Goal: Task Accomplishment & Management: Manage account settings

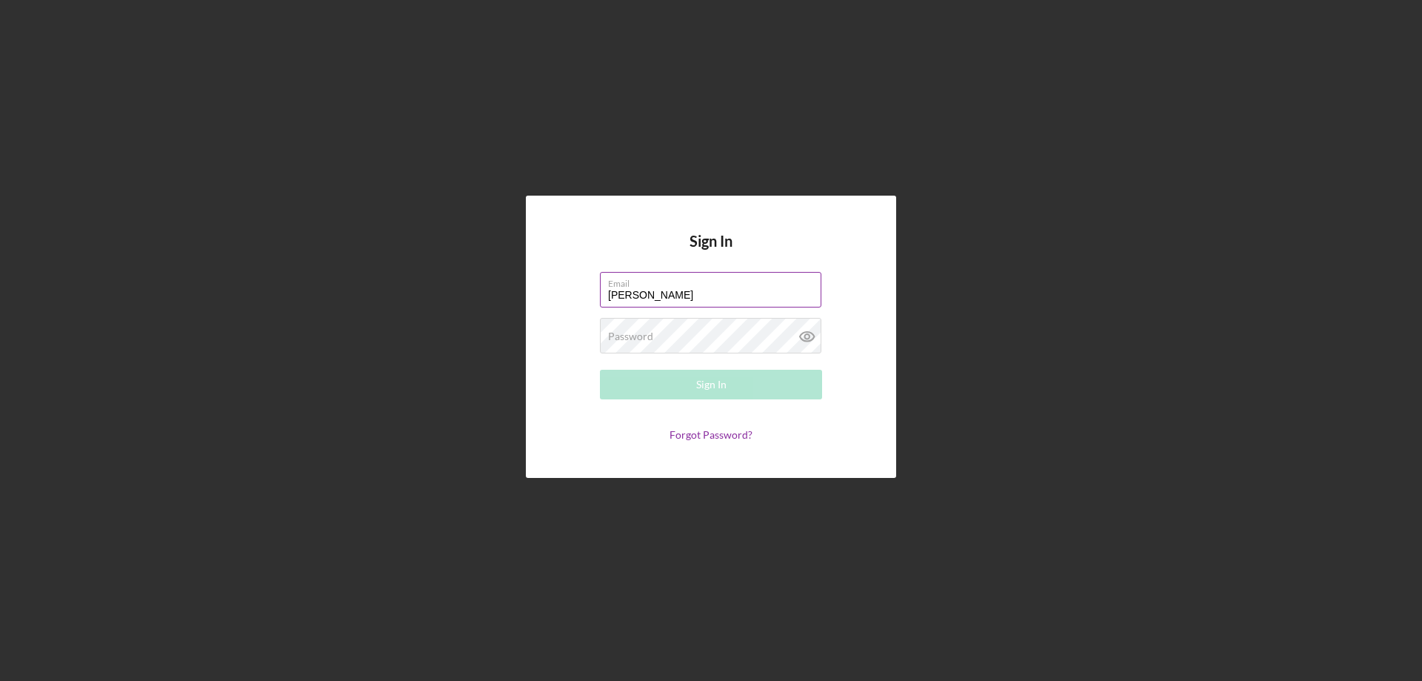
type input "[PERSON_NAME][EMAIL_ADDRESS][PERSON_NAME][DOMAIN_NAME]"
click at [666, 340] on div "Password Required" at bounding box center [711, 336] width 222 height 37
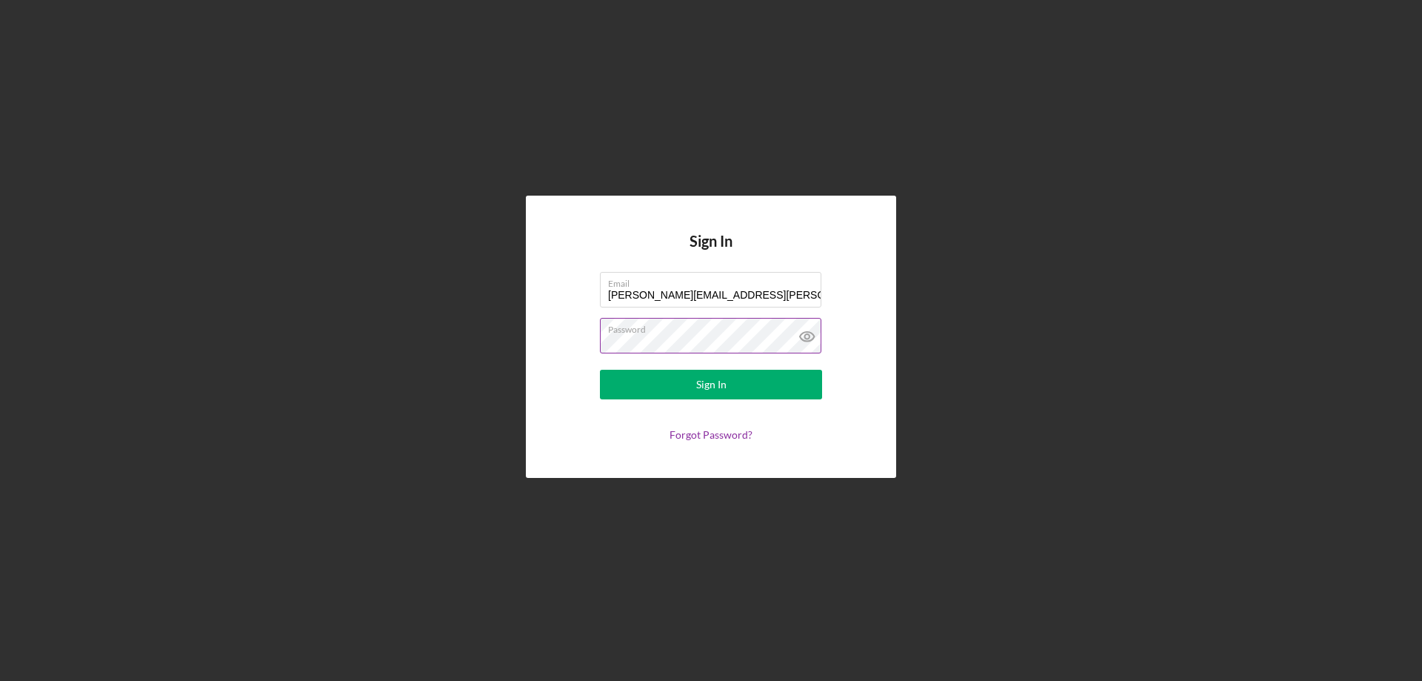
click at [600, 370] on button "Sign In" at bounding box center [711, 385] width 222 height 30
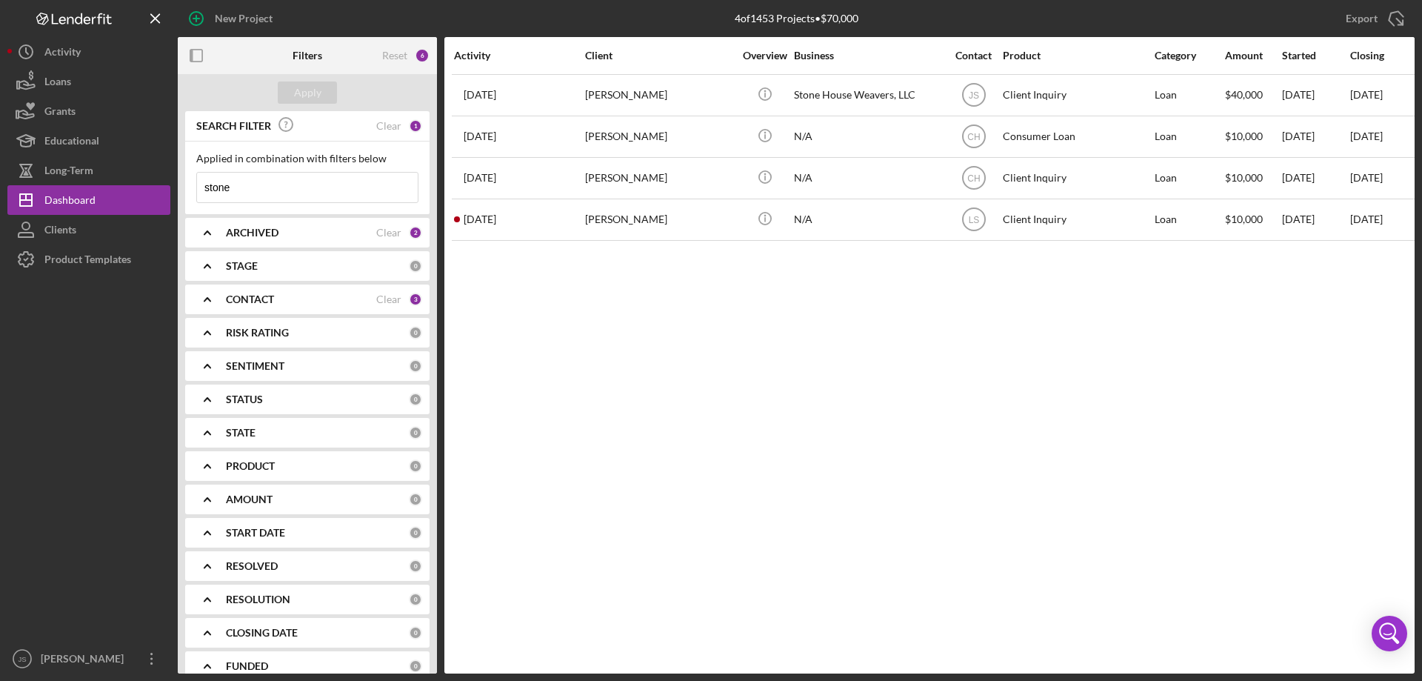
drag, startPoint x: 258, startPoint y: 188, endPoint x: 193, endPoint y: 188, distance: 64.5
click at [193, 188] on div "Applied in combination with filters below stone Icon/Menu Close" at bounding box center [307, 177] width 244 height 73
click at [321, 96] on button "Apply" at bounding box center [307, 92] width 59 height 22
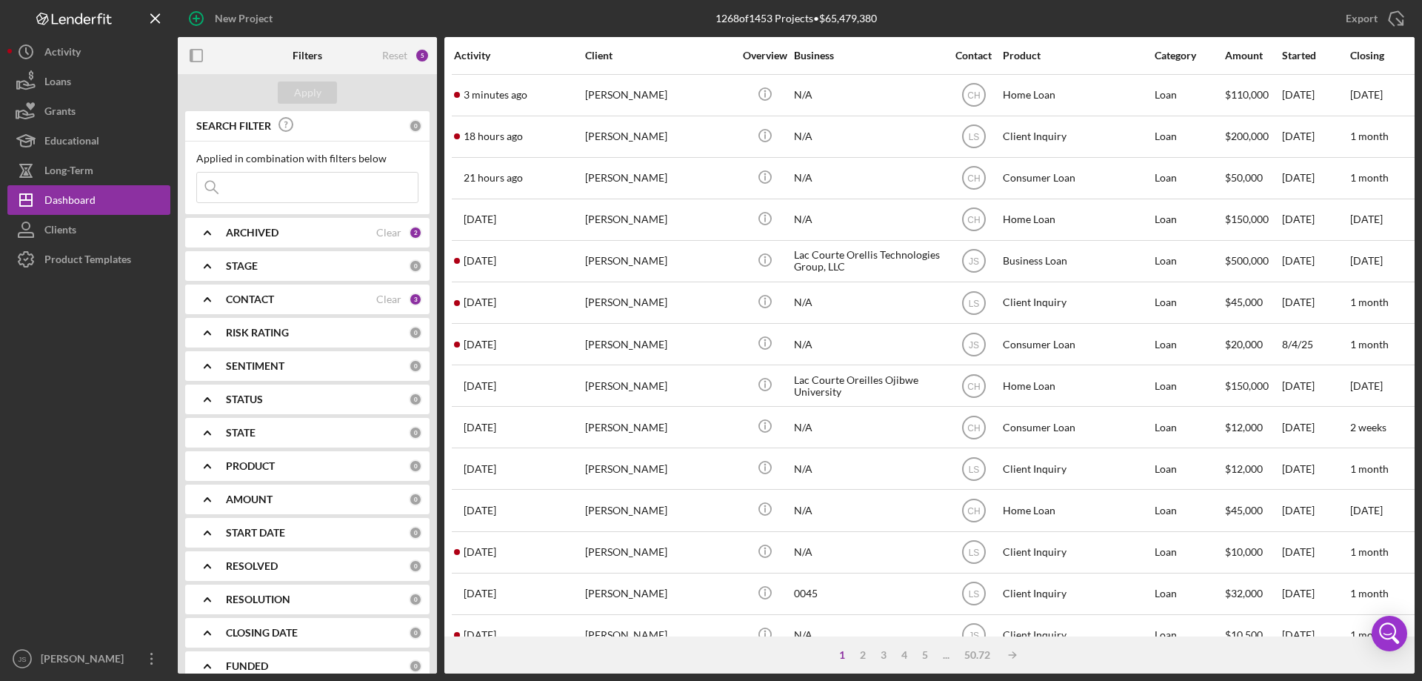
click at [206, 232] on polyline at bounding box center [207, 232] width 6 height 3
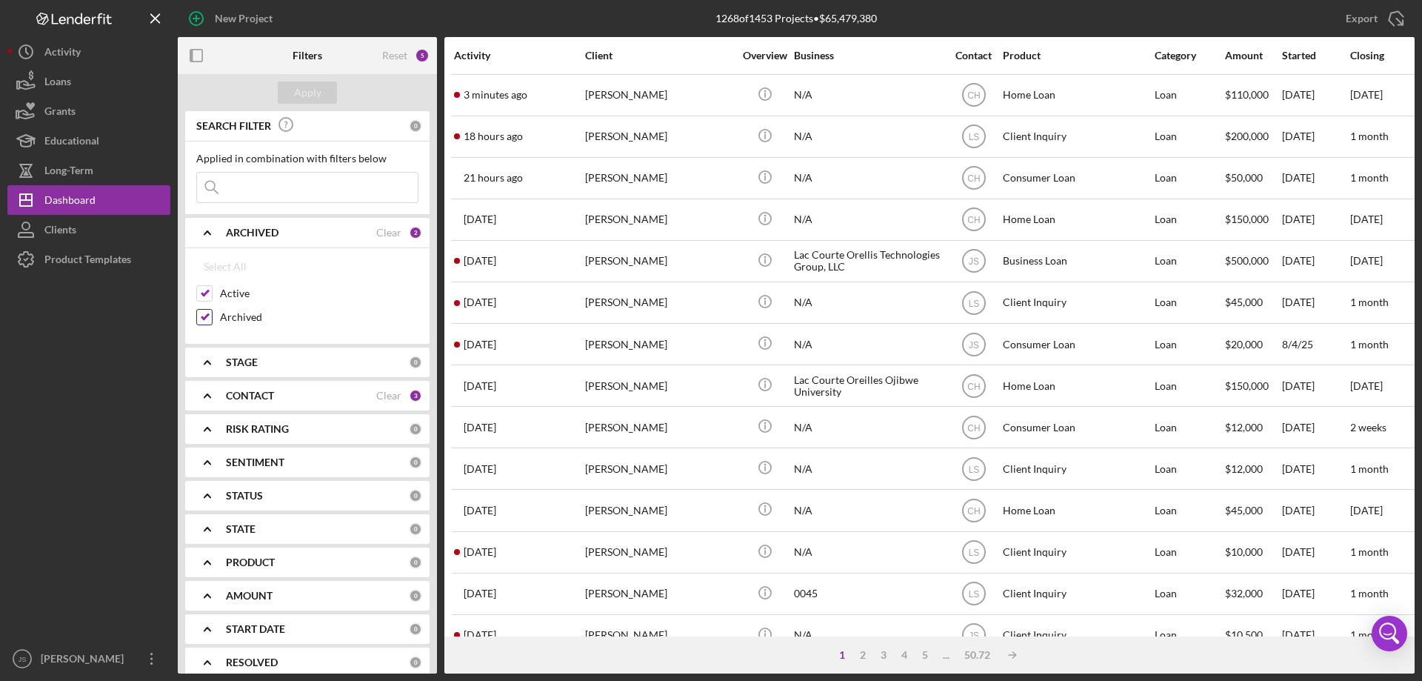
click at [201, 315] on input "Archived" at bounding box center [204, 317] width 15 height 15
click at [307, 93] on div "Apply" at bounding box center [307, 92] width 27 height 22
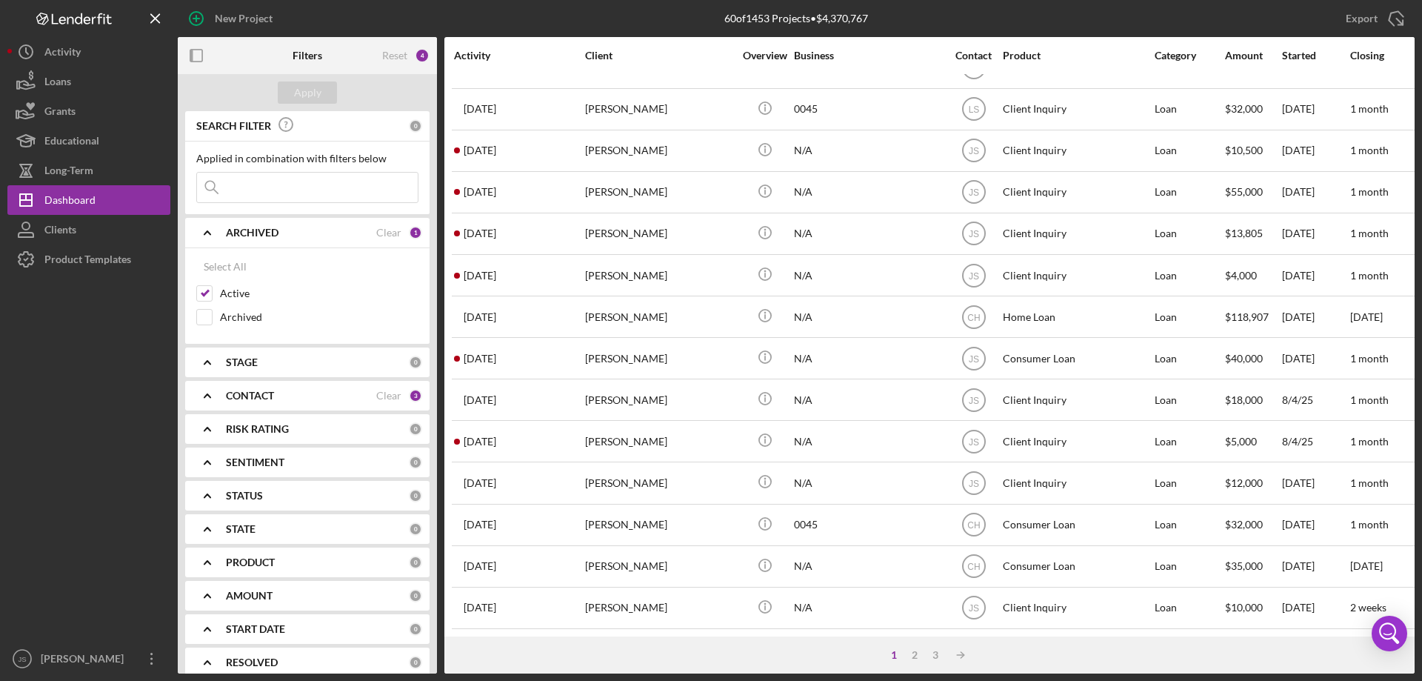
scroll to position [496, 0]
click at [267, 193] on input at bounding box center [307, 188] width 221 height 30
click at [260, 190] on input at bounding box center [307, 188] width 221 height 30
click at [206, 319] on input "Archived" at bounding box center [204, 317] width 15 height 15
checkbox input "true"
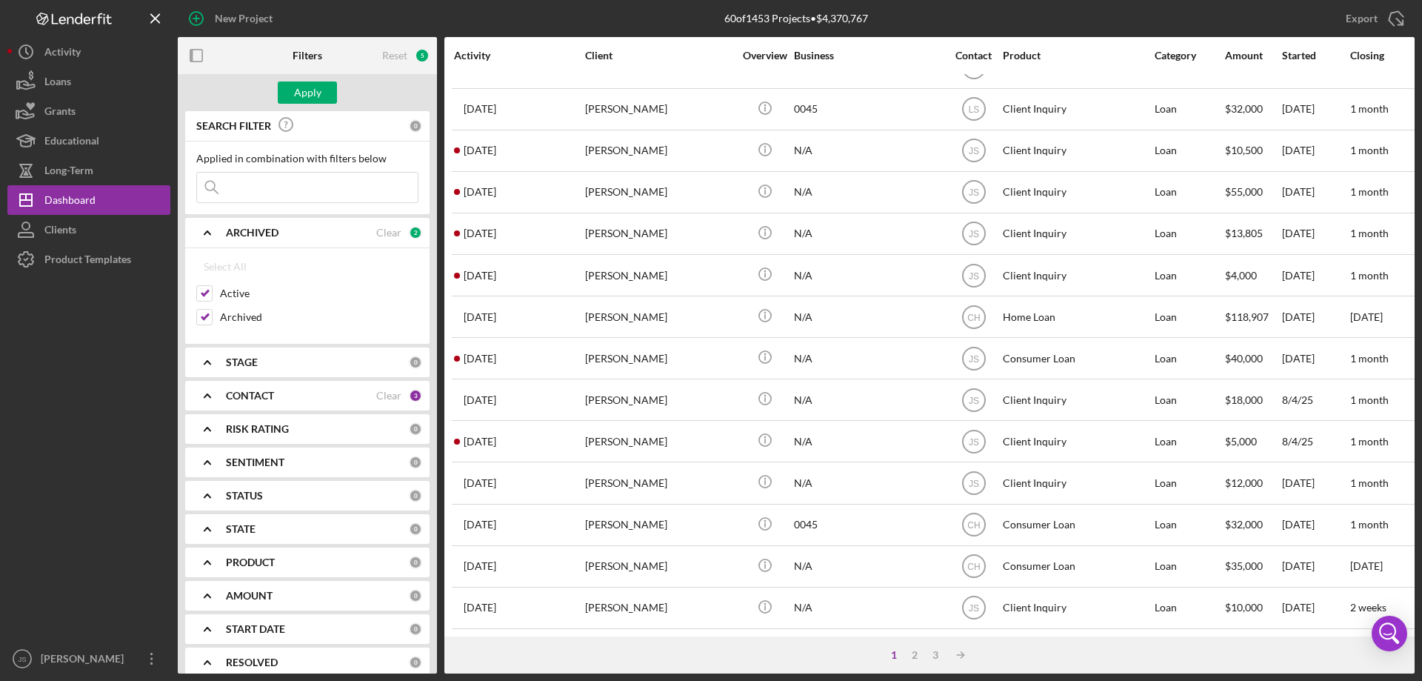
click at [245, 187] on input at bounding box center [307, 188] width 221 height 30
type input "marshal"
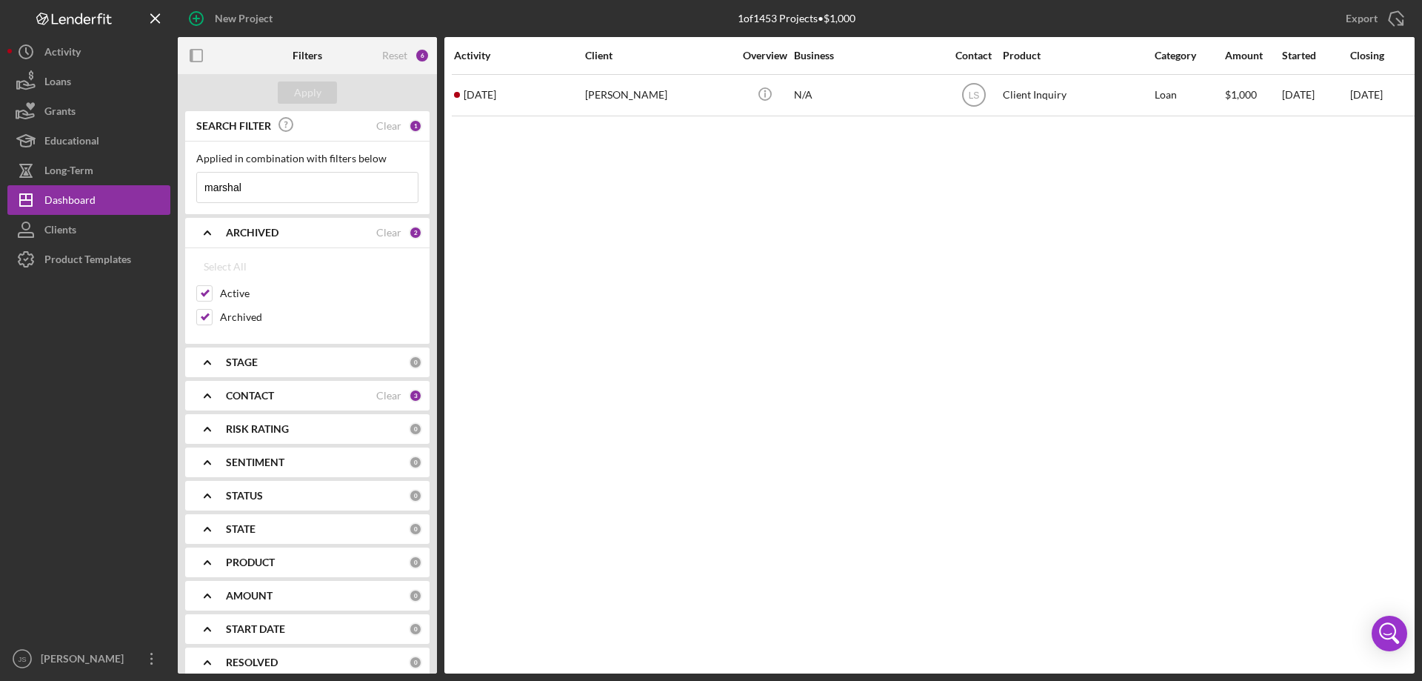
scroll to position [0, 0]
drag, startPoint x: 244, startPoint y: 184, endPoint x: 127, endPoint y: 173, distance: 117.5
click at [127, 176] on div "New Project 1 of 1453 Projects • $1,000 stone Export Icon/Export Filters Reset …" at bounding box center [711, 336] width 1408 height 673
click at [203, 318] on input "Archived" at bounding box center [204, 317] width 15 height 15
checkbox input "false"
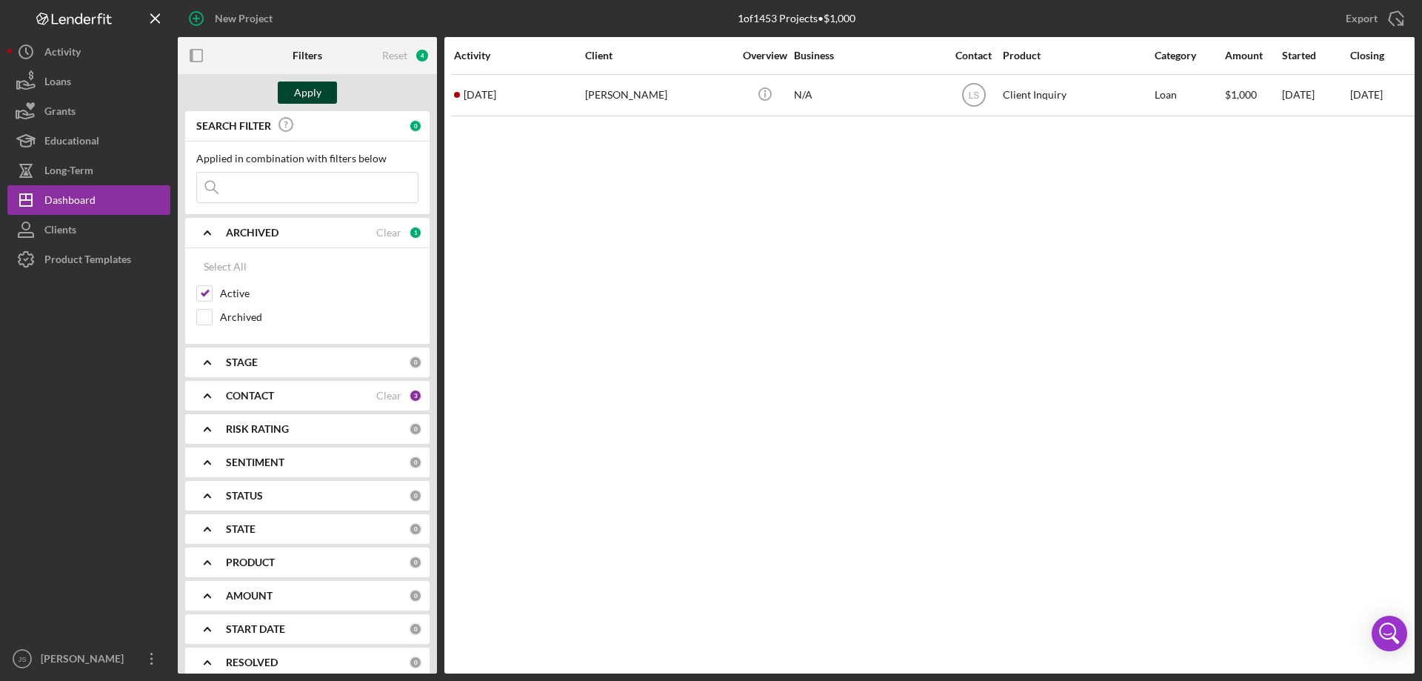
click at [313, 96] on div "Apply" at bounding box center [307, 92] width 27 height 22
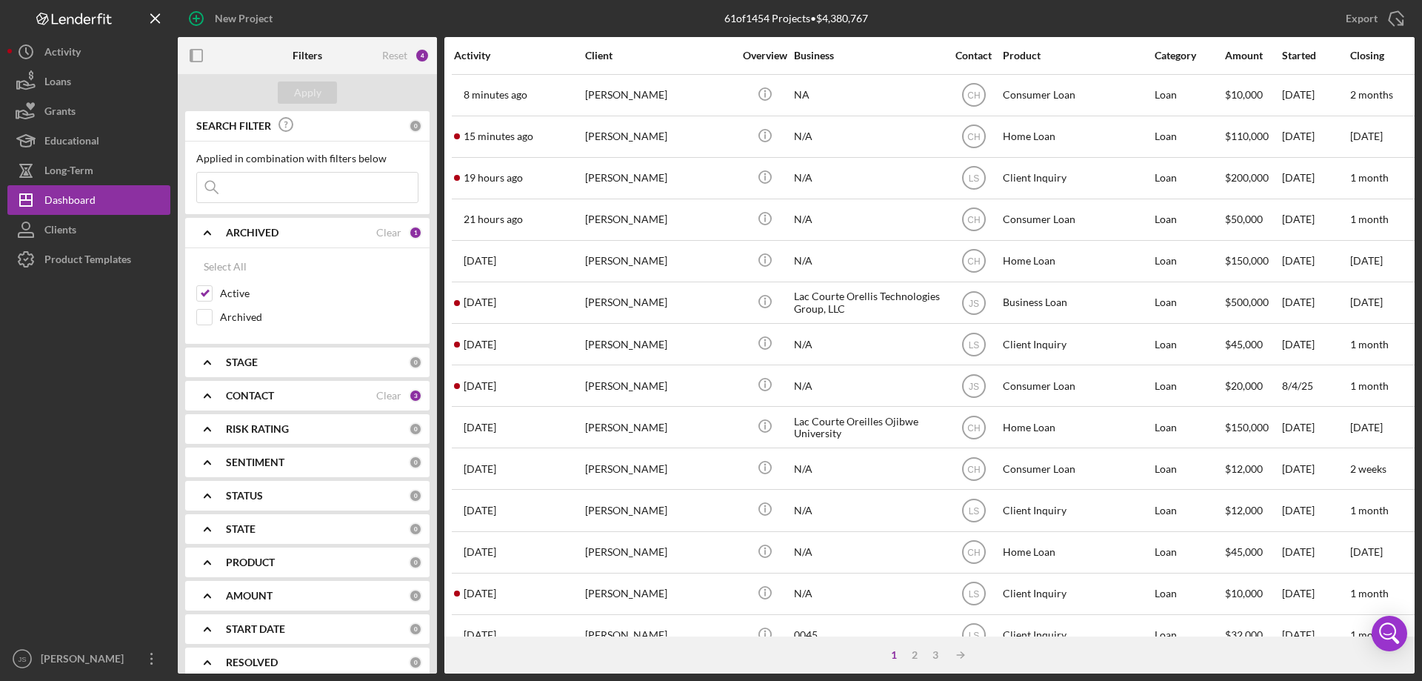
click at [209, 233] on polyline at bounding box center [207, 232] width 6 height 3
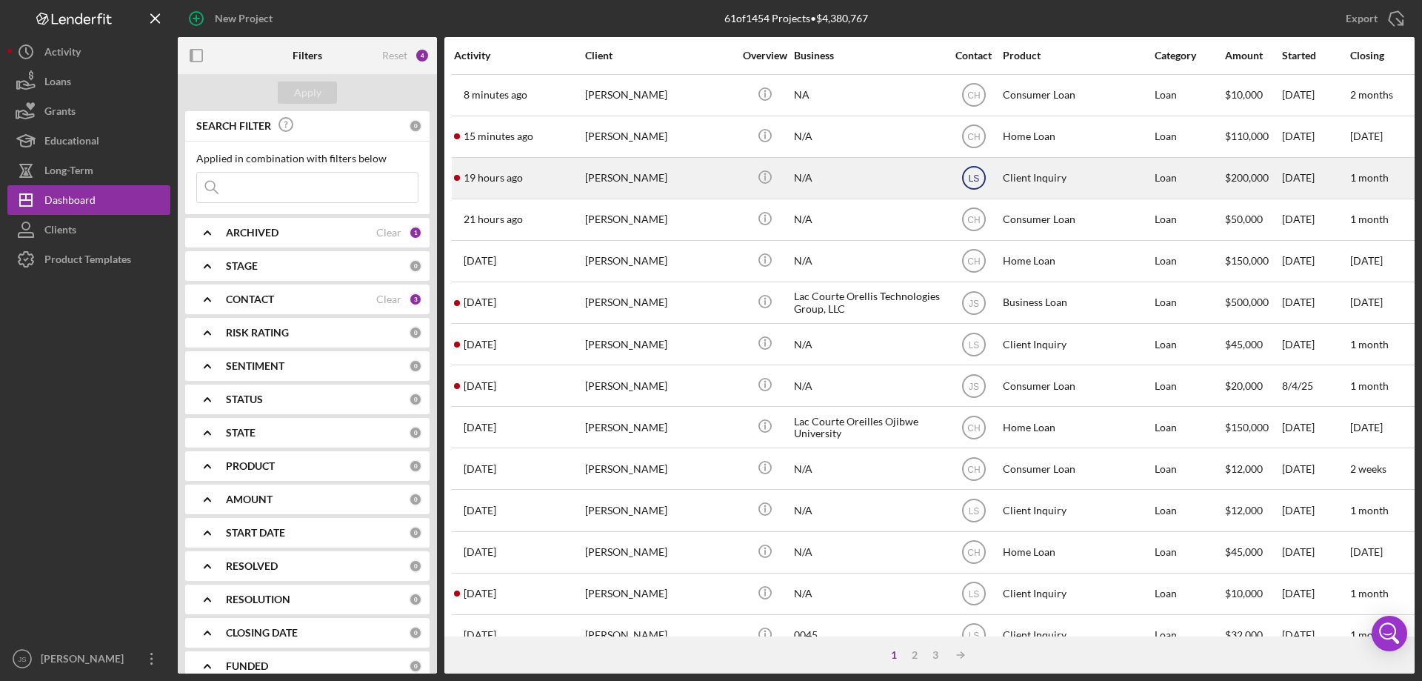
click at [971, 101] on text "LS" at bounding box center [973, 95] width 13 height 10
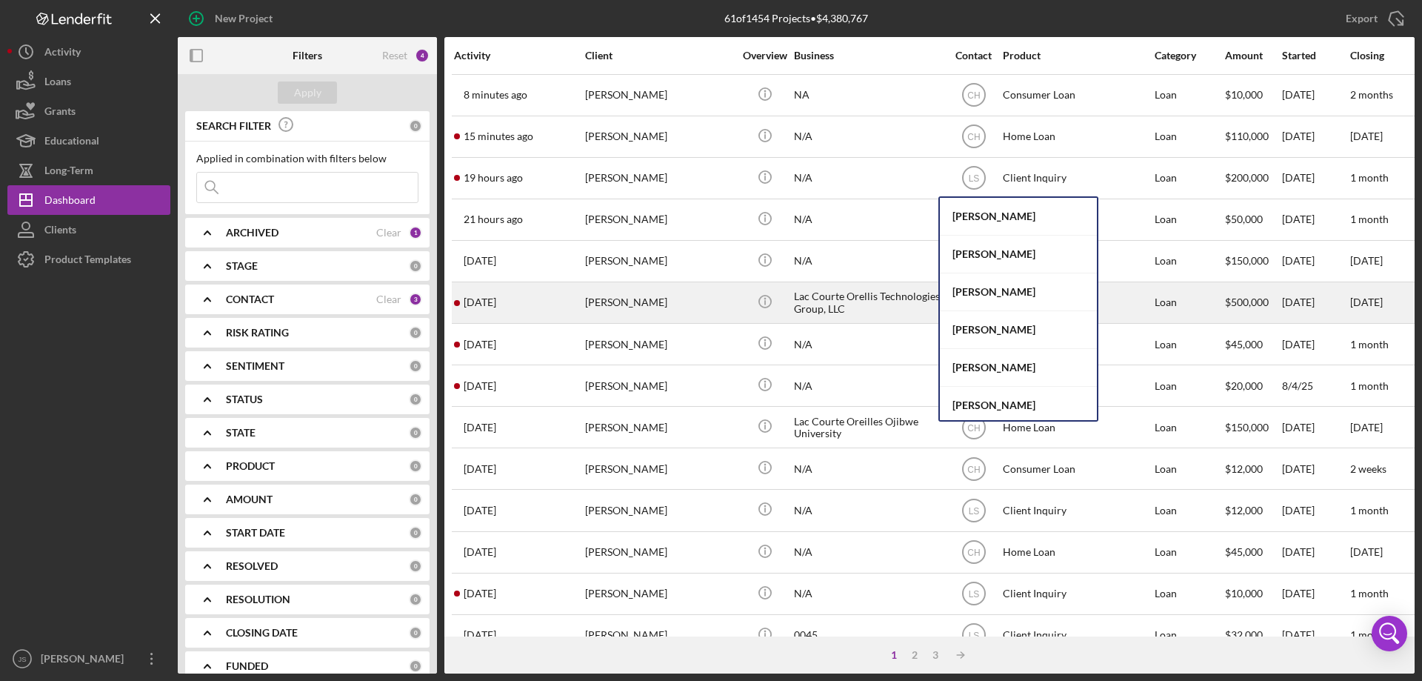
drag, startPoint x: 988, startPoint y: 290, endPoint x: 994, endPoint y: 284, distance: 8.4
click at [988, 291] on div "[PERSON_NAME]" at bounding box center [1018, 292] width 157 height 38
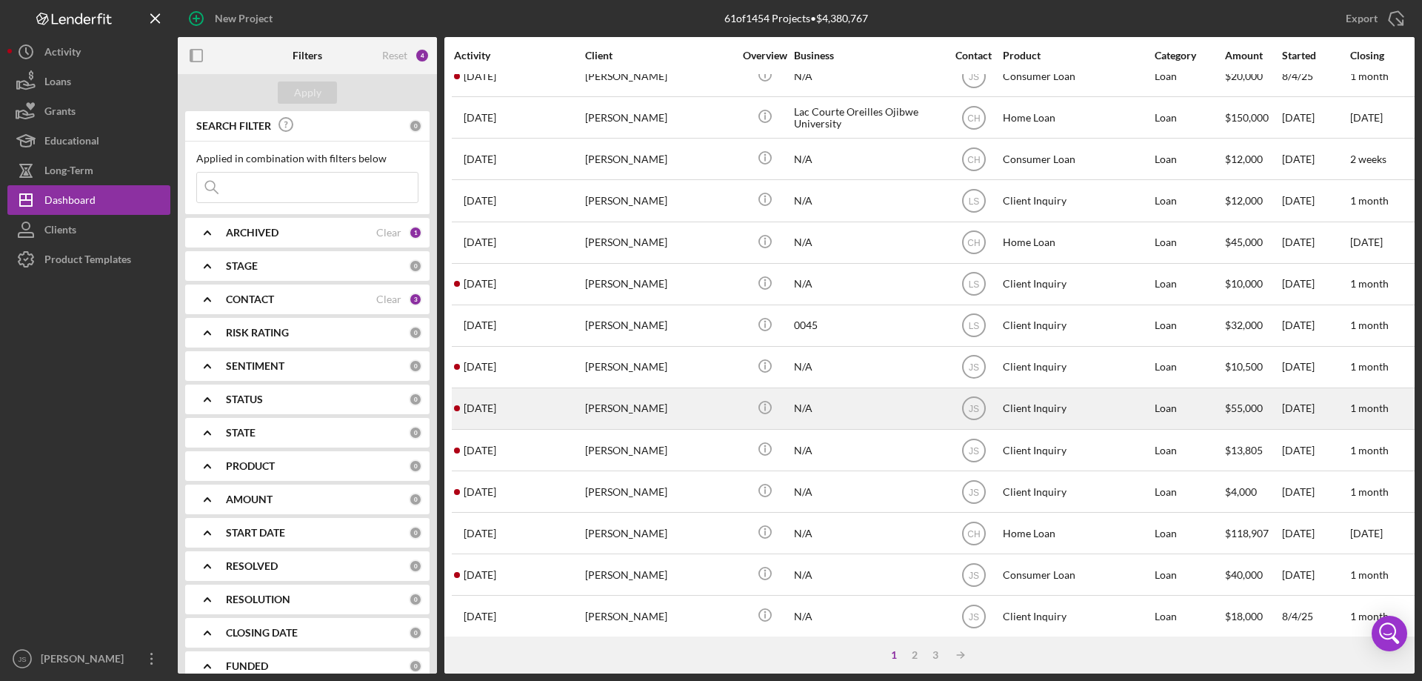
scroll to position [496, 0]
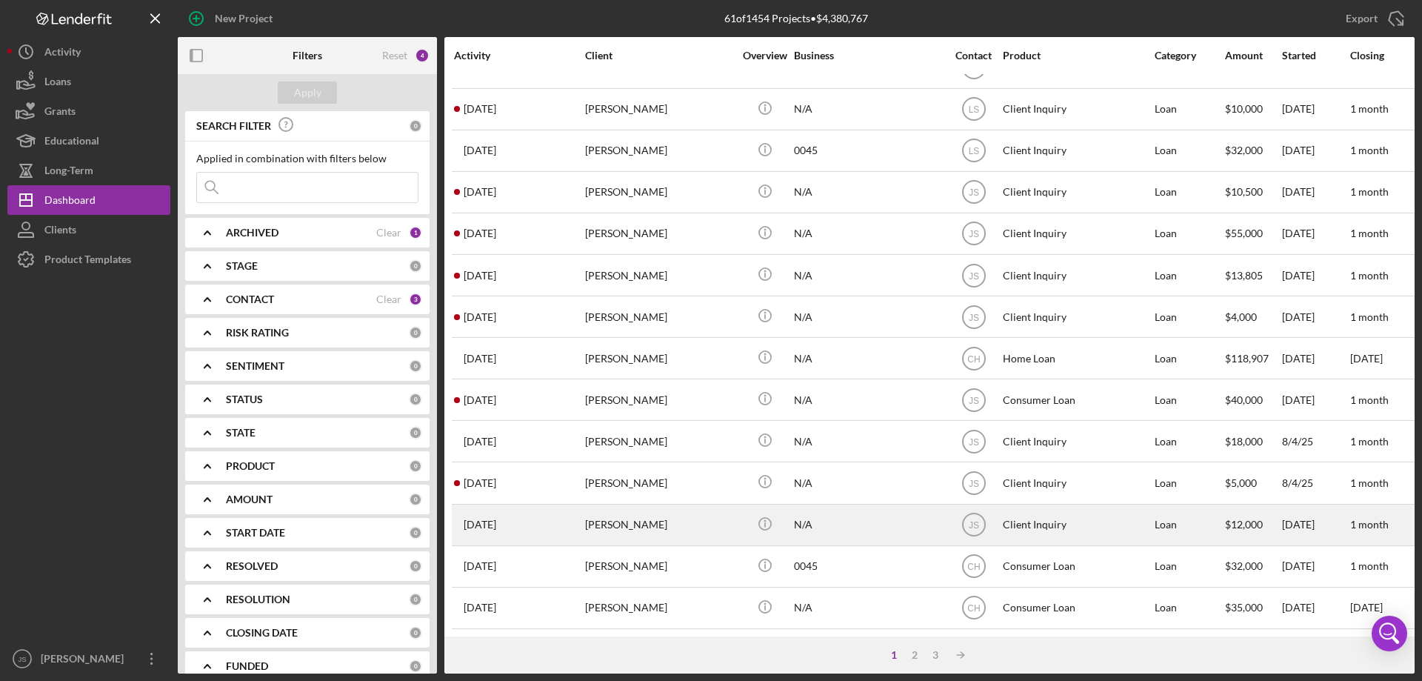
click at [710, 520] on div "[PERSON_NAME]" at bounding box center [659, 524] width 148 height 39
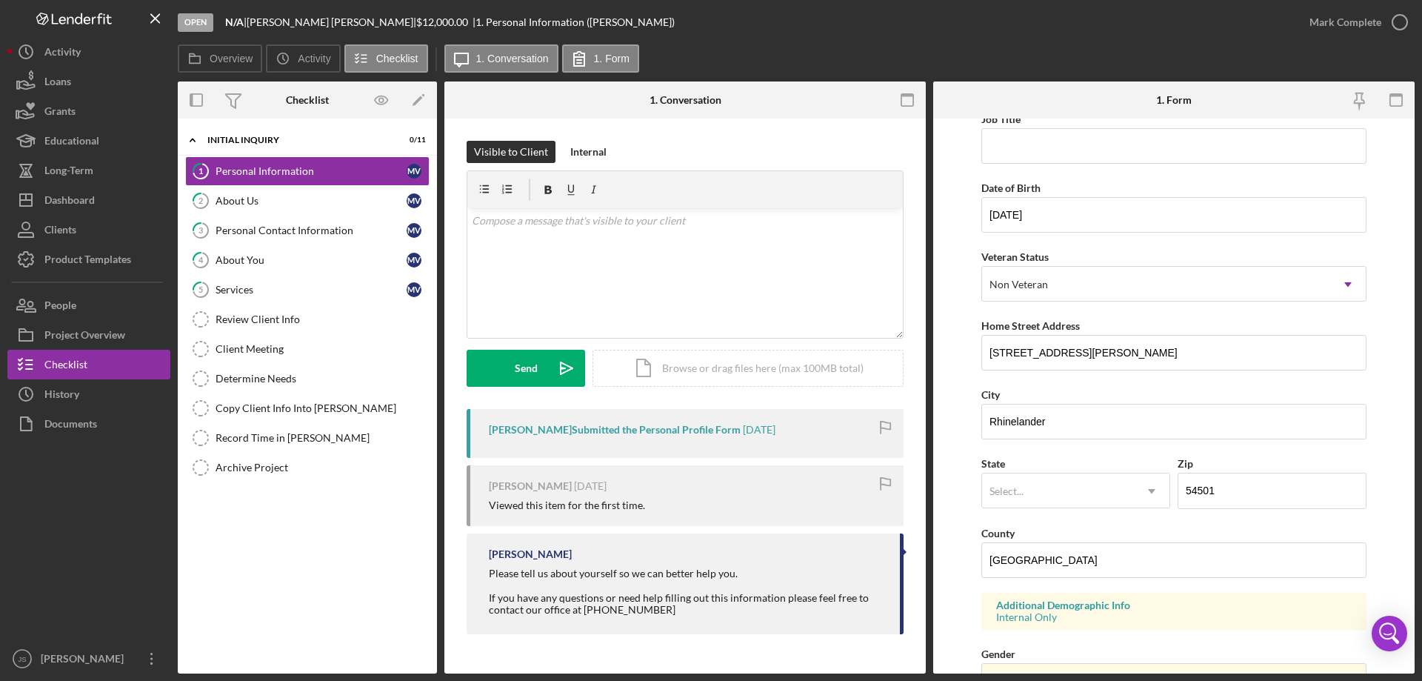
scroll to position [296, 0]
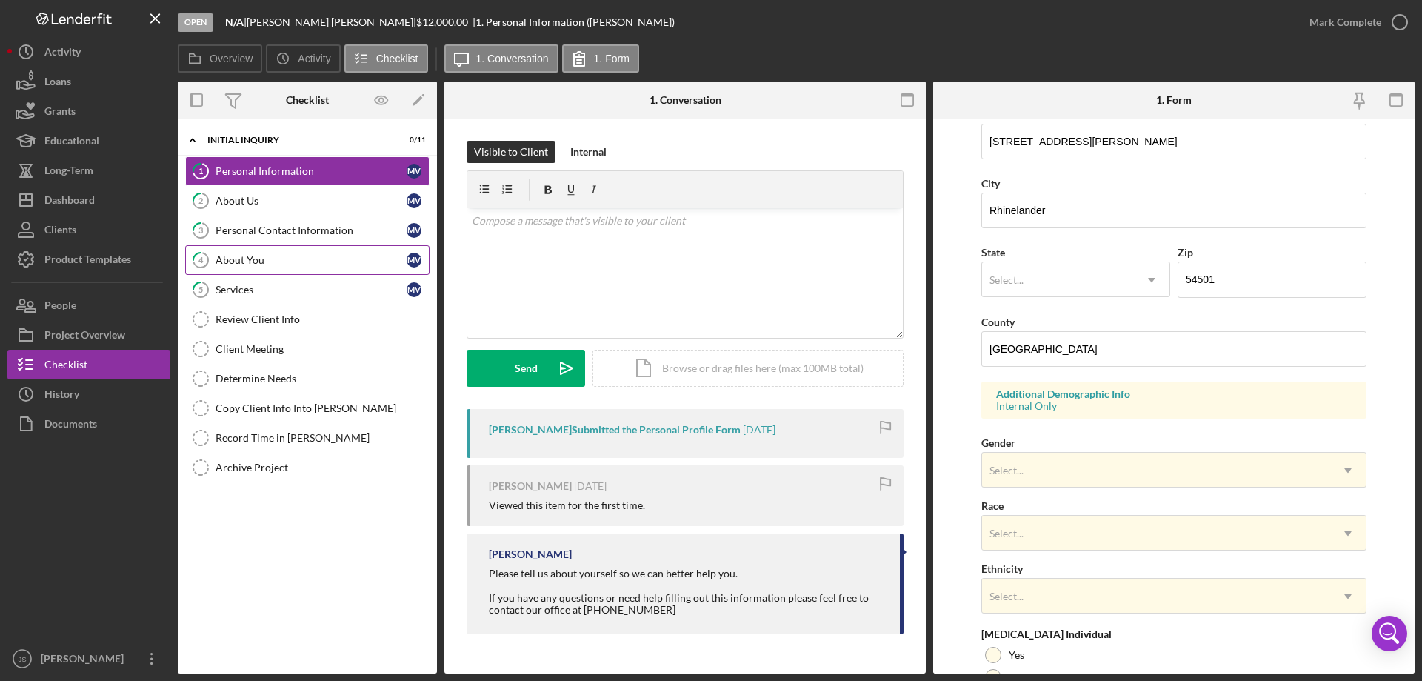
drag, startPoint x: 236, startPoint y: 260, endPoint x: 244, endPoint y: 256, distance: 9.6
click at [236, 260] on div "About You" at bounding box center [311, 260] width 191 height 12
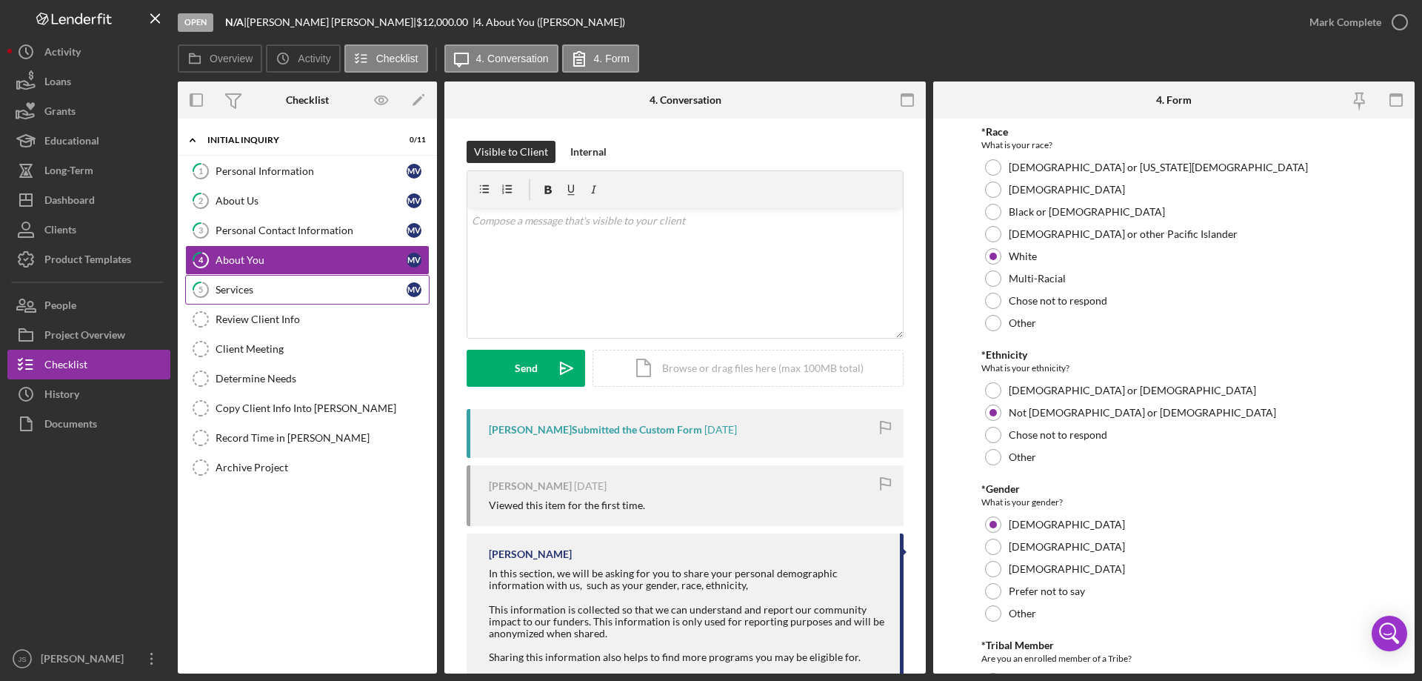
click at [287, 290] on div "Services" at bounding box center [311, 290] width 191 height 12
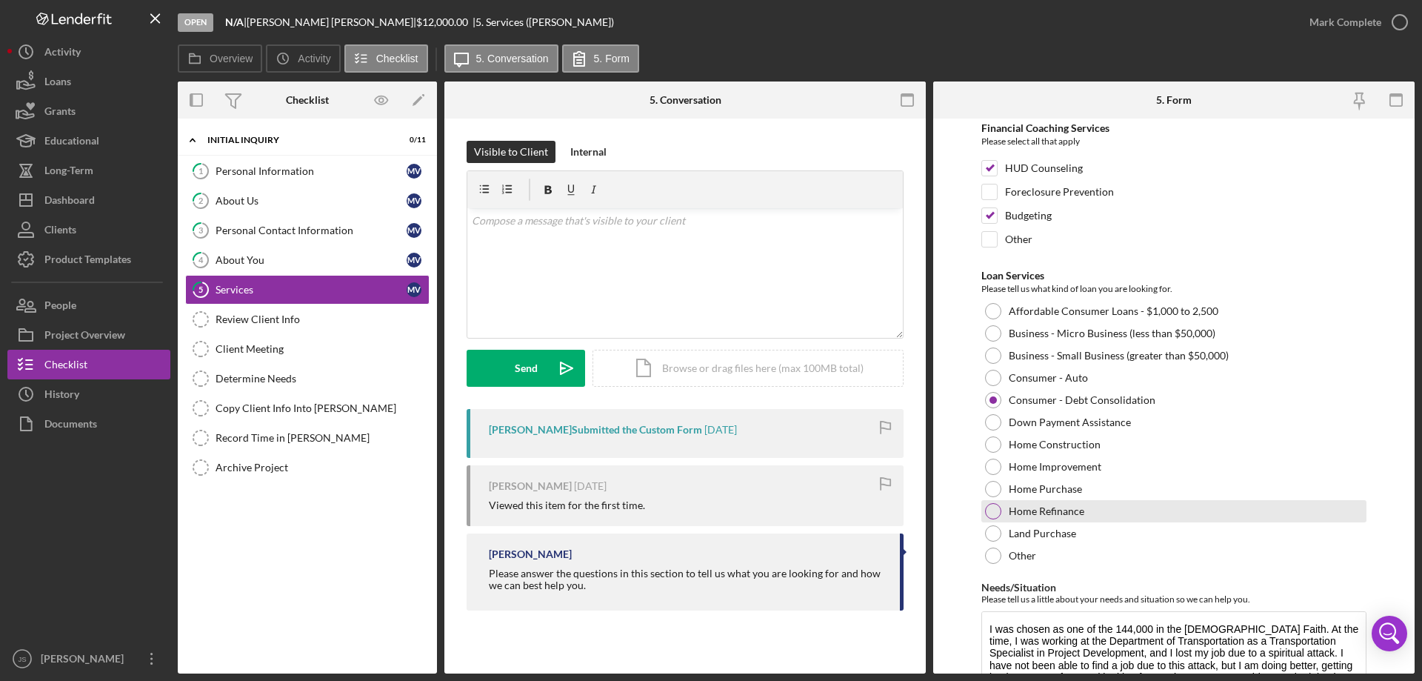
scroll to position [121, 0]
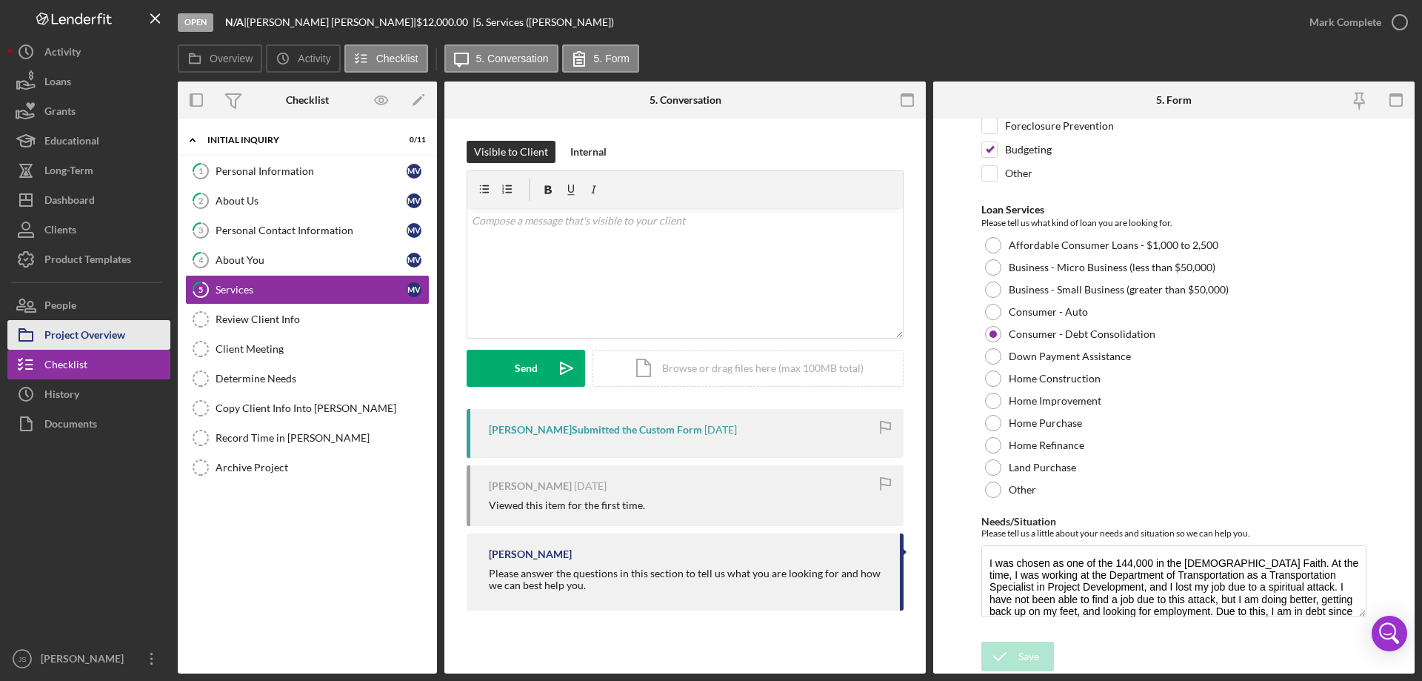
click at [113, 333] on div "Project Overview" at bounding box center [84, 336] width 81 height 33
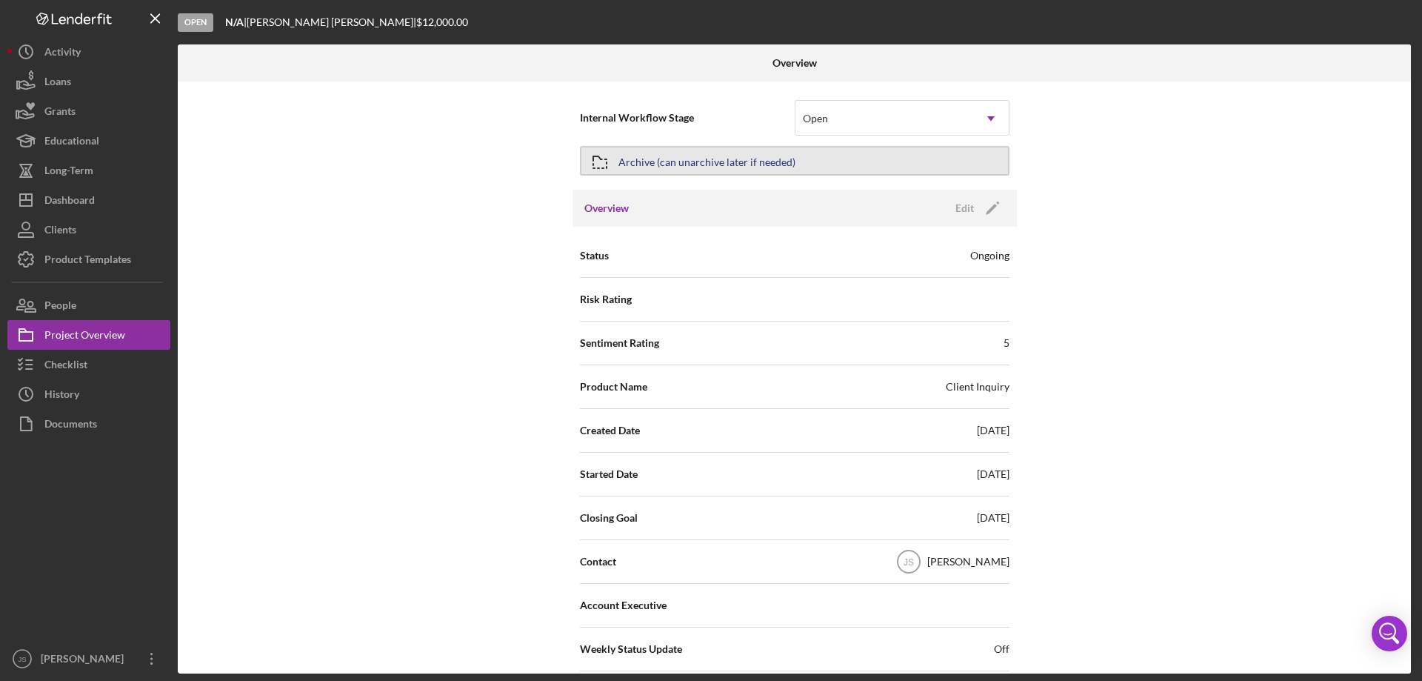
click at [725, 161] on div "Archive (can unarchive later if needed)" at bounding box center [707, 160] width 177 height 27
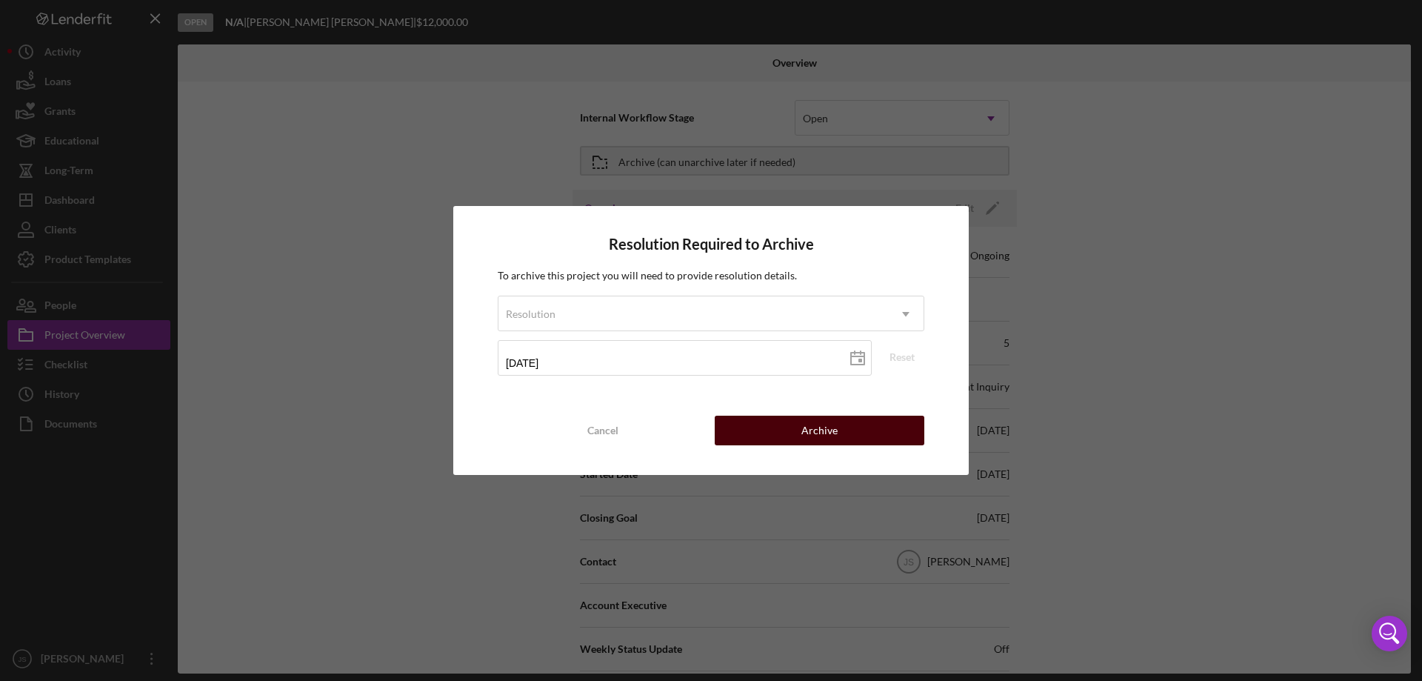
click at [775, 425] on button "Archive" at bounding box center [820, 431] width 210 height 30
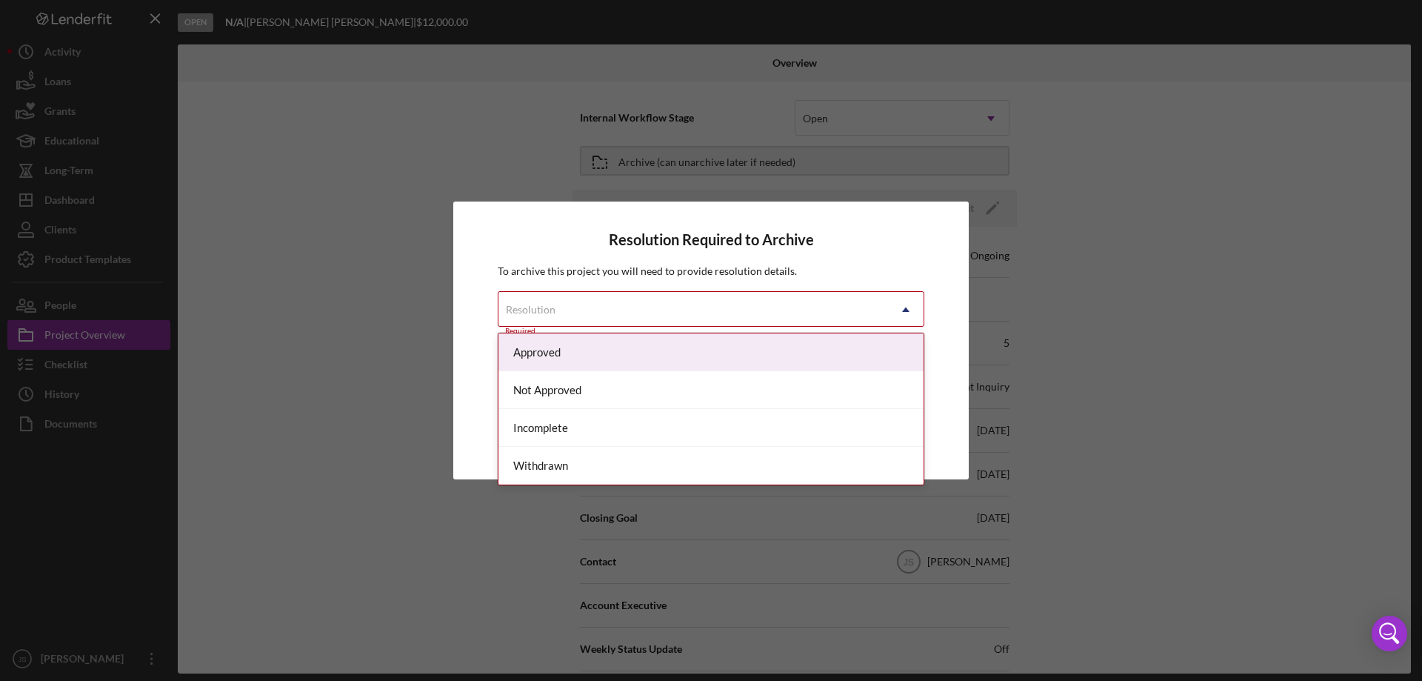
click at [597, 305] on div "Resolution" at bounding box center [694, 310] width 390 height 34
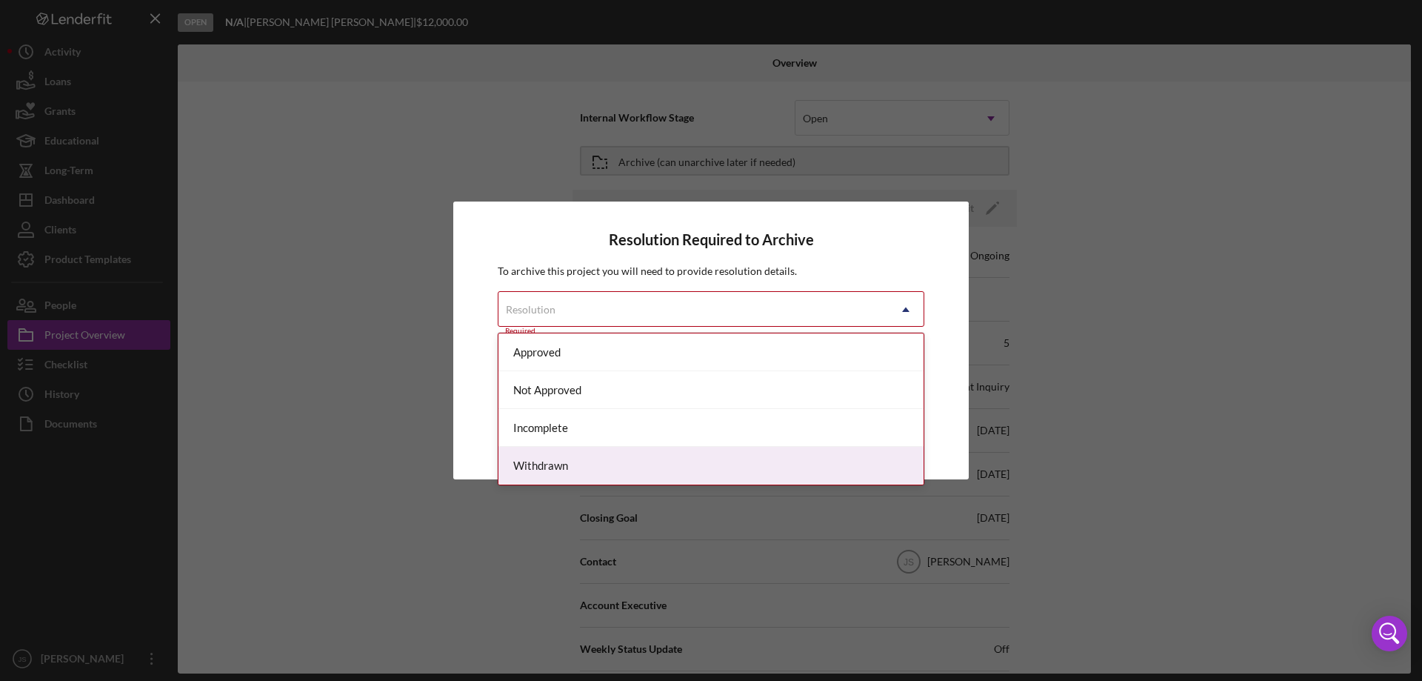
click at [627, 470] on div "Withdrawn" at bounding box center [711, 466] width 425 height 38
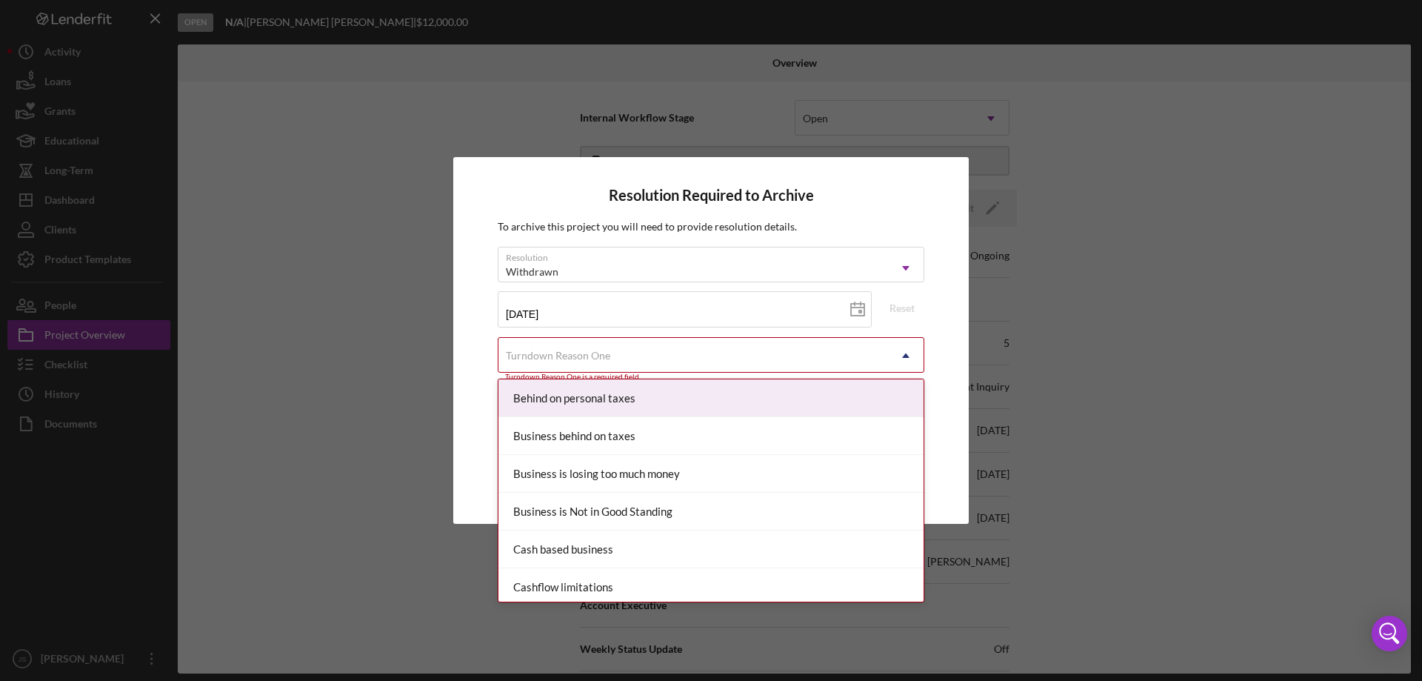
click at [888, 352] on icon "Icon/Dropdown Arrow" at bounding box center [906, 356] width 36 height 36
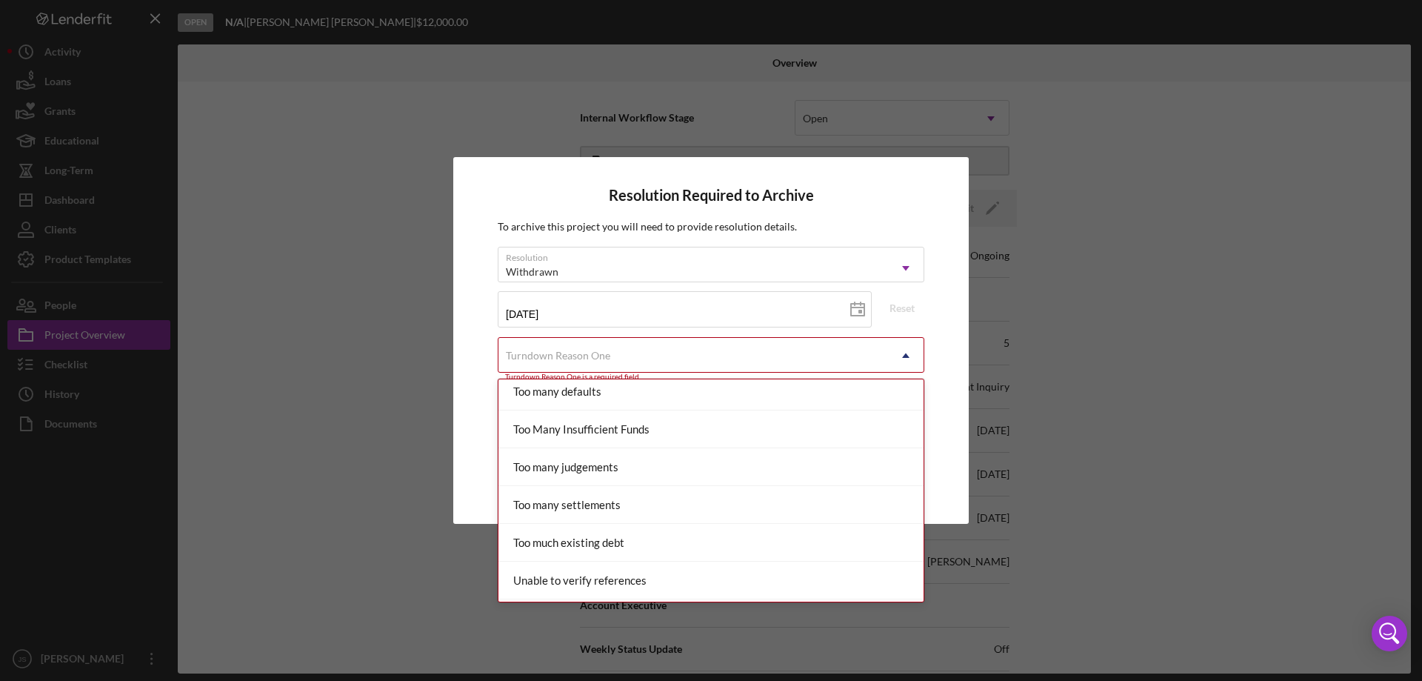
scroll to position [1629, 0]
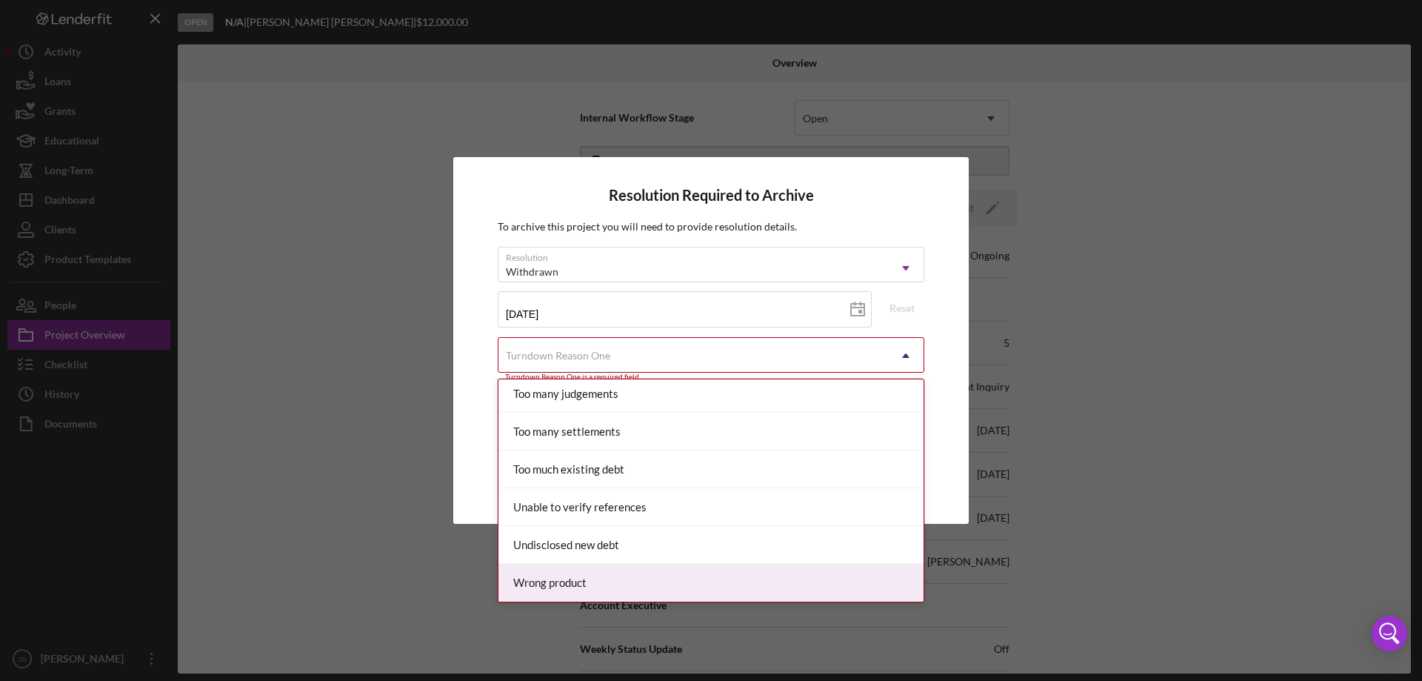
click at [577, 575] on div "Wrong product" at bounding box center [711, 583] width 425 height 38
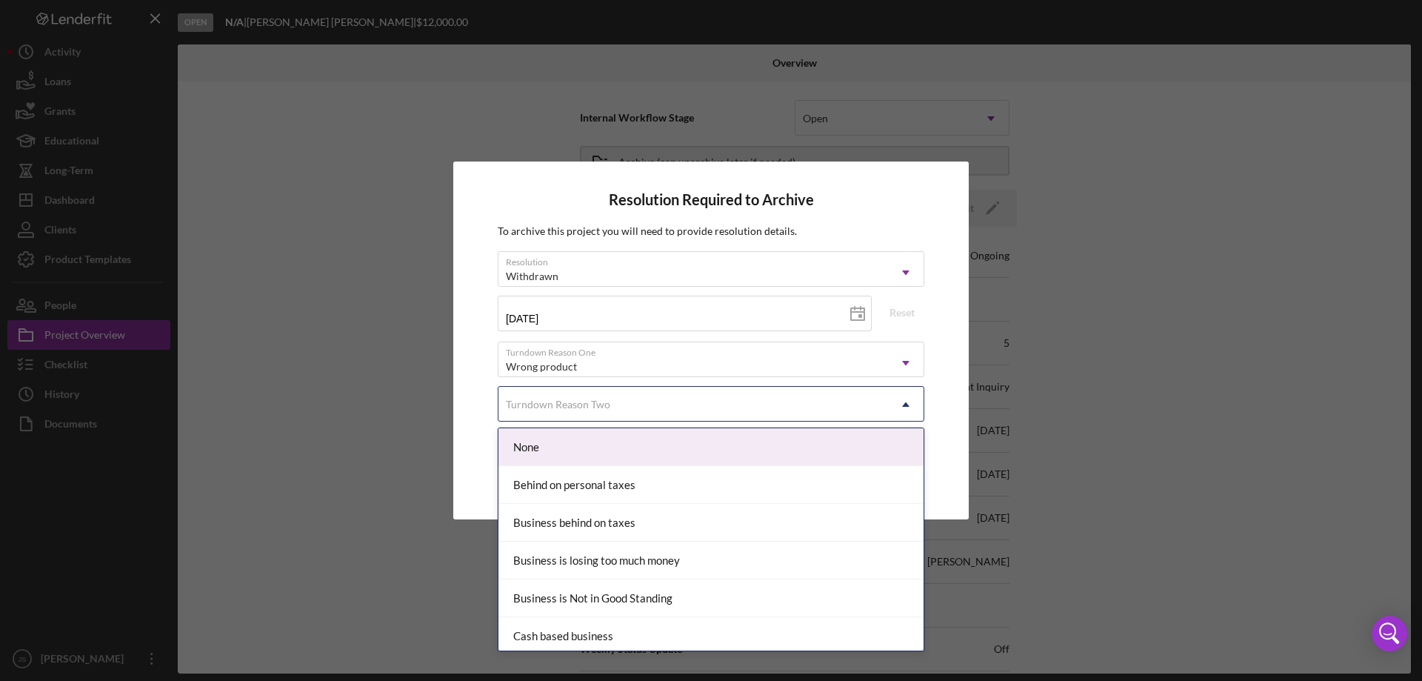
click at [624, 404] on div "Turndown Reason Two" at bounding box center [694, 404] width 390 height 34
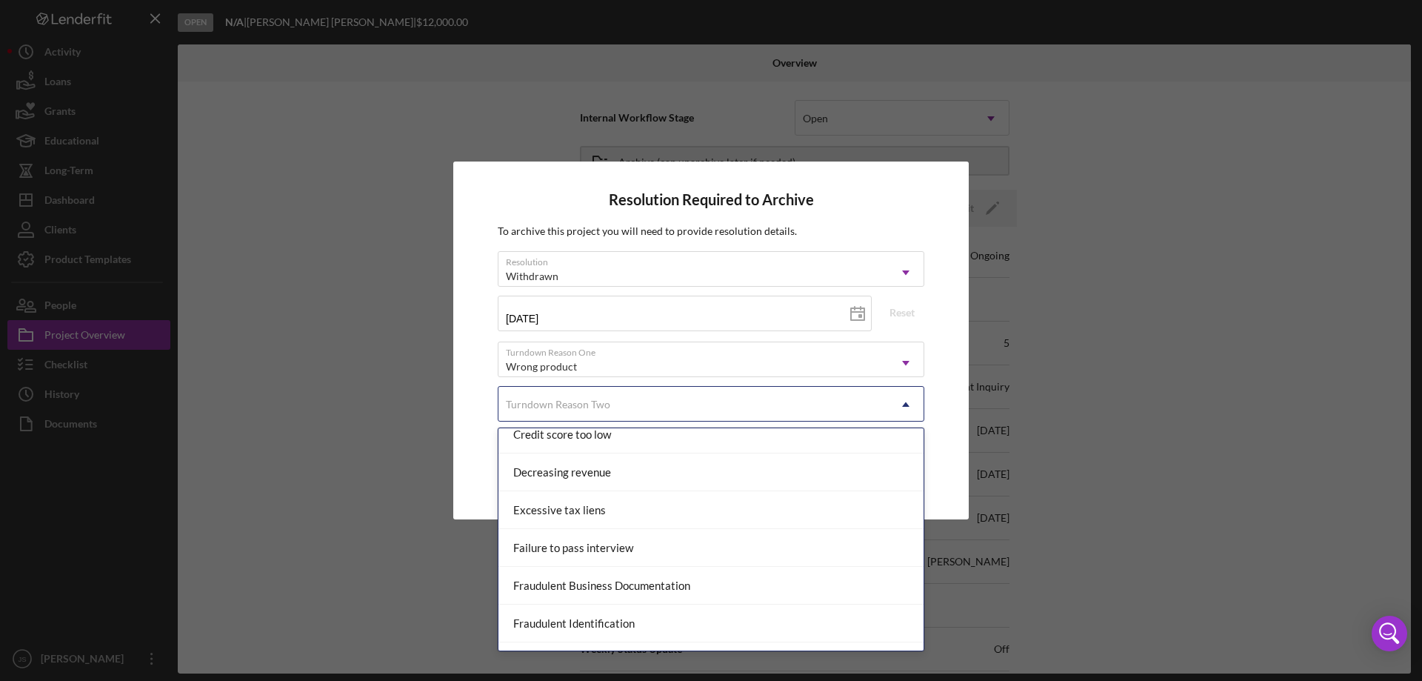
scroll to position [370, 0]
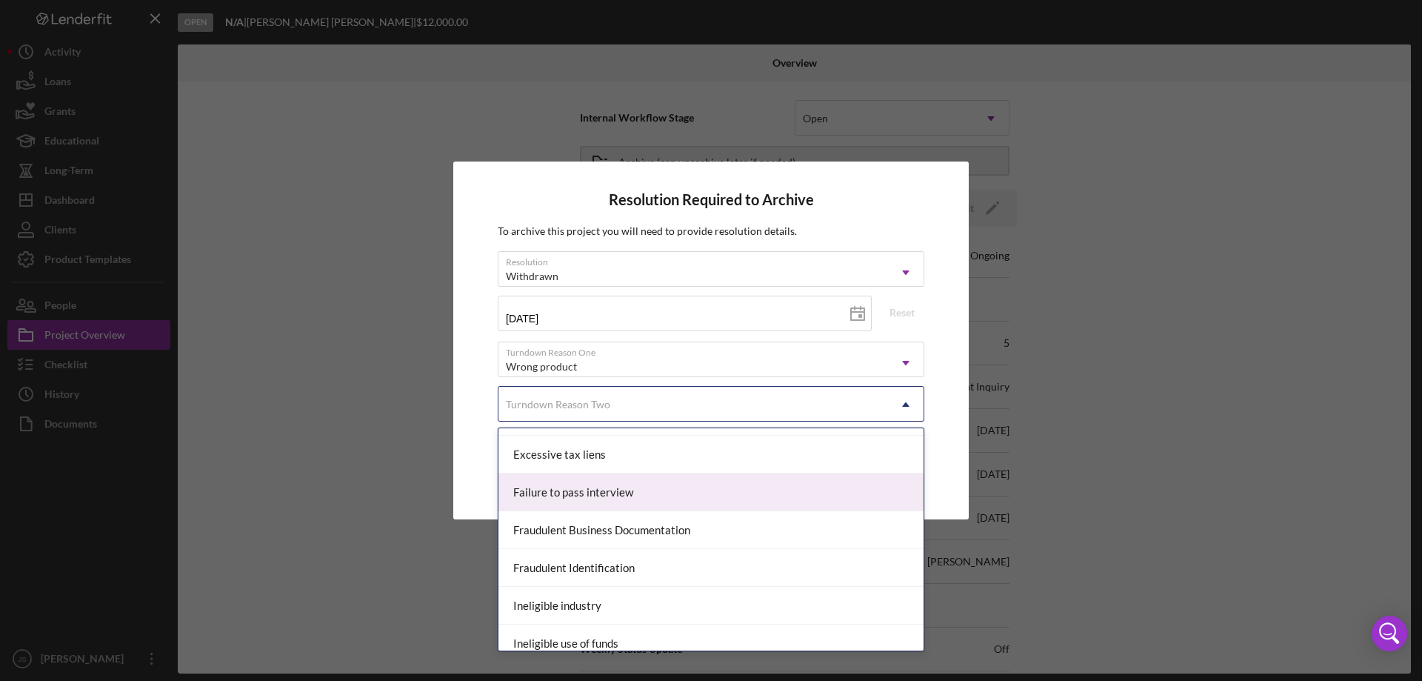
click at [638, 496] on div "Failure to pass interview" at bounding box center [711, 492] width 425 height 38
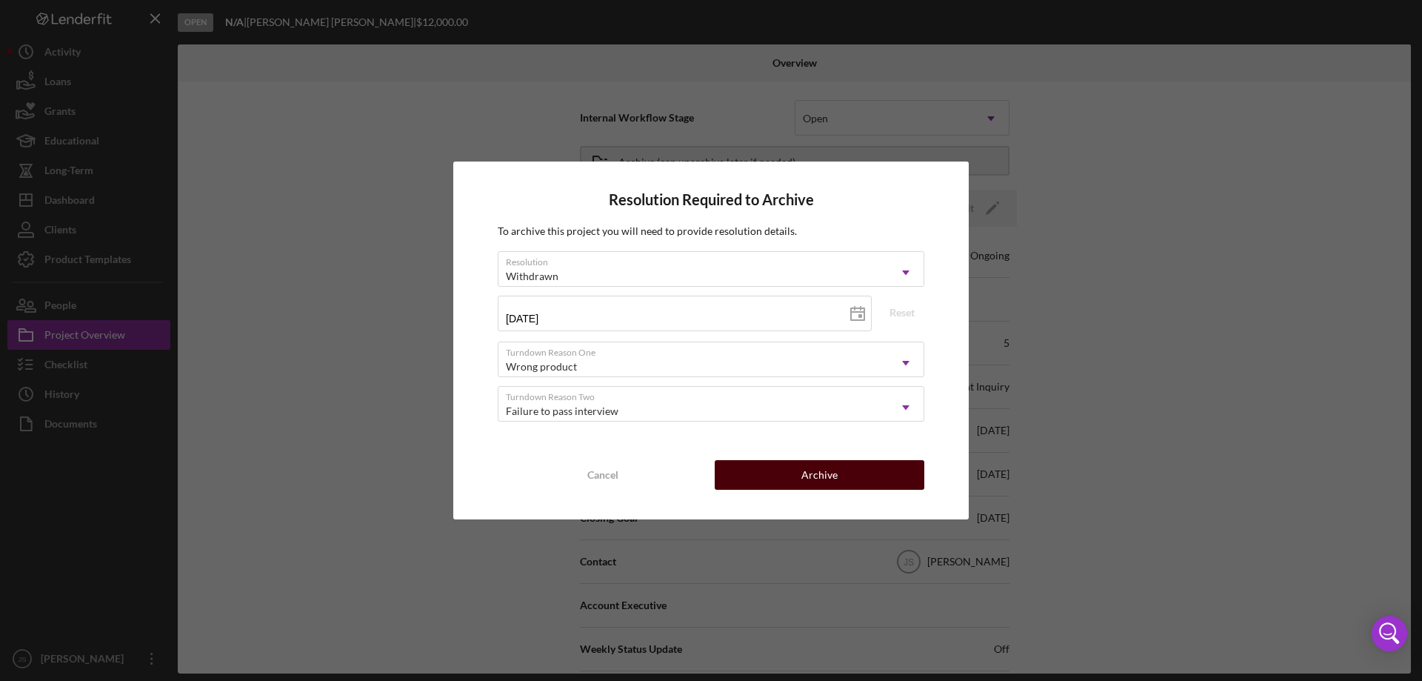
click at [824, 479] on div "Archive" at bounding box center [820, 475] width 36 height 30
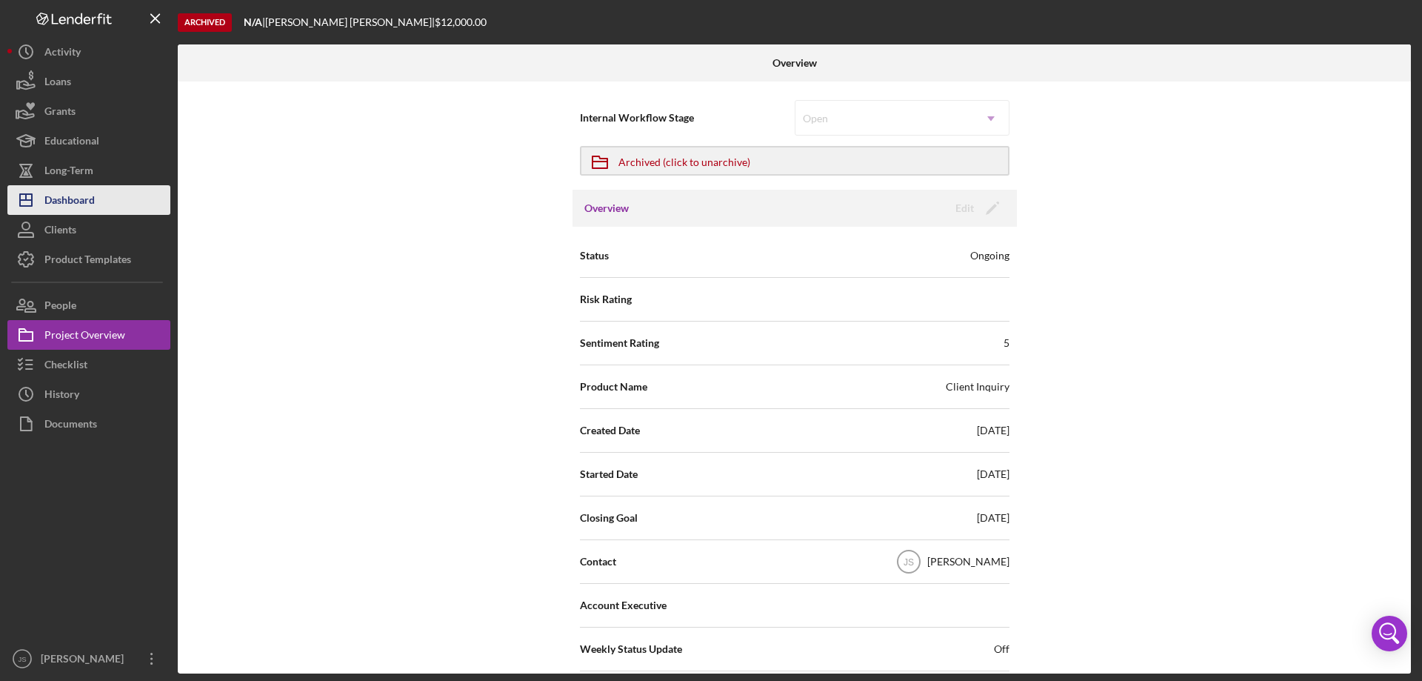
click at [87, 202] on div "Dashboard" at bounding box center [69, 201] width 50 height 33
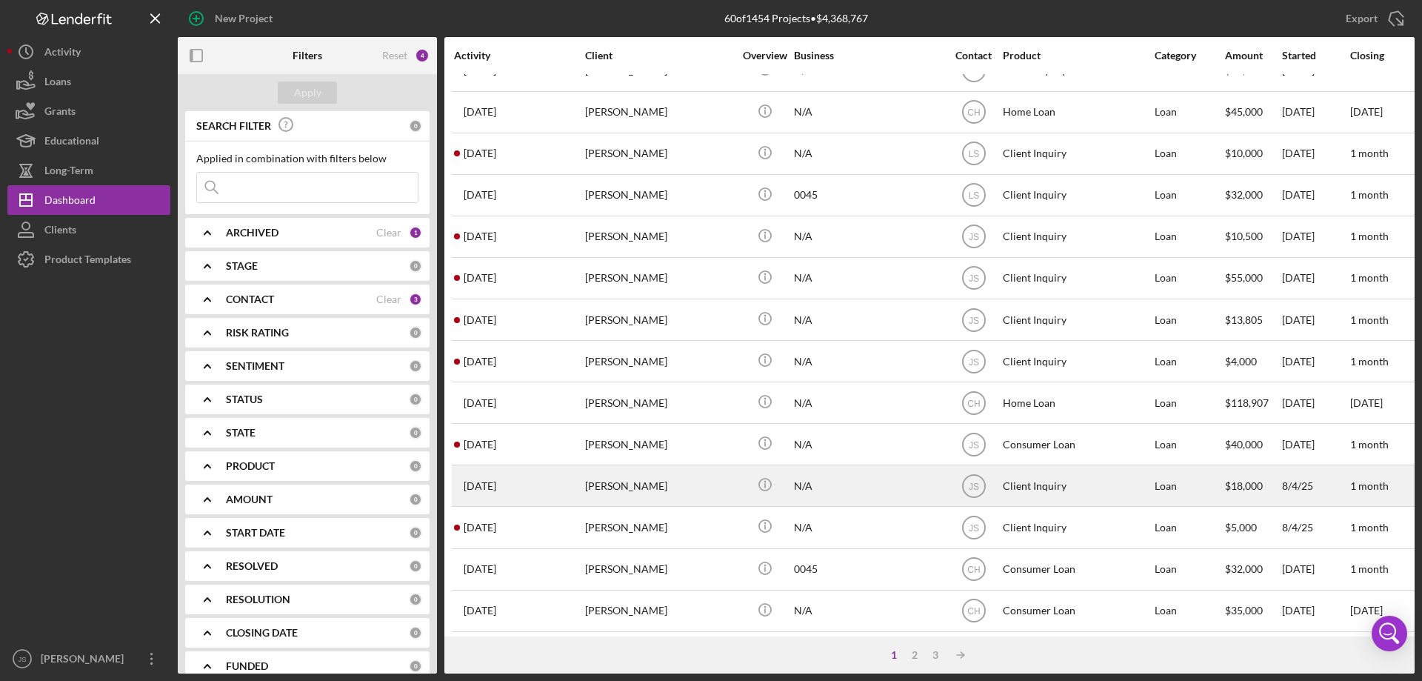
scroll to position [496, 0]
click at [699, 484] on div "[PERSON_NAME]" at bounding box center [659, 482] width 148 height 39
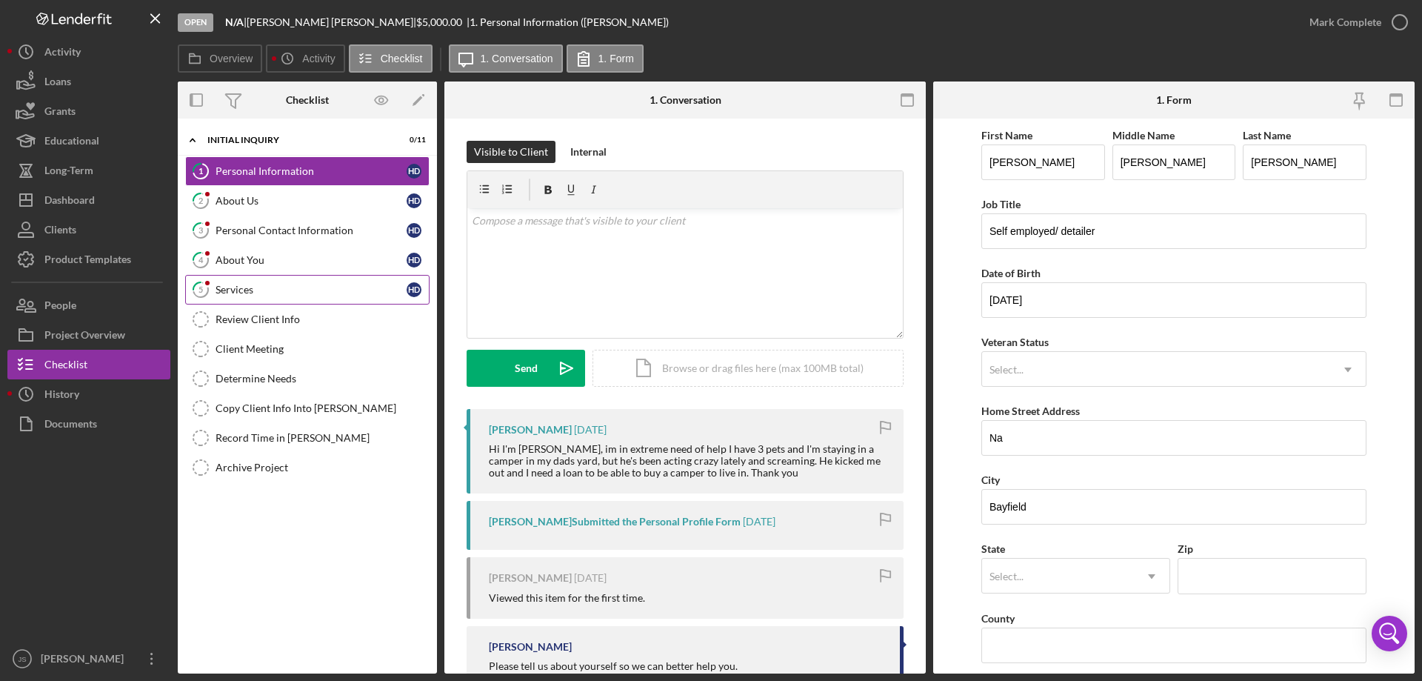
click at [282, 290] on div "Services" at bounding box center [311, 290] width 191 height 12
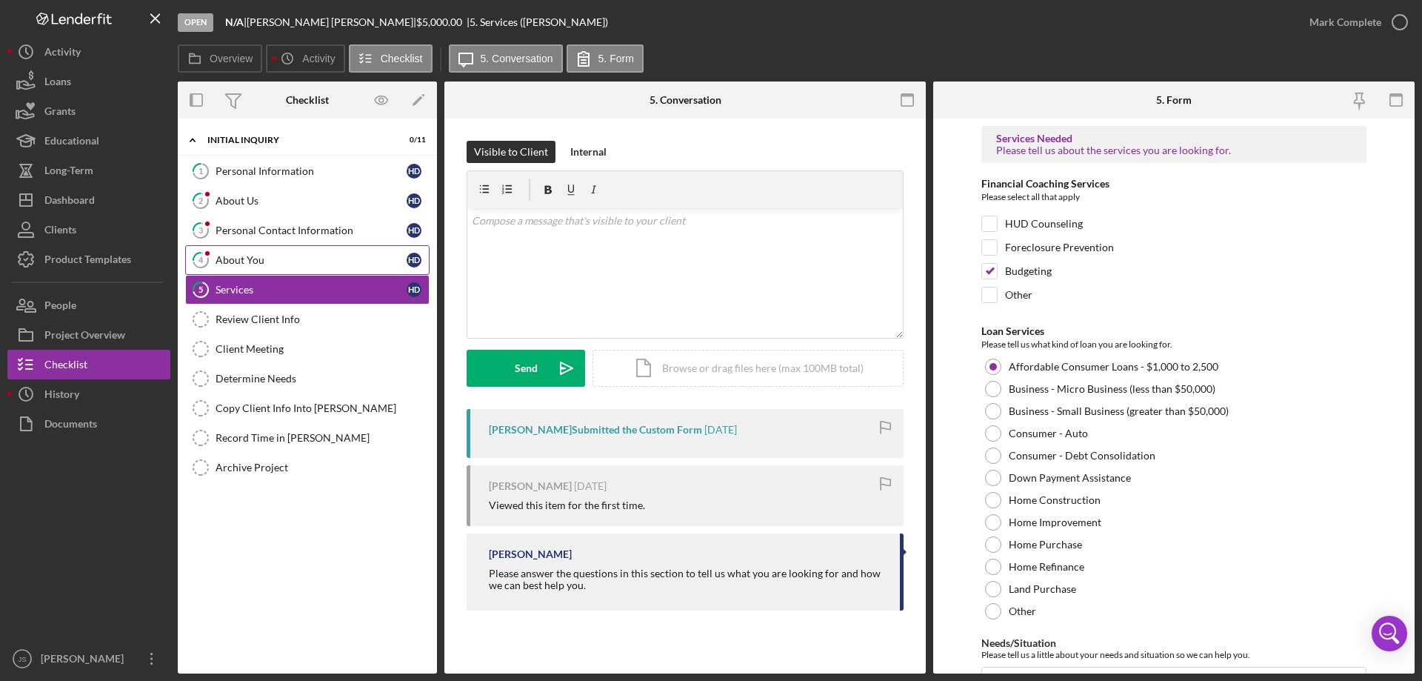
click at [304, 260] on div "About You" at bounding box center [311, 260] width 191 height 12
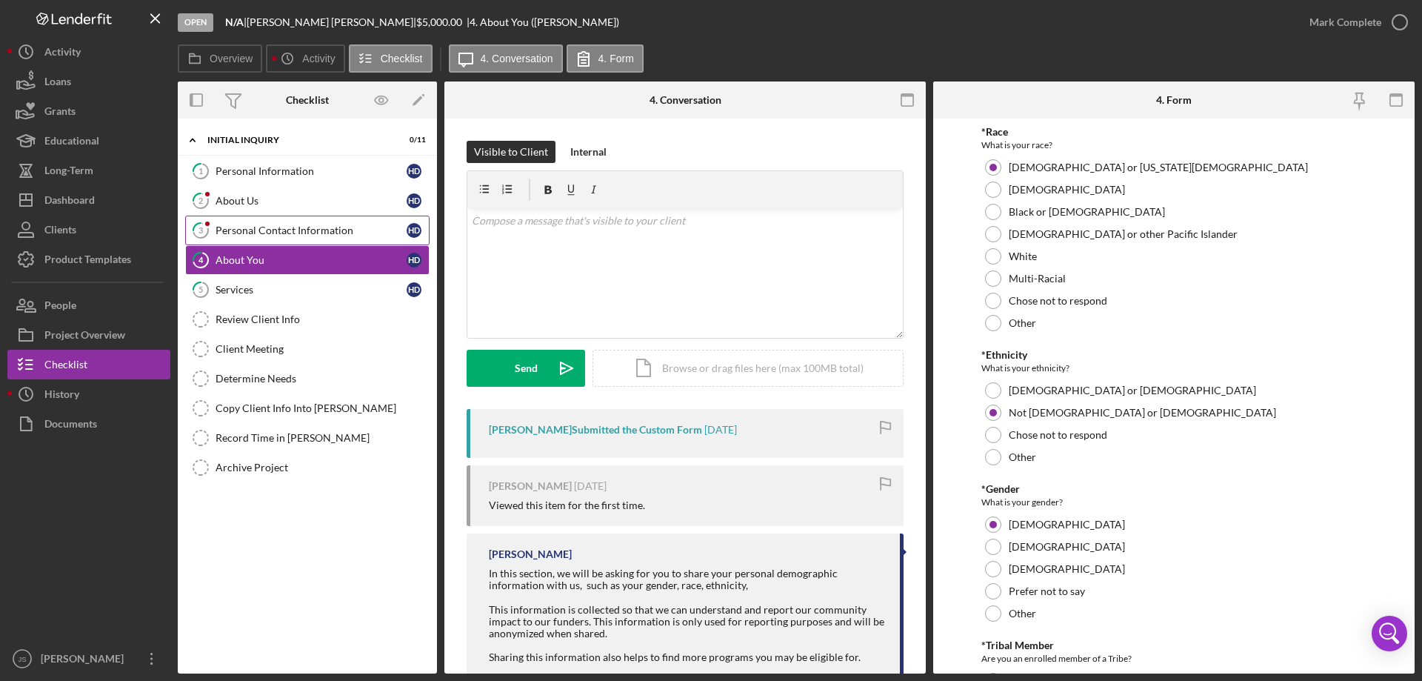
click at [303, 233] on div "Personal Contact Information" at bounding box center [311, 230] width 191 height 12
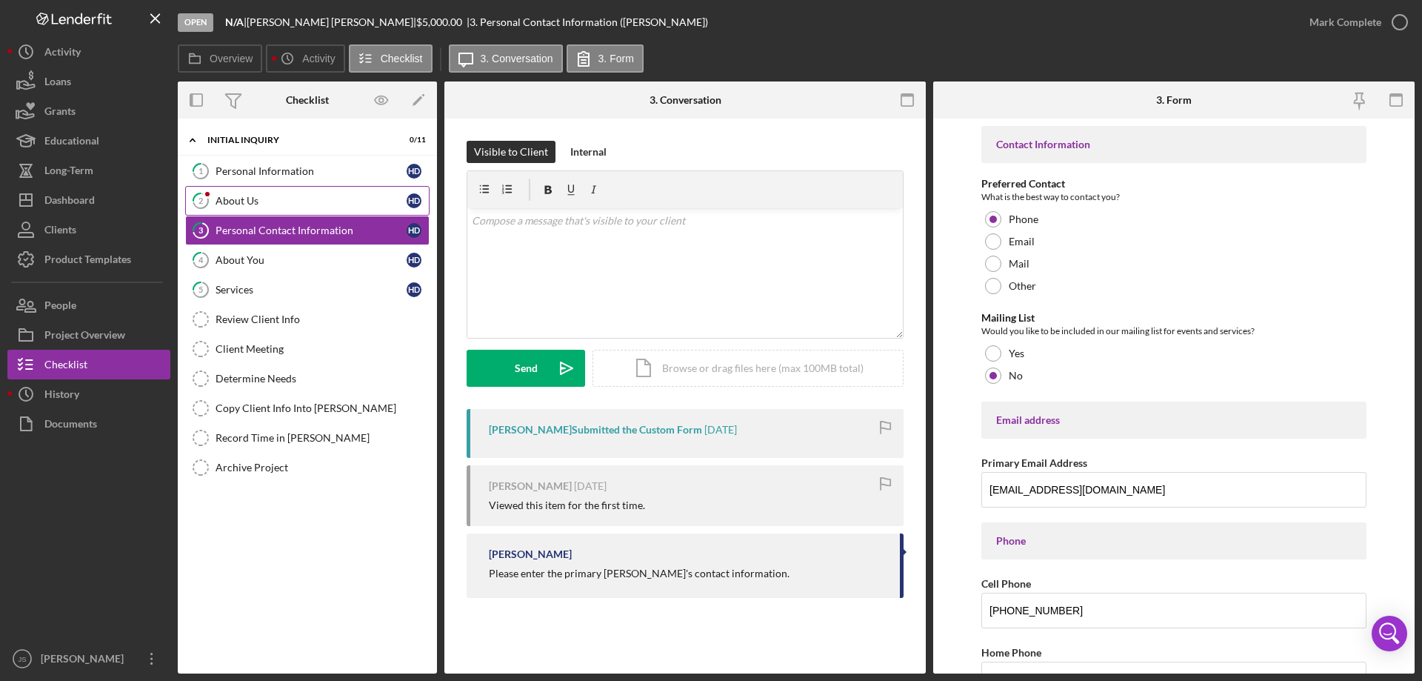
click at [303, 201] on div "About Us" at bounding box center [311, 201] width 191 height 12
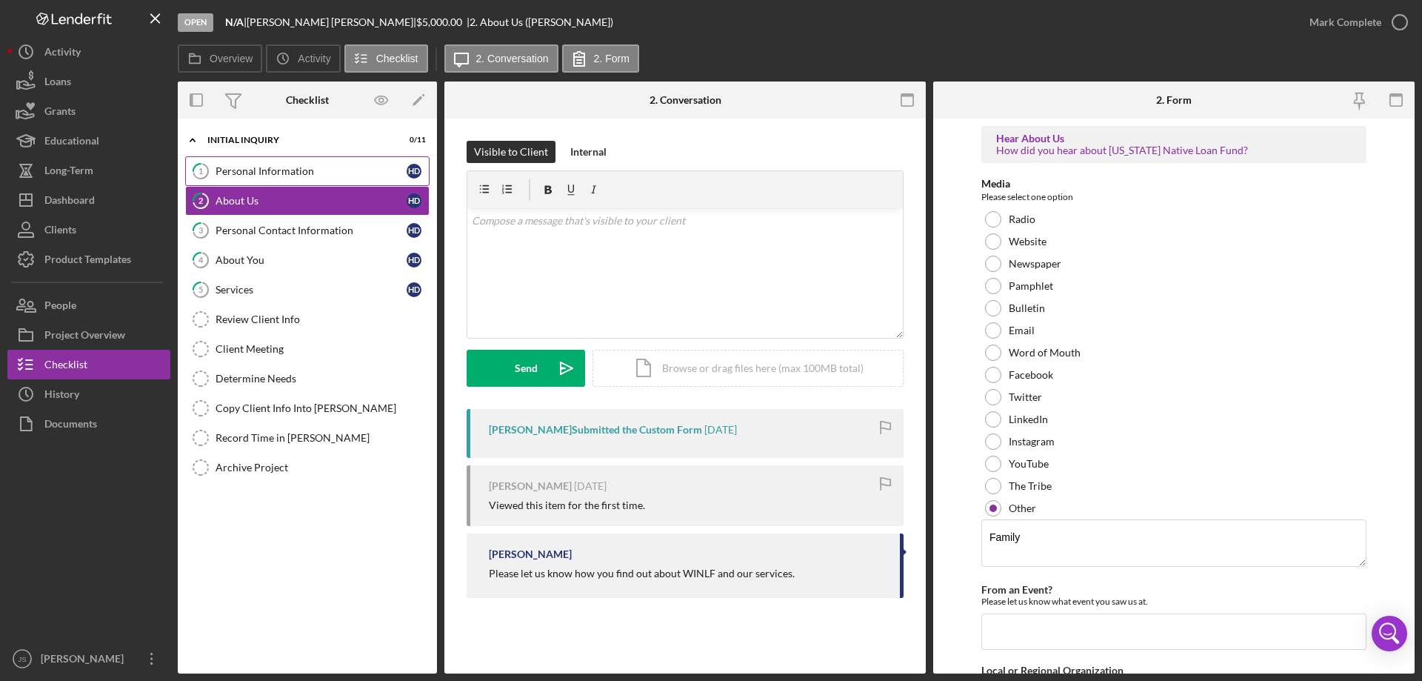
click at [327, 172] on div "Personal Information" at bounding box center [311, 171] width 191 height 12
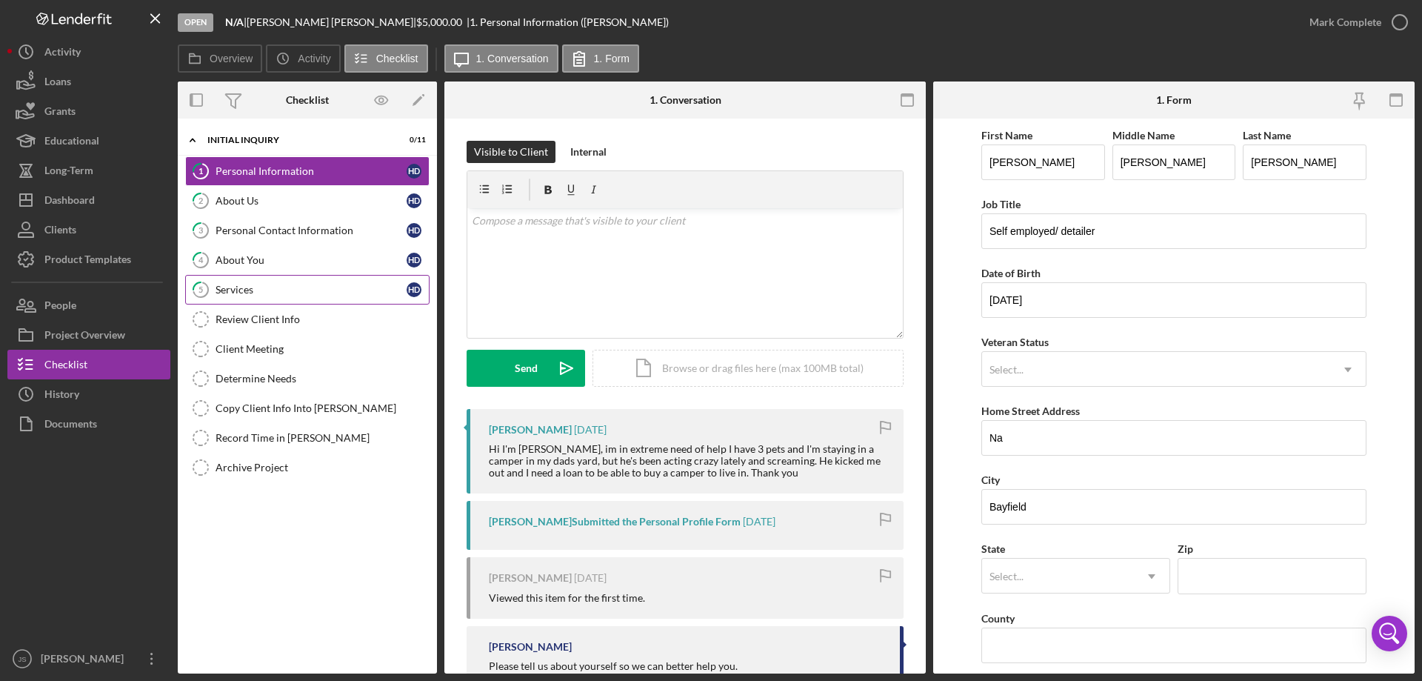
click at [296, 286] on div "Services" at bounding box center [311, 290] width 191 height 12
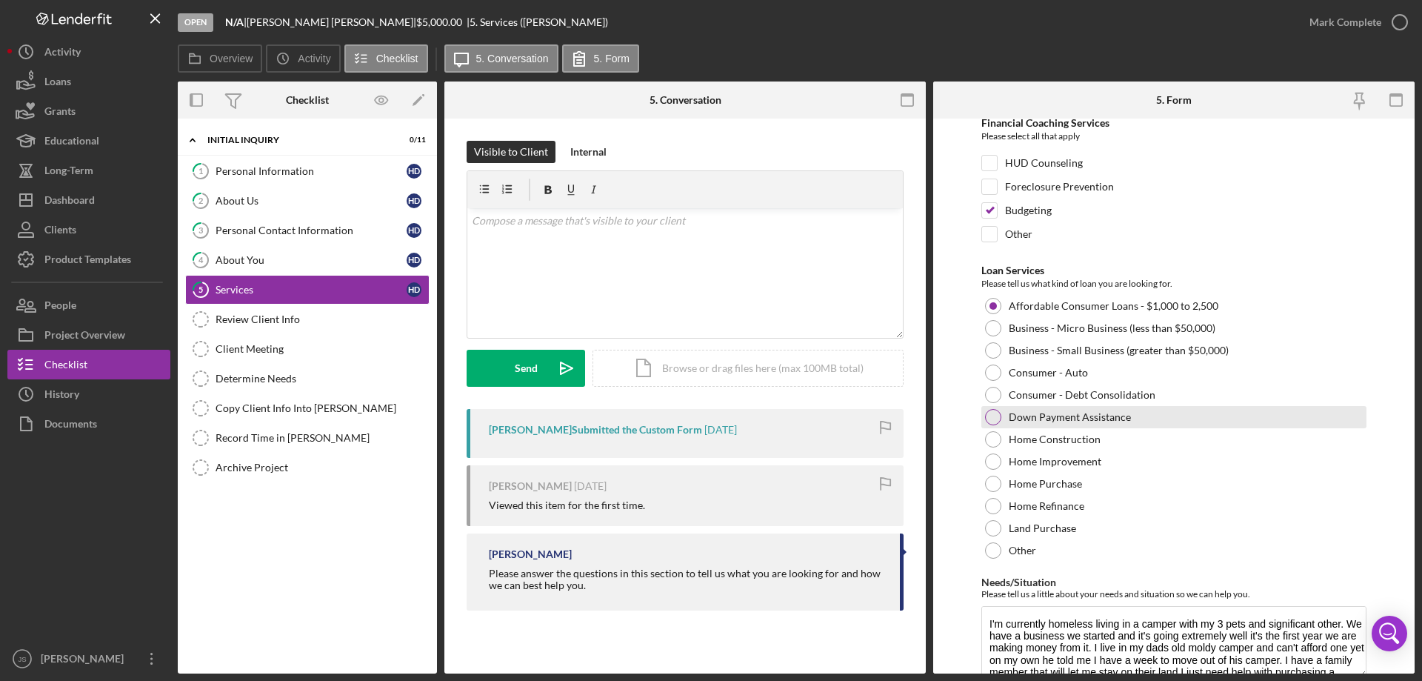
scroll to position [121, 0]
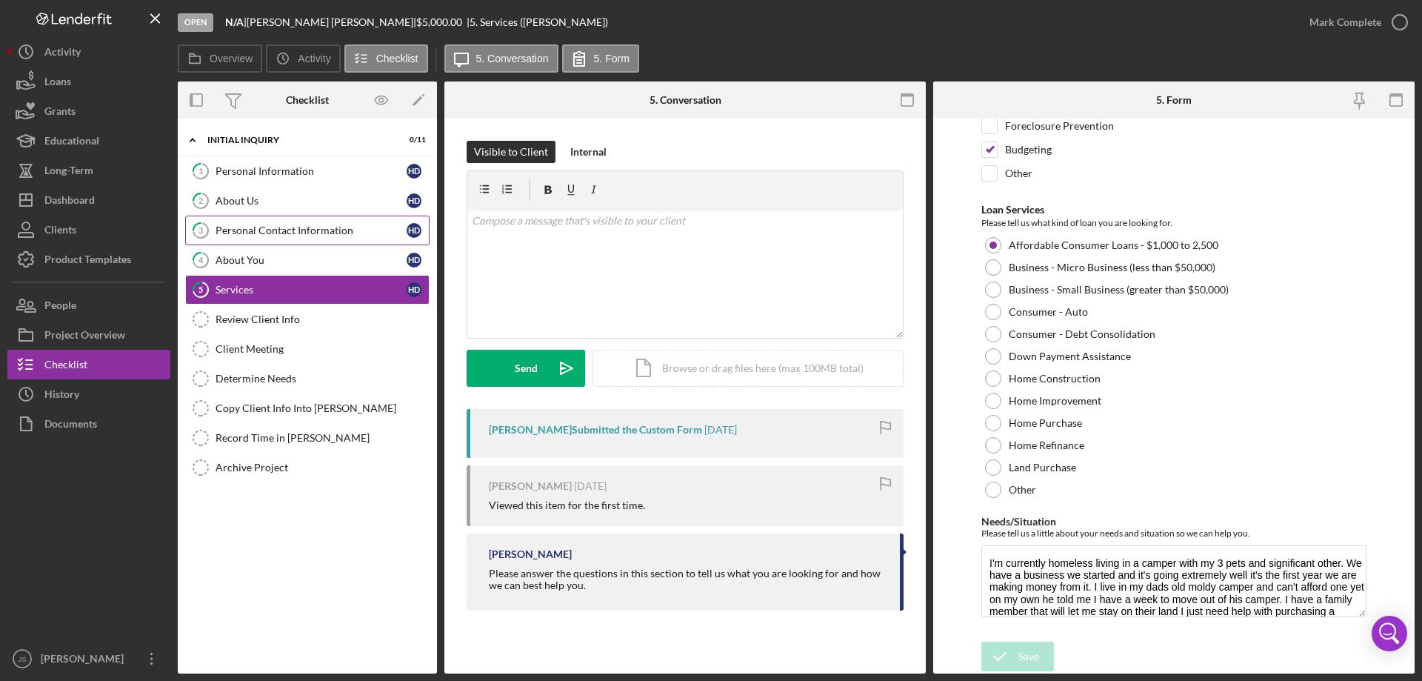
click at [296, 230] on div "Personal Contact Information" at bounding box center [311, 230] width 191 height 12
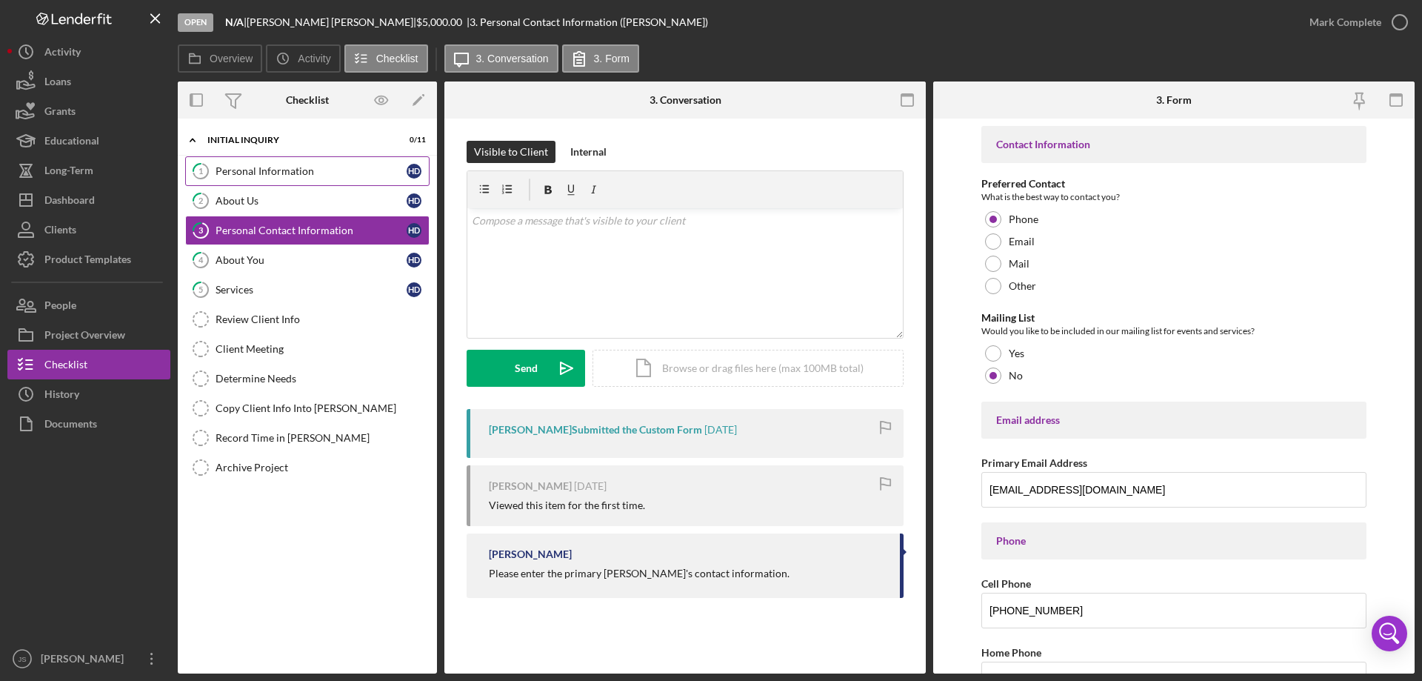
click at [313, 165] on div "Personal Information" at bounding box center [311, 171] width 191 height 12
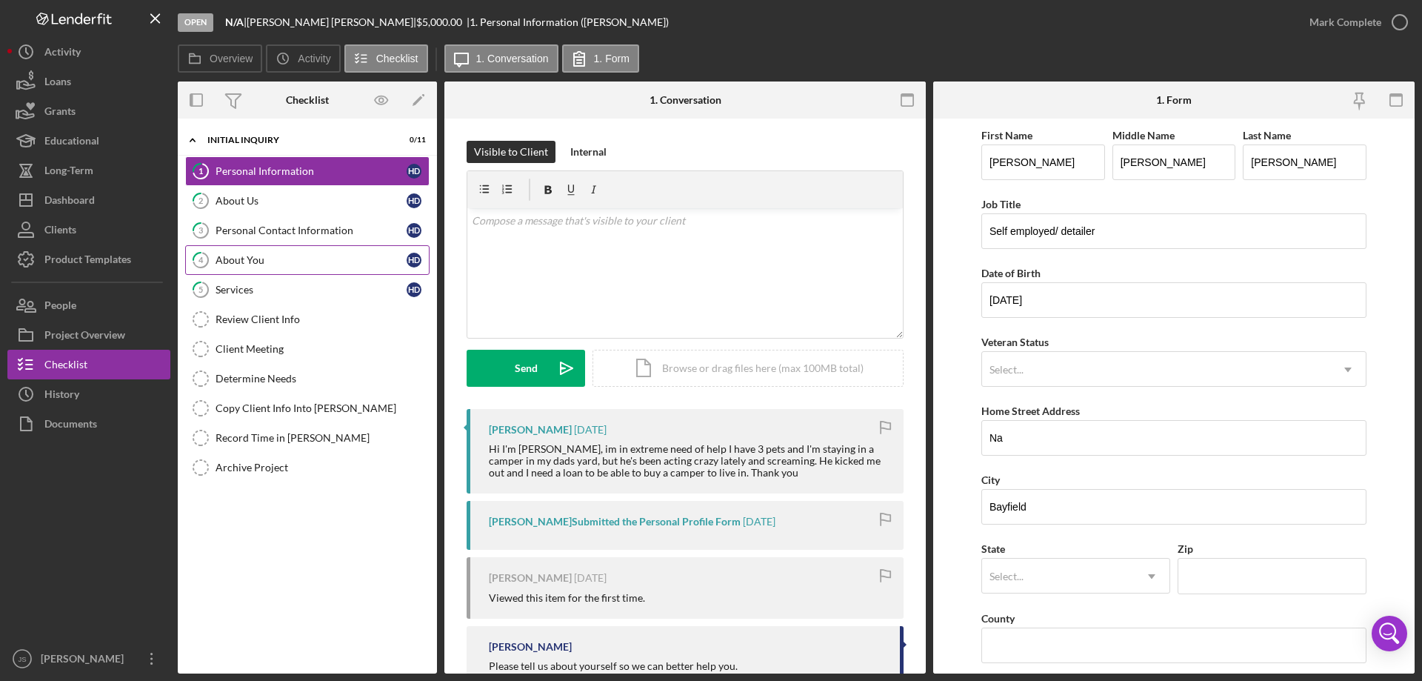
click at [316, 253] on link "4 About You H D" at bounding box center [307, 260] width 244 height 30
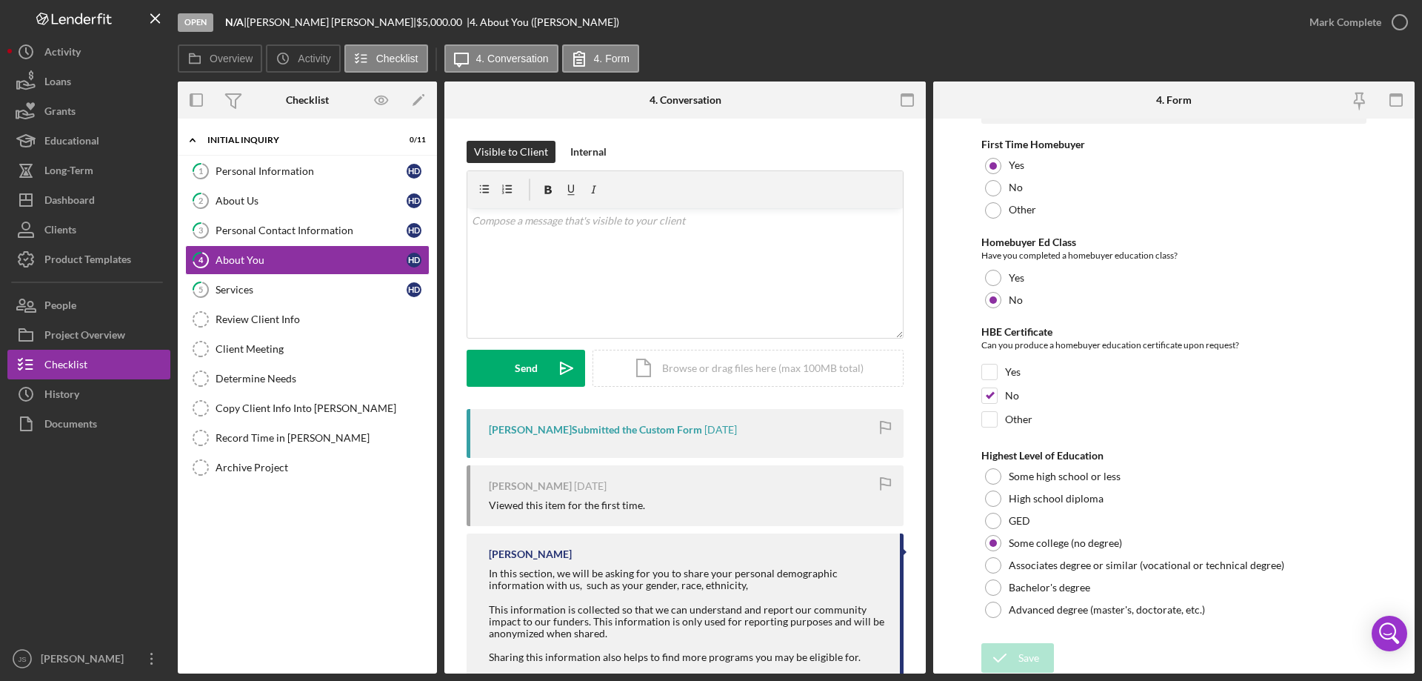
scroll to position [3080, 0]
click at [299, 226] on div "Personal Contact Information" at bounding box center [311, 230] width 191 height 12
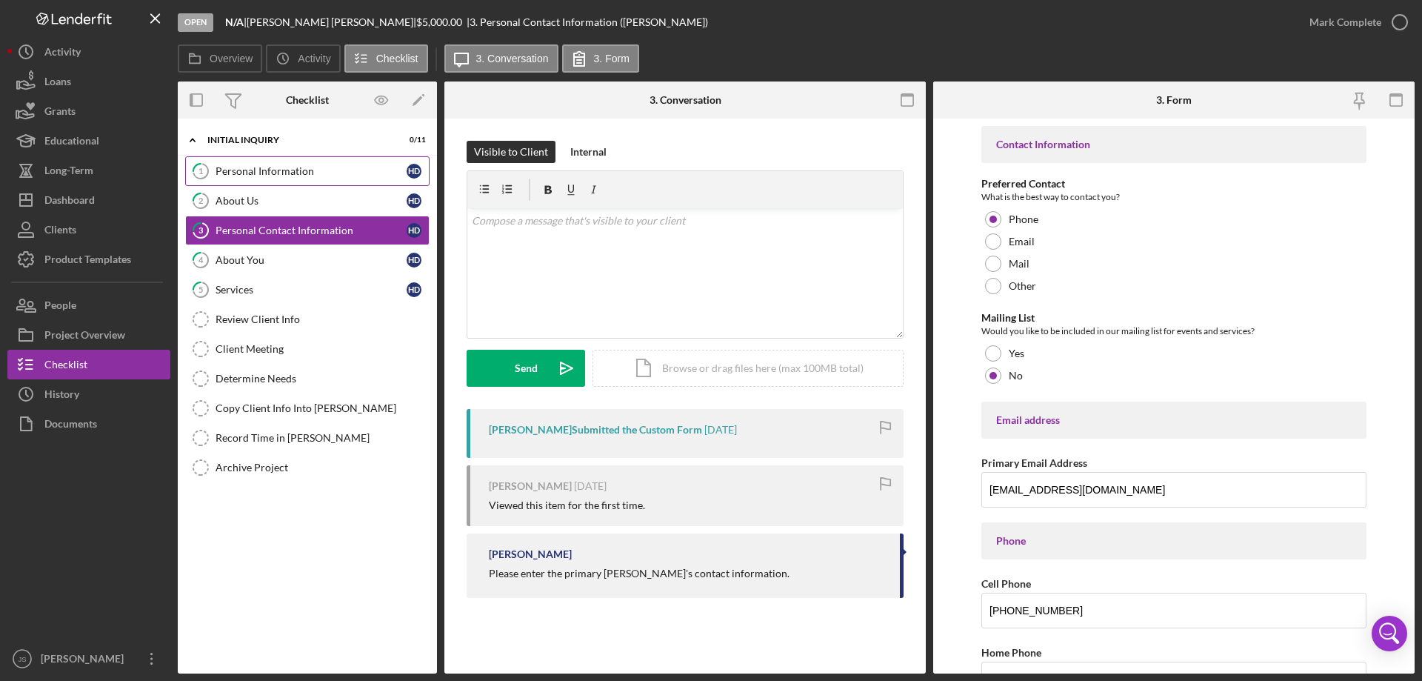
click at [254, 170] on div "Personal Information" at bounding box center [311, 171] width 191 height 12
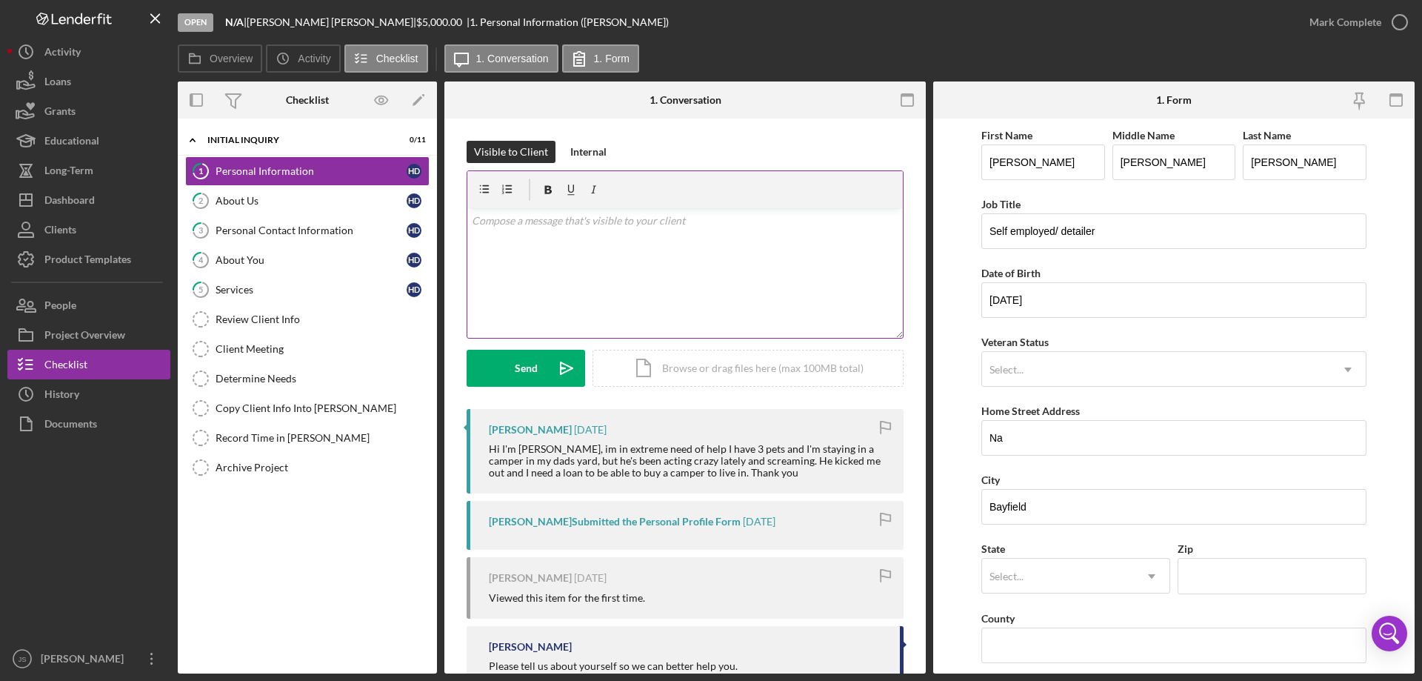
click at [519, 244] on div "v Color teal Color pink Remove color Add row above Add row below Add column bef…" at bounding box center [685, 273] width 436 height 130
click at [310, 225] on div "Personal Contact Information" at bounding box center [311, 230] width 191 height 12
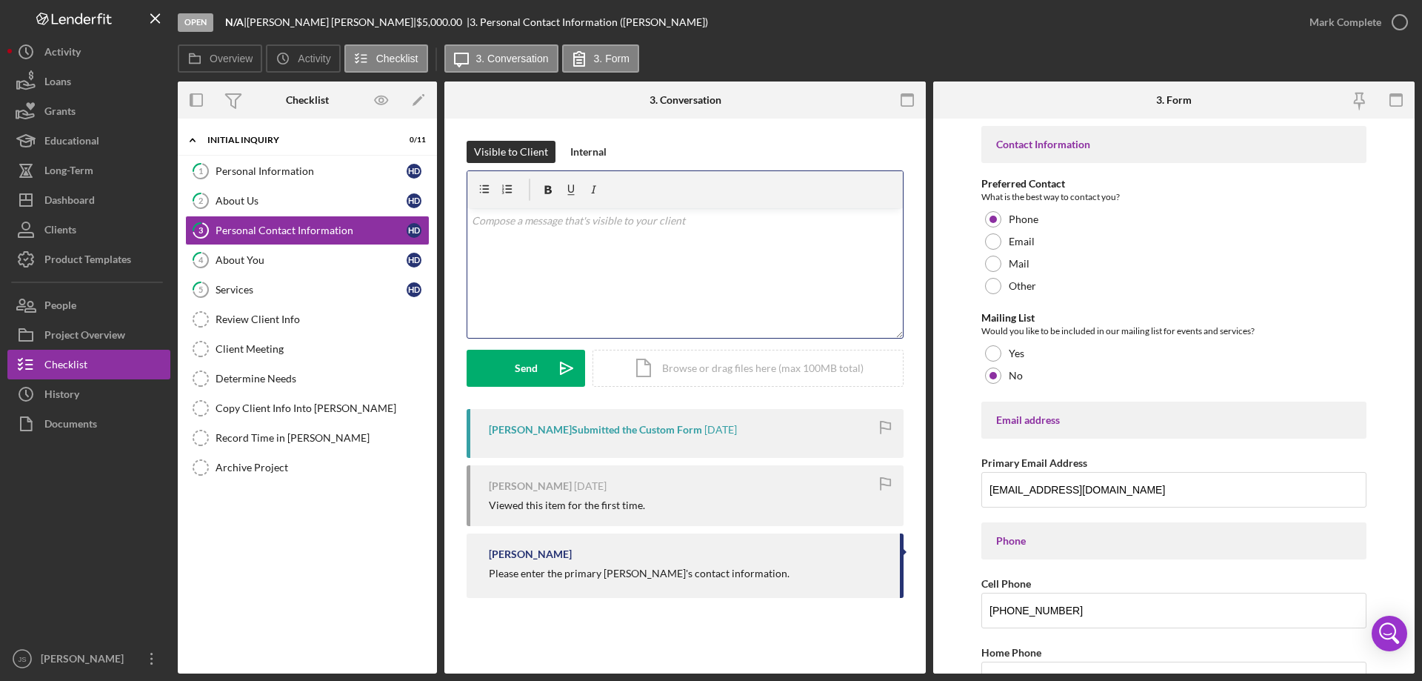
click at [510, 219] on p at bounding box center [685, 221] width 427 height 16
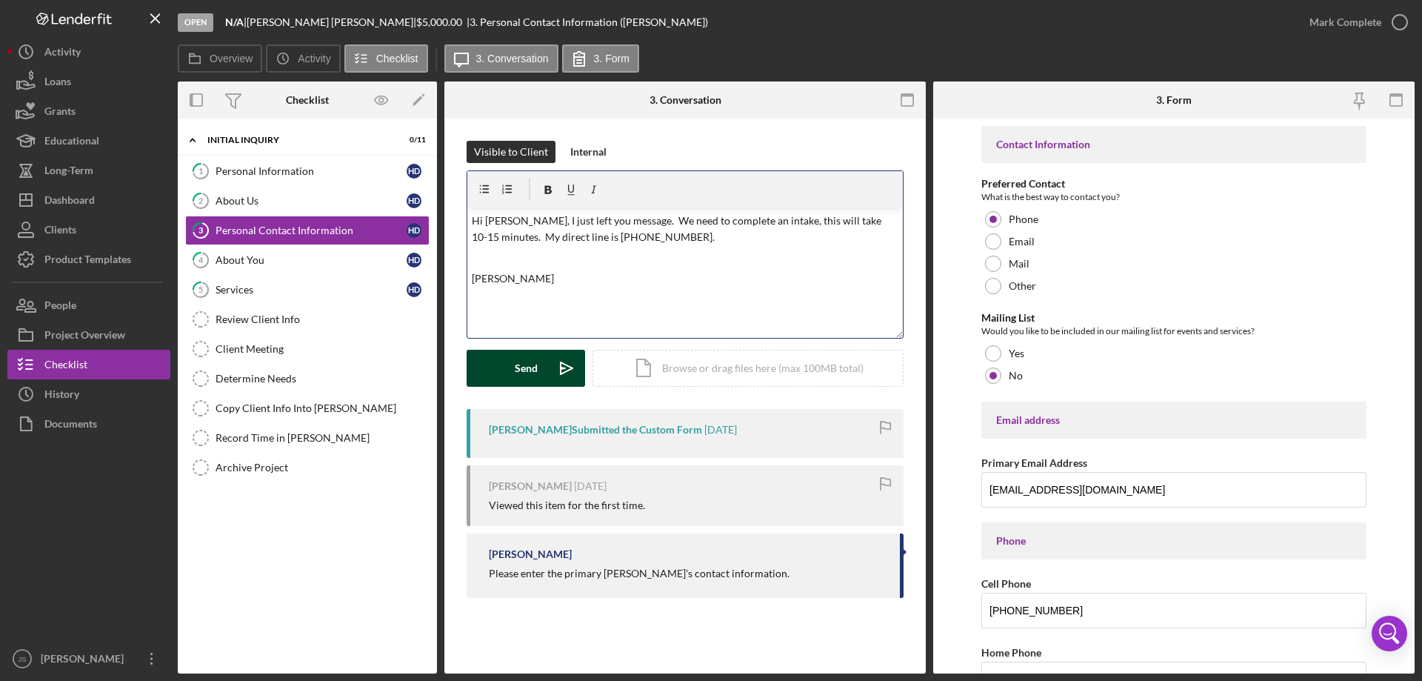
click at [524, 368] on div "Send" at bounding box center [526, 368] width 23 height 37
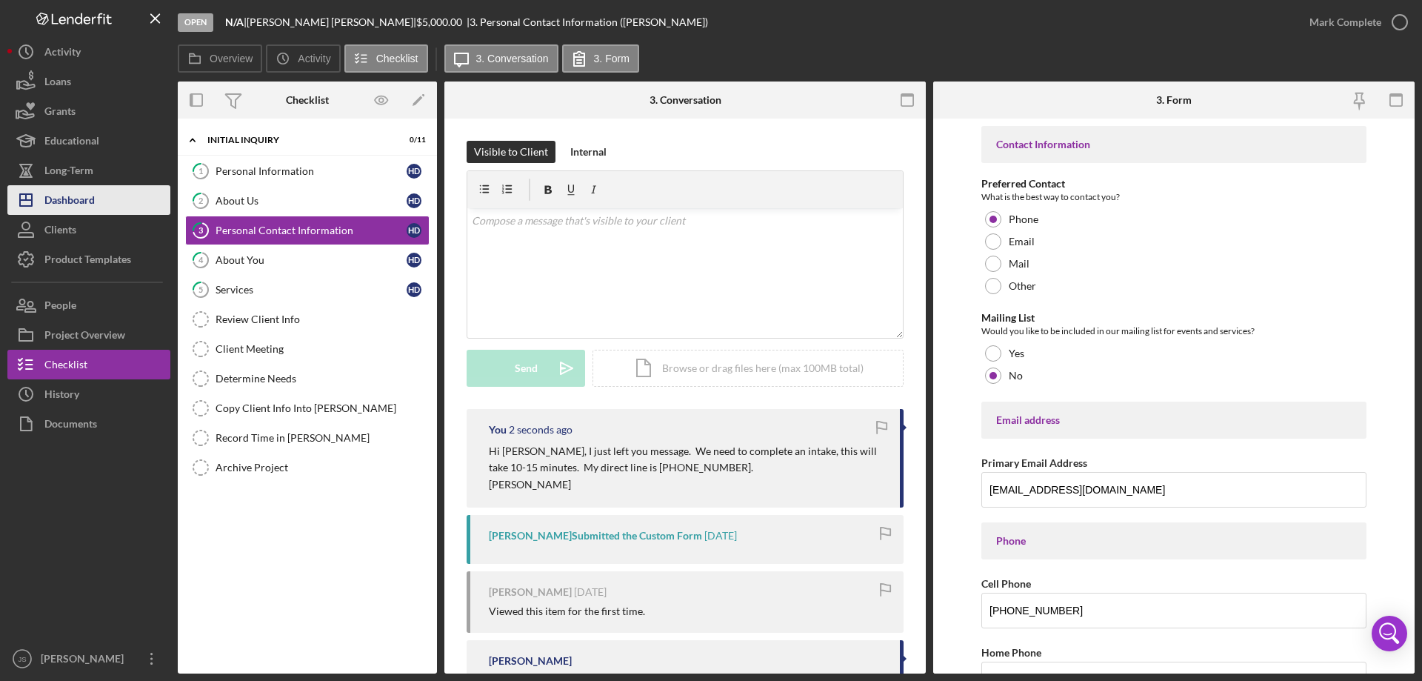
click at [70, 198] on div "Dashboard" at bounding box center [69, 201] width 50 height 33
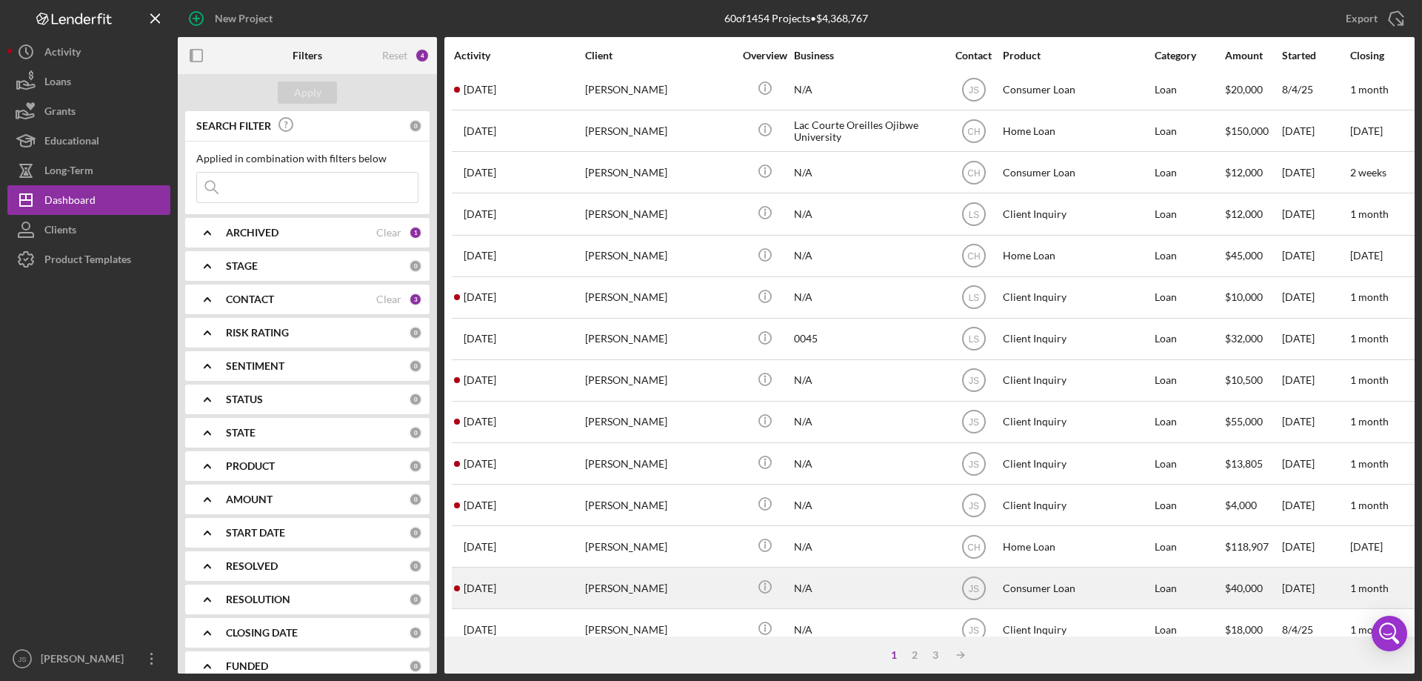
scroll to position [496, 0]
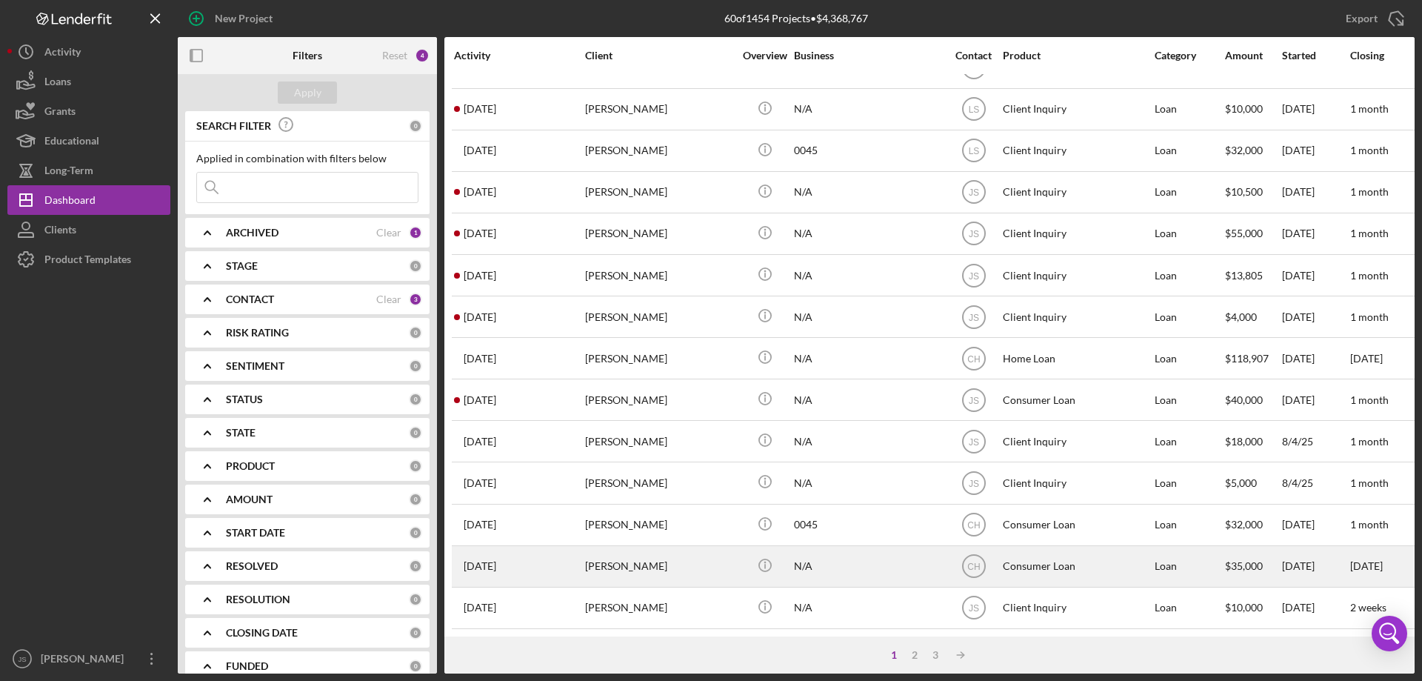
click at [699, 561] on div "[PERSON_NAME]" at bounding box center [659, 566] width 148 height 39
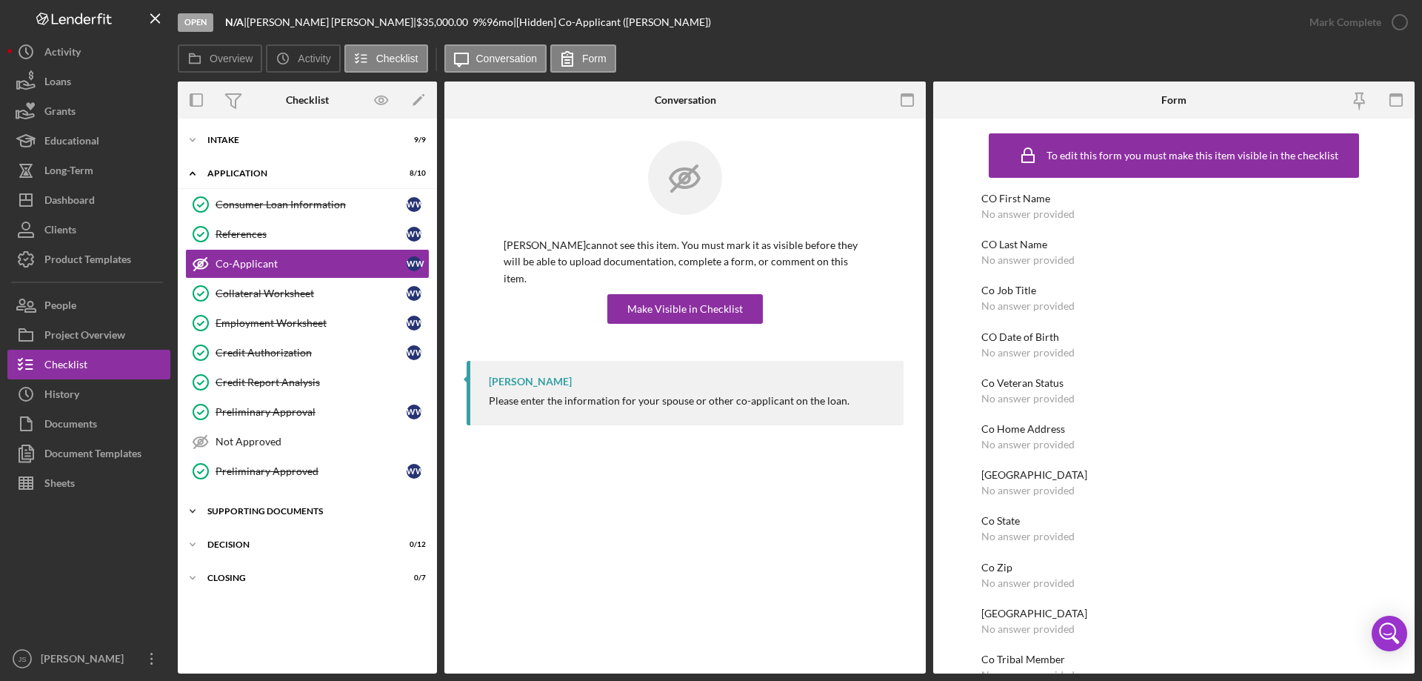
click at [196, 511] on icon "Icon/Expander" at bounding box center [193, 511] width 30 height 30
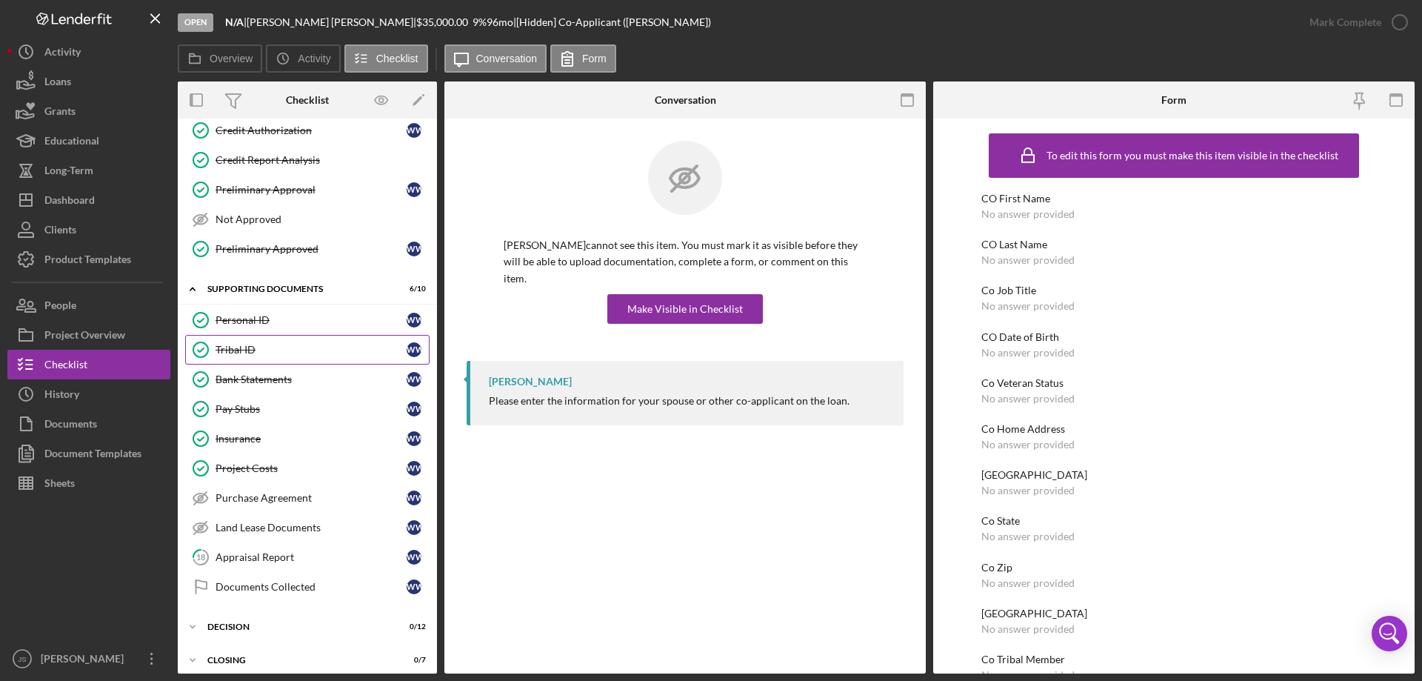
scroll to position [232, 0]
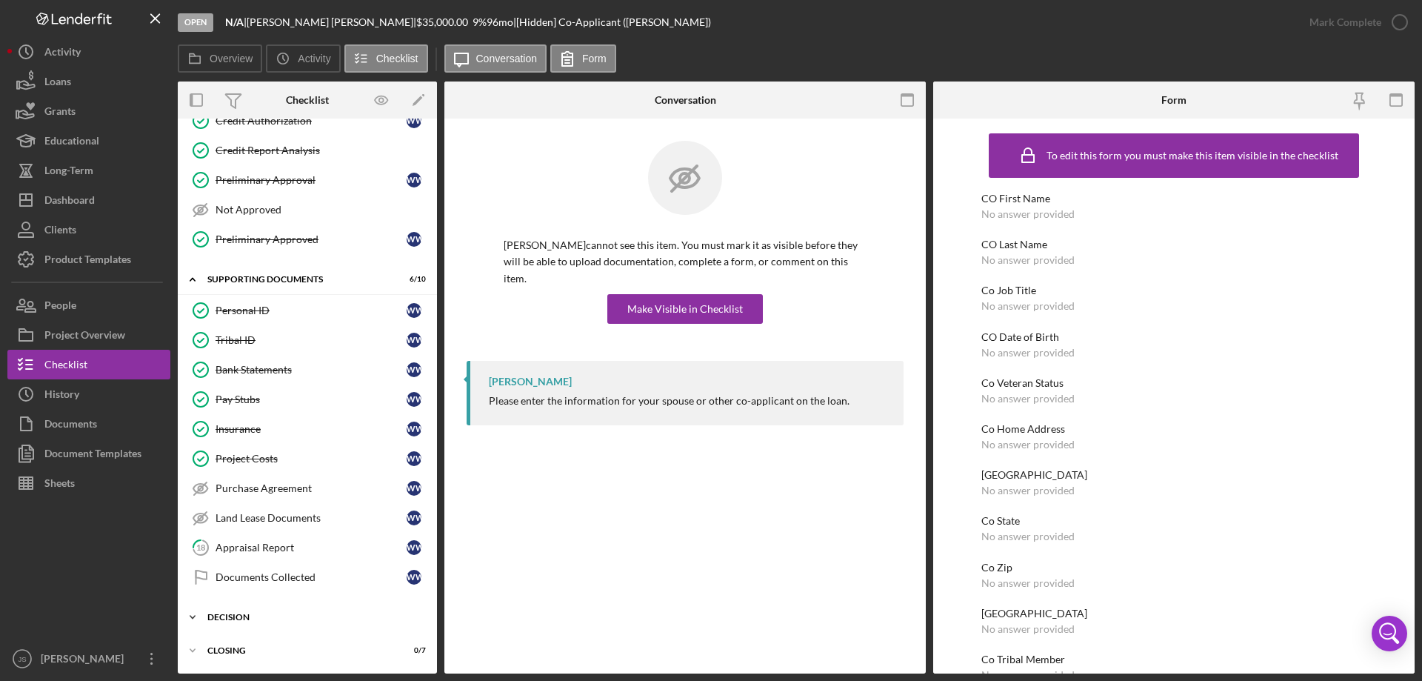
click at [190, 613] on icon "Icon/Expander" at bounding box center [193, 617] width 30 height 30
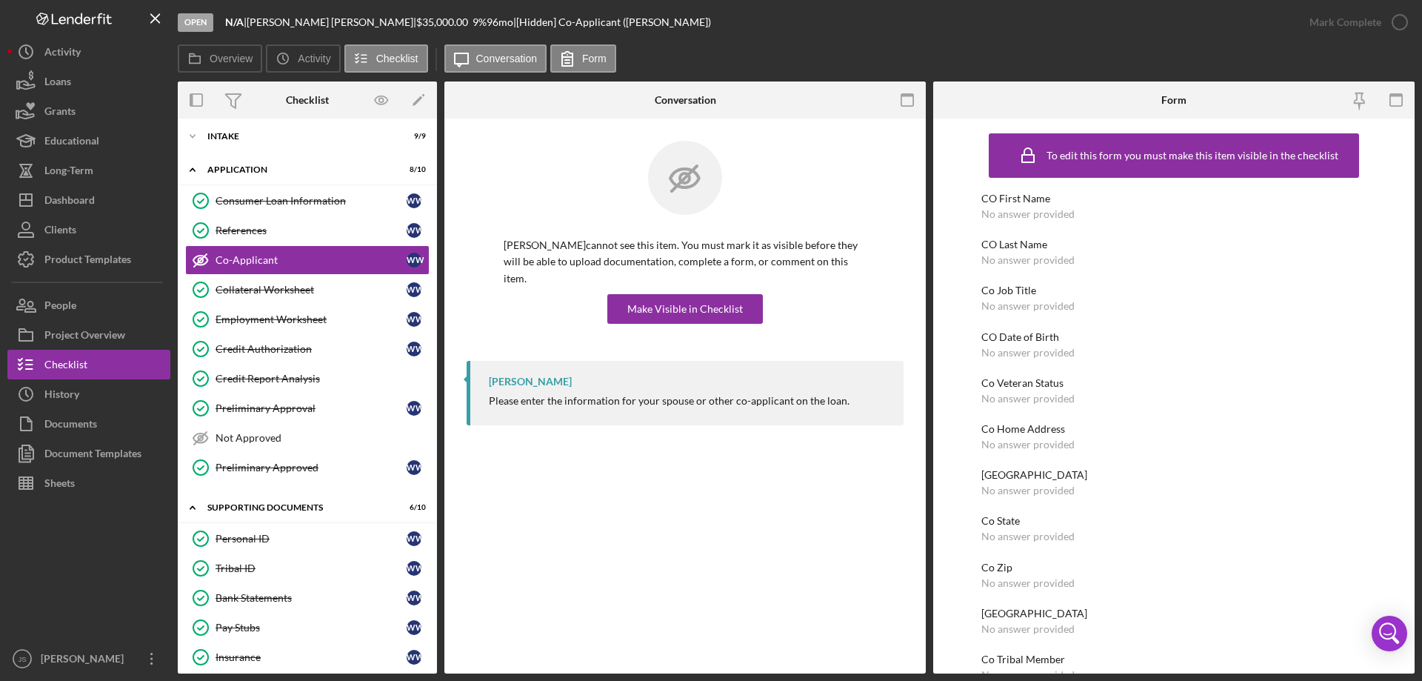
scroll to position [0, 0]
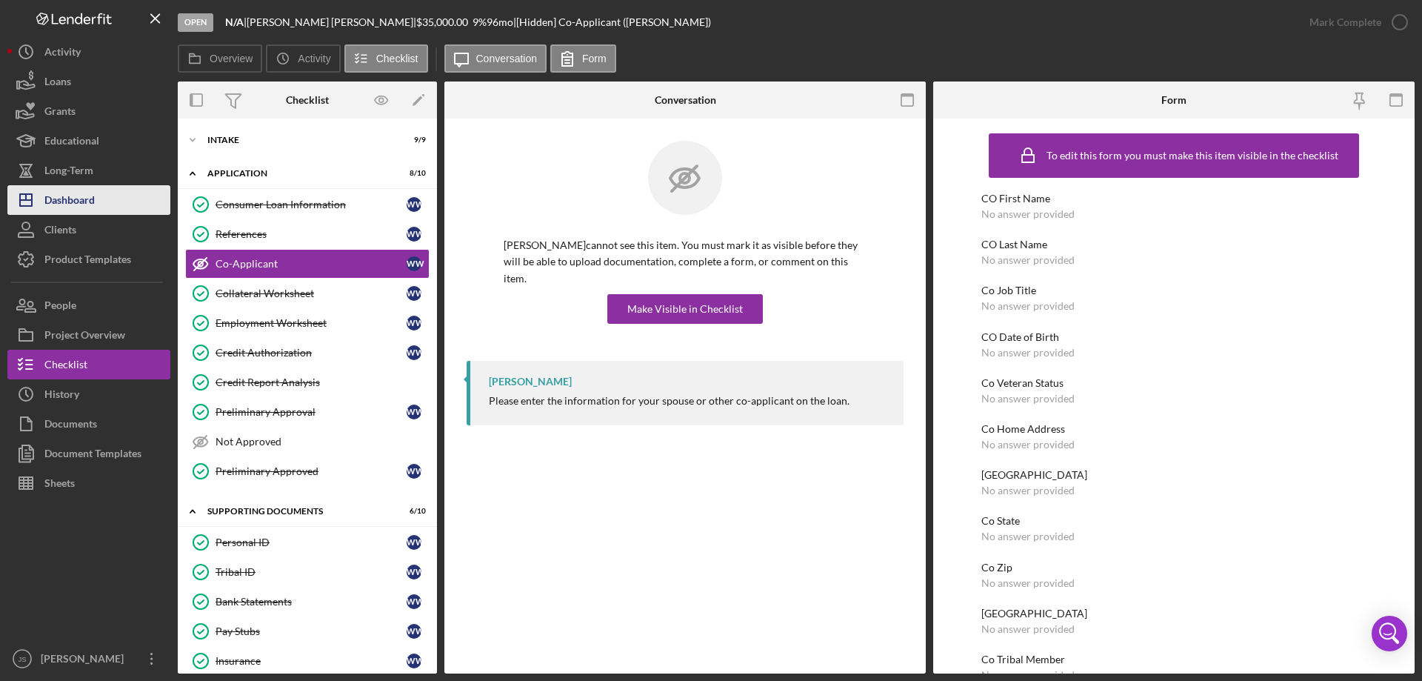
click at [76, 204] on div "Dashboard" at bounding box center [69, 201] width 50 height 33
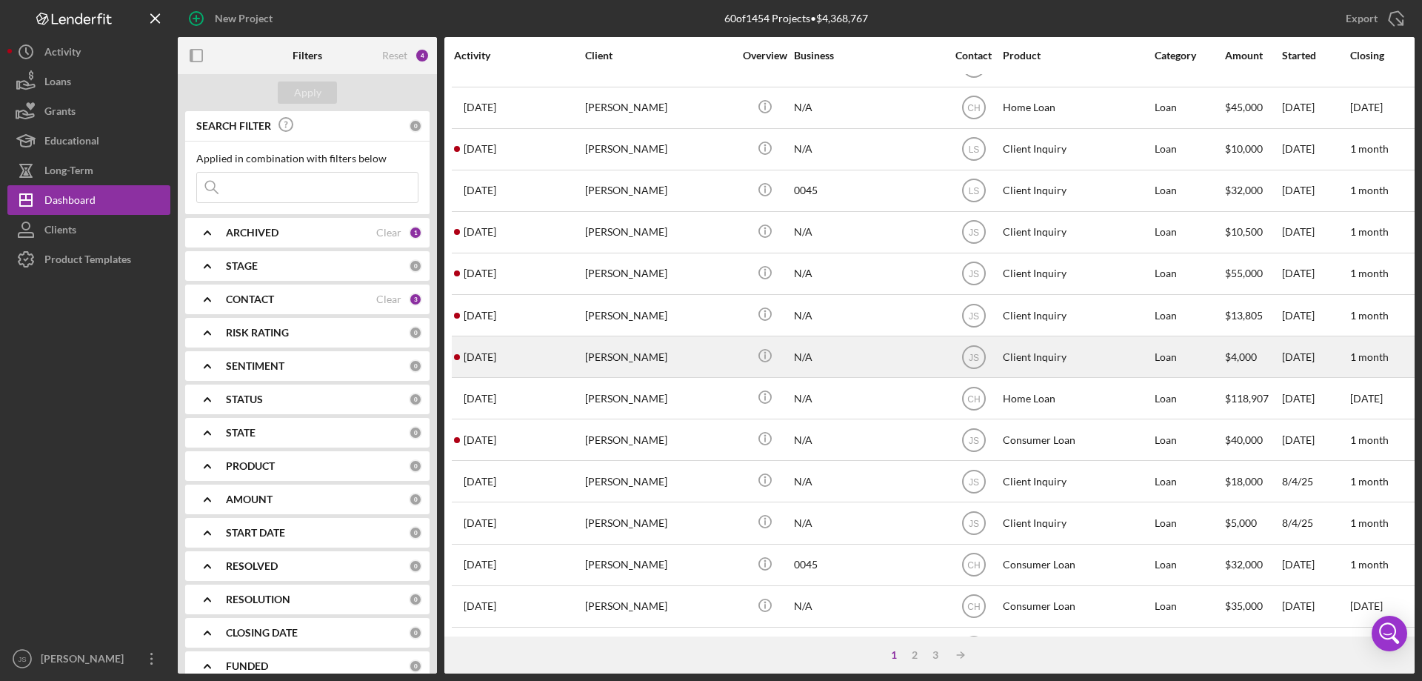
scroll to position [496, 0]
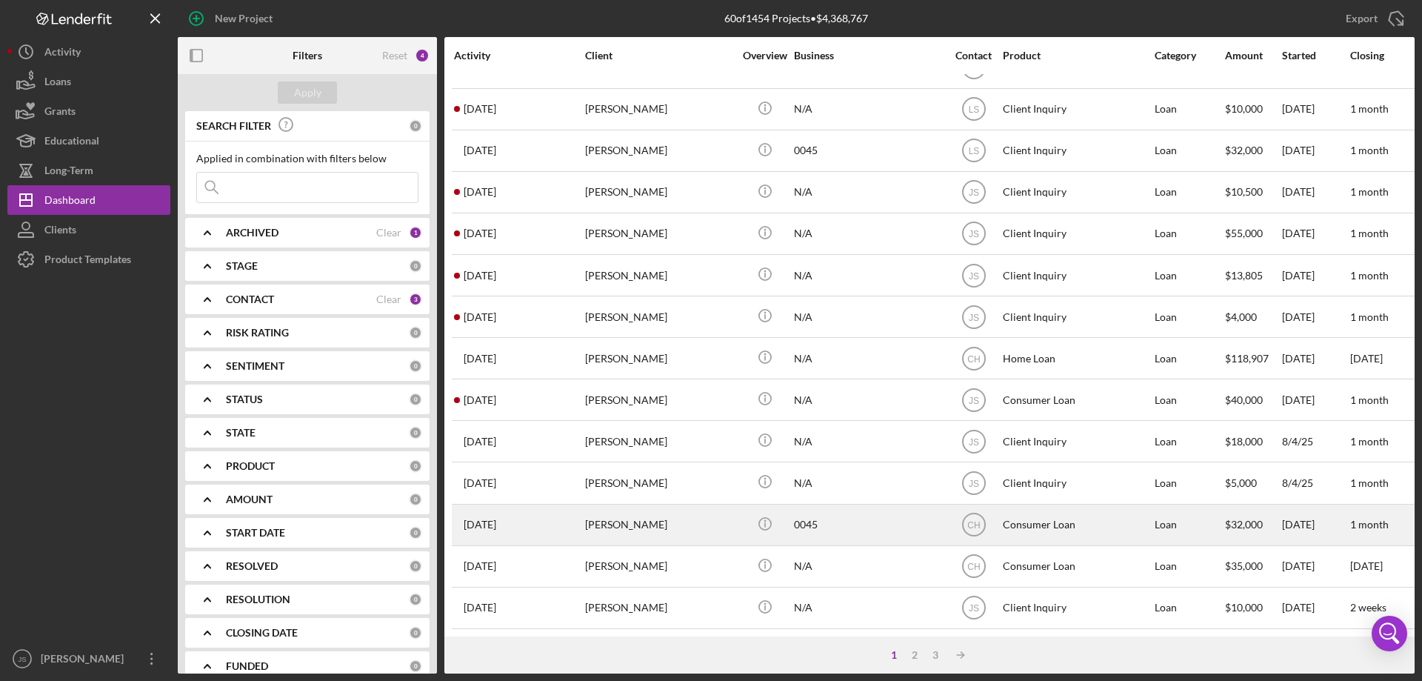
click at [704, 523] on div "[PERSON_NAME]" at bounding box center [659, 524] width 148 height 39
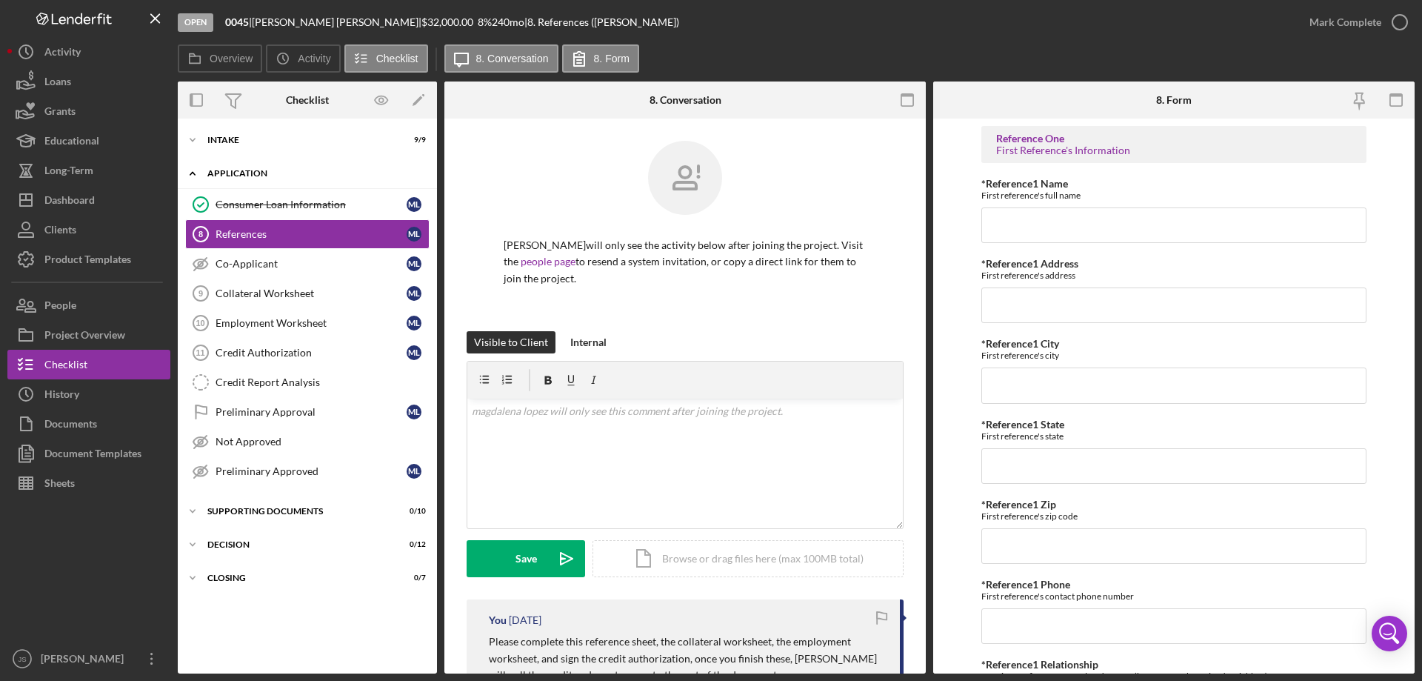
click at [191, 173] on icon "Icon/Expander" at bounding box center [193, 174] width 30 height 30
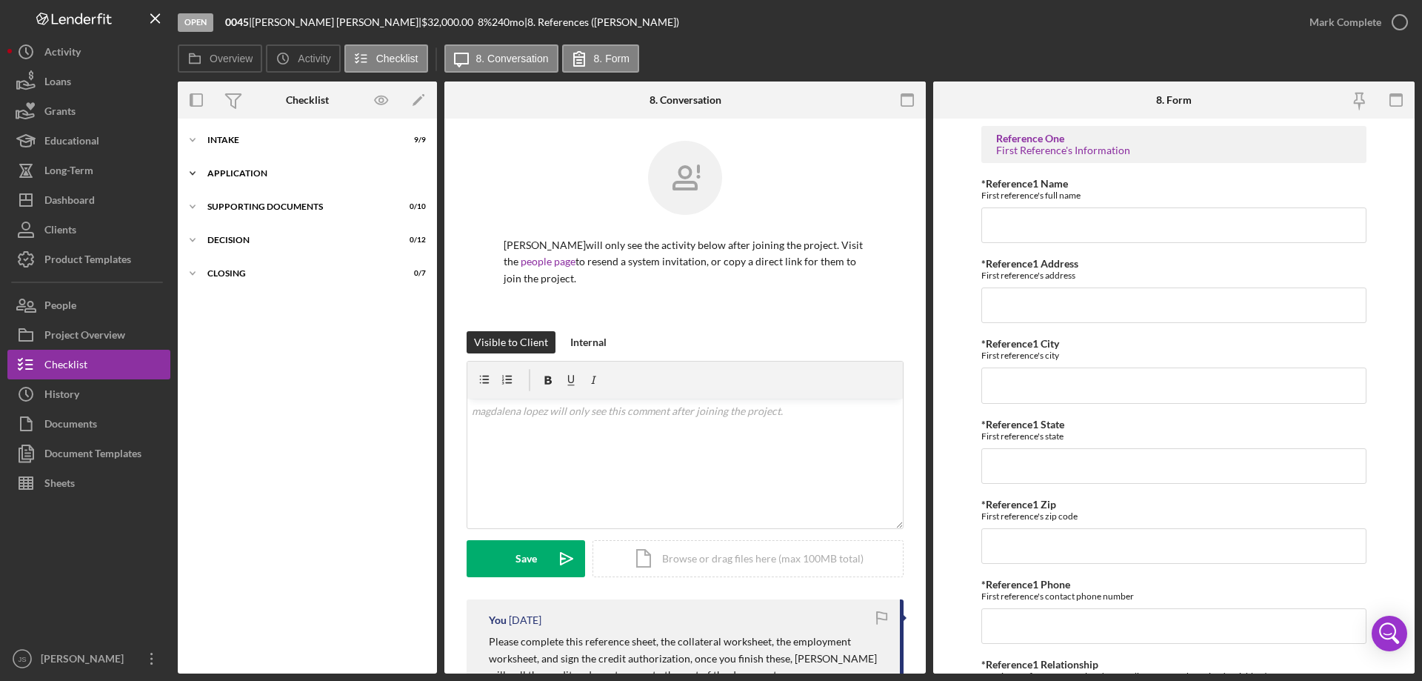
click at [190, 173] on icon "Icon/Expander" at bounding box center [193, 174] width 30 height 30
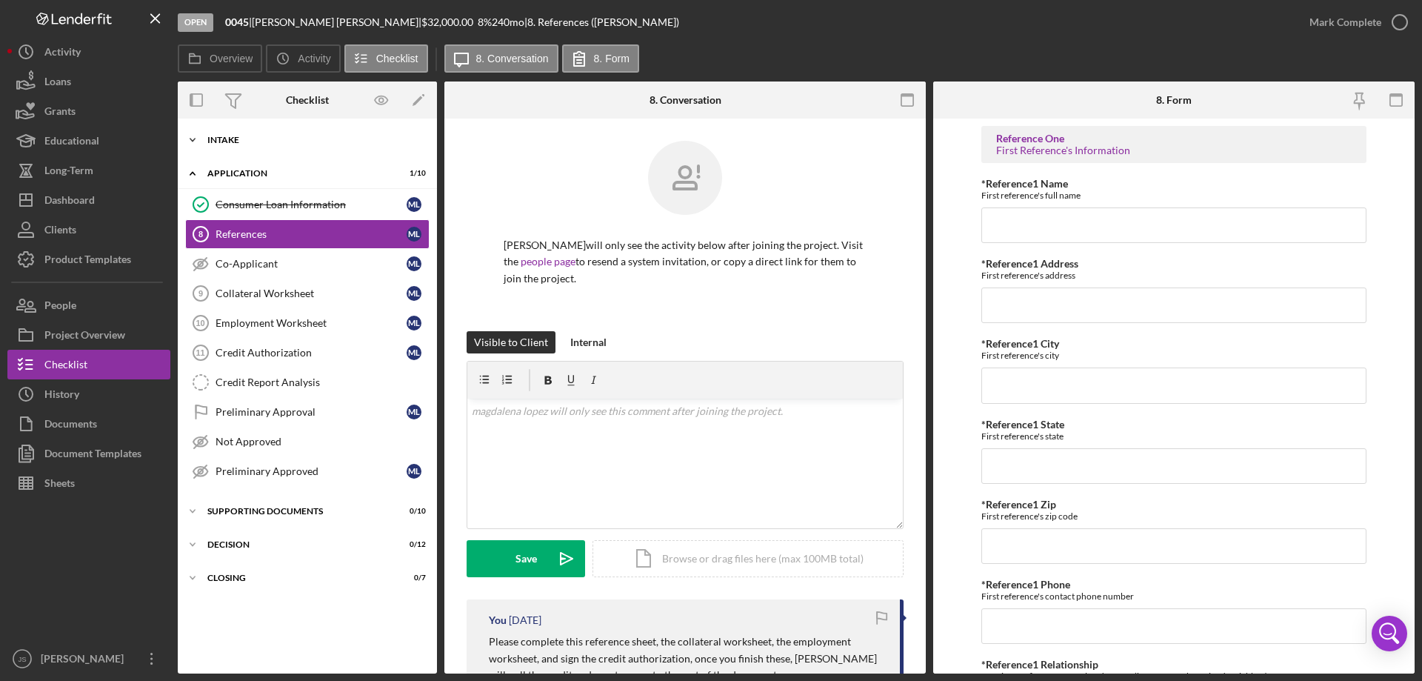
click at [190, 140] on icon "Icon/Expander" at bounding box center [193, 140] width 30 height 30
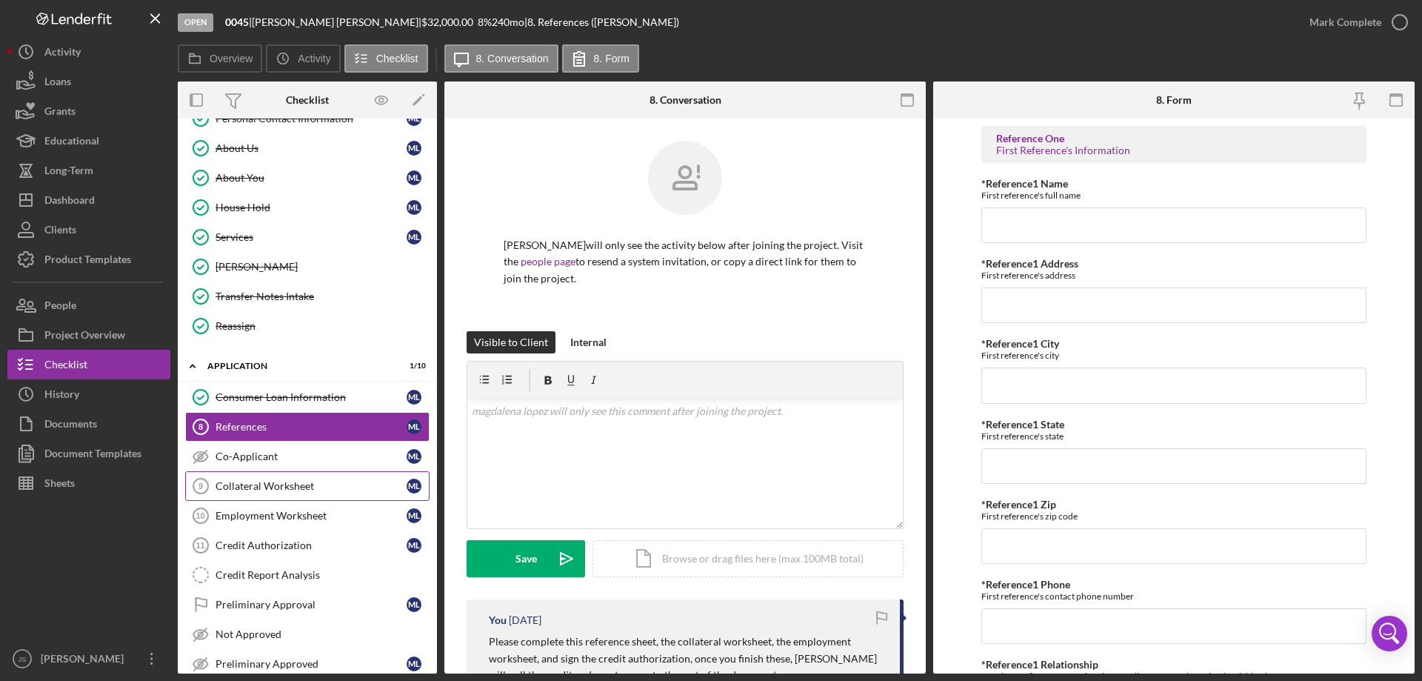
scroll to position [202, 0]
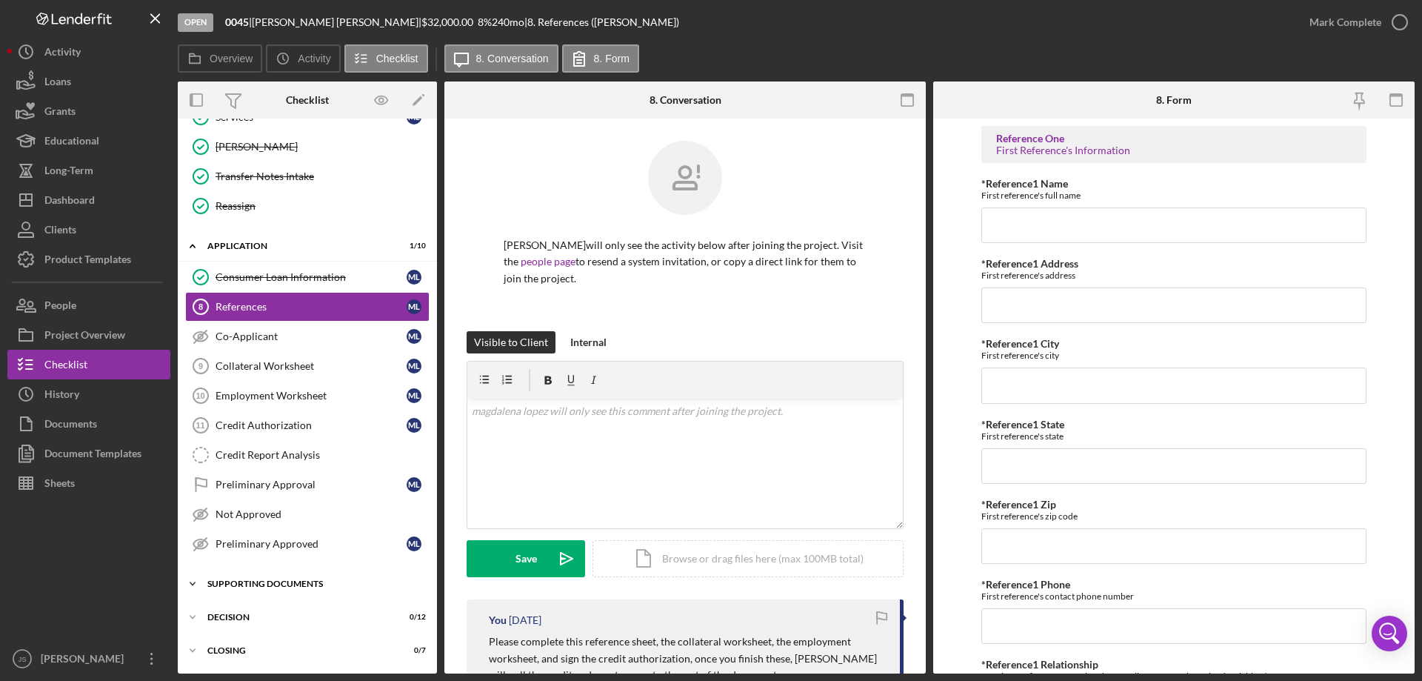
click at [197, 582] on icon "Icon/Expander" at bounding box center [193, 584] width 30 height 30
click at [244, 274] on div "Consumer Loan Information" at bounding box center [311, 277] width 191 height 12
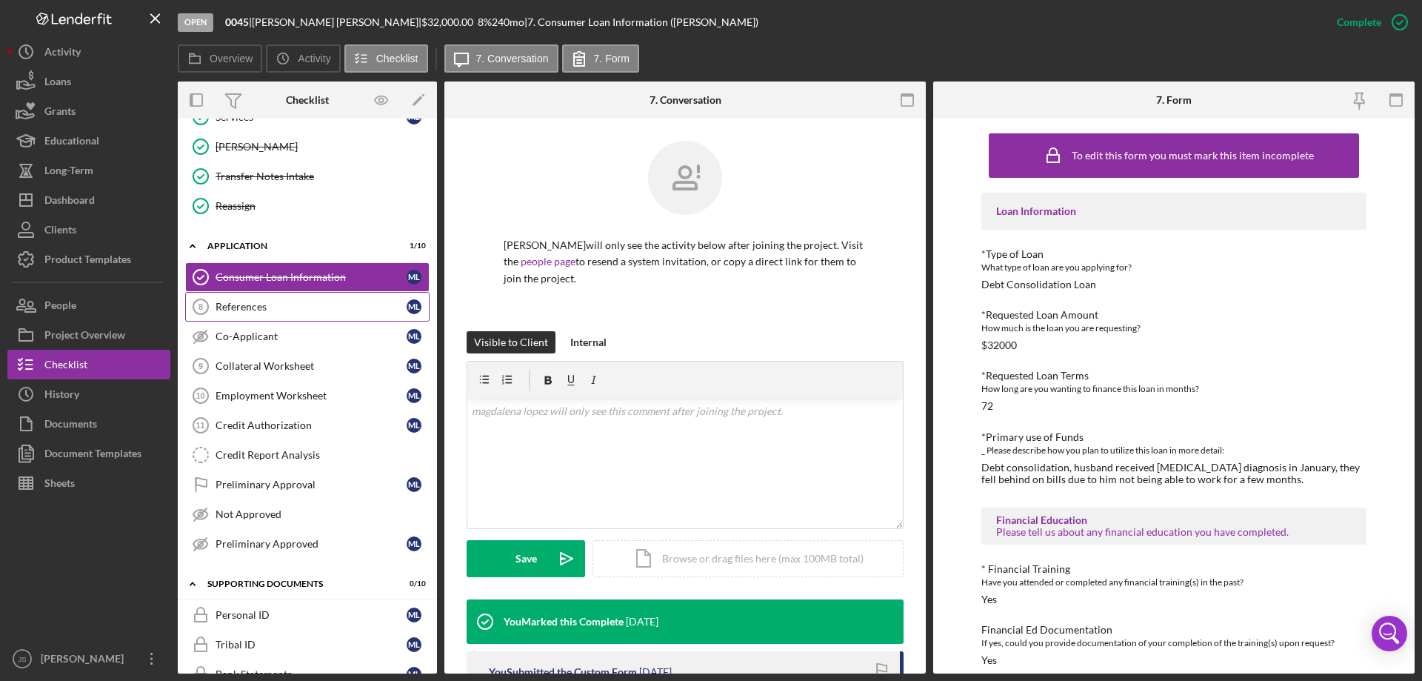
click at [252, 307] on div "References" at bounding box center [311, 307] width 191 height 12
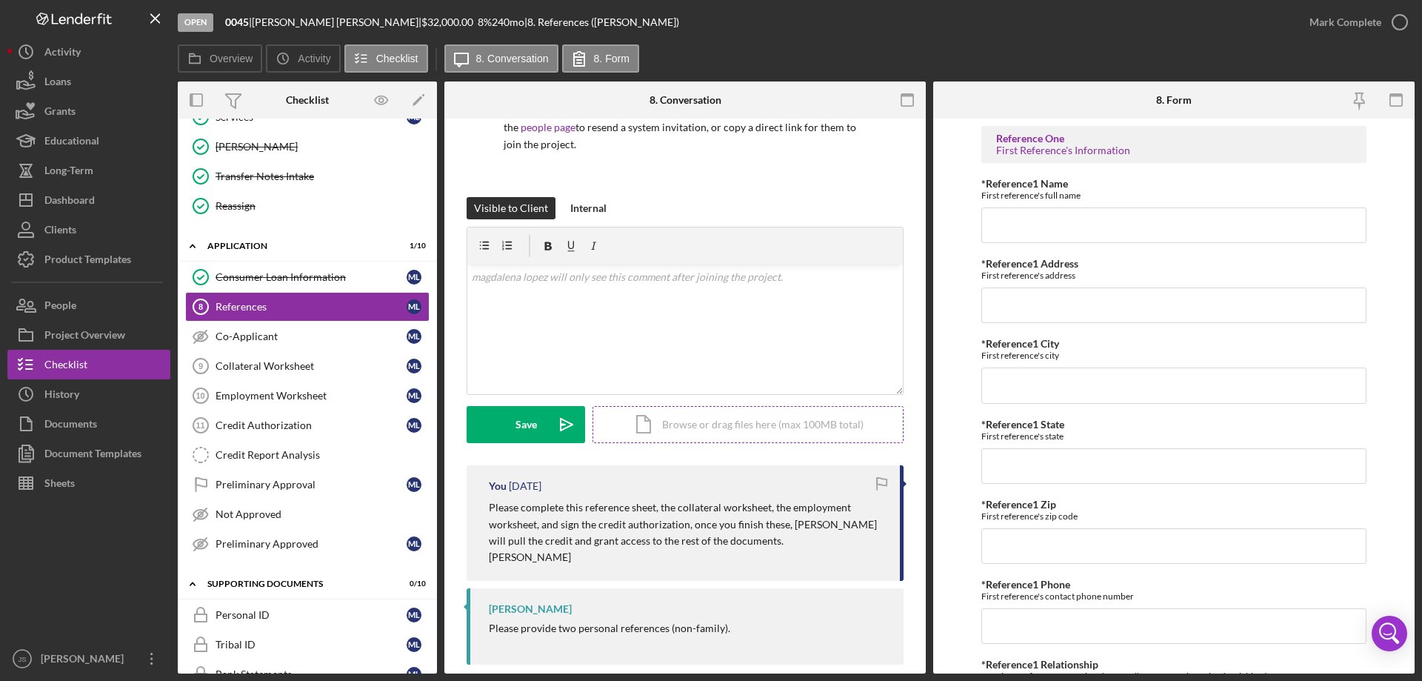
scroll to position [155, 0]
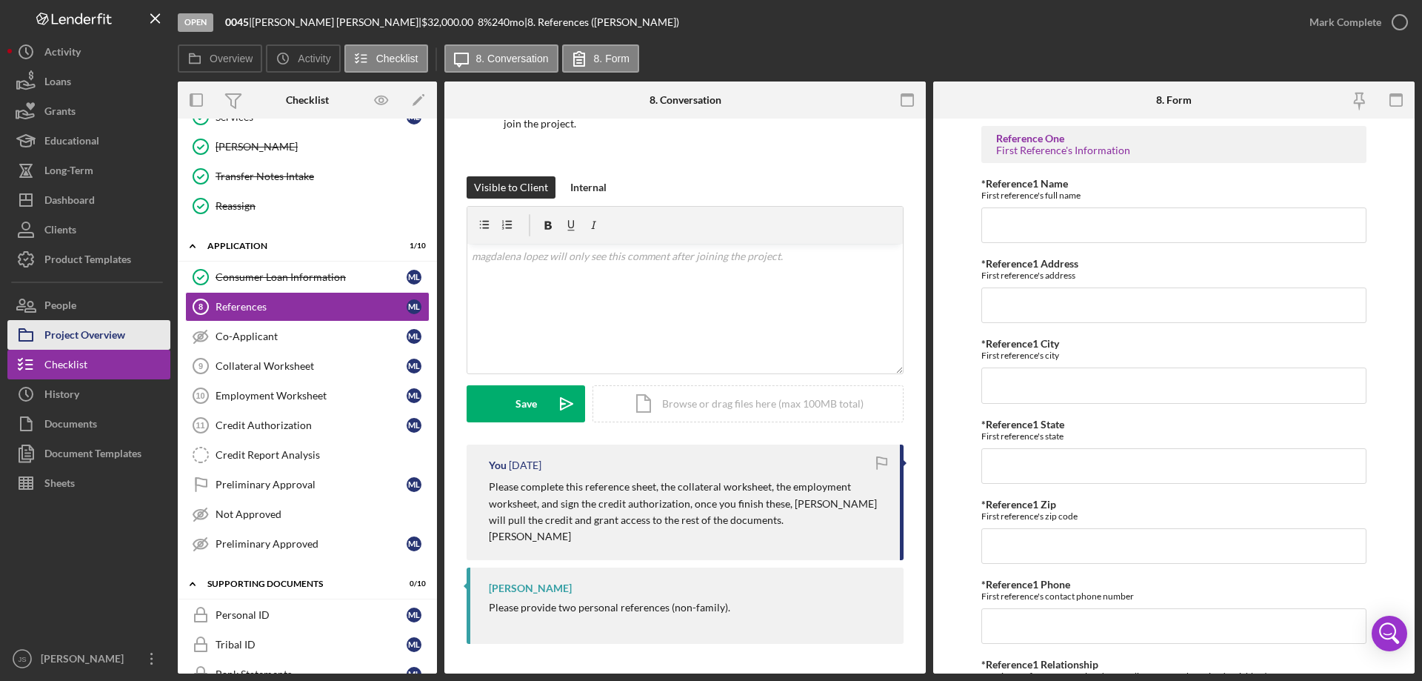
click at [91, 335] on div "Project Overview" at bounding box center [84, 336] width 81 height 33
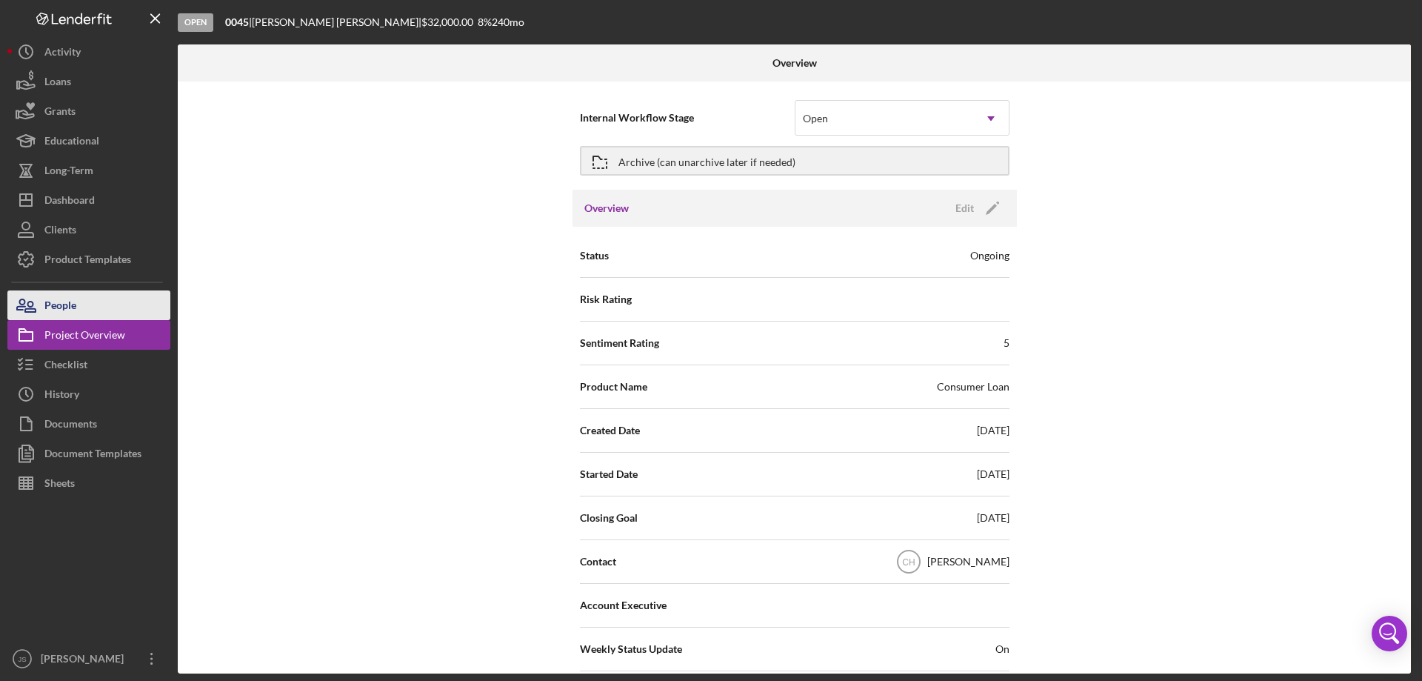
click at [79, 309] on button "People" at bounding box center [88, 305] width 163 height 30
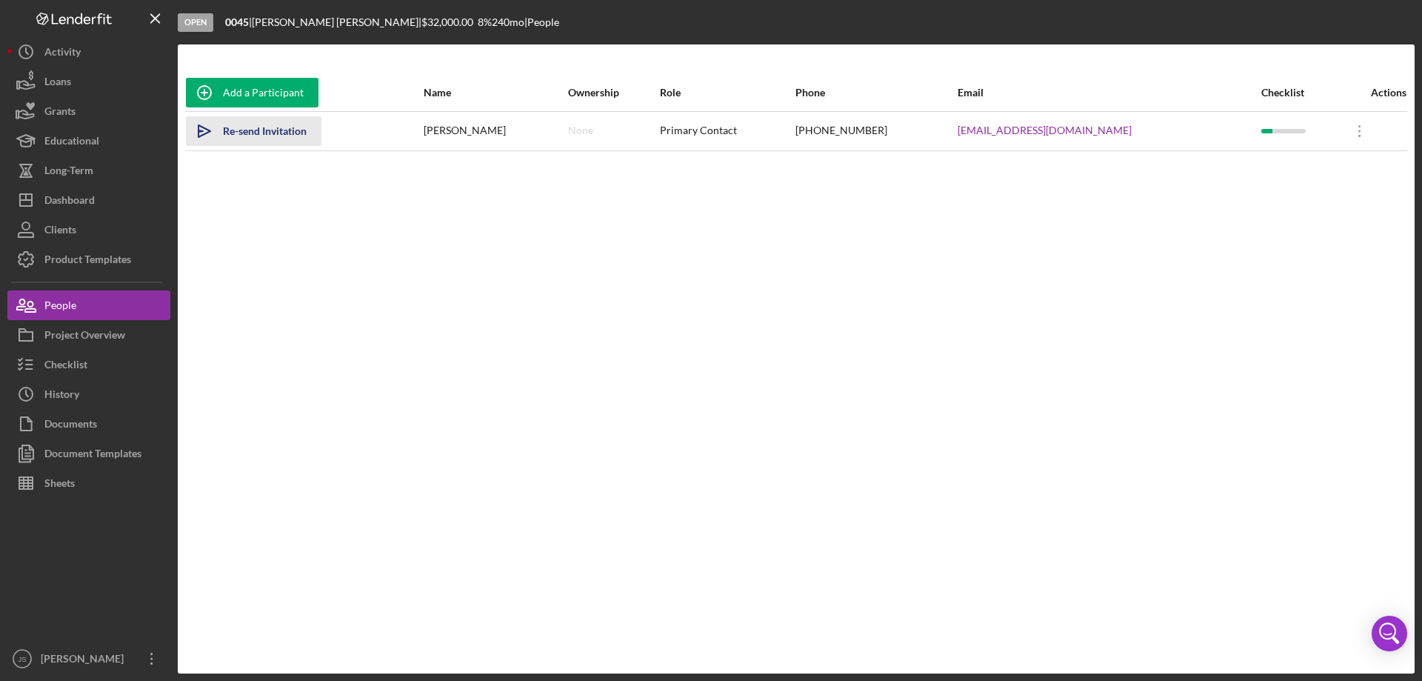
click at [259, 130] on div "Re-send Invitation" at bounding box center [265, 131] width 84 height 30
click at [86, 196] on div "Dashboard" at bounding box center [69, 201] width 50 height 33
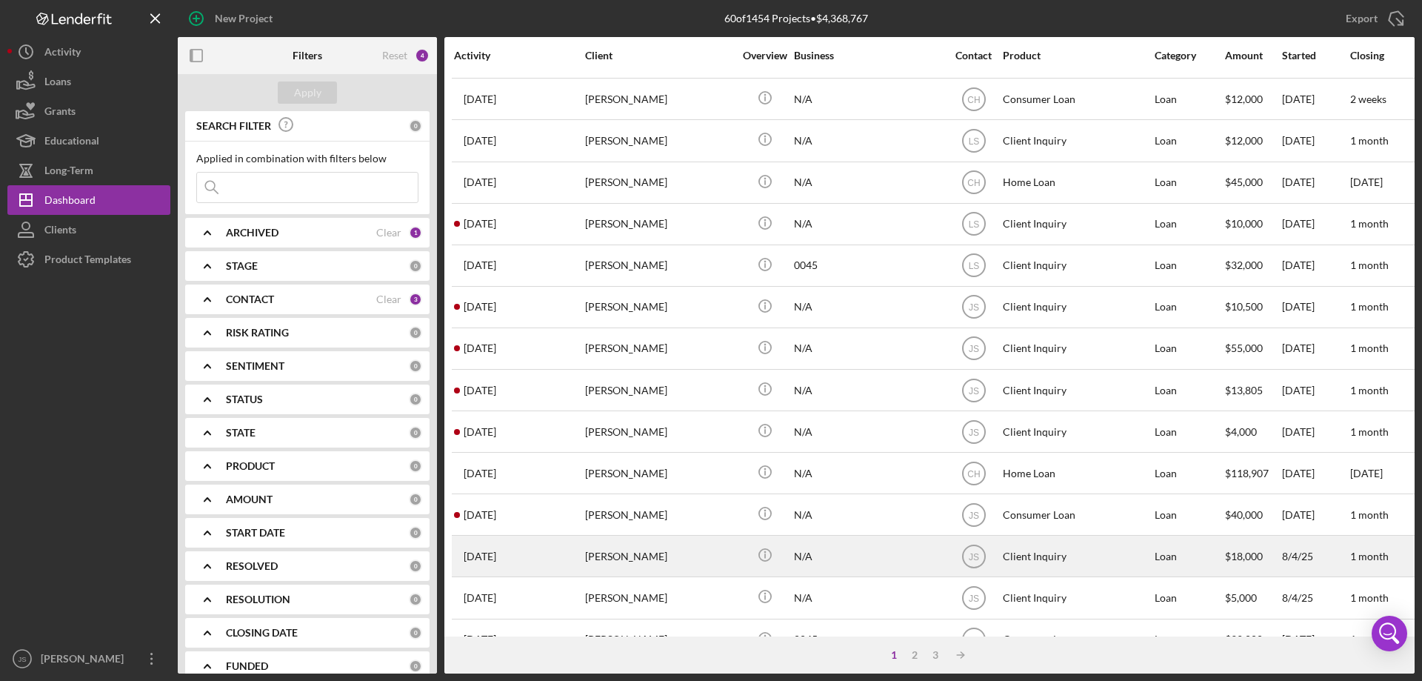
scroll to position [370, 0]
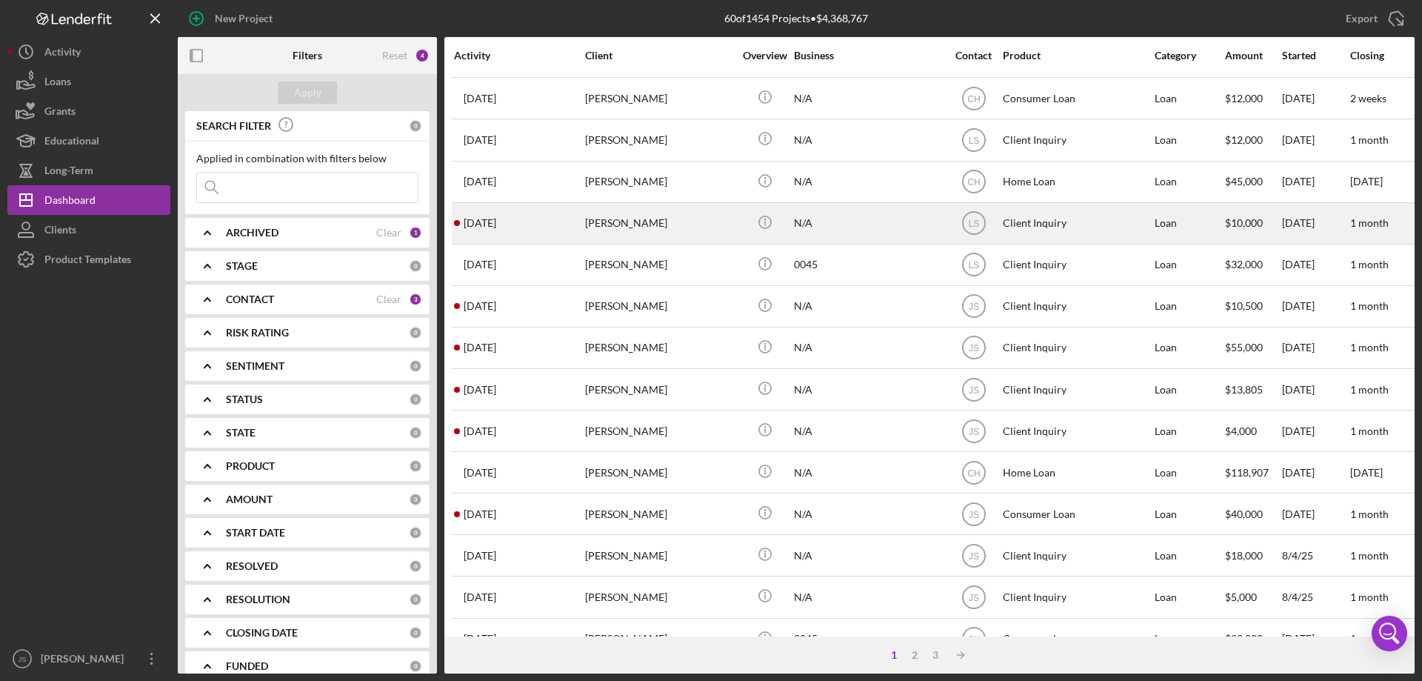
click at [879, 227] on div "N/A" at bounding box center [868, 223] width 148 height 39
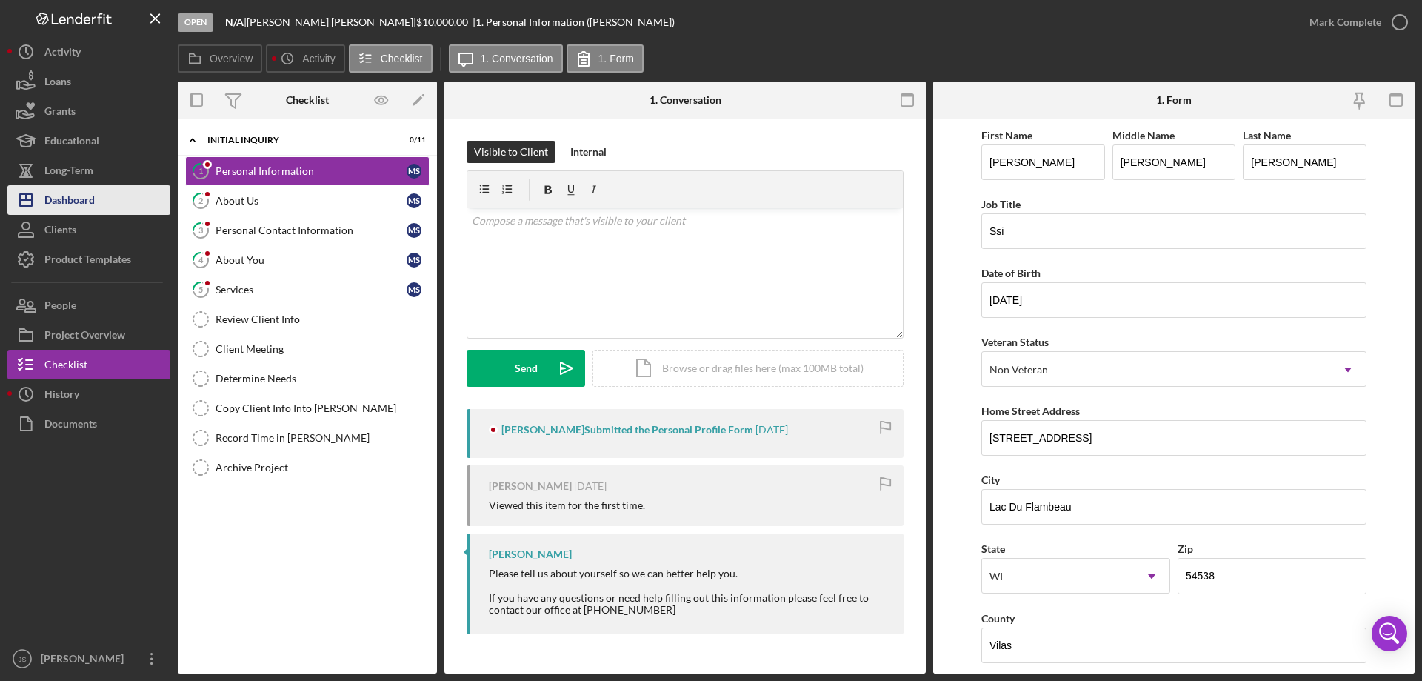
click at [81, 196] on div "Dashboard" at bounding box center [69, 201] width 50 height 33
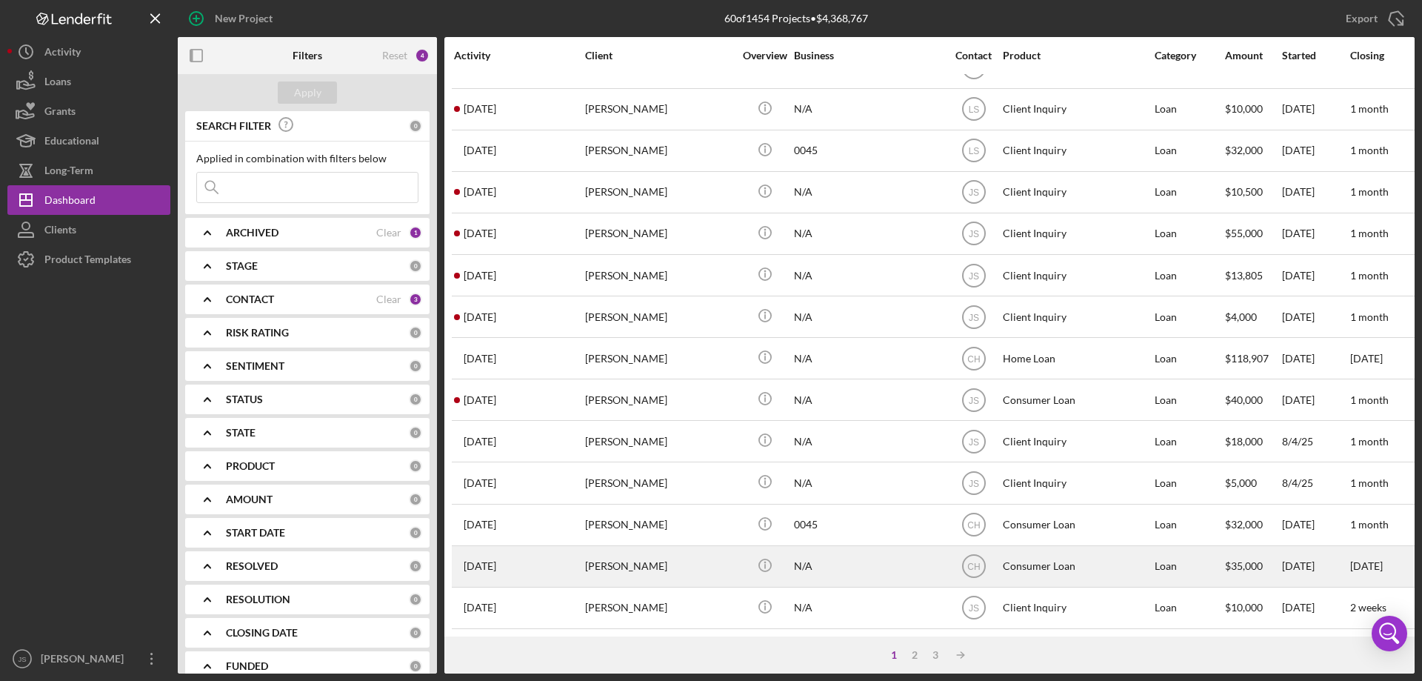
scroll to position [422, 0]
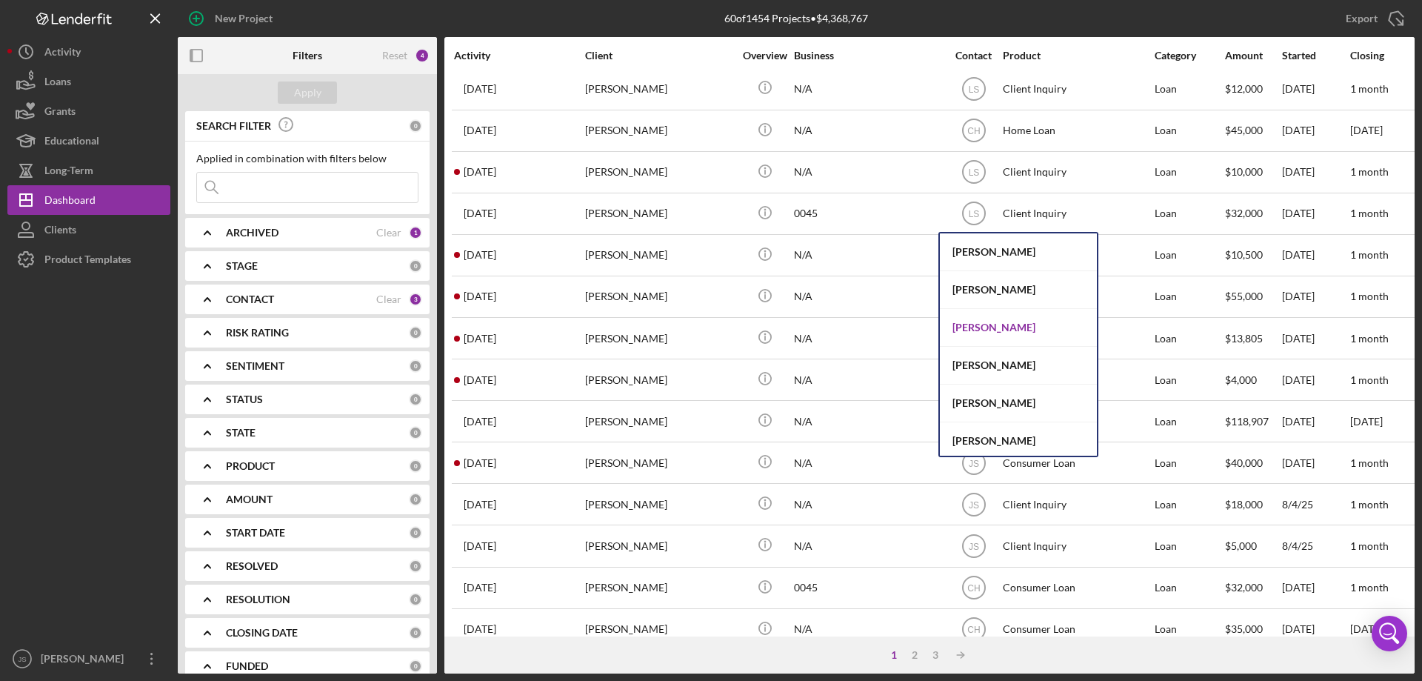
click at [993, 327] on div "[PERSON_NAME]" at bounding box center [1018, 328] width 157 height 38
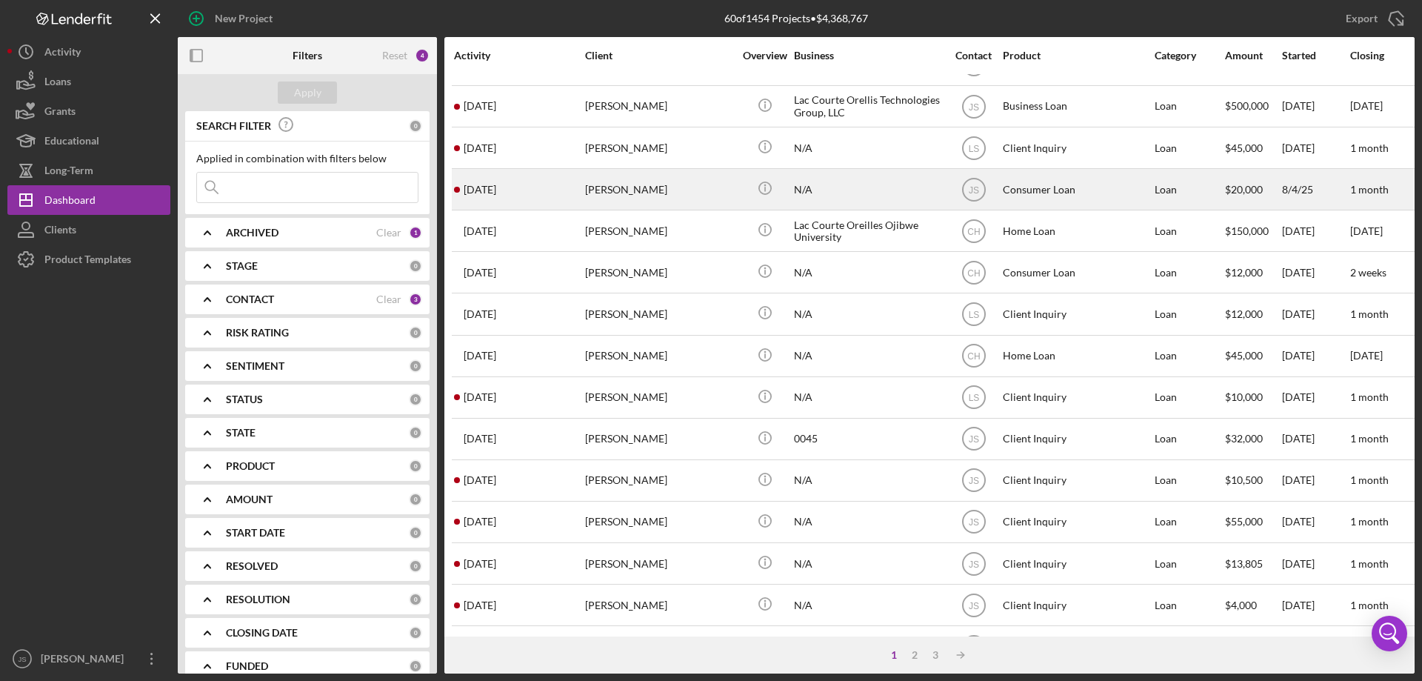
scroll to position [222, 0]
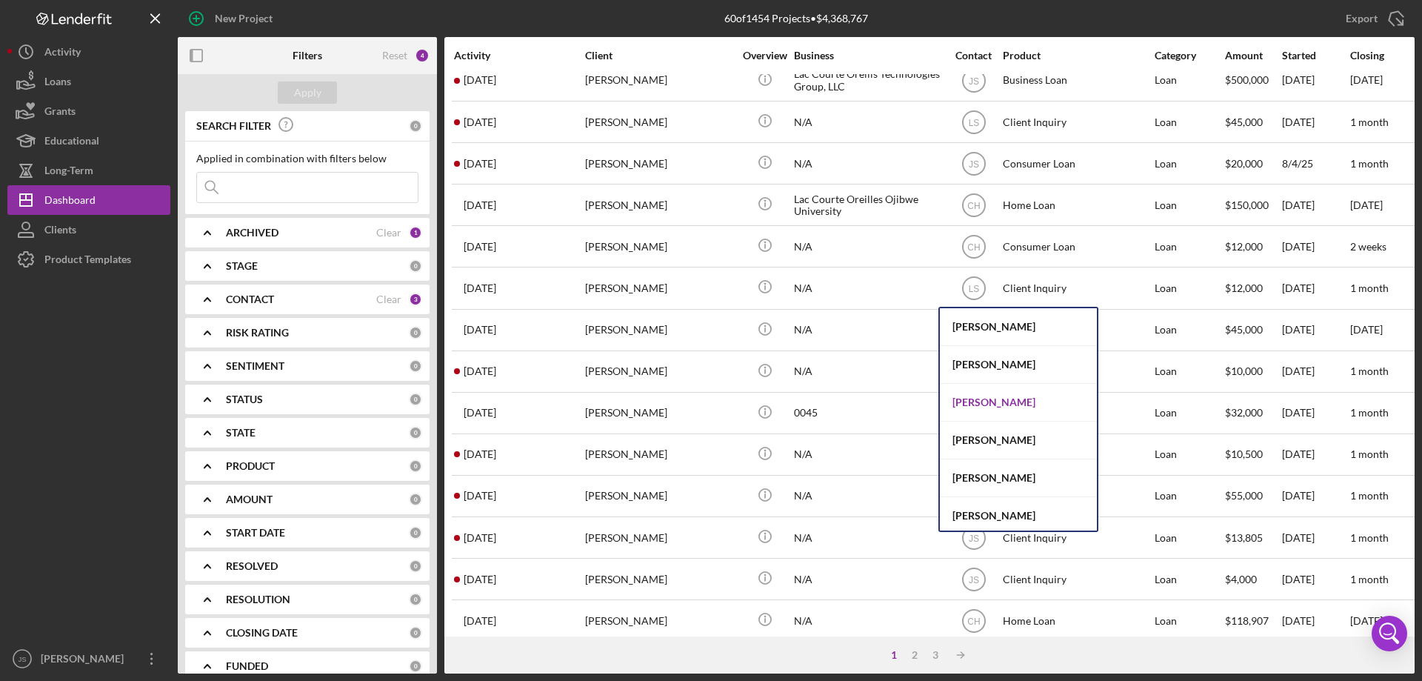
click at [987, 401] on div "[PERSON_NAME]" at bounding box center [1018, 403] width 157 height 38
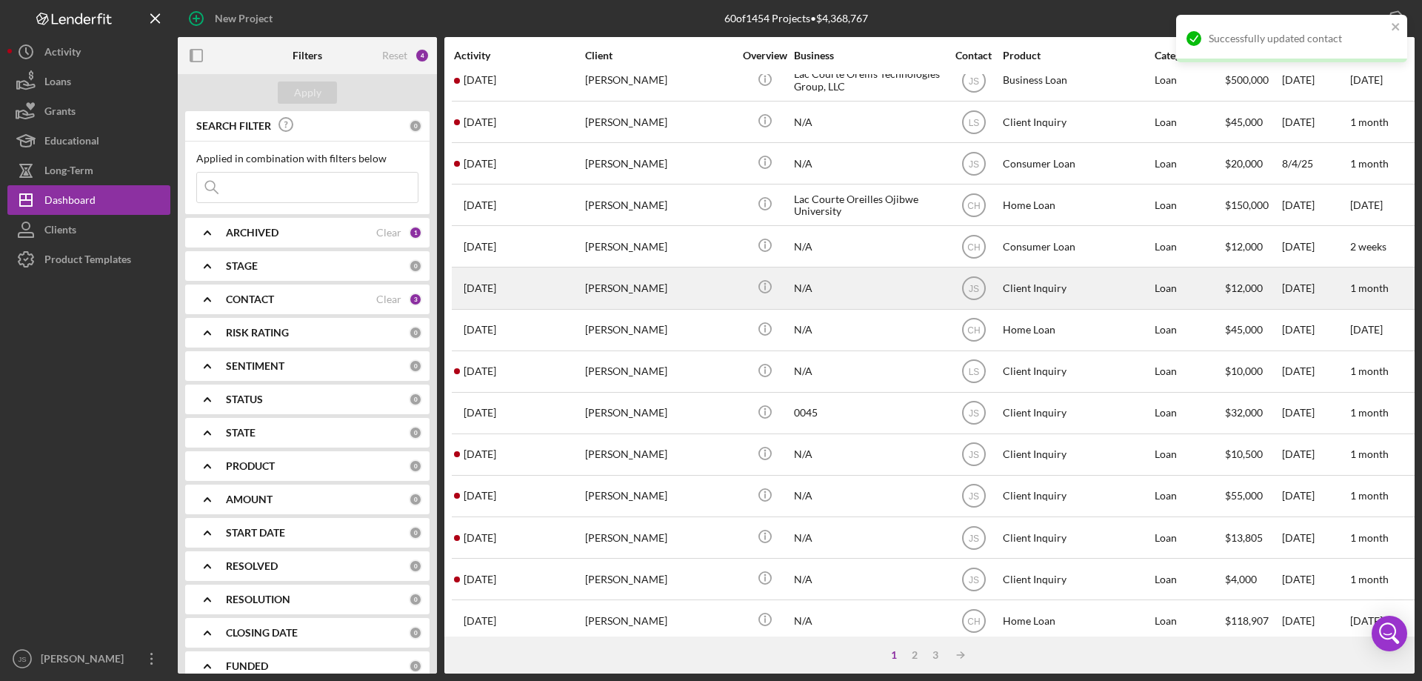
click at [543, 287] on div "[DATE] [PERSON_NAME]" at bounding box center [519, 287] width 130 height 39
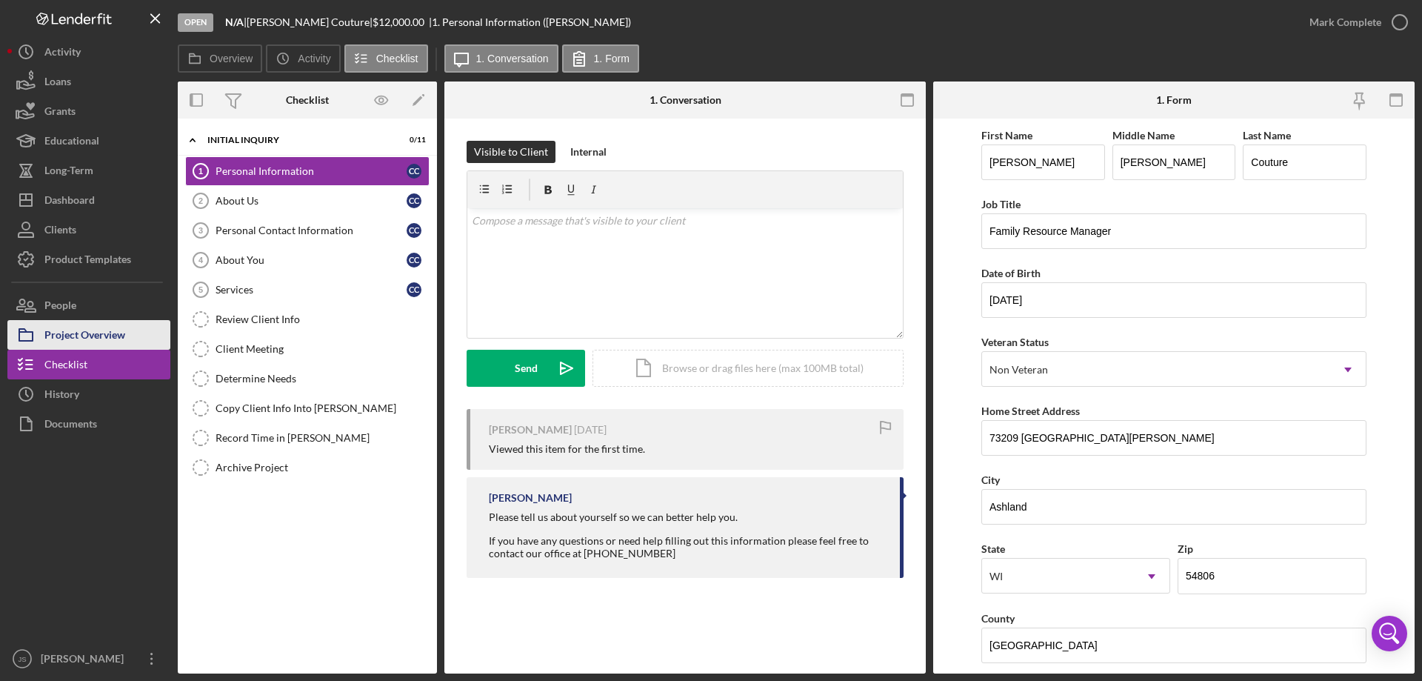
click at [119, 333] on div "Project Overview" at bounding box center [84, 336] width 81 height 33
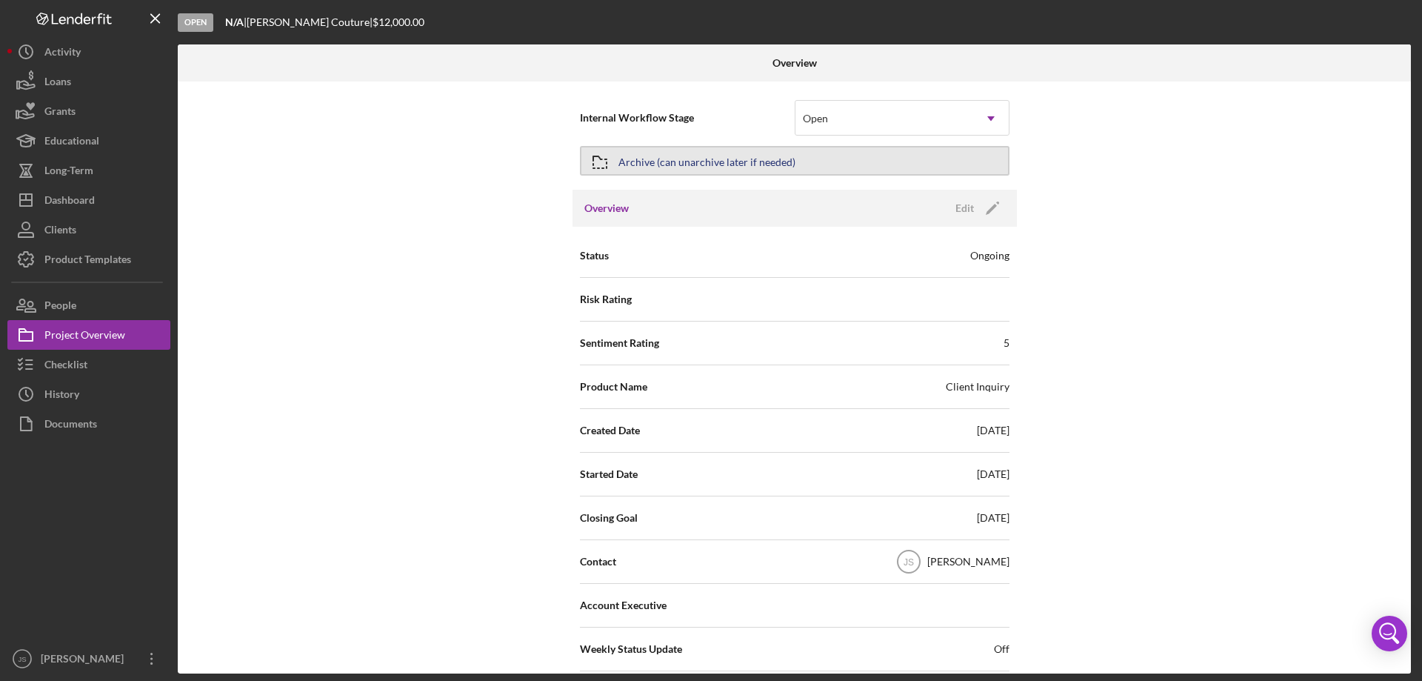
click at [714, 155] on div "Archive (can unarchive later if needed)" at bounding box center [707, 160] width 177 height 27
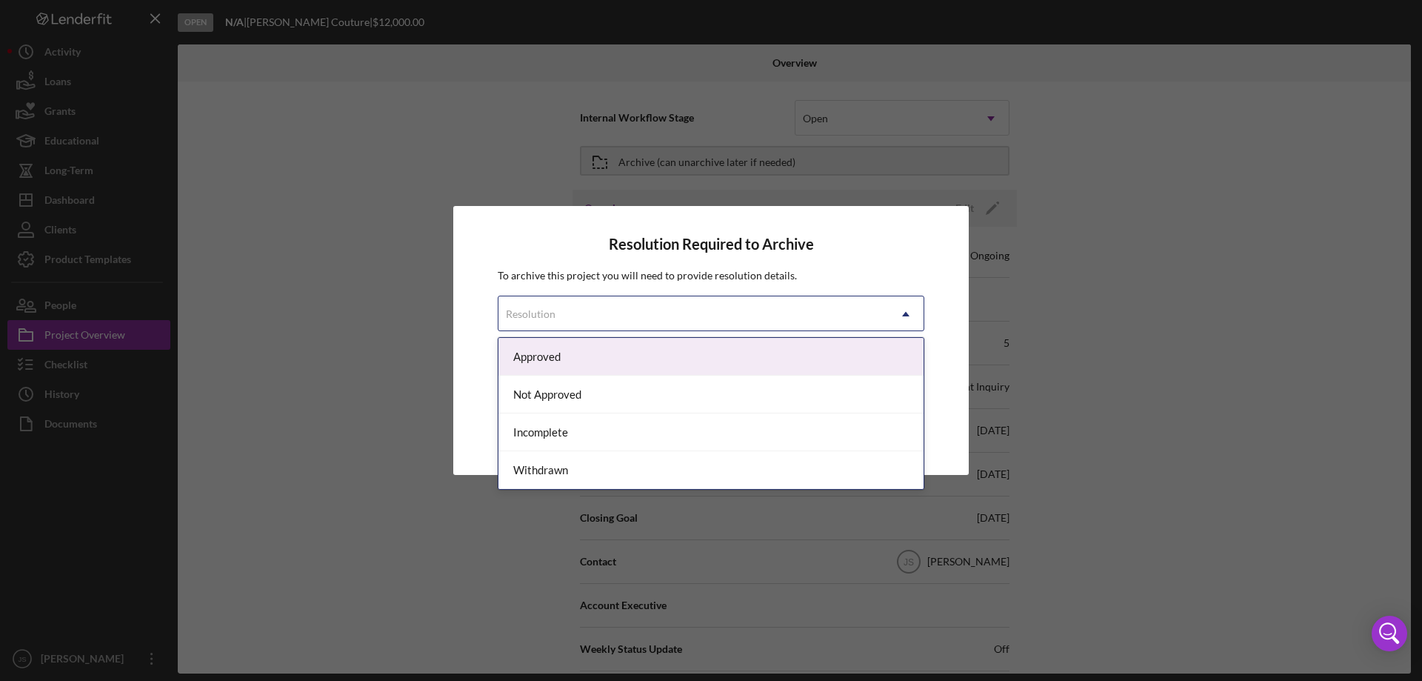
click at [908, 317] on icon "Icon/Dropdown Arrow" at bounding box center [906, 314] width 36 height 36
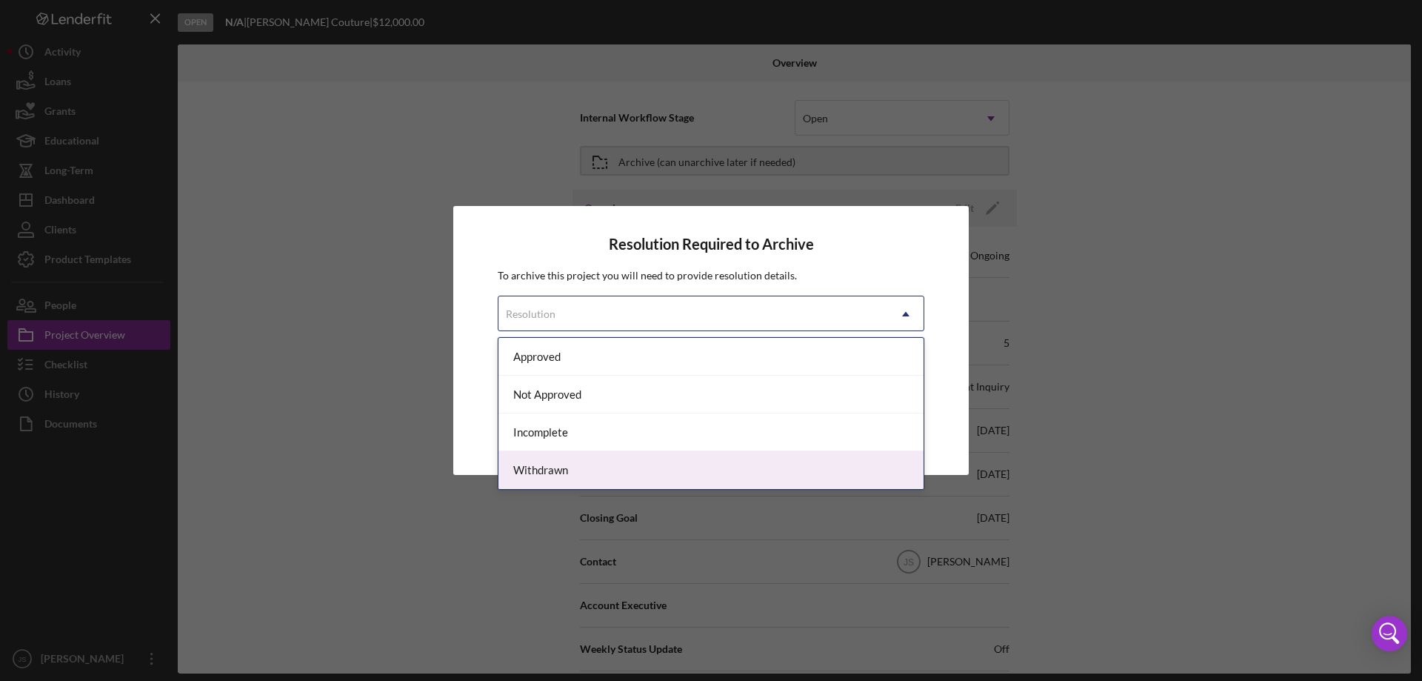
drag, startPoint x: 576, startPoint y: 470, endPoint x: 598, endPoint y: 459, distance: 25.2
click at [577, 470] on div "Withdrawn" at bounding box center [711, 470] width 425 height 38
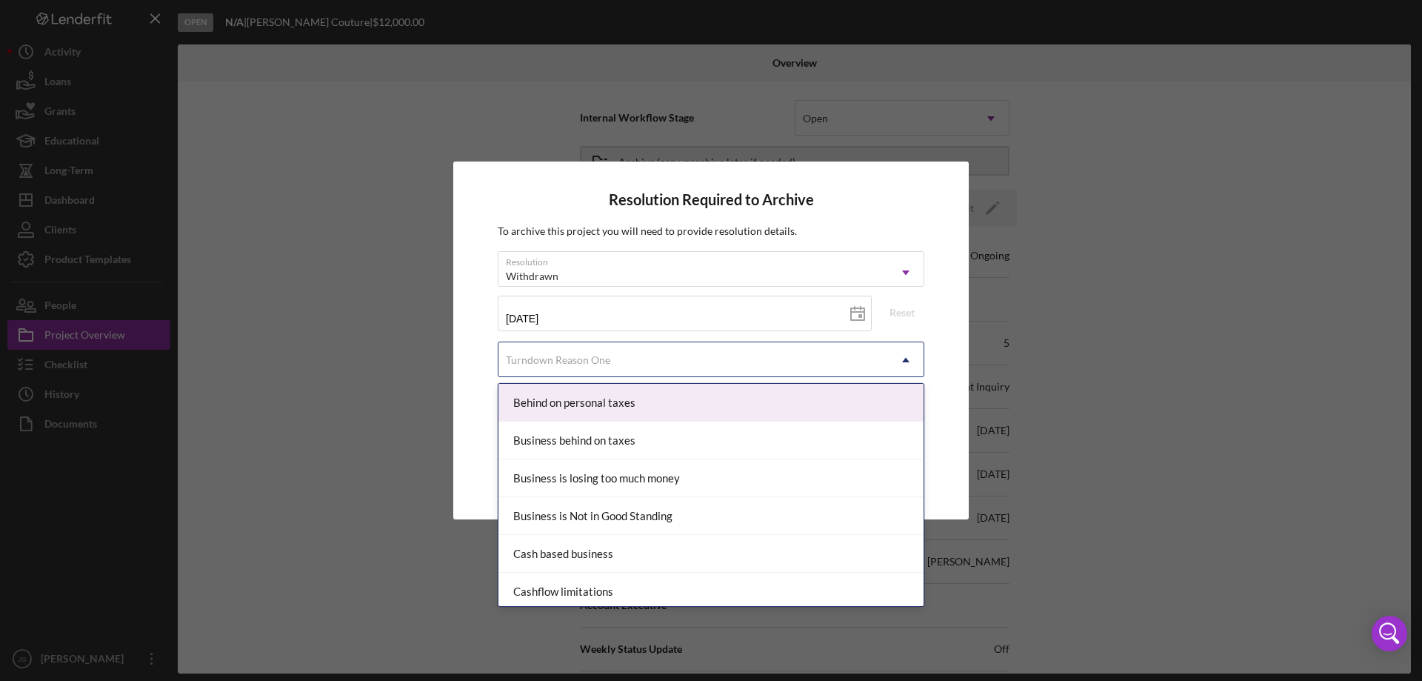
click at [759, 362] on div "Turndown Reason One" at bounding box center [694, 360] width 390 height 34
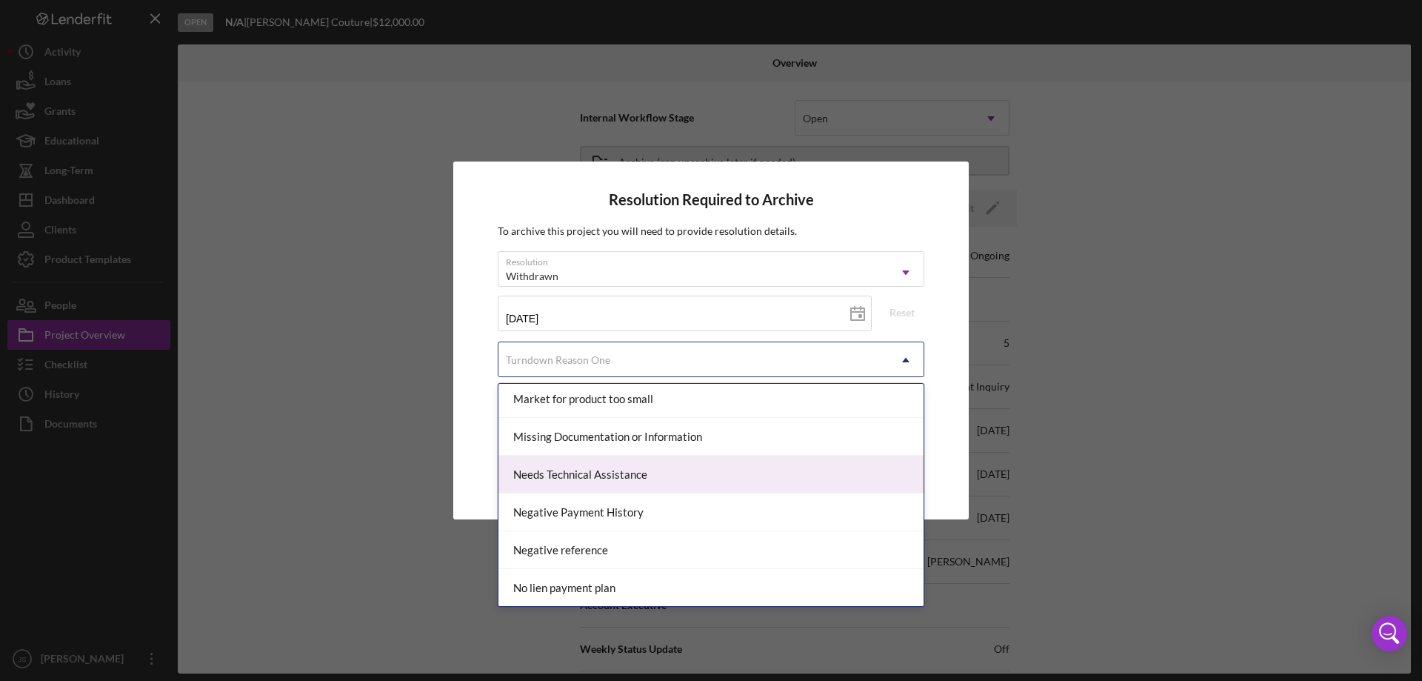
scroll to position [962, 0]
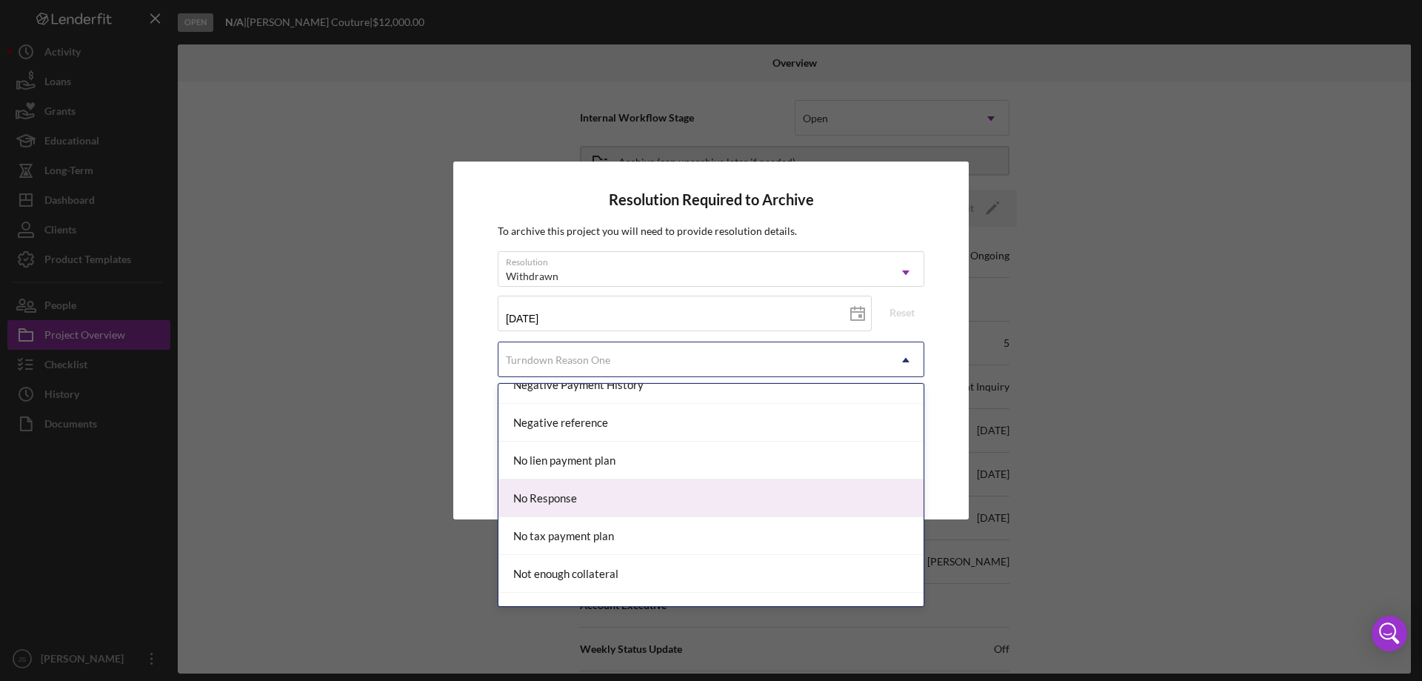
click at [593, 499] on div "No Response" at bounding box center [711, 498] width 425 height 38
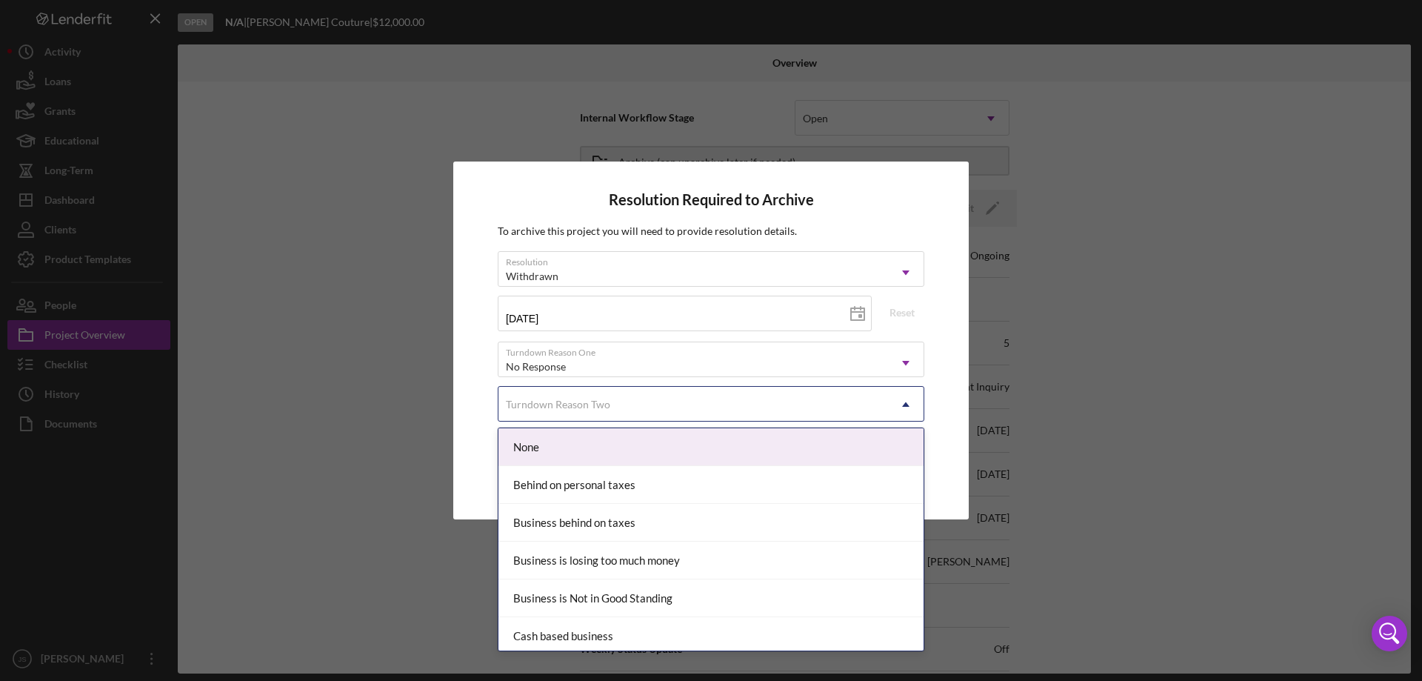
click at [627, 401] on div "Turndown Reason Two" at bounding box center [694, 404] width 390 height 34
click at [604, 449] on div "None" at bounding box center [711, 447] width 425 height 38
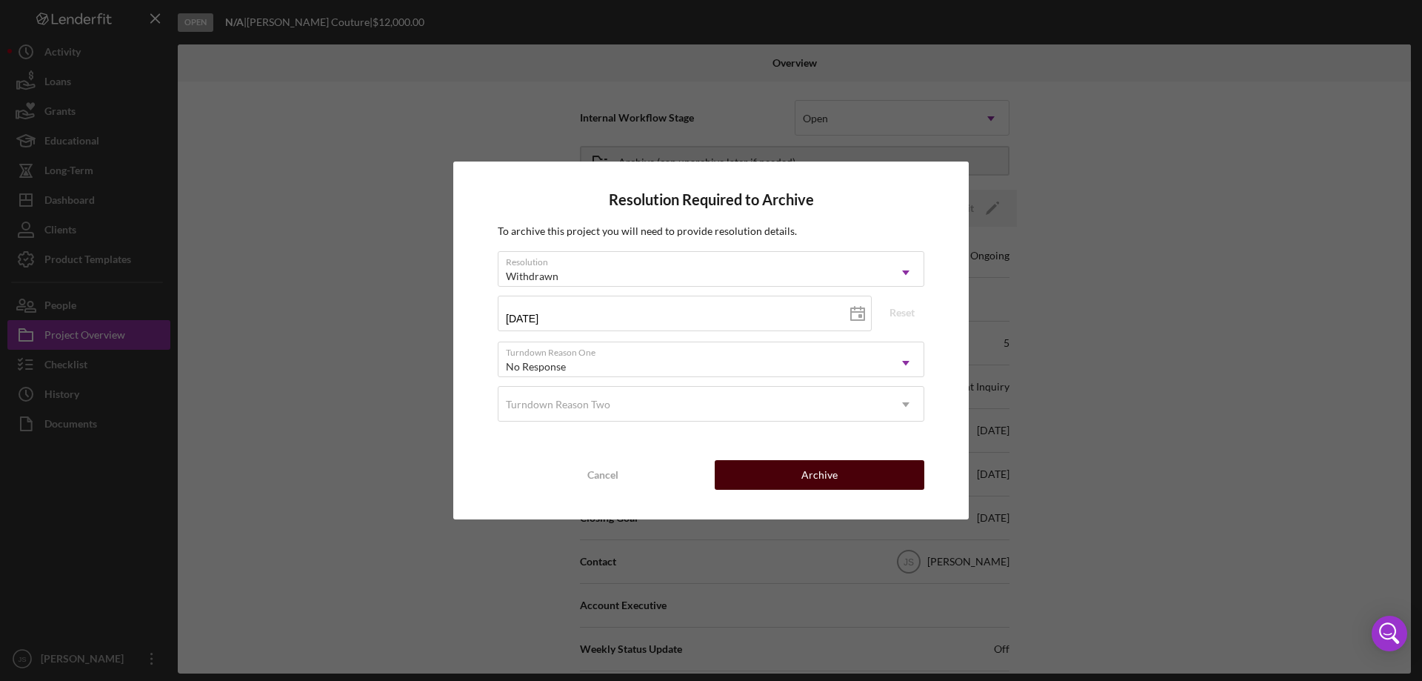
click at [810, 475] on div "Archive" at bounding box center [820, 475] width 36 height 30
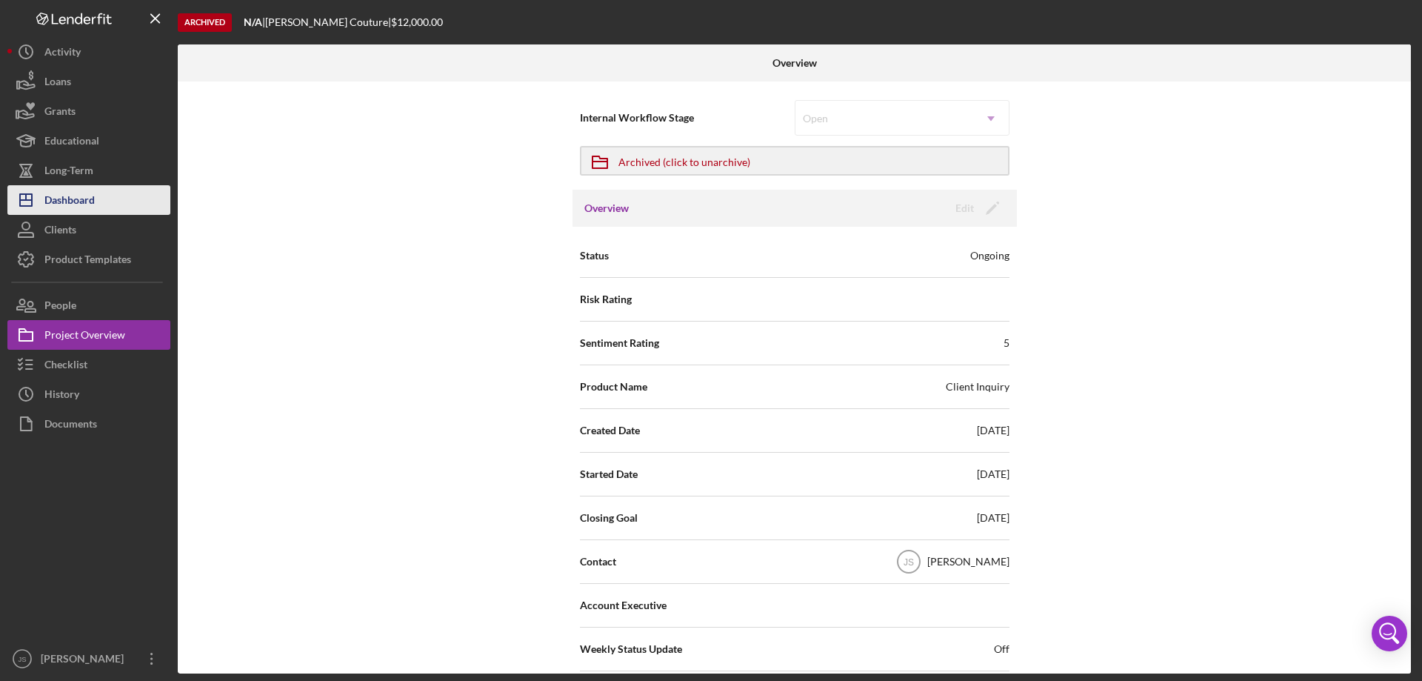
click at [87, 207] on div "Dashboard" at bounding box center [69, 201] width 50 height 33
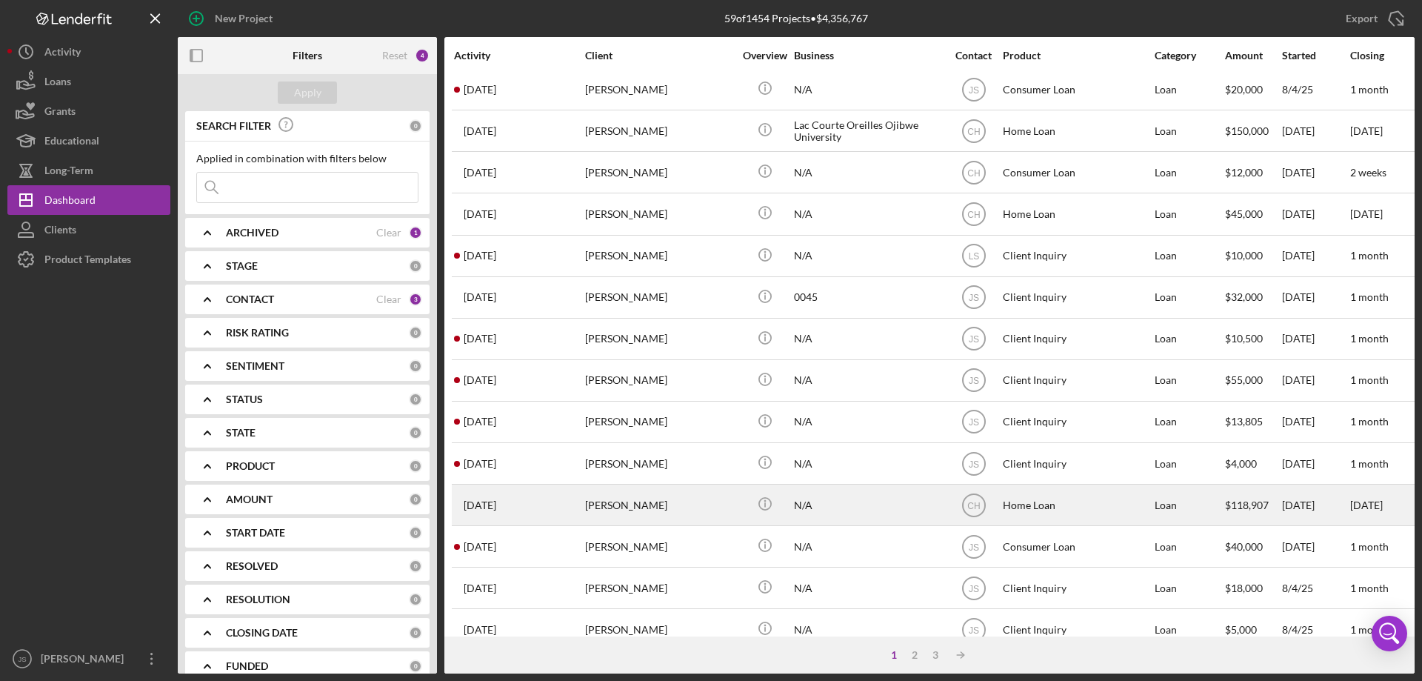
scroll to position [496, 0]
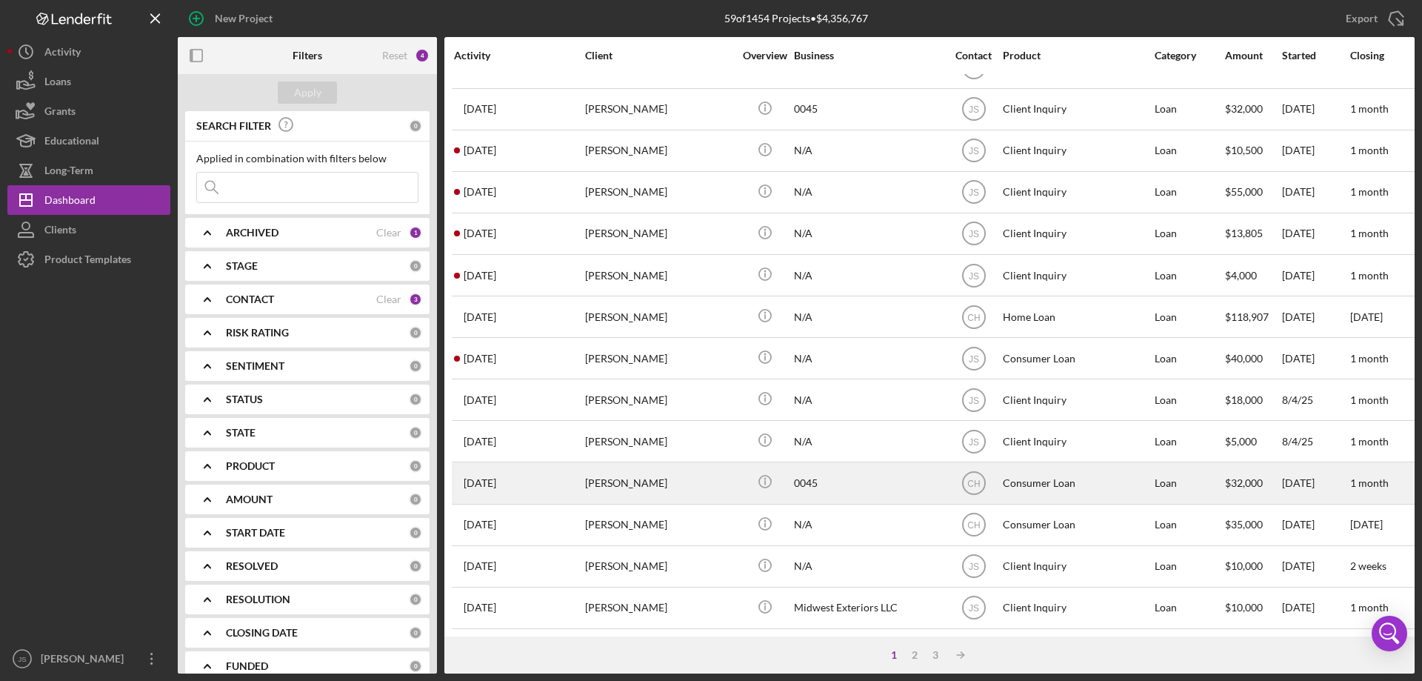
click at [699, 478] on div "[PERSON_NAME]" at bounding box center [659, 482] width 148 height 39
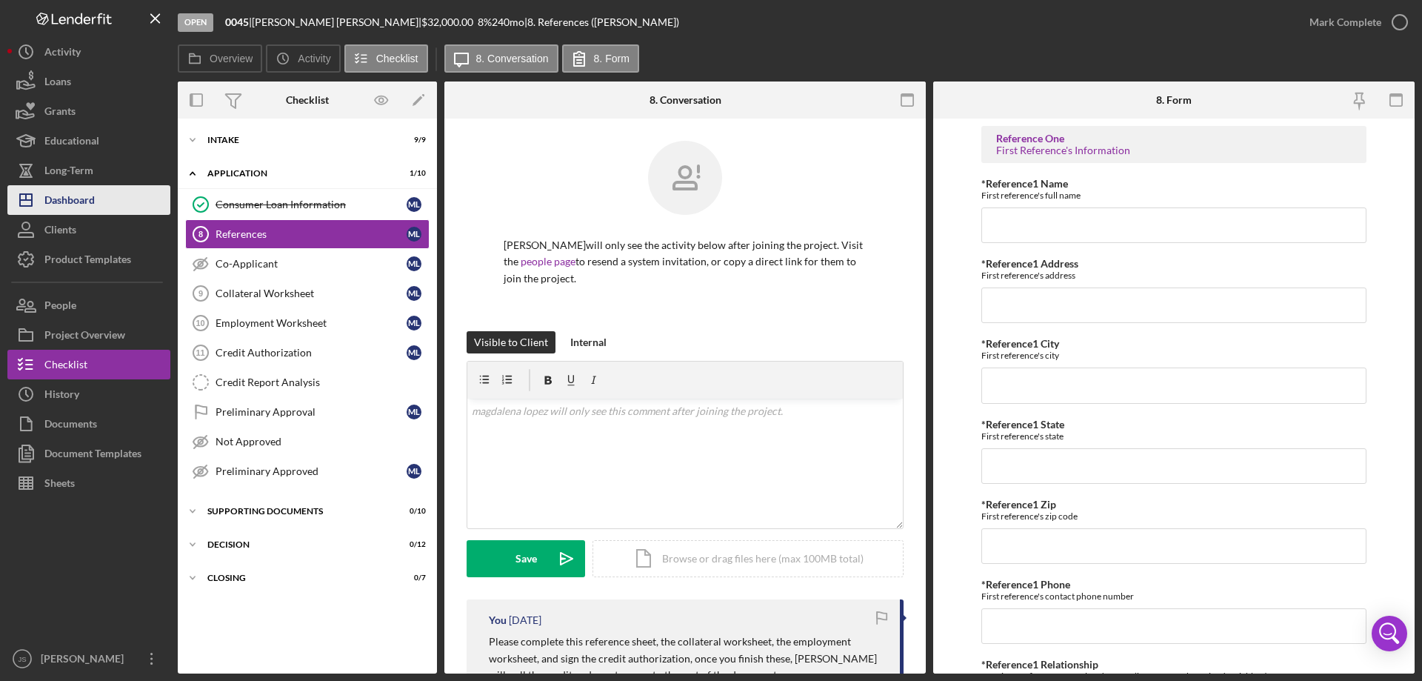
click at [110, 199] on button "Icon/Dashboard Dashboard" at bounding box center [88, 200] width 163 height 30
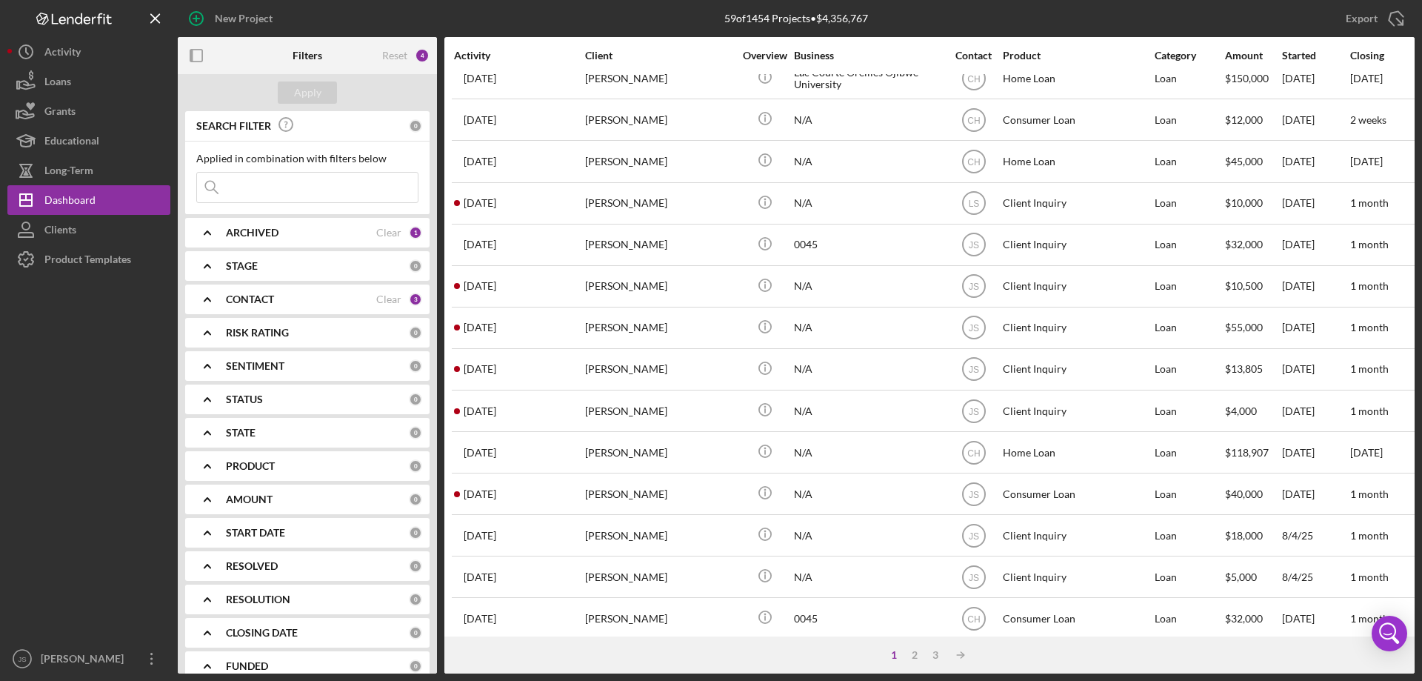
scroll to position [347, 0]
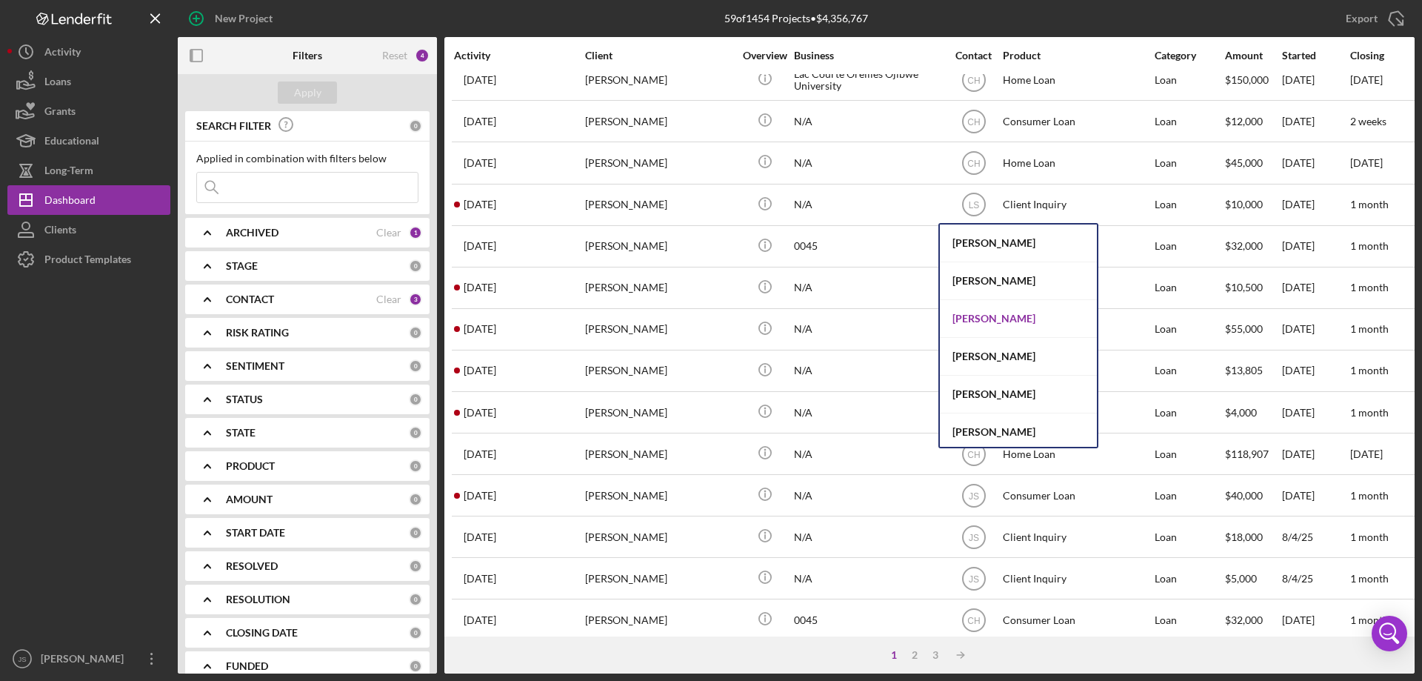
click at [991, 322] on div "[PERSON_NAME]" at bounding box center [1018, 319] width 157 height 38
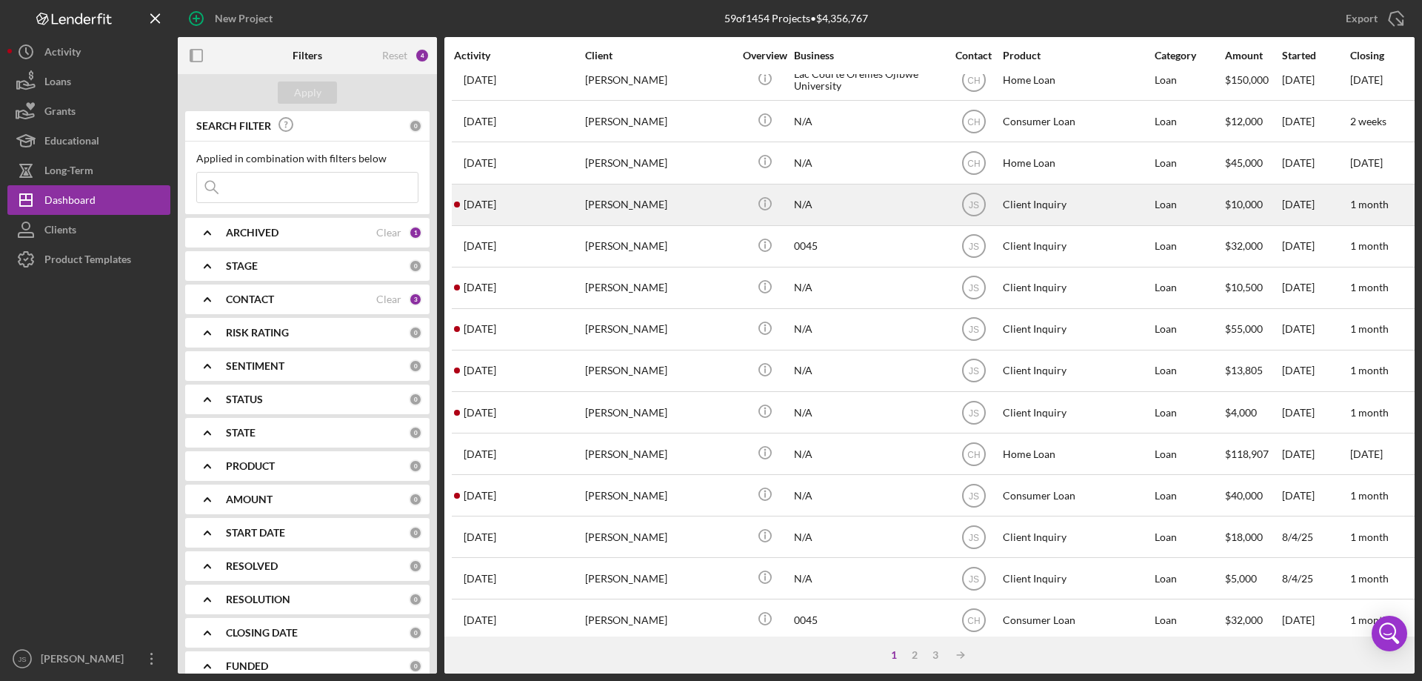
click at [672, 211] on div "[PERSON_NAME]" at bounding box center [659, 204] width 148 height 39
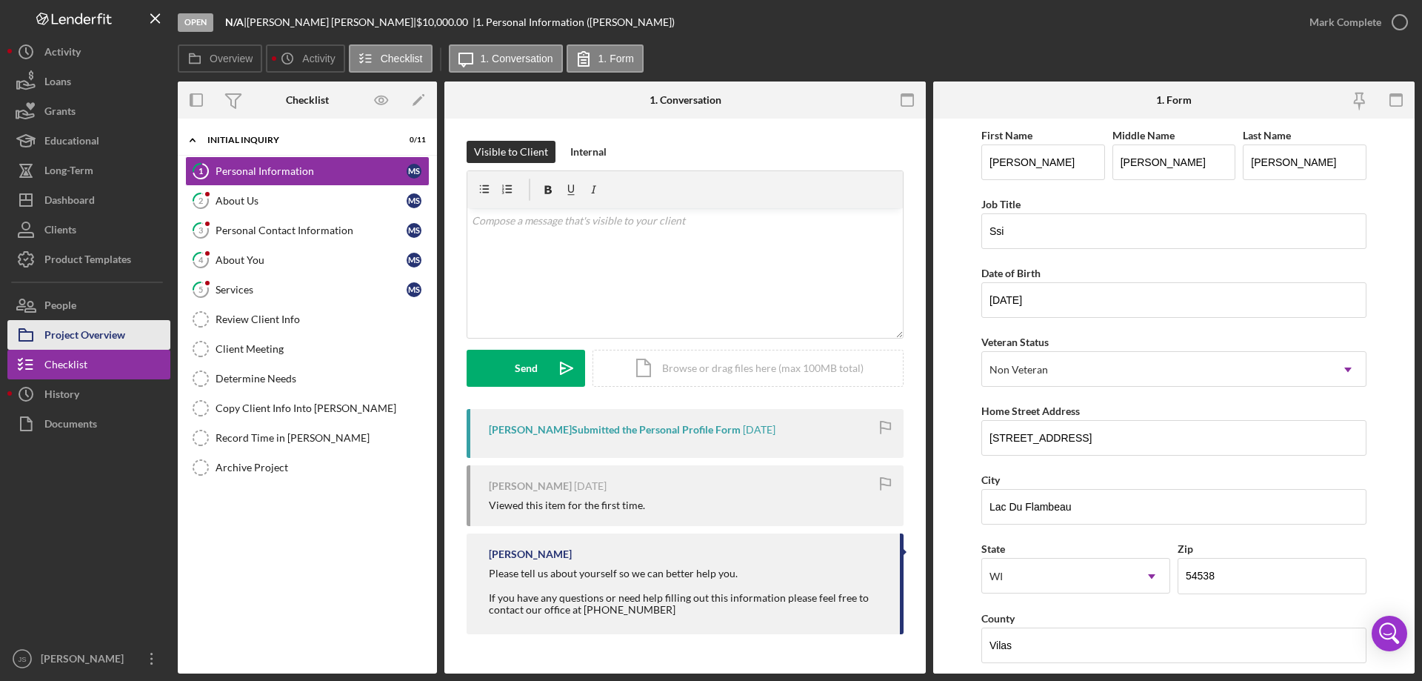
click at [101, 333] on div "Project Overview" at bounding box center [84, 336] width 81 height 33
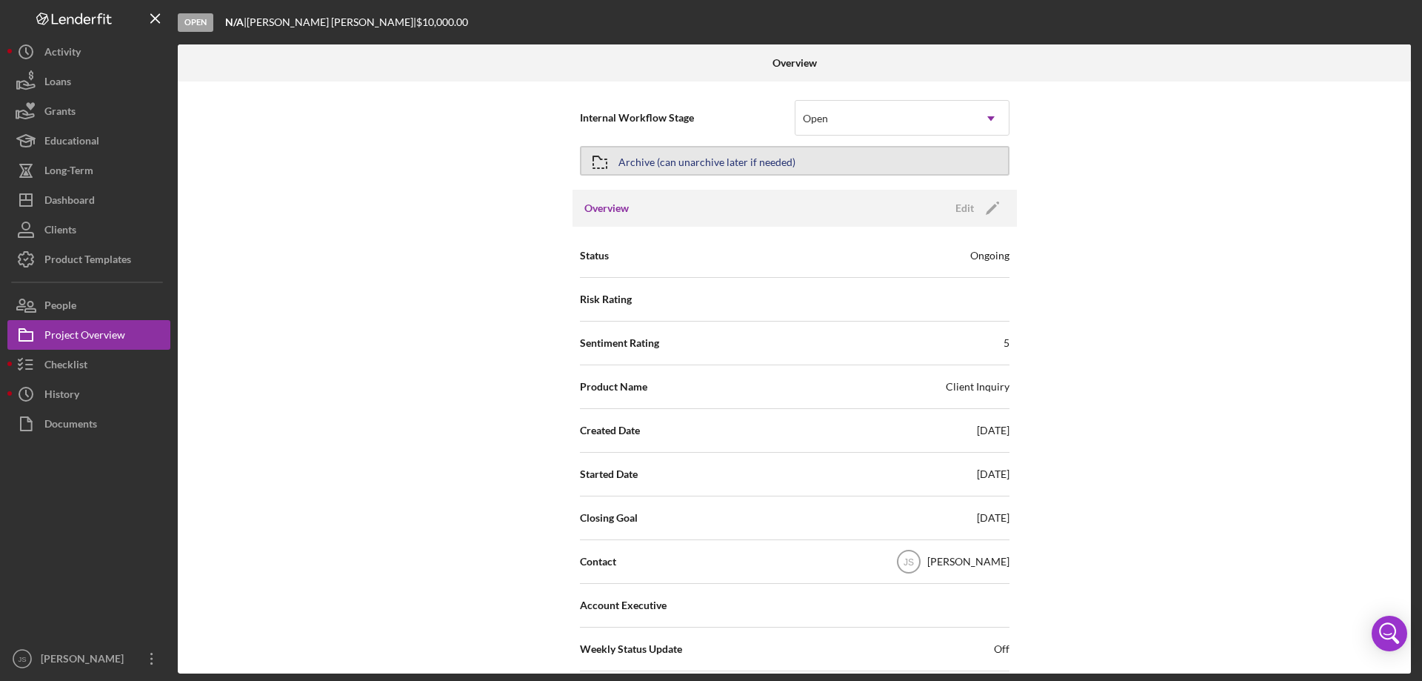
click at [808, 159] on button "Archive (can unarchive later if needed)" at bounding box center [795, 161] width 430 height 30
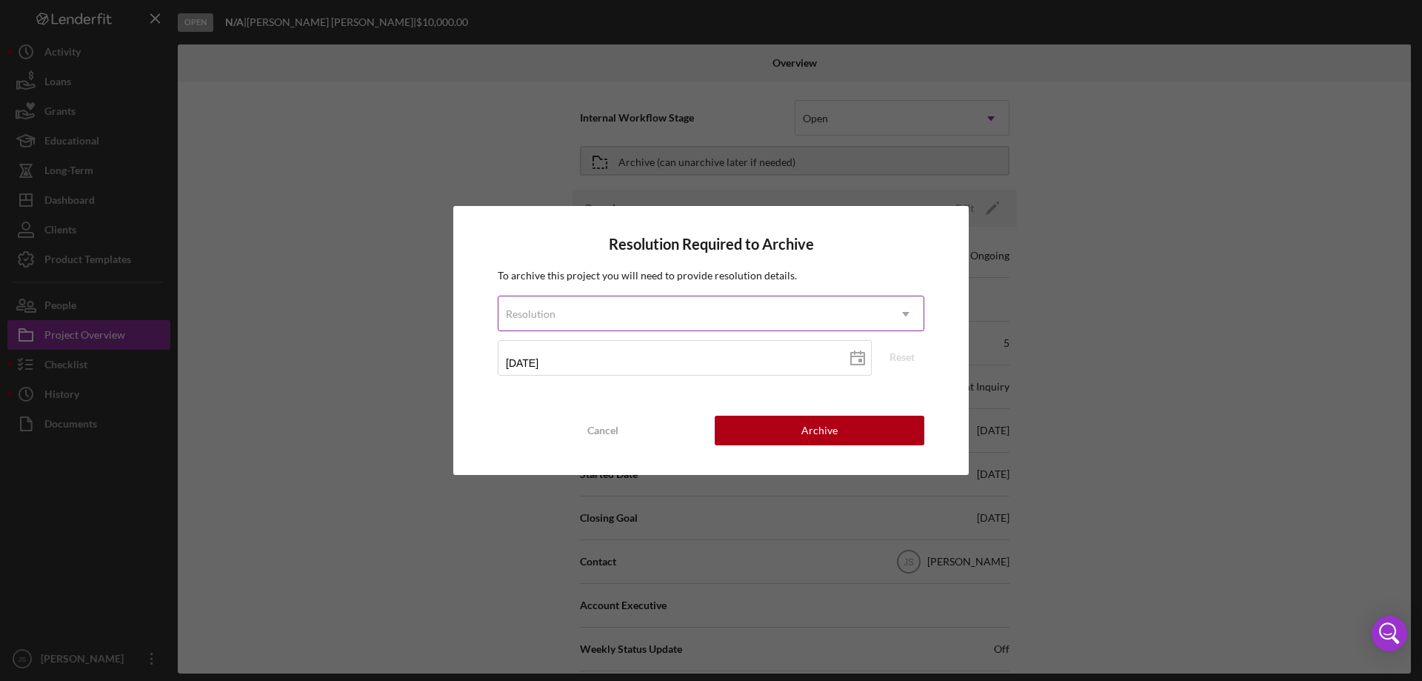
click at [899, 310] on icon "Icon/Dropdown Arrow" at bounding box center [906, 314] width 36 height 36
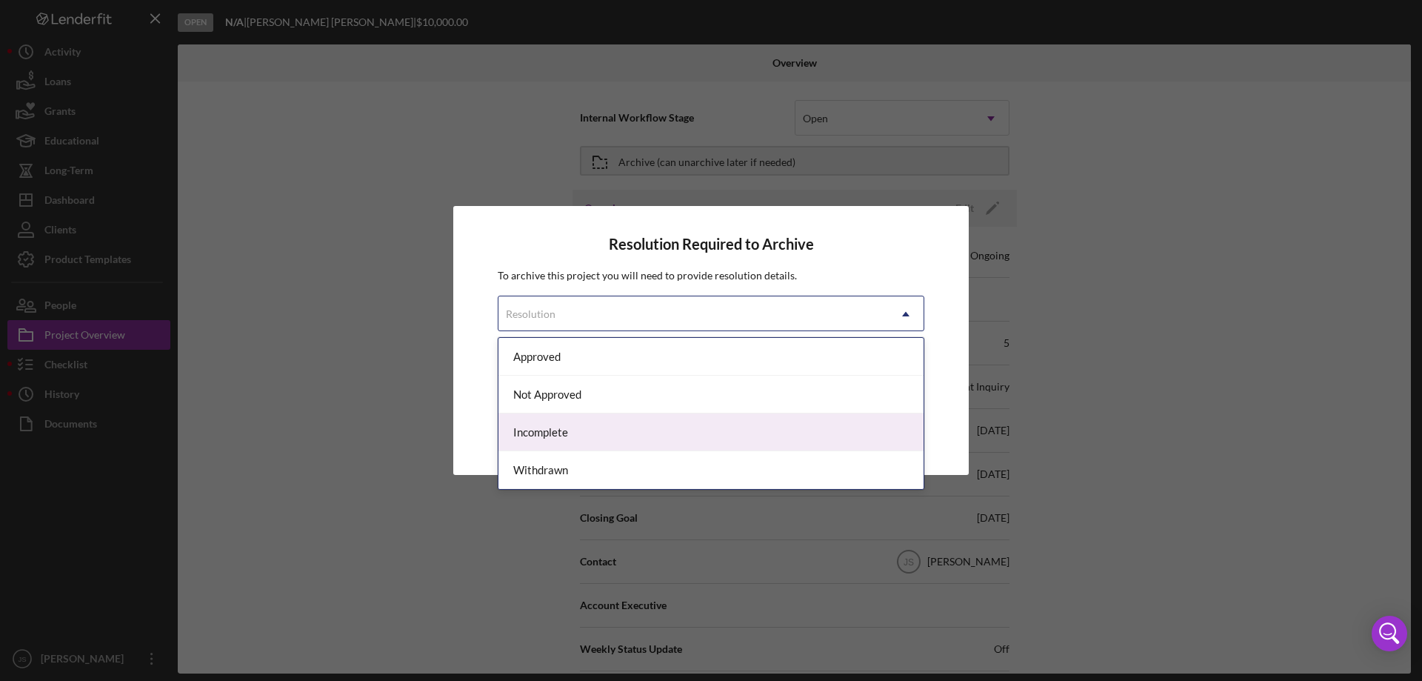
click at [667, 430] on div "Incomplete" at bounding box center [711, 432] width 425 height 38
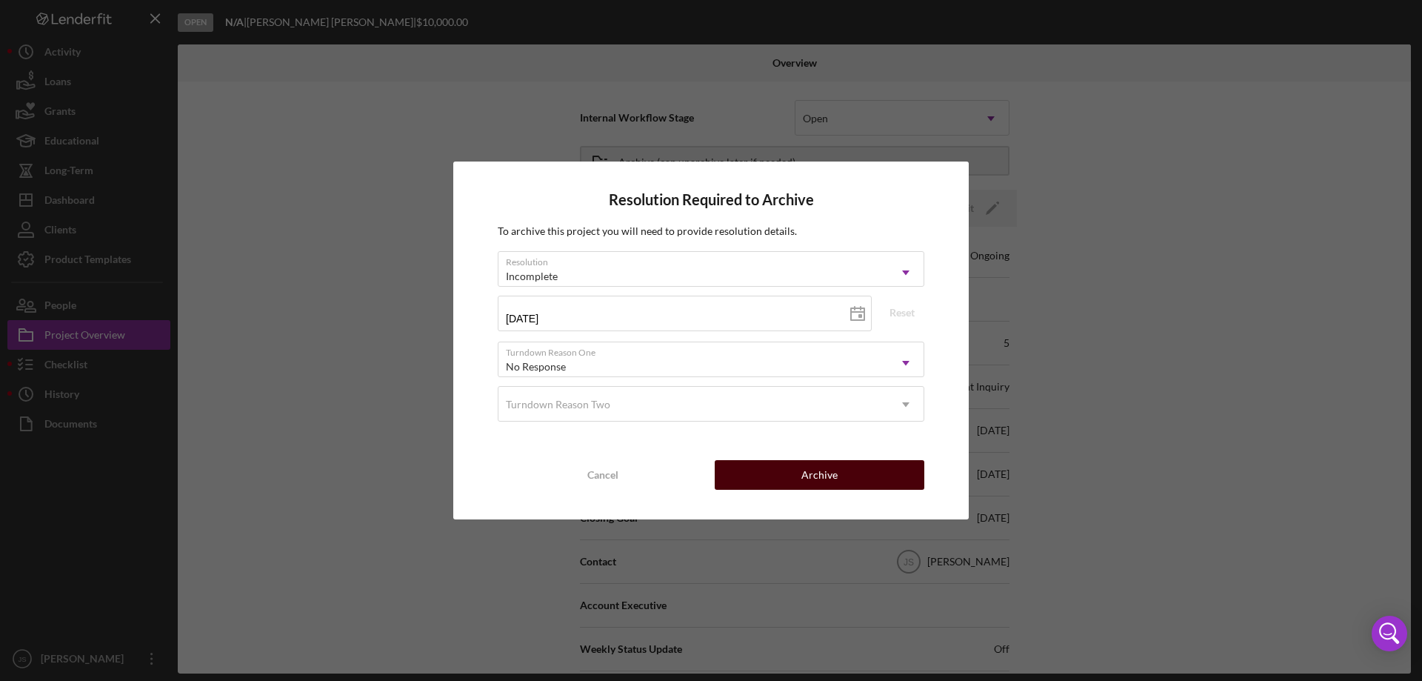
click at [817, 470] on div "Archive" at bounding box center [820, 475] width 36 height 30
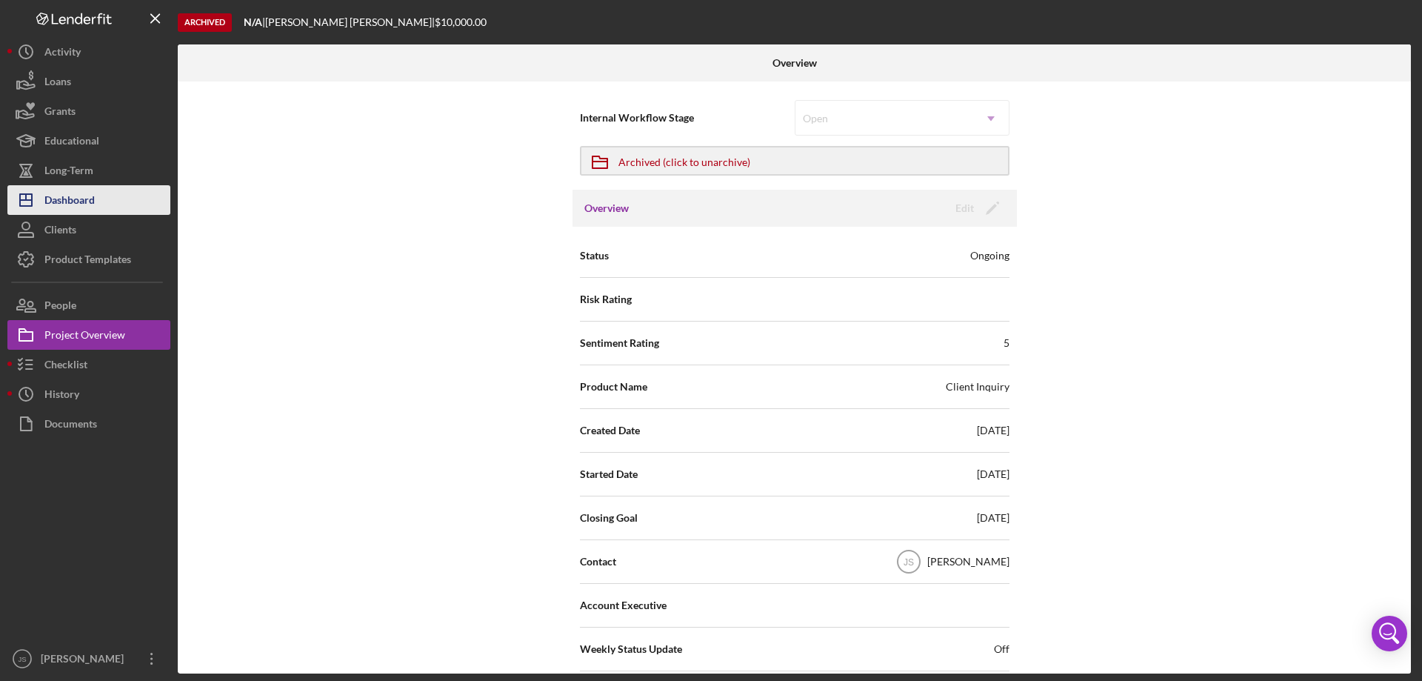
click at [110, 199] on button "Icon/Dashboard Dashboard" at bounding box center [88, 200] width 163 height 30
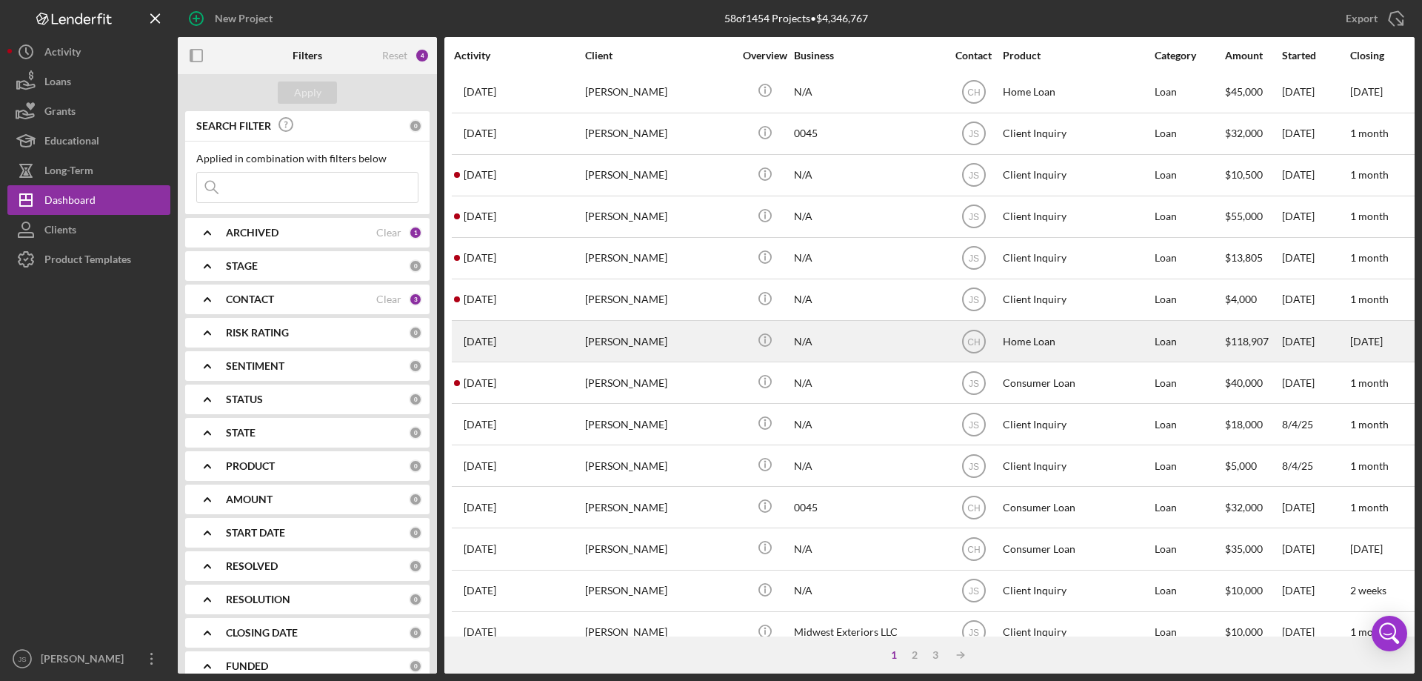
scroll to position [496, 0]
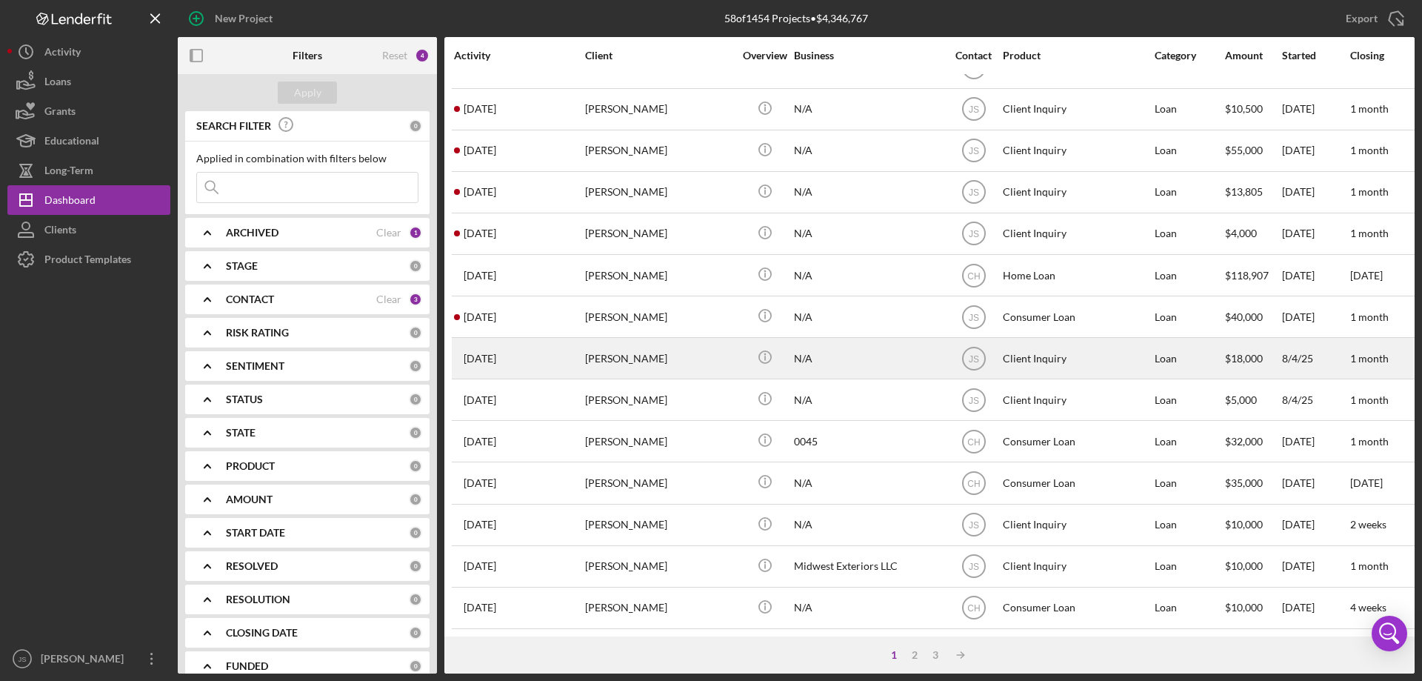
click at [739, 352] on div "Icon/Info" at bounding box center [765, 358] width 56 height 39
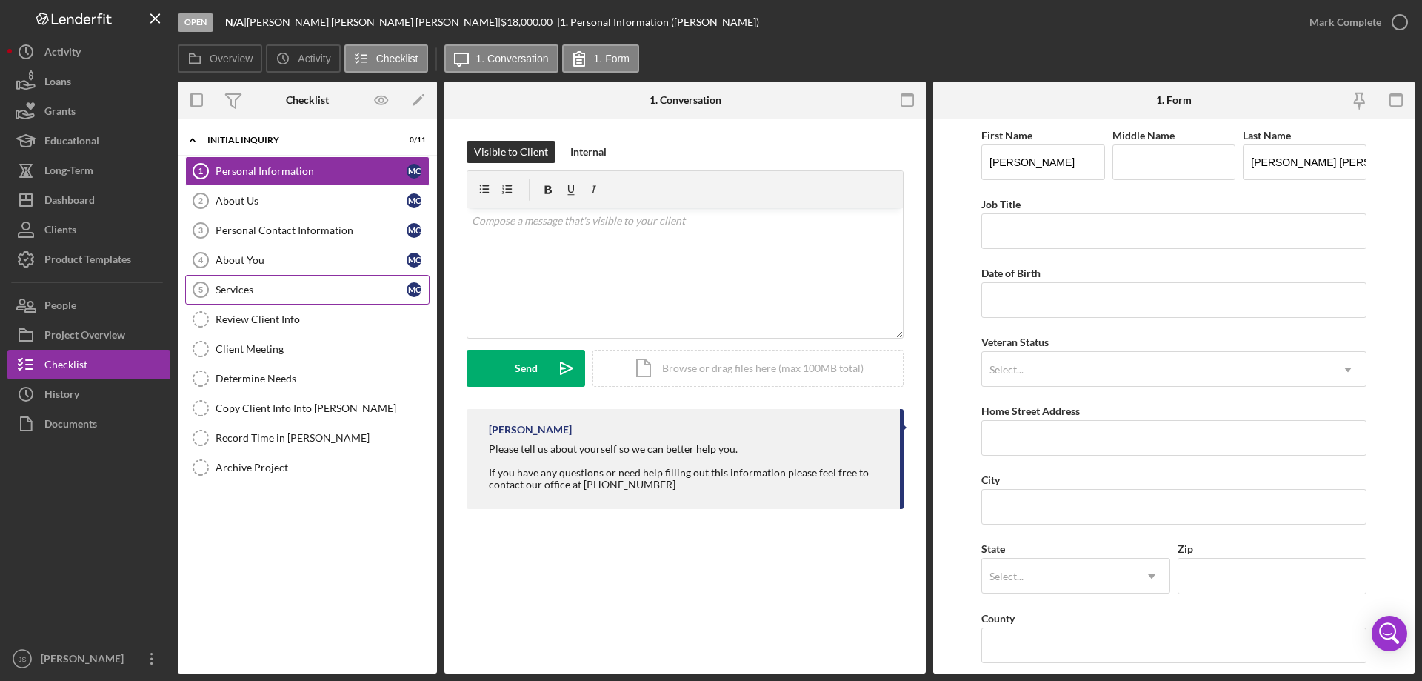
click at [247, 289] on div "Services" at bounding box center [311, 290] width 191 height 12
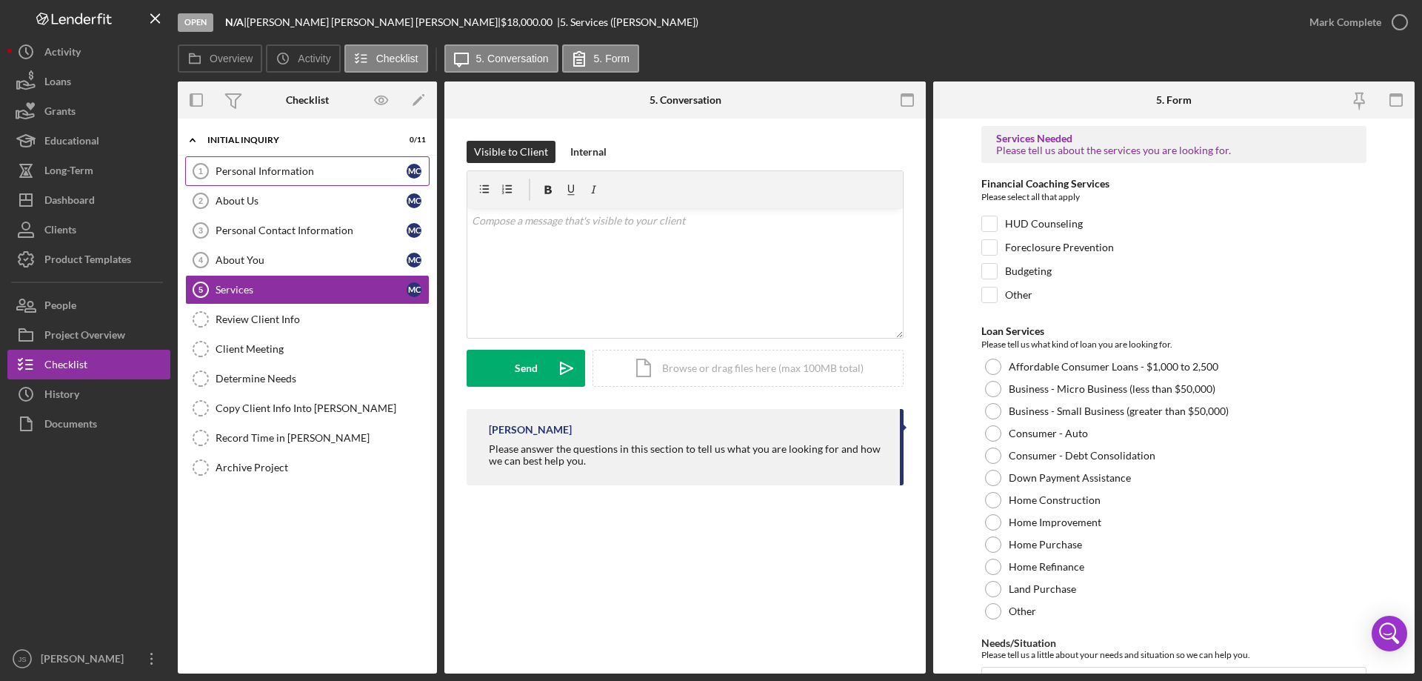
click at [322, 173] on div "Personal Information" at bounding box center [311, 171] width 191 height 12
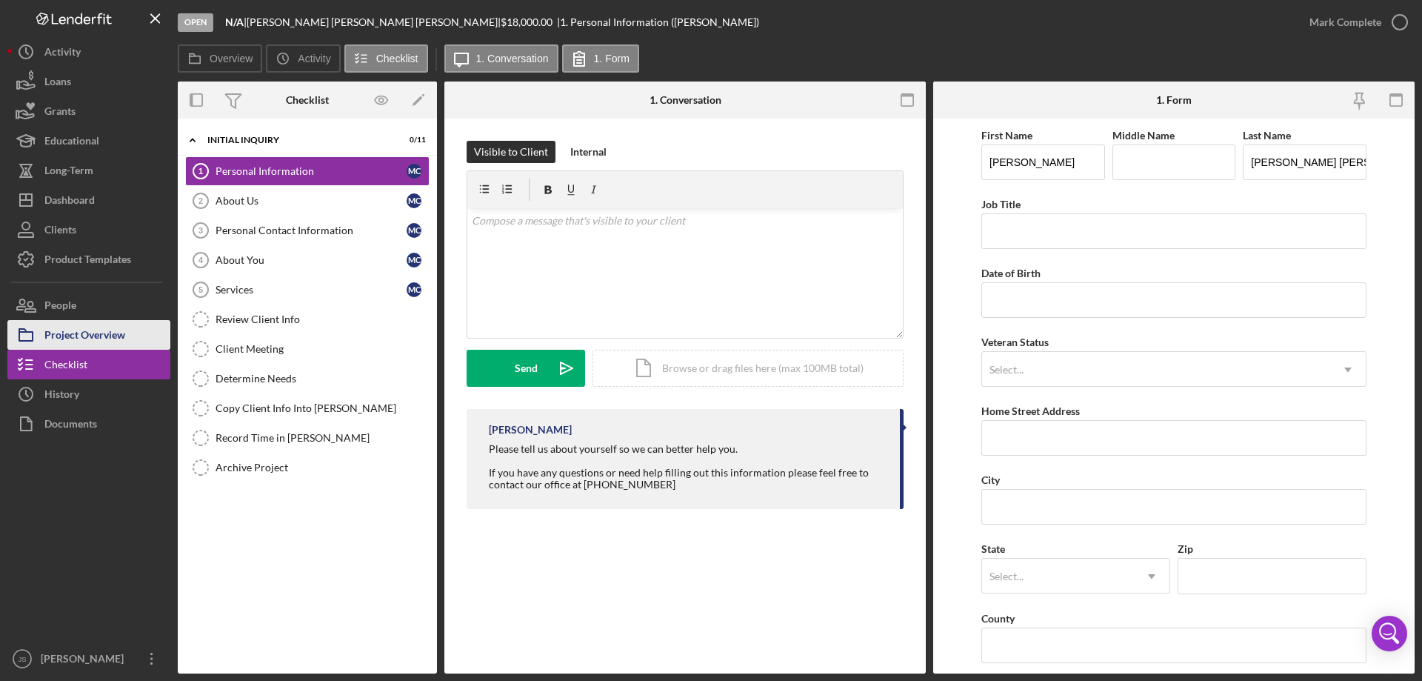
click at [105, 336] on div "Project Overview" at bounding box center [84, 336] width 81 height 33
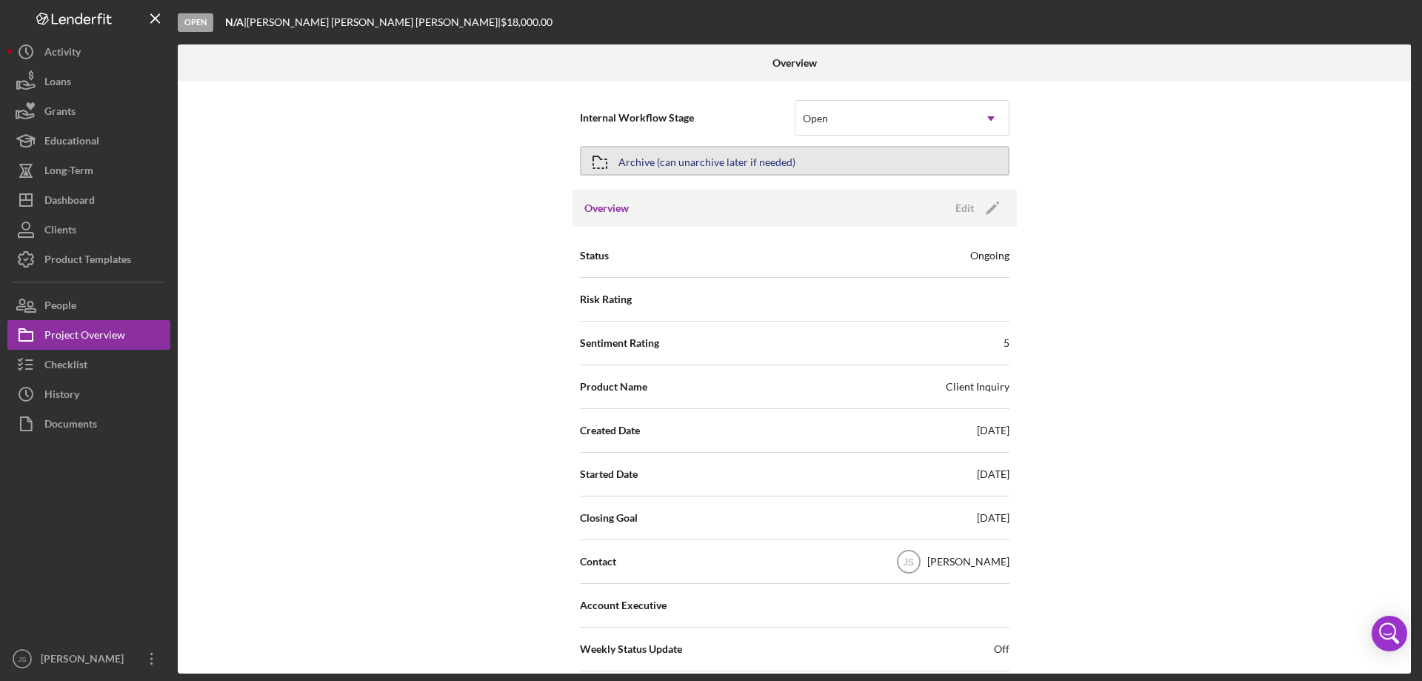
click at [737, 156] on div "Archive (can unarchive later if needed)" at bounding box center [707, 160] width 177 height 27
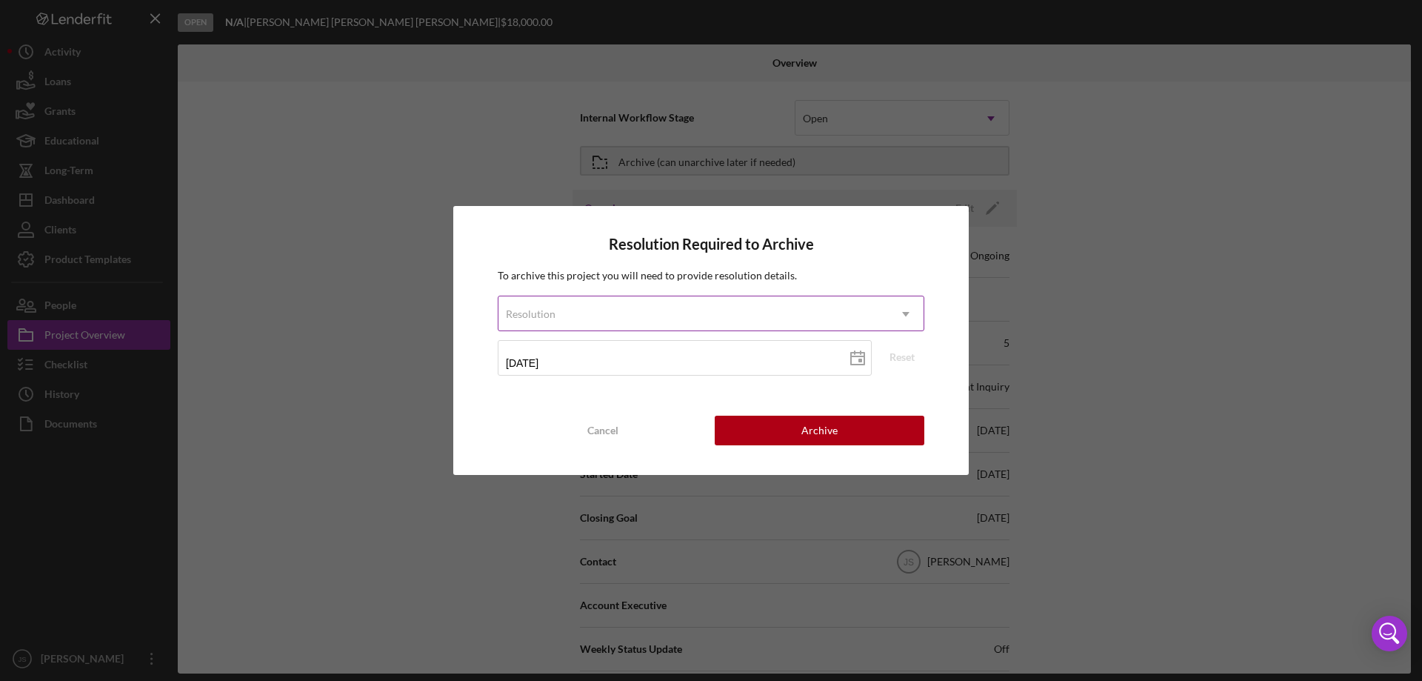
click at [893, 308] on icon "Icon/Dropdown Arrow" at bounding box center [906, 314] width 36 height 36
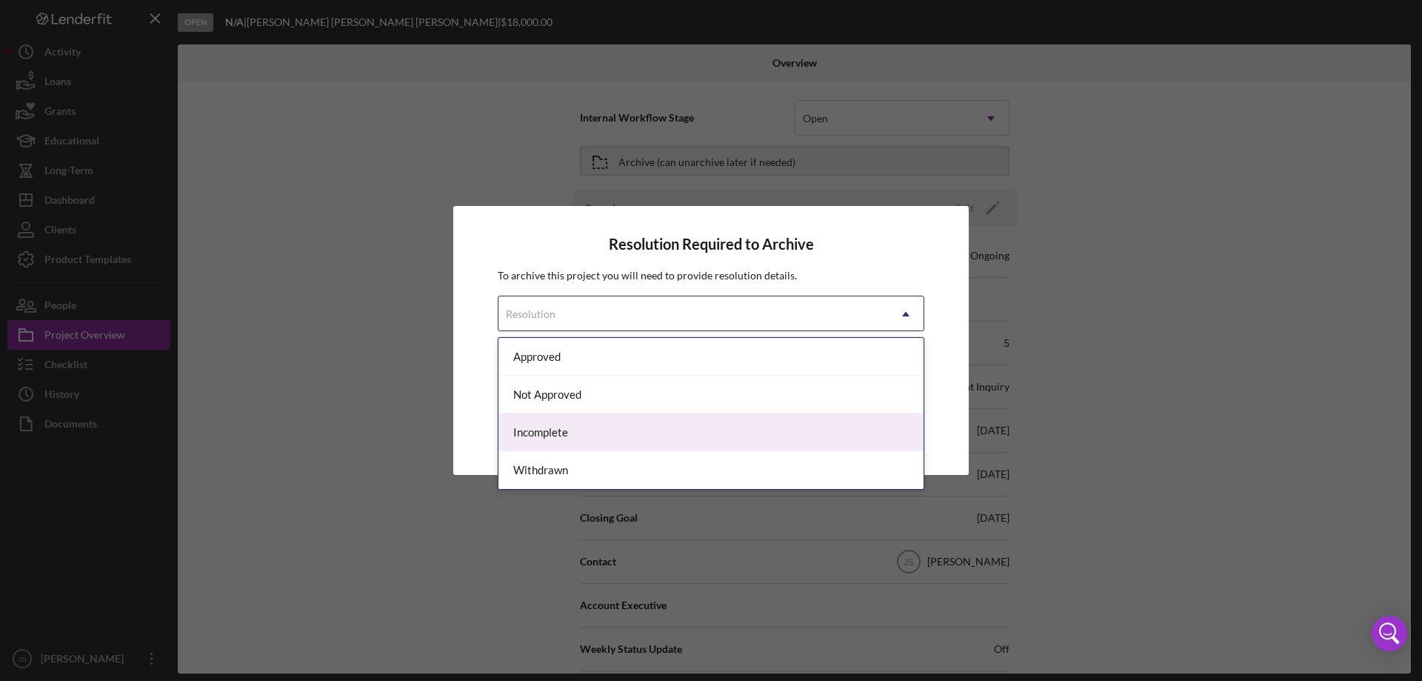
click at [593, 424] on div "Incomplete" at bounding box center [711, 432] width 425 height 38
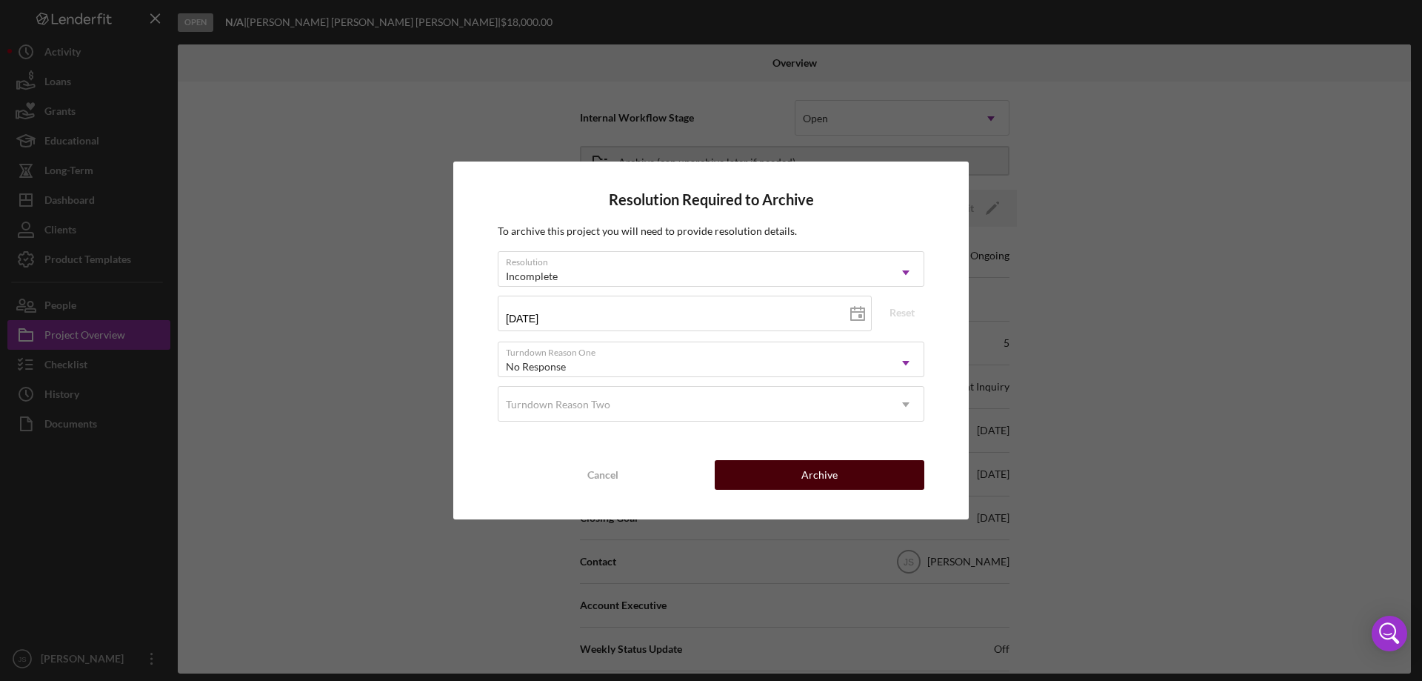
click at [801, 478] on button "Archive" at bounding box center [820, 475] width 210 height 30
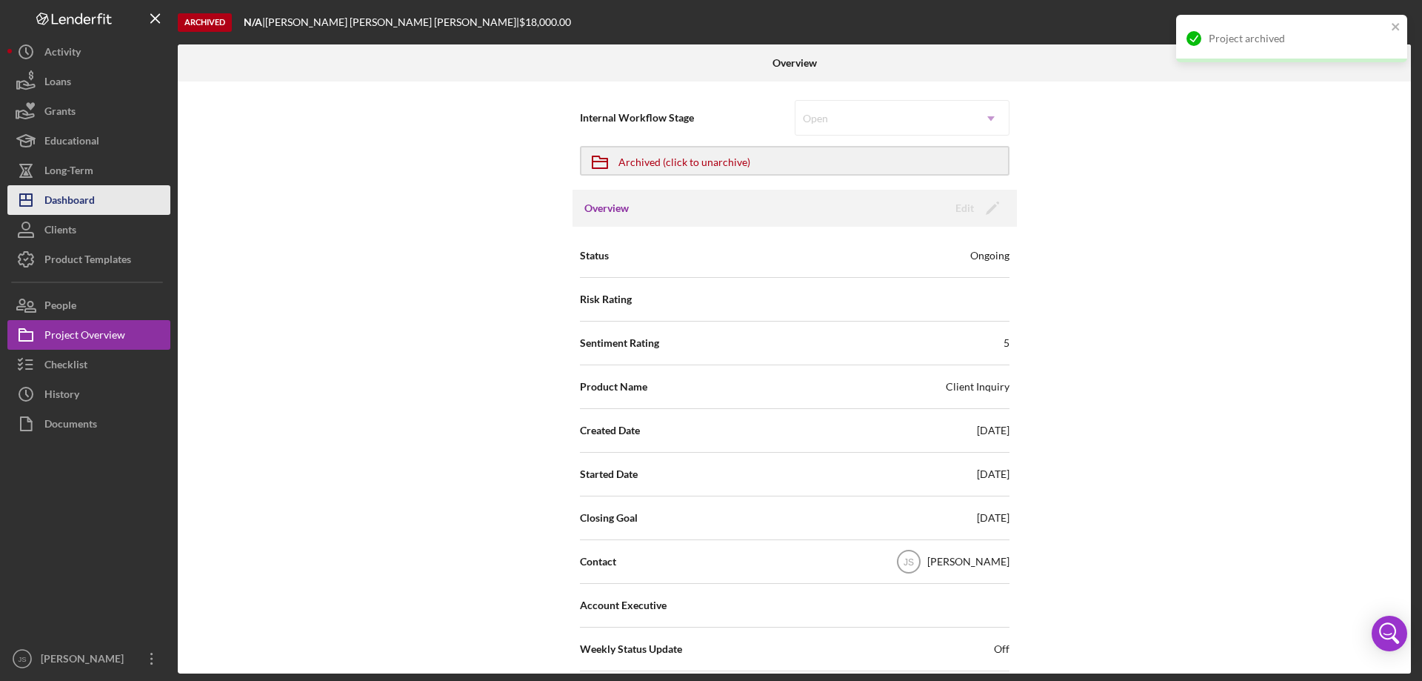
click at [108, 206] on button "Icon/Dashboard Dashboard" at bounding box center [88, 200] width 163 height 30
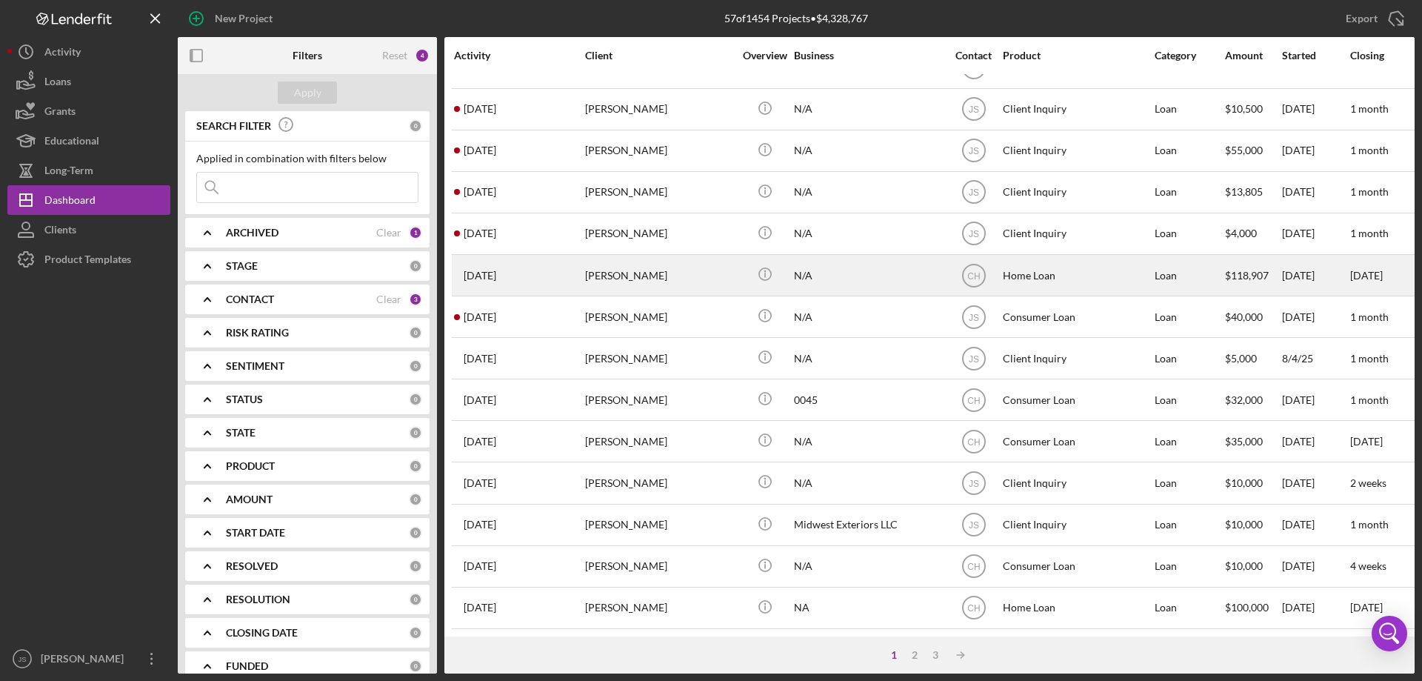
scroll to position [422, 0]
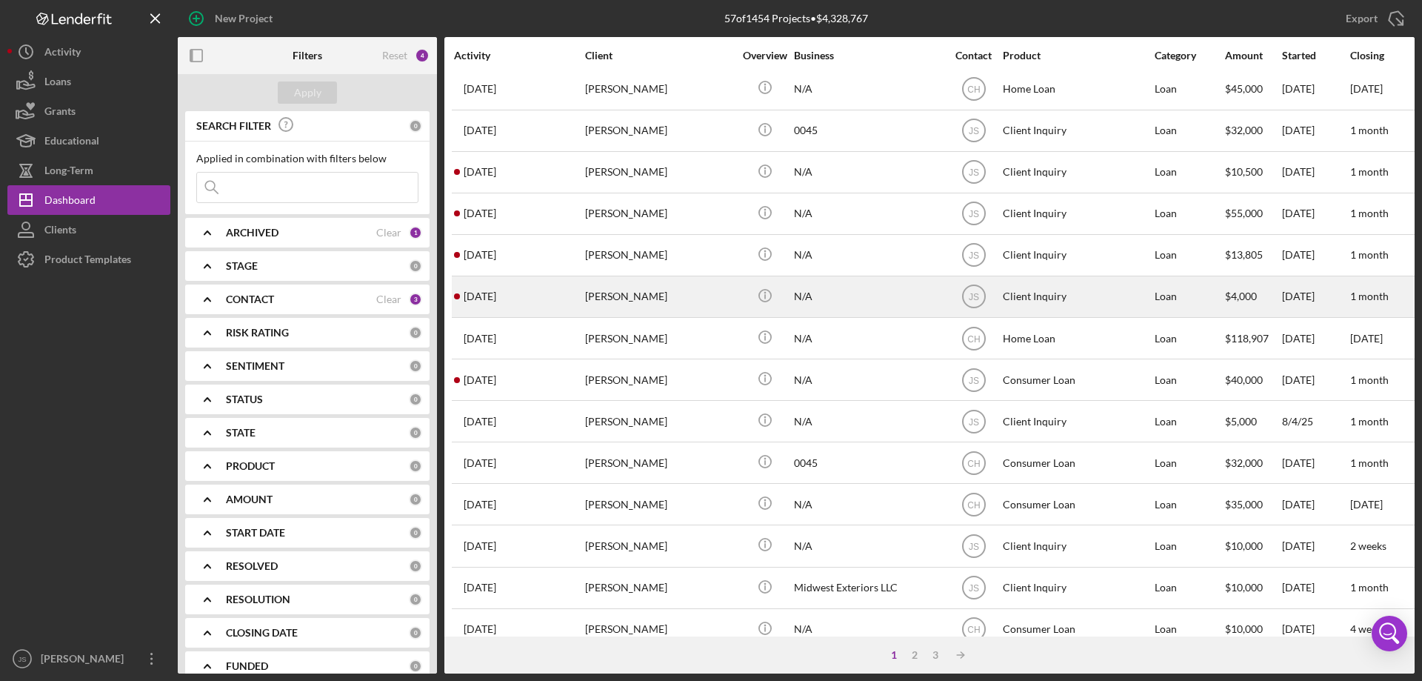
click at [688, 303] on div "[PERSON_NAME]" at bounding box center [659, 296] width 148 height 39
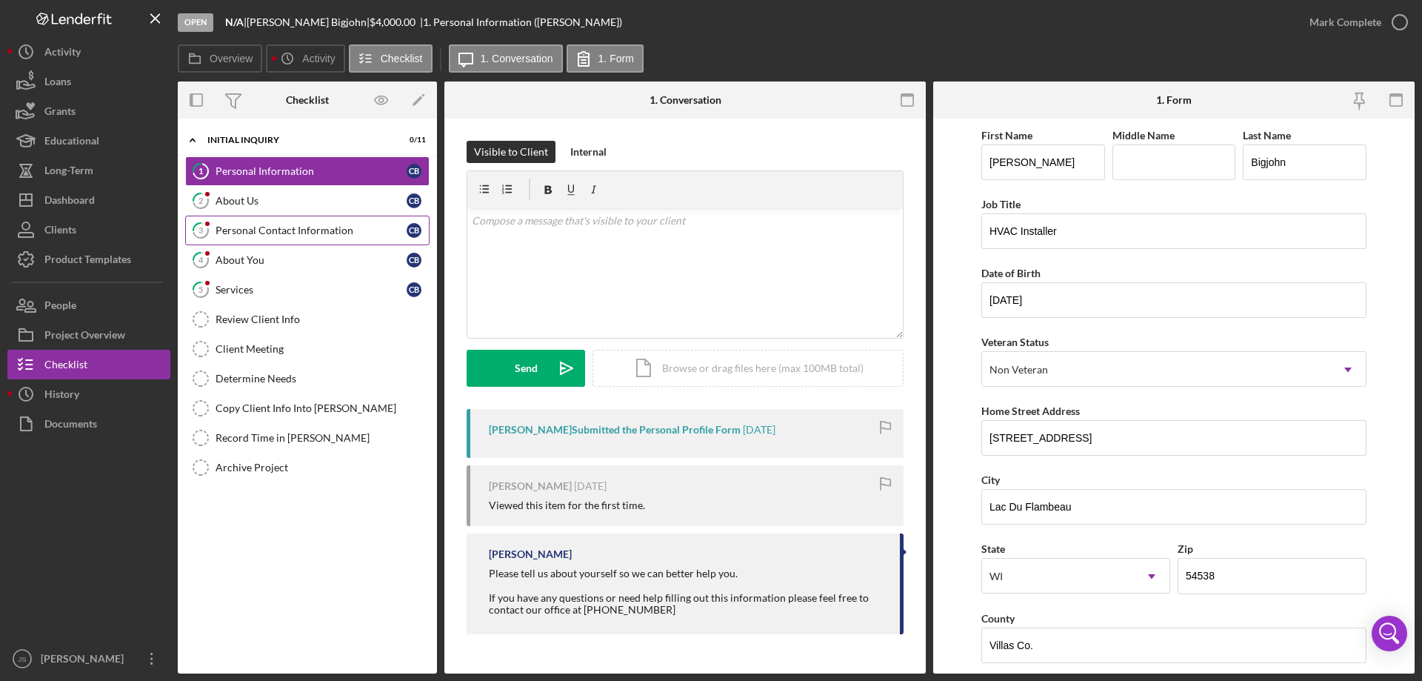
click at [262, 231] on div "Personal Contact Information" at bounding box center [311, 230] width 191 height 12
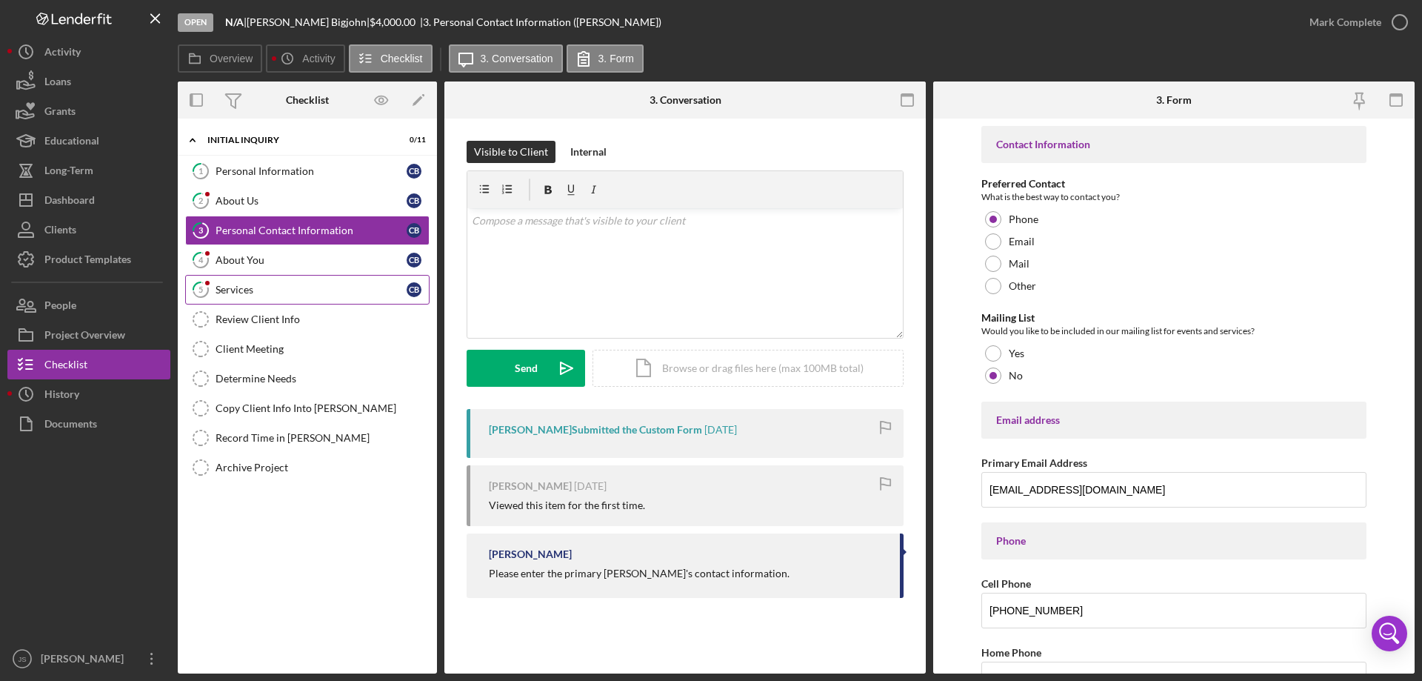
click at [250, 290] on div "Services" at bounding box center [311, 290] width 191 height 12
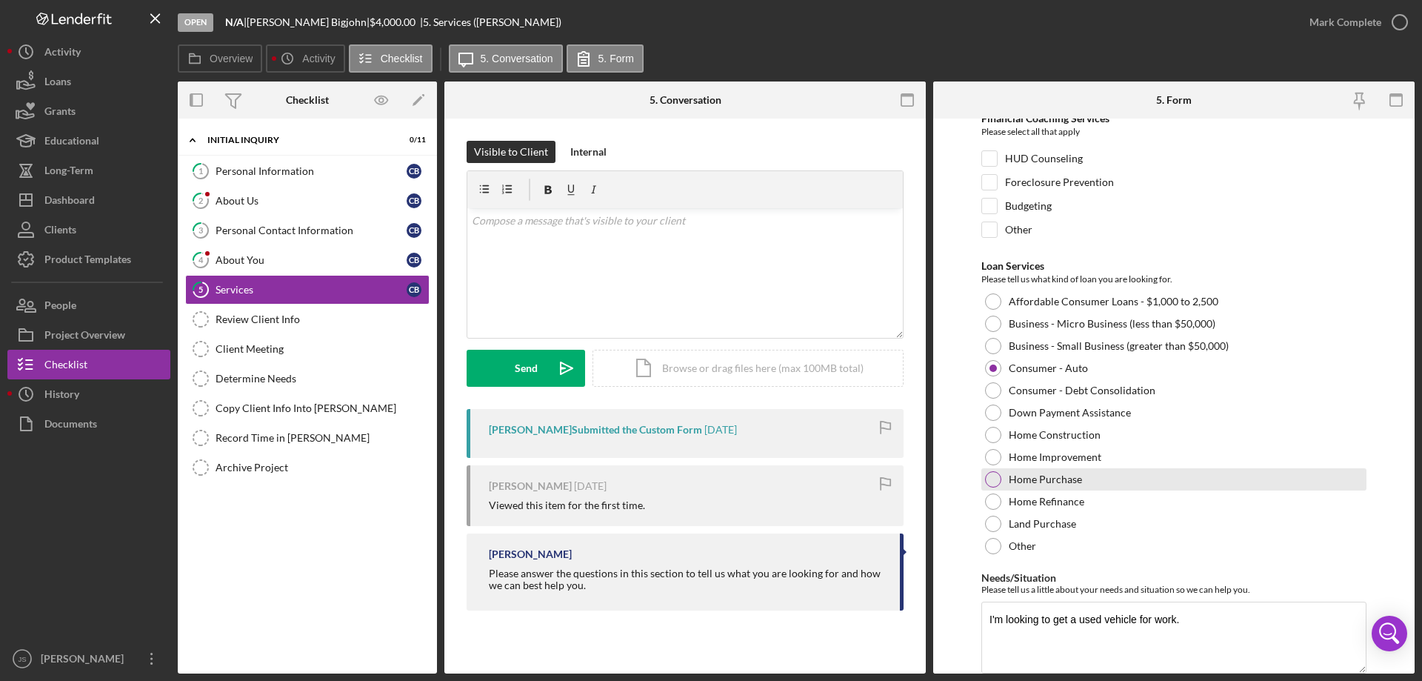
scroll to position [121, 0]
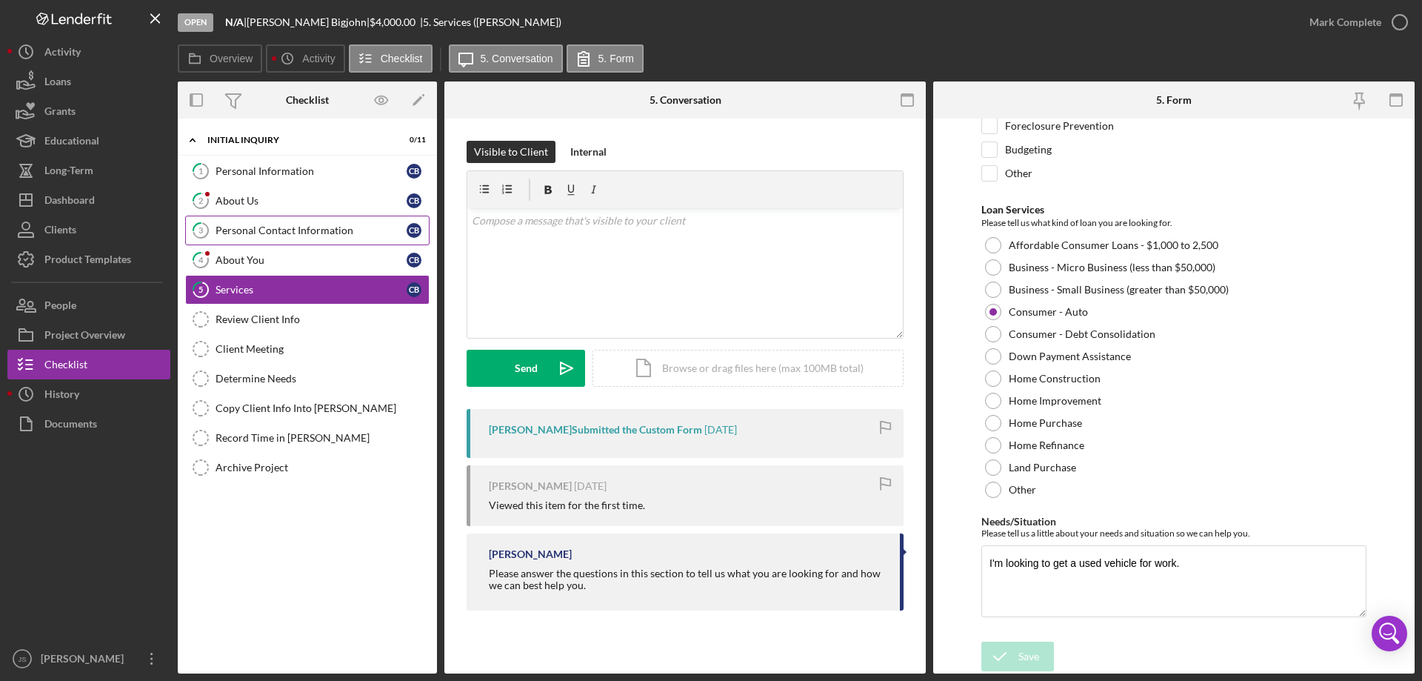
click at [280, 229] on div "Personal Contact Information" at bounding box center [311, 230] width 191 height 12
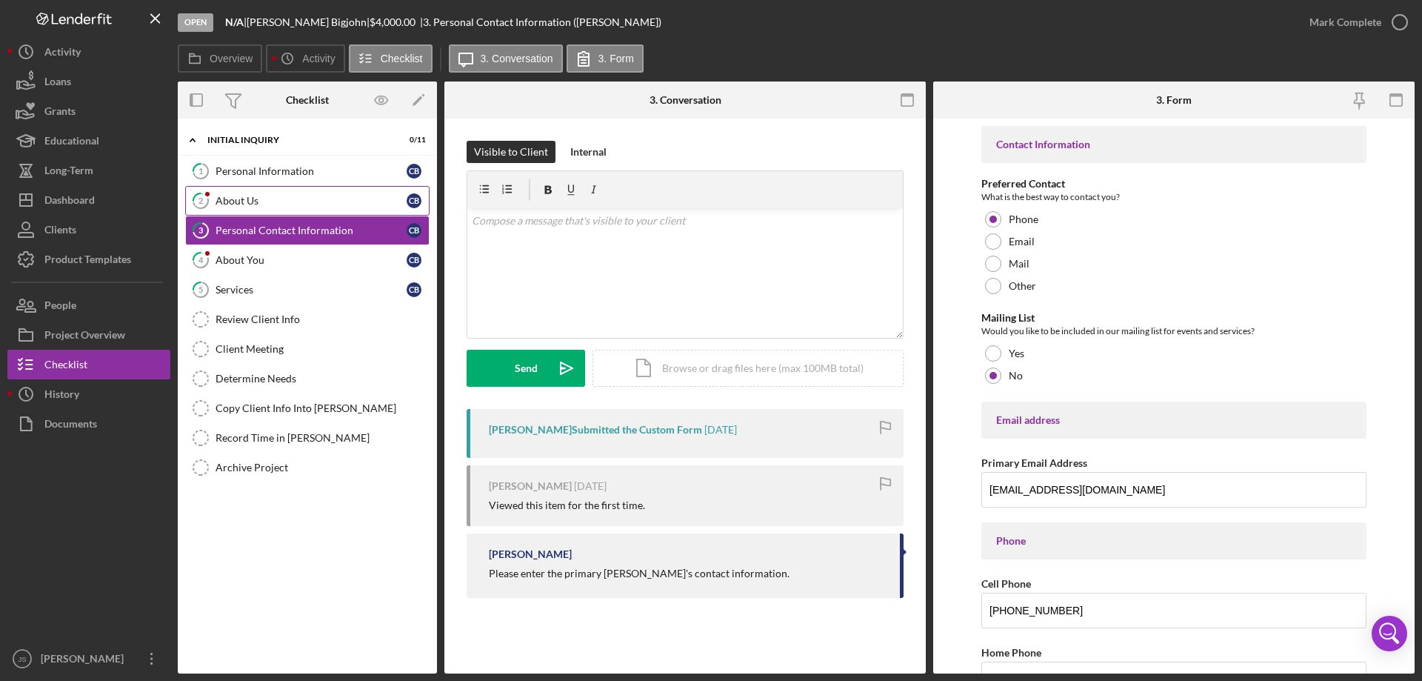
click at [239, 201] on div "About Us" at bounding box center [311, 201] width 191 height 12
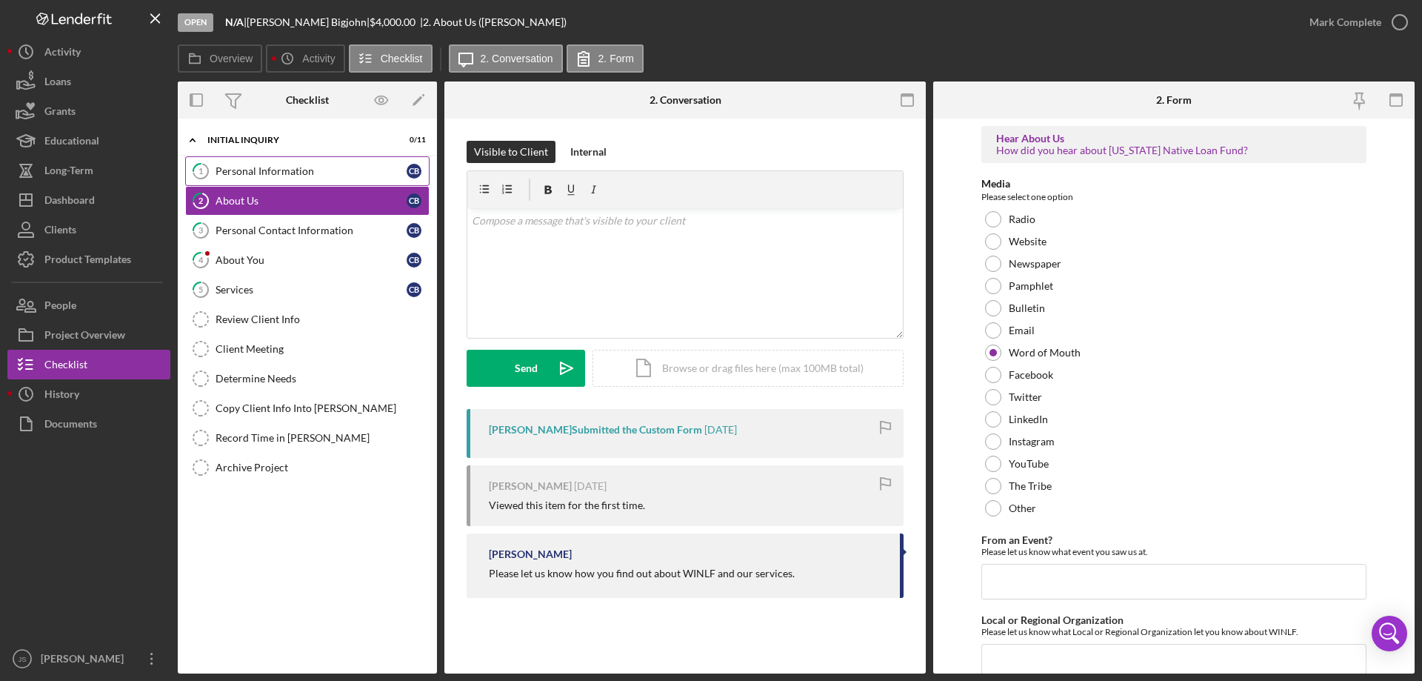
click at [296, 169] on div "Personal Information" at bounding box center [311, 171] width 191 height 12
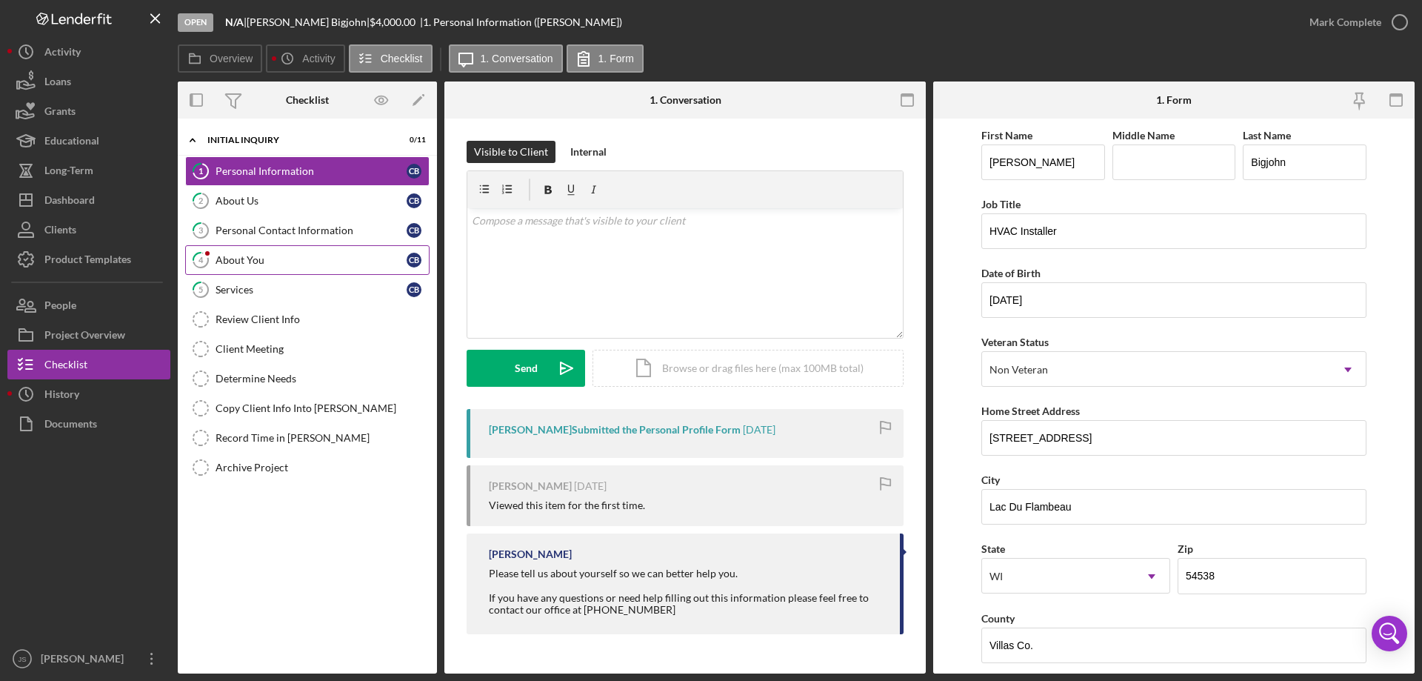
click at [286, 261] on div "About You" at bounding box center [311, 260] width 191 height 12
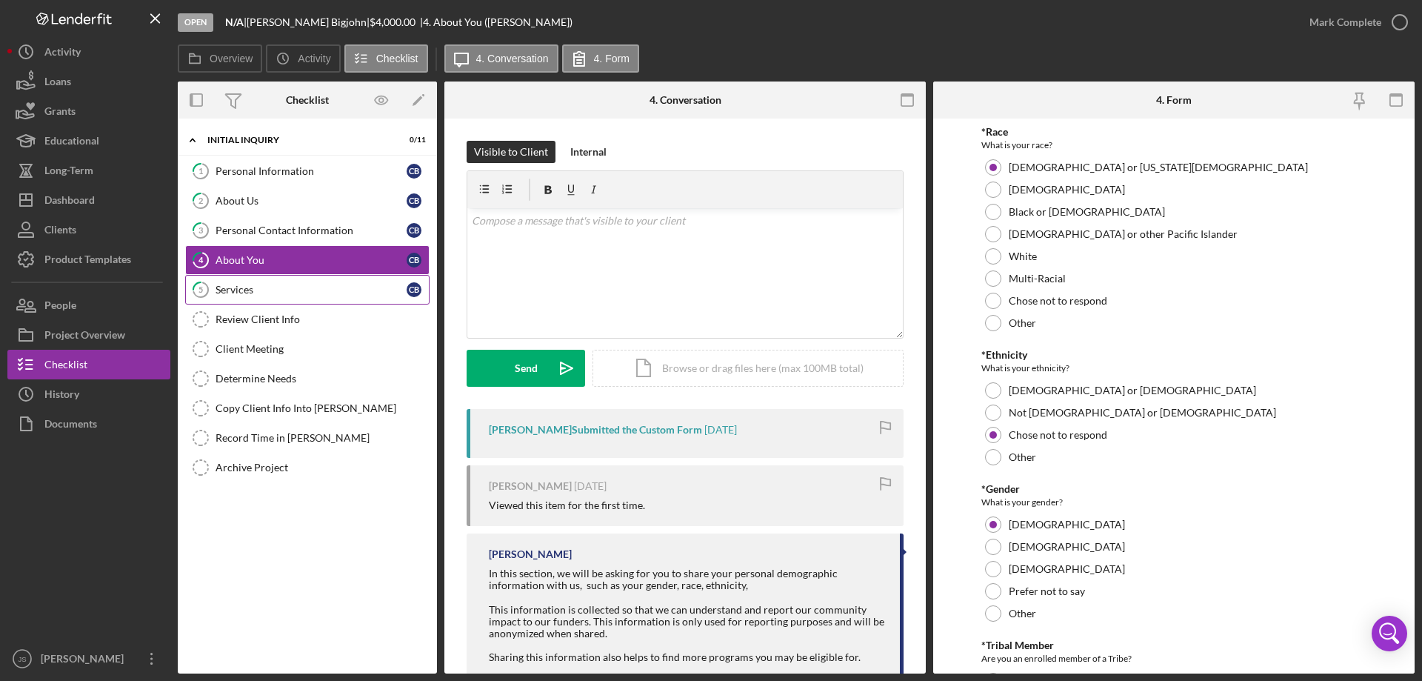
click at [316, 299] on link "5 Services C B" at bounding box center [307, 290] width 244 height 30
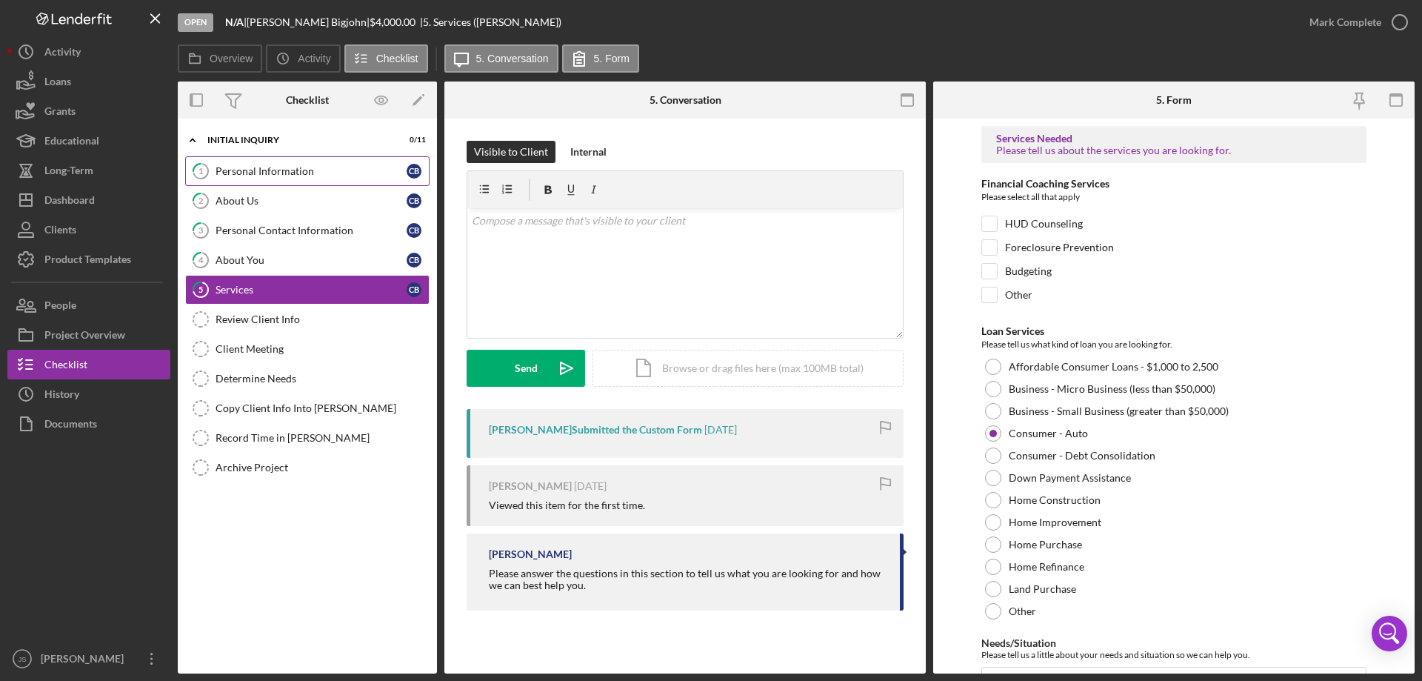
click at [327, 169] on div "Personal Information" at bounding box center [311, 171] width 191 height 12
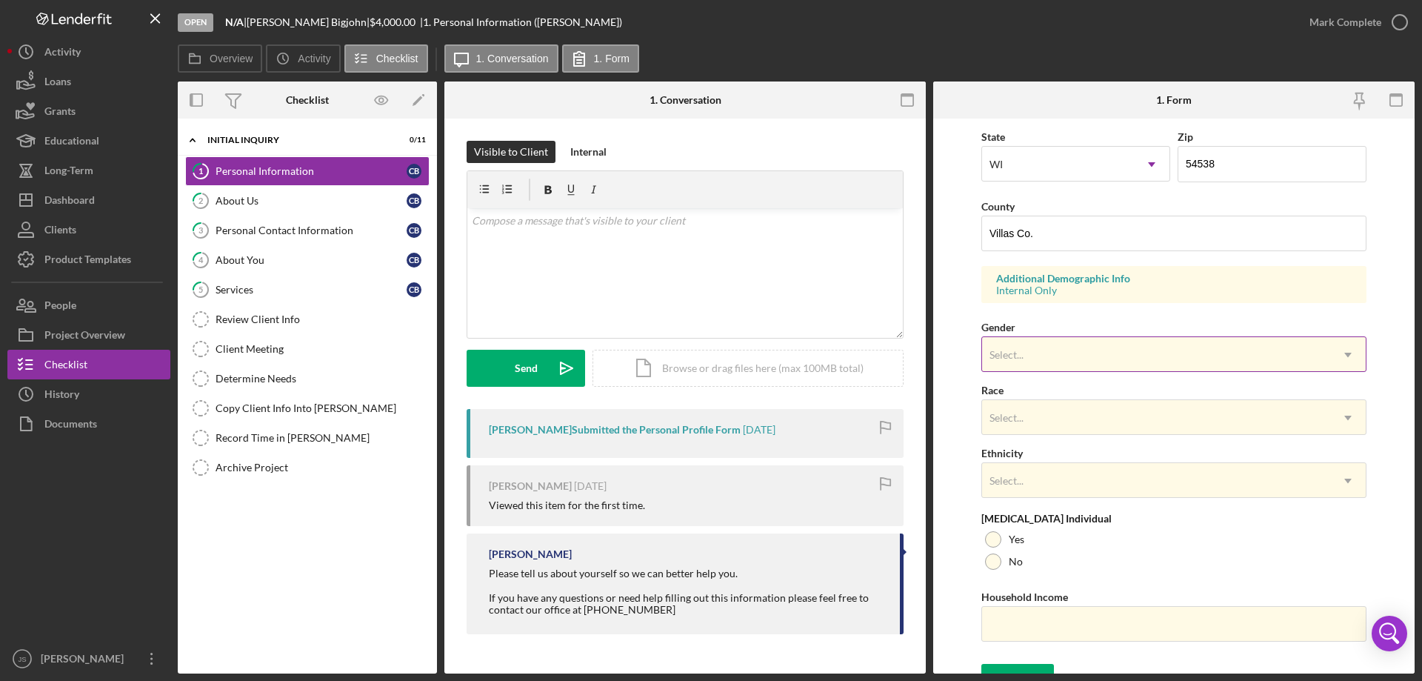
scroll to position [434, 0]
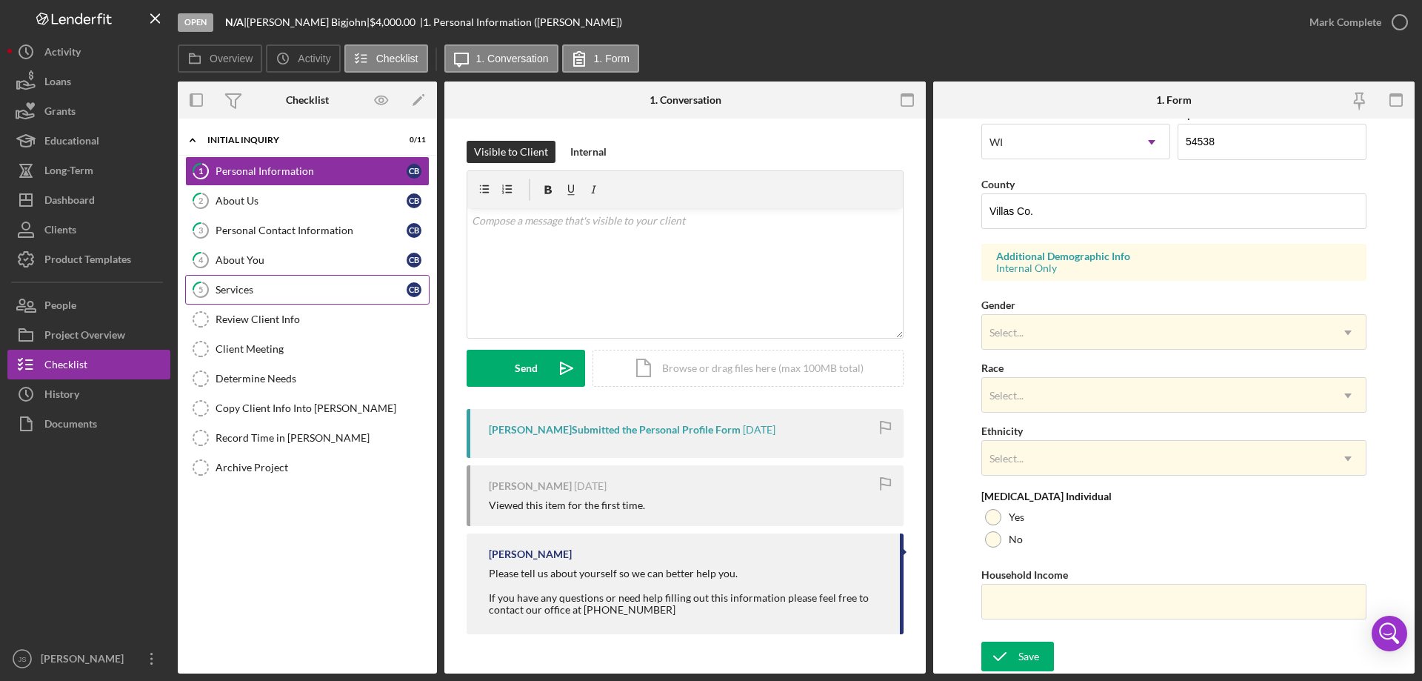
click at [305, 296] on div "Services" at bounding box center [311, 290] width 191 height 12
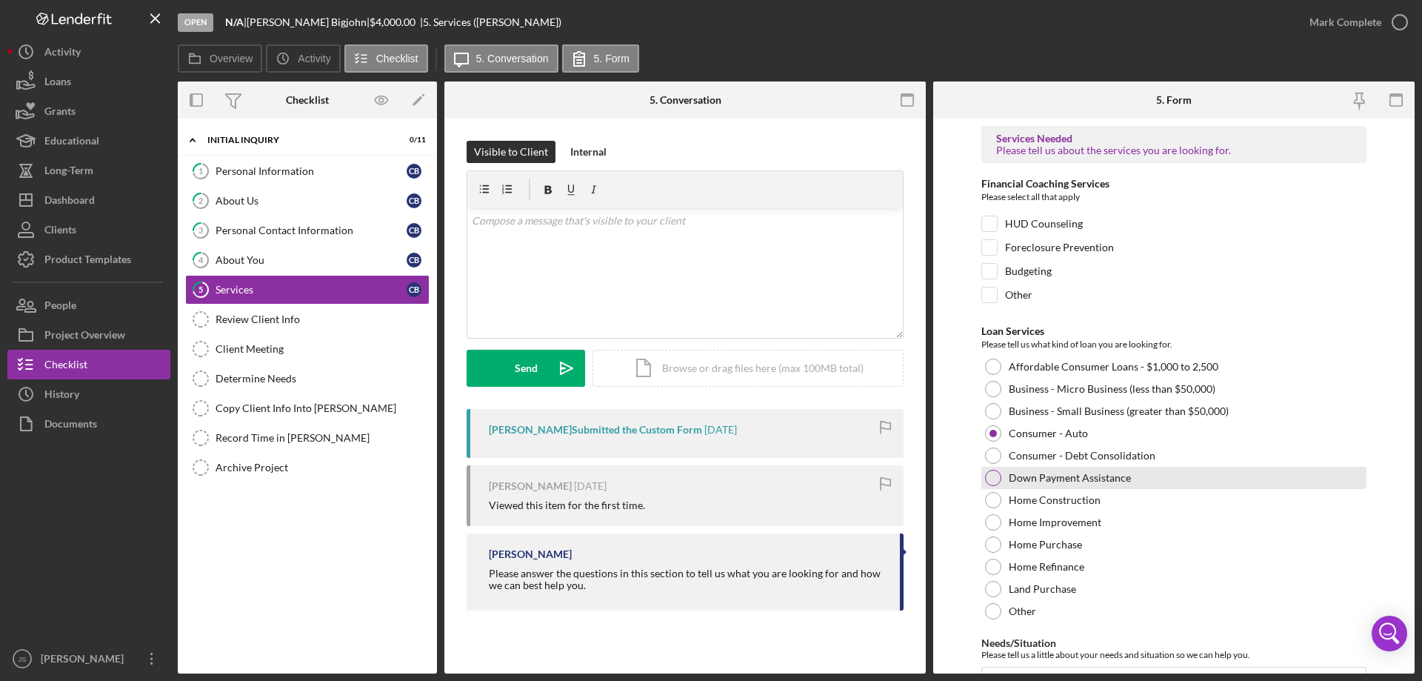
scroll to position [121, 0]
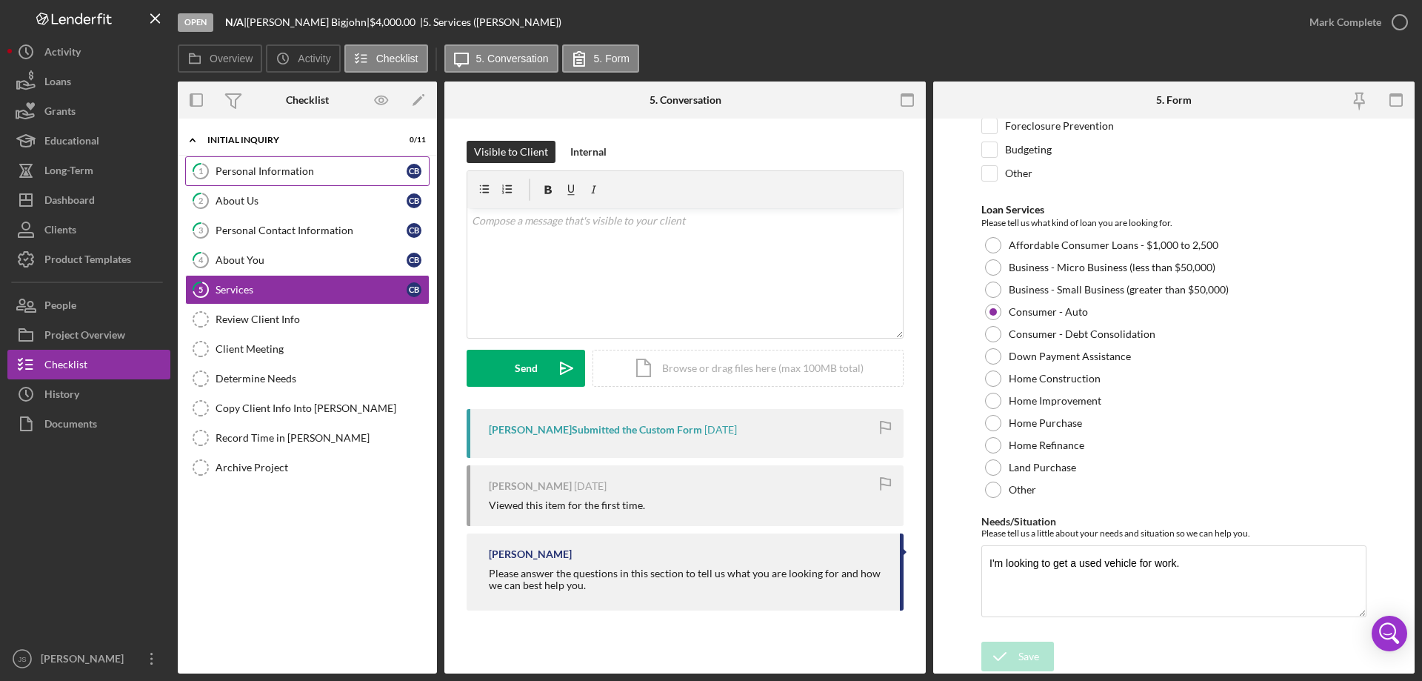
click at [310, 169] on div "Personal Information" at bounding box center [311, 171] width 191 height 12
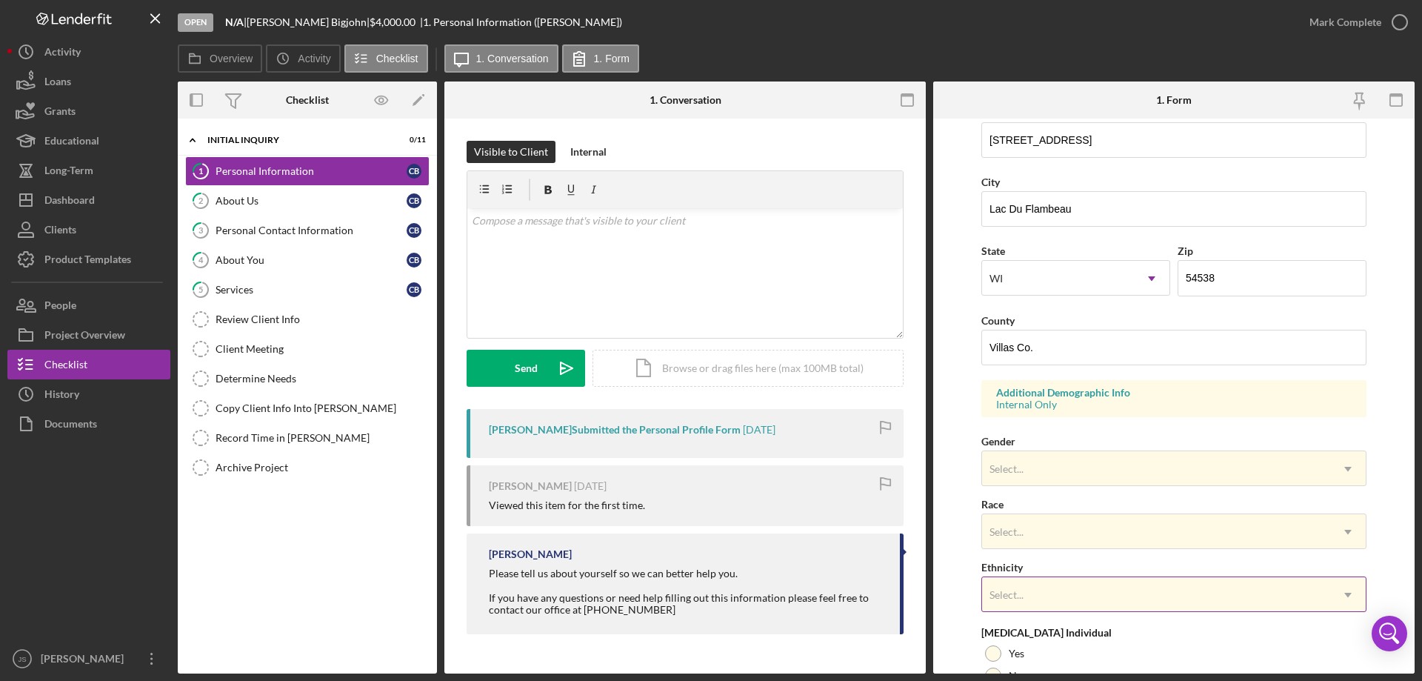
scroll to position [370, 0]
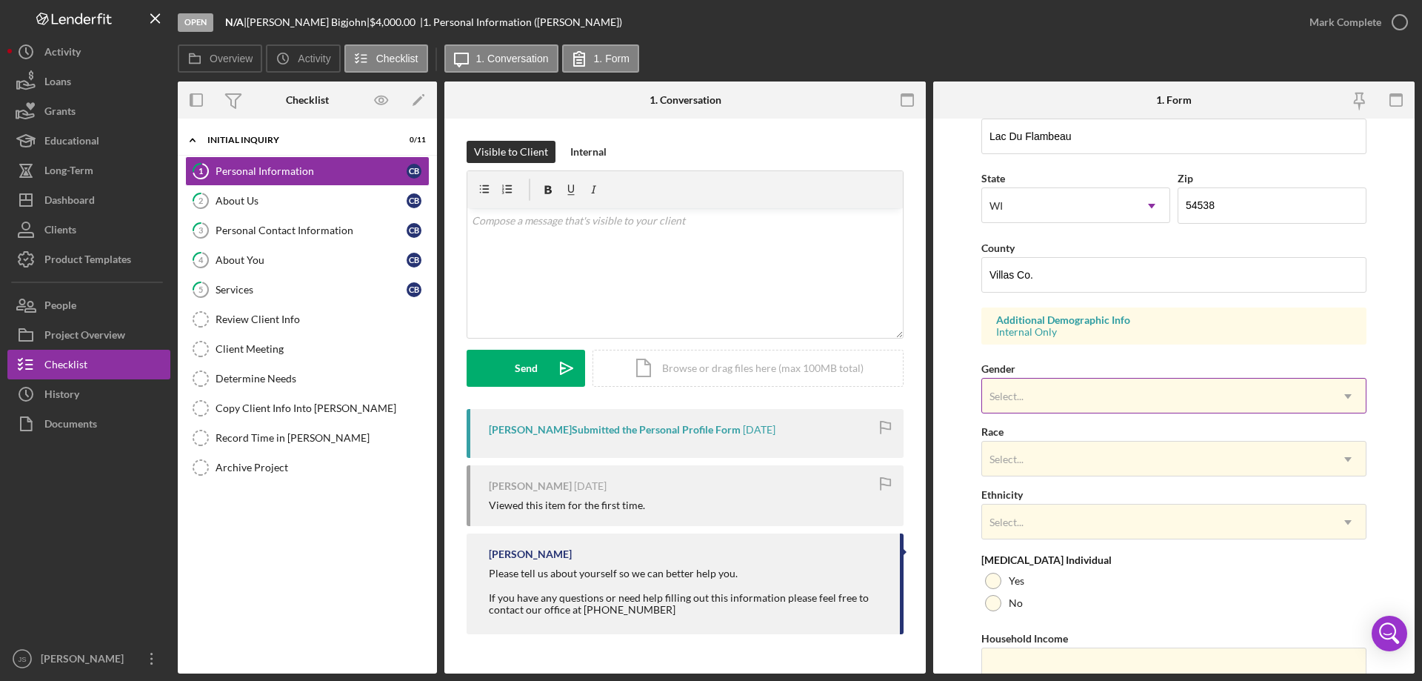
drag, startPoint x: 1090, startPoint y: 393, endPoint x: 1090, endPoint y: 407, distance: 13.4
click at [1090, 393] on div "Select..." at bounding box center [1156, 396] width 348 height 34
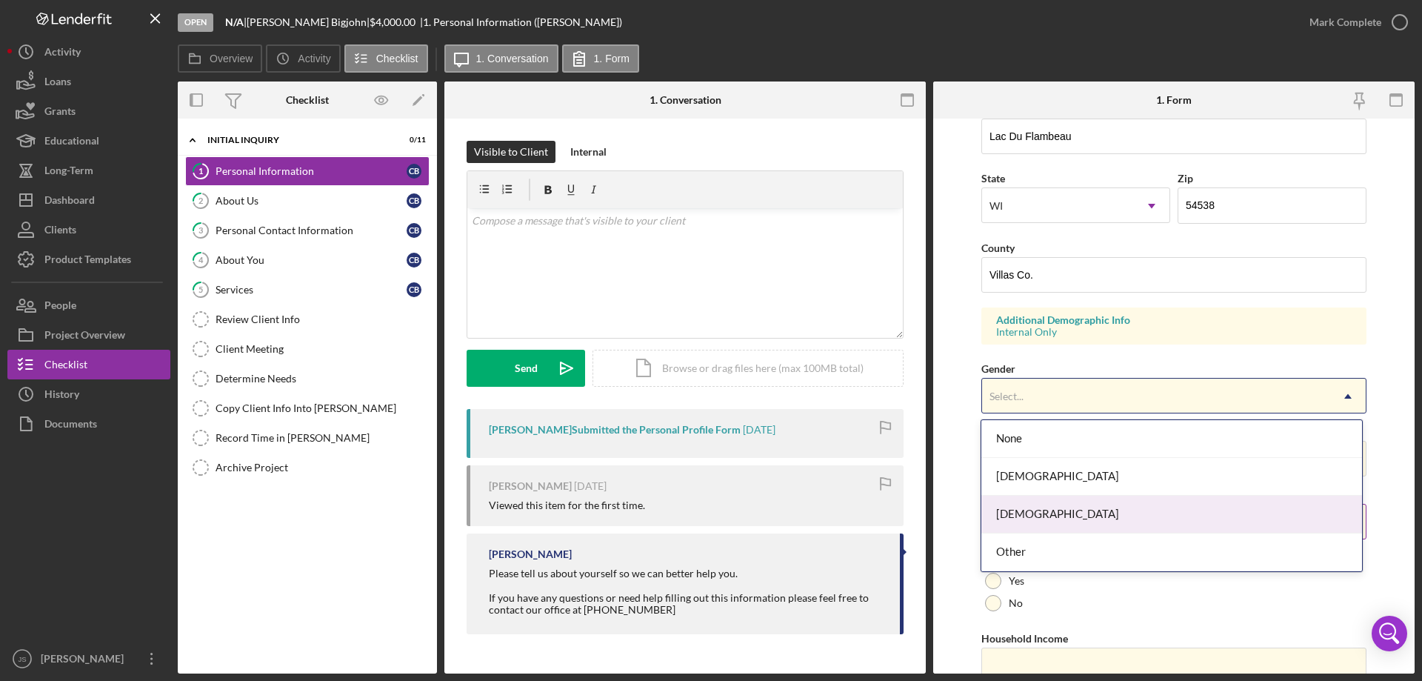
click at [1053, 515] on div "[DEMOGRAPHIC_DATA]" at bounding box center [1172, 515] width 380 height 38
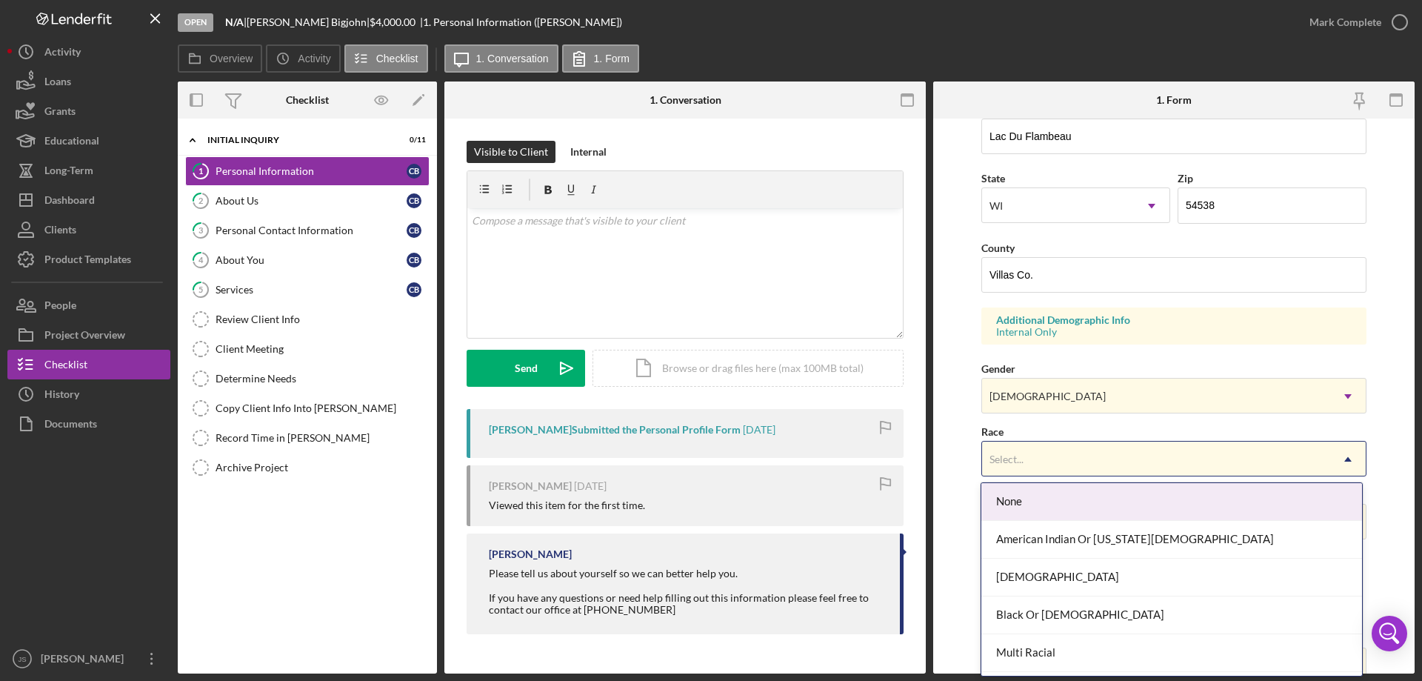
click at [1104, 462] on div "Select..." at bounding box center [1156, 459] width 348 height 34
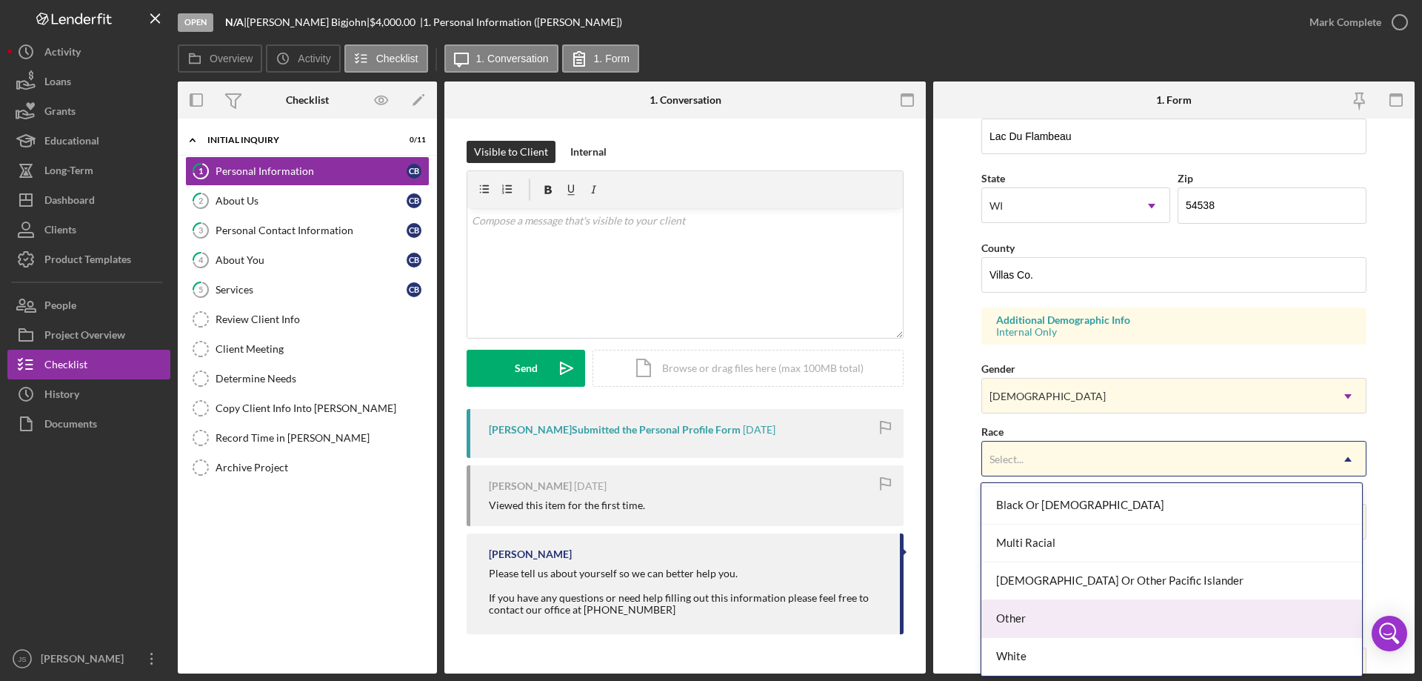
scroll to position [0, 0]
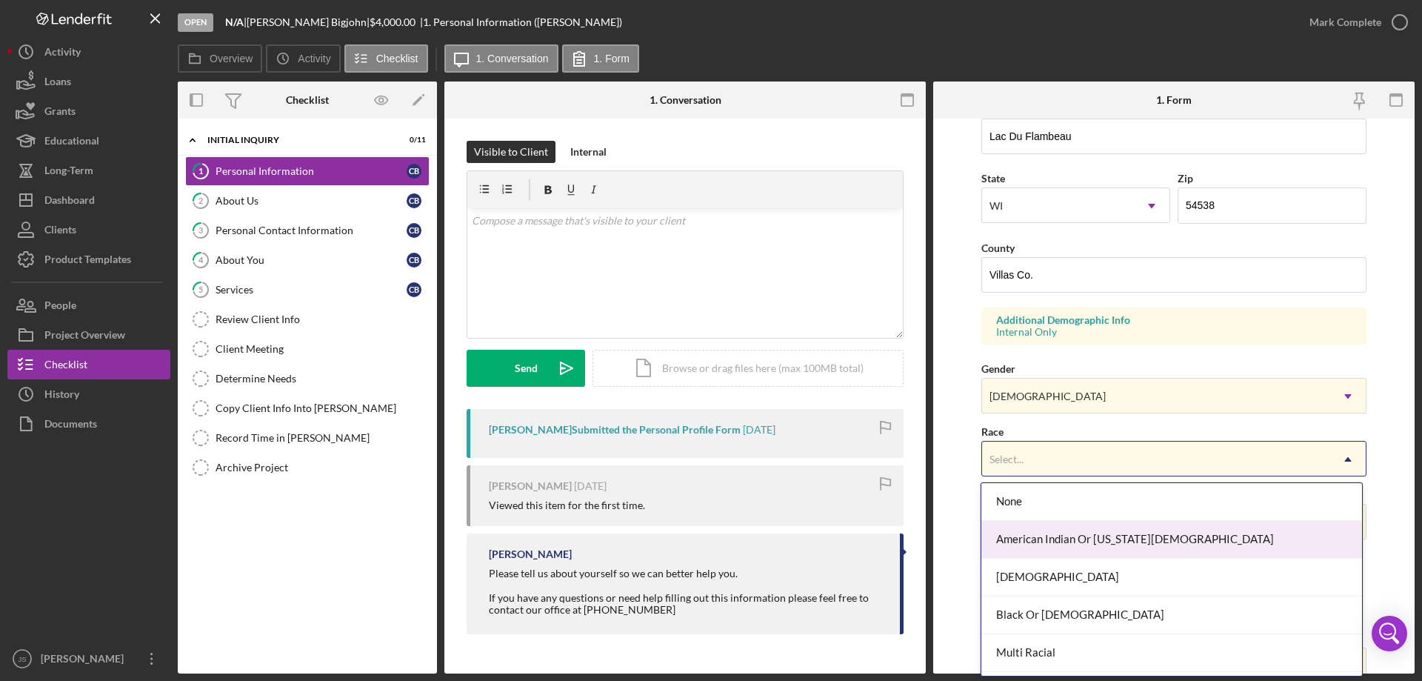
click at [1137, 541] on div "American Indian Or [US_STATE][DEMOGRAPHIC_DATA]" at bounding box center [1172, 540] width 380 height 38
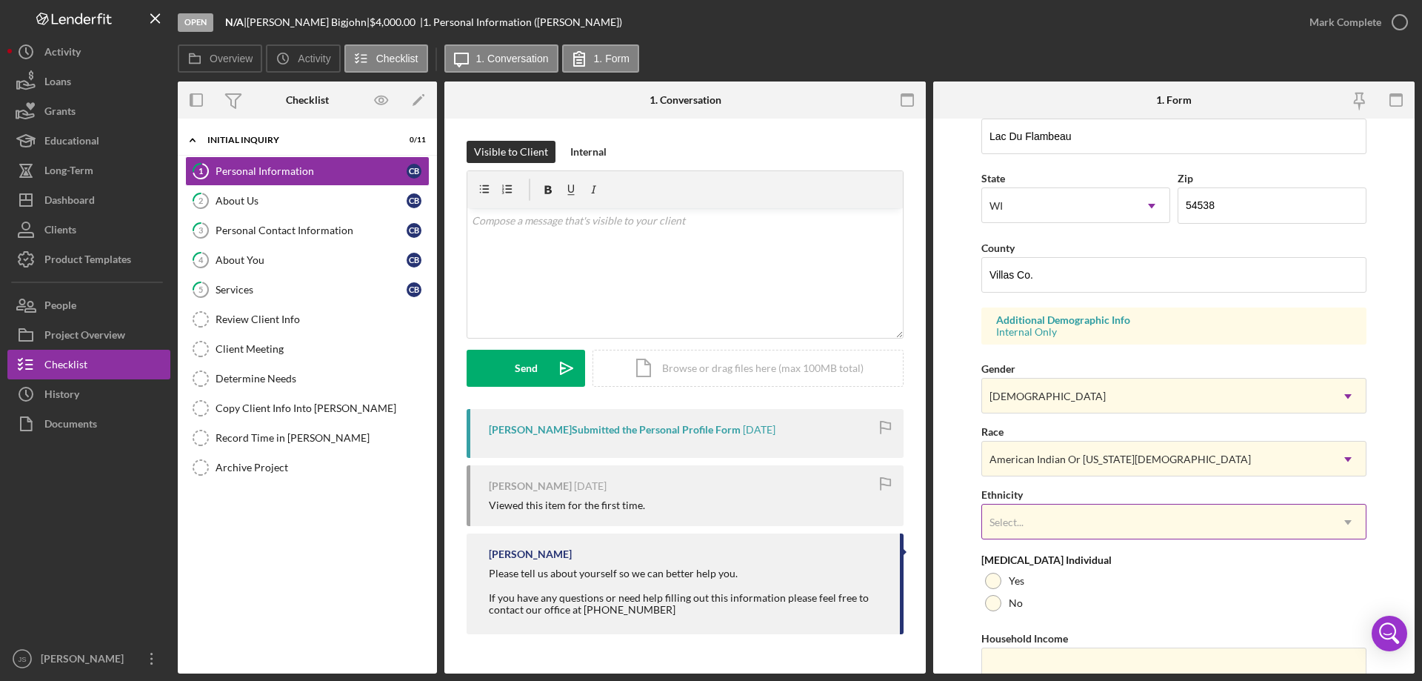
click at [1111, 513] on div "Select..." at bounding box center [1156, 522] width 348 height 34
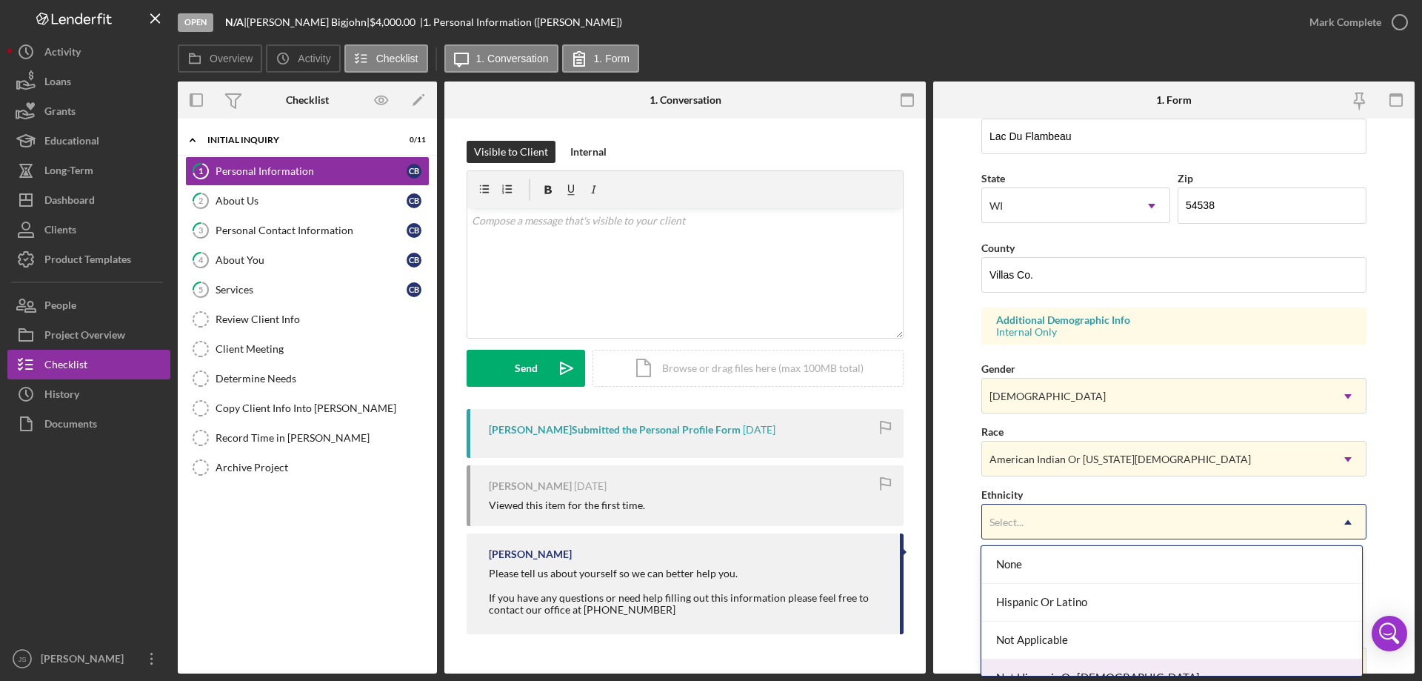
scroll to position [59, 0]
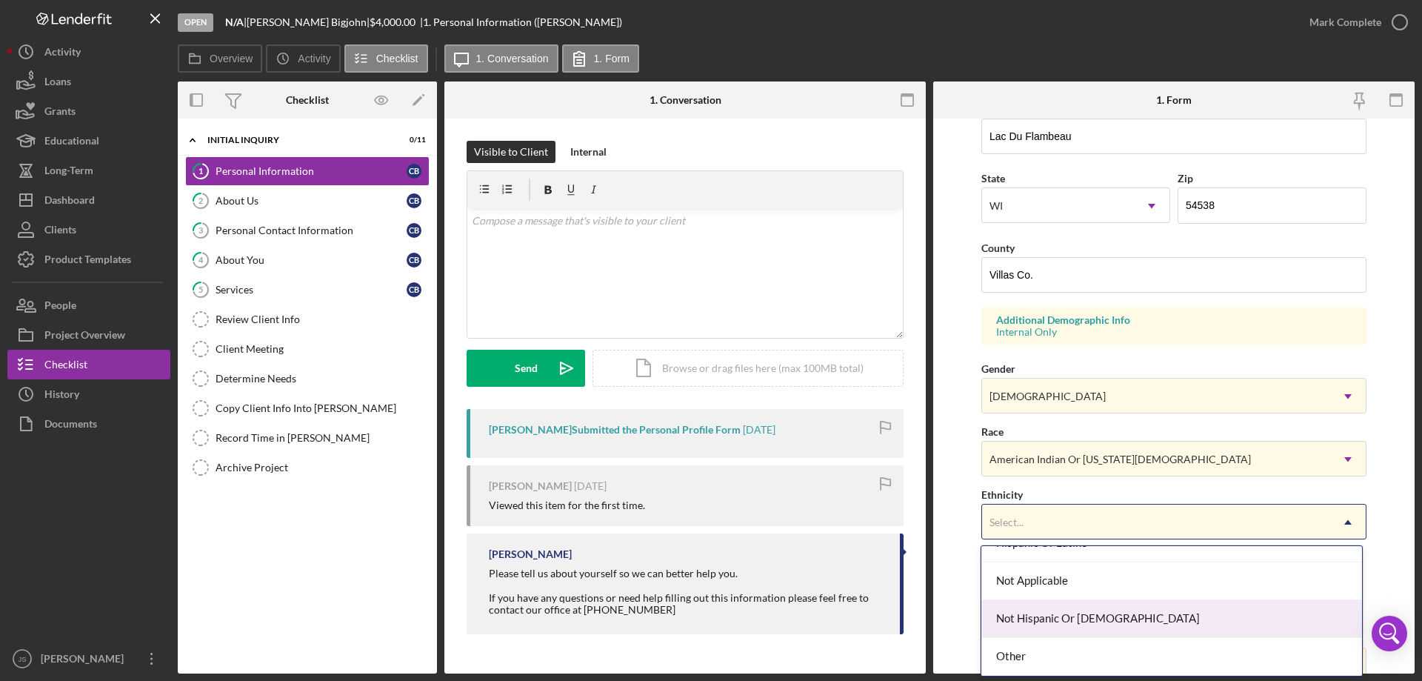
drag, startPoint x: 1121, startPoint y: 611, endPoint x: 1130, endPoint y: 607, distance: 9.9
click at [1122, 612] on div "Not Hispanic Or [DEMOGRAPHIC_DATA]" at bounding box center [1172, 619] width 380 height 38
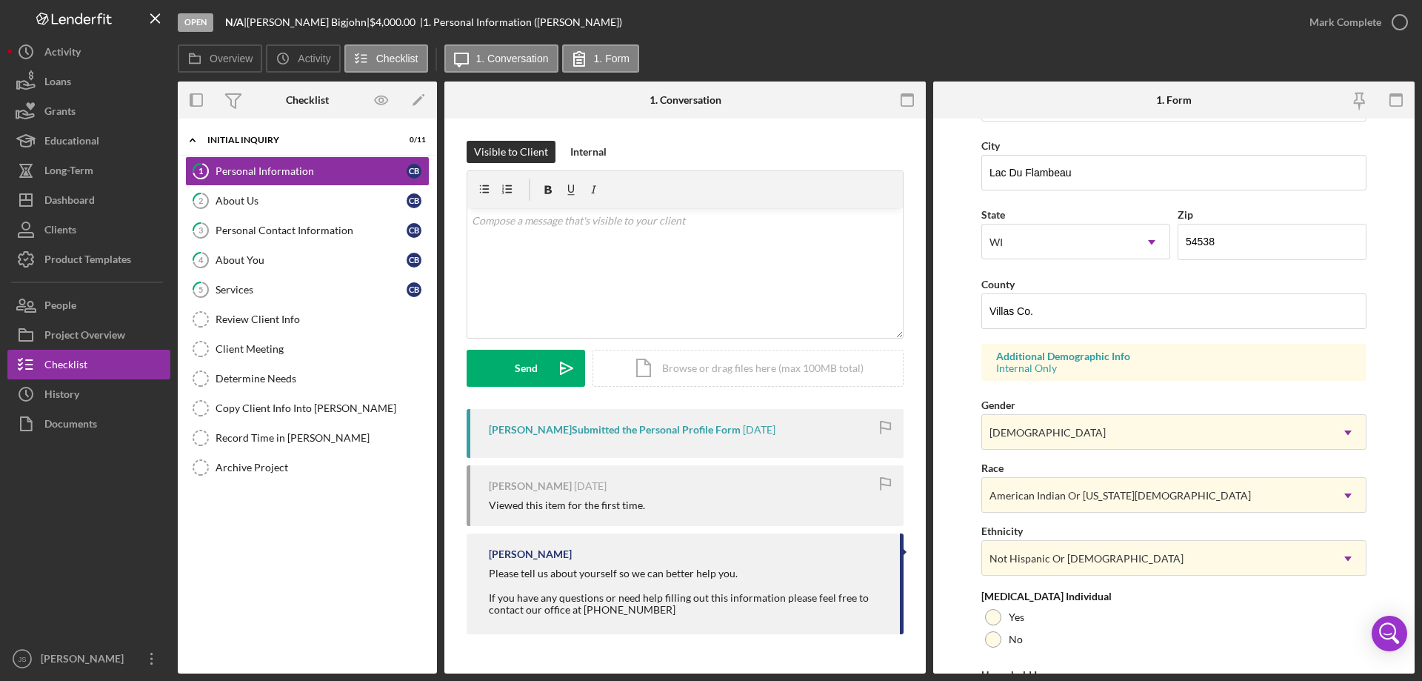
scroll to position [434, 0]
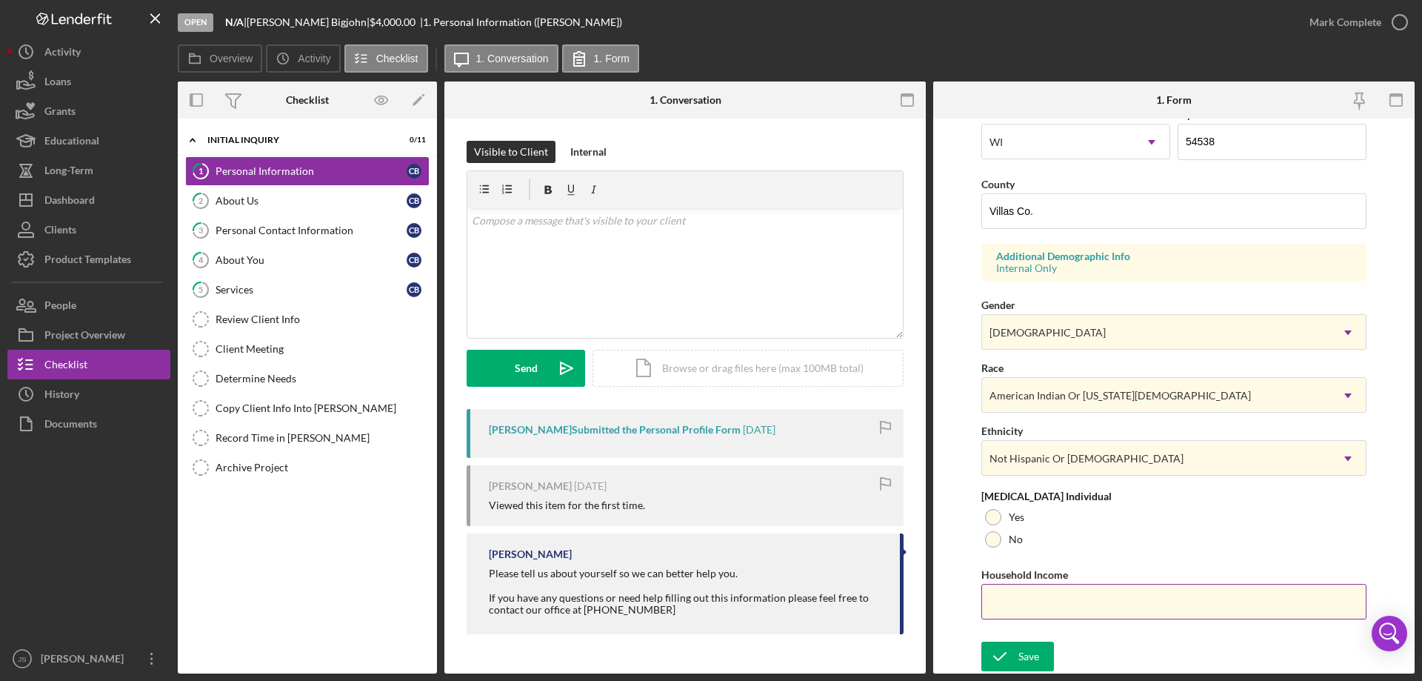
click at [1005, 607] on input "Household Income" at bounding box center [1174, 602] width 385 height 36
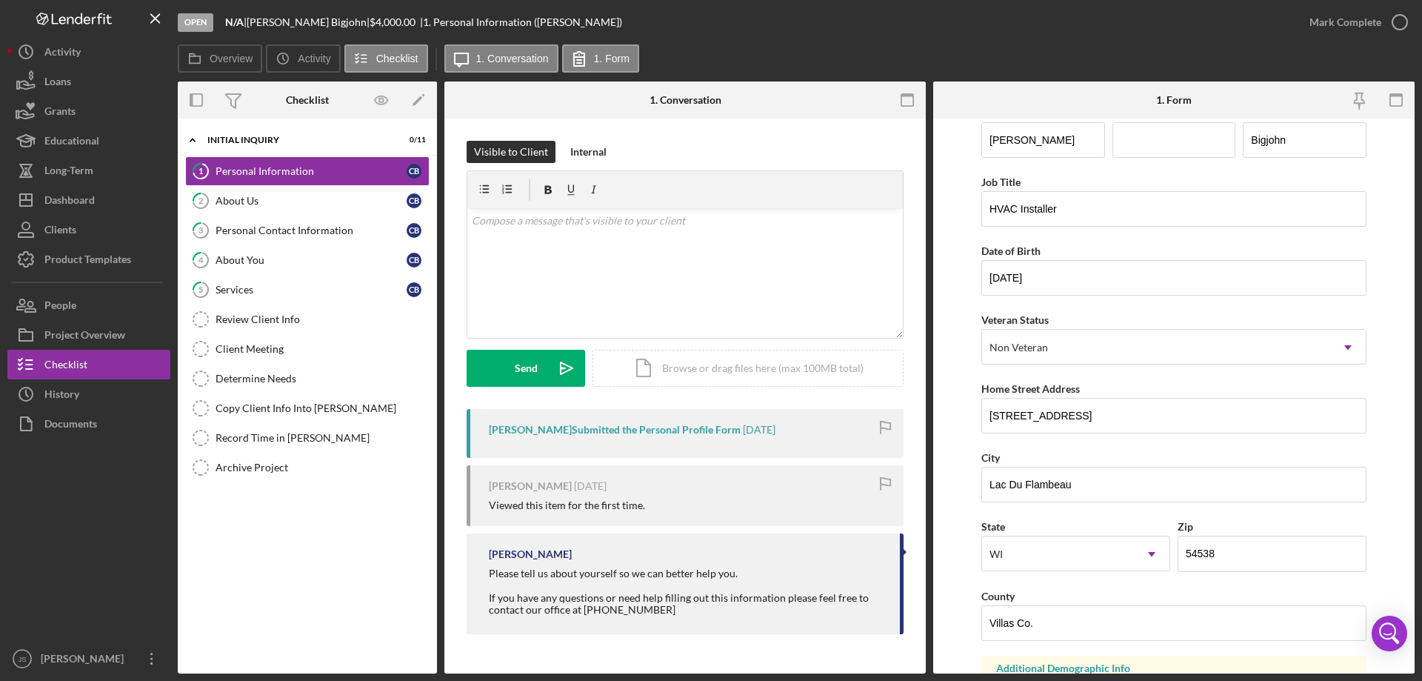
scroll to position [0, 0]
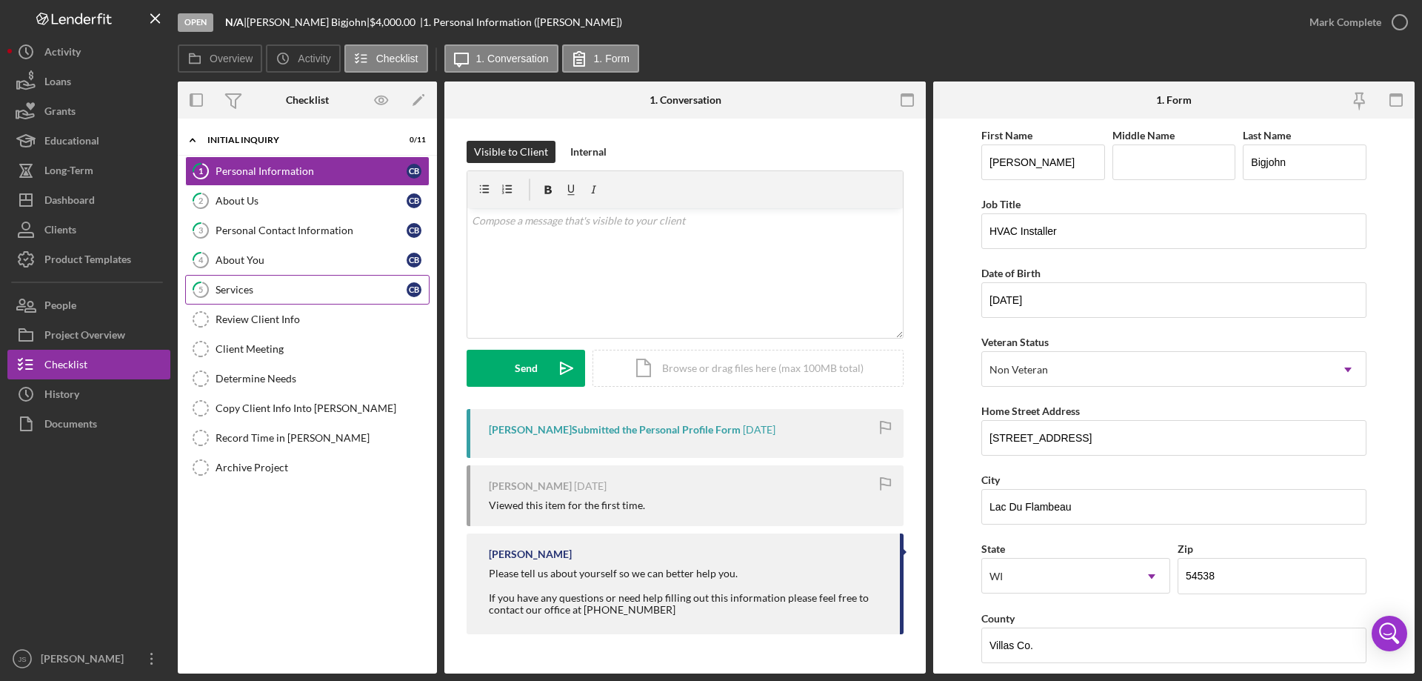
click at [289, 290] on div "Services" at bounding box center [311, 290] width 191 height 12
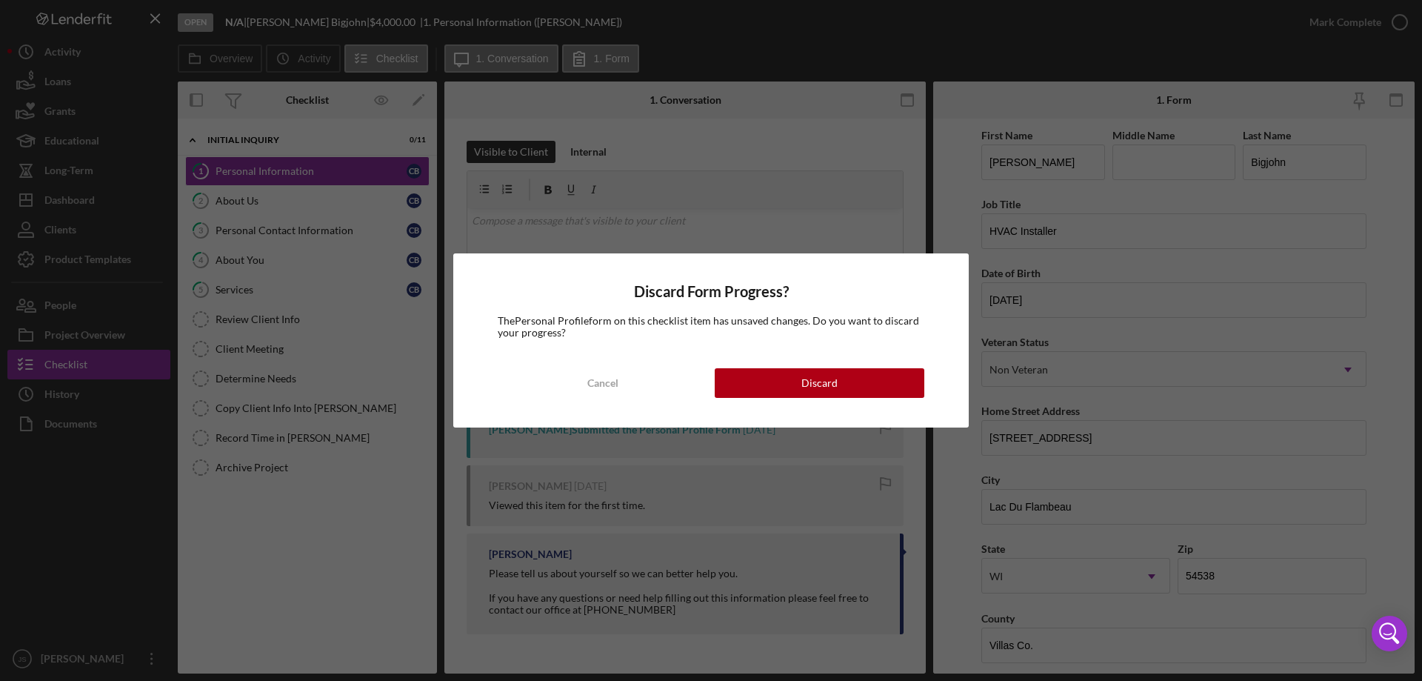
click at [593, 377] on div "Cancel" at bounding box center [602, 383] width 31 height 30
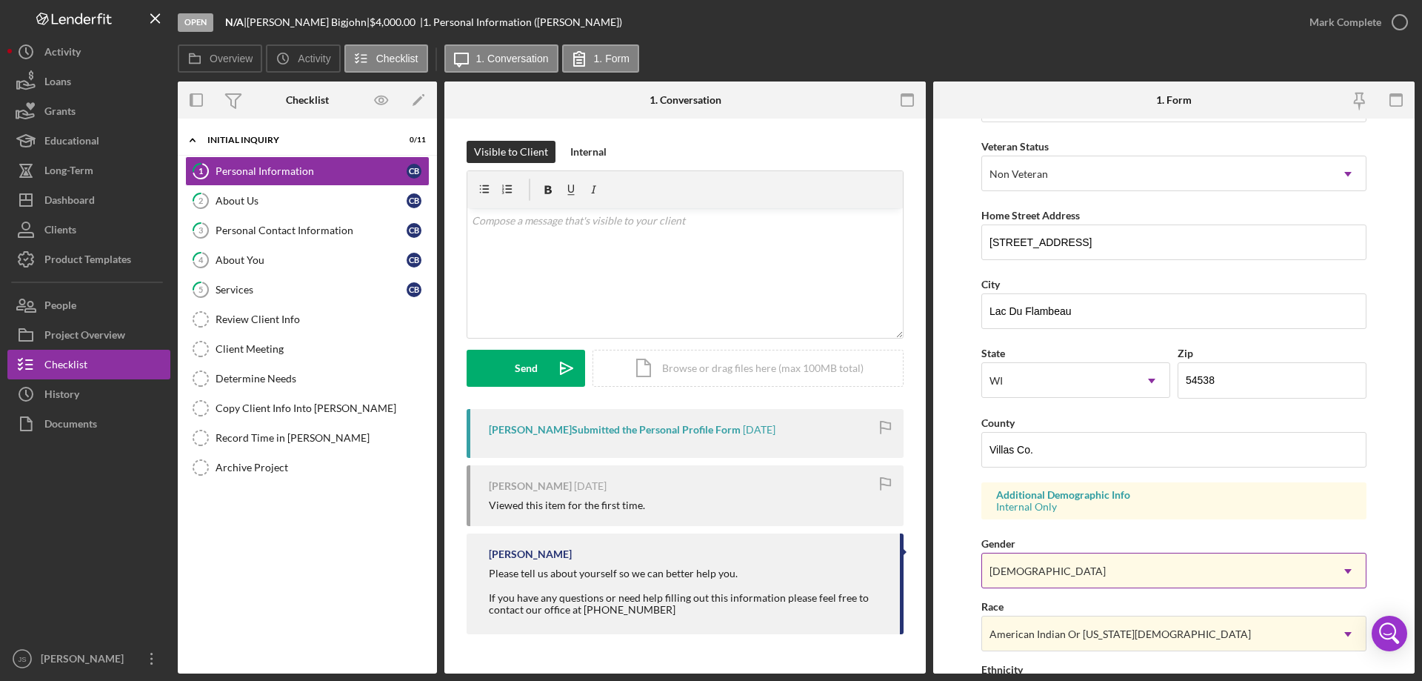
scroll to position [434, 0]
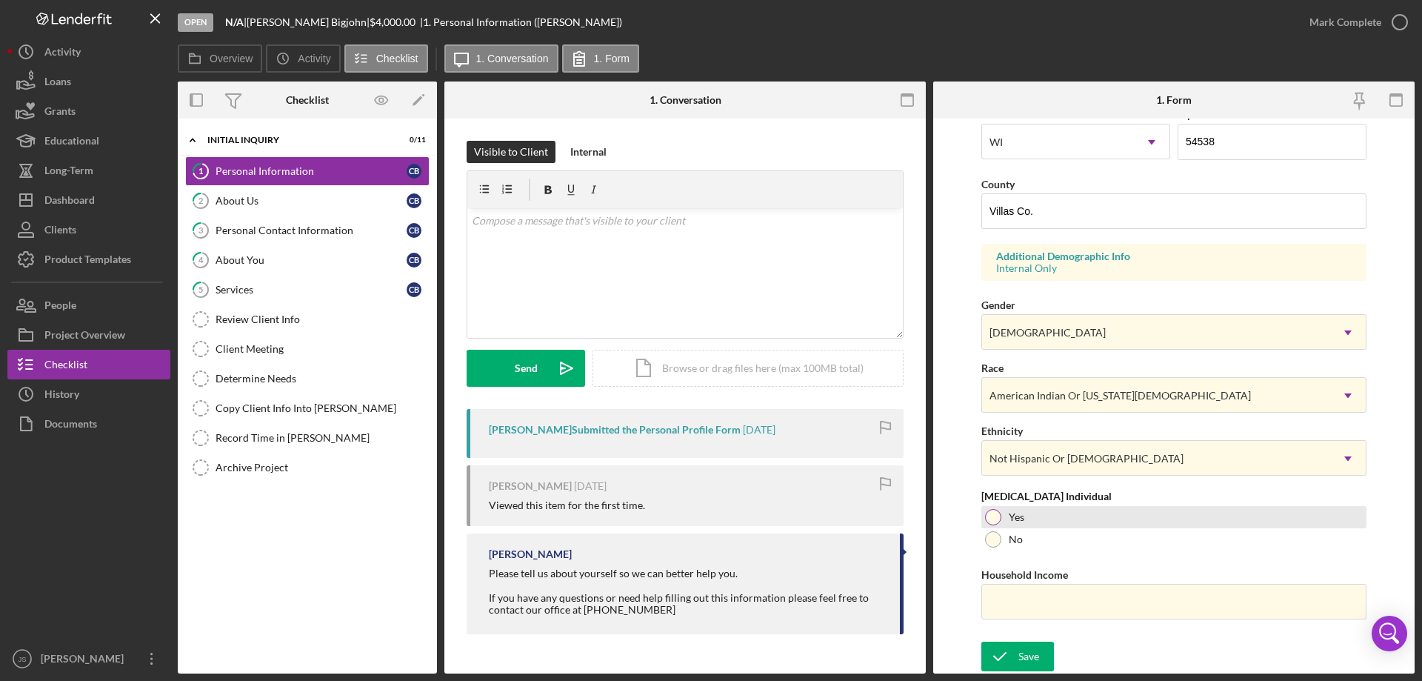
click at [991, 516] on div at bounding box center [993, 517] width 16 height 16
click at [1003, 610] on input "Household Income" at bounding box center [1174, 602] width 385 height 36
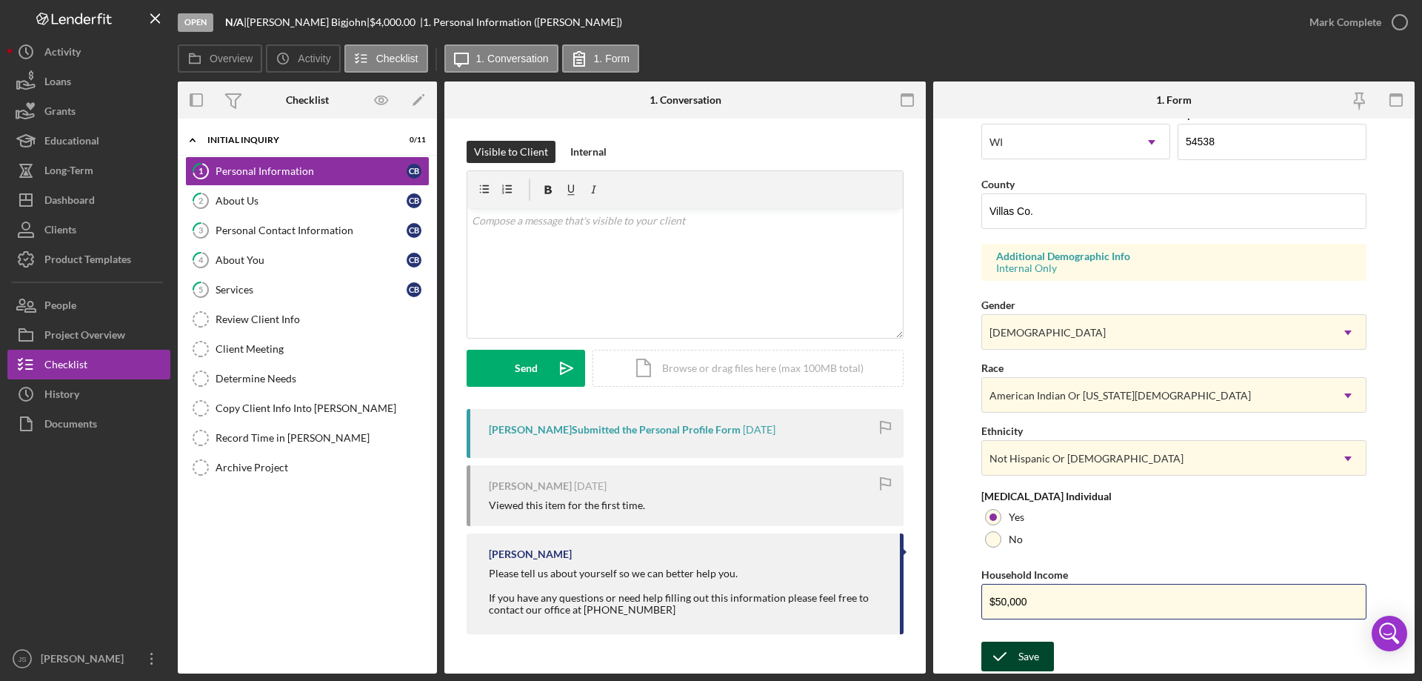
type input "$50,000"
click at [1027, 658] on div "Save" at bounding box center [1029, 657] width 21 height 30
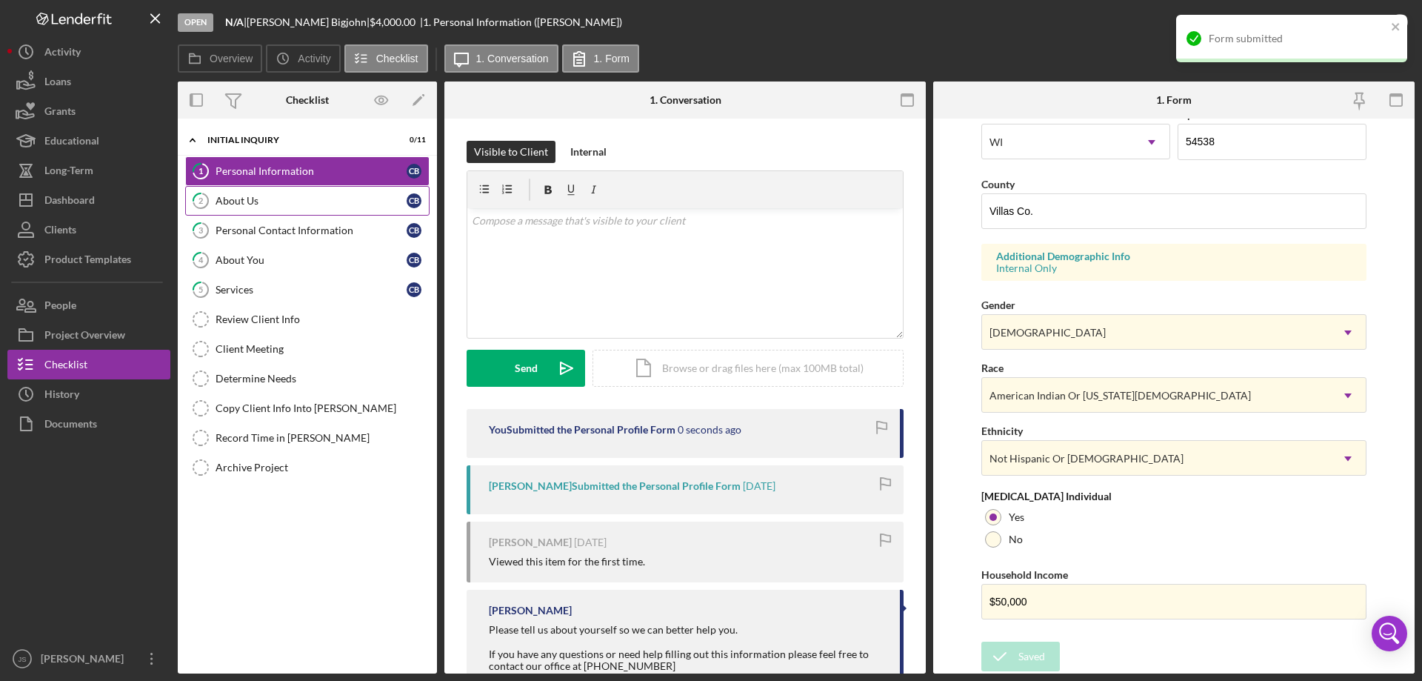
click at [273, 201] on div "About Us" at bounding box center [311, 201] width 191 height 12
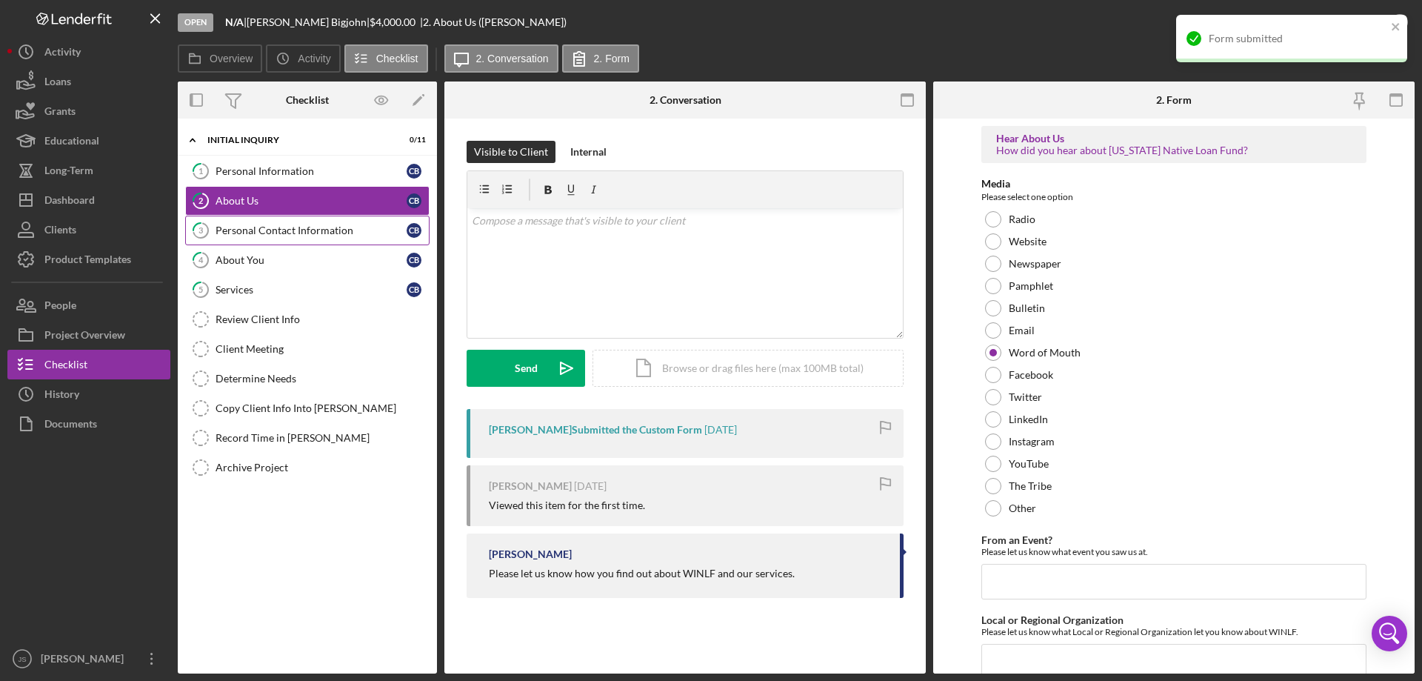
click at [293, 232] on div "Personal Contact Information" at bounding box center [311, 230] width 191 height 12
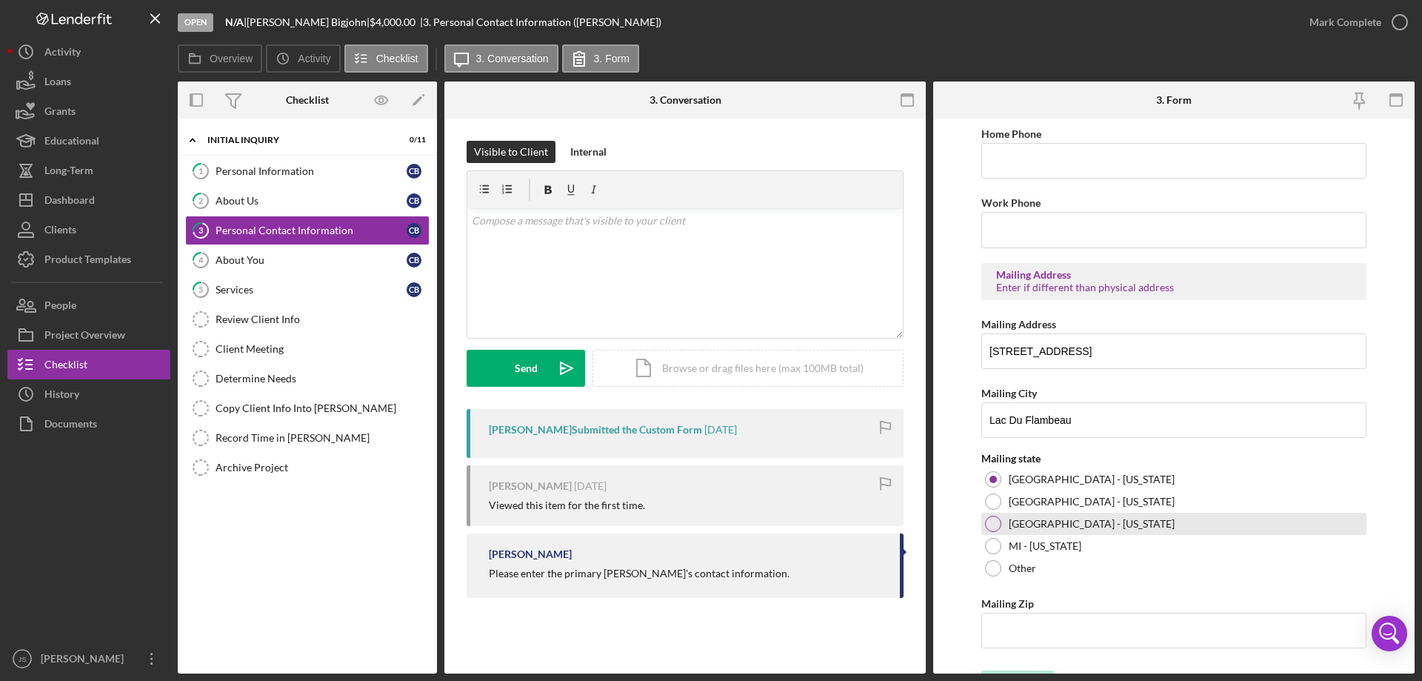
scroll to position [547, 0]
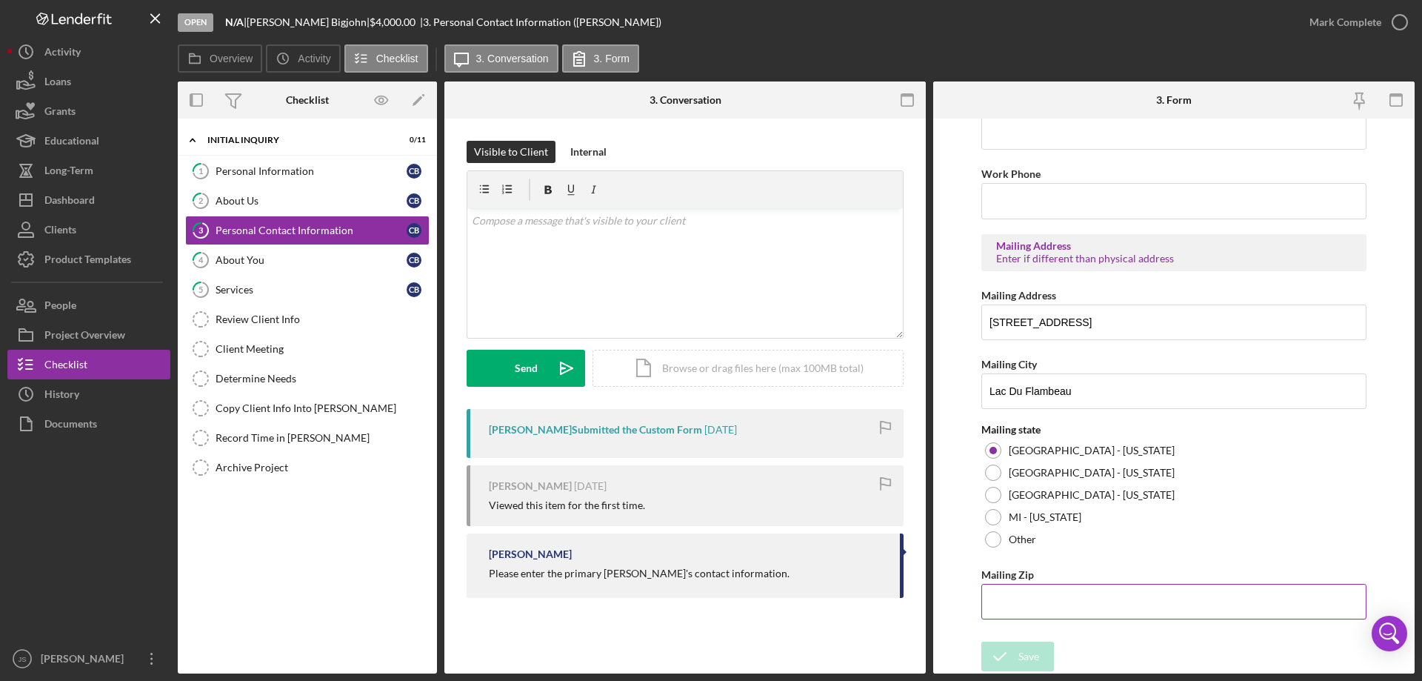
click at [1002, 602] on input "Mailing Zip" at bounding box center [1174, 602] width 385 height 36
type input "54,538"
click at [1019, 657] on div "Save" at bounding box center [1029, 657] width 21 height 30
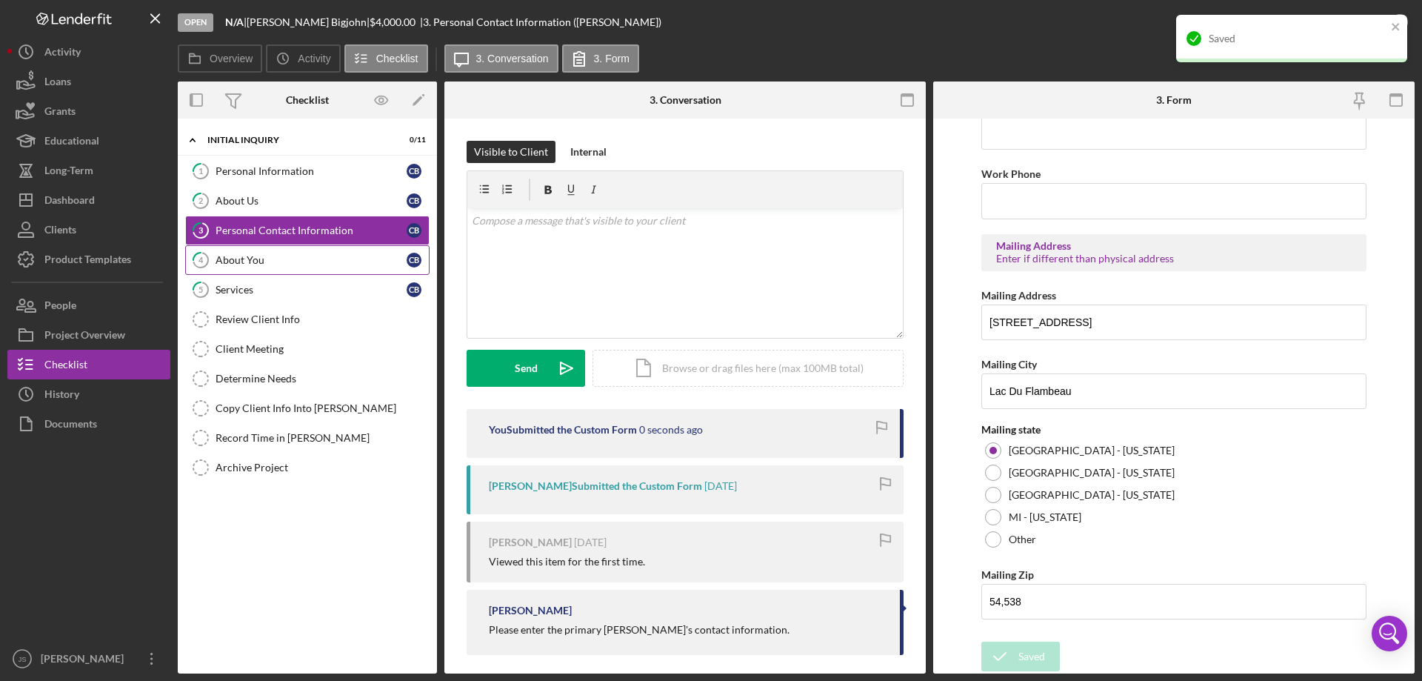
click at [285, 262] on div "About You" at bounding box center [311, 260] width 191 height 12
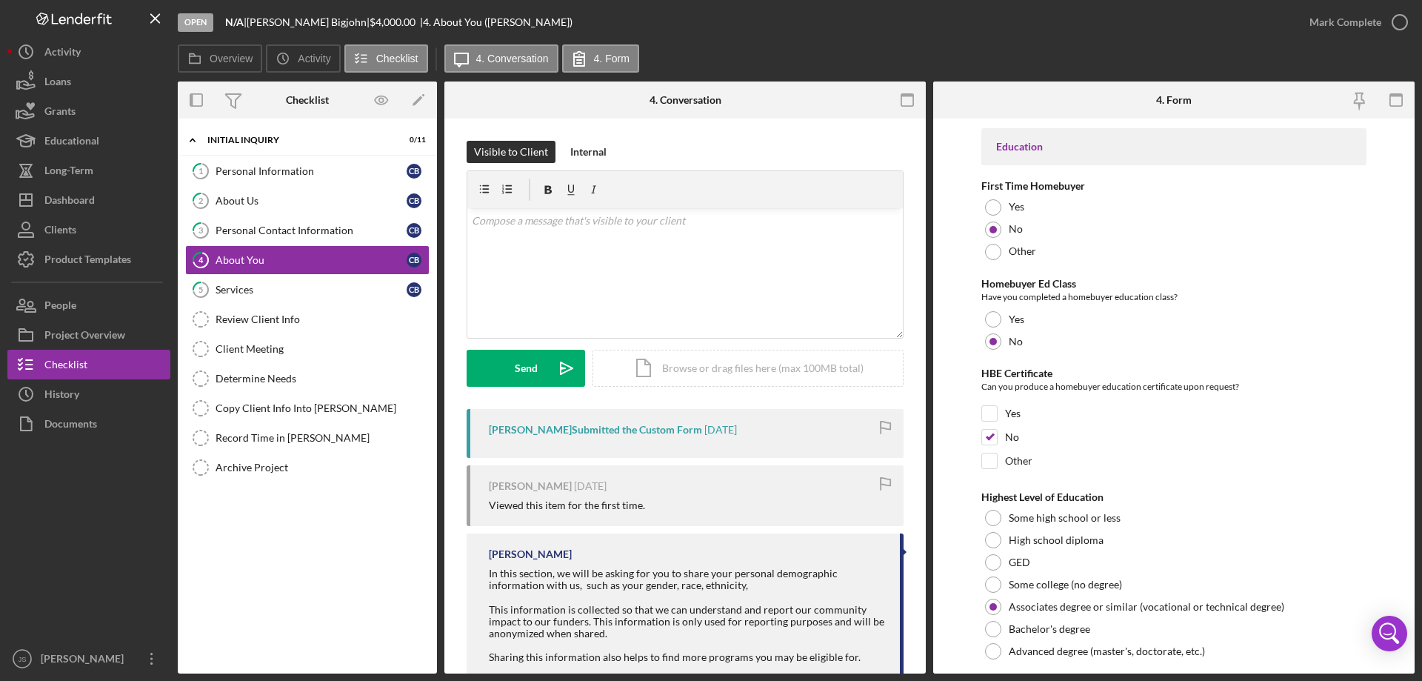
scroll to position [3080, 0]
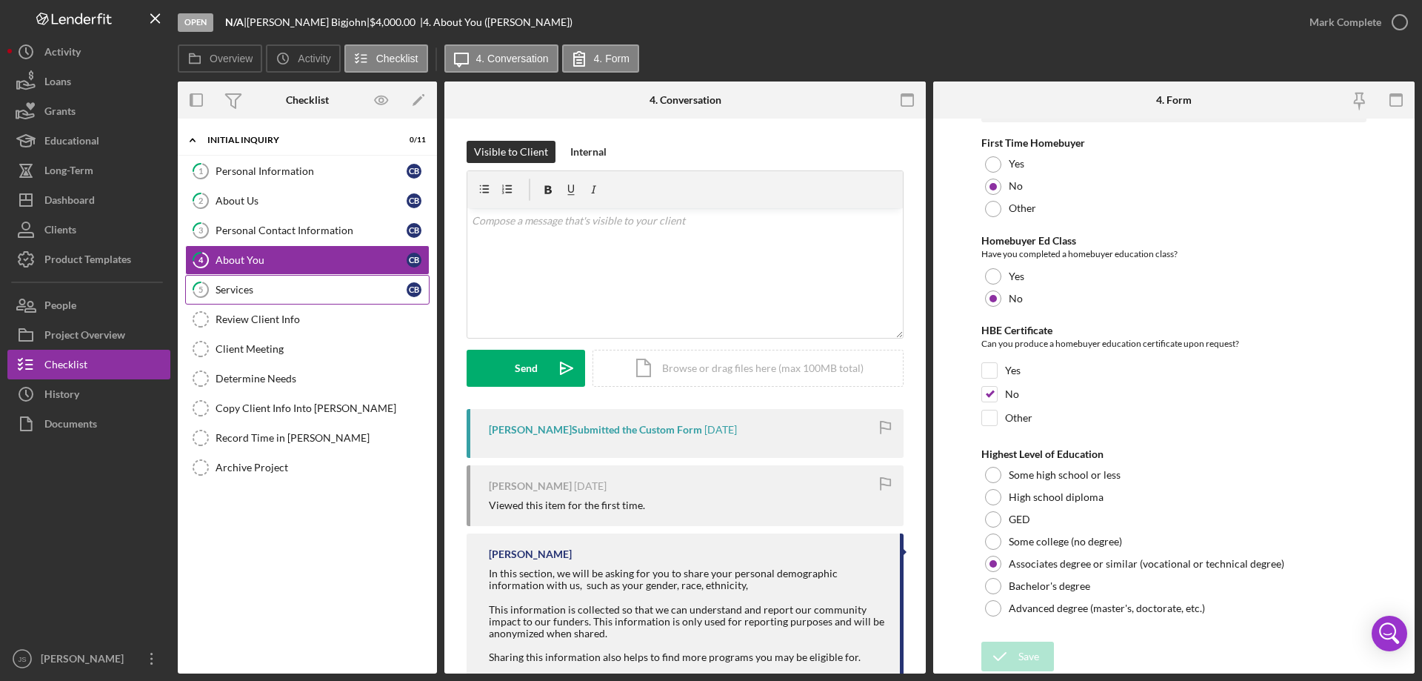
click at [288, 287] on div "Services" at bounding box center [311, 290] width 191 height 12
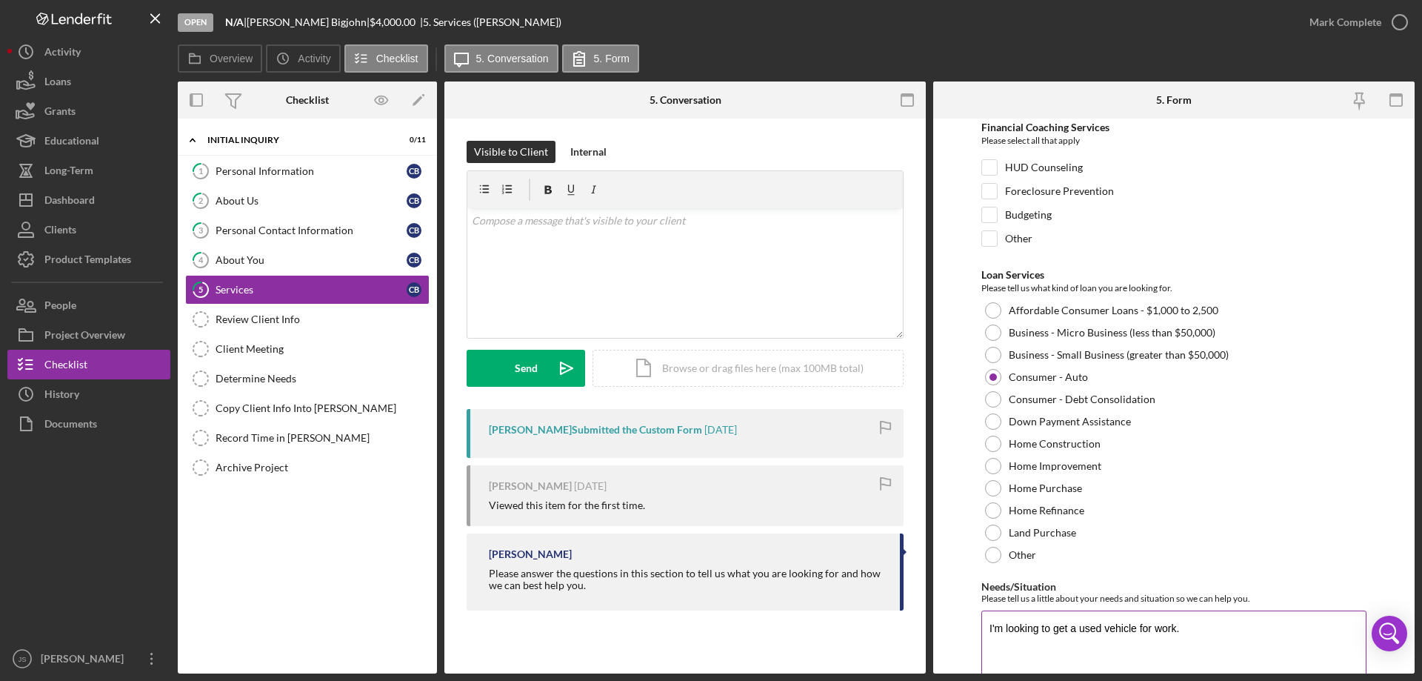
scroll to position [121, 0]
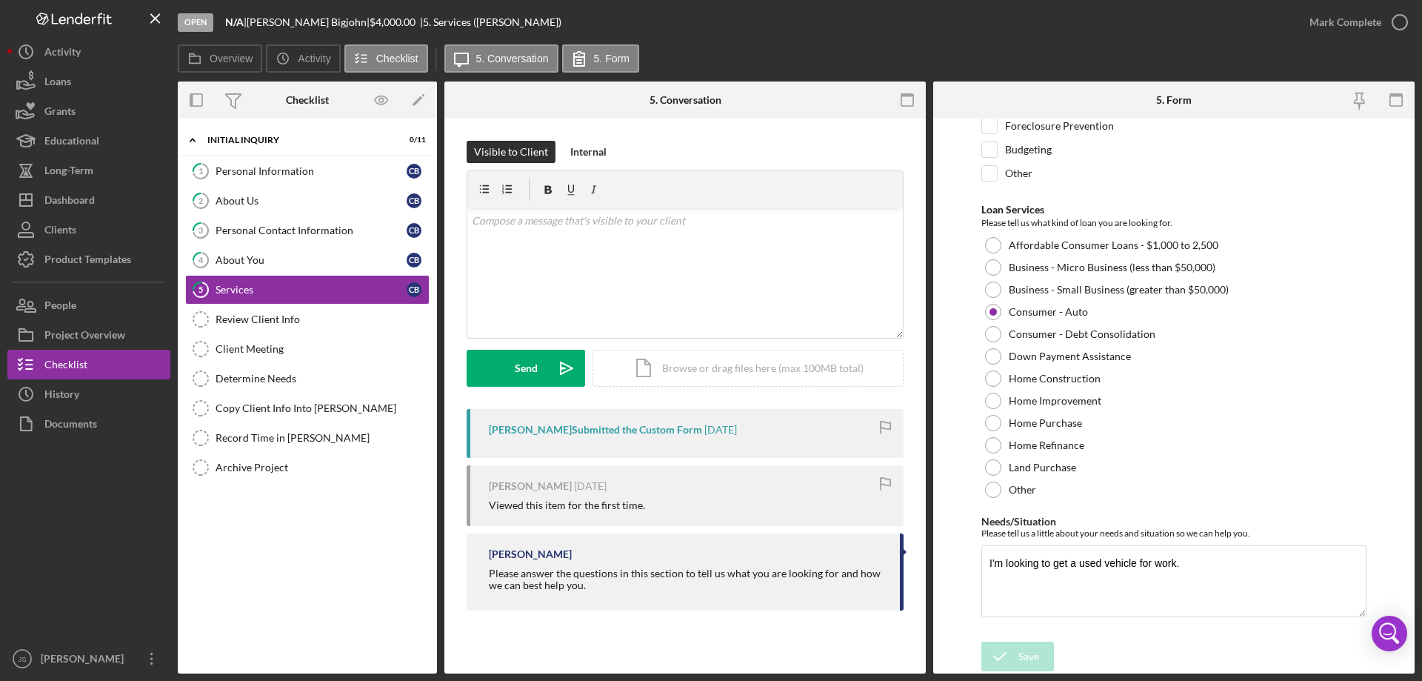
drag, startPoint x: 315, startPoint y: 167, endPoint x: 684, endPoint y: 192, distance: 369.7
click at [319, 166] on div "Personal Information" at bounding box center [311, 171] width 191 height 12
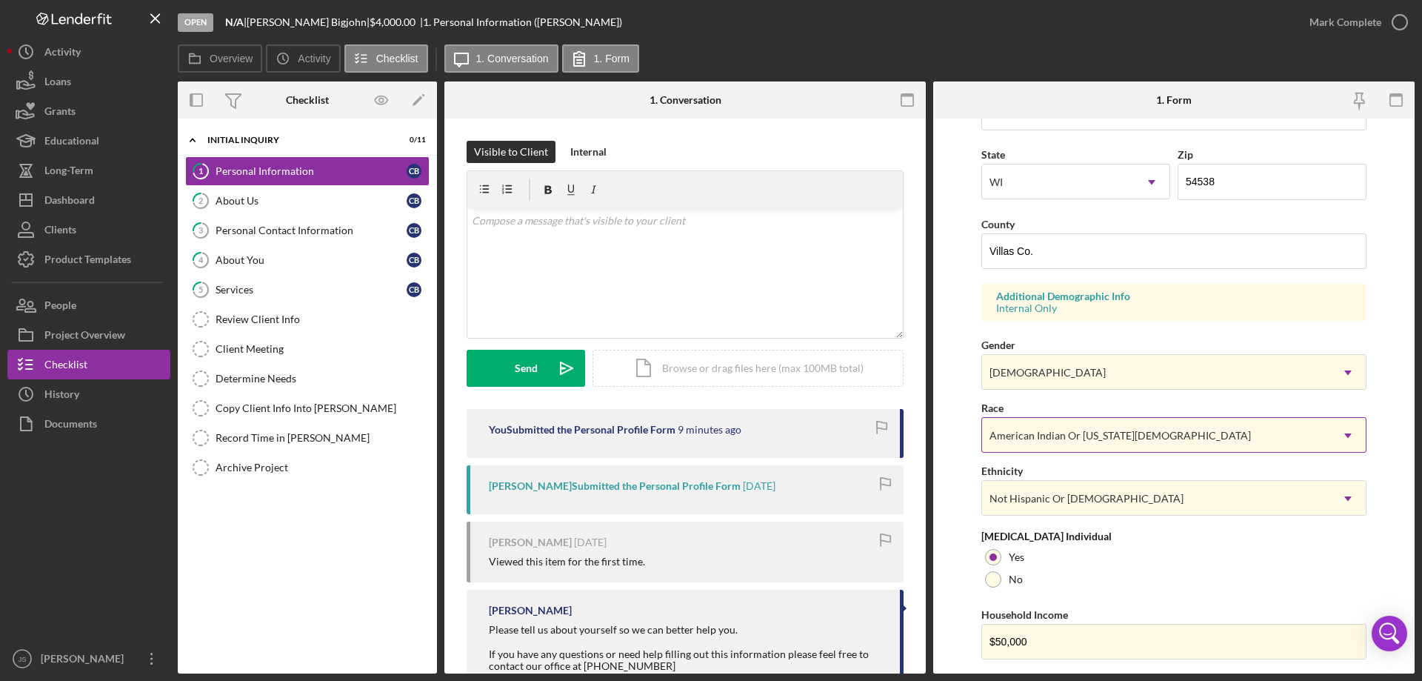
scroll to position [434, 0]
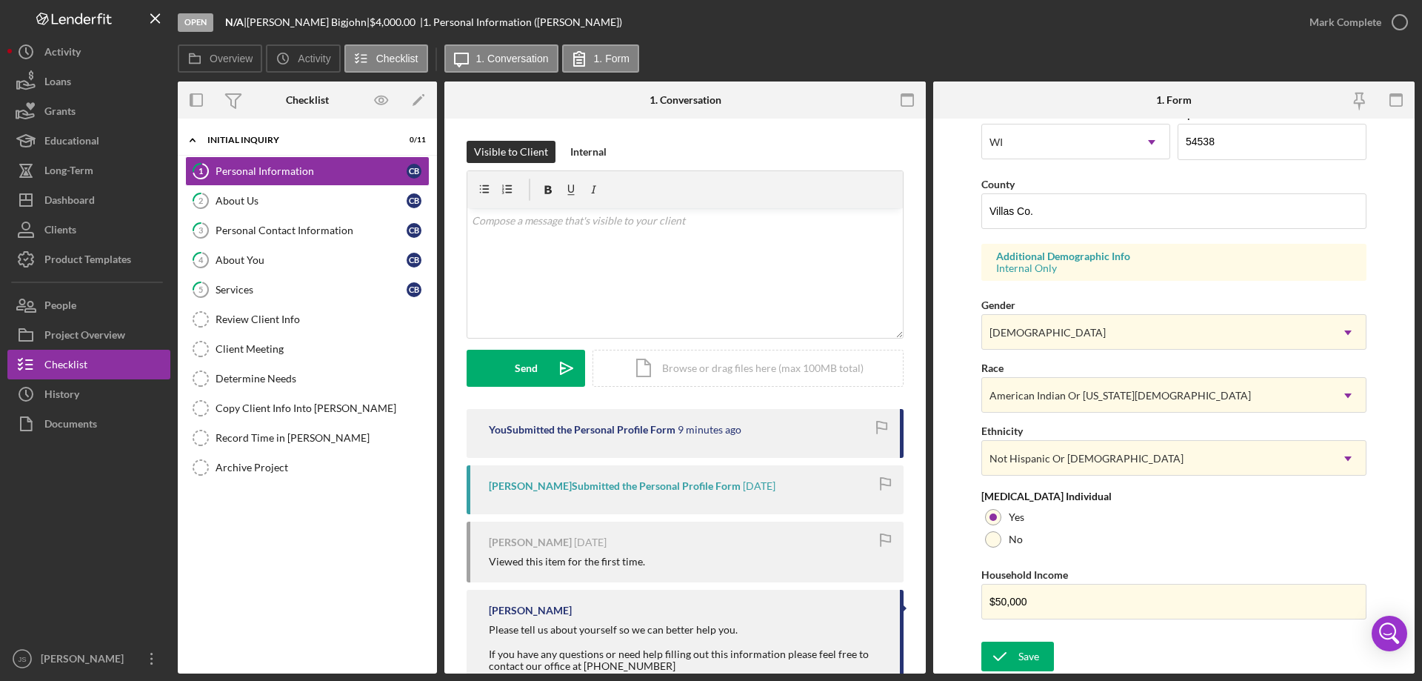
drag, startPoint x: 1036, startPoint y: 659, endPoint x: 1078, endPoint y: 635, distance: 48.2
click at [1040, 659] on button "Save" at bounding box center [1018, 657] width 73 height 30
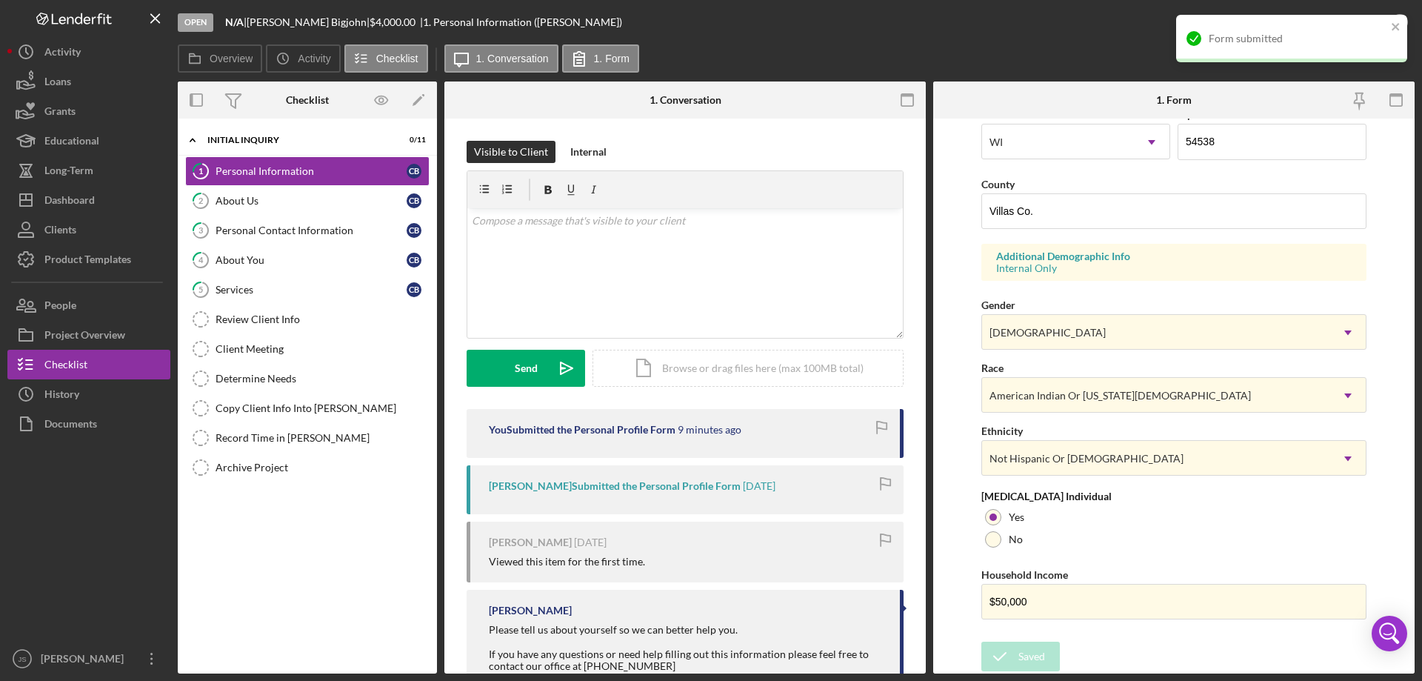
scroll to position [0, 0]
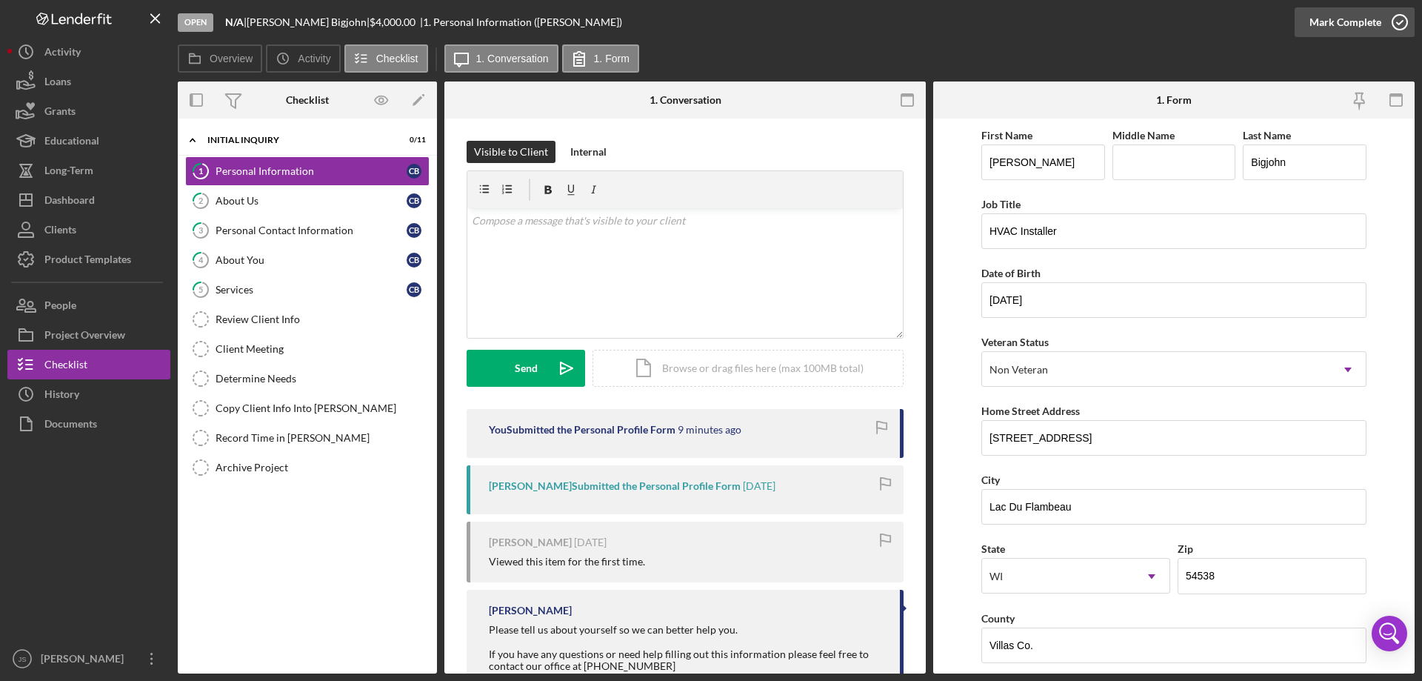
click at [1402, 18] on icon "button" at bounding box center [1400, 22] width 37 height 37
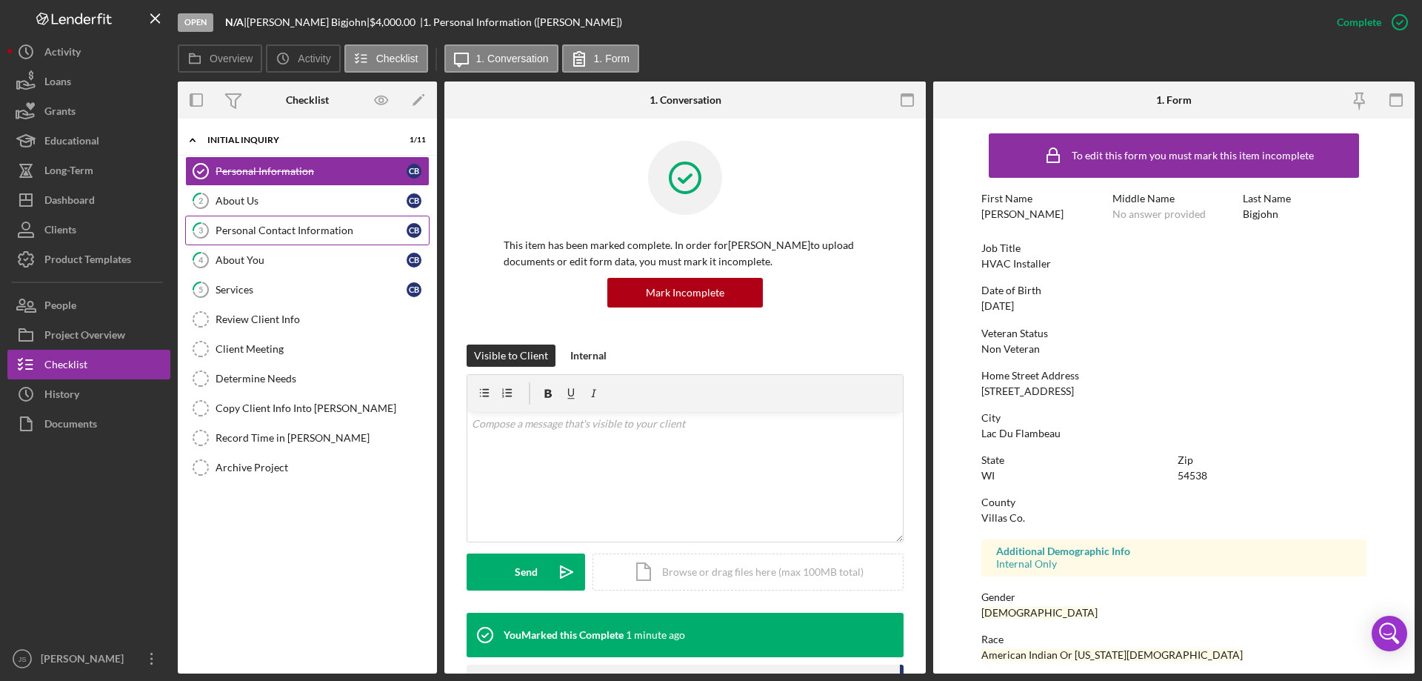
click at [339, 233] on div "Personal Contact Information" at bounding box center [311, 230] width 191 height 12
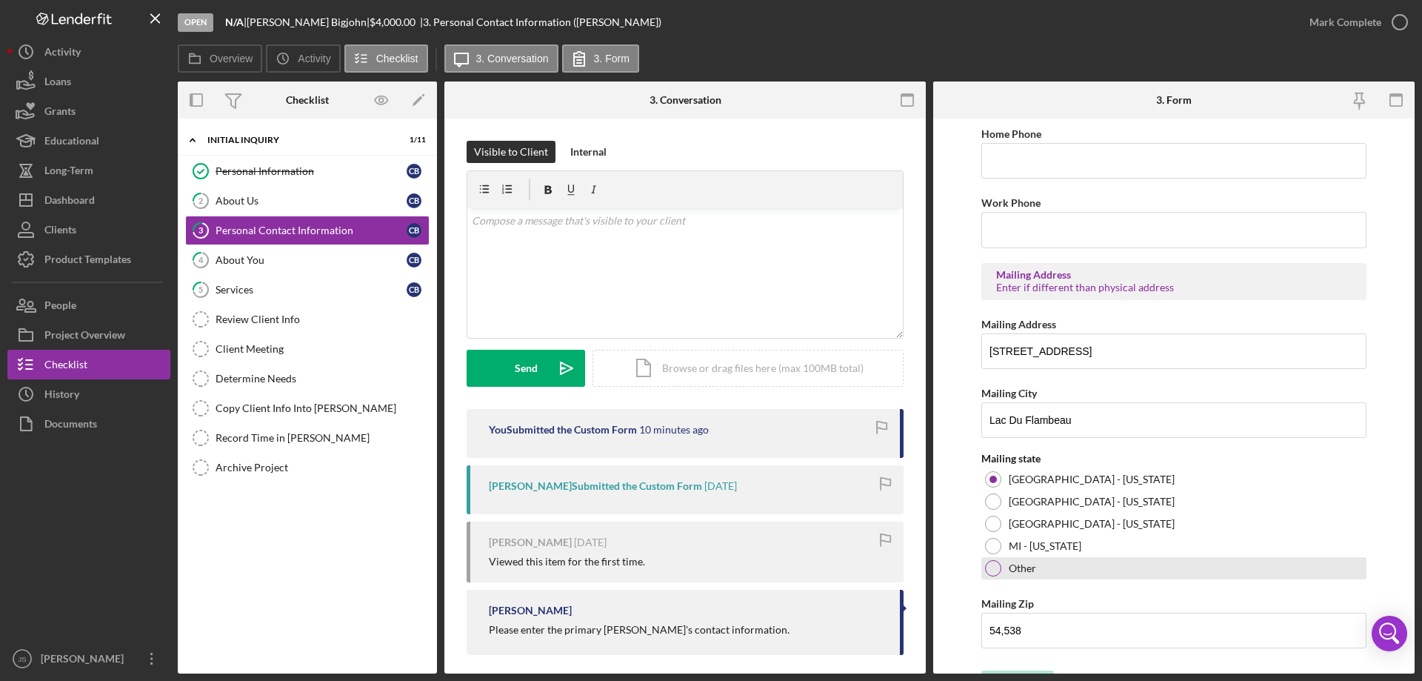
scroll to position [547, 0]
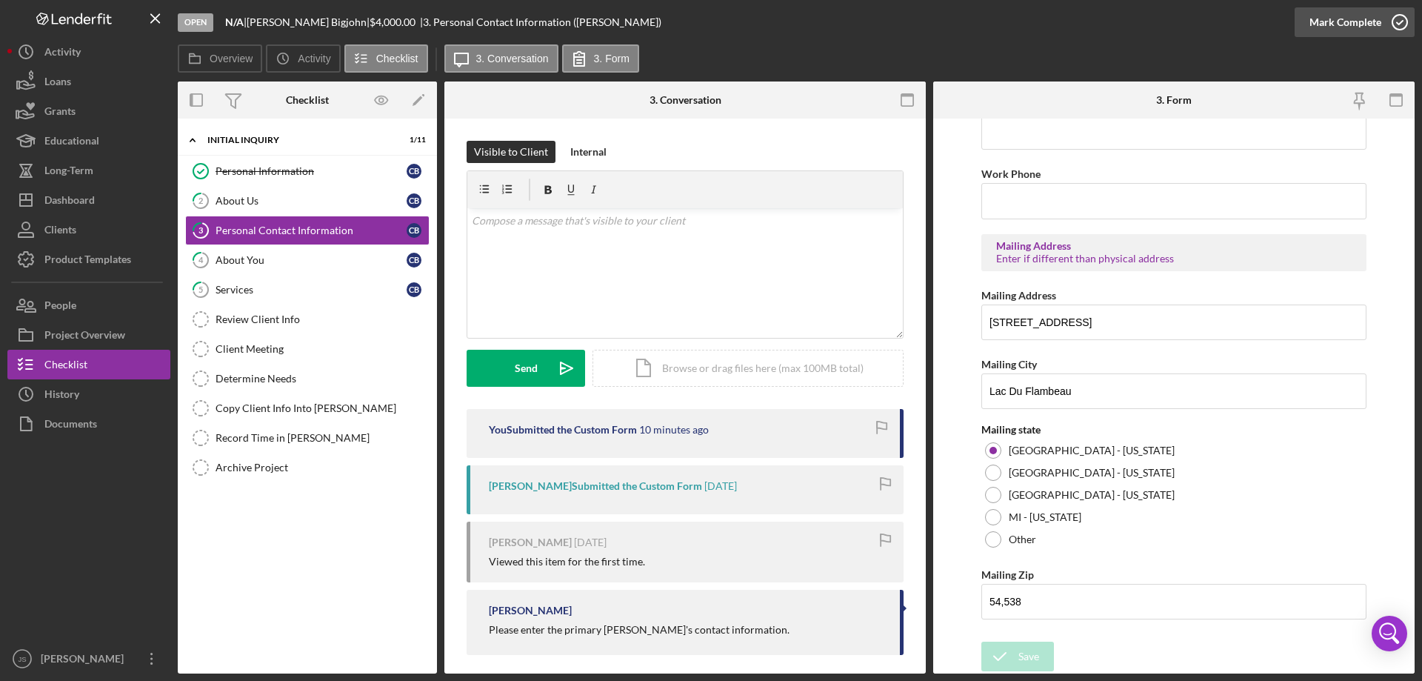
click at [1400, 19] on icon "button" at bounding box center [1400, 22] width 37 height 37
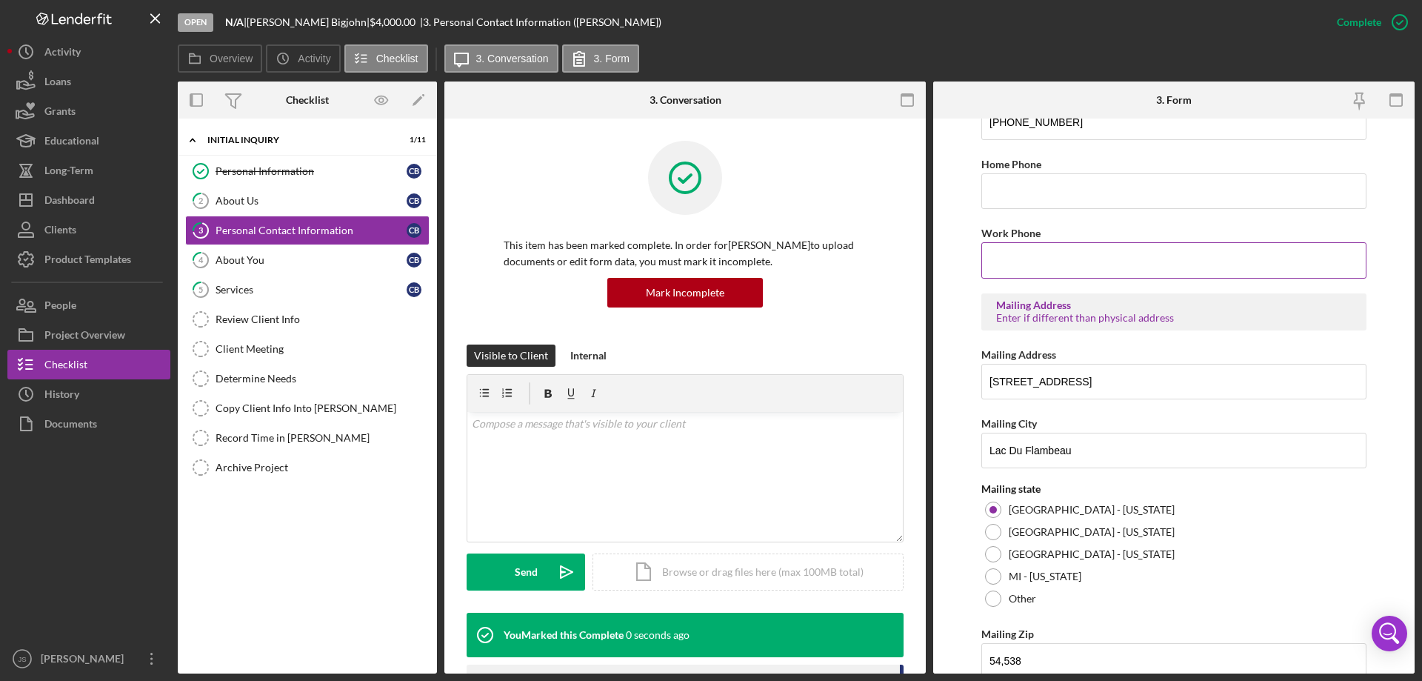
scroll to position [607, 0]
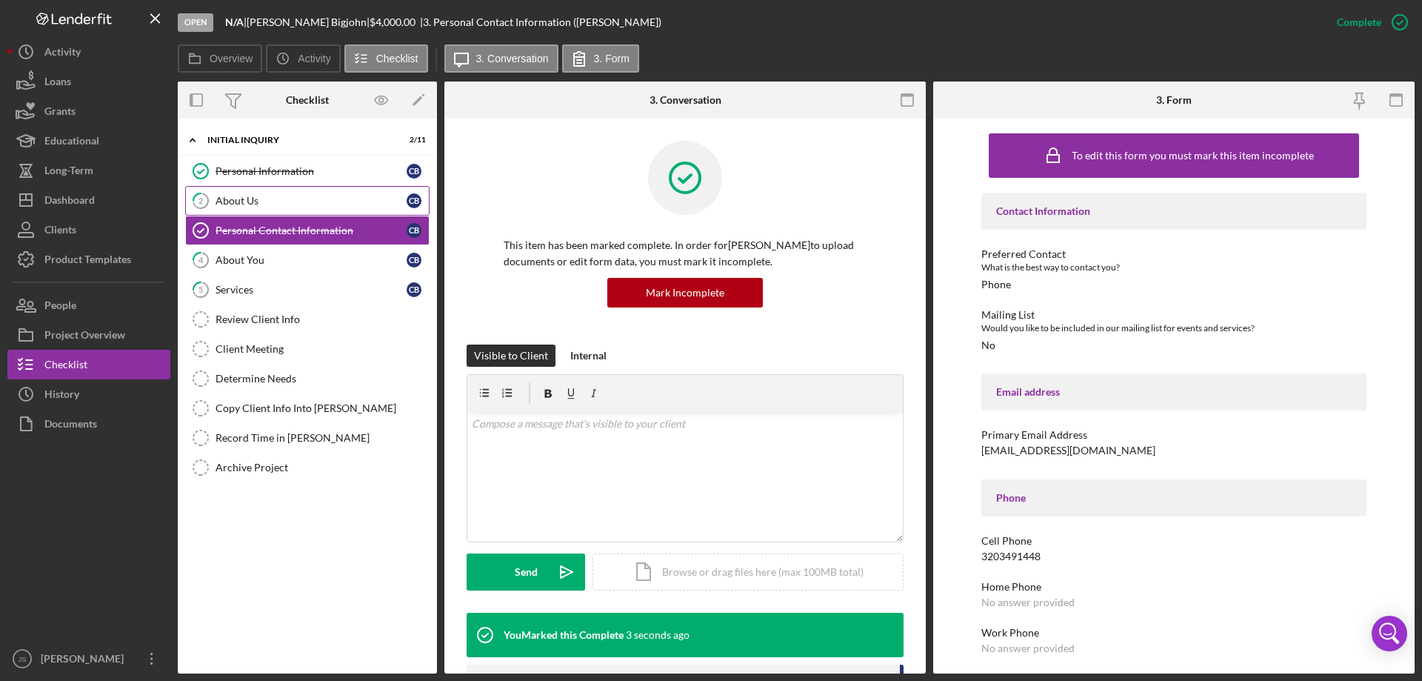
click at [269, 200] on div "About Us" at bounding box center [311, 201] width 191 height 12
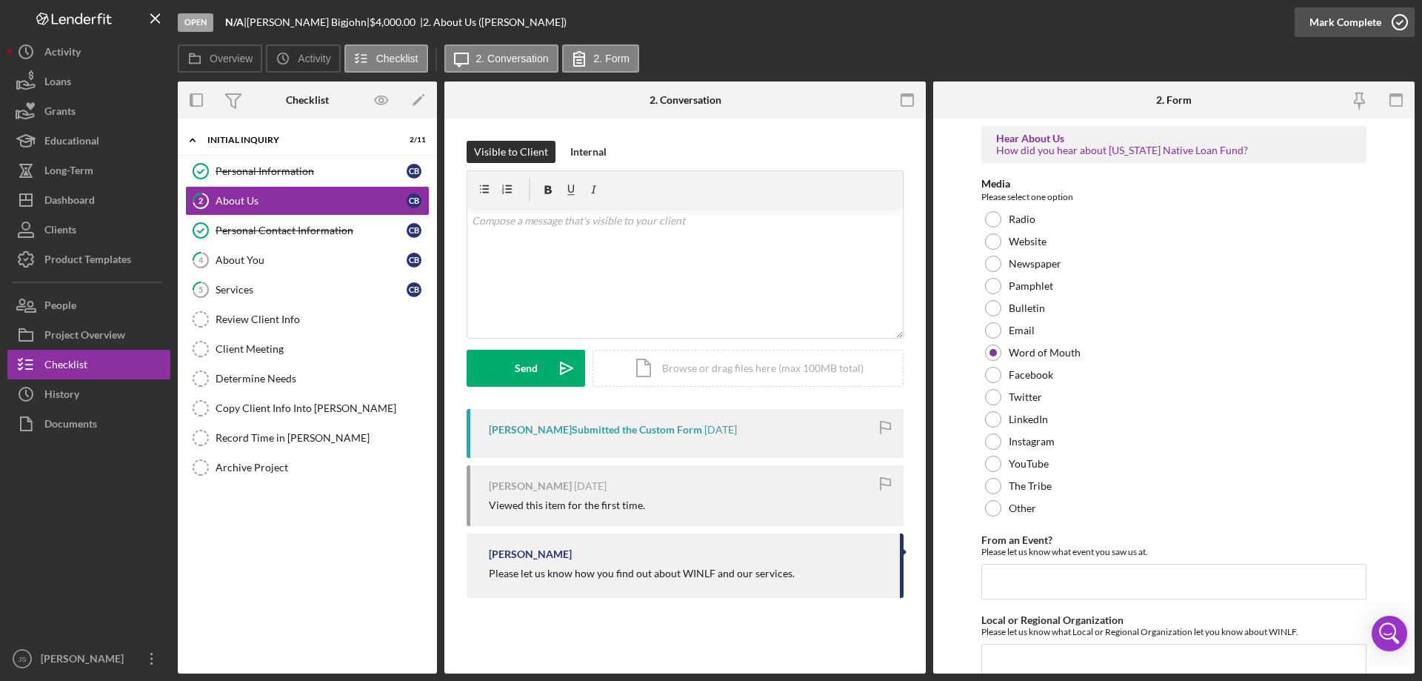
click at [1400, 21] on icon "button" at bounding box center [1400, 22] width 37 height 37
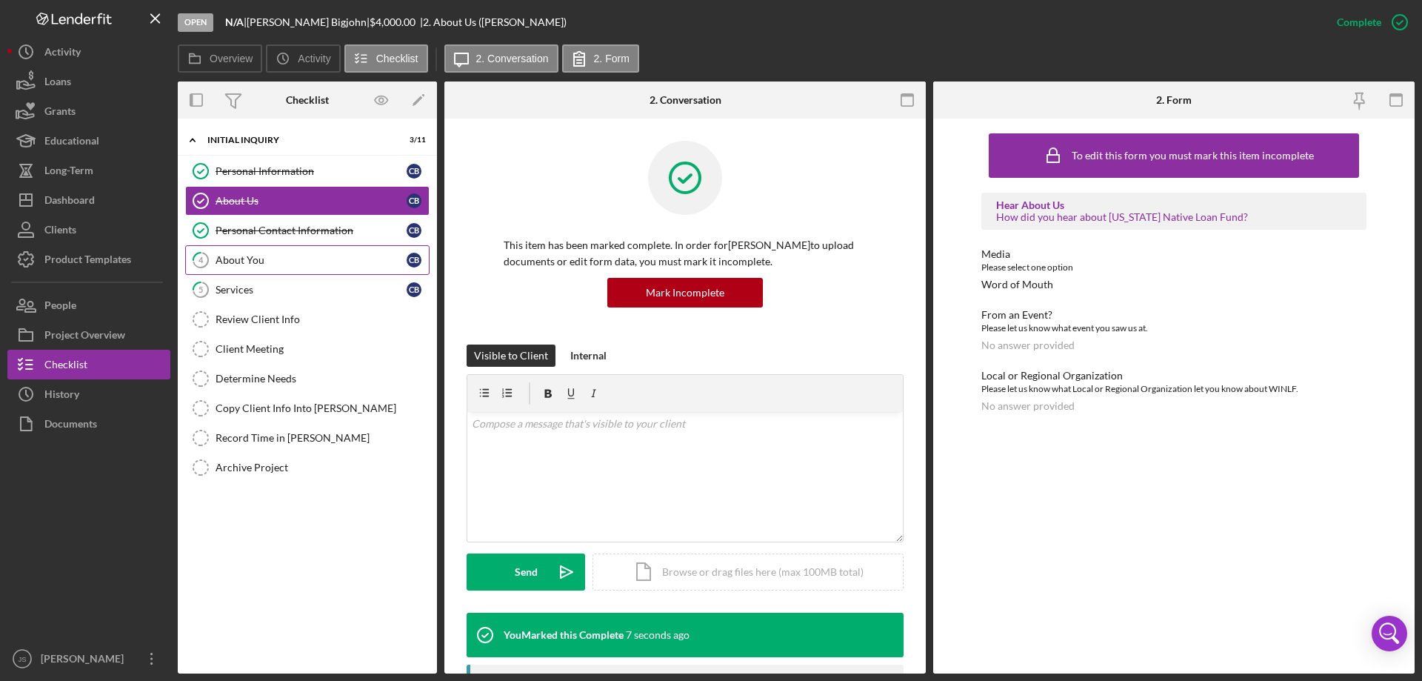
click at [271, 260] on div "About You" at bounding box center [311, 260] width 191 height 12
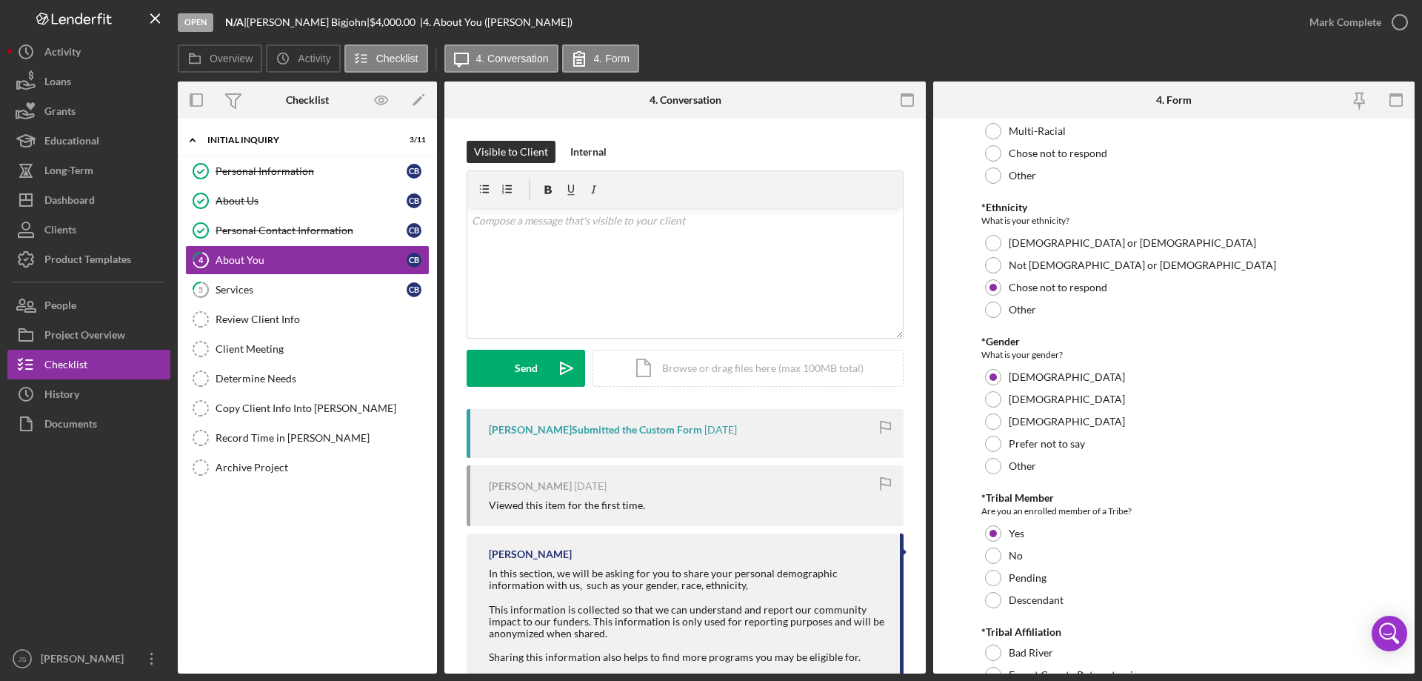
scroll to position [148, 0]
click at [994, 399] on div at bounding box center [993, 398] width 16 height 16
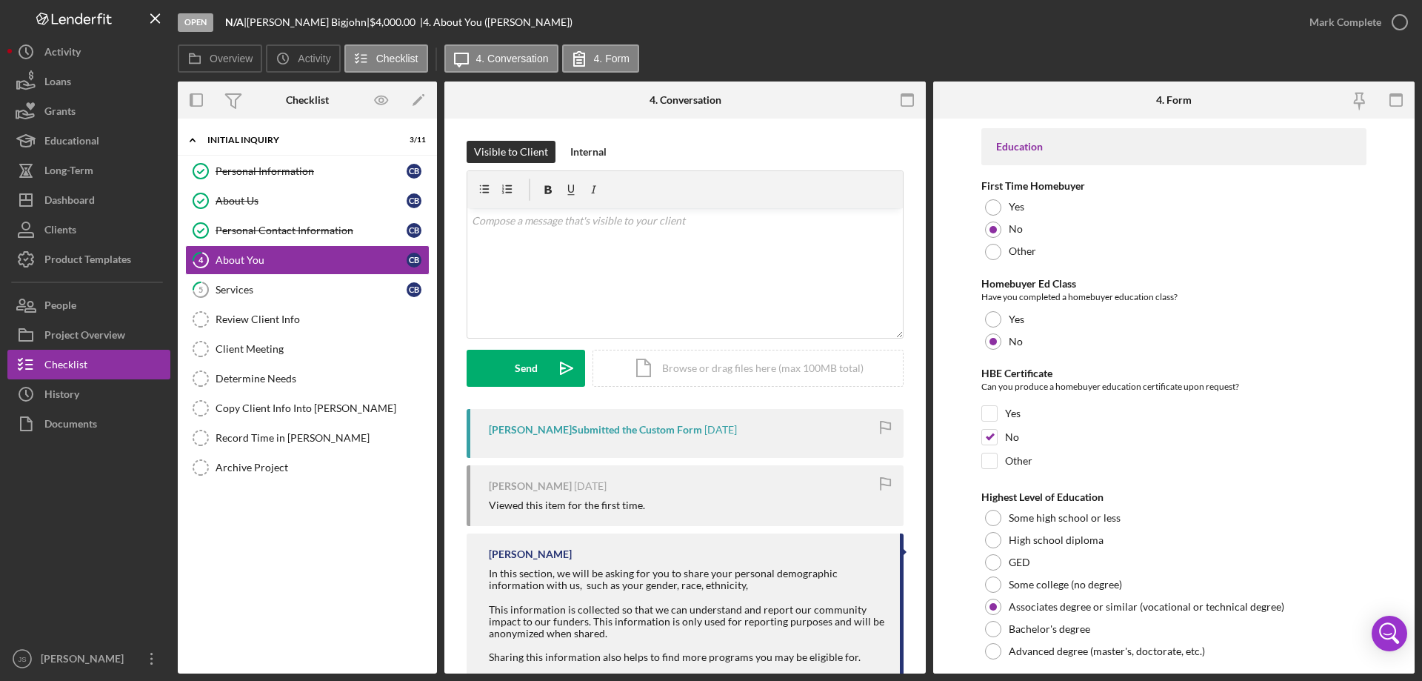
scroll to position [3080, 0]
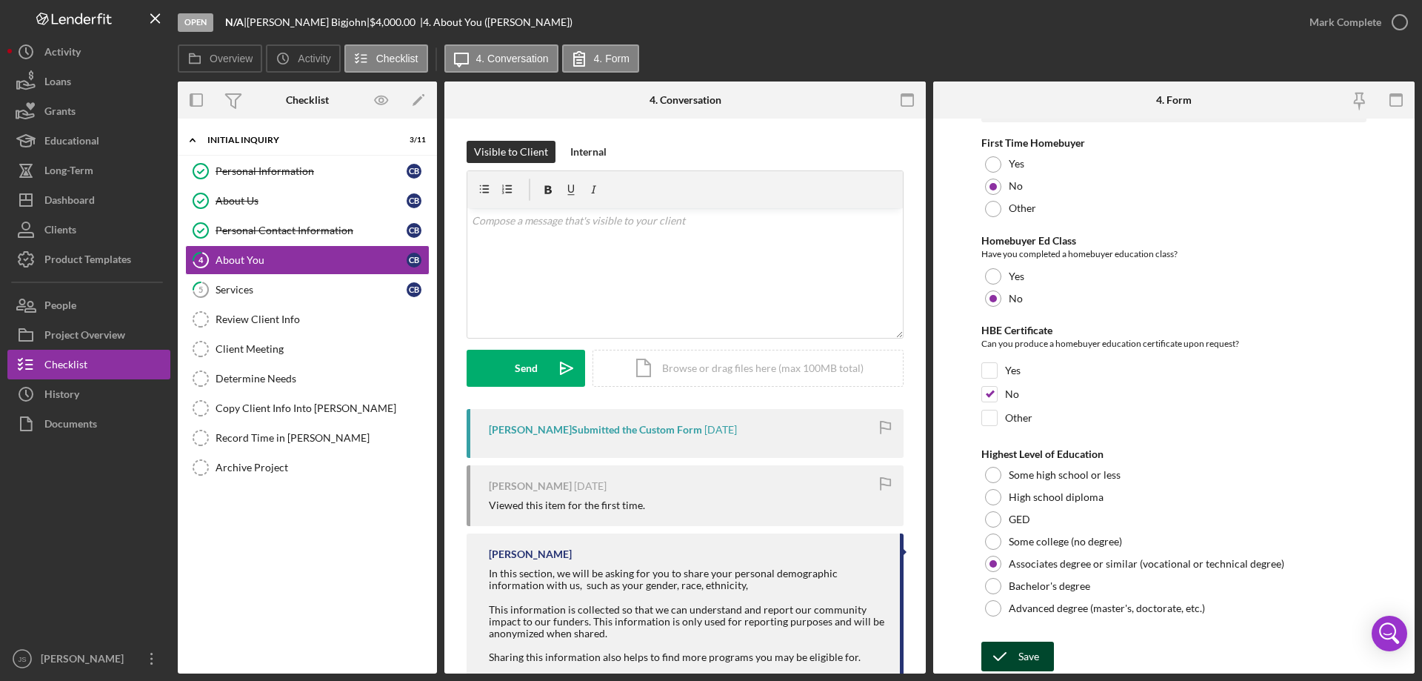
click at [1039, 656] on button "Save" at bounding box center [1018, 657] width 73 height 30
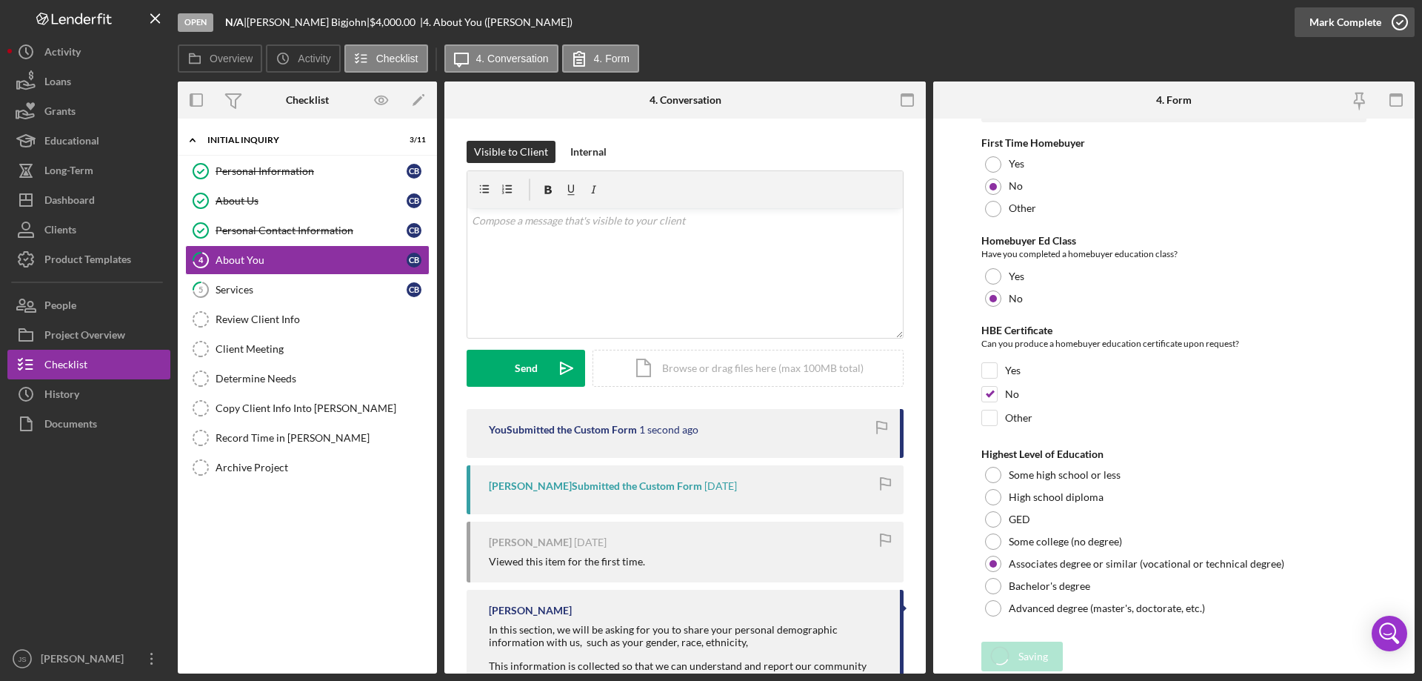
click at [1401, 22] on icon "button" at bounding box center [1400, 22] width 37 height 37
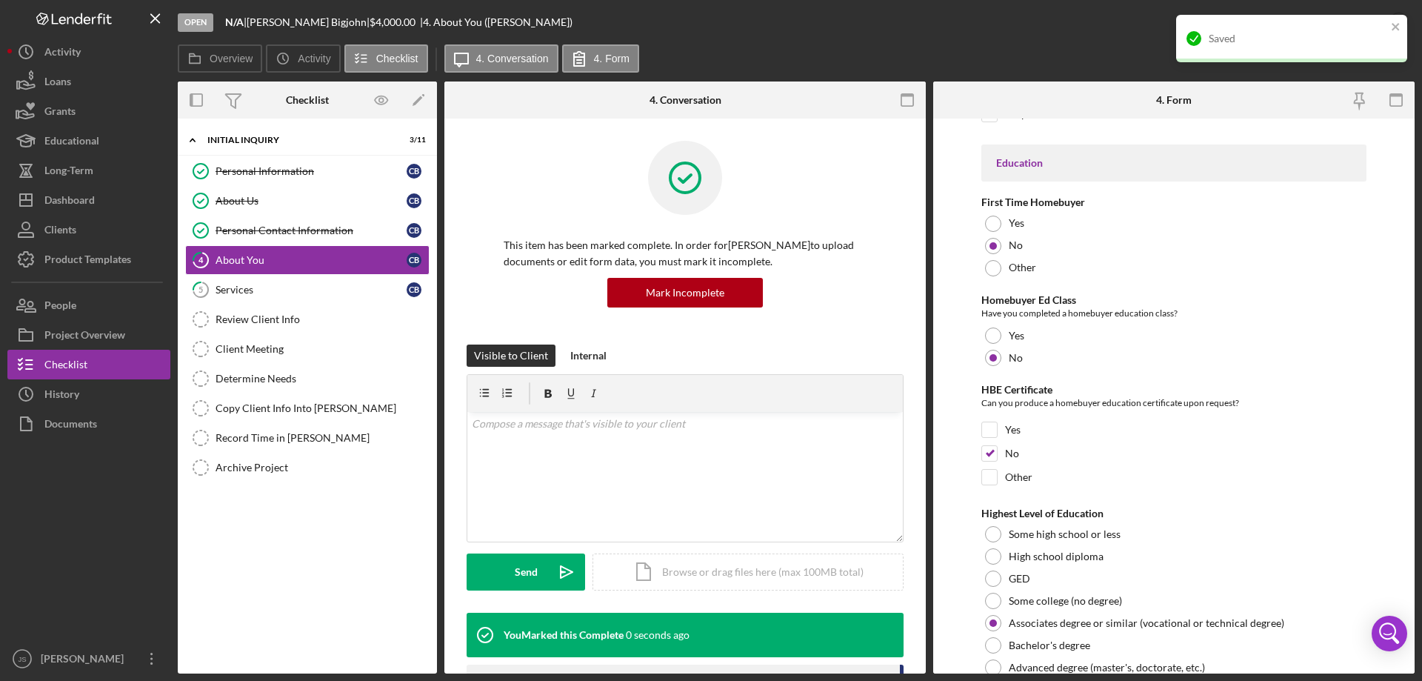
scroll to position [3140, 0]
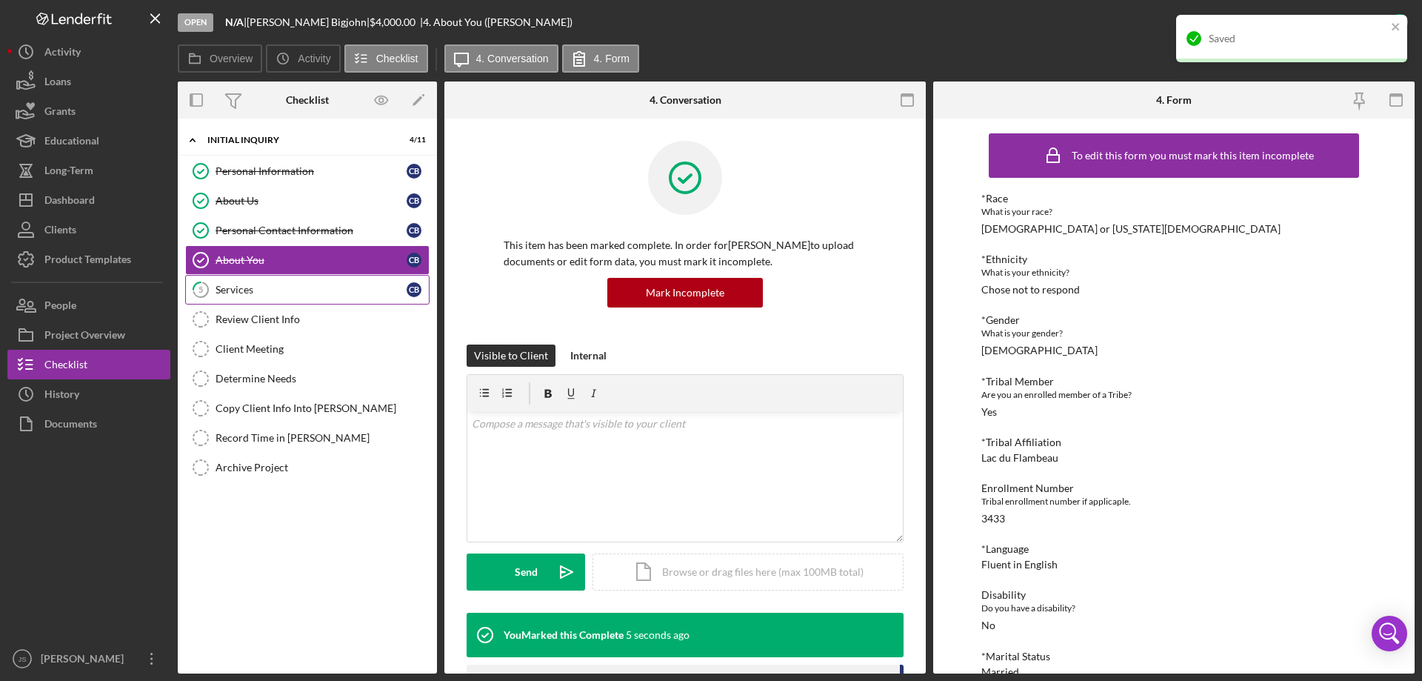
click at [251, 285] on div "Services" at bounding box center [311, 290] width 191 height 12
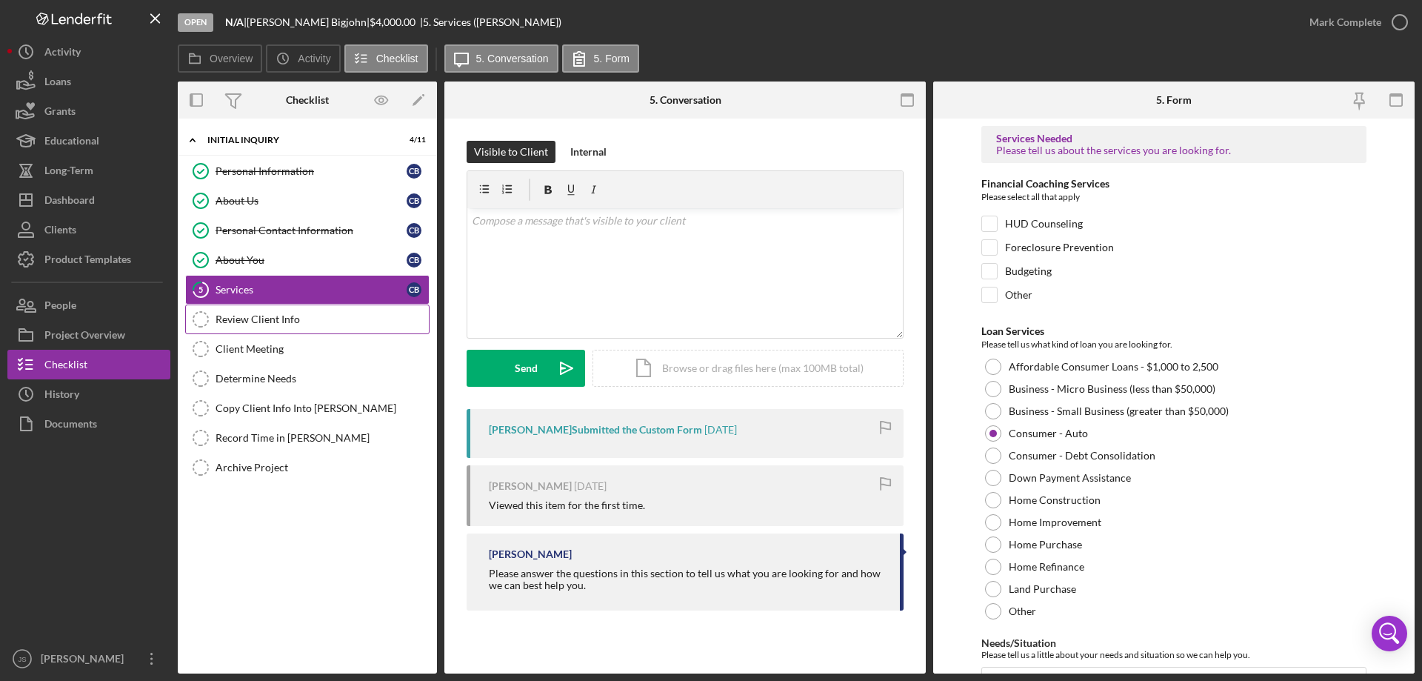
click at [313, 319] on div "Review Client Info" at bounding box center [322, 319] width 213 height 12
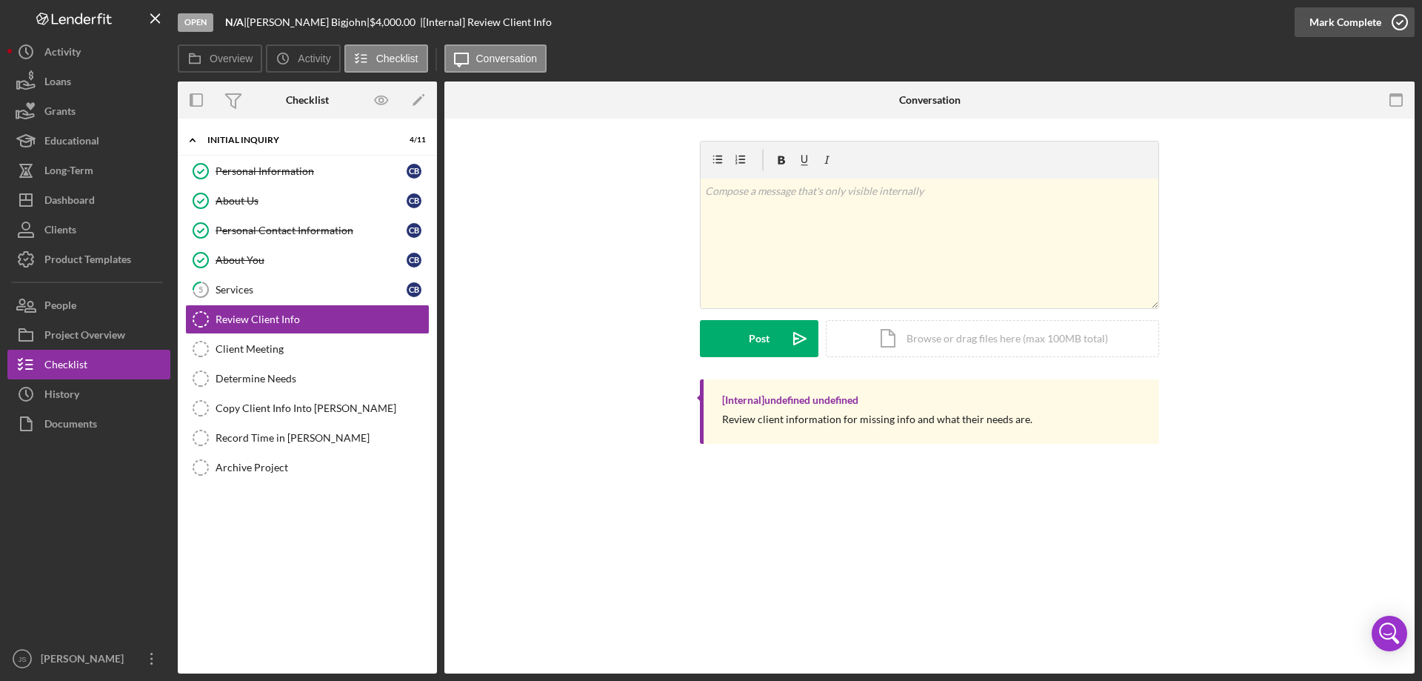
click at [1402, 17] on icon "button" at bounding box center [1400, 22] width 37 height 37
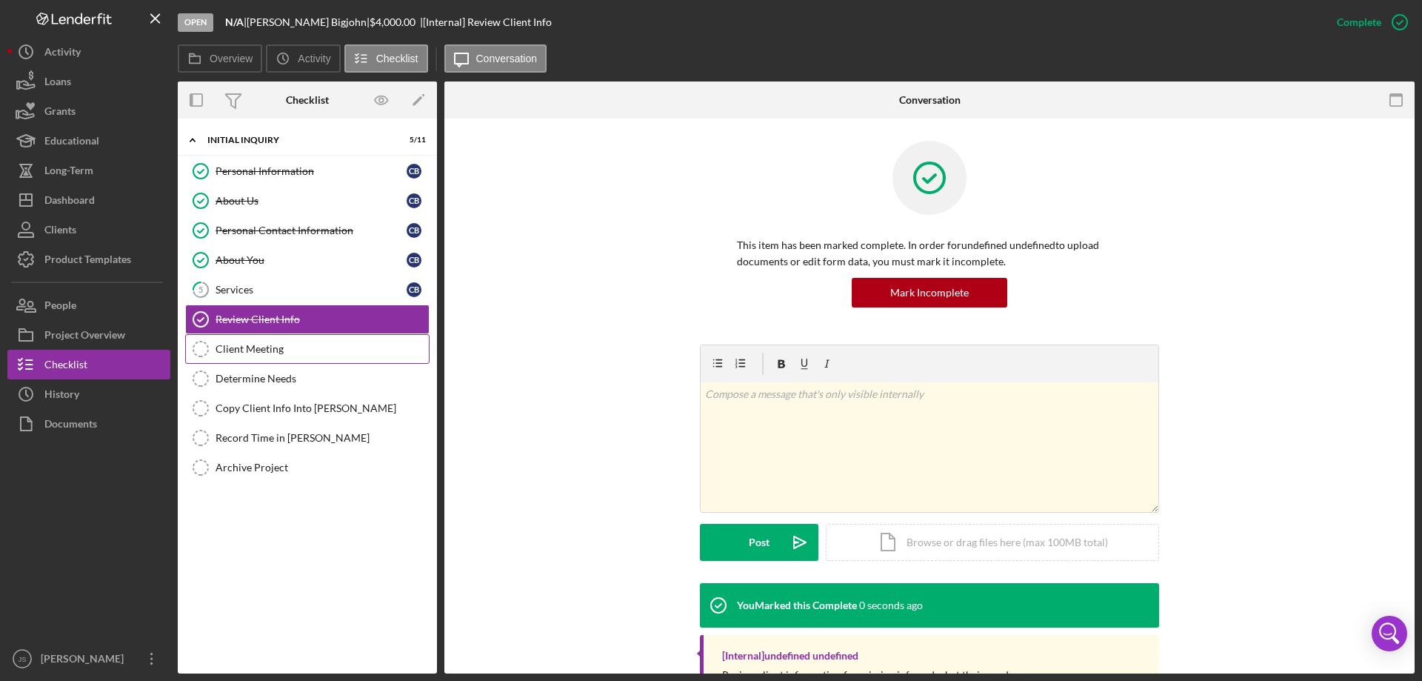
click at [320, 344] on div "Client Meeting" at bounding box center [322, 349] width 213 height 12
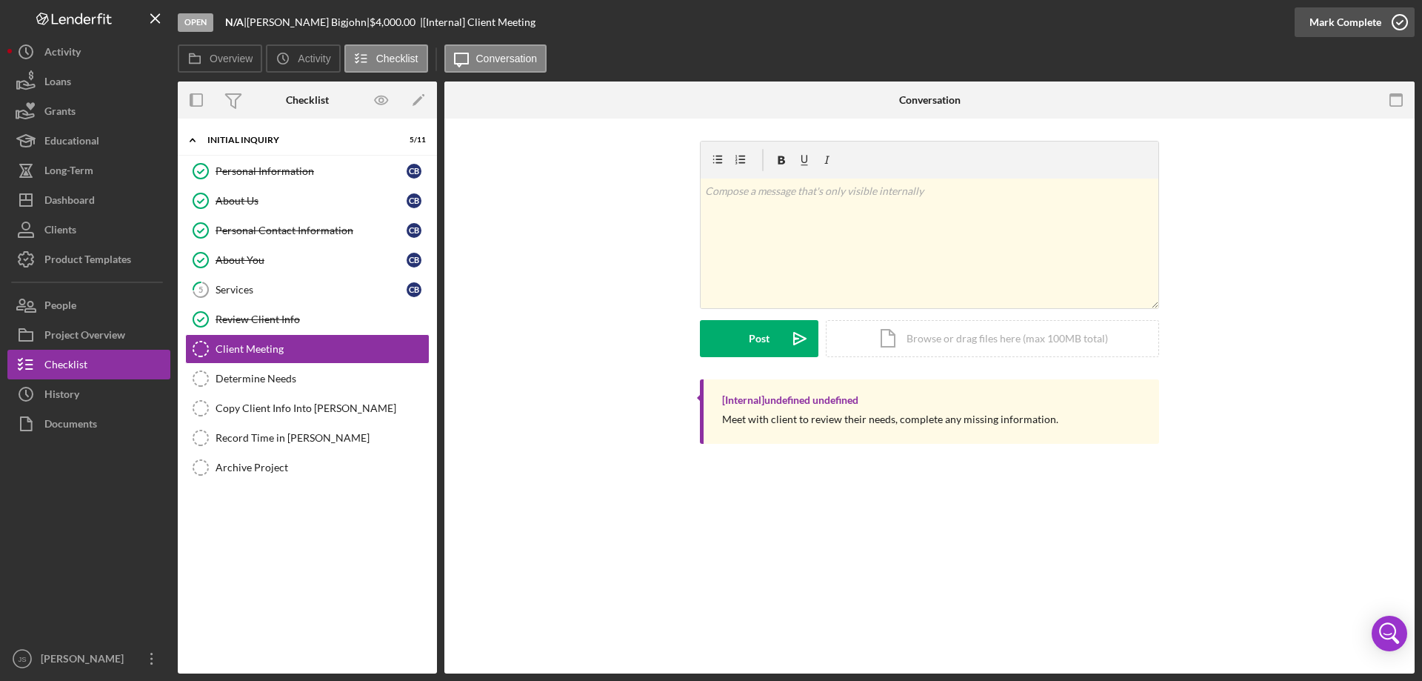
click at [1402, 18] on icon "button" at bounding box center [1400, 22] width 37 height 37
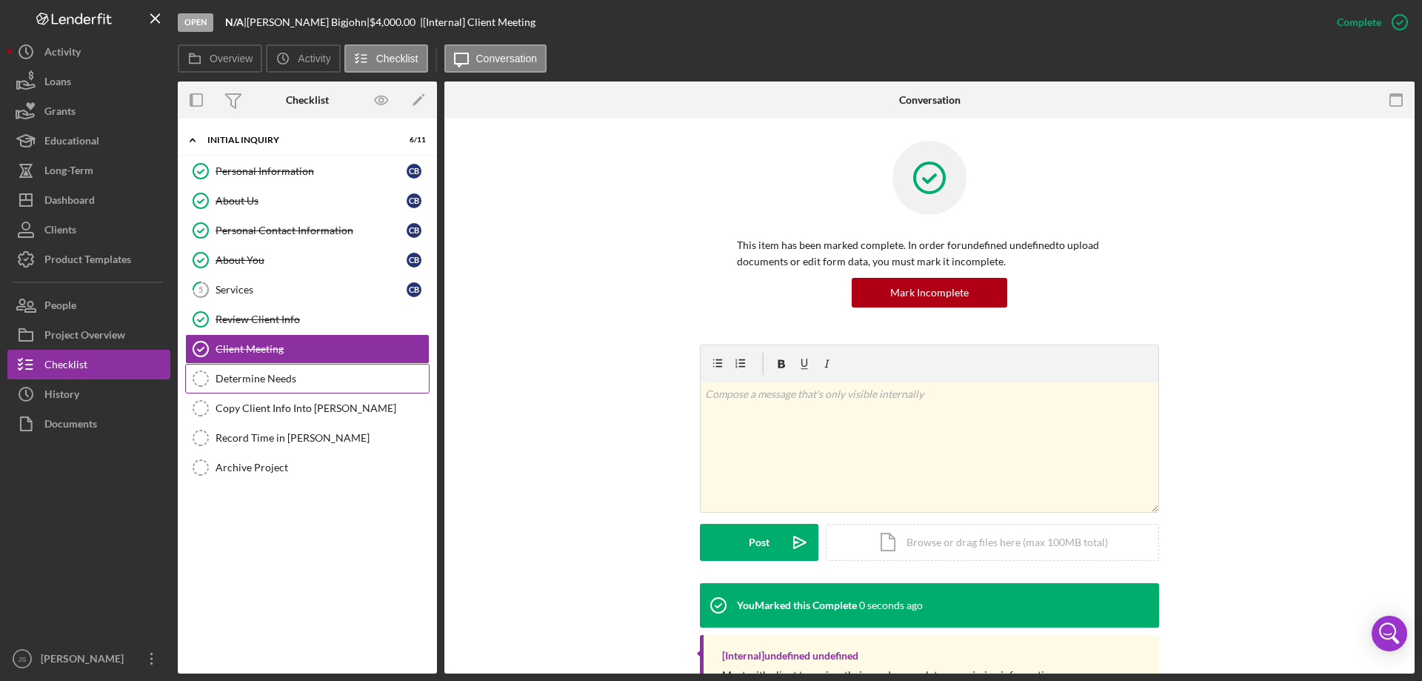
click at [310, 375] on div "Determine Needs" at bounding box center [322, 379] width 213 height 12
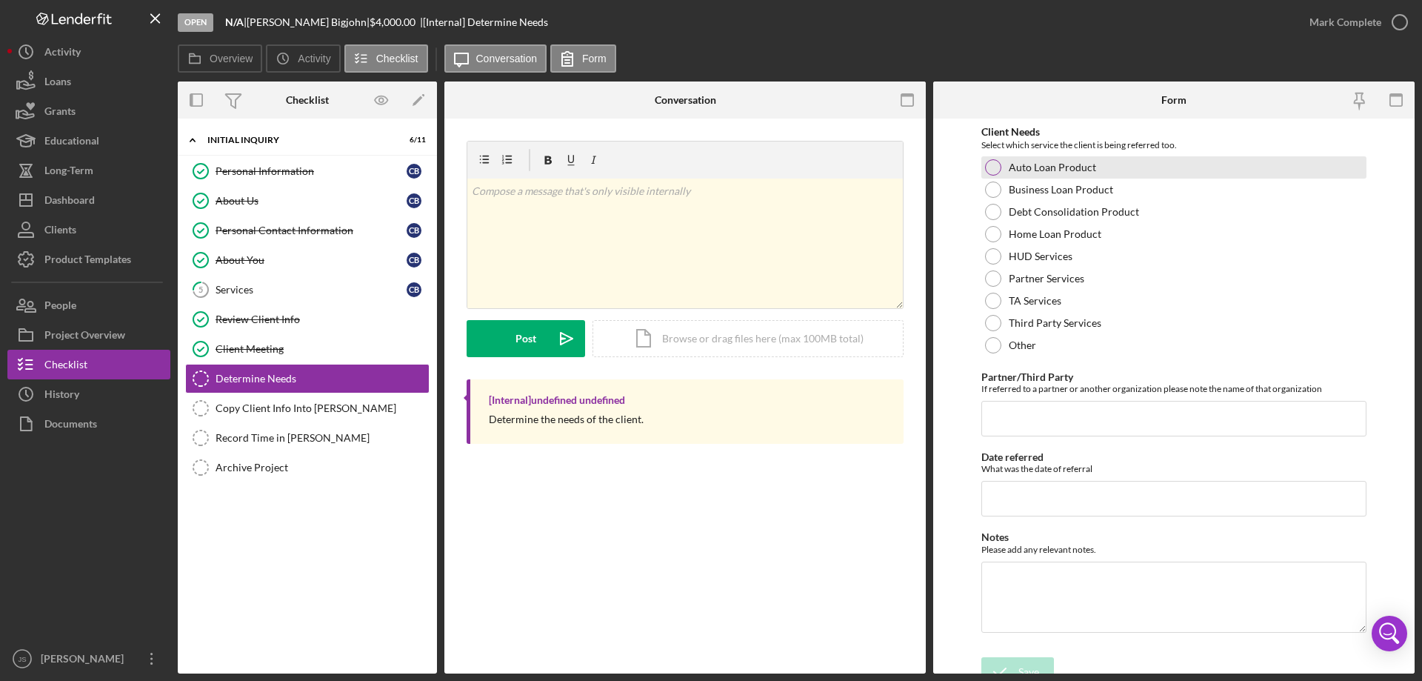
click at [989, 162] on div at bounding box center [993, 167] width 16 height 16
click at [998, 666] on icon "submit" at bounding box center [1000, 671] width 37 height 37
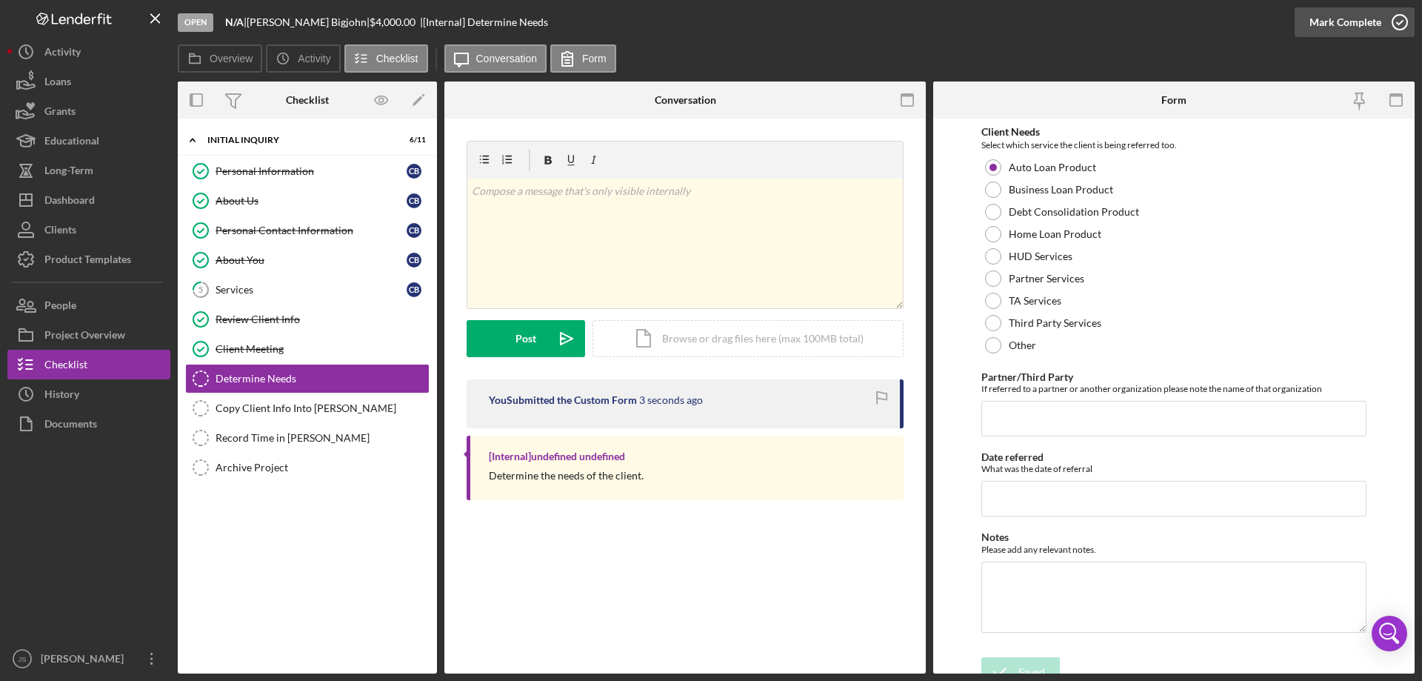
click at [1401, 21] on icon "button" at bounding box center [1400, 22] width 37 height 37
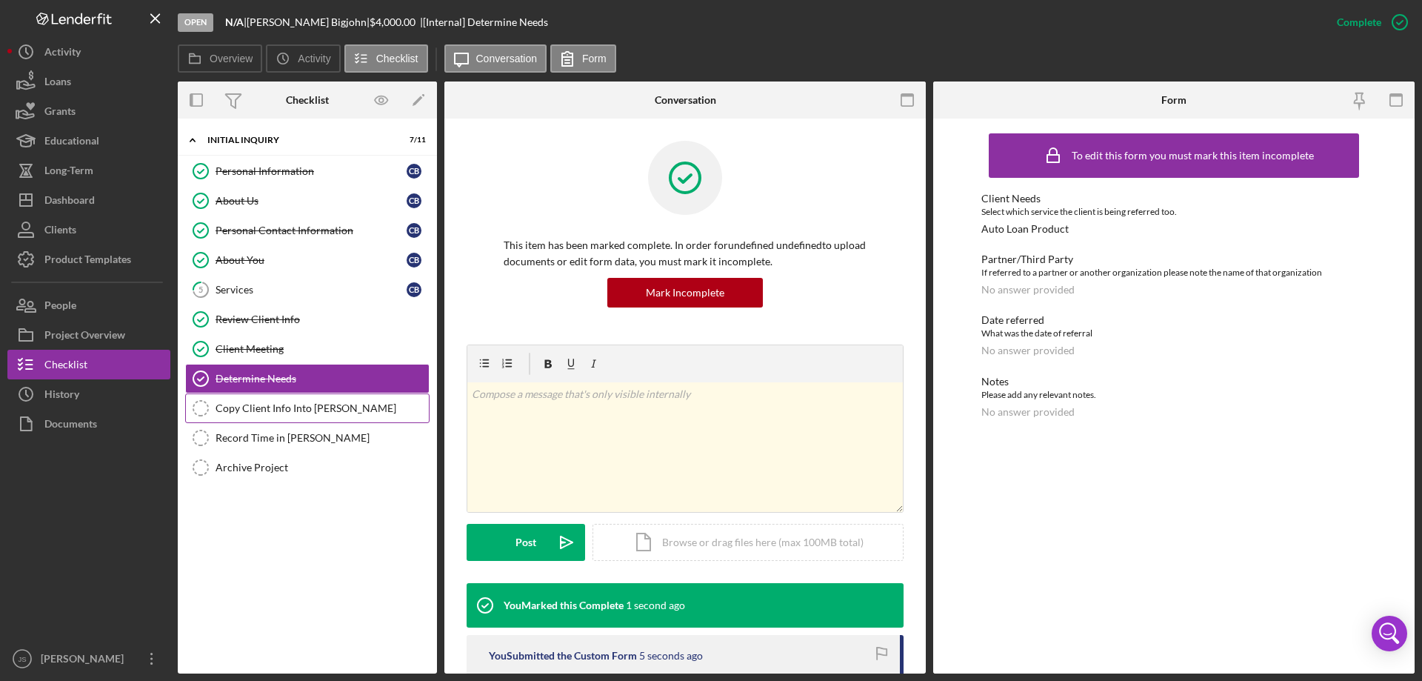
click at [282, 406] on div "Copy Client Info Into [PERSON_NAME]" at bounding box center [322, 408] width 213 height 12
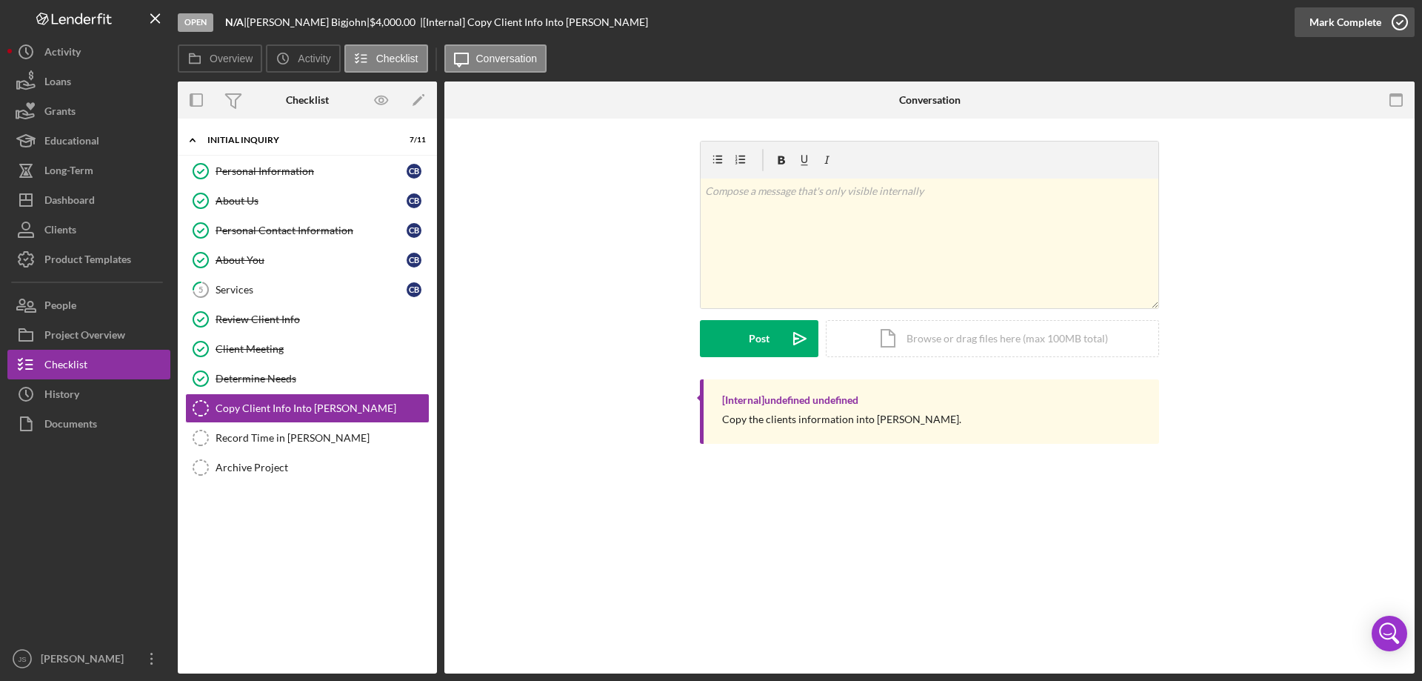
click at [1403, 19] on icon "button" at bounding box center [1400, 22] width 37 height 37
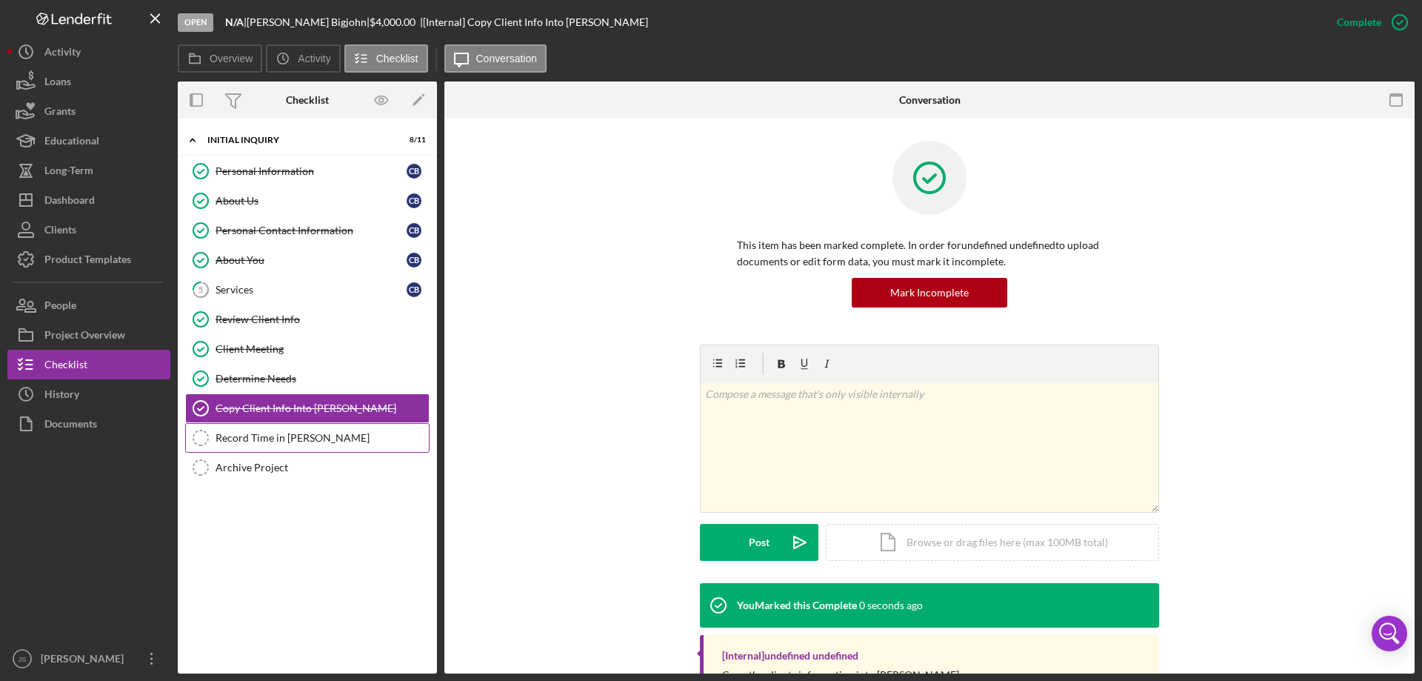
click at [229, 435] on div "Record Time in [PERSON_NAME]" at bounding box center [322, 438] width 213 height 12
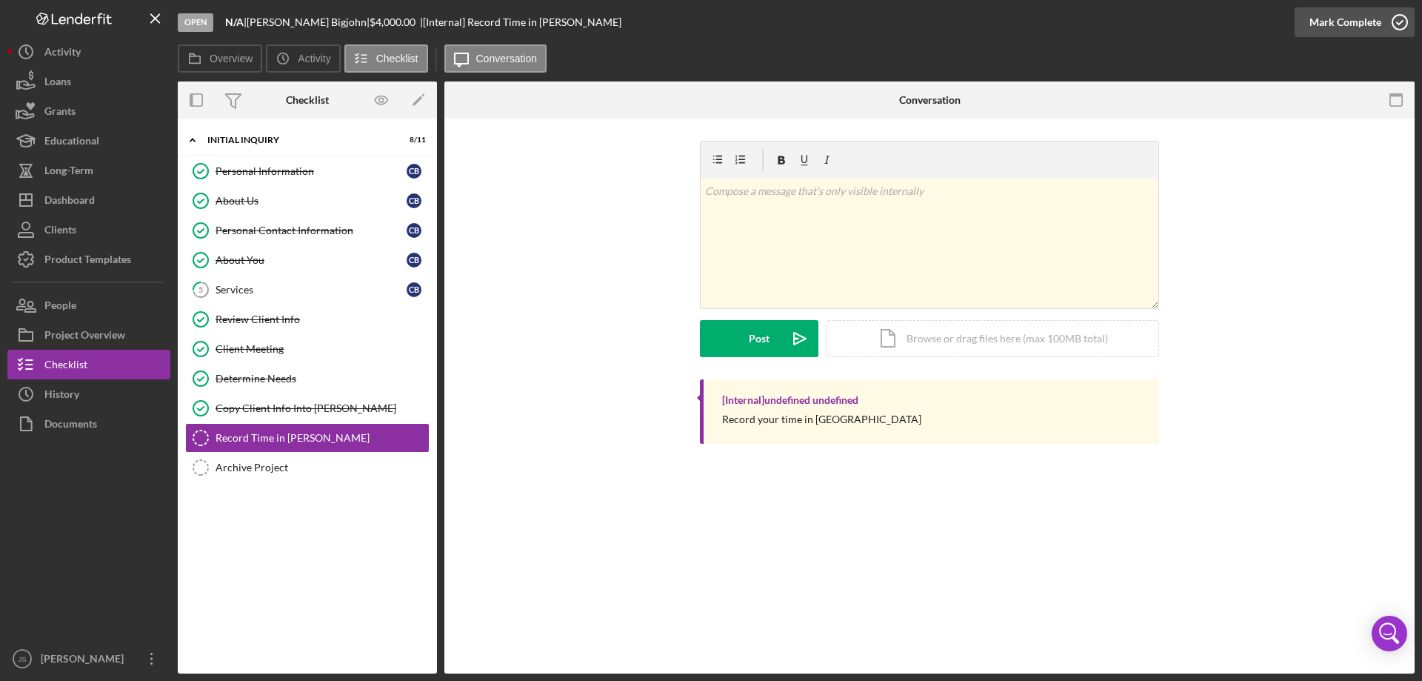
click at [1398, 17] on icon "button" at bounding box center [1400, 22] width 37 height 37
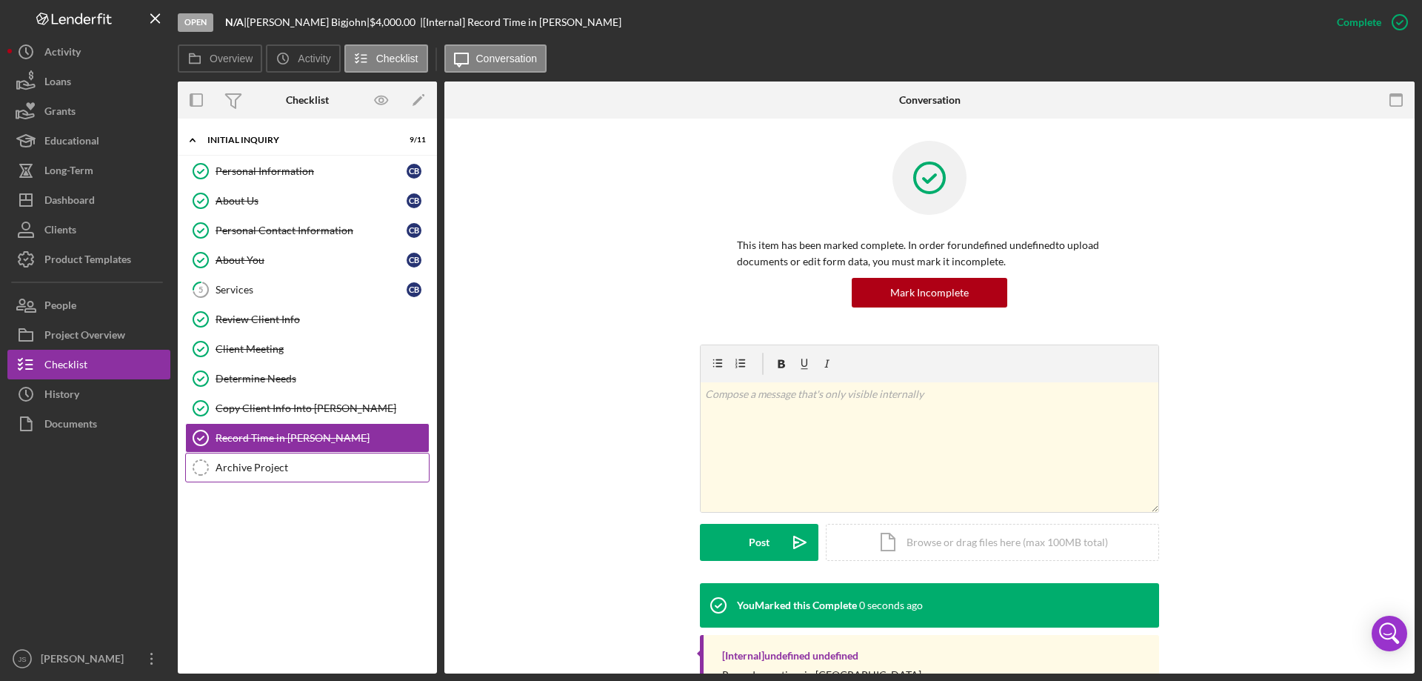
click at [253, 466] on div "Archive Project" at bounding box center [322, 468] width 213 height 12
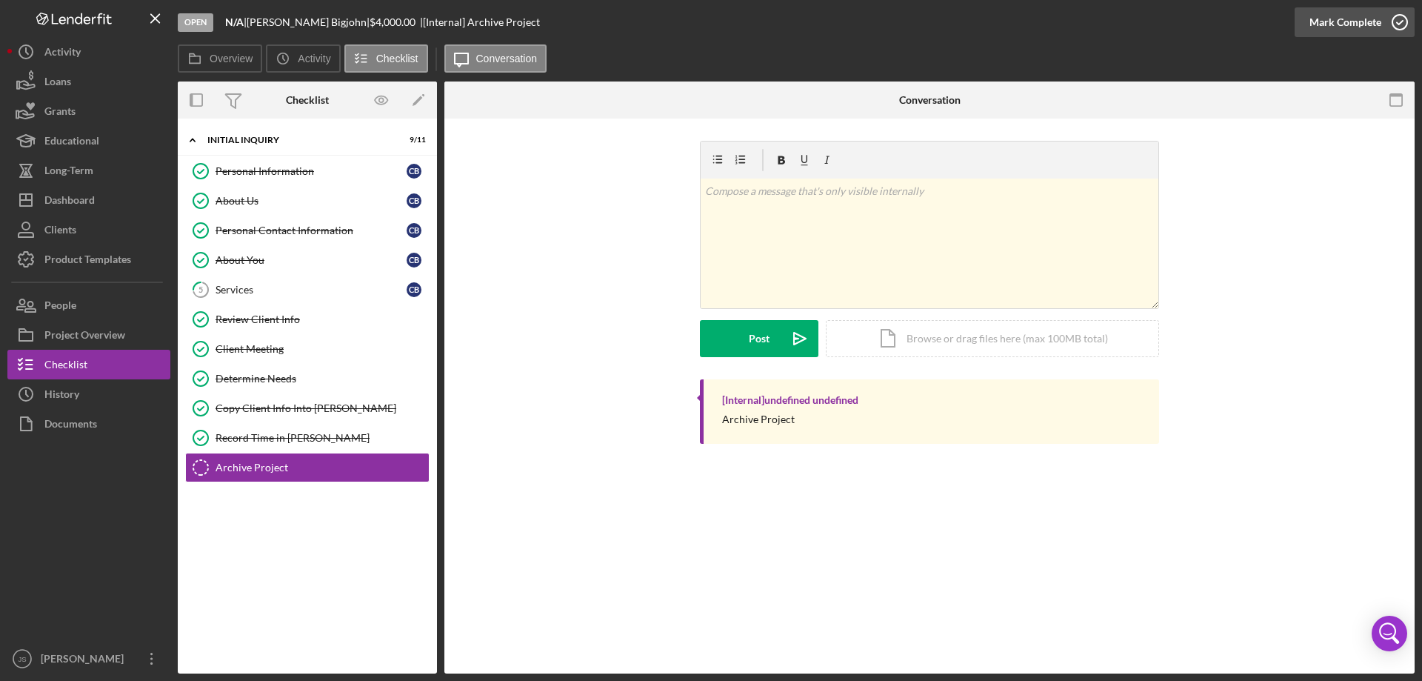
click at [1399, 20] on icon "button" at bounding box center [1400, 22] width 37 height 37
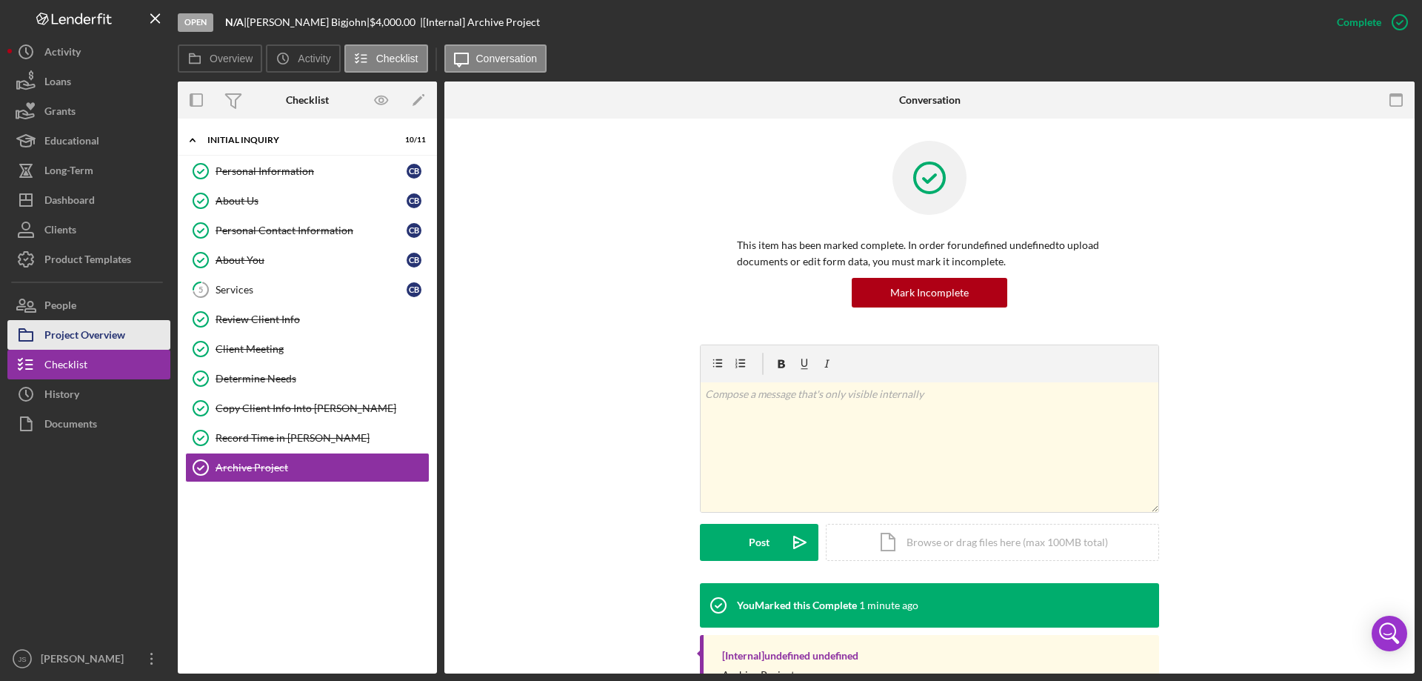
click at [84, 338] on div "Project Overview" at bounding box center [84, 336] width 81 height 33
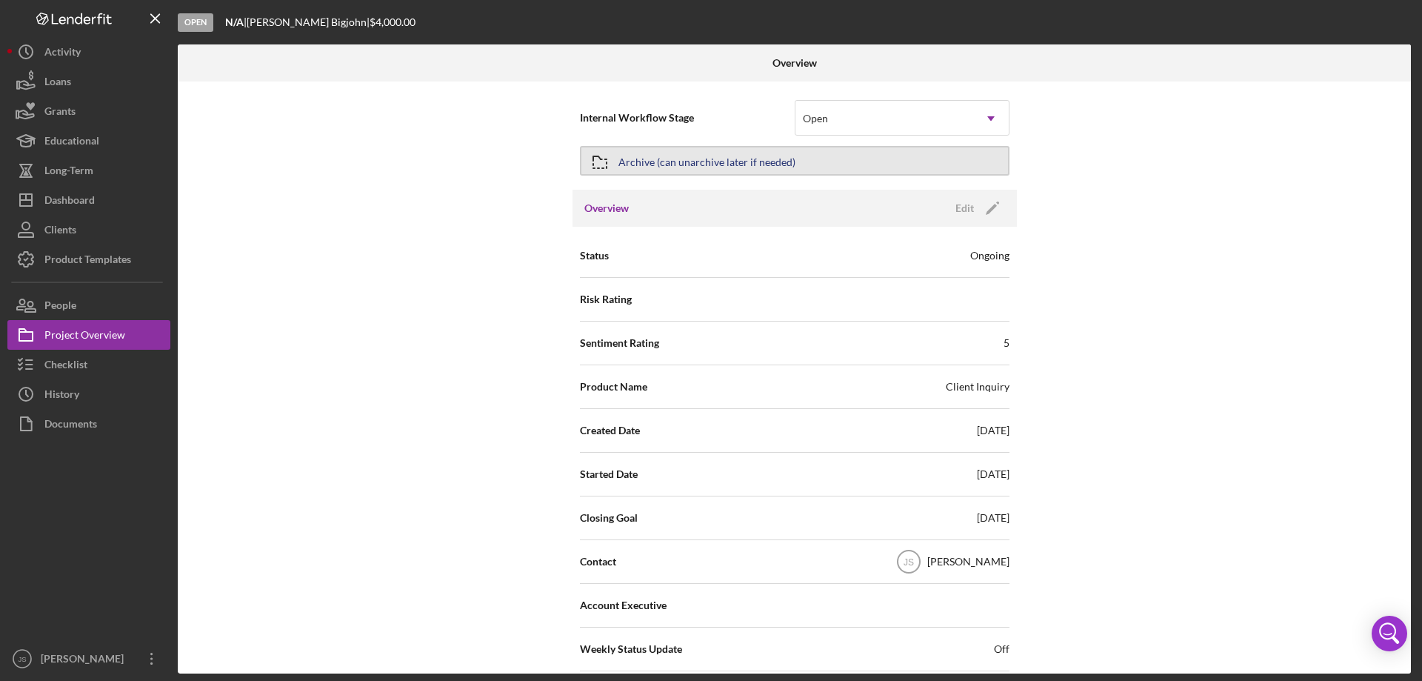
click at [836, 158] on button "Archive (can unarchive later if needed)" at bounding box center [795, 161] width 430 height 30
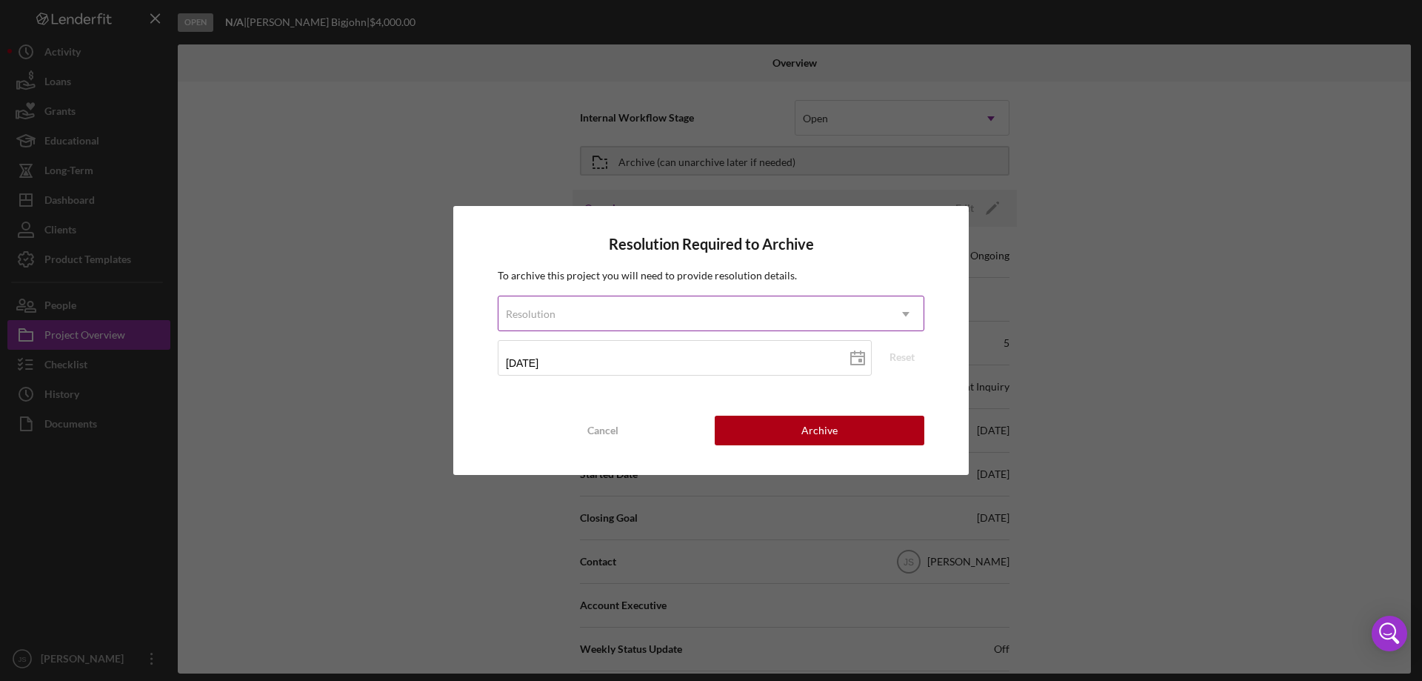
click at [901, 308] on icon "Icon/Dropdown Arrow" at bounding box center [906, 314] width 36 height 36
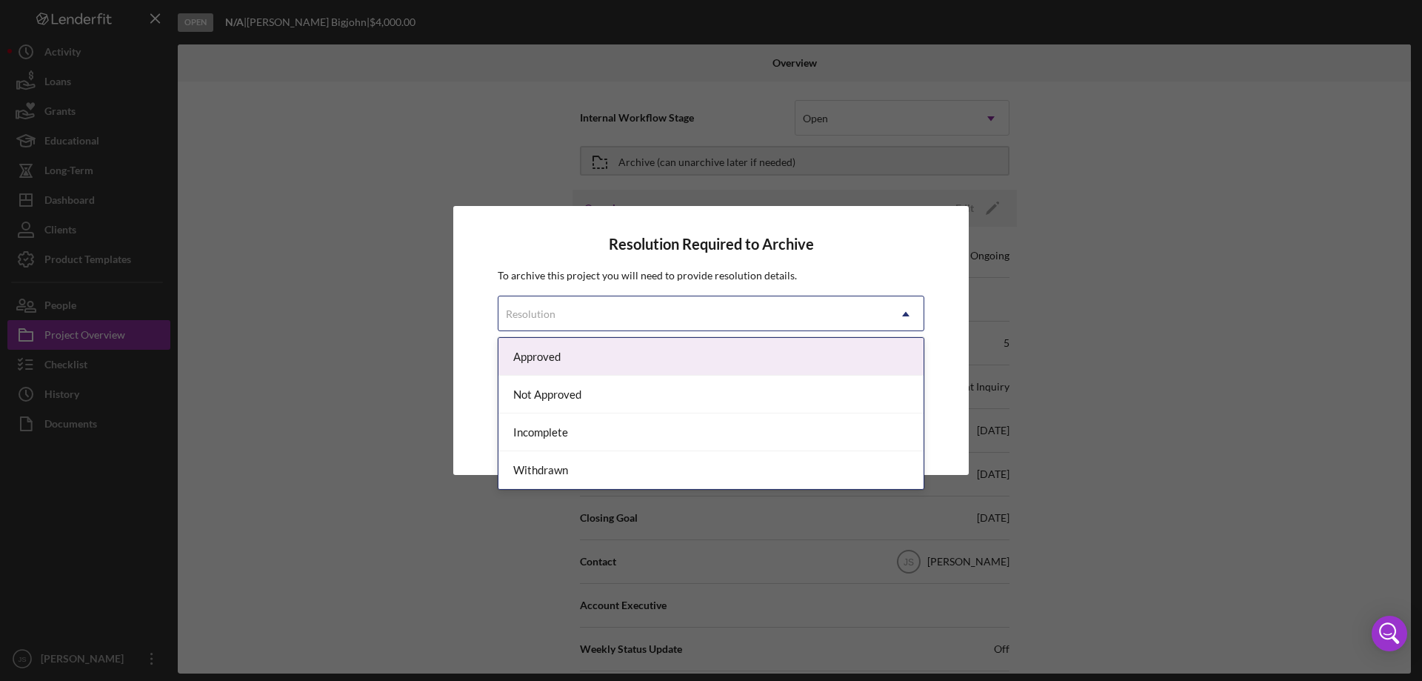
click at [638, 357] on div "Approved" at bounding box center [711, 357] width 425 height 38
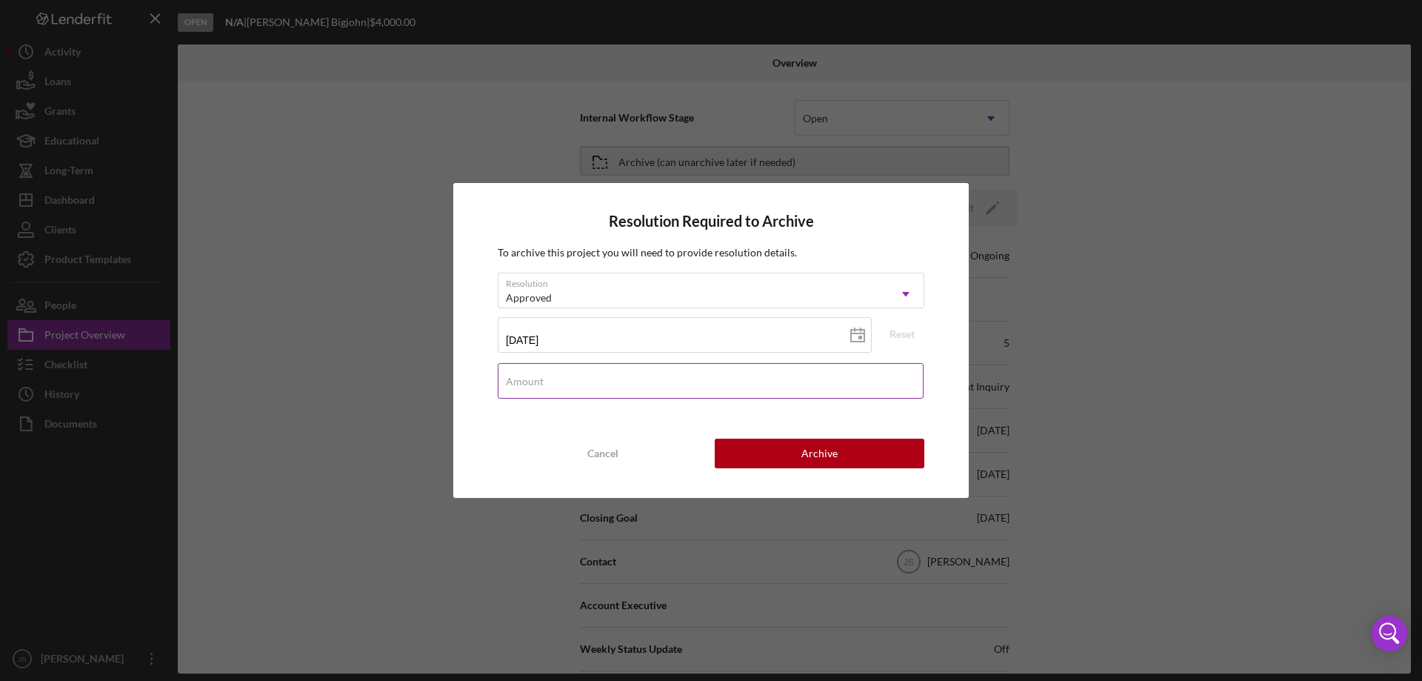
click at [628, 382] on input "Amount" at bounding box center [711, 381] width 426 height 36
click at [666, 287] on div "Approved" at bounding box center [694, 298] width 390 height 34
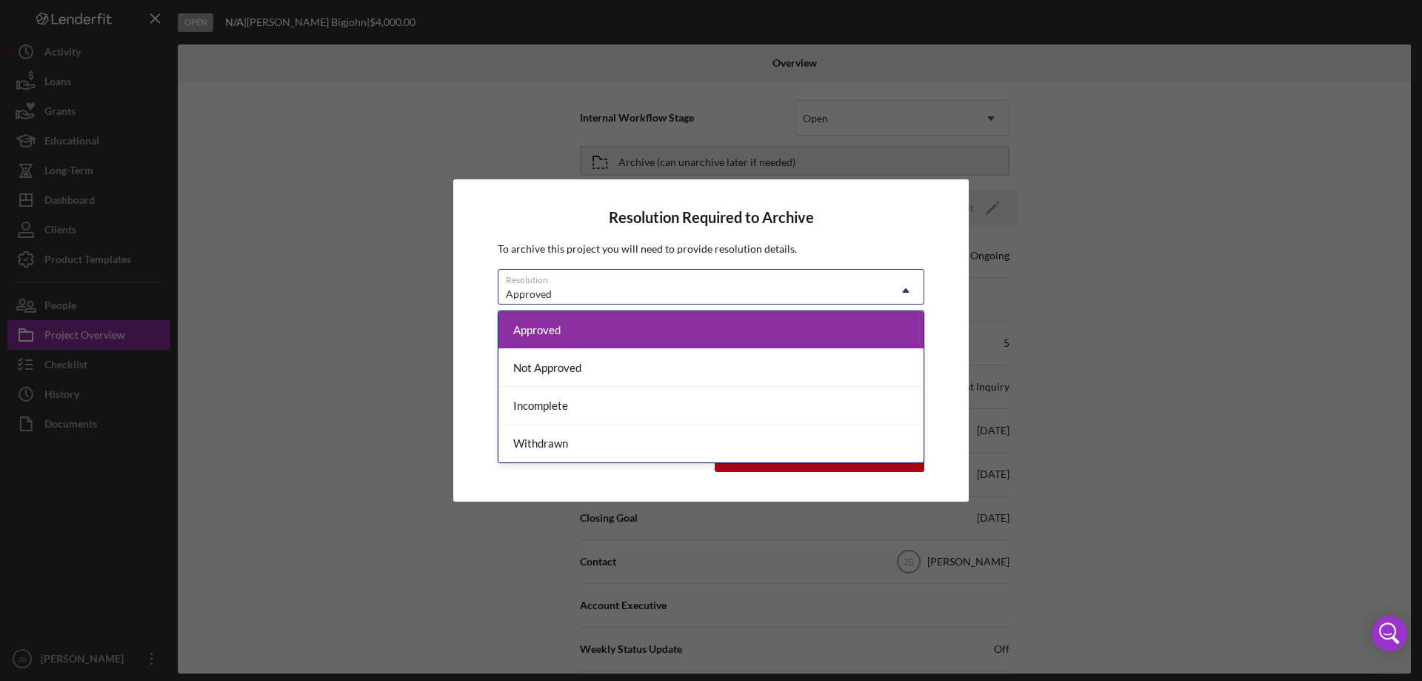
click at [662, 335] on div "Approved" at bounding box center [711, 330] width 425 height 38
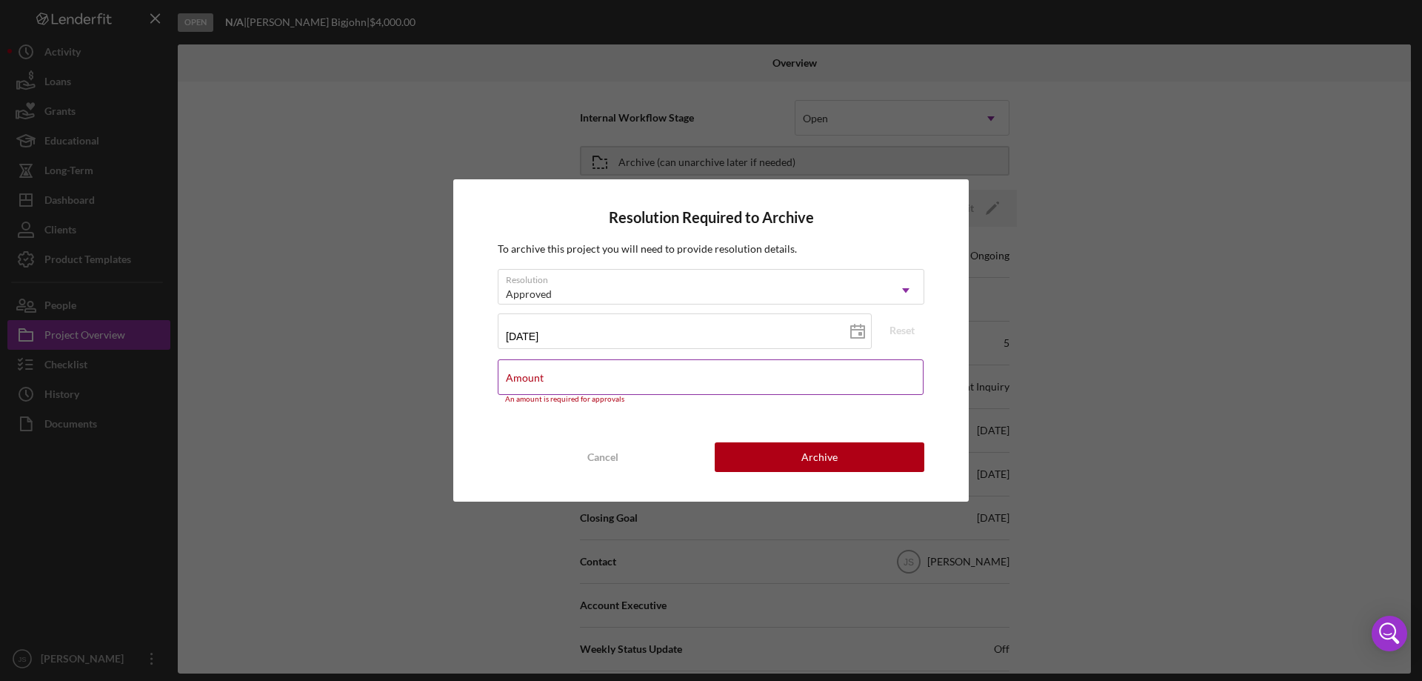
click at [656, 385] on input "Amount" at bounding box center [711, 377] width 426 height 36
type input "$10,000"
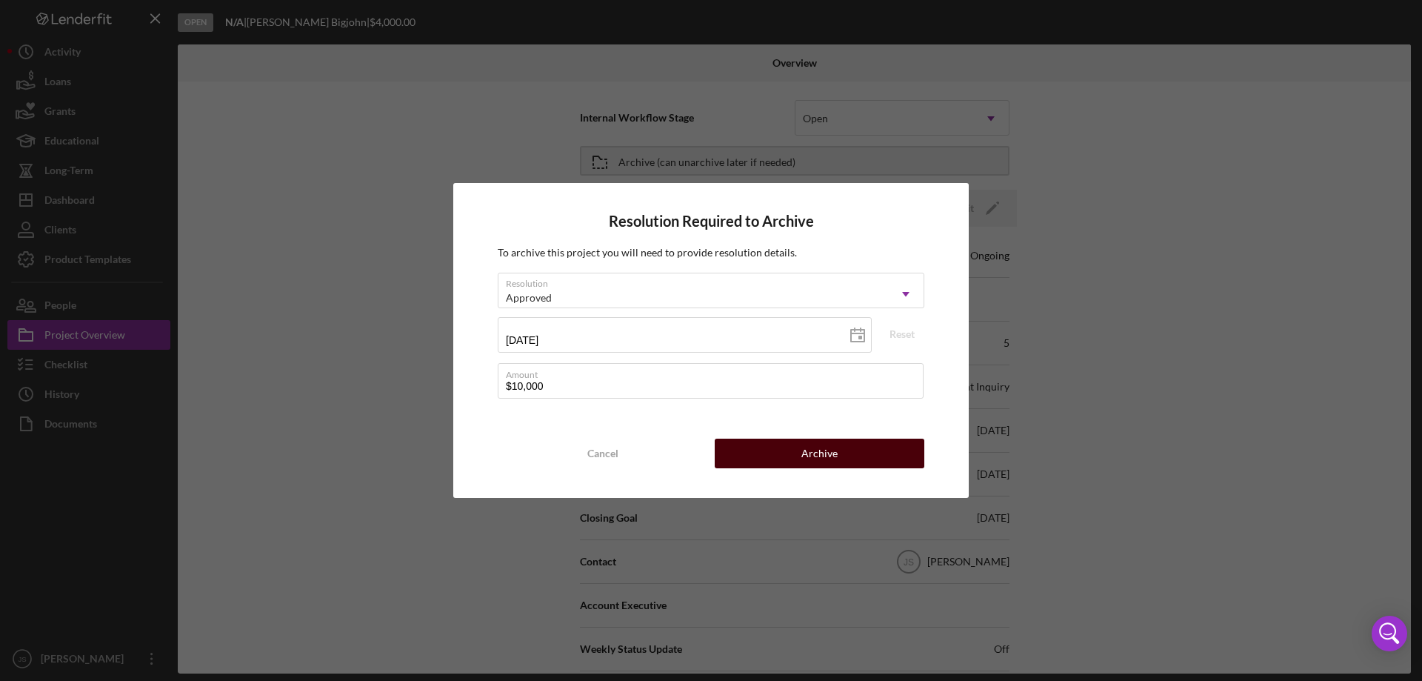
click at [804, 450] on div "Archive" at bounding box center [820, 454] width 36 height 30
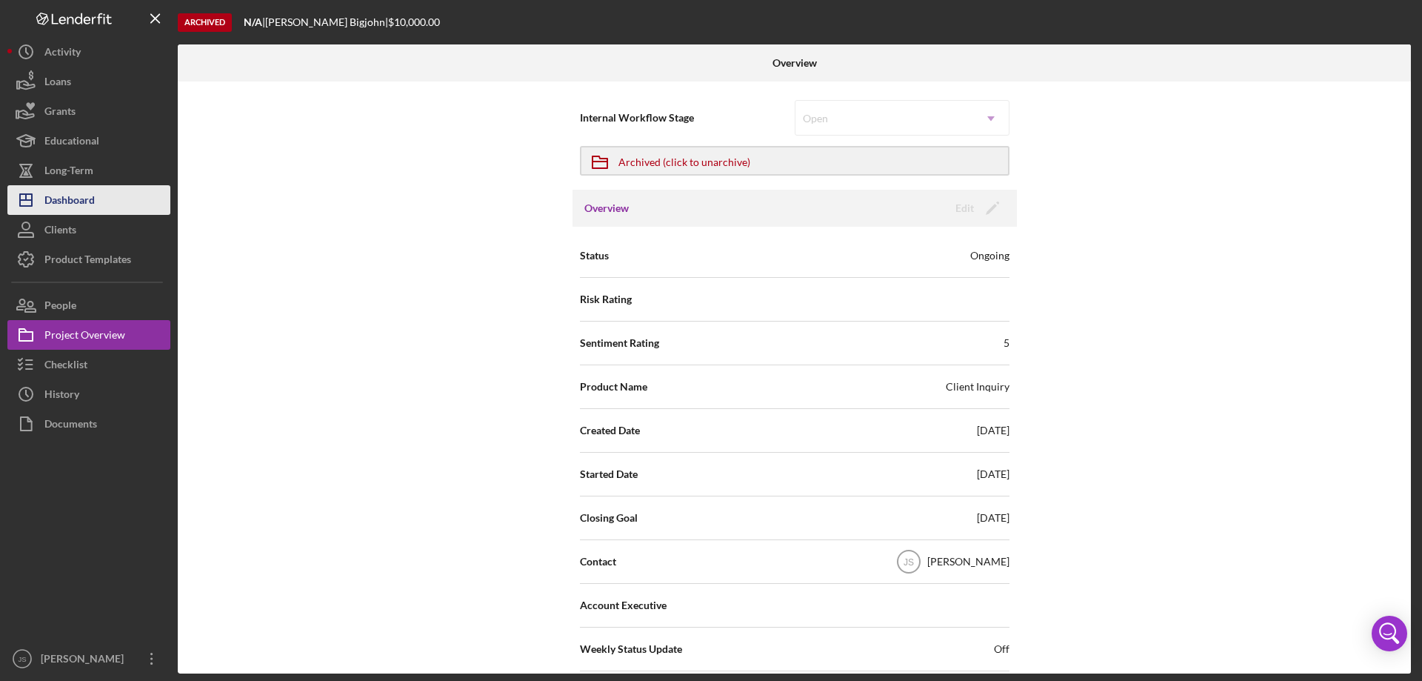
click at [80, 202] on div "Dashboard" at bounding box center [69, 201] width 50 height 33
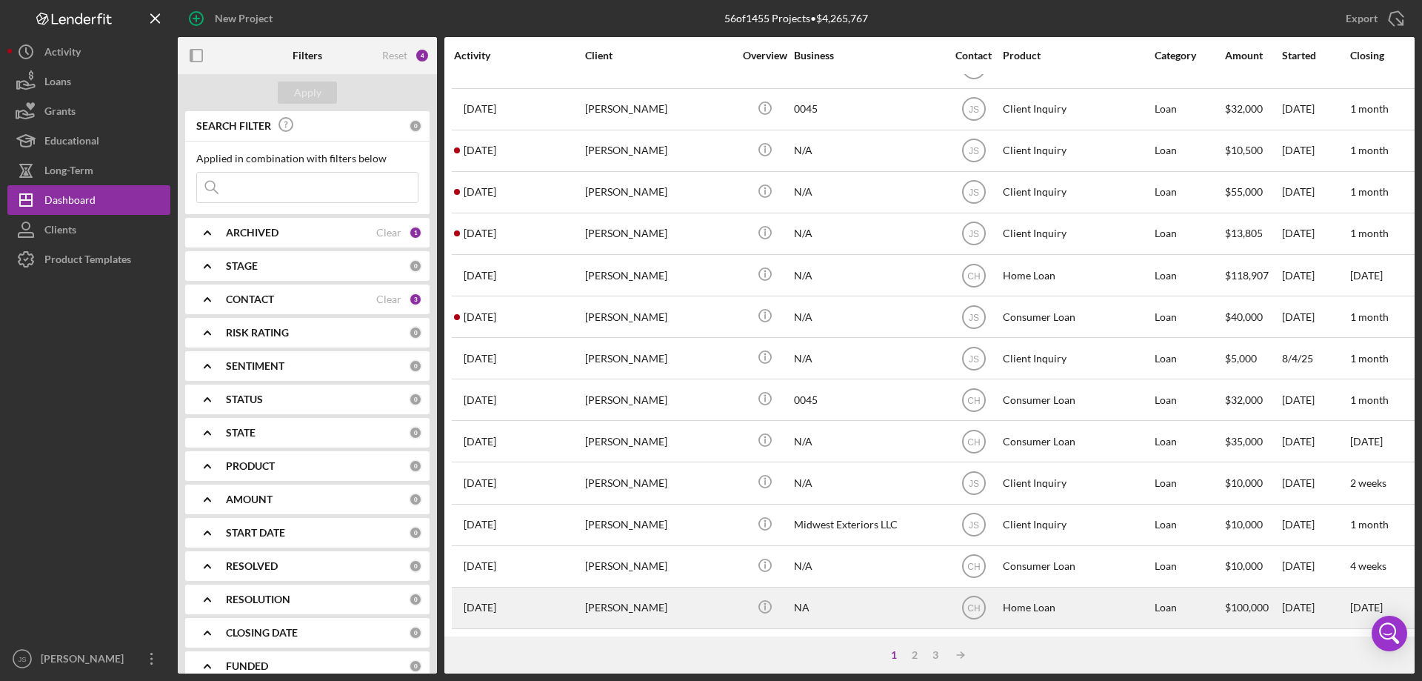
scroll to position [422, 0]
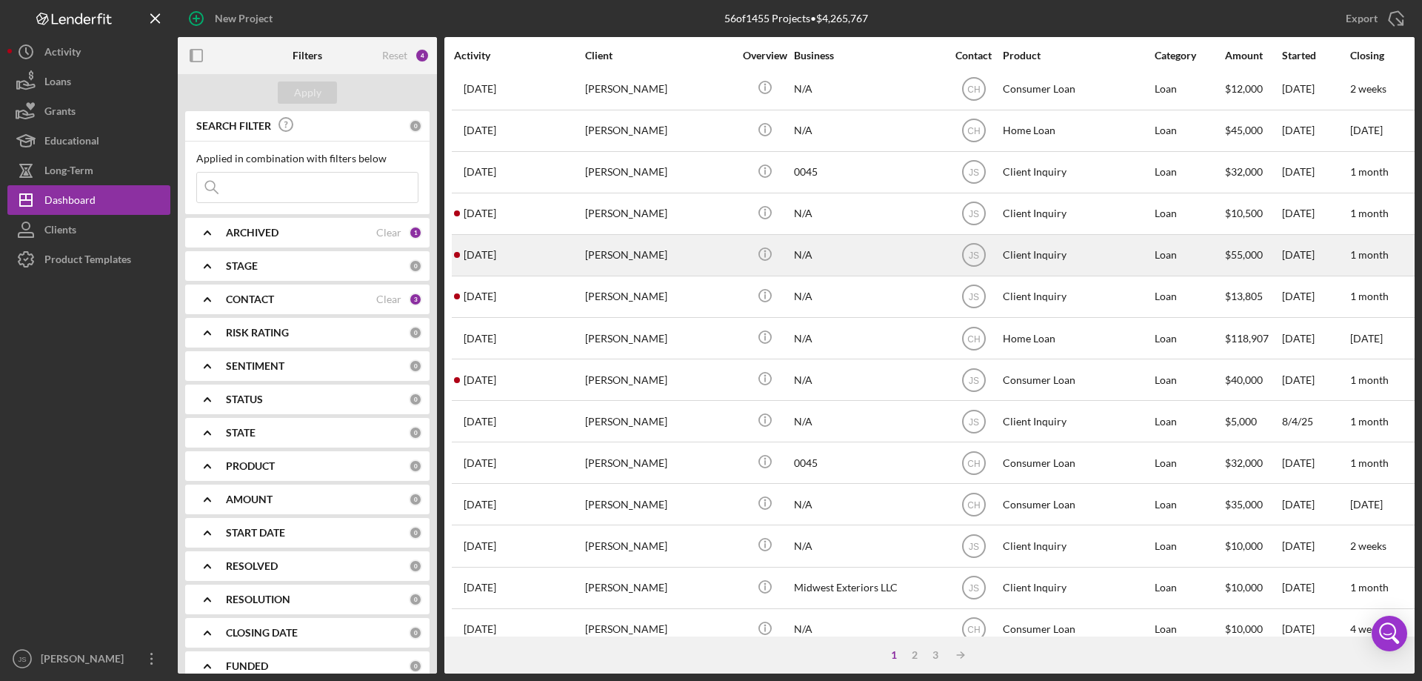
click at [723, 260] on div "[PERSON_NAME]" at bounding box center [659, 255] width 148 height 39
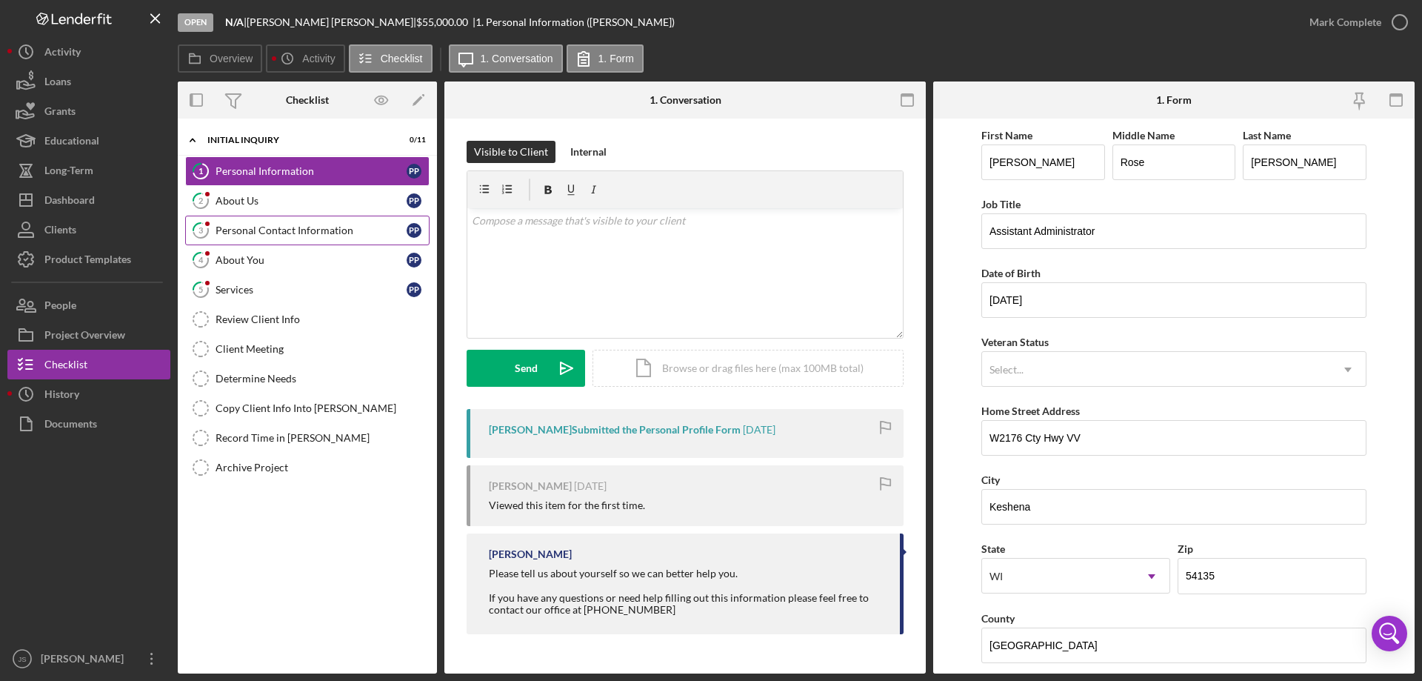
click at [286, 233] on div "Personal Contact Information" at bounding box center [311, 230] width 191 height 12
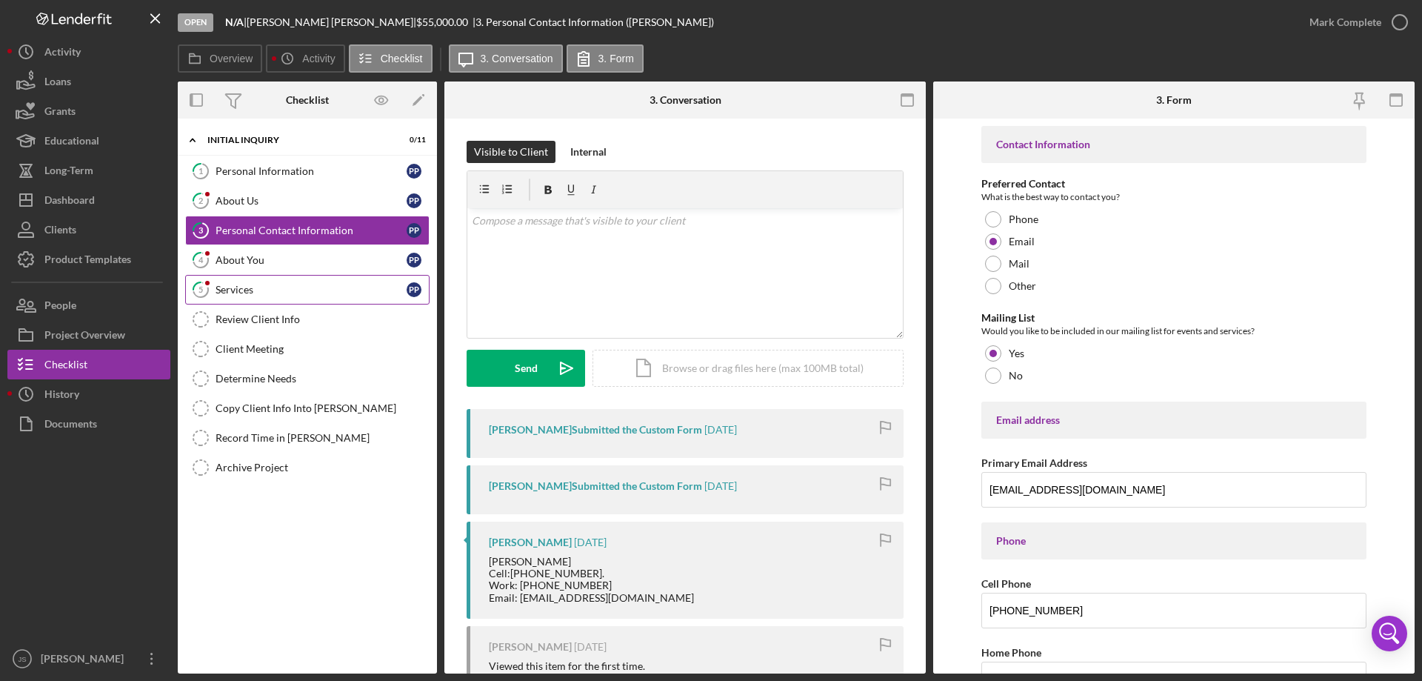
click at [276, 287] on div "Services" at bounding box center [311, 290] width 191 height 12
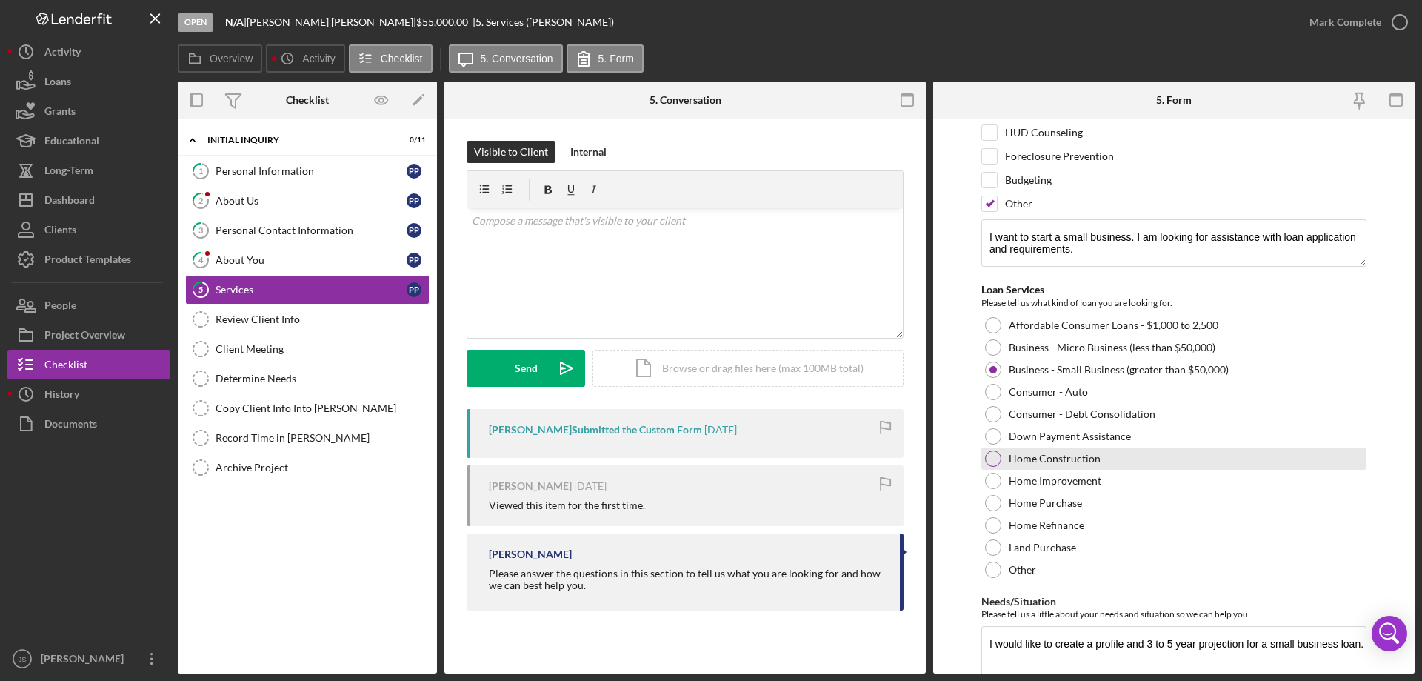
scroll to position [171, 0]
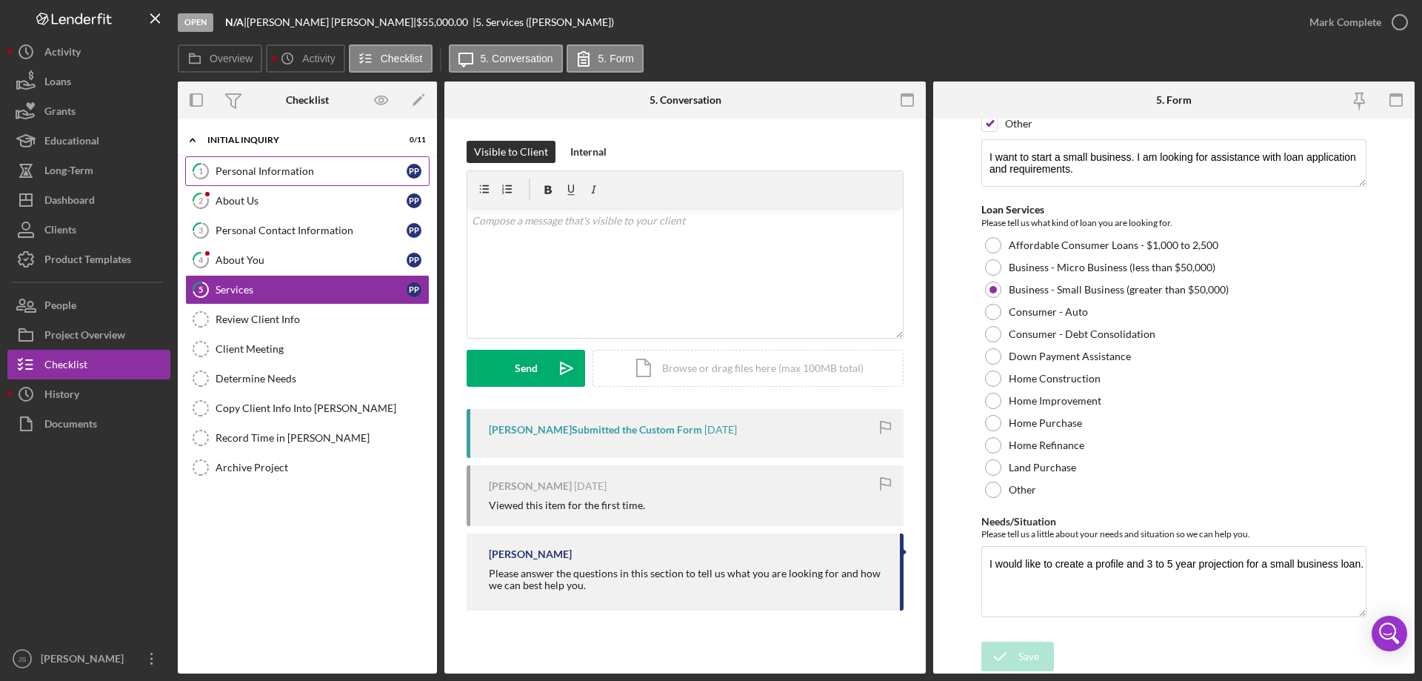
click at [306, 168] on div "Personal Information" at bounding box center [311, 171] width 191 height 12
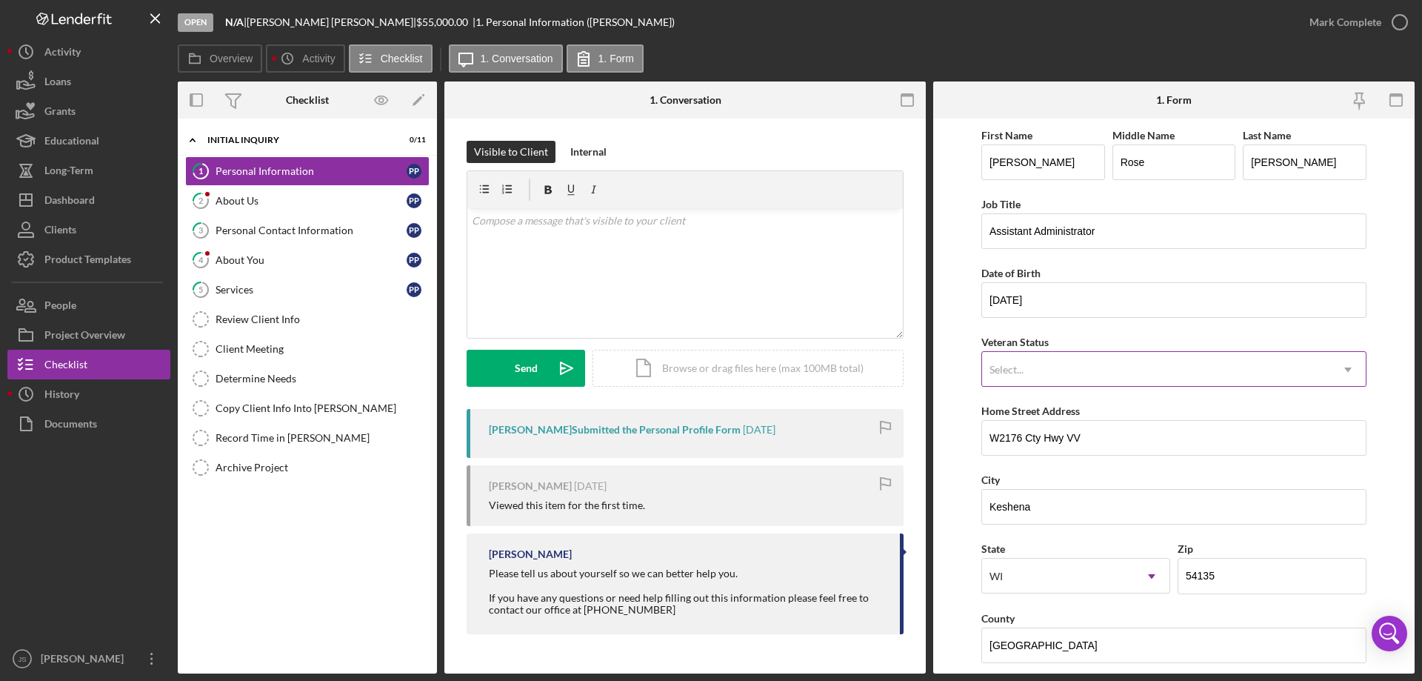
click at [1258, 373] on div "Select..." at bounding box center [1156, 370] width 348 height 34
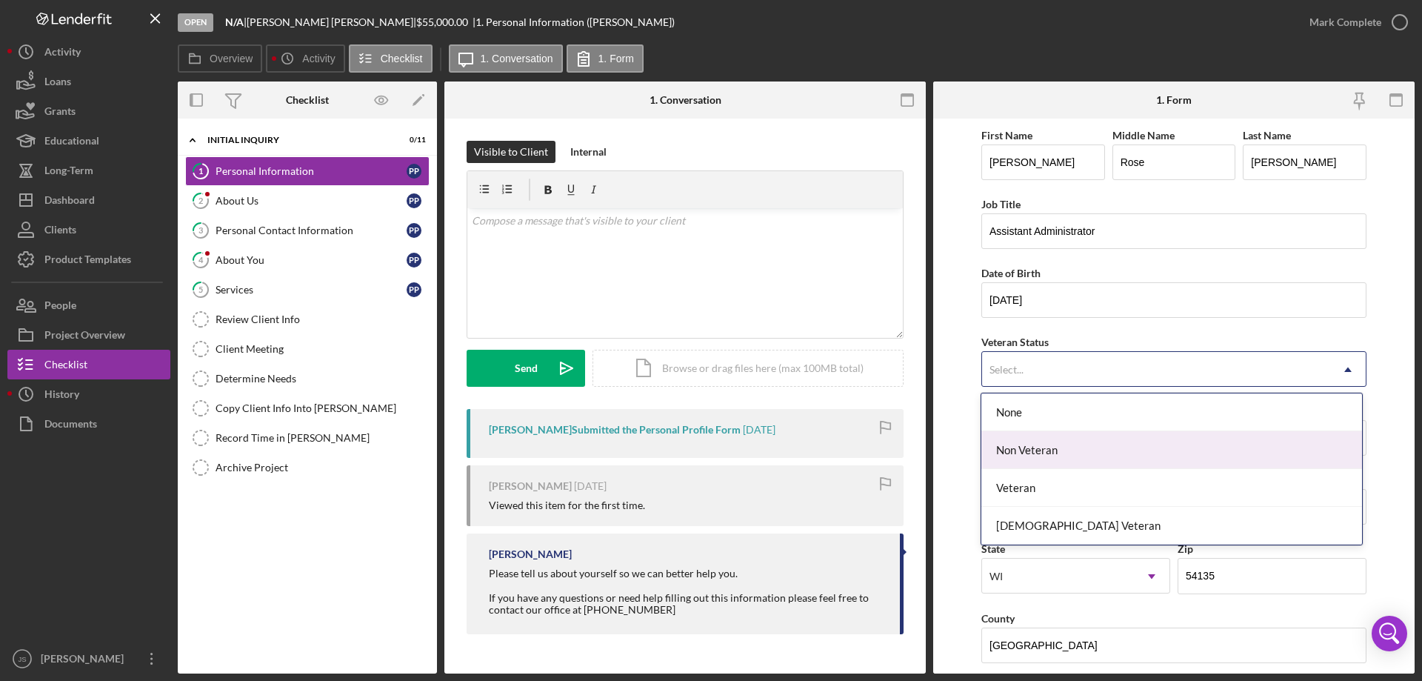
click at [1079, 450] on div "Non Veteran" at bounding box center [1172, 450] width 380 height 38
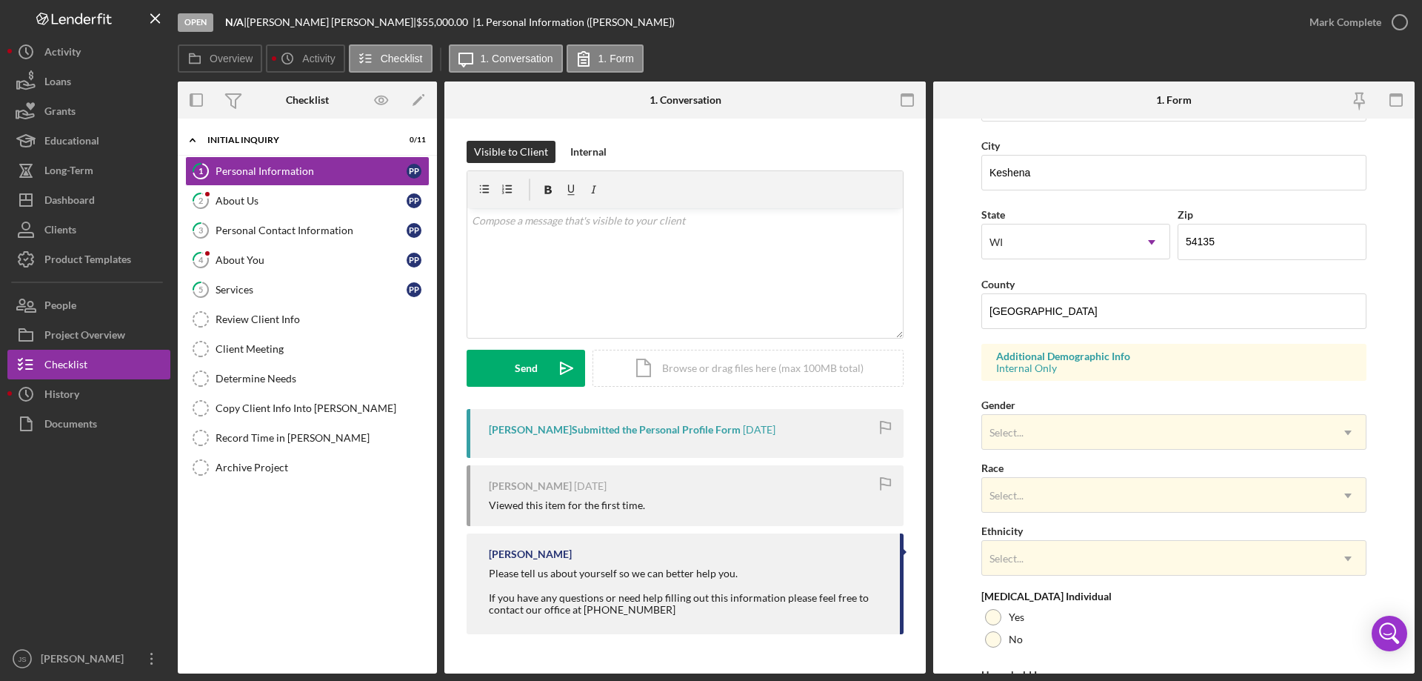
scroll to position [370, 0]
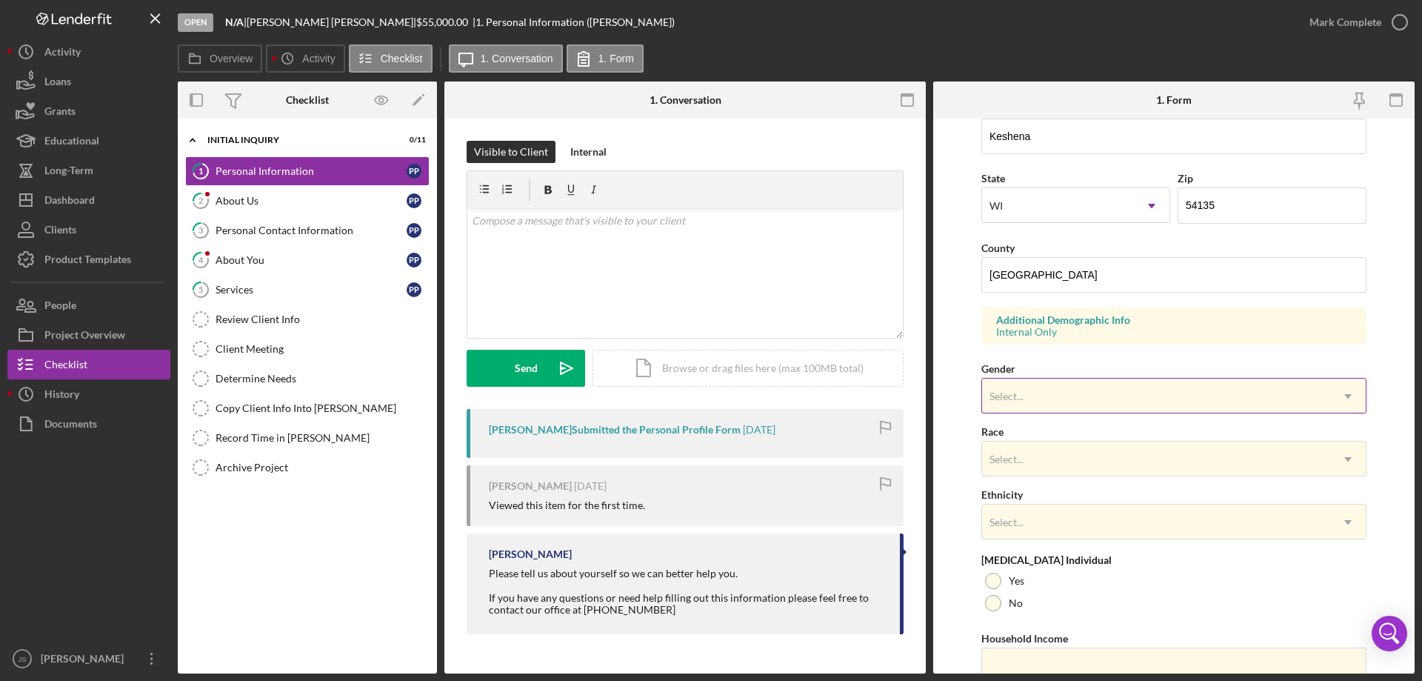
click at [1179, 401] on div "Select..." at bounding box center [1156, 396] width 348 height 34
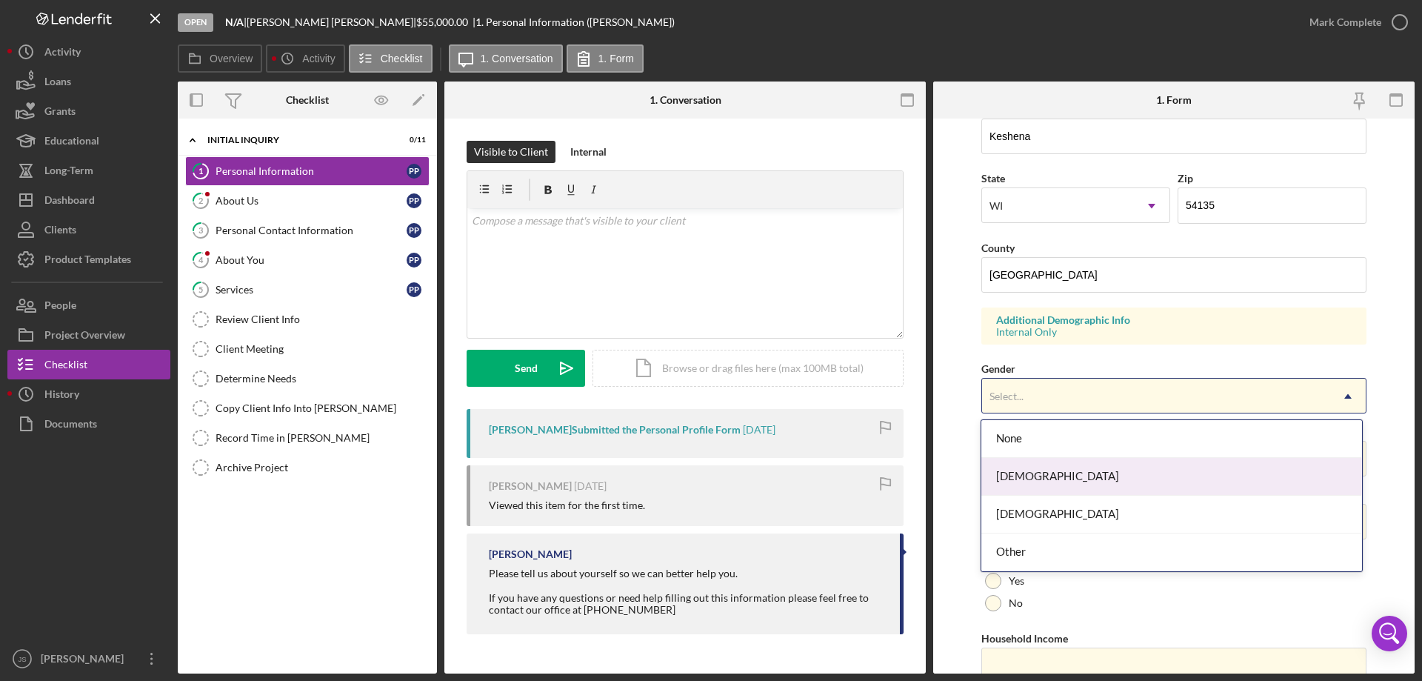
click at [1094, 479] on div "[DEMOGRAPHIC_DATA]" at bounding box center [1172, 477] width 380 height 38
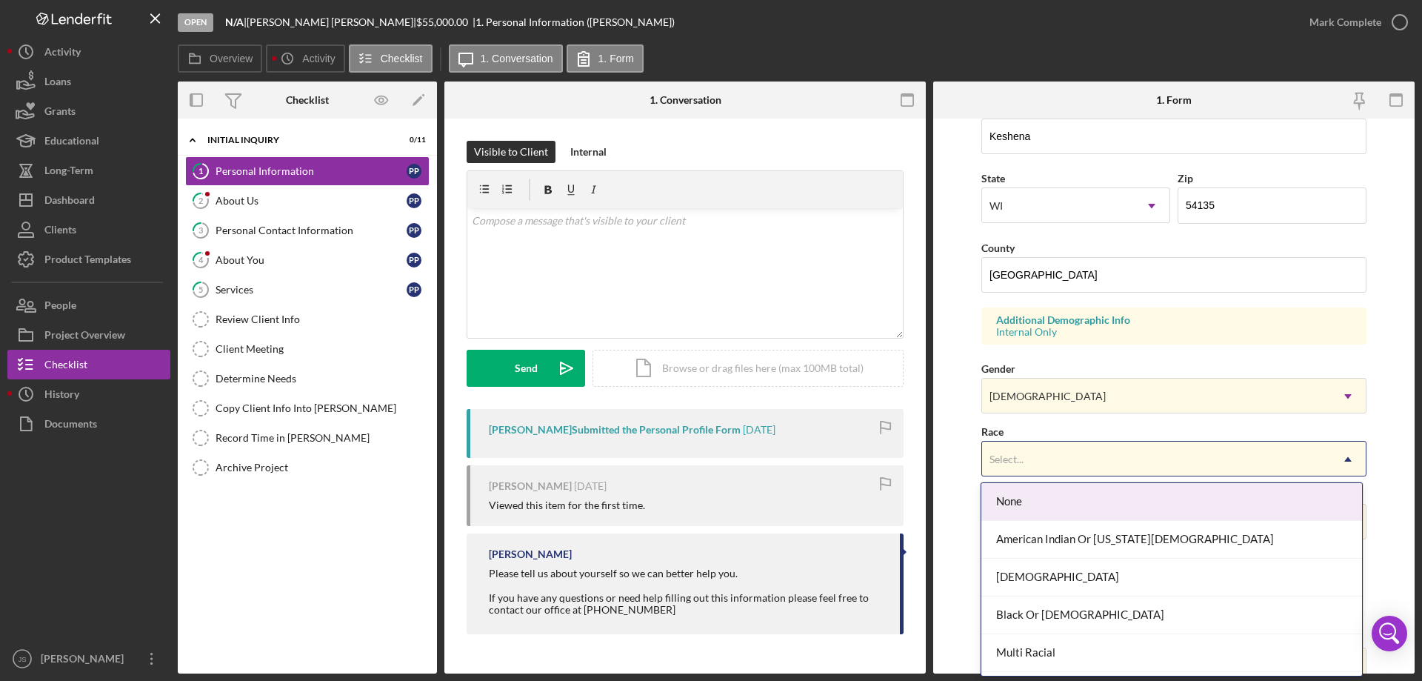
click at [1120, 460] on div "Select..." at bounding box center [1156, 459] width 348 height 34
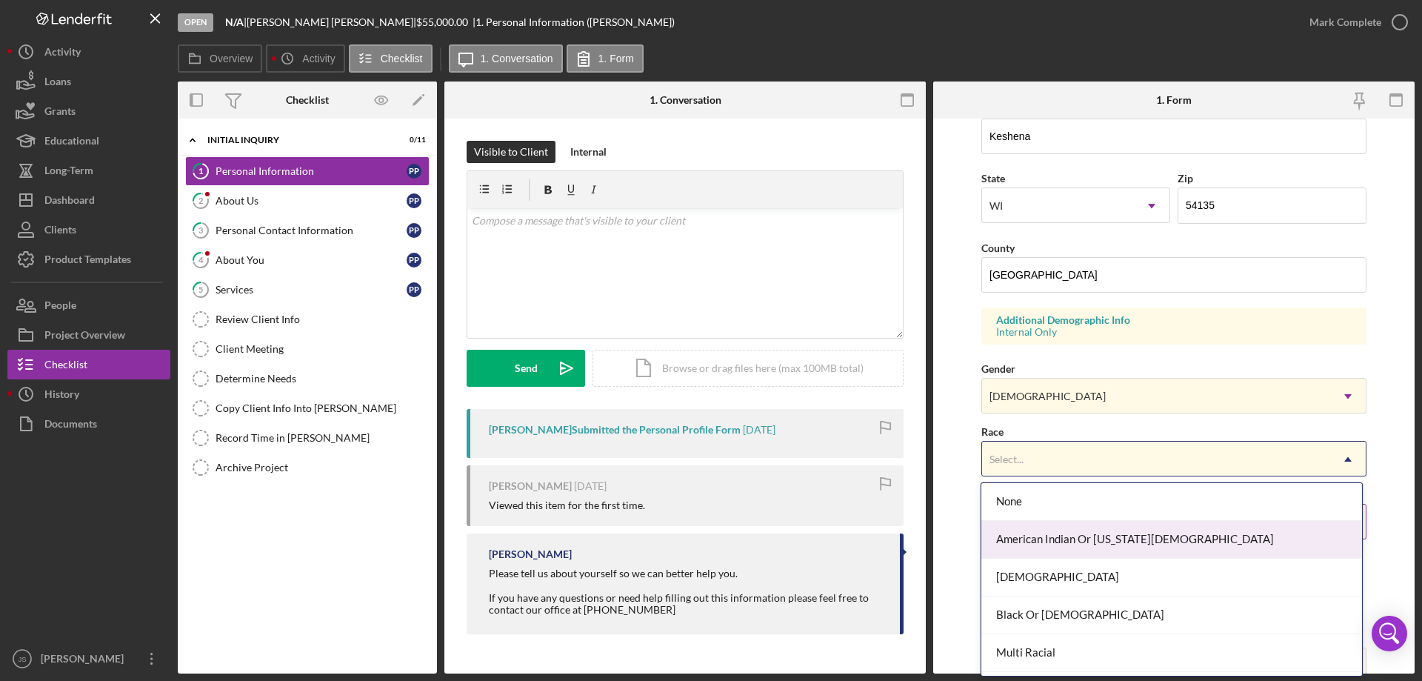
click at [1121, 542] on div "American Indian Or [US_STATE][DEMOGRAPHIC_DATA]" at bounding box center [1172, 540] width 380 height 38
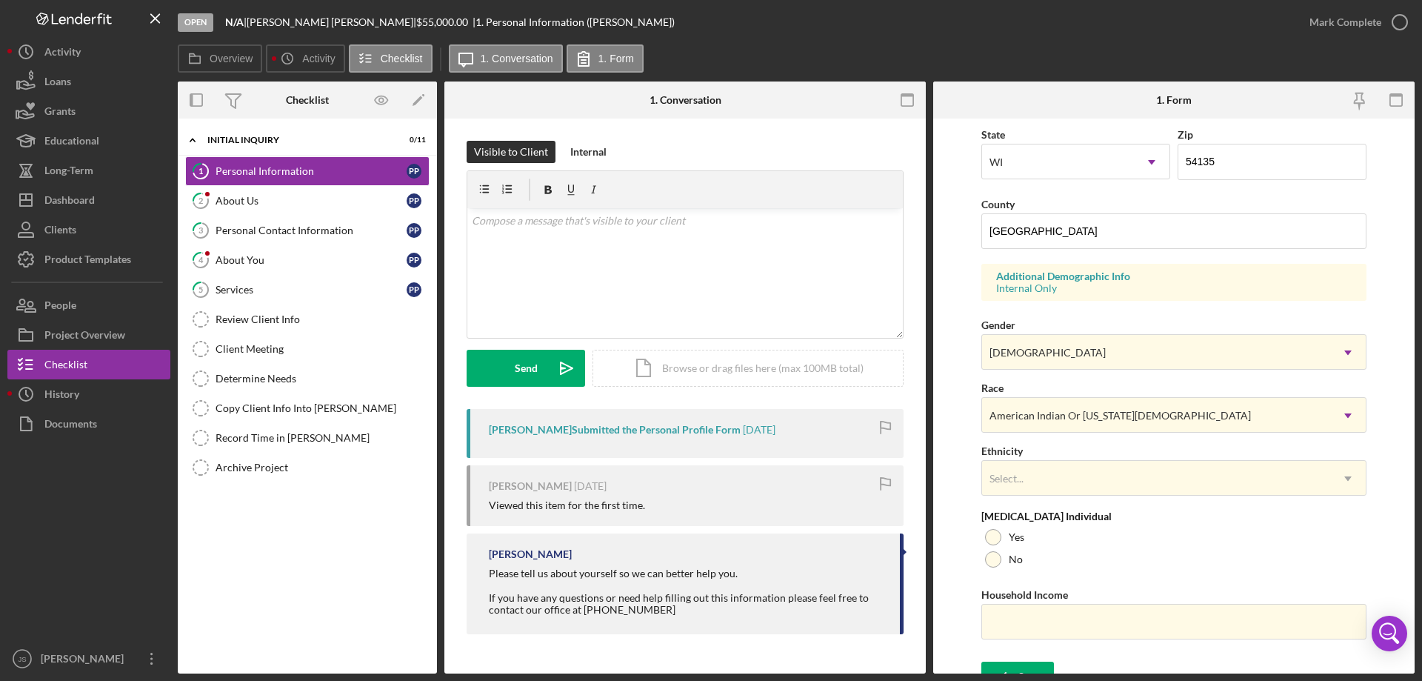
scroll to position [434, 0]
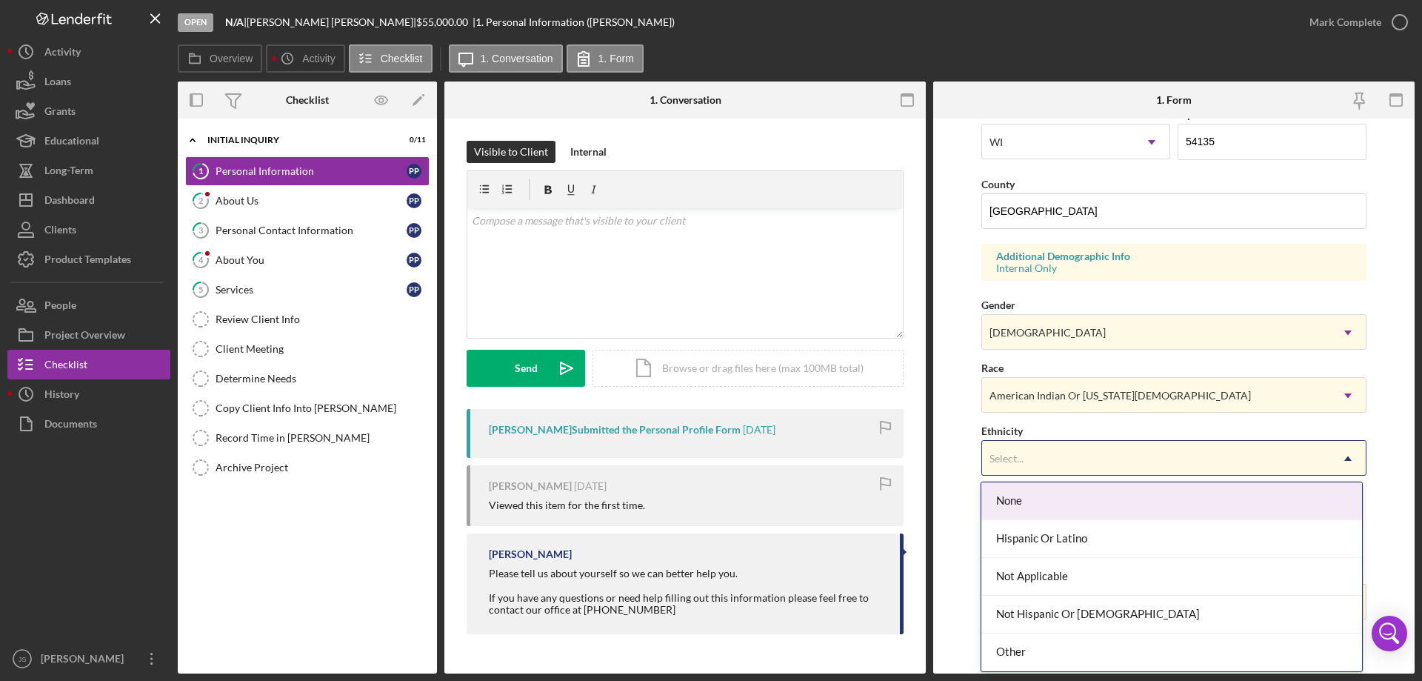
drag, startPoint x: 1115, startPoint y: 458, endPoint x: 1127, endPoint y: 473, distance: 19.0
click at [1115, 459] on div "Select..." at bounding box center [1156, 459] width 348 height 34
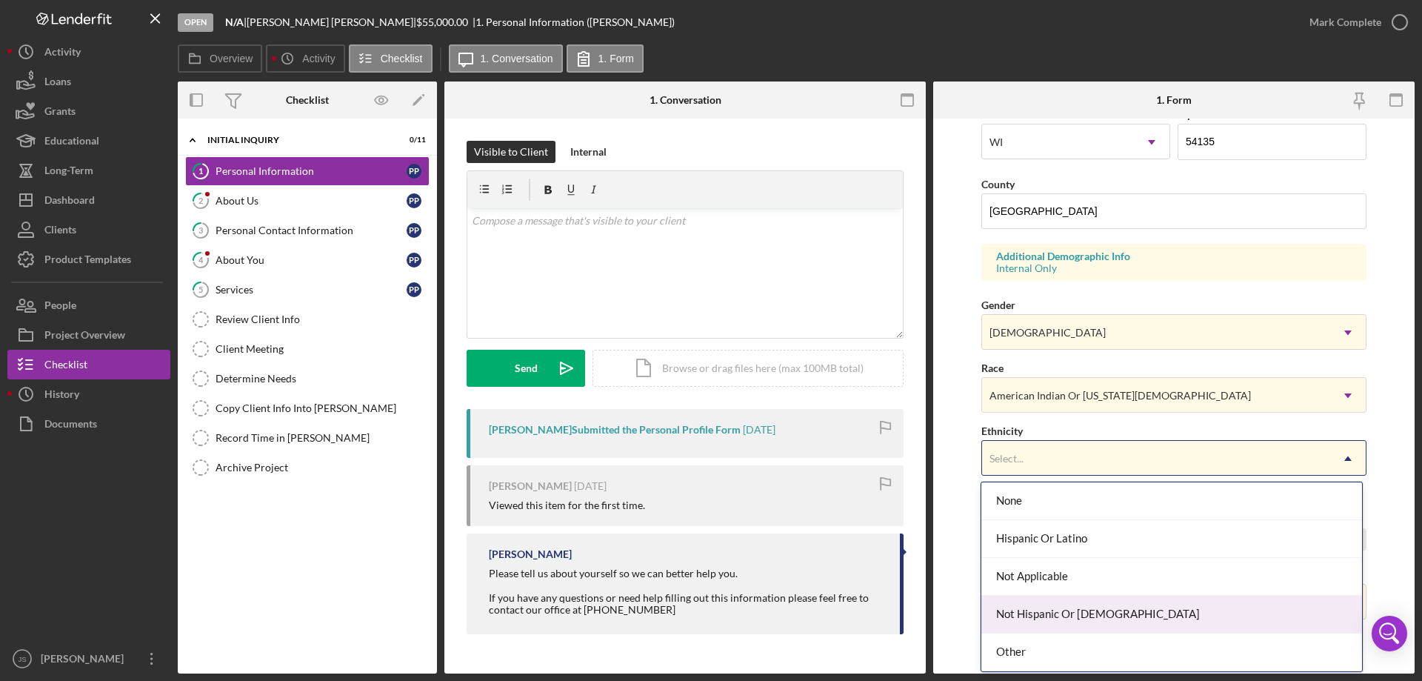
drag, startPoint x: 1130, startPoint y: 613, endPoint x: 1173, endPoint y: 533, distance: 90.8
click at [1130, 613] on div "Not Hispanic Or [DEMOGRAPHIC_DATA]" at bounding box center [1172, 615] width 380 height 38
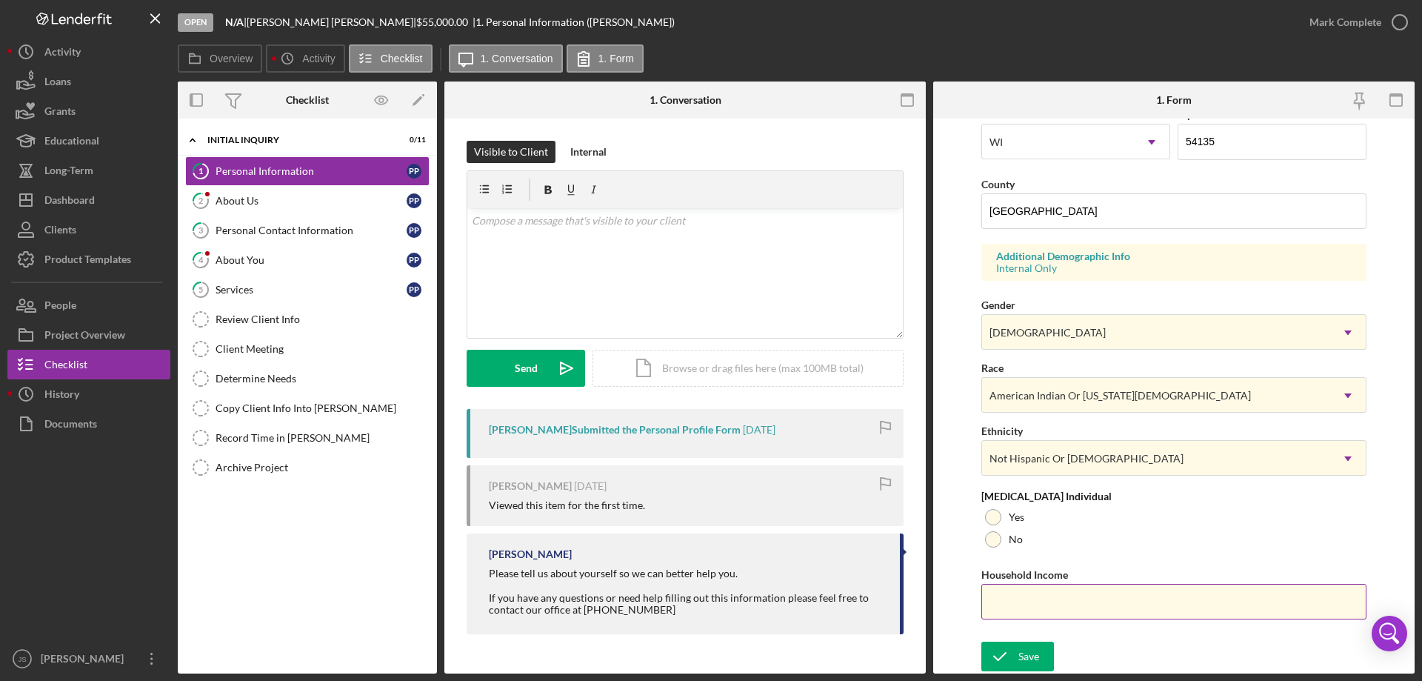
click at [1014, 604] on input "Household Income" at bounding box center [1174, 602] width 385 height 36
type input "$91,000"
click at [992, 536] on div at bounding box center [993, 539] width 16 height 16
click at [1025, 656] on div "Save" at bounding box center [1029, 657] width 21 height 30
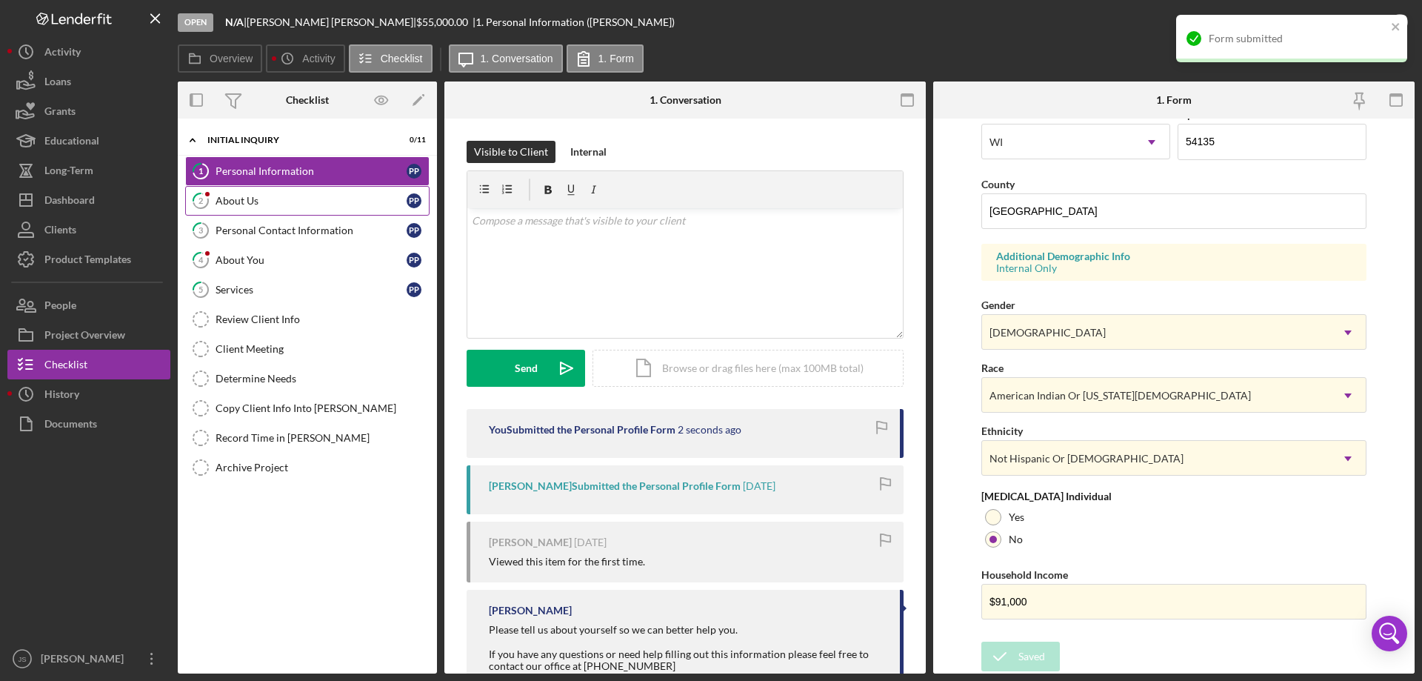
click at [283, 205] on div "About Us" at bounding box center [311, 201] width 191 height 12
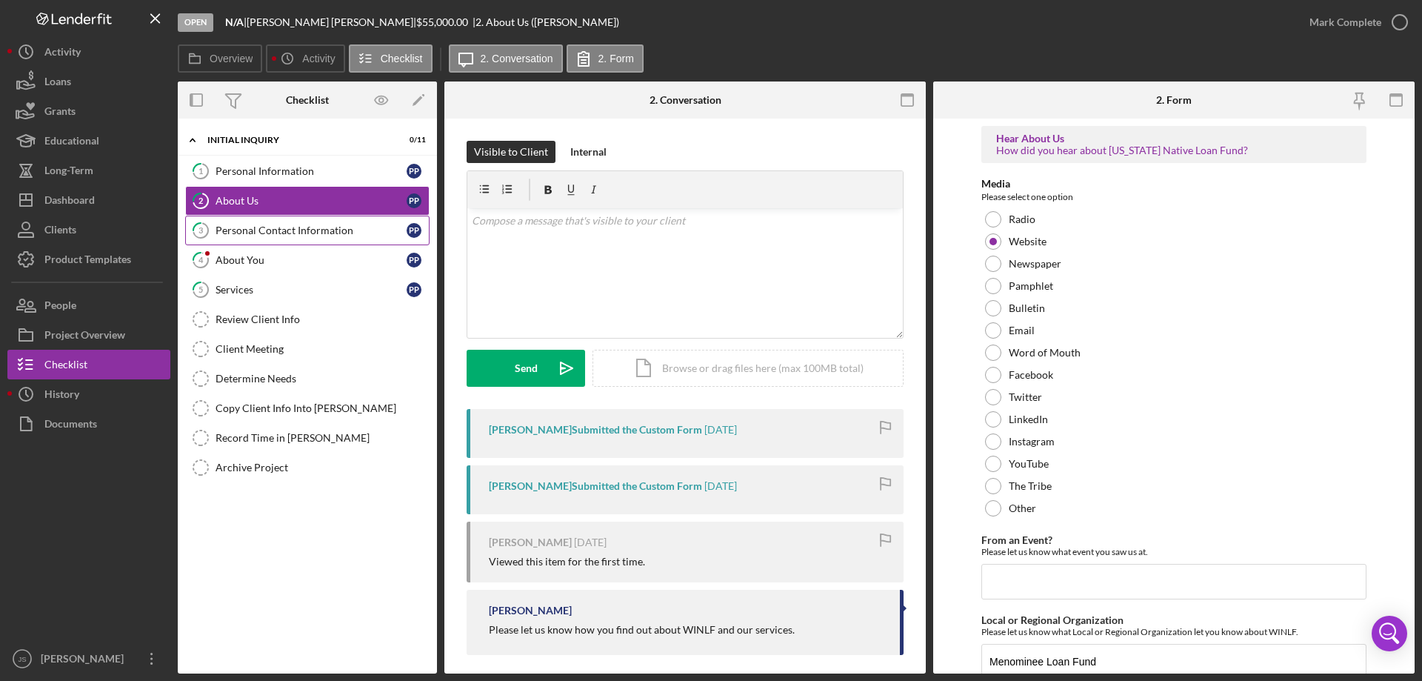
click at [281, 236] on div "Personal Contact Information" at bounding box center [311, 230] width 191 height 12
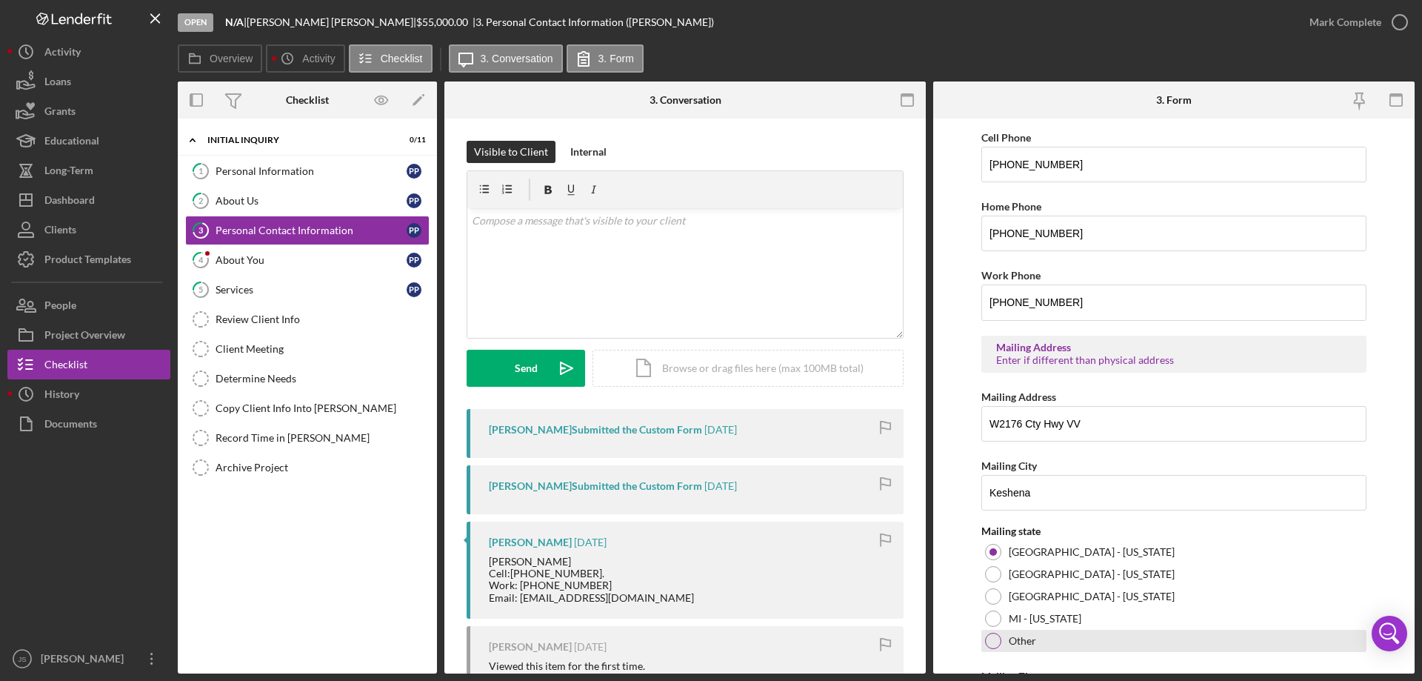
scroll to position [547, 0]
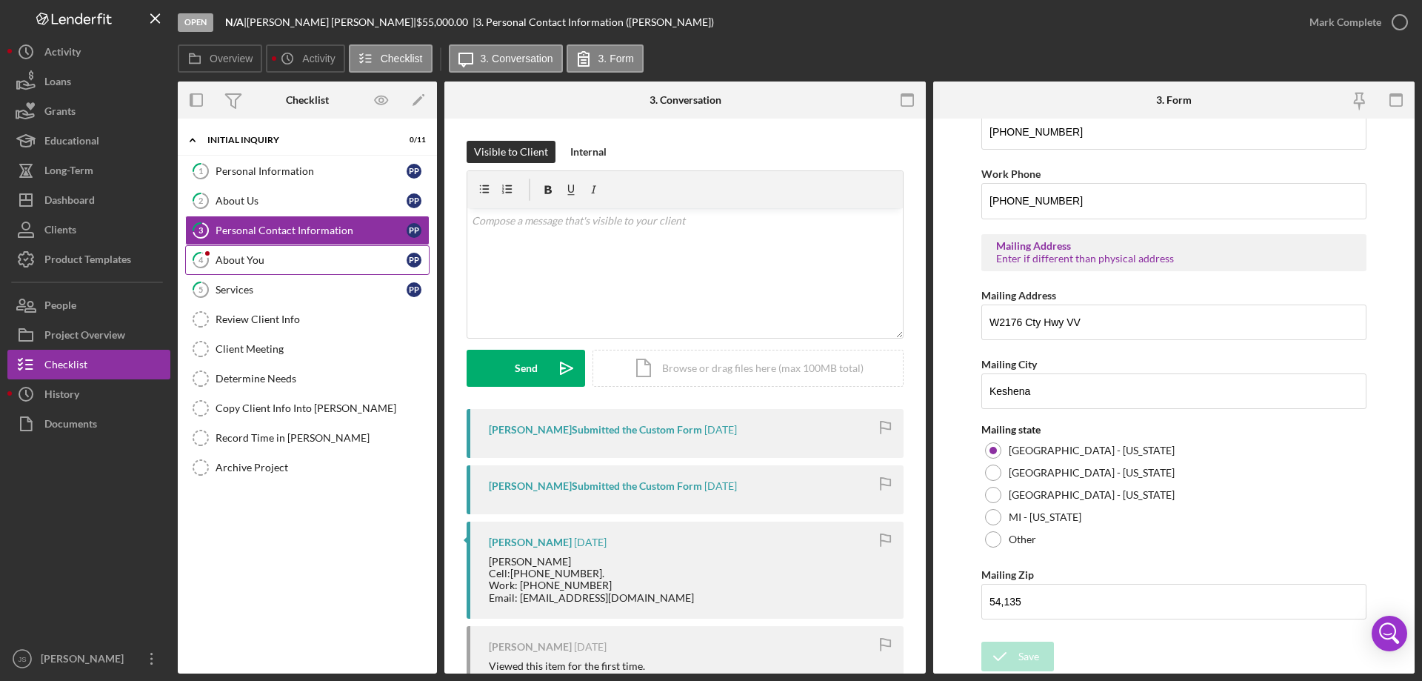
click at [298, 255] on div "About You" at bounding box center [311, 260] width 191 height 12
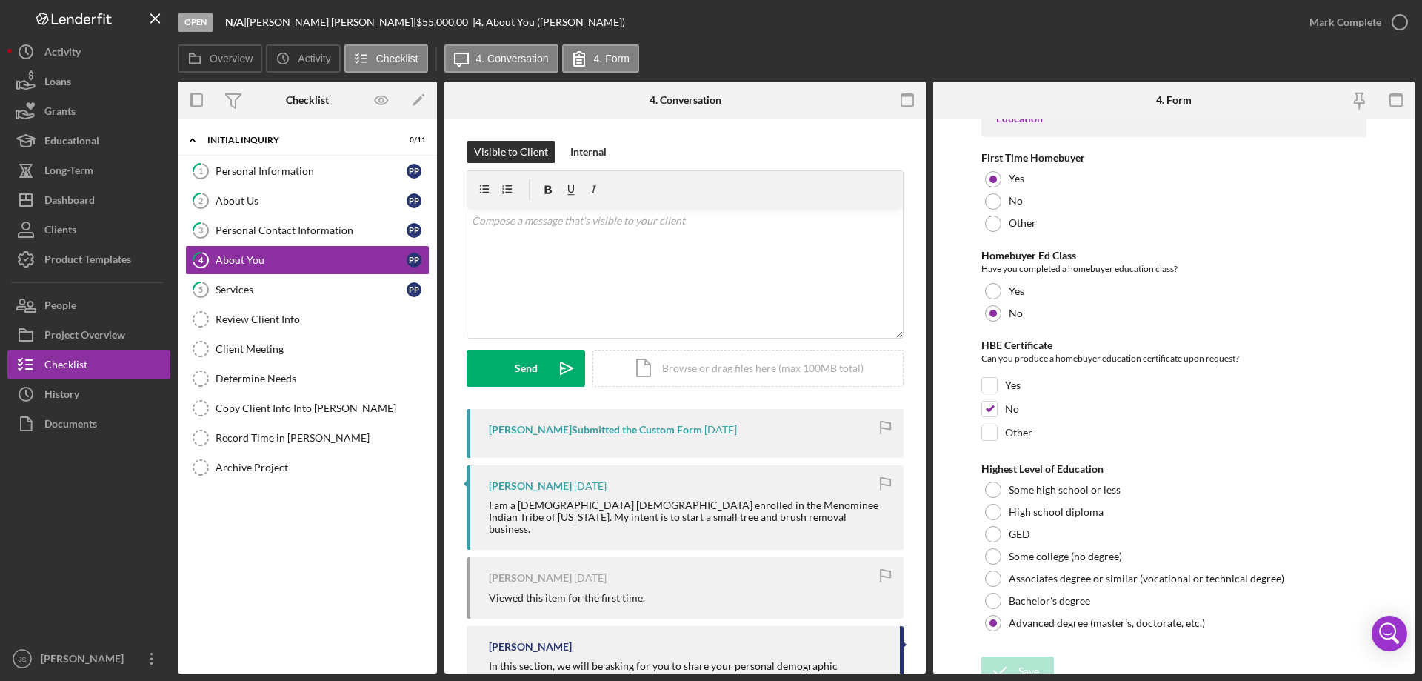
scroll to position [3080, 0]
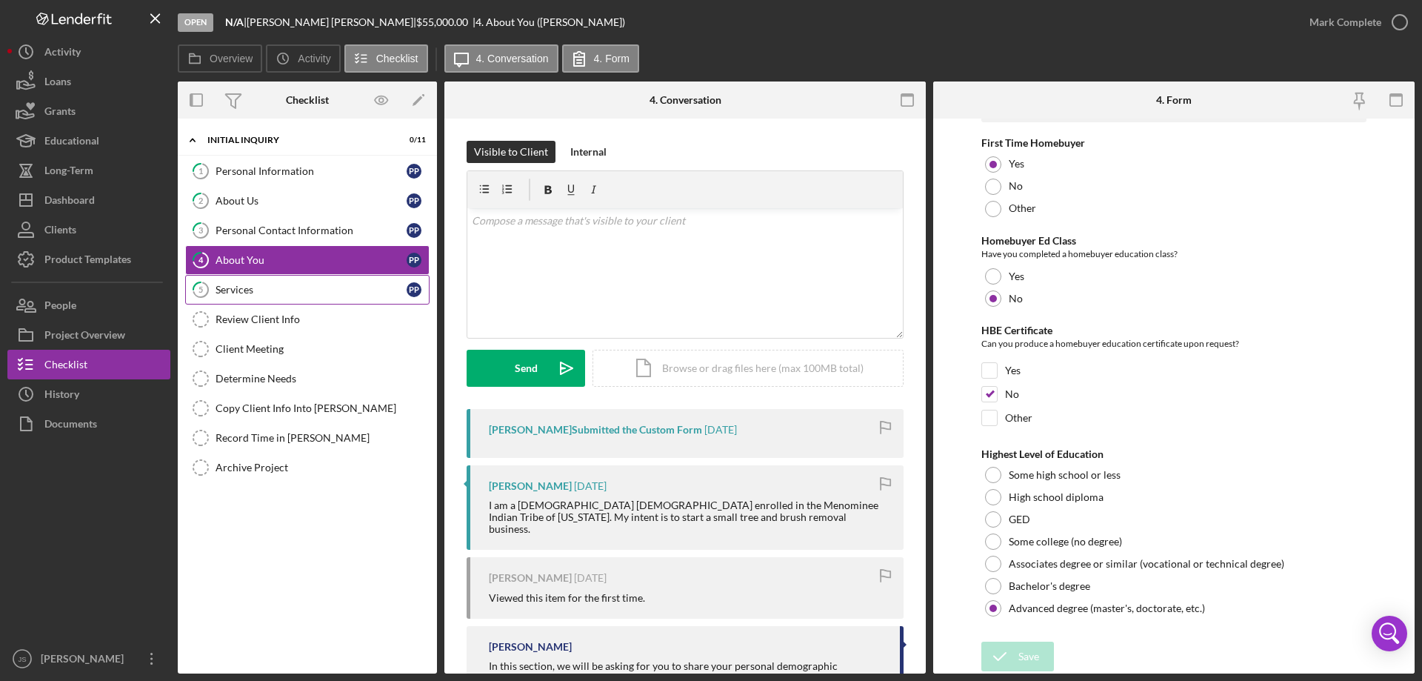
click at [285, 293] on div "Services" at bounding box center [311, 290] width 191 height 12
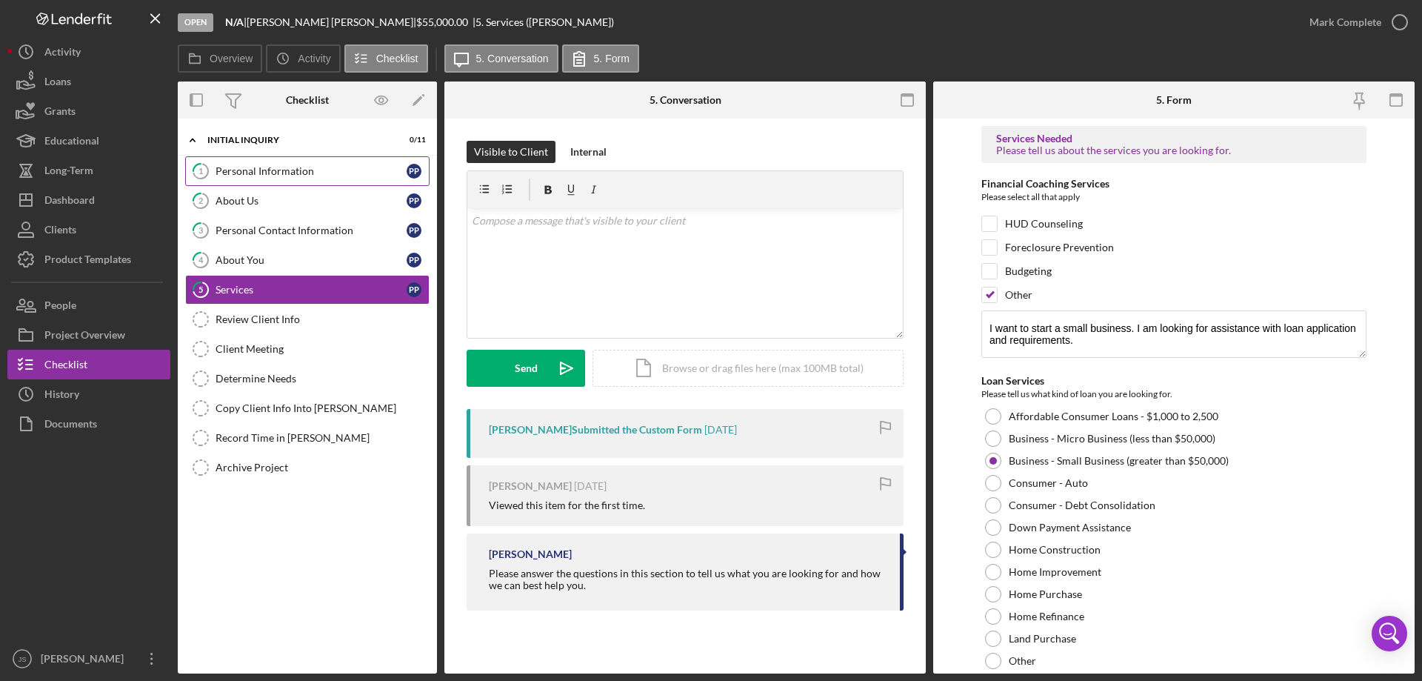
click at [327, 165] on div "Personal Information" at bounding box center [311, 171] width 191 height 12
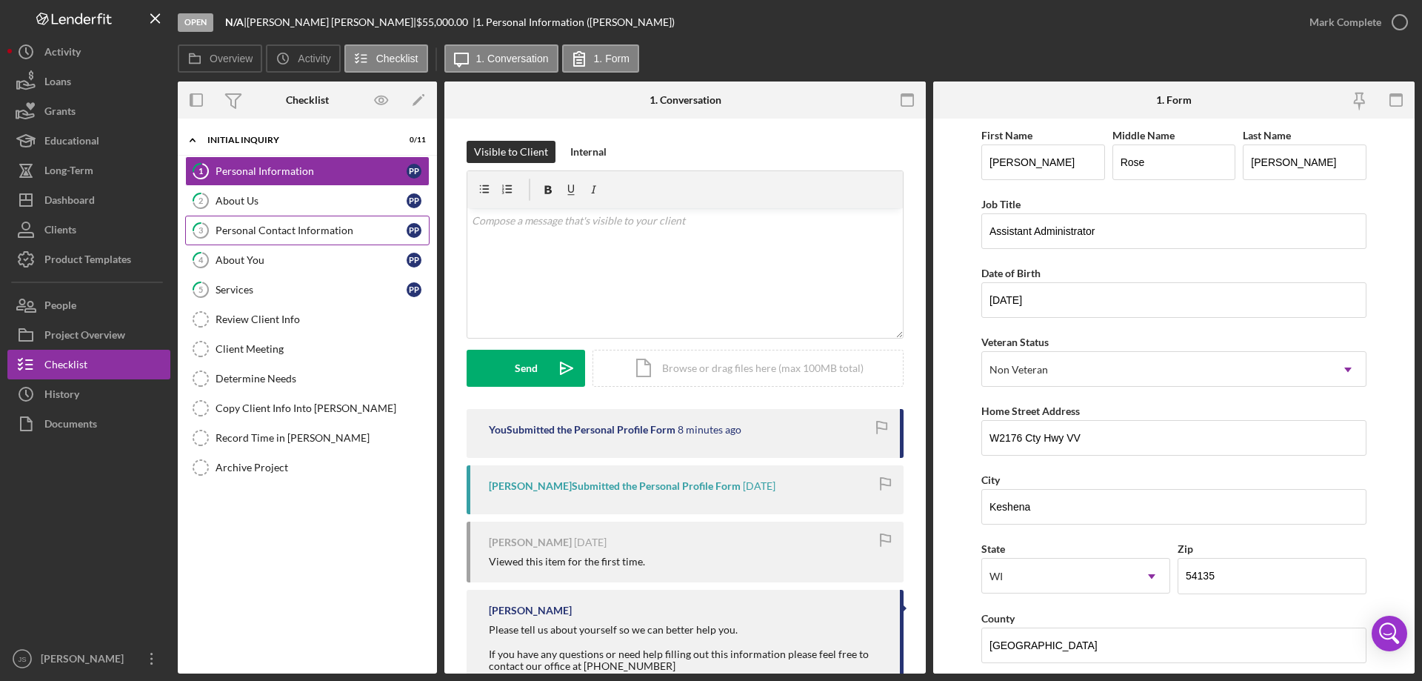
click at [270, 227] on div "Personal Contact Information" at bounding box center [311, 230] width 191 height 12
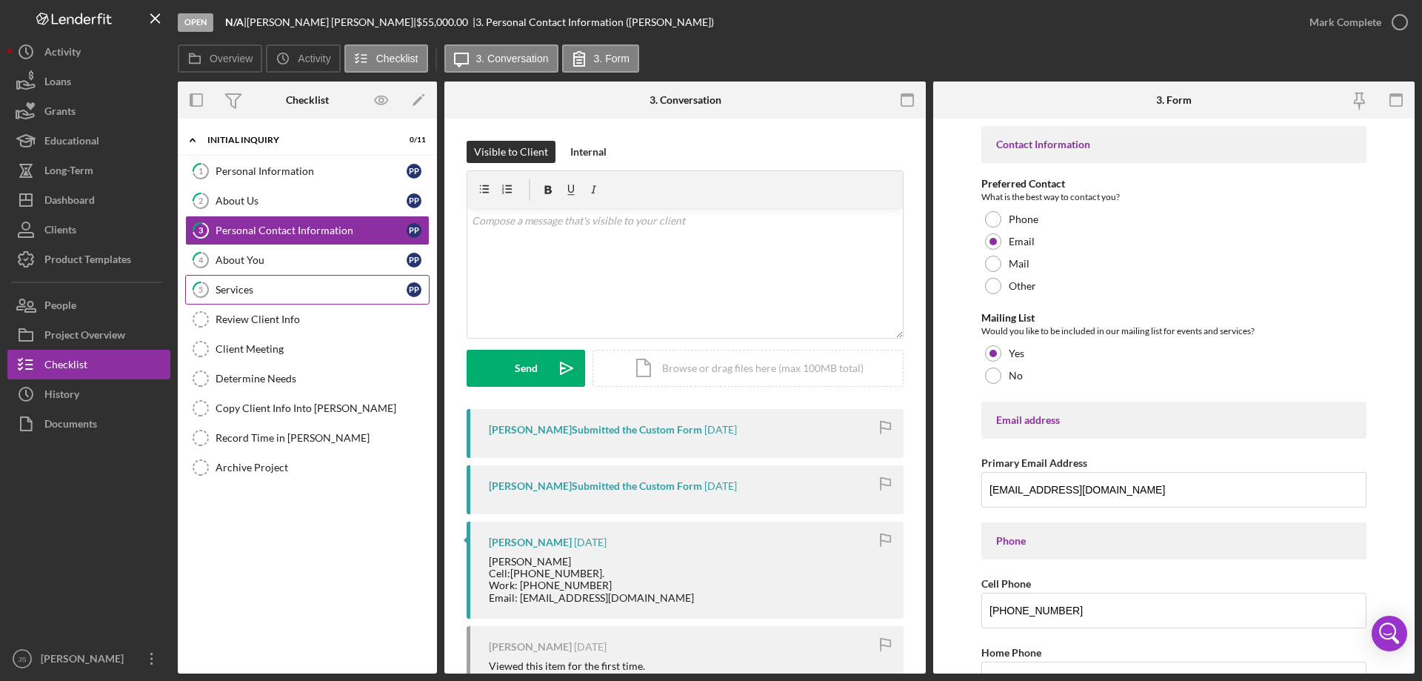
click at [303, 290] on div "Services" at bounding box center [311, 290] width 191 height 12
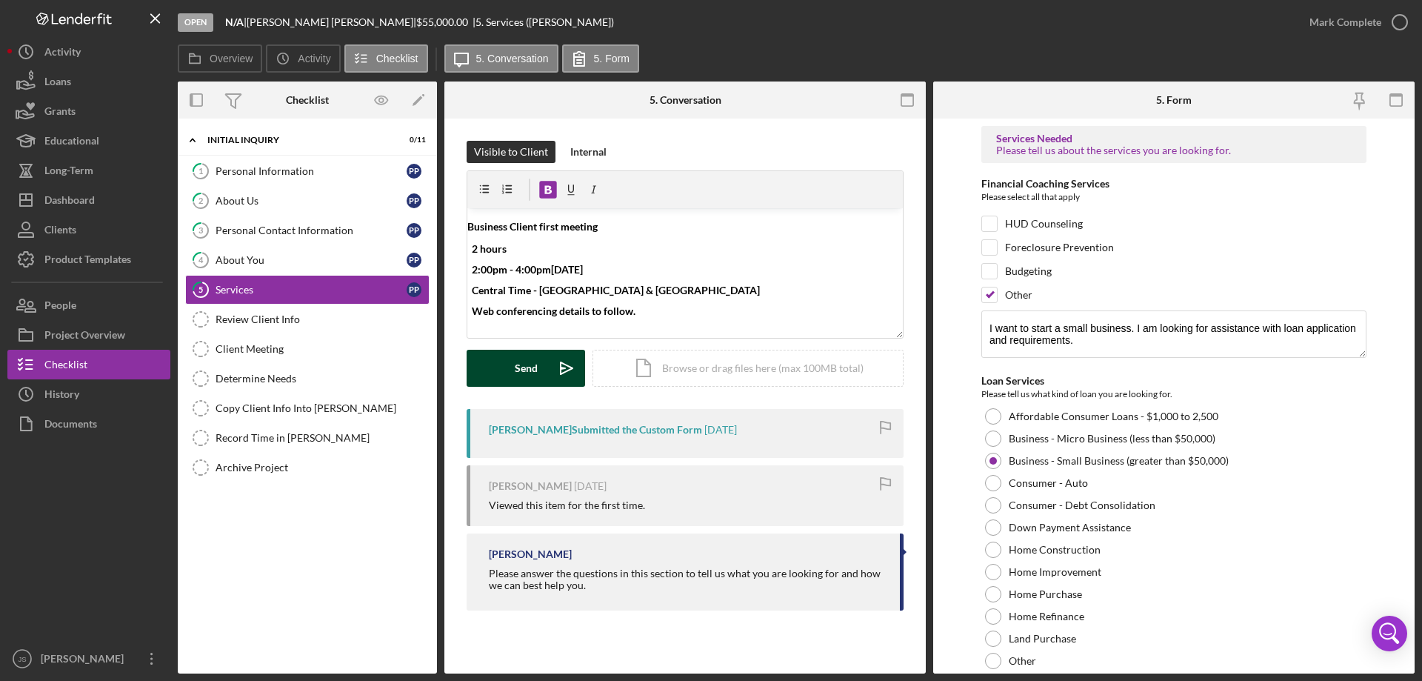
click at [516, 370] on div "Send" at bounding box center [526, 368] width 23 height 37
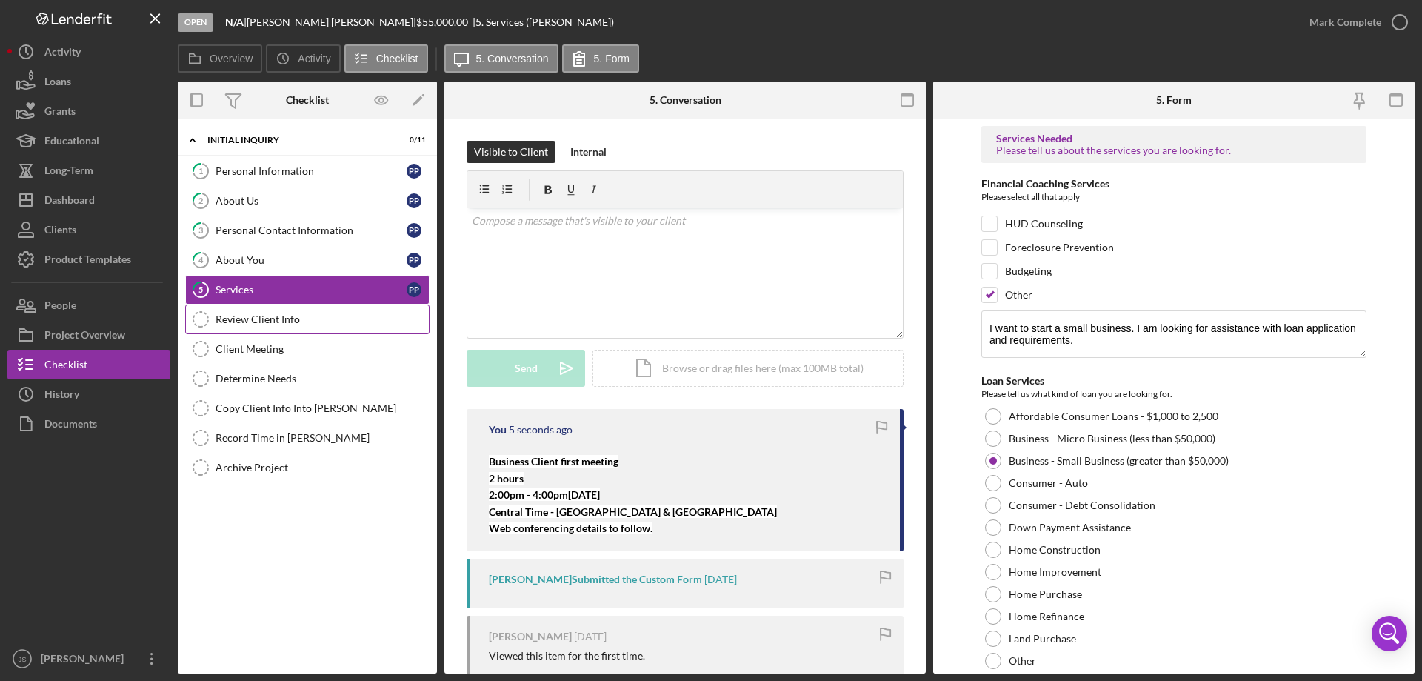
click at [338, 319] on div "Review Client Info" at bounding box center [322, 319] width 213 height 12
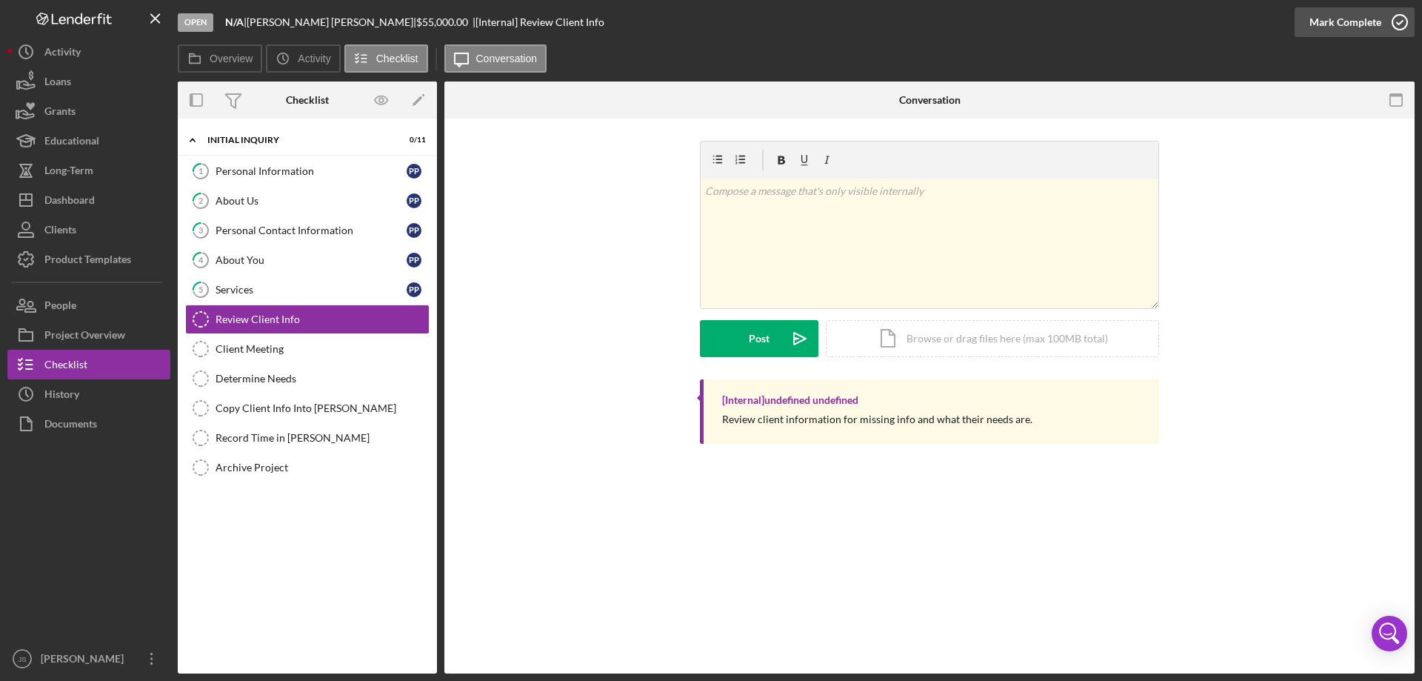
click at [1402, 14] on icon "button" at bounding box center [1400, 22] width 37 height 37
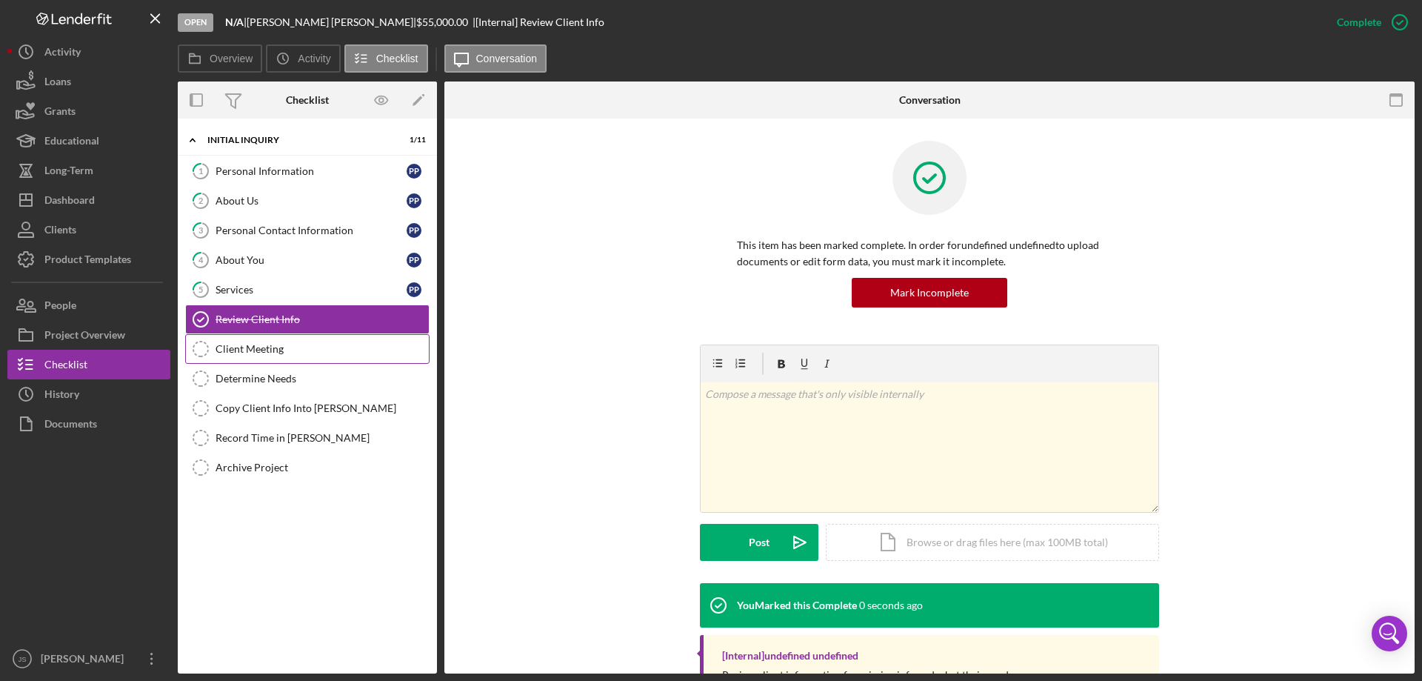
click at [284, 352] on div "Client Meeting" at bounding box center [322, 349] width 213 height 12
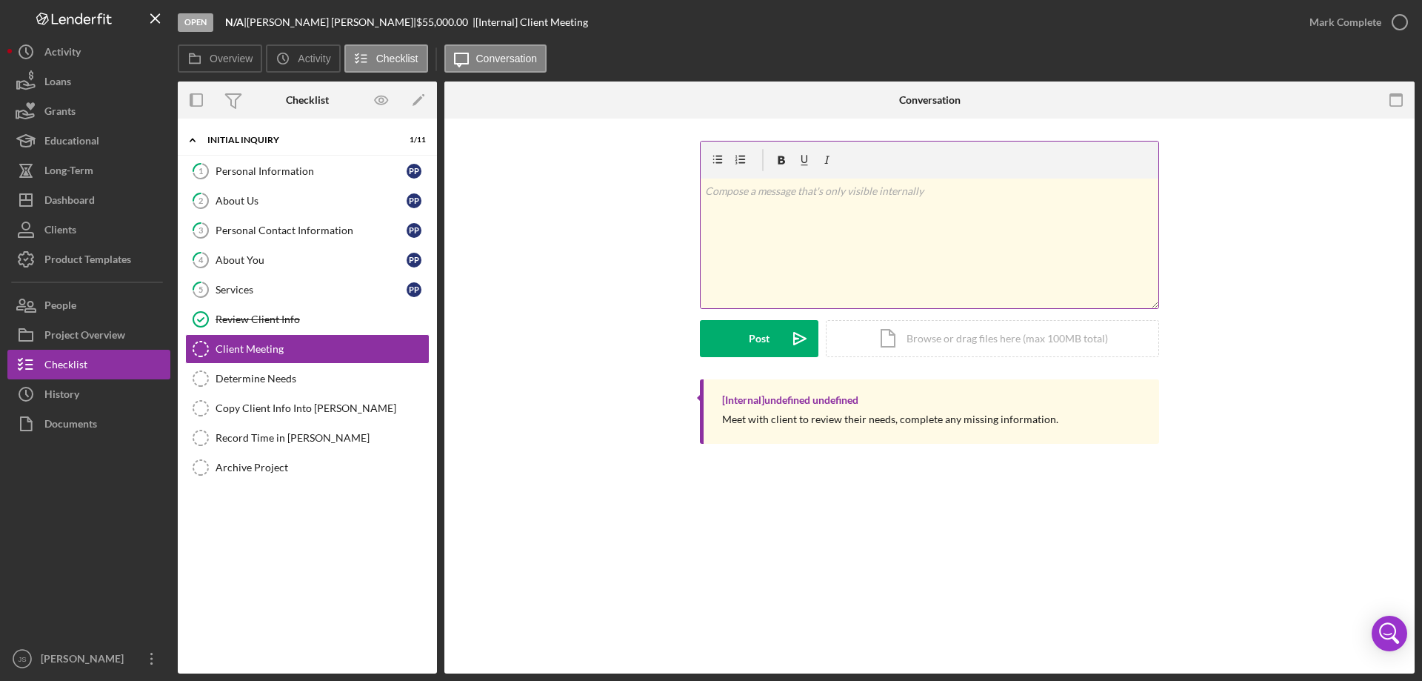
click at [733, 239] on div "v Color teal Color pink Remove color Add row above Add row below Add column bef…" at bounding box center [930, 244] width 458 height 130
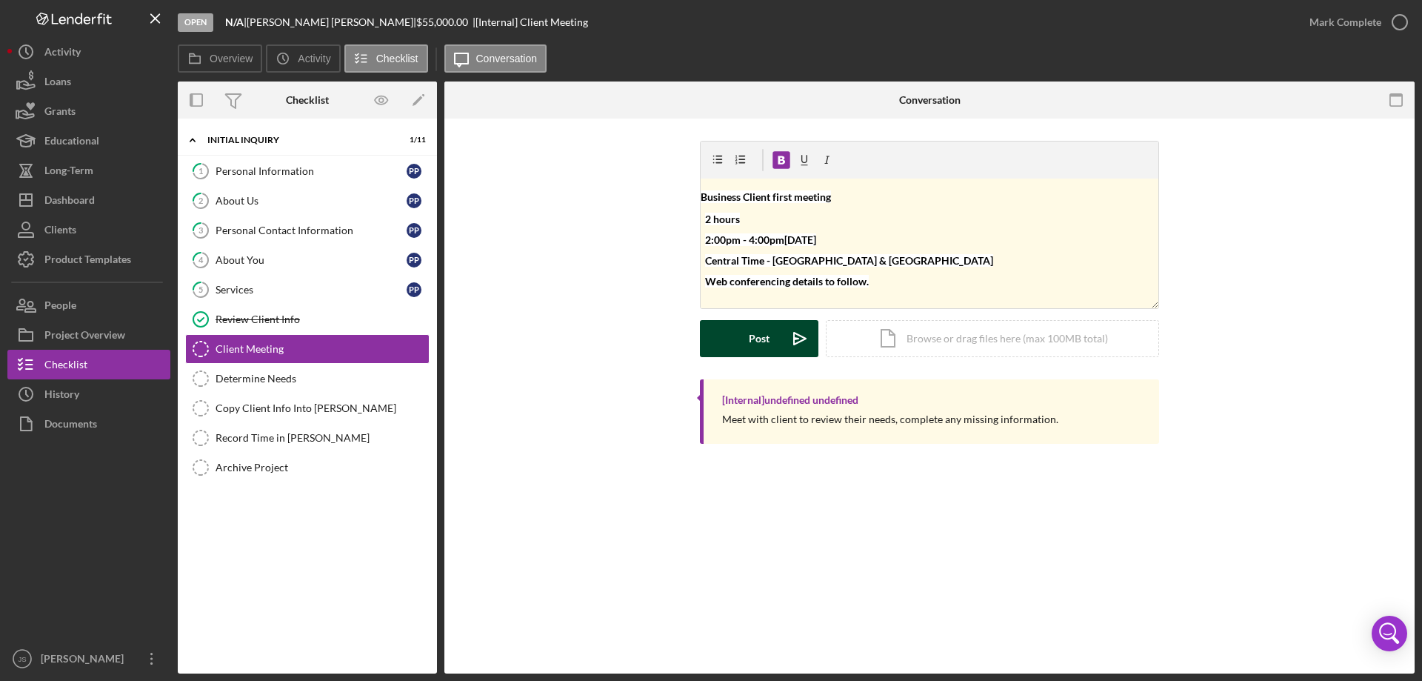
click at [756, 344] on div "Post" at bounding box center [759, 338] width 21 height 37
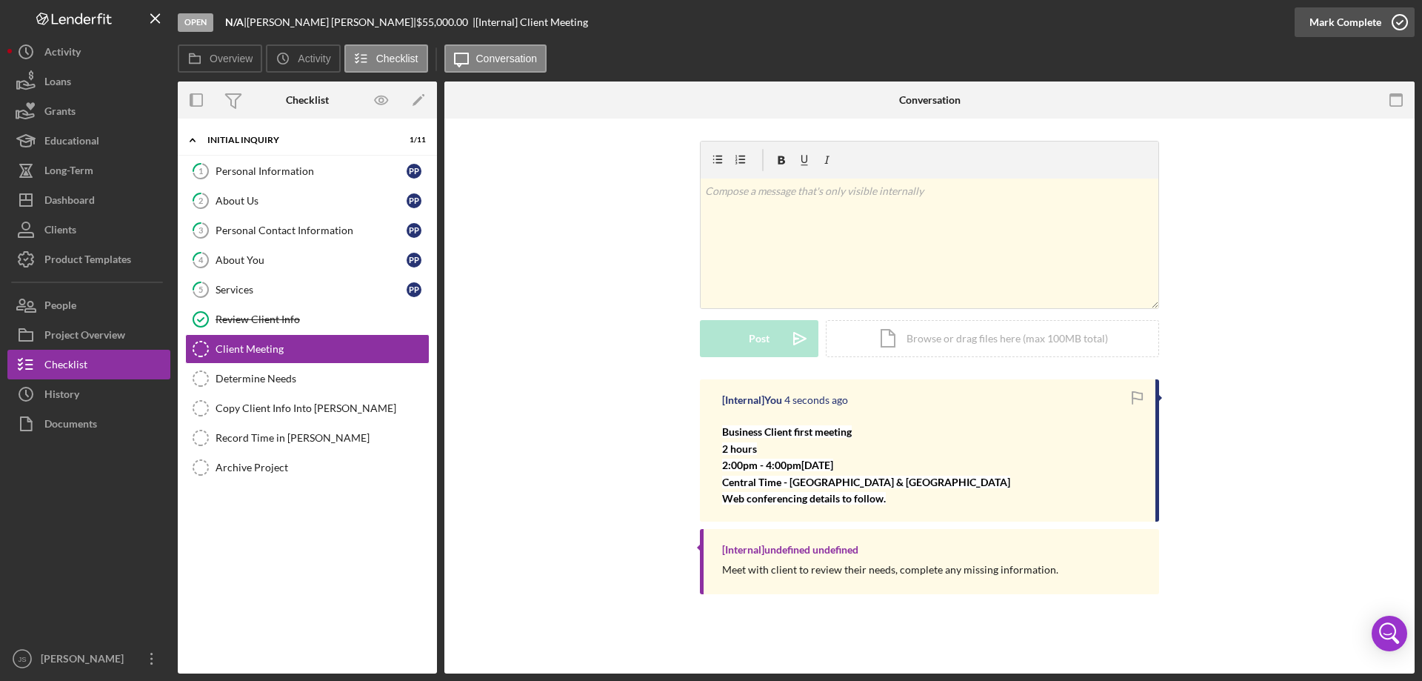
click at [1401, 23] on icon "button" at bounding box center [1400, 22] width 37 height 37
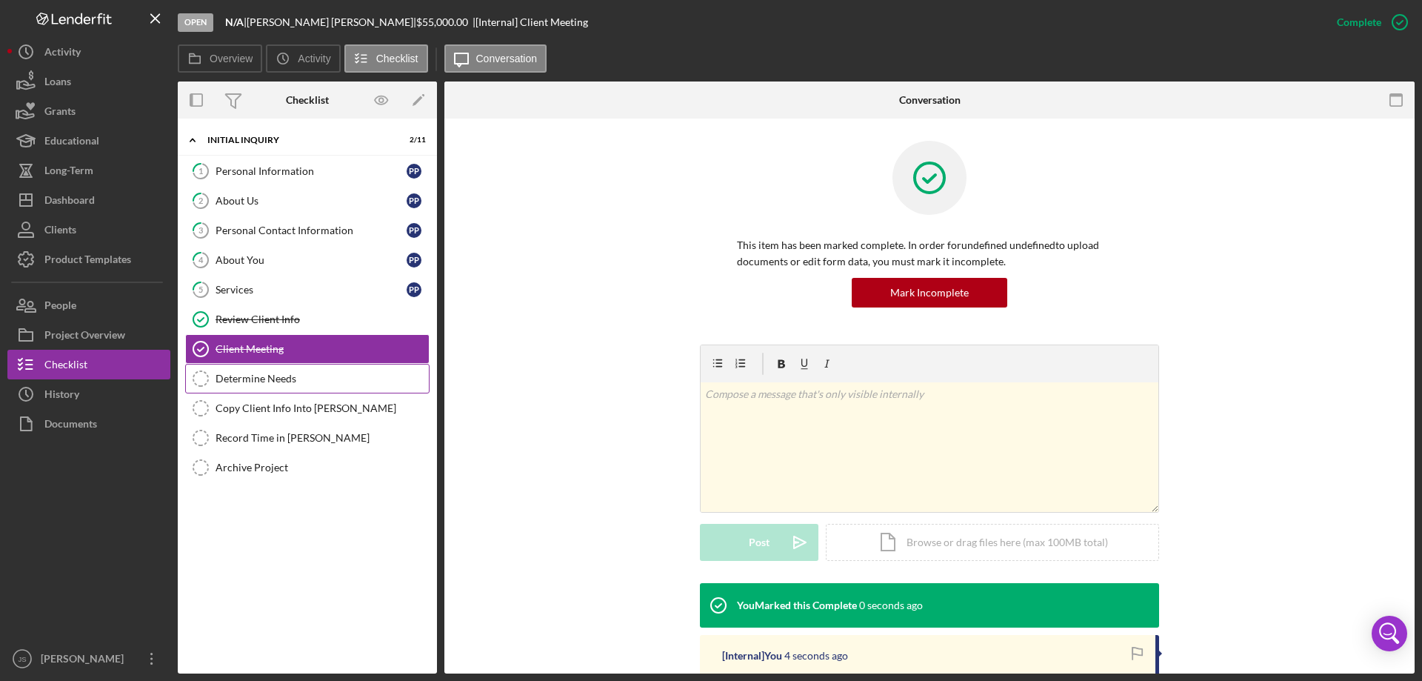
click at [269, 380] on div "Determine Needs" at bounding box center [322, 379] width 213 height 12
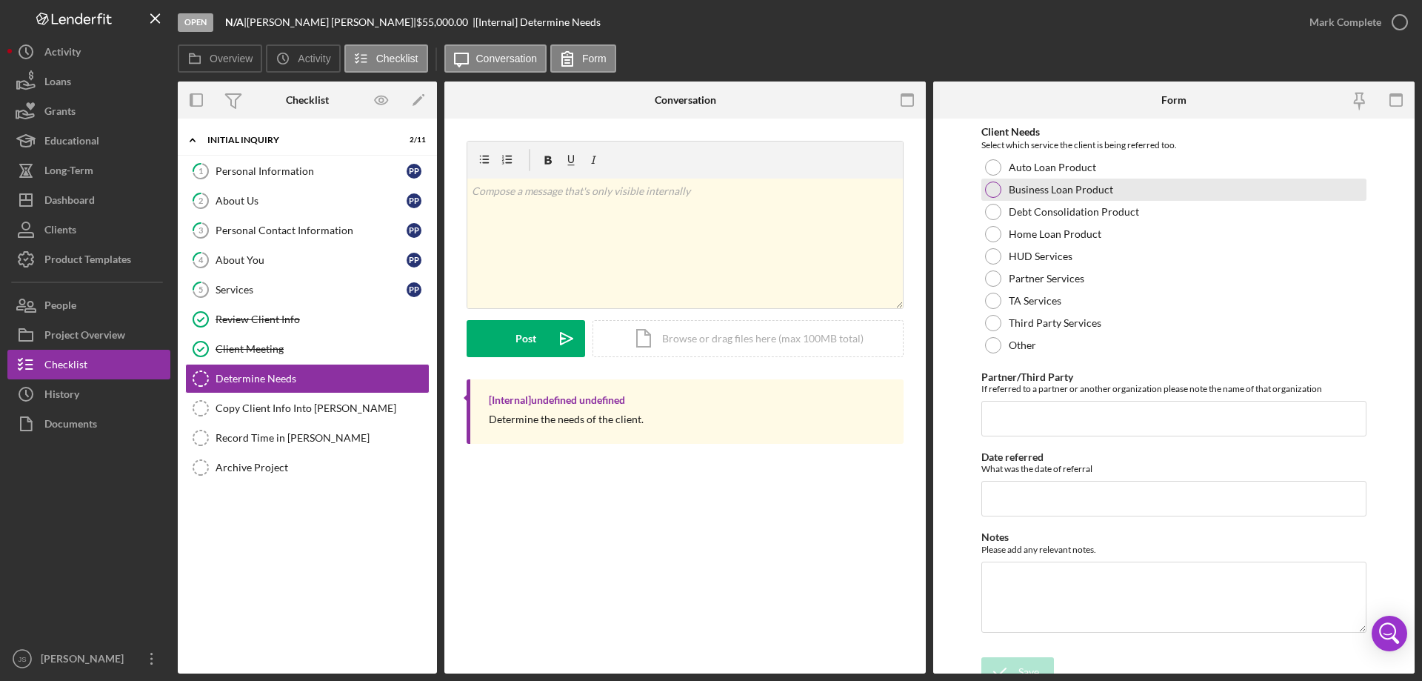
click at [991, 190] on div at bounding box center [993, 189] width 16 height 16
drag, startPoint x: 1018, startPoint y: 664, endPoint x: 1133, endPoint y: 599, distance: 132.0
click at [1019, 664] on div "Save" at bounding box center [1029, 672] width 21 height 30
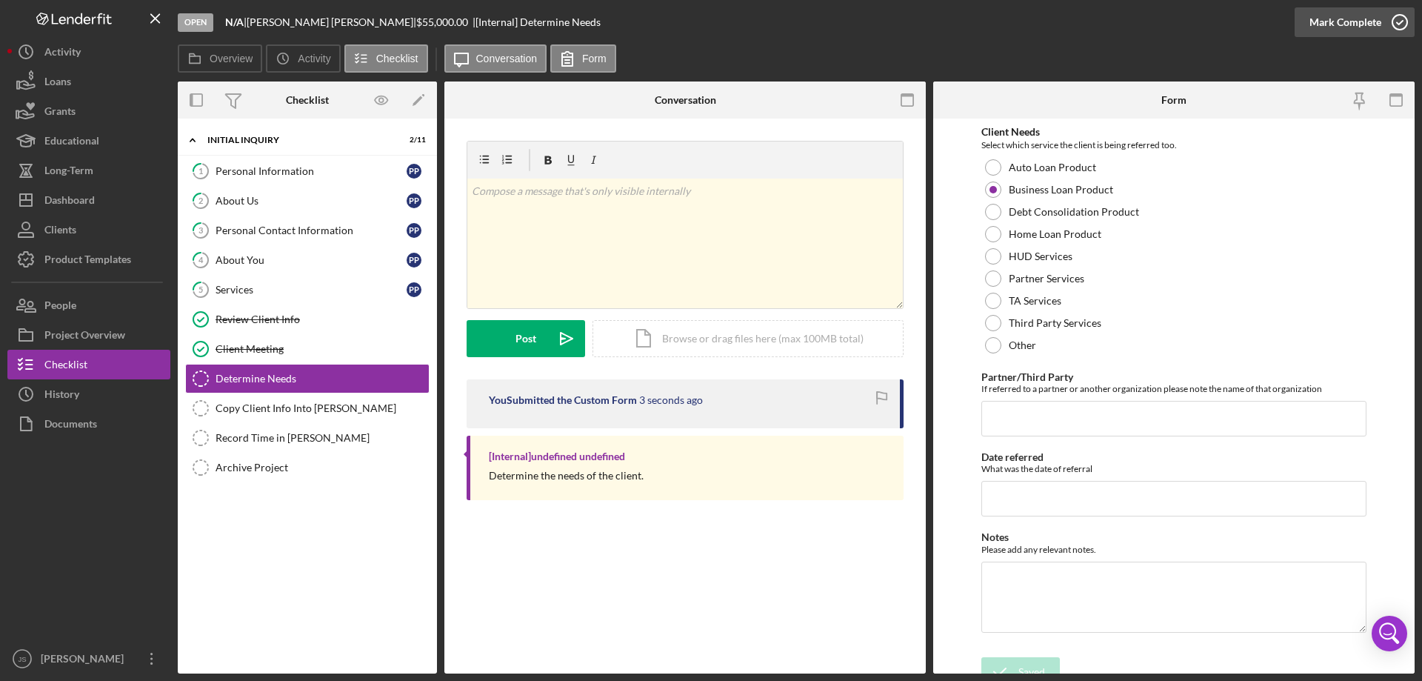
click at [1399, 24] on icon "button" at bounding box center [1400, 22] width 37 height 37
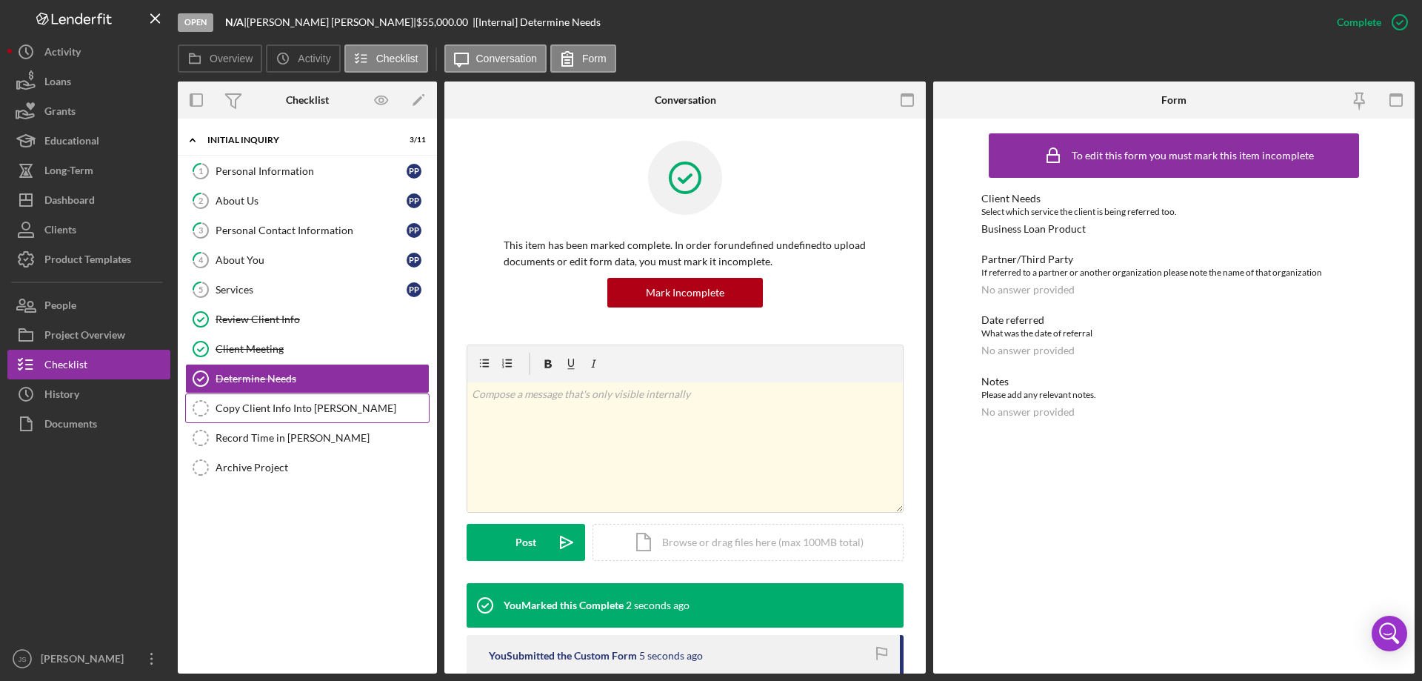
click at [300, 409] on div "Copy Client Info Into [PERSON_NAME]" at bounding box center [322, 408] width 213 height 12
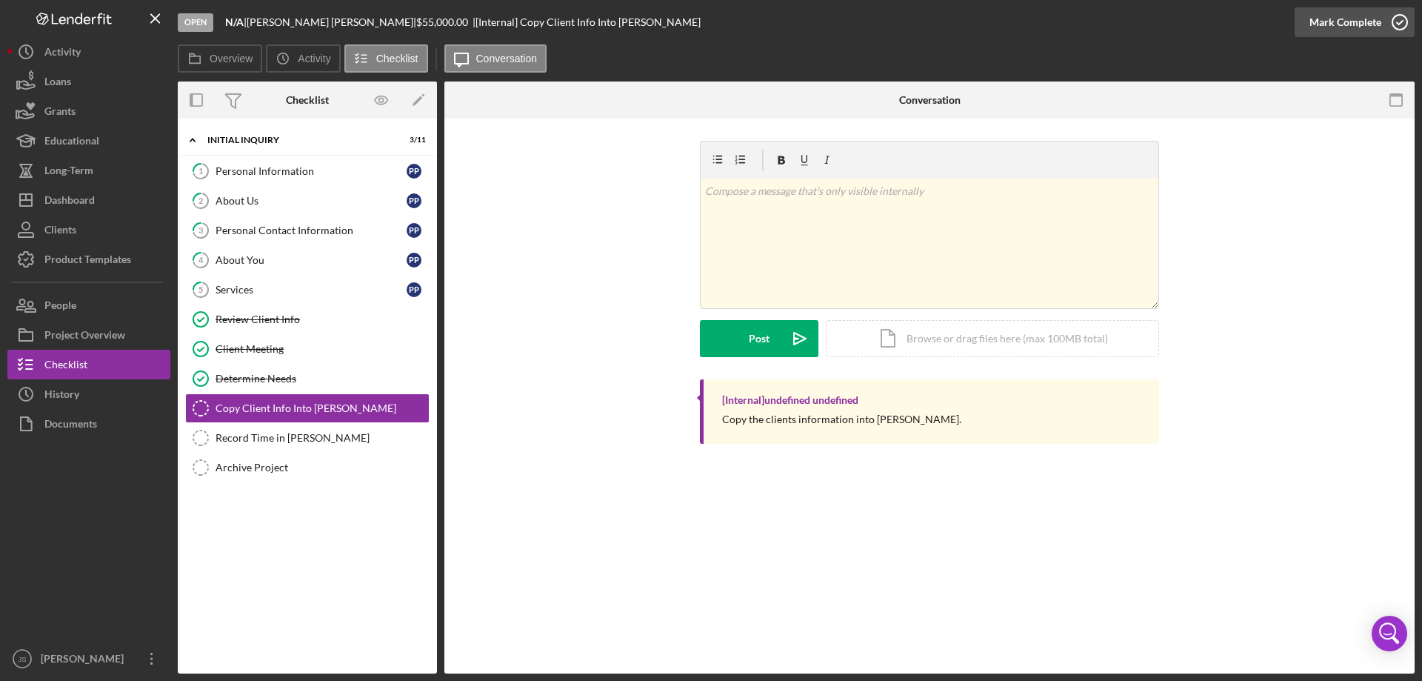
click at [1400, 21] on icon "button" at bounding box center [1400, 22] width 37 height 37
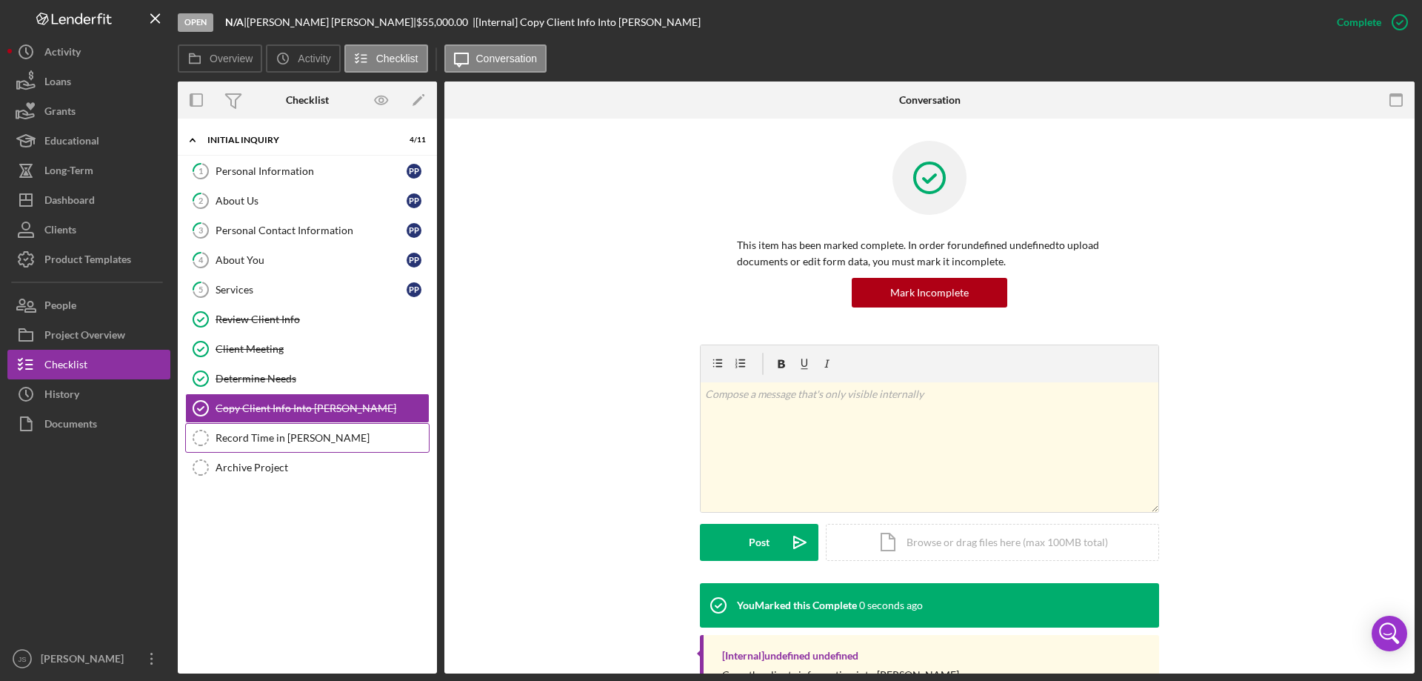
click at [283, 434] on div "Record Time in [PERSON_NAME]" at bounding box center [322, 438] width 213 height 12
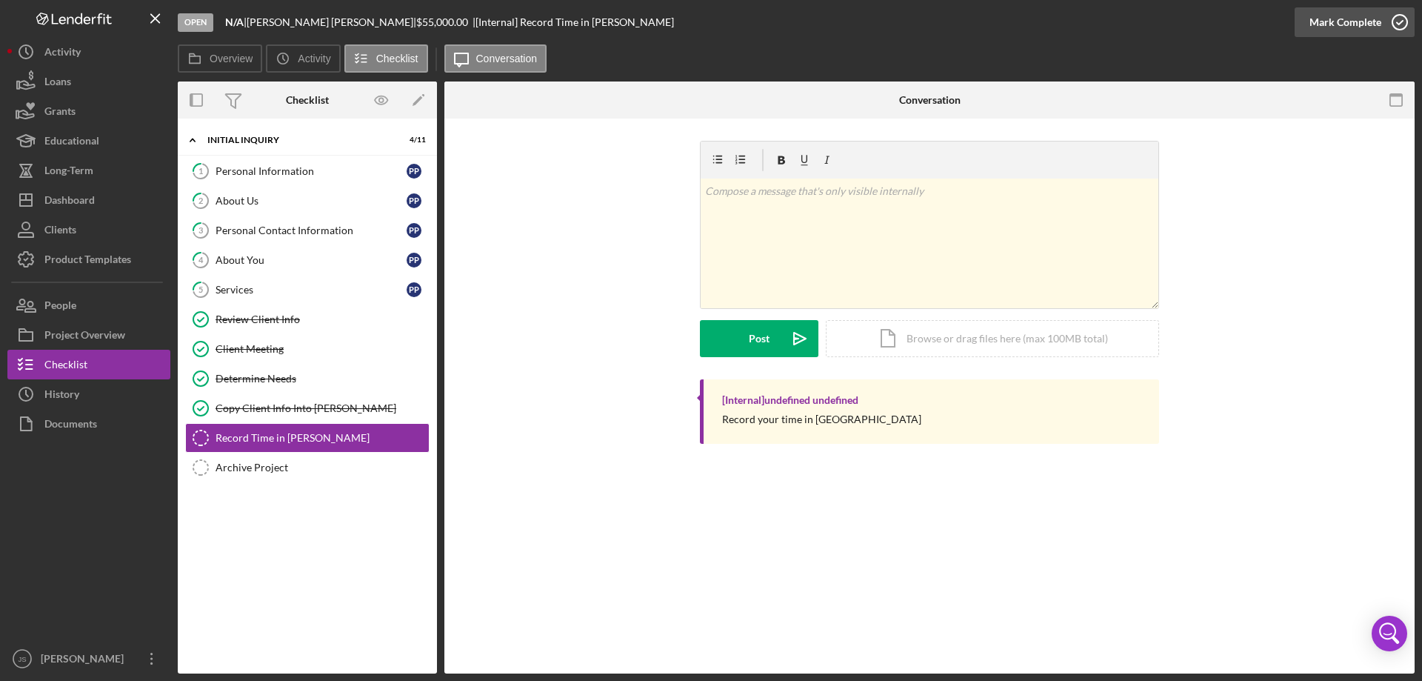
click at [1399, 19] on icon "button" at bounding box center [1400, 22] width 37 height 37
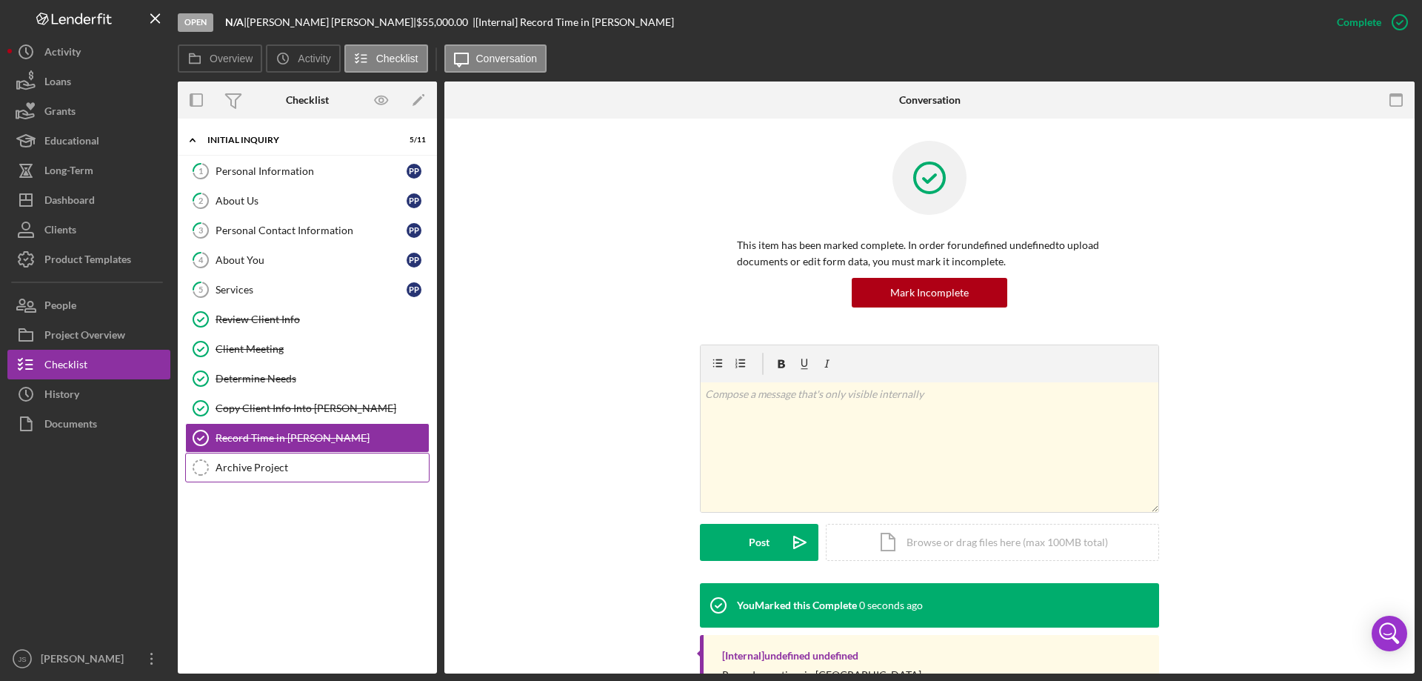
click at [250, 467] on div "Archive Project" at bounding box center [322, 468] width 213 height 12
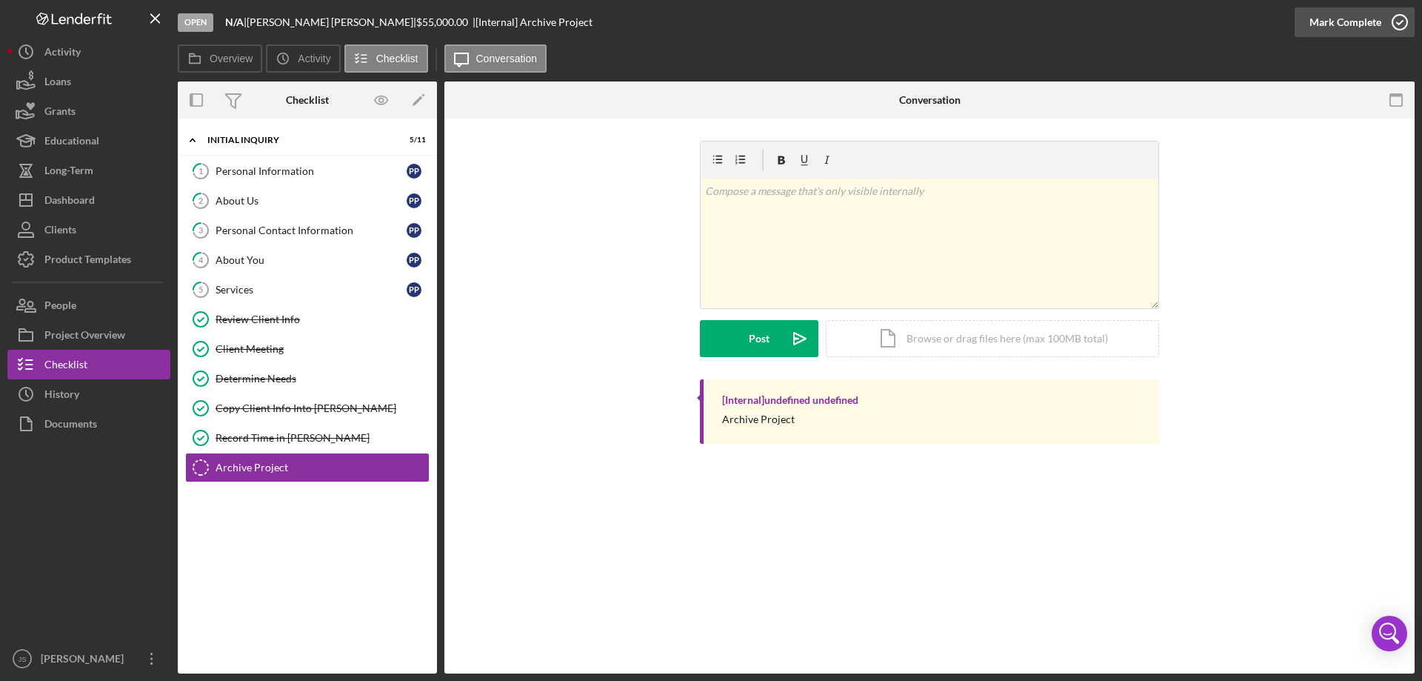
click at [1396, 19] on icon "button" at bounding box center [1400, 22] width 37 height 37
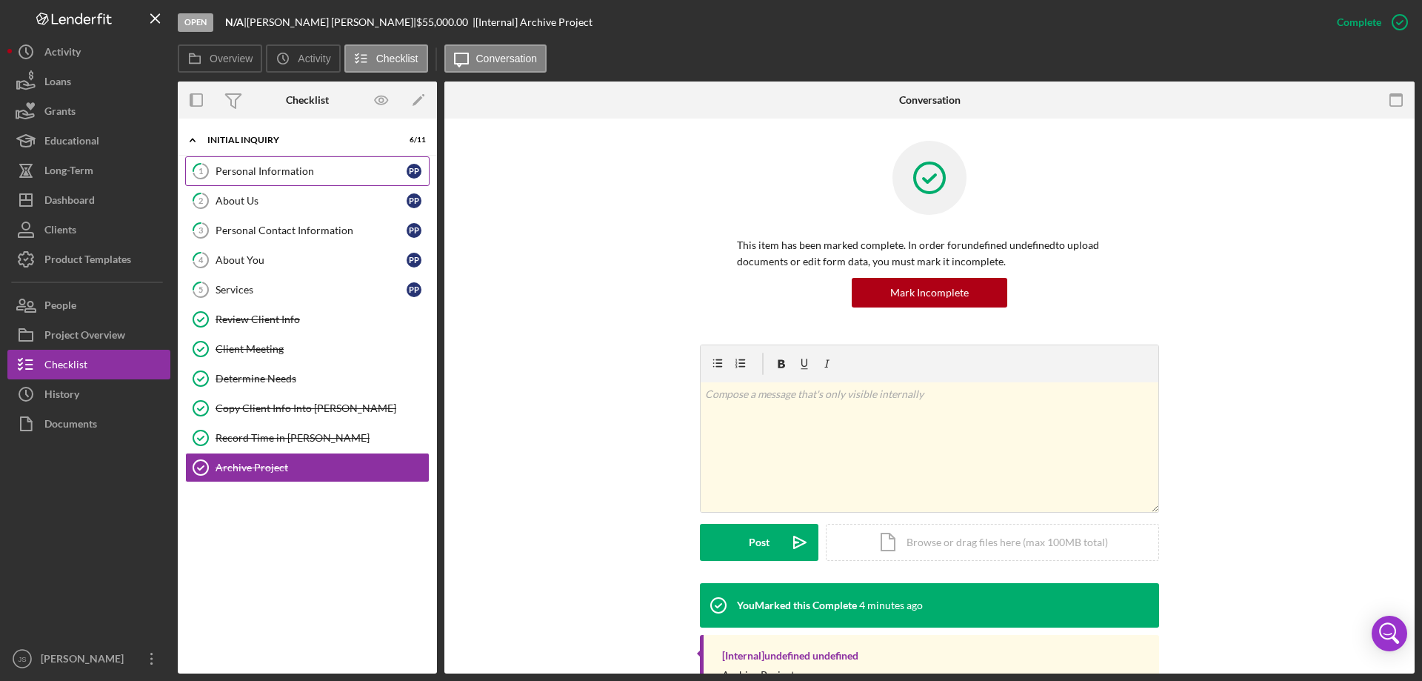
click at [307, 171] on div "Personal Information" at bounding box center [311, 171] width 191 height 12
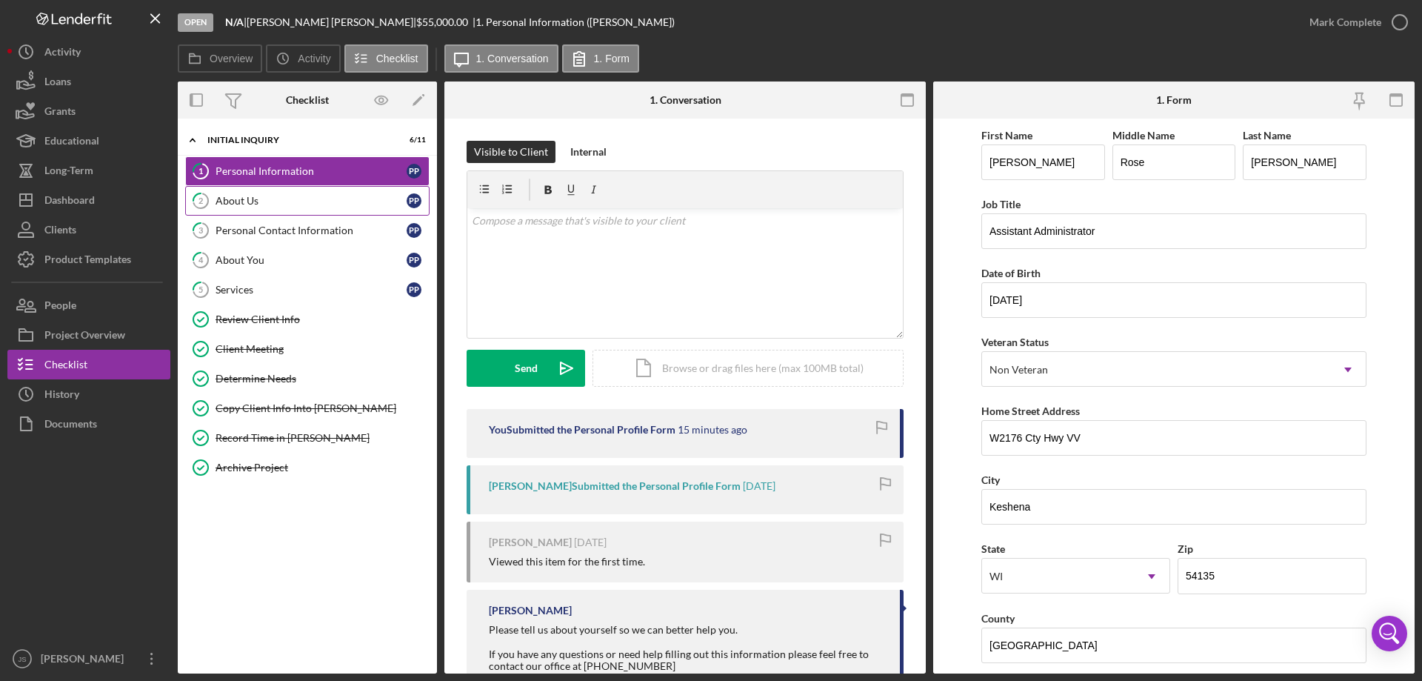
click at [298, 205] on div "About Us" at bounding box center [311, 201] width 191 height 12
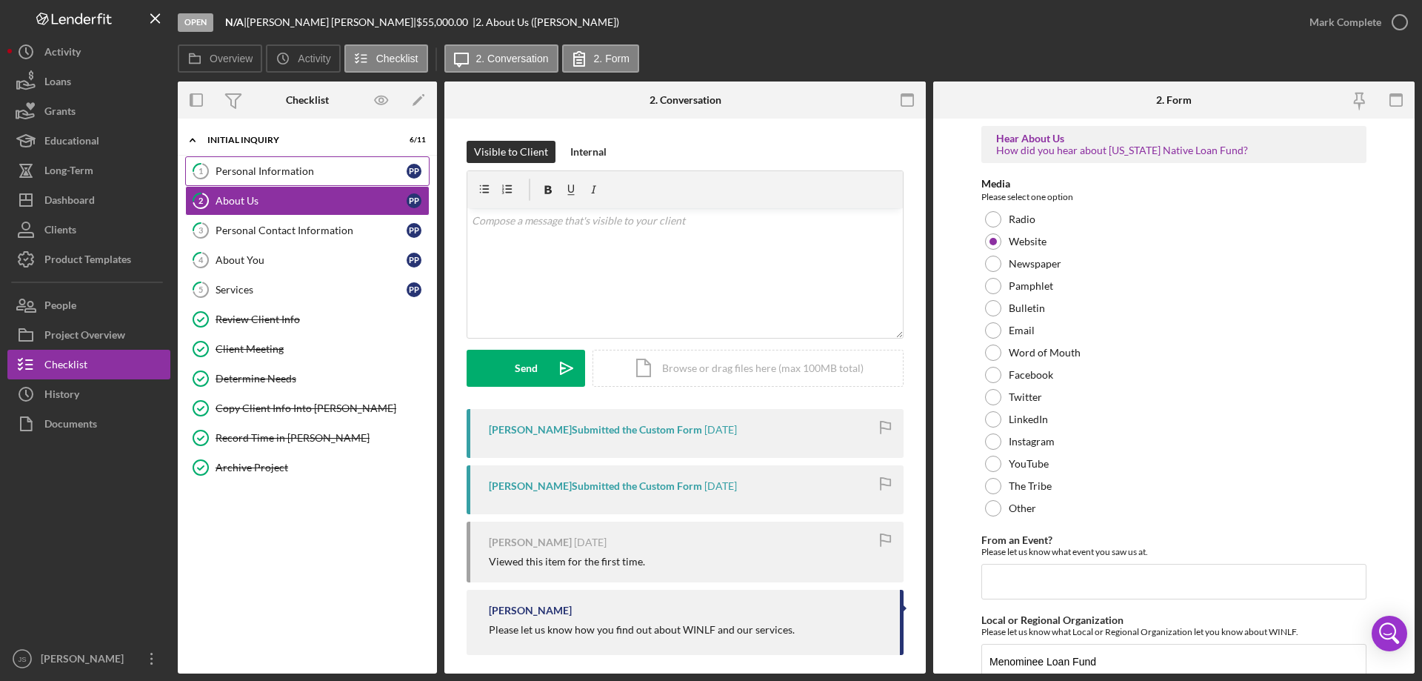
click at [289, 166] on div "Personal Information" at bounding box center [311, 171] width 191 height 12
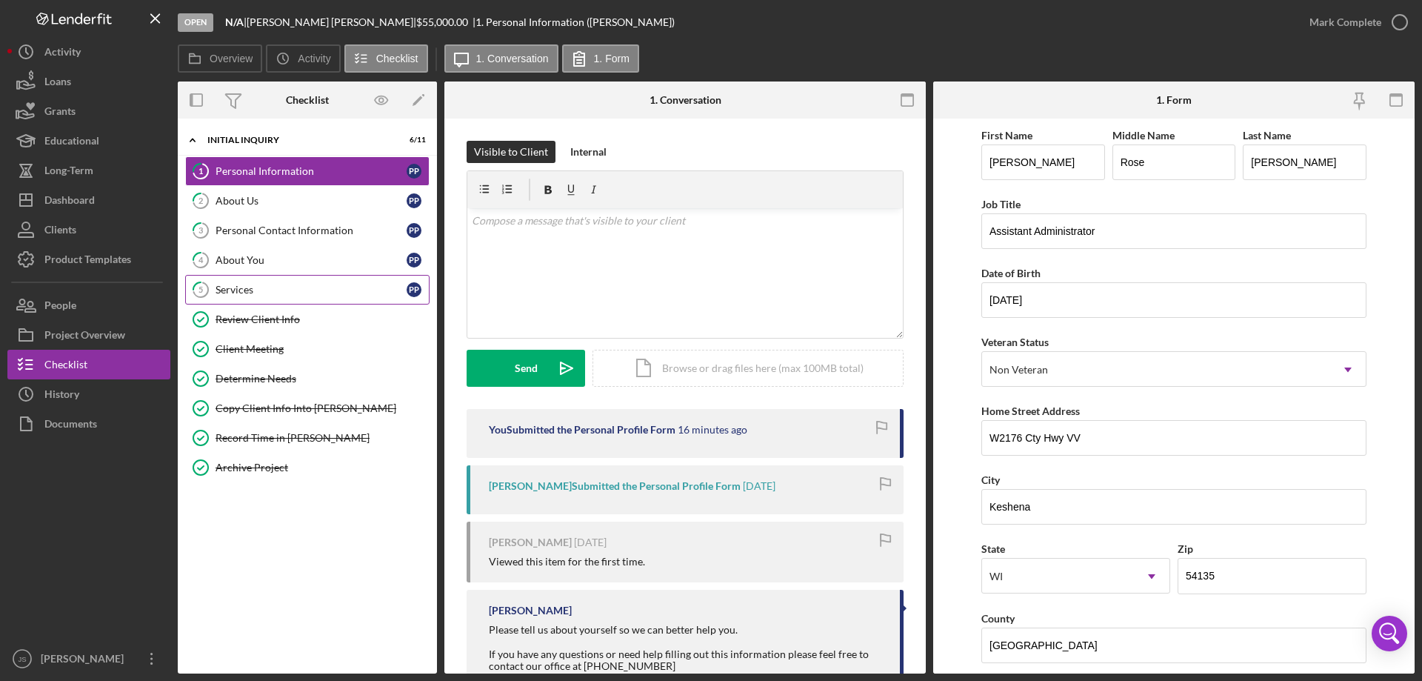
click at [280, 289] on div "Services" at bounding box center [311, 290] width 191 height 12
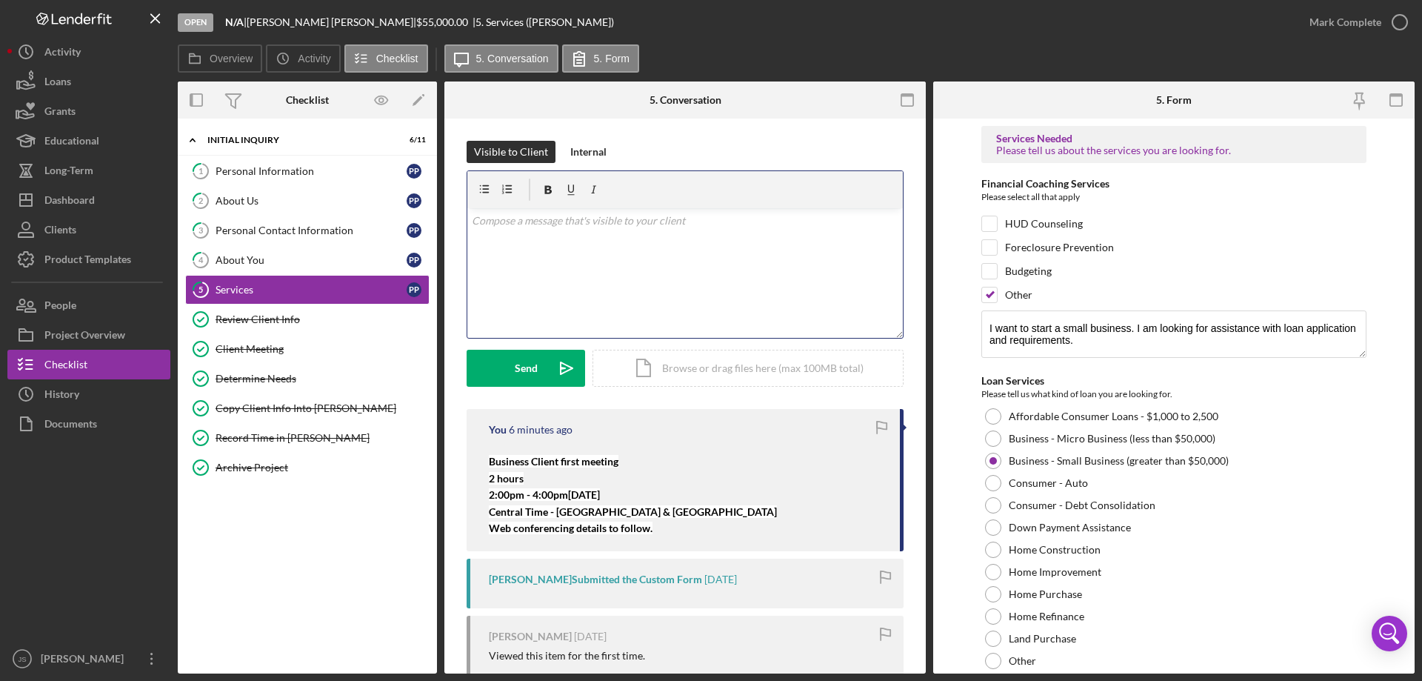
click at [524, 233] on div "v Color teal Color pink Remove color Add row above Add row below Add column bef…" at bounding box center [685, 273] width 436 height 130
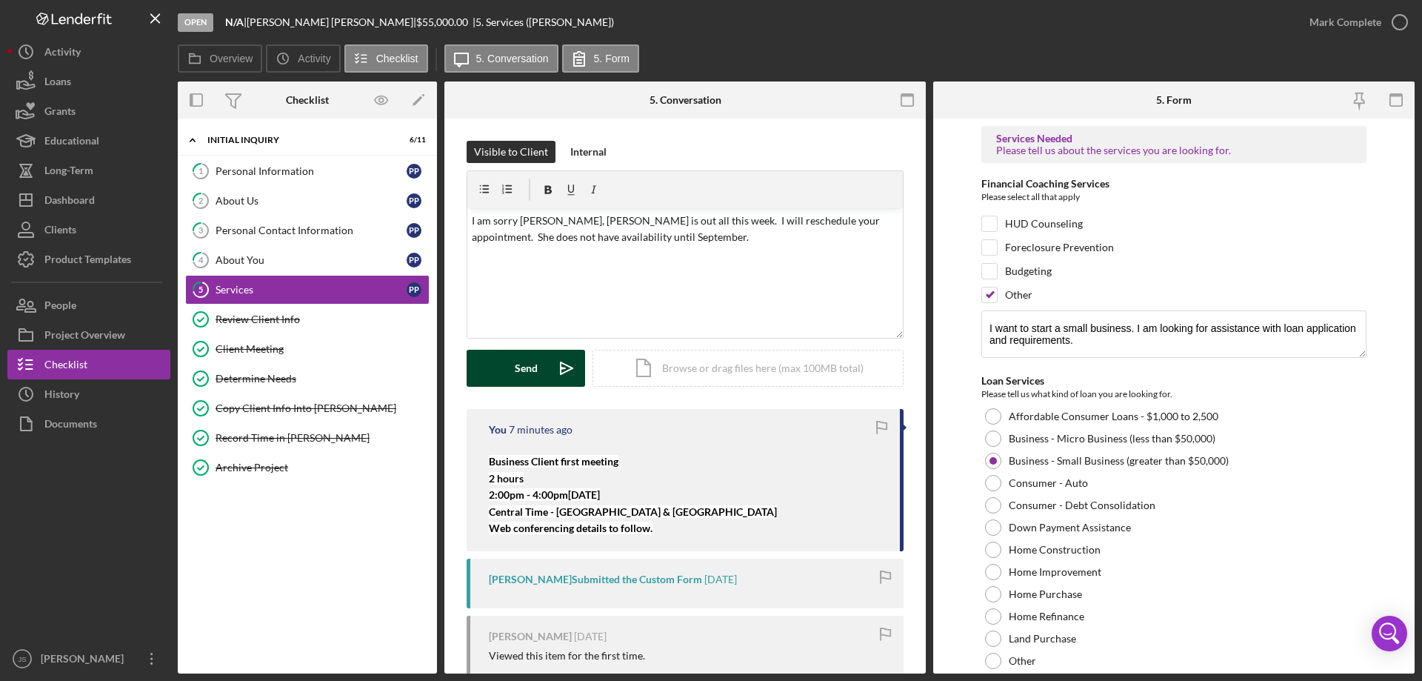
click at [522, 370] on div "Send" at bounding box center [526, 368] width 23 height 37
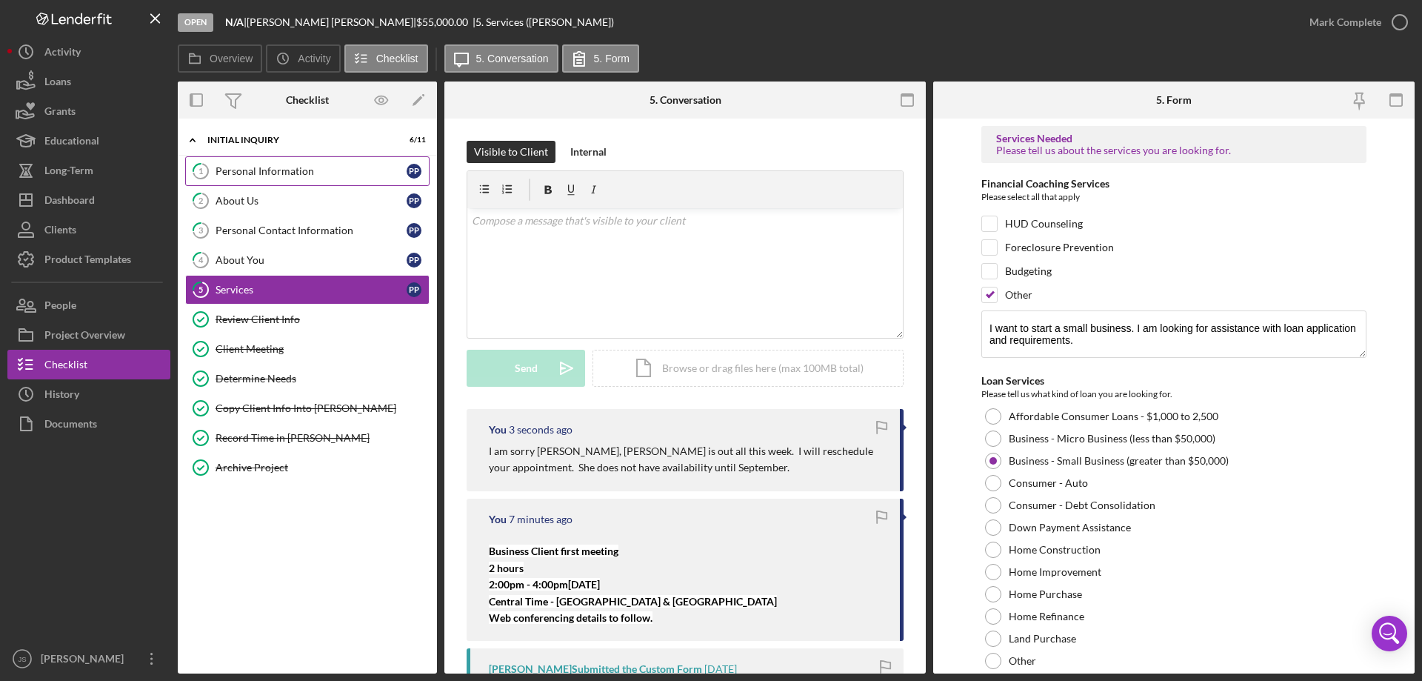
click at [288, 177] on div "Personal Information" at bounding box center [311, 171] width 191 height 12
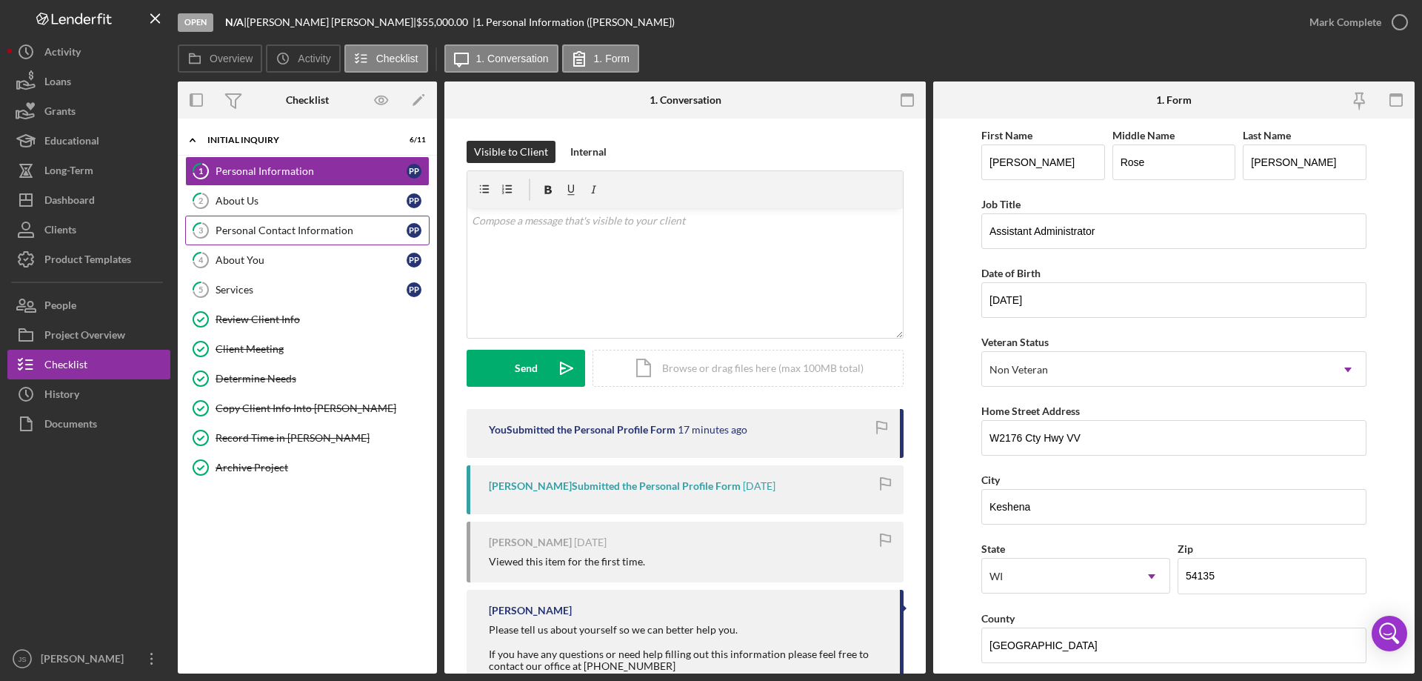
drag, startPoint x: 319, startPoint y: 233, endPoint x: 385, endPoint y: 239, distance: 66.9
click at [319, 234] on div "Personal Contact Information" at bounding box center [311, 230] width 191 height 12
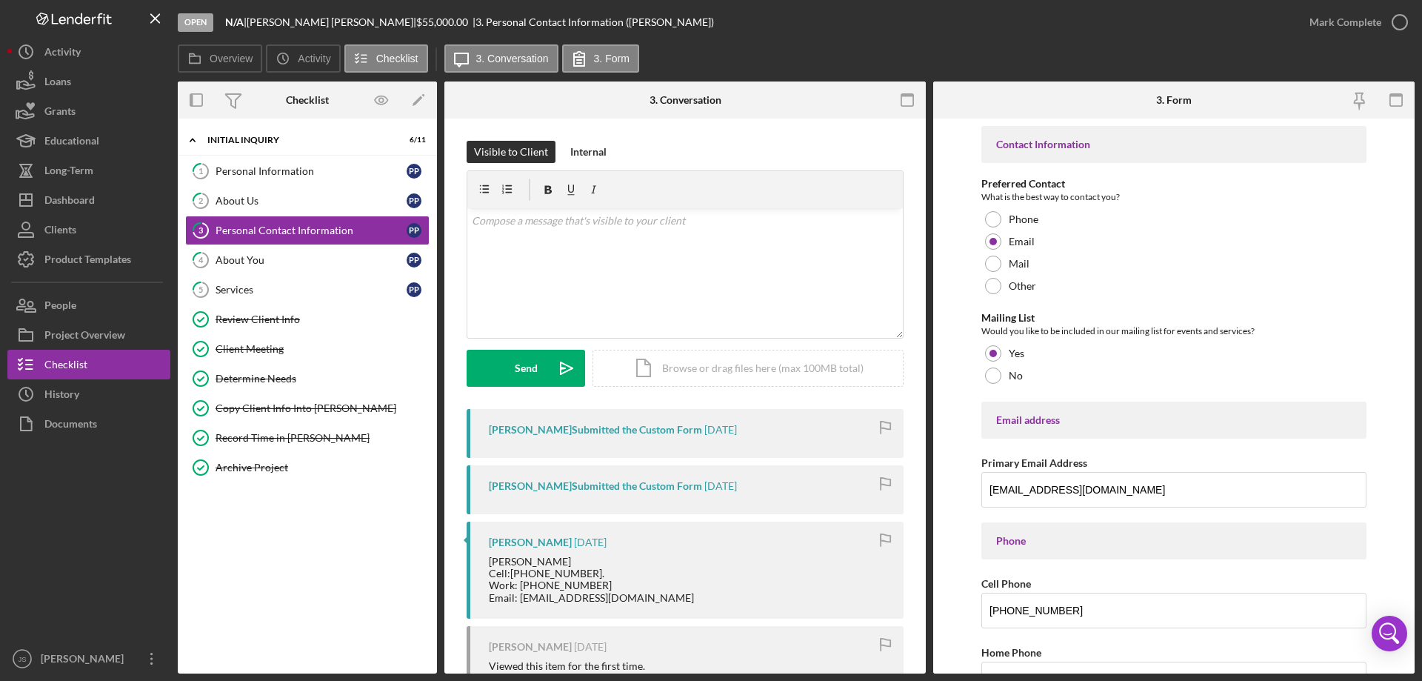
drag, startPoint x: 327, startPoint y: 162, endPoint x: 601, endPoint y: 222, distance: 279.7
click at [329, 162] on link "1 Personal Information P P" at bounding box center [307, 171] width 244 height 30
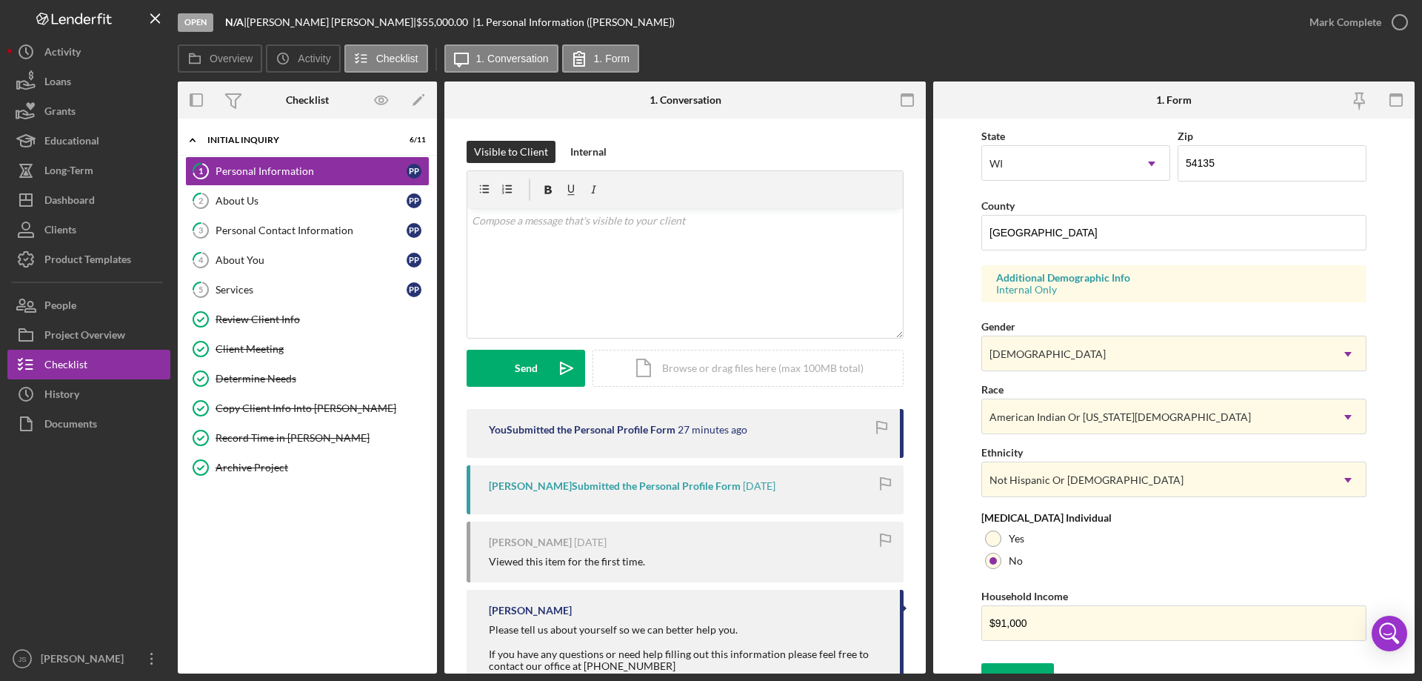
scroll to position [434, 0]
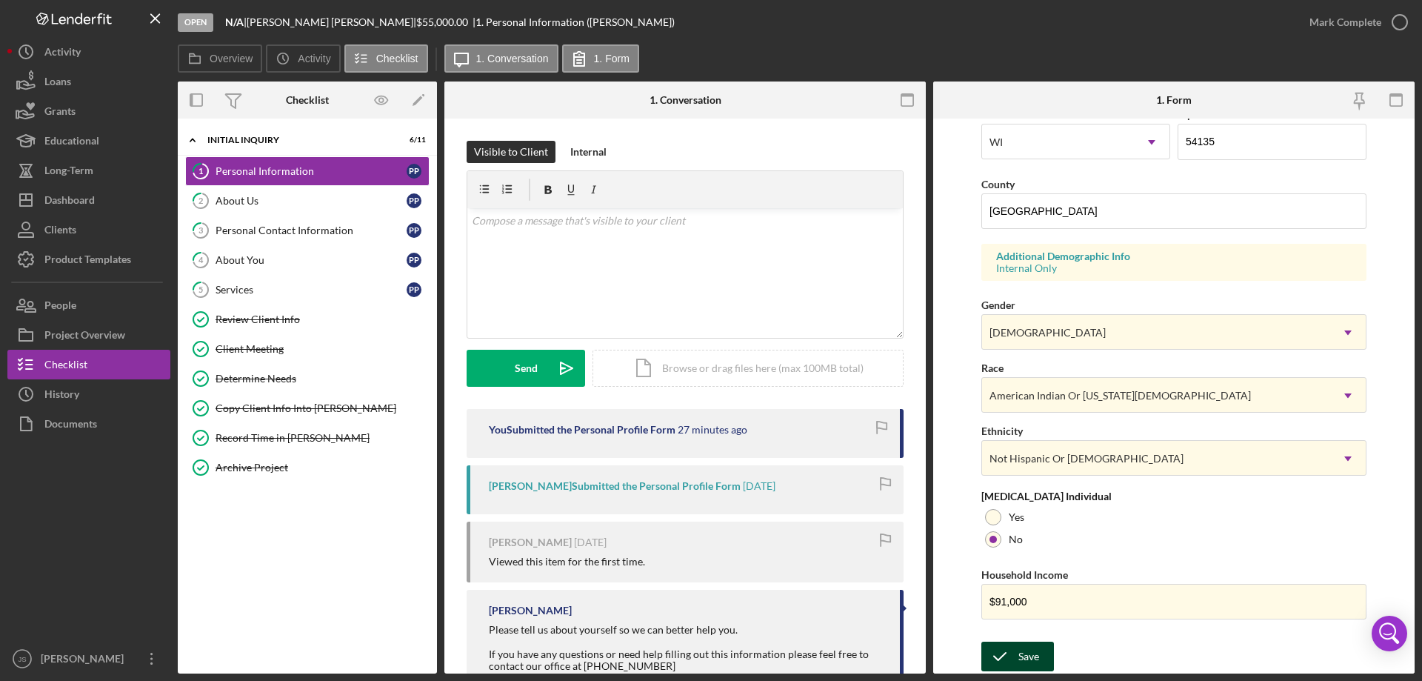
click at [1022, 654] on div "Save" at bounding box center [1029, 657] width 21 height 30
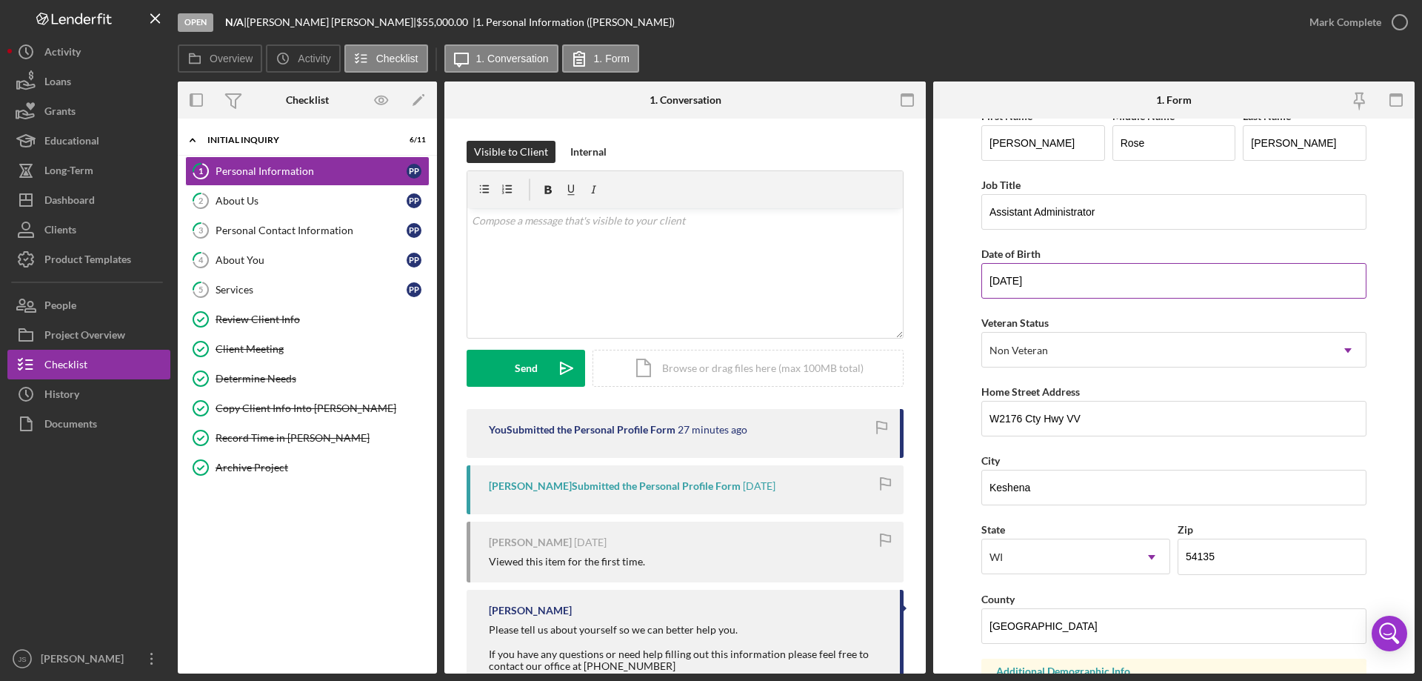
scroll to position [0, 0]
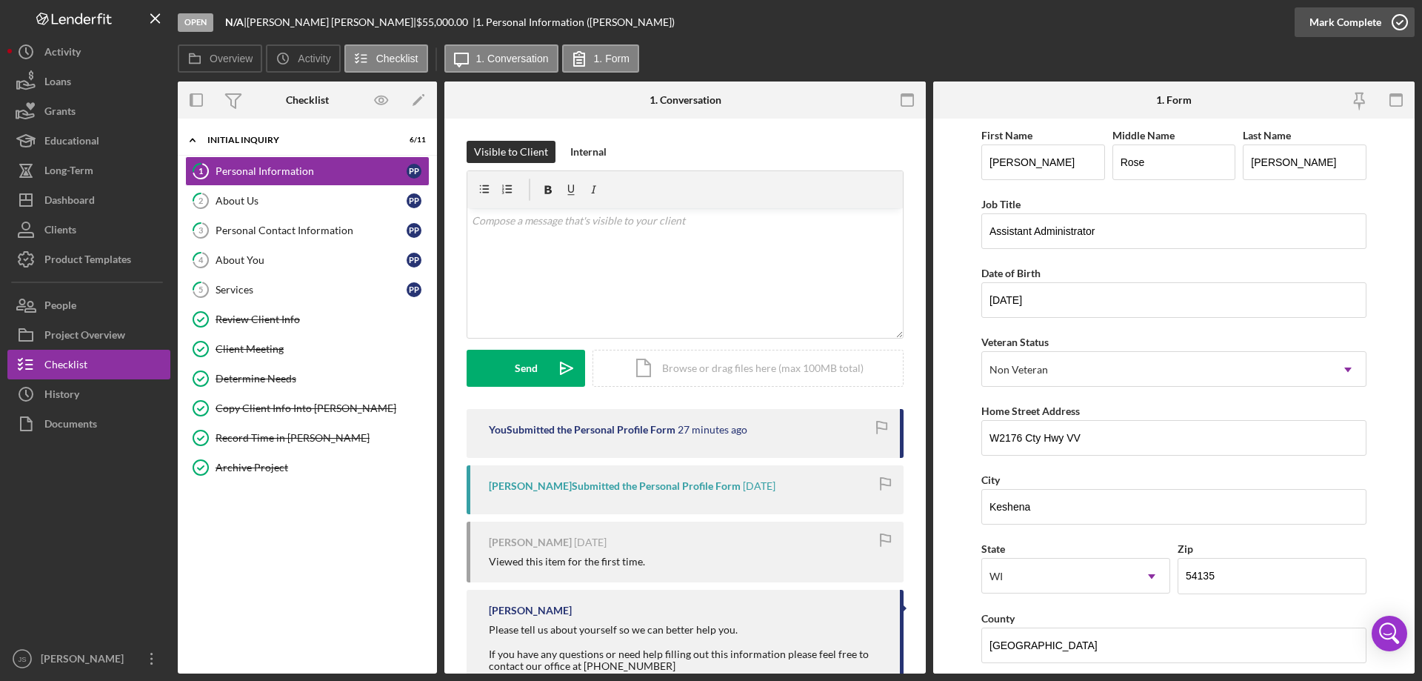
click at [1404, 21] on icon "button" at bounding box center [1400, 22] width 37 height 37
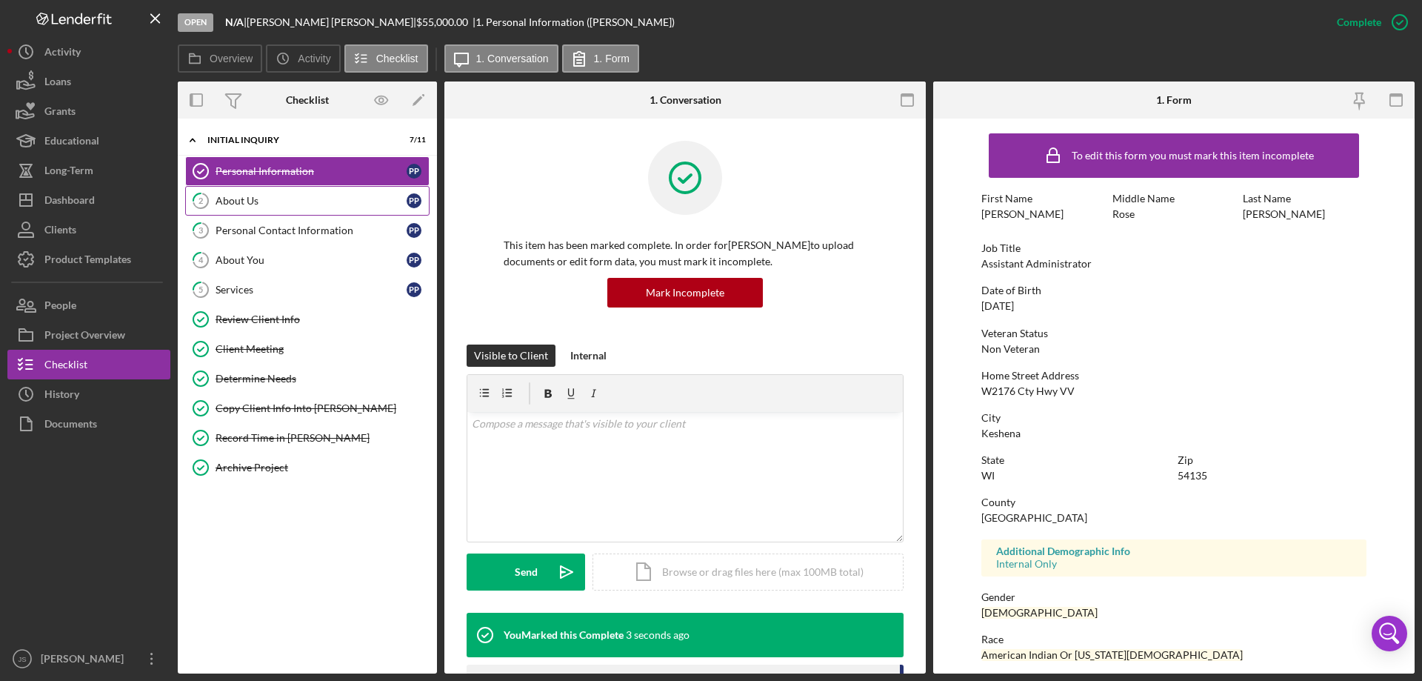
click at [290, 201] on div "About Us" at bounding box center [311, 201] width 191 height 12
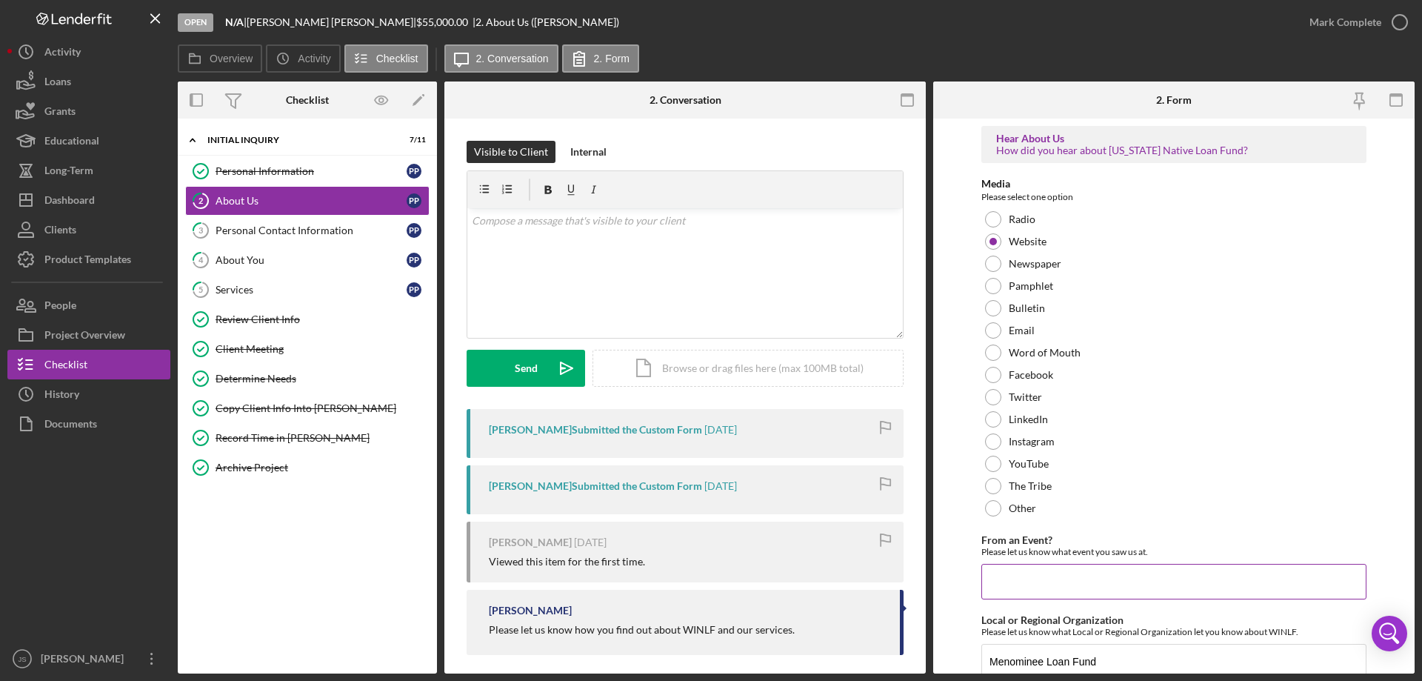
scroll to position [61, 0]
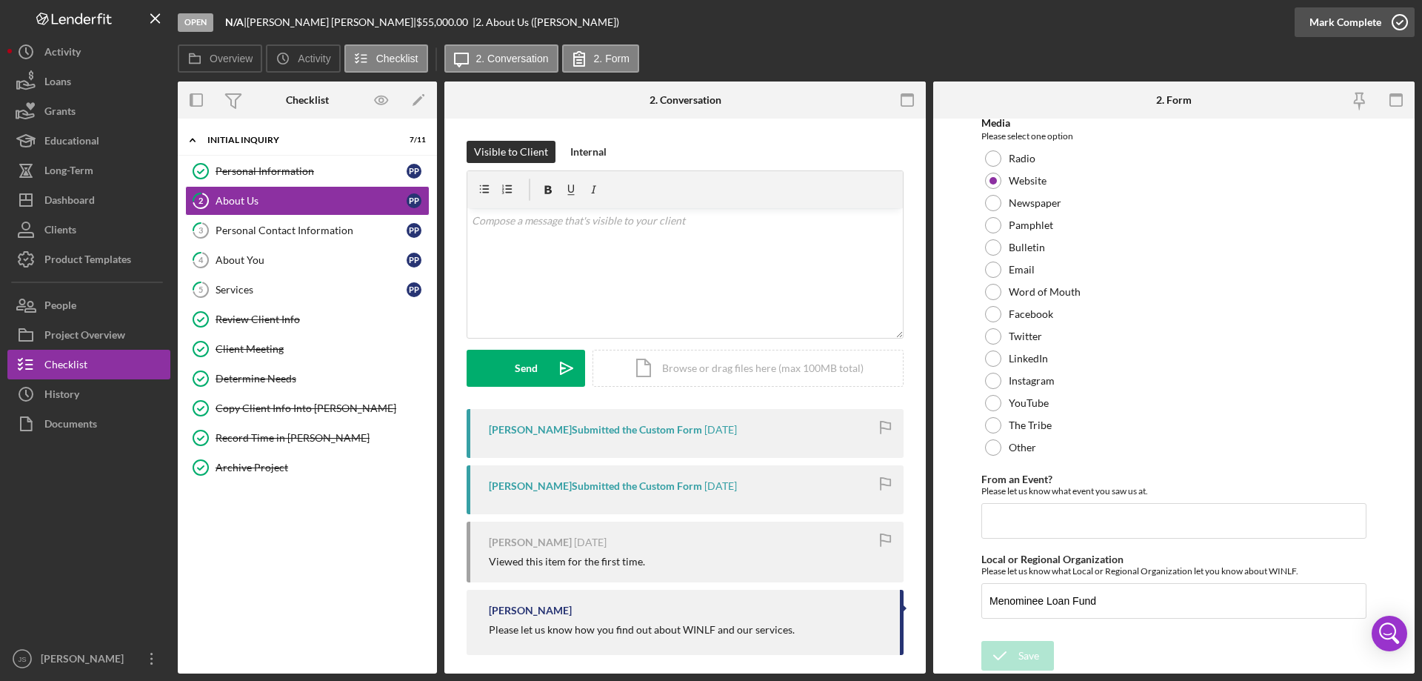
click at [1405, 21] on icon "button" at bounding box center [1400, 22] width 37 height 37
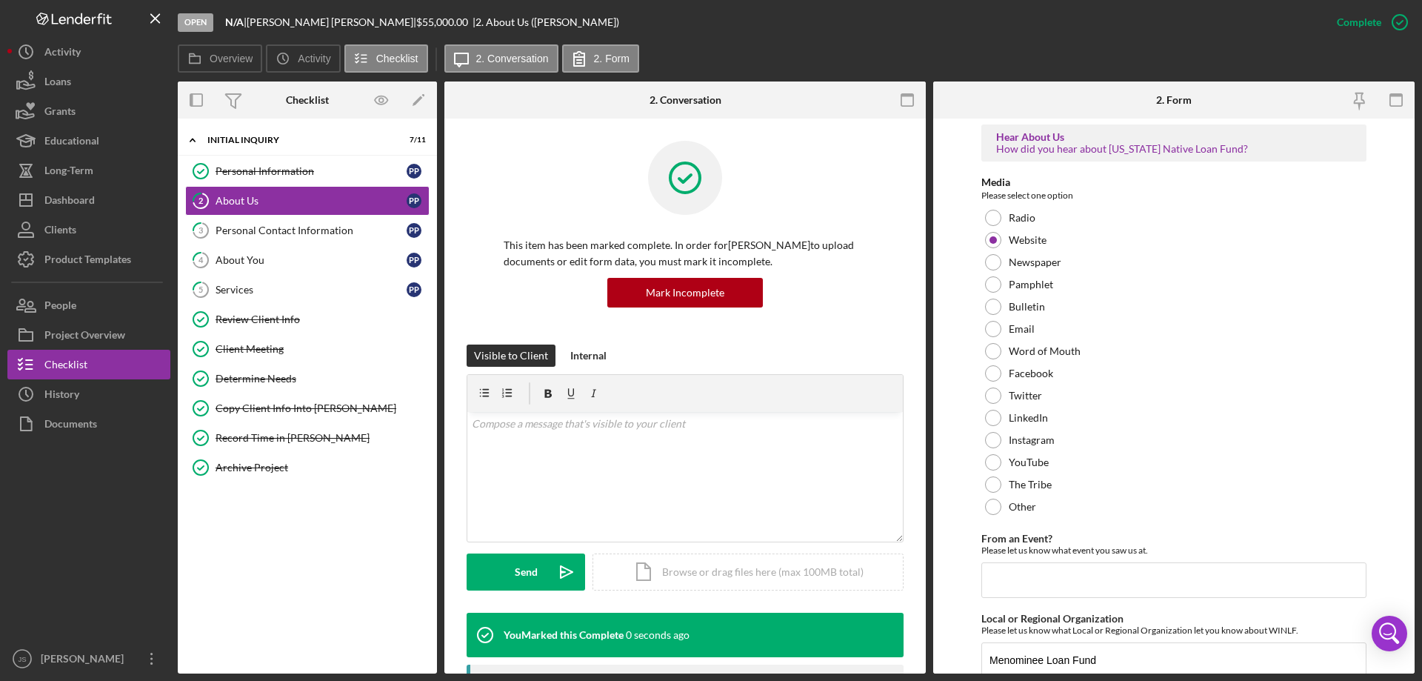
scroll to position [120, 0]
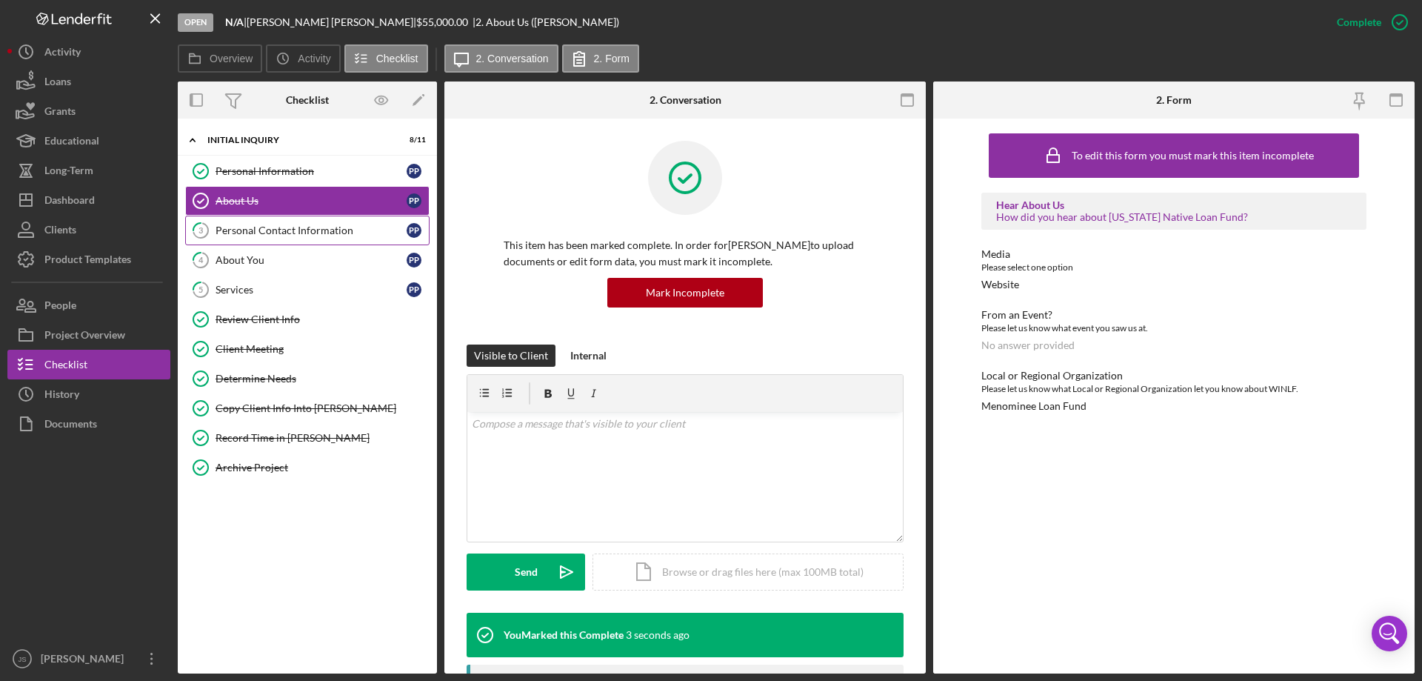
click at [275, 233] on div "Personal Contact Information" at bounding box center [311, 230] width 191 height 12
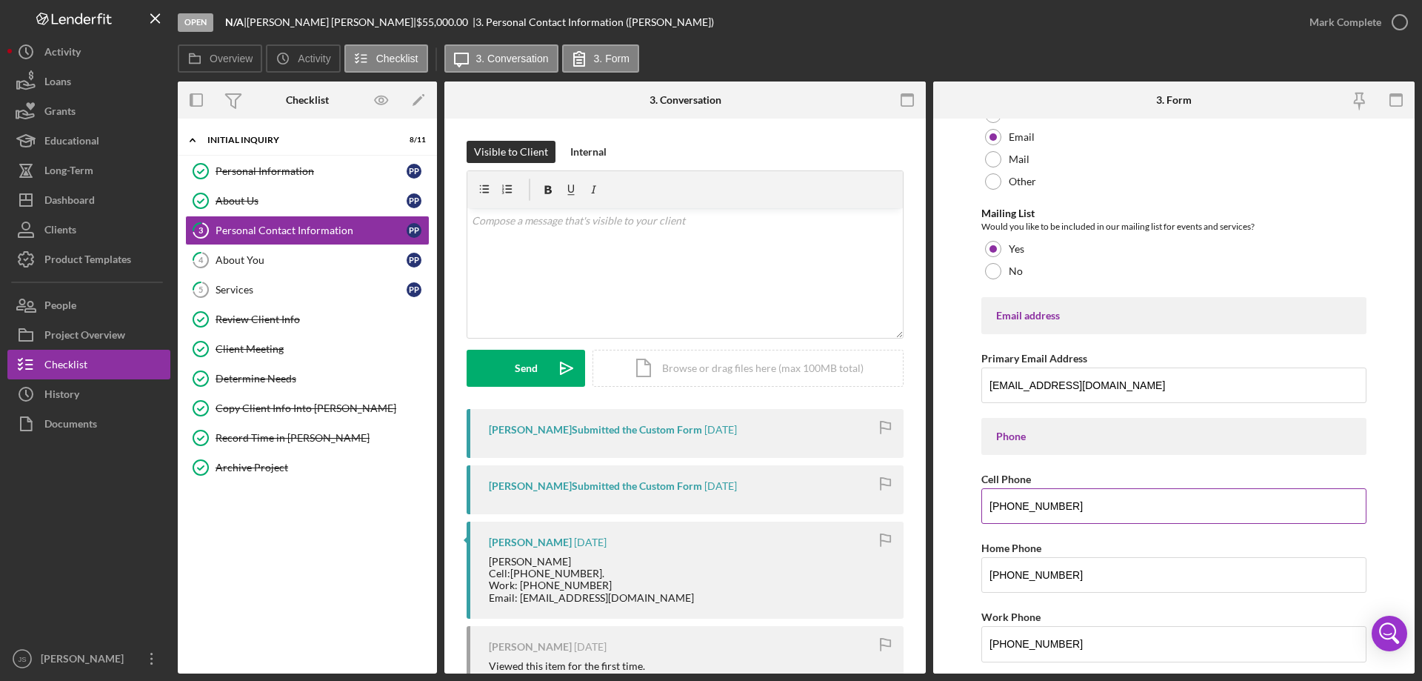
scroll to position [103, 0]
click at [1398, 19] on icon "button" at bounding box center [1400, 22] width 37 height 37
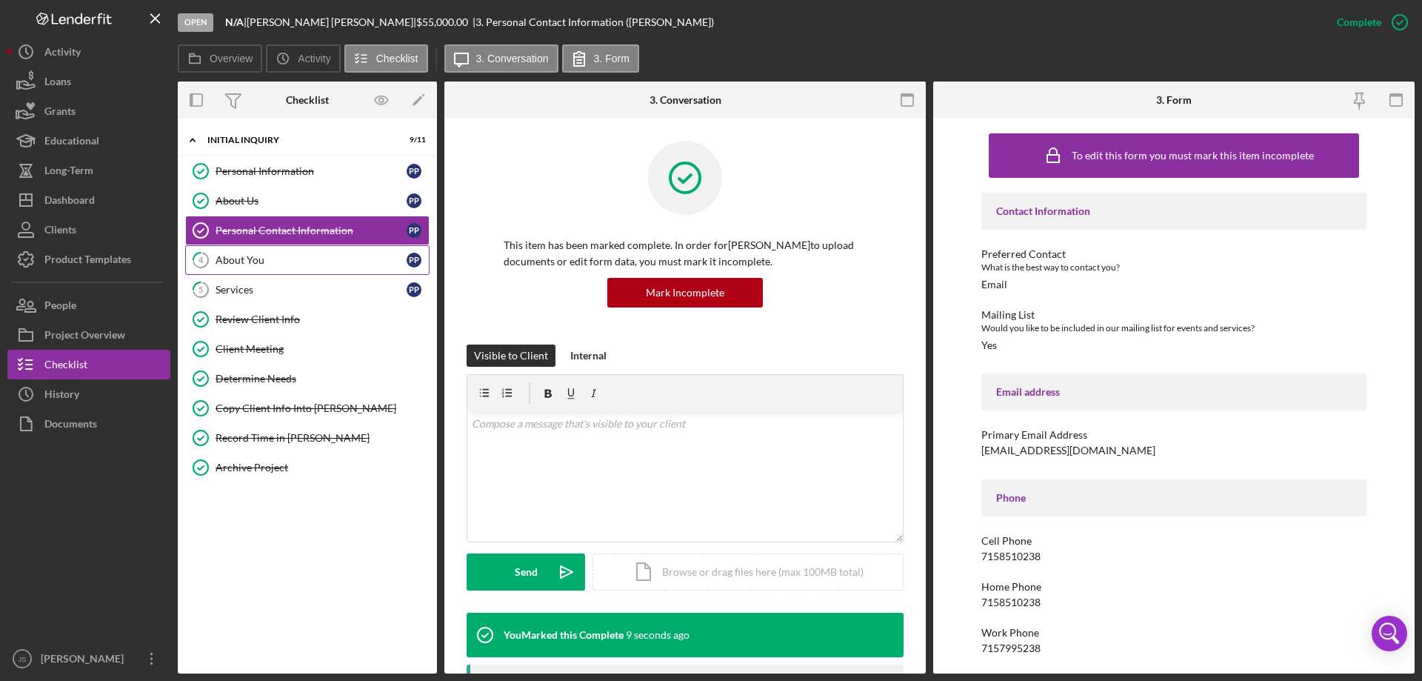
click at [294, 259] on div "About You" at bounding box center [311, 260] width 191 height 12
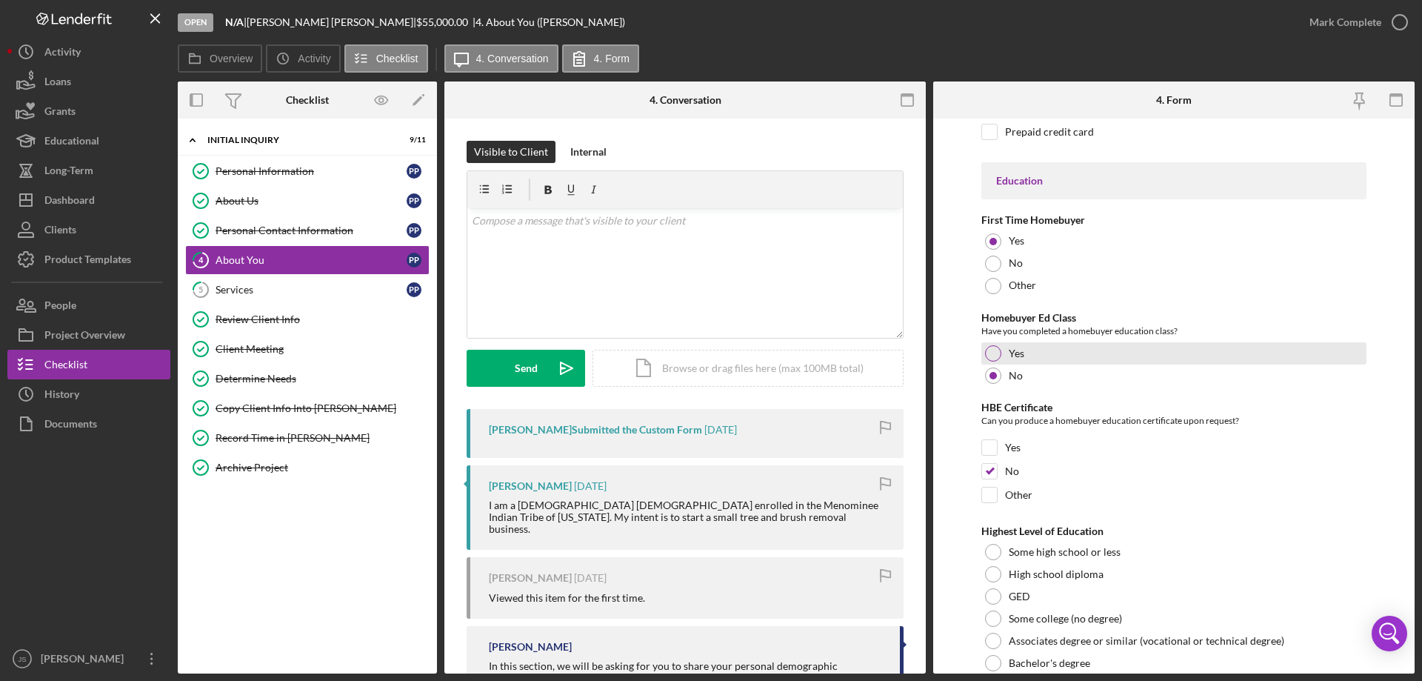
scroll to position [3080, 0]
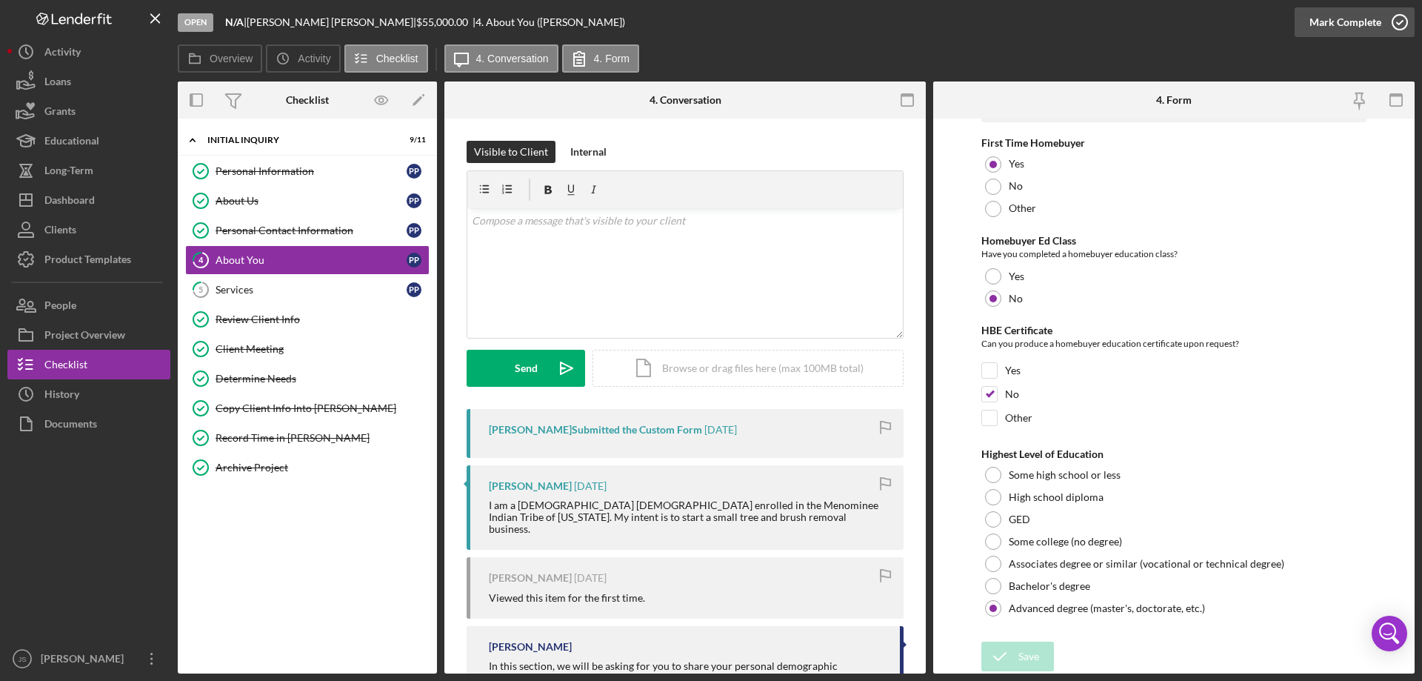
click at [1399, 24] on icon "button" at bounding box center [1400, 22] width 37 height 37
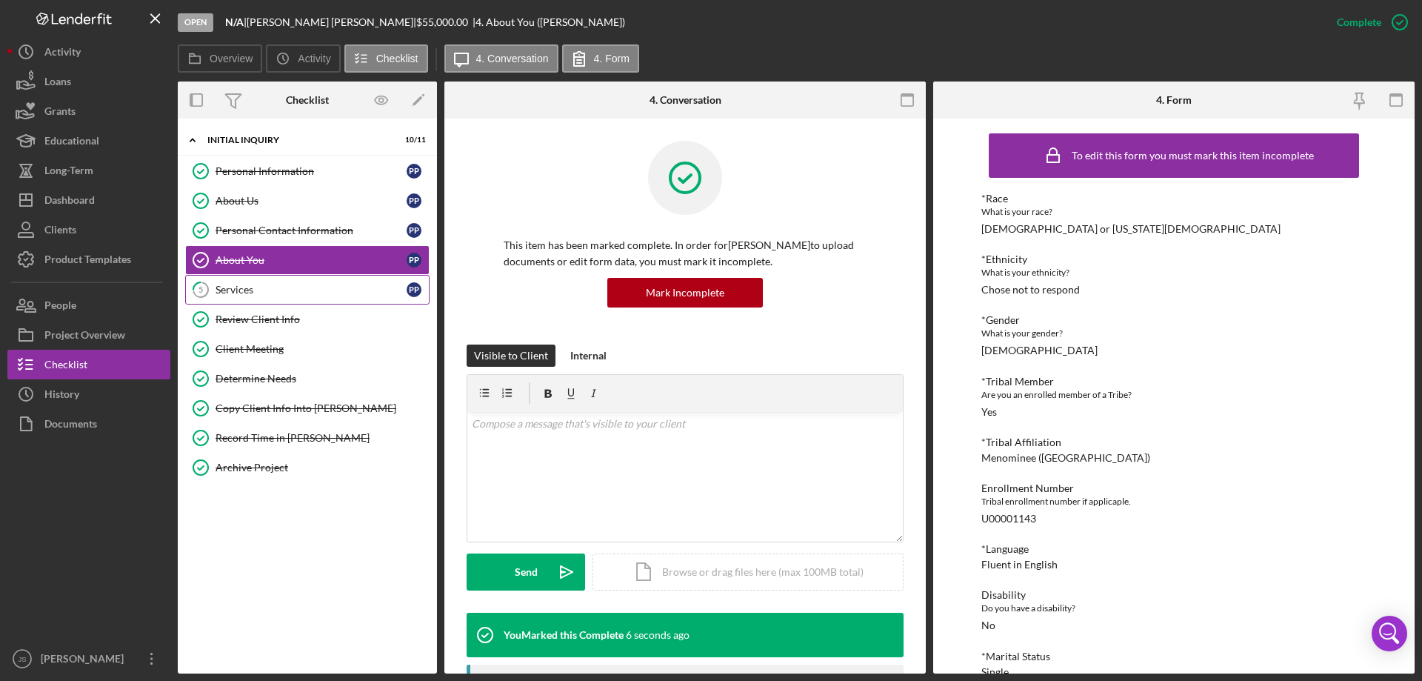
click at [289, 287] on div "Services" at bounding box center [311, 290] width 191 height 12
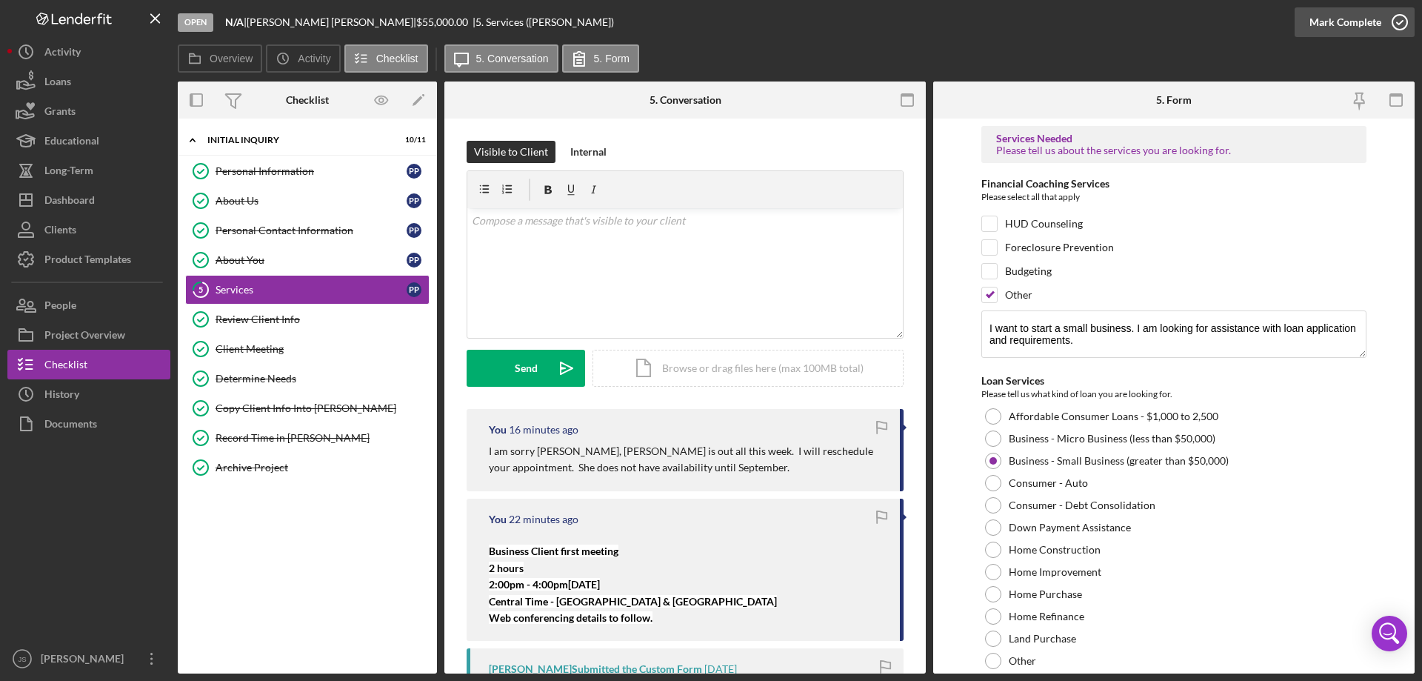
click at [1397, 21] on icon "button" at bounding box center [1400, 22] width 37 height 37
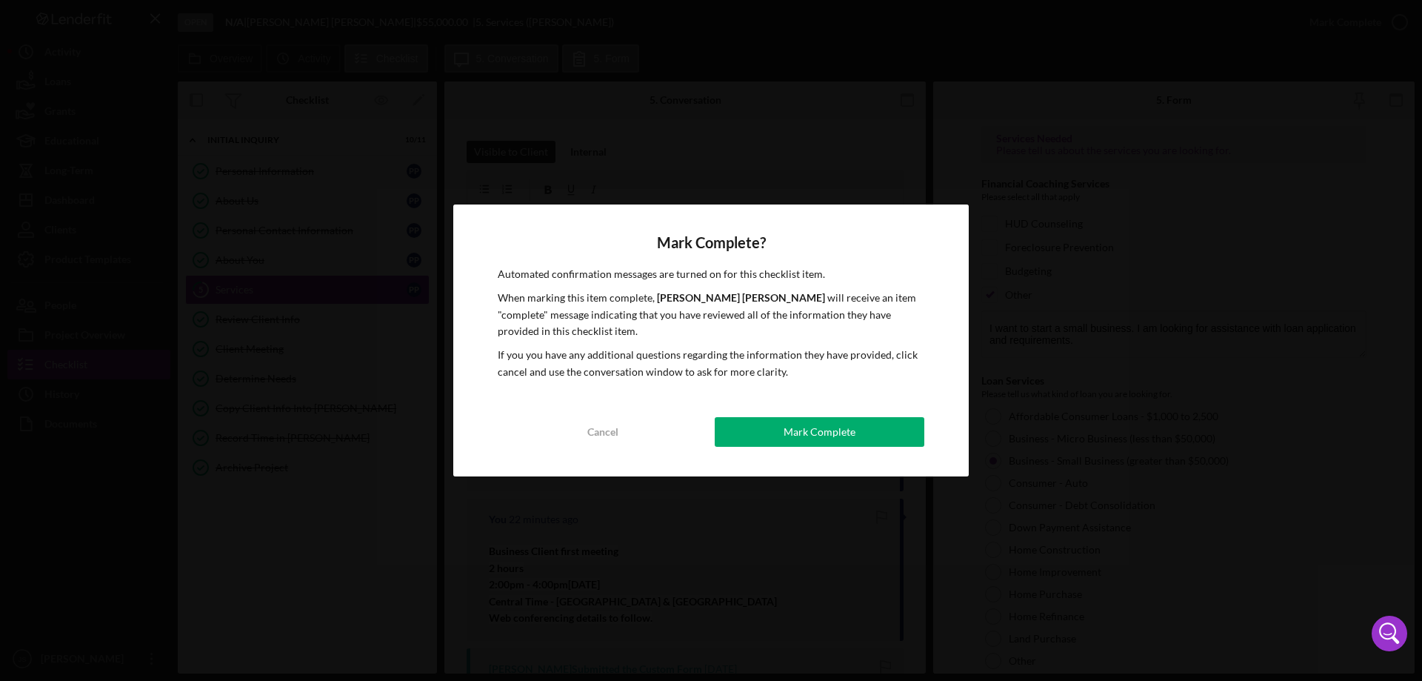
drag, startPoint x: 828, startPoint y: 427, endPoint x: 838, endPoint y: 432, distance: 10.9
click at [830, 427] on div "Mark Complete" at bounding box center [820, 432] width 72 height 30
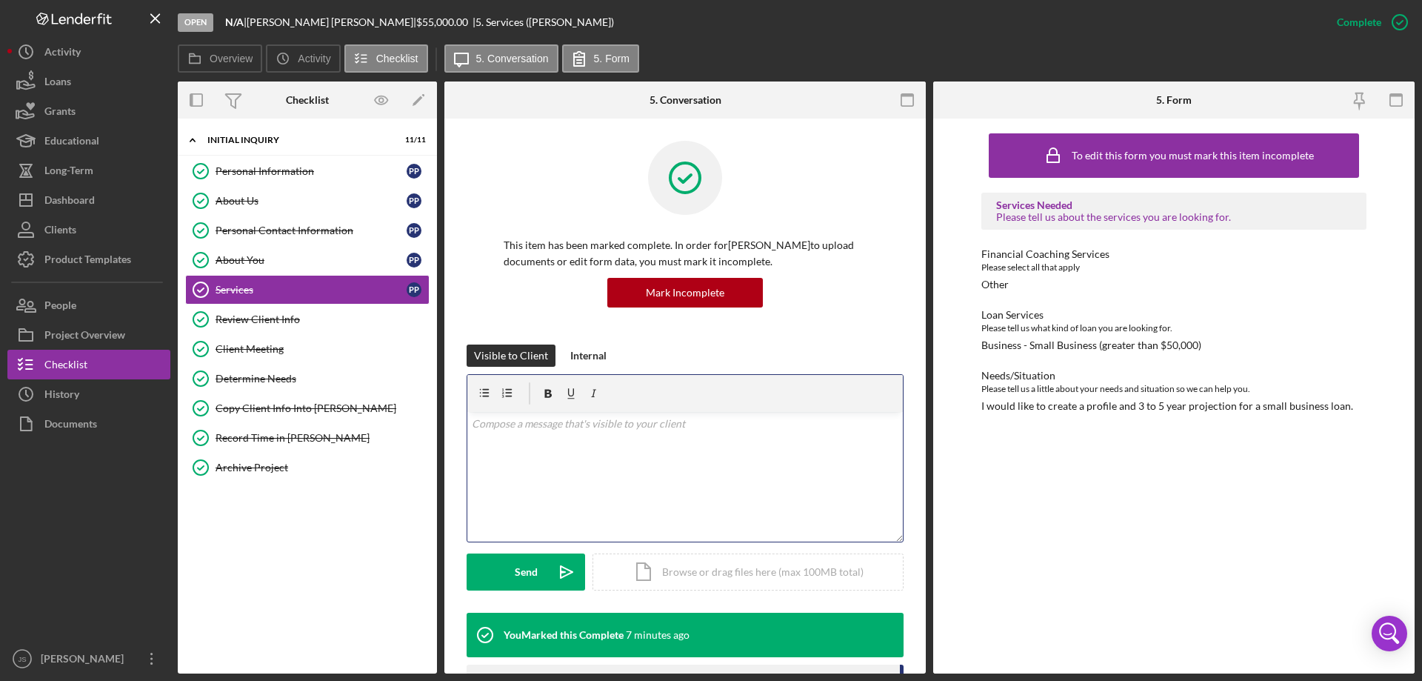
click at [506, 435] on div "v Color teal Color pink Remove color Add row above Add row below Add column bef…" at bounding box center [685, 477] width 436 height 130
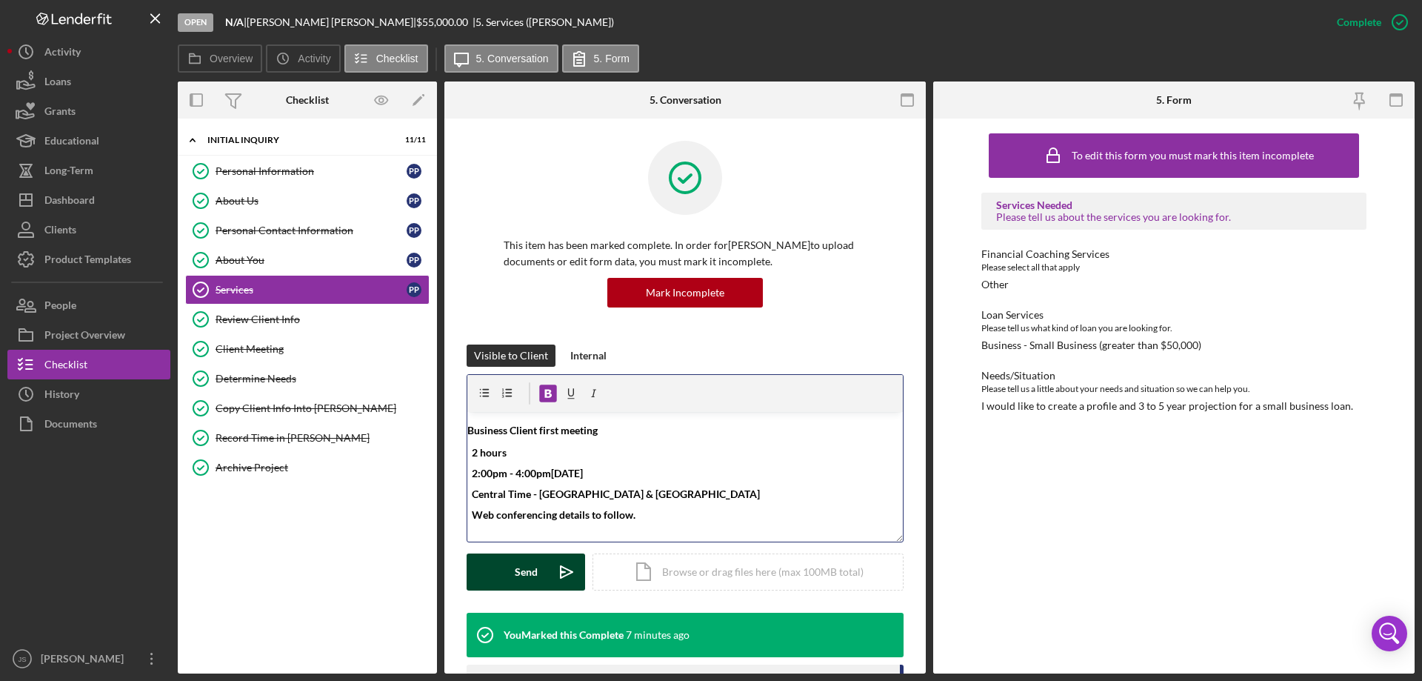
click at [530, 565] on div "Send" at bounding box center [526, 571] width 23 height 37
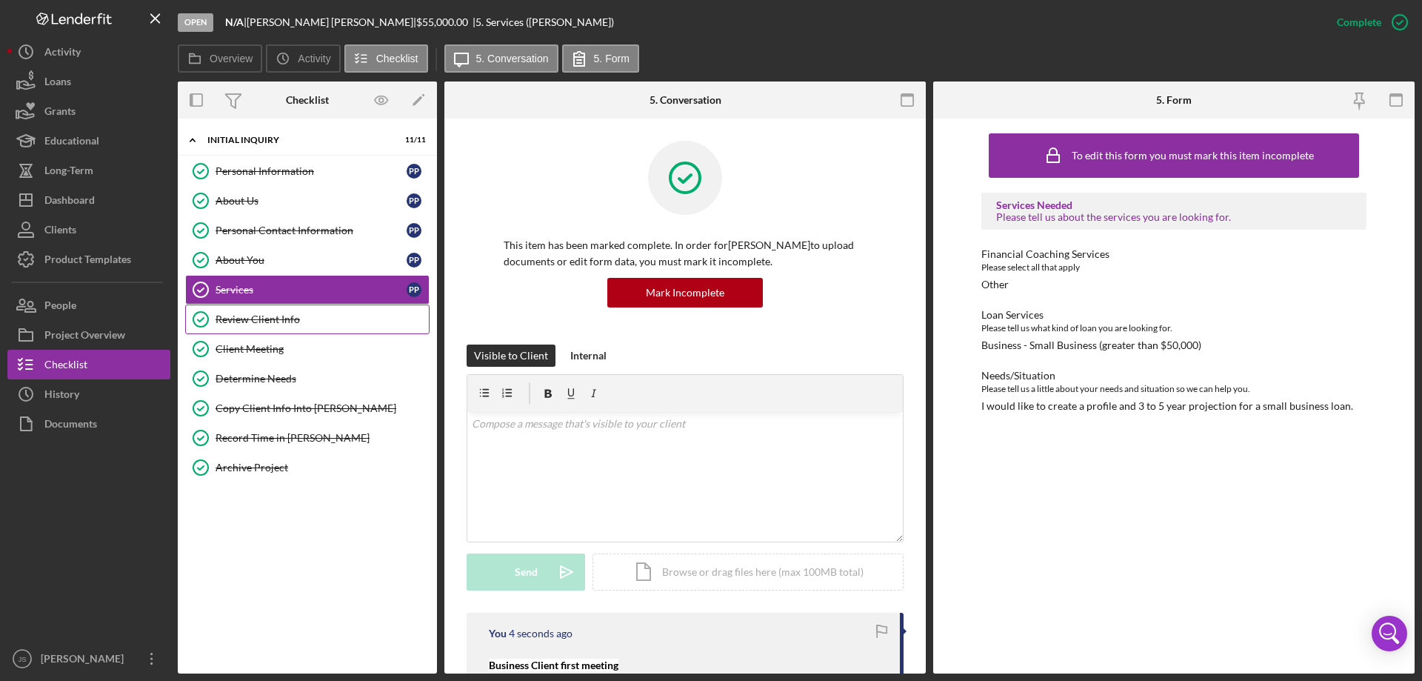
click at [286, 320] on div "Review Client Info" at bounding box center [322, 319] width 213 height 12
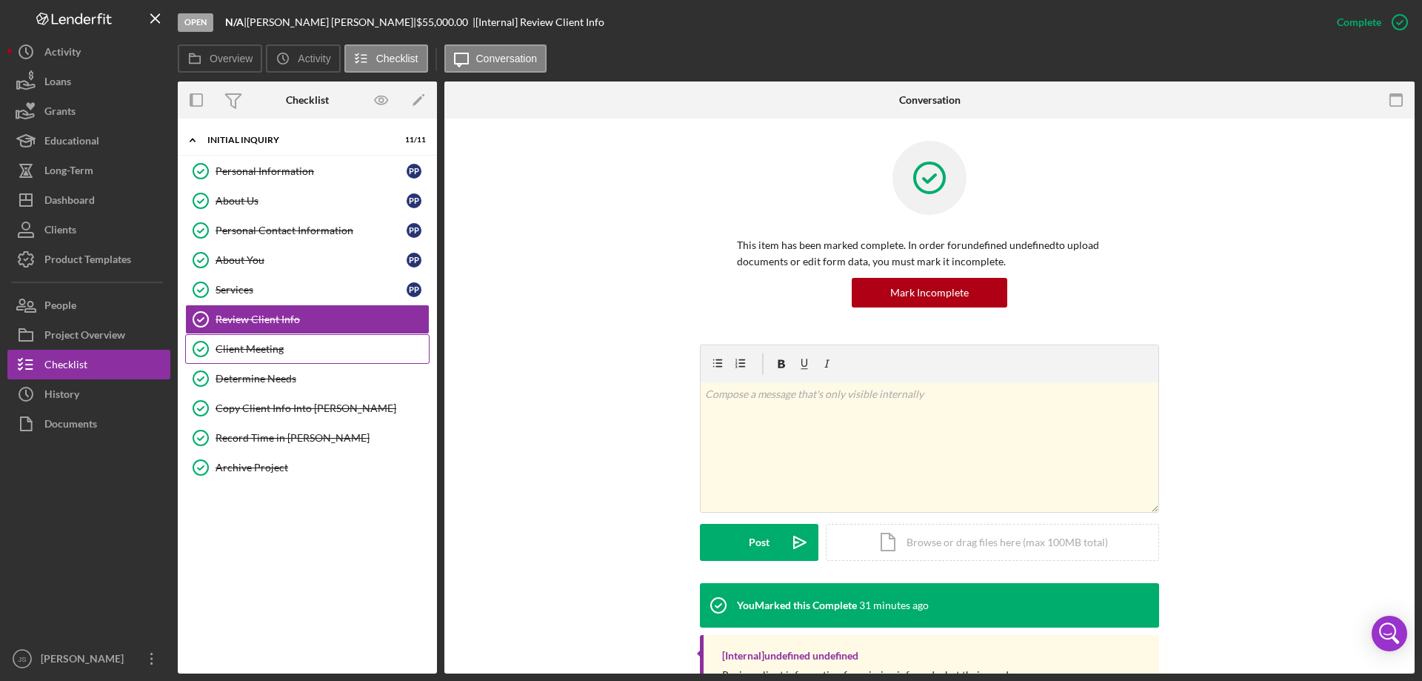
click at [269, 353] on div "Client Meeting" at bounding box center [322, 349] width 213 height 12
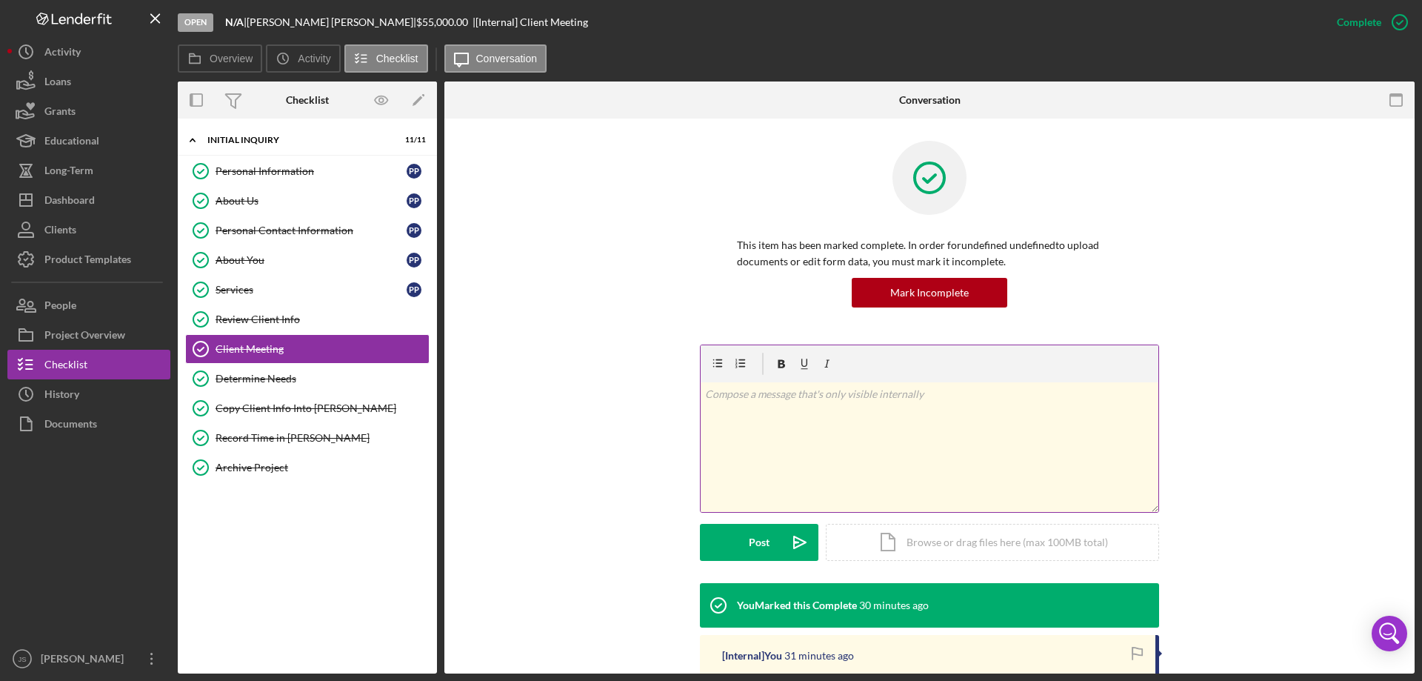
click at [741, 435] on div "v Color teal Color pink Remove color Add row above Add row below Add column bef…" at bounding box center [930, 447] width 458 height 130
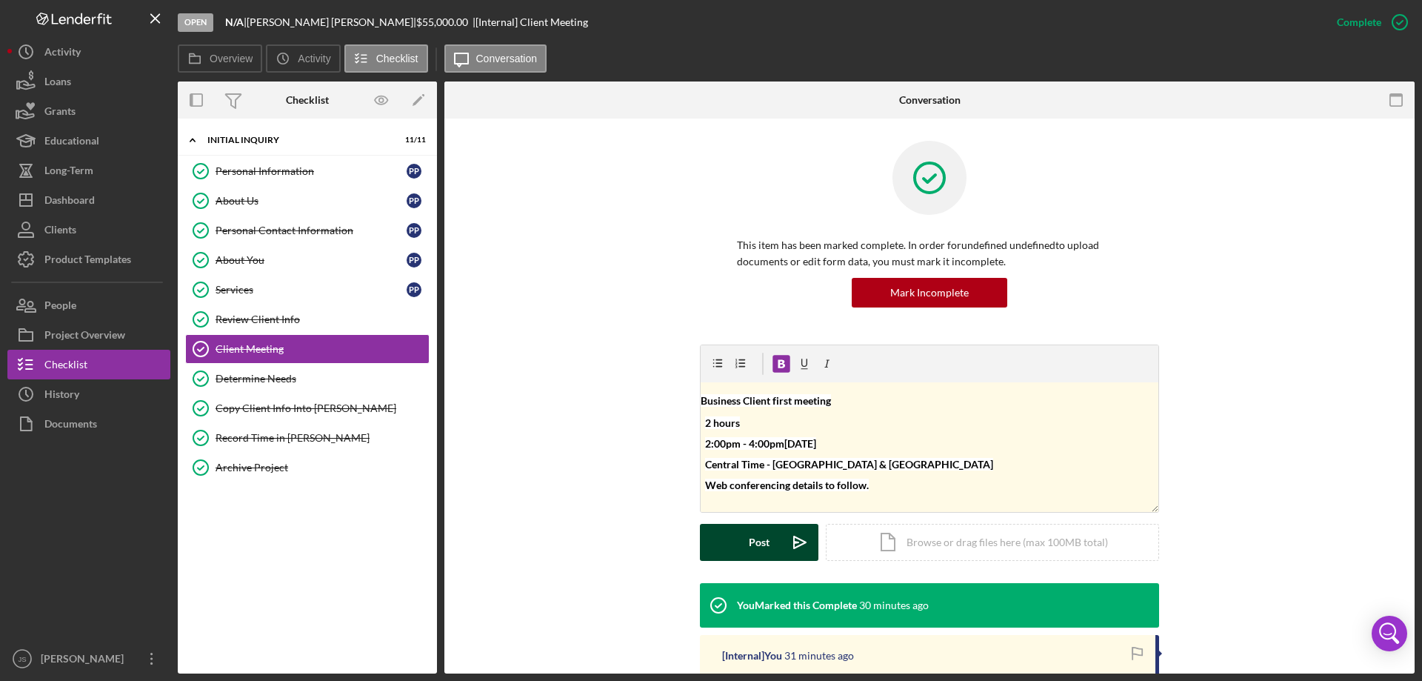
click at [749, 542] on div "Post" at bounding box center [759, 542] width 21 height 37
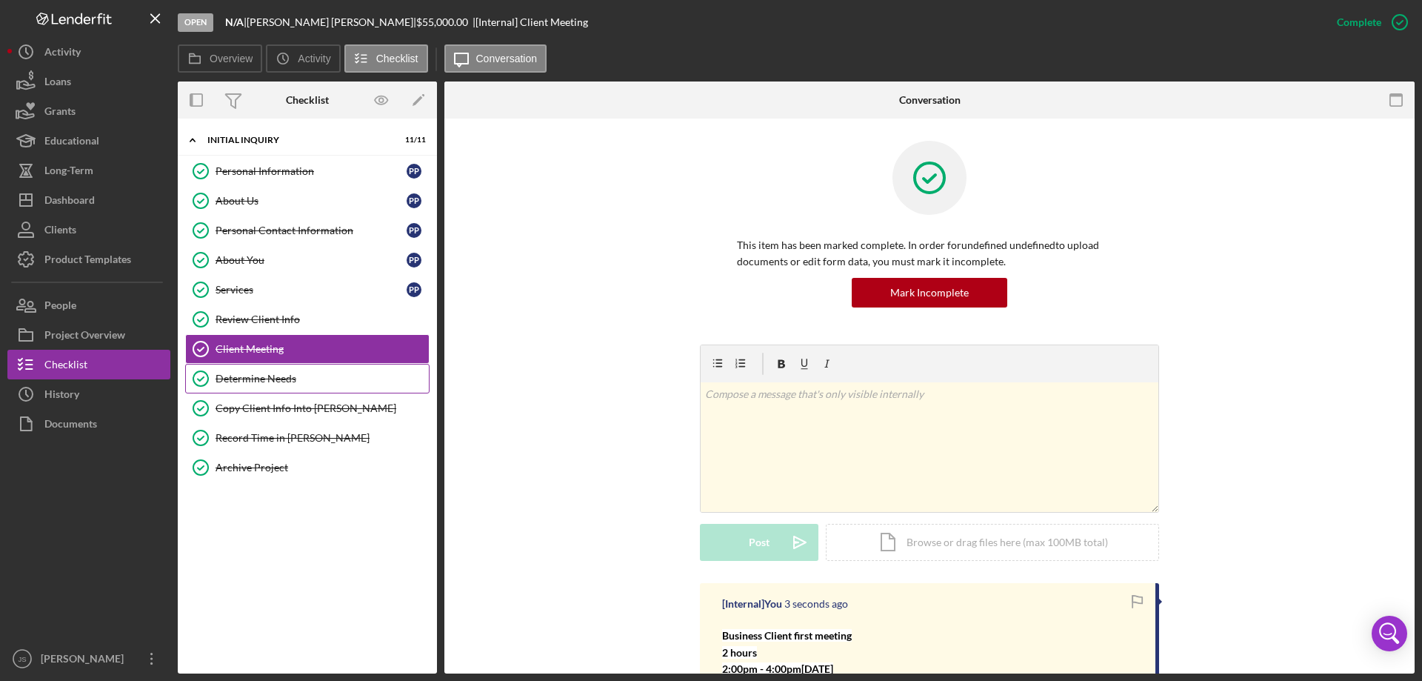
click at [279, 381] on div "Determine Needs" at bounding box center [322, 379] width 213 height 12
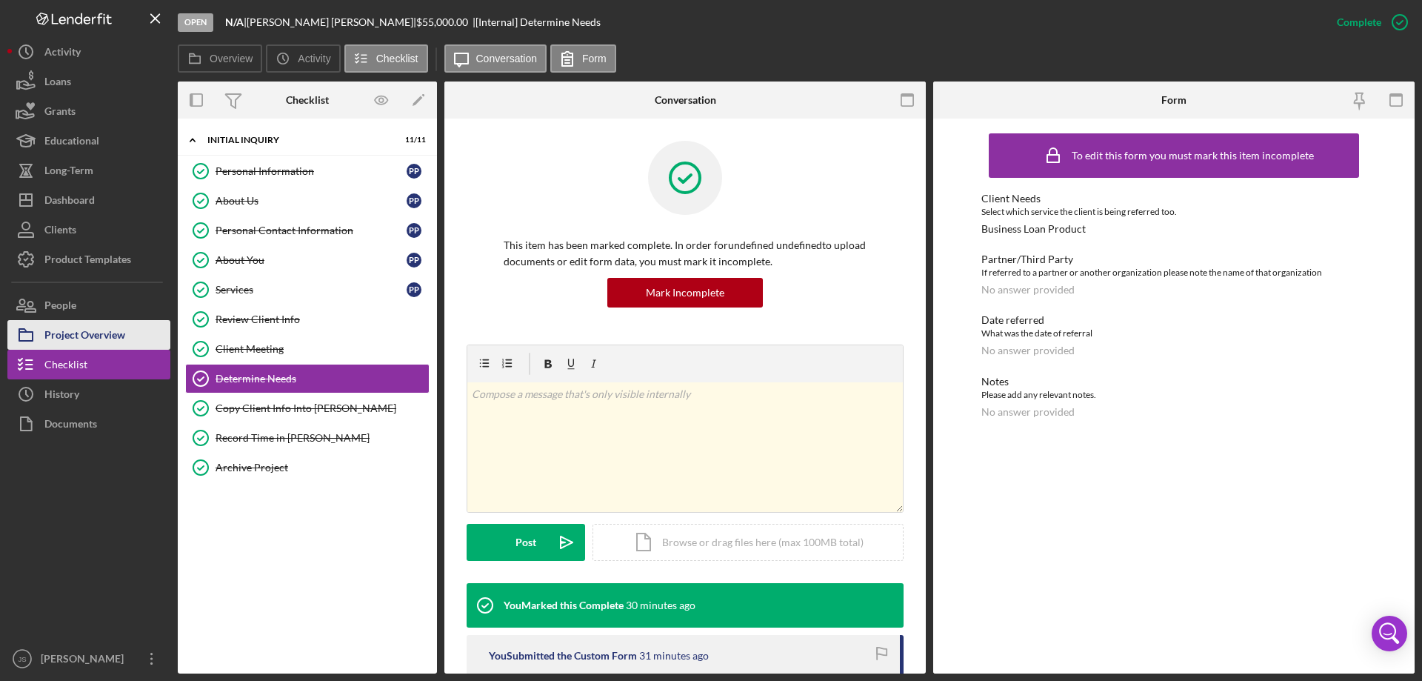
click at [89, 330] on div "Project Overview" at bounding box center [84, 336] width 81 height 33
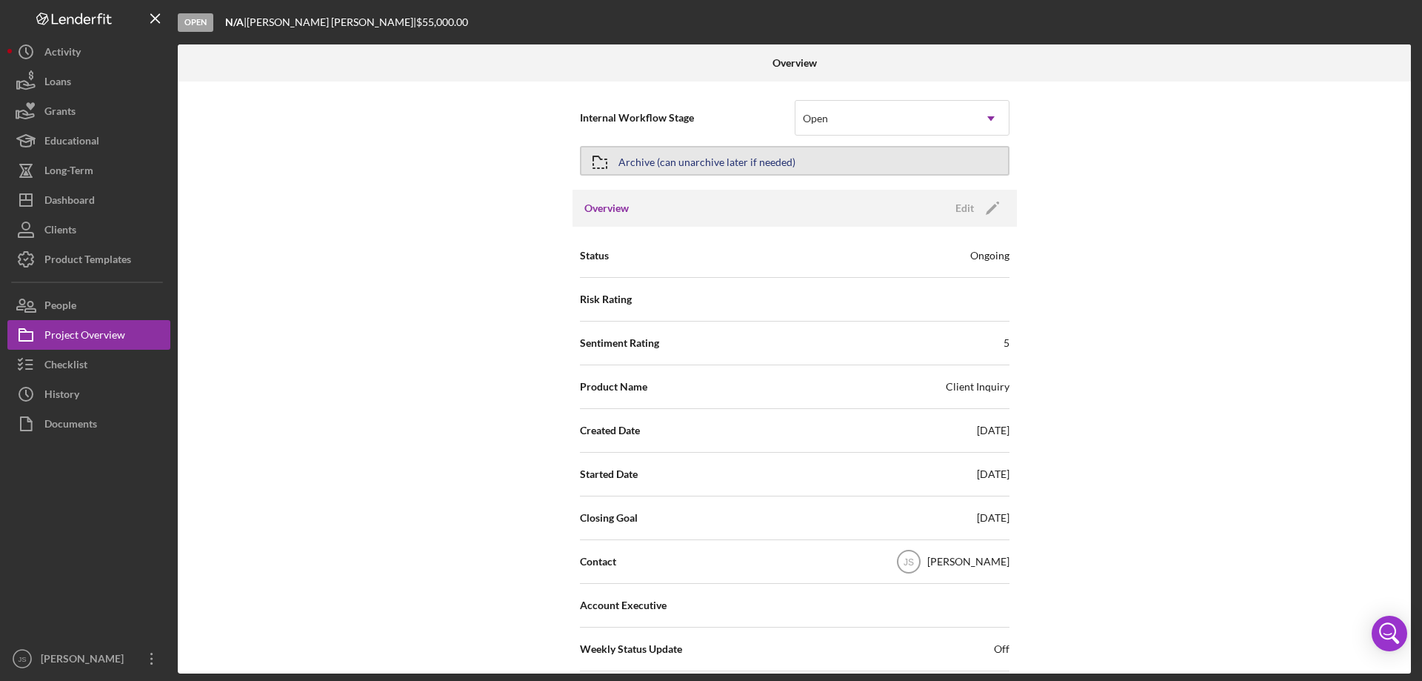
click at [757, 164] on div "Archive (can unarchive later if needed)" at bounding box center [707, 160] width 177 height 27
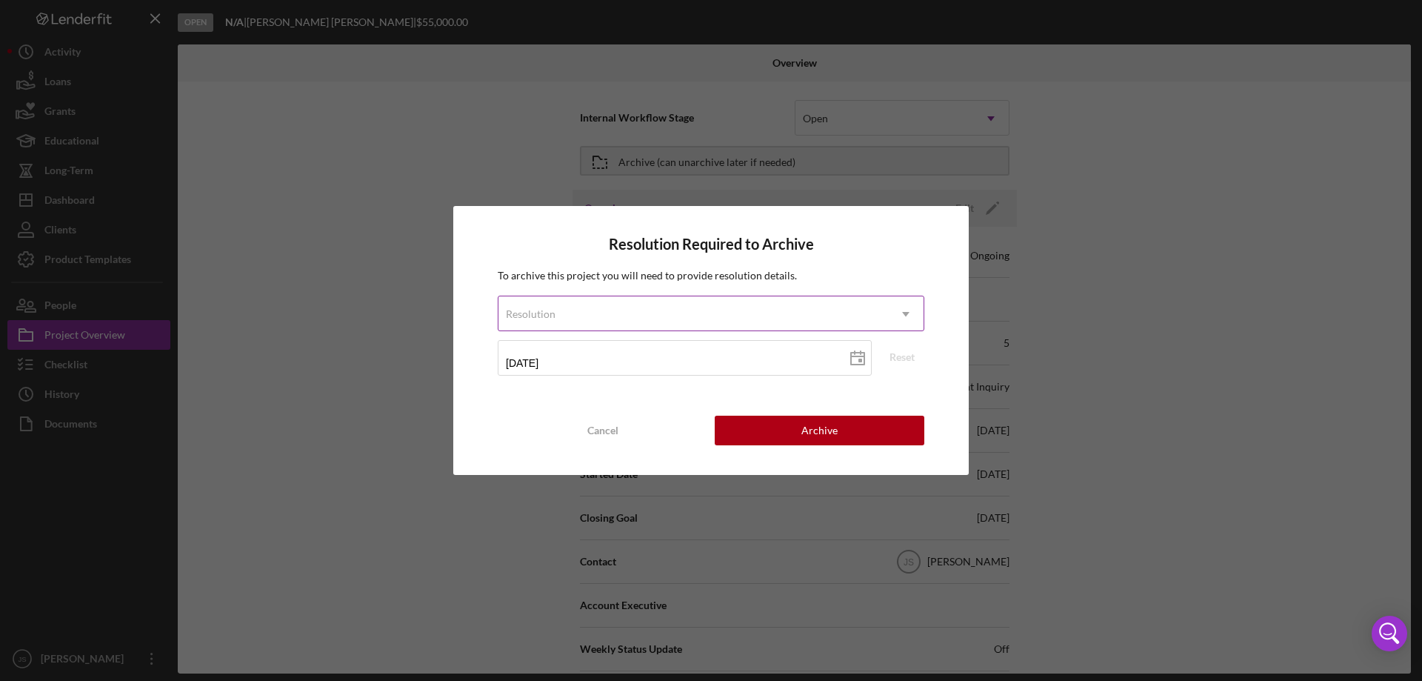
click at [674, 310] on div "Resolution" at bounding box center [694, 314] width 390 height 34
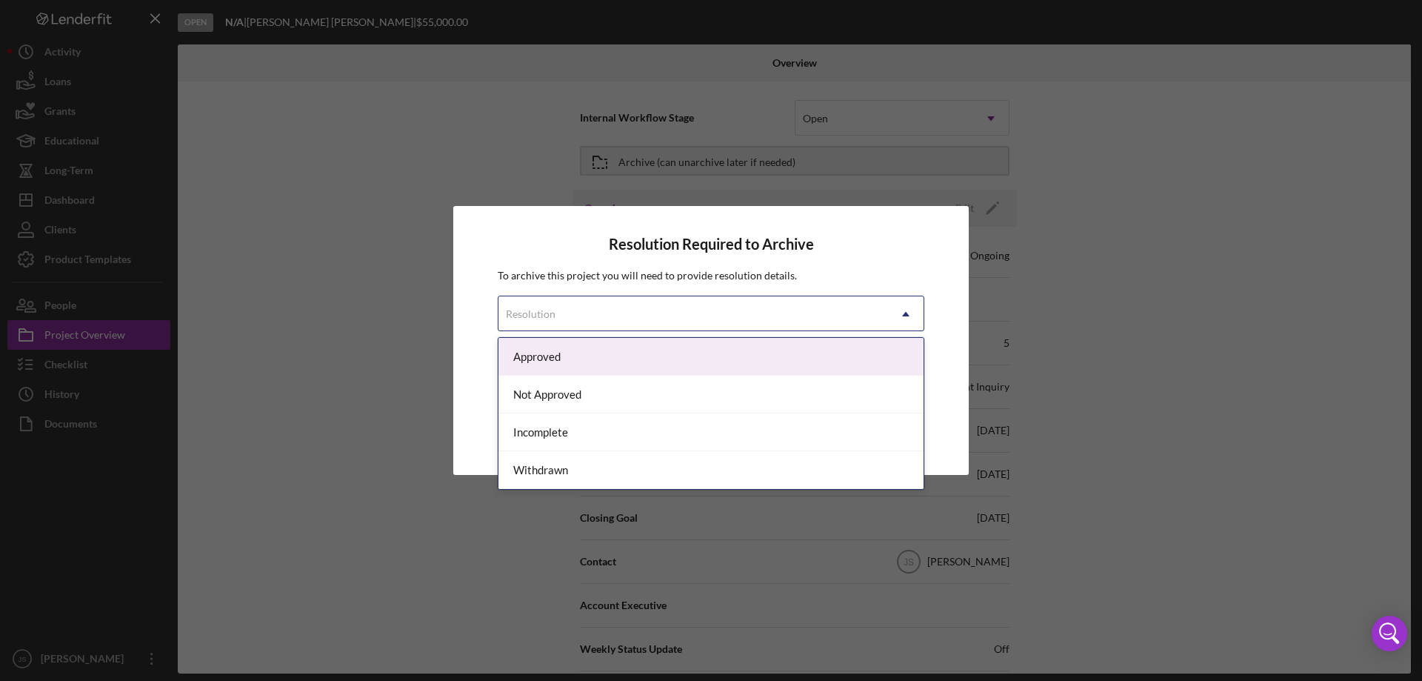
click at [622, 353] on div "Approved" at bounding box center [711, 357] width 425 height 38
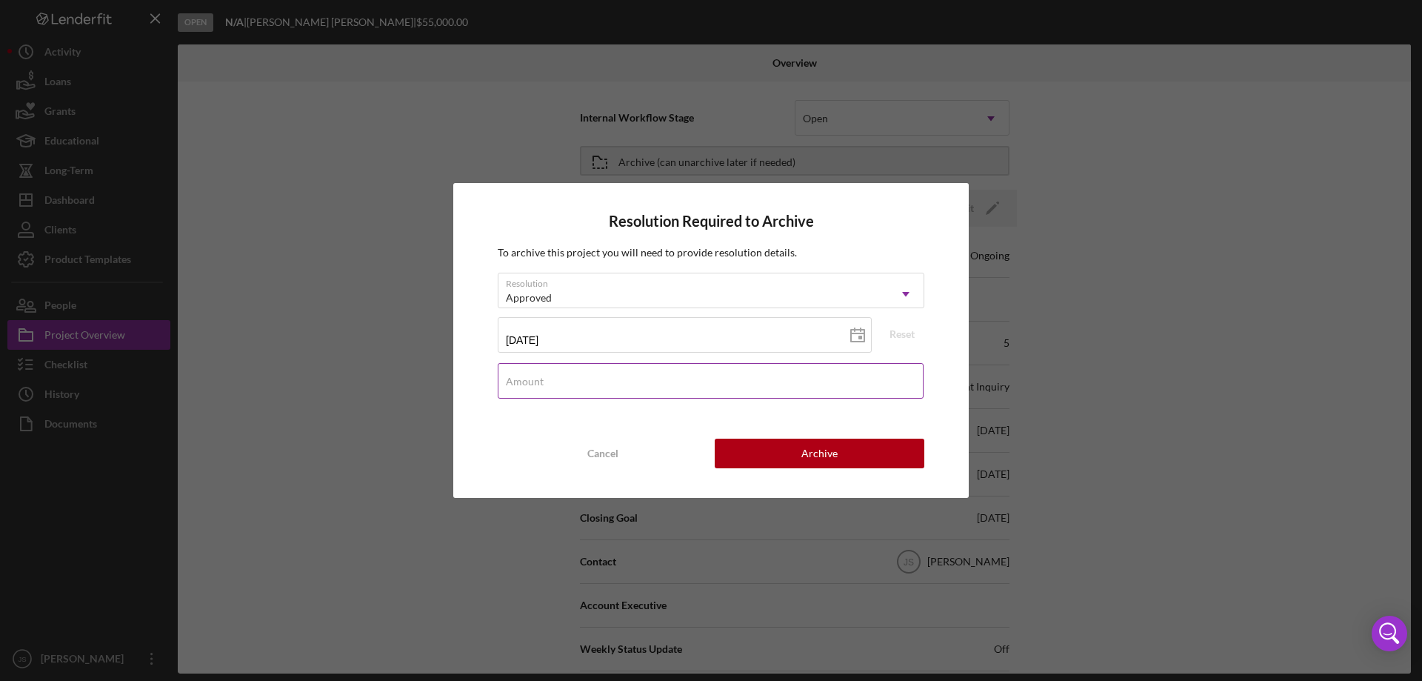
click at [665, 386] on input "Amount" at bounding box center [711, 381] width 426 height 36
type input "$55,000"
click at [857, 456] on button "Archive" at bounding box center [820, 454] width 210 height 30
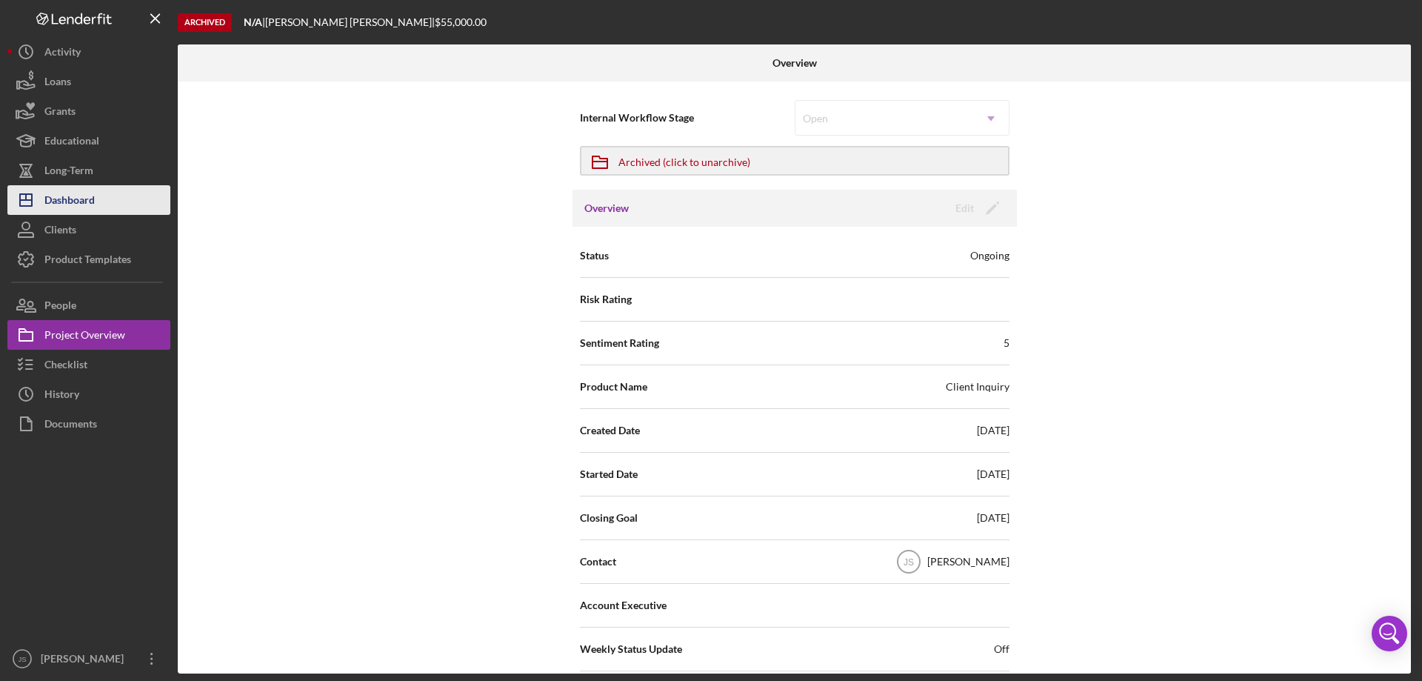
click at [80, 199] on div "Dashboard" at bounding box center [69, 201] width 50 height 33
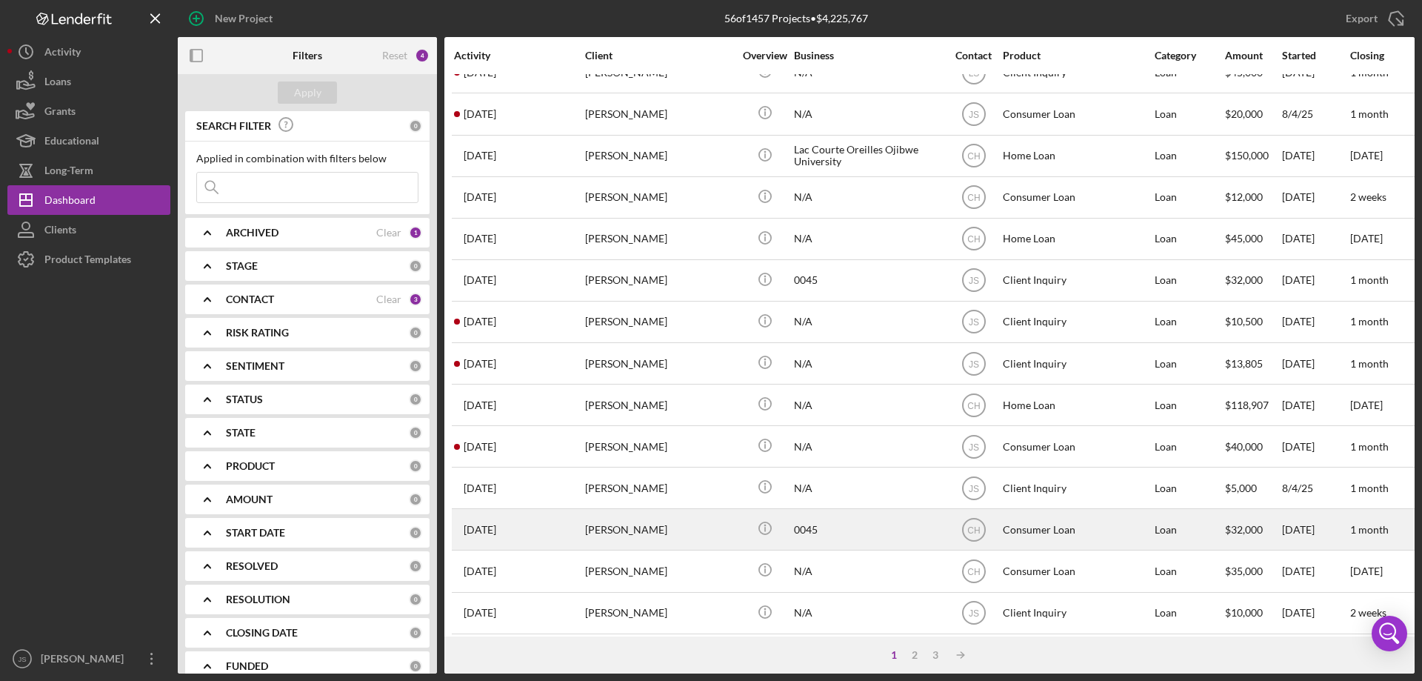
scroll to position [496, 0]
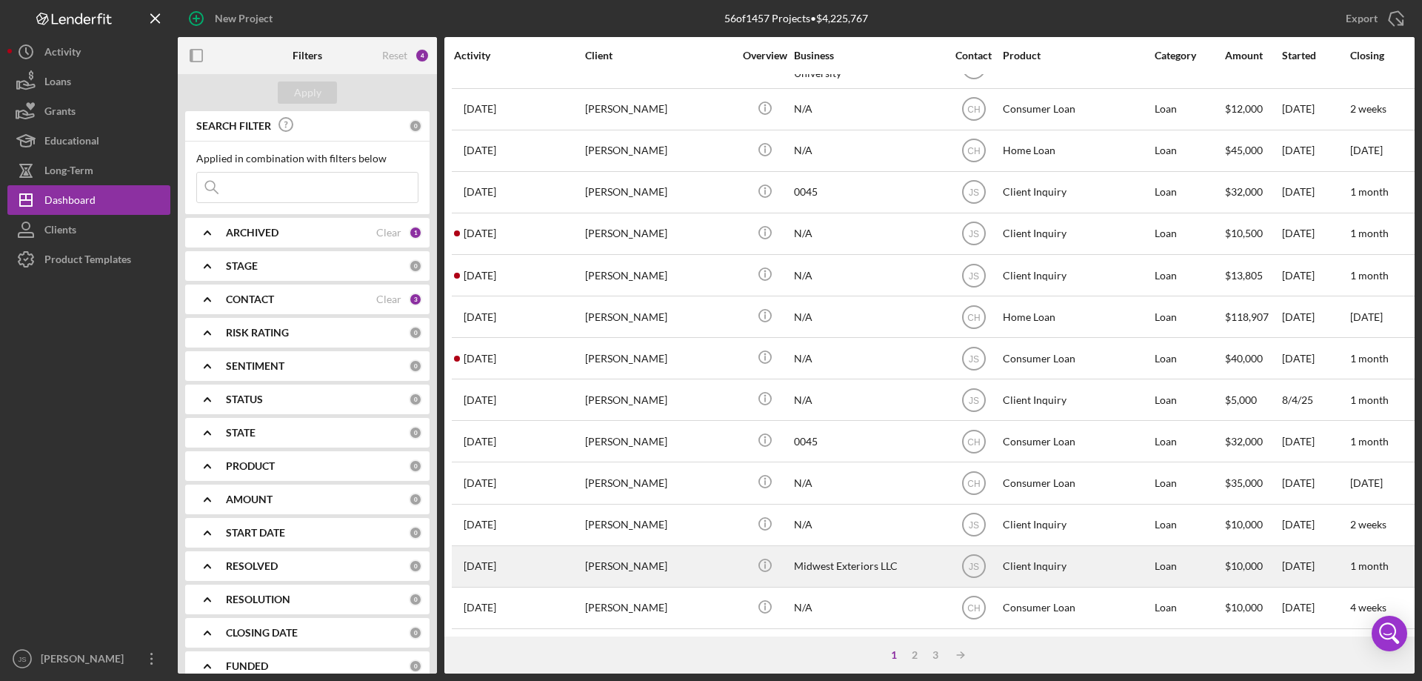
click at [680, 563] on div "[PERSON_NAME]" at bounding box center [659, 566] width 148 height 39
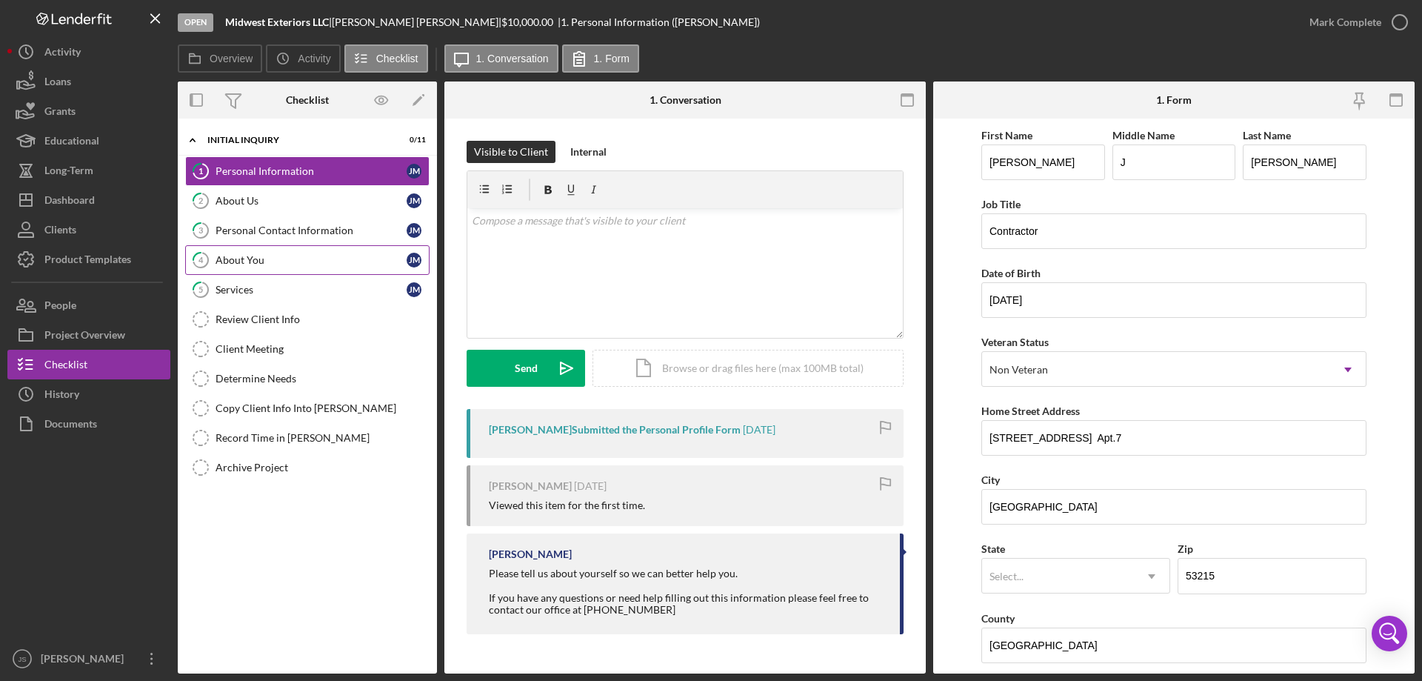
click at [297, 262] on div "About You" at bounding box center [311, 260] width 191 height 12
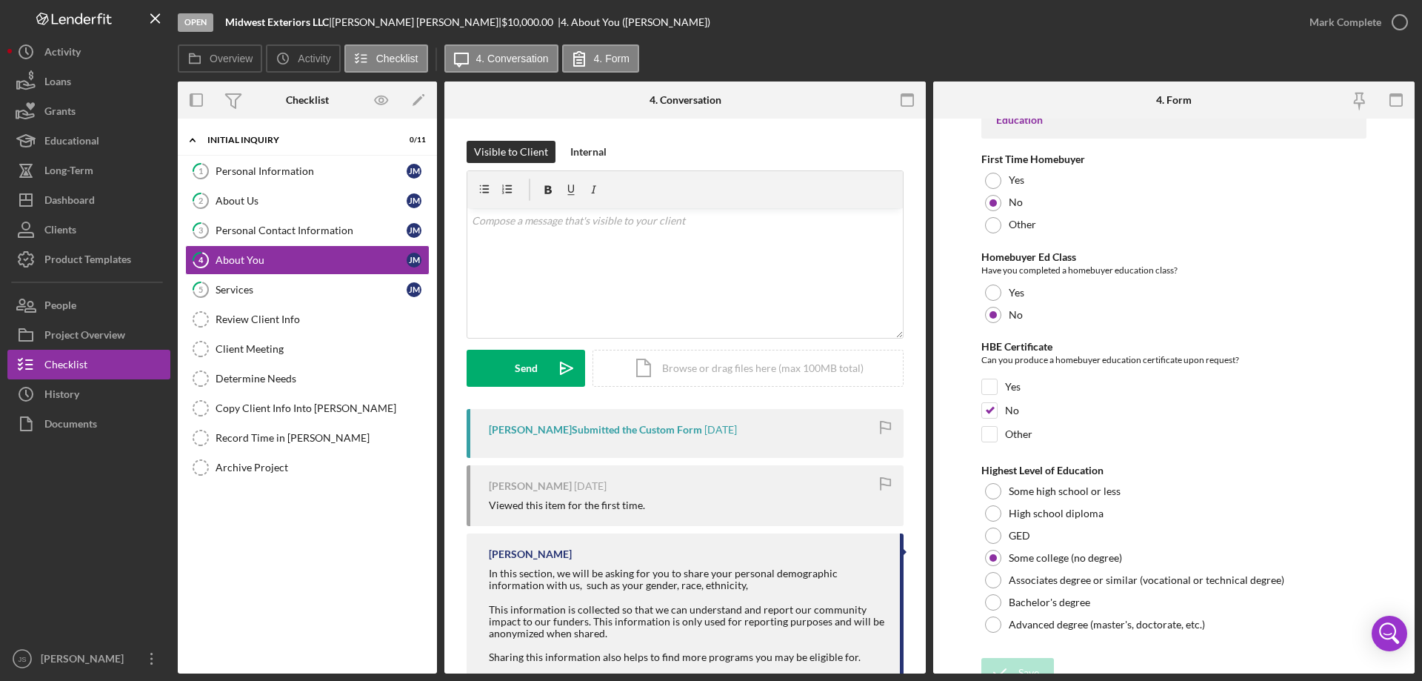
scroll to position [3080, 0]
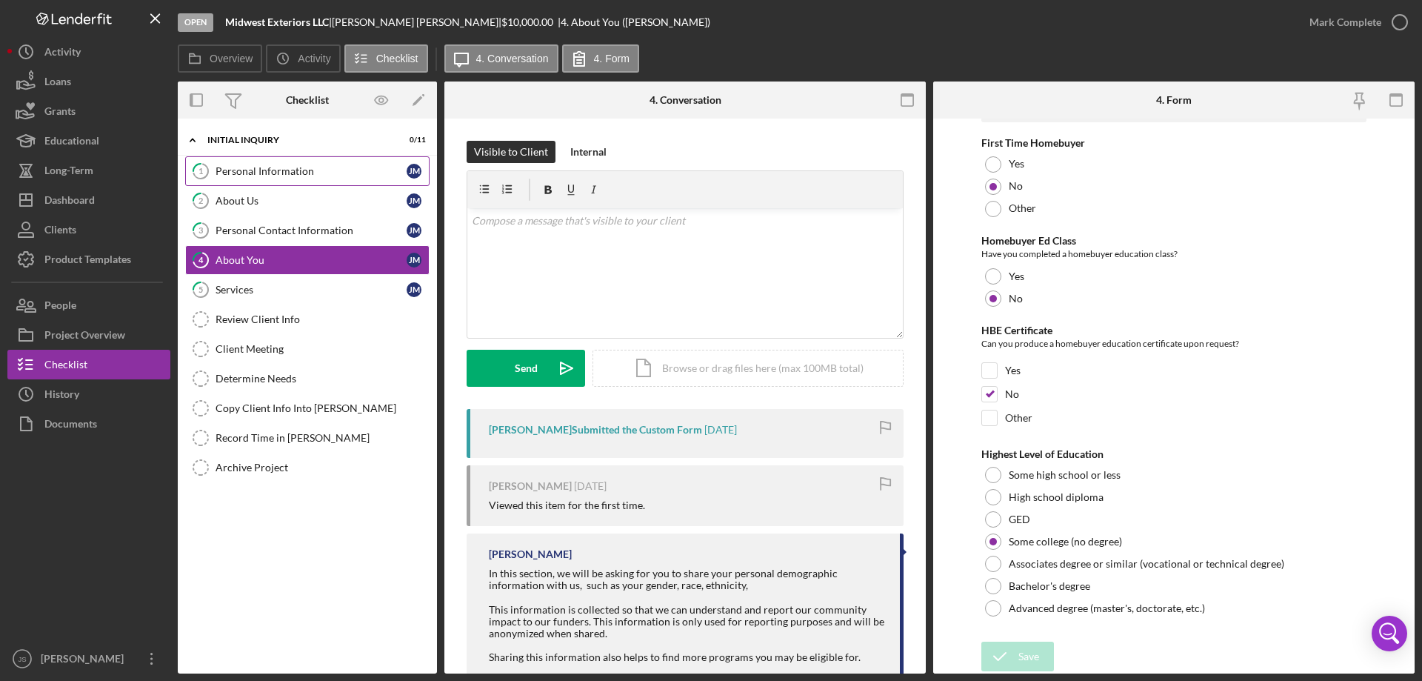
click at [336, 167] on div "Personal Information" at bounding box center [311, 171] width 191 height 12
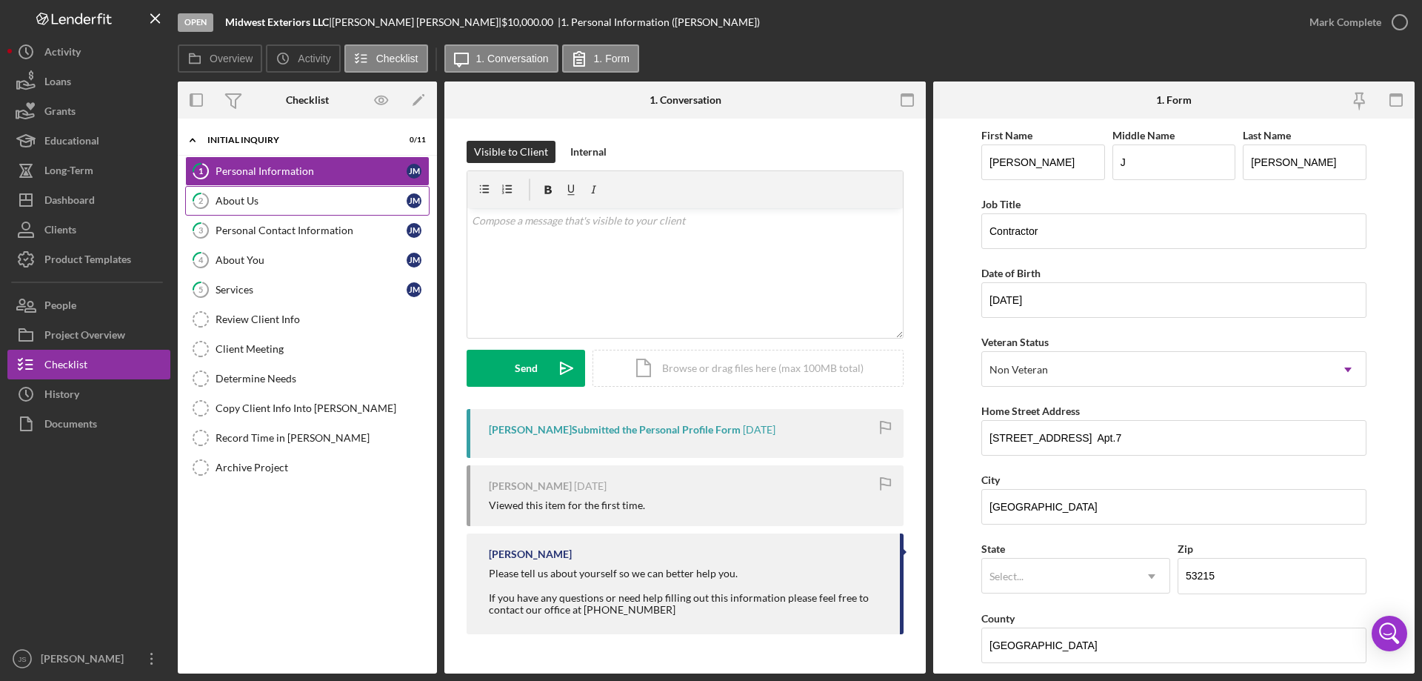
click at [313, 186] on link "2 About Us [PERSON_NAME]" at bounding box center [307, 201] width 244 height 30
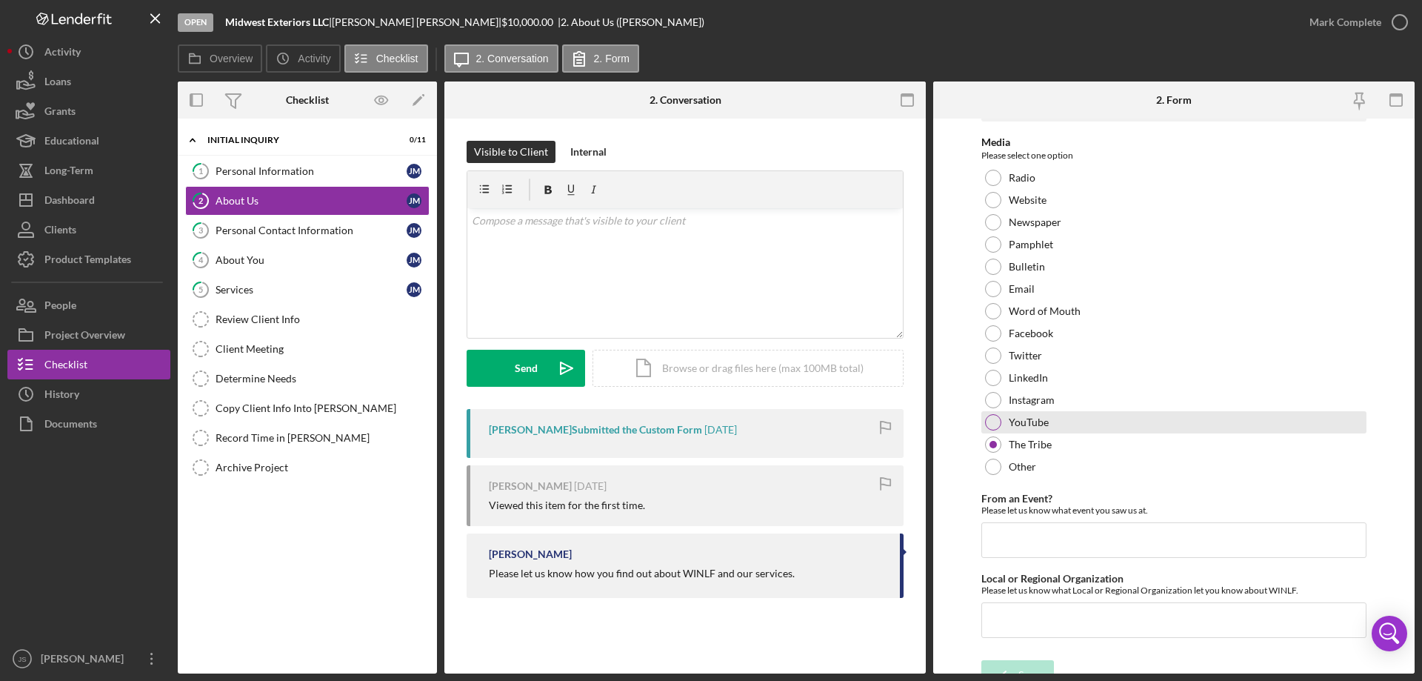
scroll to position [61, 0]
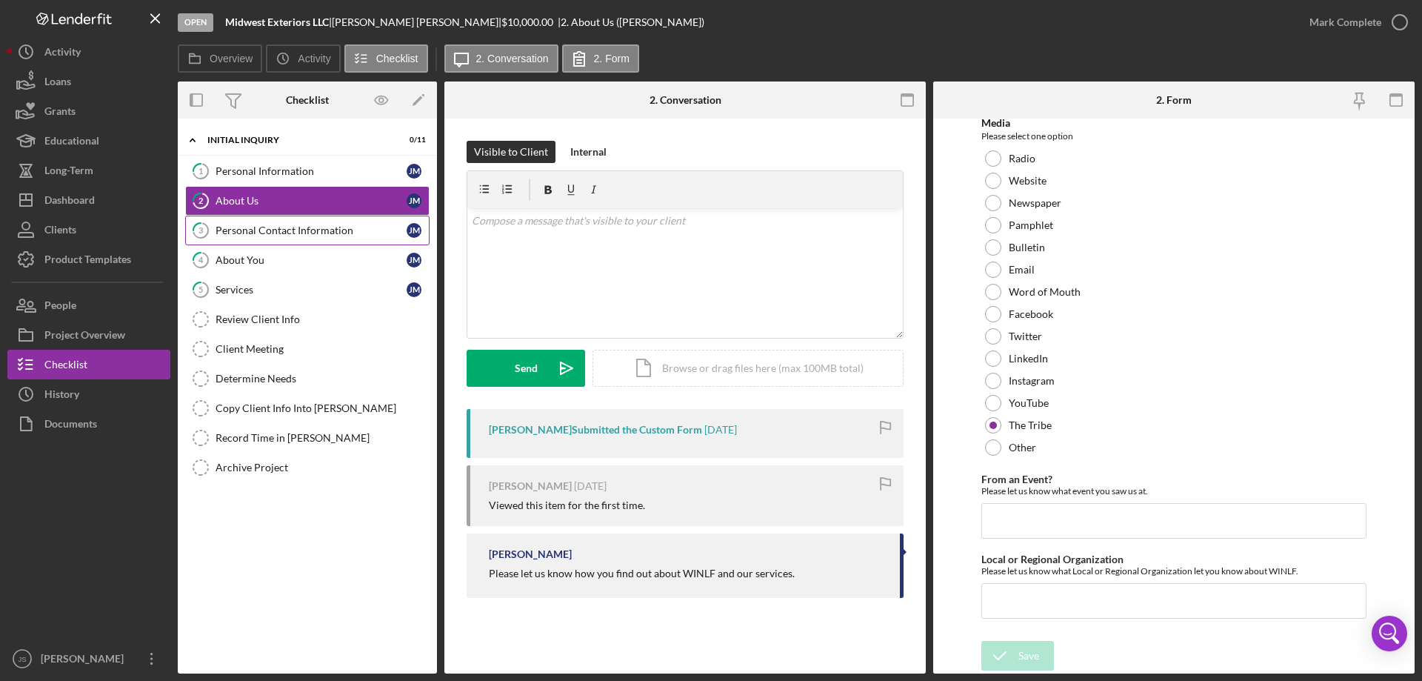
click at [291, 229] on div "Personal Contact Information" at bounding box center [311, 230] width 191 height 12
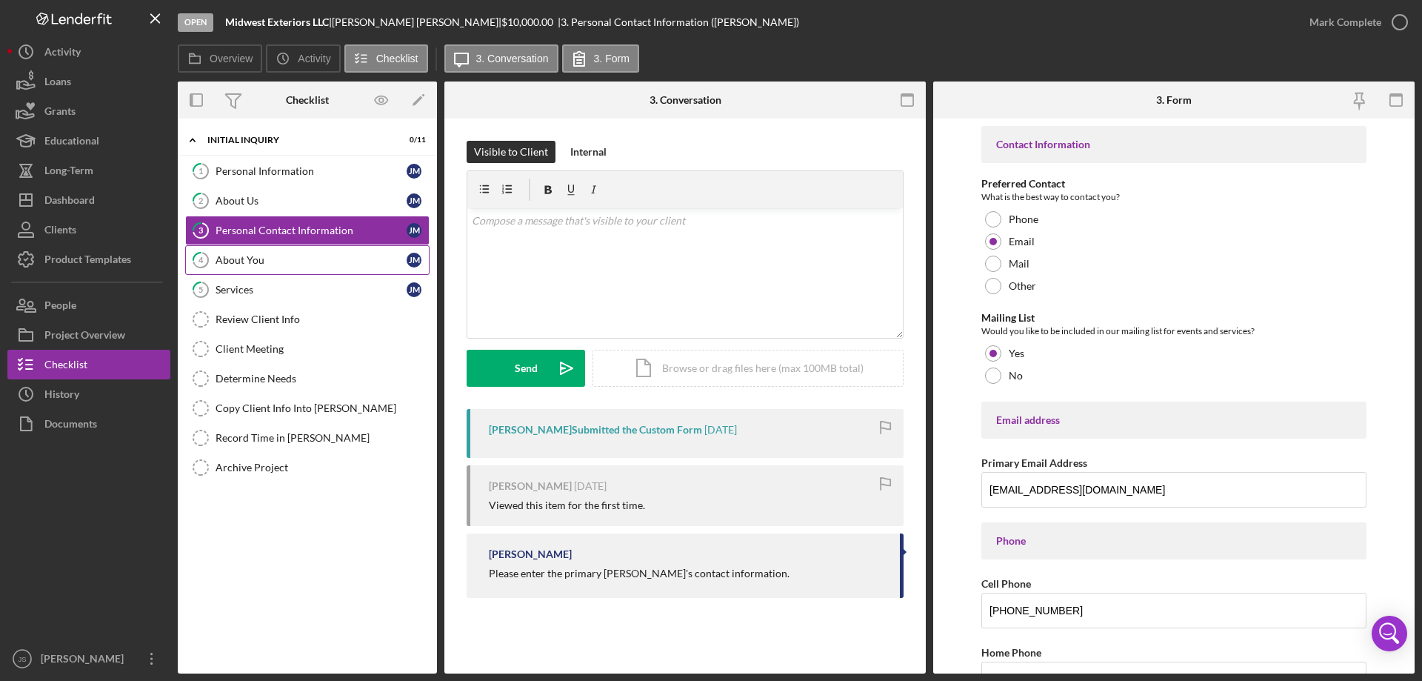
click at [282, 266] on div "About You" at bounding box center [311, 260] width 191 height 12
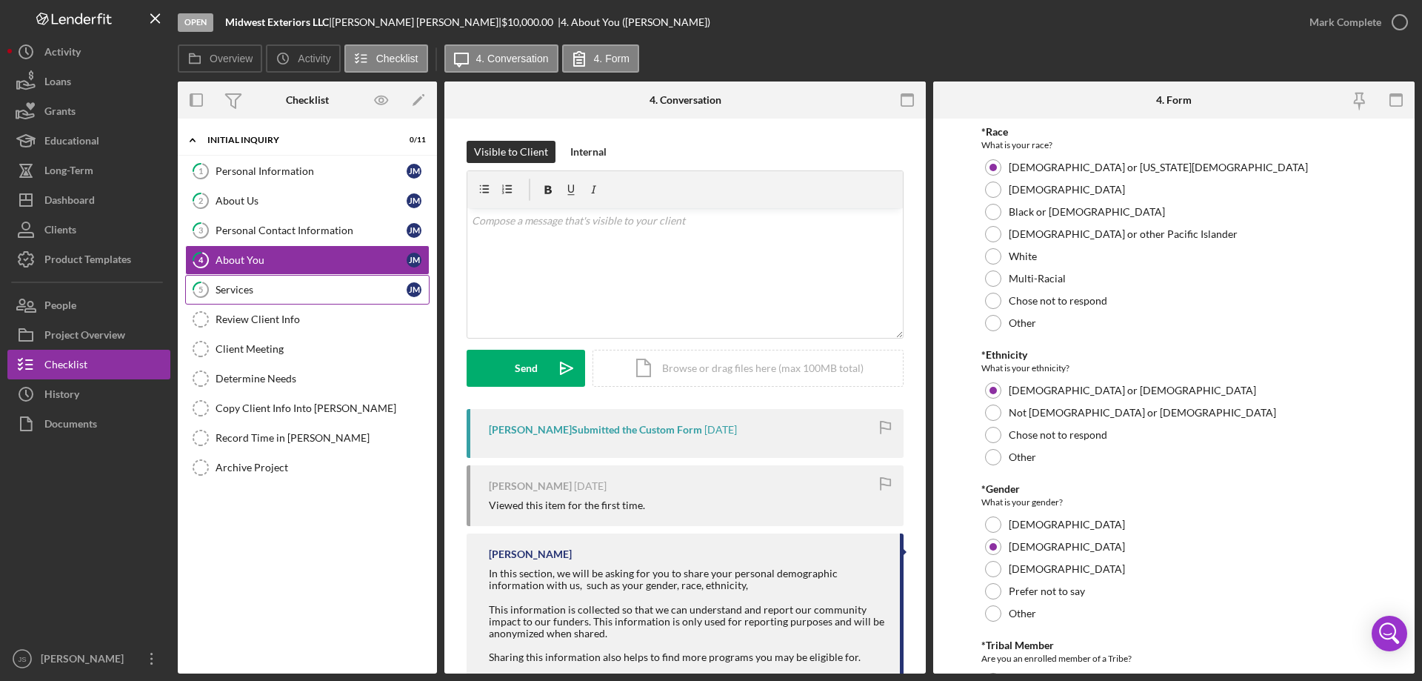
click at [282, 290] on div "Services" at bounding box center [311, 290] width 191 height 12
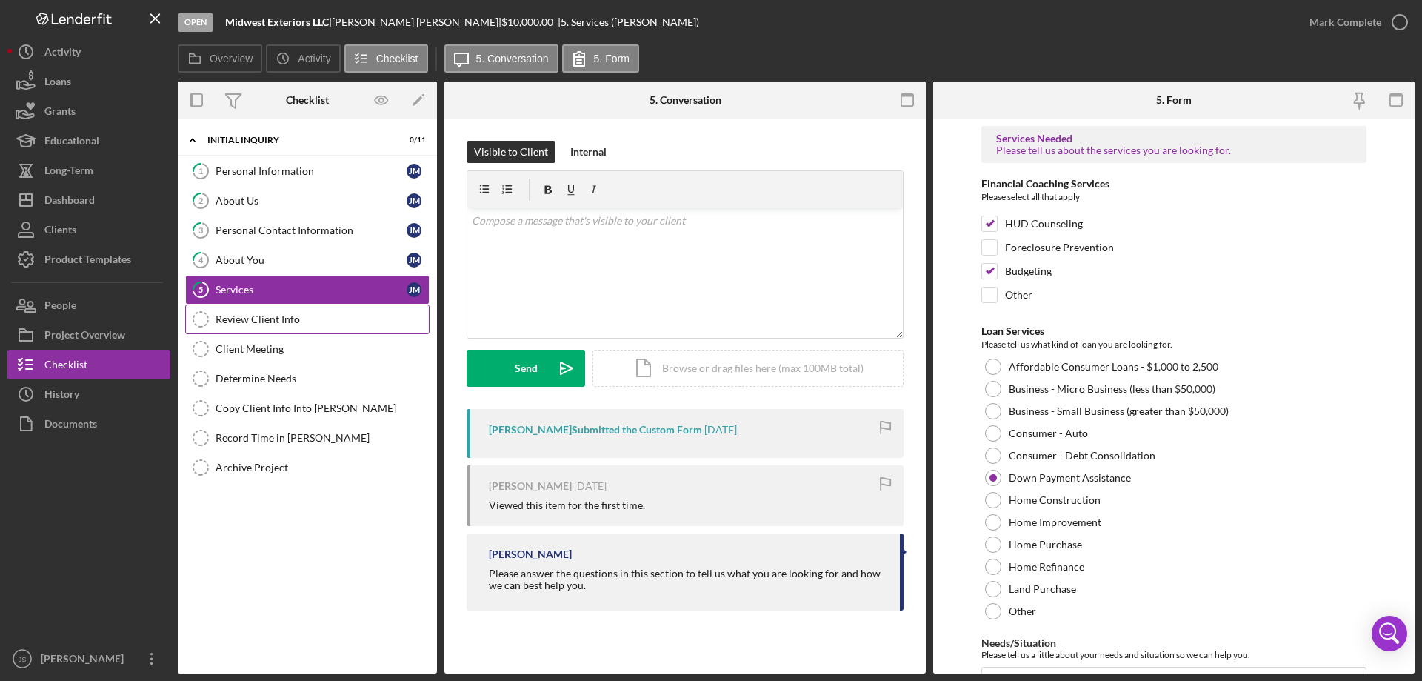
click at [290, 321] on div "Review Client Info" at bounding box center [322, 319] width 213 height 12
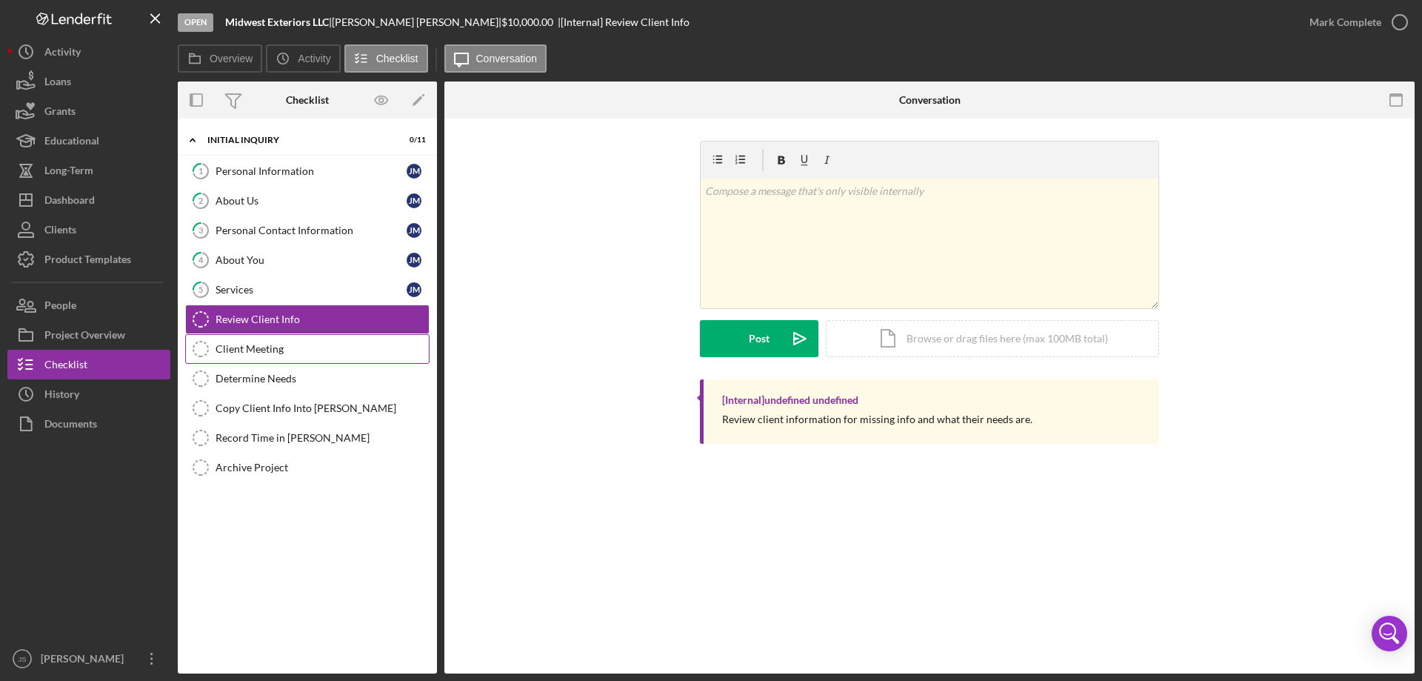
click at [303, 349] on div "Client Meeting" at bounding box center [322, 349] width 213 height 12
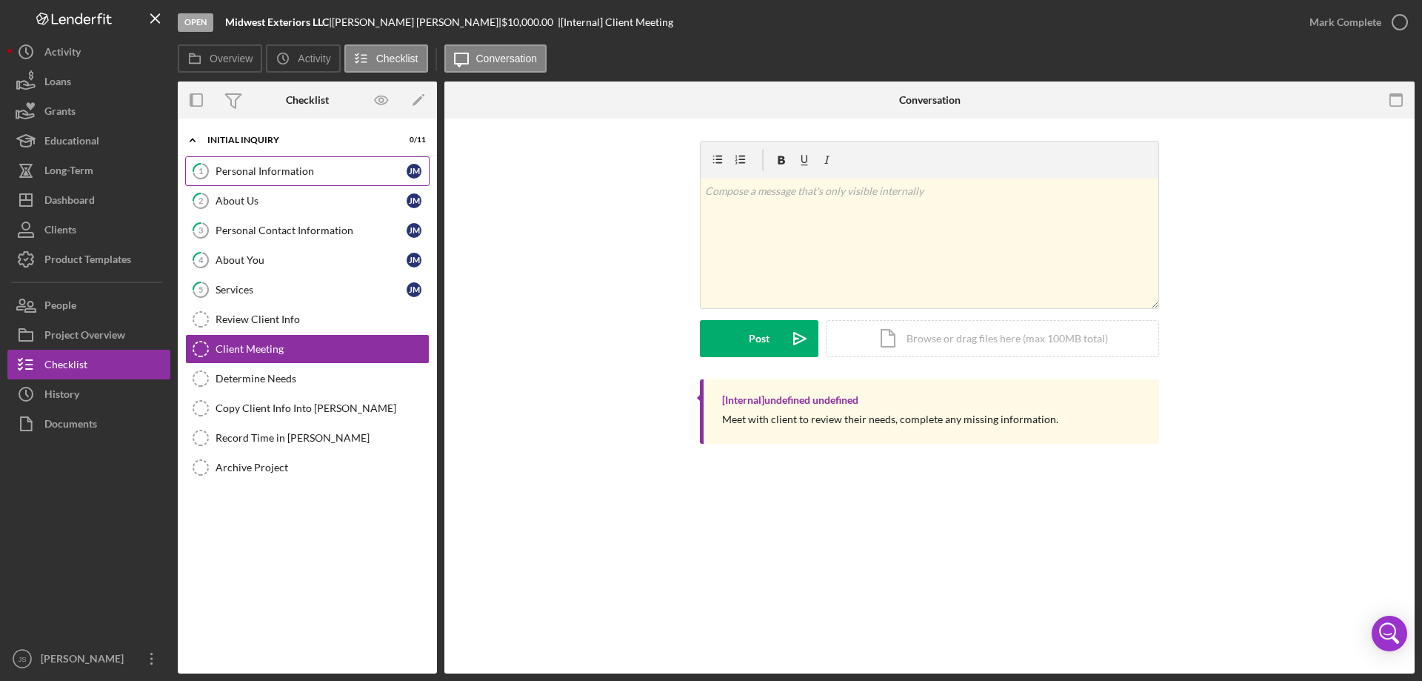
click at [329, 167] on div "Personal Information" at bounding box center [311, 171] width 191 height 12
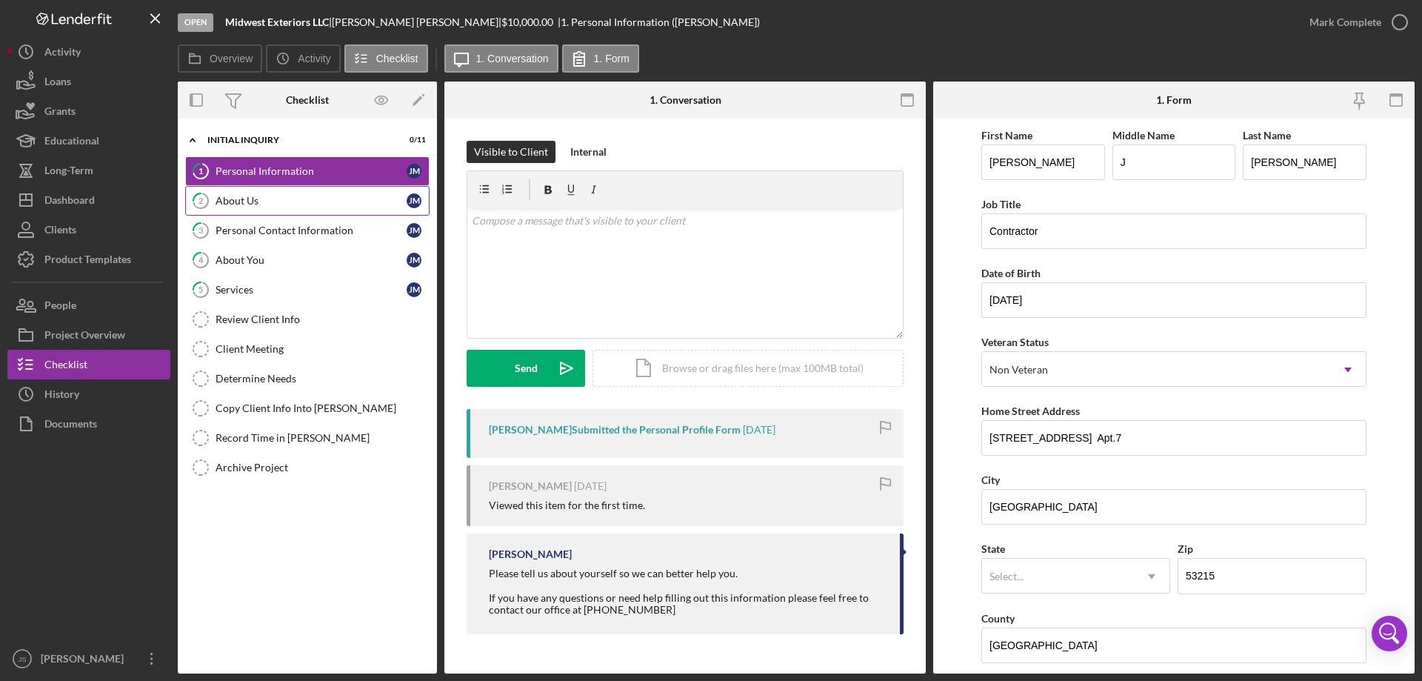
click at [324, 206] on div "About Us" at bounding box center [311, 201] width 191 height 12
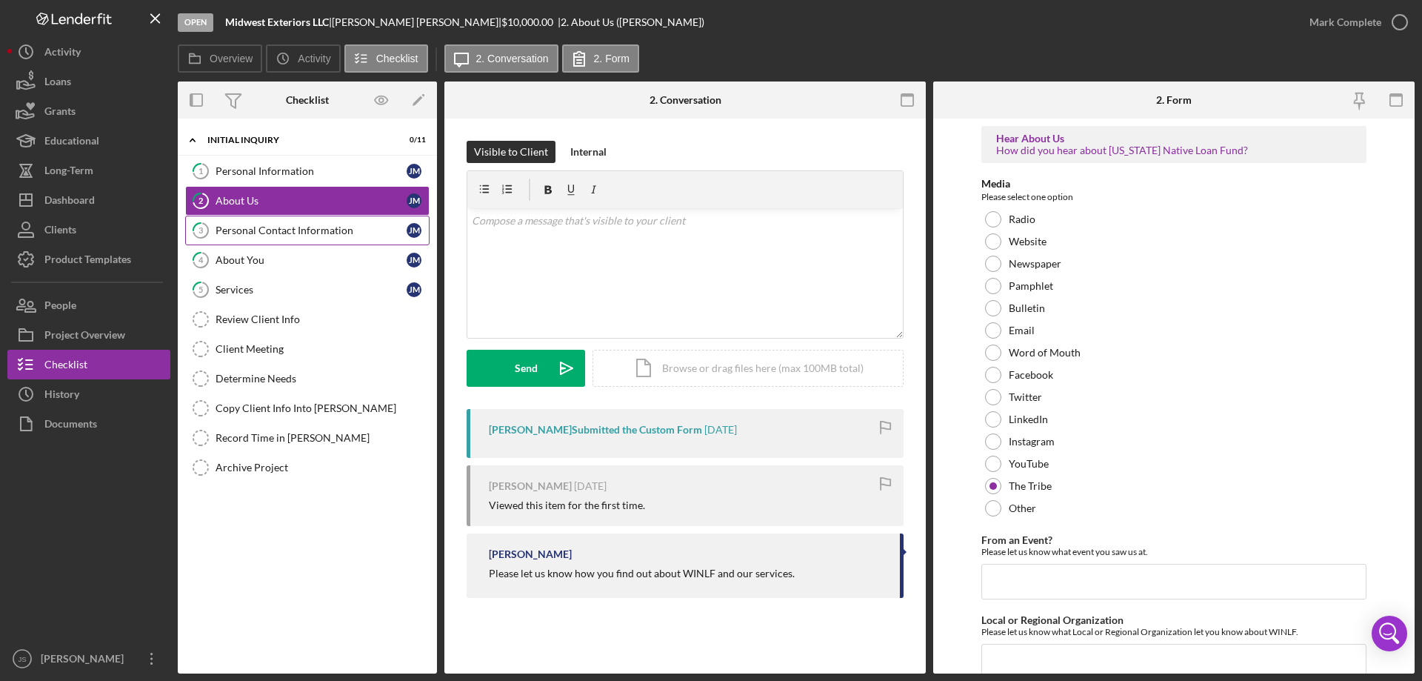
click at [323, 235] on div "Personal Contact Information" at bounding box center [311, 230] width 191 height 12
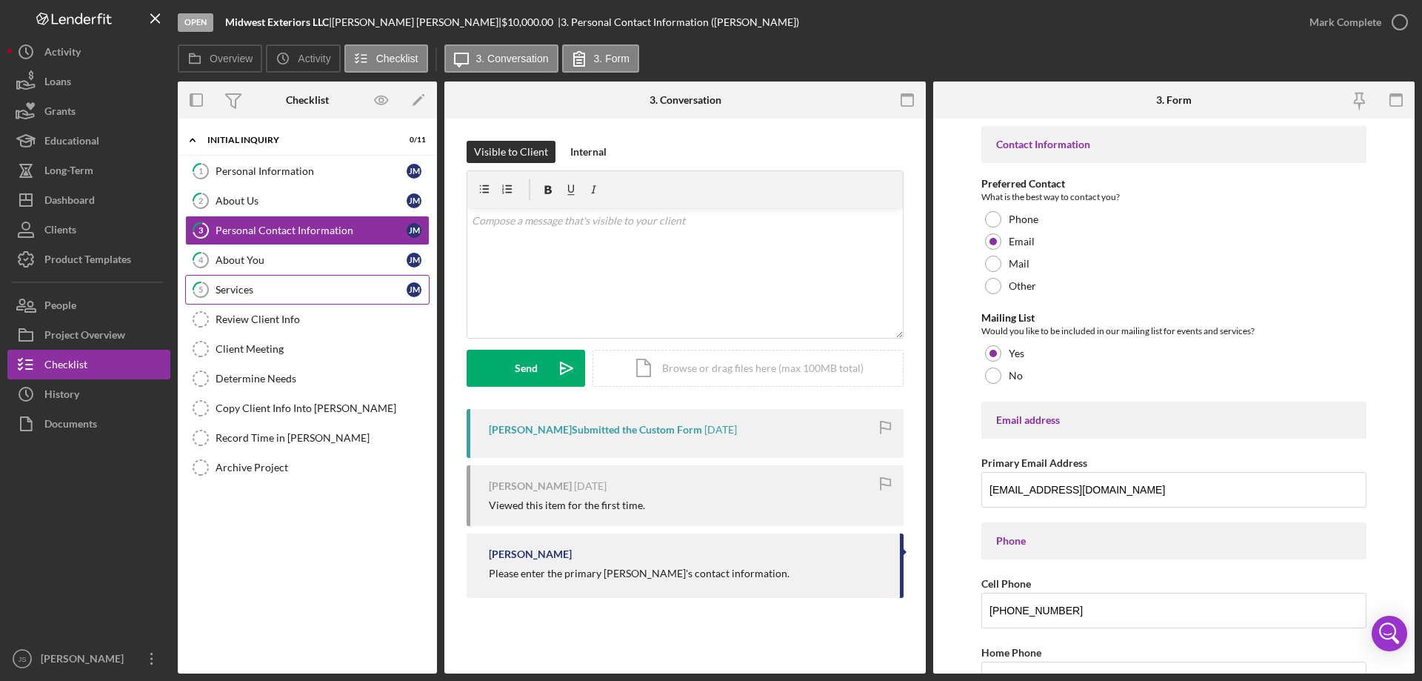
click at [290, 287] on div "Services" at bounding box center [311, 290] width 191 height 12
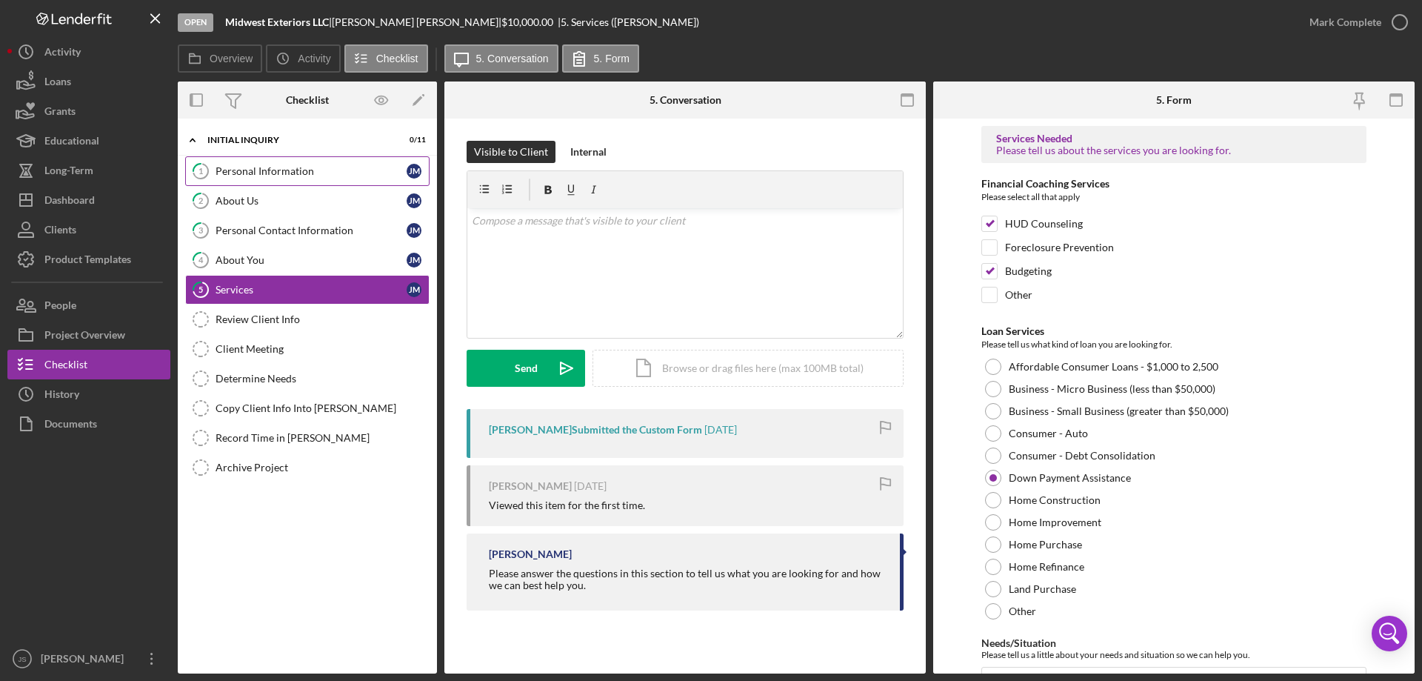
click at [293, 167] on div "Personal Information" at bounding box center [311, 171] width 191 height 12
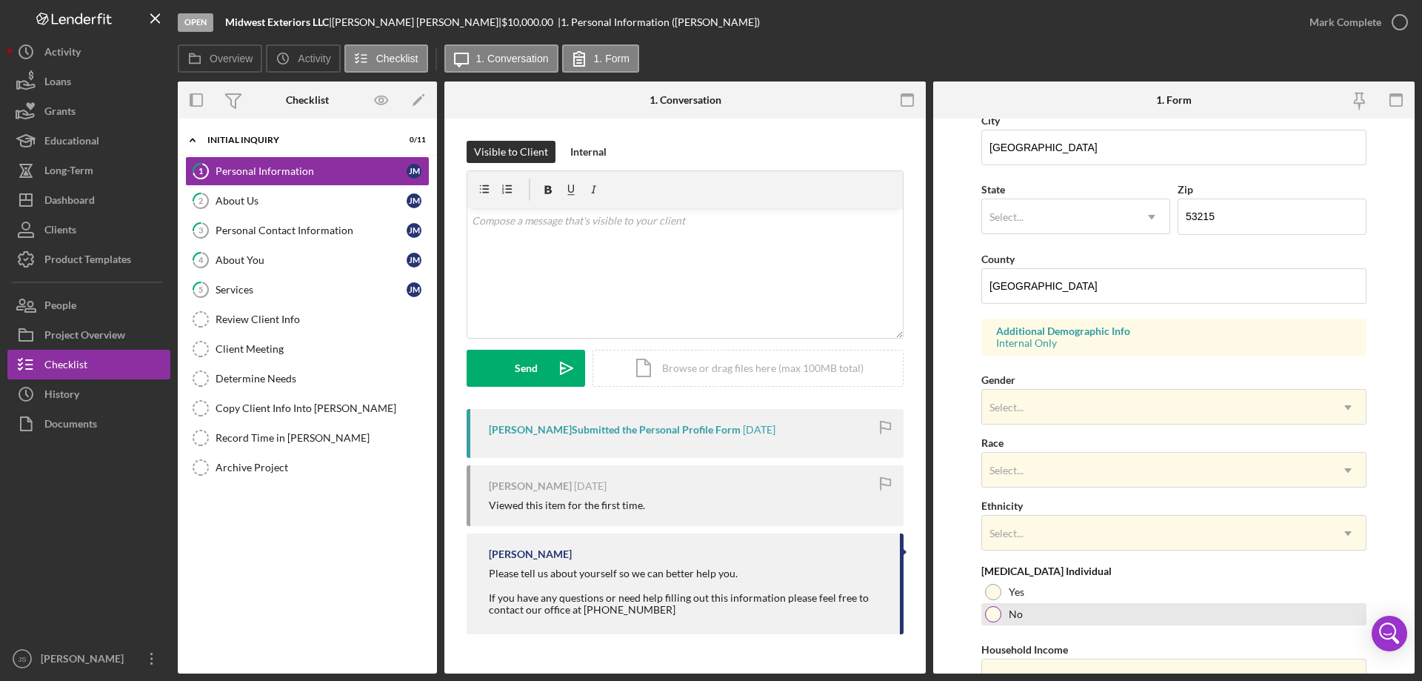
scroll to position [64, 0]
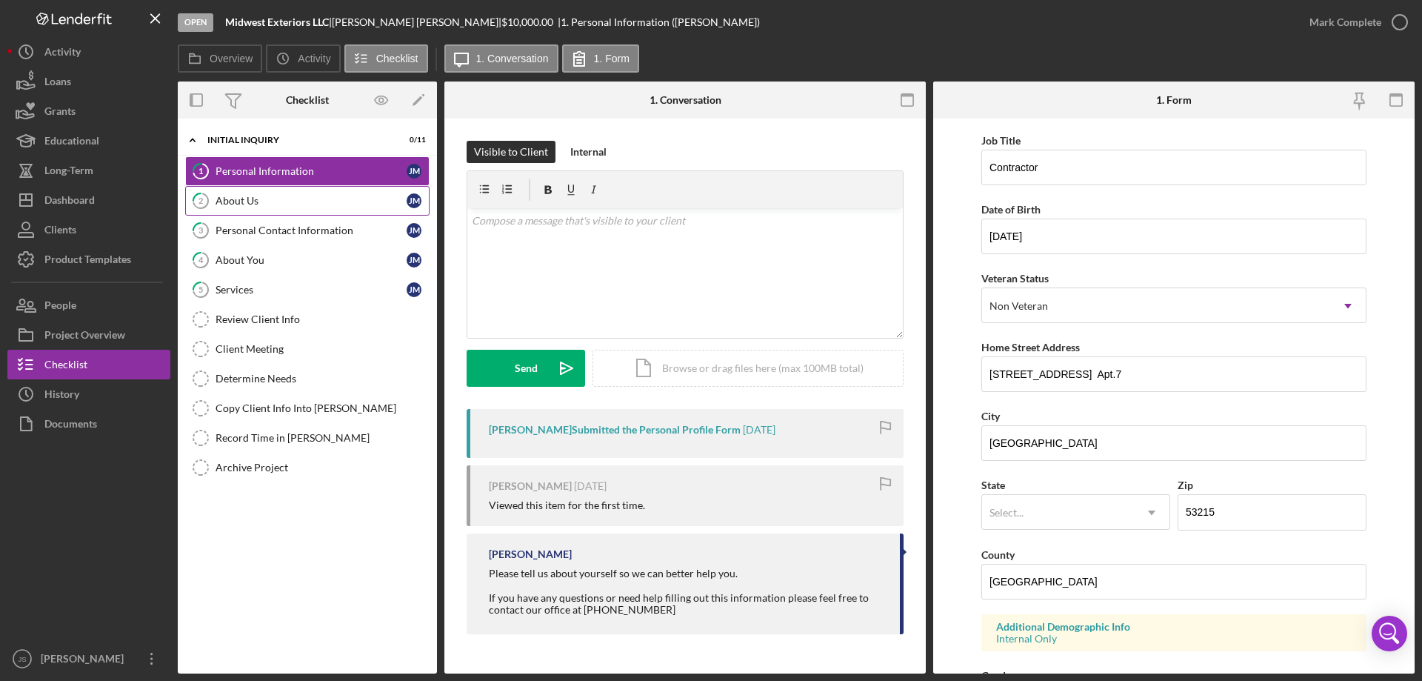
click at [294, 199] on div "About Us" at bounding box center [311, 201] width 191 height 12
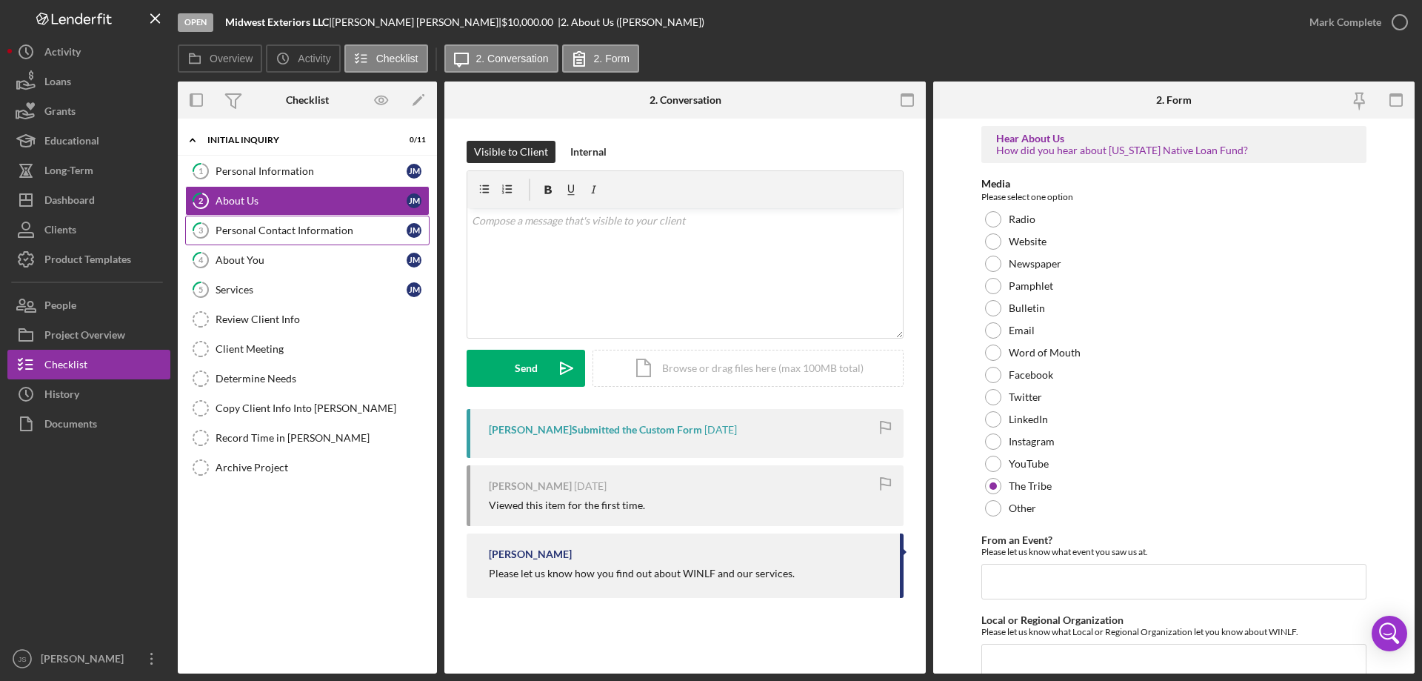
click at [313, 231] on div "Personal Contact Information" at bounding box center [311, 230] width 191 height 12
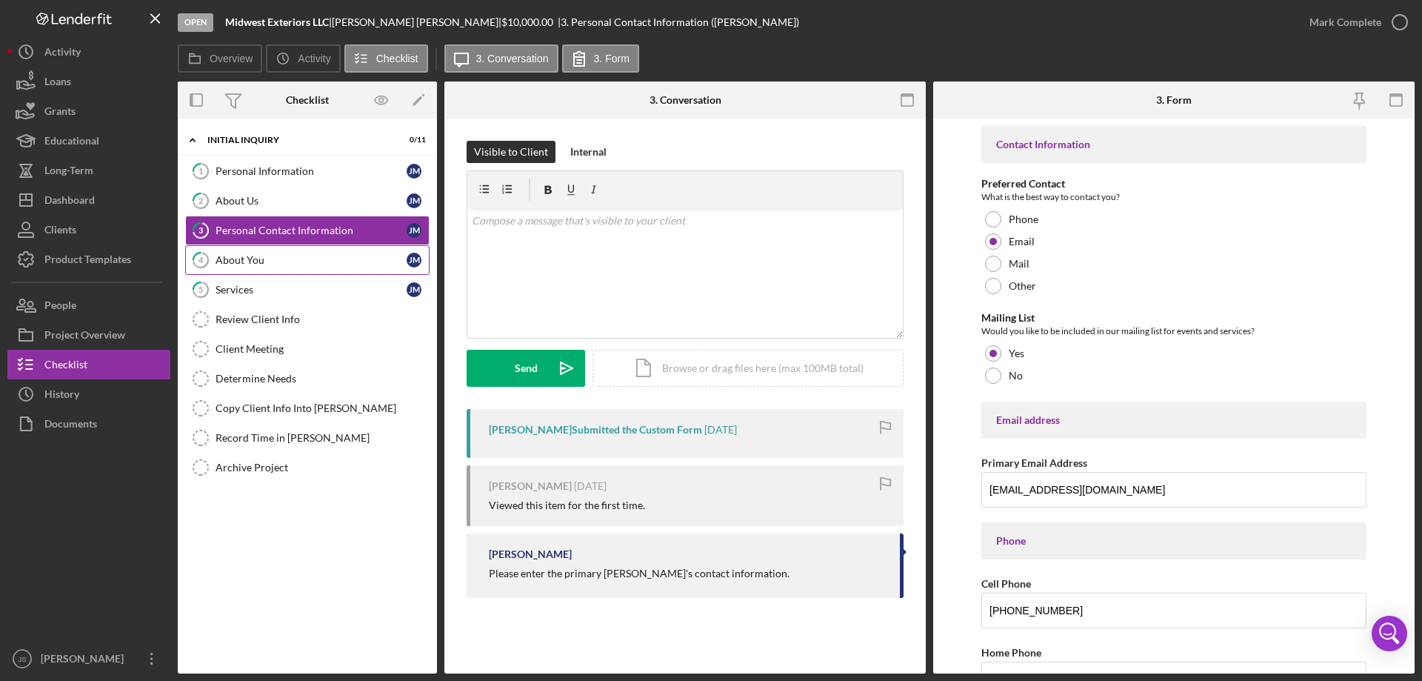
click at [291, 265] on div "About You" at bounding box center [311, 260] width 191 height 12
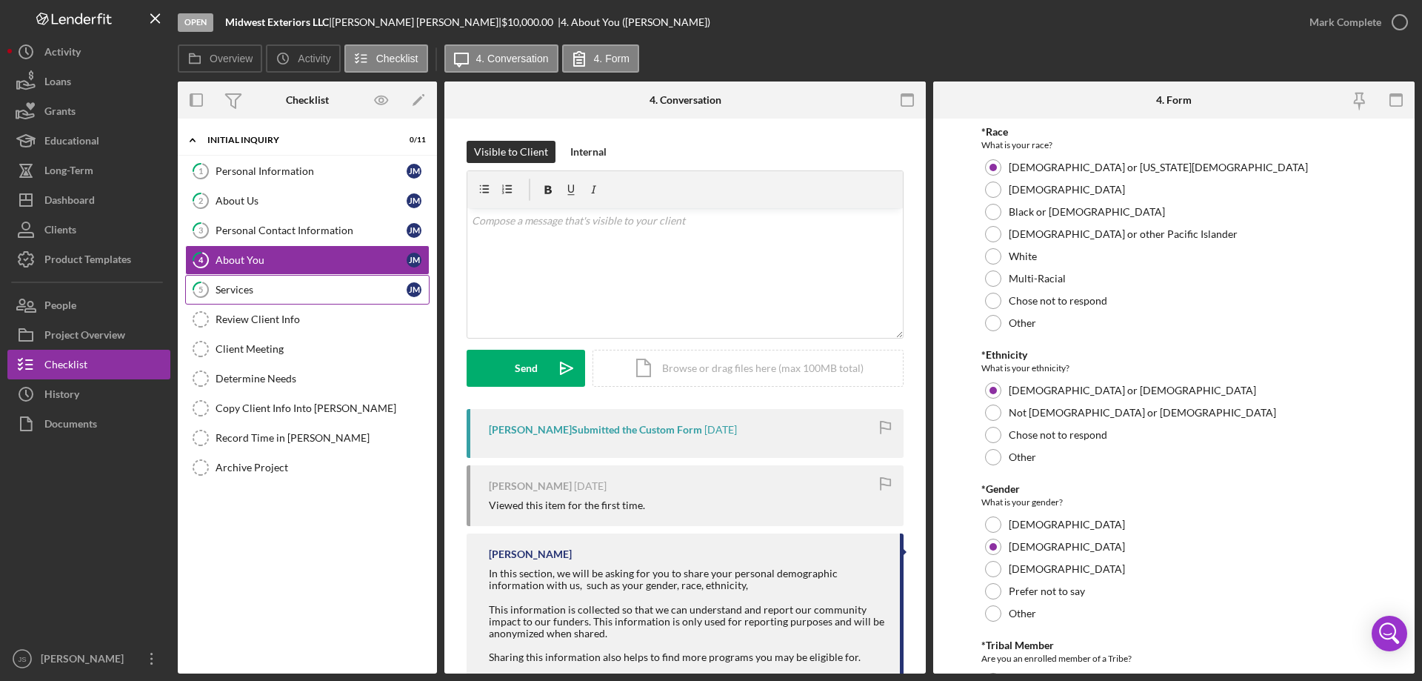
click at [284, 293] on div "Services" at bounding box center [311, 290] width 191 height 12
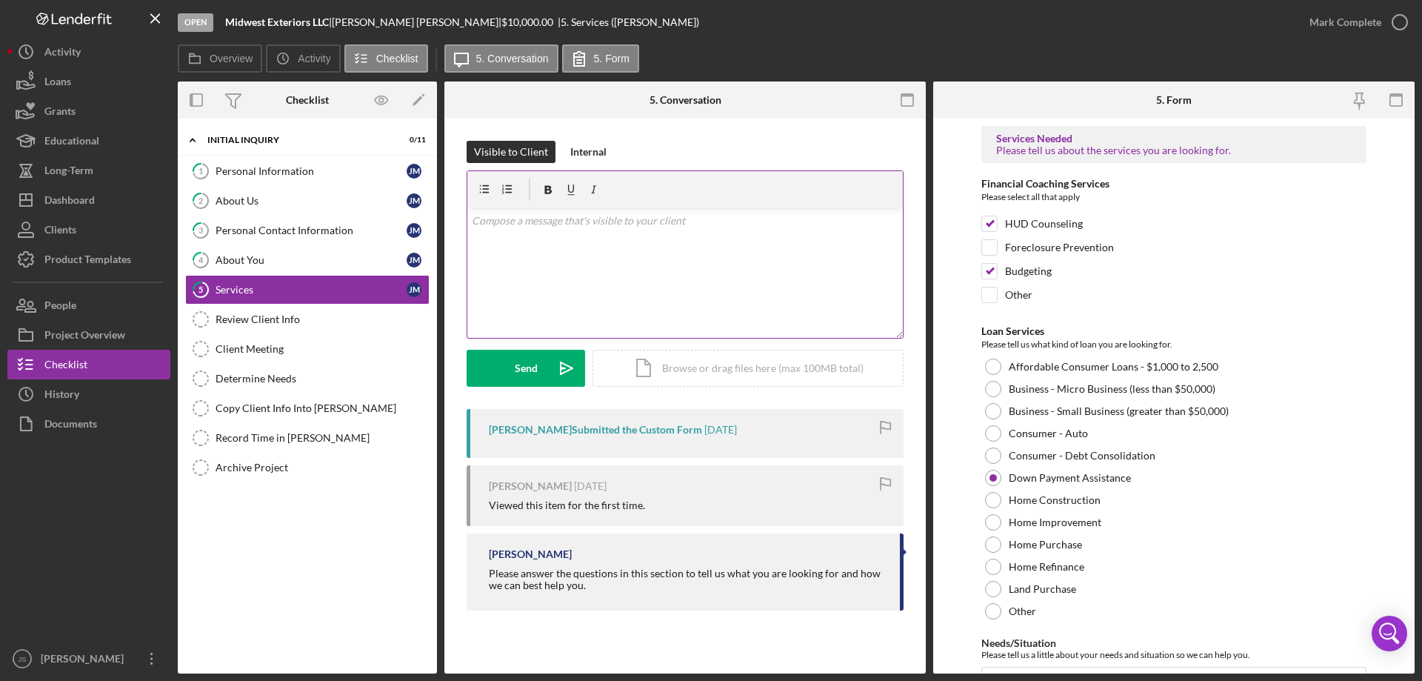
click at [550, 242] on div "v Color teal Color pink Remove color Add row above Add row below Add column bef…" at bounding box center [685, 273] width 436 height 130
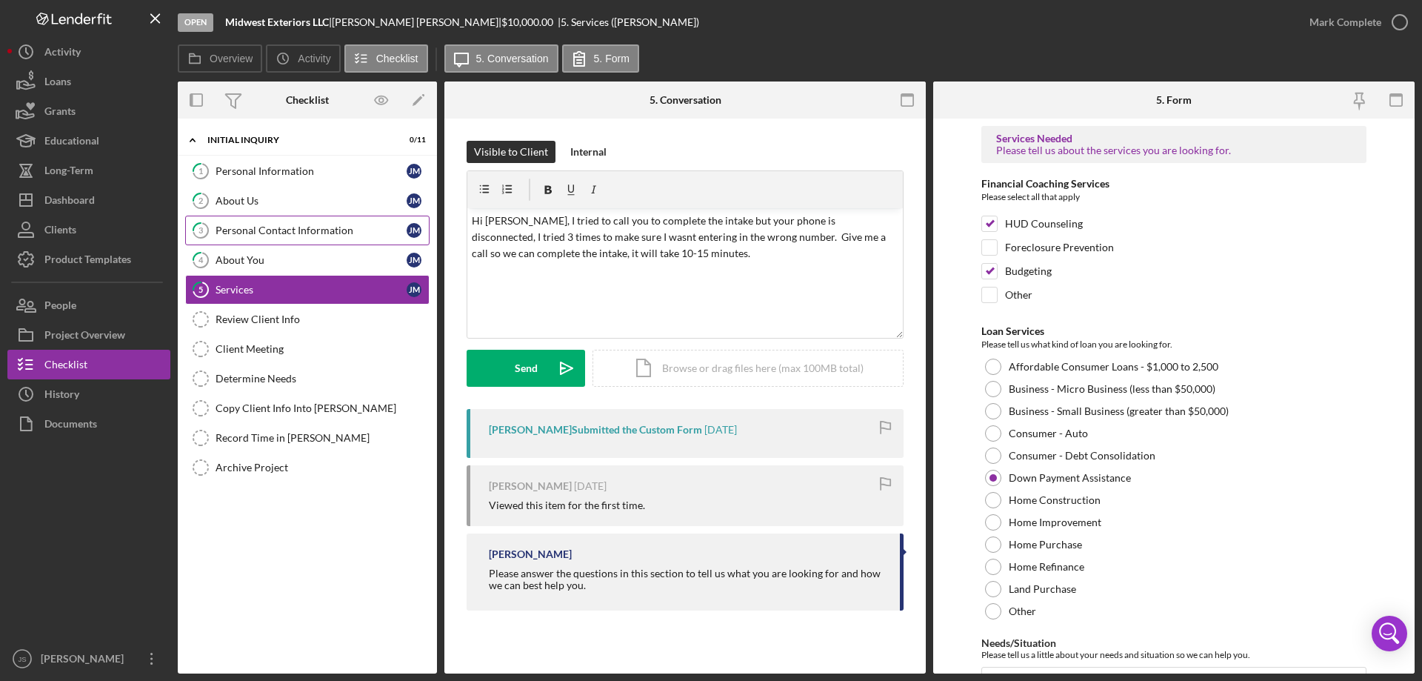
click at [325, 228] on div "Personal Contact Information" at bounding box center [311, 230] width 191 height 12
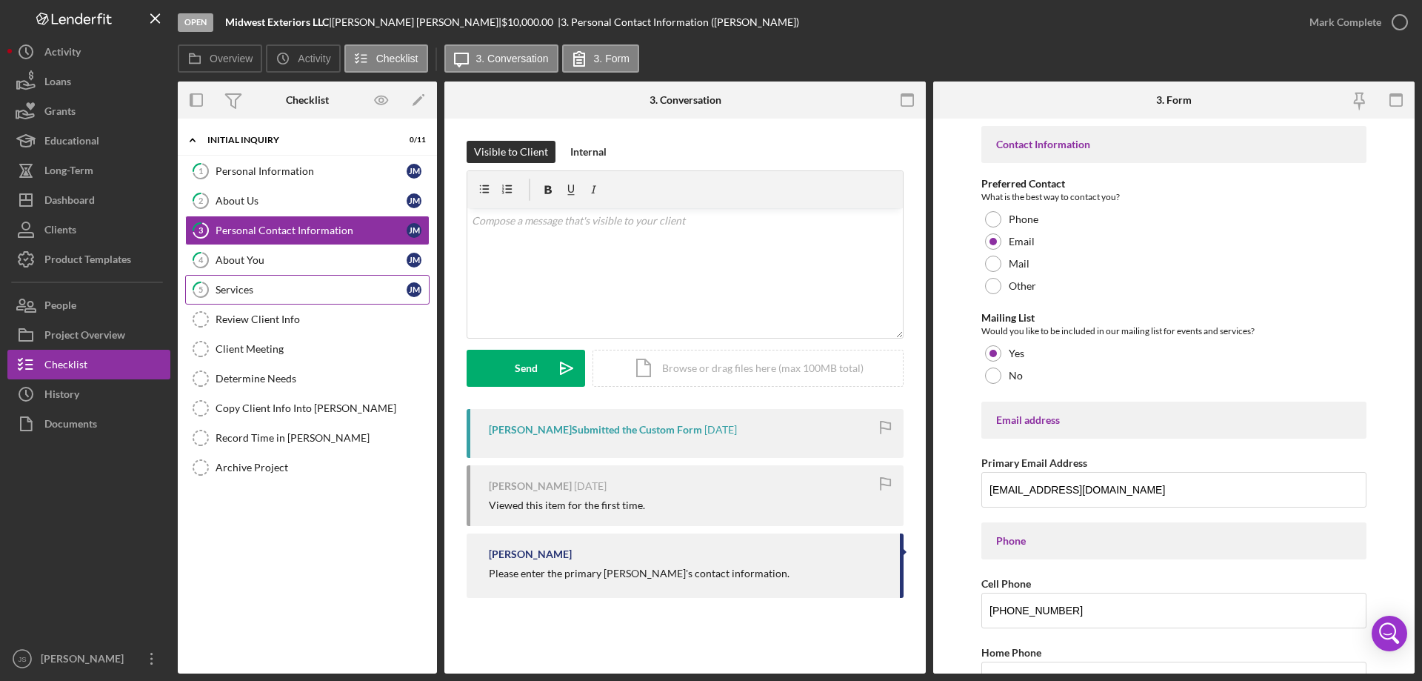
click at [322, 293] on div "Services" at bounding box center [311, 290] width 191 height 12
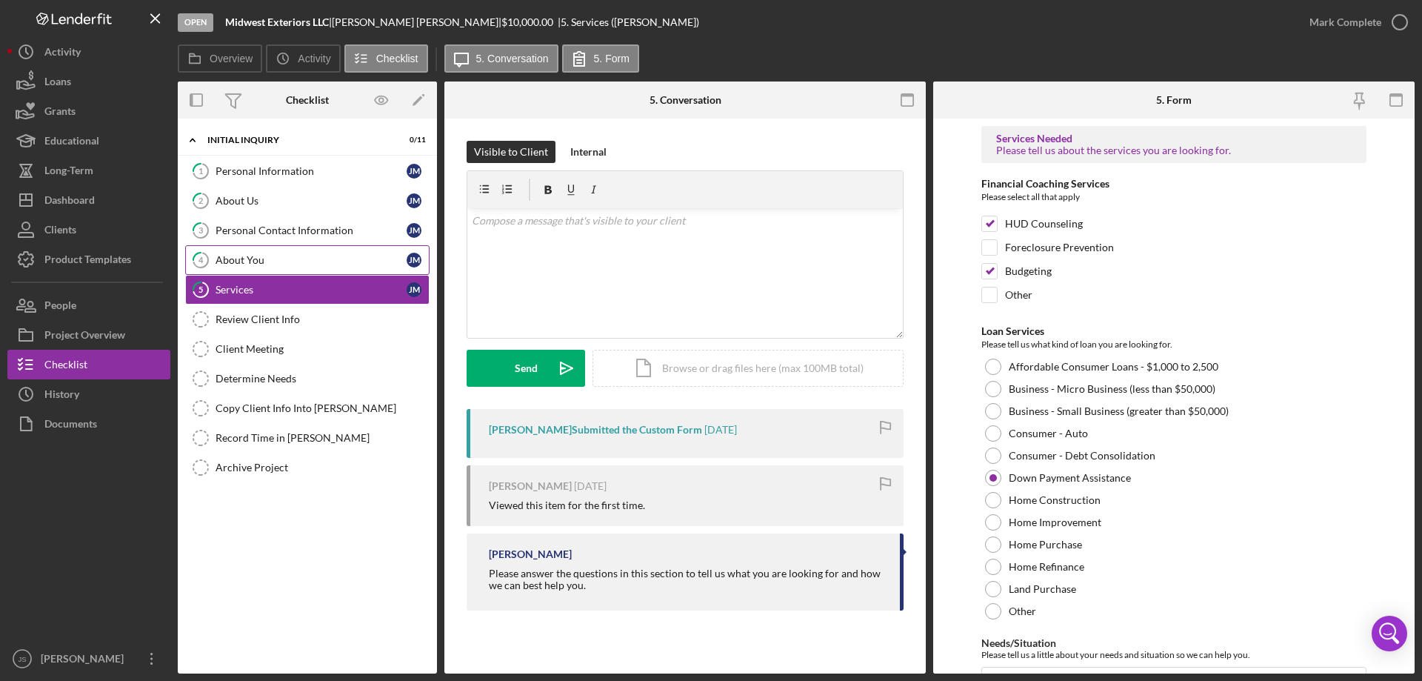
click at [315, 261] on div "About You" at bounding box center [311, 260] width 191 height 12
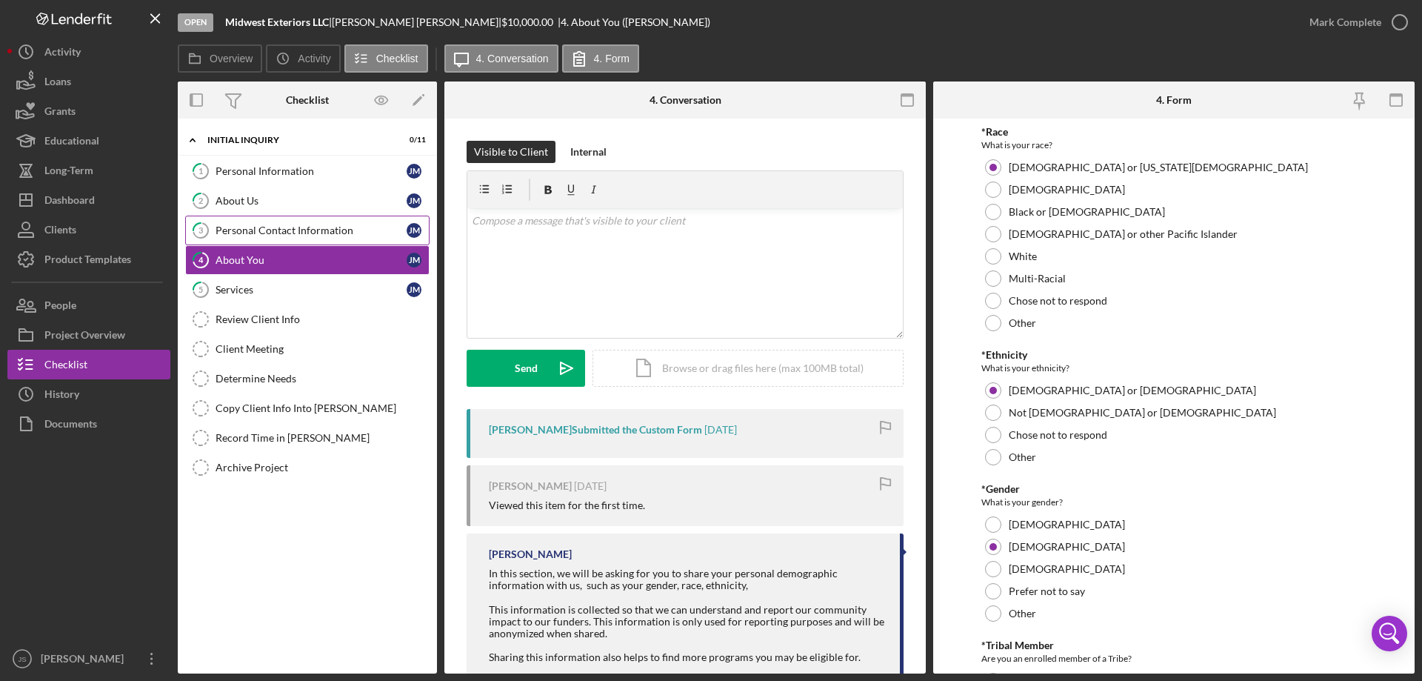
click at [324, 229] on div "Personal Contact Information" at bounding box center [311, 230] width 191 height 12
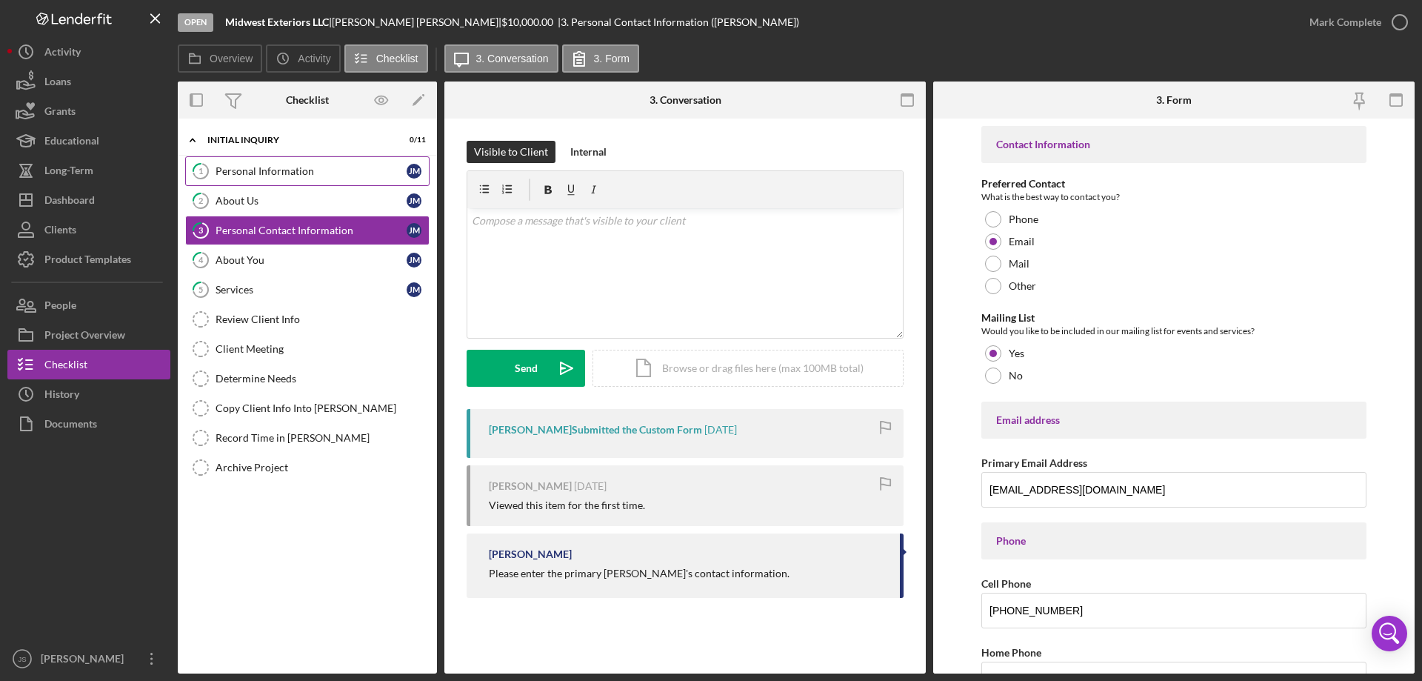
click at [327, 171] on div "Personal Information" at bounding box center [311, 171] width 191 height 12
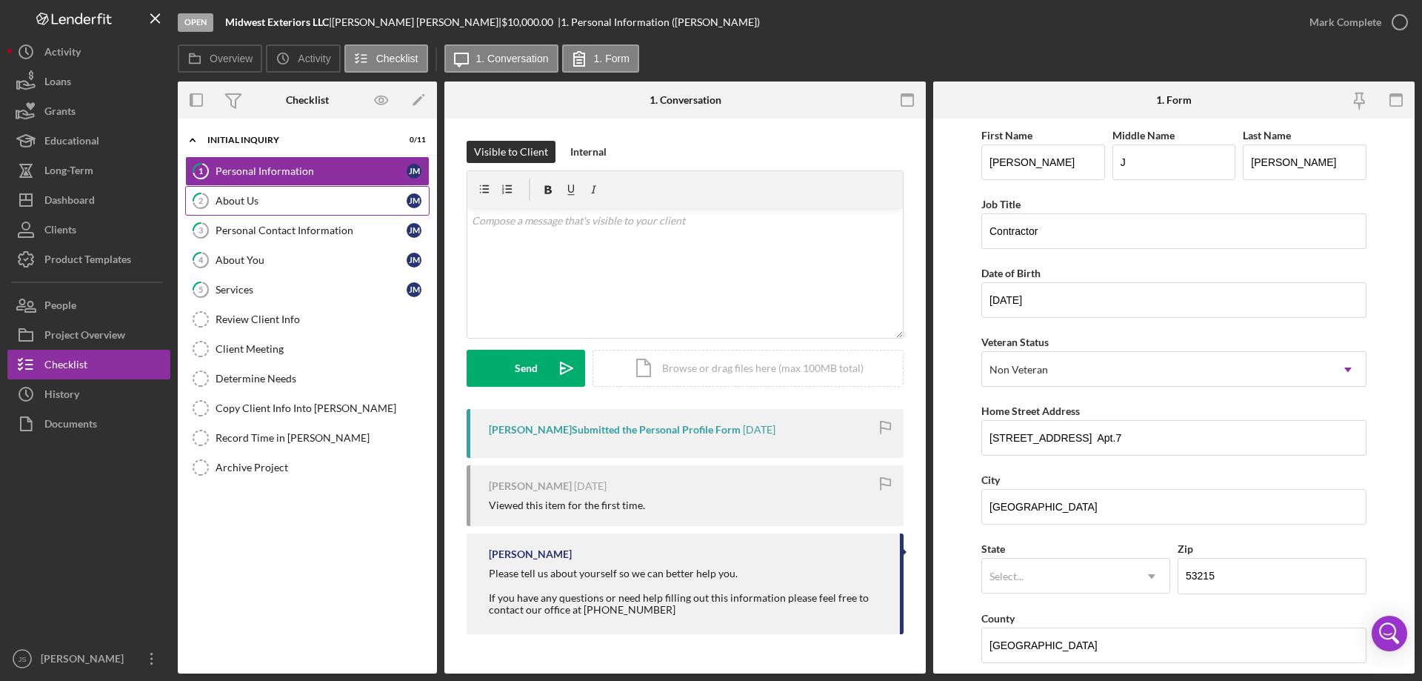
click at [251, 200] on div "About Us" at bounding box center [311, 201] width 191 height 12
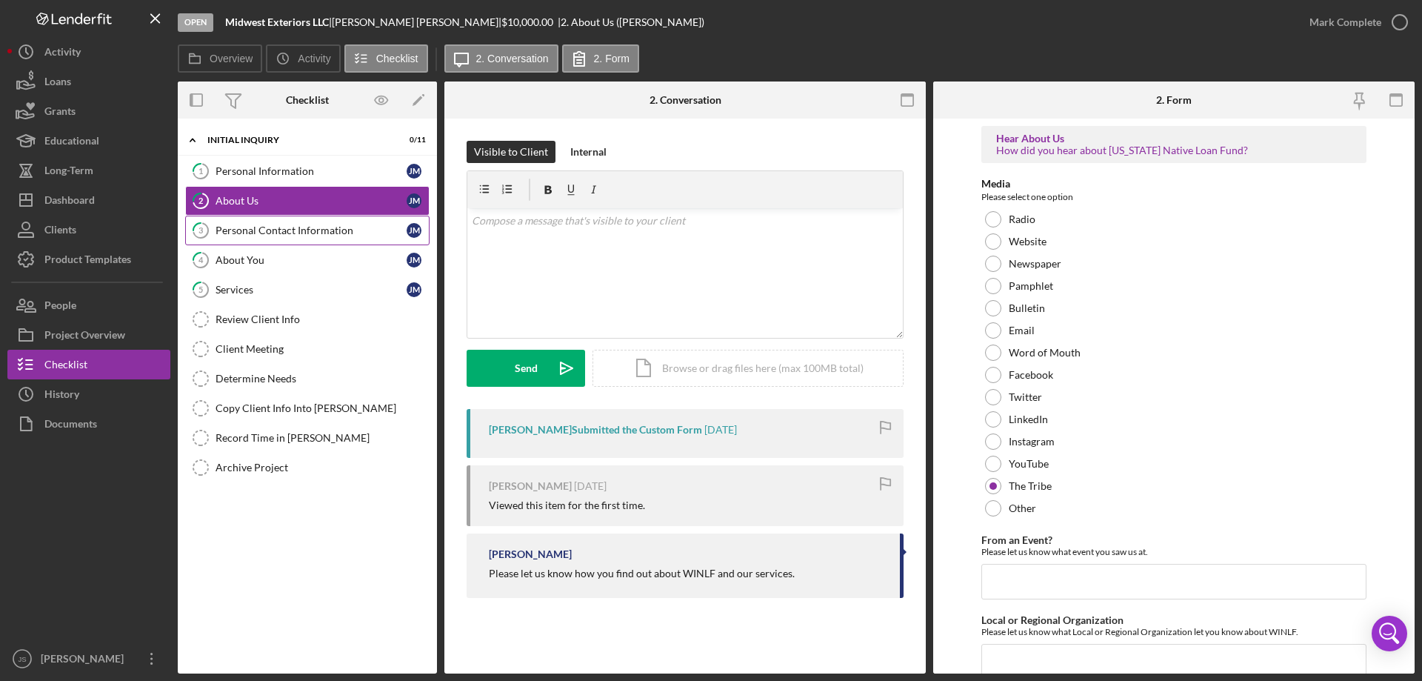
click at [286, 227] on div "Personal Contact Information" at bounding box center [311, 230] width 191 height 12
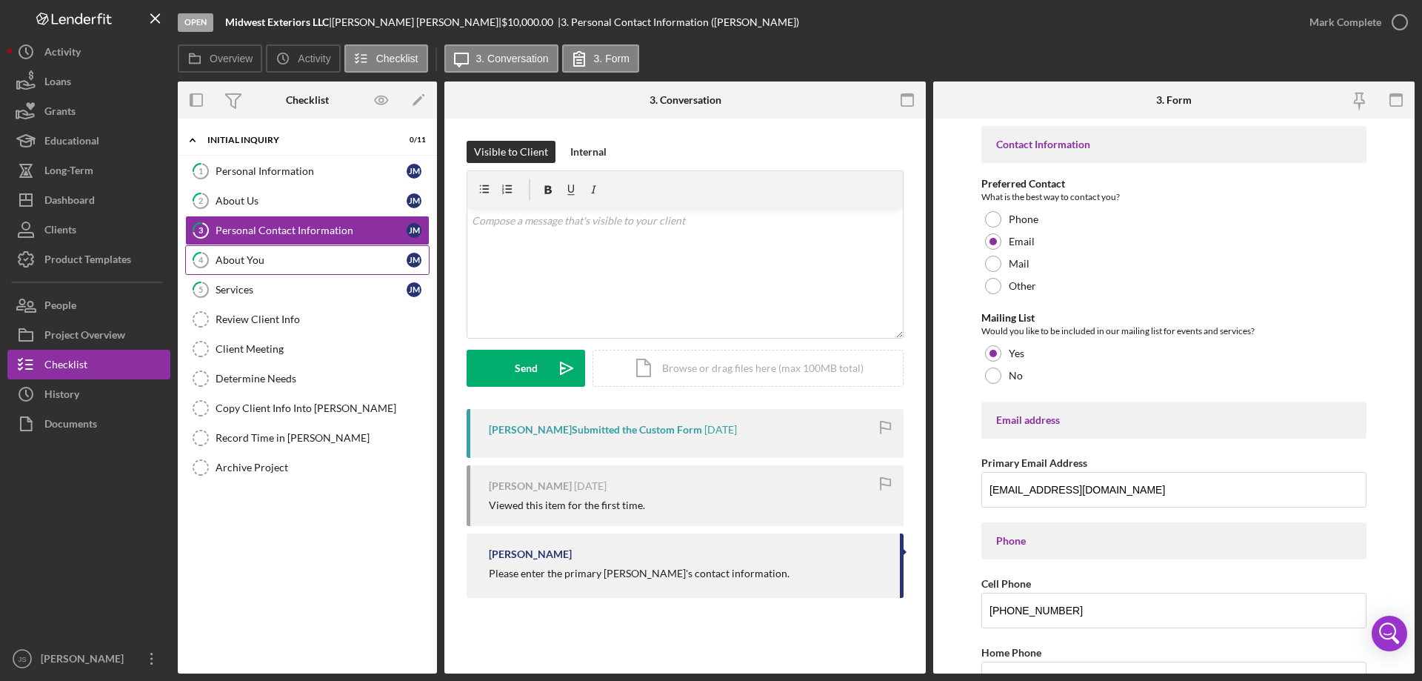
click at [288, 256] on div "About You" at bounding box center [311, 260] width 191 height 12
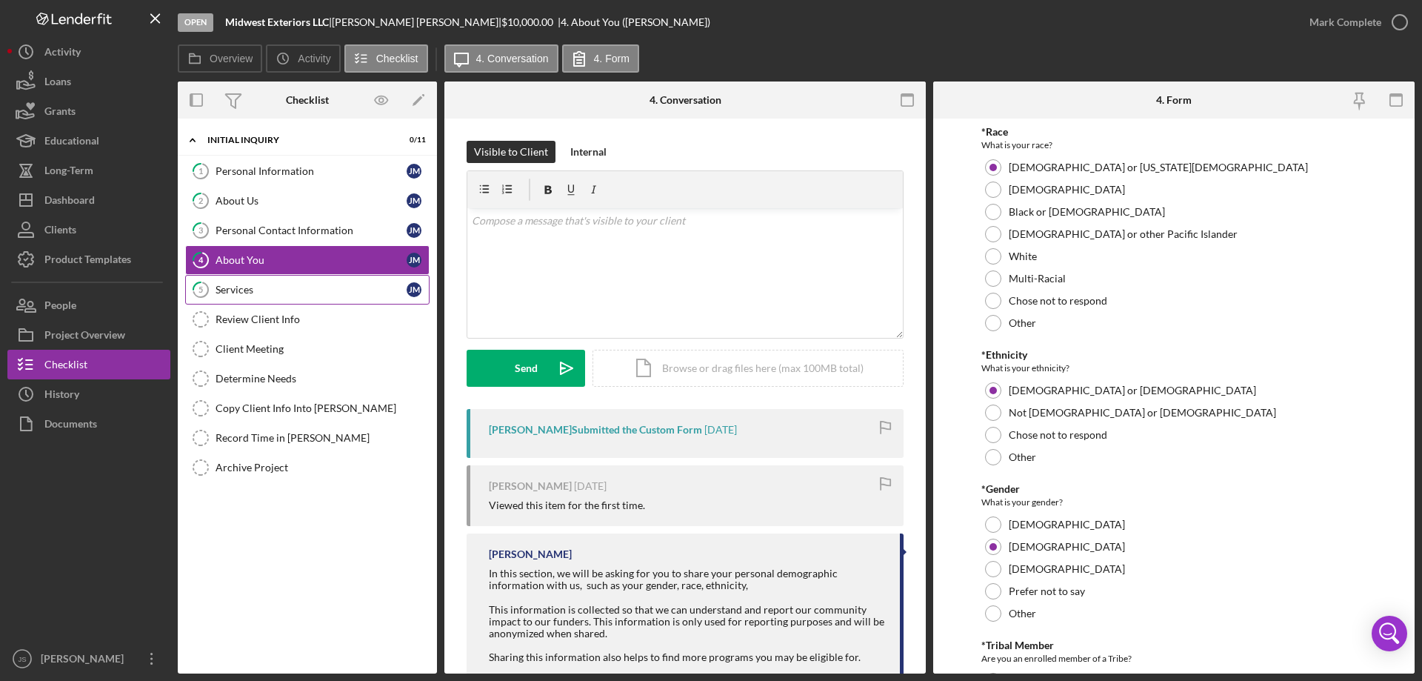
click at [289, 296] on div "Services" at bounding box center [311, 290] width 191 height 12
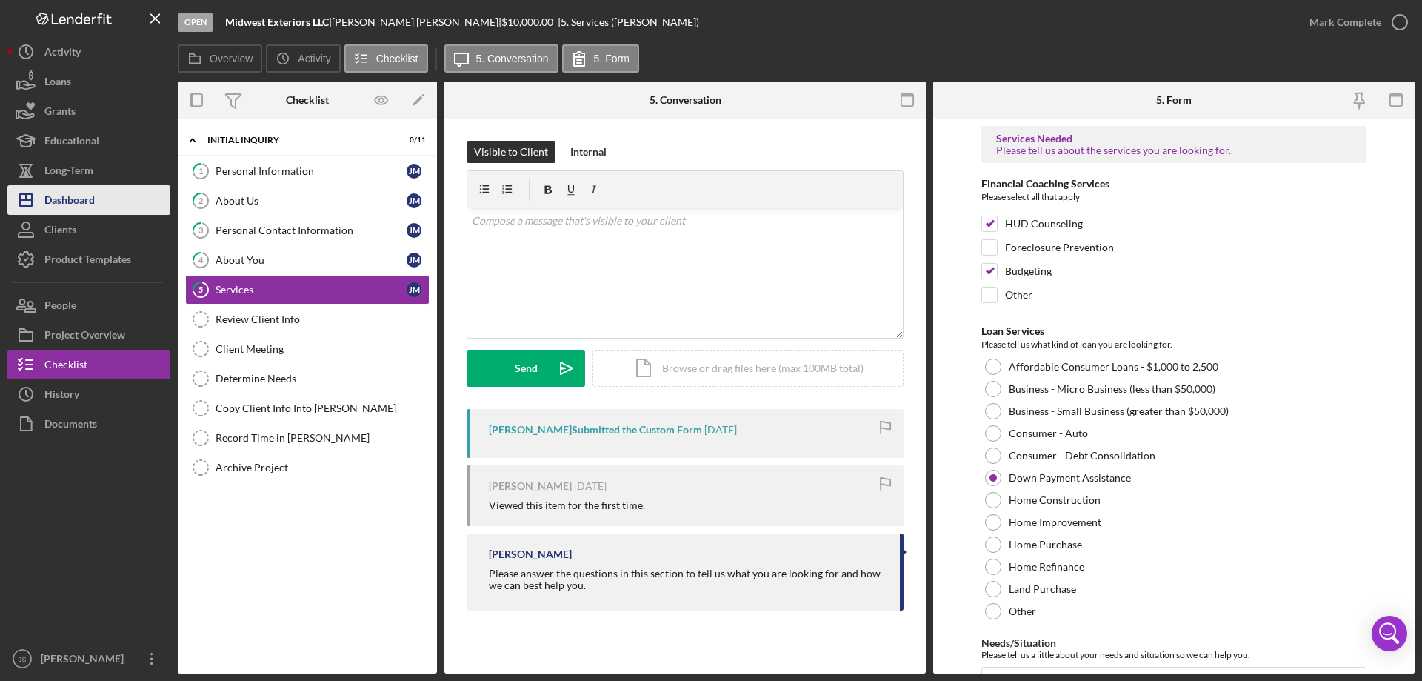
click at [99, 205] on button "Icon/Dashboard Dashboard" at bounding box center [88, 200] width 163 height 30
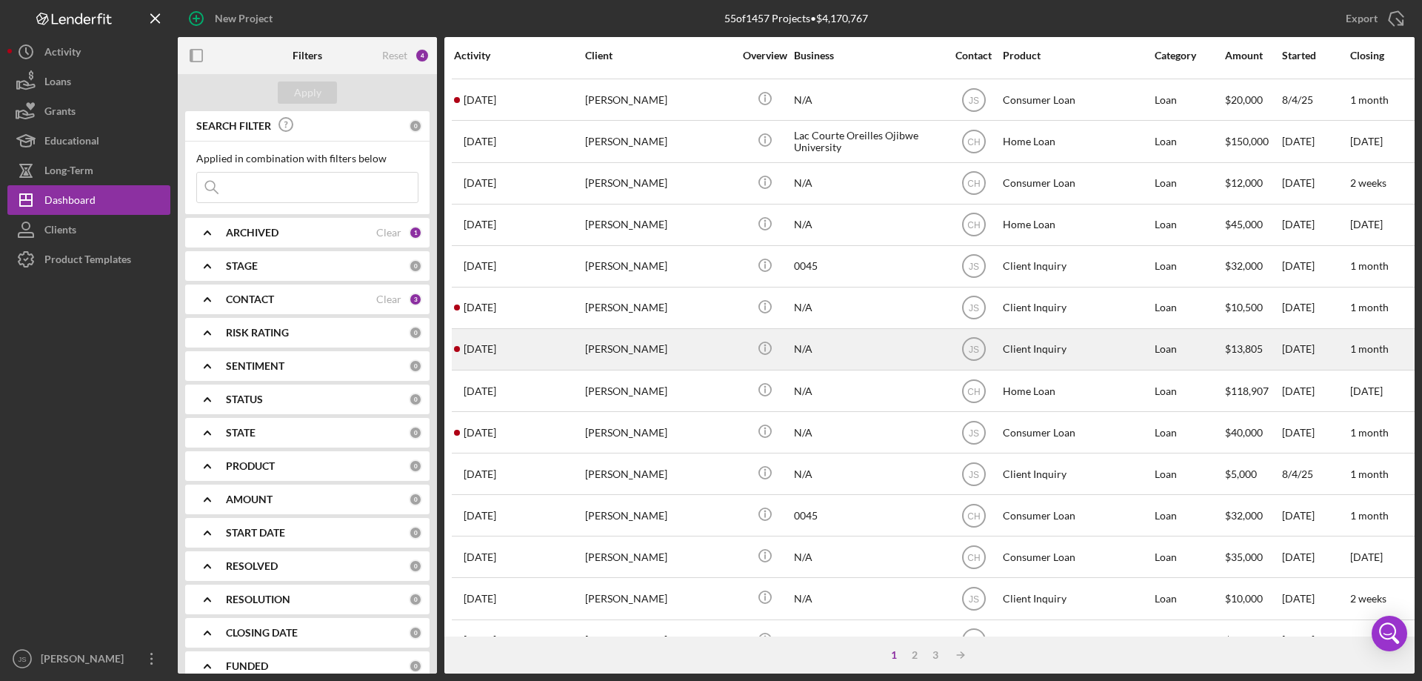
scroll to position [496, 0]
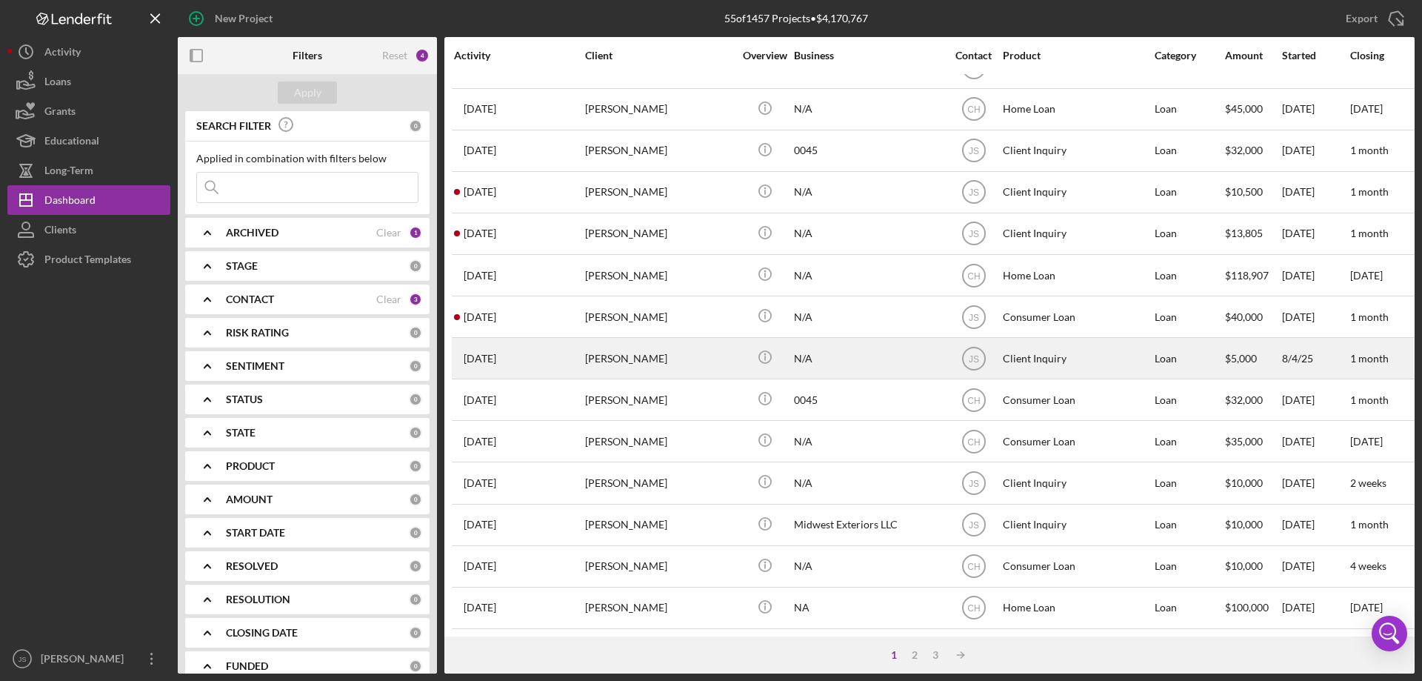
click at [714, 350] on div "[PERSON_NAME]" at bounding box center [659, 358] width 148 height 39
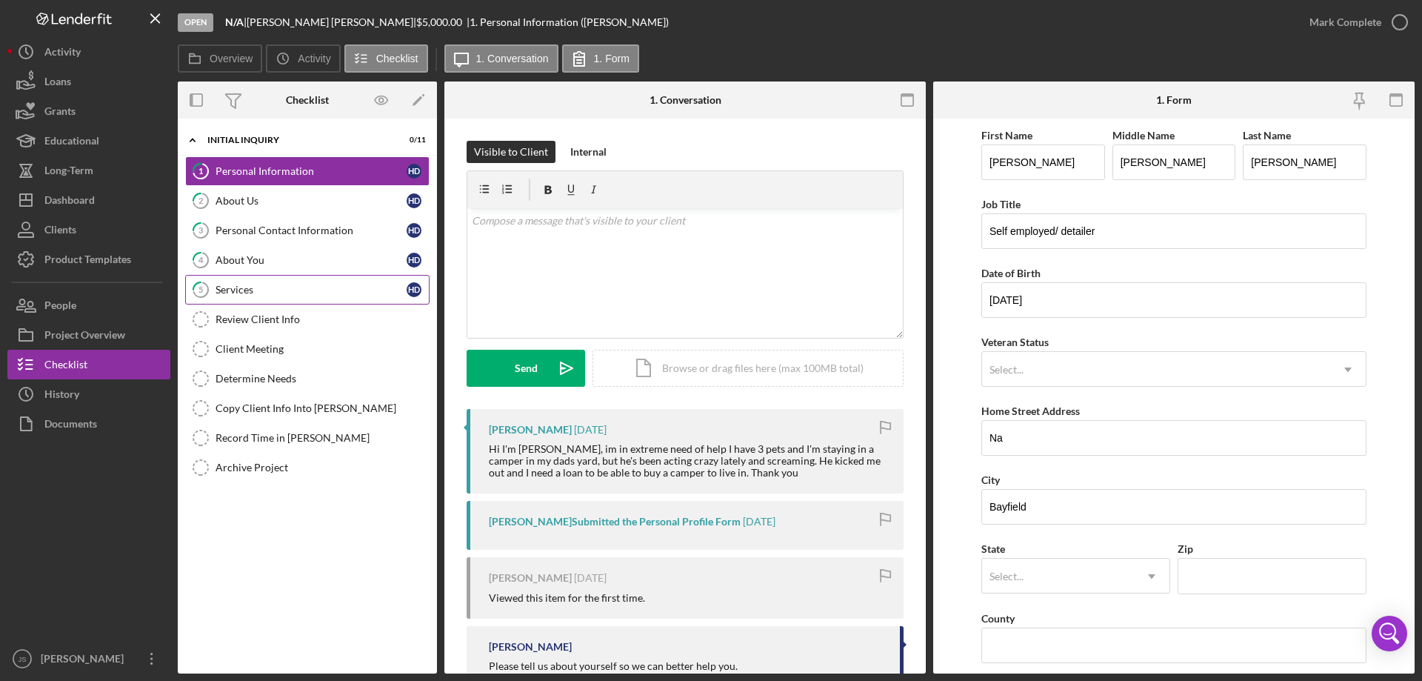
click at [318, 287] on div "Services" at bounding box center [311, 290] width 191 height 12
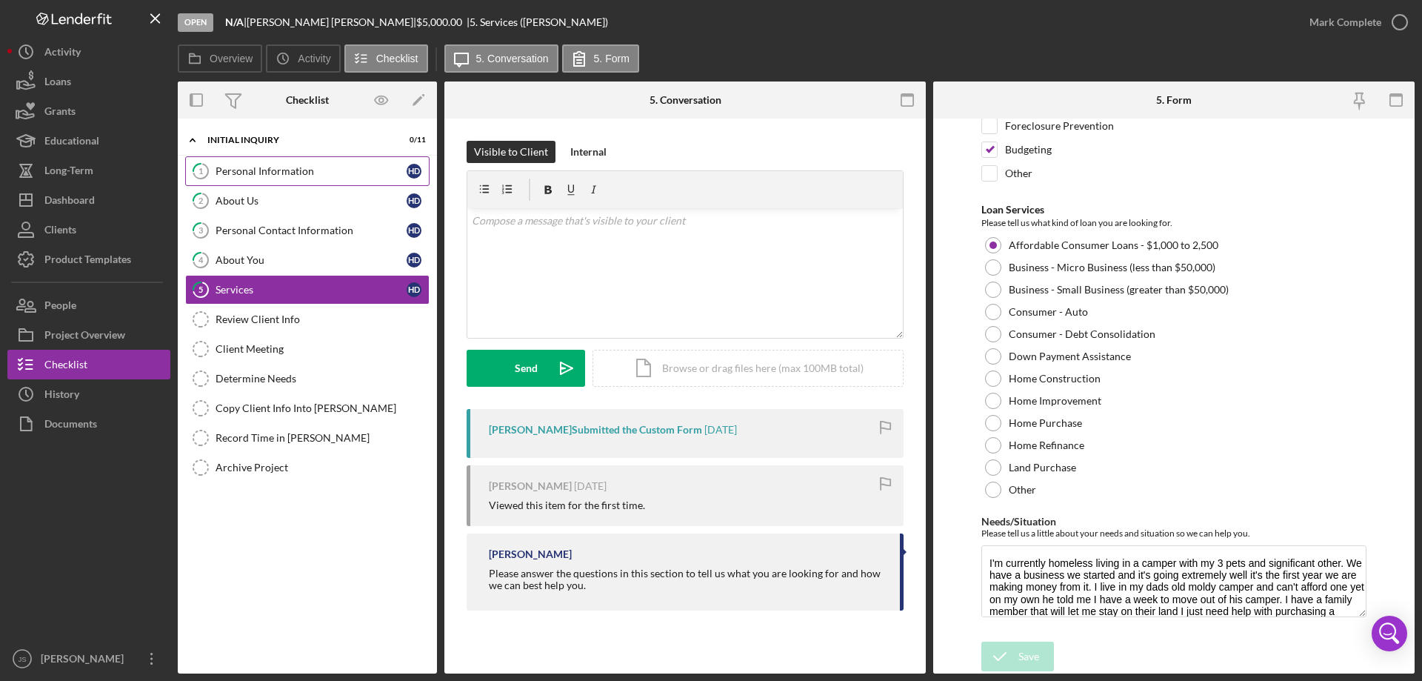
click at [339, 176] on div "Personal Information" at bounding box center [311, 171] width 191 height 12
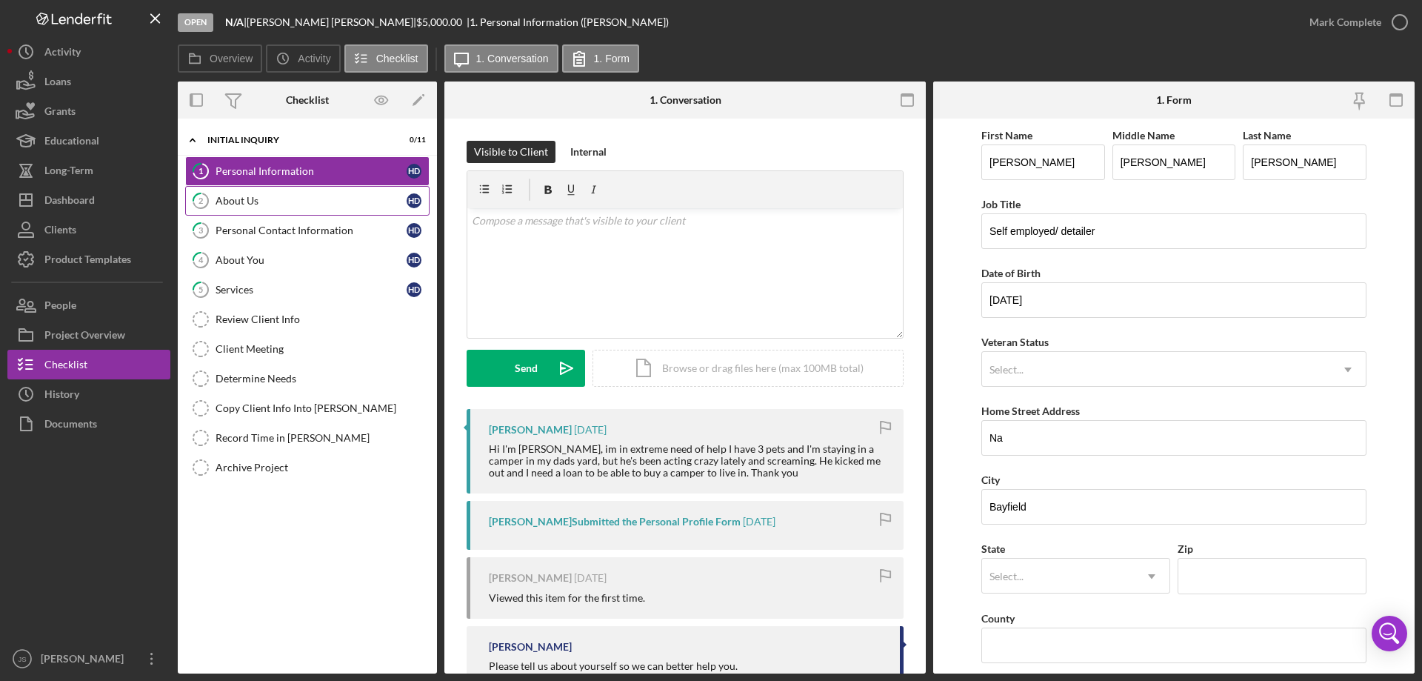
click at [332, 201] on div "About Us" at bounding box center [311, 201] width 191 height 12
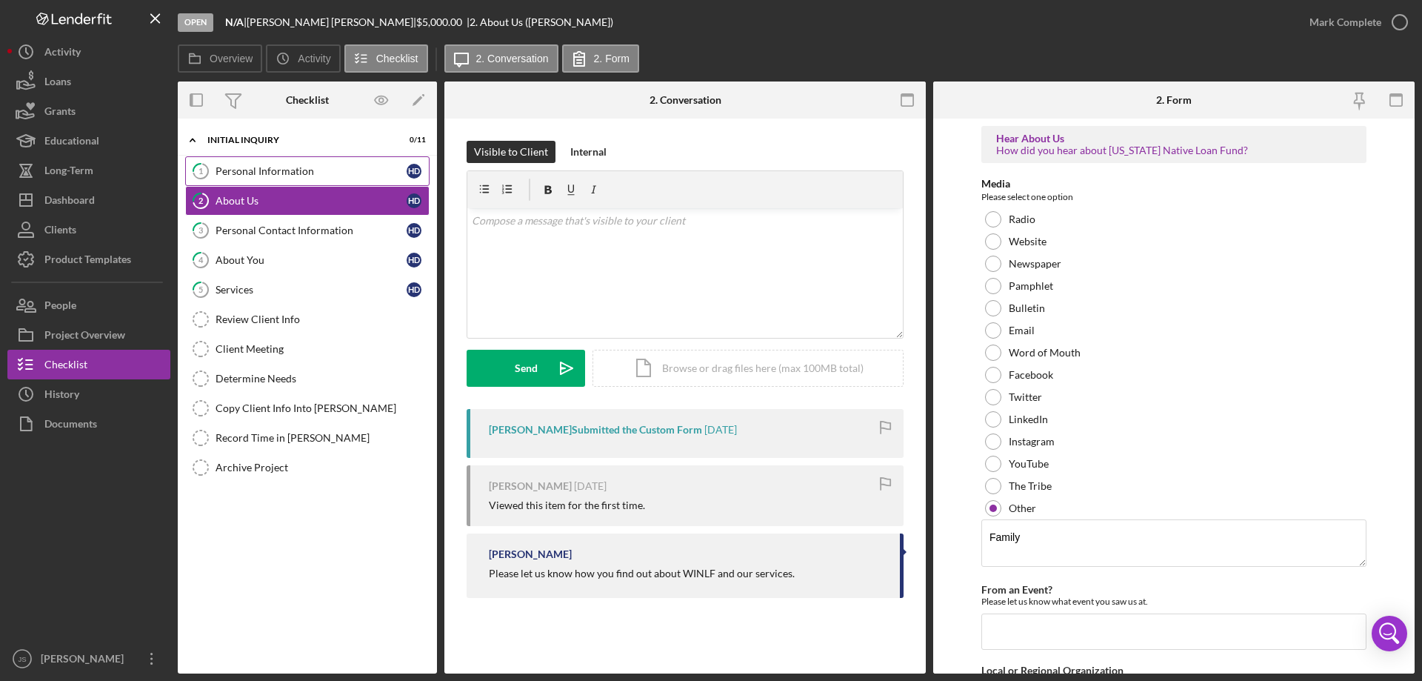
click at [287, 170] on div "Personal Information" at bounding box center [311, 171] width 191 height 12
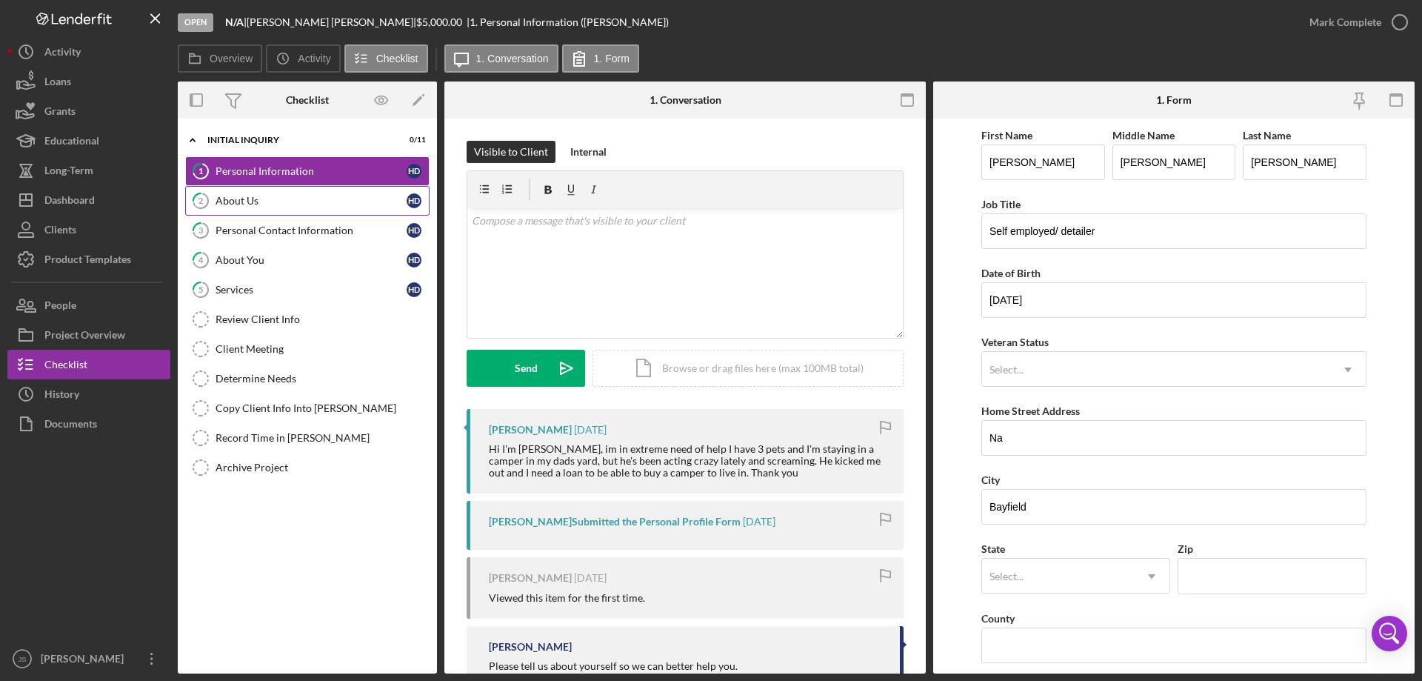
click at [309, 198] on div "About Us" at bounding box center [311, 201] width 191 height 12
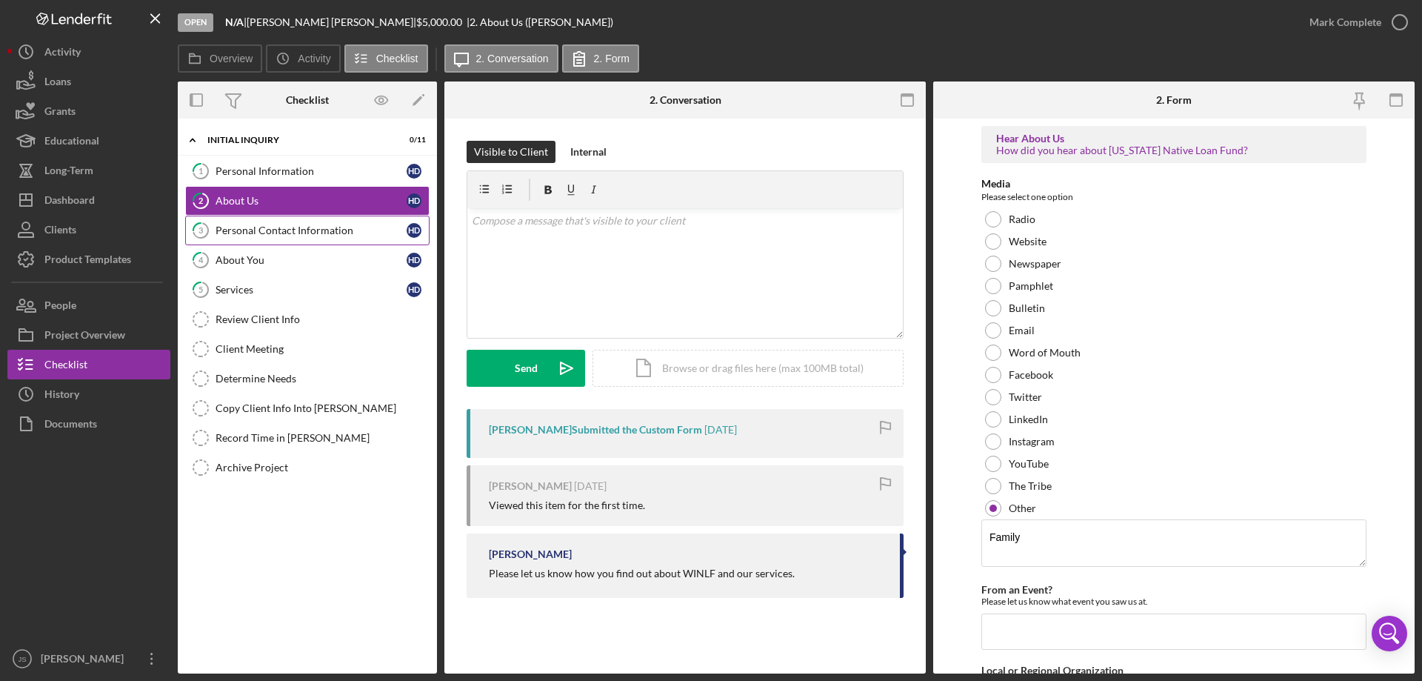
click at [305, 227] on div "Personal Contact Information" at bounding box center [311, 230] width 191 height 12
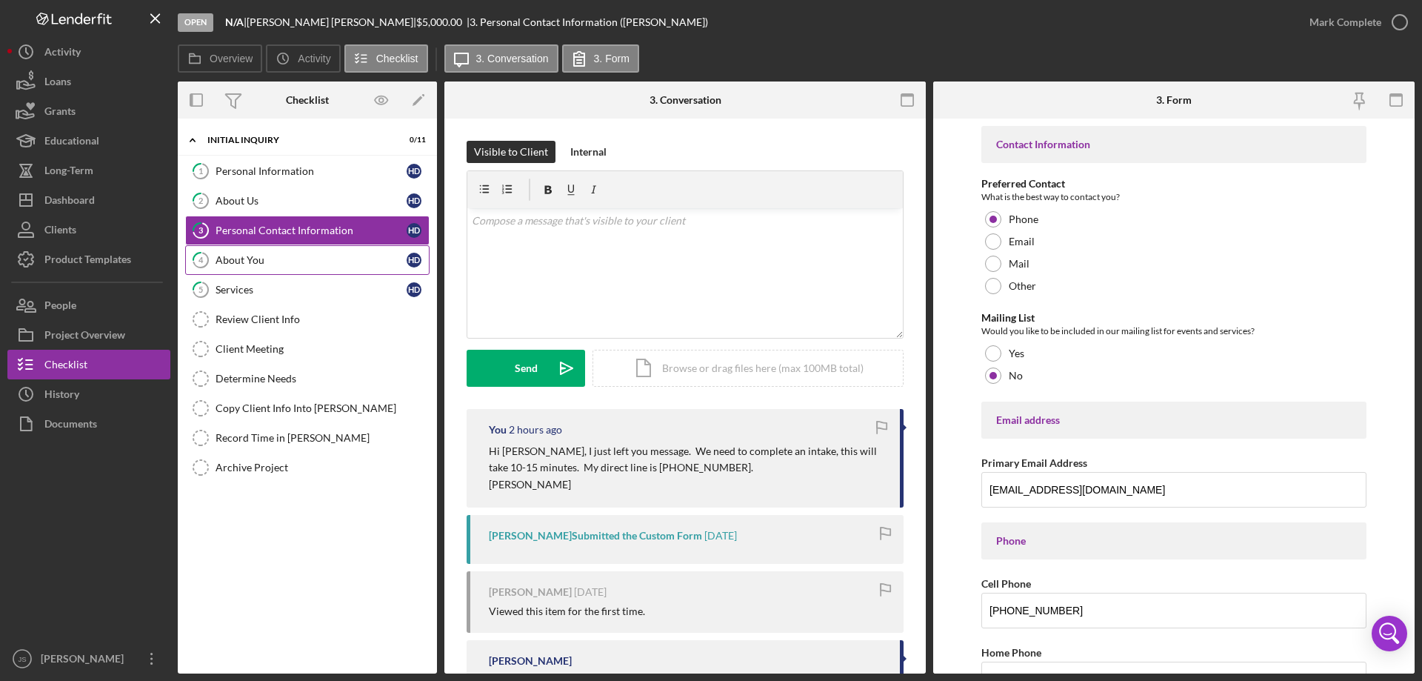
click at [287, 265] on div "About You" at bounding box center [311, 260] width 191 height 12
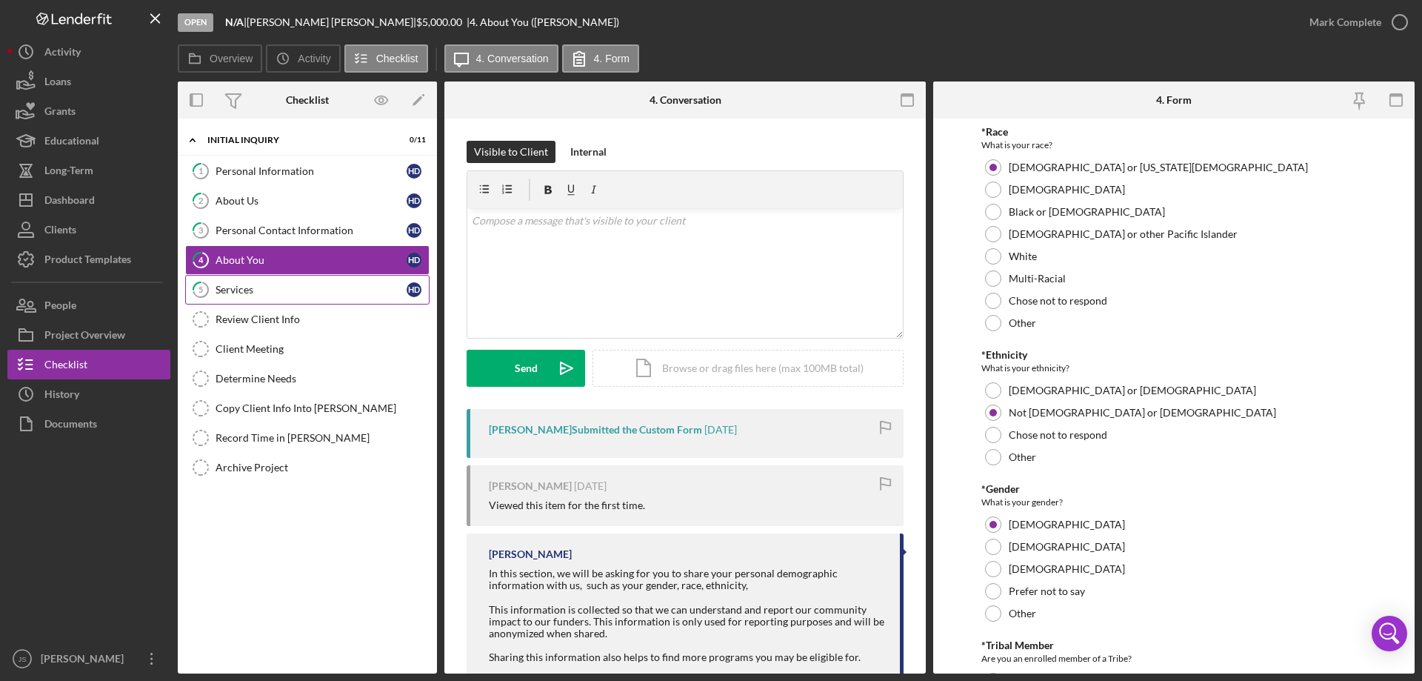
click at [282, 292] on div "Services" at bounding box center [311, 290] width 191 height 12
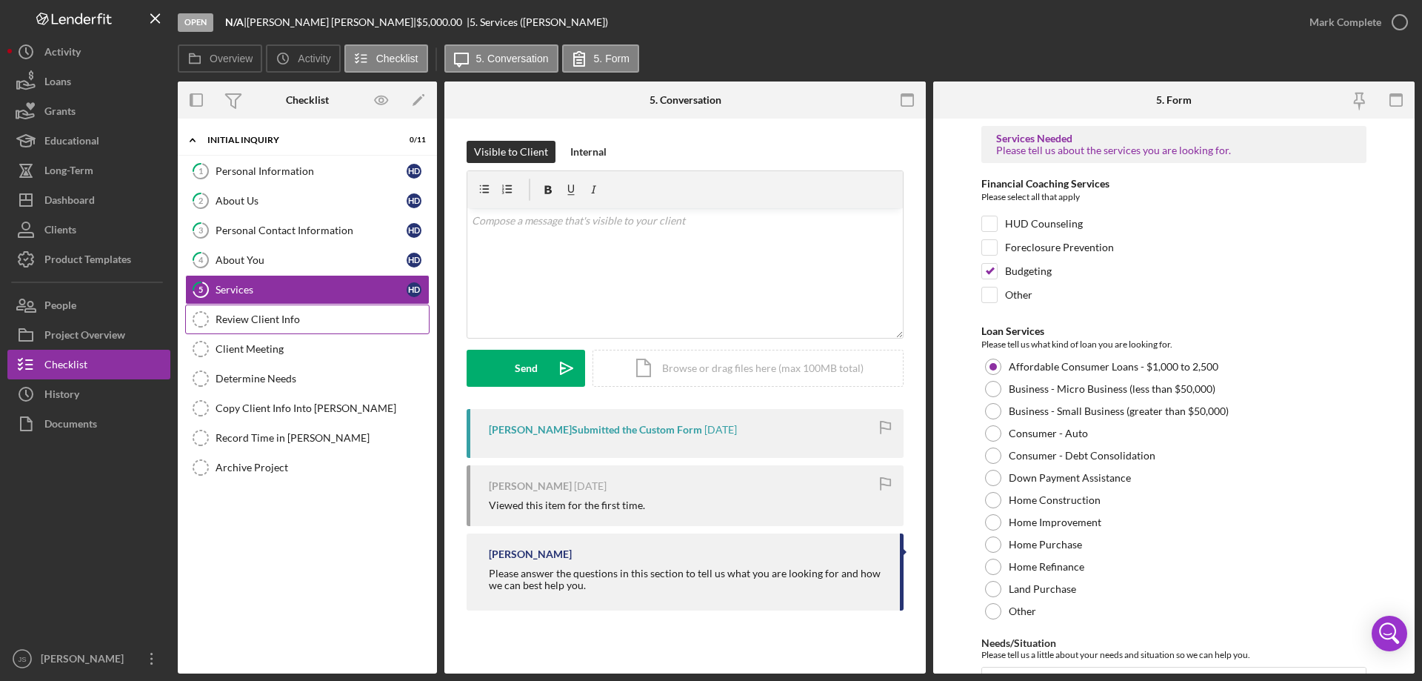
click at [330, 318] on div "Review Client Info" at bounding box center [322, 319] width 213 height 12
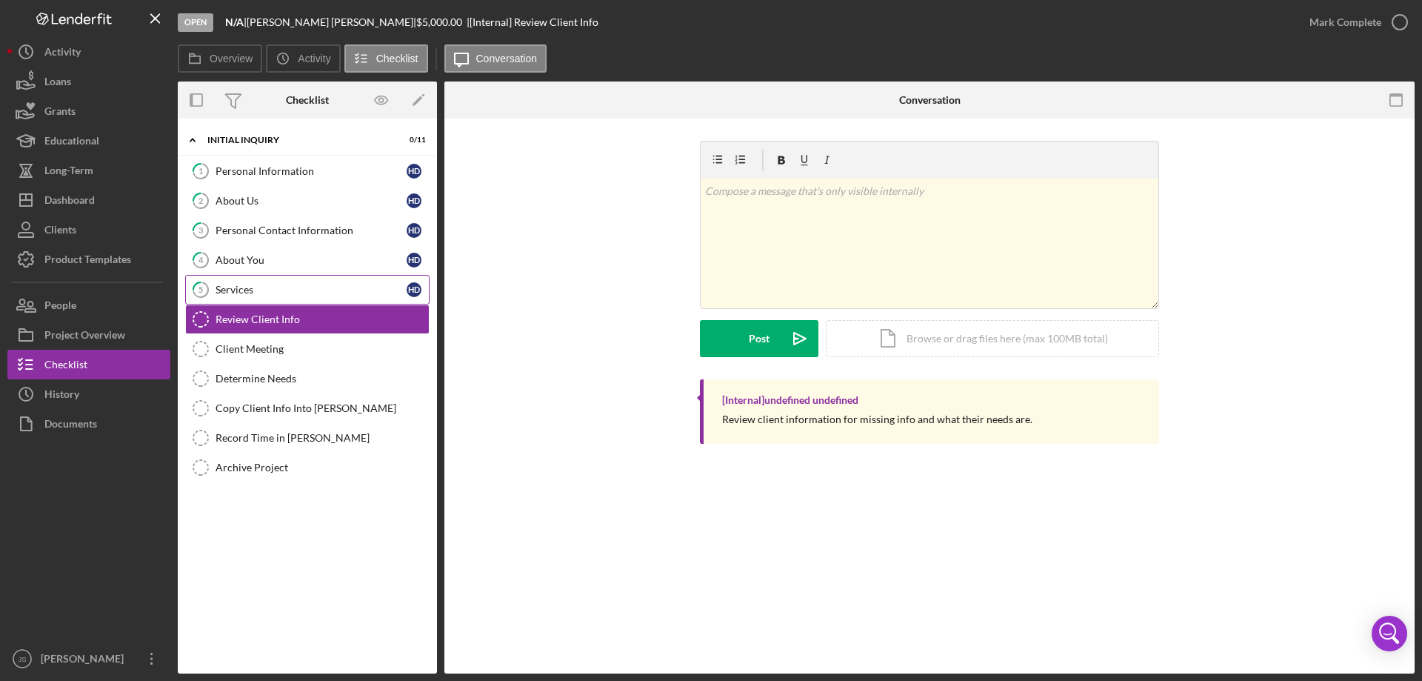
click at [336, 290] on div "Services" at bounding box center [311, 290] width 191 height 12
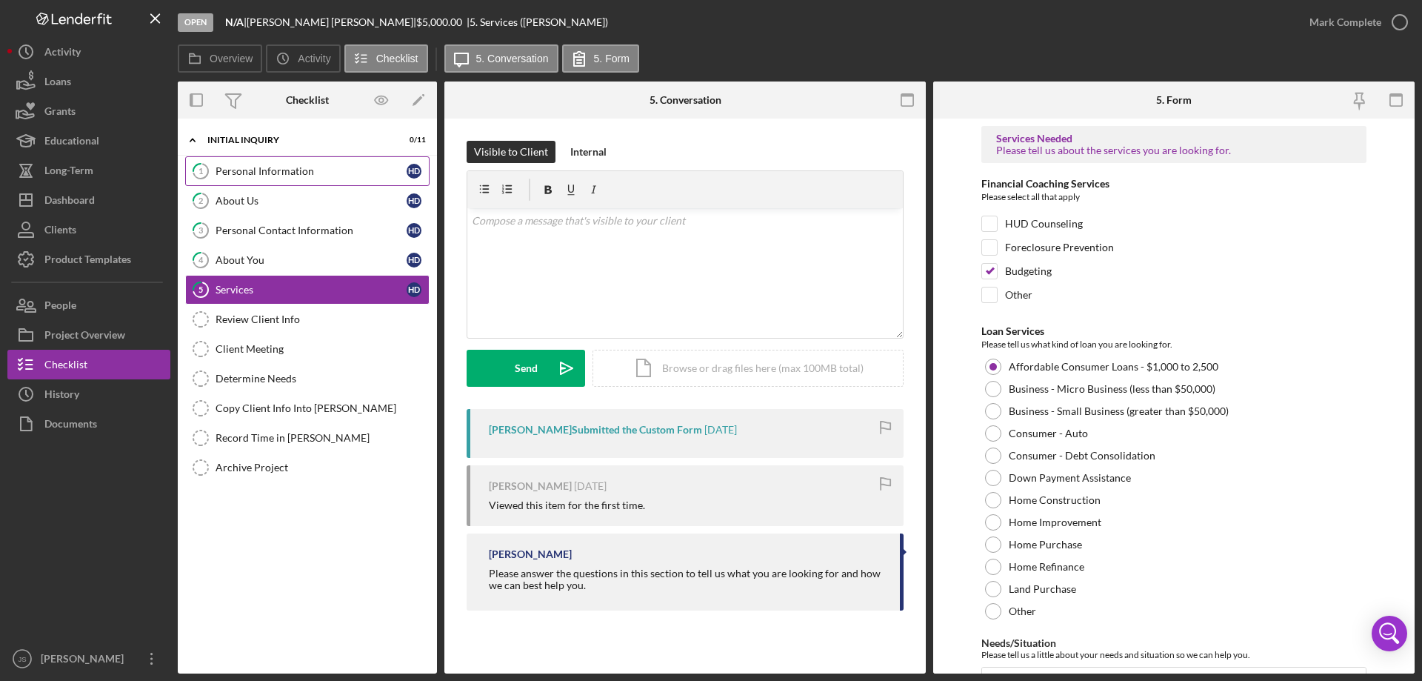
click at [318, 169] on div "Personal Information" at bounding box center [311, 171] width 191 height 12
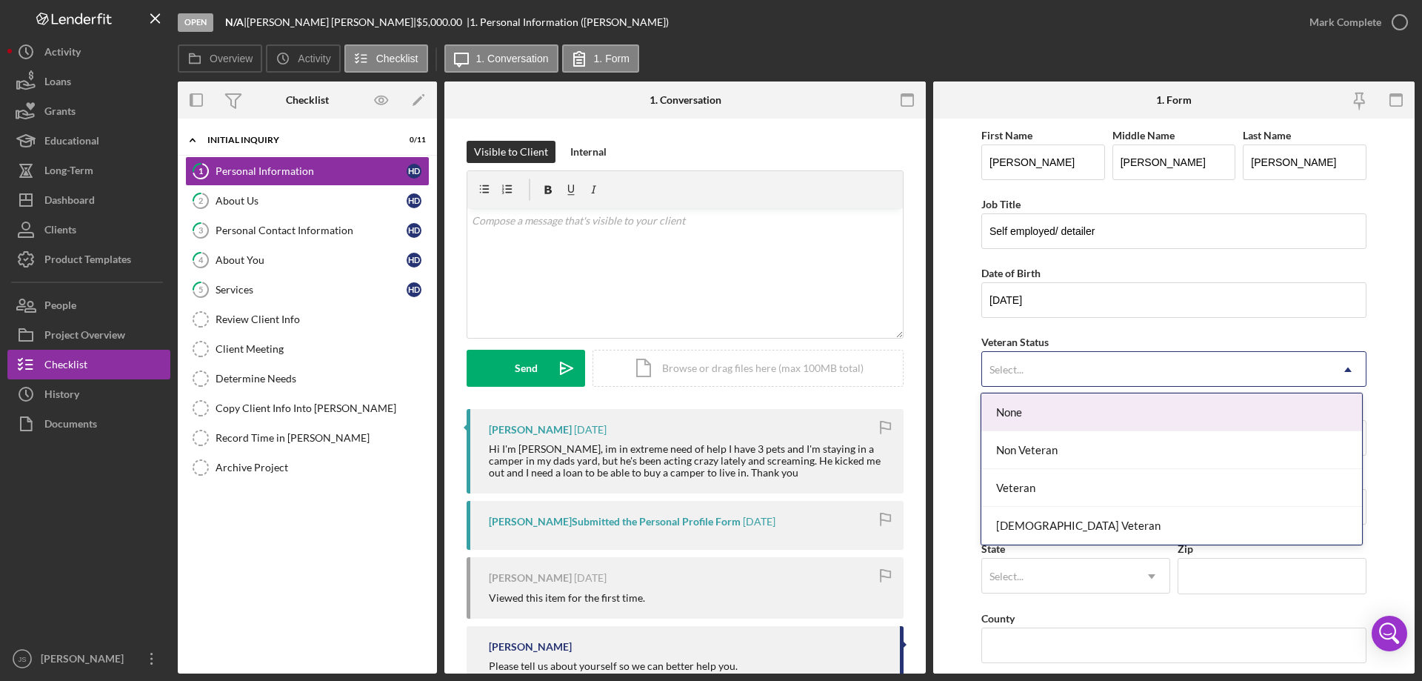
click at [1133, 364] on div "Select..." at bounding box center [1156, 370] width 348 height 34
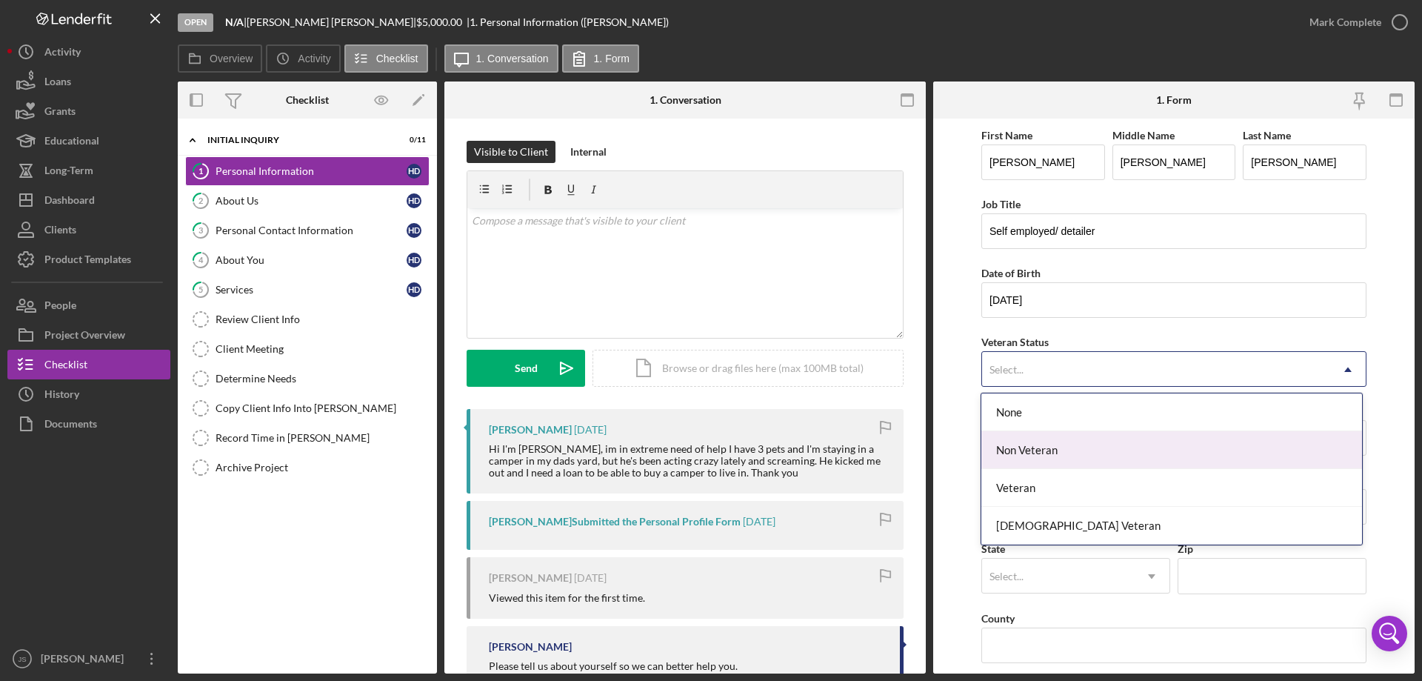
click at [1108, 447] on div "Non Veteran" at bounding box center [1172, 450] width 380 height 38
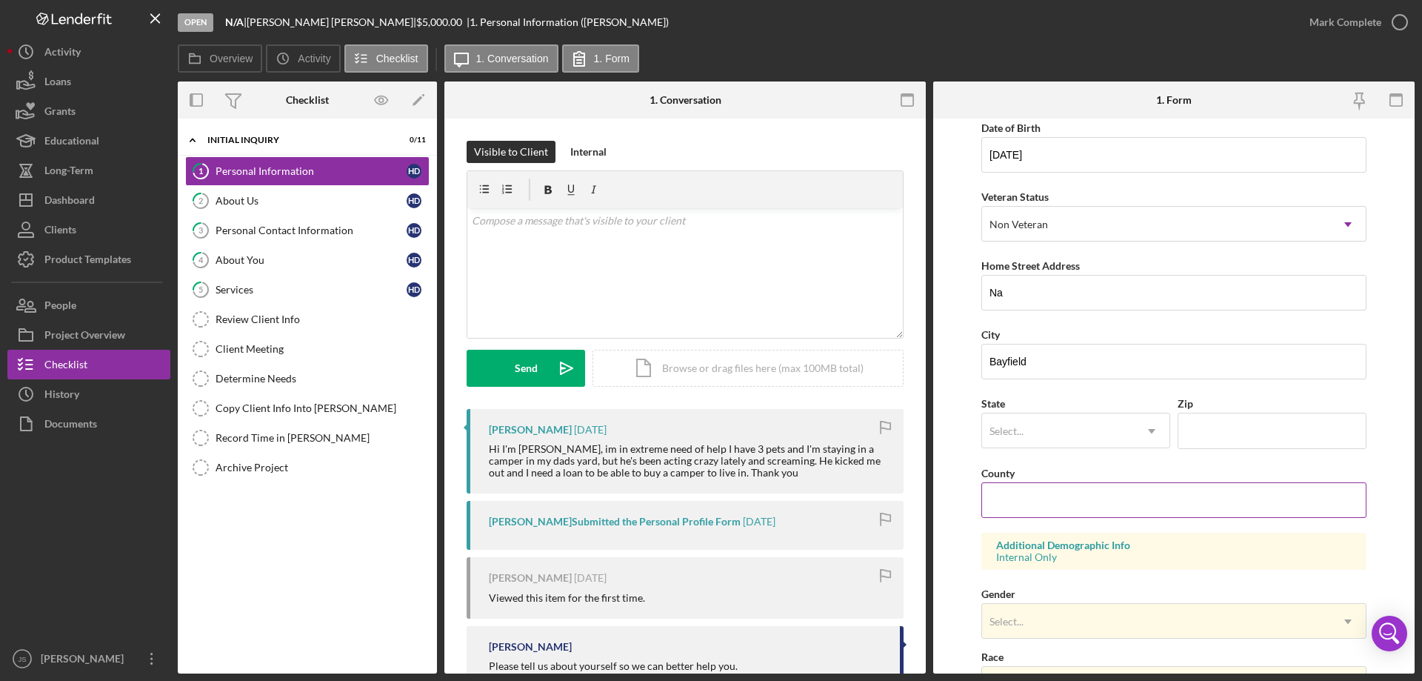
scroll to position [148, 0]
click at [1035, 504] on input "County" at bounding box center [1174, 497] width 385 height 36
type input "Bayfield"
drag, startPoint x: 1102, startPoint y: 614, endPoint x: 1095, endPoint y: 616, distance: 7.7
click at [1103, 614] on div "Select..." at bounding box center [1156, 619] width 348 height 34
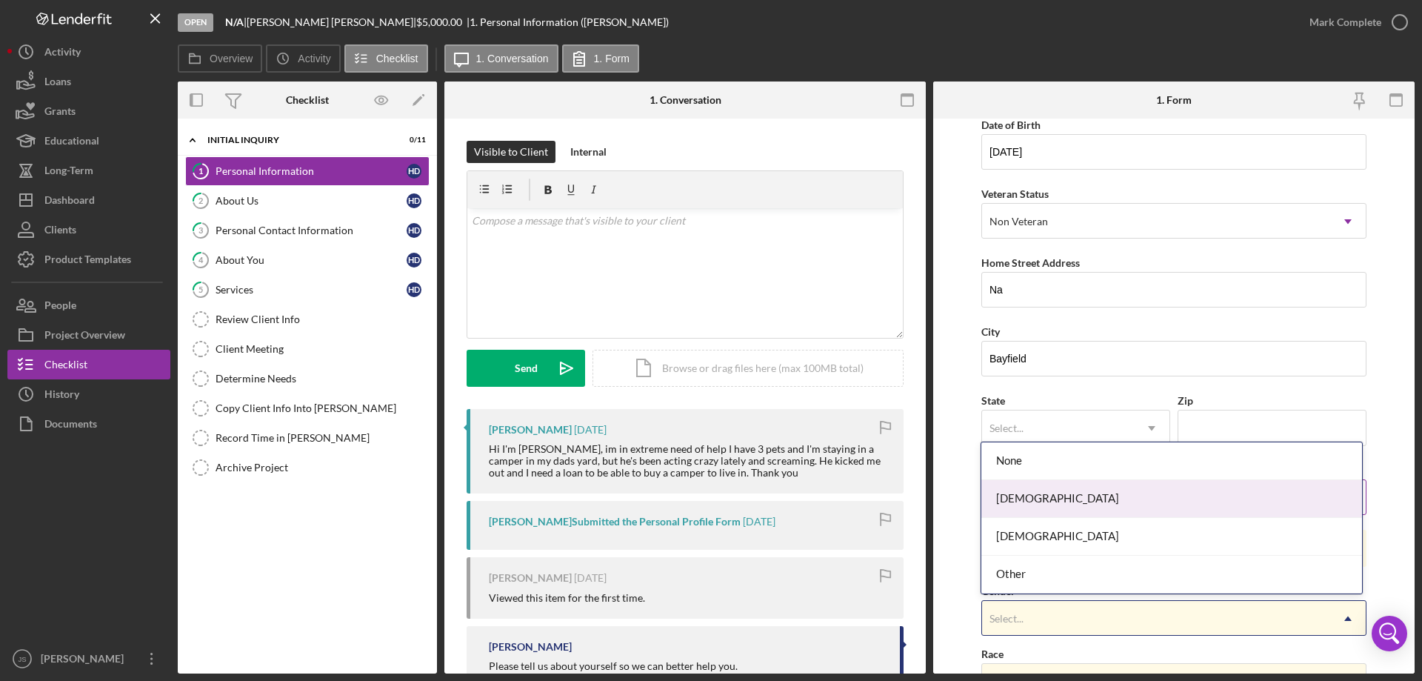
drag, startPoint x: 1049, startPoint y: 500, endPoint x: 1070, endPoint y: 499, distance: 20.8
click at [1050, 501] on div "[DEMOGRAPHIC_DATA]" at bounding box center [1172, 499] width 380 height 38
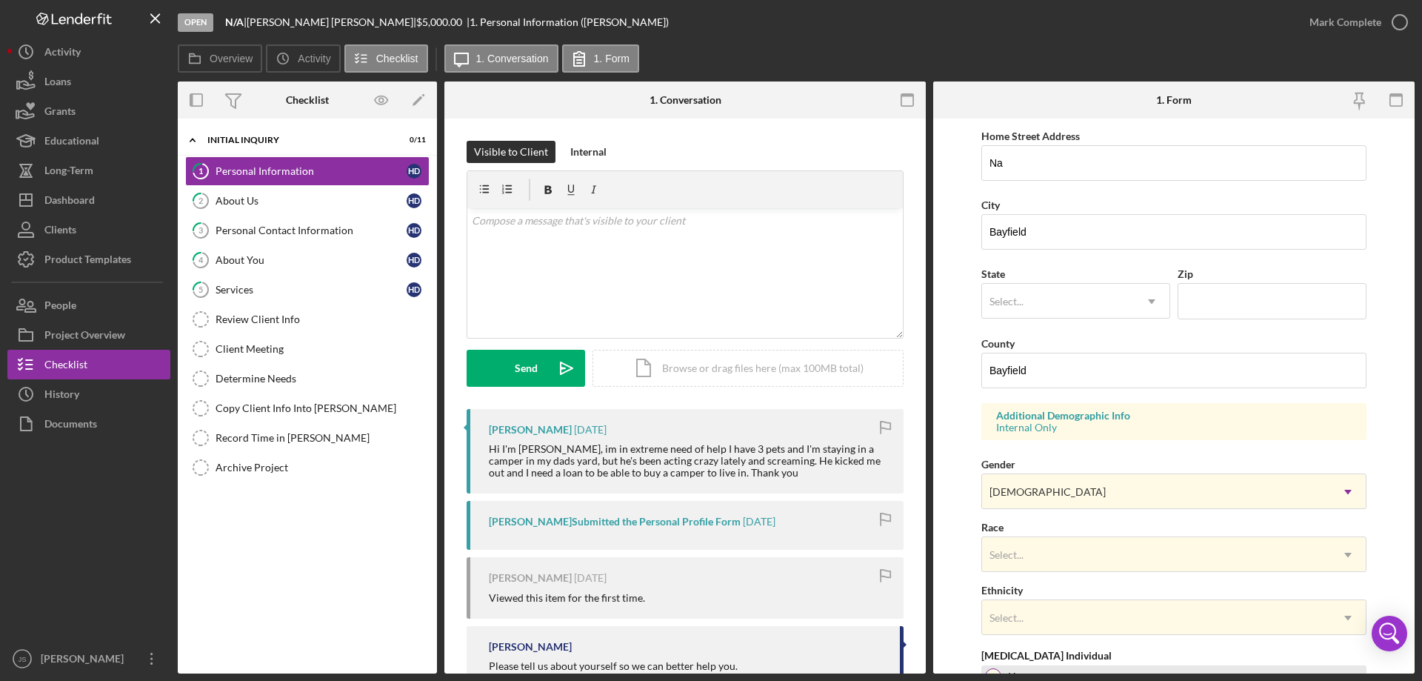
scroll to position [434, 0]
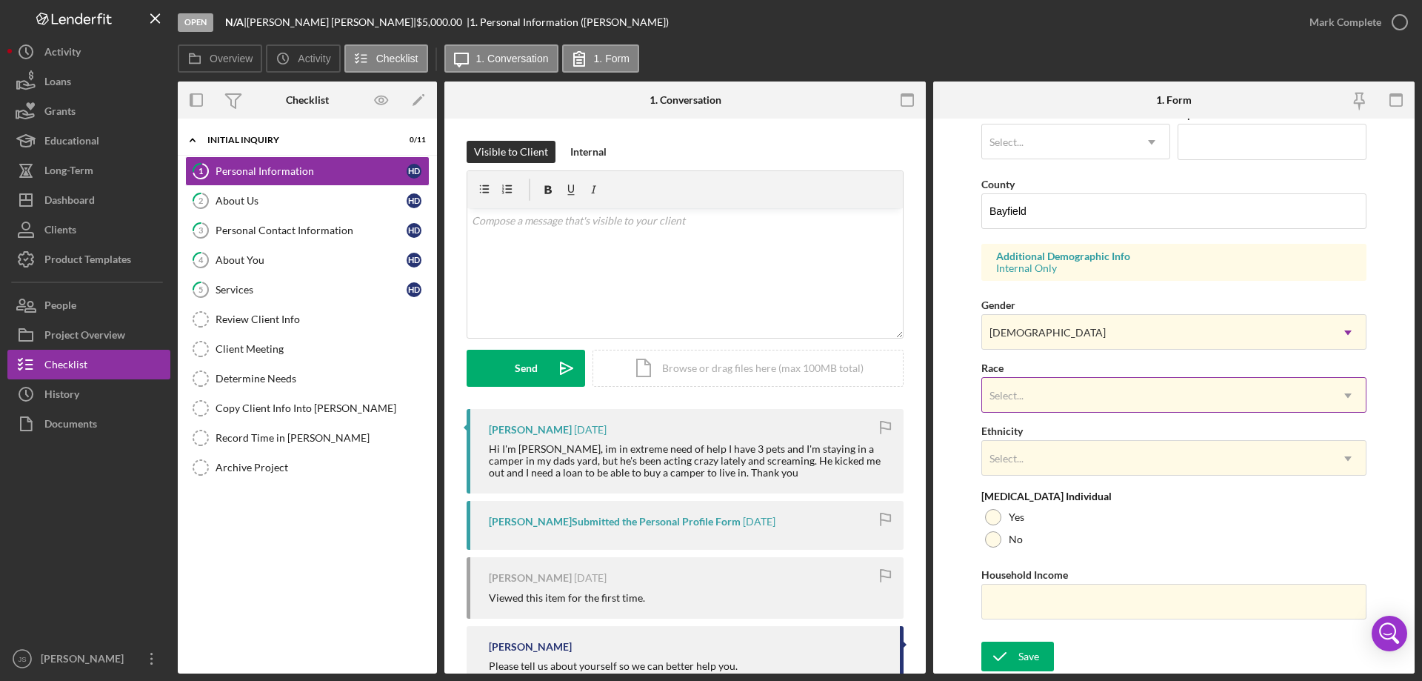
click at [1116, 403] on div "Select..." at bounding box center [1156, 396] width 348 height 34
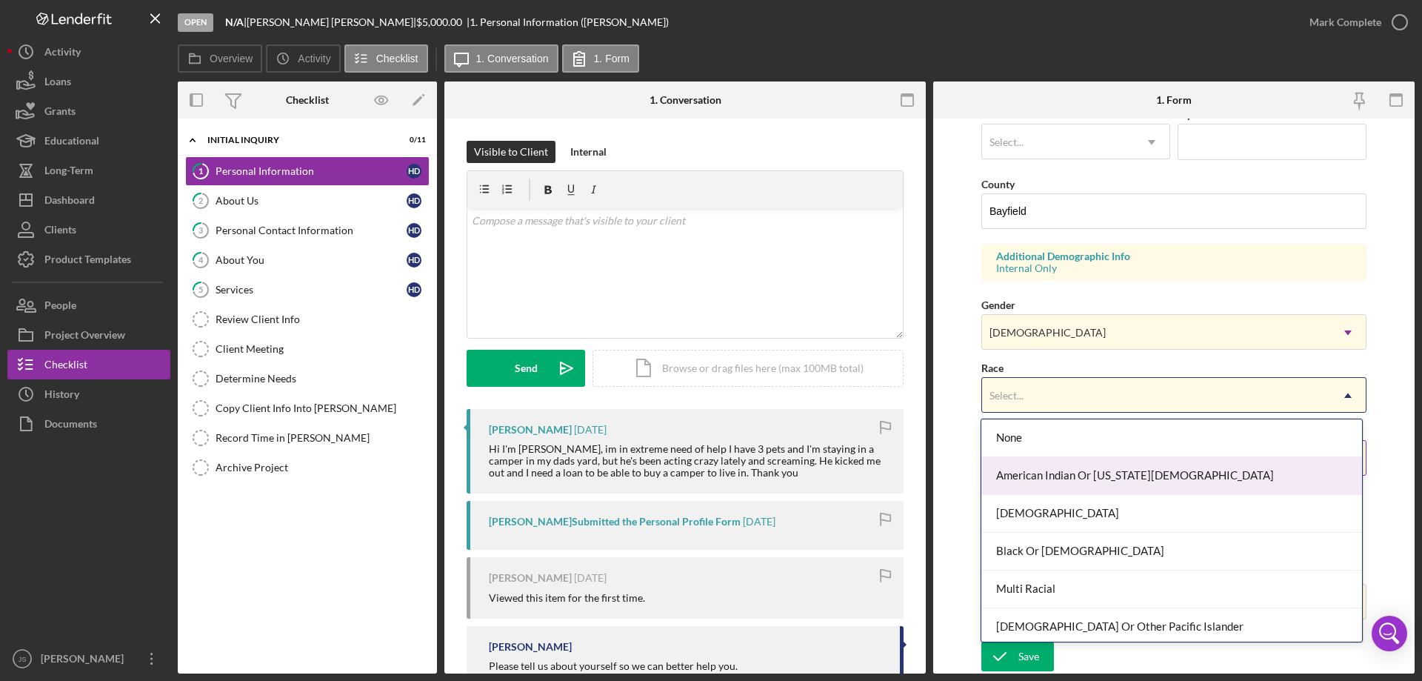
drag, startPoint x: 1127, startPoint y: 479, endPoint x: 1172, endPoint y: 454, distance: 51.4
click at [1128, 478] on div "American Indian Or [US_STATE][DEMOGRAPHIC_DATA]" at bounding box center [1172, 476] width 380 height 38
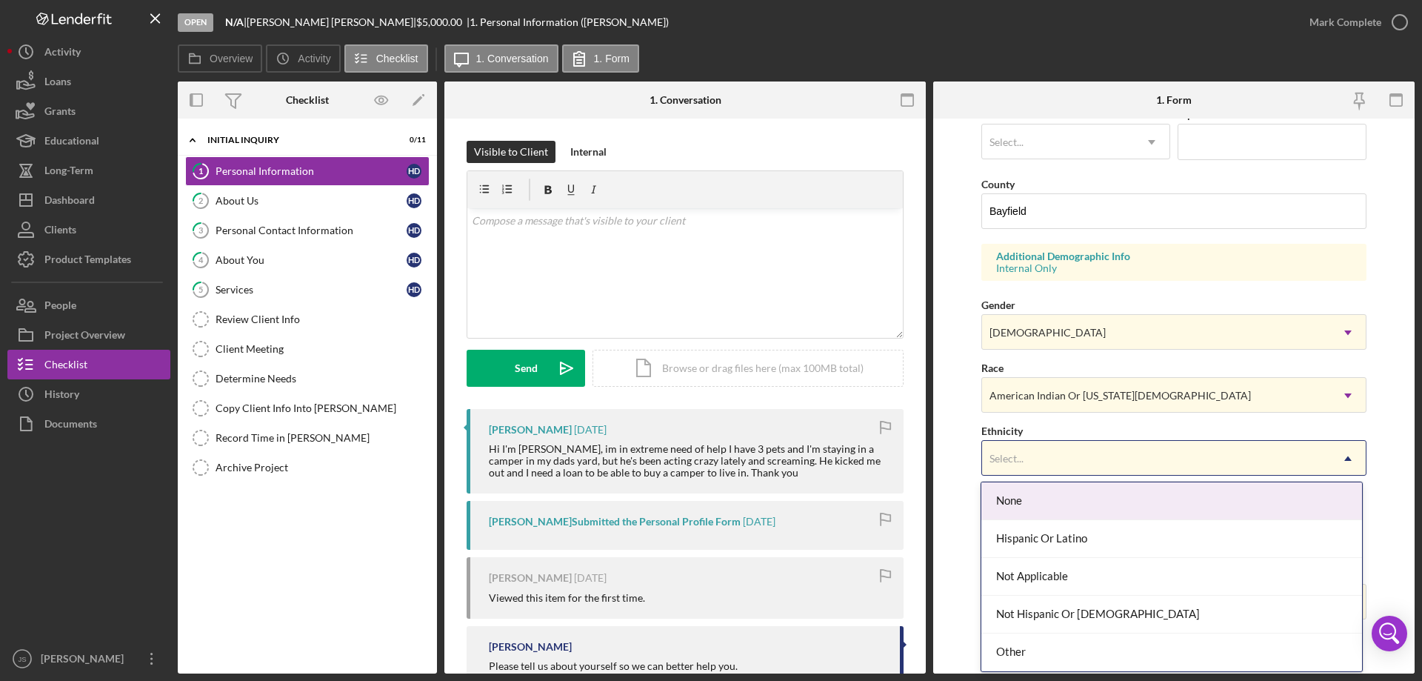
click at [1147, 467] on div "Select..." at bounding box center [1156, 459] width 348 height 34
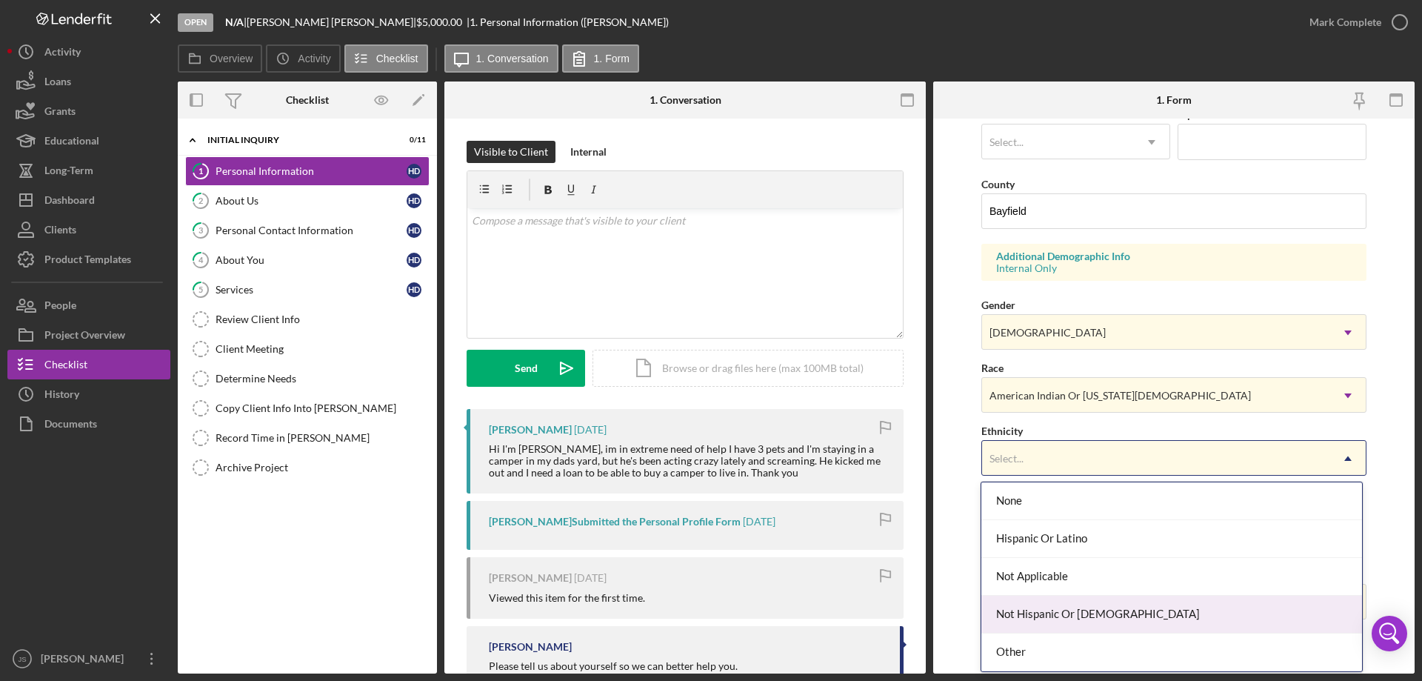
click at [1154, 618] on div "Not Hispanic Or [DEMOGRAPHIC_DATA]" at bounding box center [1172, 615] width 380 height 38
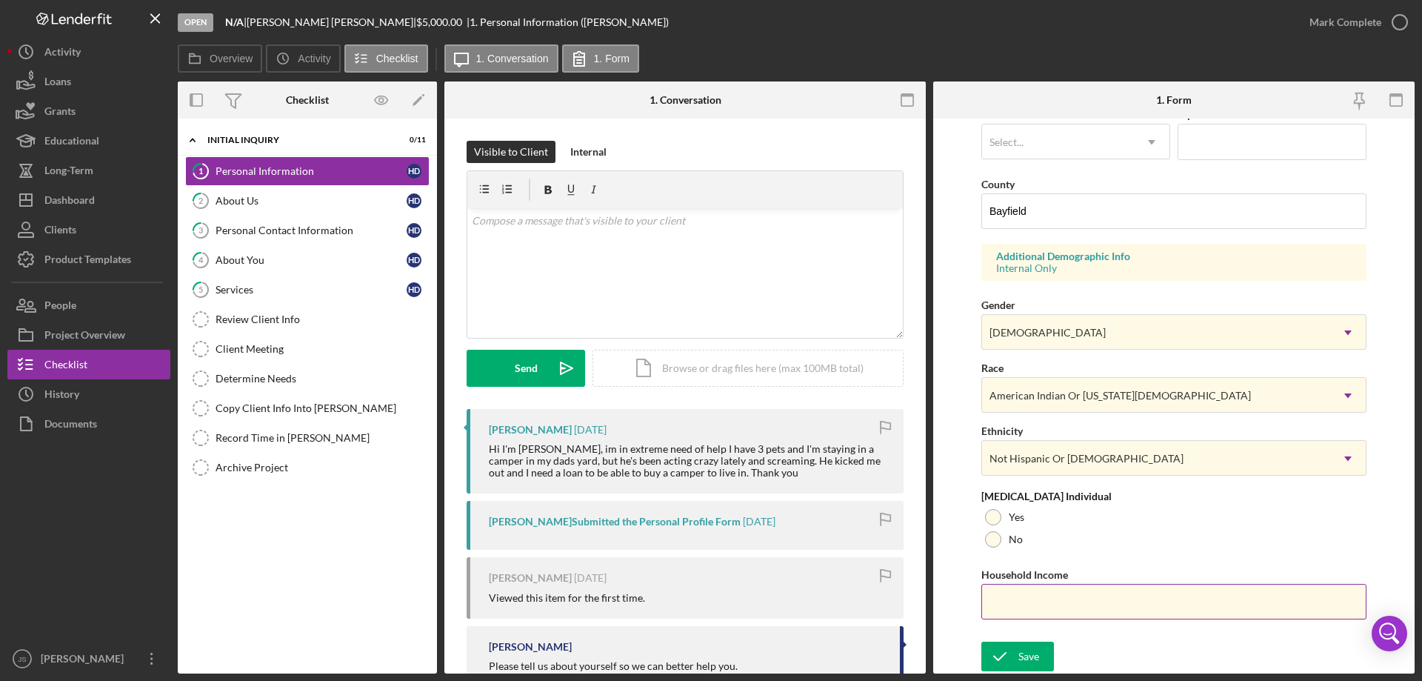
click at [999, 602] on input "Household Income" at bounding box center [1174, 602] width 385 height 36
type input "$25,000"
click at [995, 517] on div at bounding box center [993, 517] width 16 height 16
click at [1019, 656] on div "Save" at bounding box center [1029, 657] width 21 height 30
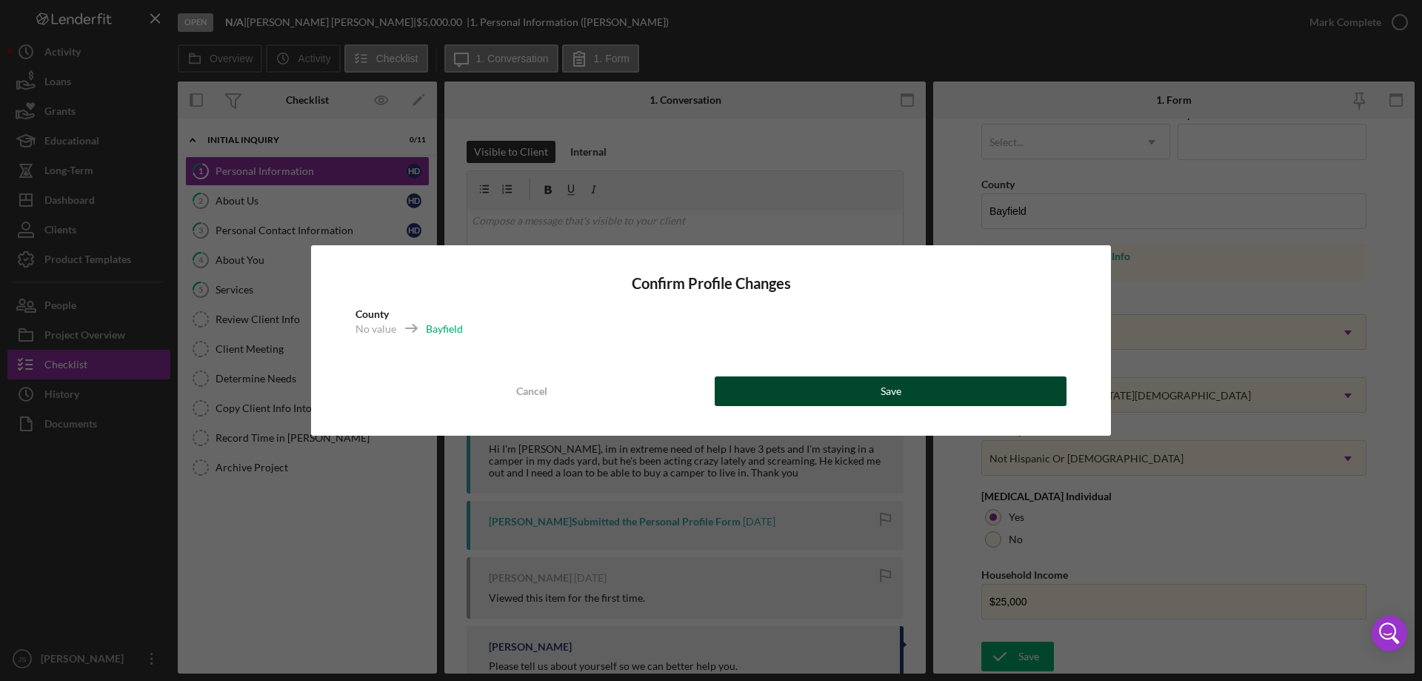
click at [936, 395] on button "Save" at bounding box center [891, 391] width 352 height 30
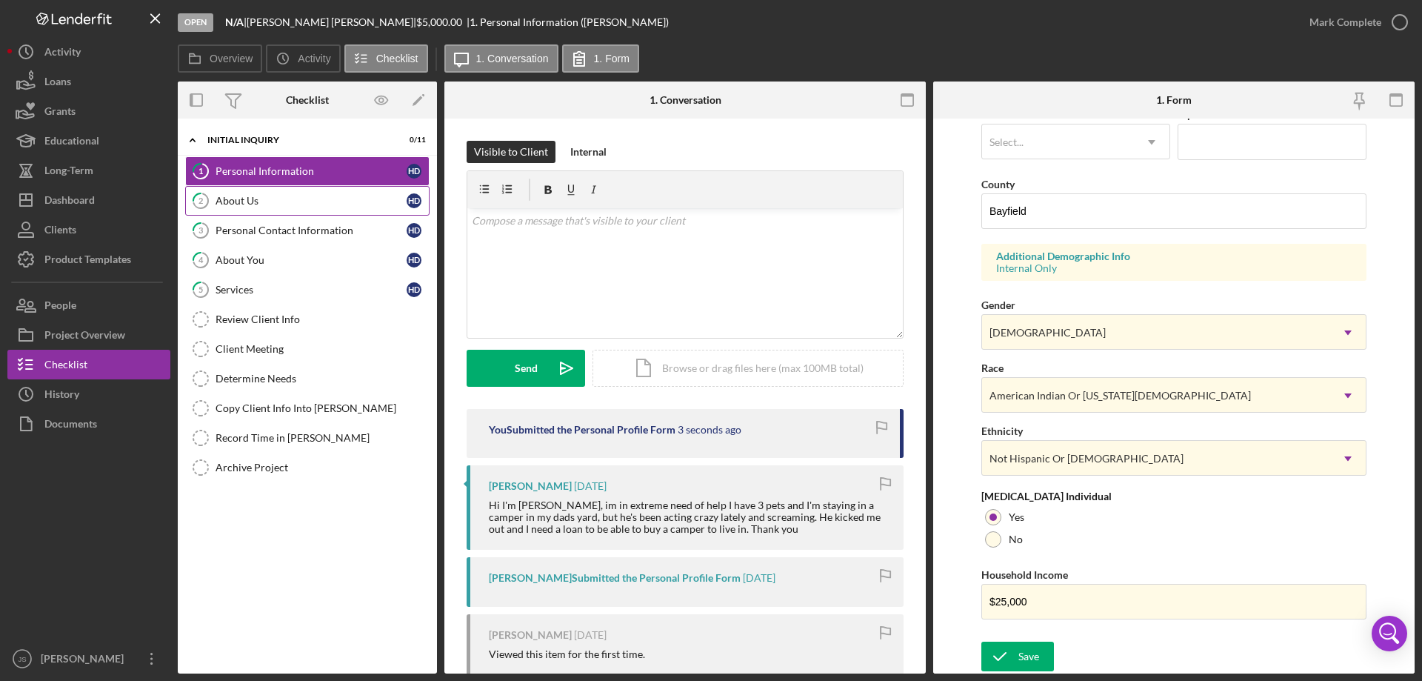
click at [314, 207] on div "About Us" at bounding box center [311, 201] width 191 height 12
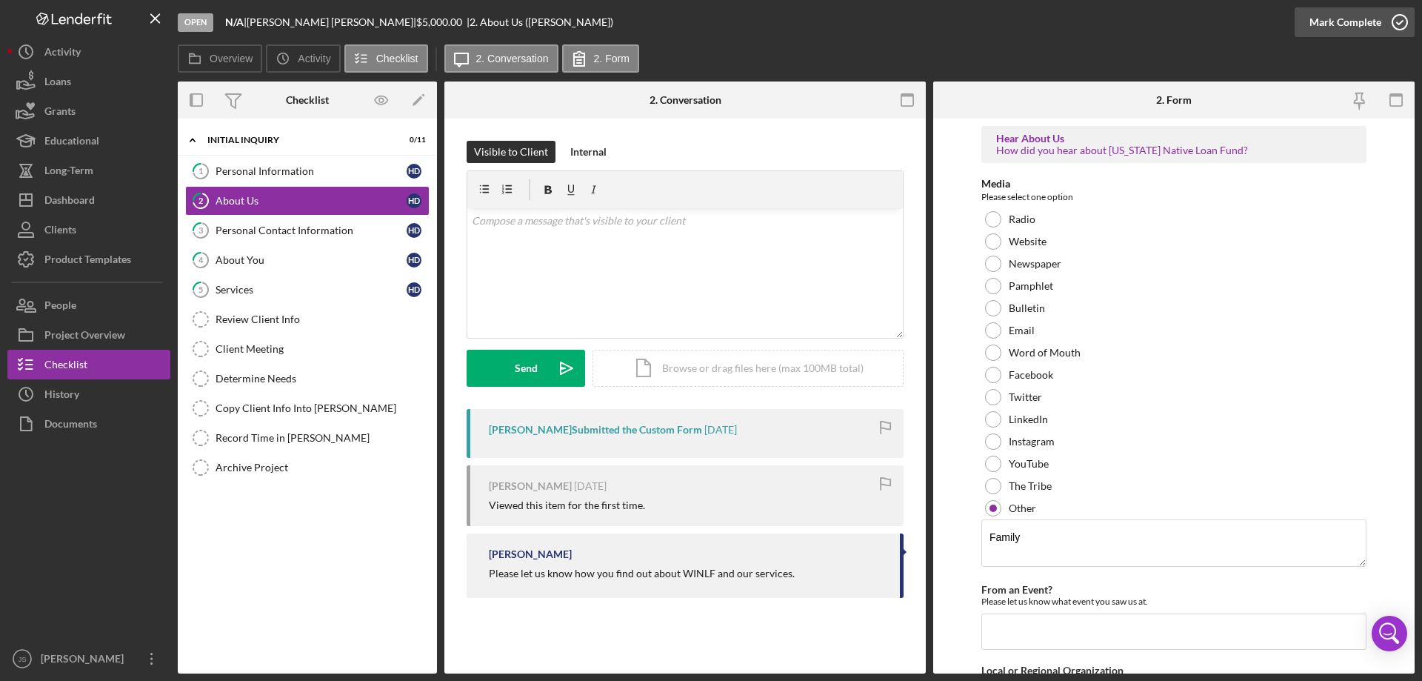
click at [1400, 22] on icon "button" at bounding box center [1400, 22] width 37 height 37
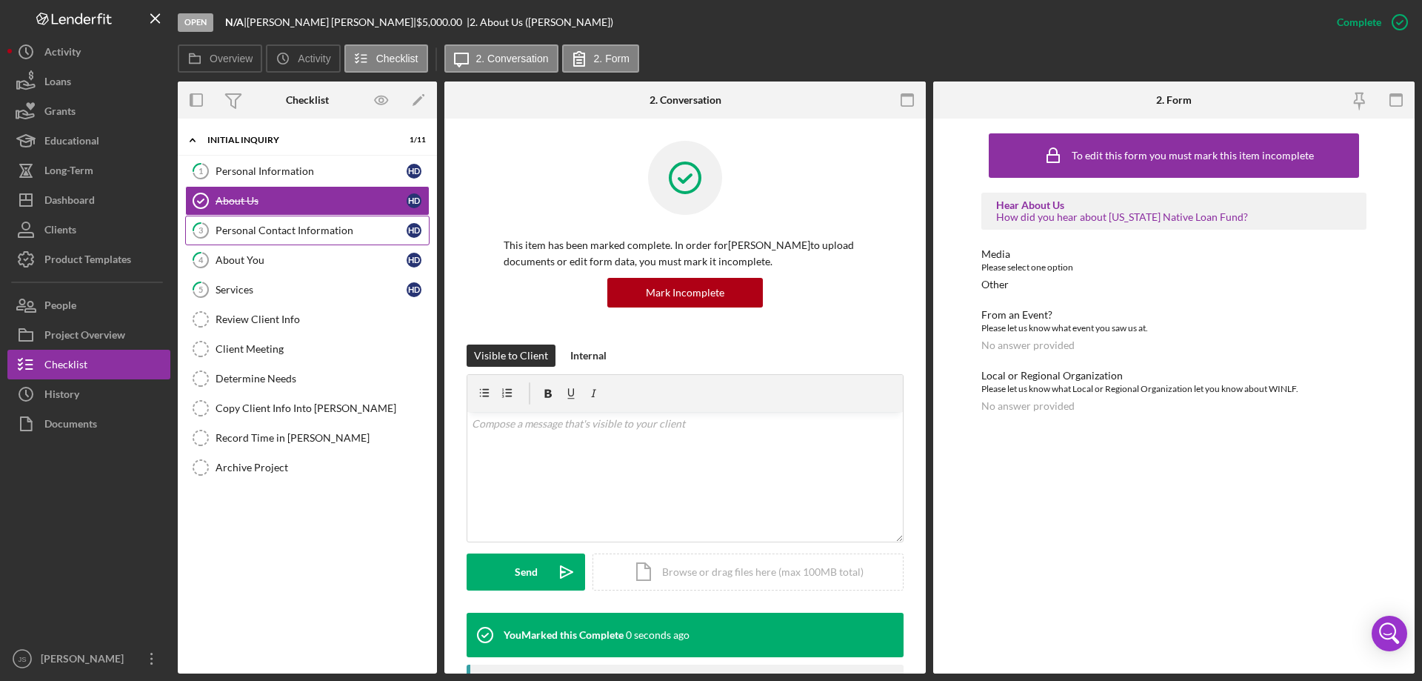
click at [332, 231] on div "Personal Contact Information" at bounding box center [311, 230] width 191 height 12
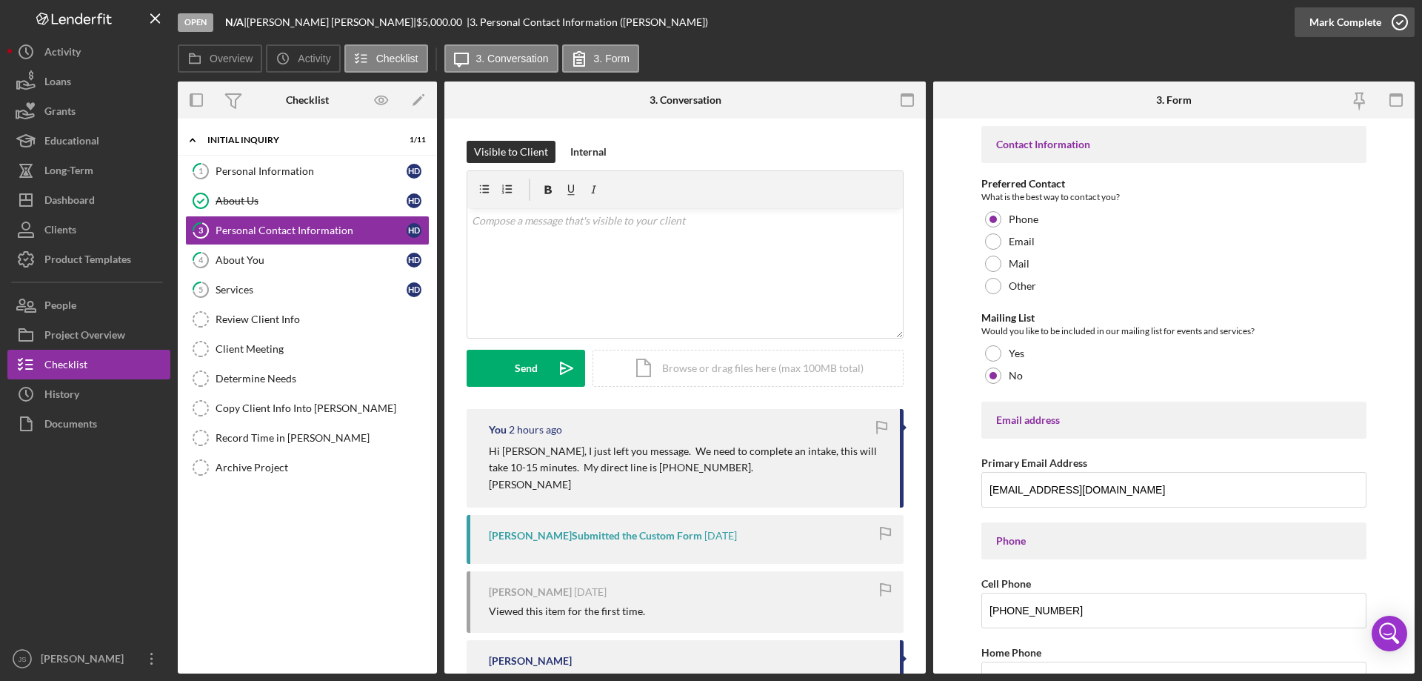
click at [1401, 17] on icon "button" at bounding box center [1400, 22] width 37 height 37
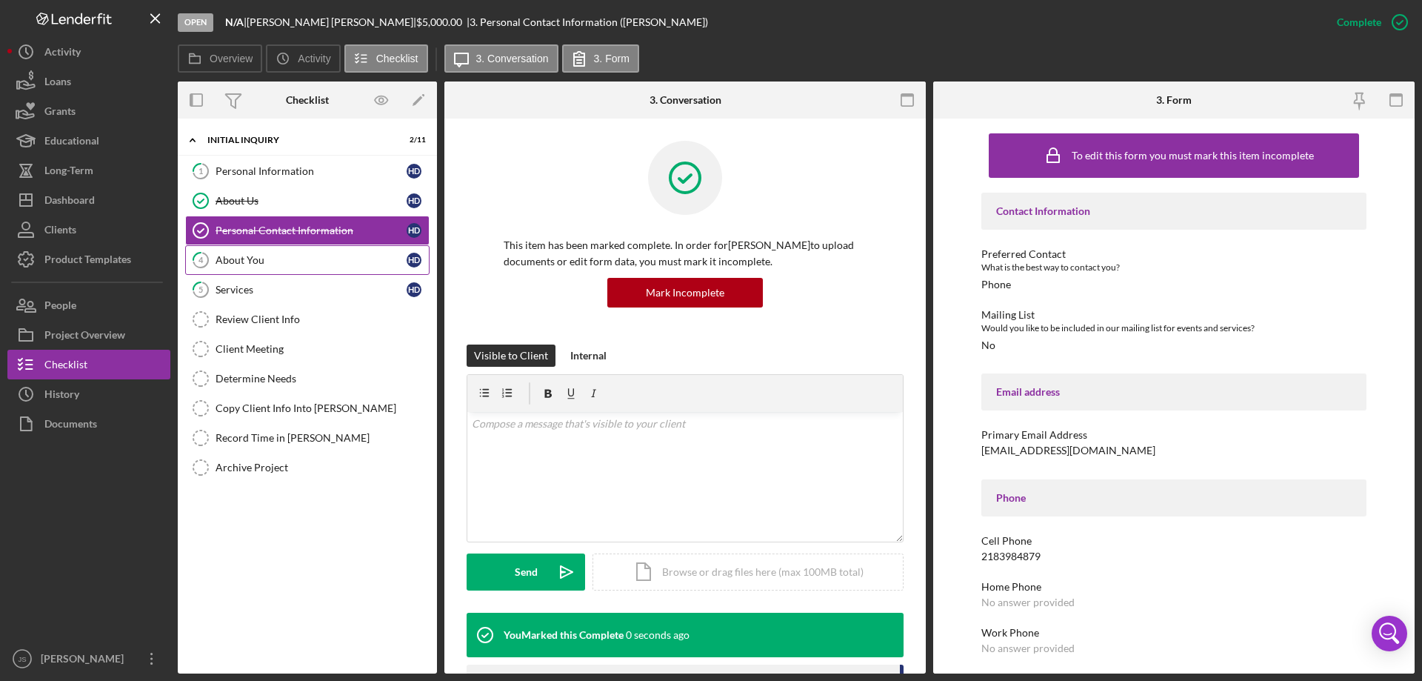
drag, startPoint x: 305, startPoint y: 260, endPoint x: 383, endPoint y: 267, distance: 78.1
click at [306, 260] on div "About You" at bounding box center [311, 260] width 191 height 12
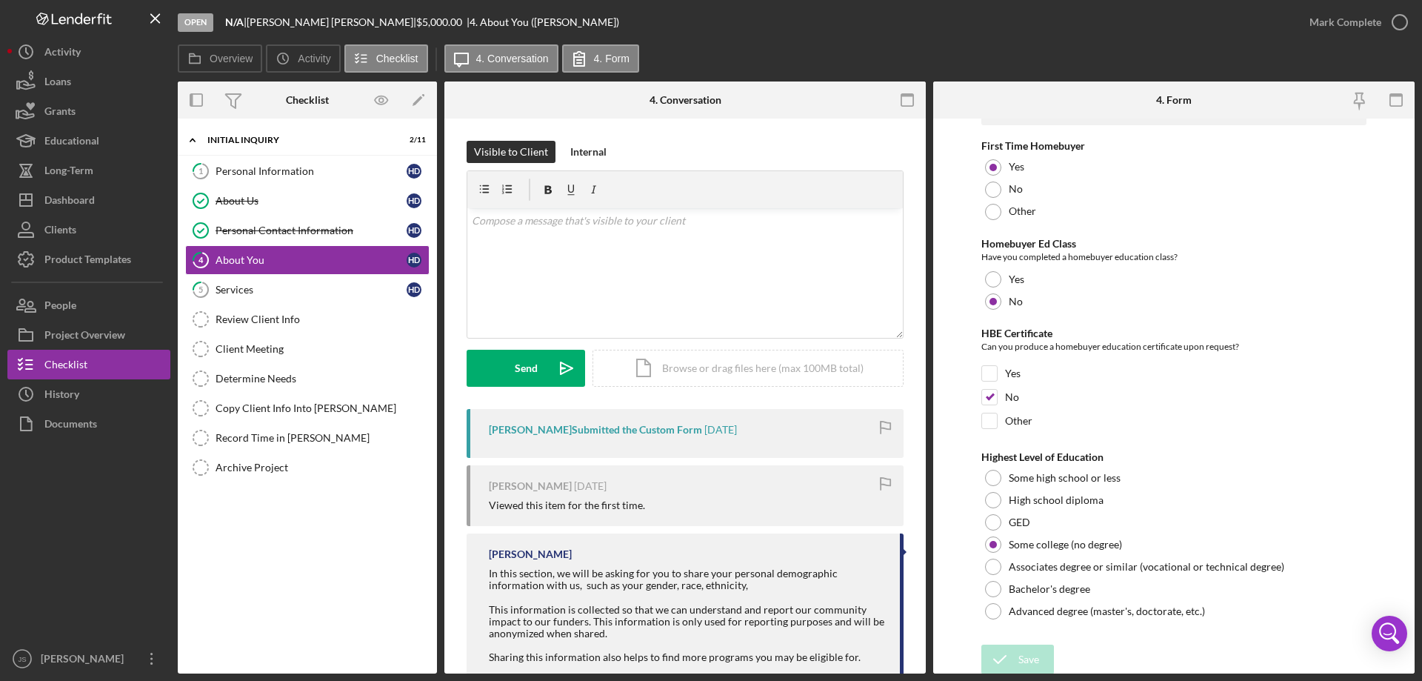
scroll to position [3080, 0]
click at [1399, 19] on icon "button" at bounding box center [1400, 22] width 37 height 37
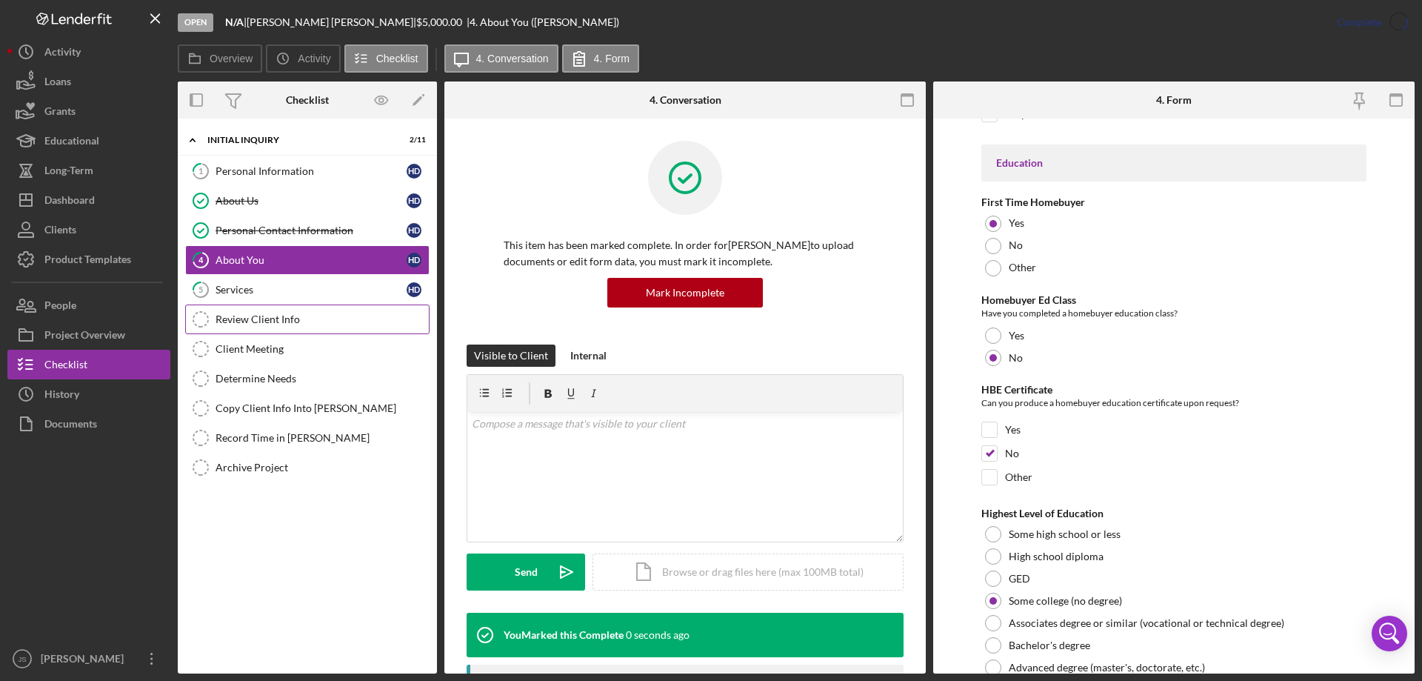
scroll to position [3140, 0]
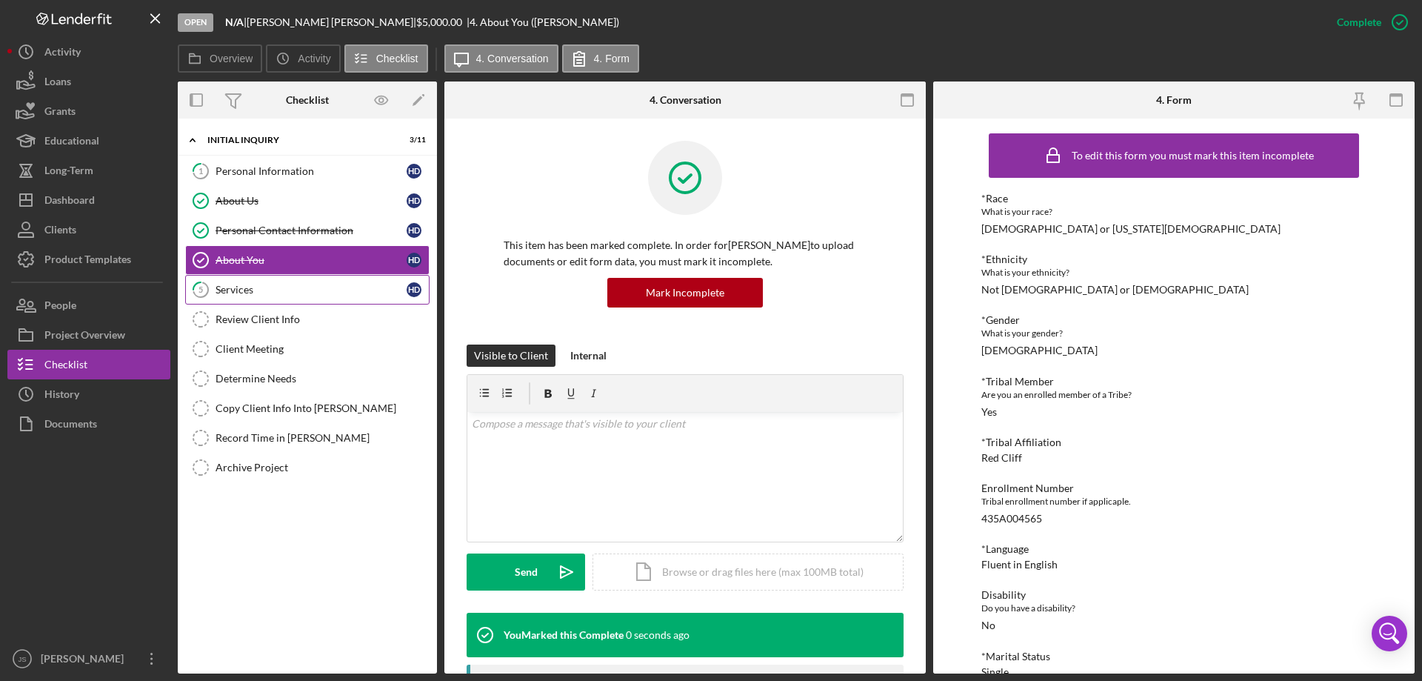
click at [319, 291] on div "Services" at bounding box center [311, 290] width 191 height 12
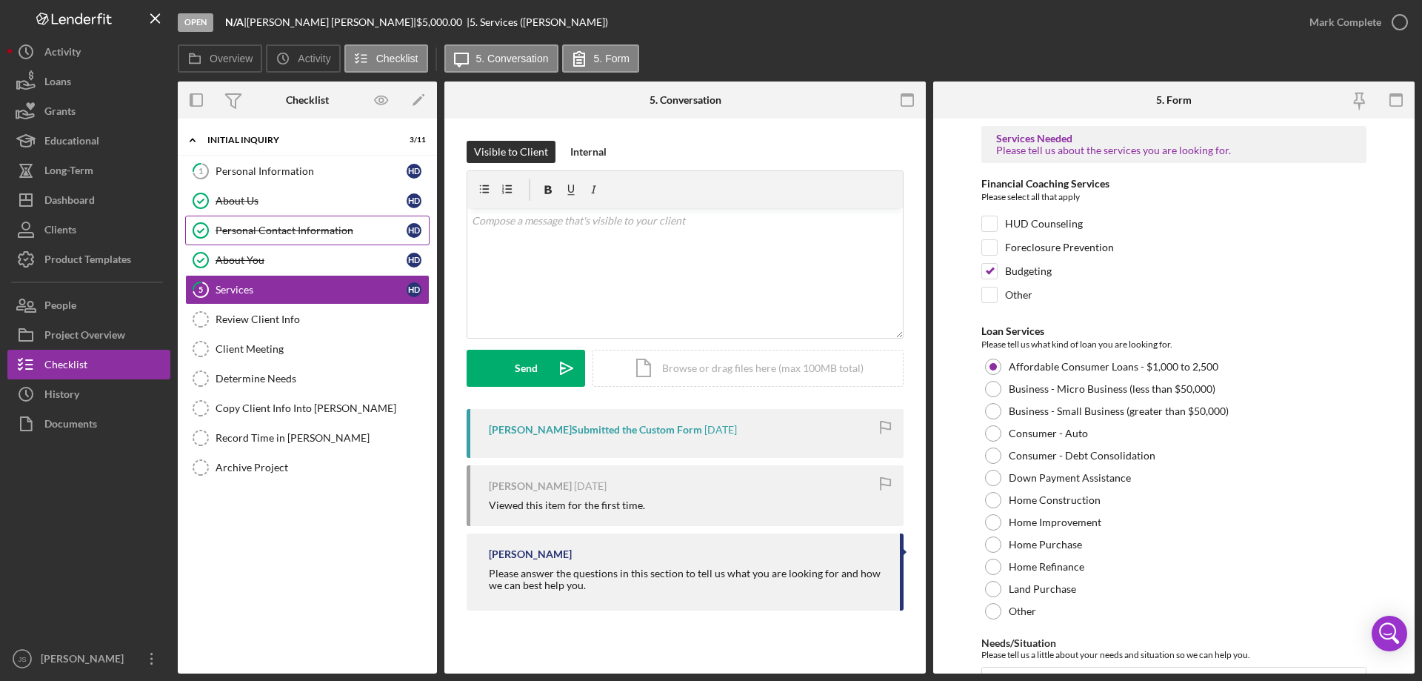
drag, startPoint x: 318, startPoint y: 230, endPoint x: 508, endPoint y: 264, distance: 193.5
click at [319, 230] on div "Personal Contact Information" at bounding box center [311, 230] width 191 height 12
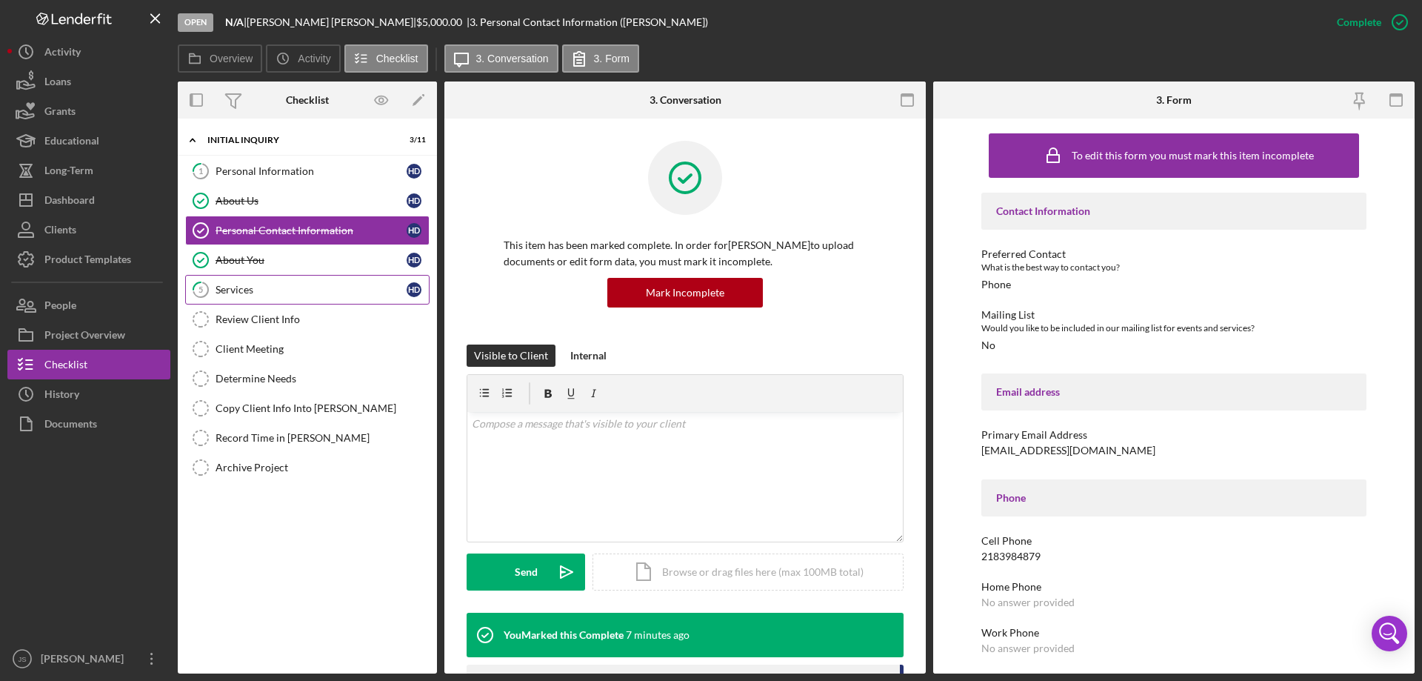
click at [281, 286] on div "Services" at bounding box center [311, 290] width 191 height 12
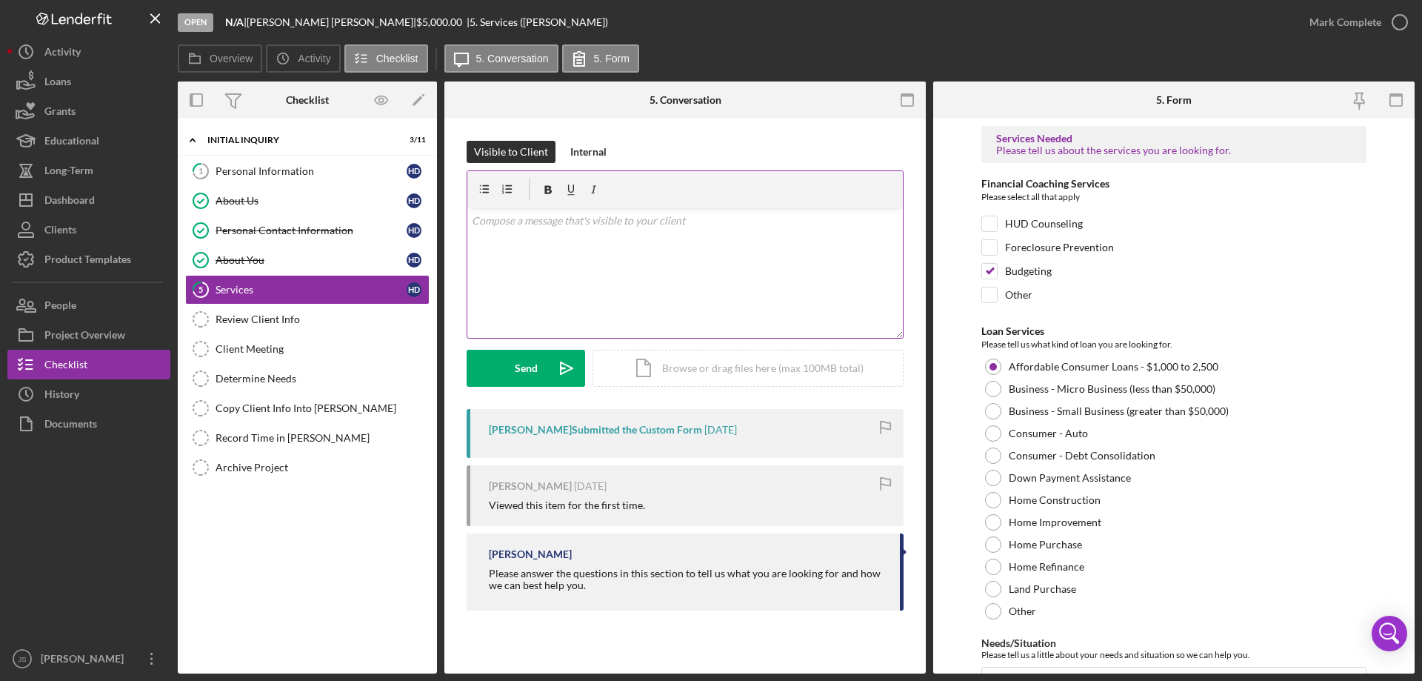
click at [510, 260] on div "v Color teal Color pink Remove color Add row above Add row below Add column bef…" at bounding box center [685, 273] width 436 height 130
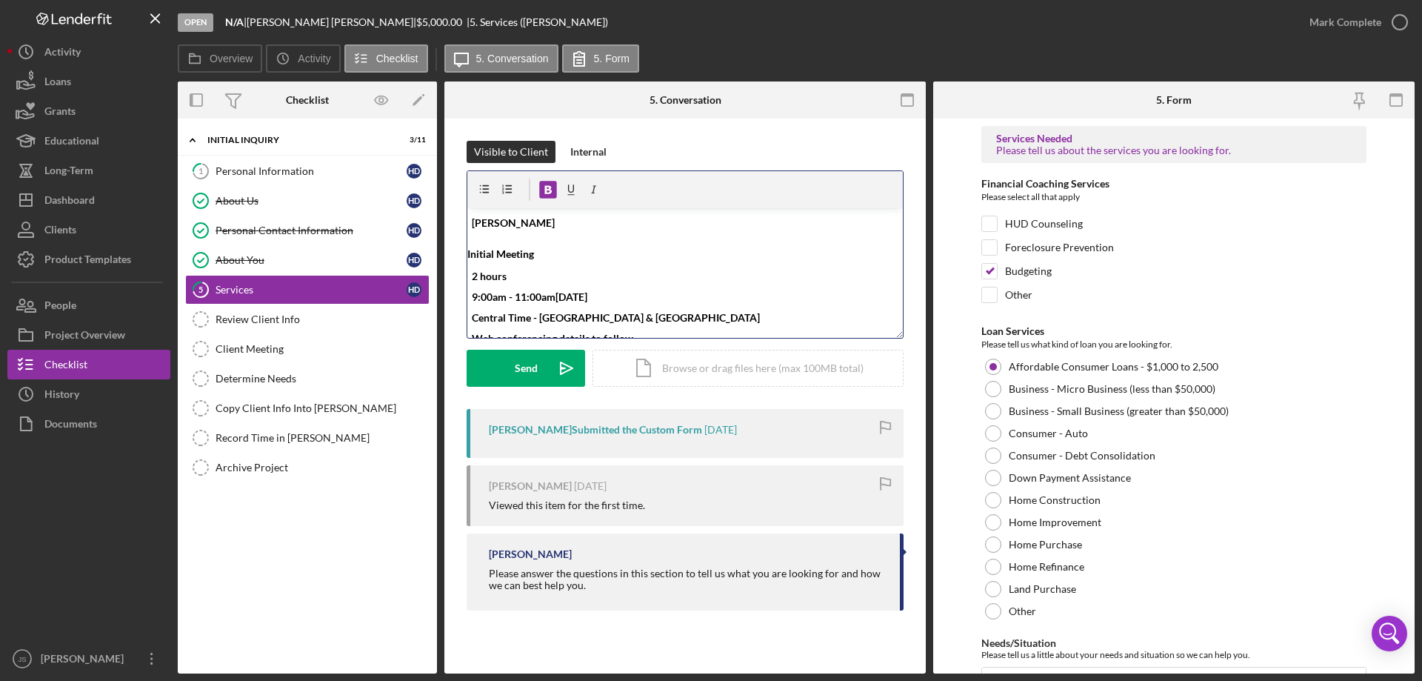
scroll to position [10, 0]
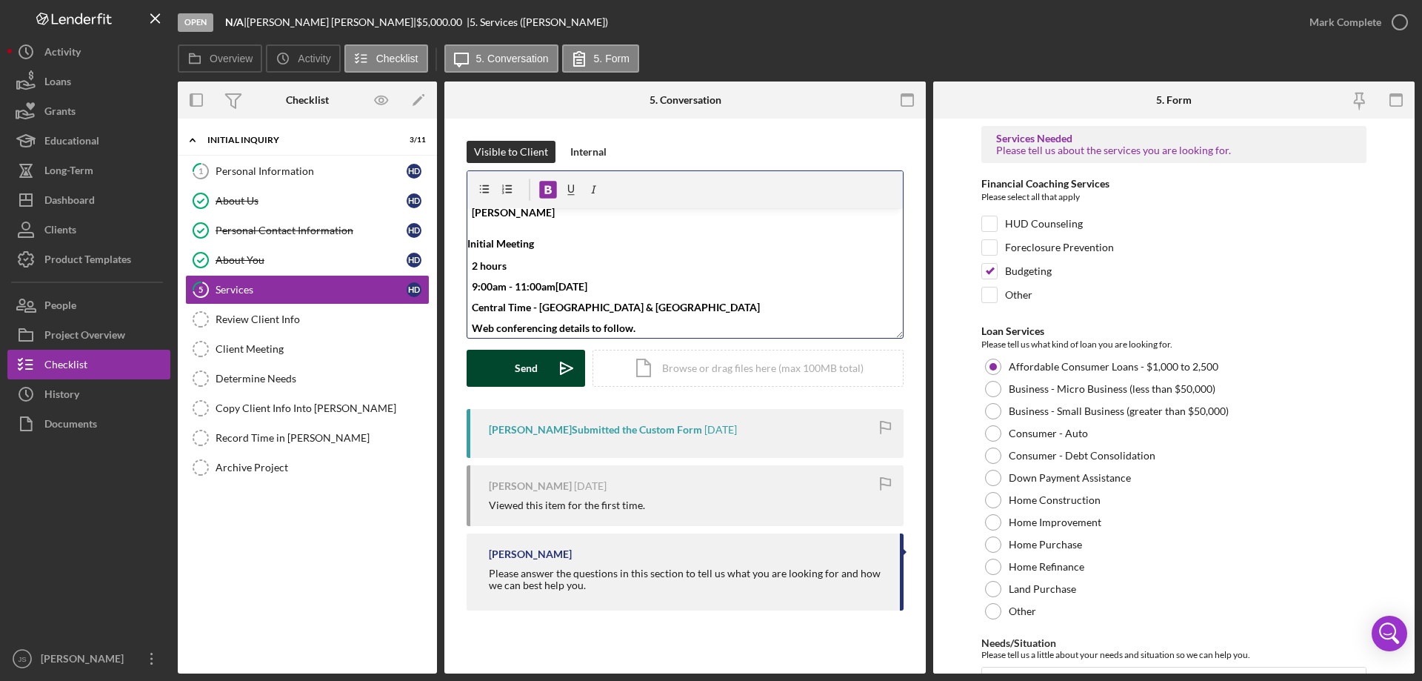
click at [513, 363] on button "Send Icon/icon-invite-send" at bounding box center [526, 368] width 119 height 37
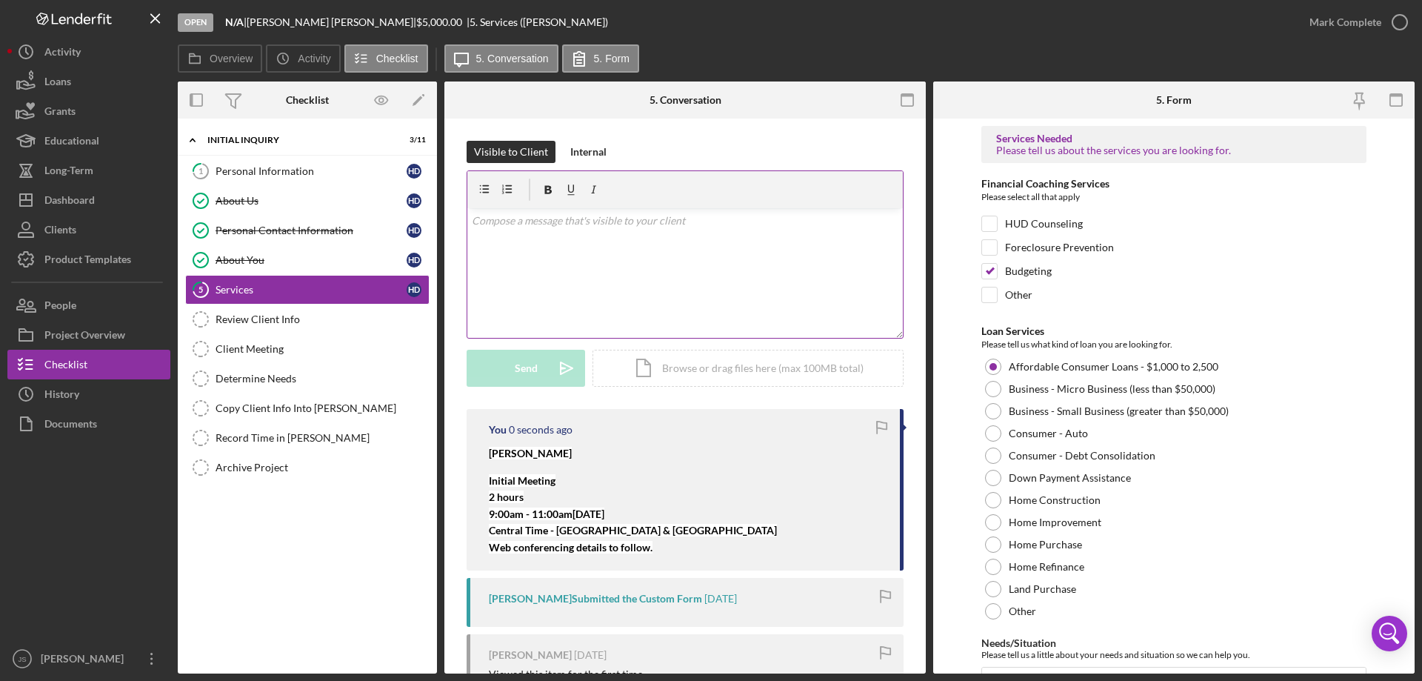
scroll to position [0, 0]
click at [293, 168] on div "Personal Information" at bounding box center [311, 171] width 191 height 12
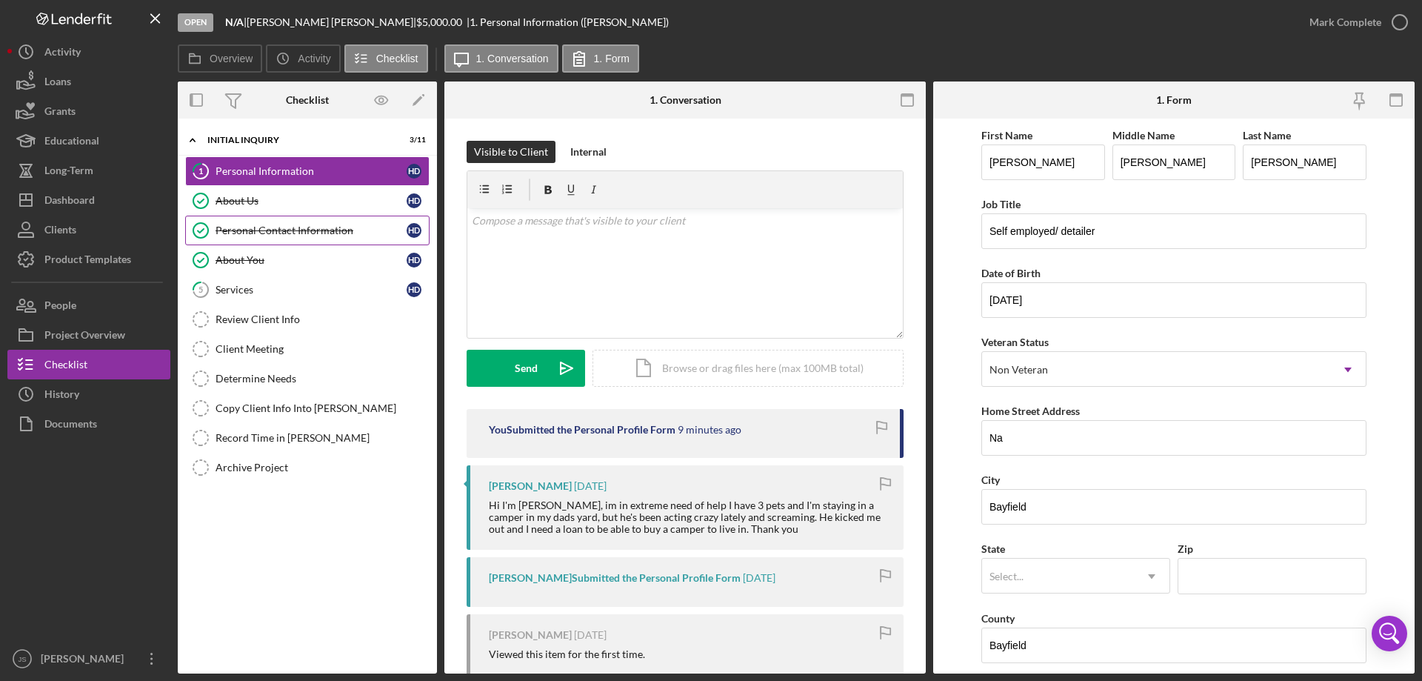
drag, startPoint x: 293, startPoint y: 226, endPoint x: 424, endPoint y: 259, distance: 135.1
click at [294, 226] on div "Personal Contact Information" at bounding box center [311, 230] width 191 height 12
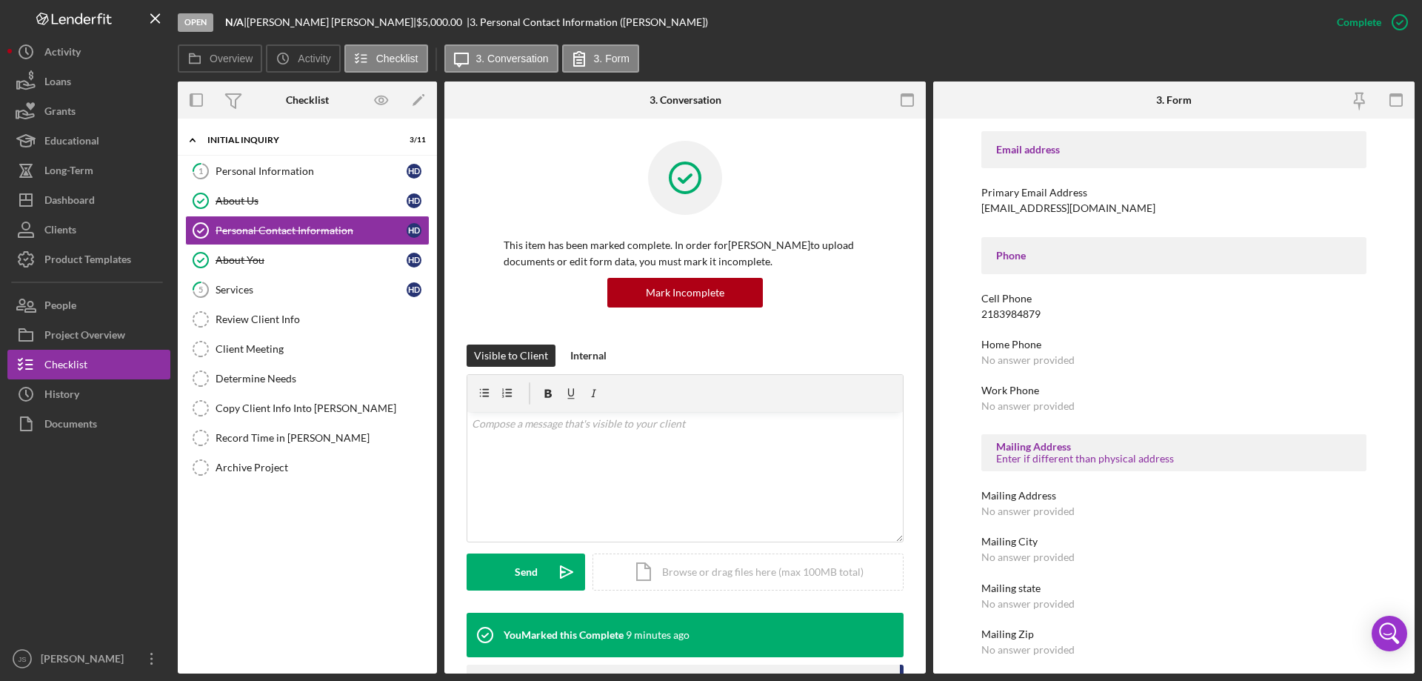
scroll to position [247, 0]
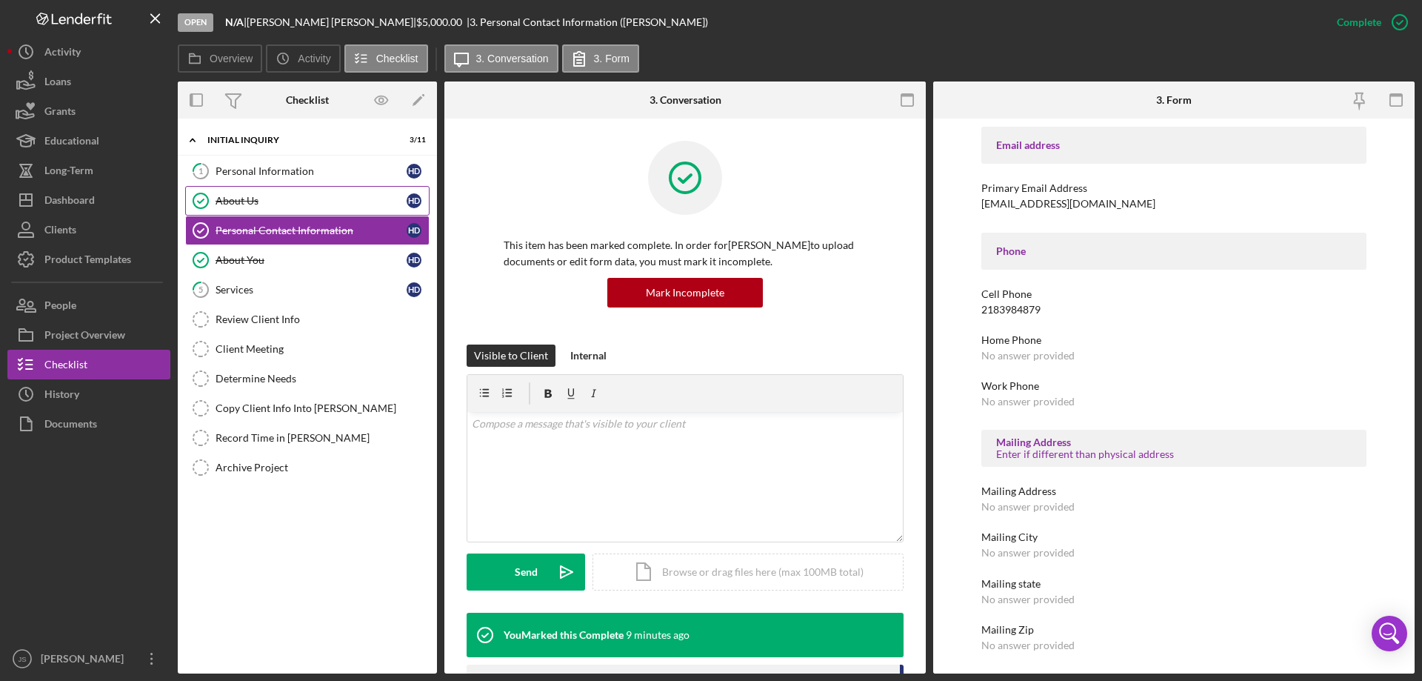
click at [290, 200] on div "About Us" at bounding box center [311, 201] width 191 height 12
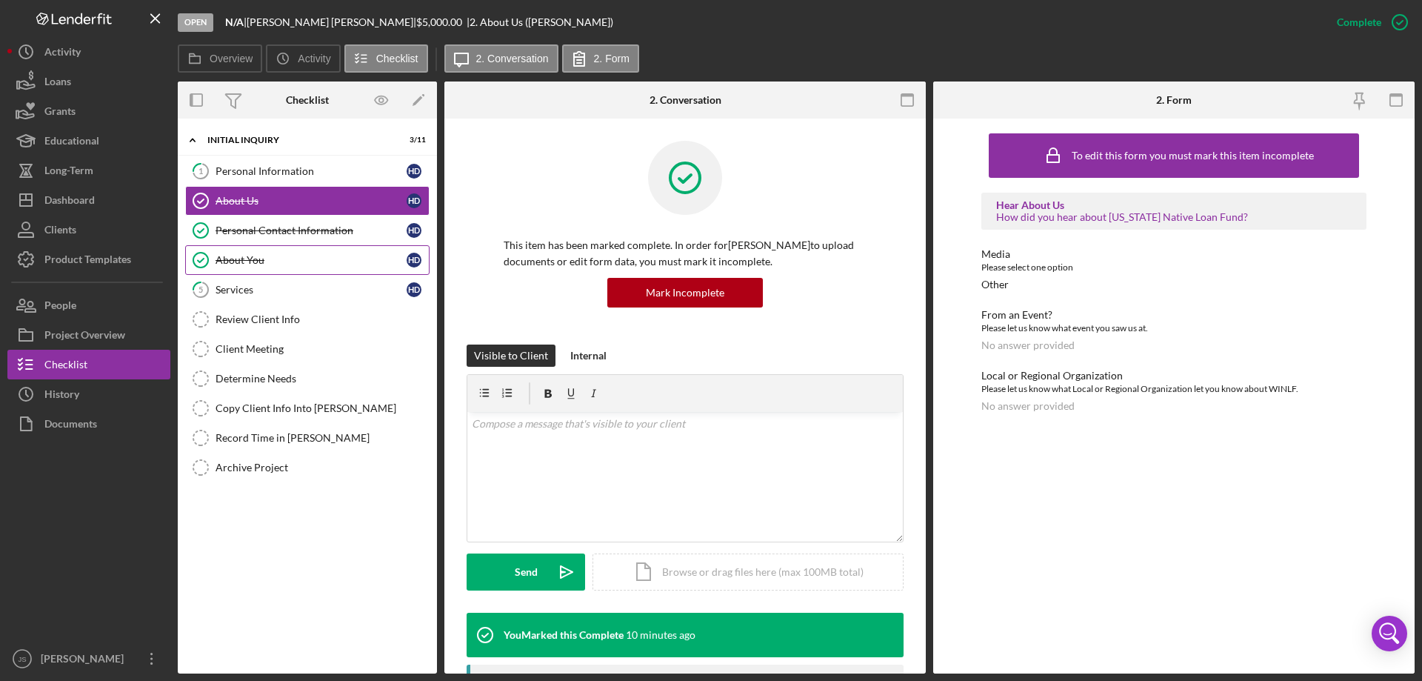
click at [304, 263] on div "About You" at bounding box center [311, 260] width 191 height 12
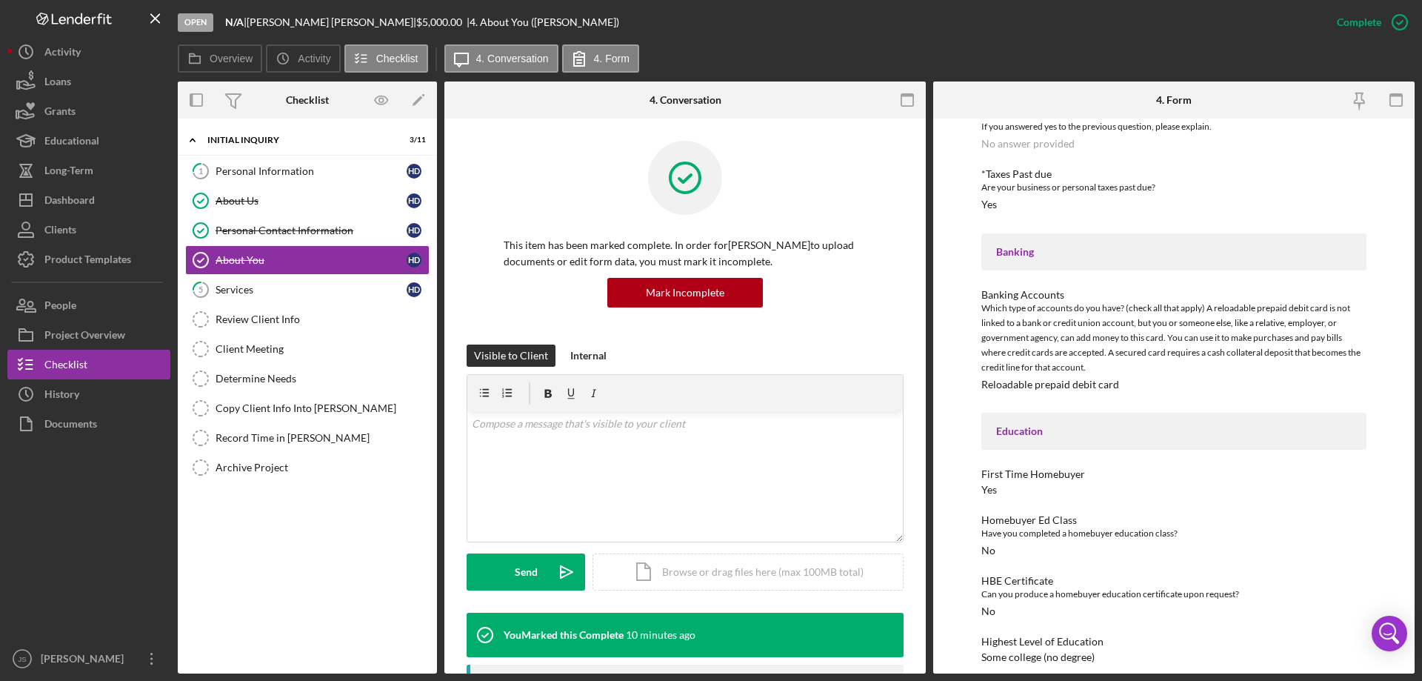
scroll to position [1148, 0]
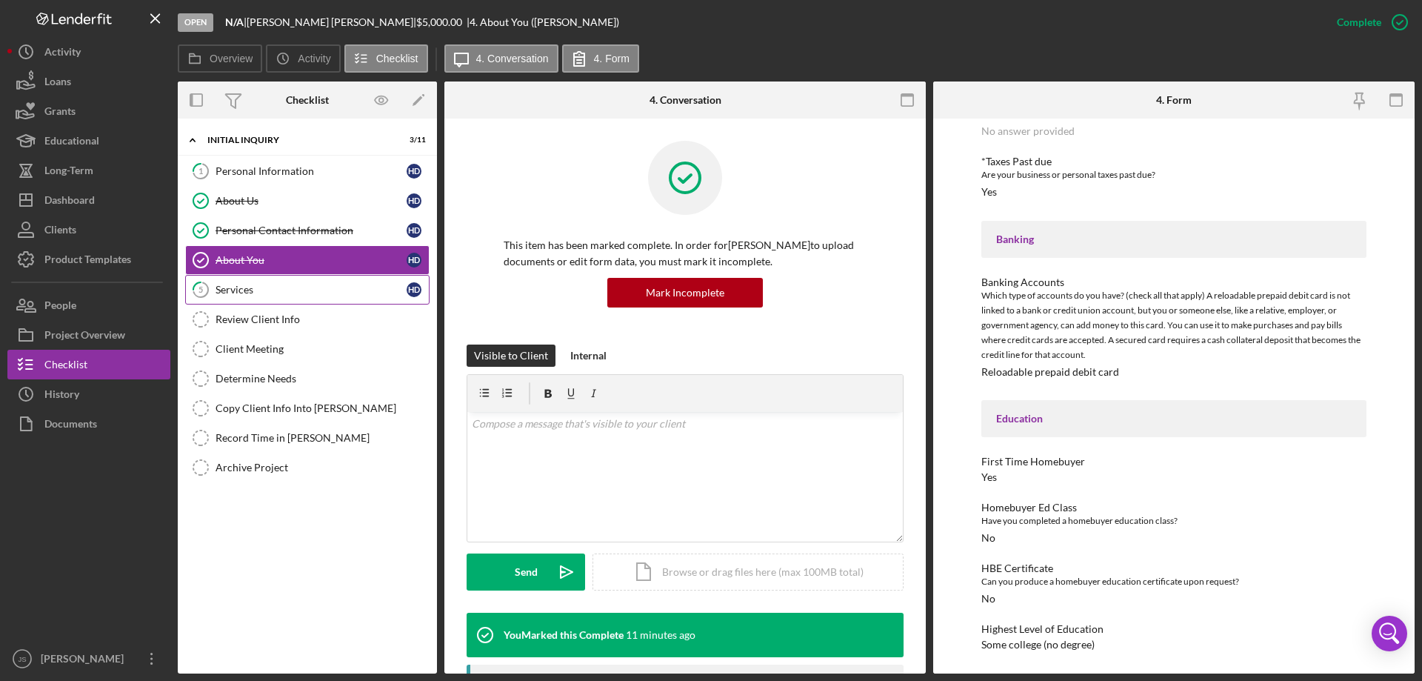
click at [287, 293] on div "Services" at bounding box center [311, 290] width 191 height 12
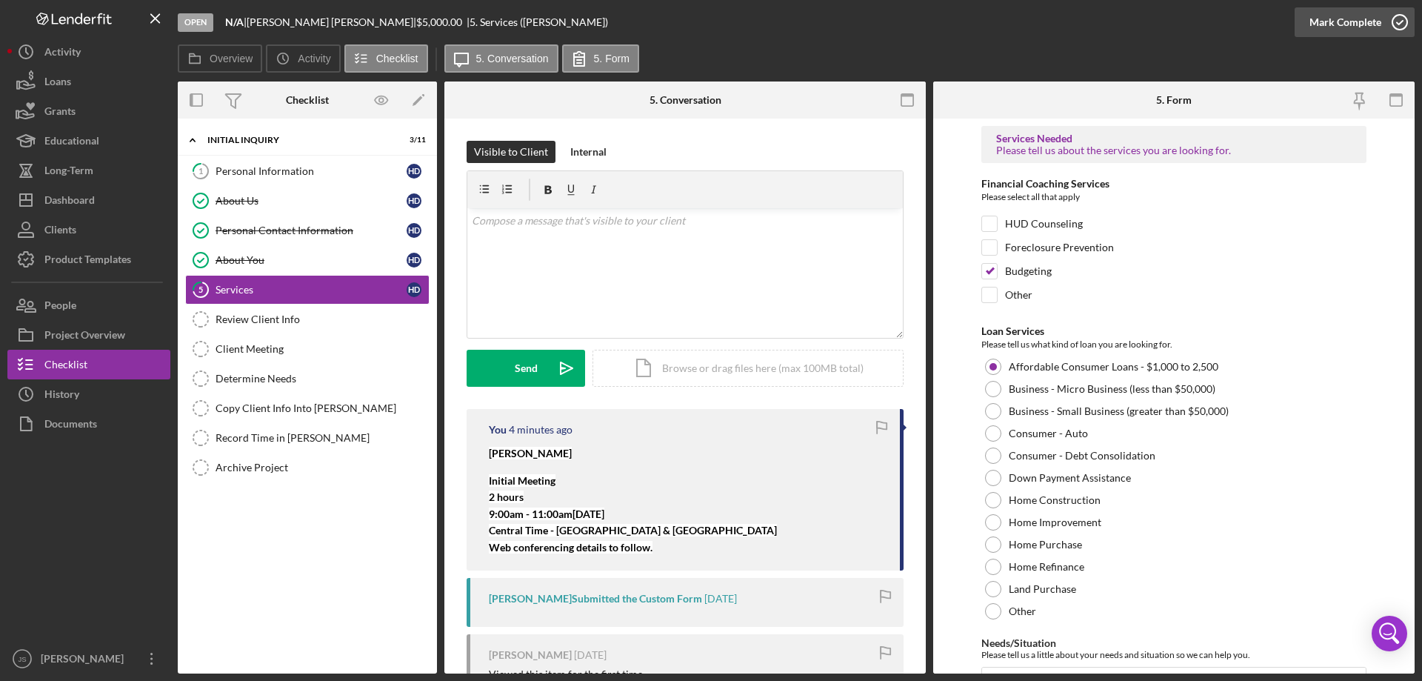
click at [1397, 19] on icon "button" at bounding box center [1400, 22] width 37 height 37
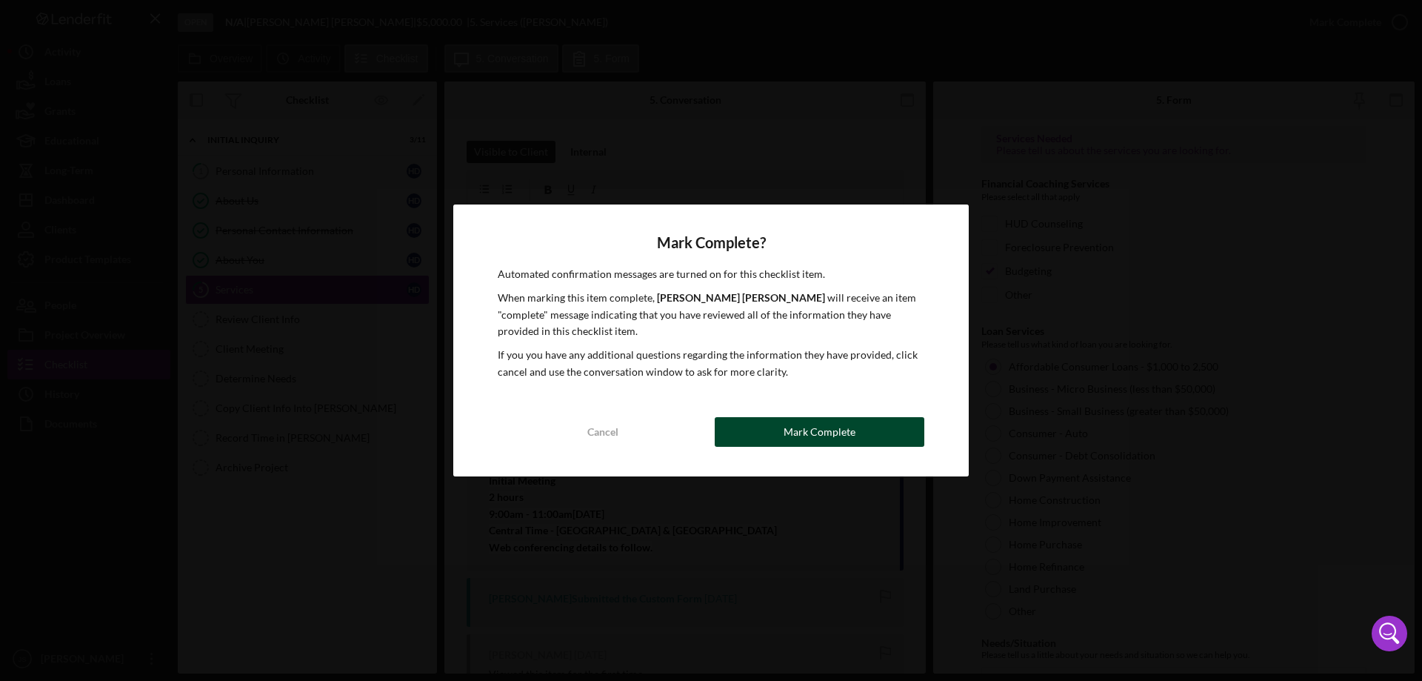
click at [849, 428] on div "Mark Complete" at bounding box center [820, 432] width 72 height 30
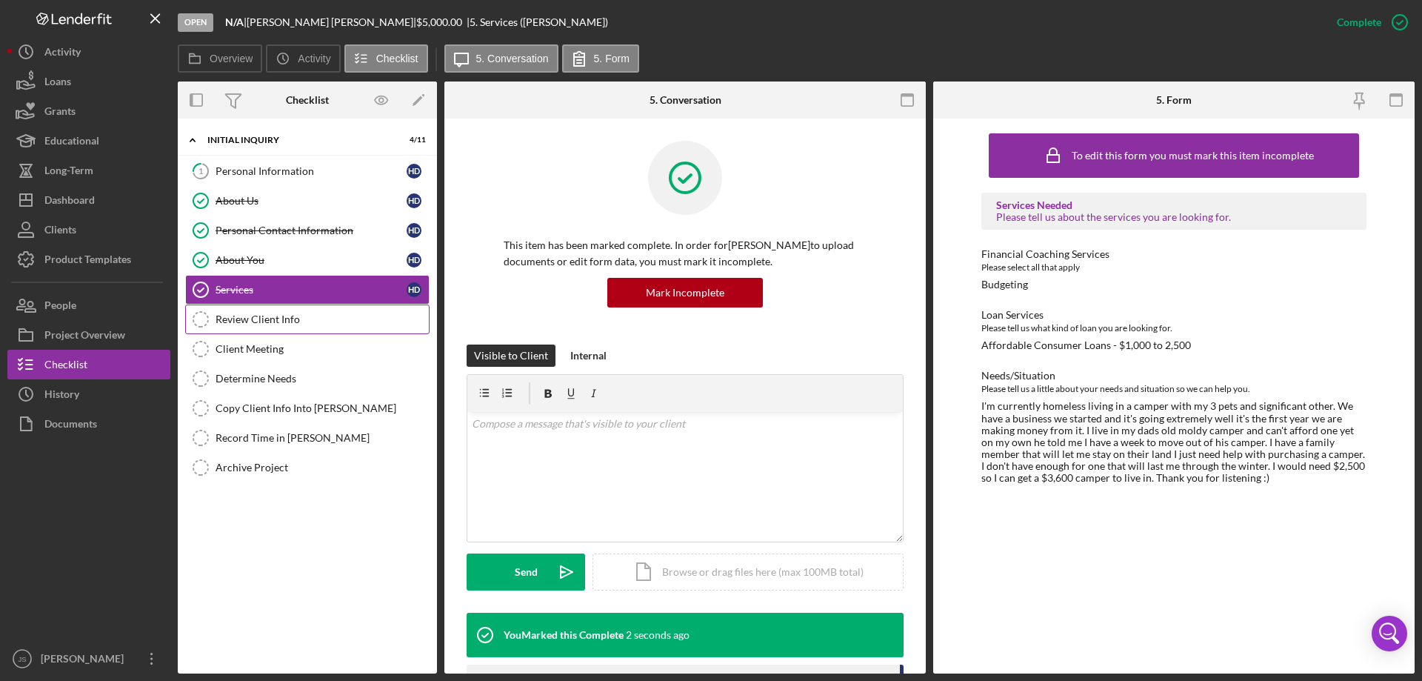
click at [318, 324] on div "Review Client Info" at bounding box center [322, 319] width 213 height 12
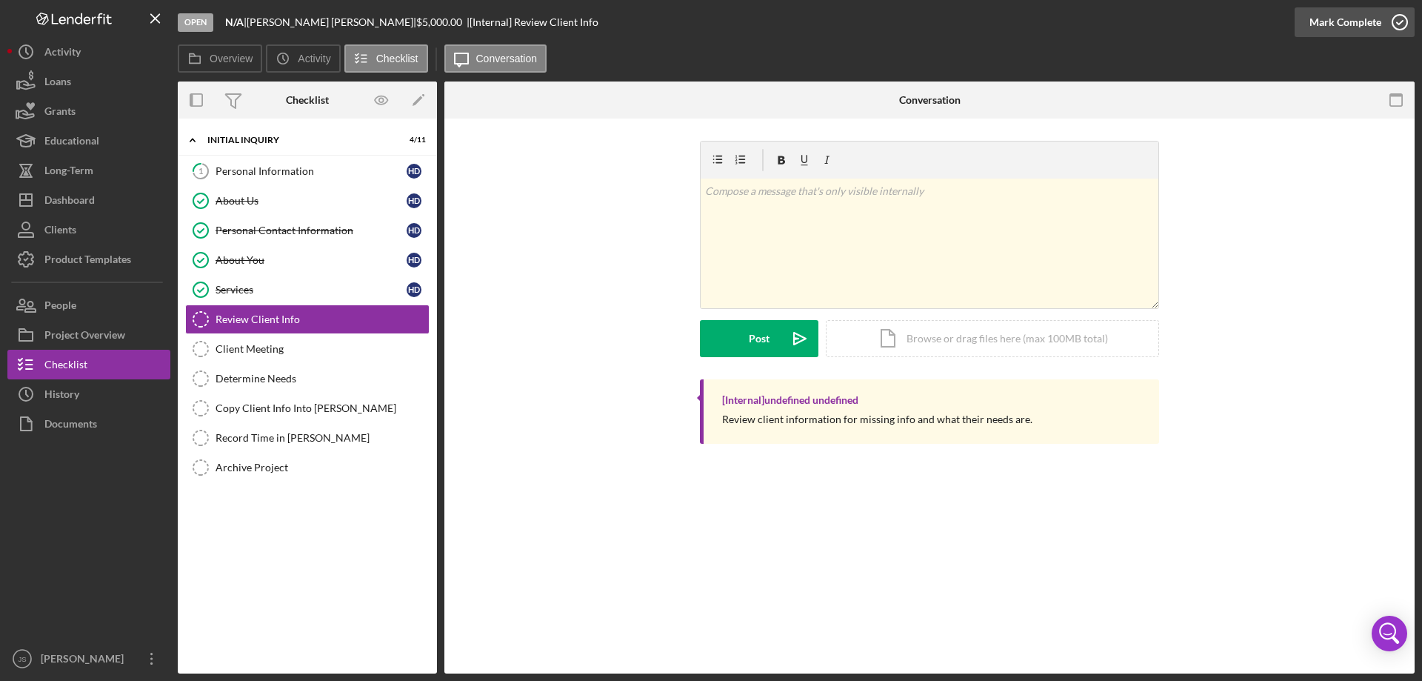
click at [1402, 19] on icon "button" at bounding box center [1400, 22] width 37 height 37
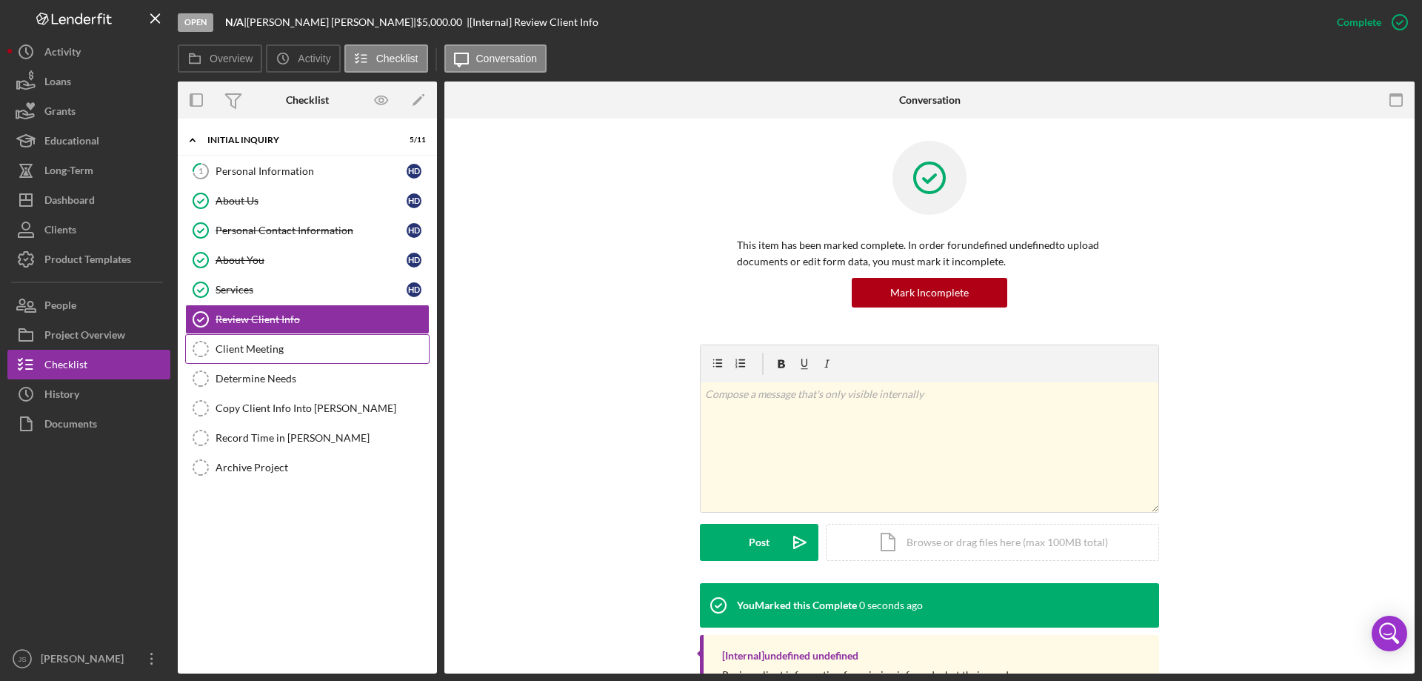
drag, startPoint x: 313, startPoint y: 347, endPoint x: 325, endPoint y: 345, distance: 12.8
click at [313, 347] on div "Client Meeting" at bounding box center [322, 349] width 213 height 12
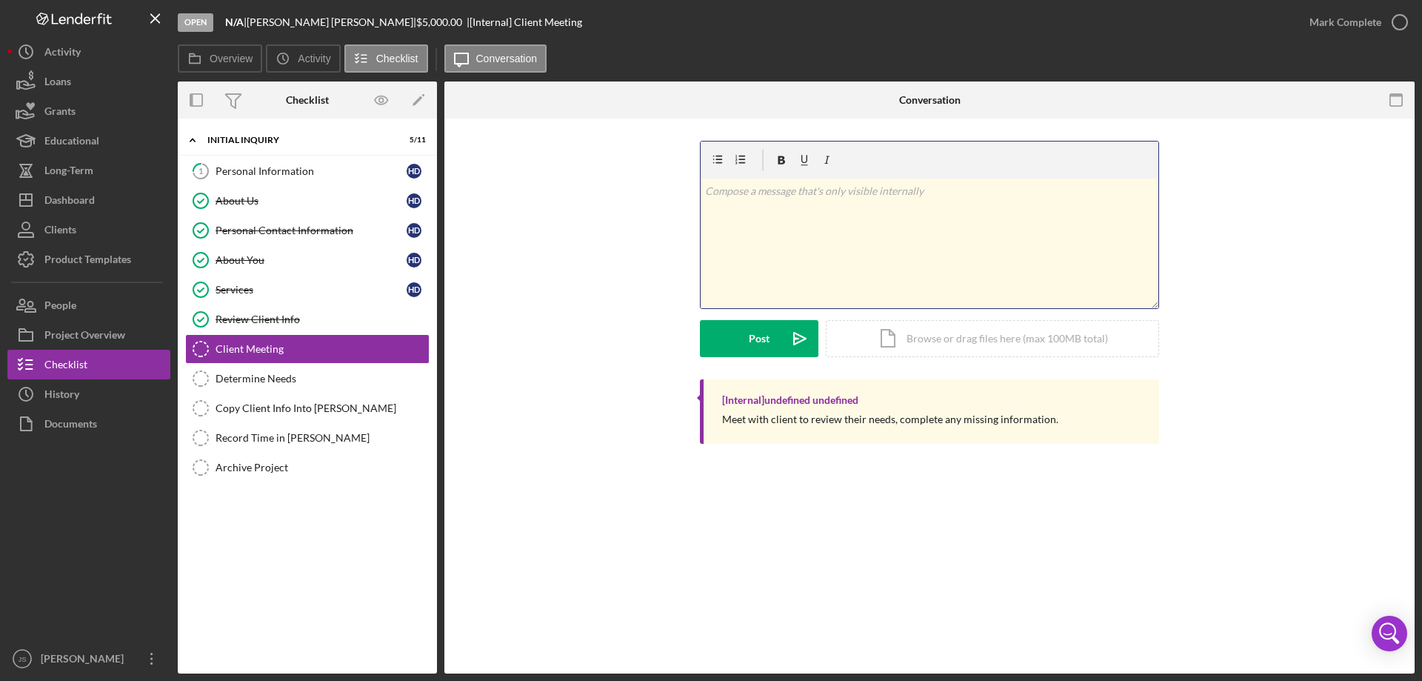
click at [764, 249] on div "v Color teal Color pink Remove color Add row above Add row below Add column bef…" at bounding box center [930, 244] width 458 height 130
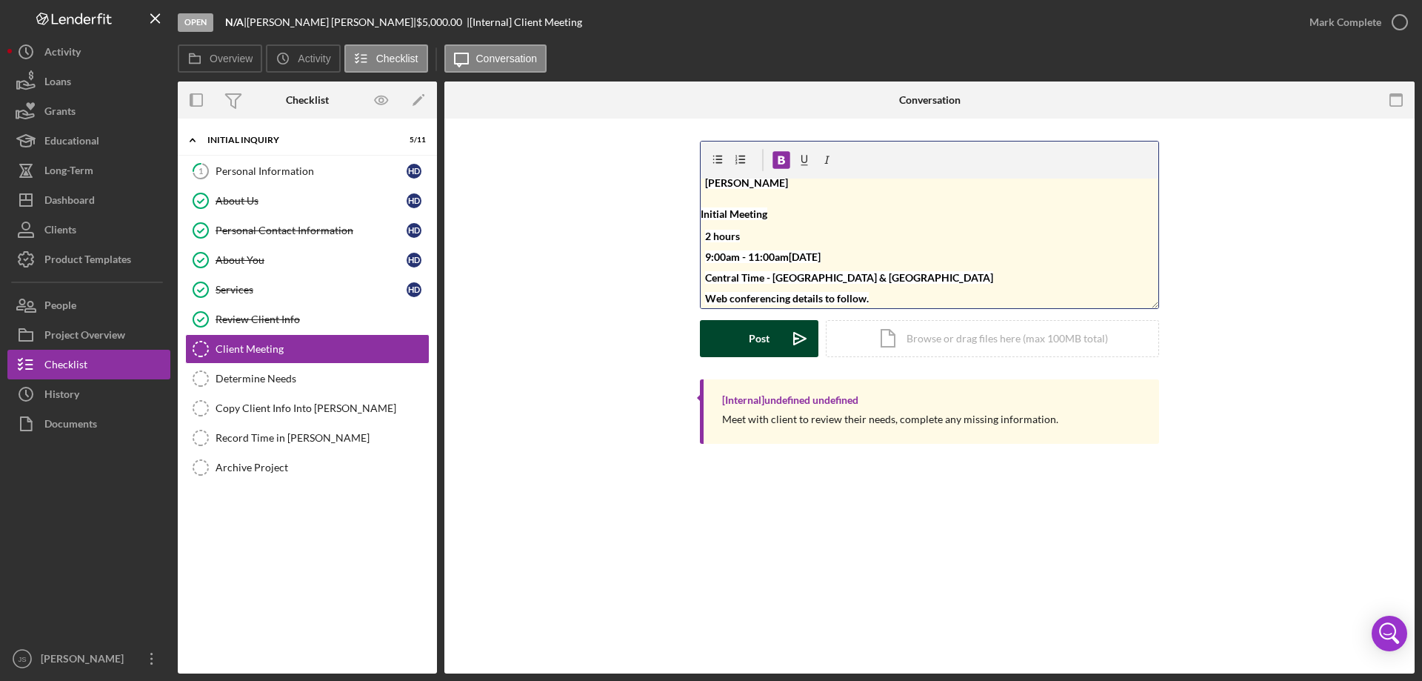
click at [754, 334] on div "Post" at bounding box center [759, 338] width 21 height 37
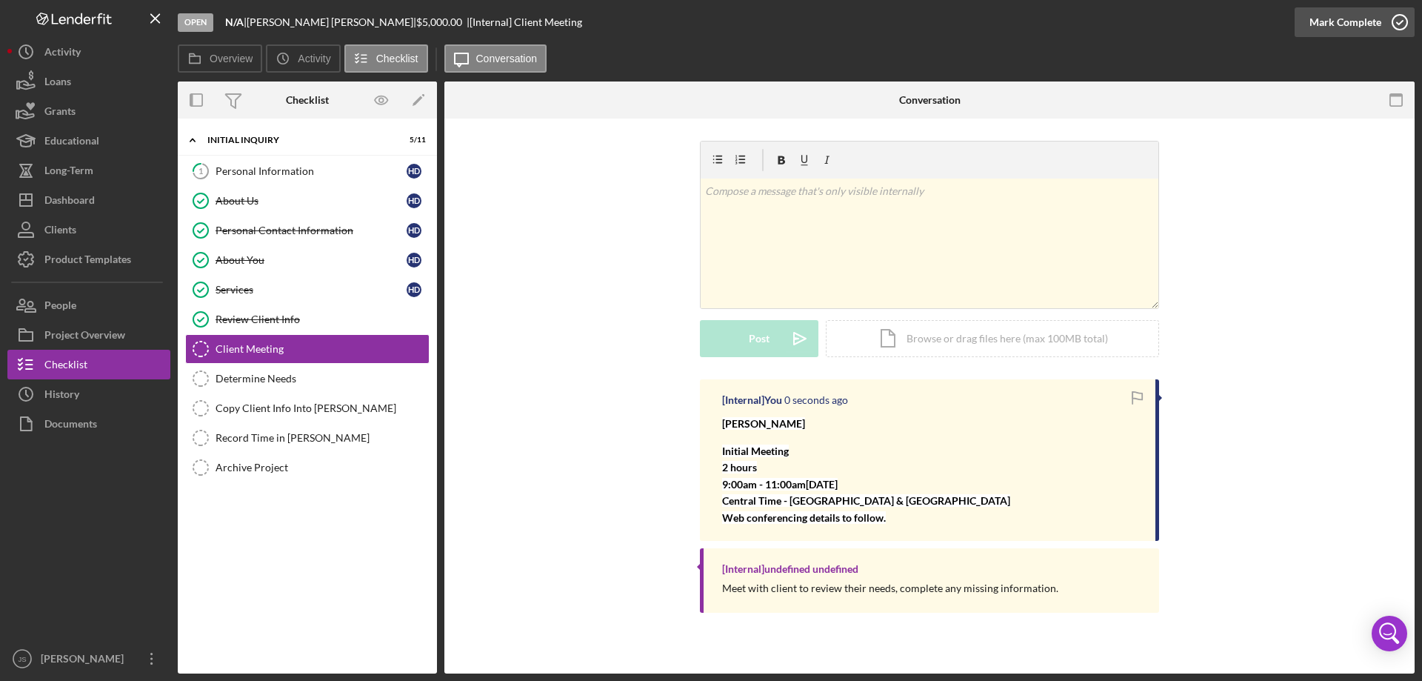
click at [1401, 18] on icon "button" at bounding box center [1400, 22] width 37 height 37
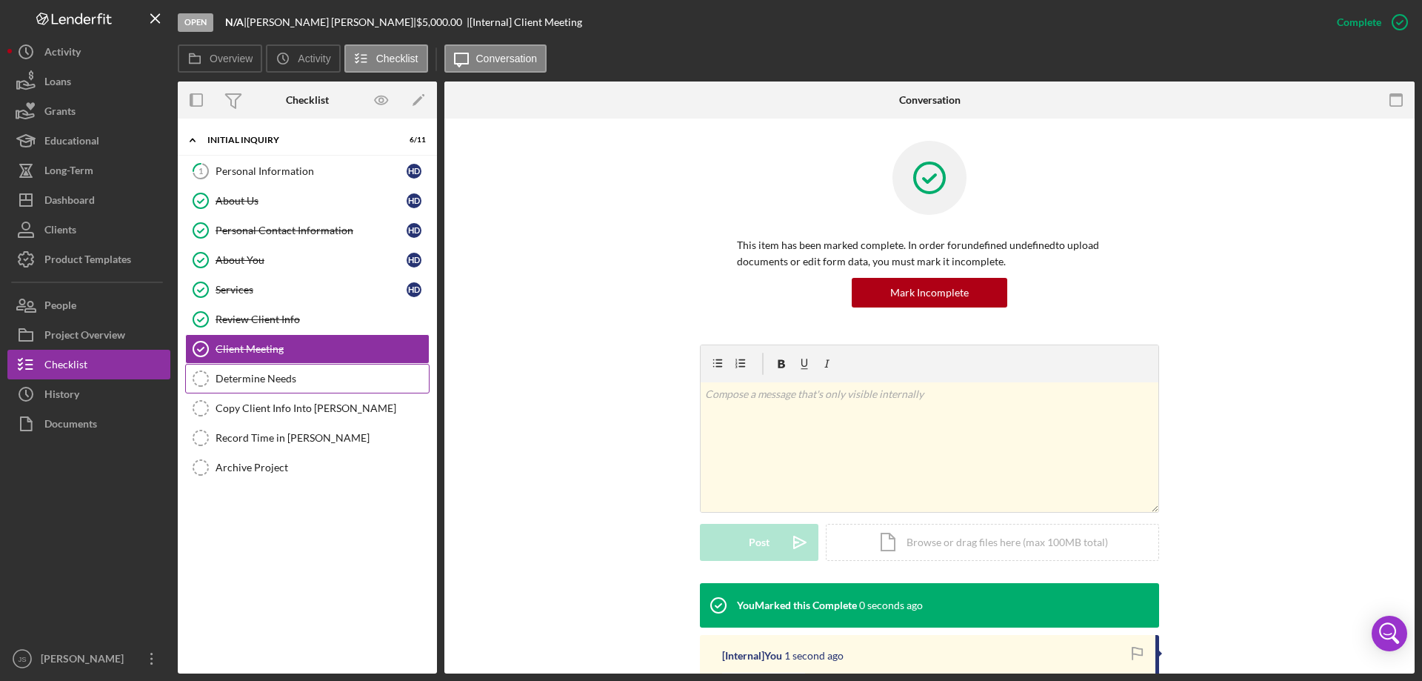
click at [299, 372] on link "Determine Needs Determine Needs" at bounding box center [307, 379] width 244 height 30
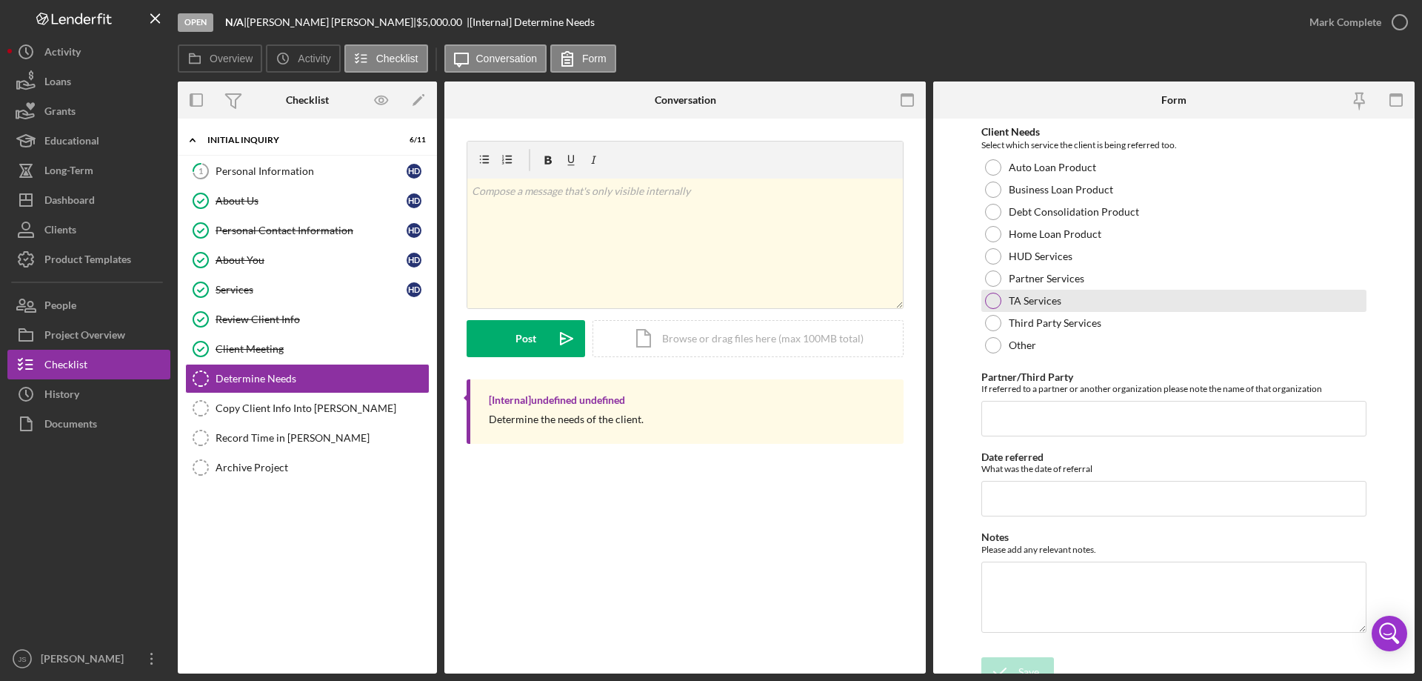
click at [993, 300] on div at bounding box center [993, 301] width 16 height 16
click at [1003, 665] on icon "submit" at bounding box center [1000, 671] width 37 height 37
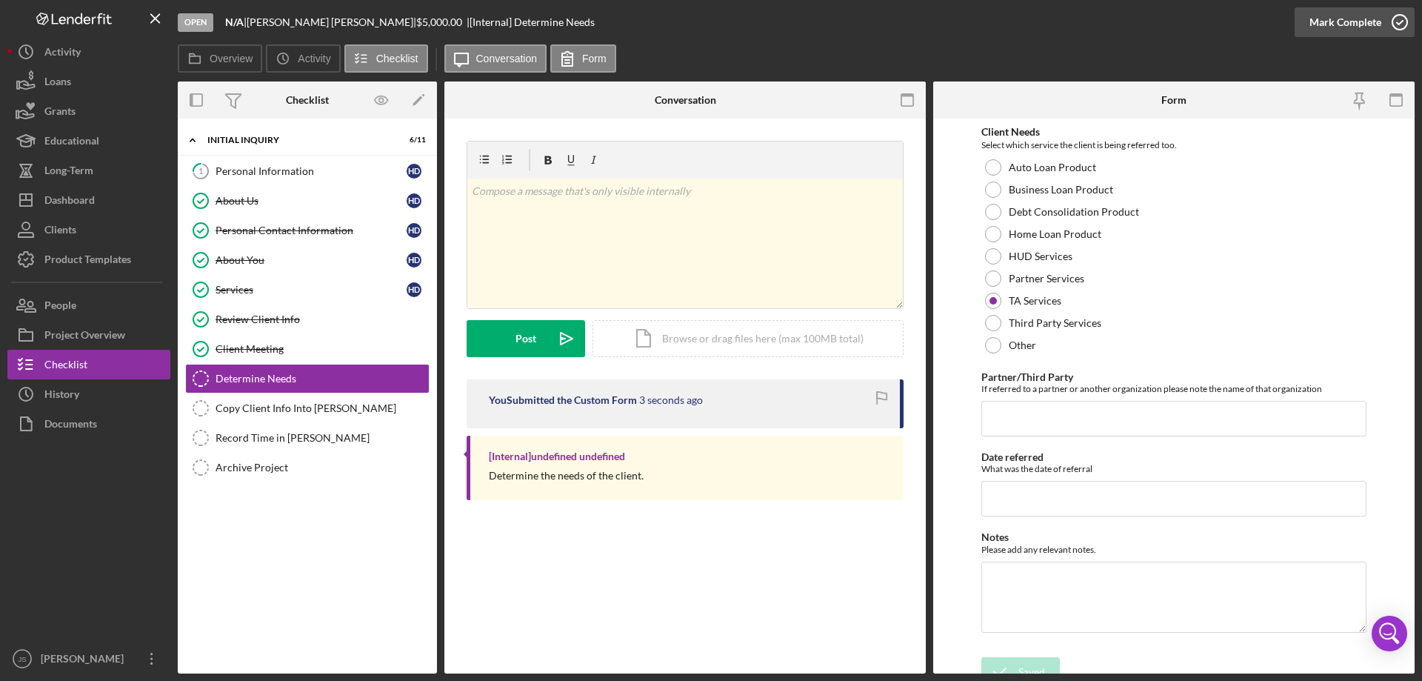
click at [1401, 21] on icon "button" at bounding box center [1400, 22] width 37 height 37
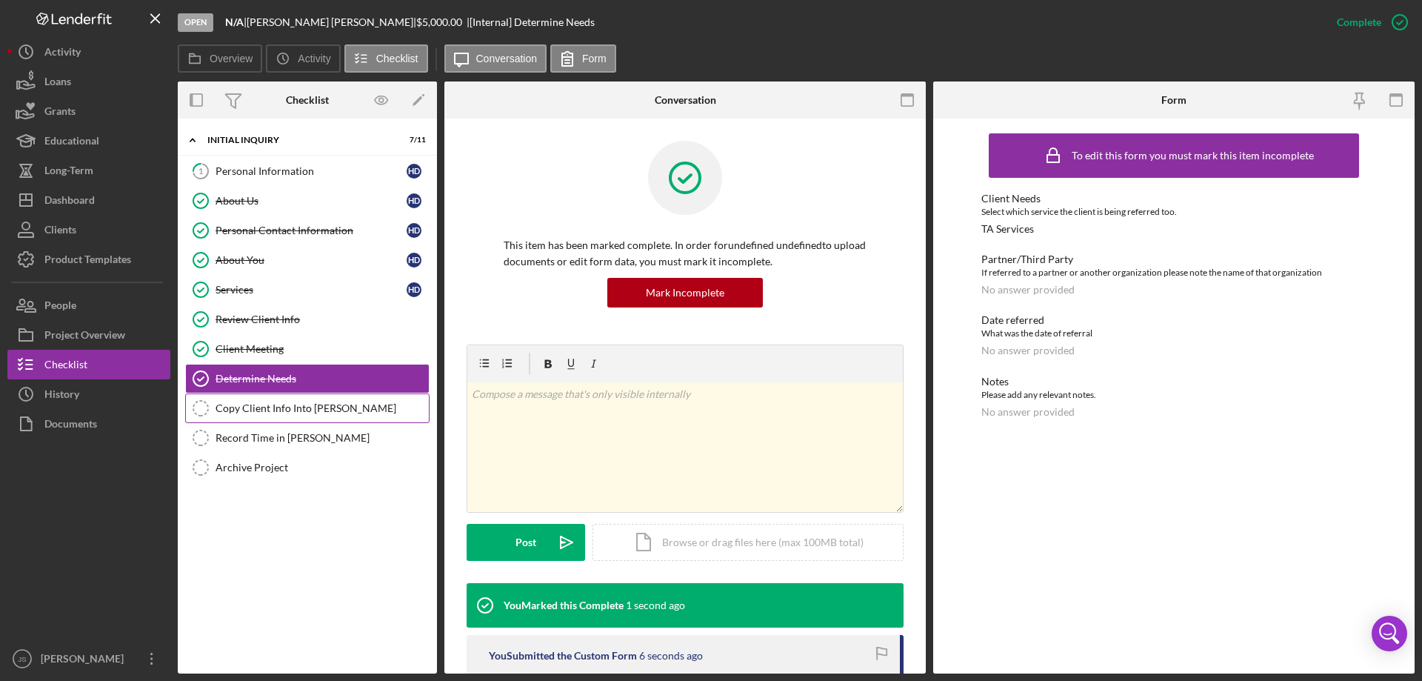
click at [272, 404] on div "Copy Client Info Into [PERSON_NAME]" at bounding box center [322, 408] width 213 height 12
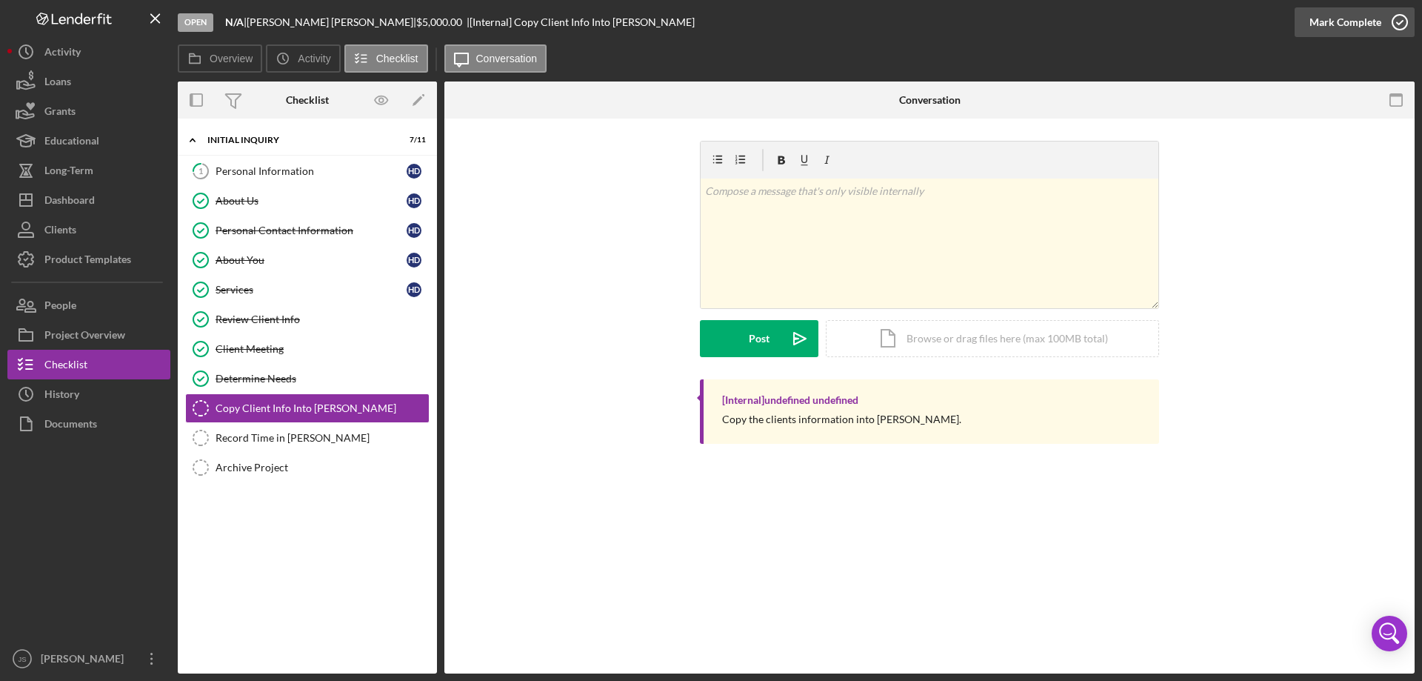
click at [1402, 23] on icon "button" at bounding box center [1400, 22] width 37 height 37
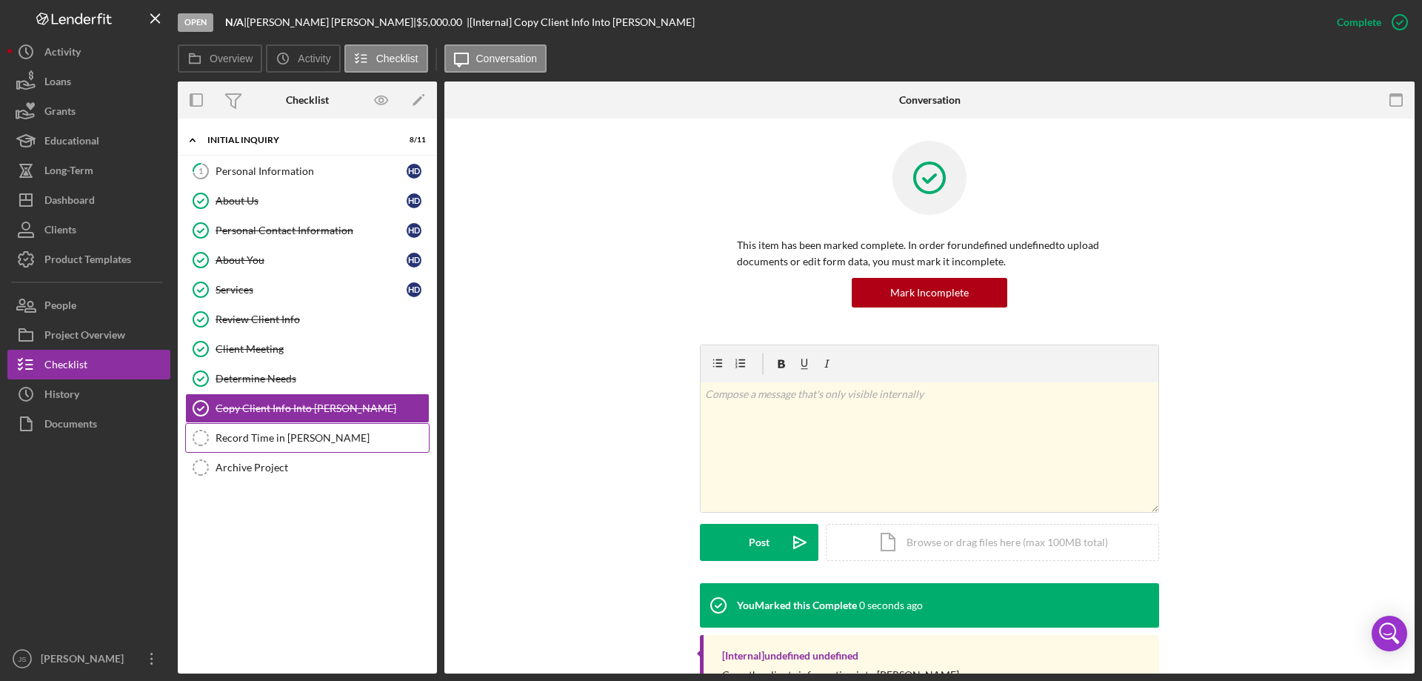
click at [272, 443] on div "Record Time in [PERSON_NAME]" at bounding box center [322, 438] width 213 height 12
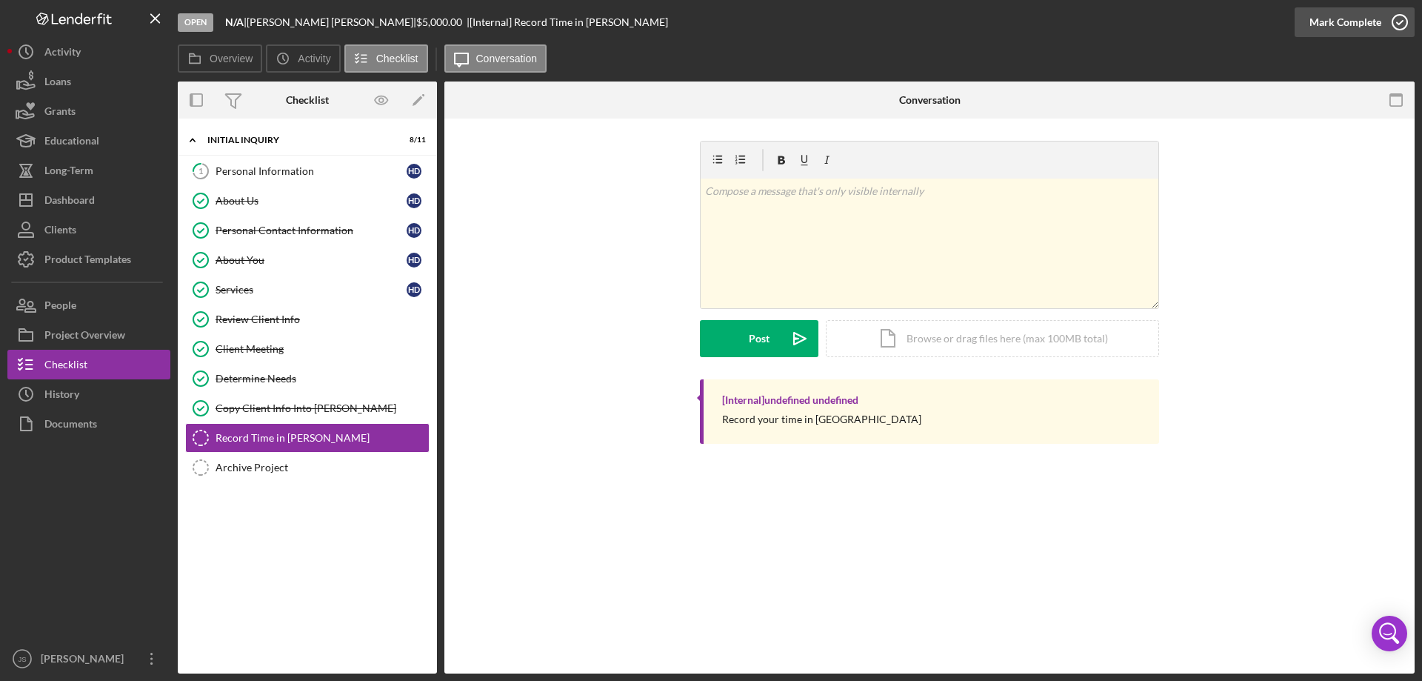
click at [1402, 22] on icon "button" at bounding box center [1400, 22] width 37 height 37
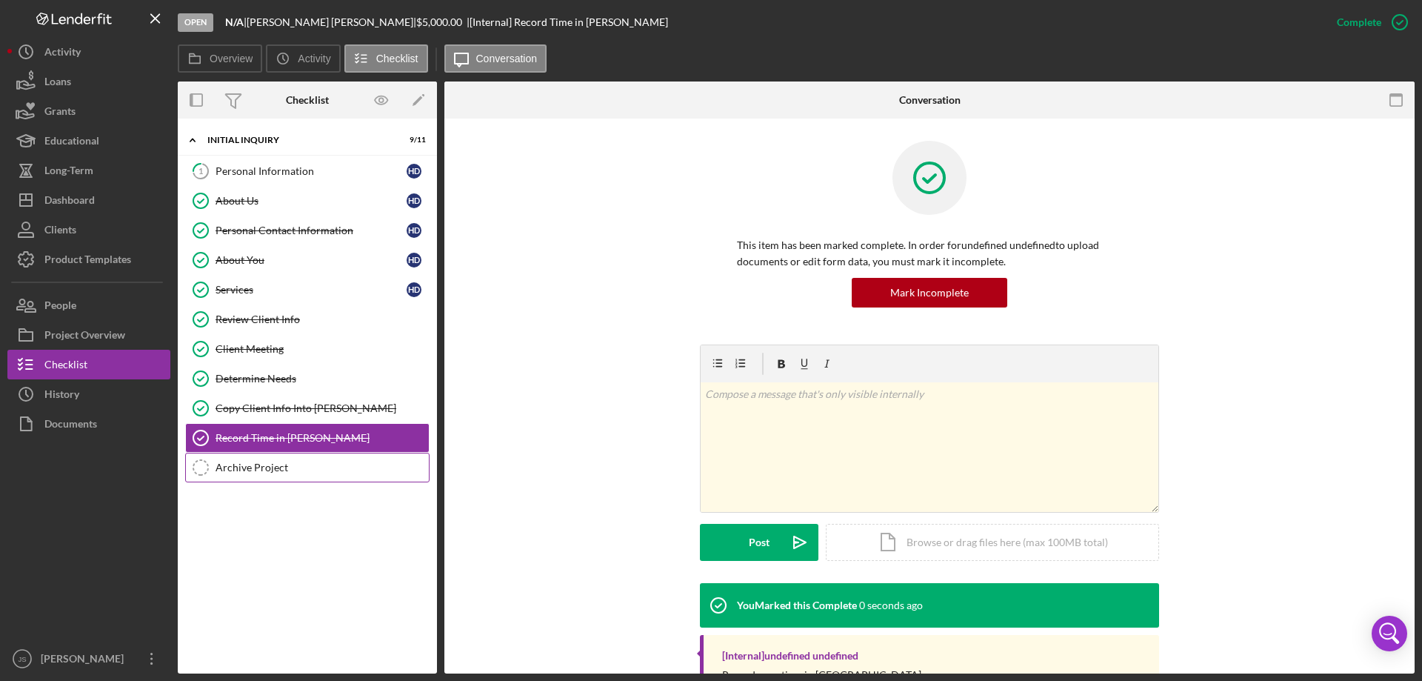
drag, startPoint x: 232, startPoint y: 472, endPoint x: 259, endPoint y: 463, distance: 28.1
click at [234, 472] on div "Archive Project" at bounding box center [322, 468] width 213 height 12
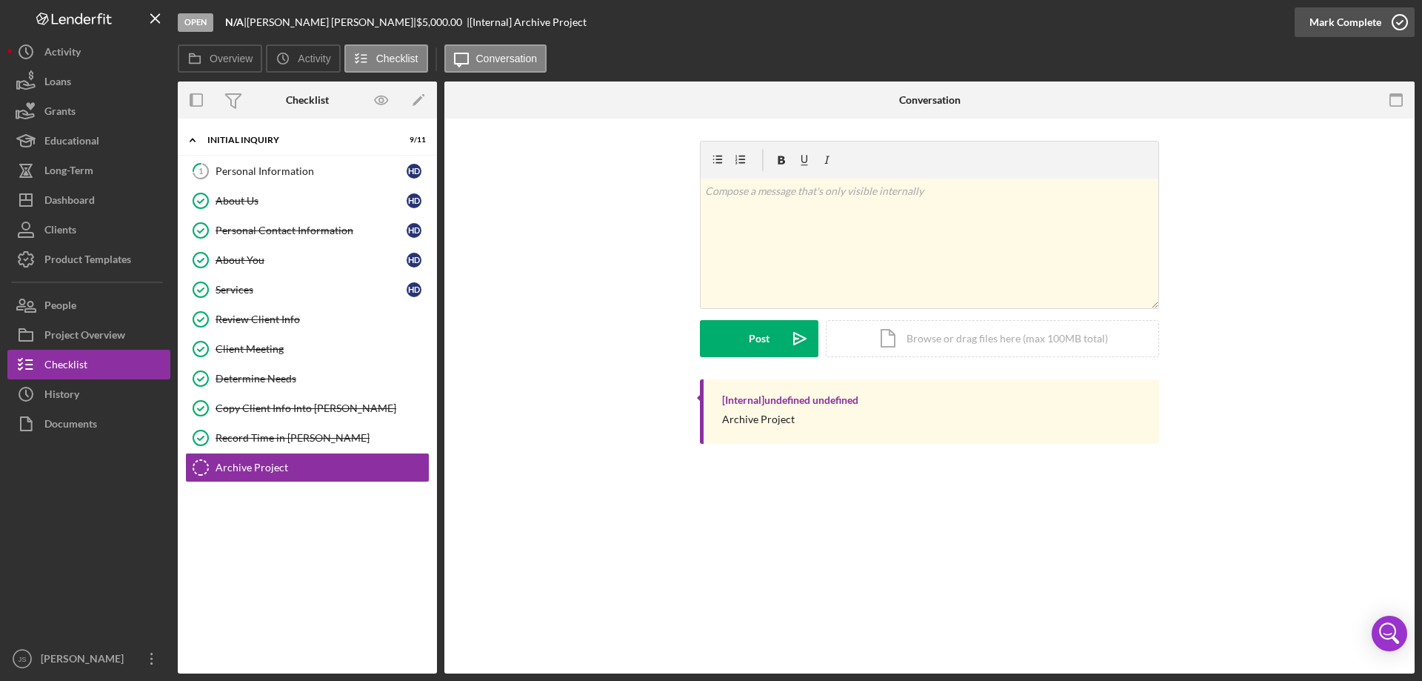
click at [1400, 20] on icon "button" at bounding box center [1400, 22] width 37 height 37
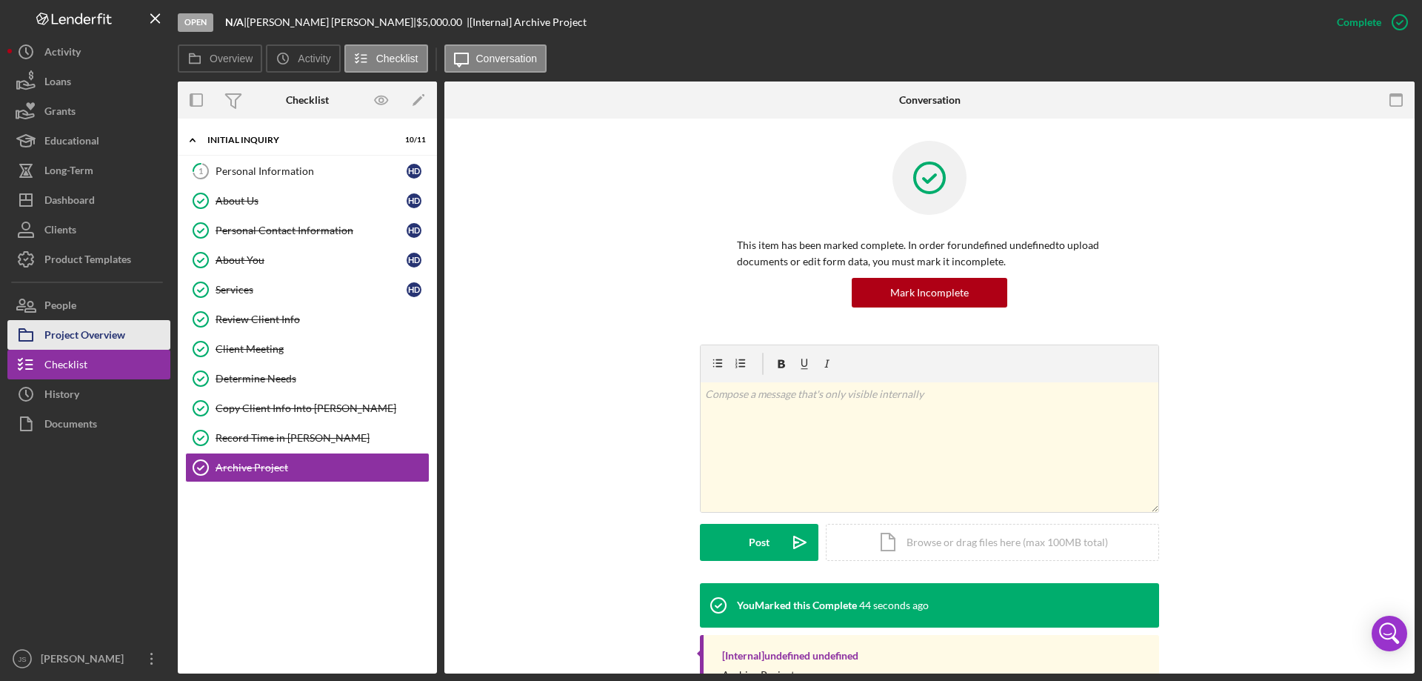
click at [68, 327] on div "Project Overview" at bounding box center [84, 336] width 81 height 33
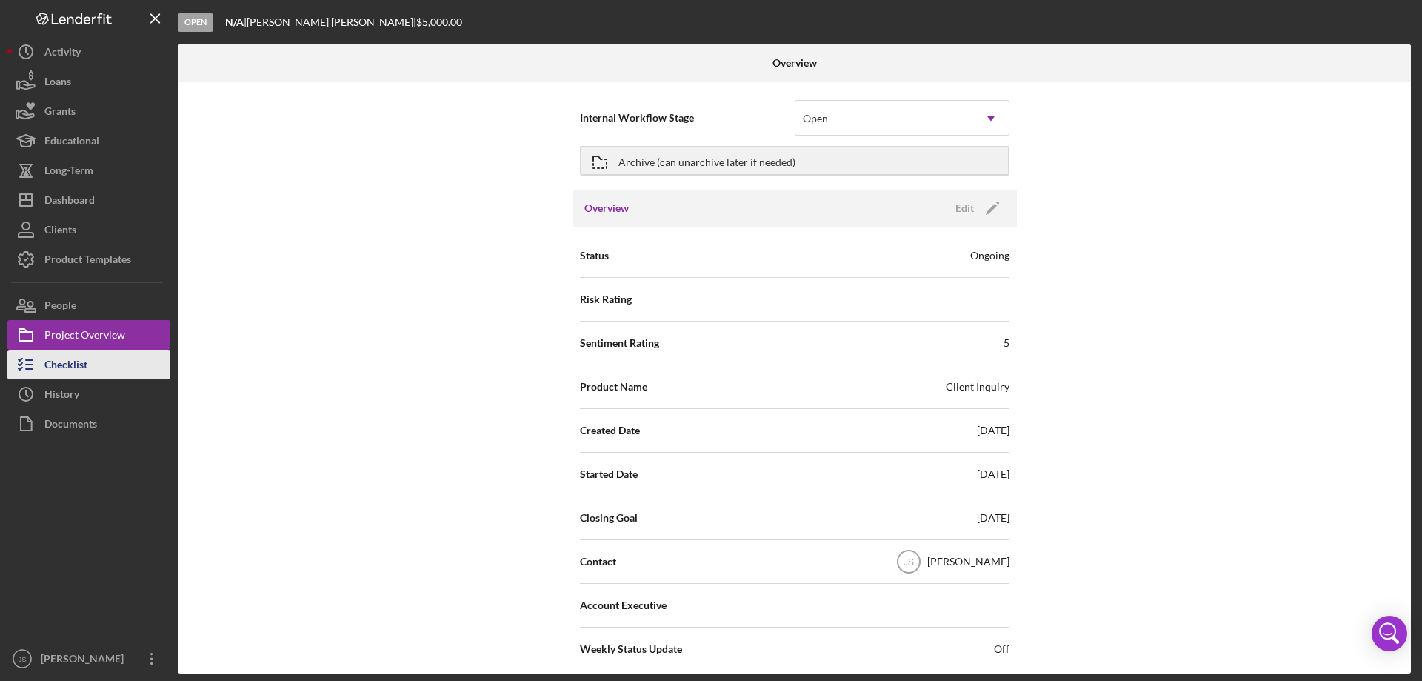
click at [90, 366] on button "Checklist" at bounding box center [88, 365] width 163 height 30
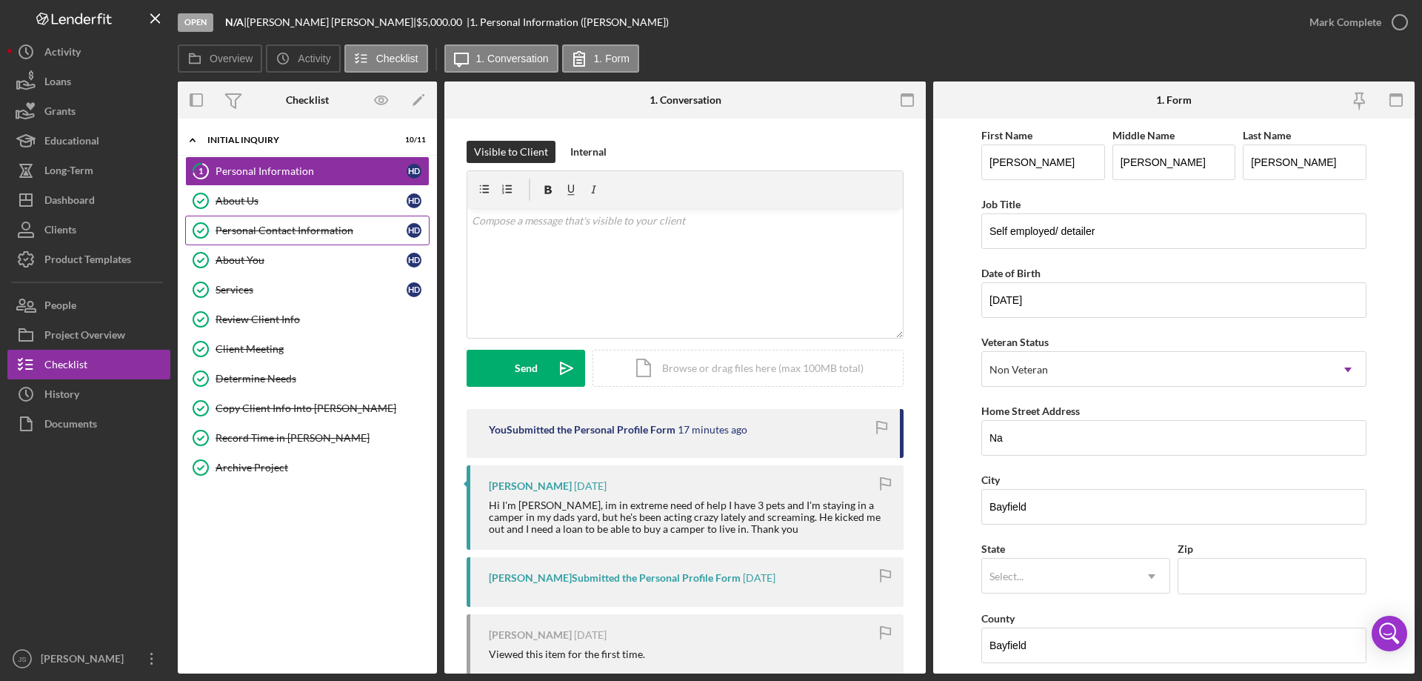
click at [285, 226] on div "Personal Contact Information" at bounding box center [311, 230] width 191 height 12
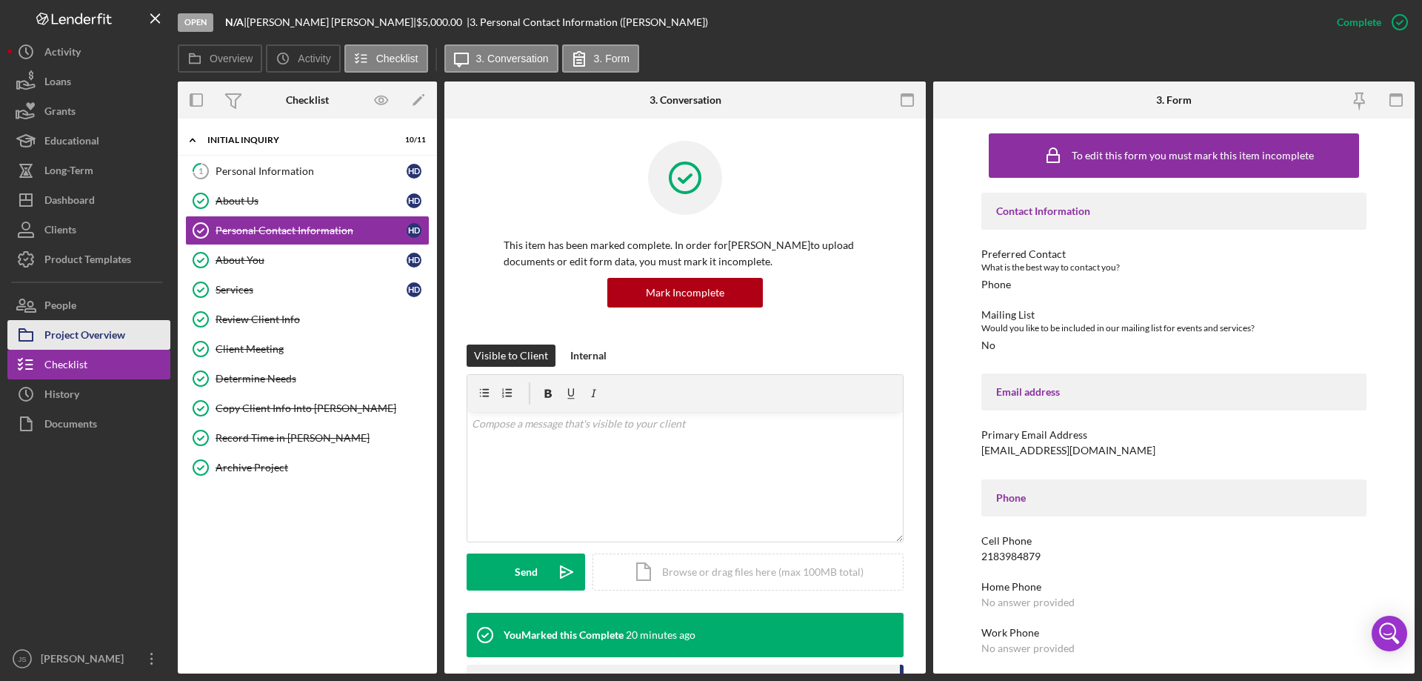
click at [82, 335] on div "Project Overview" at bounding box center [84, 336] width 81 height 33
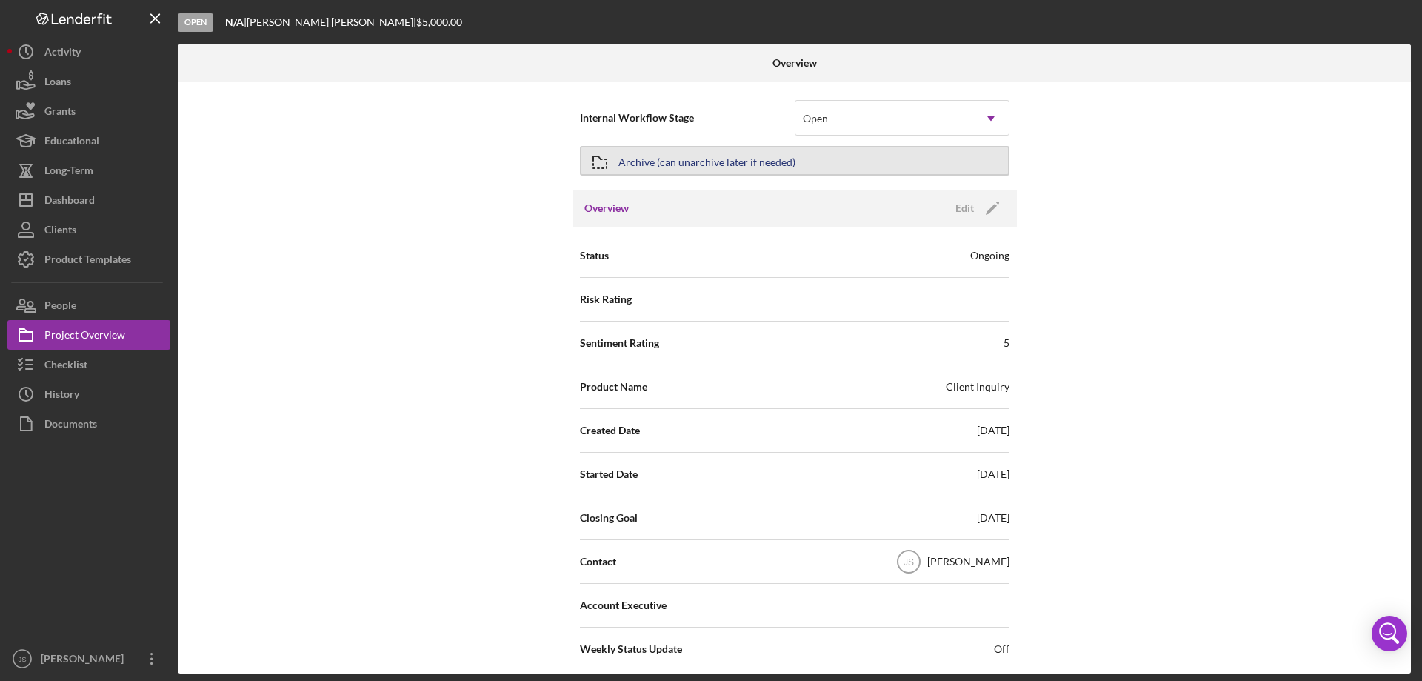
click at [822, 167] on button "Archive (can unarchive later if needed)" at bounding box center [795, 161] width 430 height 30
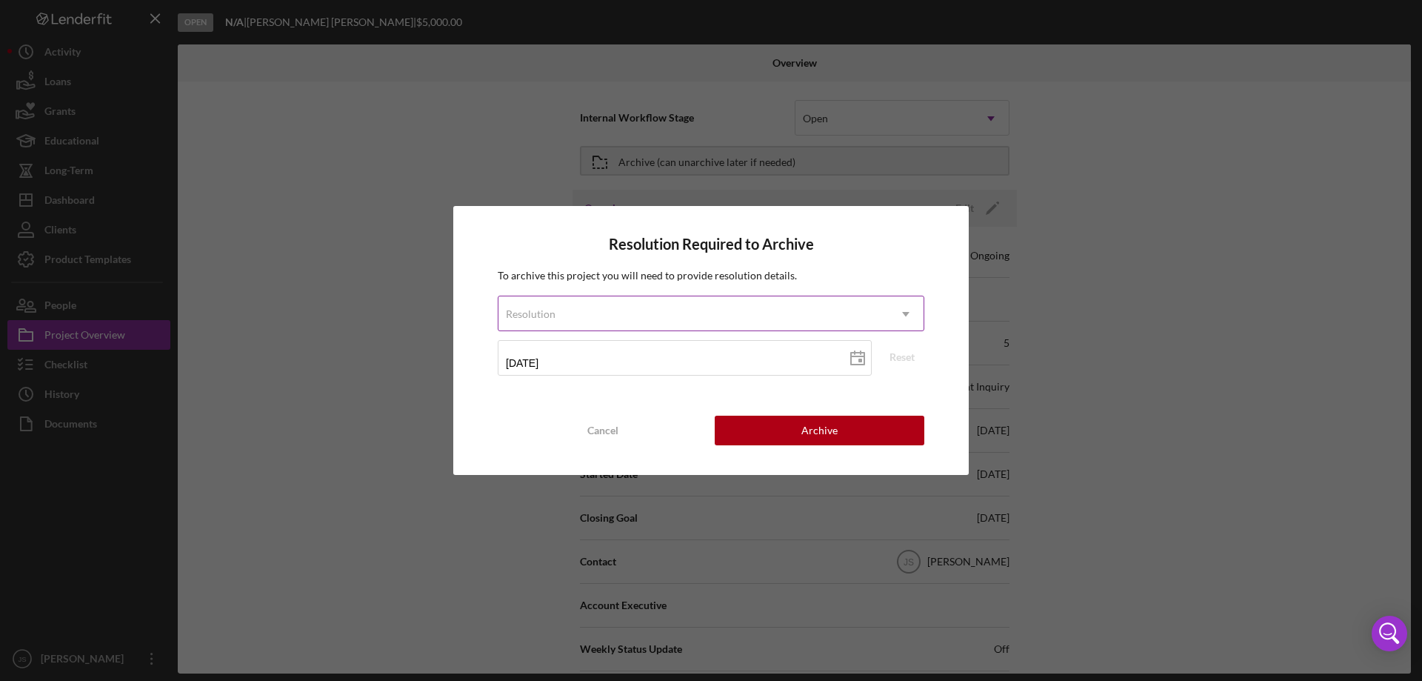
click at [723, 307] on div "Resolution" at bounding box center [694, 314] width 390 height 34
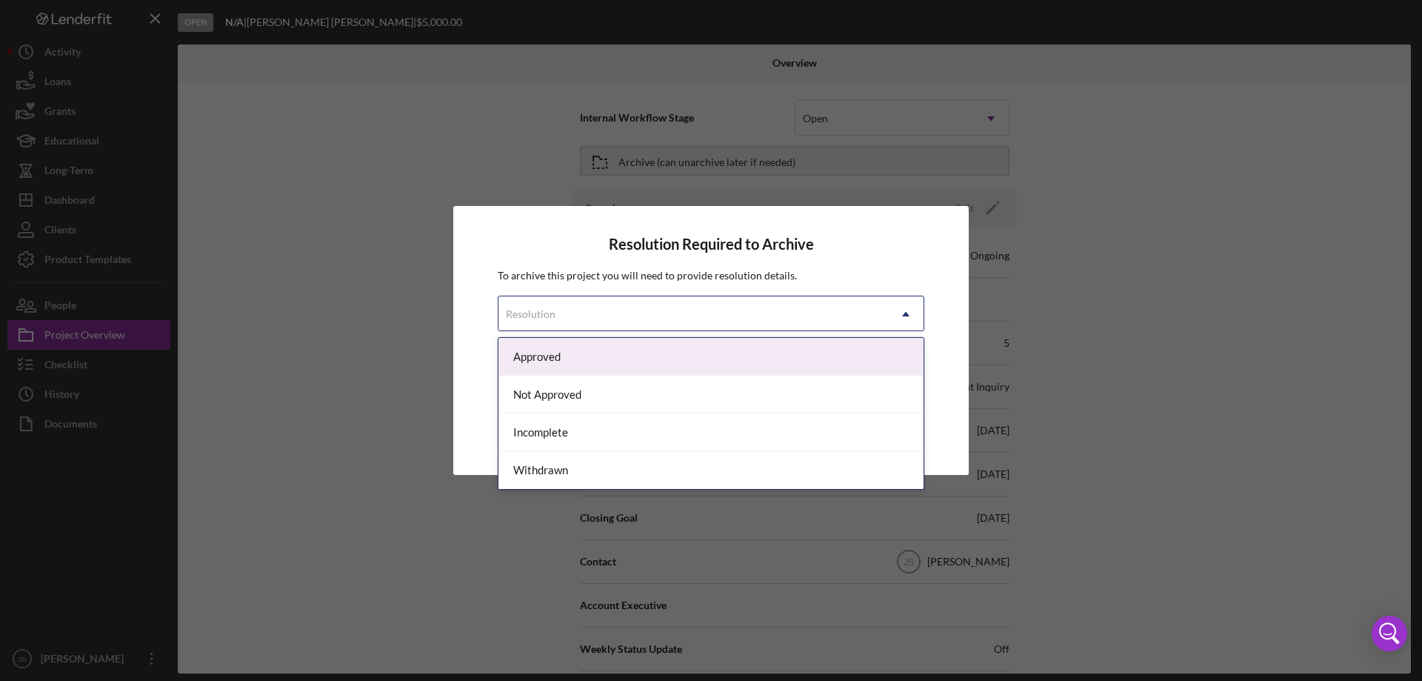
click at [632, 358] on div "Approved" at bounding box center [711, 357] width 425 height 38
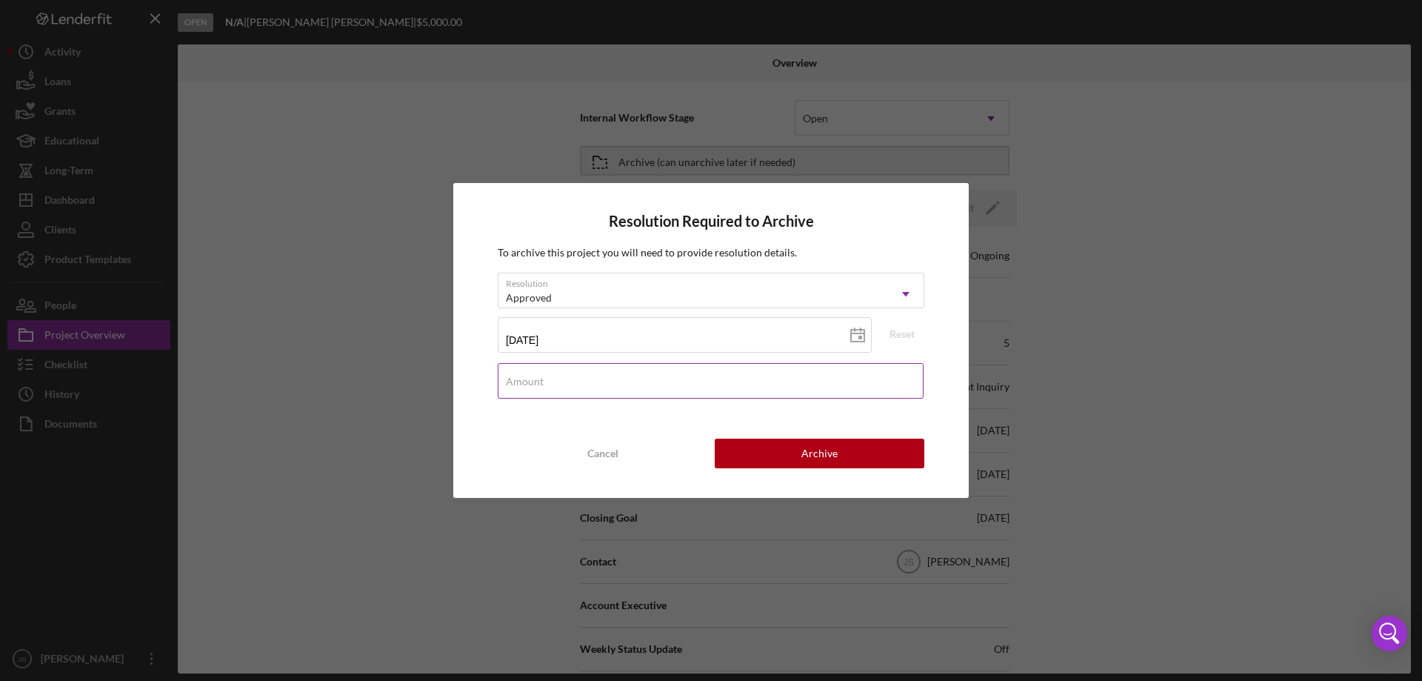
click at [624, 379] on div "Amount" at bounding box center [711, 381] width 427 height 37
type input "$2,500"
click at [832, 447] on div "Archive" at bounding box center [820, 454] width 36 height 30
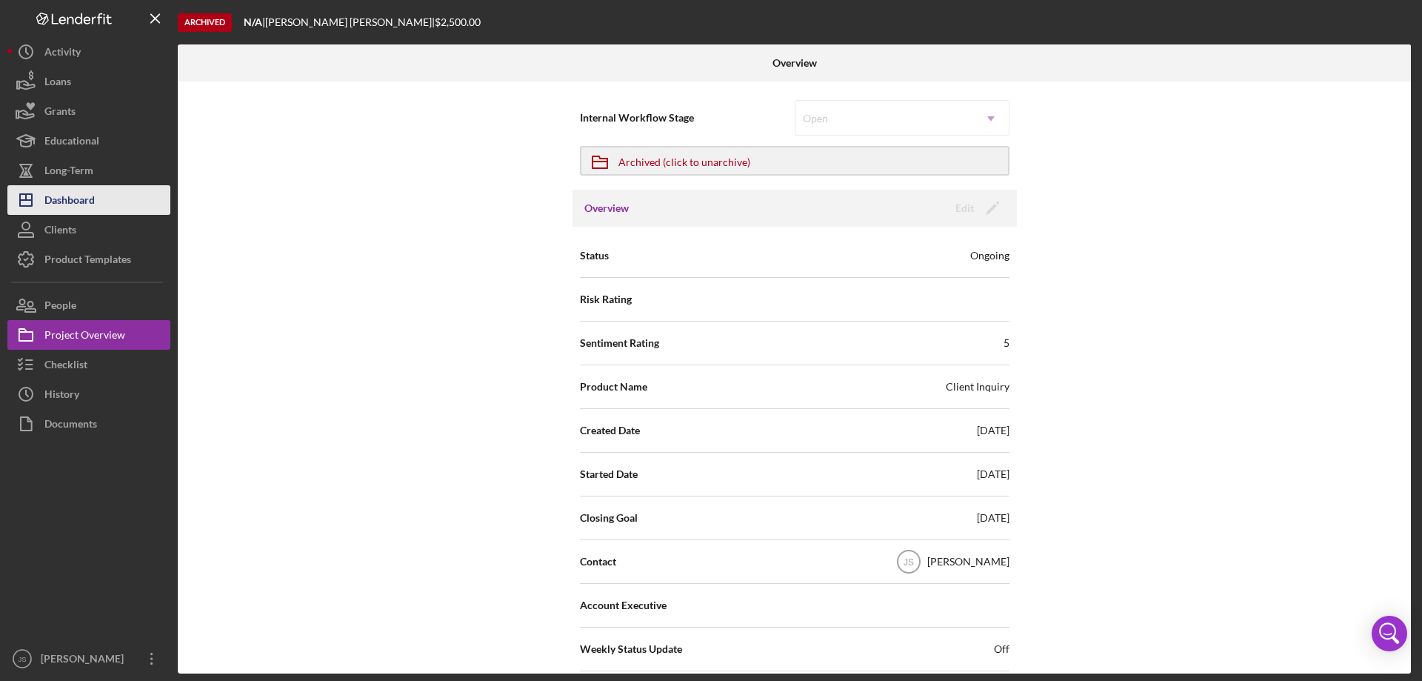
click at [67, 200] on div "Dashboard" at bounding box center [69, 201] width 50 height 33
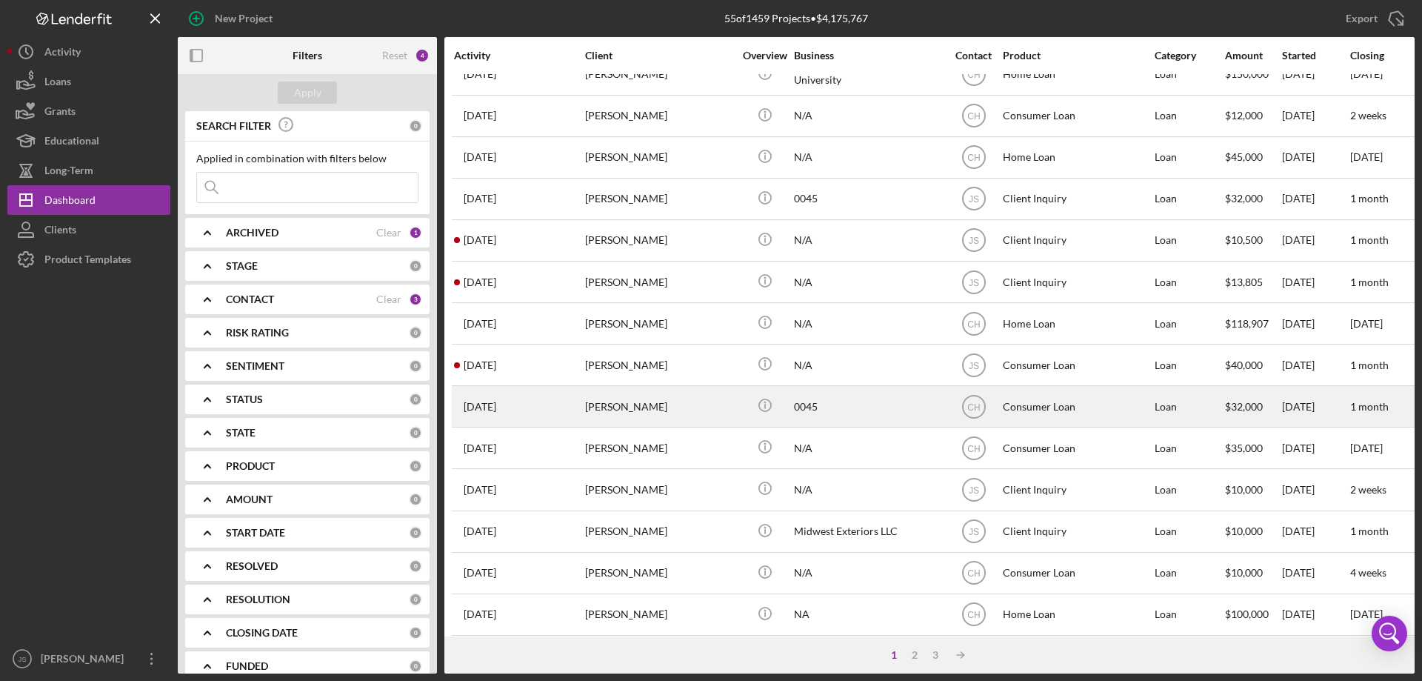
scroll to position [496, 0]
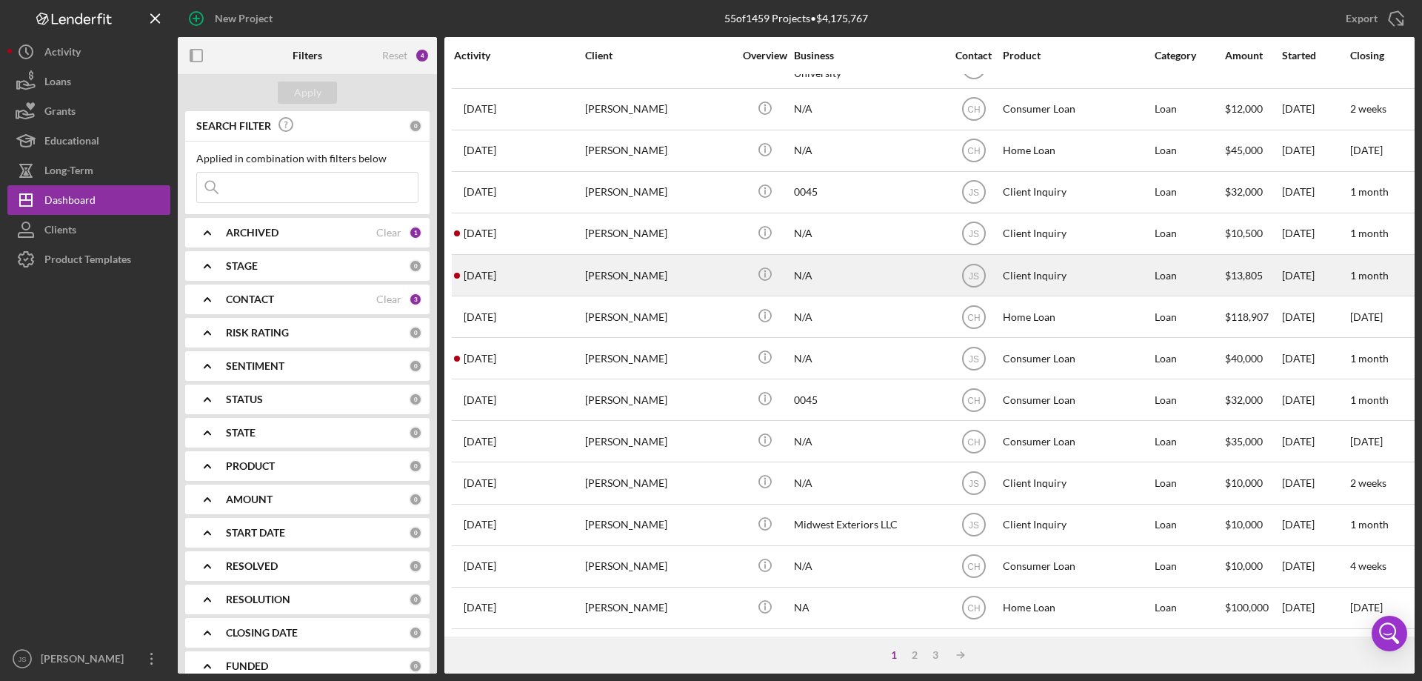
click at [718, 273] on div "[PERSON_NAME]" at bounding box center [659, 275] width 148 height 39
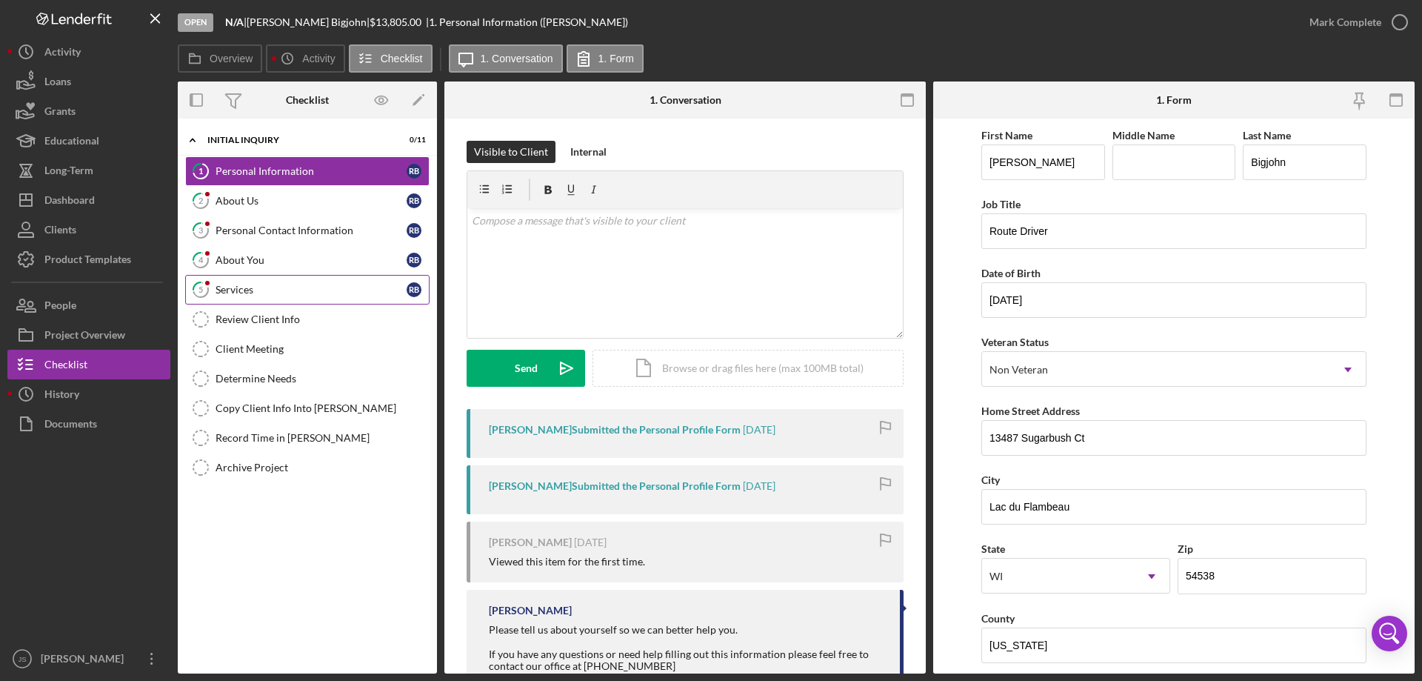
click at [299, 292] on div "Services" at bounding box center [311, 290] width 191 height 12
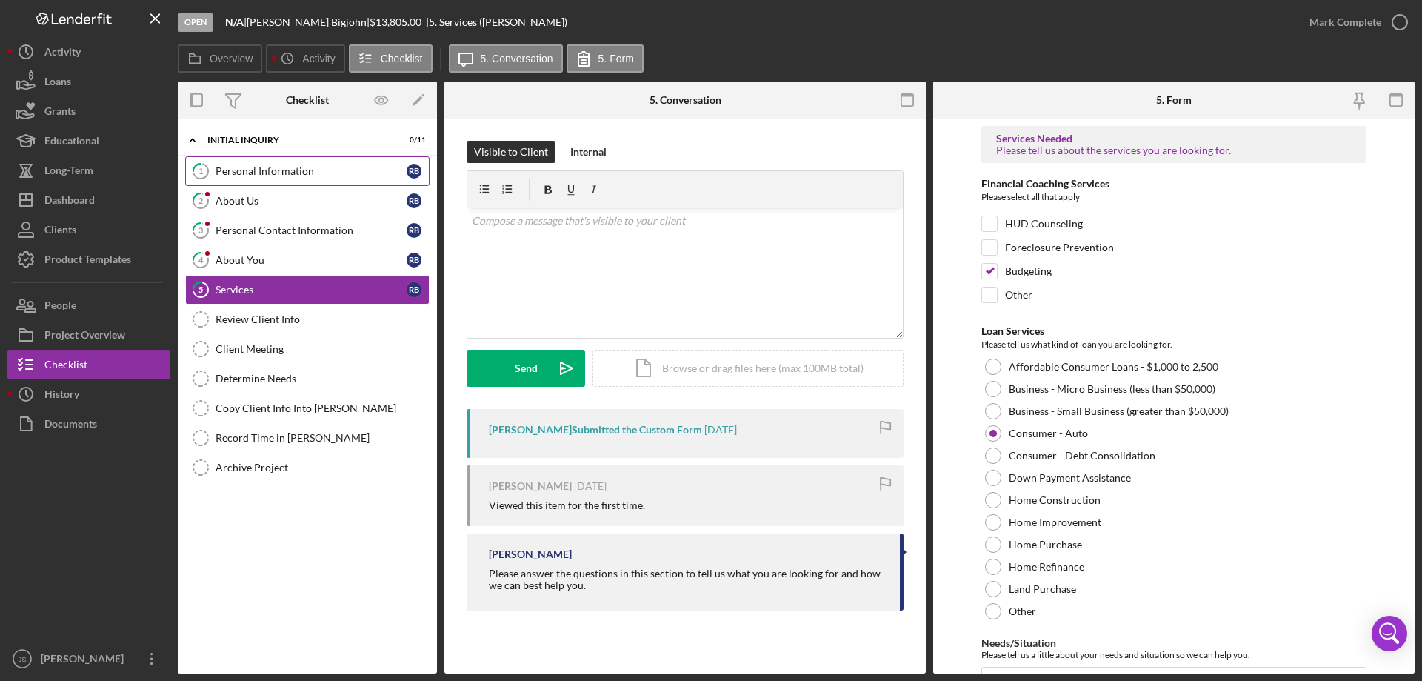
drag, startPoint x: 290, startPoint y: 171, endPoint x: 313, endPoint y: 169, distance: 22.3
click at [293, 171] on div "Personal Information" at bounding box center [311, 171] width 191 height 12
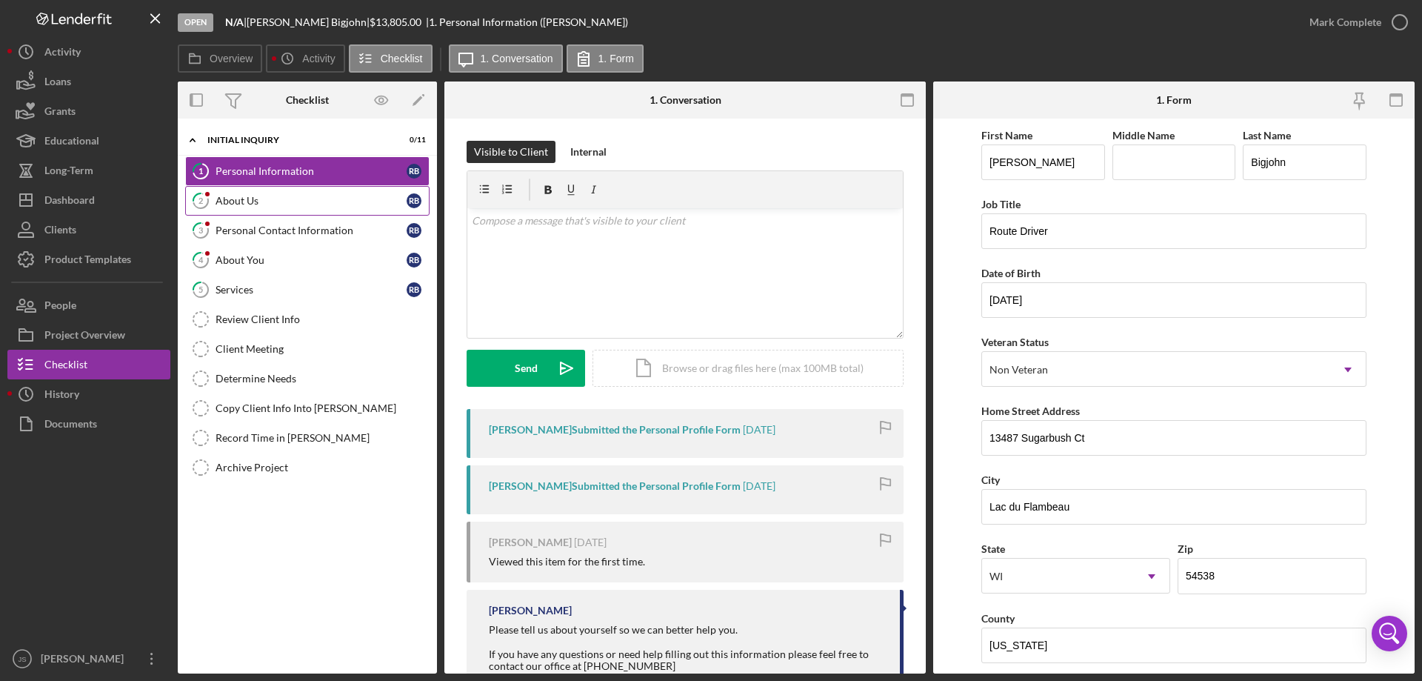
click at [230, 199] on div "About Us" at bounding box center [311, 201] width 191 height 12
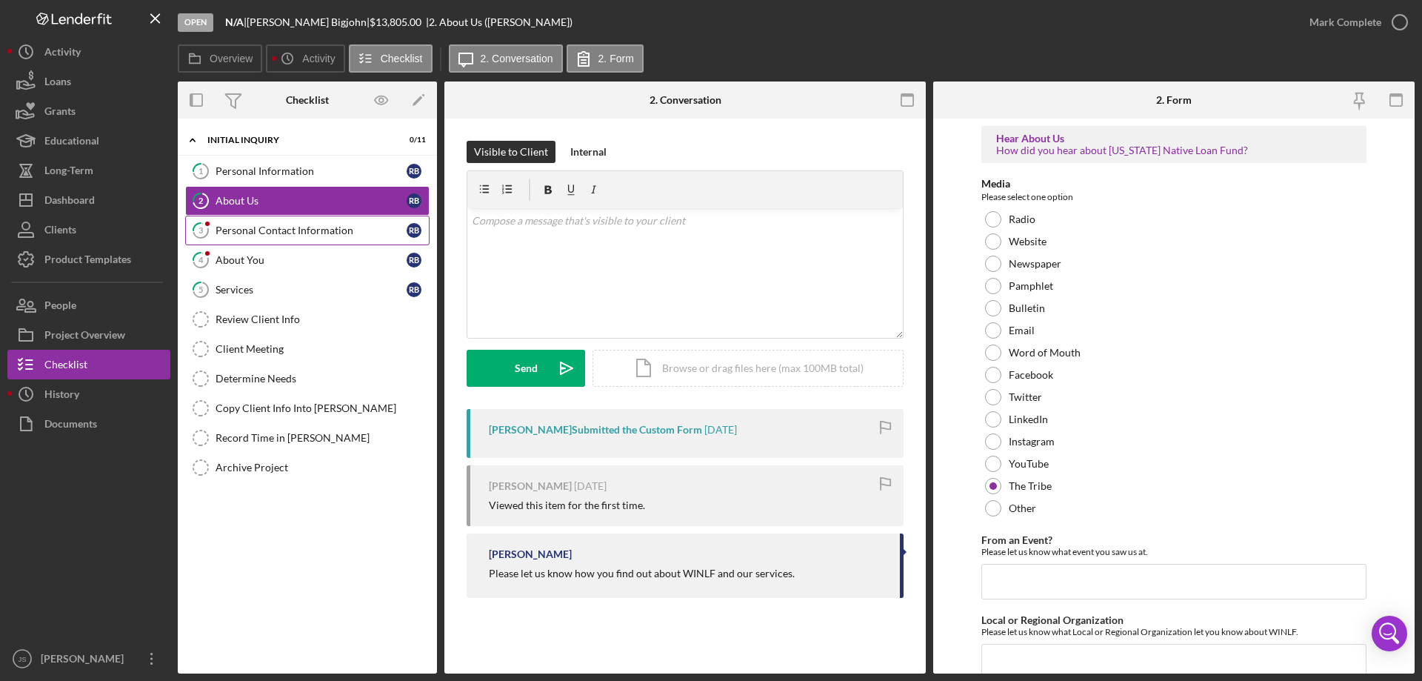
click at [239, 230] on div "Personal Contact Information" at bounding box center [311, 230] width 191 height 12
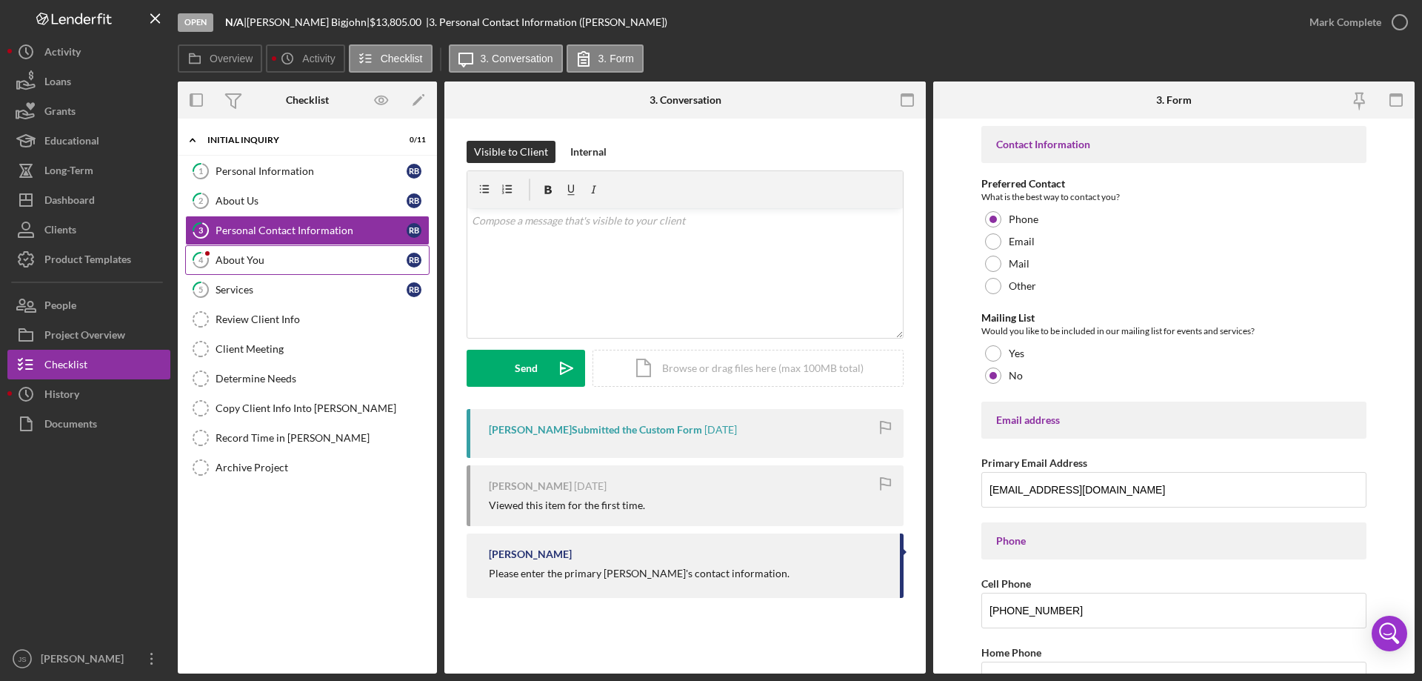
click at [239, 260] on div "About You" at bounding box center [311, 260] width 191 height 12
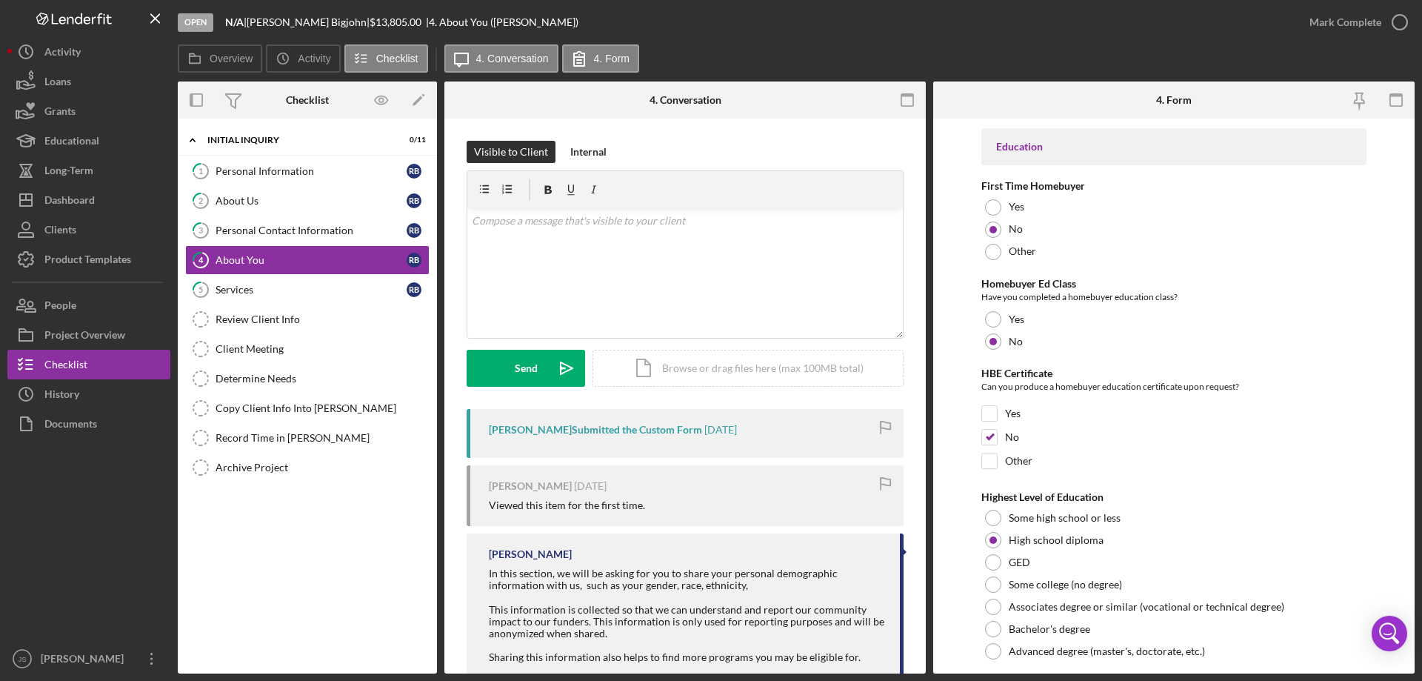
scroll to position [3080, 0]
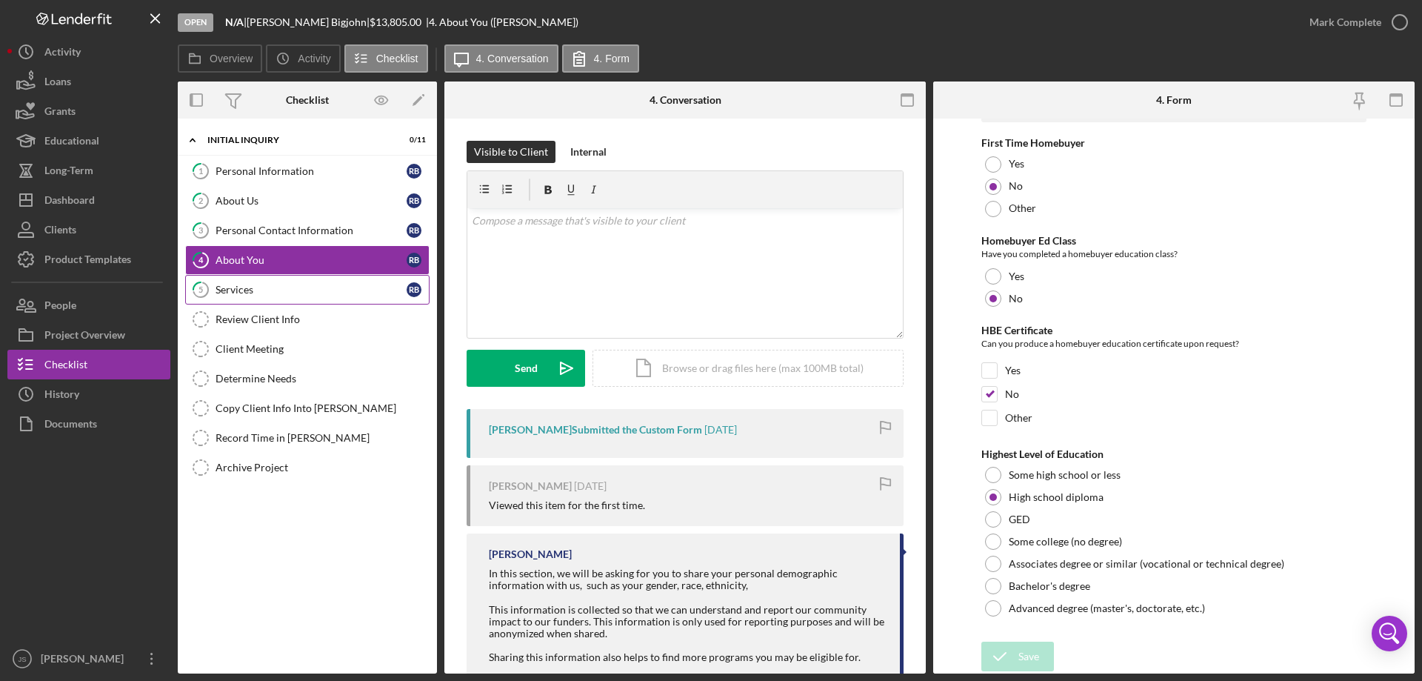
click at [288, 297] on link "5 Services R B" at bounding box center [307, 290] width 244 height 30
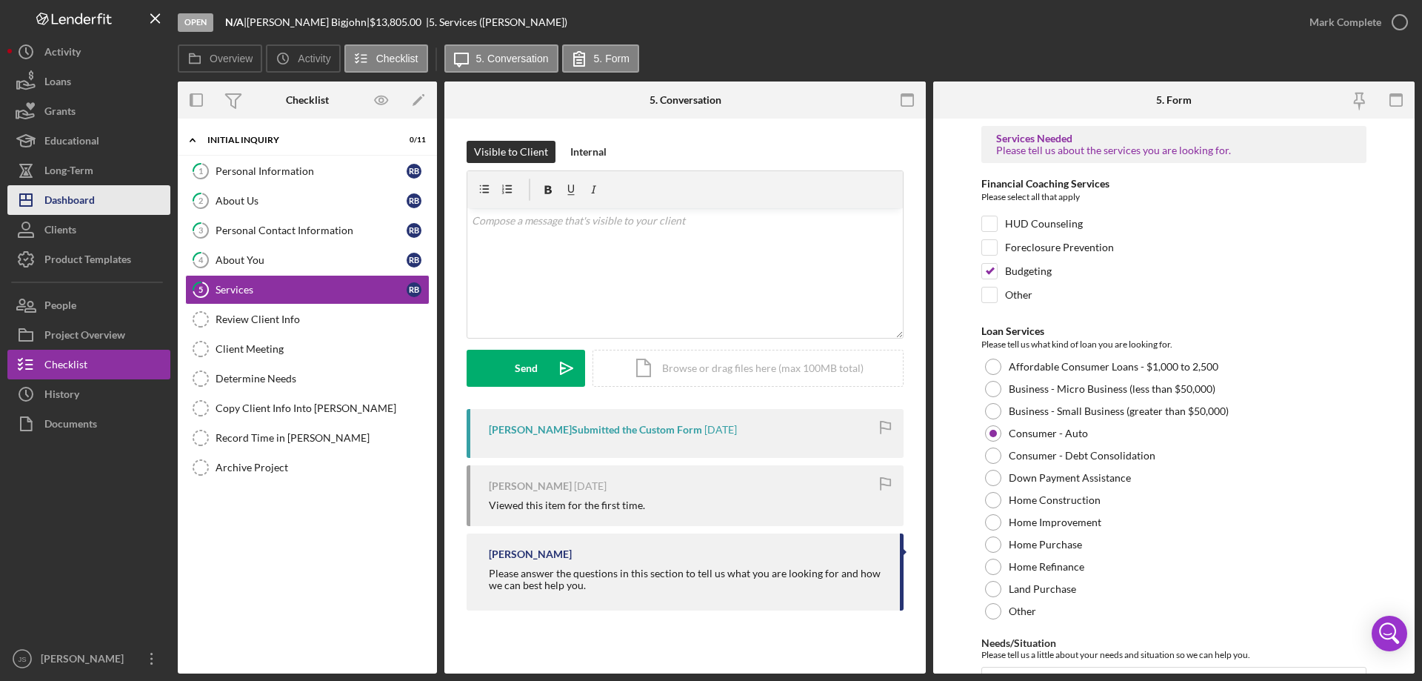
click at [99, 198] on button "Icon/Dashboard Dashboard" at bounding box center [88, 200] width 163 height 30
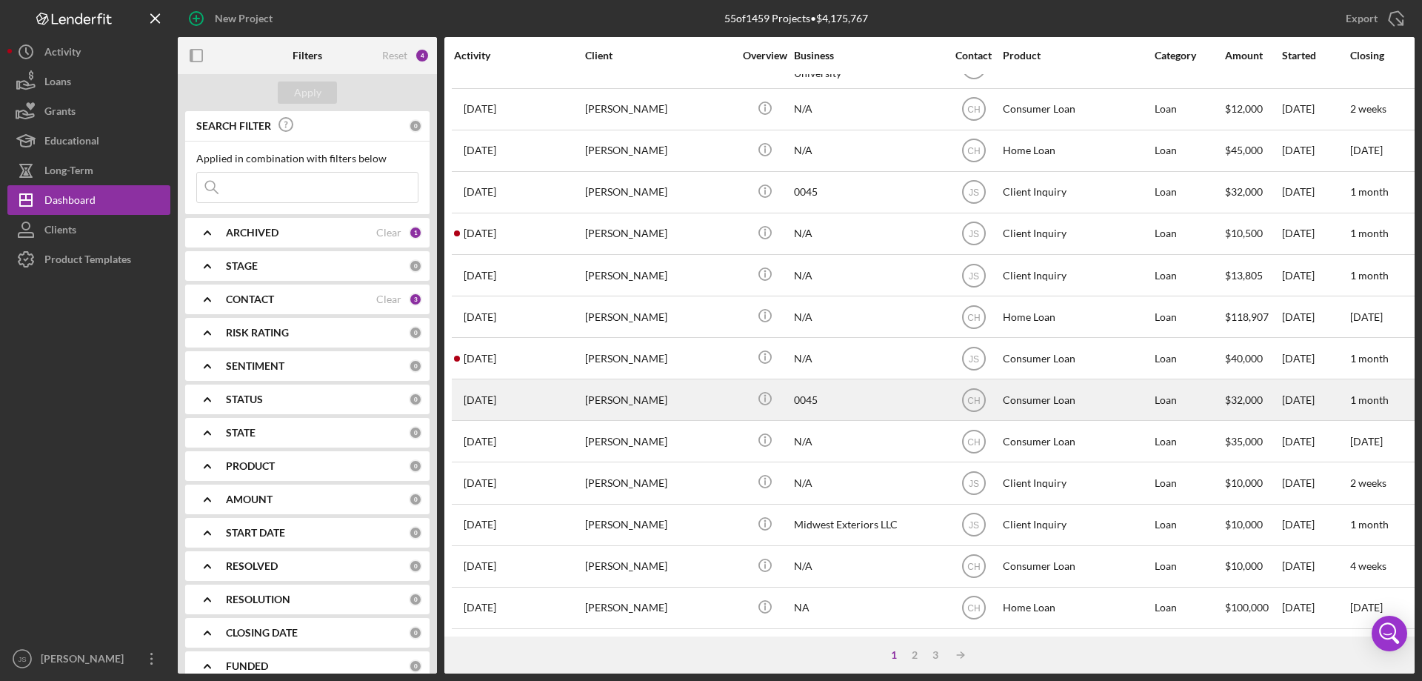
scroll to position [422, 0]
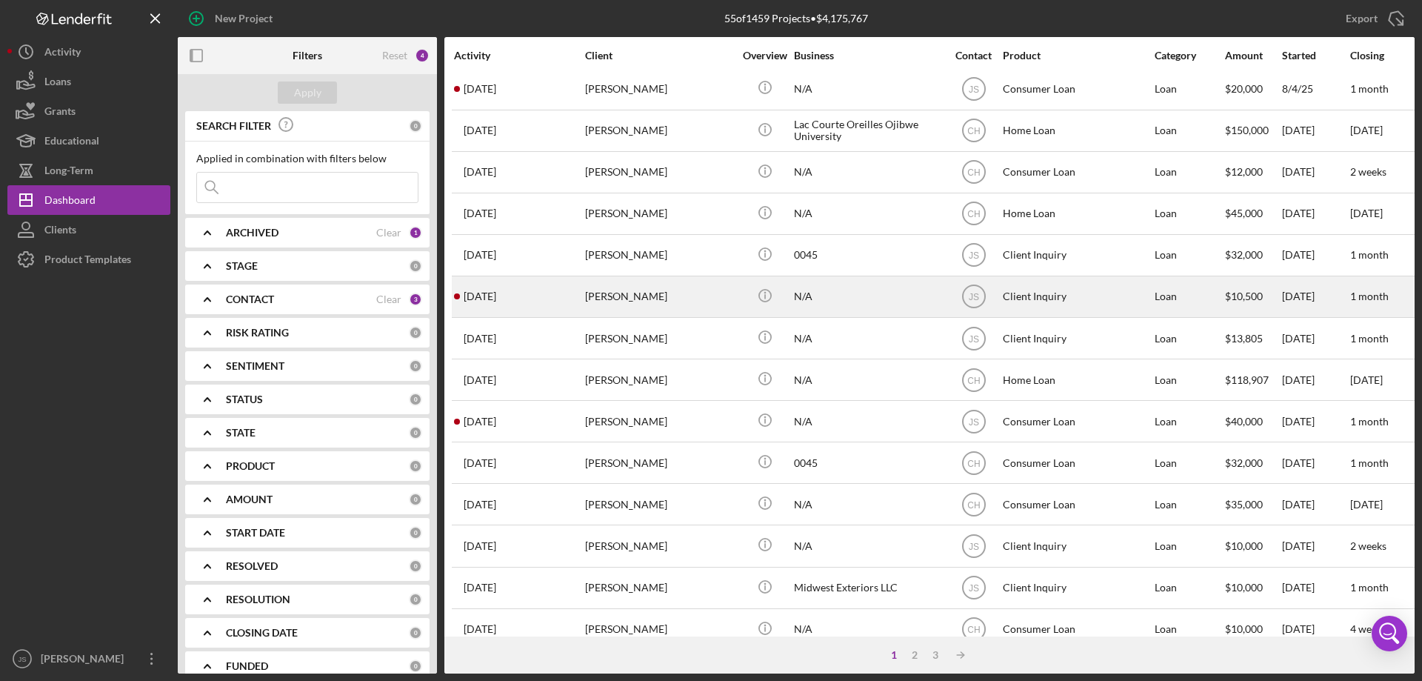
click at [704, 302] on div "[PERSON_NAME]" at bounding box center [659, 296] width 148 height 39
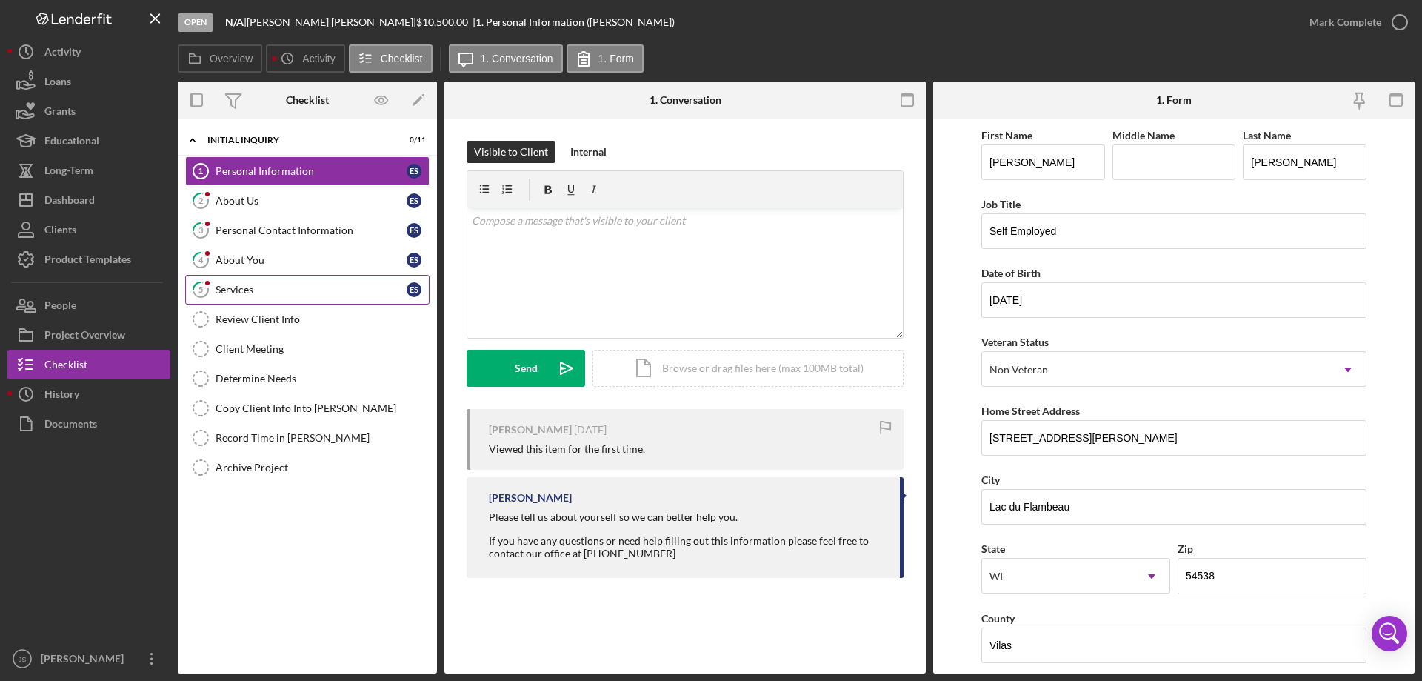
click at [317, 291] on div "Services" at bounding box center [311, 290] width 191 height 12
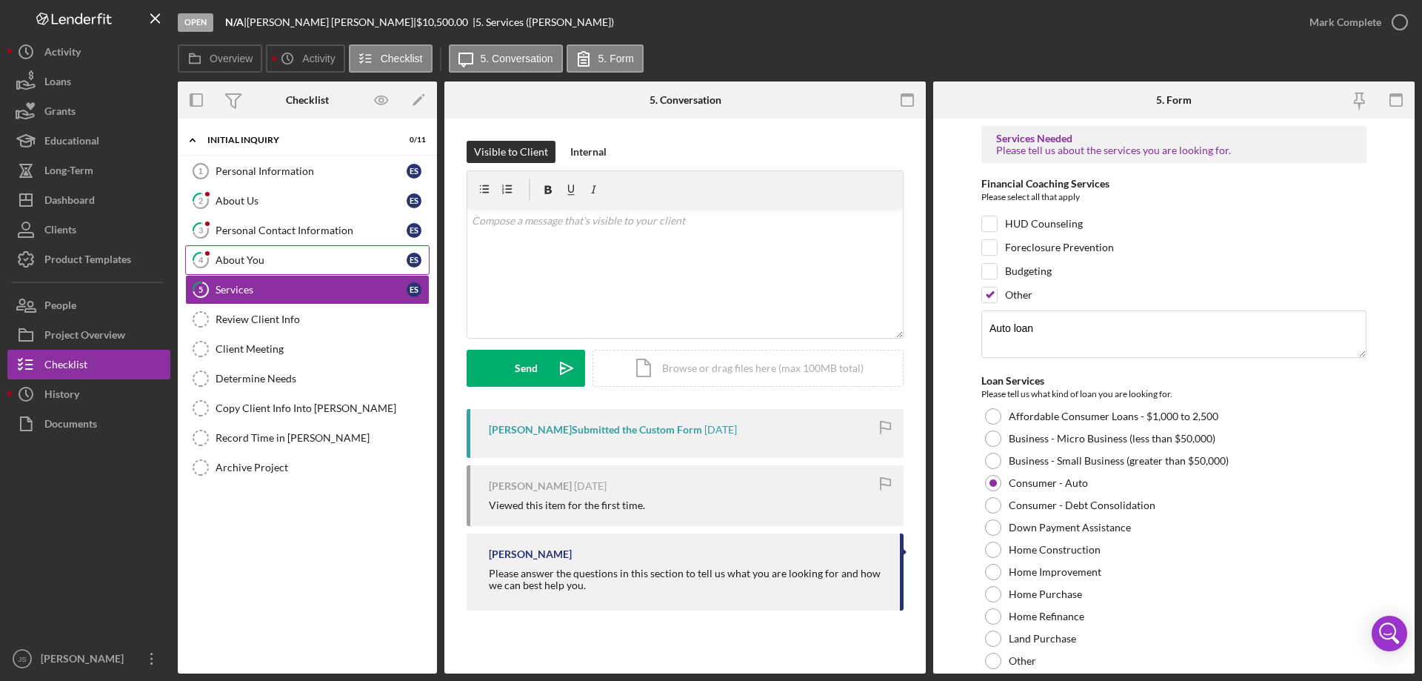
click at [282, 259] on div "About You" at bounding box center [311, 260] width 191 height 12
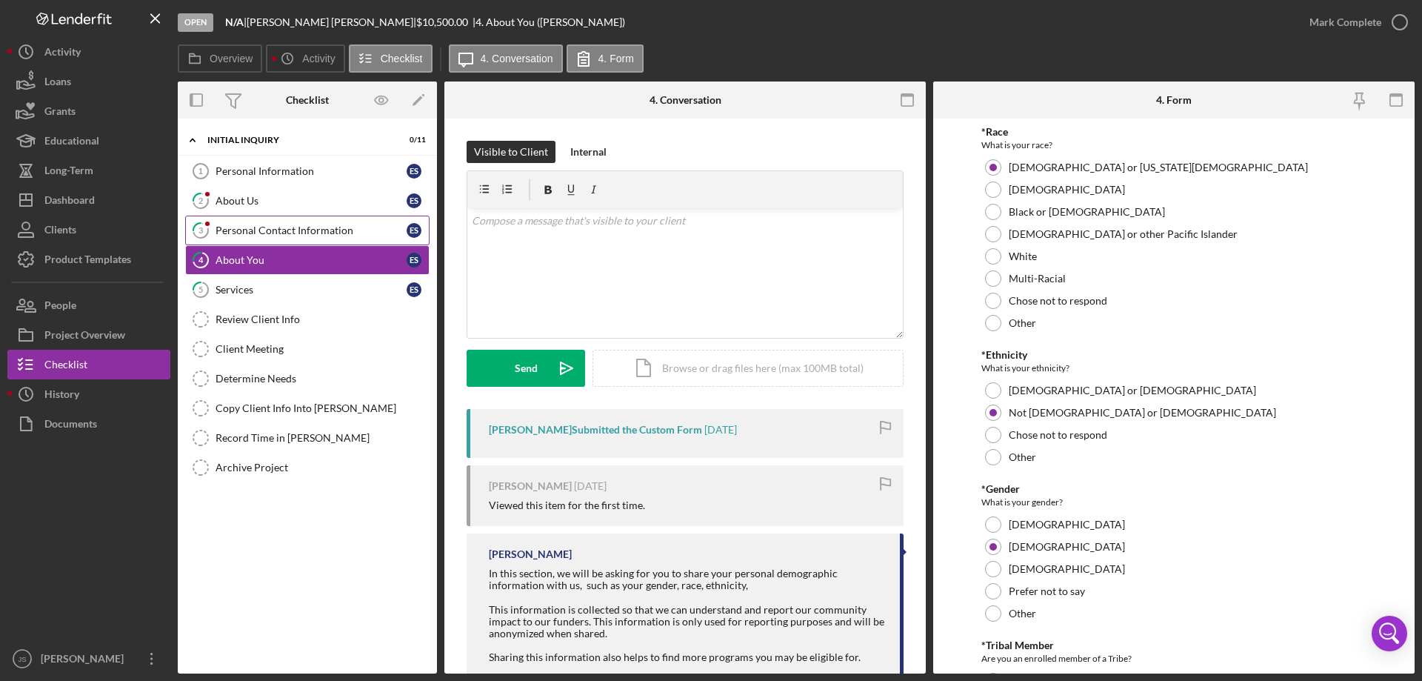
click at [307, 236] on div "Personal Contact Information" at bounding box center [311, 230] width 191 height 12
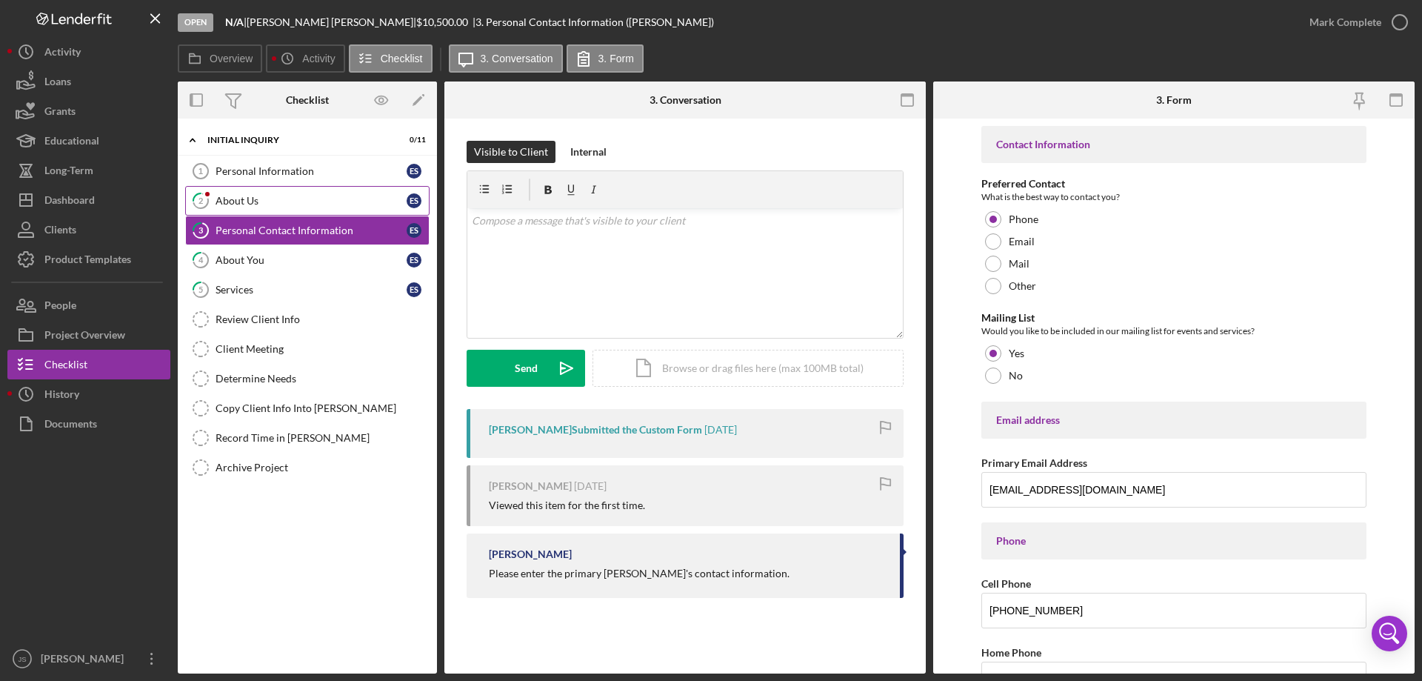
click at [280, 205] on div "About Us" at bounding box center [311, 201] width 191 height 12
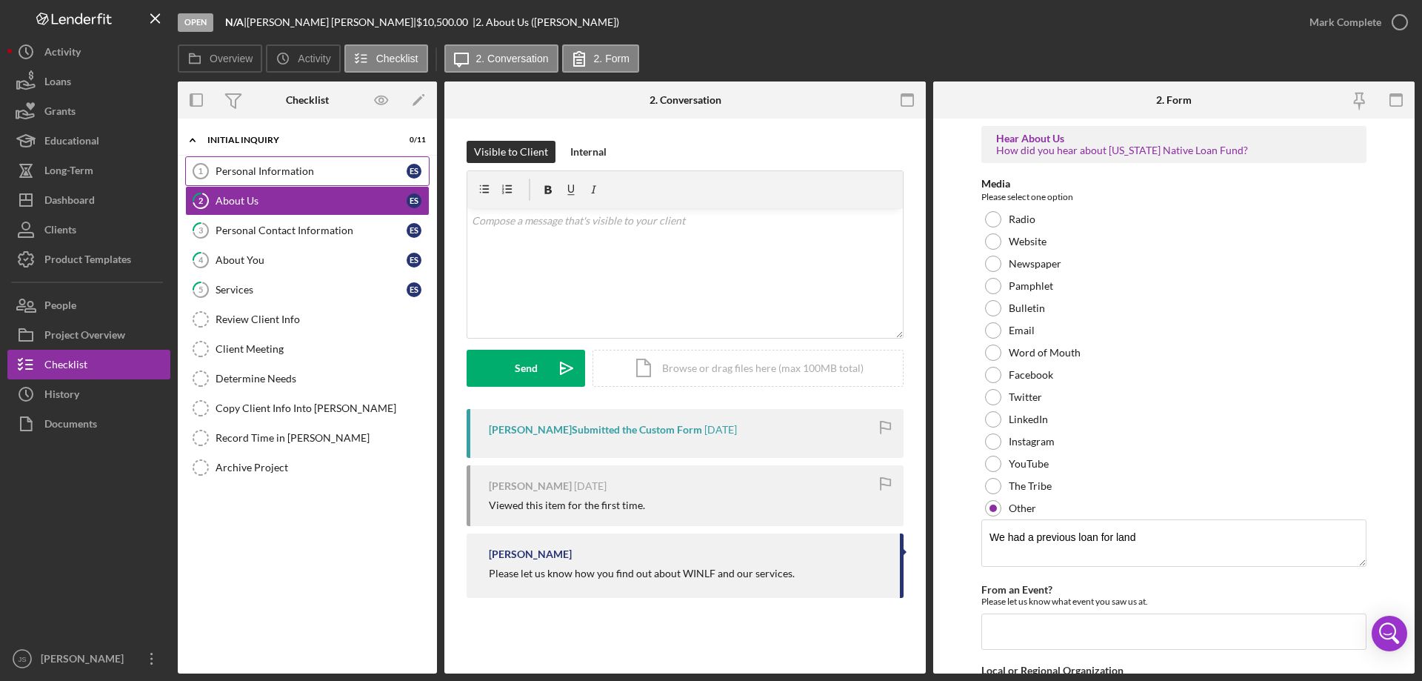
click at [313, 176] on div "Personal Information" at bounding box center [311, 171] width 191 height 12
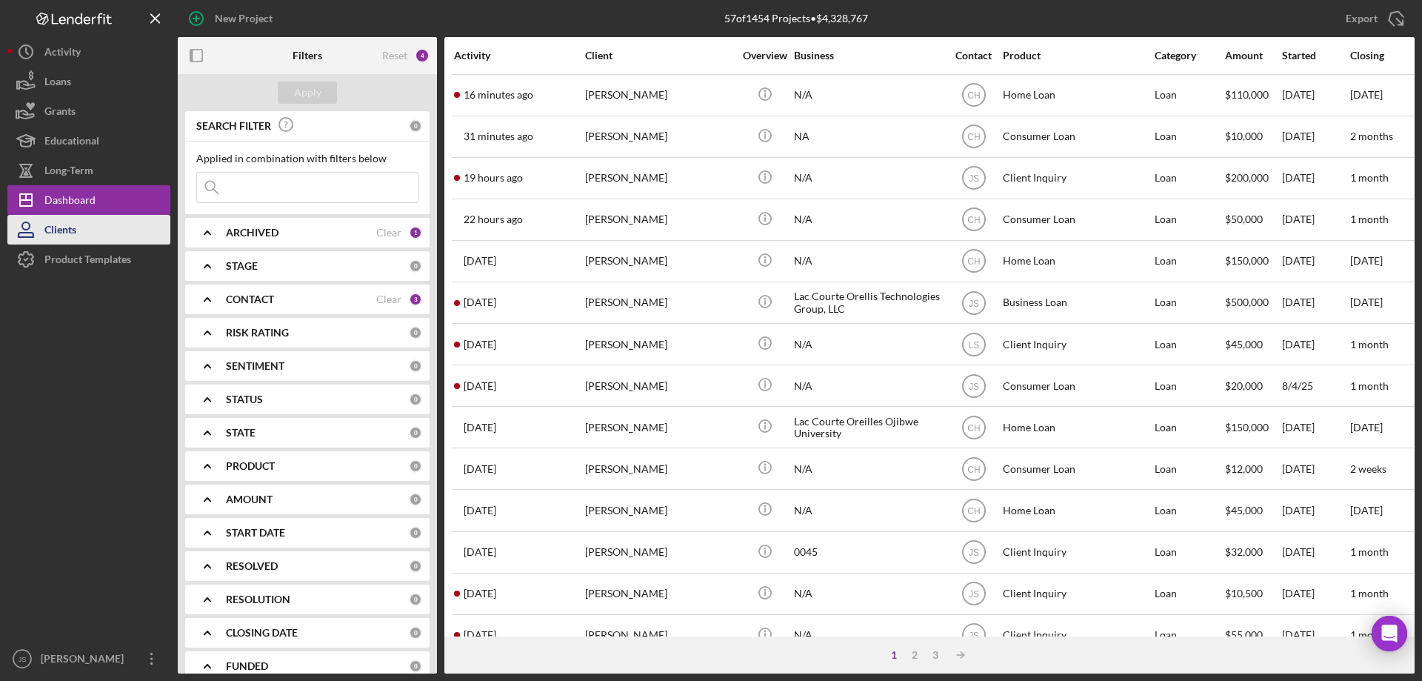
click at [84, 227] on button "Clients" at bounding box center [88, 230] width 163 height 30
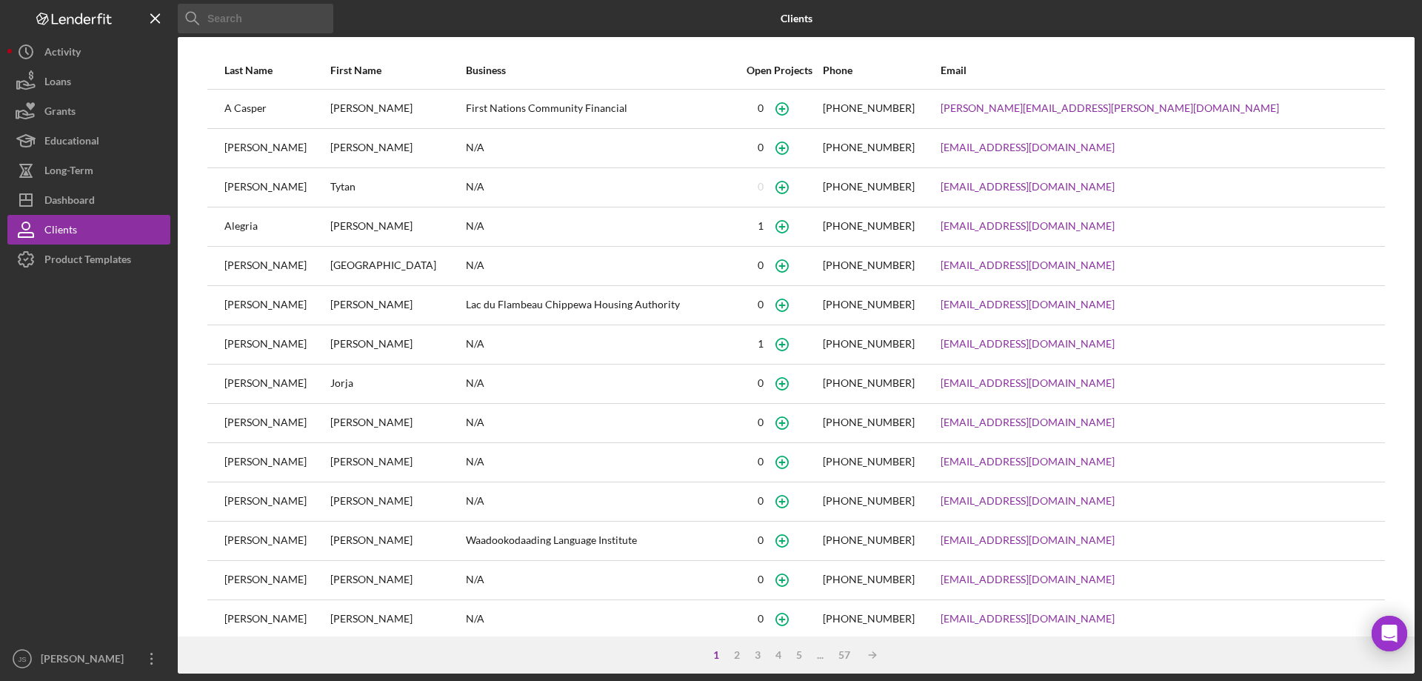
click at [241, 21] on input at bounding box center [256, 19] width 156 height 30
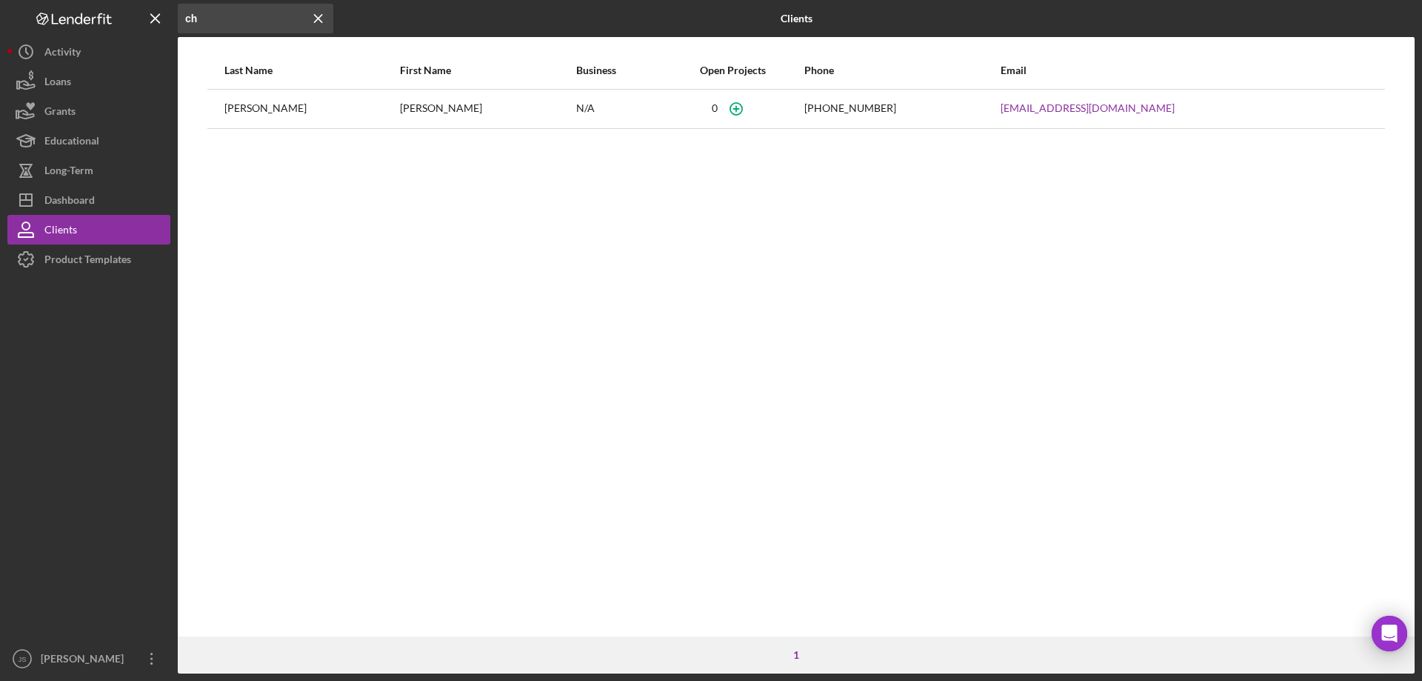
type input "c"
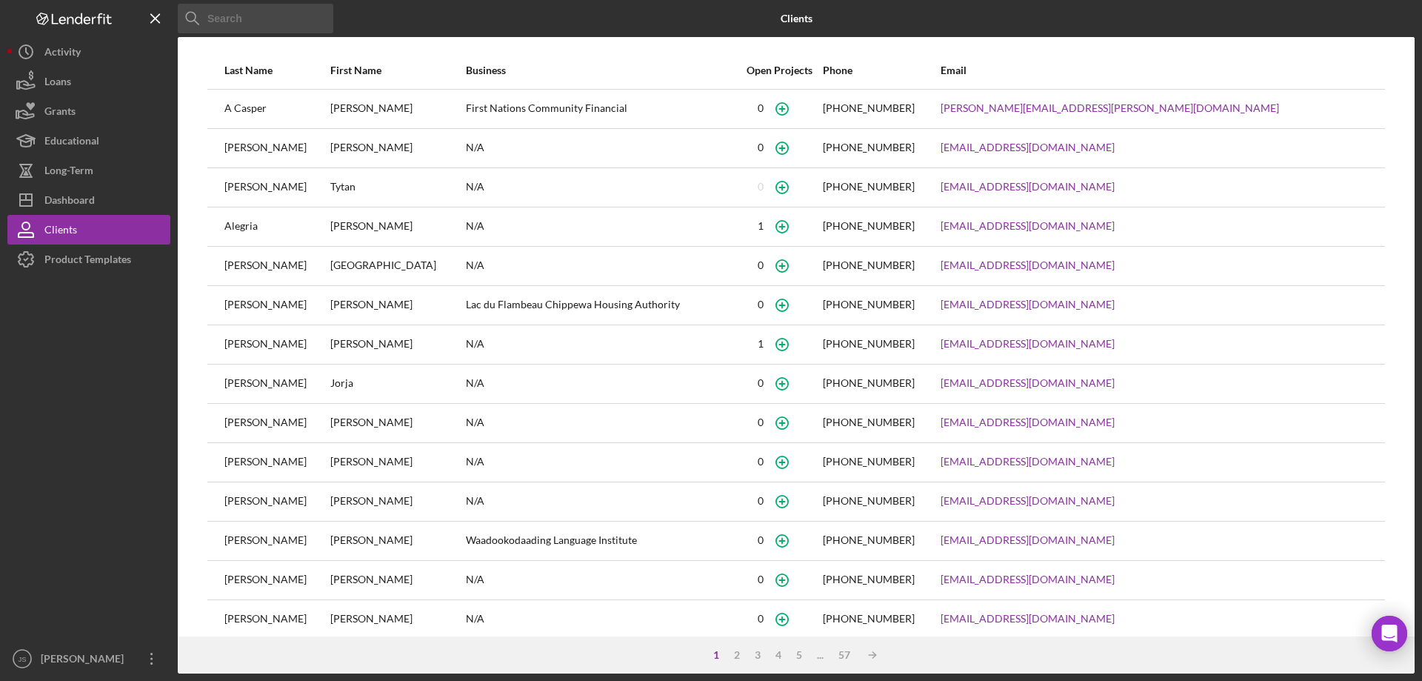
click at [257, 23] on input at bounding box center [256, 19] width 156 height 30
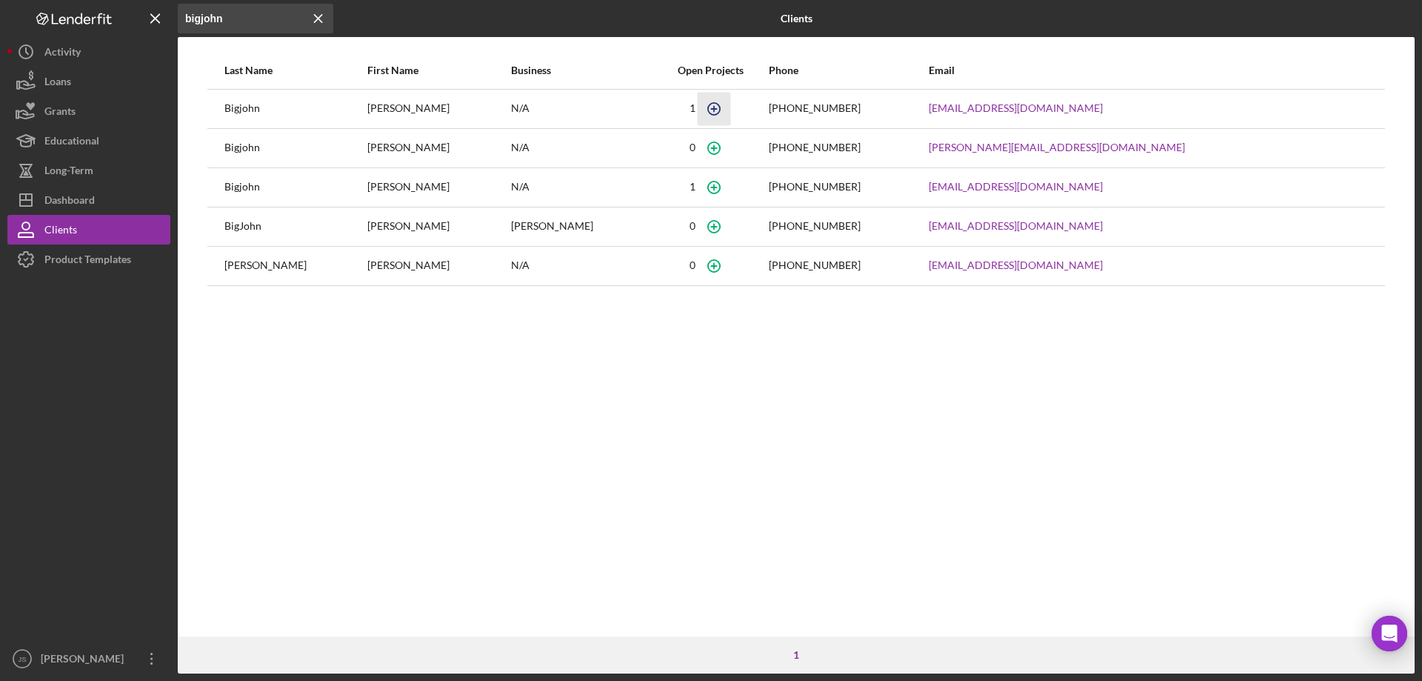
type input "bigjohn"
click at [707, 110] on icon "button" at bounding box center [713, 108] width 33 height 33
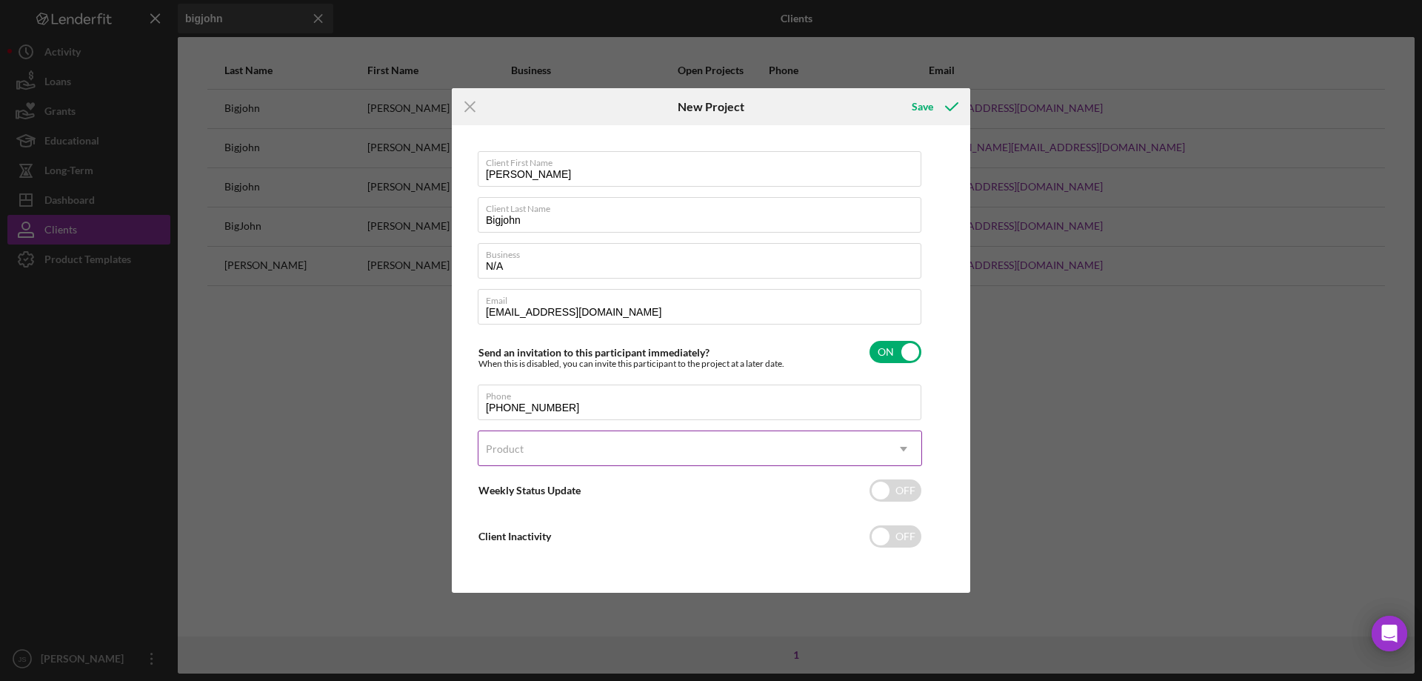
click at [652, 450] on div "Product" at bounding box center [682, 449] width 407 height 34
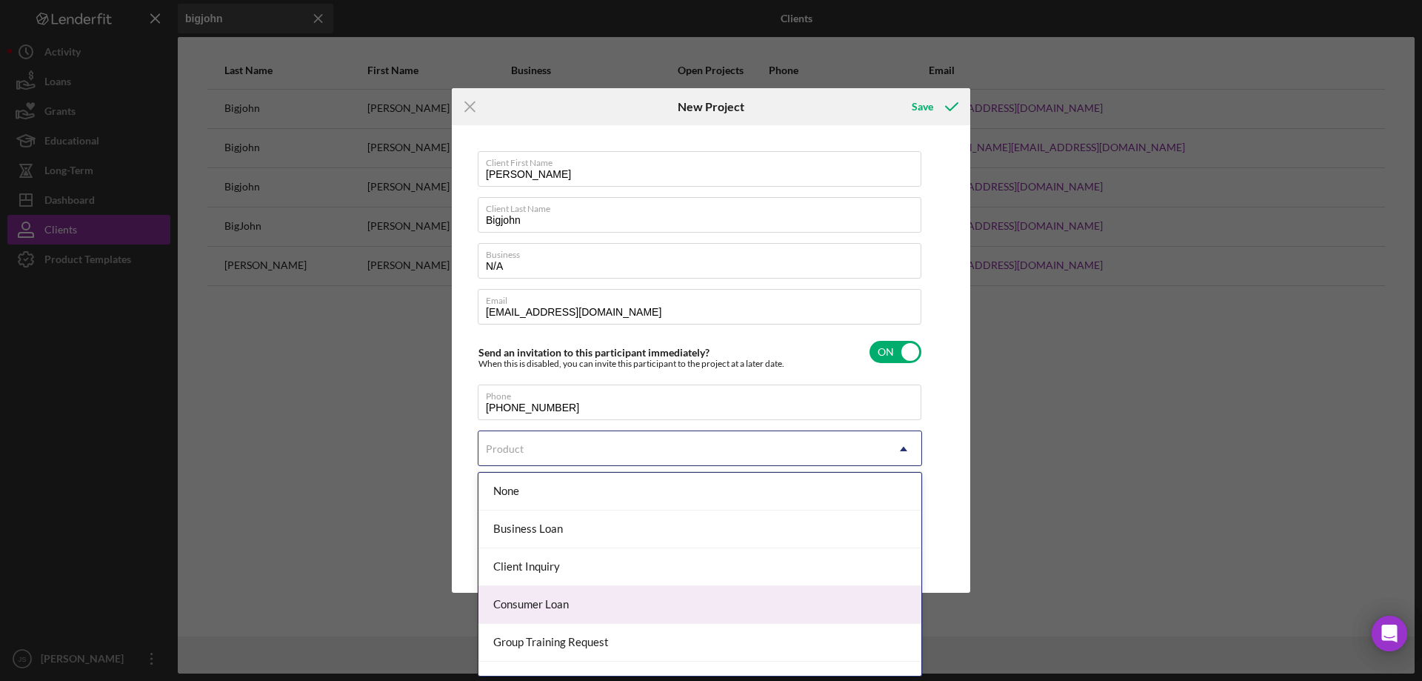
click at [618, 609] on div "Consumer Loan" at bounding box center [700, 605] width 443 height 38
checkbox input "true"
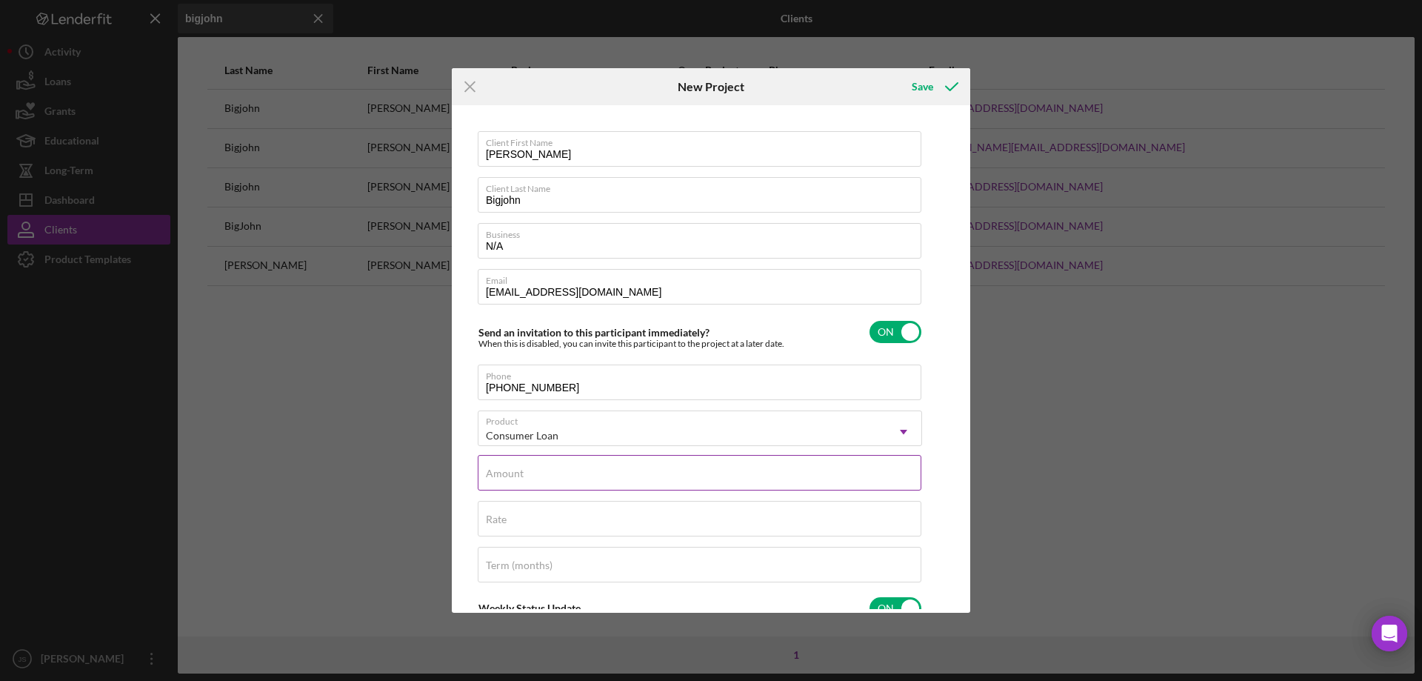
click at [604, 482] on input "Amount" at bounding box center [700, 473] width 444 height 36
type input "$10,000"
click at [516, 517] on div "Rate" at bounding box center [700, 519] width 444 height 37
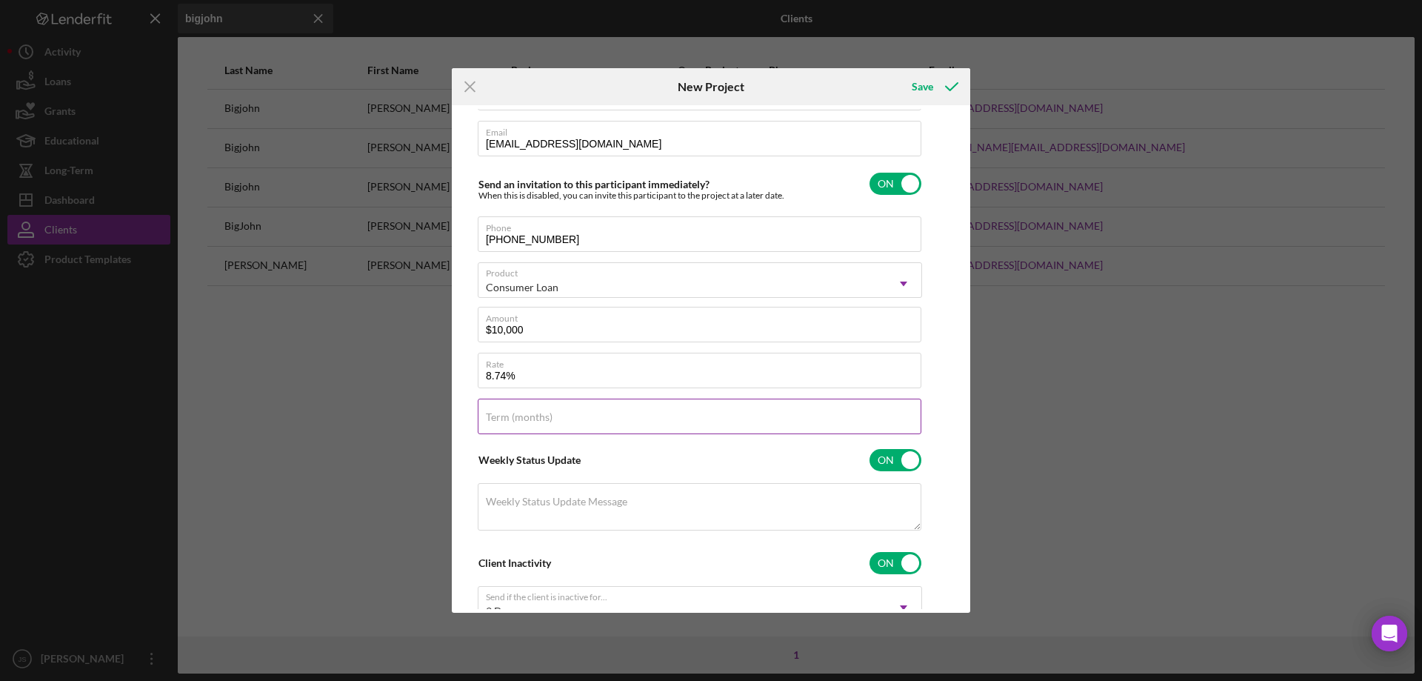
type input "8.740%"
click at [533, 420] on label "Term (months)" at bounding box center [519, 417] width 67 height 12
click at [533, 420] on input "Term (months)" at bounding box center [700, 417] width 444 height 36
type input "36"
click at [922, 89] on div "Save" at bounding box center [922, 87] width 21 height 30
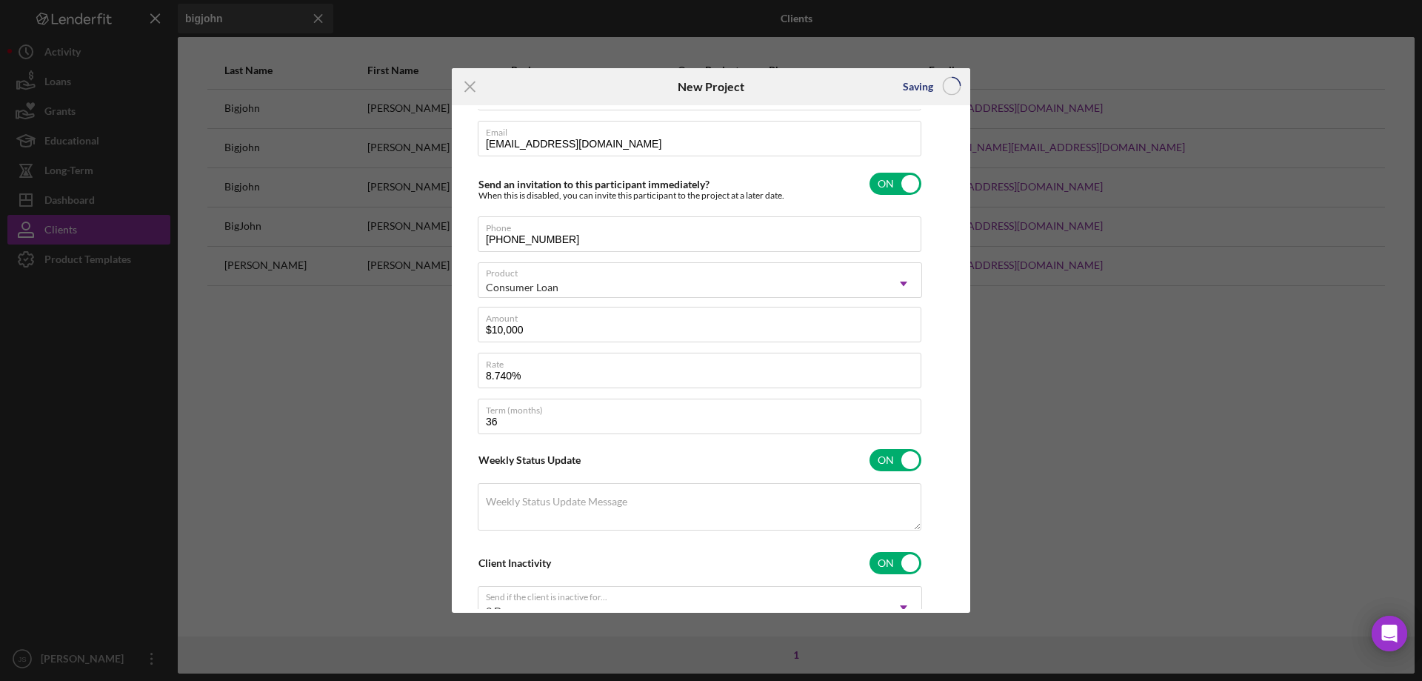
checkbox input "false"
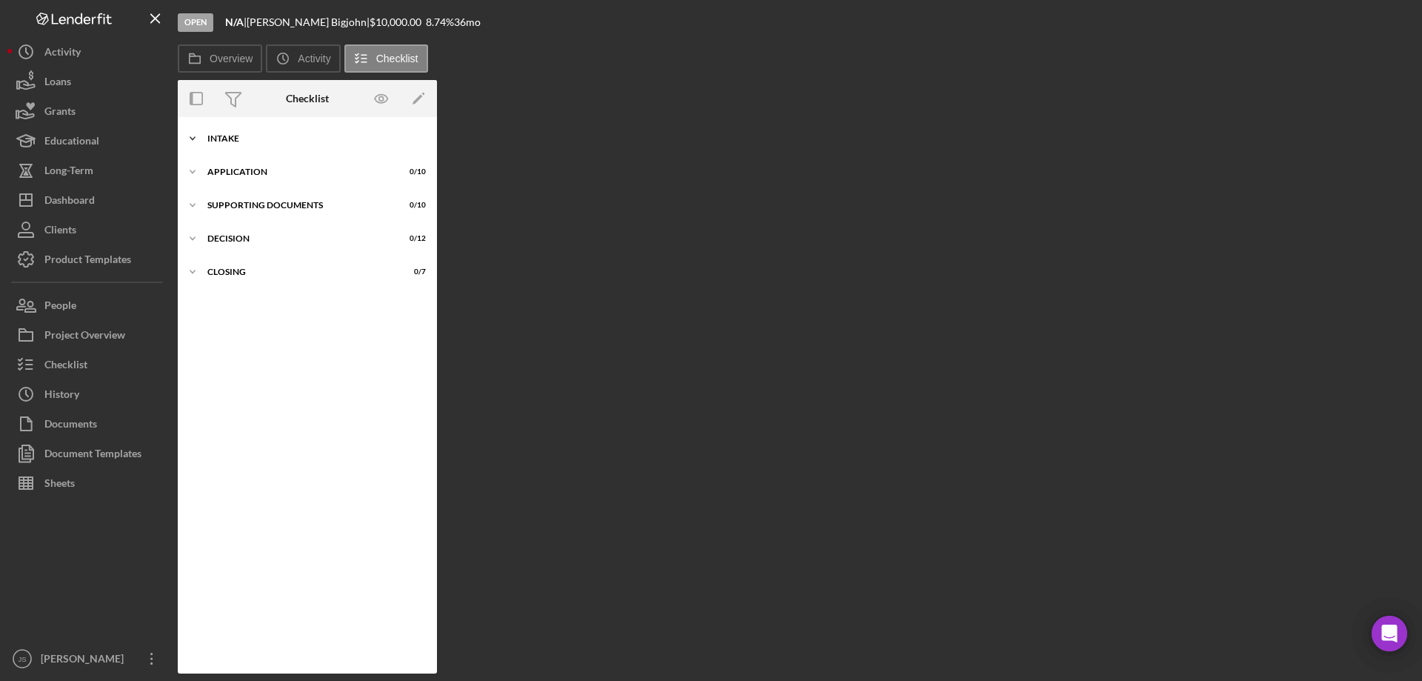
click at [193, 137] on icon "Icon/Expander" at bounding box center [193, 139] width 30 height 30
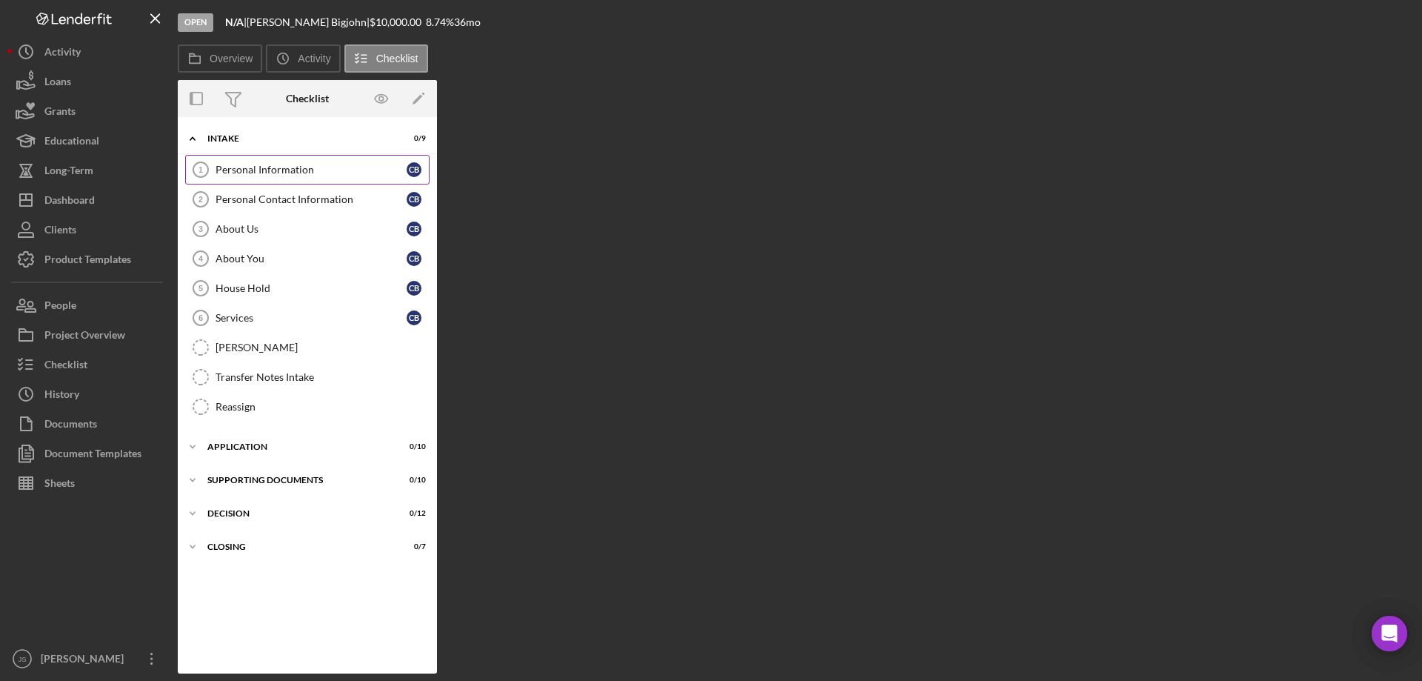
click at [270, 170] on div "Personal Information" at bounding box center [311, 170] width 191 height 12
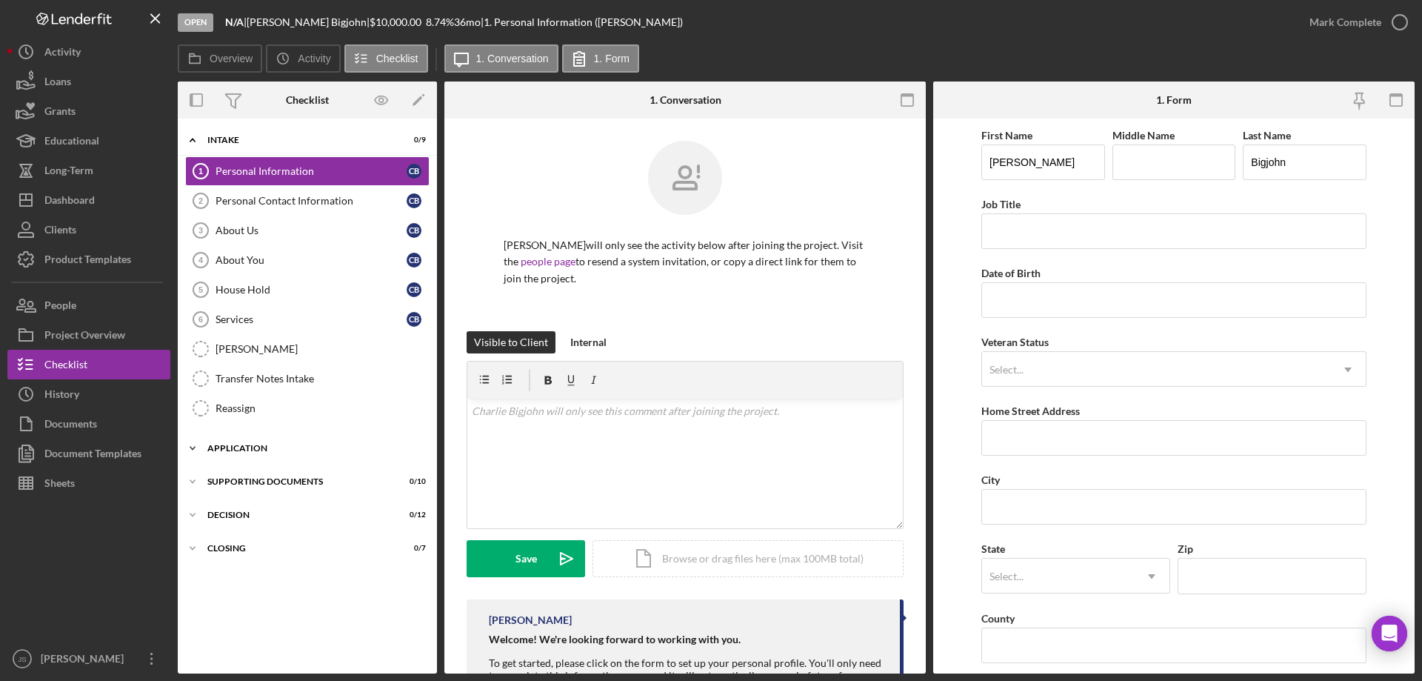
click at [193, 447] on icon "Icon/Expander" at bounding box center [193, 448] width 30 height 30
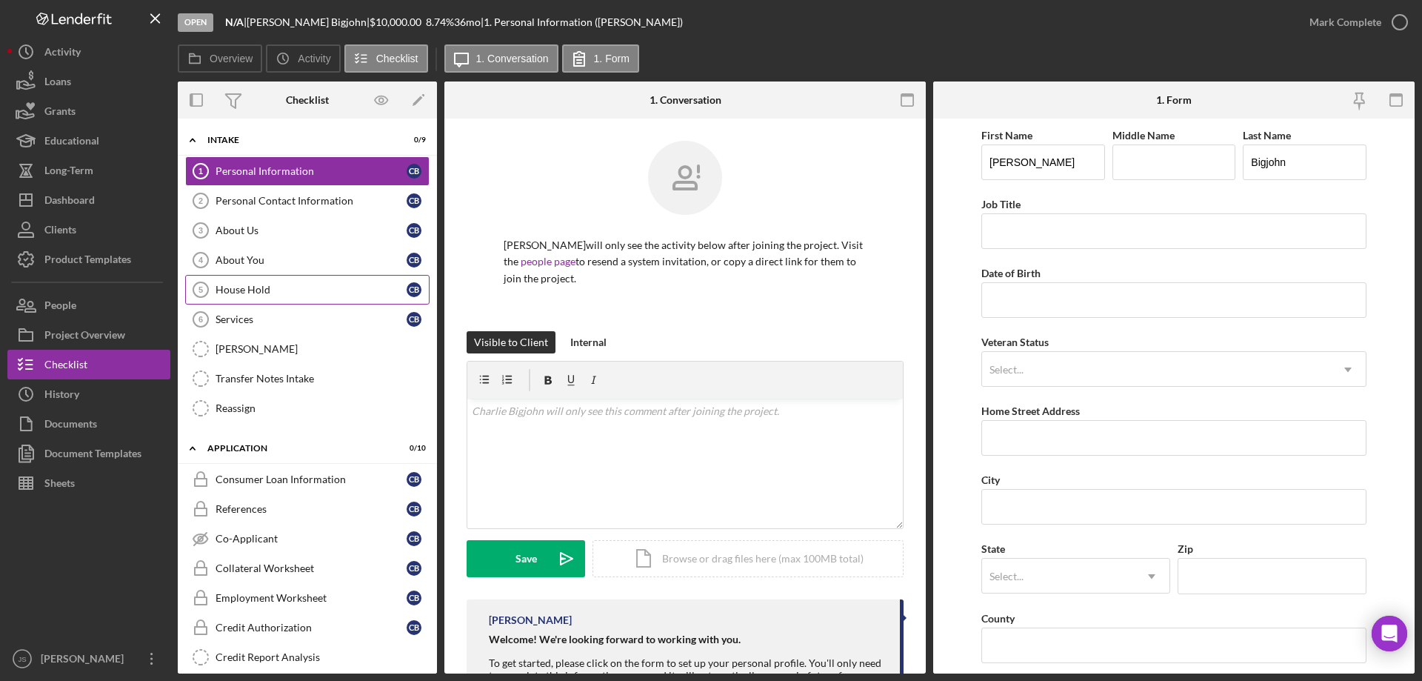
click at [305, 287] on div "House Hold" at bounding box center [311, 290] width 191 height 12
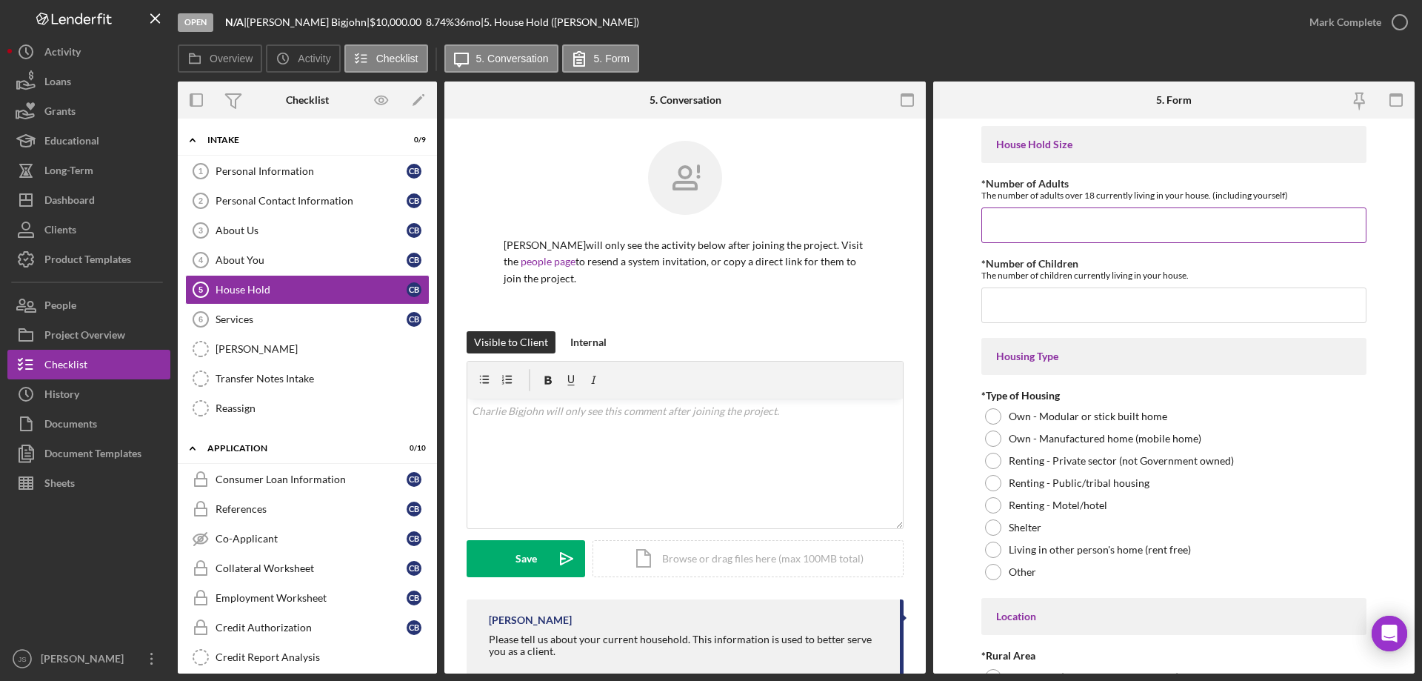
click at [1012, 228] on input "*Number of Adults" at bounding box center [1174, 225] width 385 height 36
type input "2"
click at [1021, 316] on input "*Number of Children" at bounding box center [1174, 305] width 385 height 36
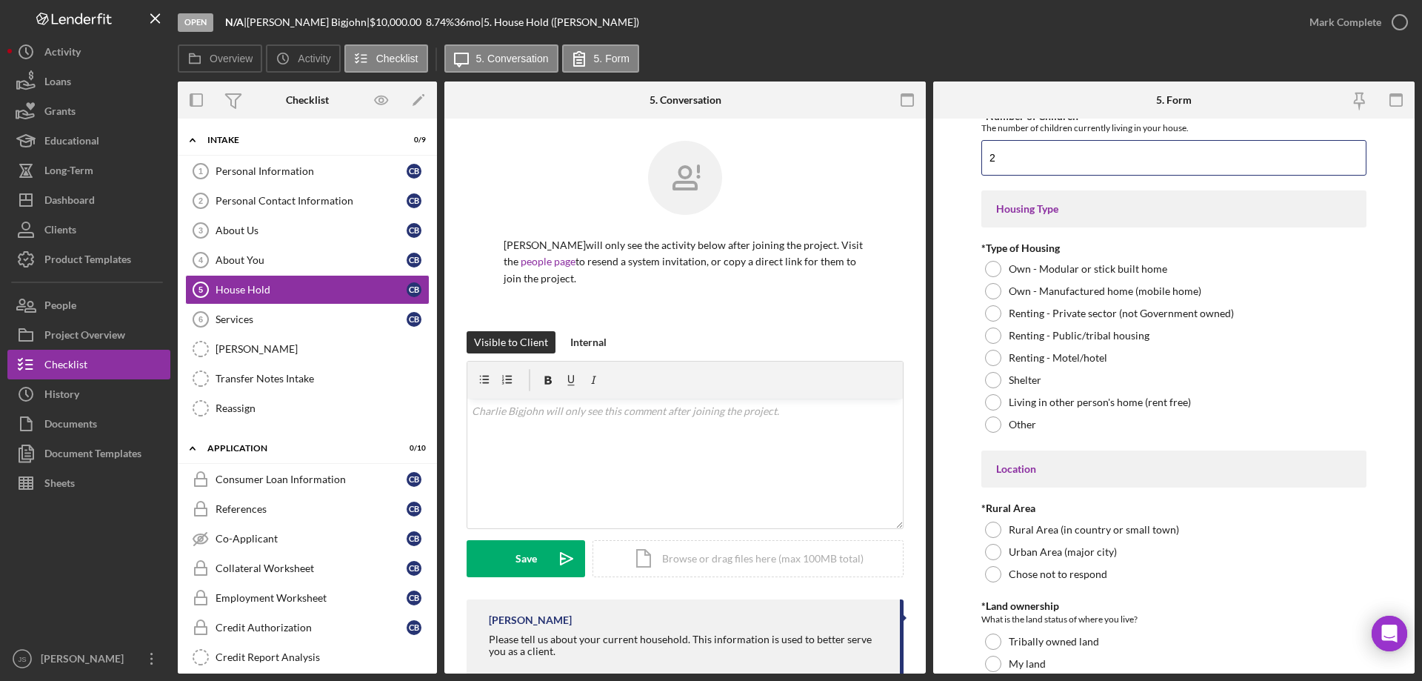
scroll to position [148, 0]
type input "2"
click at [990, 333] on div at bounding box center [993, 335] width 16 height 16
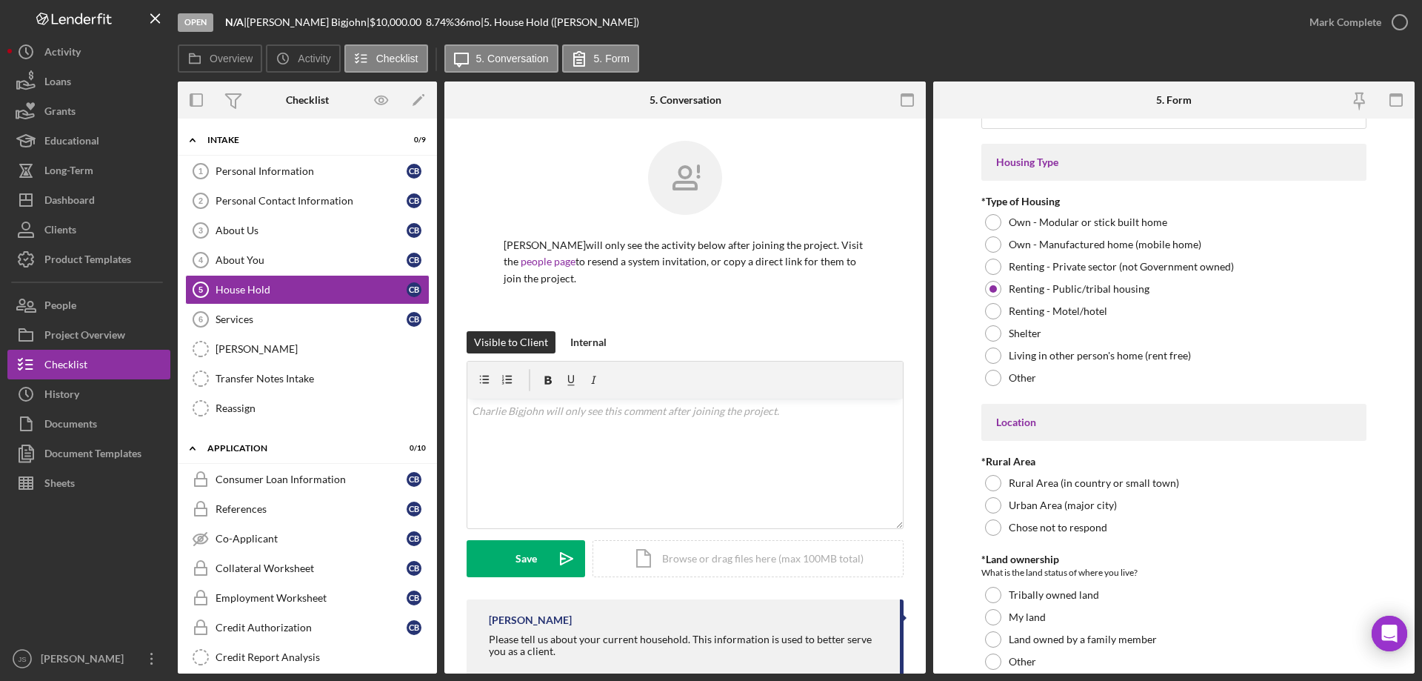
scroll to position [296, 0]
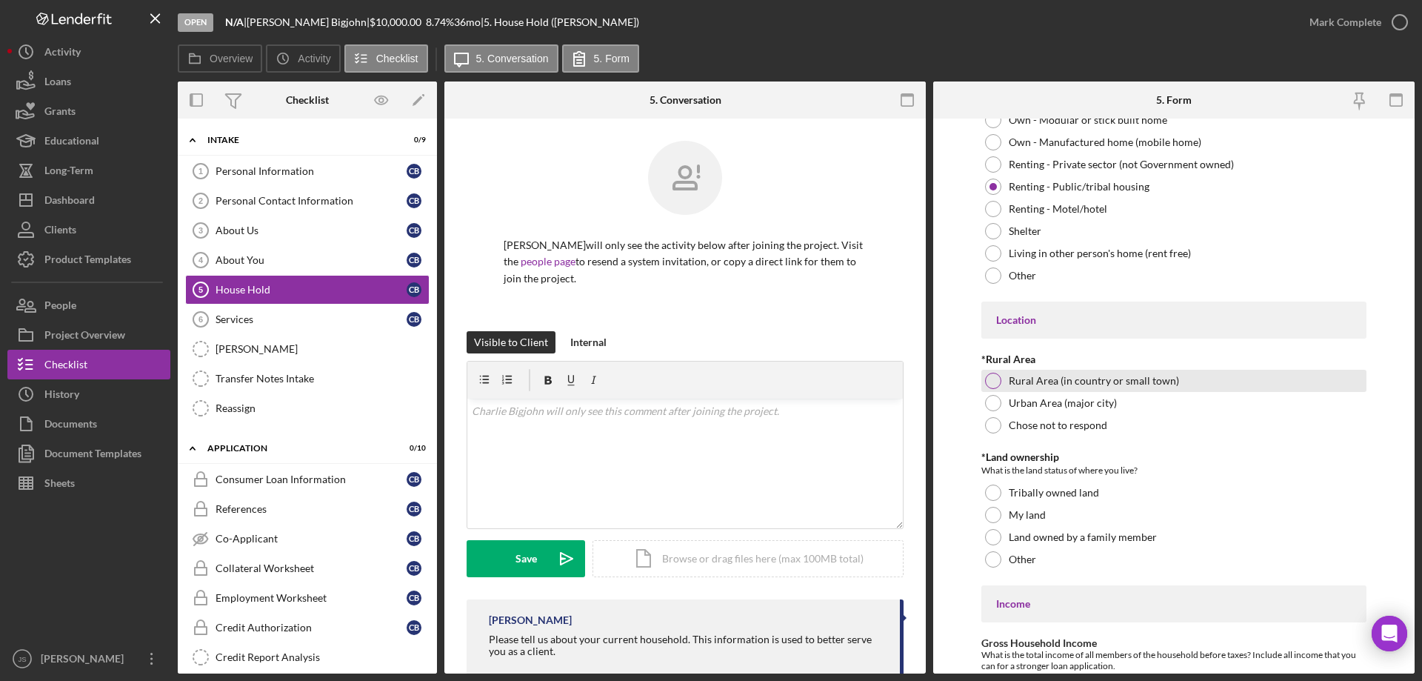
click at [992, 378] on div at bounding box center [993, 381] width 16 height 16
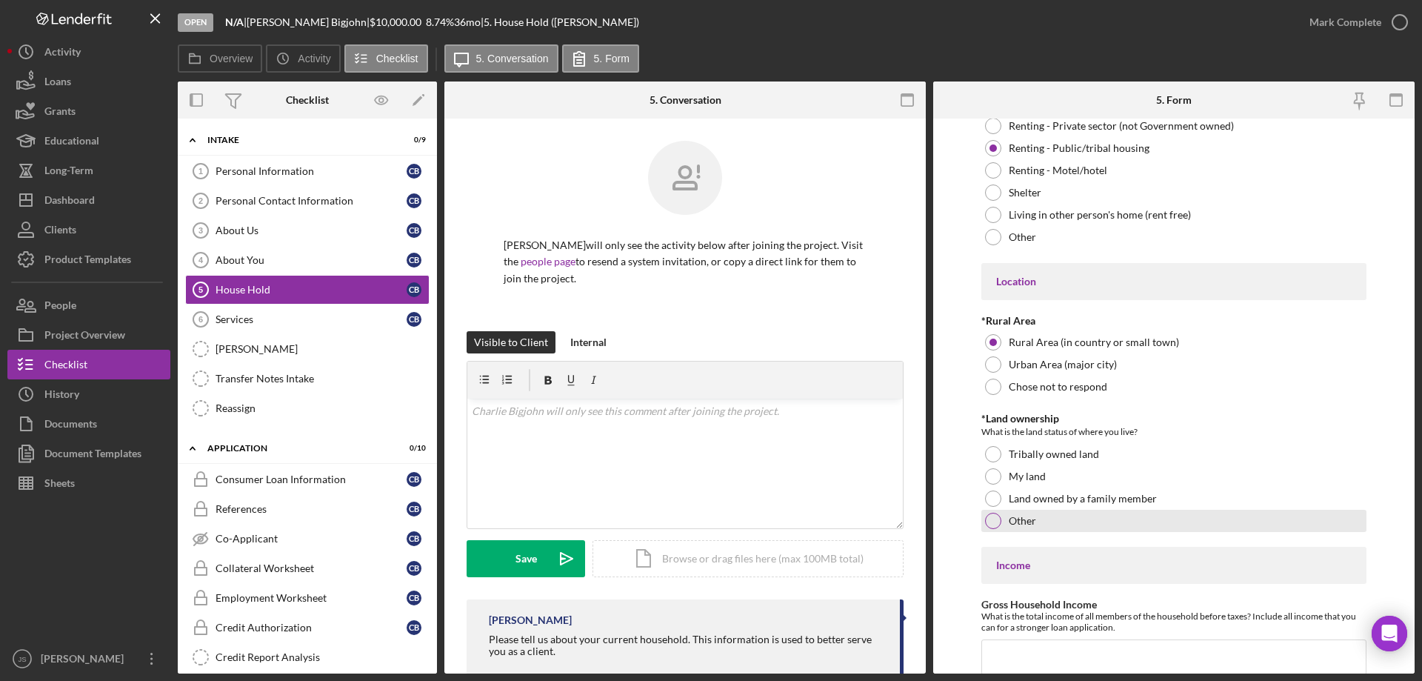
scroll to position [390, 0]
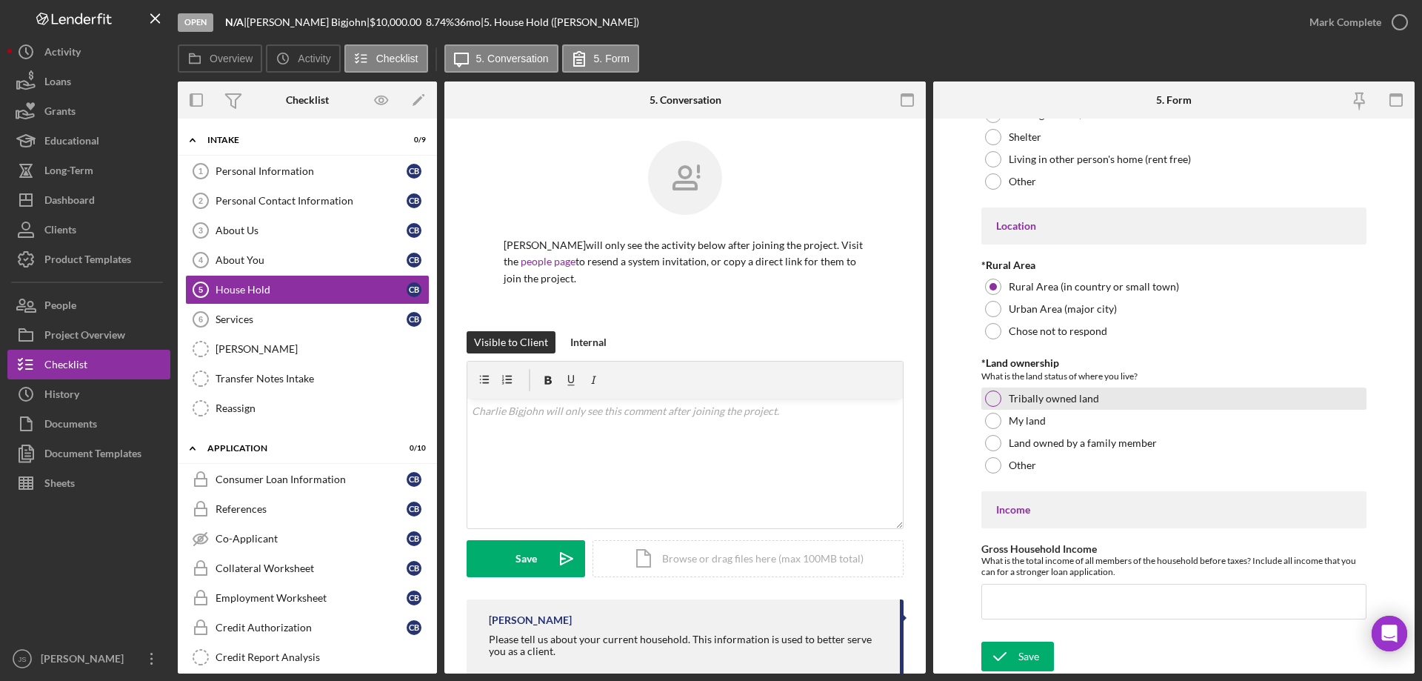
click at [991, 397] on div at bounding box center [993, 398] width 16 height 16
click at [1005, 603] on input "Gross Household Income" at bounding box center [1174, 602] width 385 height 36
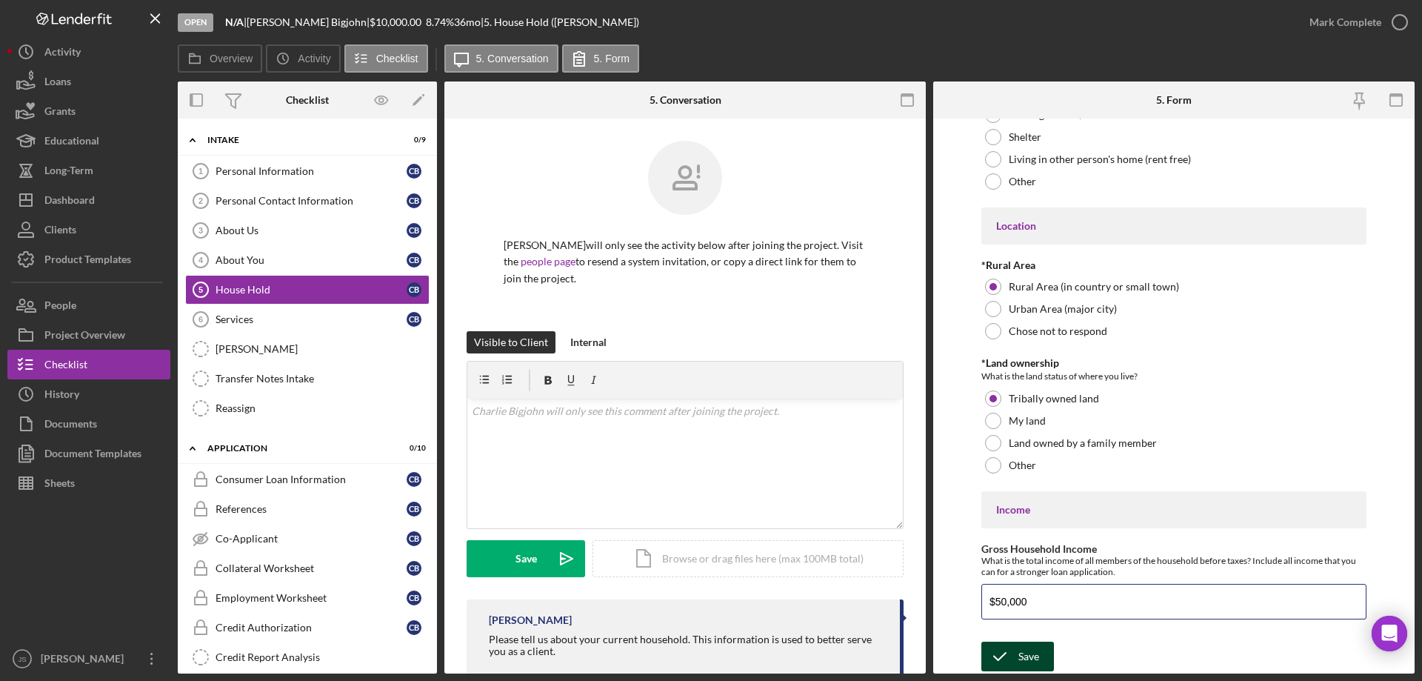
type input "$50,000"
click at [1013, 653] on icon "submit" at bounding box center [1000, 656] width 37 height 37
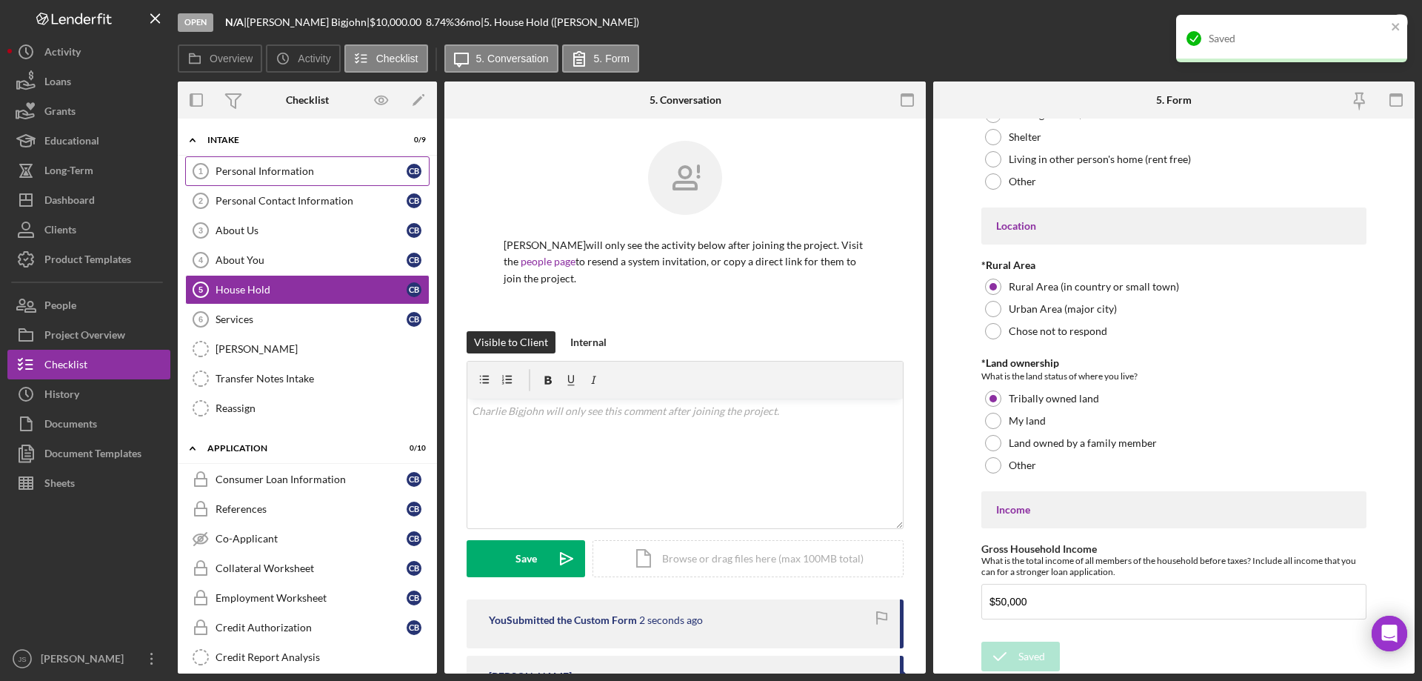
click at [284, 171] on div "Personal Information" at bounding box center [311, 171] width 191 height 12
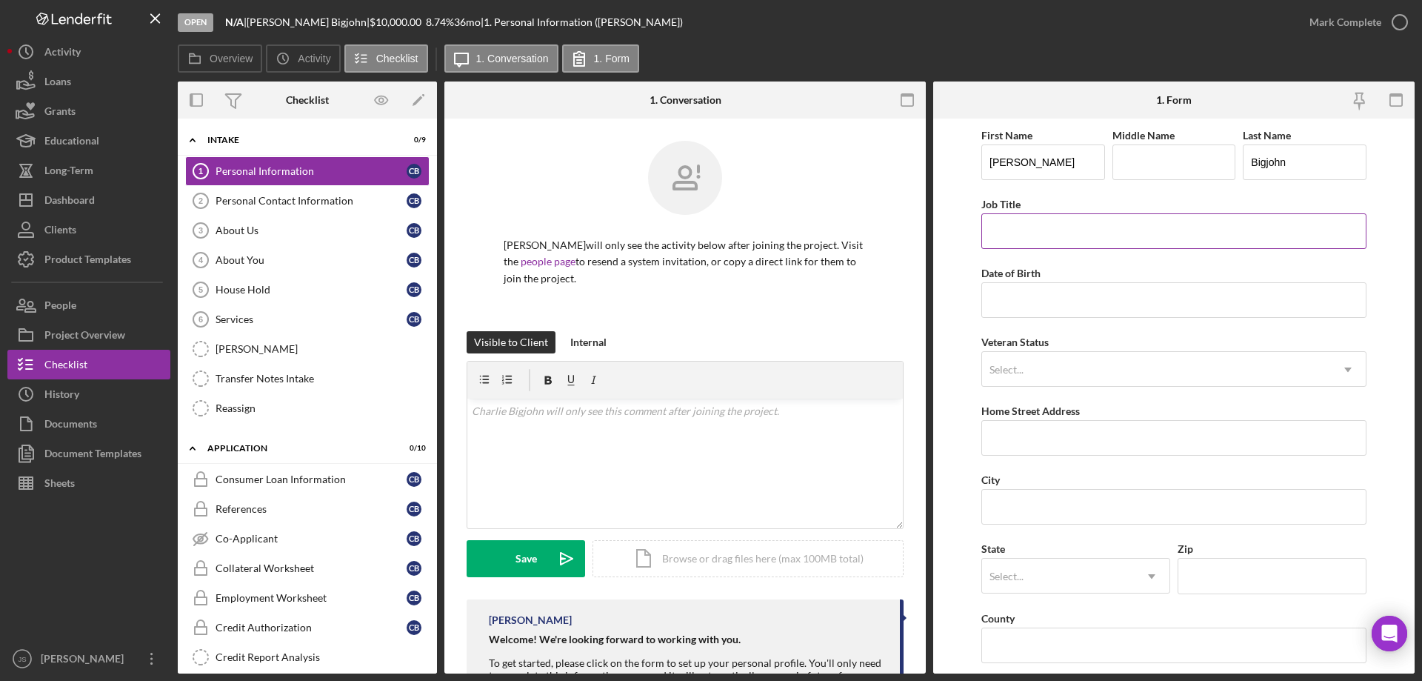
click at [1057, 230] on input "Job Title" at bounding box center [1174, 231] width 385 height 36
click at [1021, 230] on input "Job Title" at bounding box center [1174, 231] width 385 height 36
type input "HVAC Installer"
click at [1037, 310] on input "Date of Birth" at bounding box center [1174, 300] width 385 height 36
type input "[DATE]"
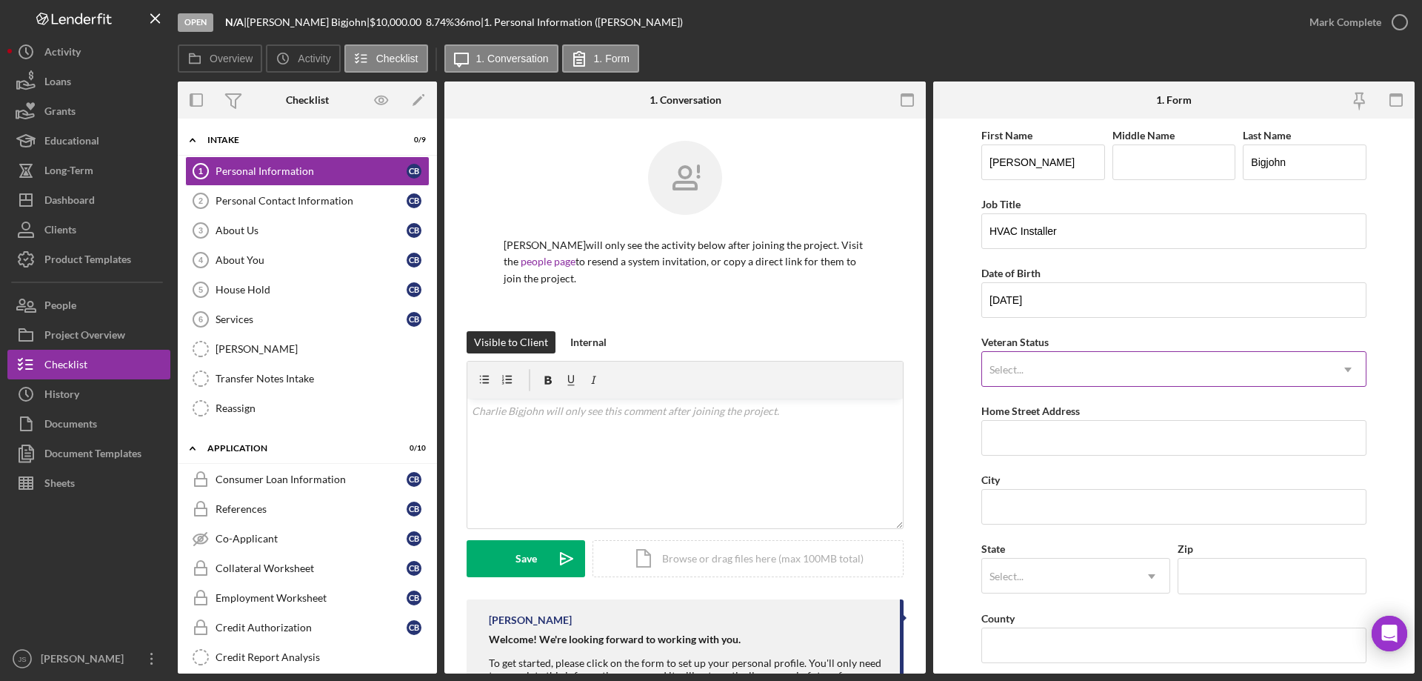
click at [1042, 364] on div "Select..." at bounding box center [1156, 370] width 348 height 34
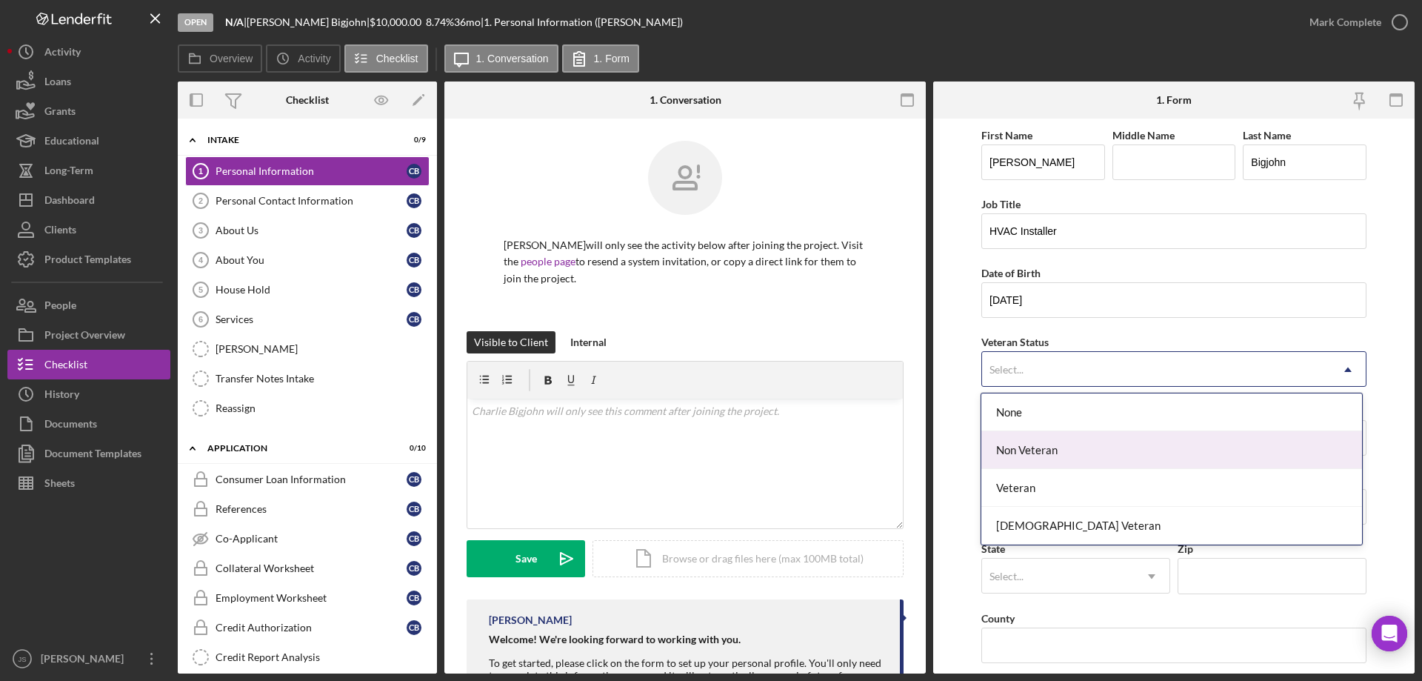
click at [1033, 456] on div "Non Veteran" at bounding box center [1172, 450] width 380 height 38
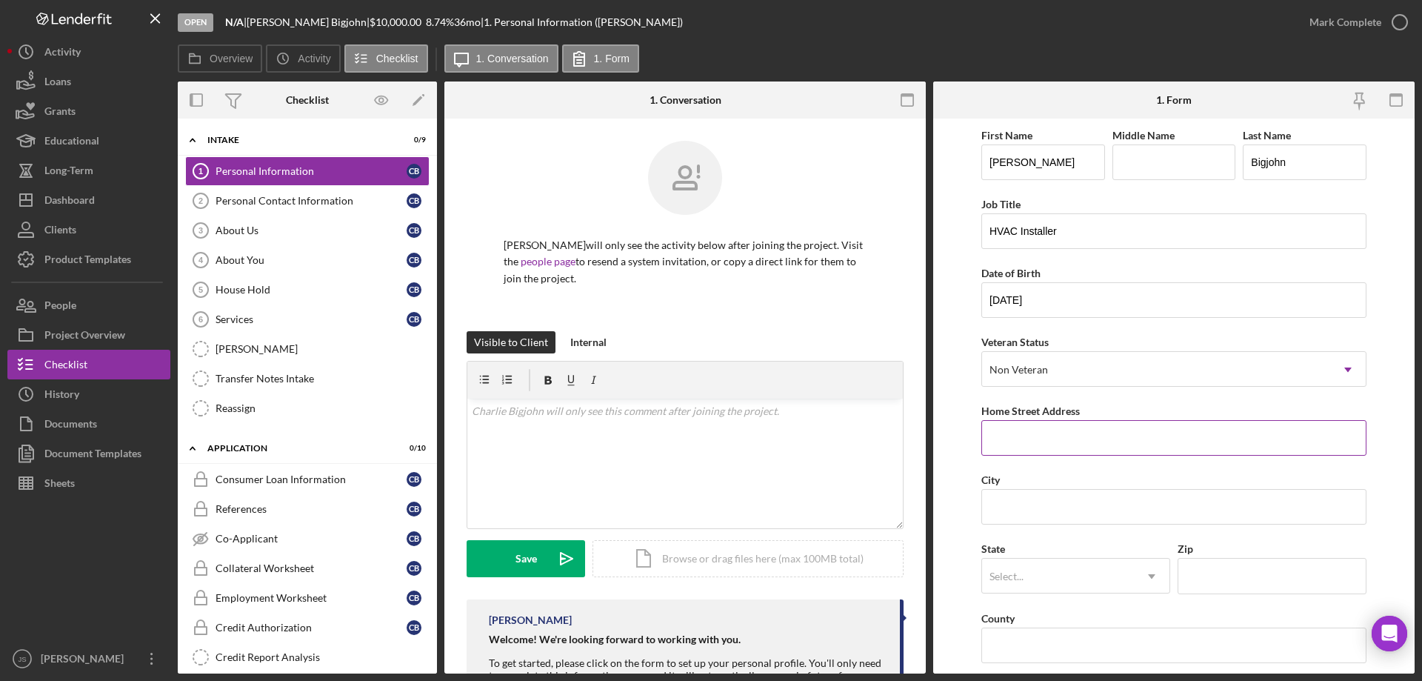
click at [1056, 436] on input "Home Street Address" at bounding box center [1174, 438] width 385 height 36
type input "2454 Tree Haven LN."
type input "Lac du Flambeau"
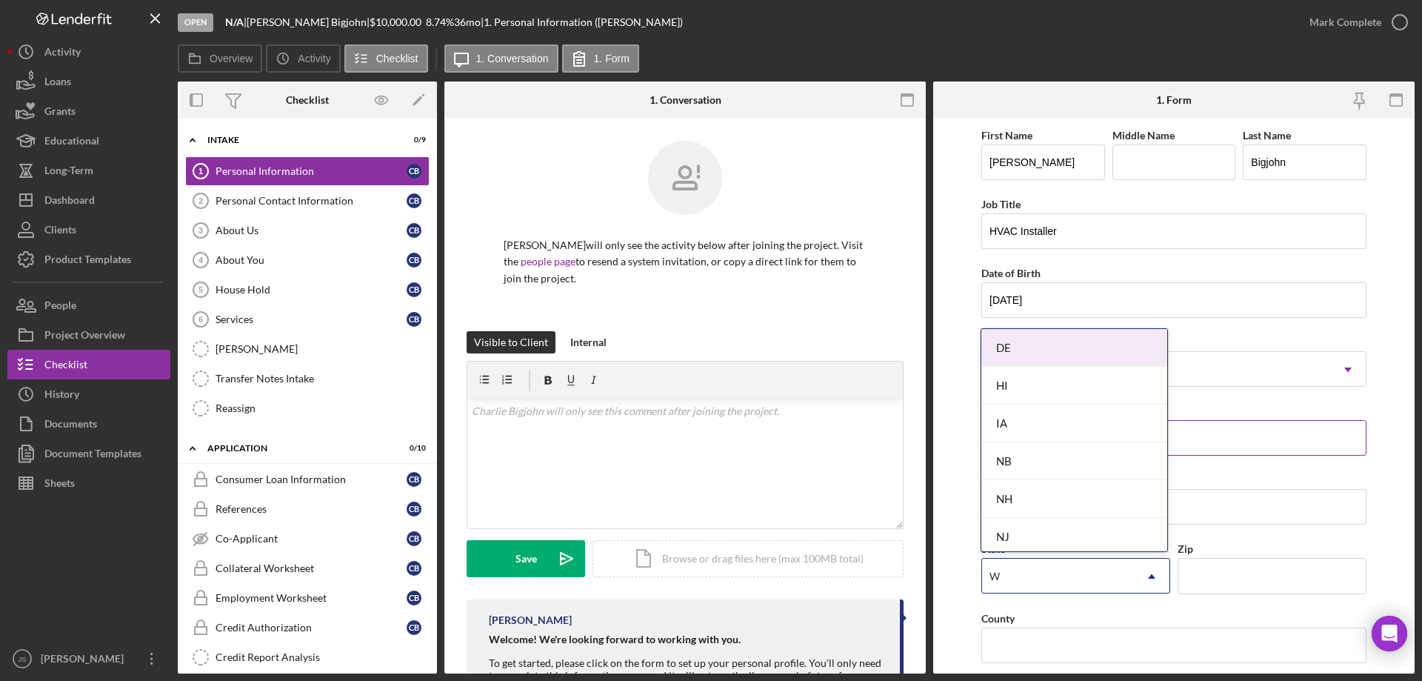
type input "WI"
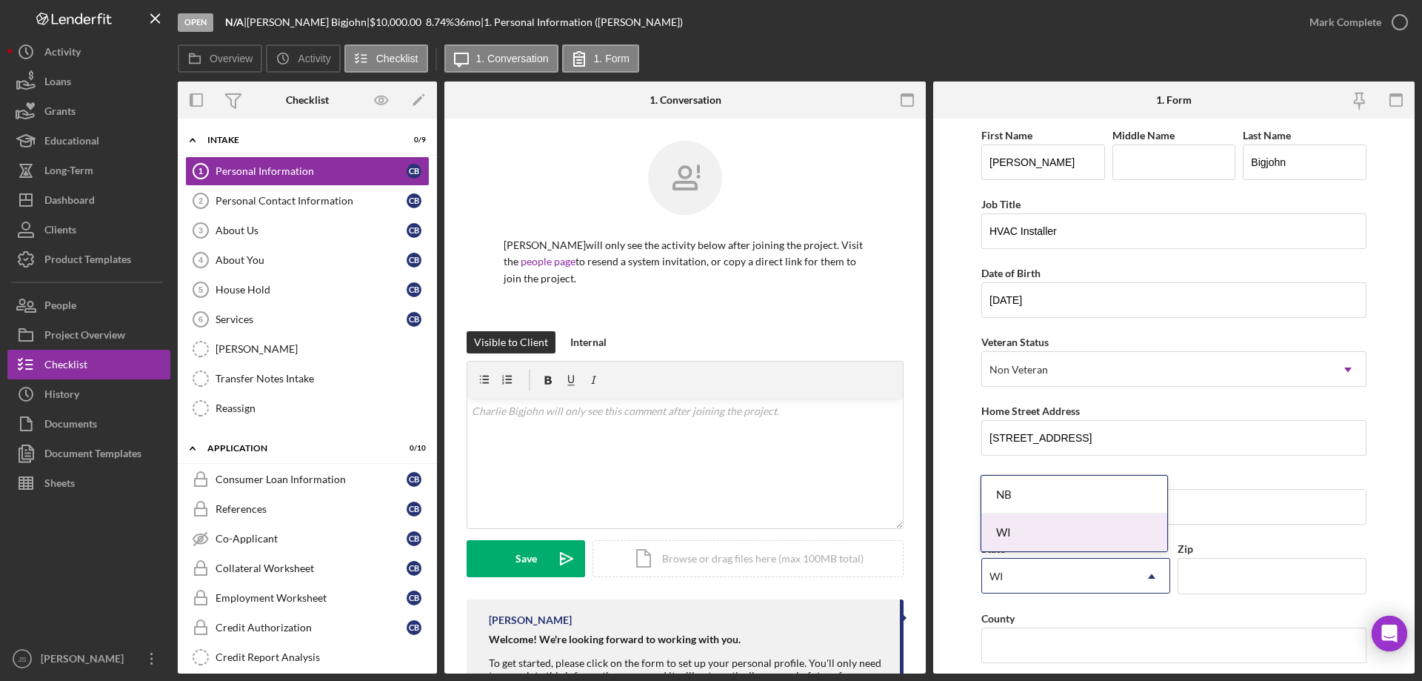
click at [1051, 521] on div "WI" at bounding box center [1075, 532] width 186 height 38
click at [1205, 579] on input "Zip" at bounding box center [1272, 576] width 189 height 36
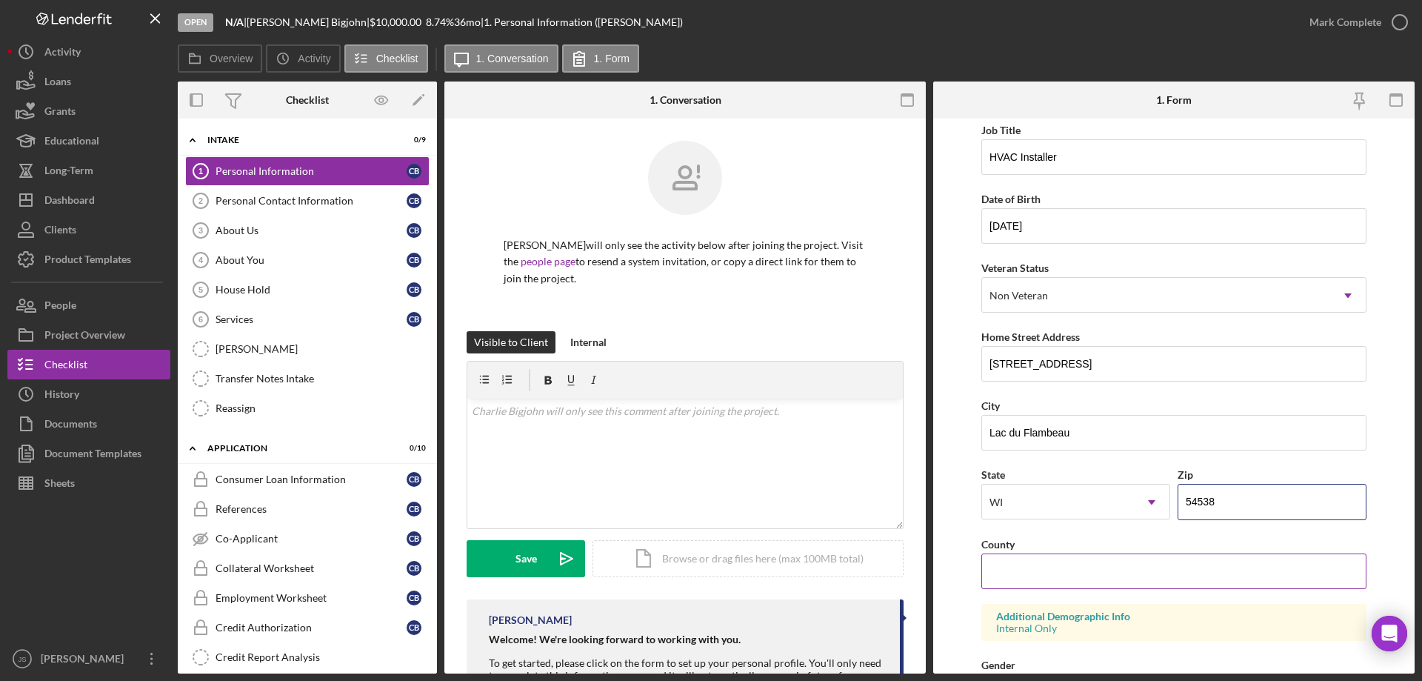
type input "54538"
click at [1016, 575] on input "County" at bounding box center [1174, 571] width 385 height 36
type input "Vilas"
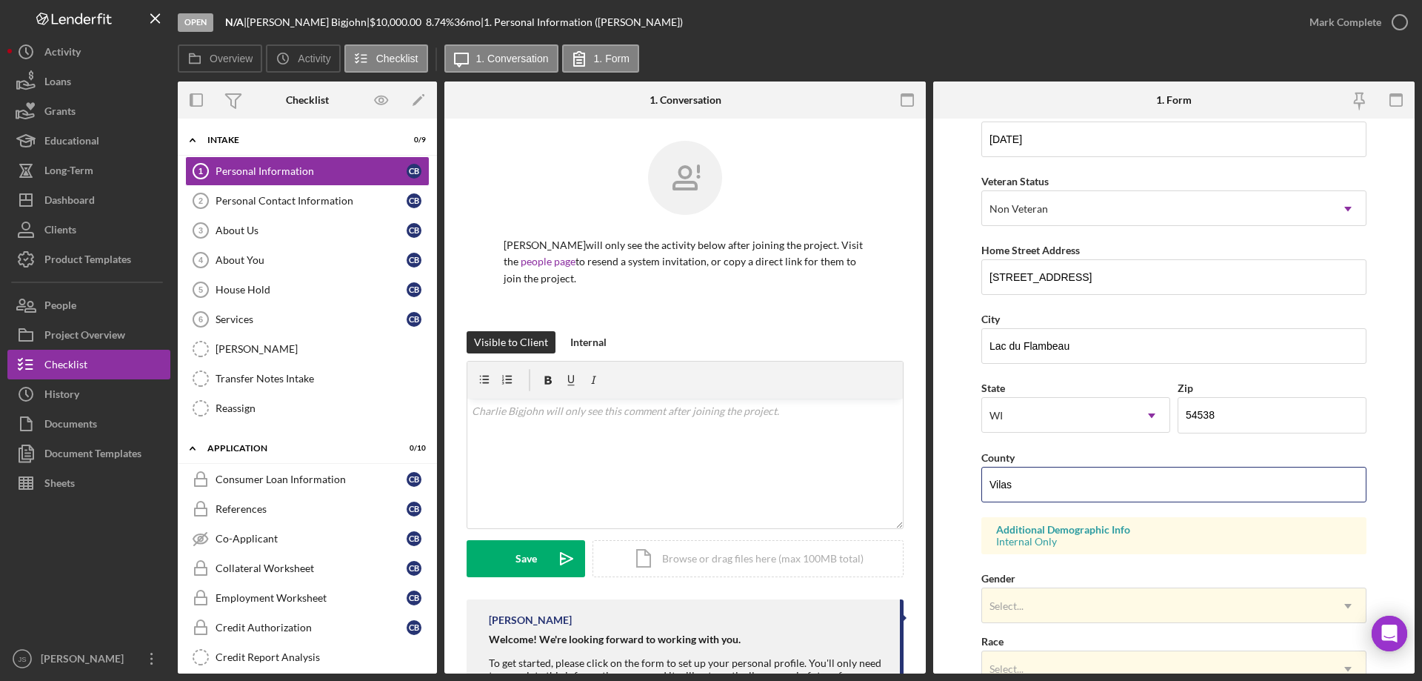
scroll to position [296, 0]
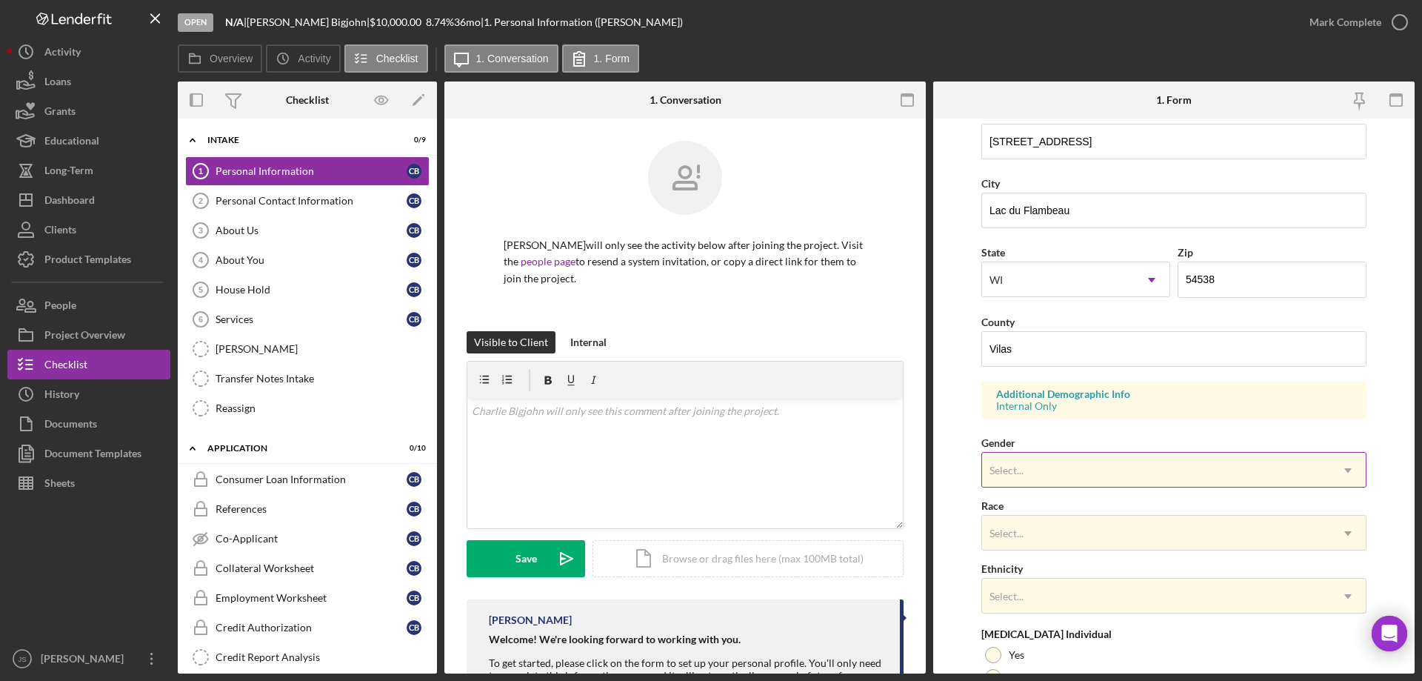
click at [1085, 462] on div "Select..." at bounding box center [1156, 470] width 348 height 34
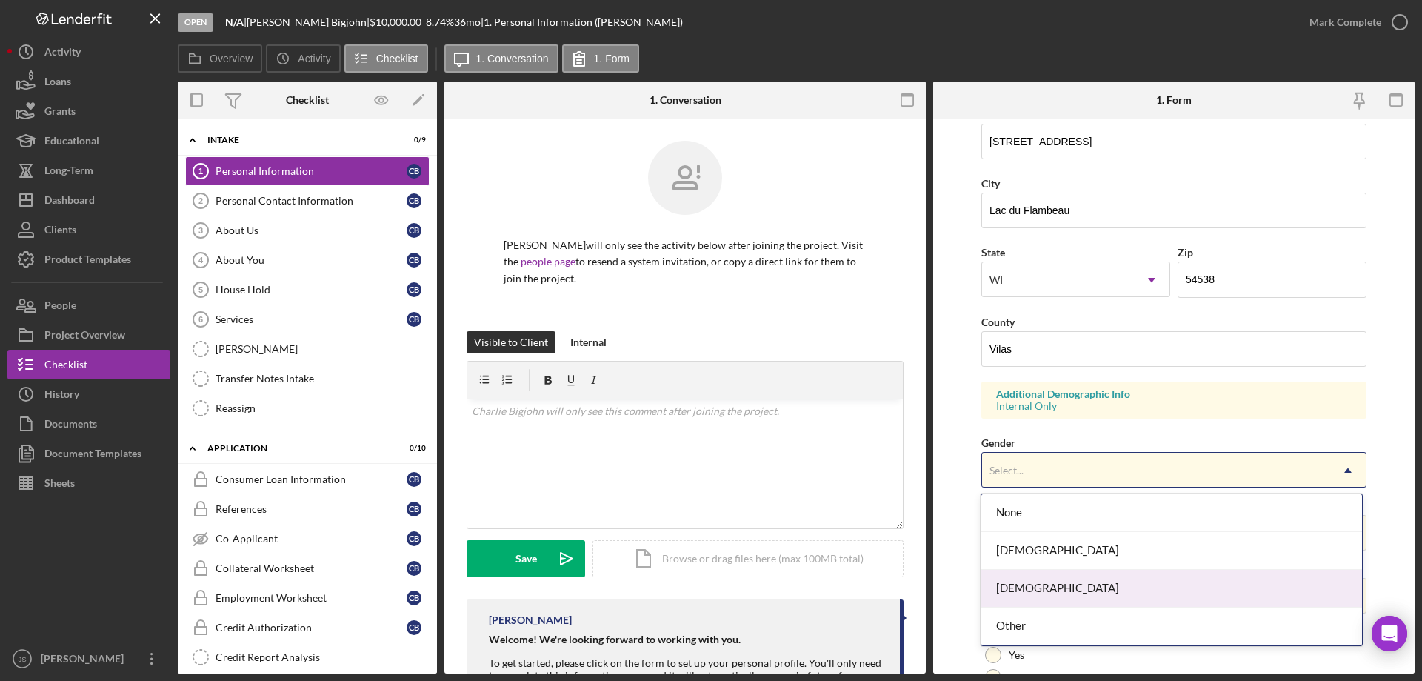
click at [1041, 588] on div "[DEMOGRAPHIC_DATA]" at bounding box center [1172, 589] width 380 height 38
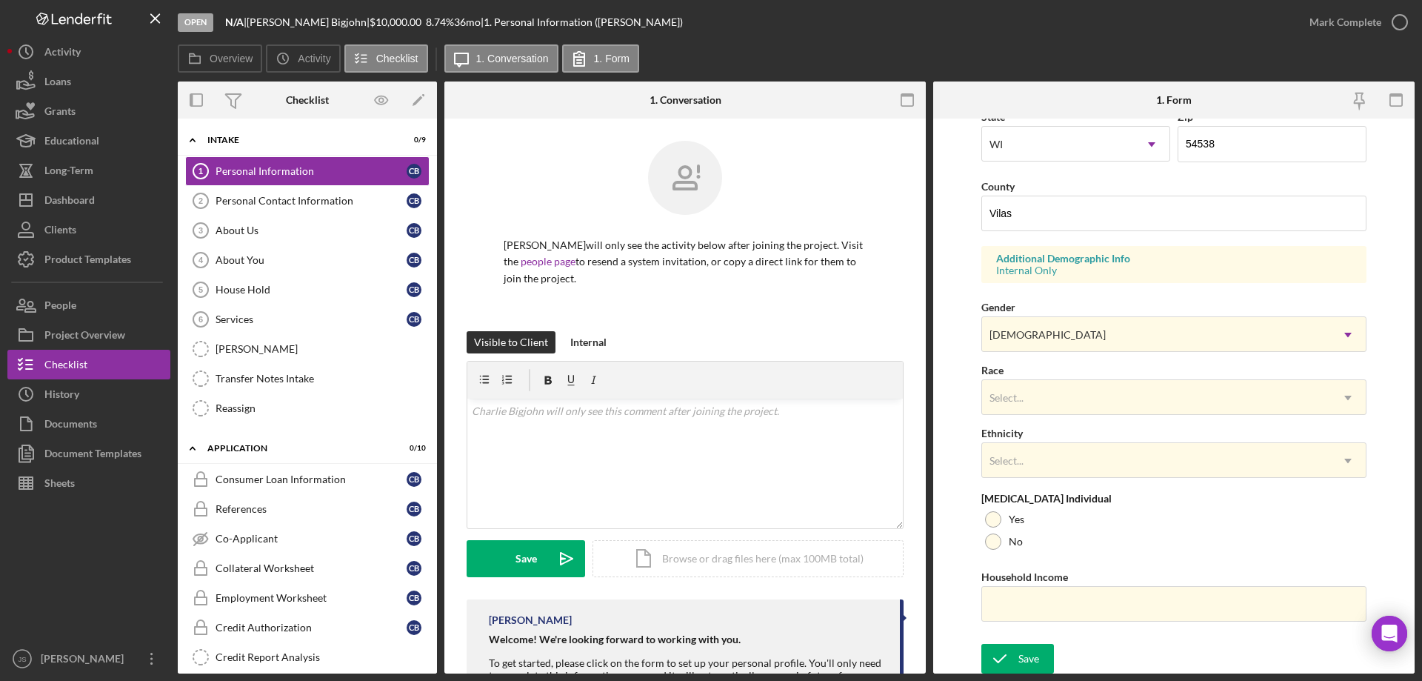
scroll to position [434, 0]
click at [1047, 385] on div "Select..." at bounding box center [1156, 396] width 348 height 34
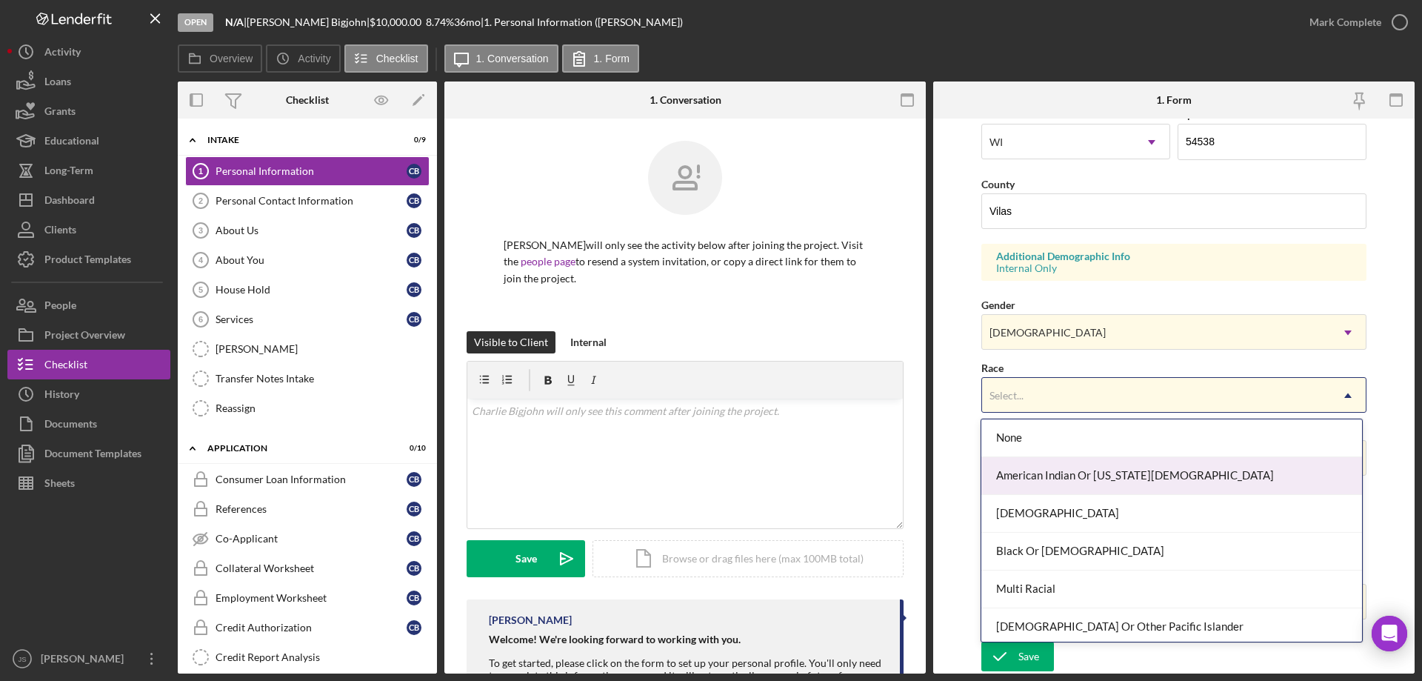
click at [1038, 483] on div "American Indian Or [US_STATE][DEMOGRAPHIC_DATA]" at bounding box center [1172, 476] width 380 height 38
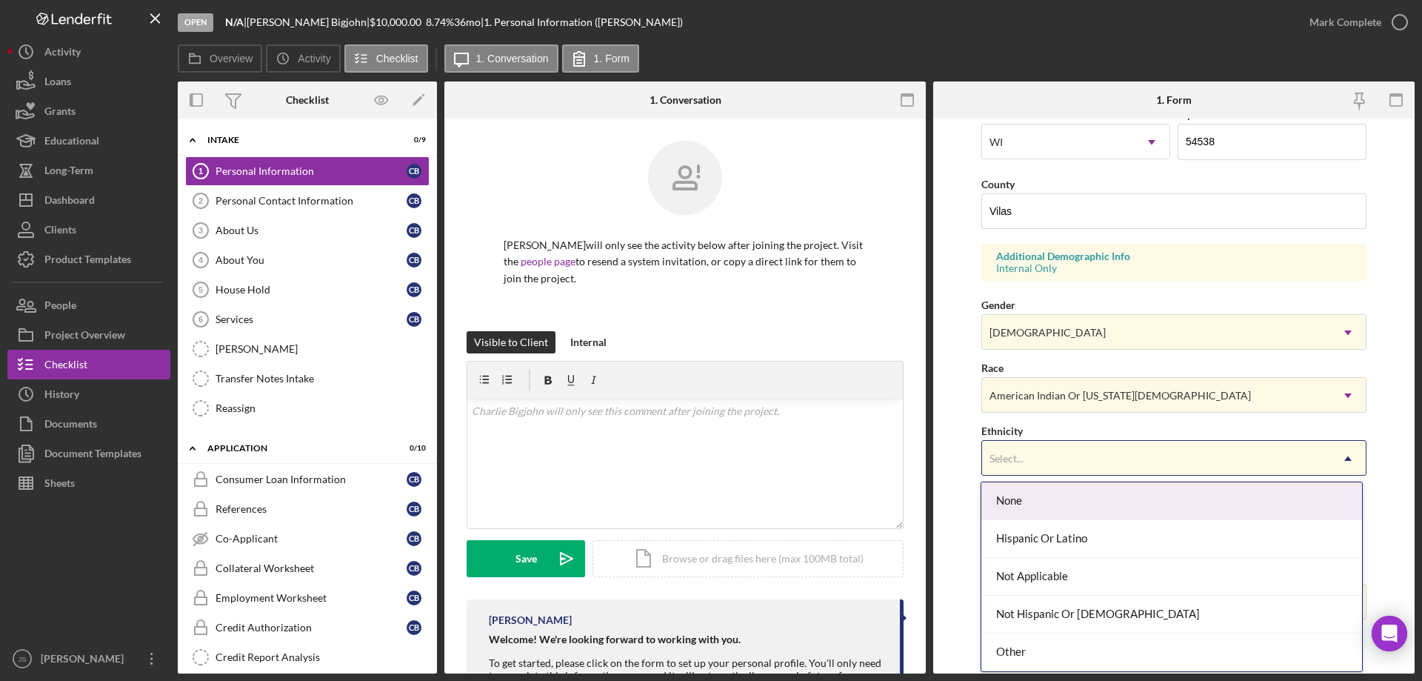
click at [1045, 442] on div "Select..." at bounding box center [1156, 459] width 348 height 34
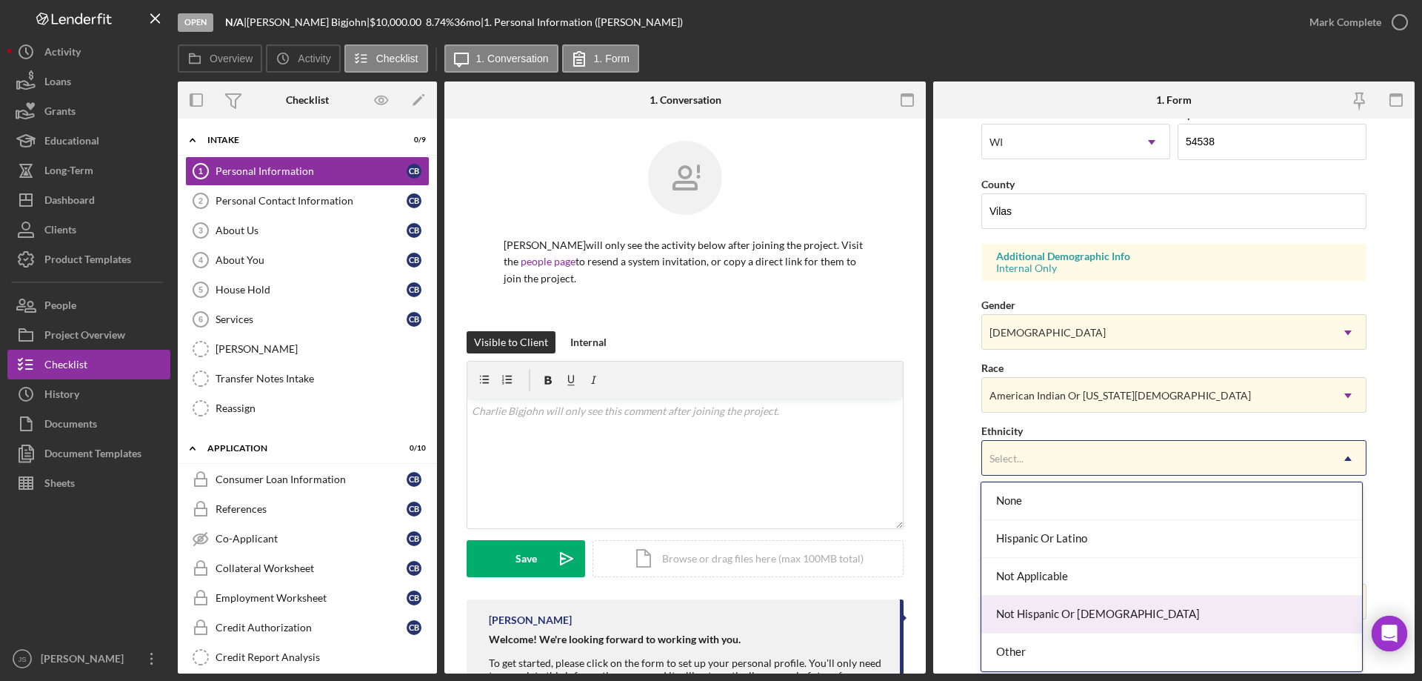
click at [1068, 616] on div "Not Hispanic Or [DEMOGRAPHIC_DATA]" at bounding box center [1172, 615] width 380 height 38
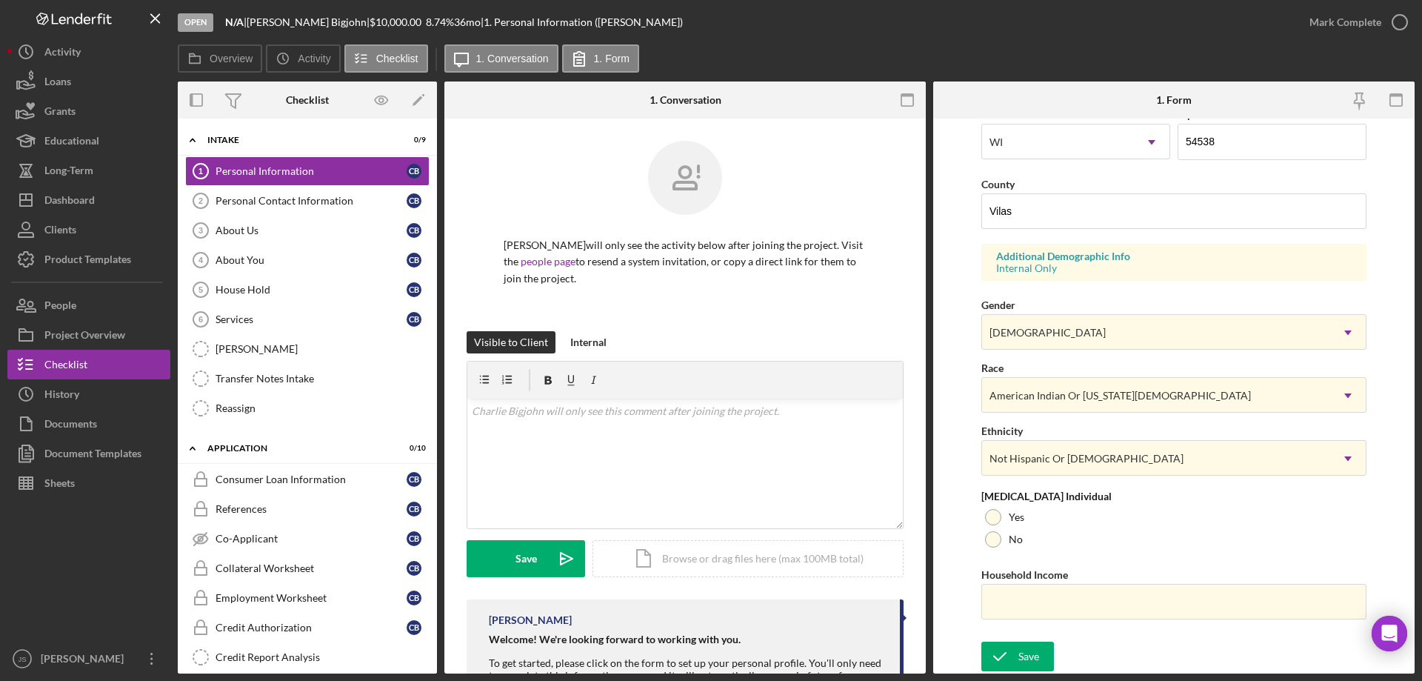
drag, startPoint x: 991, startPoint y: 538, endPoint x: 1001, endPoint y: 550, distance: 15.9
click at [992, 538] on div at bounding box center [993, 539] width 16 height 16
click at [1008, 602] on input "Household Income" at bounding box center [1174, 602] width 385 height 36
type input "$50,000"
click at [1025, 658] on div "Save" at bounding box center [1029, 657] width 21 height 30
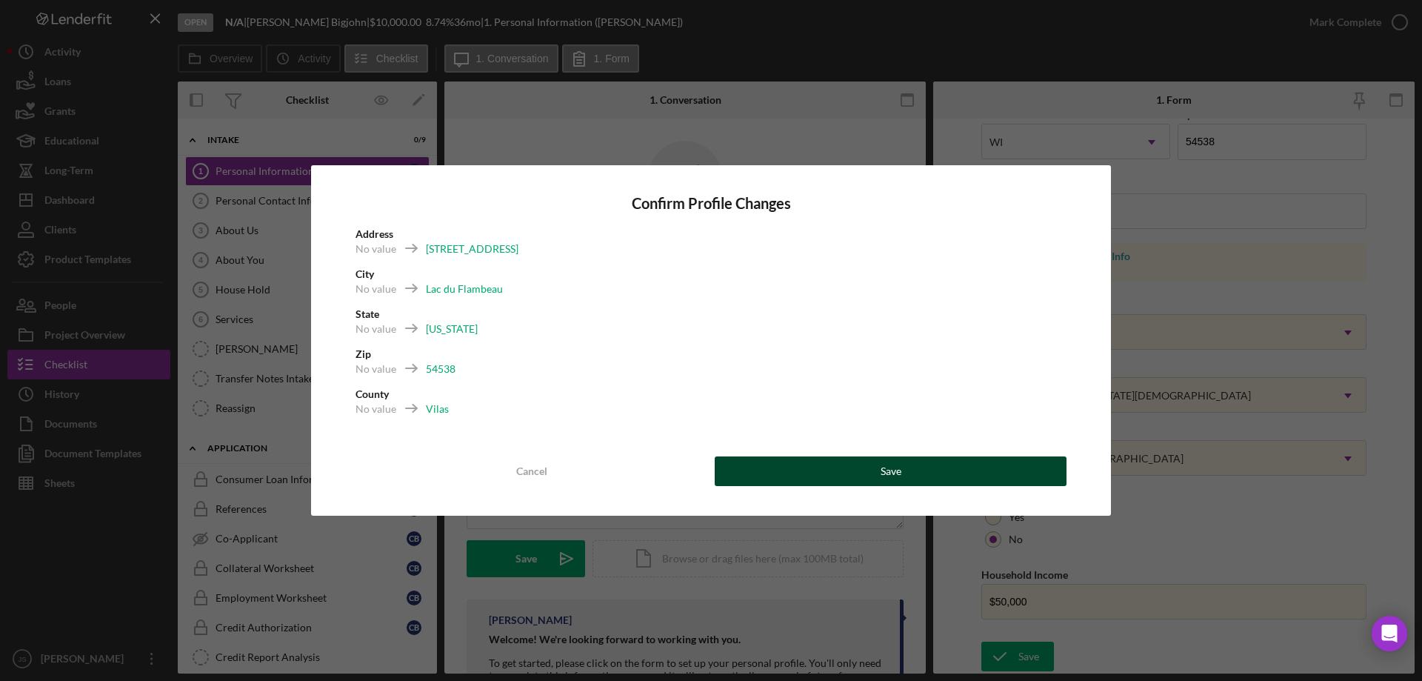
click at [905, 472] on button "Save" at bounding box center [891, 471] width 352 height 30
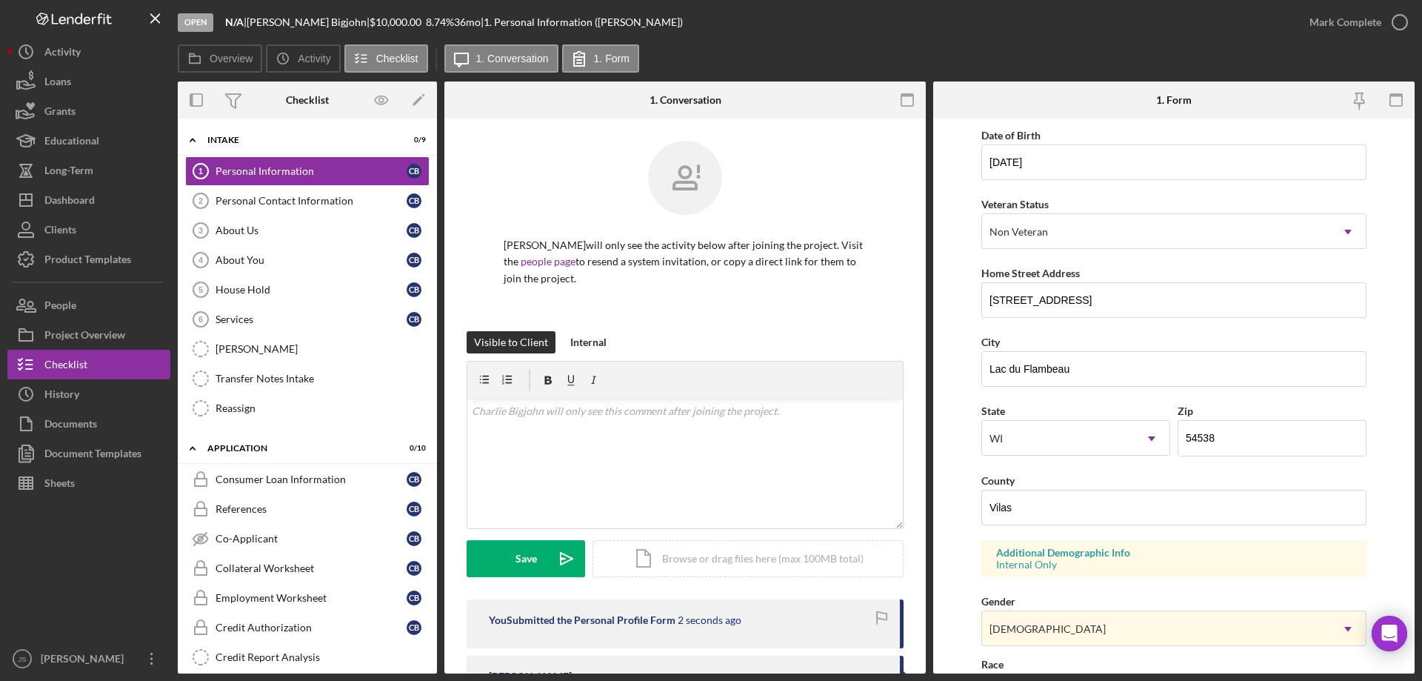
scroll to position [0, 0]
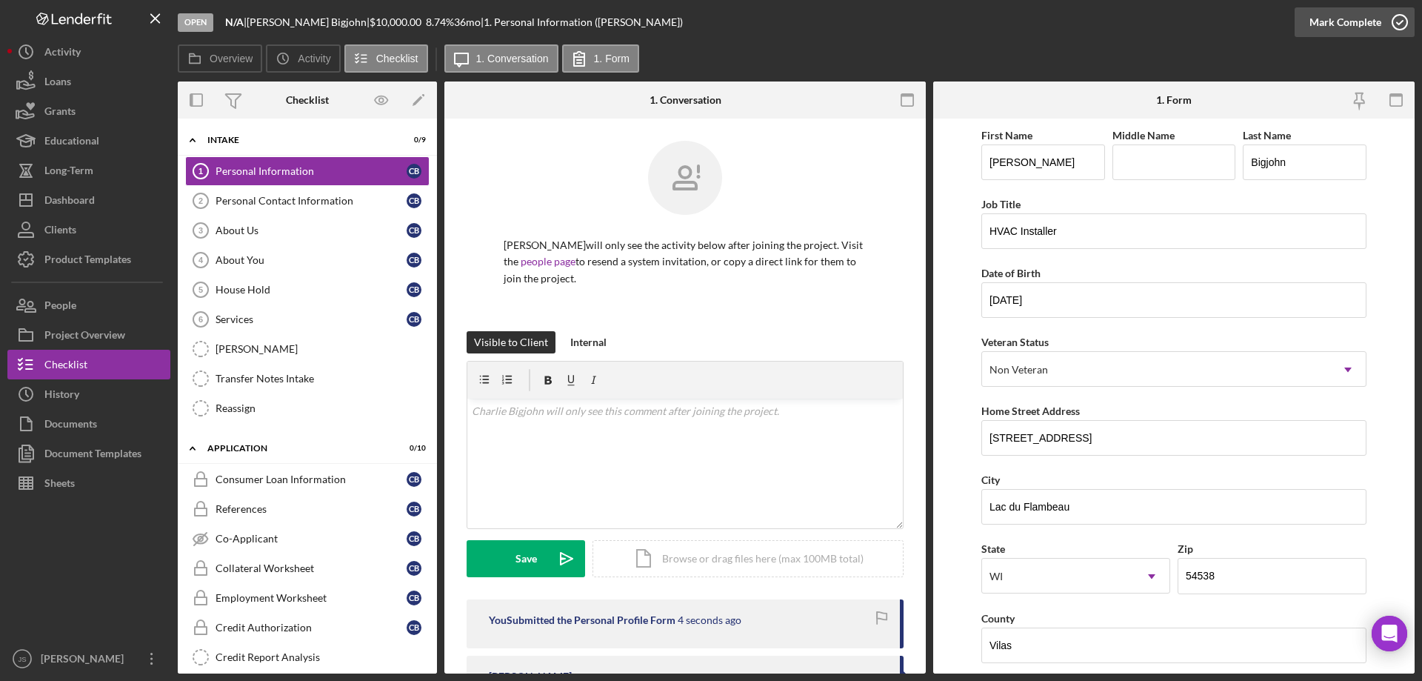
drag, startPoint x: 1400, startPoint y: 16, endPoint x: 893, endPoint y: 64, distance: 508.9
click at [0, 0] on icon "button" at bounding box center [0, 0] width 0 height 0
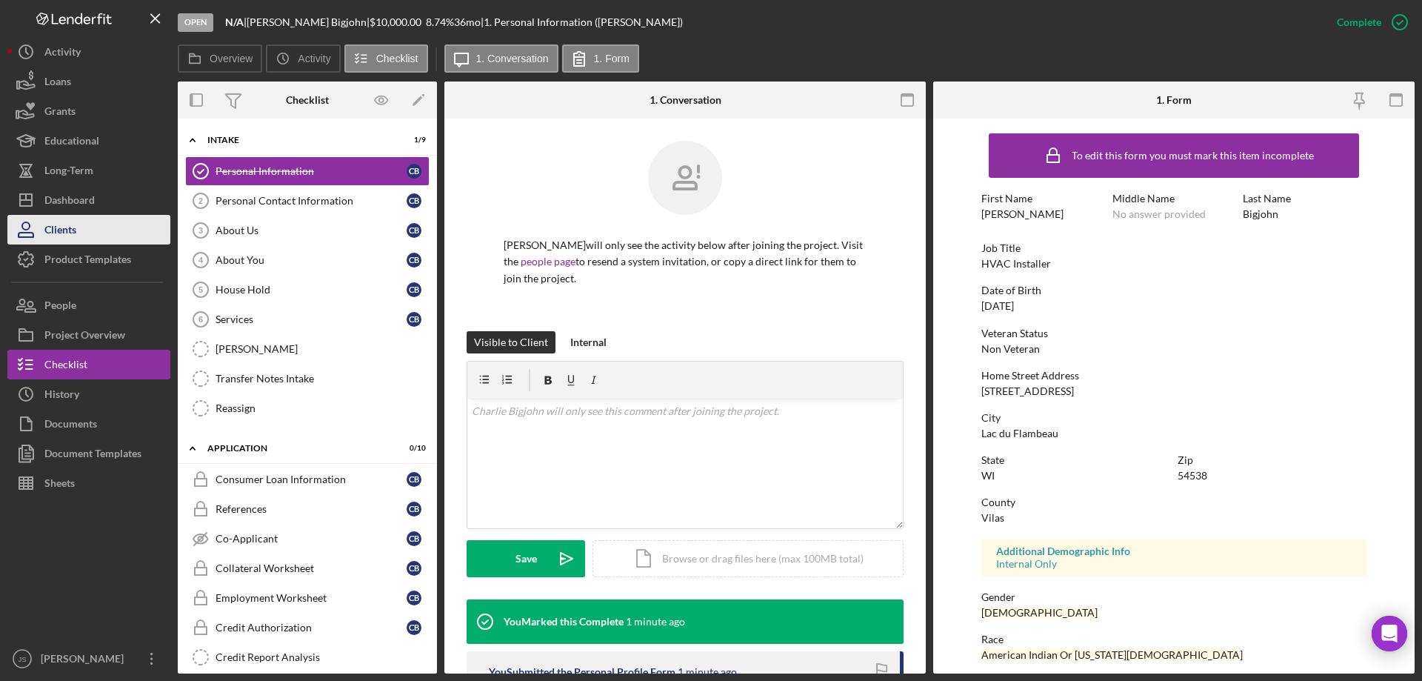
drag, startPoint x: 242, startPoint y: 196, endPoint x: 67, endPoint y: 216, distance: 176.7
click at [242, 197] on div "Personal Contact Information" at bounding box center [311, 201] width 191 height 12
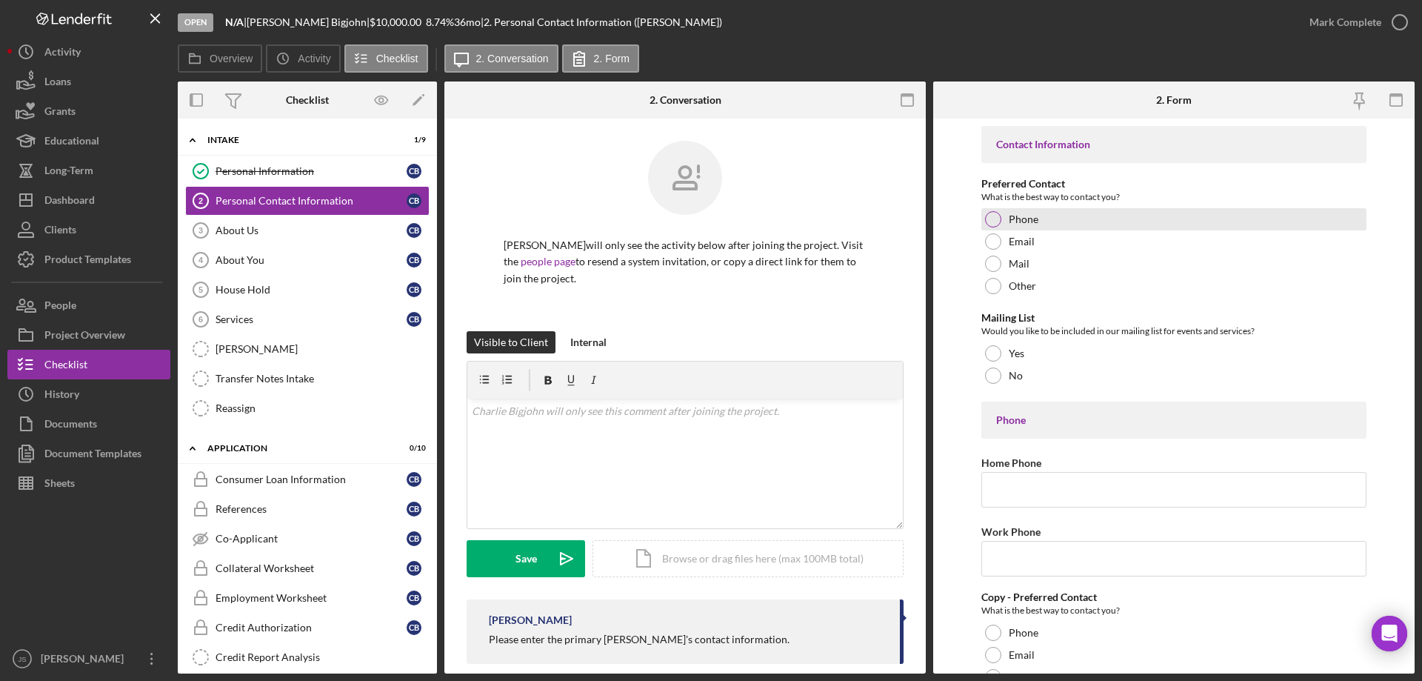
click at [994, 218] on div at bounding box center [993, 219] width 16 height 16
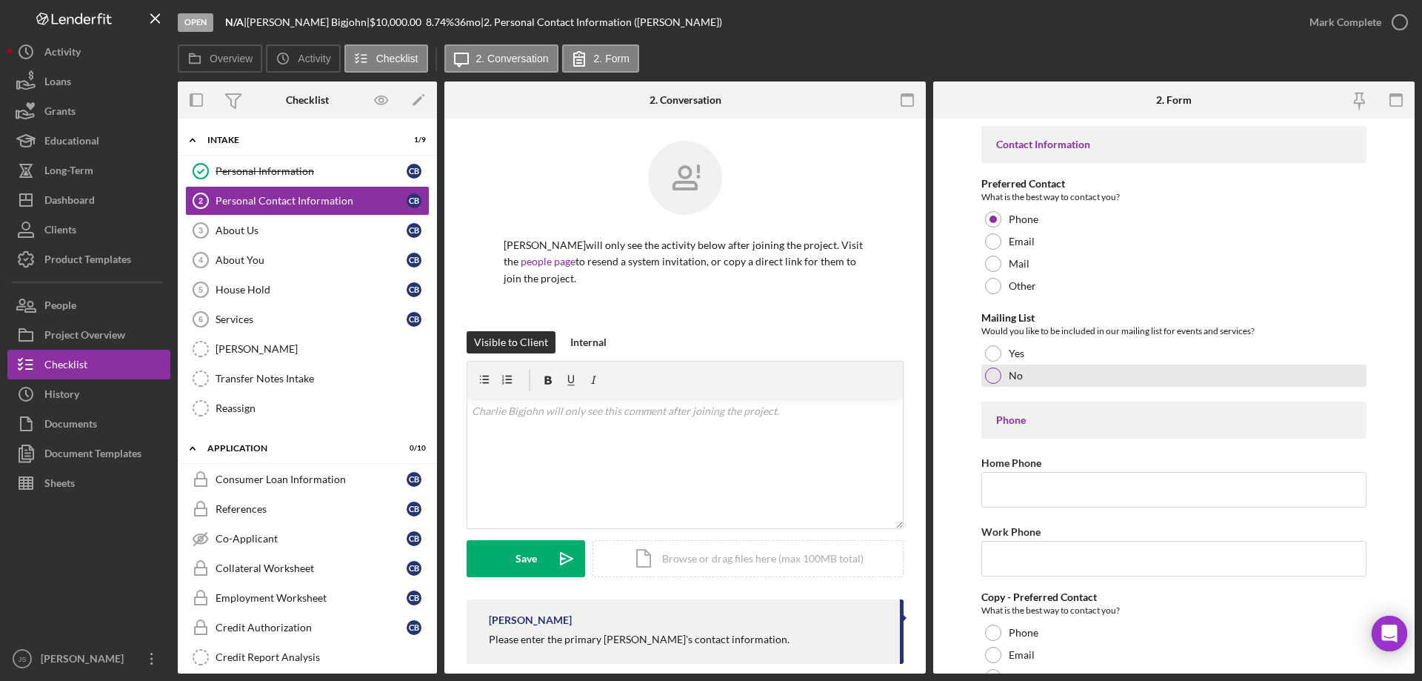
click at [988, 376] on div at bounding box center [993, 375] width 16 height 16
click at [999, 494] on input "Home Phone" at bounding box center [1174, 490] width 385 height 36
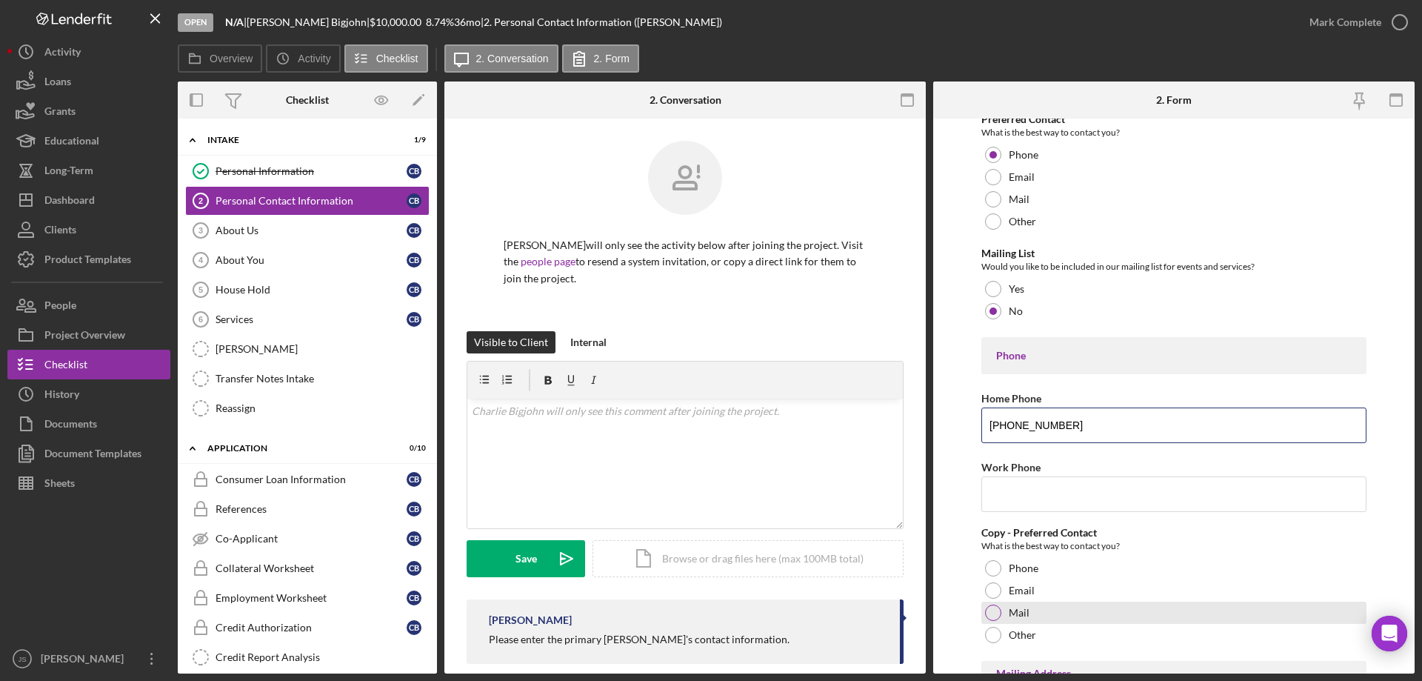
scroll to position [148, 0]
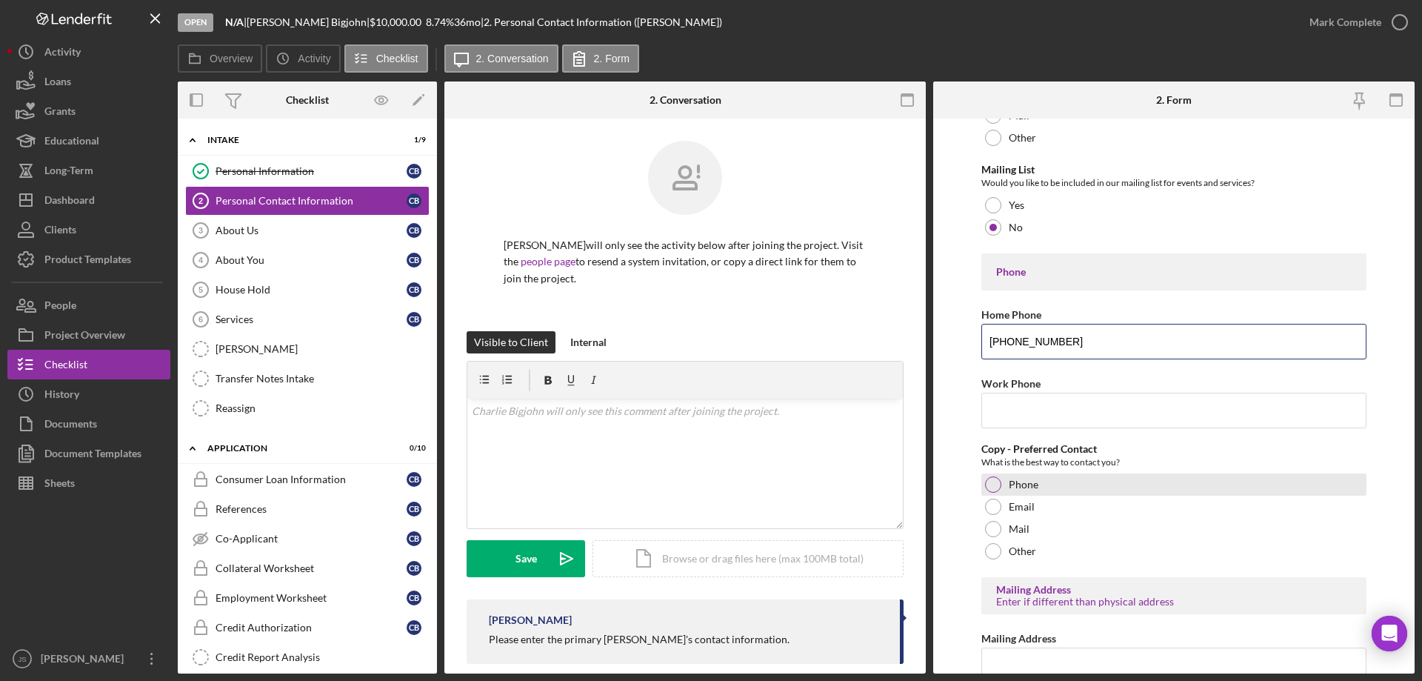
type input "[PHONE_NUMBER]"
click at [994, 484] on div at bounding box center [993, 484] width 16 height 16
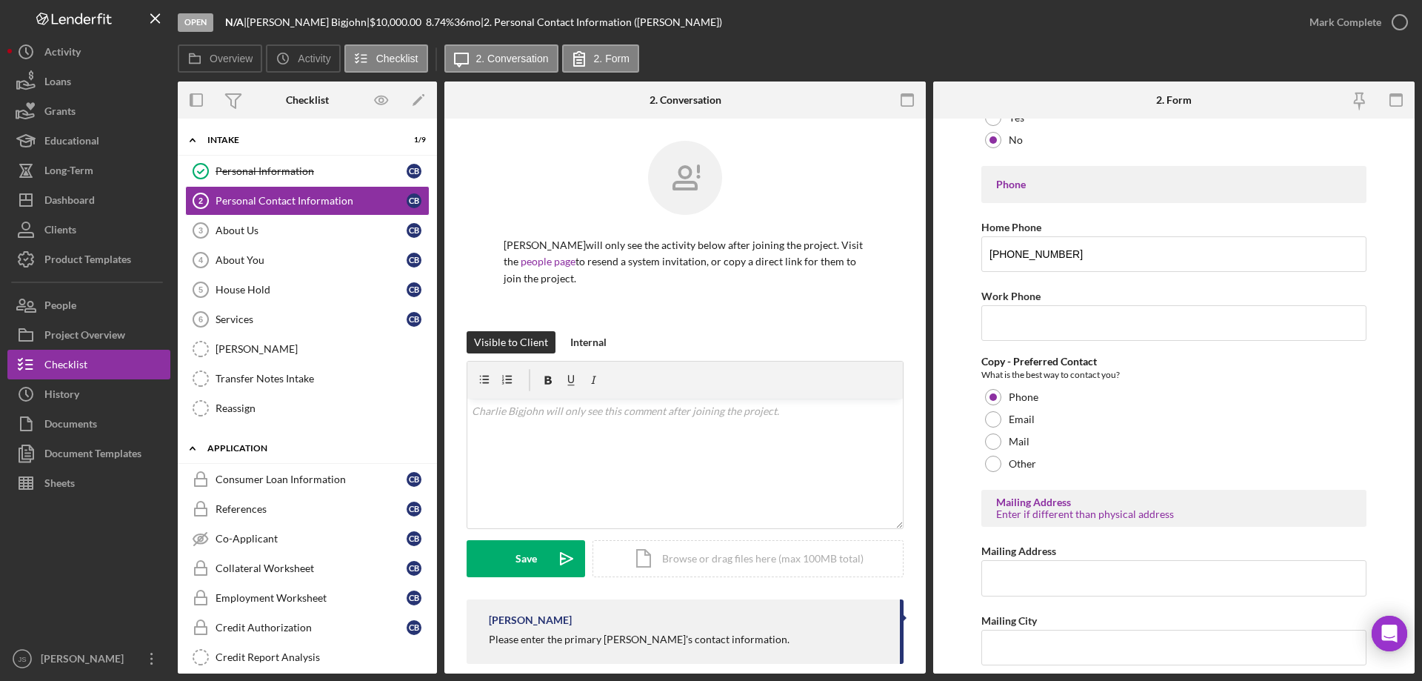
scroll to position [444, 0]
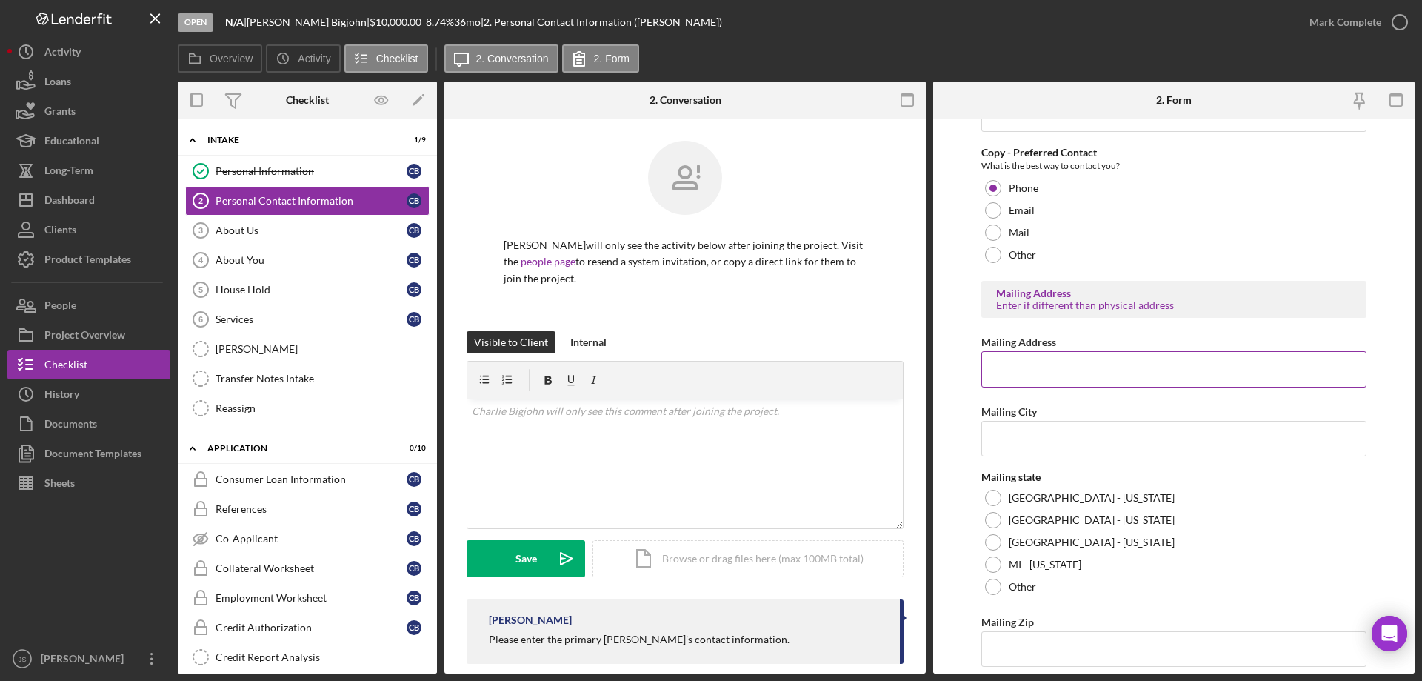
click at [1023, 377] on input "Mailing Address" at bounding box center [1174, 369] width 385 height 36
type input "13487 Sugarbush Cyt."
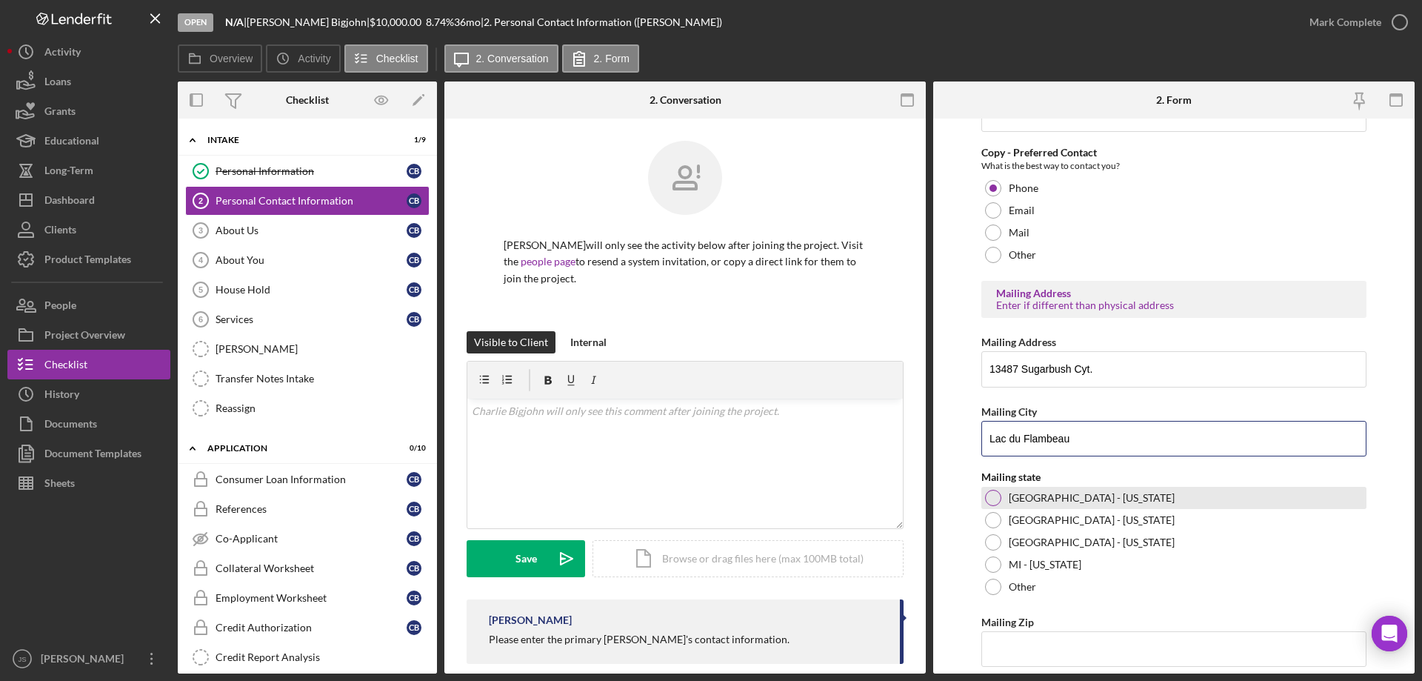
type input "Lac du Flambeau"
click at [990, 497] on div at bounding box center [993, 498] width 16 height 16
click at [1040, 645] on input "Mailing Zip" at bounding box center [1174, 649] width 385 height 36
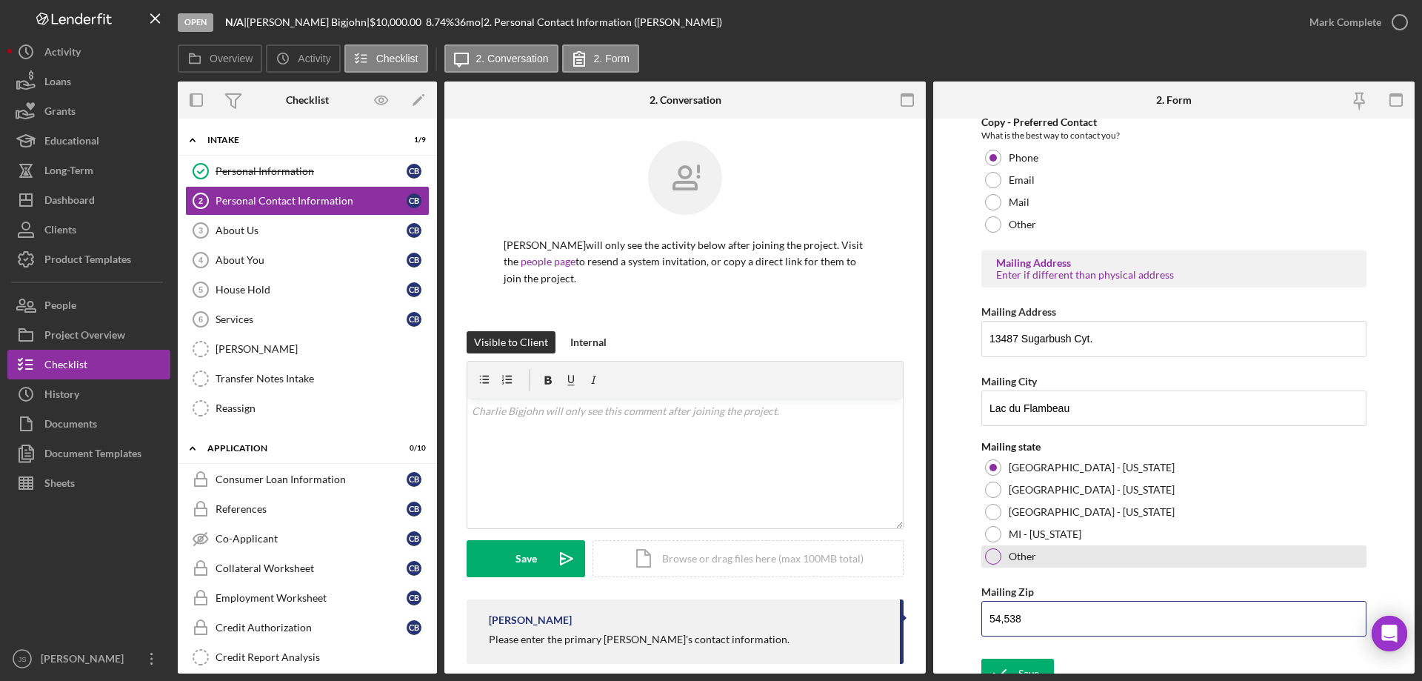
scroll to position [492, 0]
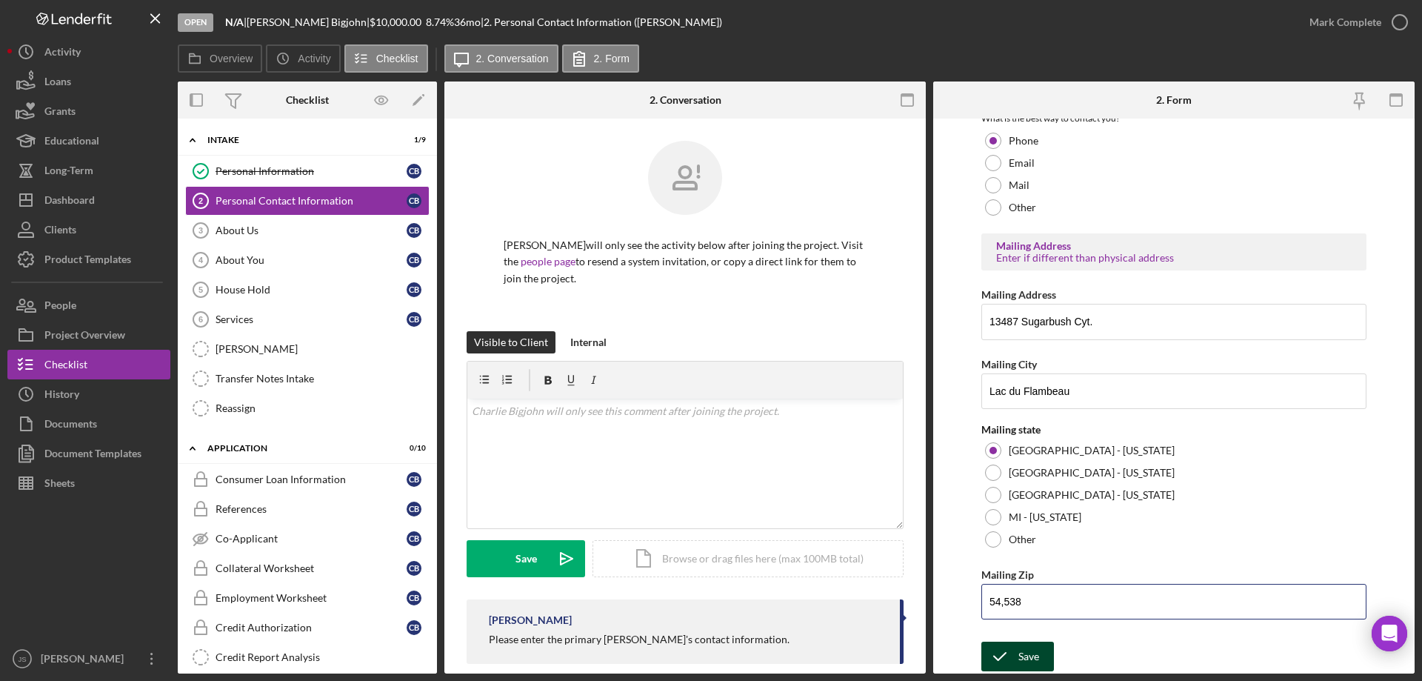
type input "54,538"
click at [1017, 656] on button "Save" at bounding box center [1018, 657] width 73 height 30
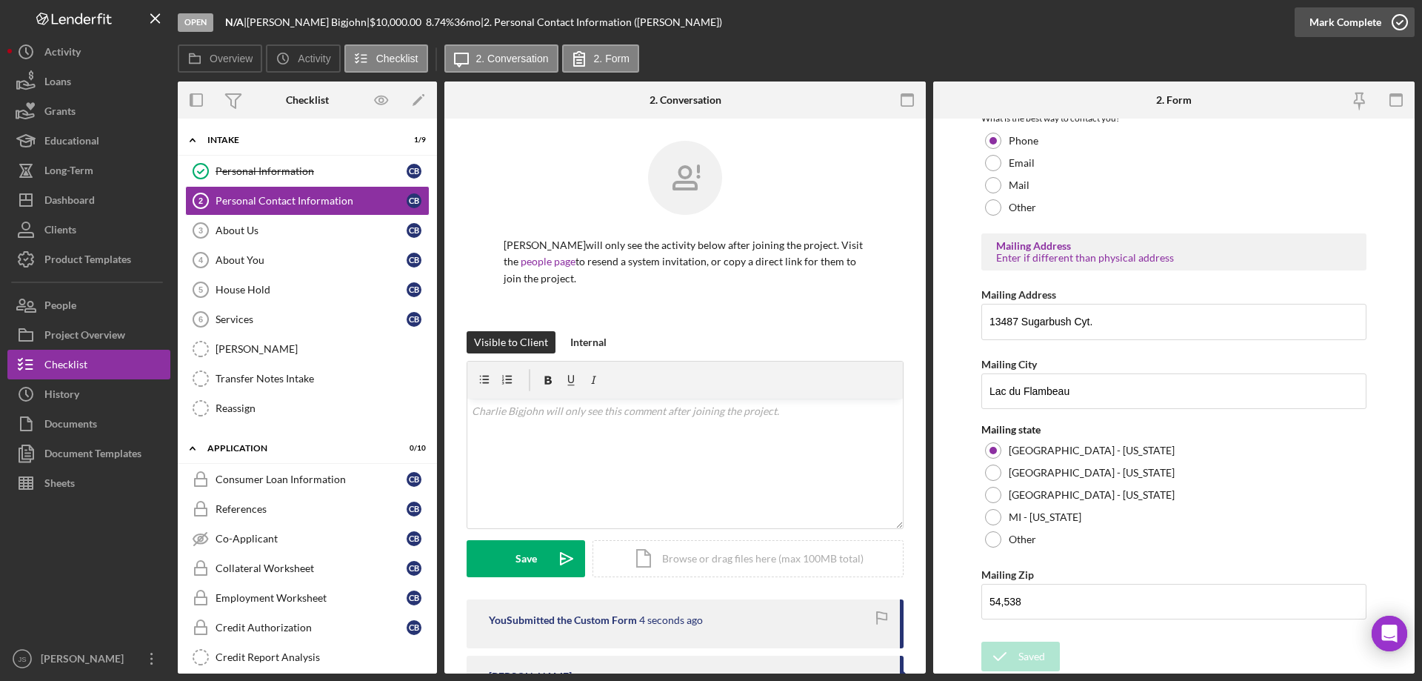
click at [1400, 21] on icon "button" at bounding box center [1400, 22] width 37 height 37
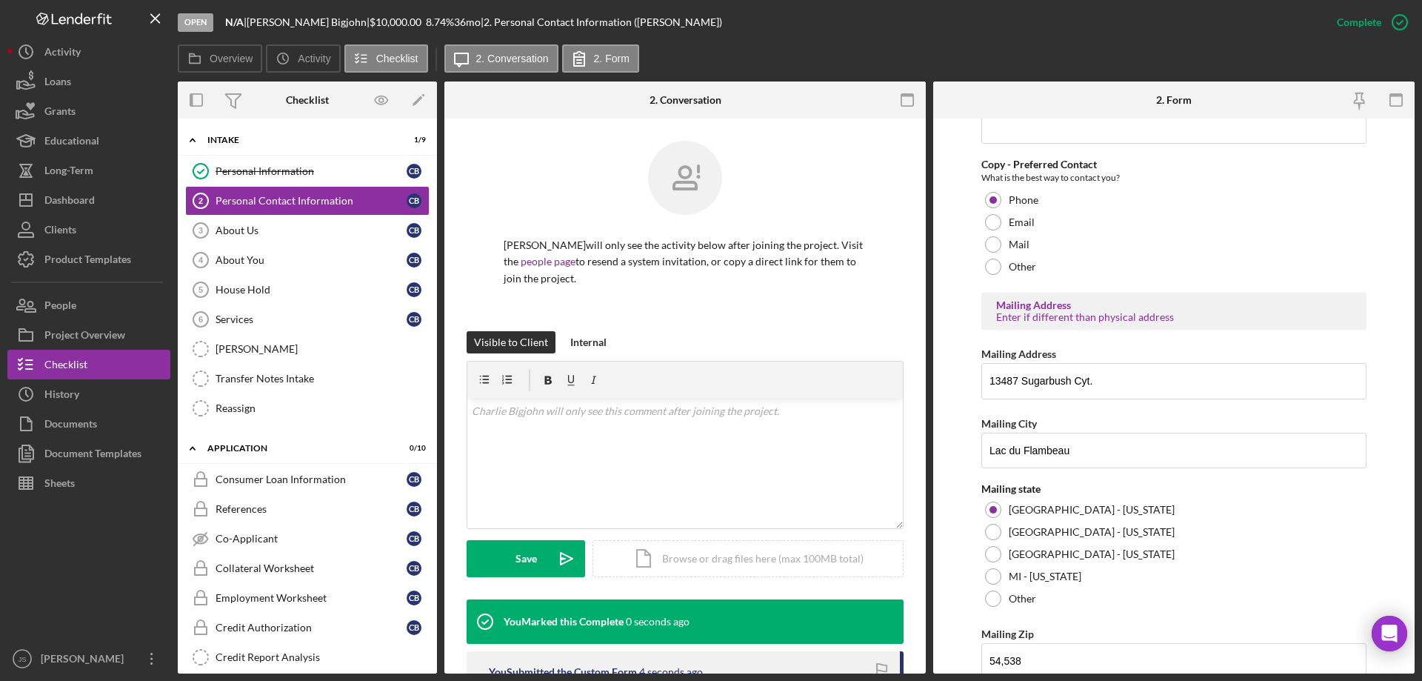
scroll to position [551, 0]
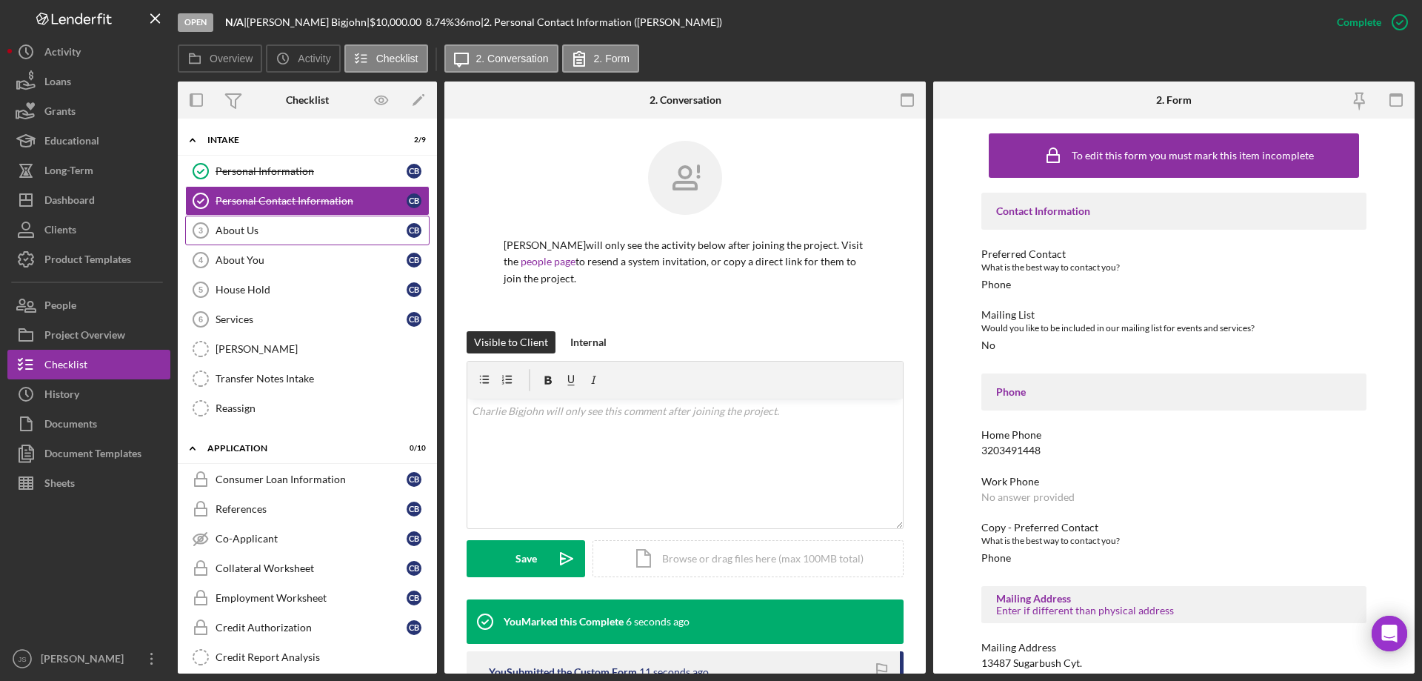
click at [266, 228] on div "About Us" at bounding box center [311, 230] width 191 height 12
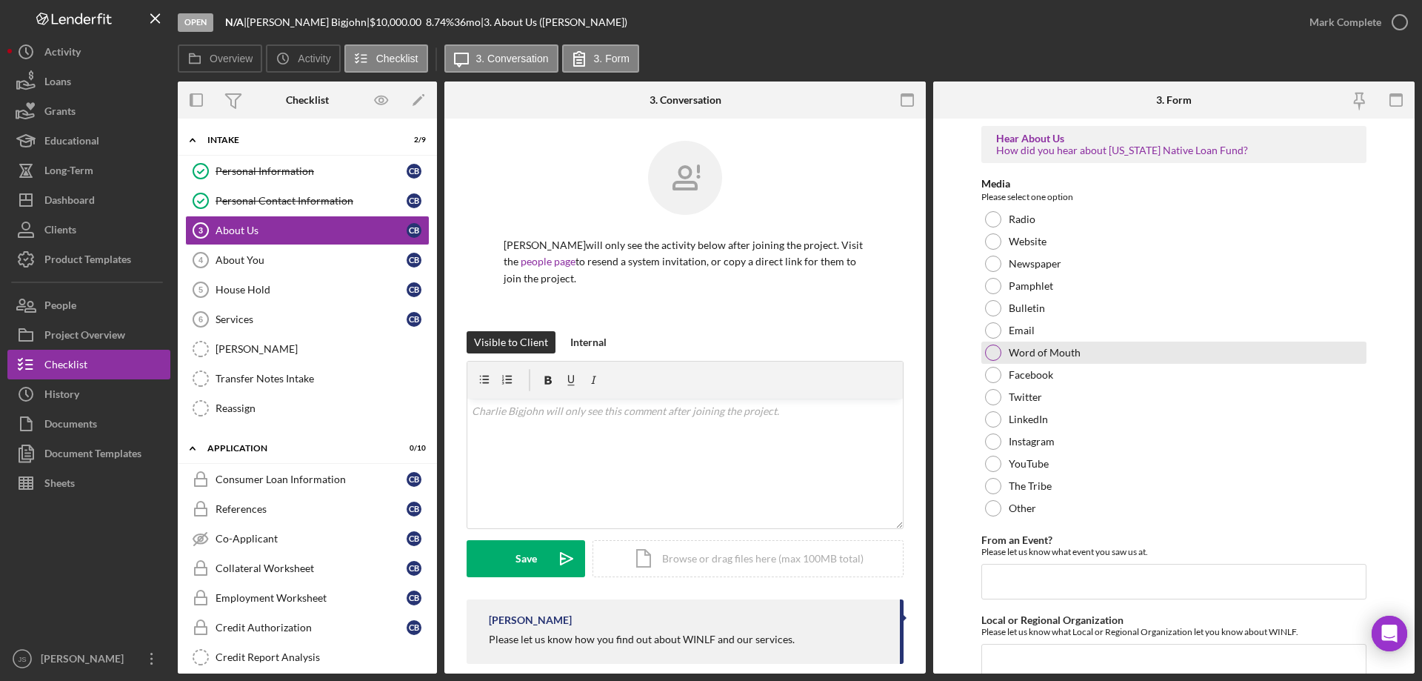
click at [994, 353] on div at bounding box center [993, 352] width 16 height 16
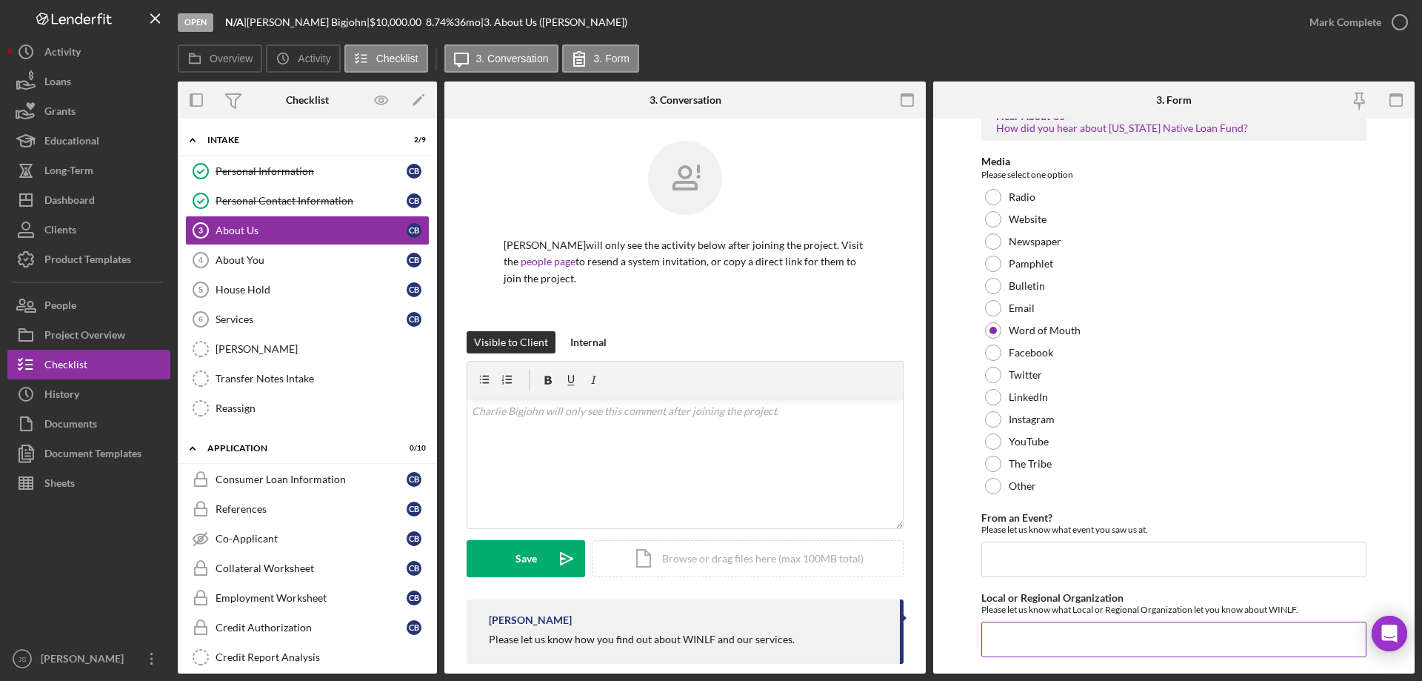
scroll to position [61, 0]
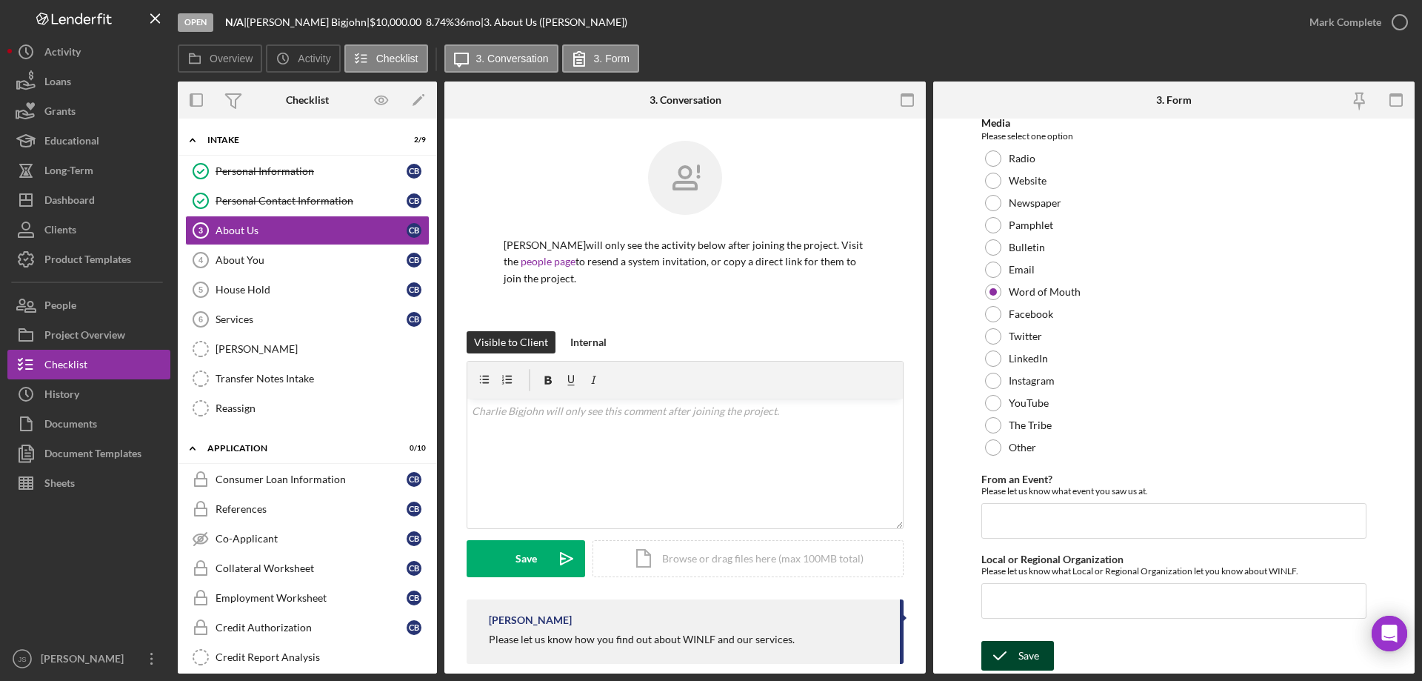
click at [1019, 650] on div "Save" at bounding box center [1029, 656] width 21 height 30
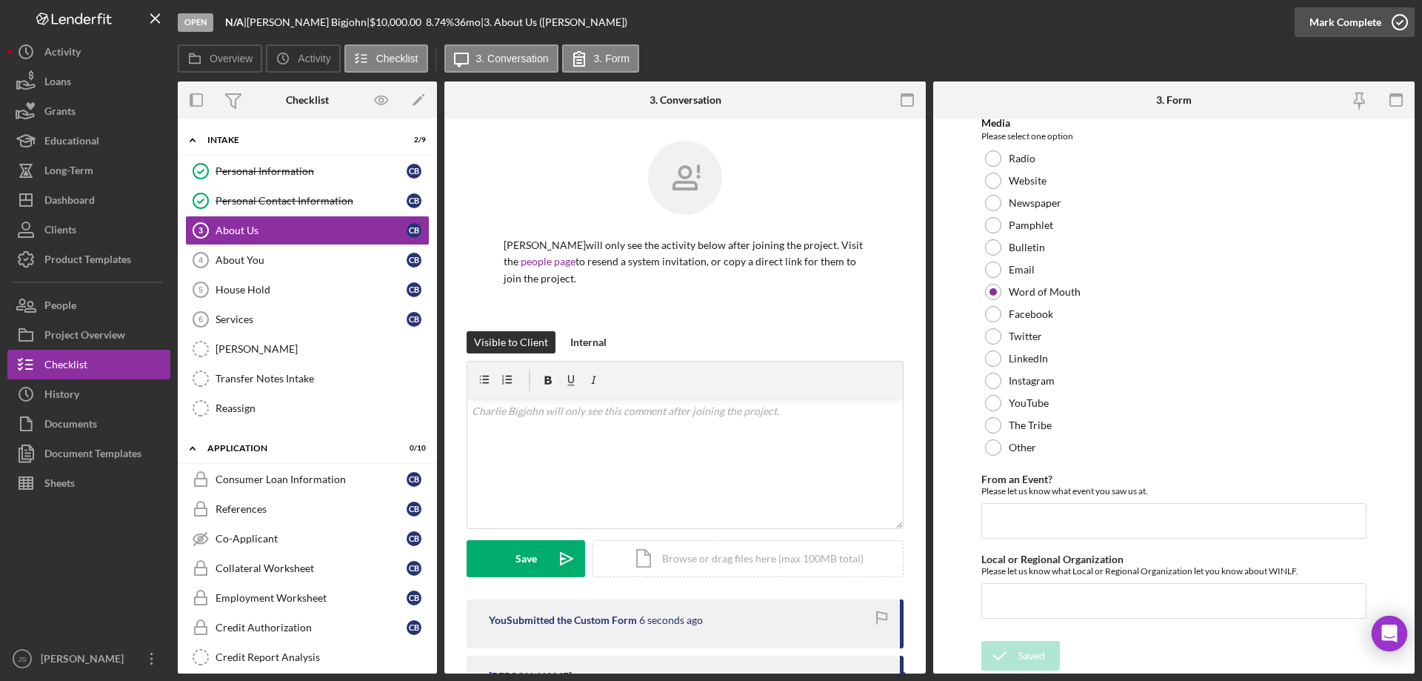
click at [1400, 21] on button "Mark Complete" at bounding box center [1355, 22] width 120 height 30
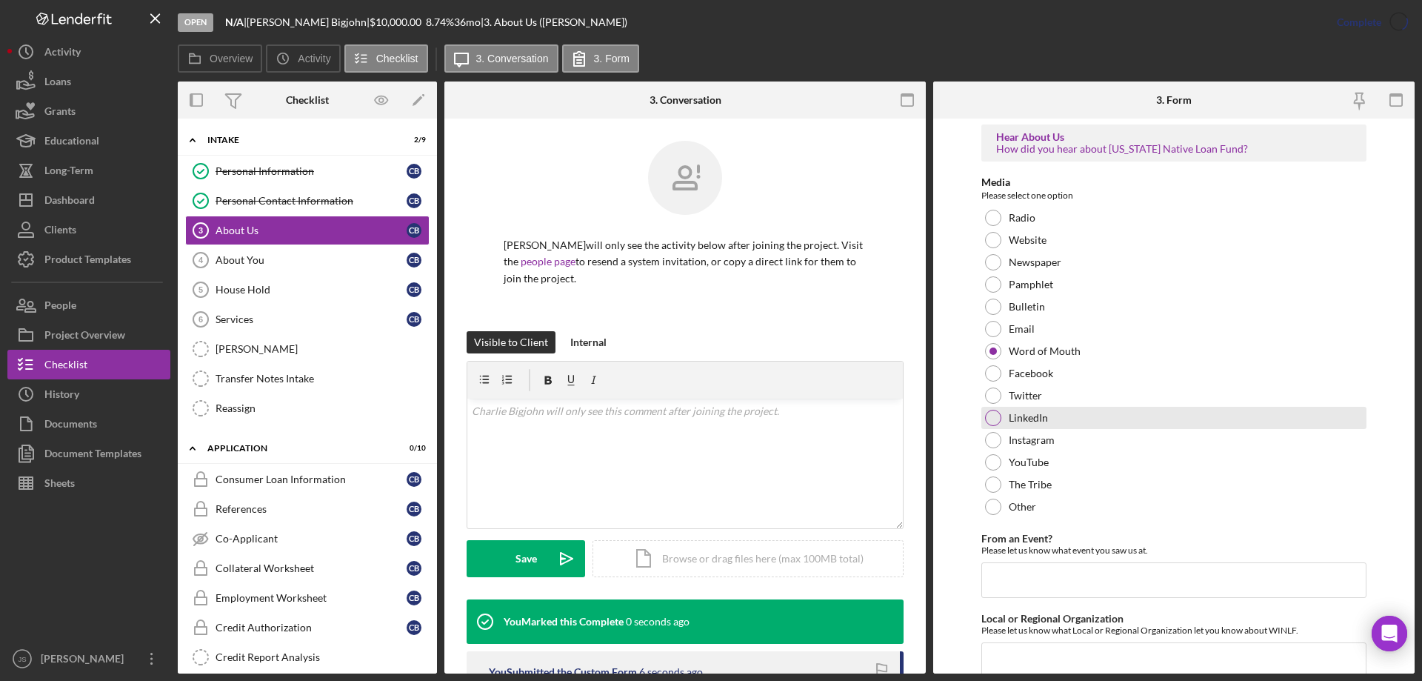
scroll to position [120, 0]
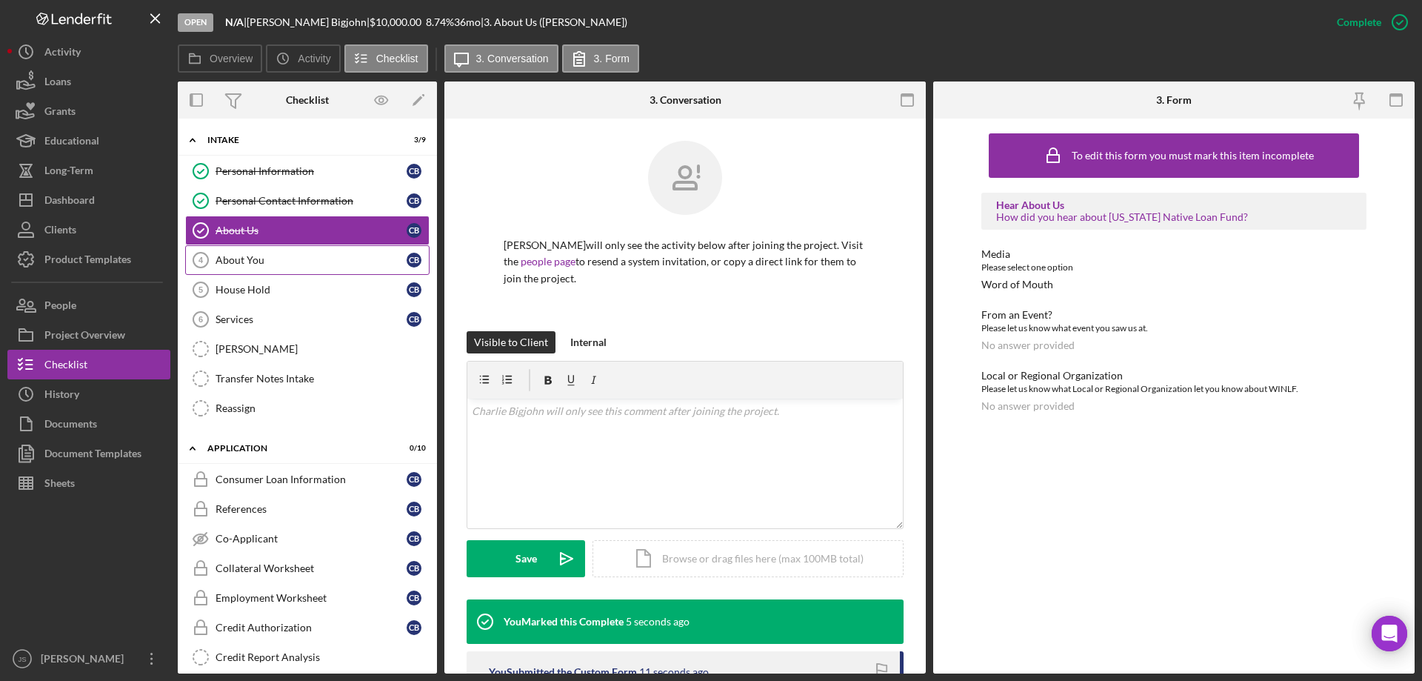
click at [287, 256] on div "About You" at bounding box center [311, 260] width 191 height 12
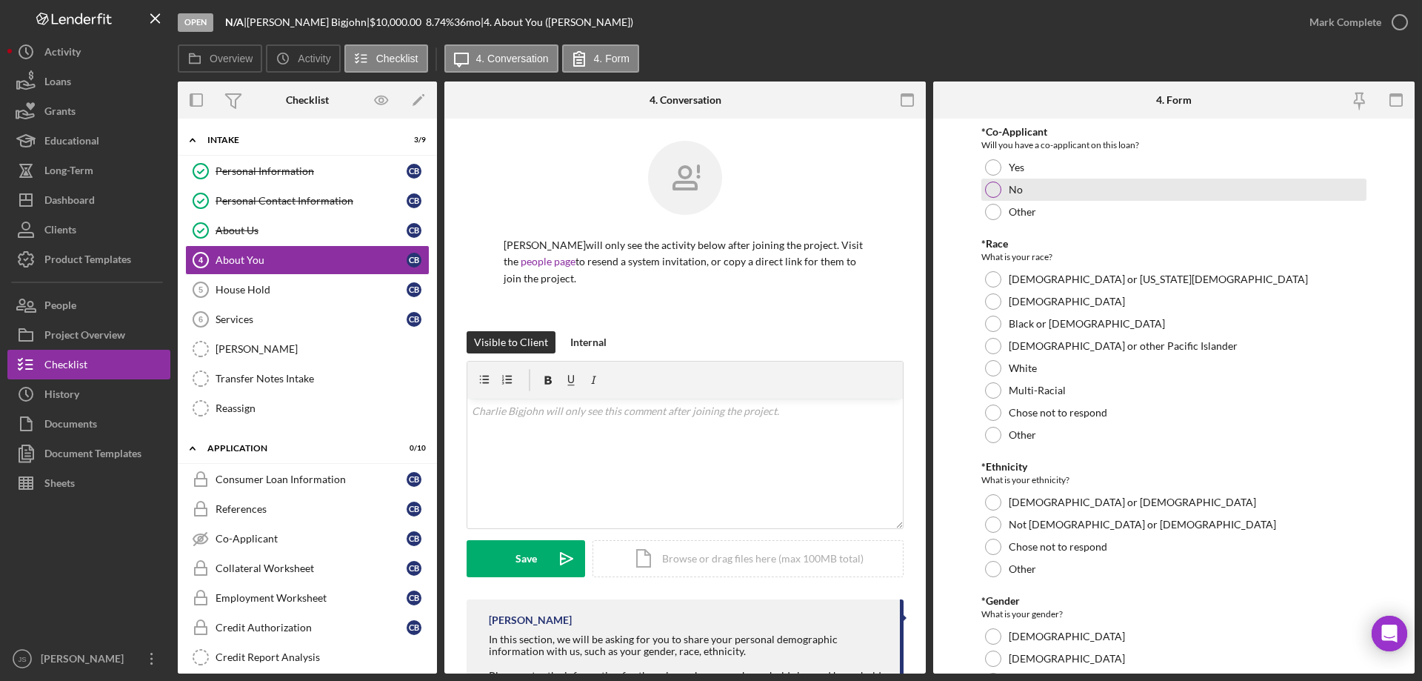
click at [995, 187] on div at bounding box center [993, 189] width 16 height 16
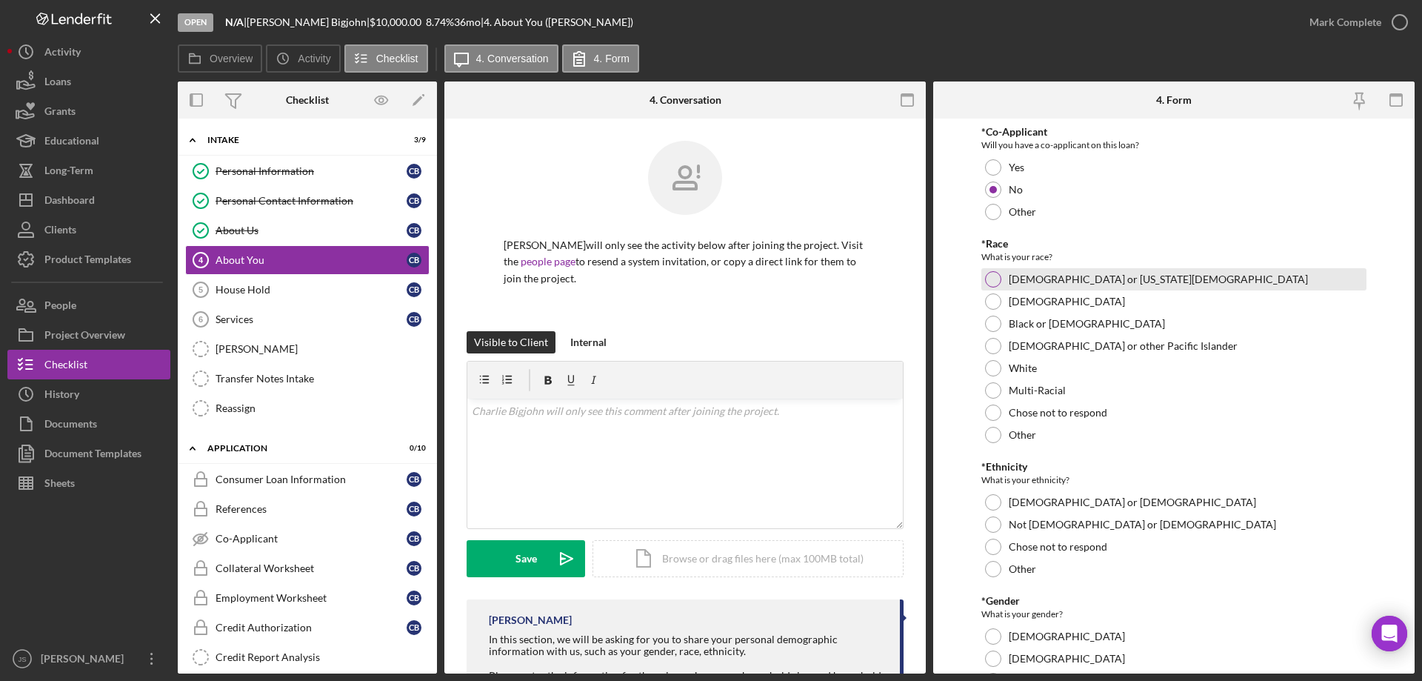
click at [997, 274] on div at bounding box center [993, 279] width 16 height 16
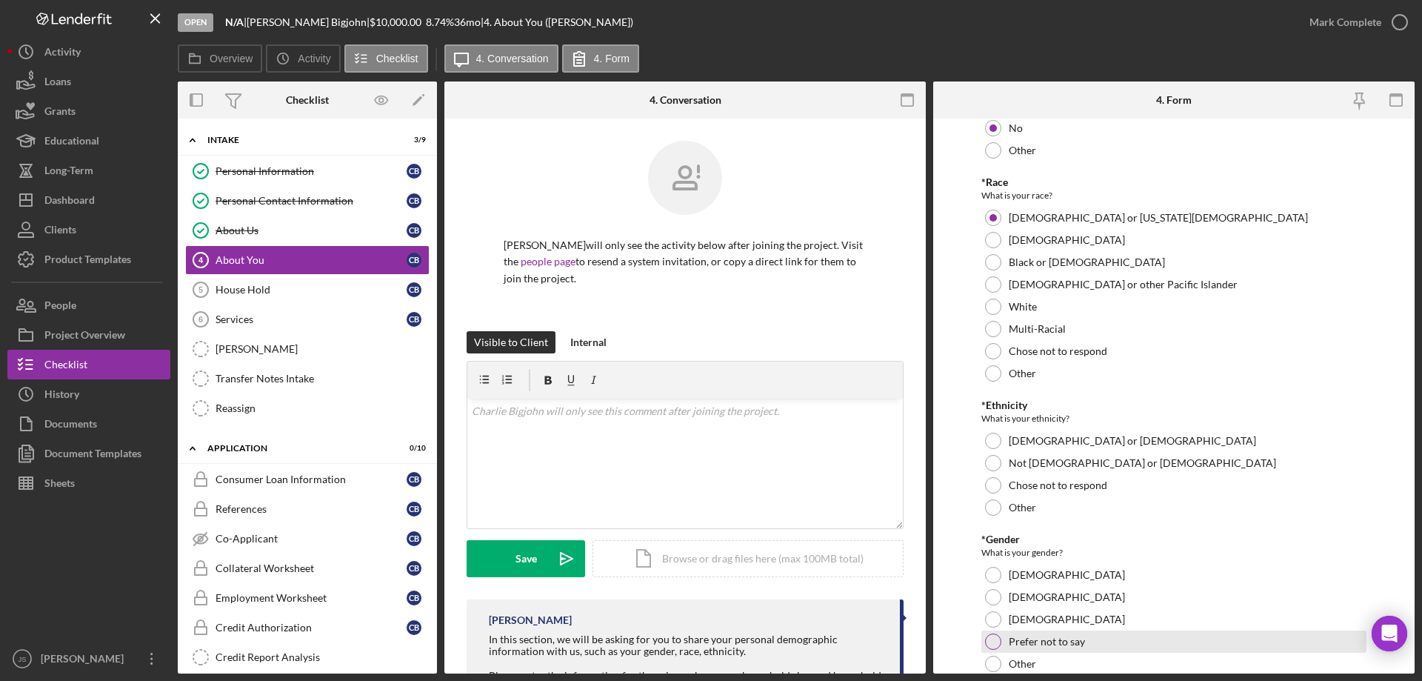
scroll to position [222, 0]
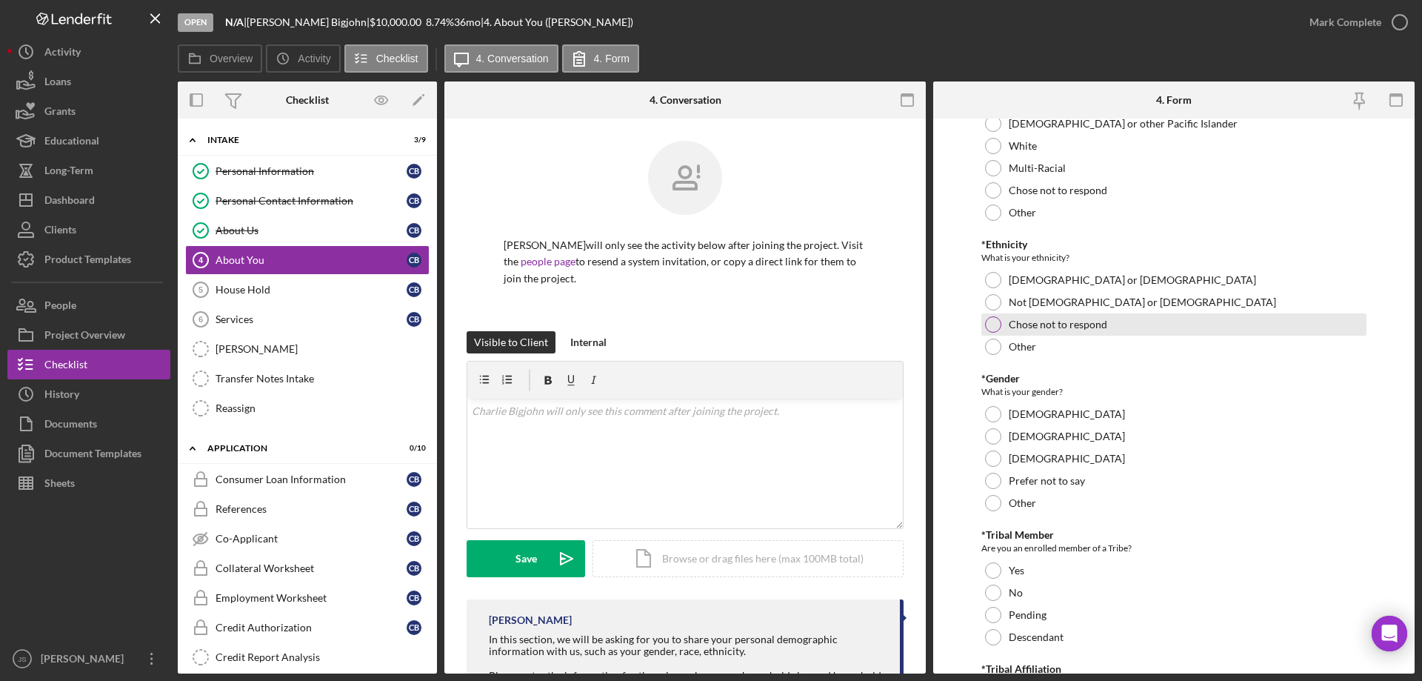
drag, startPoint x: 987, startPoint y: 299, endPoint x: 1054, endPoint y: 327, distance: 73.1
click at [987, 299] on div at bounding box center [993, 302] width 16 height 16
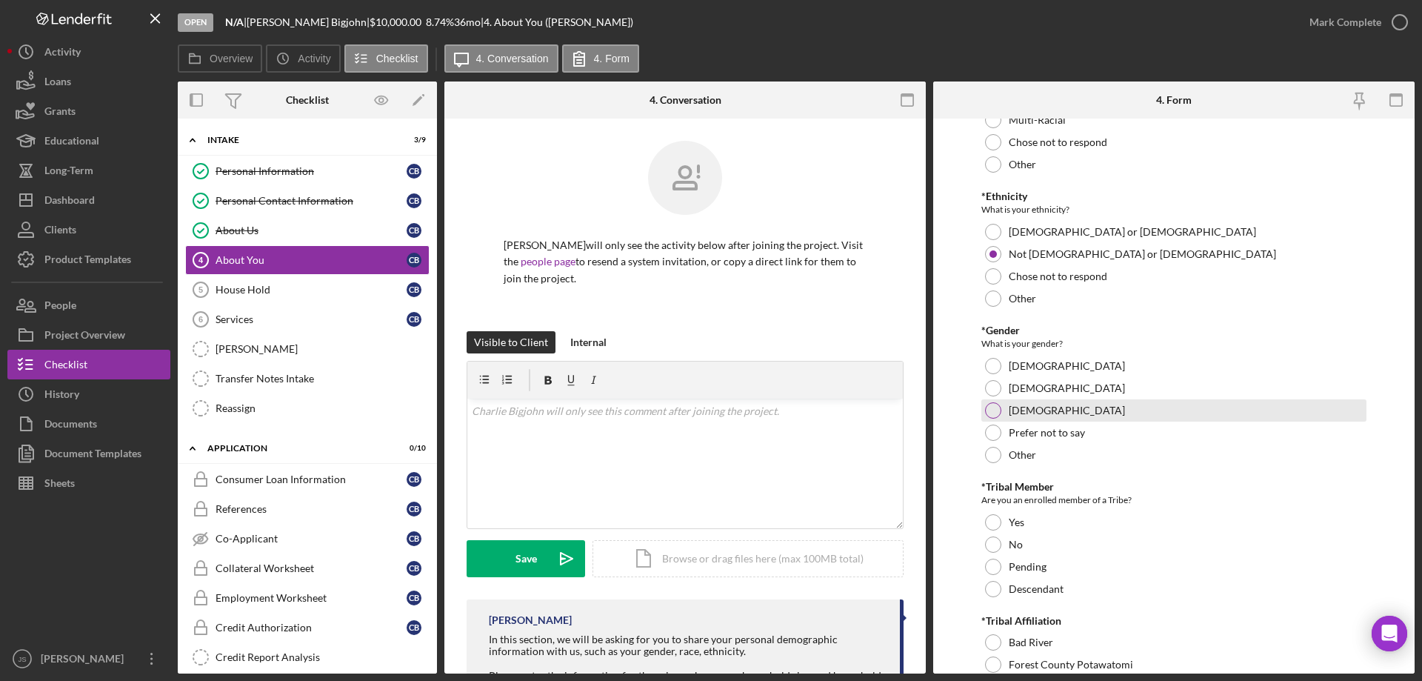
scroll to position [296, 0]
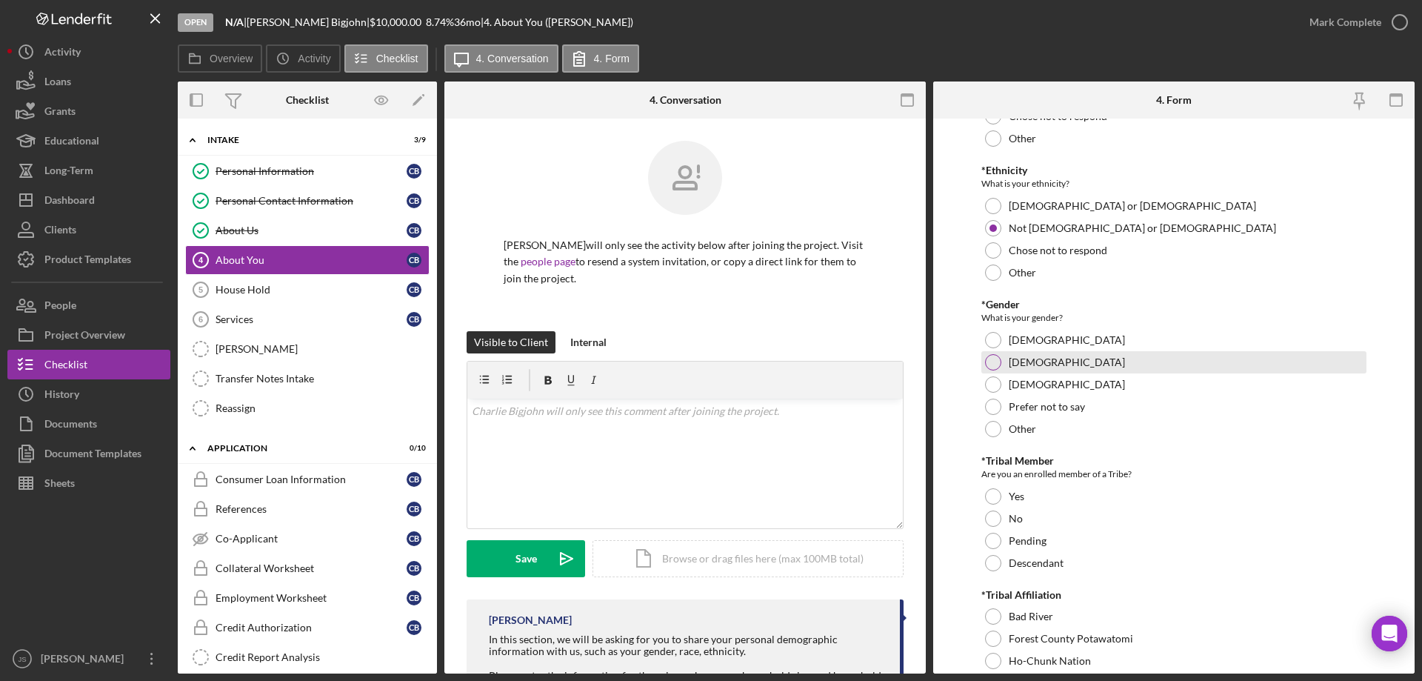
click at [996, 364] on div at bounding box center [993, 362] width 16 height 16
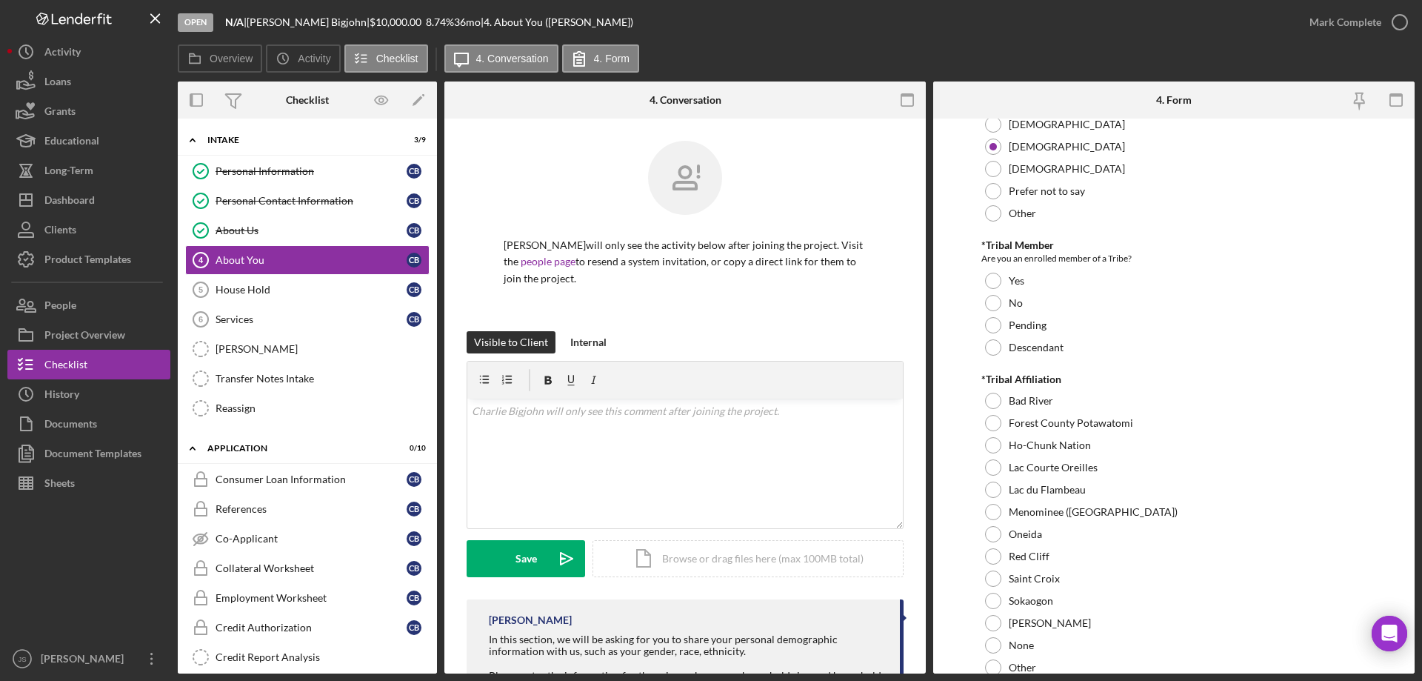
scroll to position [519, 0]
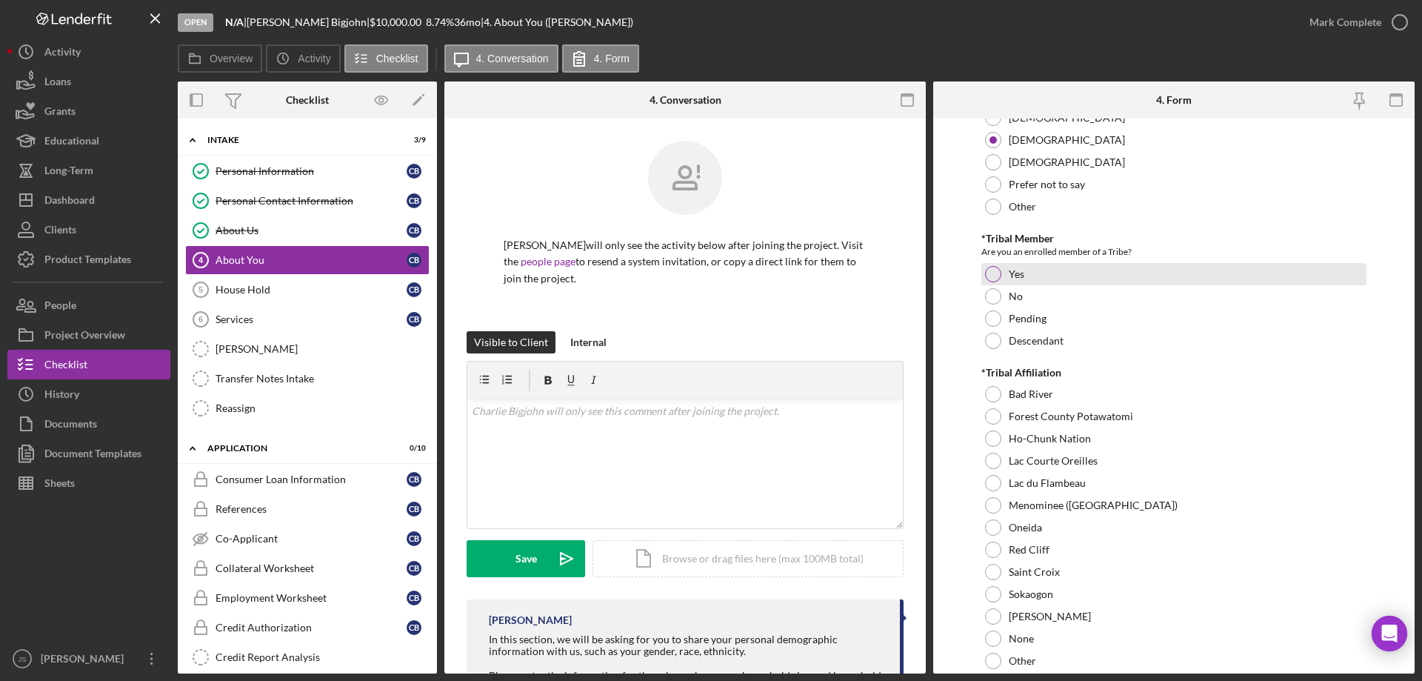
drag, startPoint x: 995, startPoint y: 279, endPoint x: 652, endPoint y: 283, distance: 343.0
click at [994, 279] on div at bounding box center [993, 274] width 16 height 16
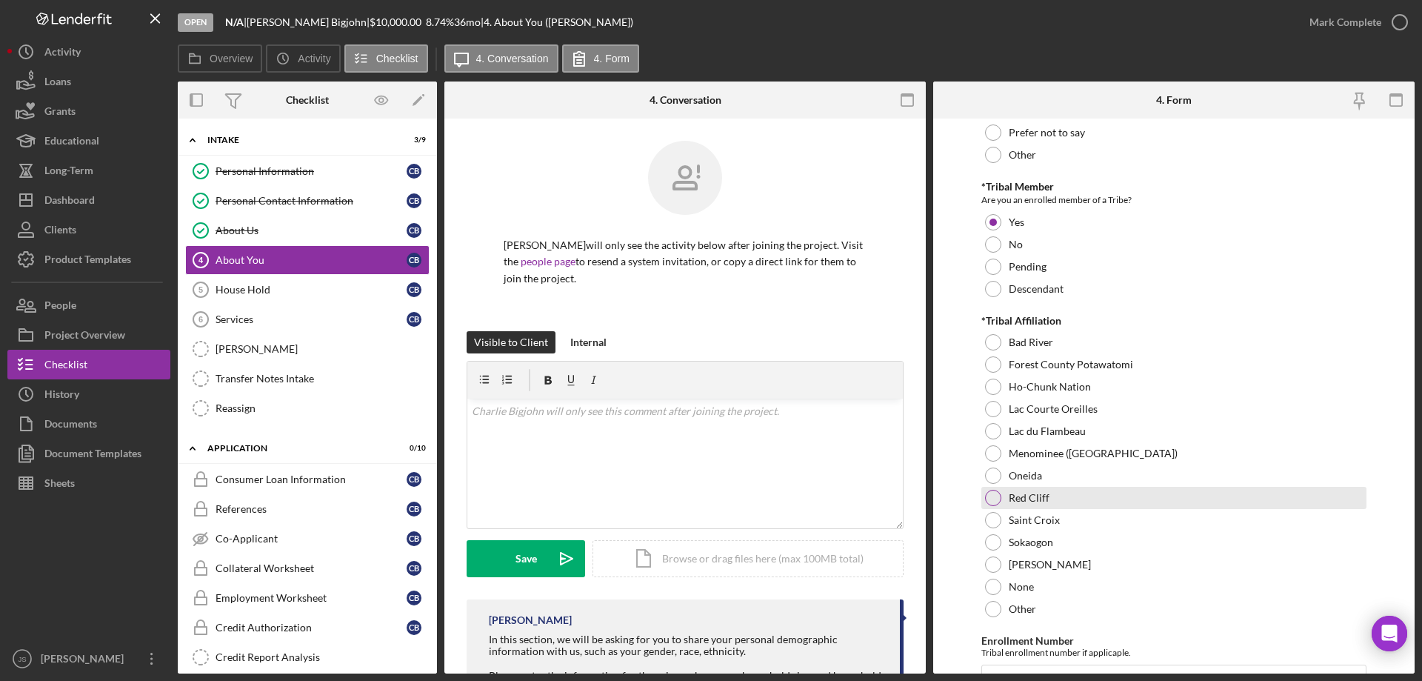
scroll to position [593, 0]
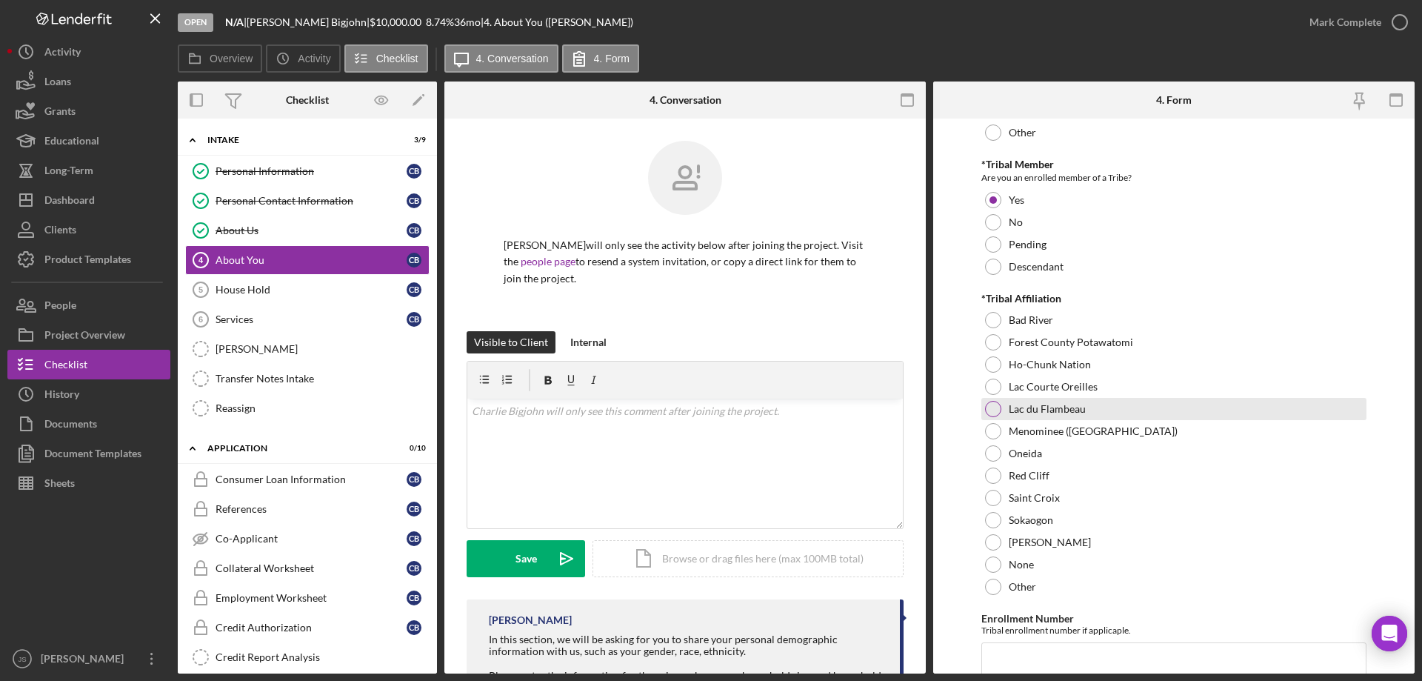
click at [992, 411] on div at bounding box center [993, 409] width 16 height 16
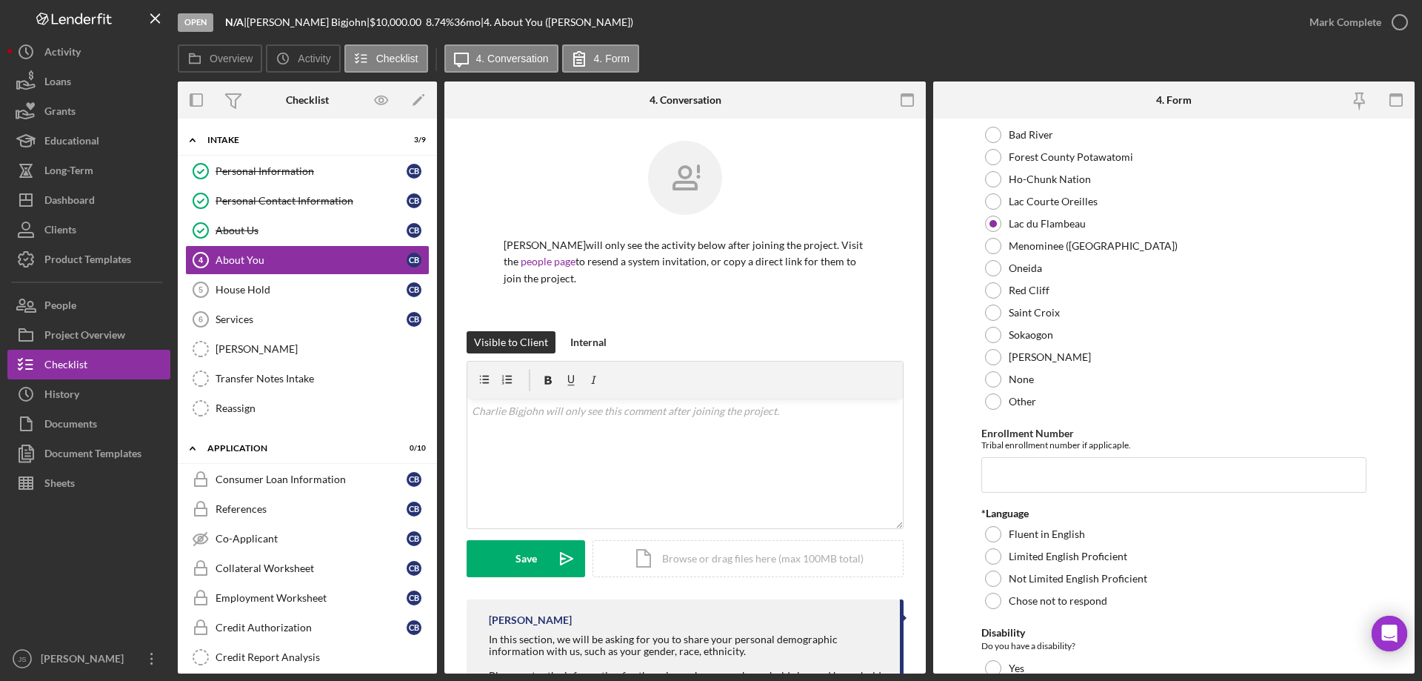
scroll to position [889, 0]
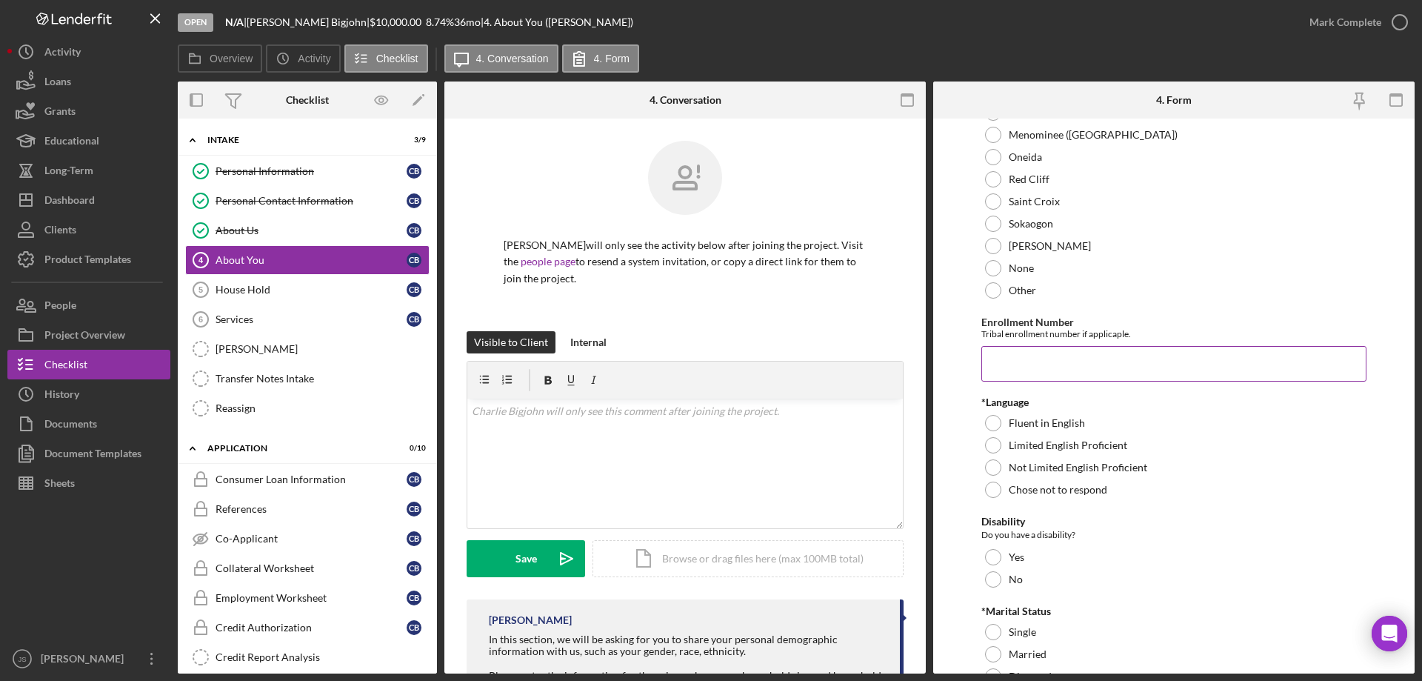
click at [1022, 367] on input "Enrollment Number" at bounding box center [1174, 364] width 385 height 36
type input "3433"
drag, startPoint x: 991, startPoint y: 419, endPoint x: 1102, endPoint y: 456, distance: 117.1
click at [993, 419] on div at bounding box center [993, 423] width 16 height 16
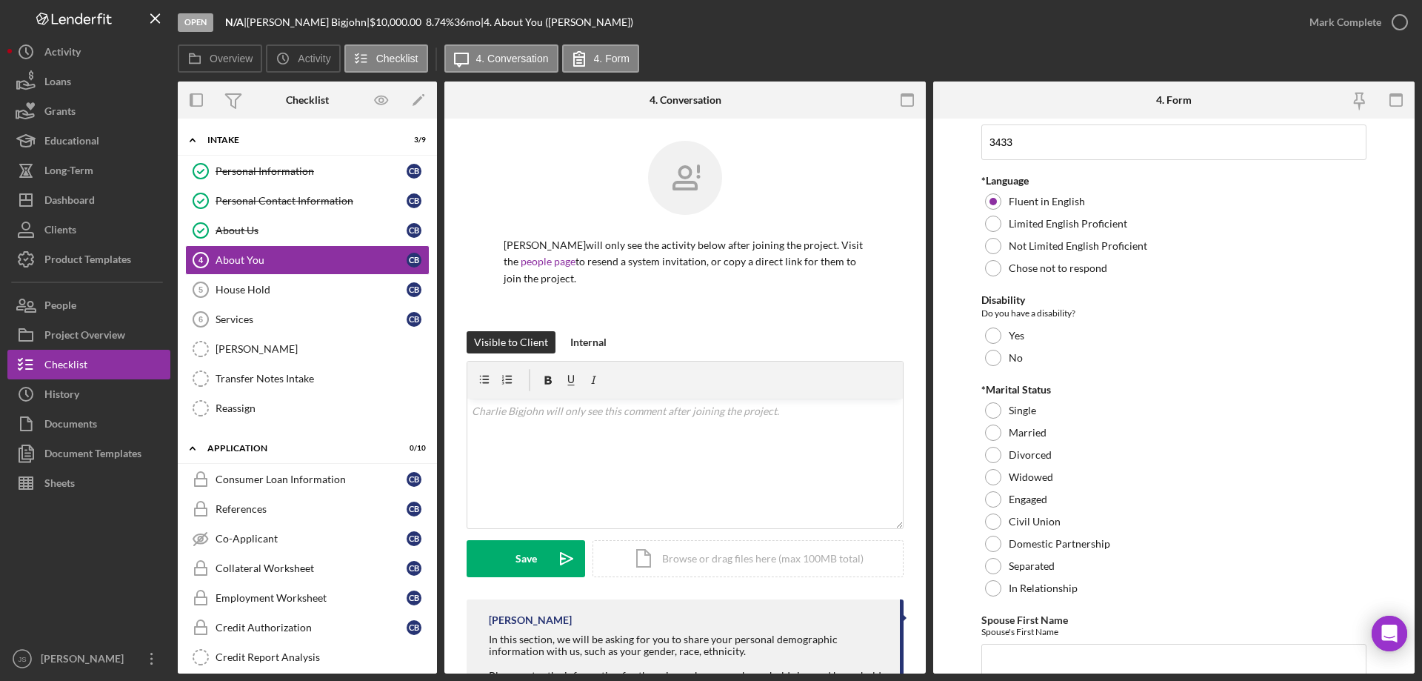
scroll to position [1111, 0]
click at [992, 358] on div at bounding box center [993, 357] width 16 height 16
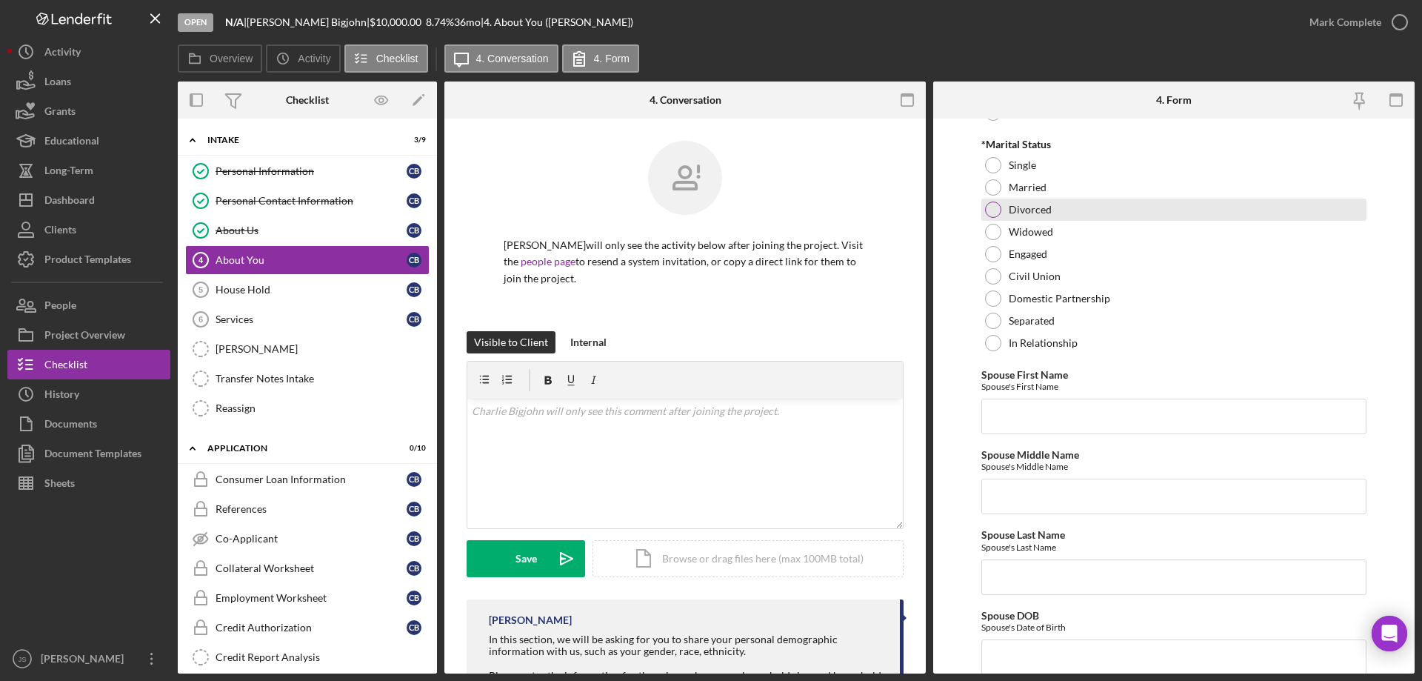
scroll to position [1408, 0]
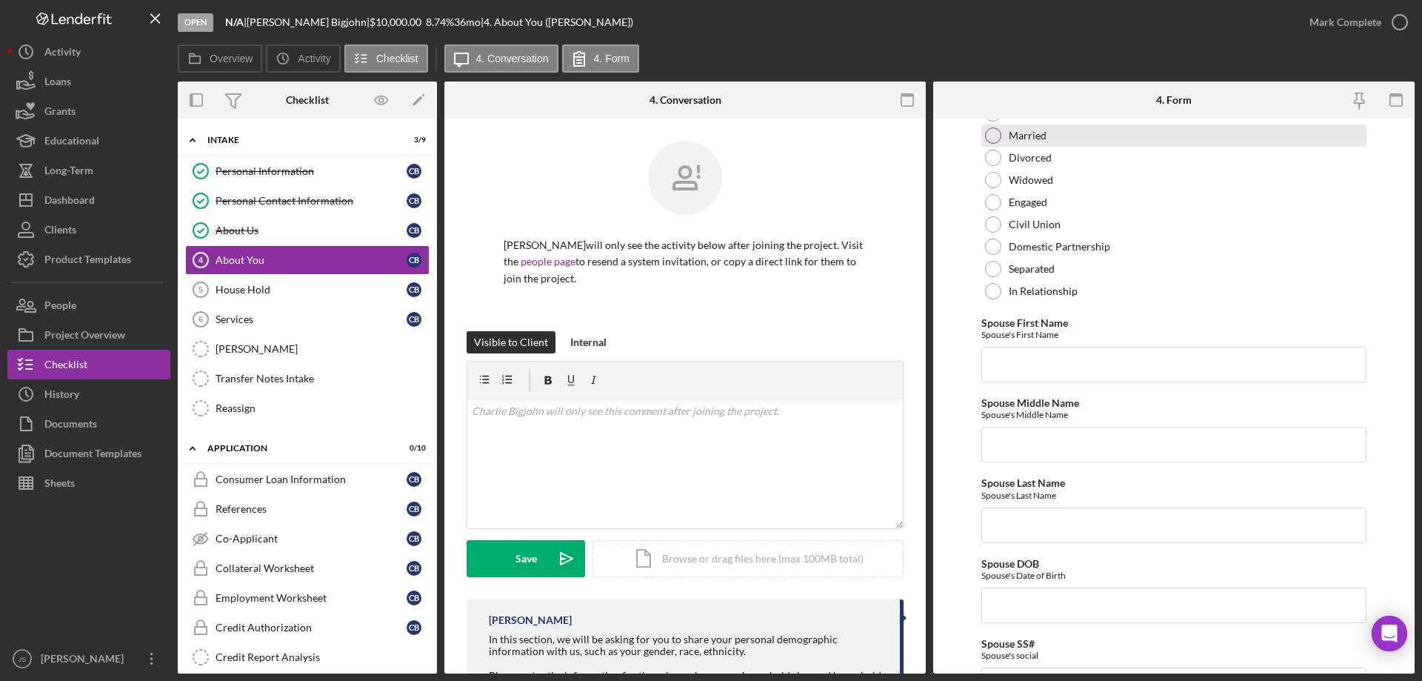
click at [990, 131] on div at bounding box center [993, 135] width 16 height 16
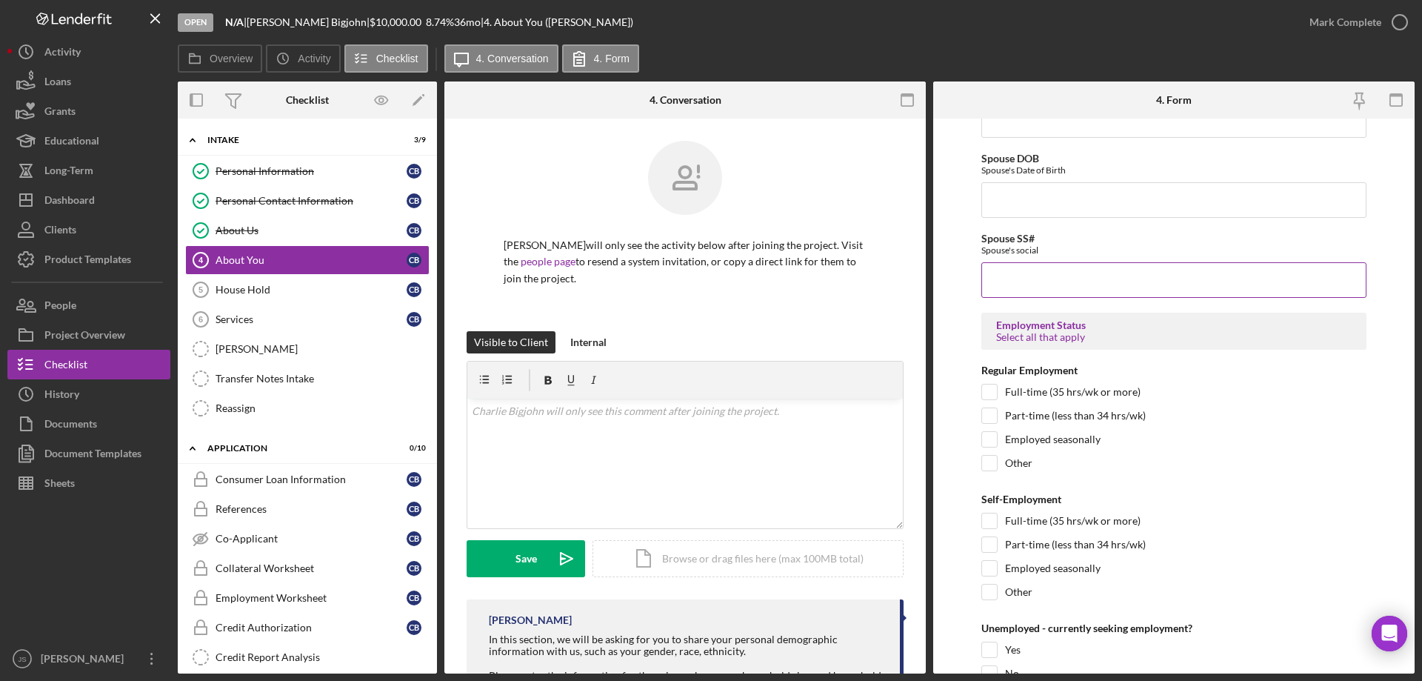
scroll to position [1852, 0]
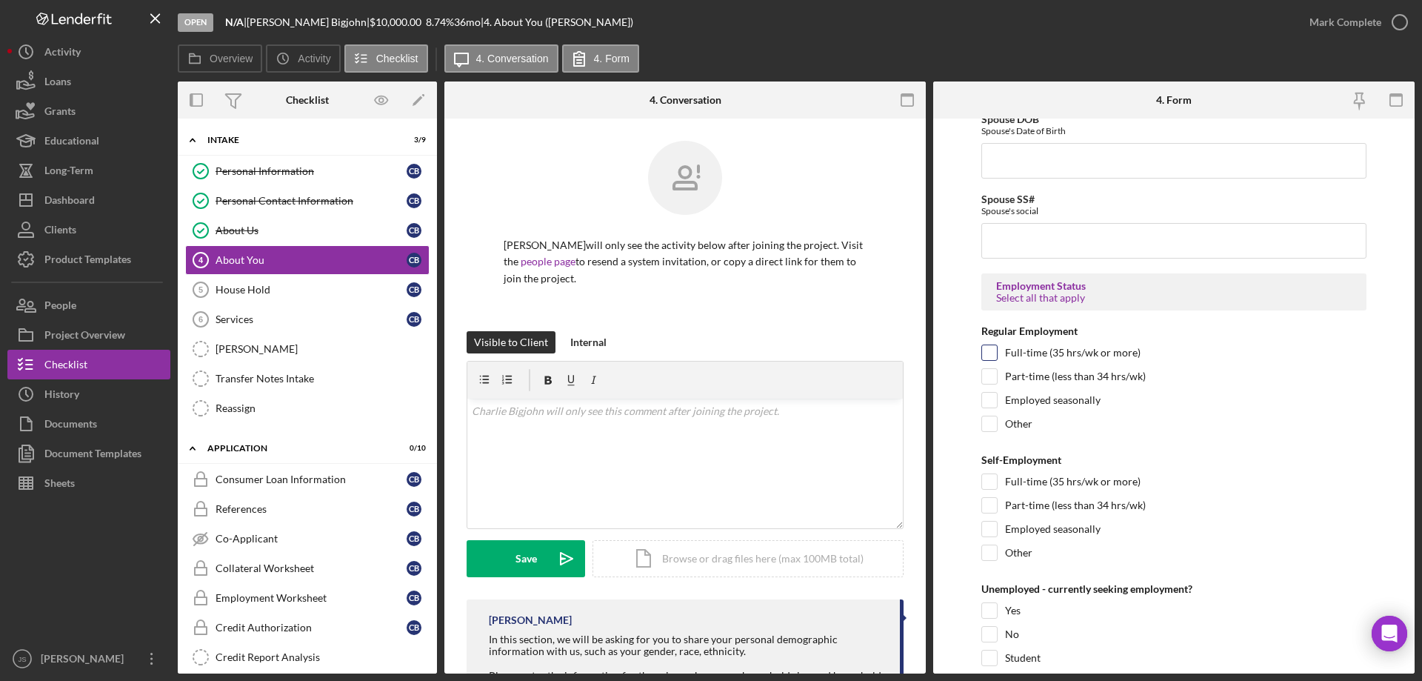
click at [993, 356] on input "Full-time (35 hrs/wk or more)" at bounding box center [989, 352] width 15 height 15
checkbox input "true"
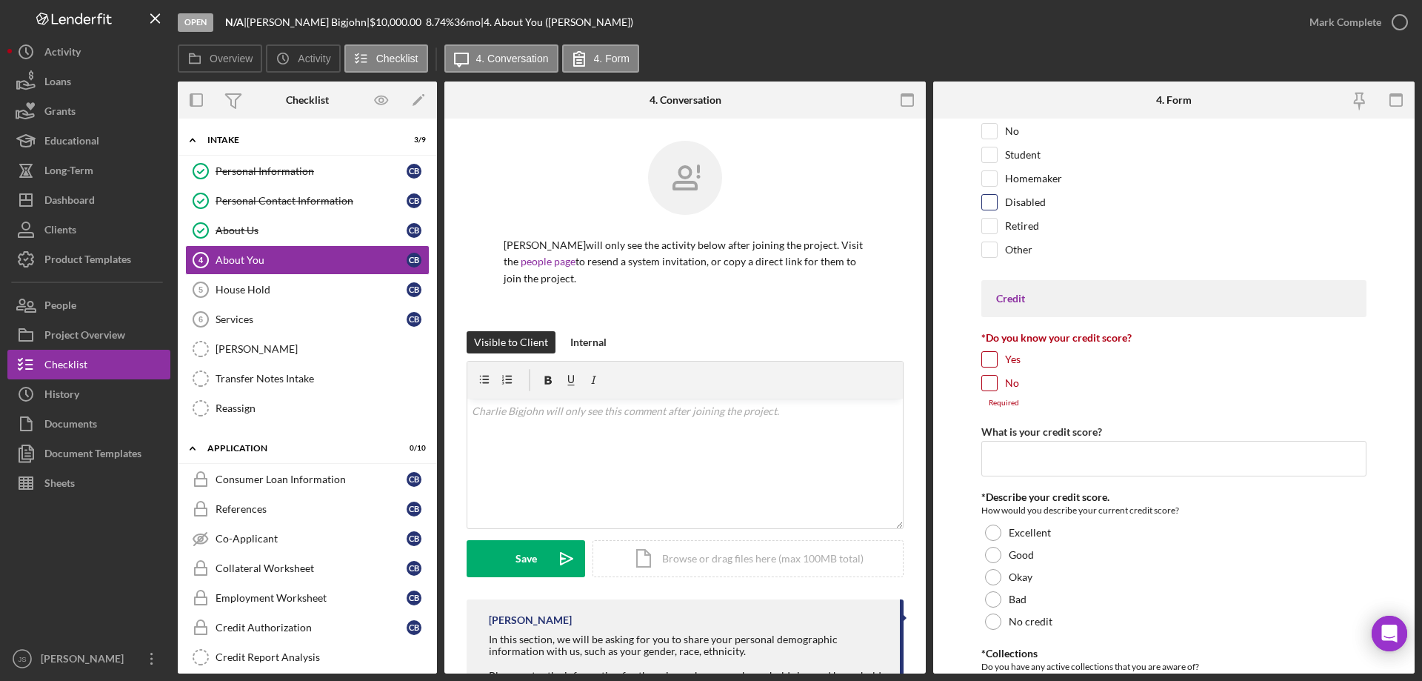
scroll to position [2371, 0]
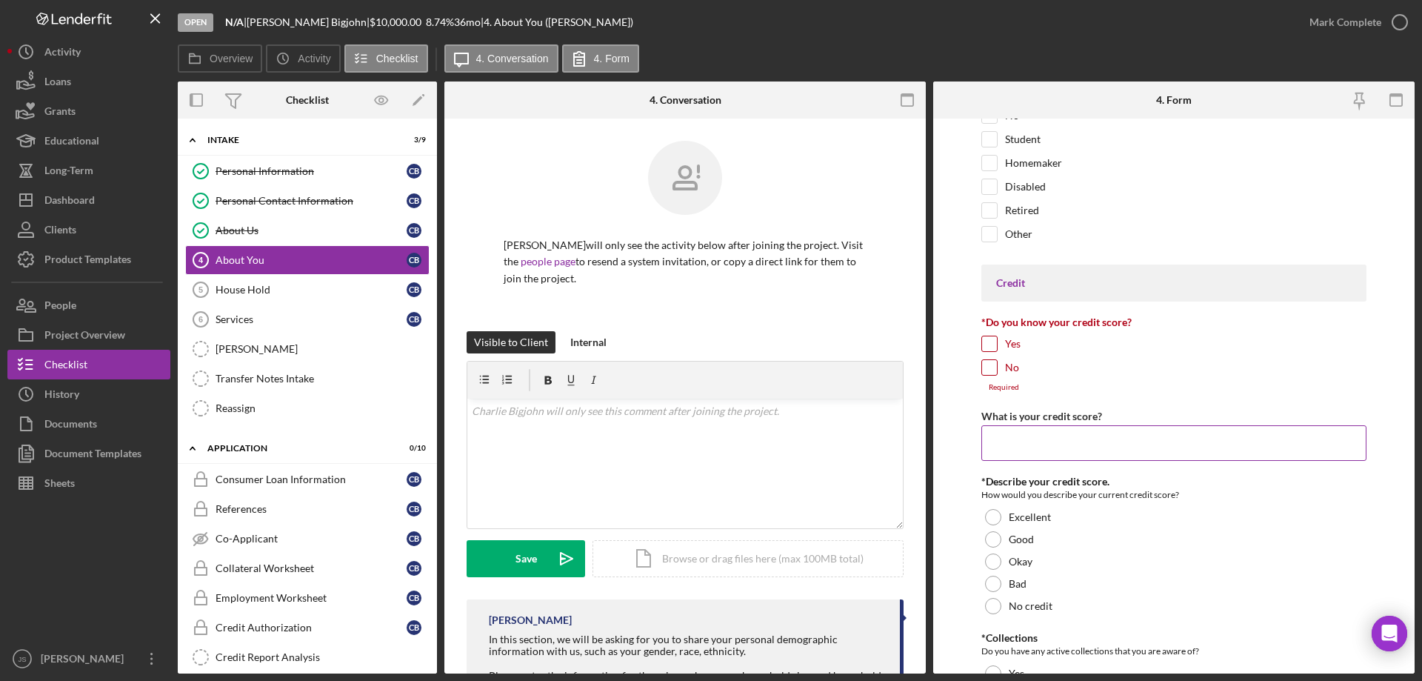
drag, startPoint x: 990, startPoint y: 340, endPoint x: 1011, endPoint y: 409, distance: 72.2
click at [990, 341] on input "Yes" at bounding box center [989, 343] width 15 height 15
checkbox input "true"
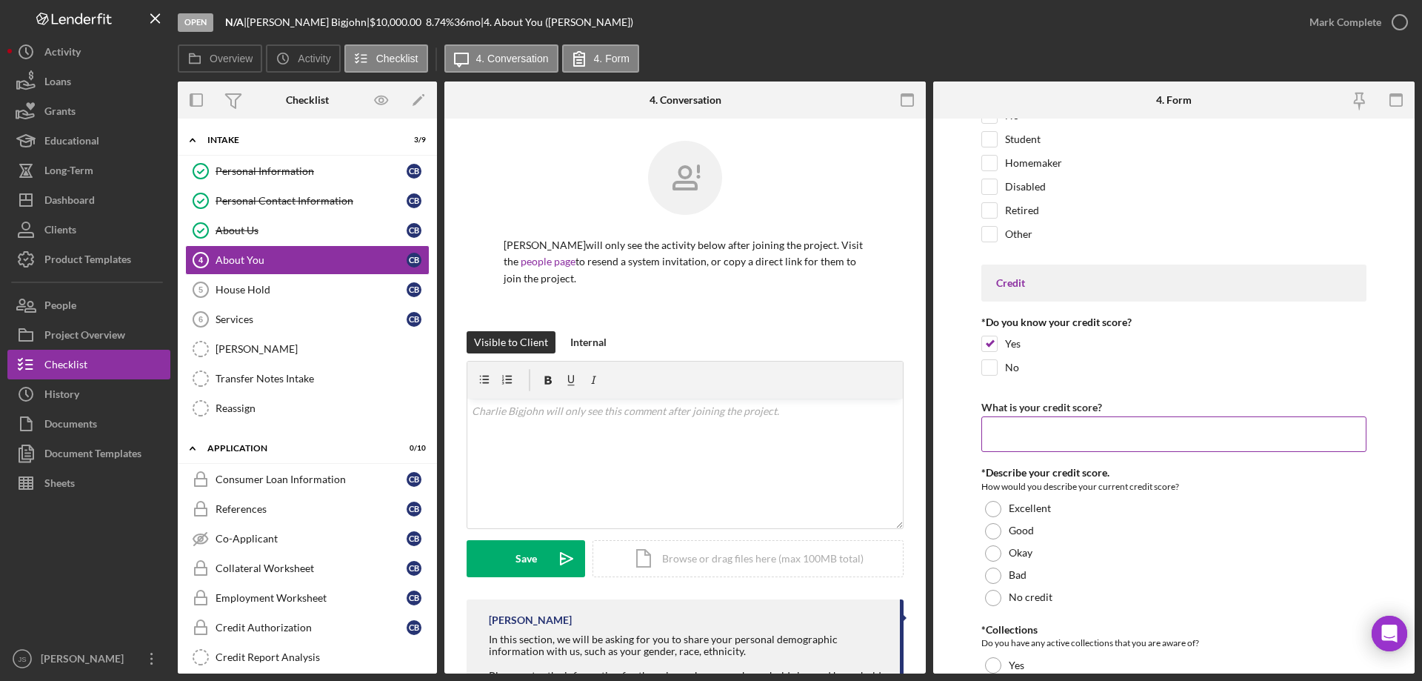
click at [1006, 431] on input "What is your credit score?" at bounding box center [1174, 434] width 385 height 36
type input "671"
click at [995, 548] on div at bounding box center [993, 553] width 16 height 16
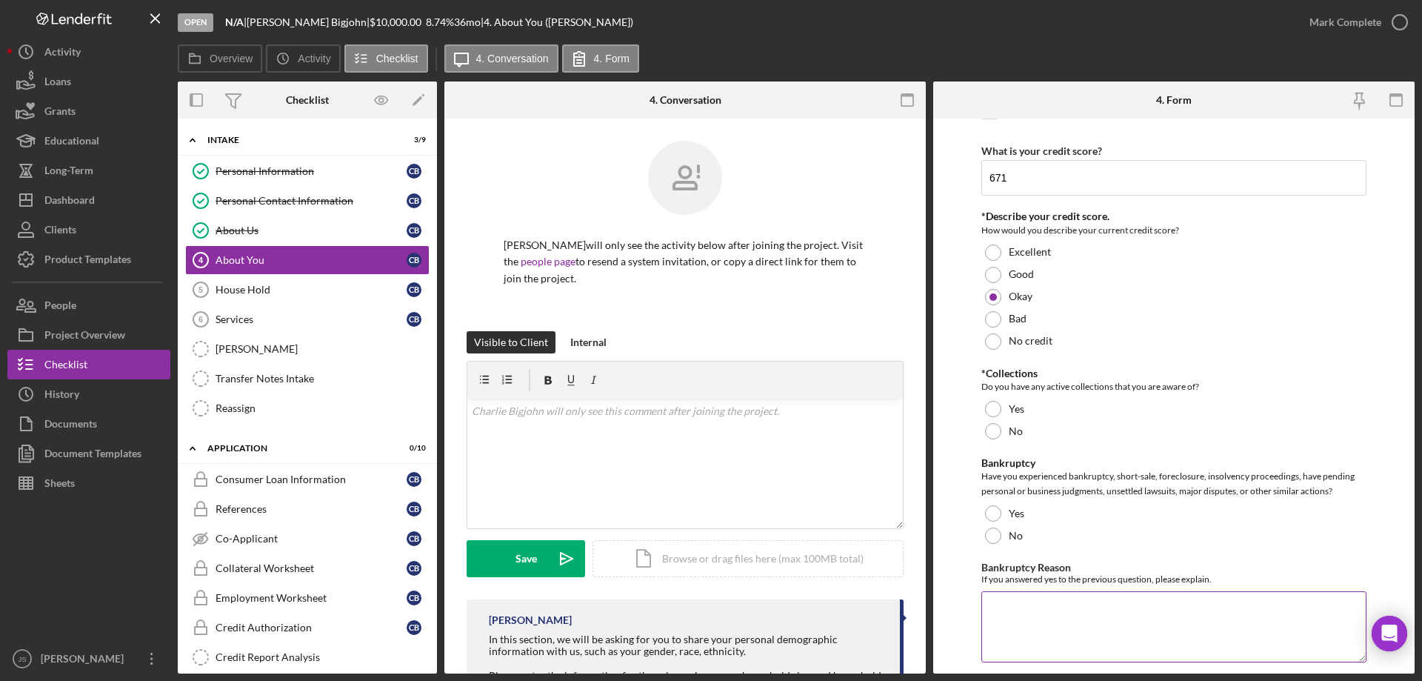
scroll to position [2667, 0]
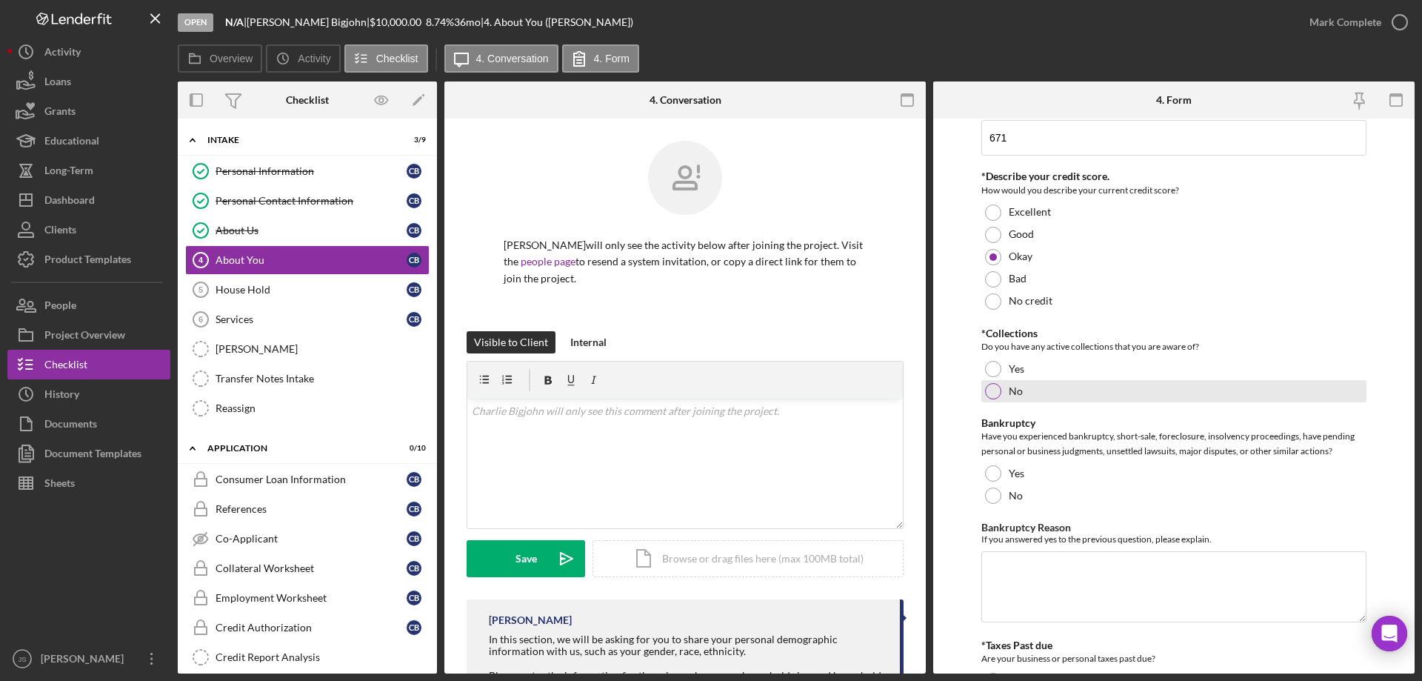
click at [988, 393] on div at bounding box center [993, 391] width 16 height 16
click at [993, 491] on div at bounding box center [993, 495] width 16 height 16
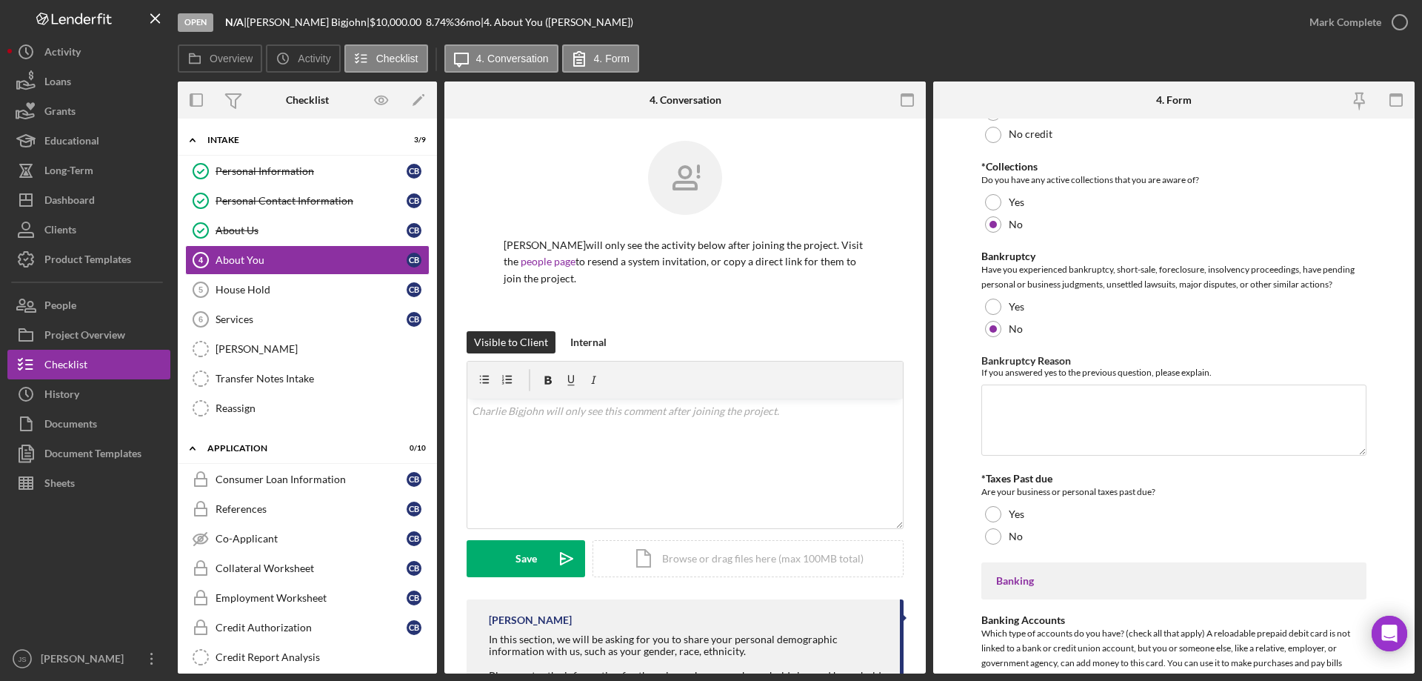
scroll to position [2889, 0]
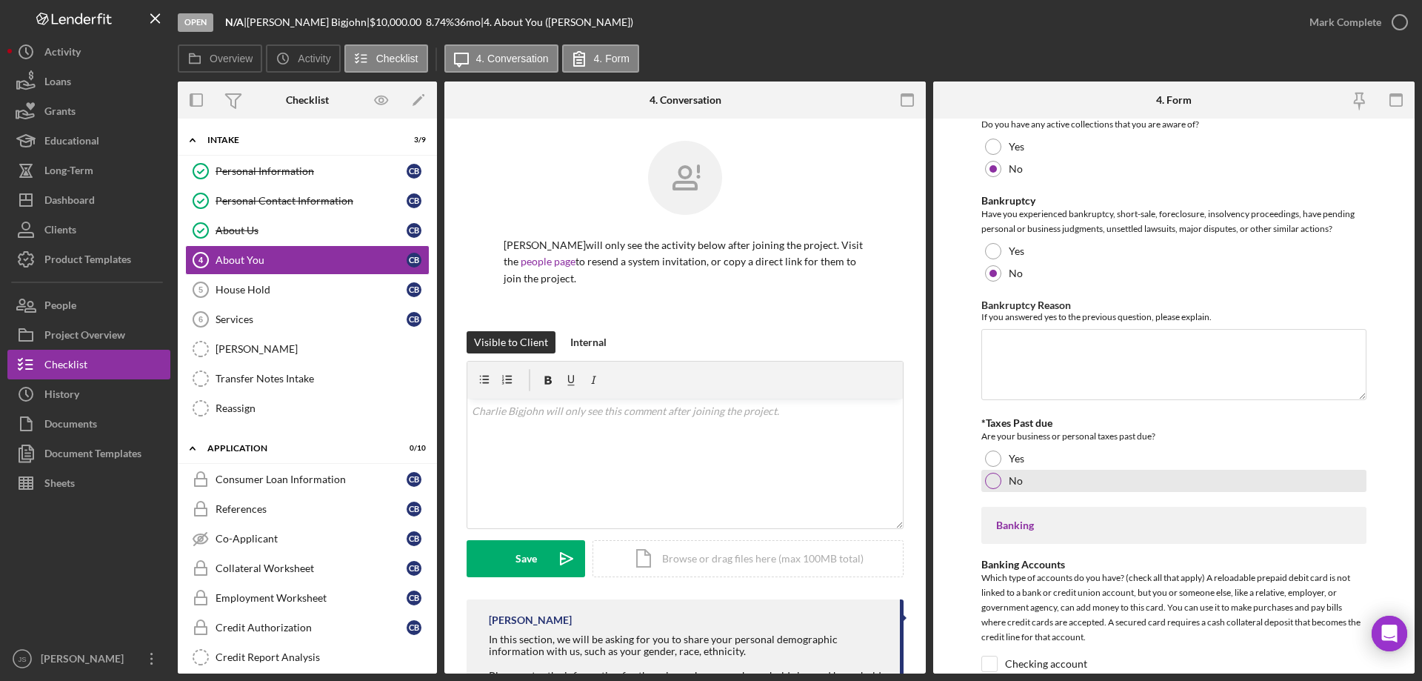
click at [990, 482] on div at bounding box center [993, 481] width 16 height 16
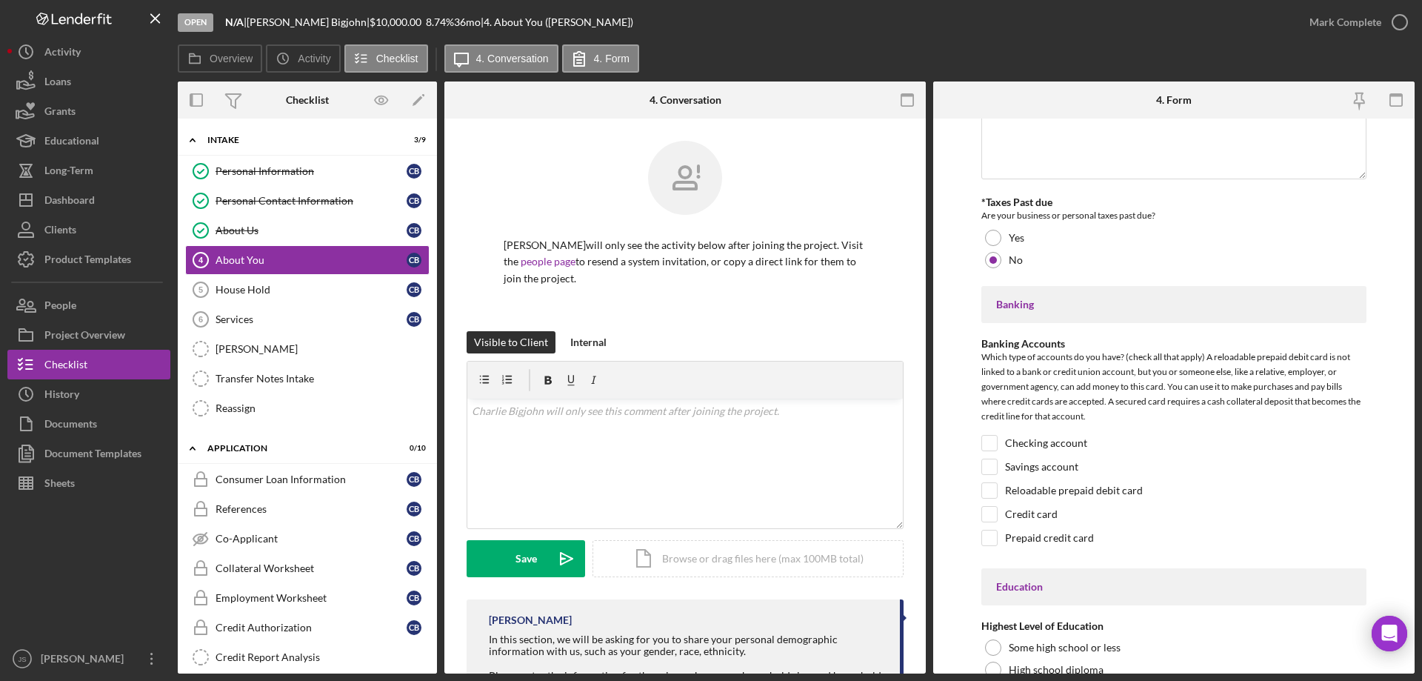
scroll to position [3111, 0]
click at [996, 442] on input "Checking account" at bounding box center [989, 441] width 15 height 15
checkbox input "true"
drag, startPoint x: 988, startPoint y: 461, endPoint x: 1095, endPoint y: 442, distance: 108.3
click at [990, 462] on input "Savings account" at bounding box center [989, 465] width 15 height 15
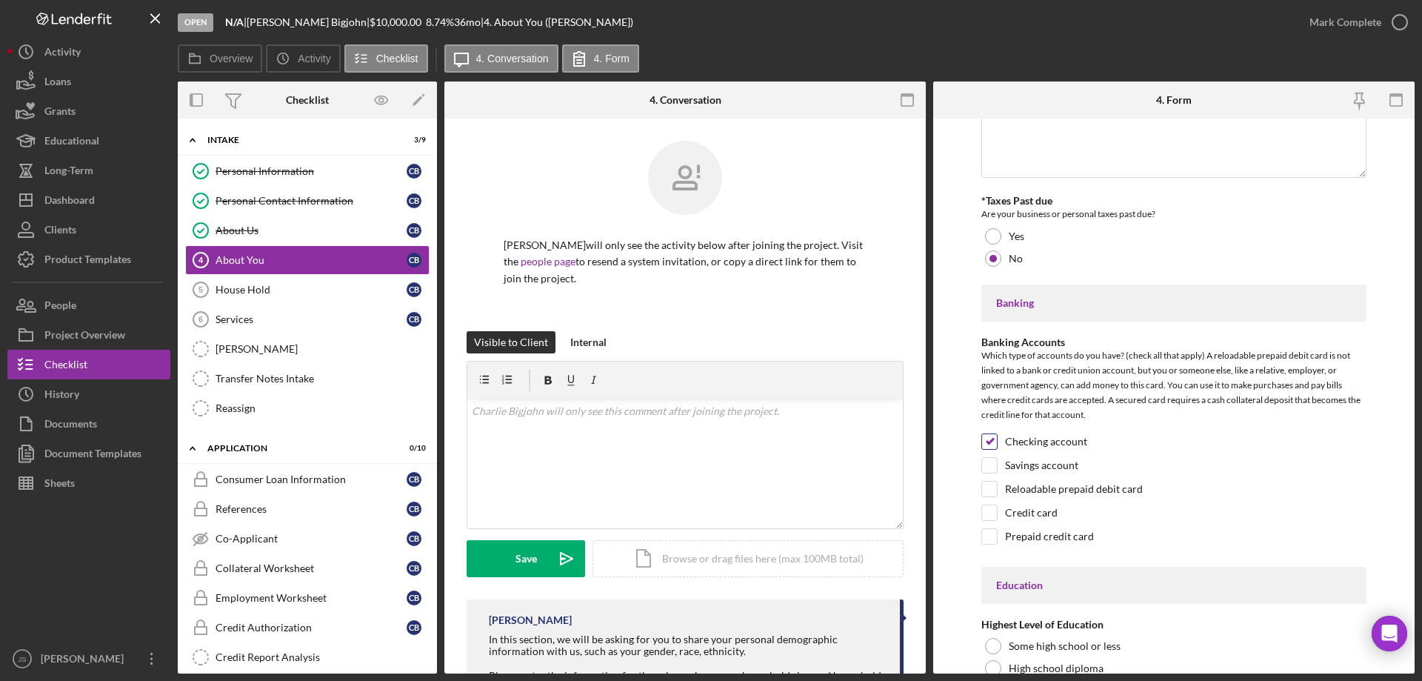
checkbox input "true"
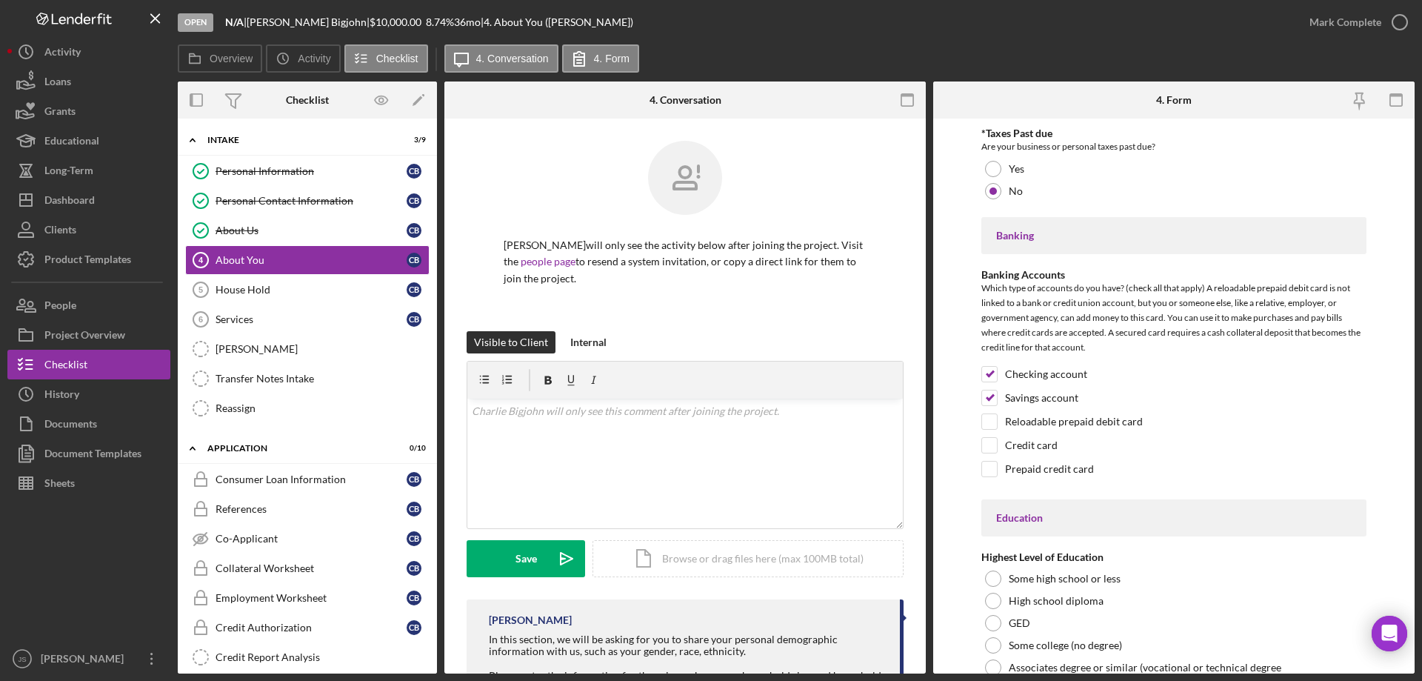
scroll to position [3283, 0]
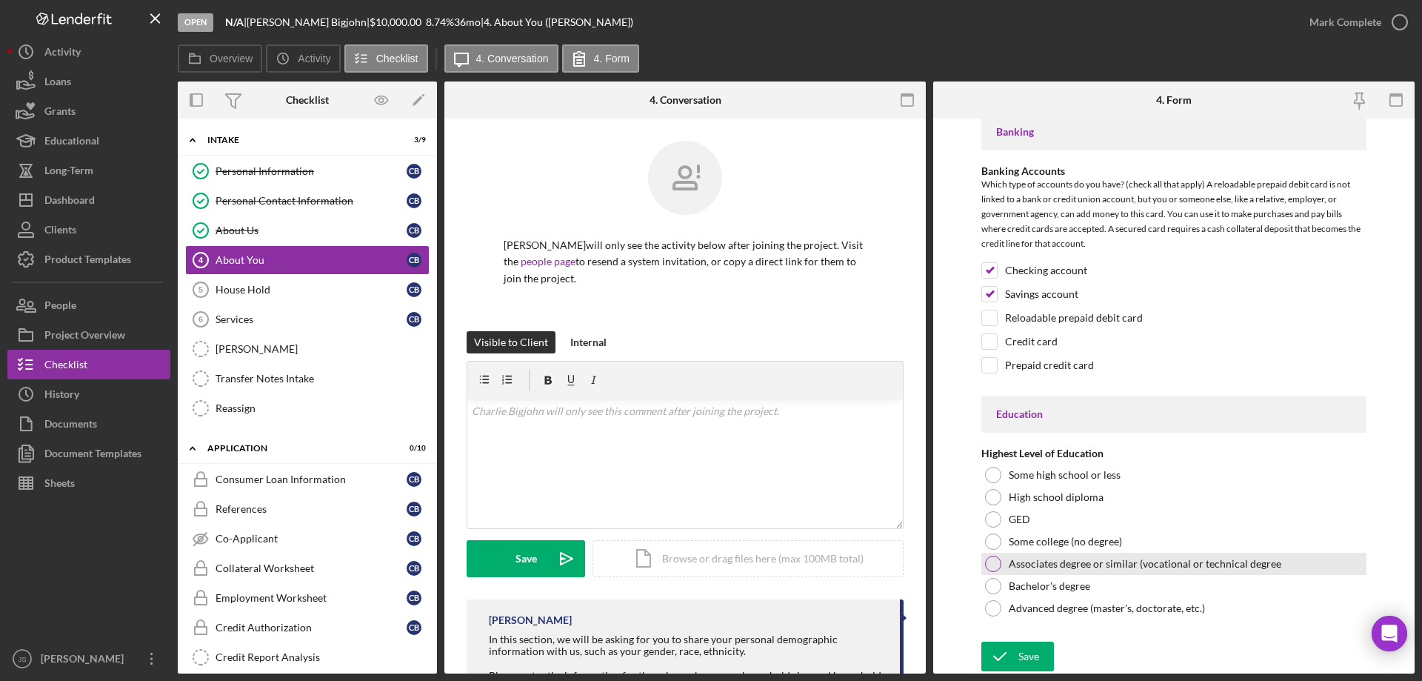
click at [993, 561] on div at bounding box center [993, 564] width 16 height 16
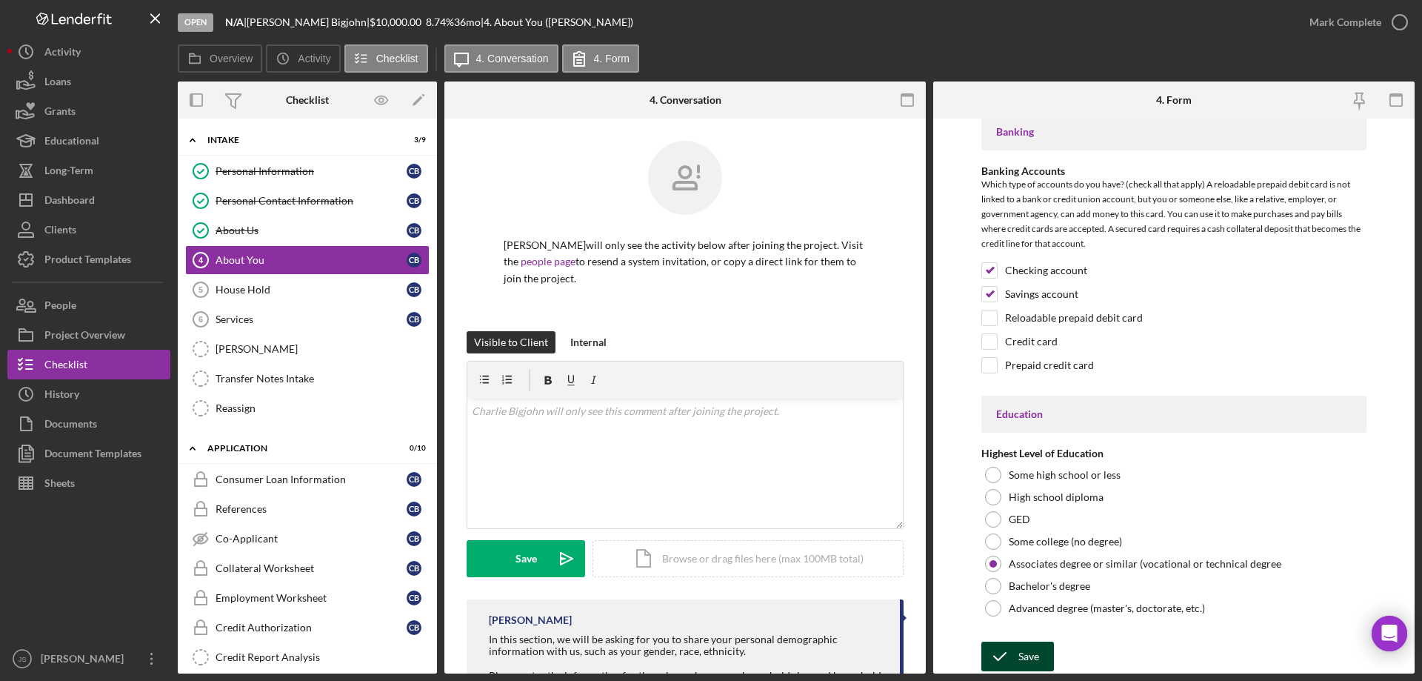
click at [1023, 651] on div "Save" at bounding box center [1029, 657] width 21 height 30
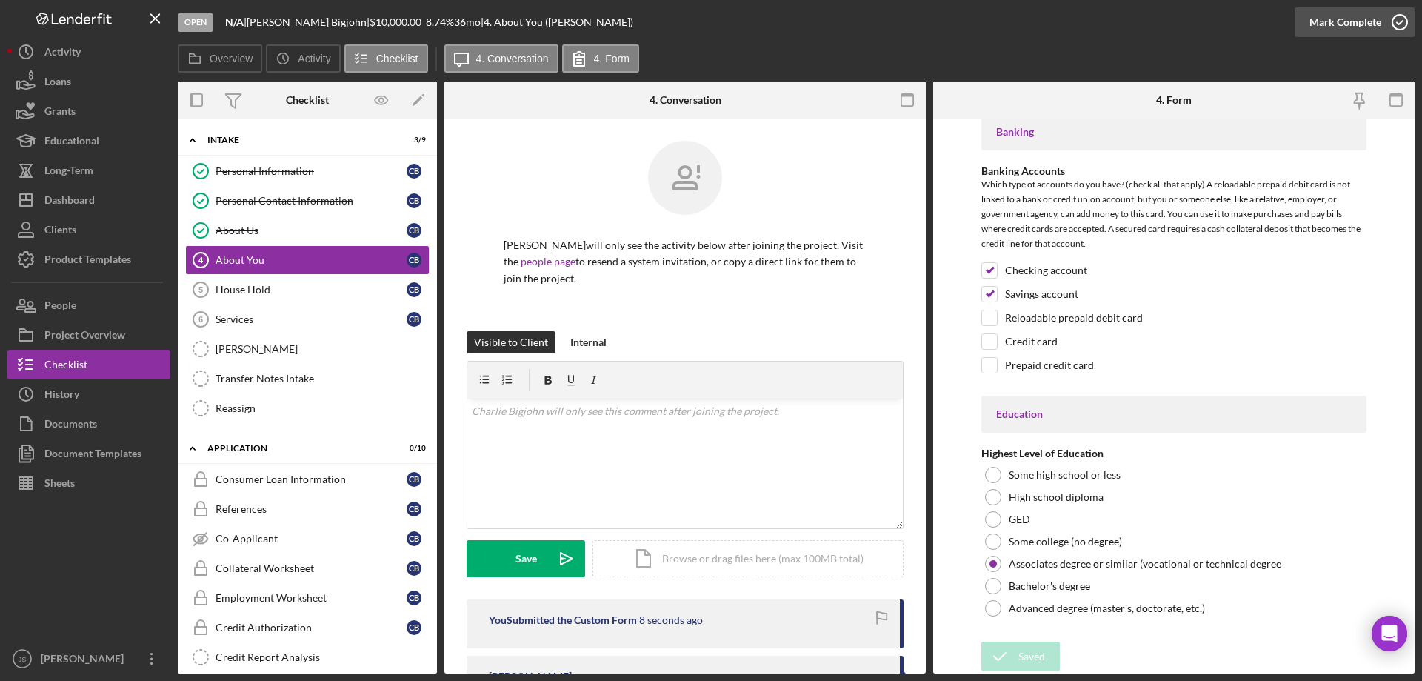
click at [1401, 20] on icon "button" at bounding box center [1400, 22] width 37 height 37
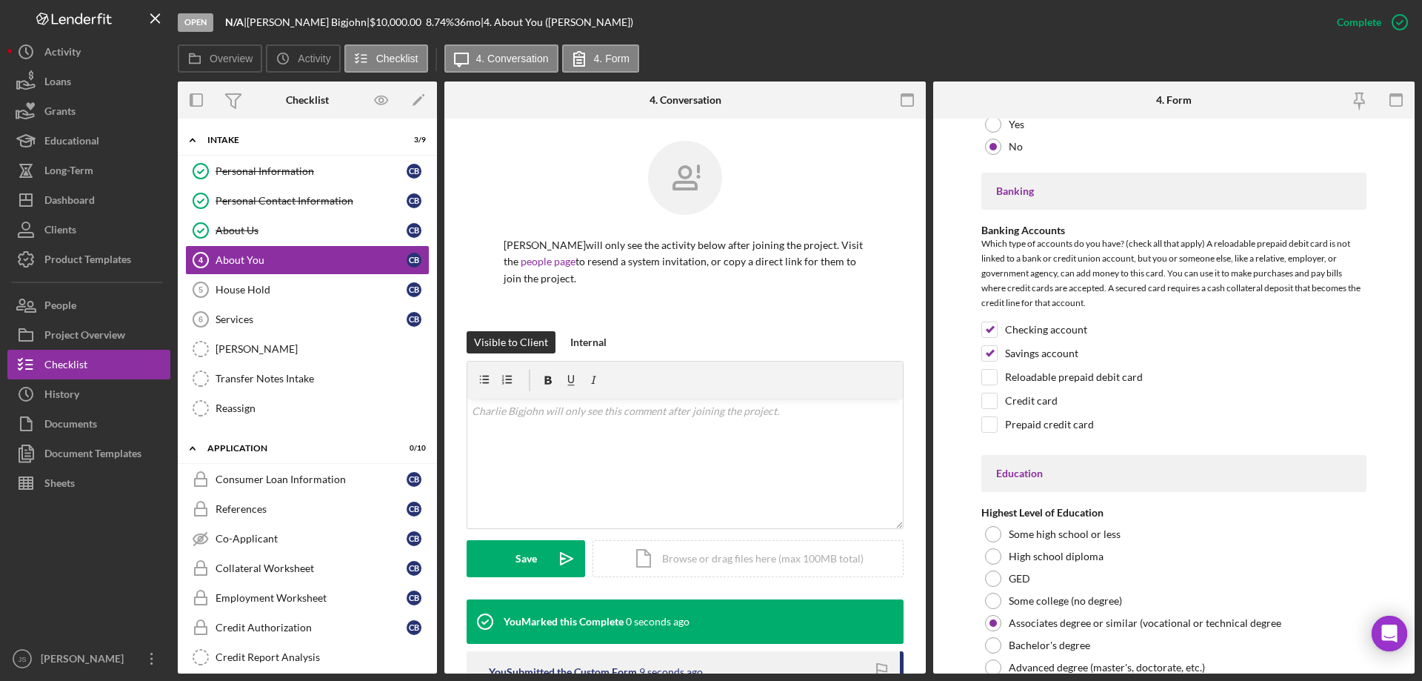
scroll to position [3342, 0]
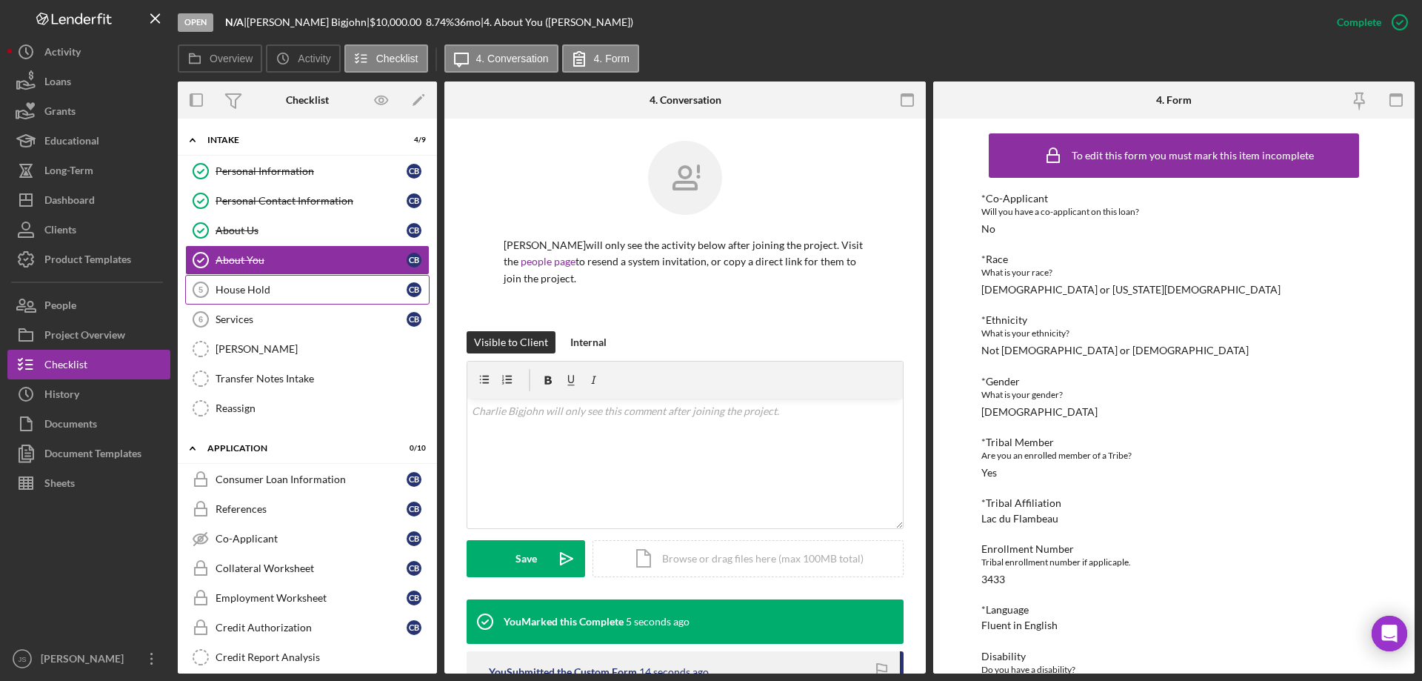
click at [281, 289] on div "House Hold" at bounding box center [311, 290] width 191 height 12
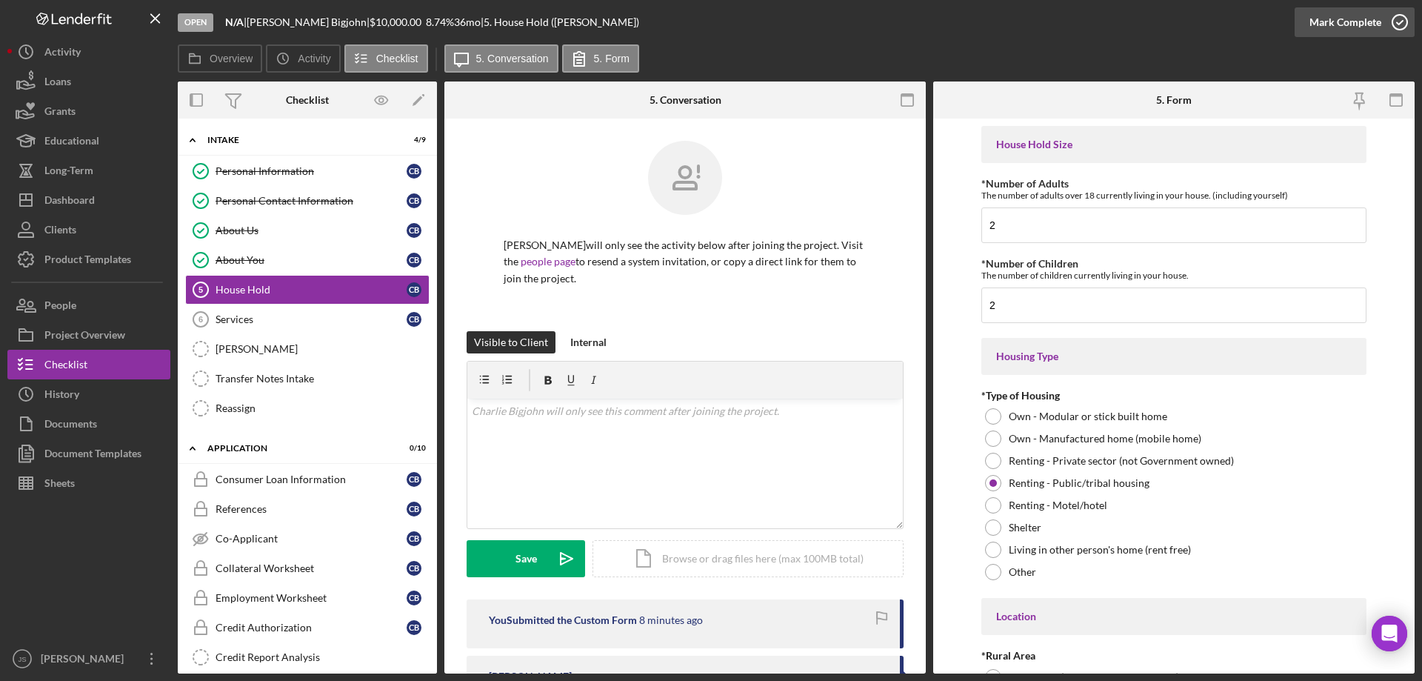
click at [1402, 19] on icon "button" at bounding box center [1400, 22] width 37 height 37
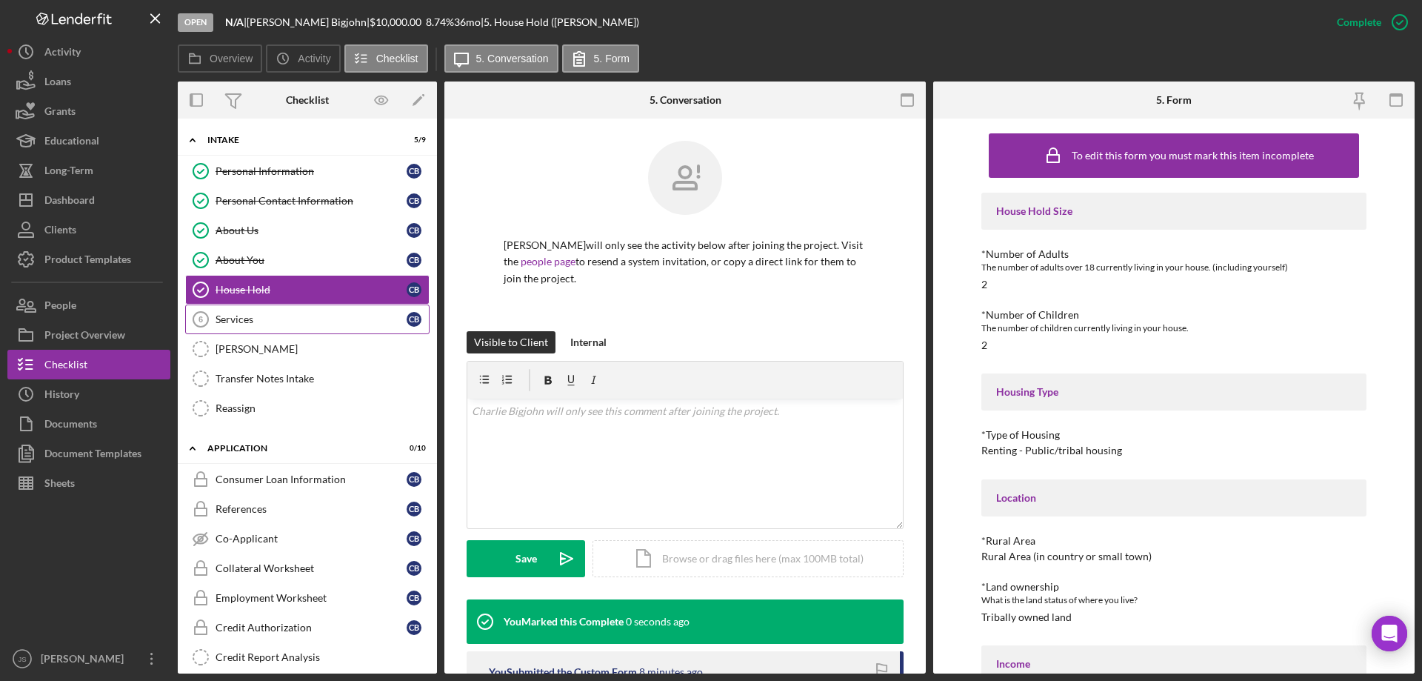
click at [276, 313] on div "Services" at bounding box center [311, 319] width 191 height 12
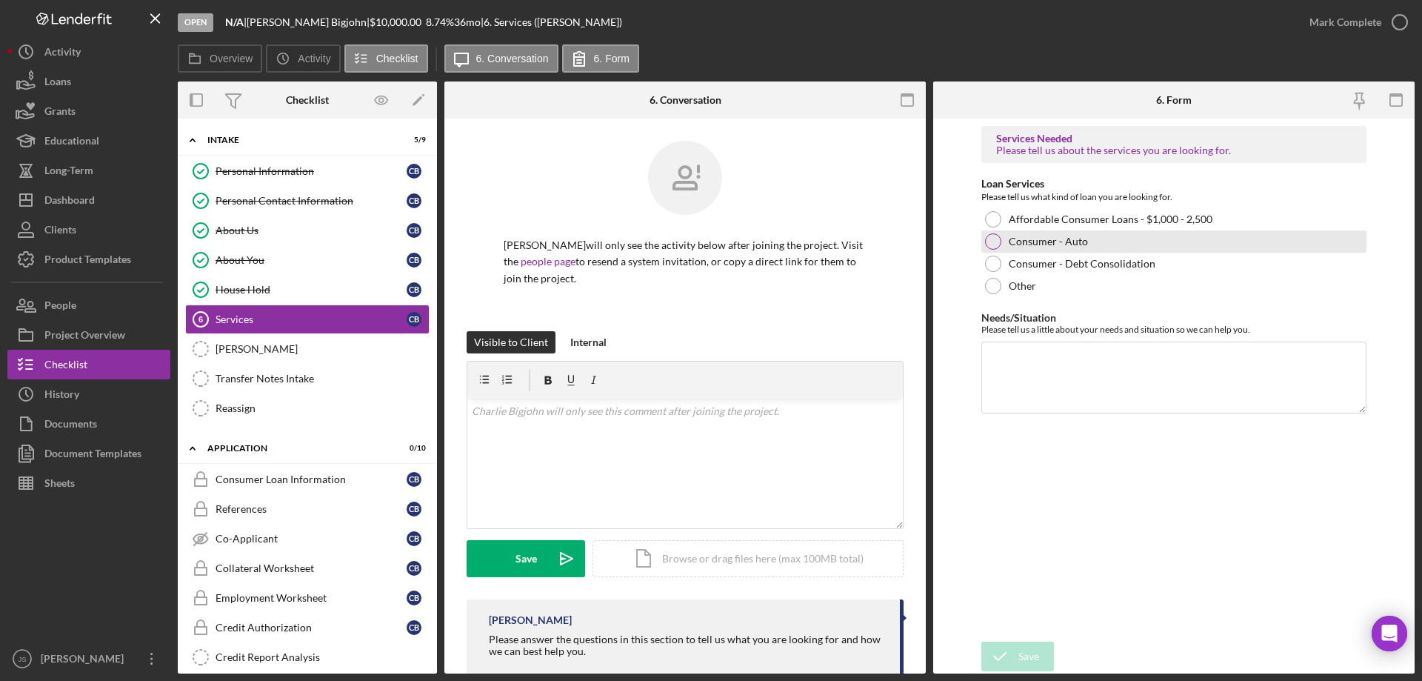
click at [993, 239] on div at bounding box center [993, 241] width 16 height 16
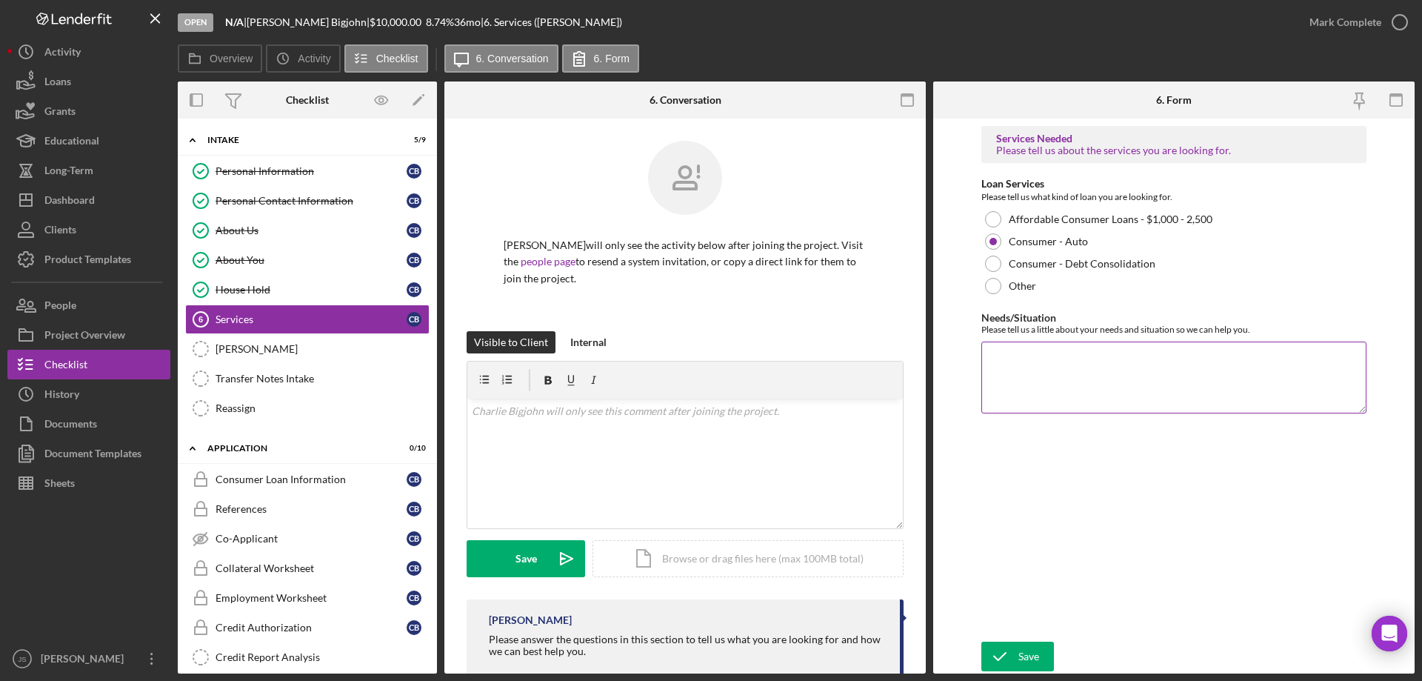
click at [1047, 370] on textarea "Needs/Situation" at bounding box center [1174, 377] width 385 height 71
type textarea "applying for a pre approval"
drag, startPoint x: 1029, startPoint y: 655, endPoint x: 1050, endPoint y: 655, distance: 20.7
click at [1030, 655] on div "Save" at bounding box center [1029, 657] width 21 height 30
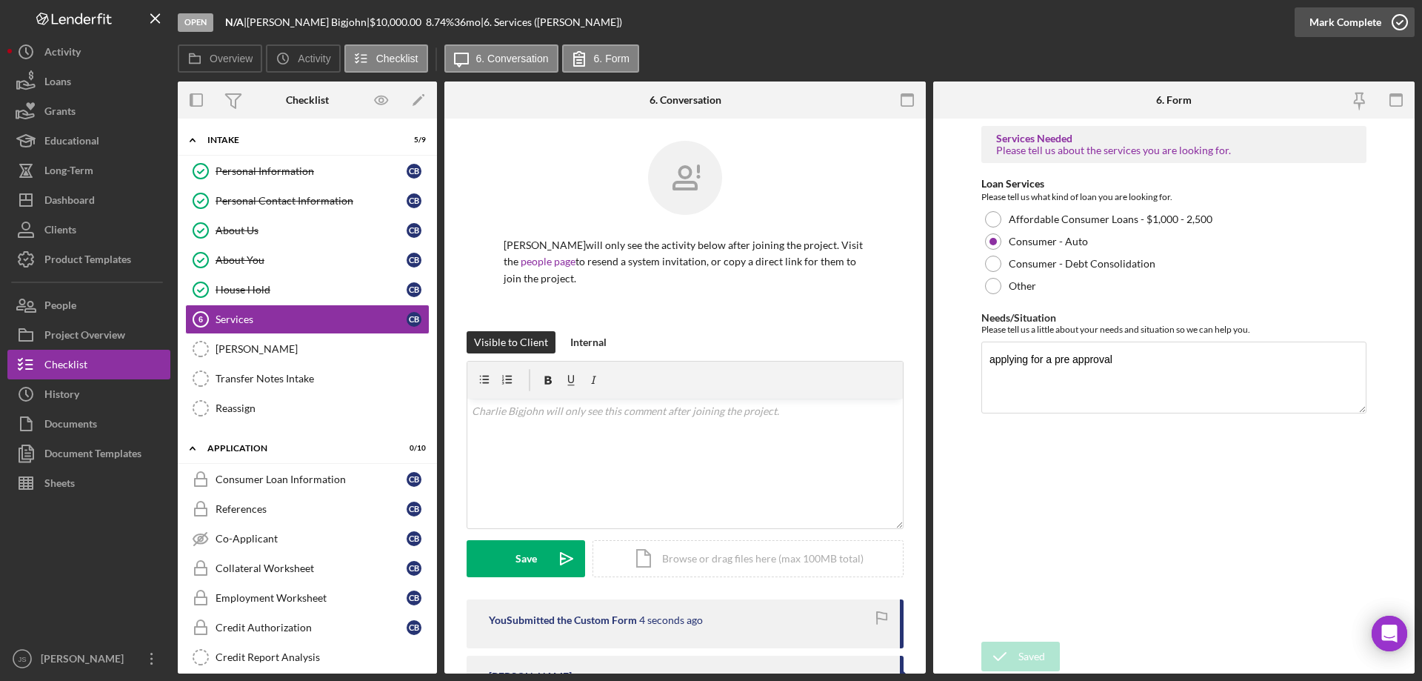
click at [1400, 21] on icon "button" at bounding box center [1400, 22] width 37 height 37
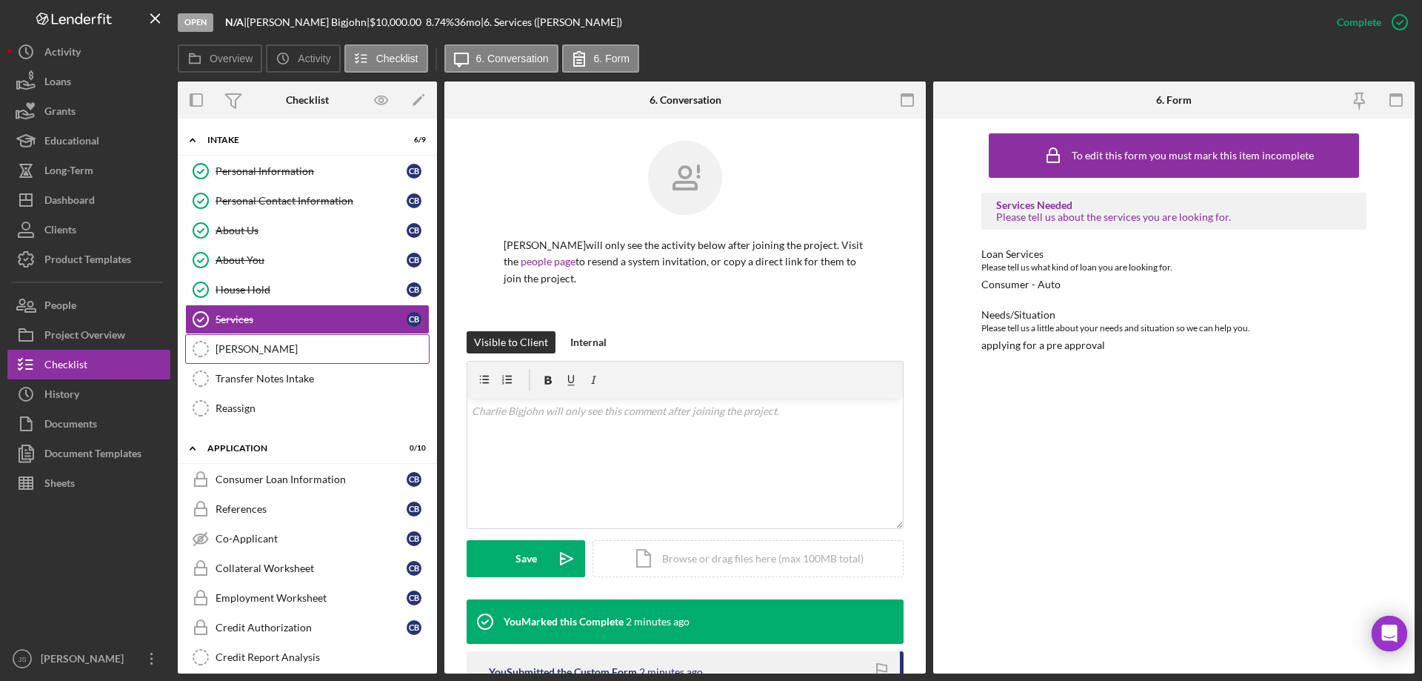
click at [282, 347] on div "[PERSON_NAME]" at bounding box center [322, 349] width 213 height 12
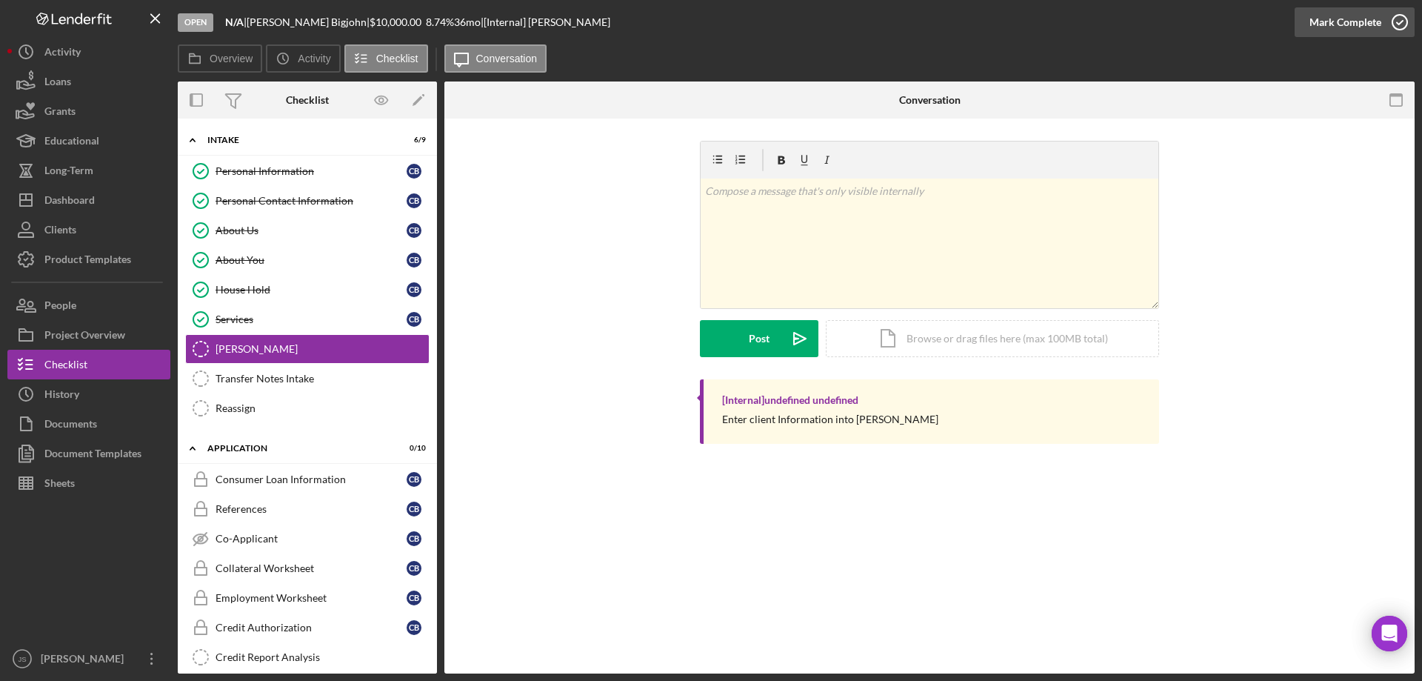
click at [1400, 21] on icon "button" at bounding box center [1400, 22] width 37 height 37
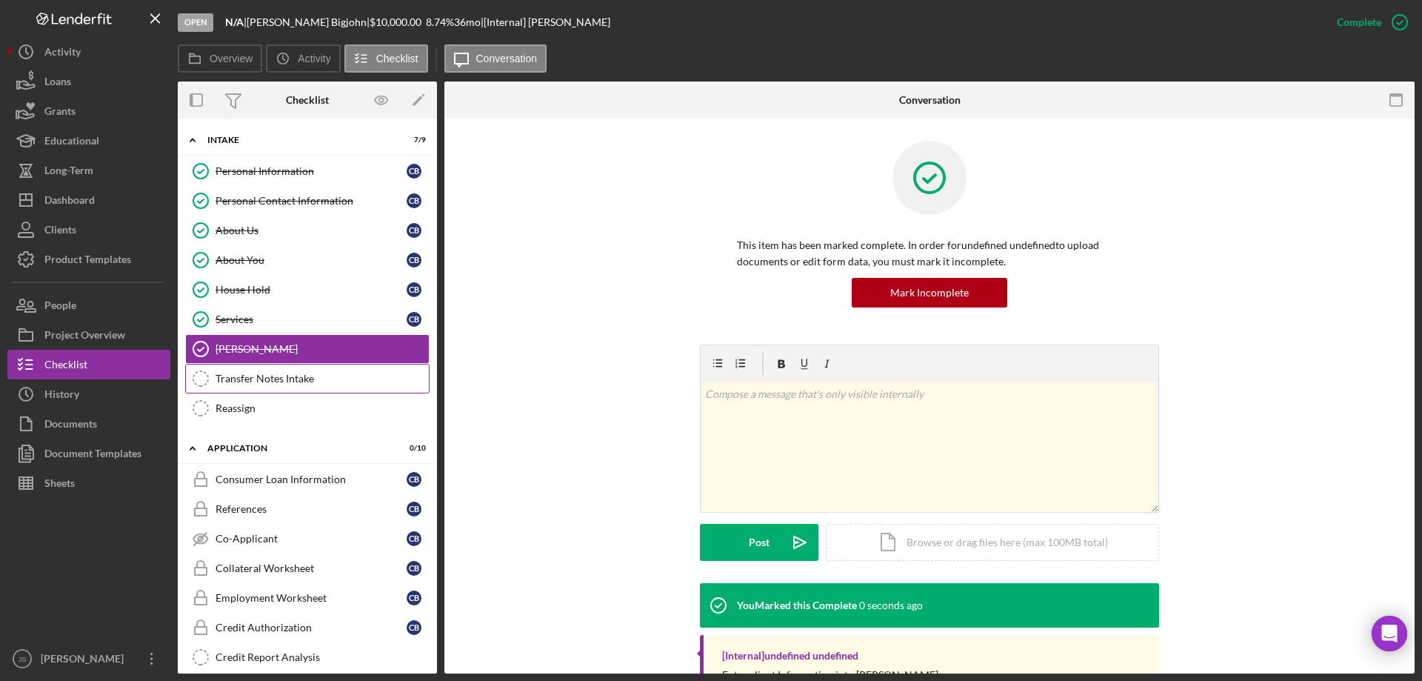
click at [273, 376] on div "Transfer Notes Intake" at bounding box center [322, 379] width 213 height 12
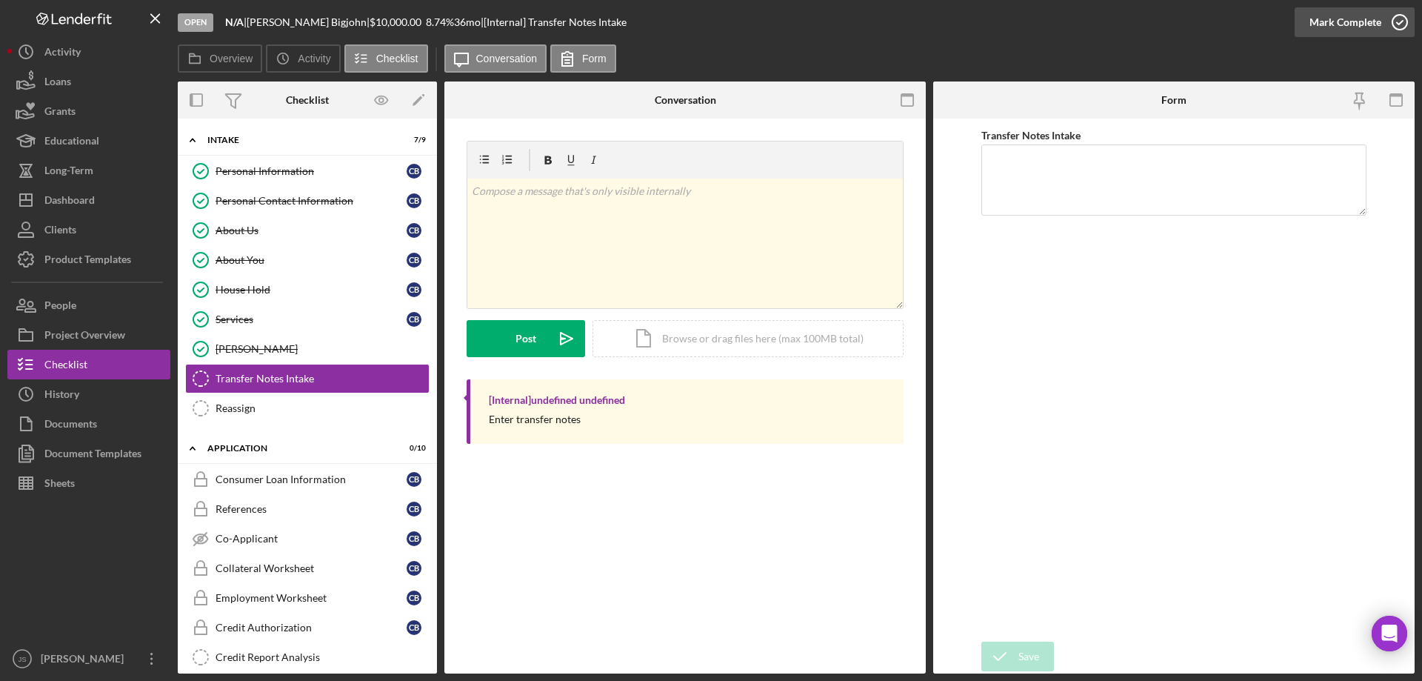
click at [1400, 19] on icon "button" at bounding box center [1400, 22] width 37 height 37
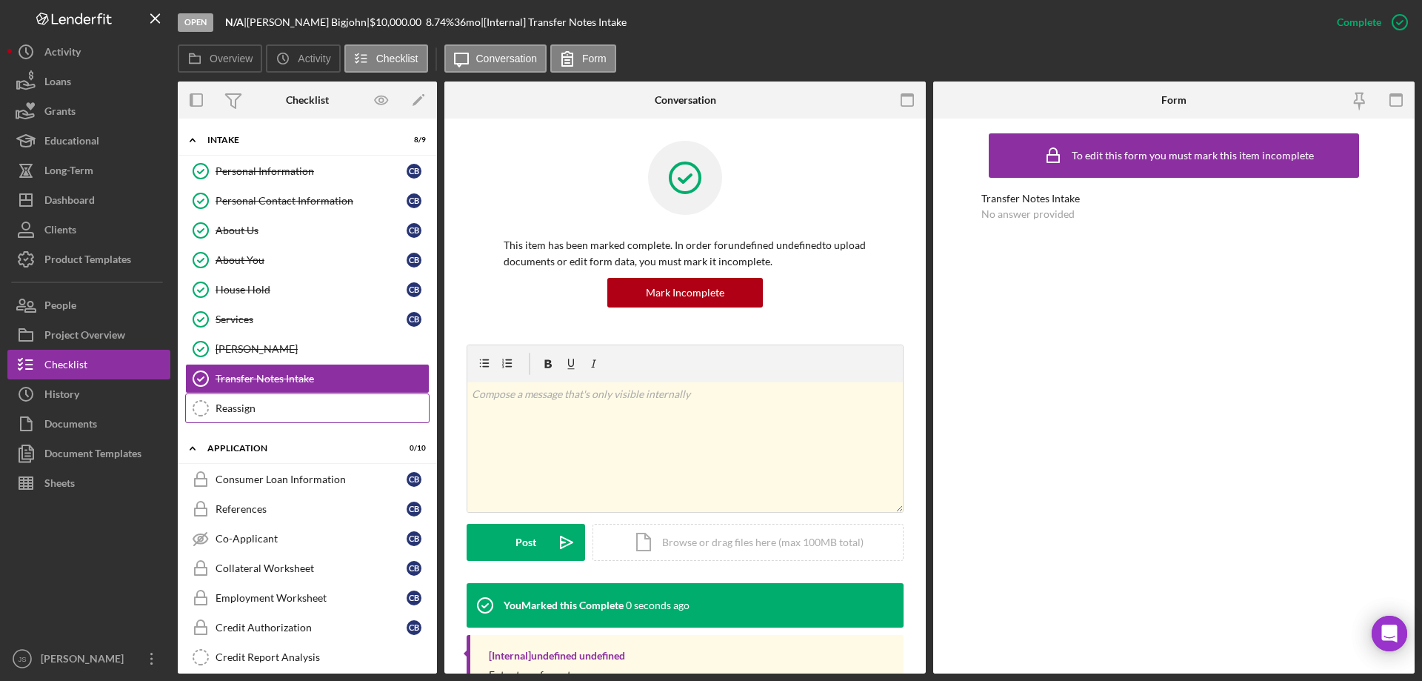
click at [248, 407] on div "Reassign" at bounding box center [322, 408] width 213 height 12
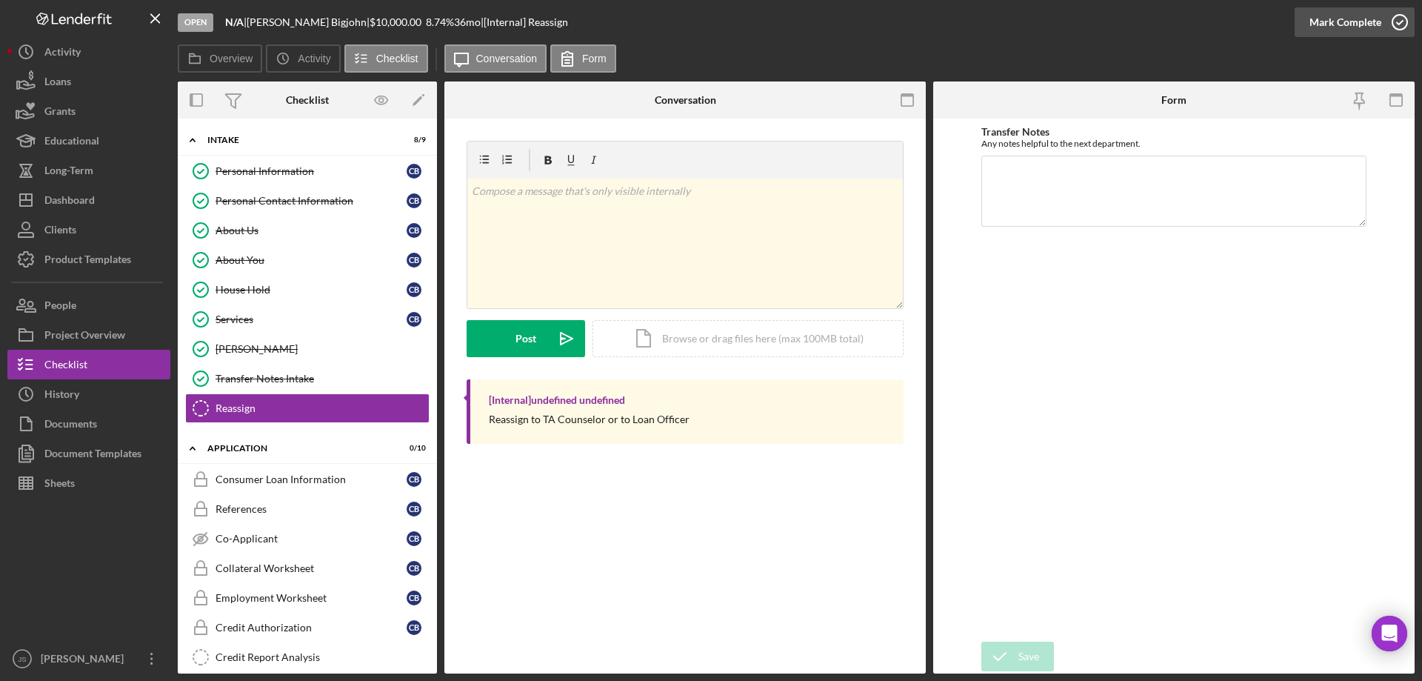
click at [1399, 21] on icon "button" at bounding box center [1400, 22] width 37 height 37
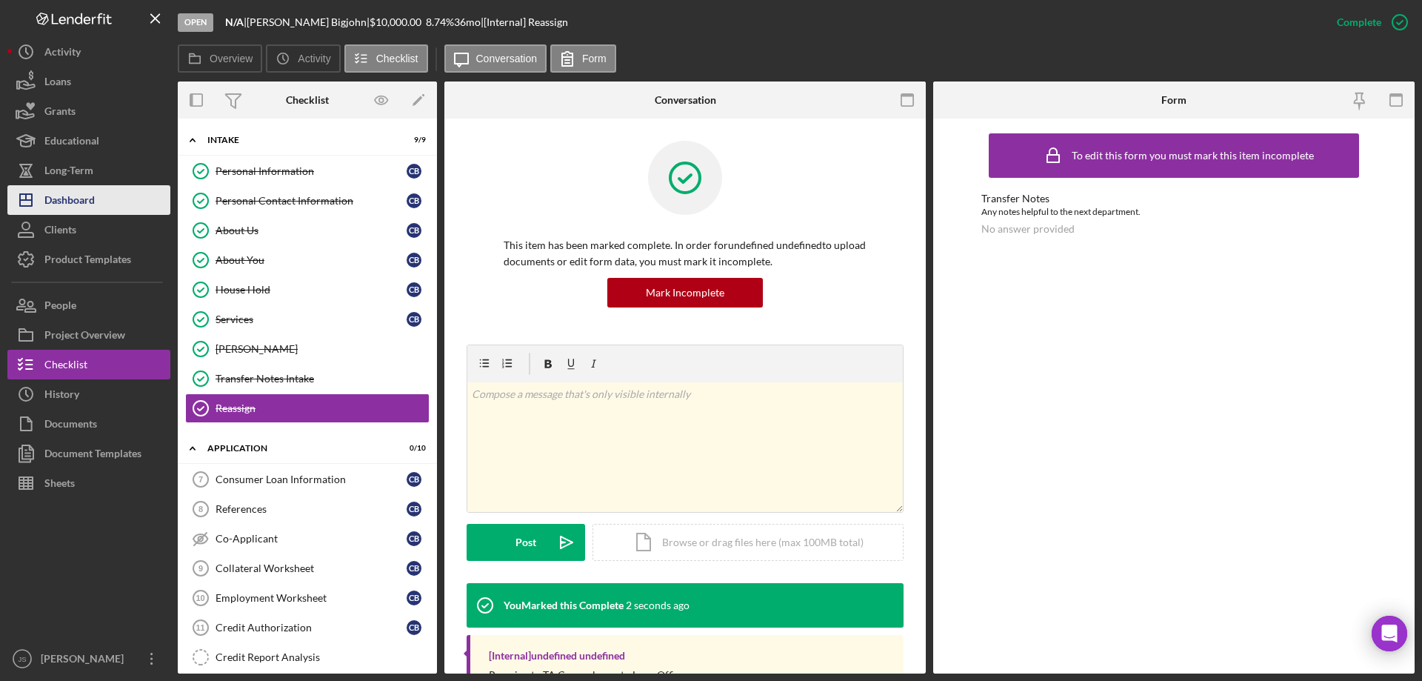
click at [46, 197] on div "Dashboard" at bounding box center [69, 201] width 50 height 33
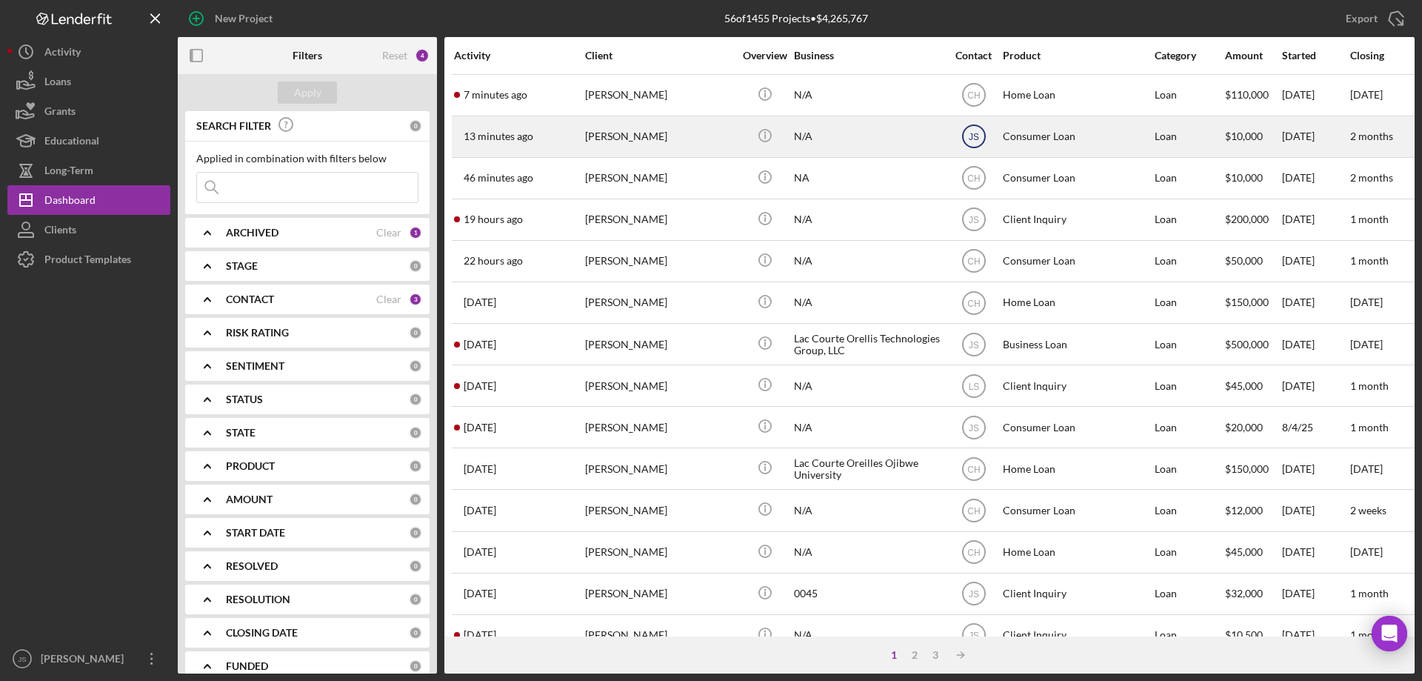
click at [971, 101] on text "JS" at bounding box center [973, 95] width 13 height 10
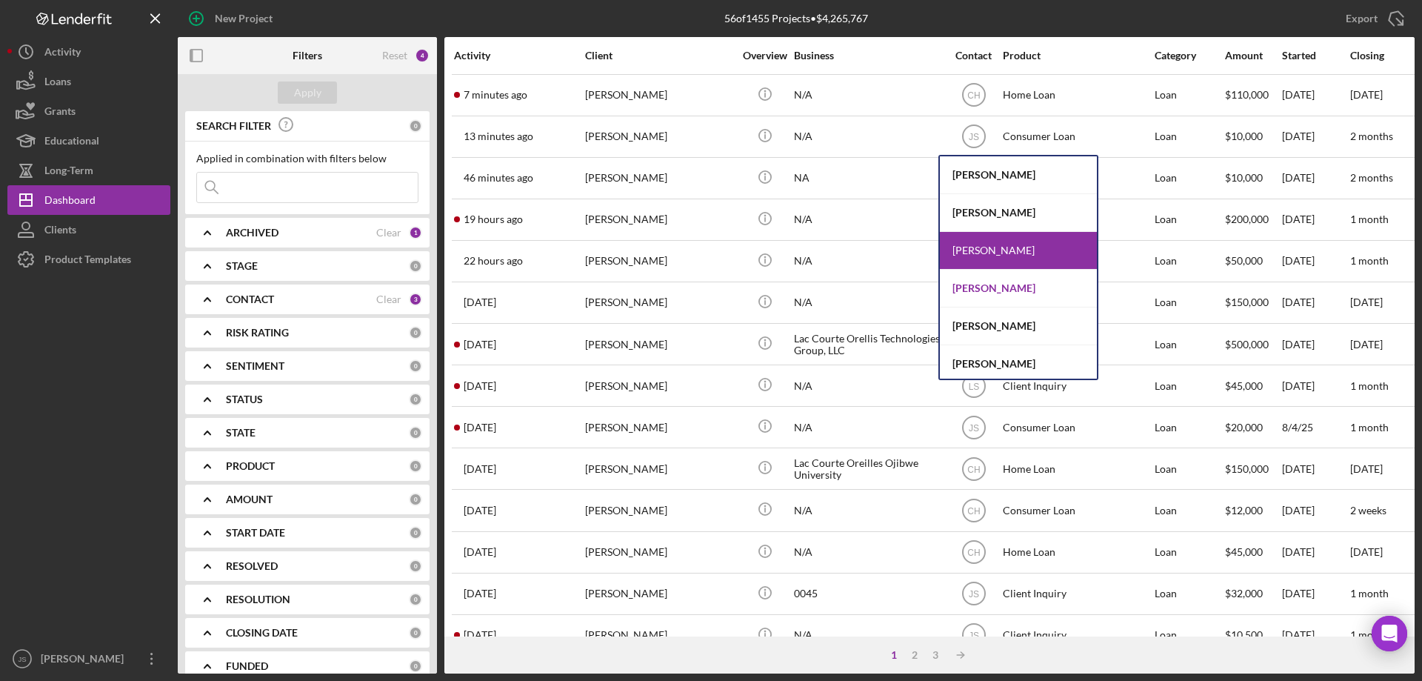
click at [979, 285] on div "[PERSON_NAME]" at bounding box center [1018, 289] width 157 height 38
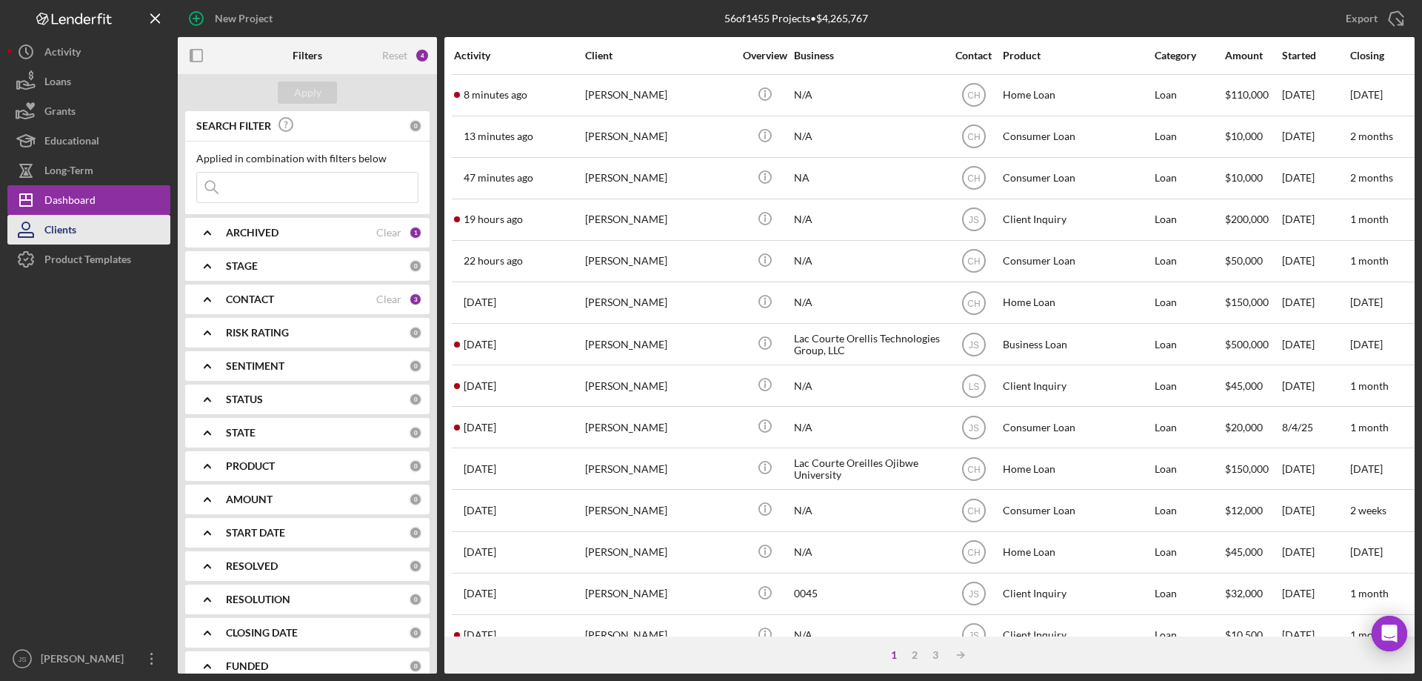
click at [87, 230] on button "Clients" at bounding box center [88, 230] width 163 height 30
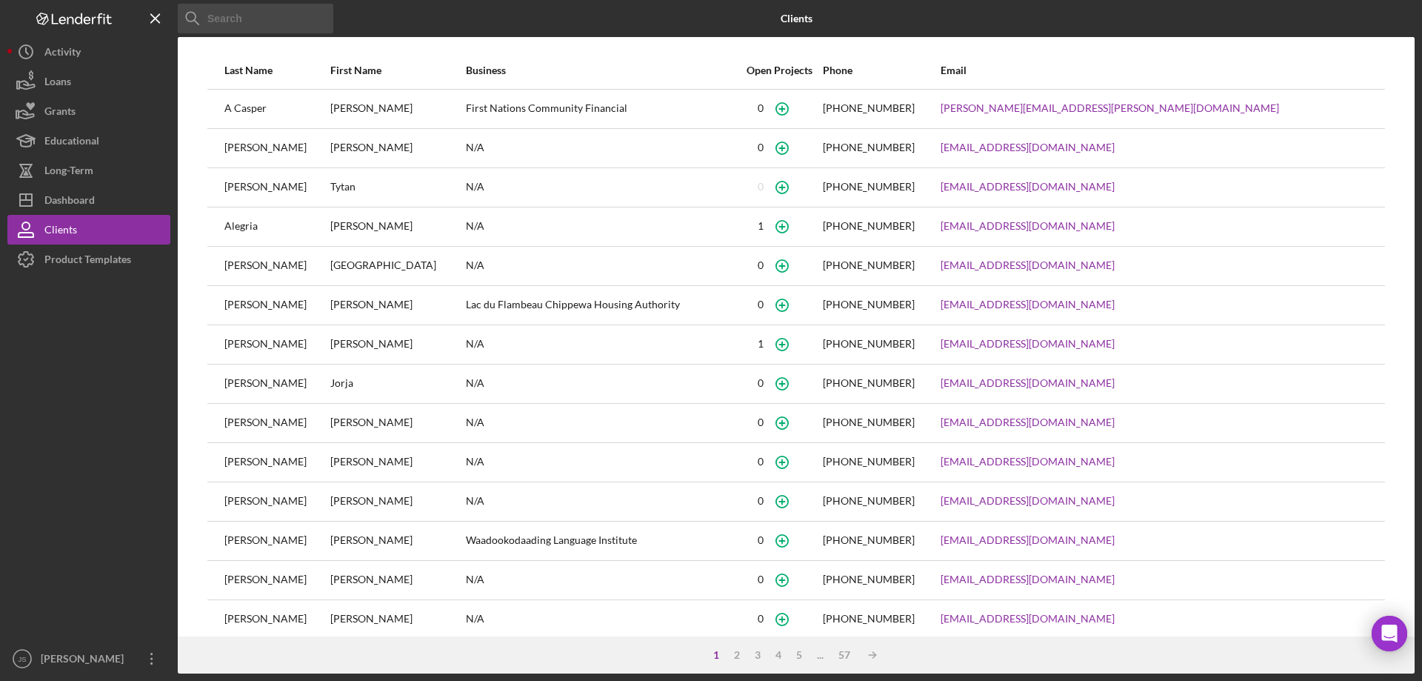
click at [239, 18] on input at bounding box center [256, 19] width 156 height 30
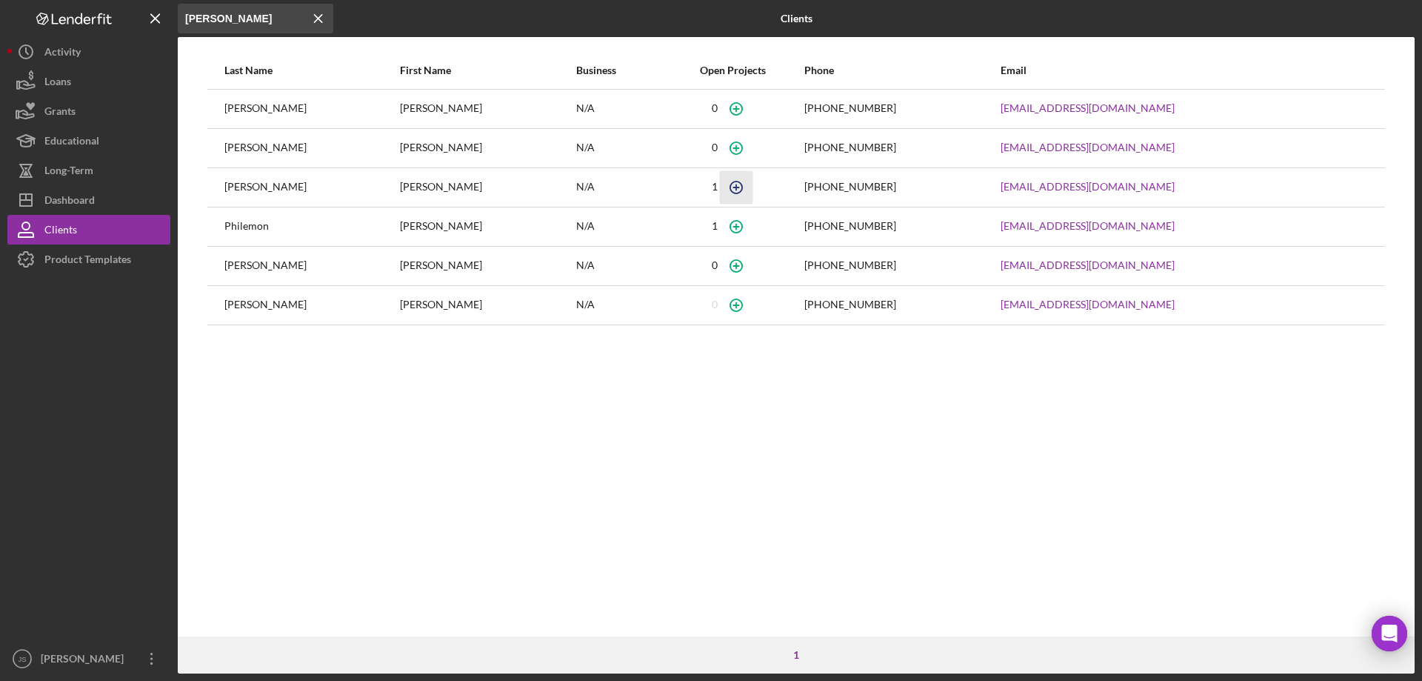
type input "patricia"
click at [719, 186] on icon "button" at bounding box center [735, 186] width 33 height 33
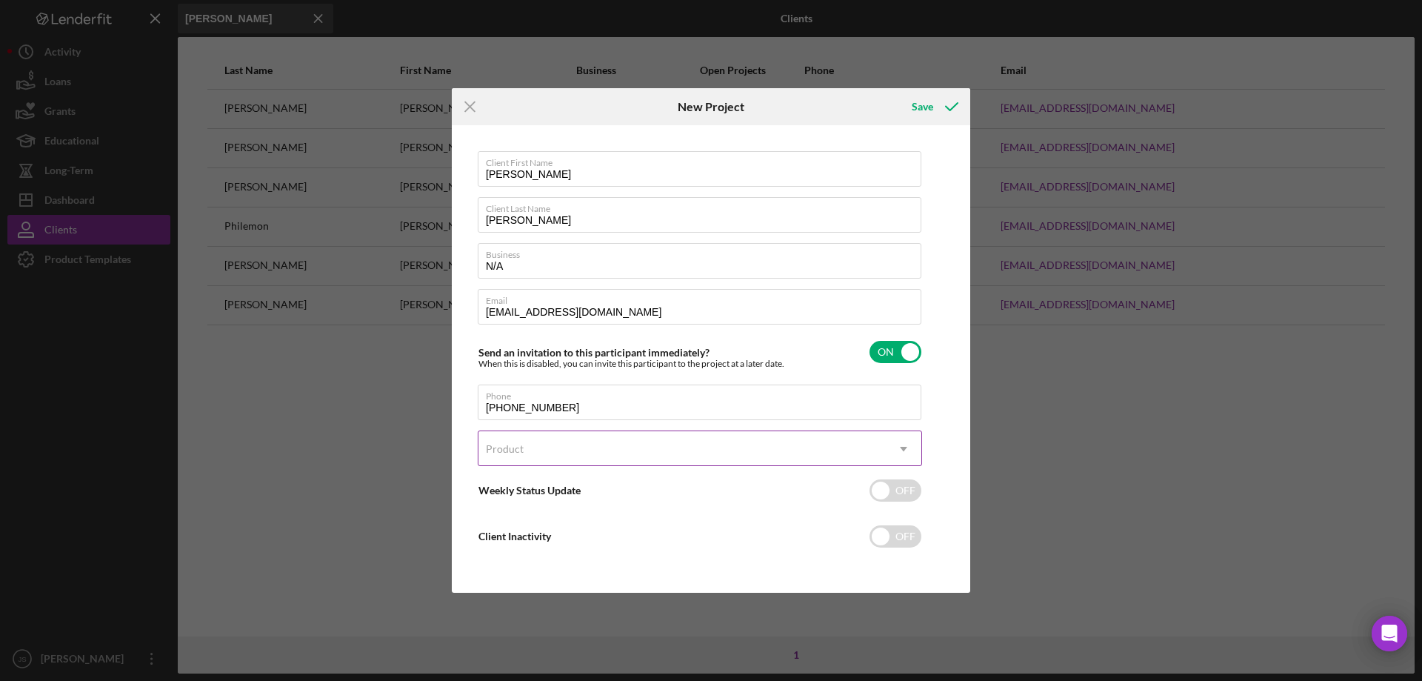
click at [838, 450] on div "Product" at bounding box center [682, 449] width 407 height 34
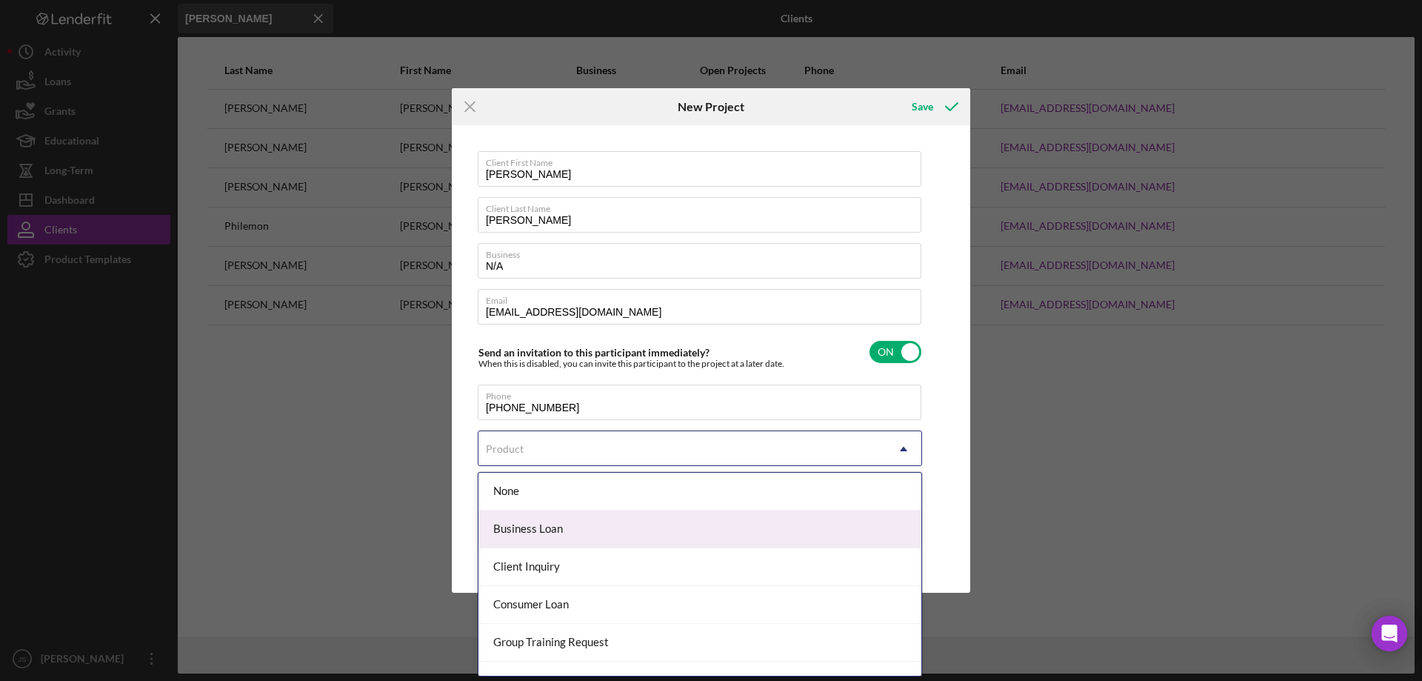
click at [627, 523] on div "Business Loan" at bounding box center [700, 529] width 443 height 38
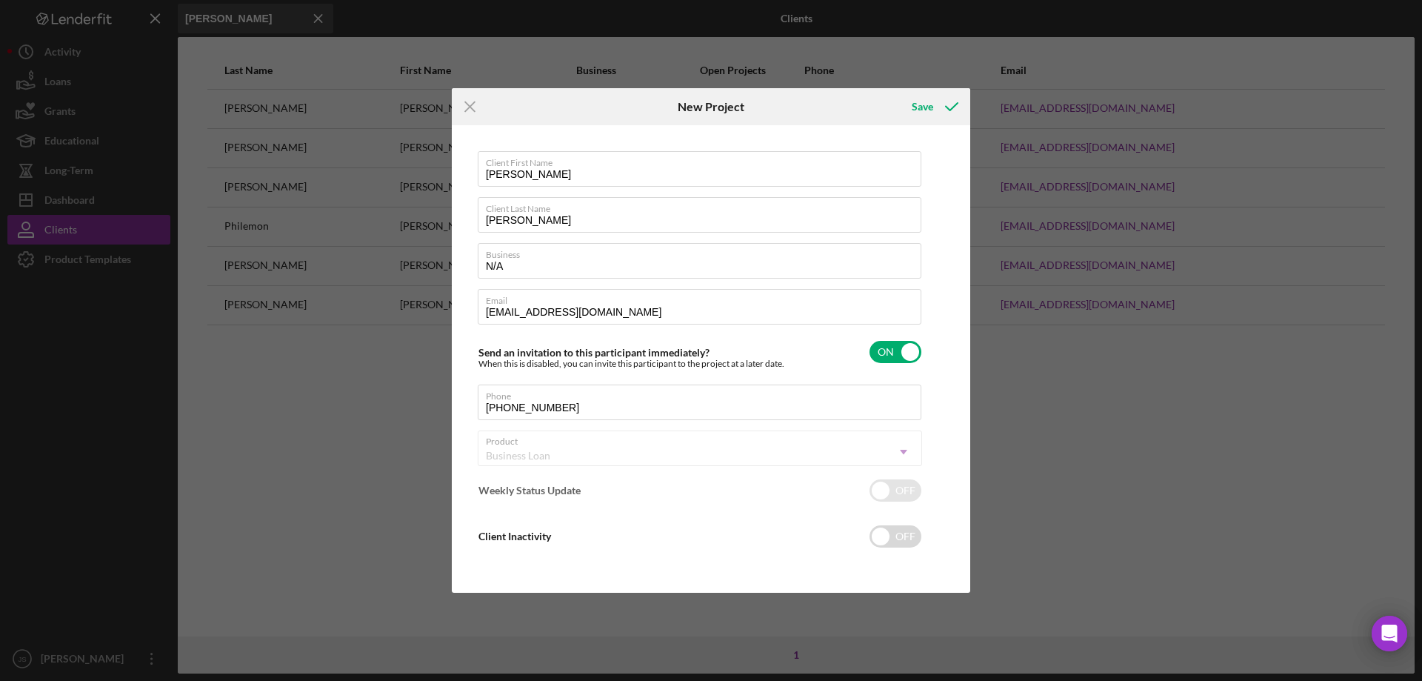
checkbox input "true"
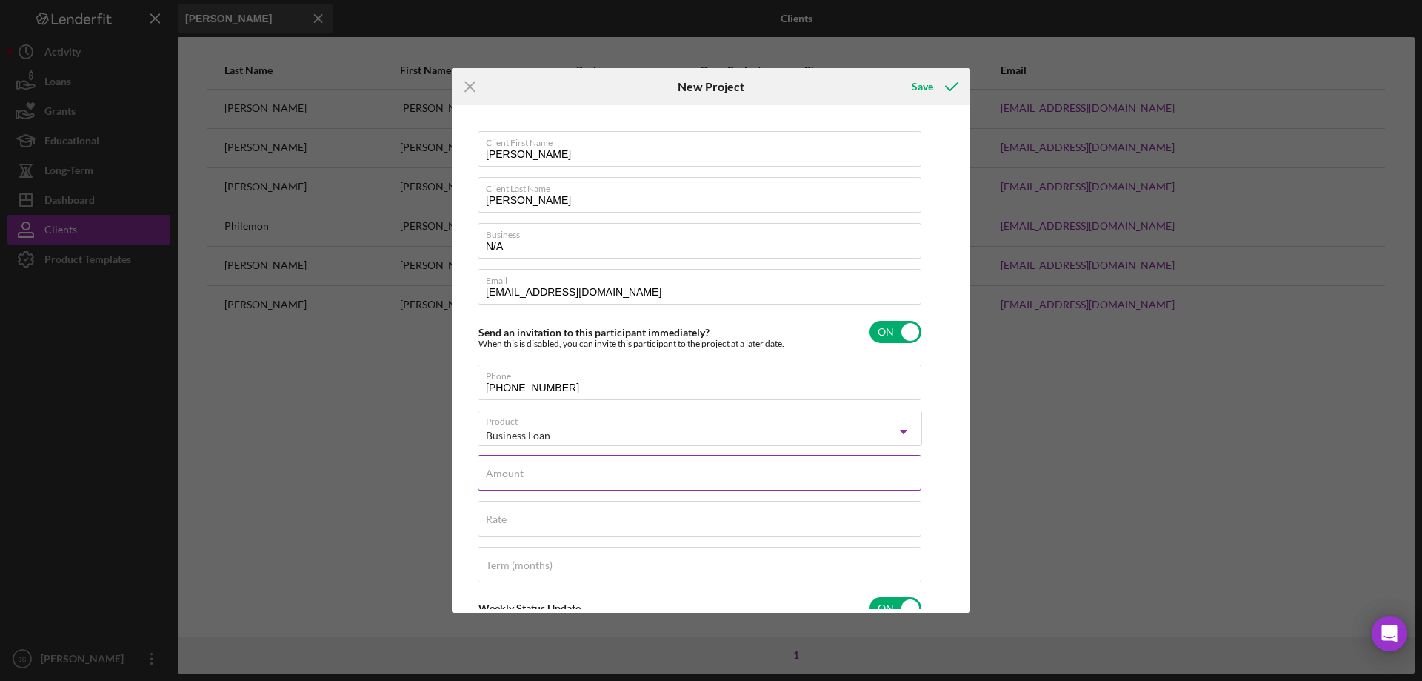
click at [646, 473] on input "Amount" at bounding box center [700, 473] width 444 height 36
type input "$55,000"
click at [593, 525] on input "Rate" at bounding box center [700, 519] width 444 height 36
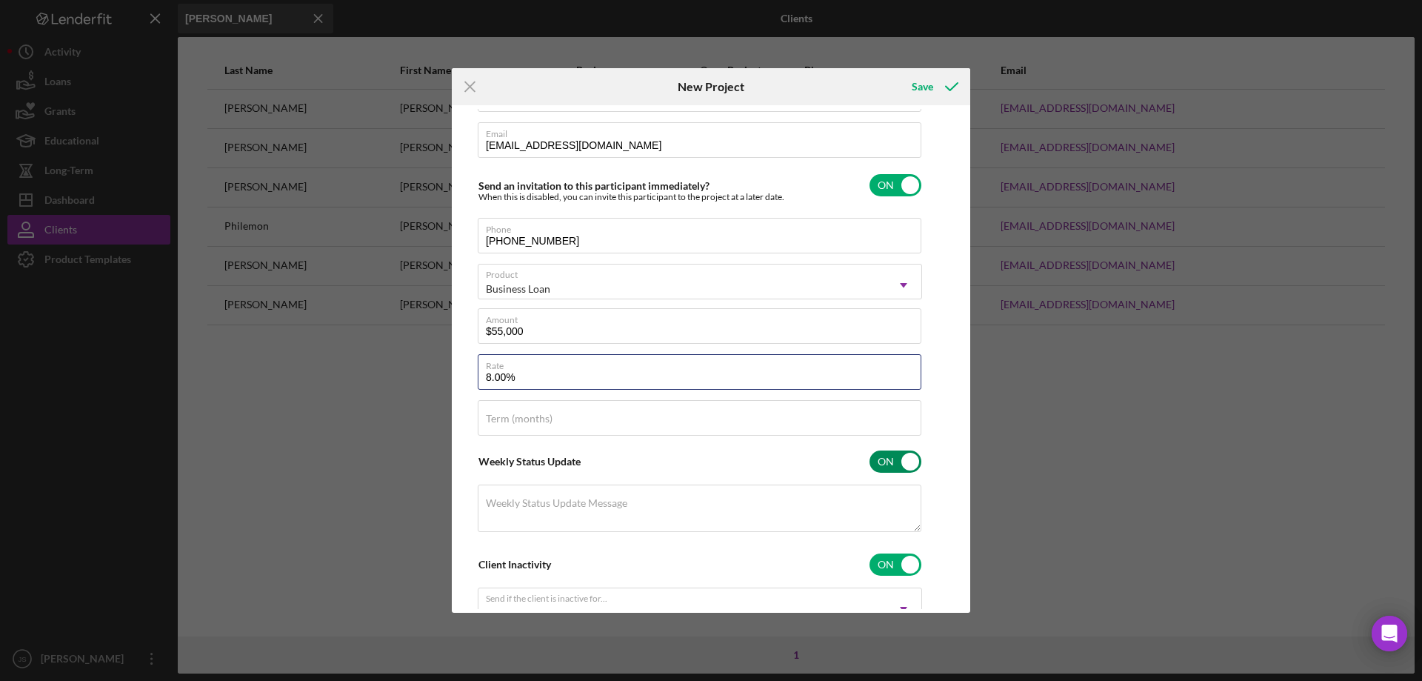
scroll to position [148, 0]
type input "8.000%"
click at [564, 416] on input "Term (months)" at bounding box center [700, 417] width 444 height 36
type input "60"
click at [910, 90] on button "Save" at bounding box center [933, 87] width 73 height 30
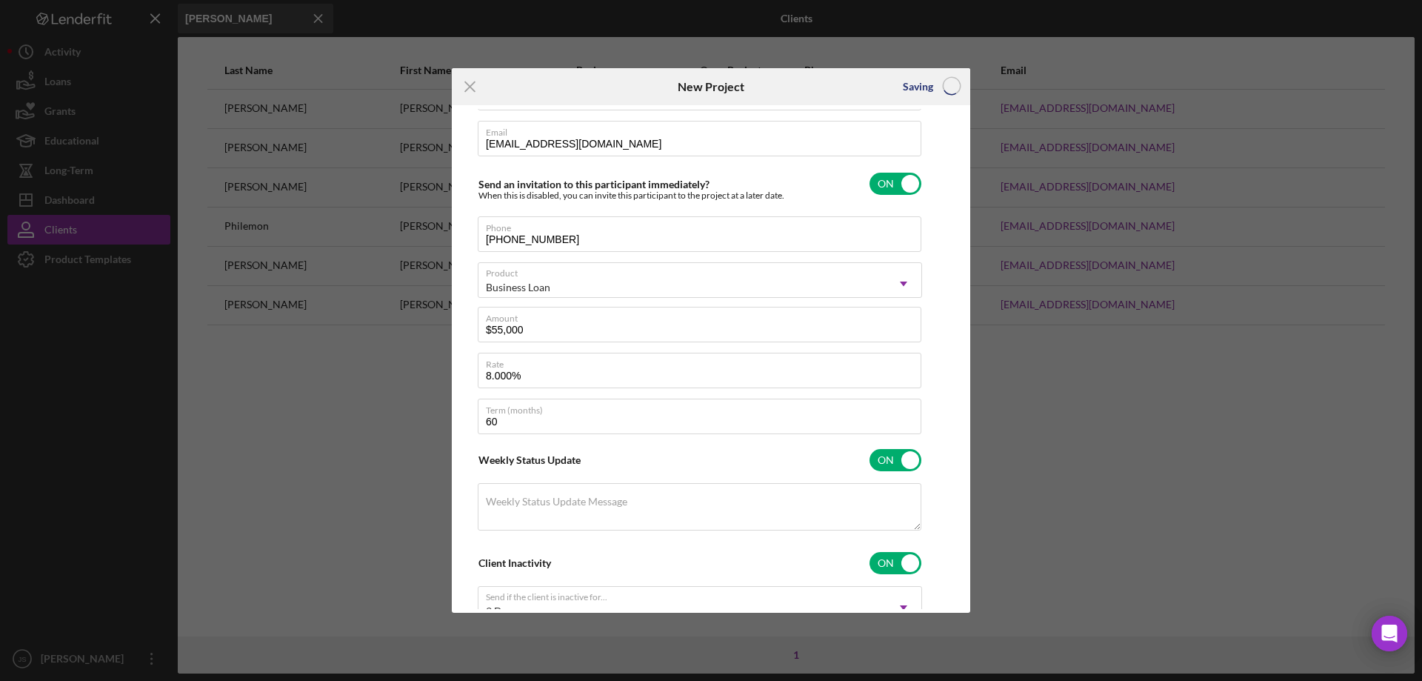
checkbox input "false"
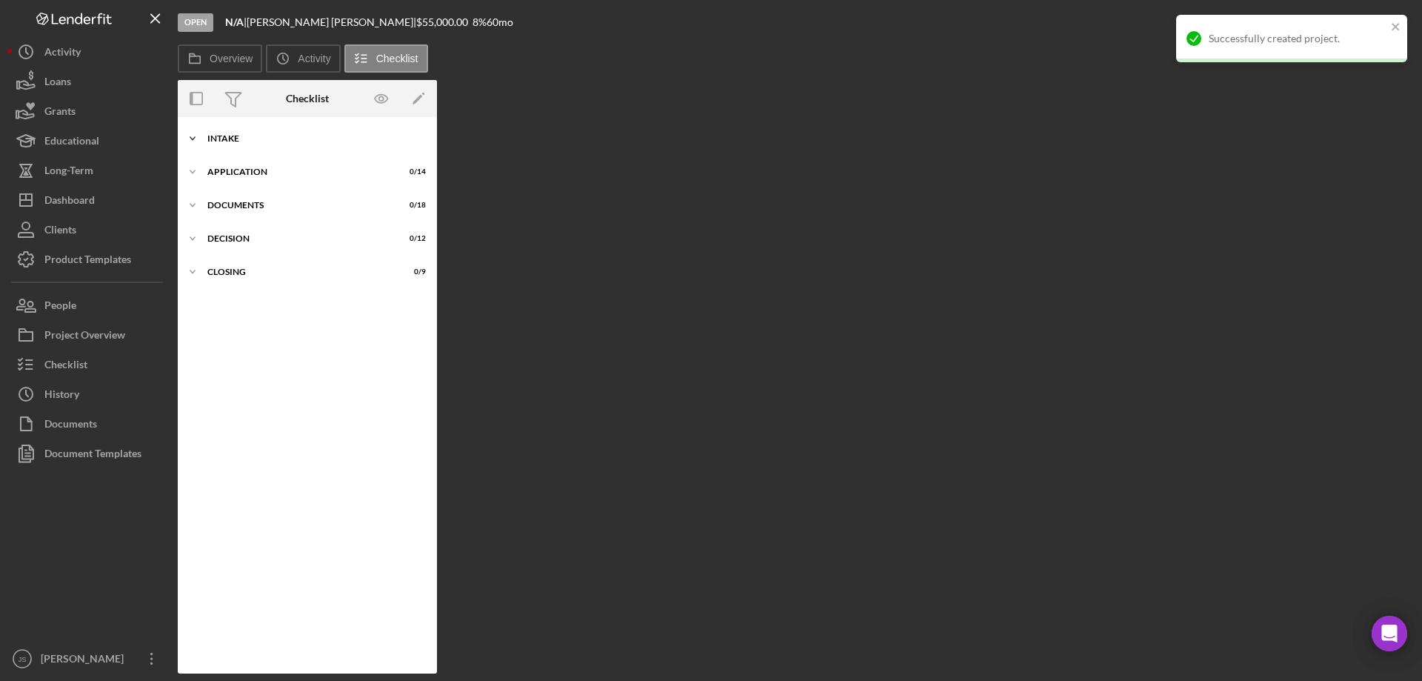
click at [193, 140] on icon "Icon/Expander" at bounding box center [193, 139] width 30 height 30
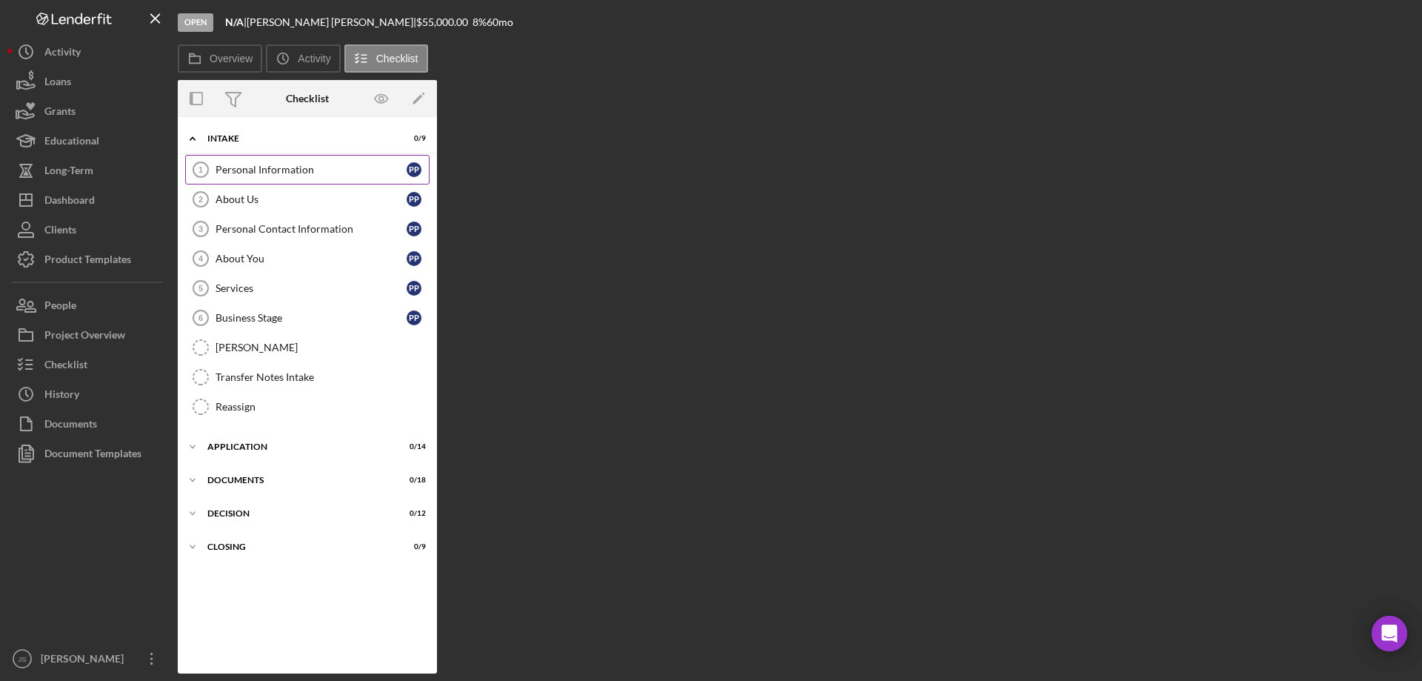
click at [273, 169] on div "Personal Information" at bounding box center [311, 170] width 191 height 12
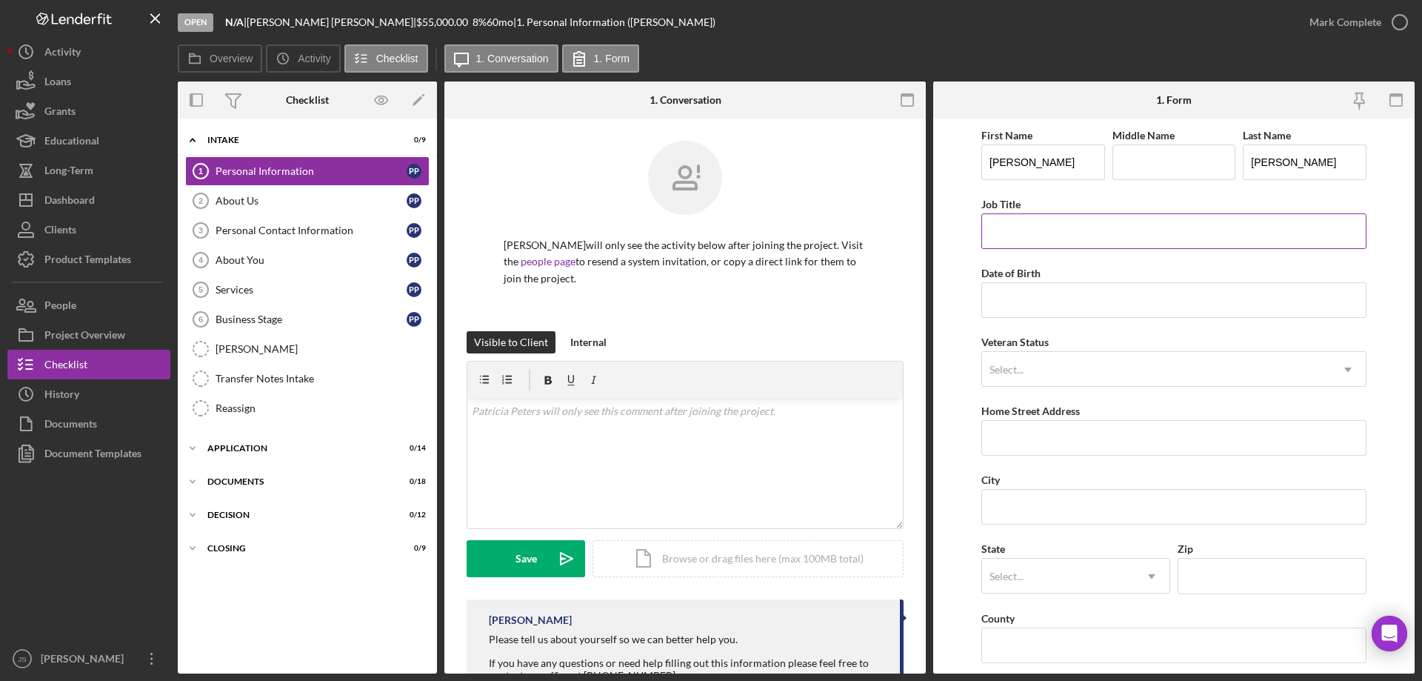
click at [1018, 230] on input "Job Title" at bounding box center [1174, 231] width 385 height 36
type input "Assistant Administrator"
type input "[DATE]"
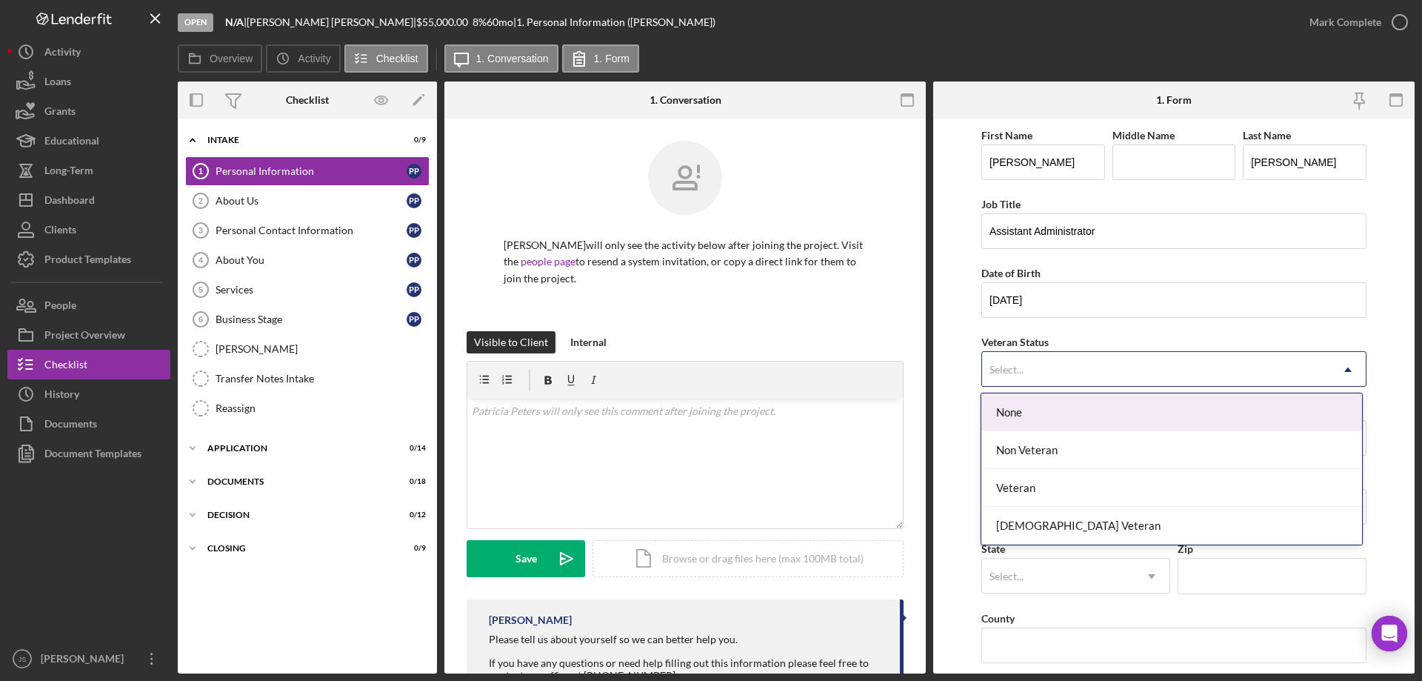
click at [1092, 368] on div "Select..." at bounding box center [1156, 370] width 348 height 34
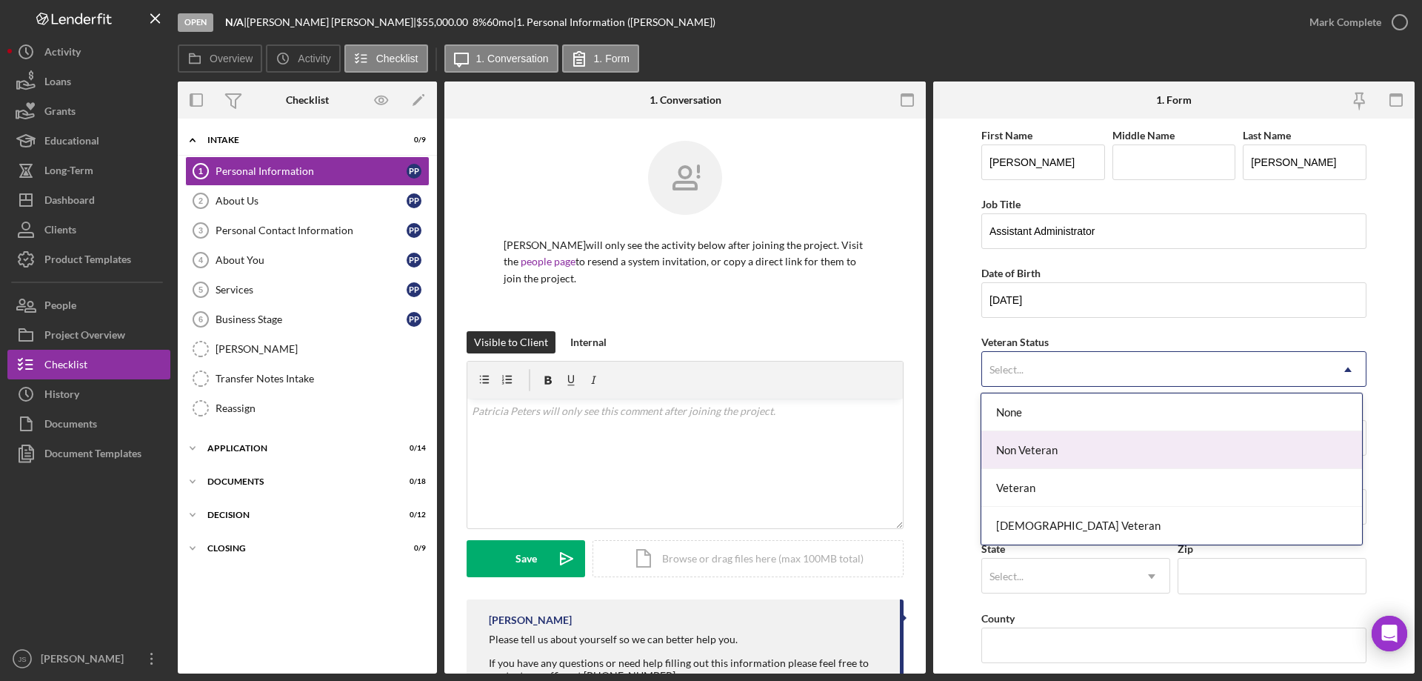
click at [1046, 452] on div "Non Veteran" at bounding box center [1172, 450] width 380 height 38
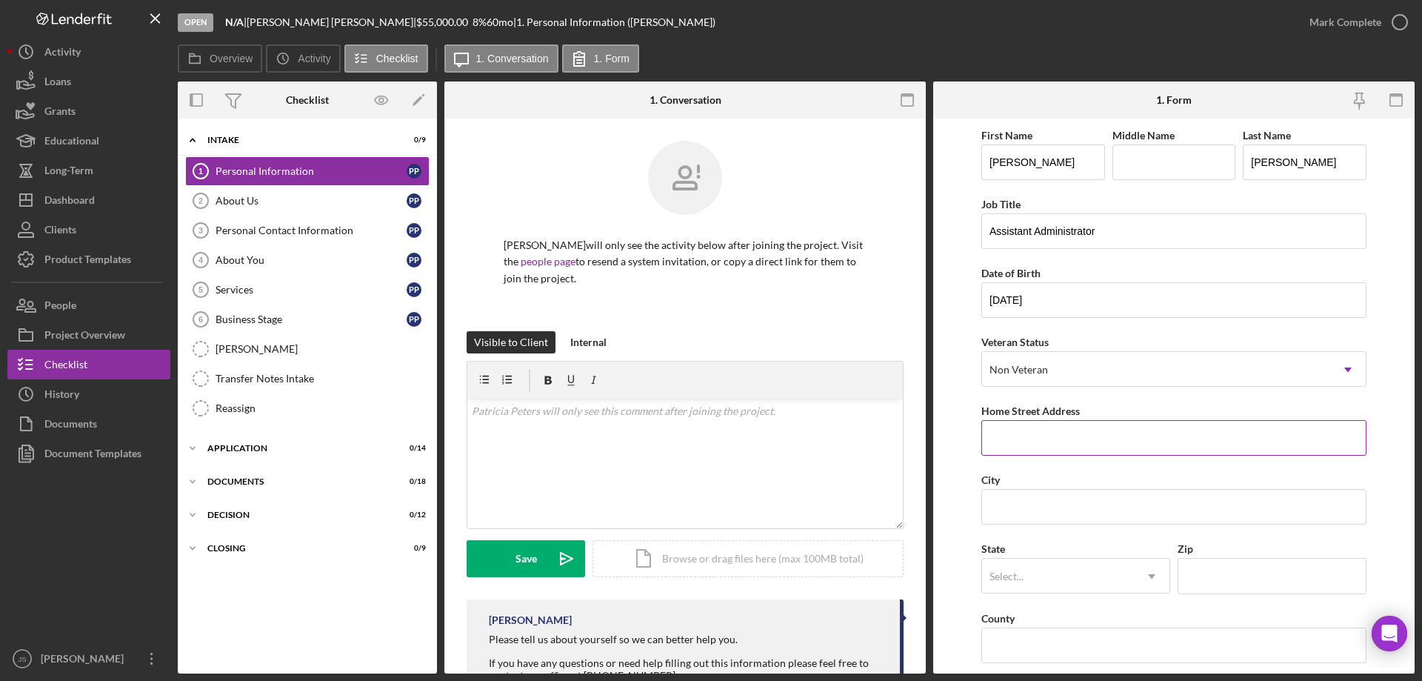
click at [1052, 440] on input "Home Street Address" at bounding box center [1174, 438] width 385 height 36
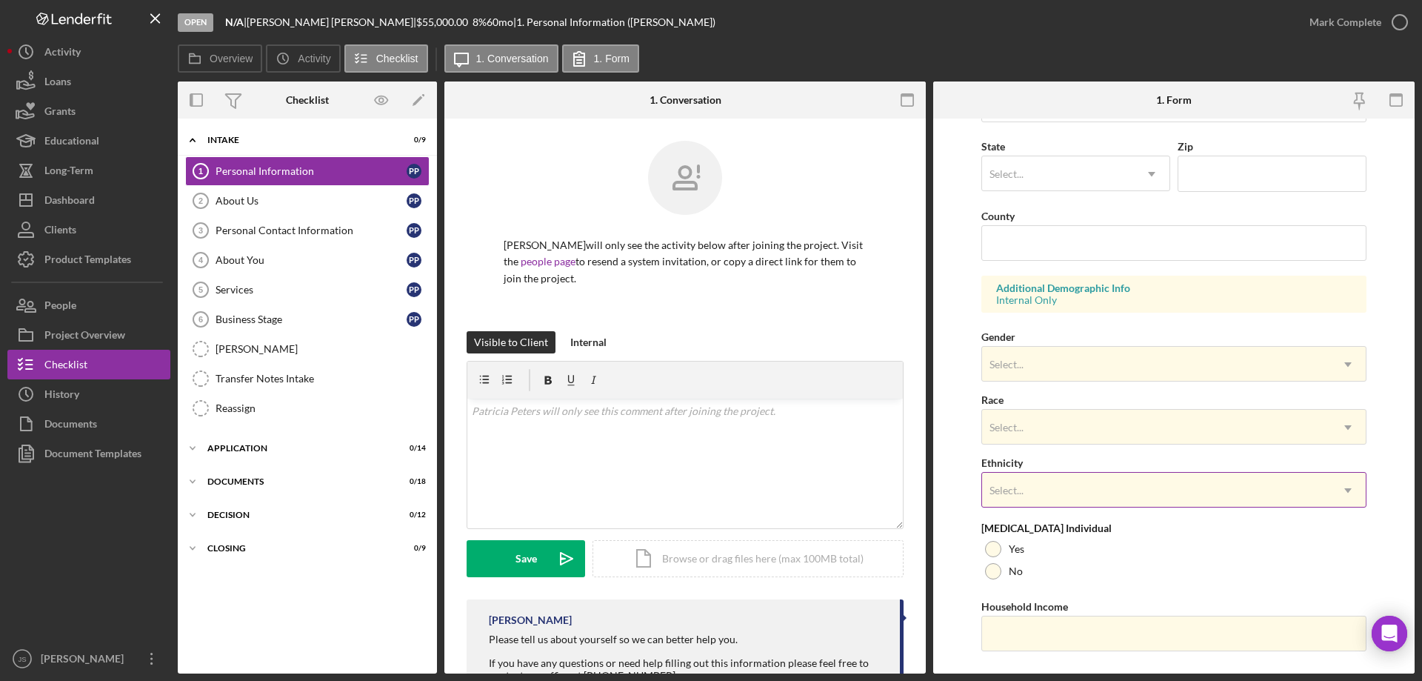
scroll to position [434, 0]
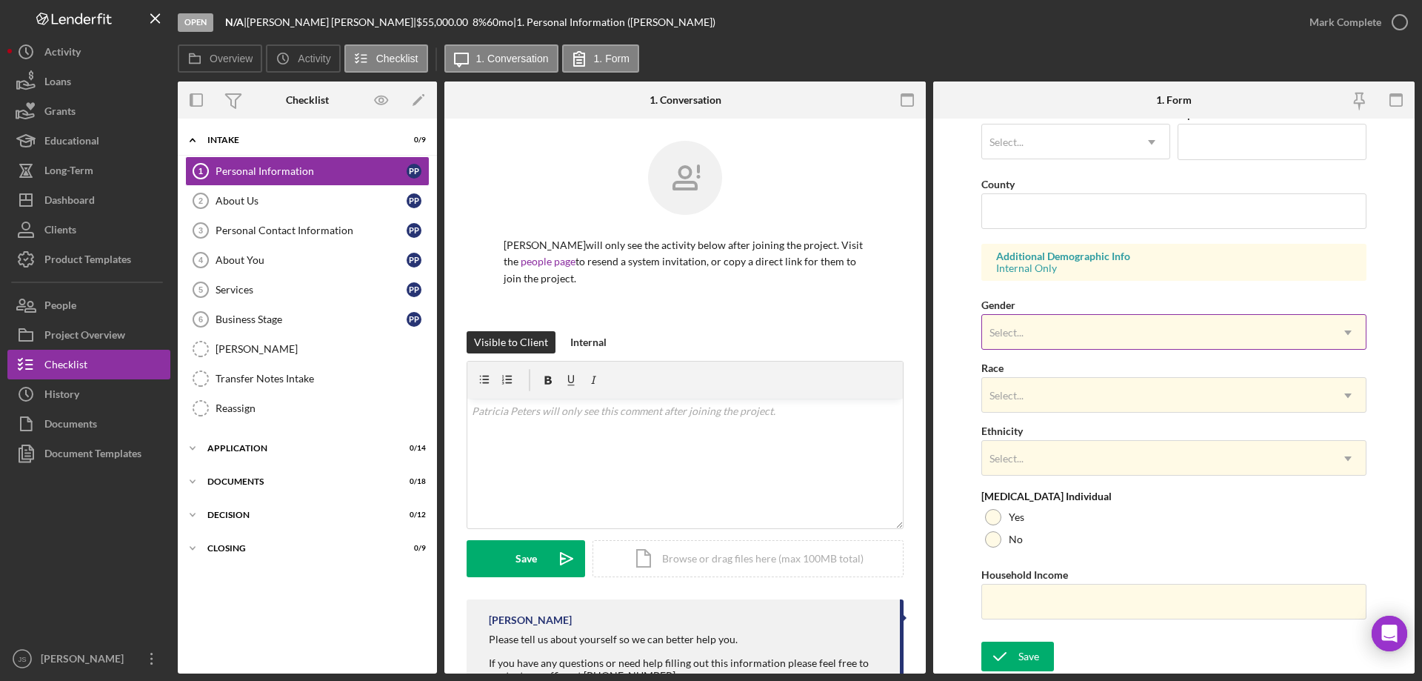
drag, startPoint x: 1093, startPoint y: 320, endPoint x: 1082, endPoint y: 333, distance: 16.9
click at [1093, 320] on div "Select..." at bounding box center [1156, 333] width 348 height 34
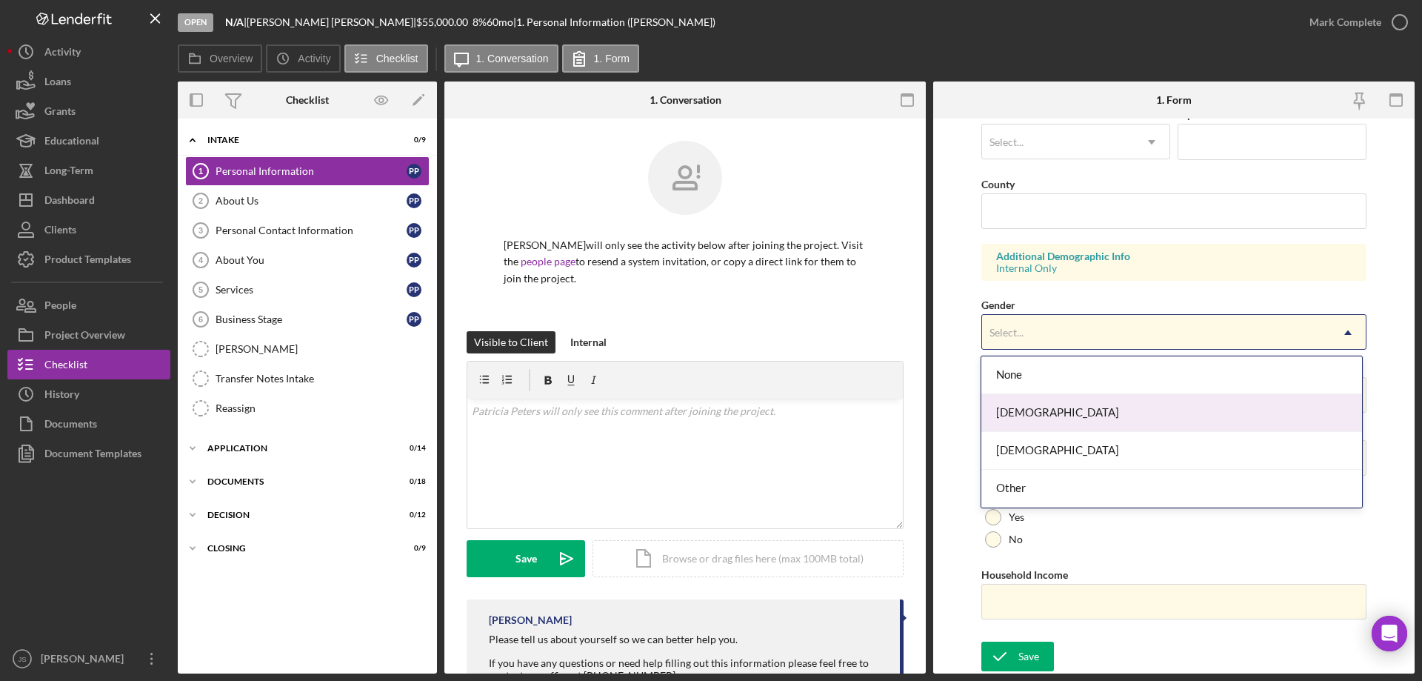
drag, startPoint x: 1061, startPoint y: 413, endPoint x: 1097, endPoint y: 396, distance: 40.1
click at [1062, 413] on div "[DEMOGRAPHIC_DATA]" at bounding box center [1172, 413] width 380 height 38
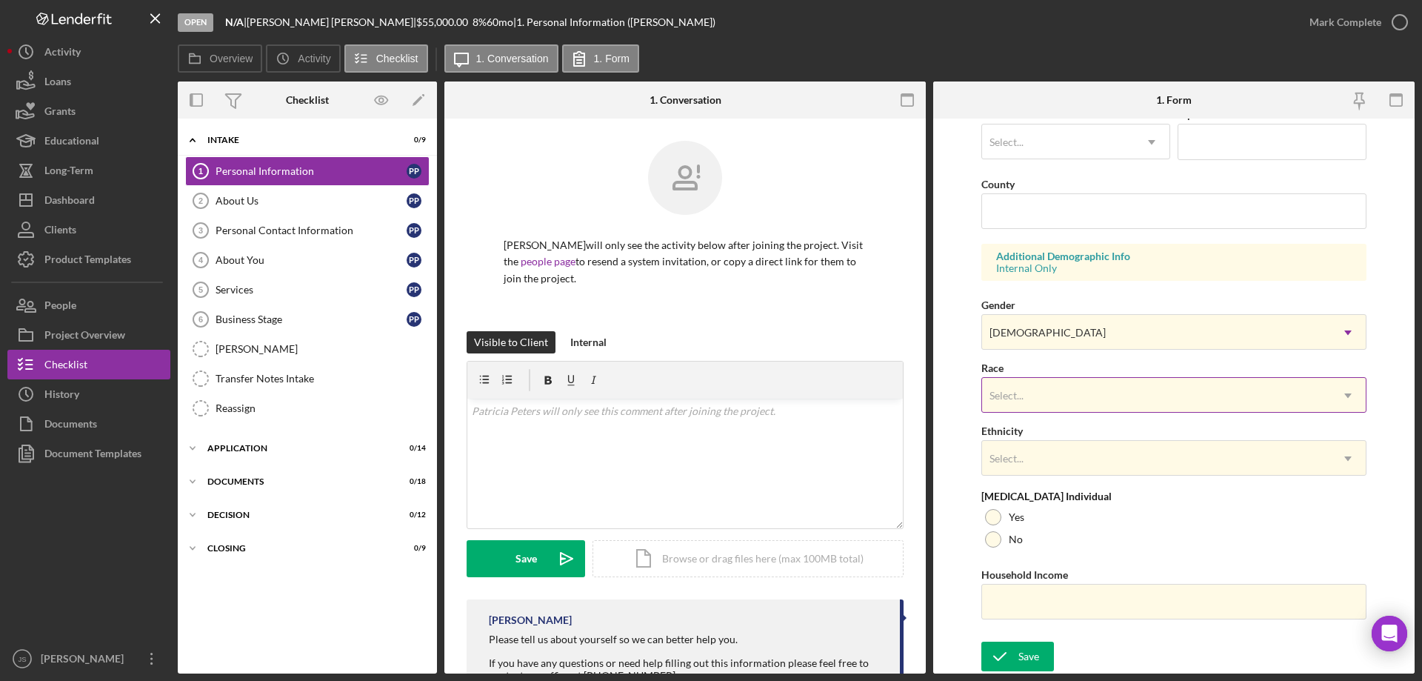
click at [1092, 386] on div "Select..." at bounding box center [1156, 396] width 348 height 34
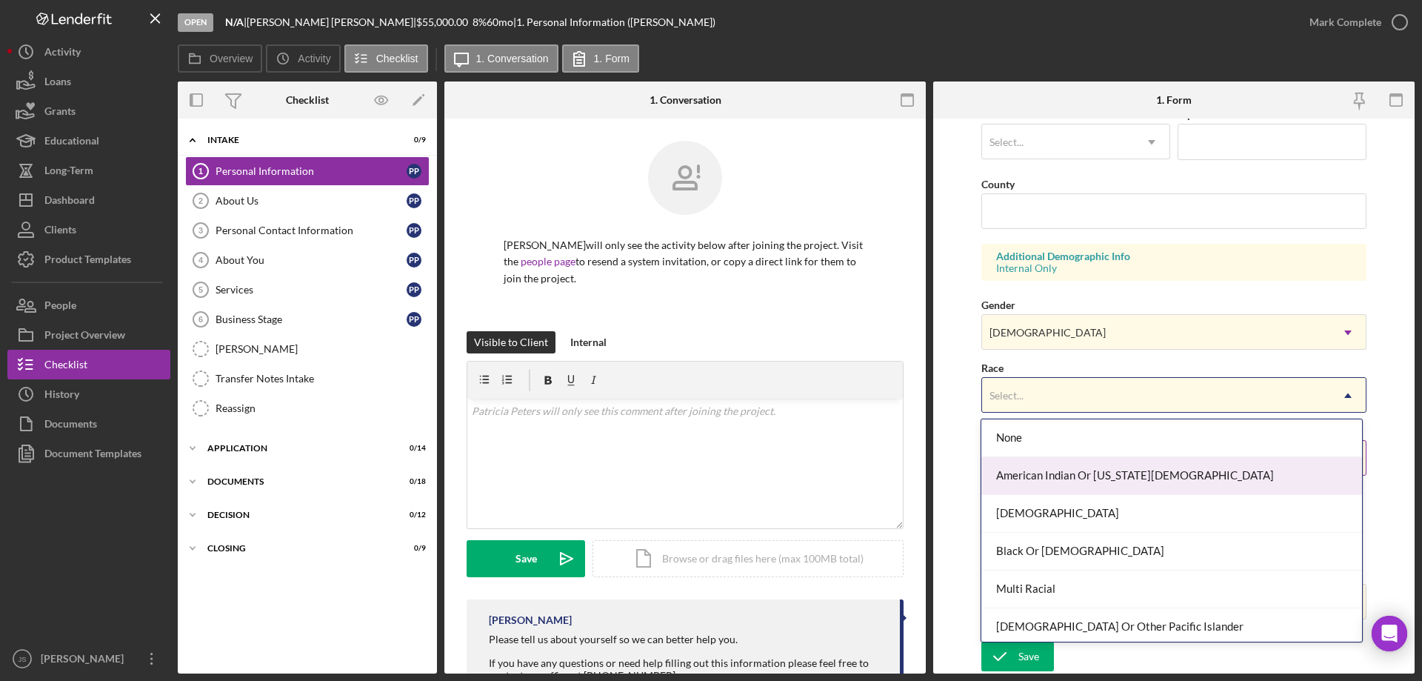
click at [1122, 464] on div "American Indian Or [US_STATE][DEMOGRAPHIC_DATA]" at bounding box center [1172, 476] width 380 height 38
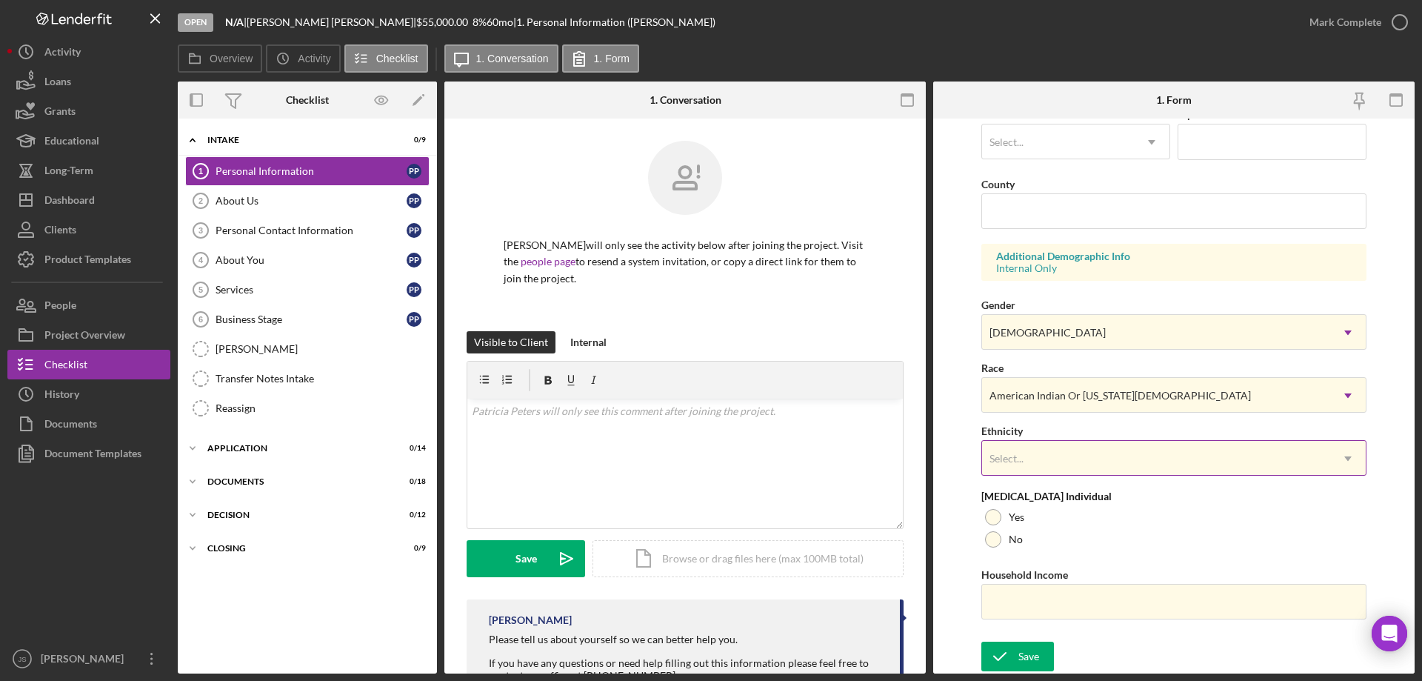
click at [1116, 469] on div "Select..." at bounding box center [1156, 459] width 348 height 34
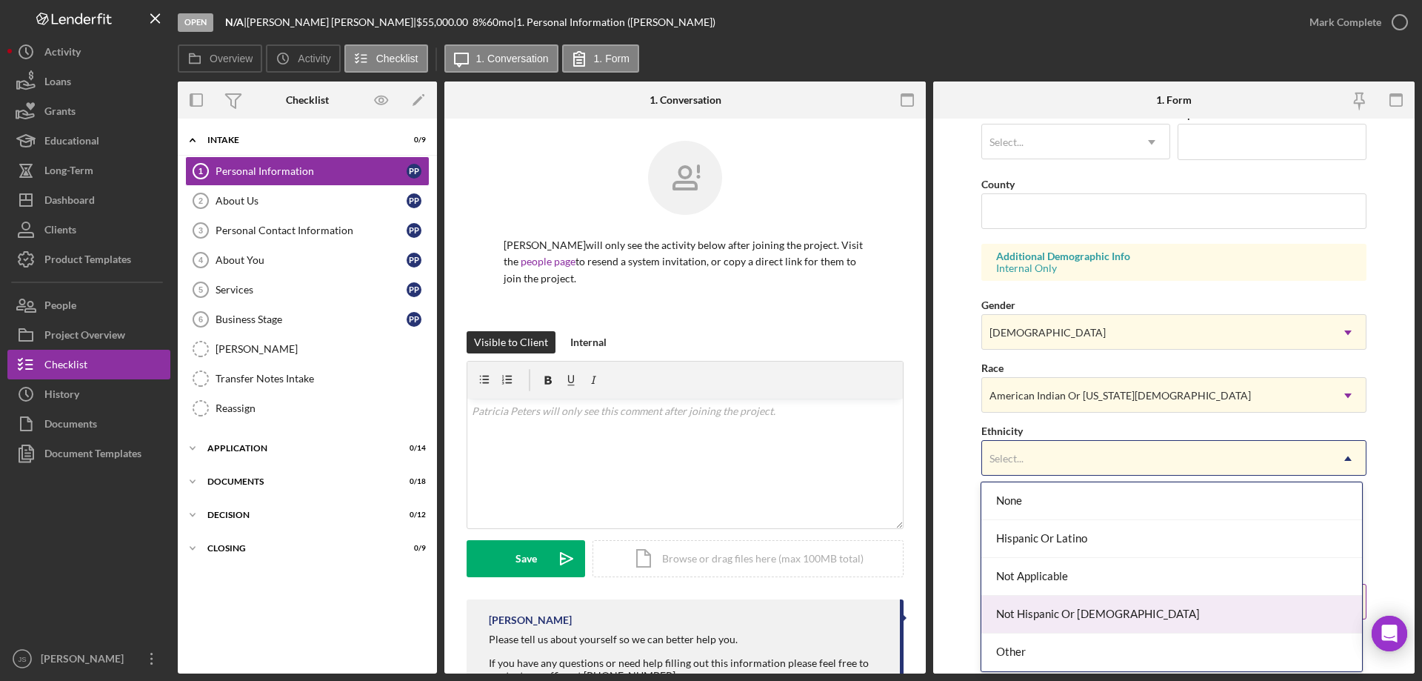
click at [1139, 613] on div "Not Hispanic Or [DEMOGRAPHIC_DATA]" at bounding box center [1172, 615] width 380 height 38
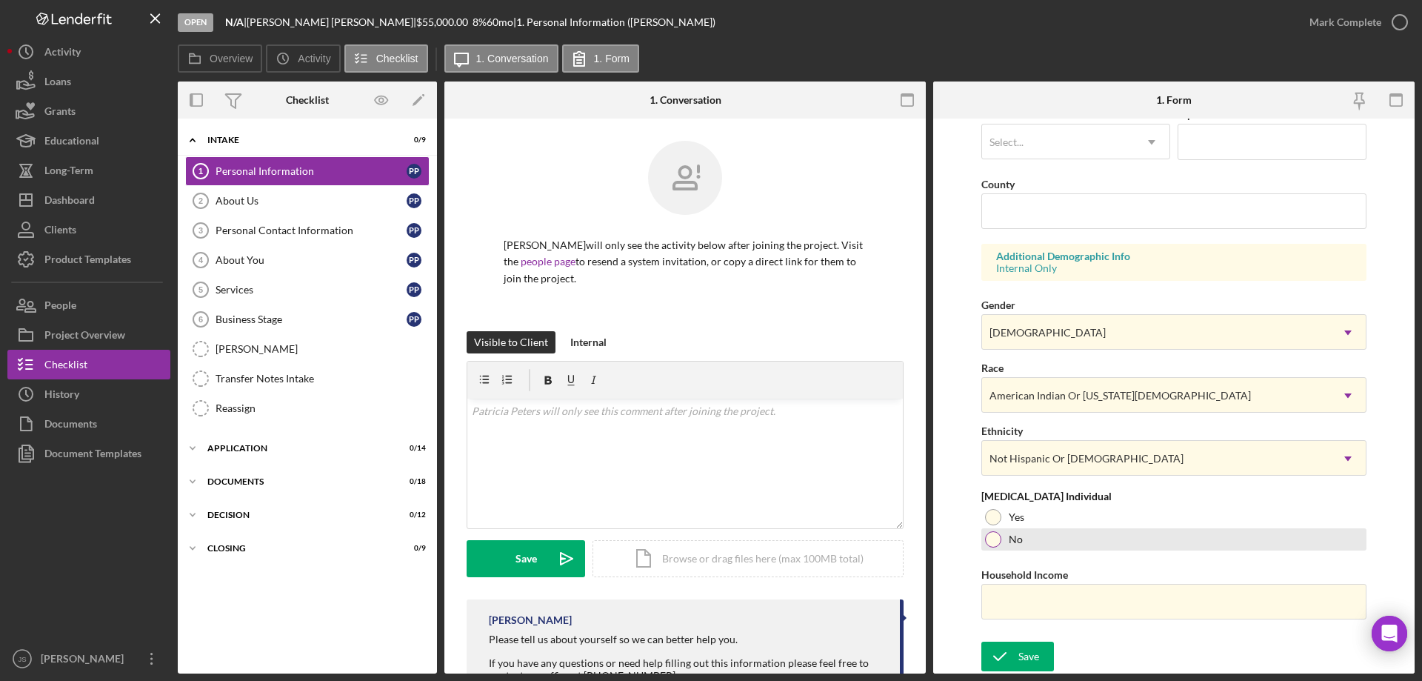
click at [991, 539] on div at bounding box center [993, 539] width 16 height 16
click at [1021, 610] on input "Household Income" at bounding box center [1174, 602] width 385 height 36
type input "$91,000"
click at [1013, 652] on icon "submit" at bounding box center [1000, 656] width 37 height 37
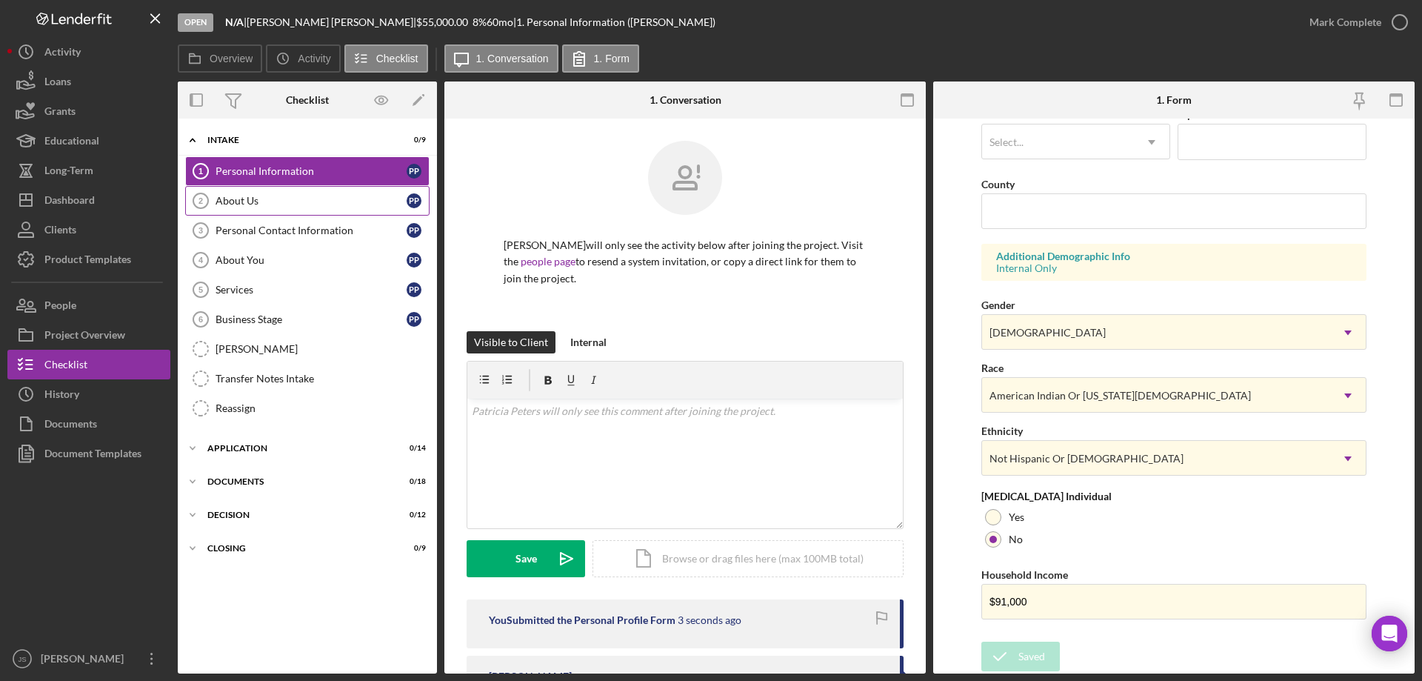
click at [277, 201] on div "About Us" at bounding box center [311, 201] width 191 height 12
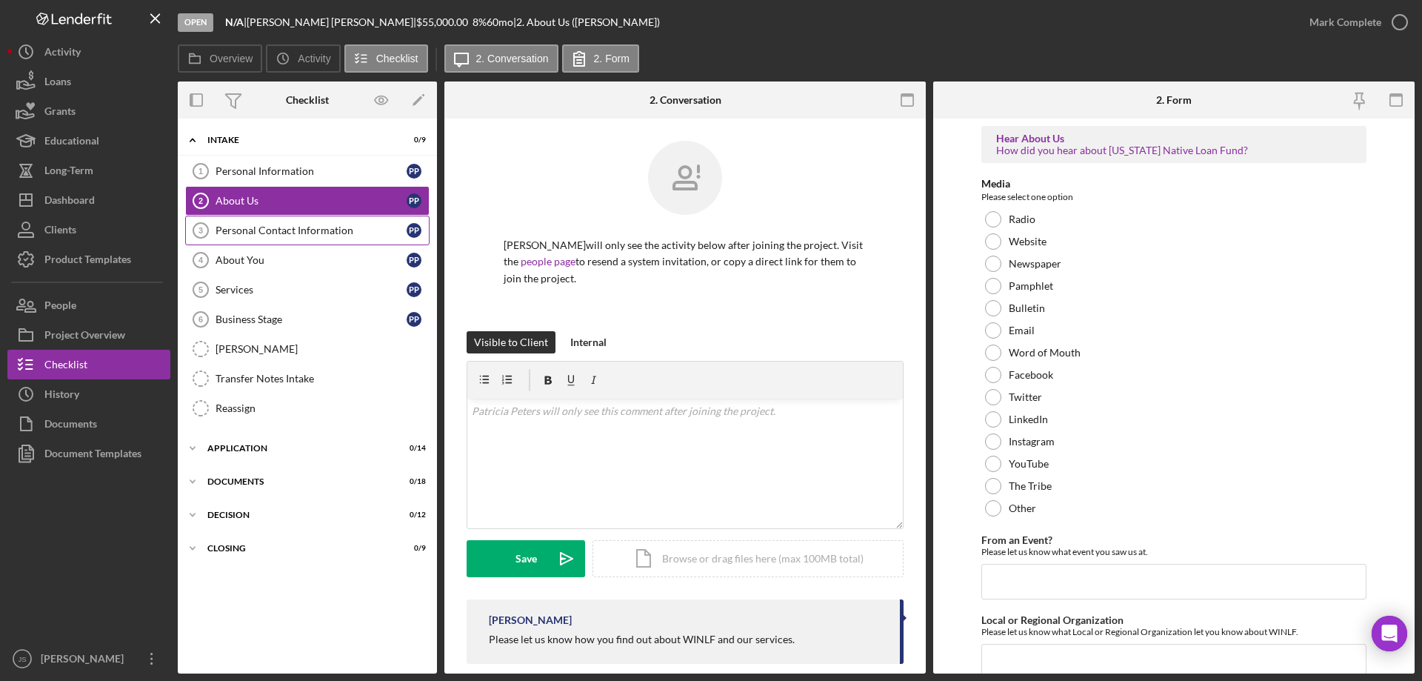
click at [286, 230] on div "Personal Contact Information" at bounding box center [311, 230] width 191 height 12
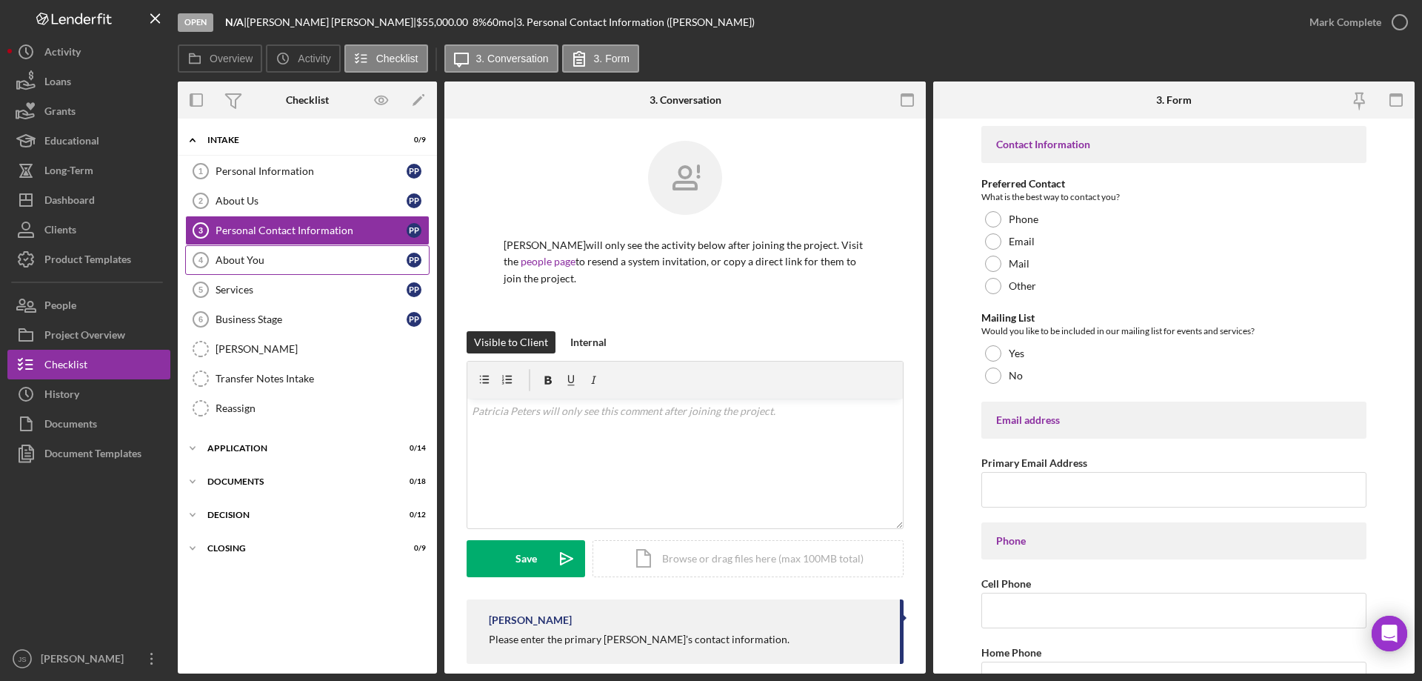
click at [279, 262] on div "About You" at bounding box center [311, 260] width 191 height 12
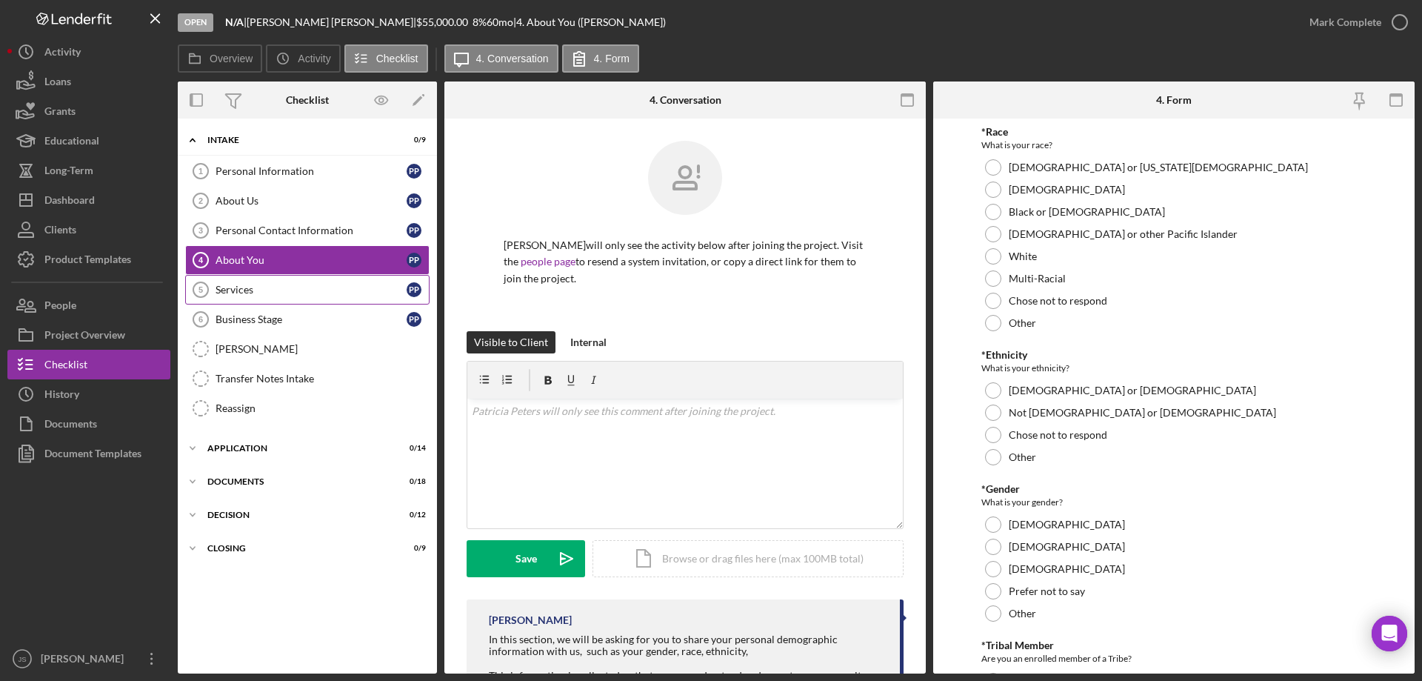
click at [283, 291] on div "Services" at bounding box center [311, 290] width 191 height 12
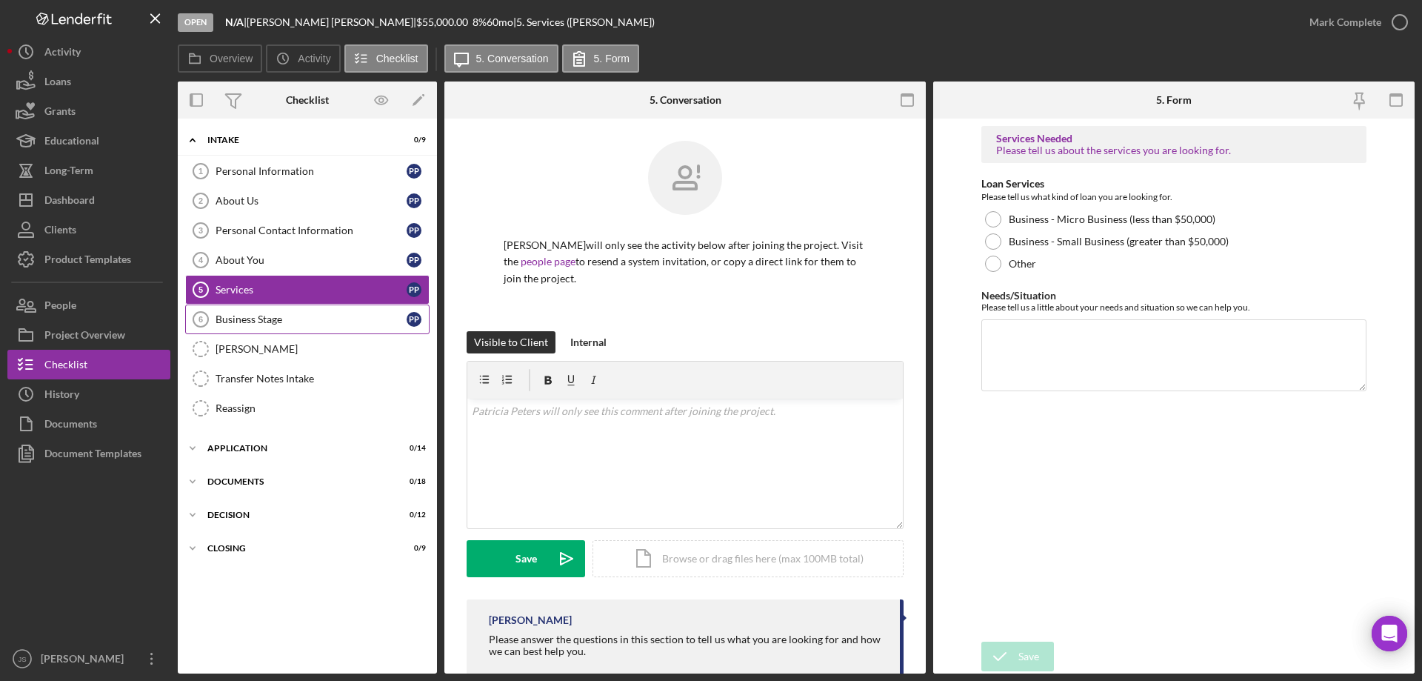
click at [296, 320] on div "Business Stage" at bounding box center [311, 319] width 191 height 12
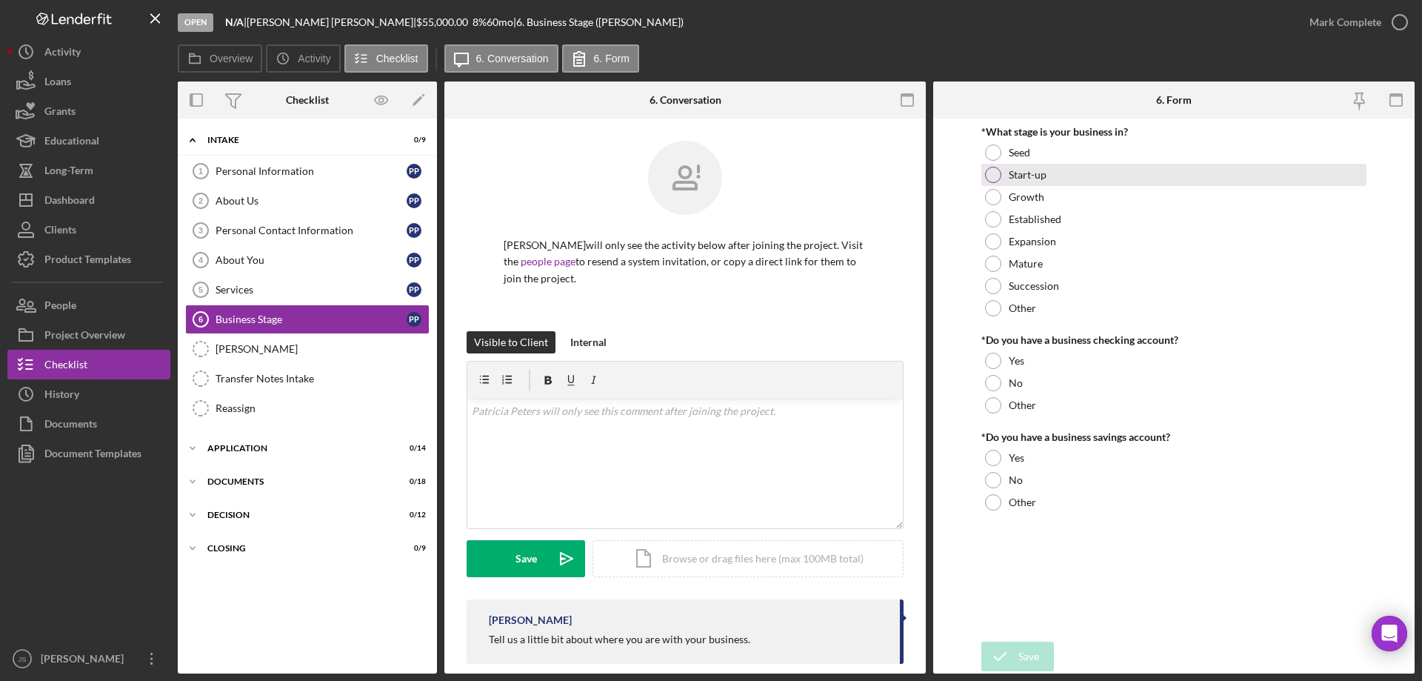
click at [990, 173] on div at bounding box center [993, 175] width 16 height 16
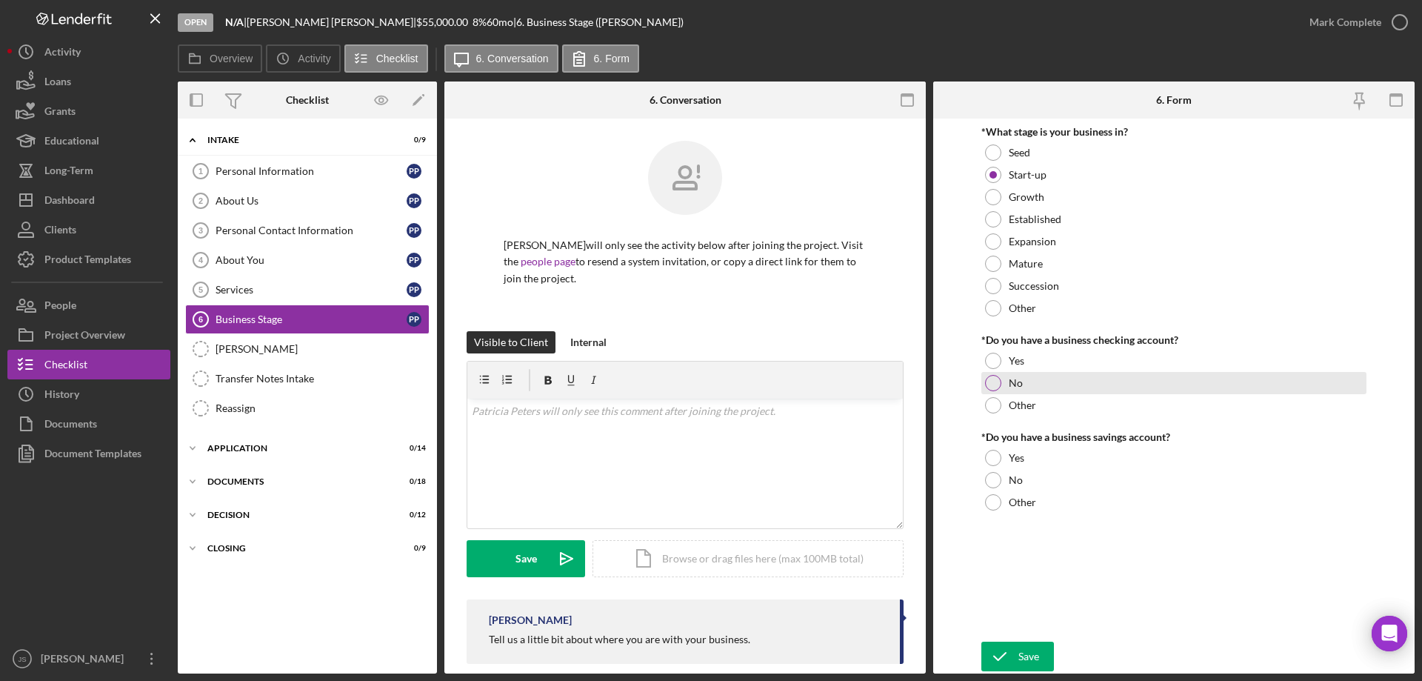
click at [996, 382] on div at bounding box center [993, 383] width 16 height 16
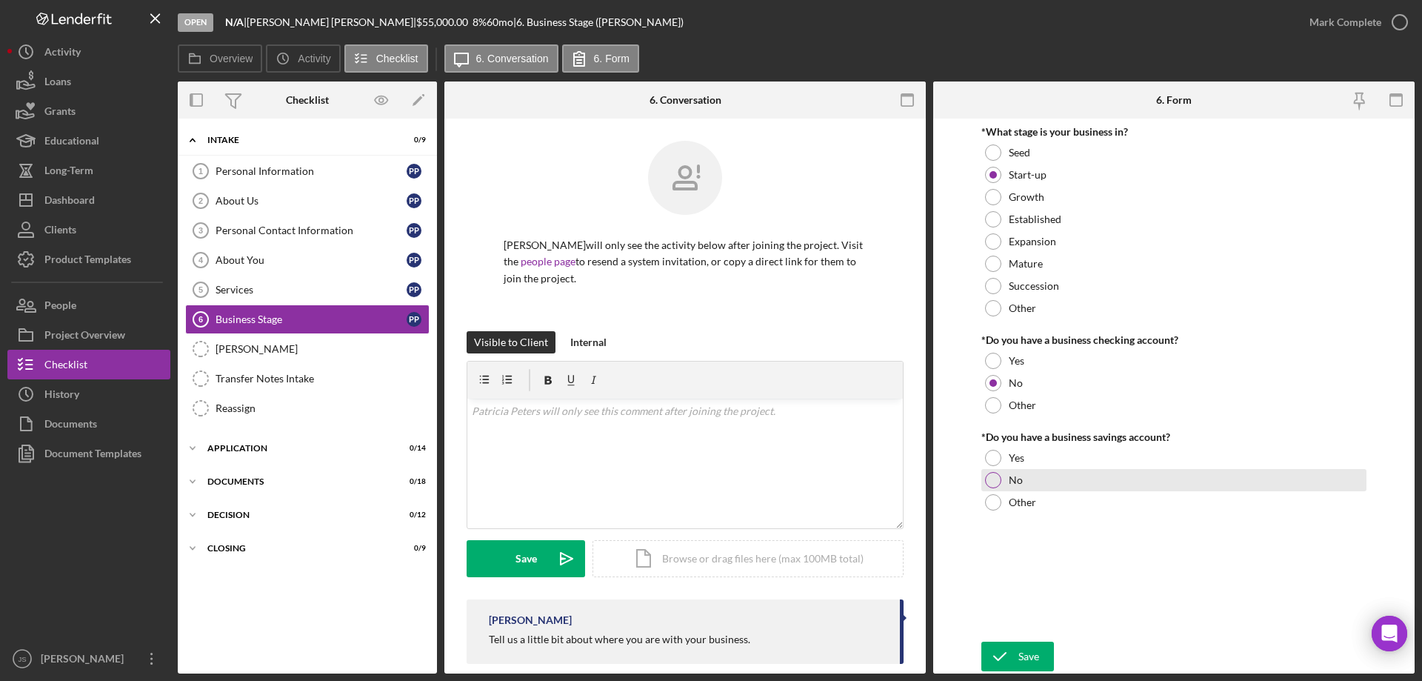
click at [989, 479] on div at bounding box center [993, 480] width 16 height 16
click at [1038, 656] on div "Save" at bounding box center [1029, 657] width 21 height 30
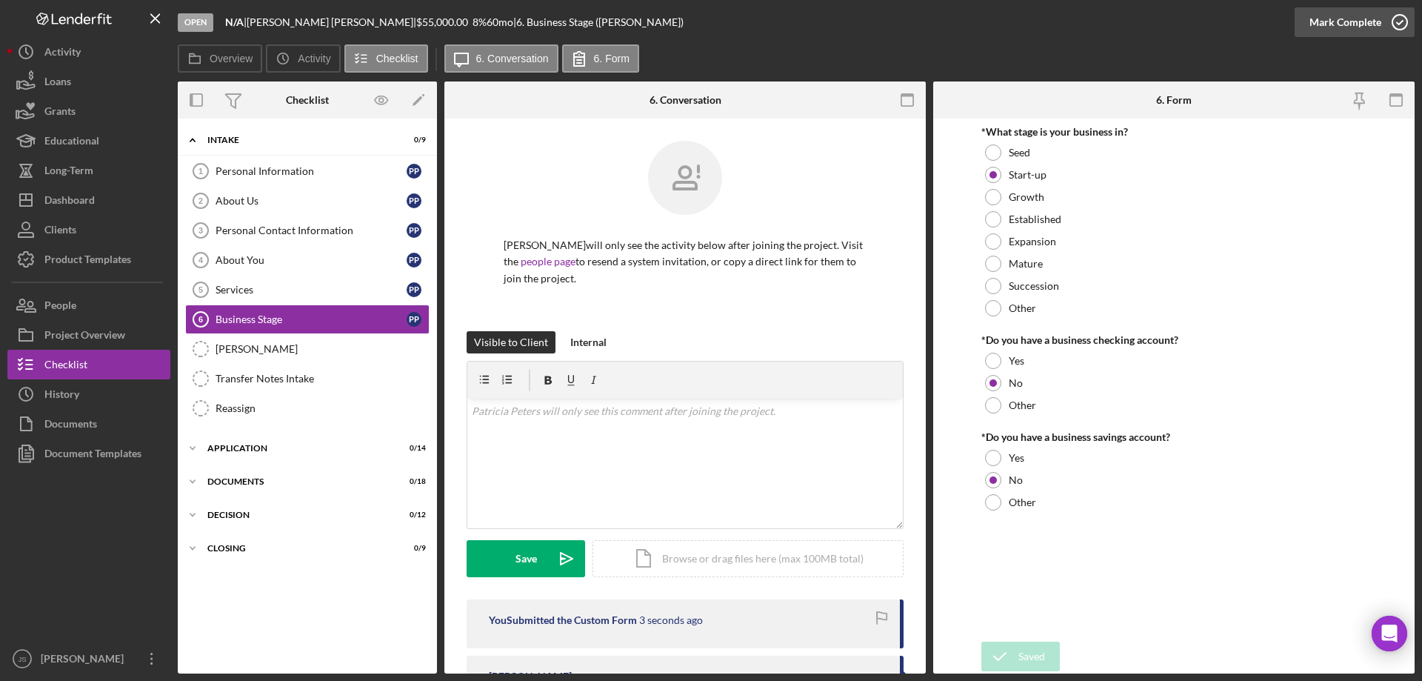
click at [1404, 21] on icon "button" at bounding box center [1400, 22] width 37 height 37
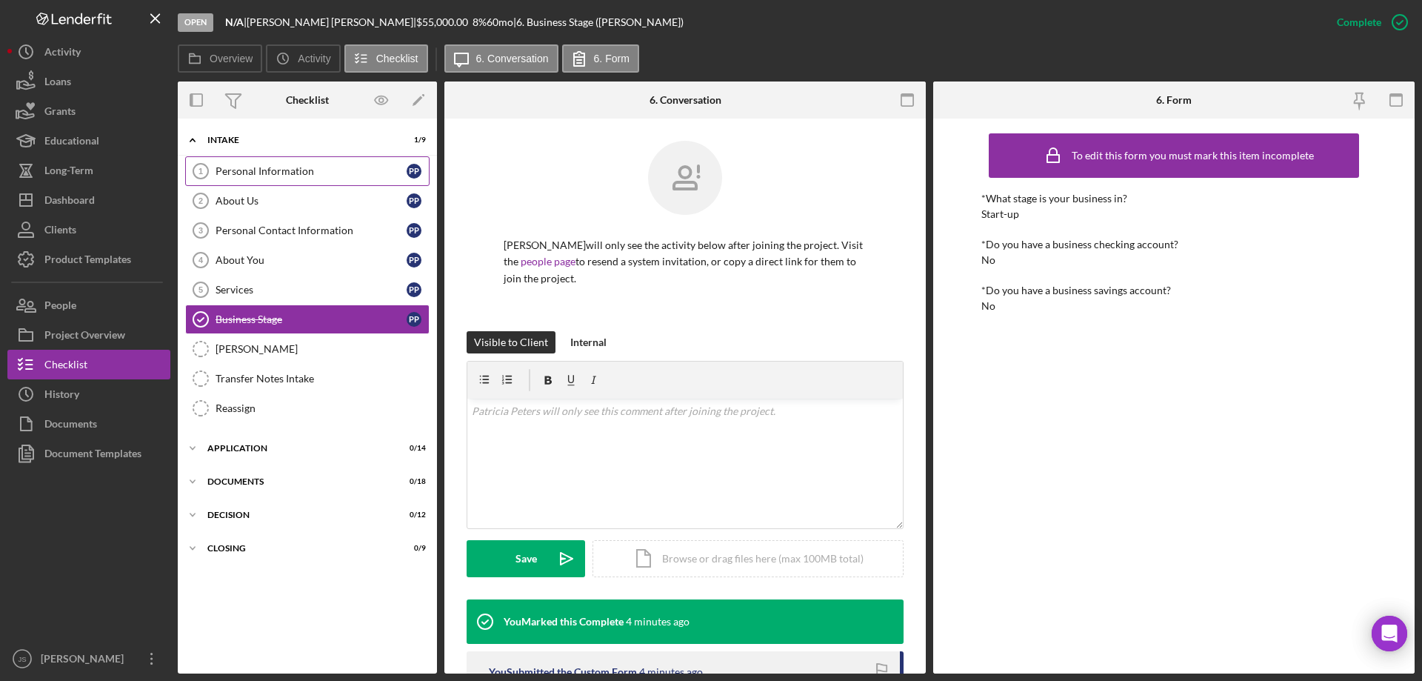
click at [265, 165] on div "Personal Information" at bounding box center [311, 171] width 191 height 12
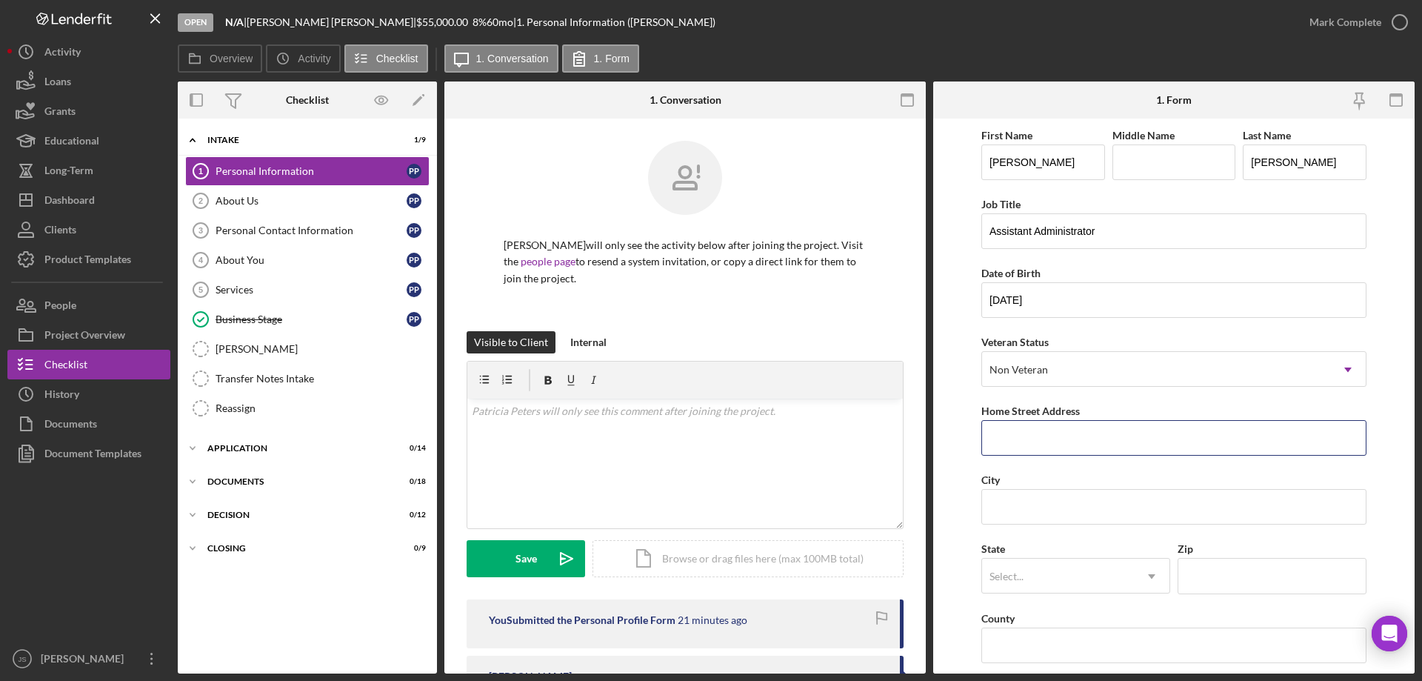
drag, startPoint x: 1031, startPoint y: 443, endPoint x: 976, endPoint y: 424, distance: 58.6
click at [1031, 443] on input "Home Street Address" at bounding box center [1174, 438] width 385 height 36
click at [1027, 442] on input "Home Street Address" at bounding box center [1174, 438] width 385 height 36
type input "W2176 Cty Hwy VV"
type input "Keshena"
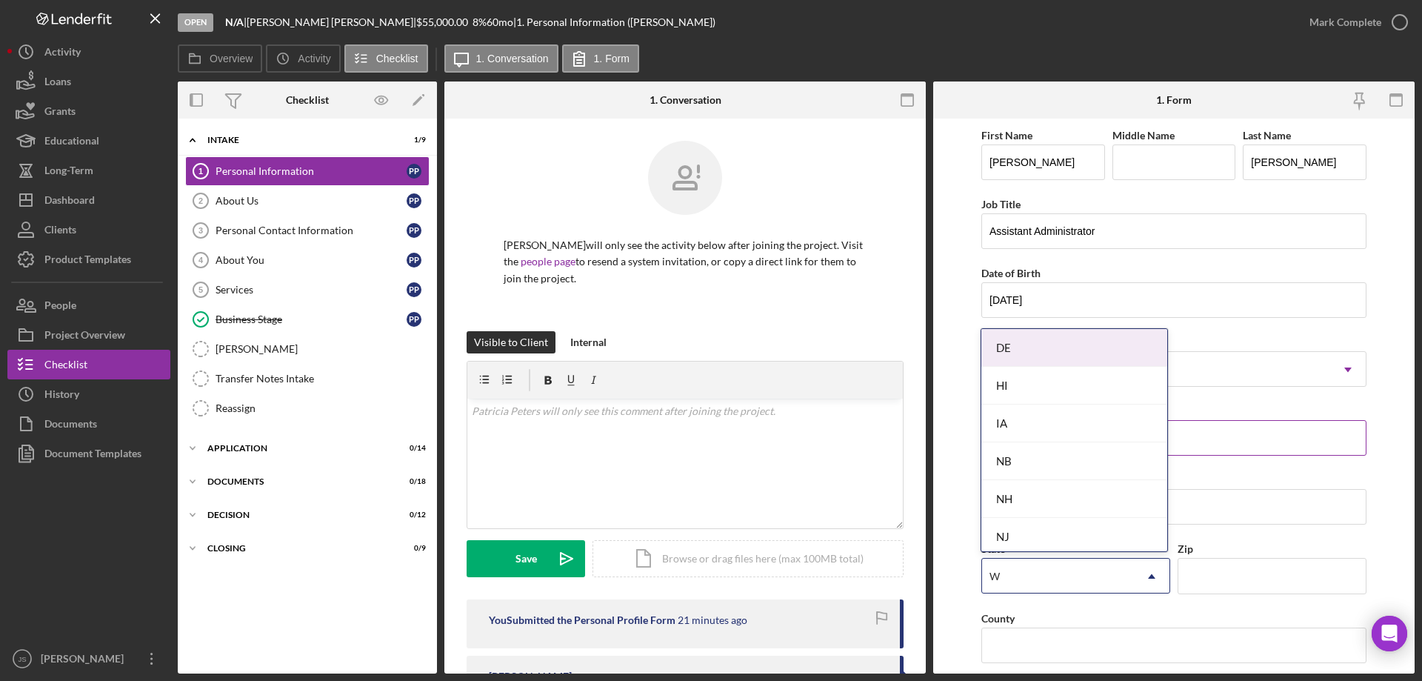
type input "WI"
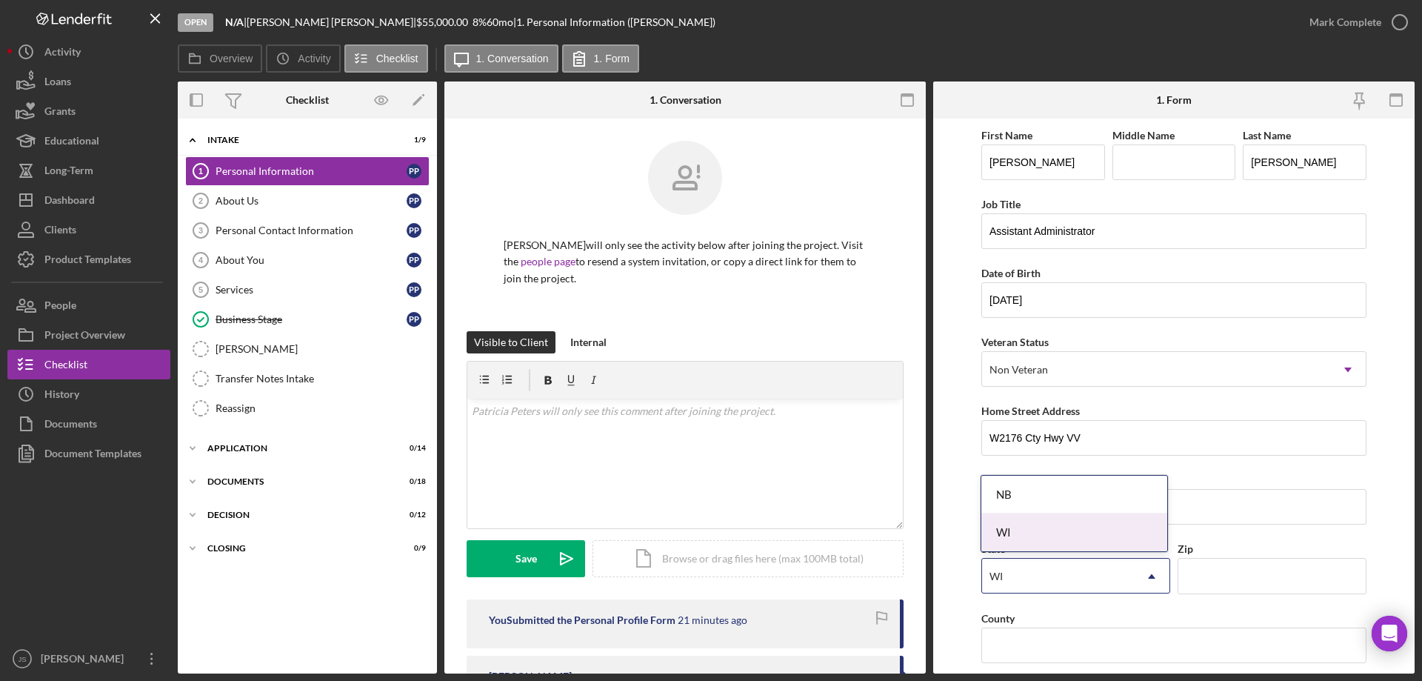
drag, startPoint x: 1055, startPoint y: 527, endPoint x: 1068, endPoint y: 530, distance: 13.1
click at [1059, 527] on div "WI" at bounding box center [1075, 532] width 186 height 38
click at [1226, 581] on input "Zip" at bounding box center [1272, 576] width 189 height 36
type input "54135"
click at [1036, 651] on input "County" at bounding box center [1174, 645] width 385 height 36
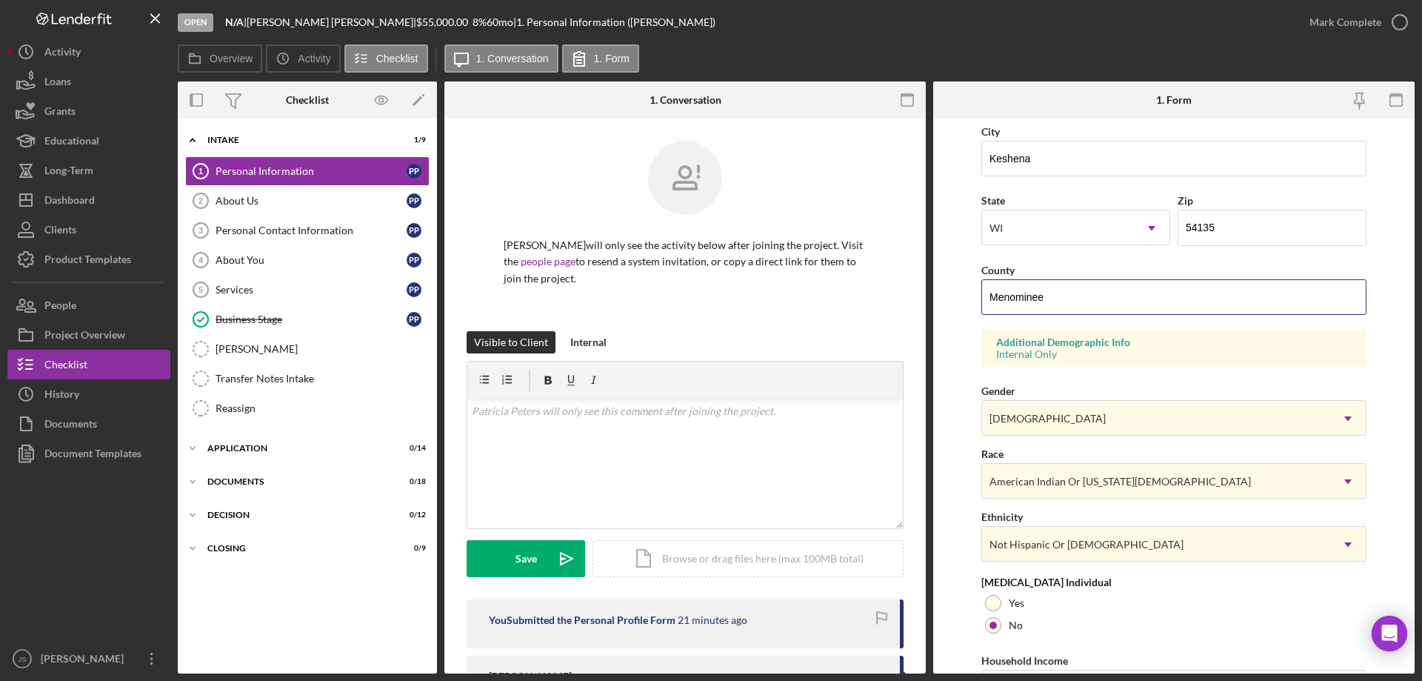
scroll to position [434, 0]
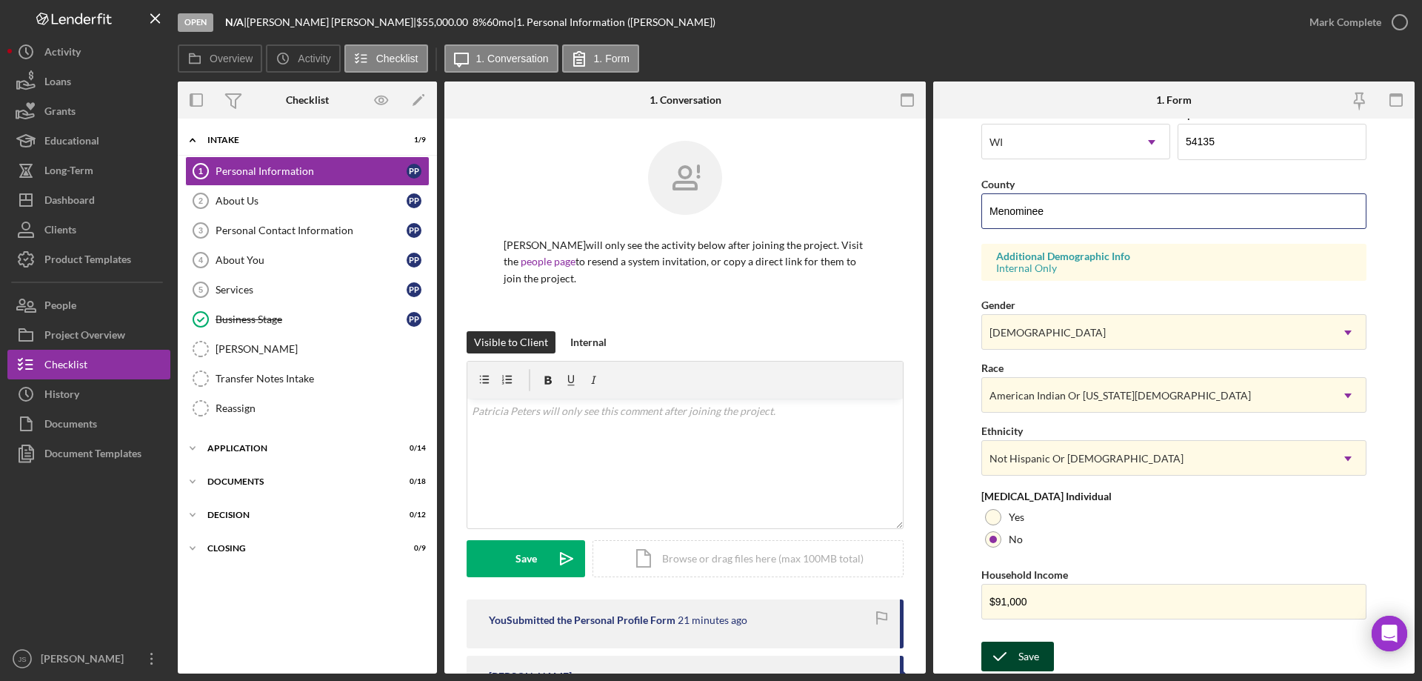
type input "Menominee"
click at [1022, 655] on div "Save" at bounding box center [1029, 657] width 21 height 30
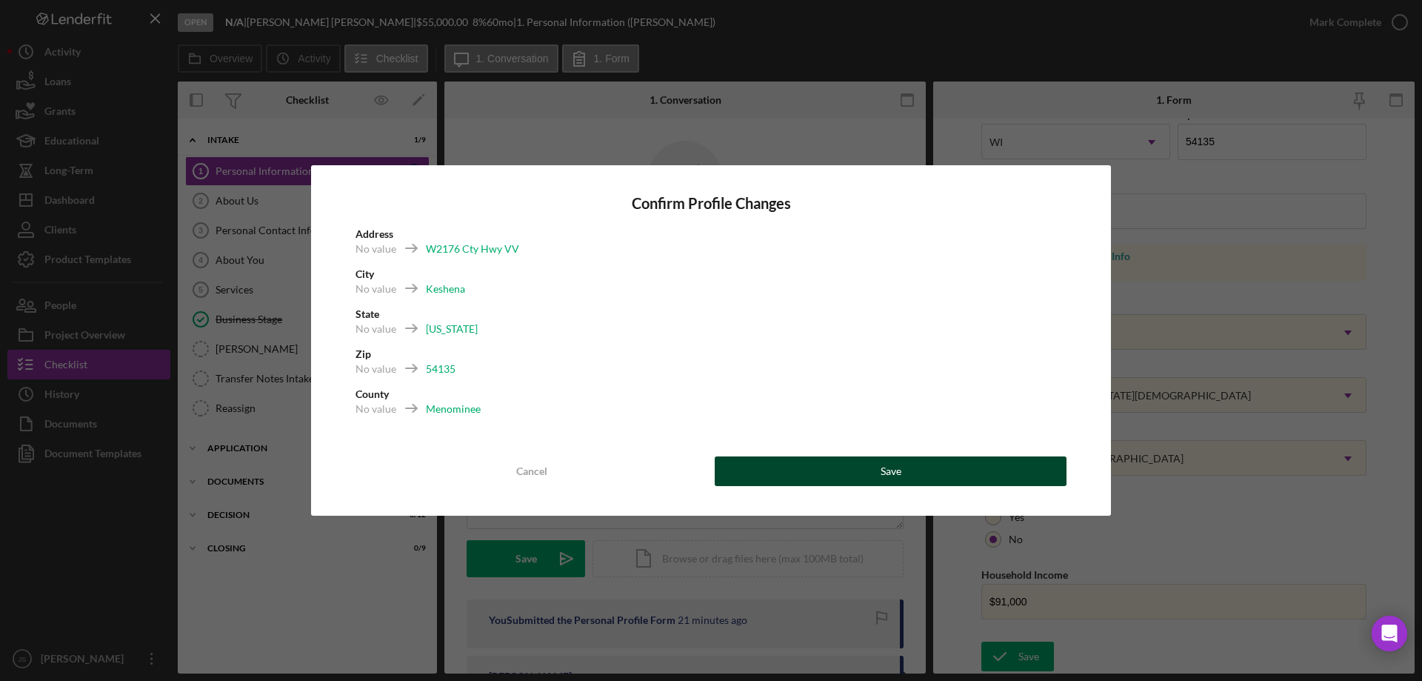
drag, startPoint x: 914, startPoint y: 470, endPoint x: 1114, endPoint y: 485, distance: 200.6
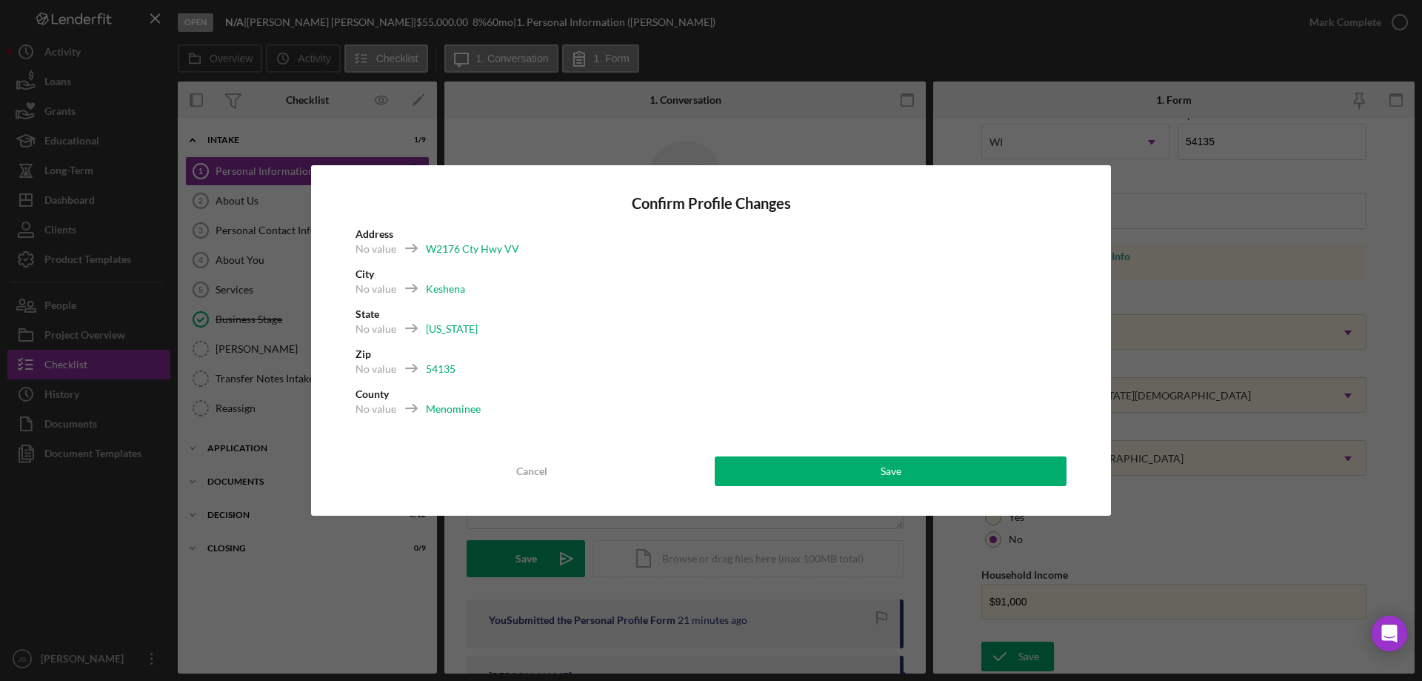
click at [916, 470] on button "Save" at bounding box center [891, 471] width 352 height 30
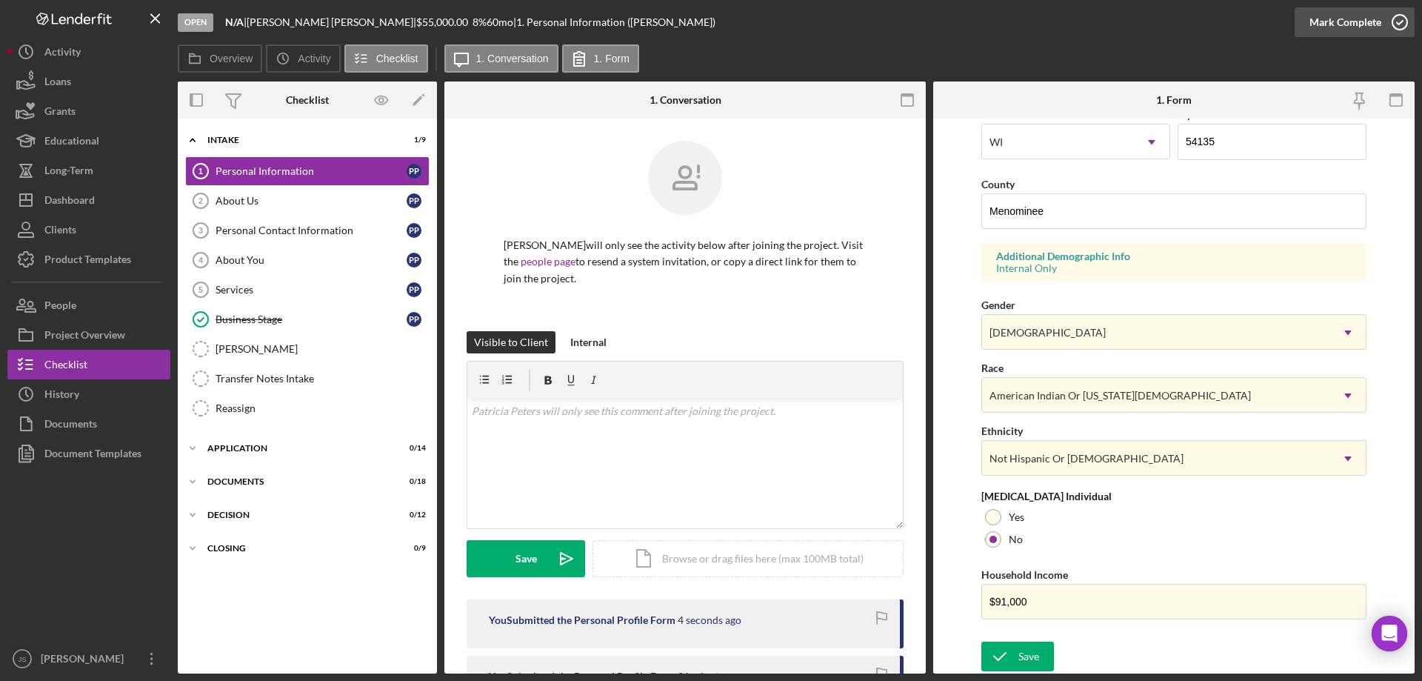
click at [1397, 19] on icon "button" at bounding box center [1400, 22] width 37 height 37
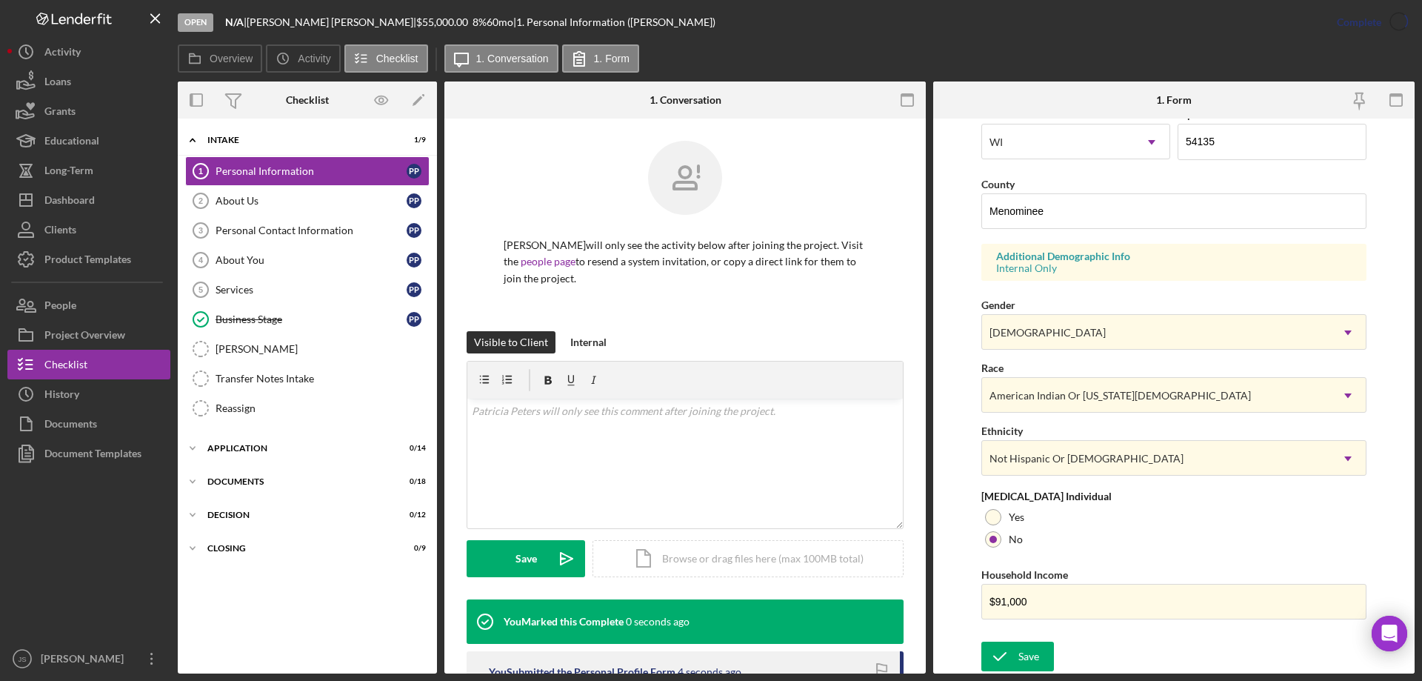
scroll to position [136, 0]
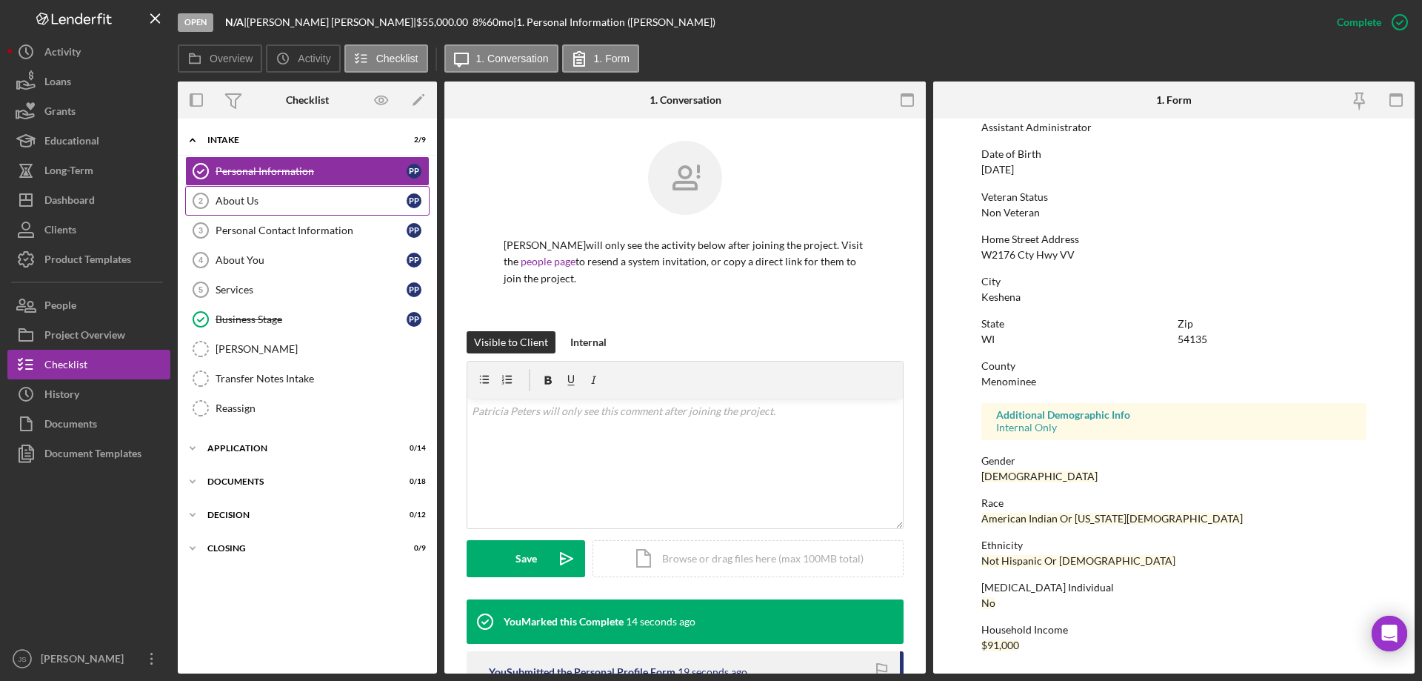
click at [269, 199] on div "About Us" at bounding box center [311, 201] width 191 height 12
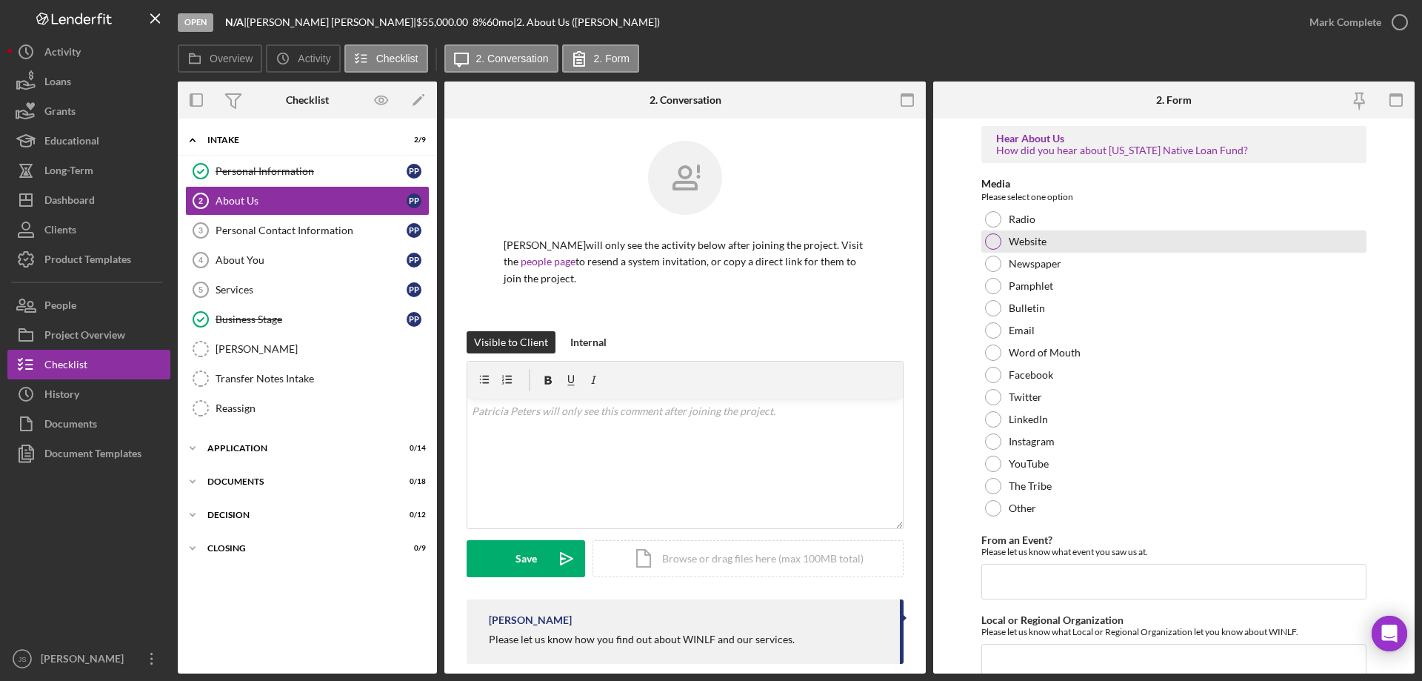
drag, startPoint x: 993, startPoint y: 242, endPoint x: 1071, endPoint y: 285, distance: 89.2
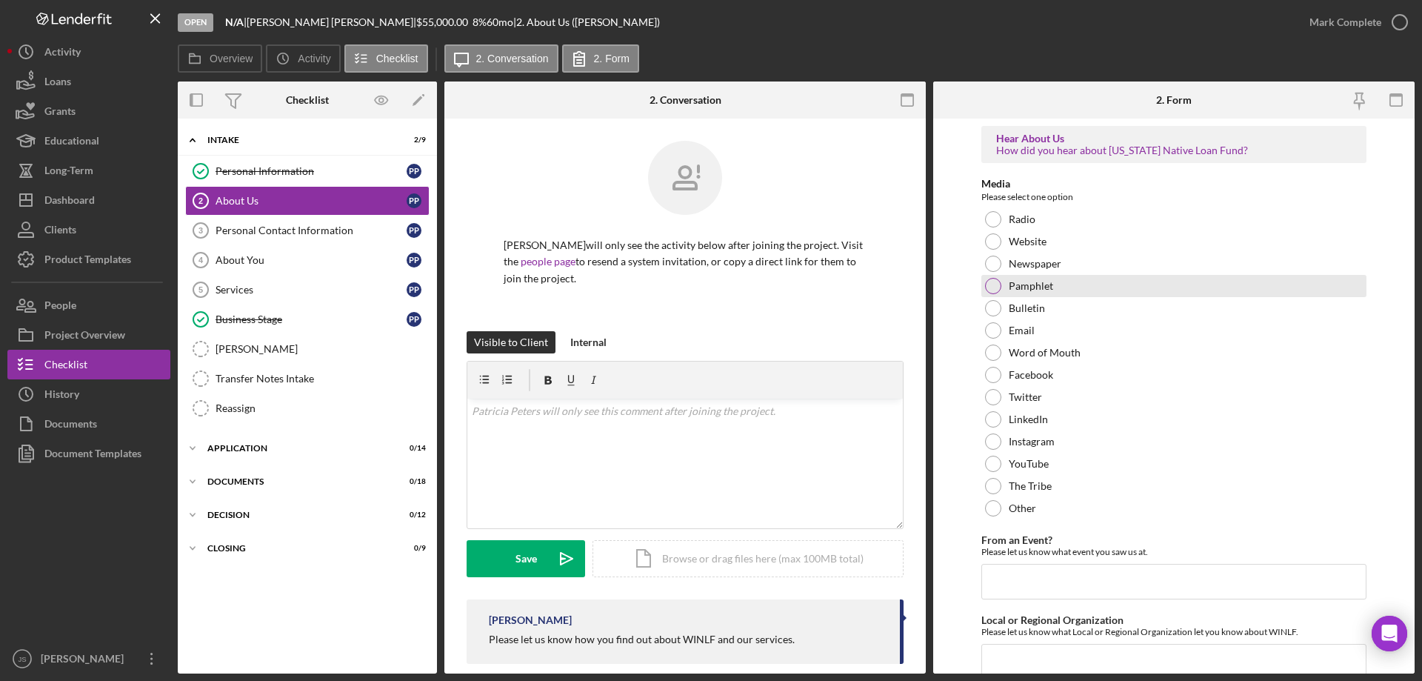
click at [994, 242] on div at bounding box center [993, 241] width 16 height 16
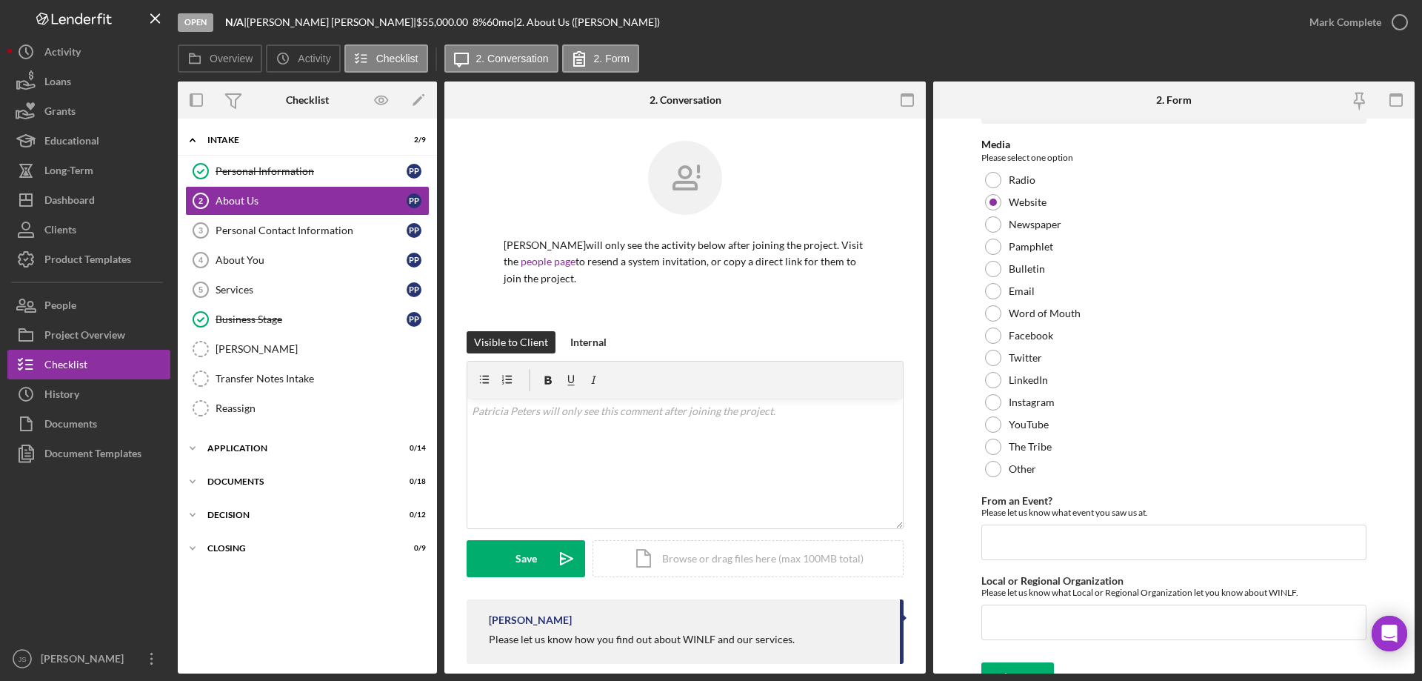
scroll to position [61, 0]
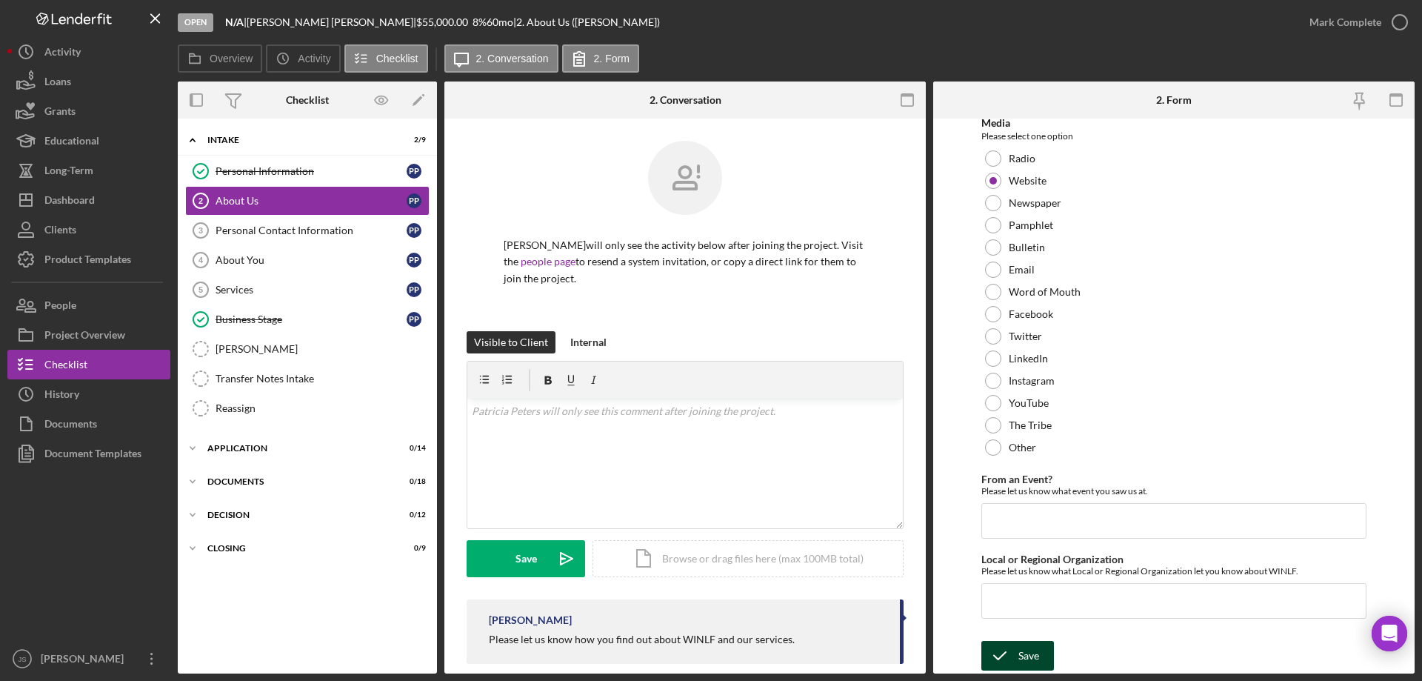
click at [1007, 658] on icon "submit" at bounding box center [1000, 655] width 37 height 37
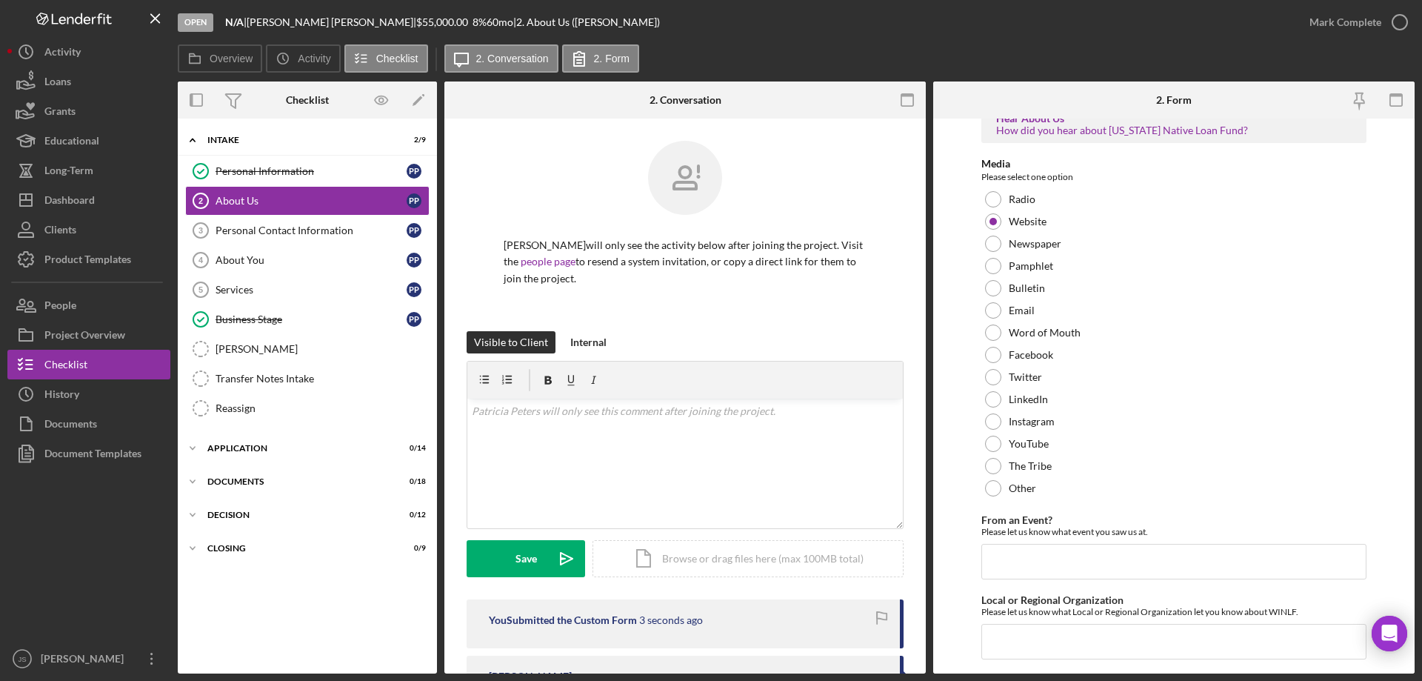
scroll to position [0, 0]
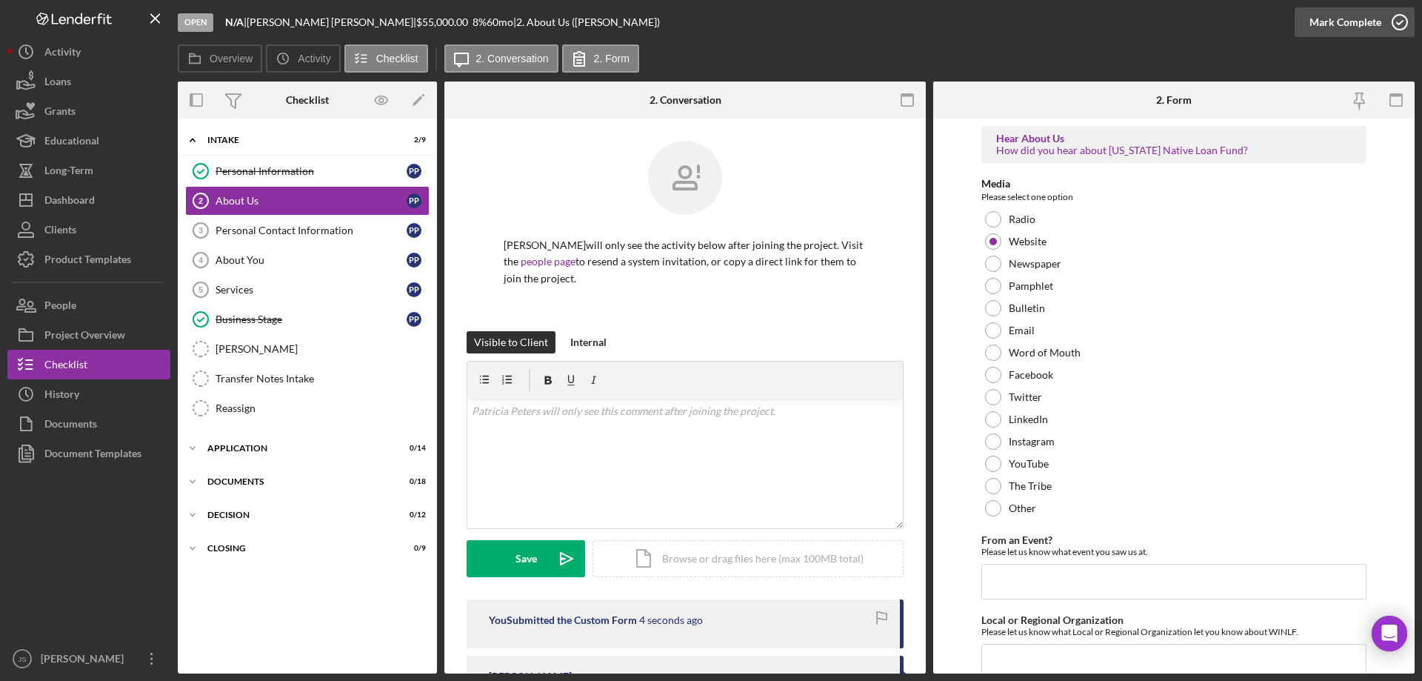
click at [1403, 23] on icon "button" at bounding box center [1400, 22] width 37 height 37
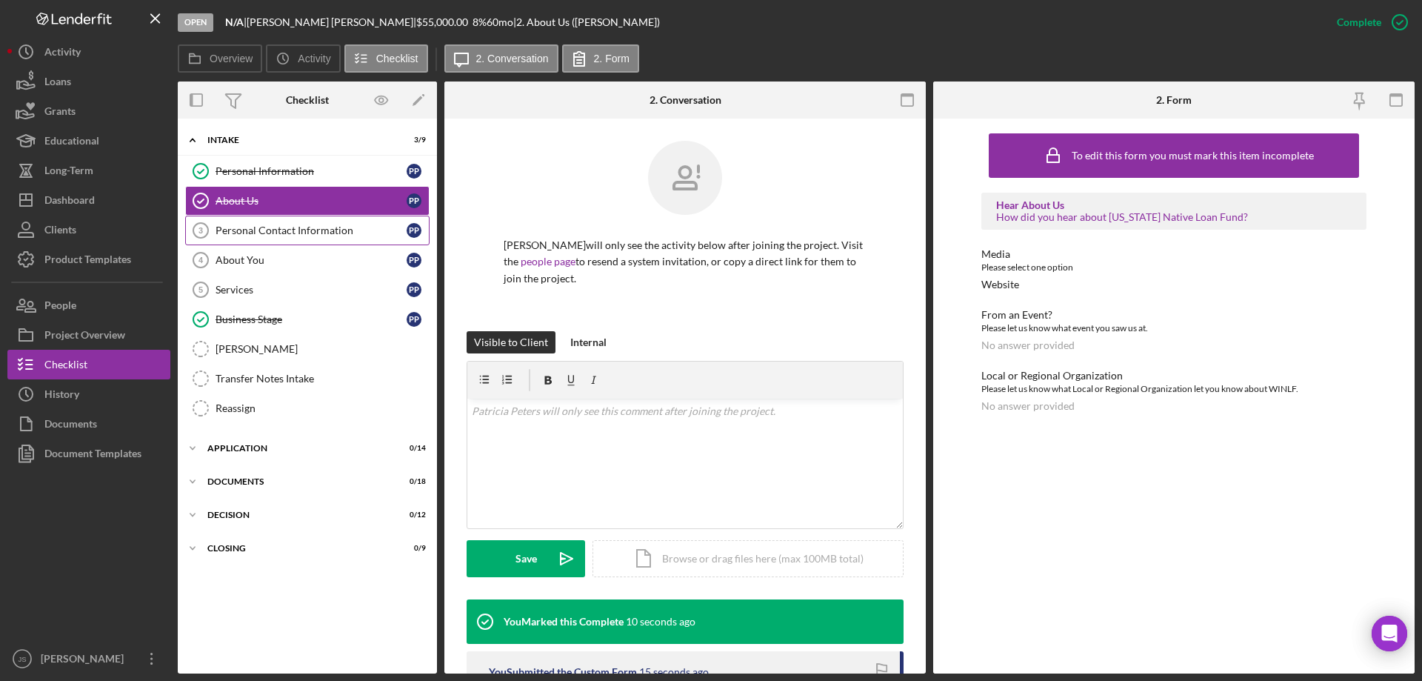
click at [304, 230] on div "Personal Contact Information" at bounding box center [311, 230] width 191 height 12
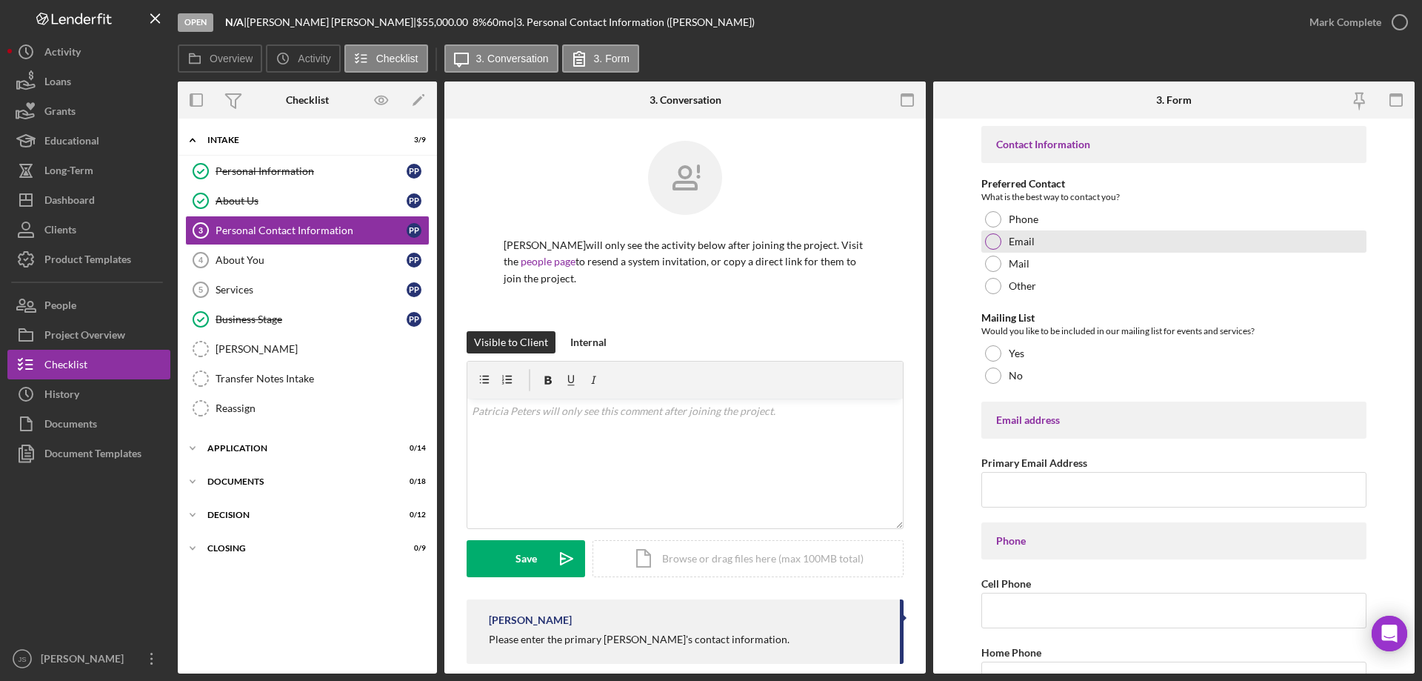
click at [992, 242] on div at bounding box center [993, 241] width 16 height 16
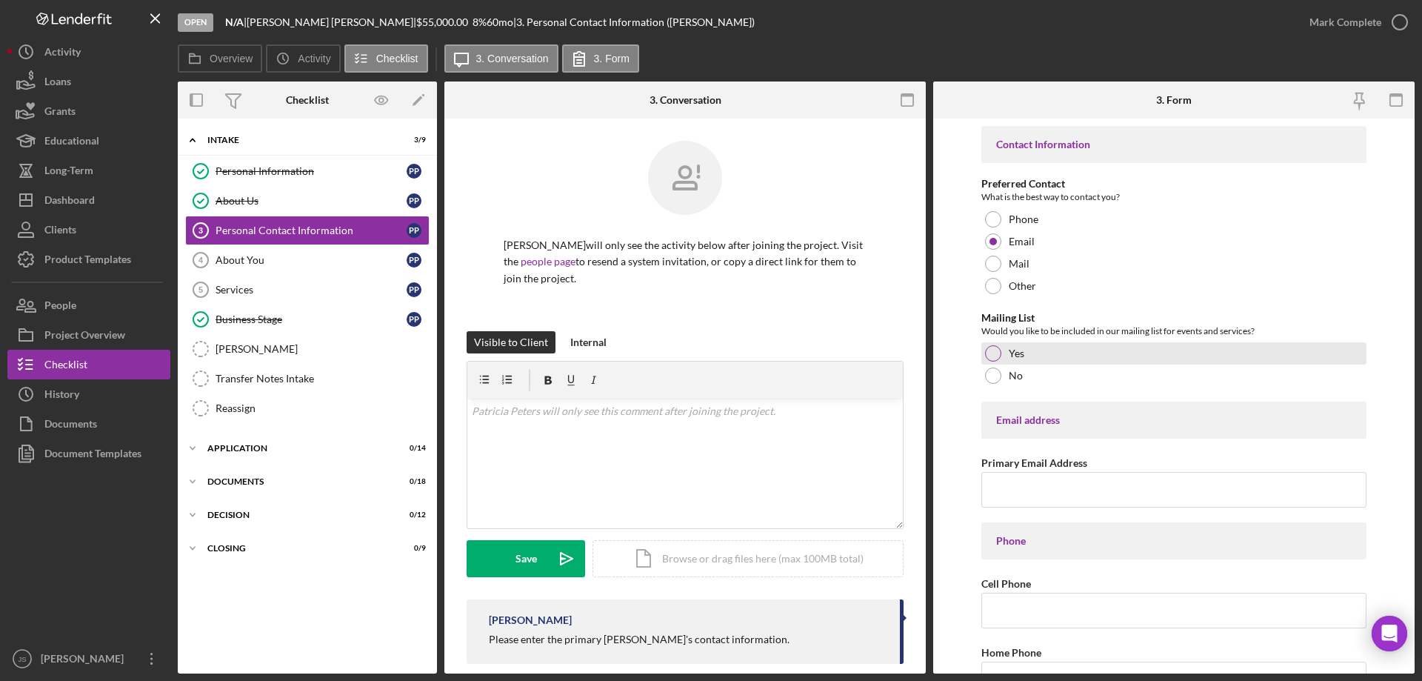
click at [996, 353] on div at bounding box center [993, 353] width 16 height 16
click at [1005, 495] on input "Primary Email Address" at bounding box center [1174, 490] width 385 height 36
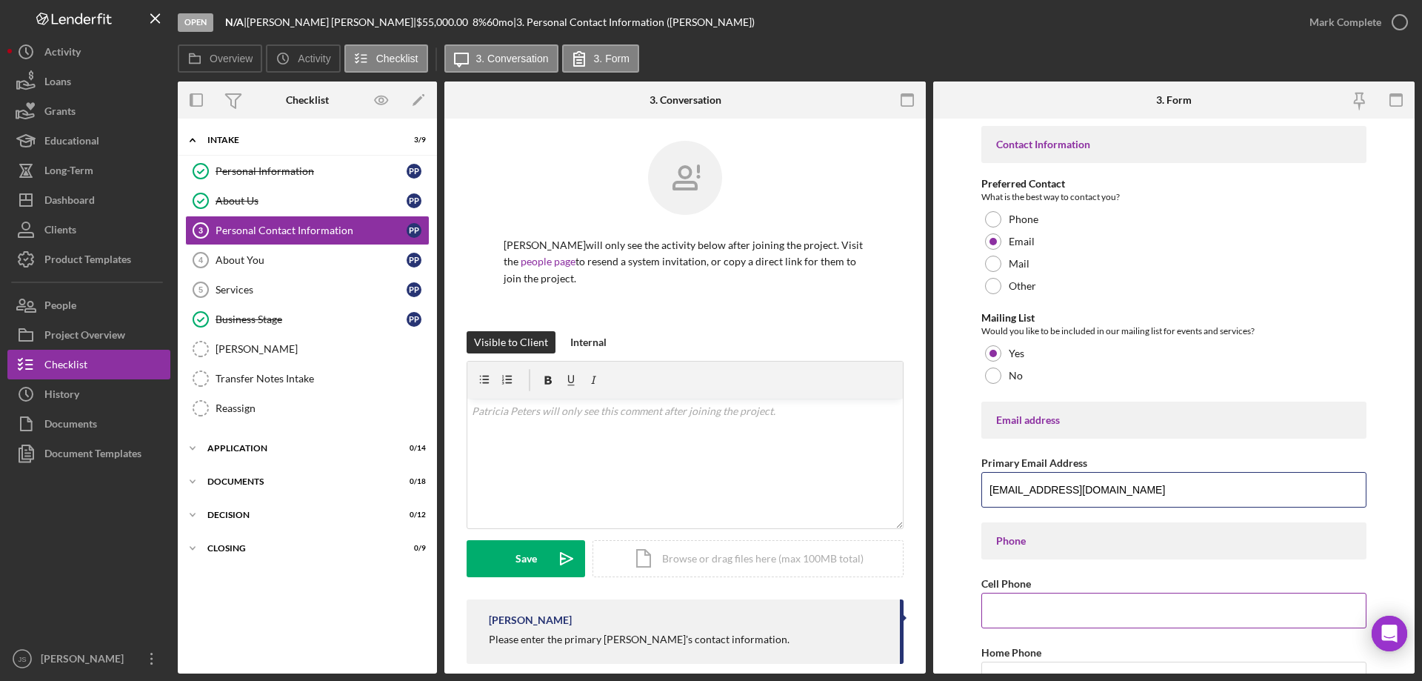
type input "[EMAIL_ADDRESS][DOMAIN_NAME]"
click at [1042, 621] on input "Cell Phone" at bounding box center [1174, 611] width 385 height 36
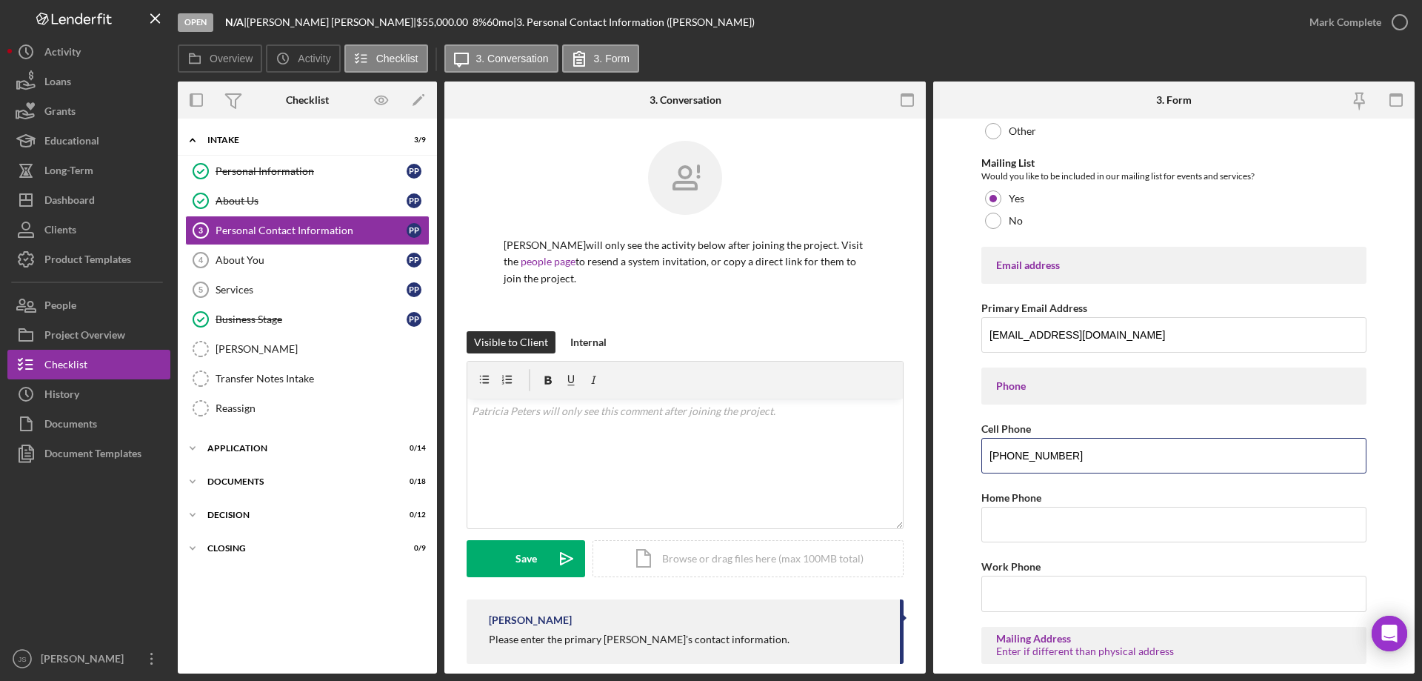
scroll to position [222, 0]
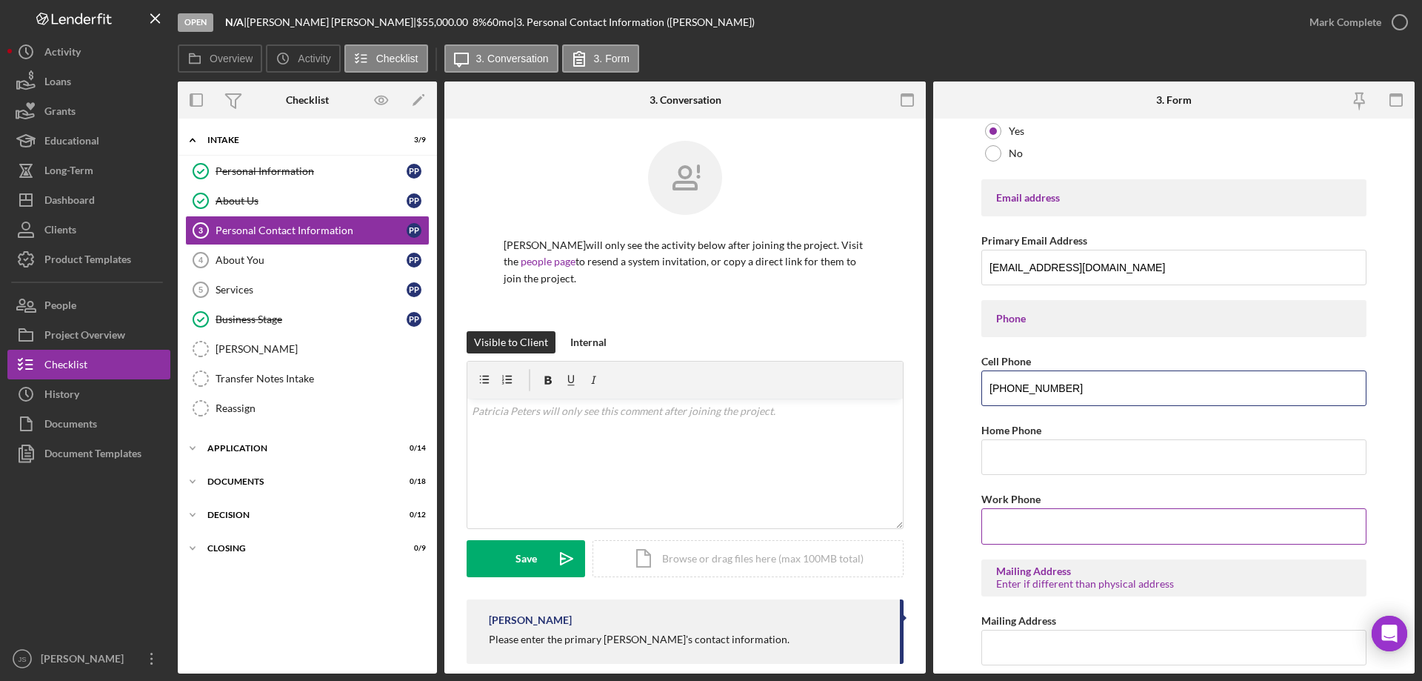
type input "[PHONE_NUMBER]"
click at [1017, 531] on input "Work Phone" at bounding box center [1174, 526] width 385 height 36
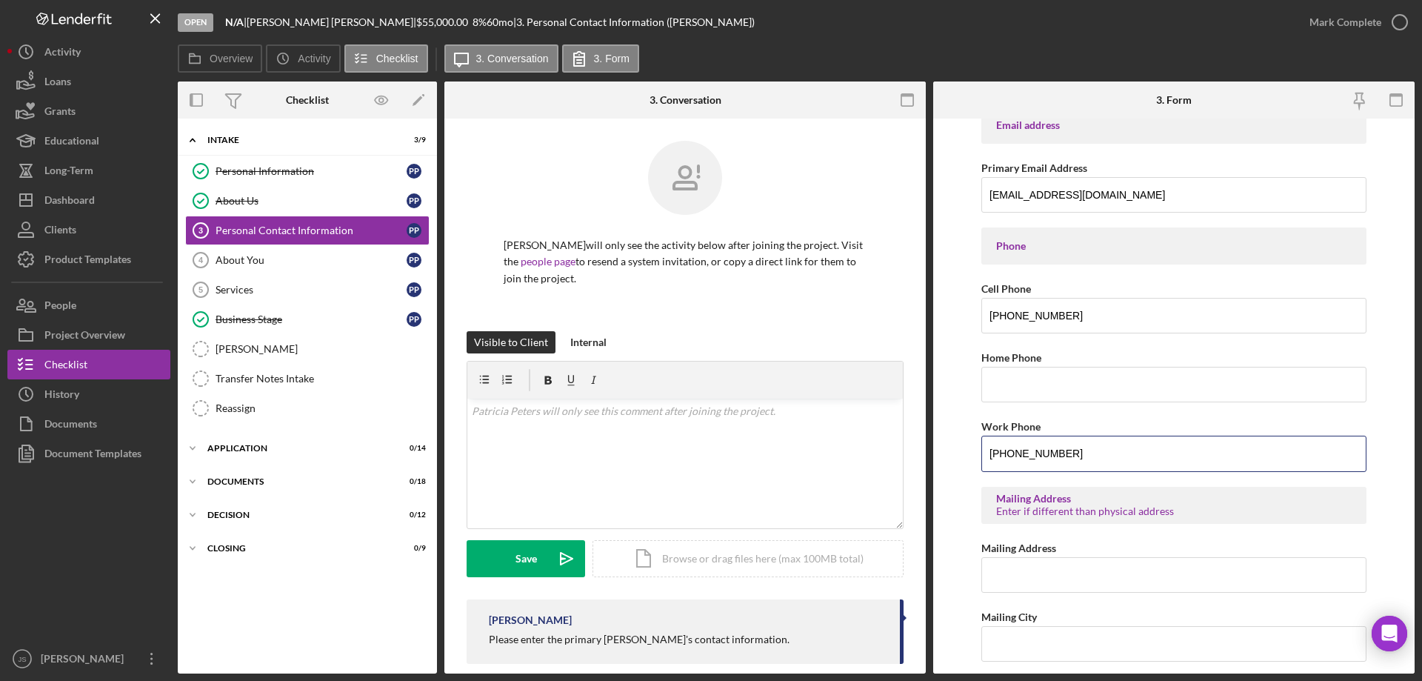
scroll to position [444, 0]
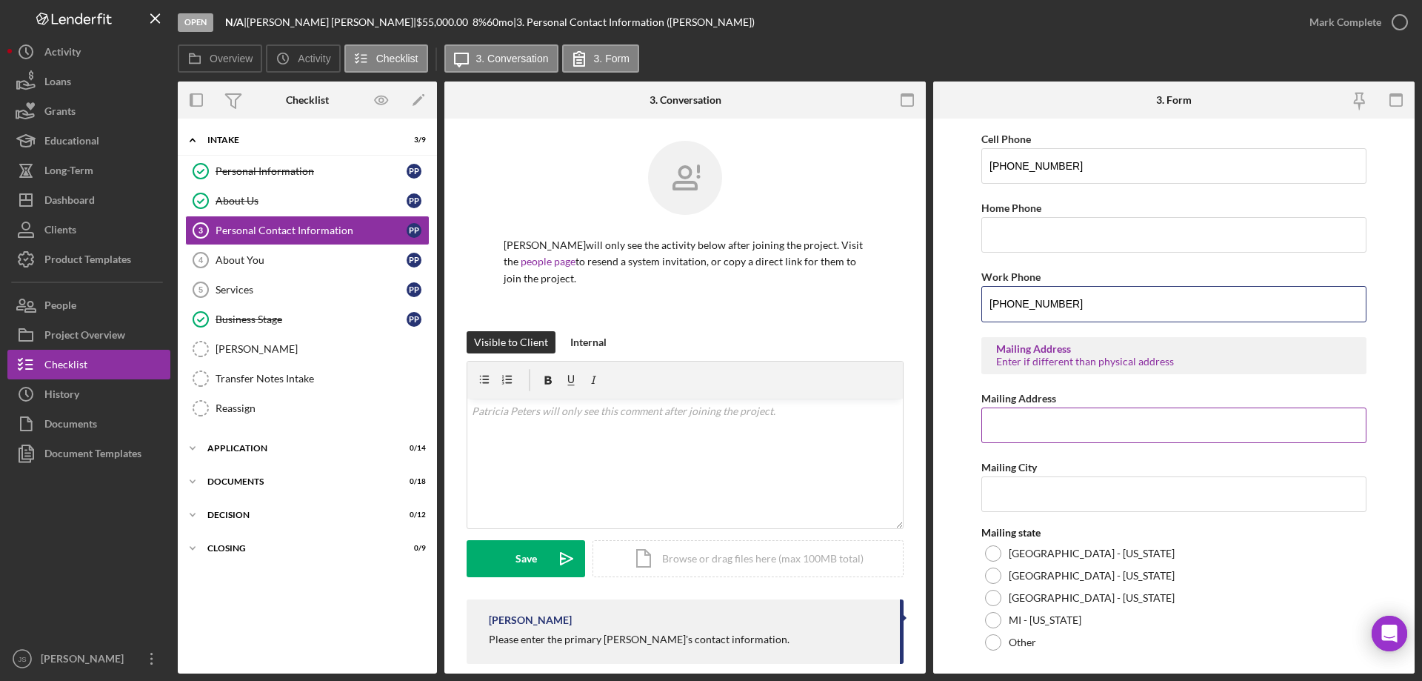
type input "[PHONE_NUMBER]"
click at [1030, 427] on input "Mailing Address" at bounding box center [1174, 425] width 385 height 36
type input "w2176 Cty Hwy VV"
type input "Keshean"
click at [998, 553] on div at bounding box center [993, 553] width 16 height 16
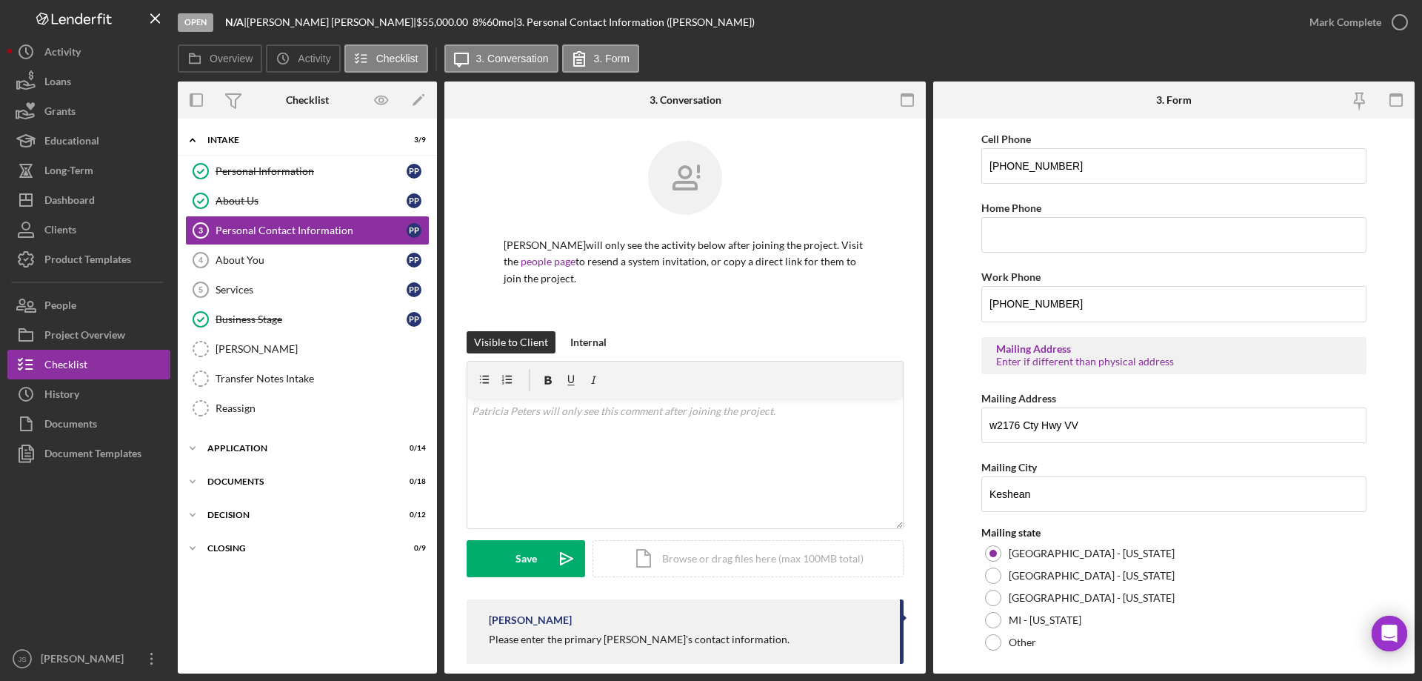
scroll to position [547, 0]
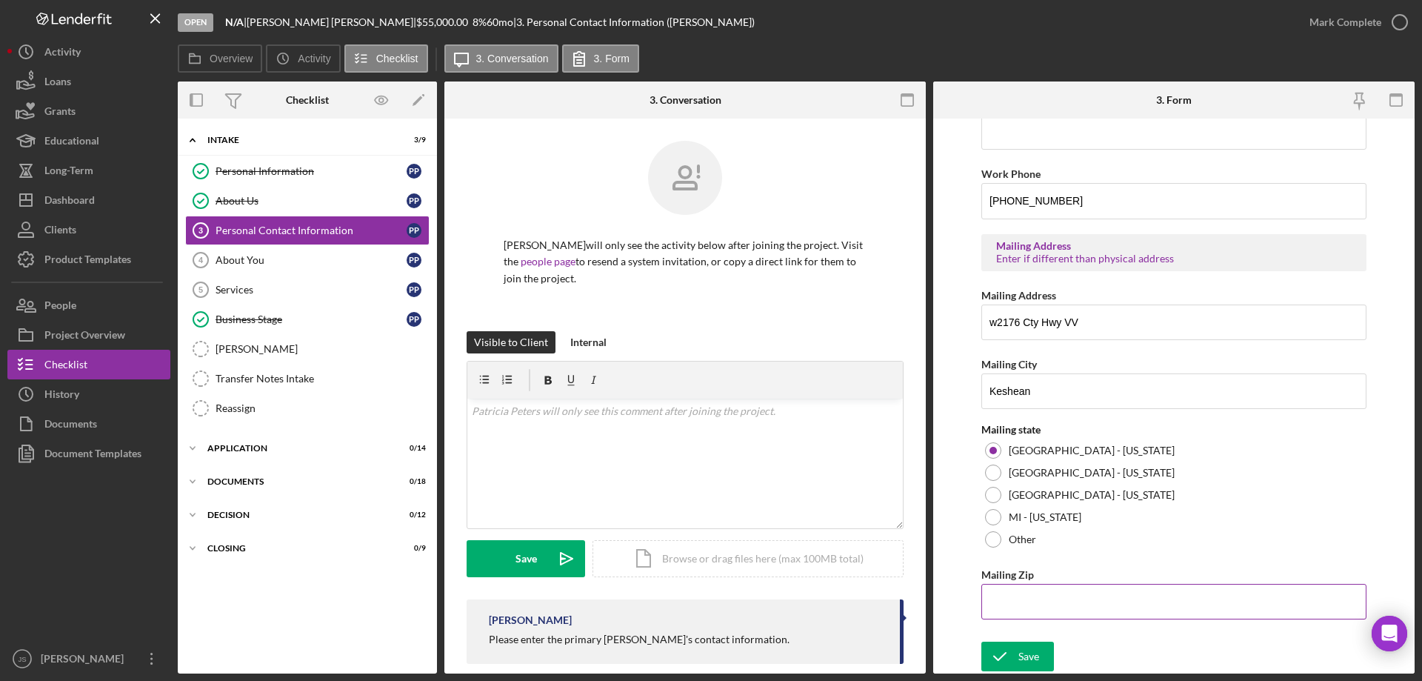
click at [1004, 599] on input "Mailing Zip" at bounding box center [1174, 602] width 385 height 36
type input "54,135"
drag, startPoint x: 1020, startPoint y: 654, endPoint x: 1029, endPoint y: 642, distance: 15.4
click at [1021, 654] on div "Save" at bounding box center [1029, 657] width 21 height 30
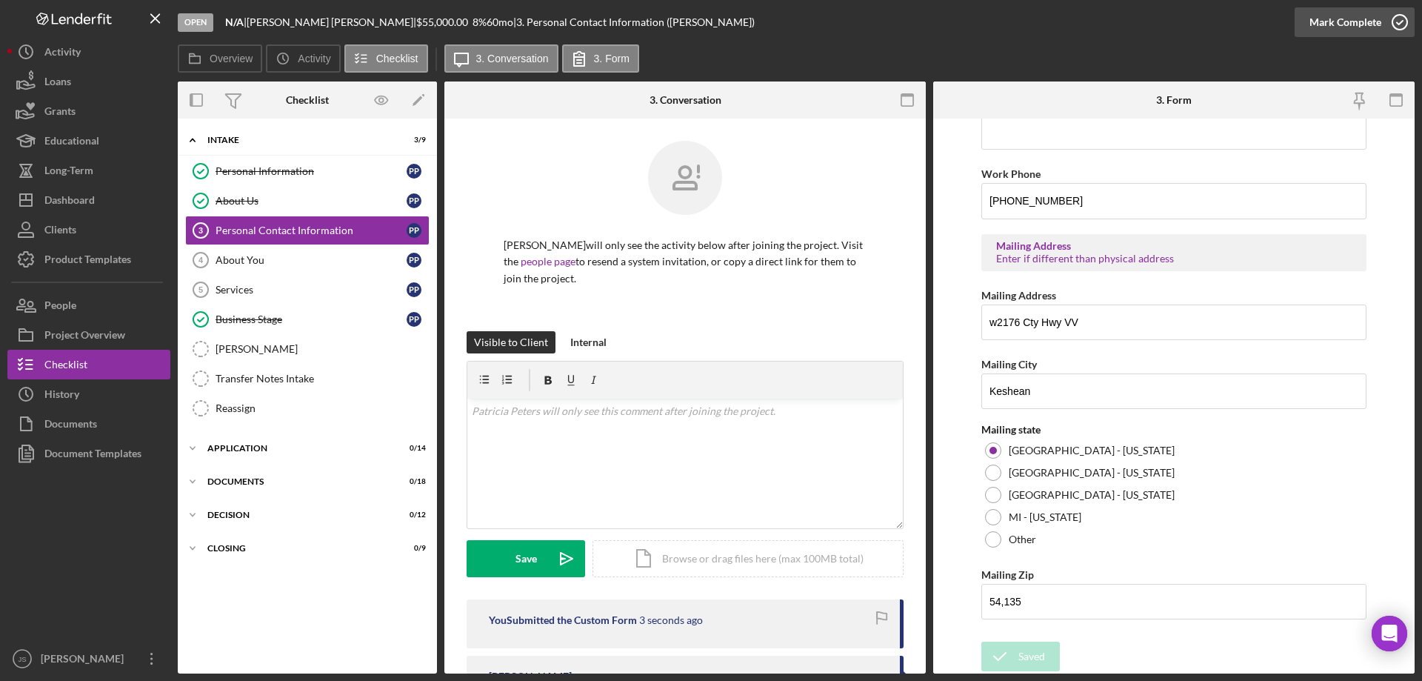
click at [1402, 23] on icon "button" at bounding box center [1400, 22] width 37 height 37
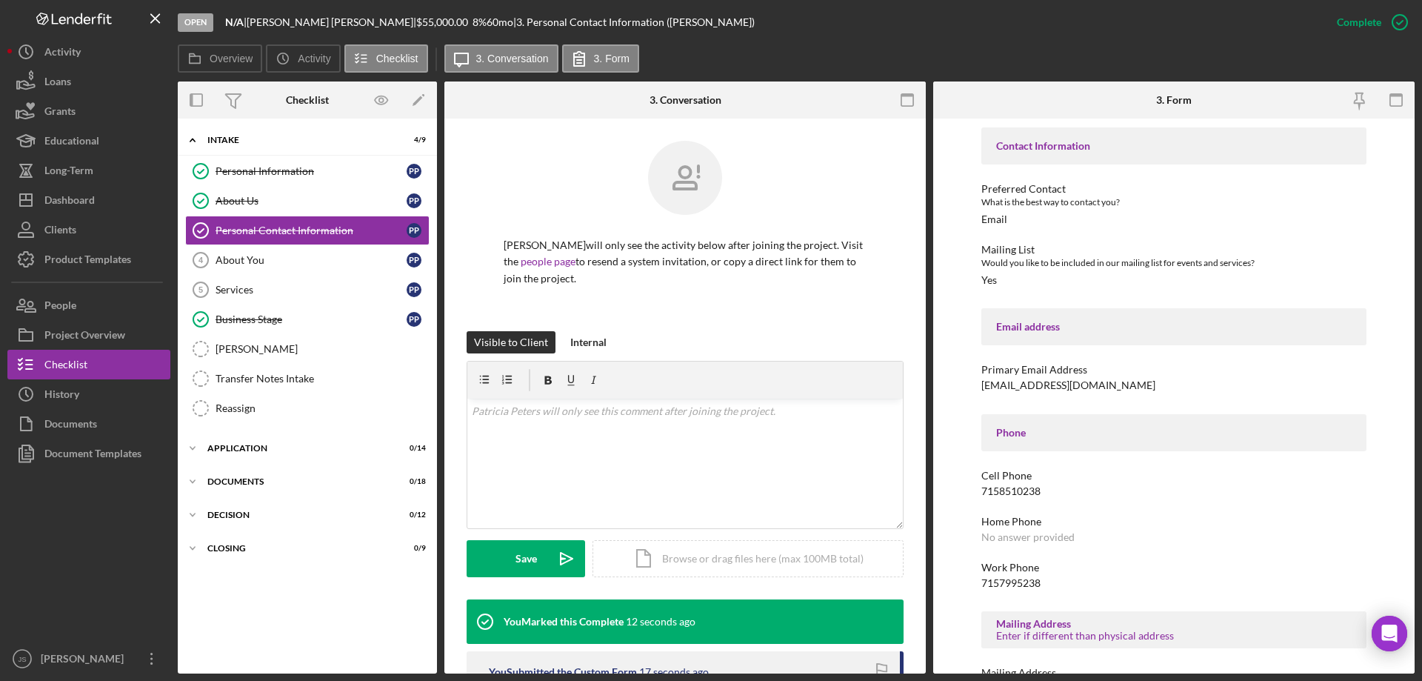
scroll to position [0, 0]
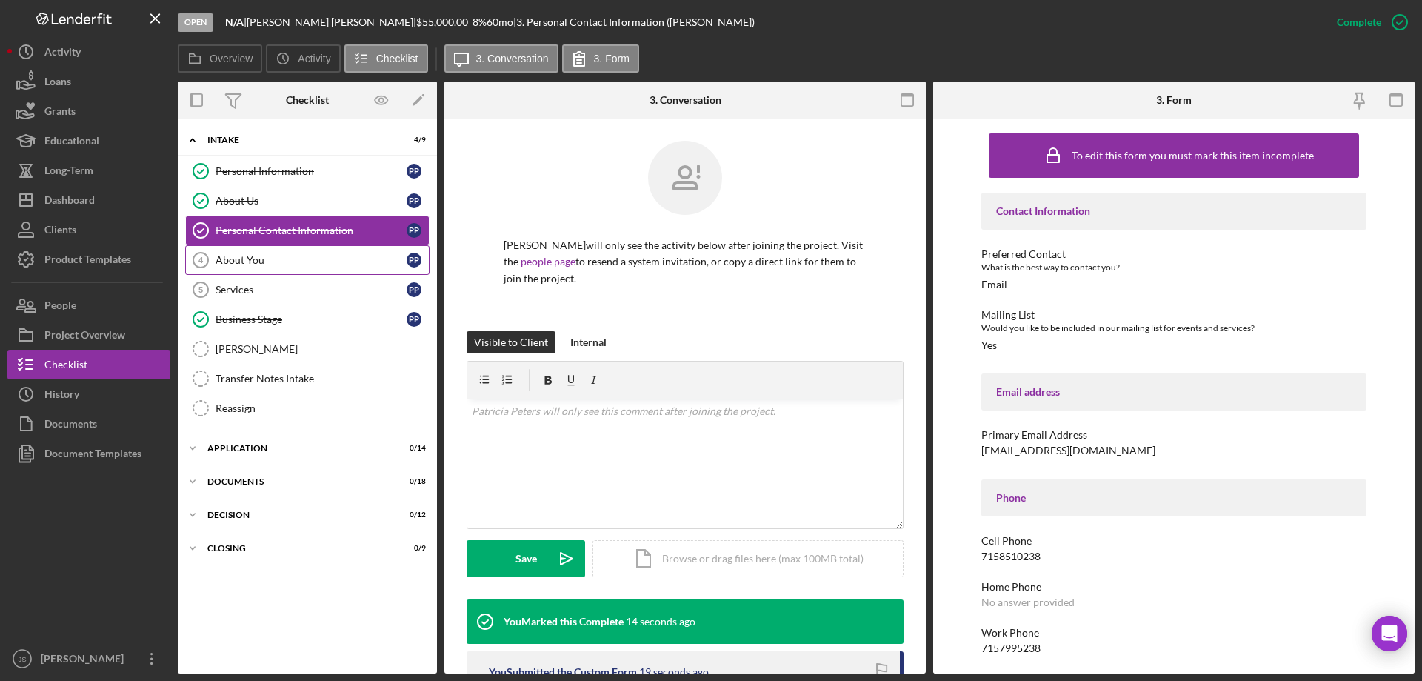
click at [287, 266] on div "About You" at bounding box center [311, 260] width 191 height 12
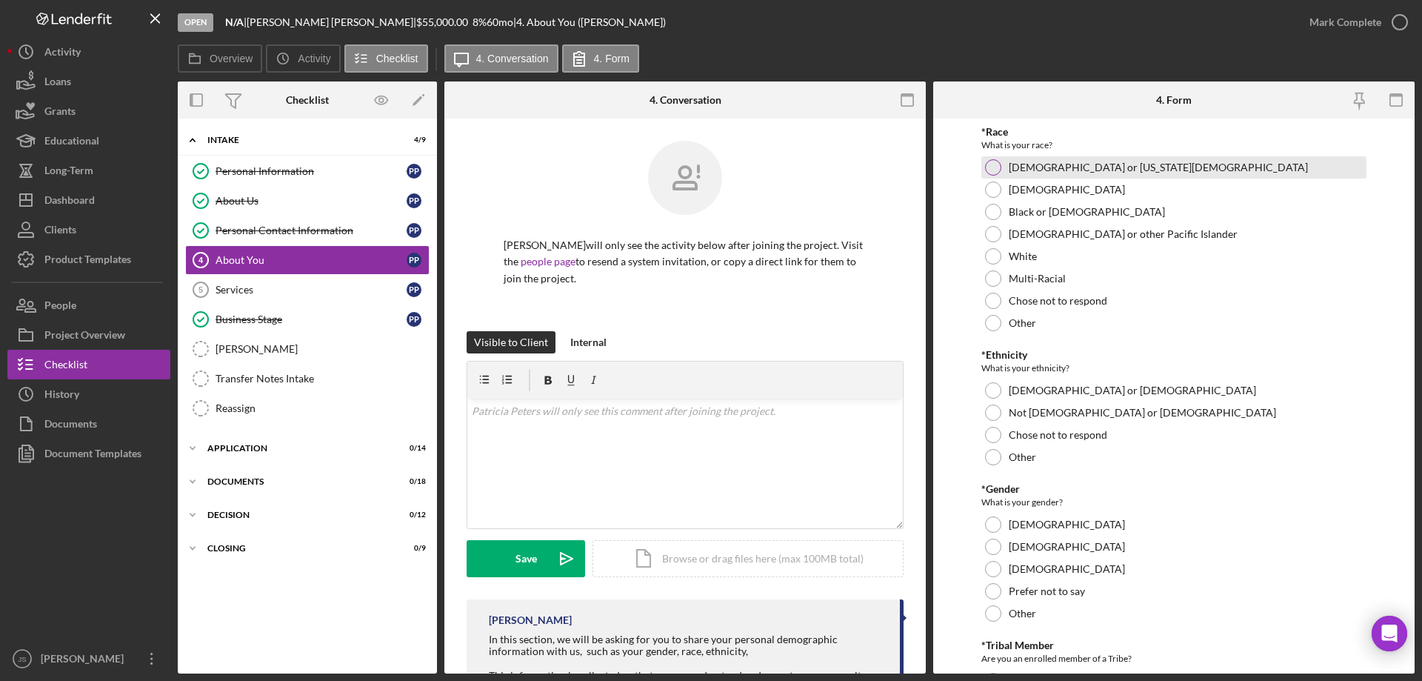
click at [994, 164] on div at bounding box center [993, 167] width 16 height 16
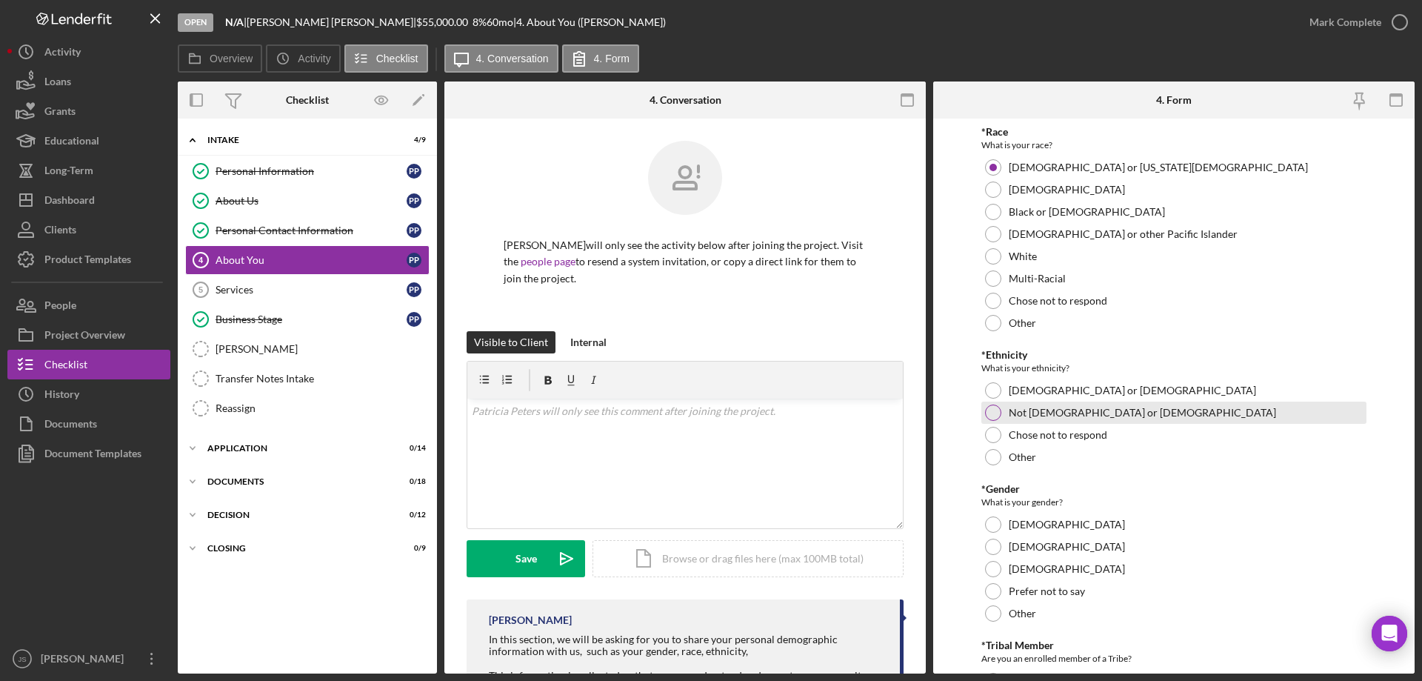
click at [991, 409] on div at bounding box center [993, 412] width 16 height 16
click at [992, 439] on div at bounding box center [993, 435] width 16 height 16
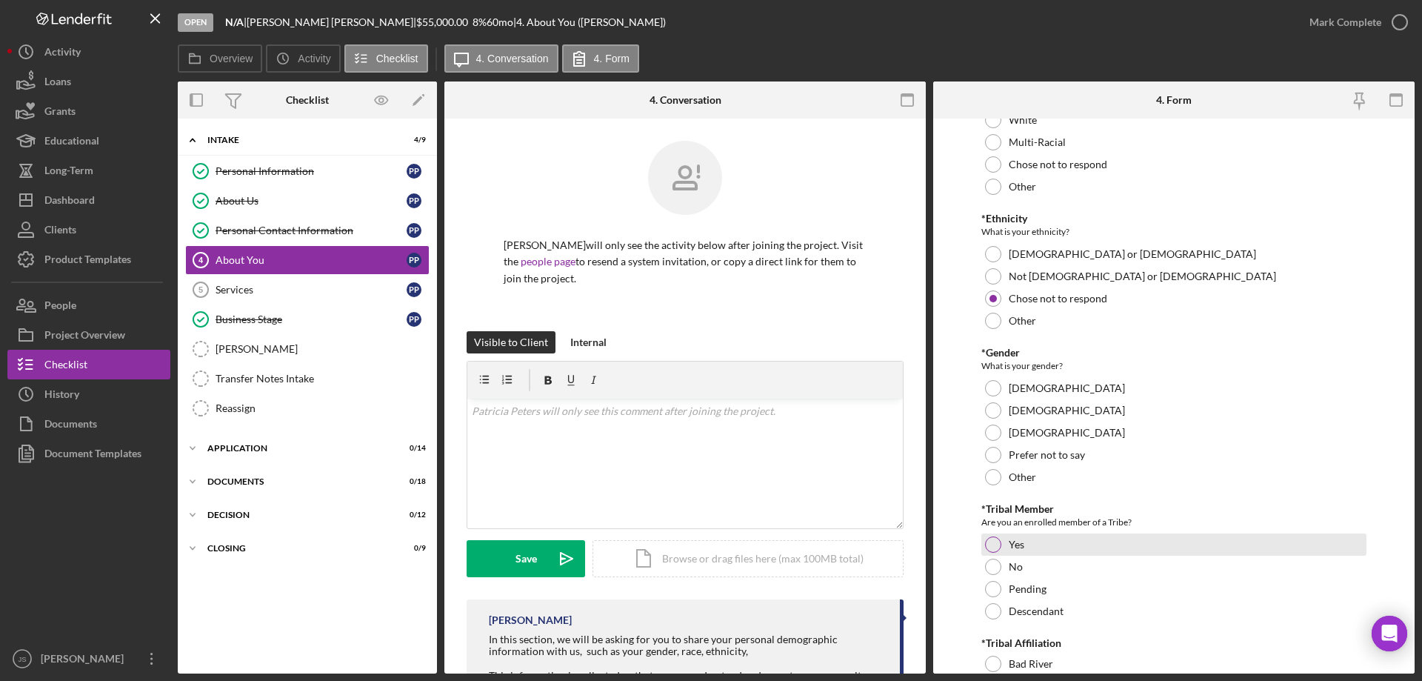
scroll to position [148, 0]
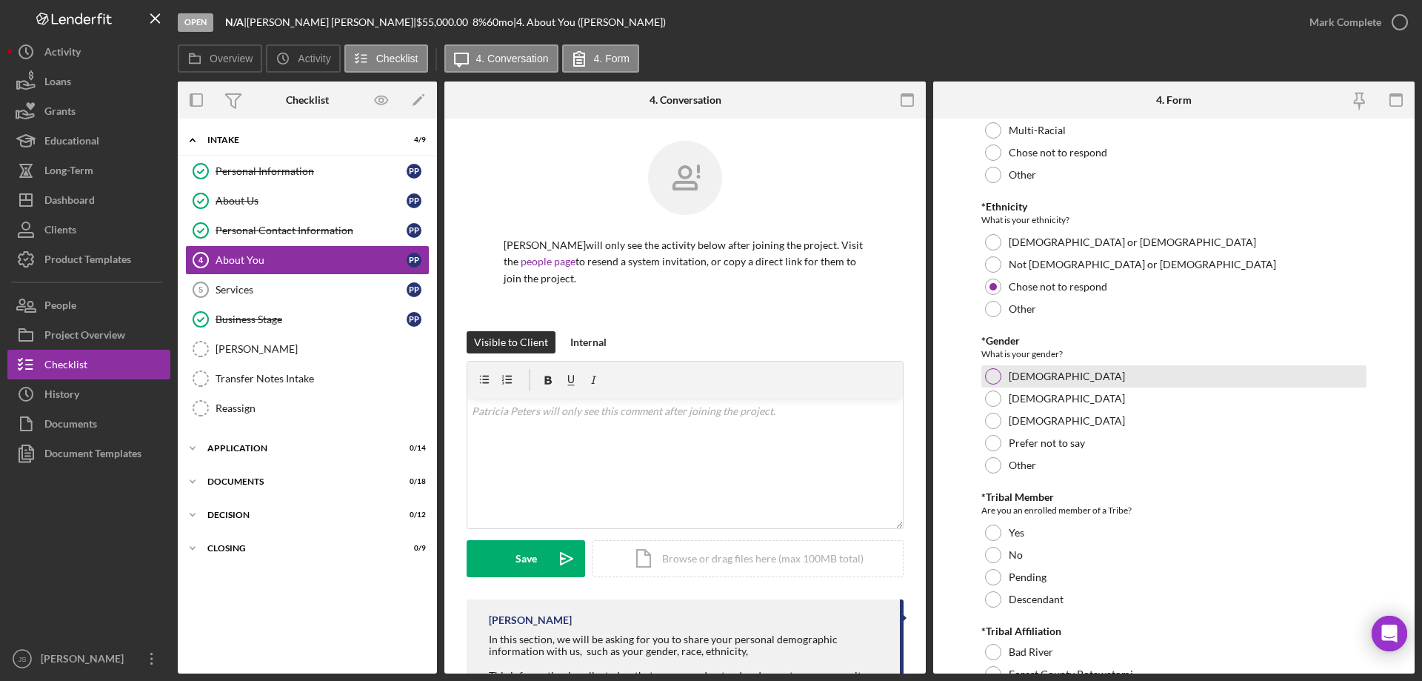
click at [989, 375] on div at bounding box center [993, 376] width 16 height 16
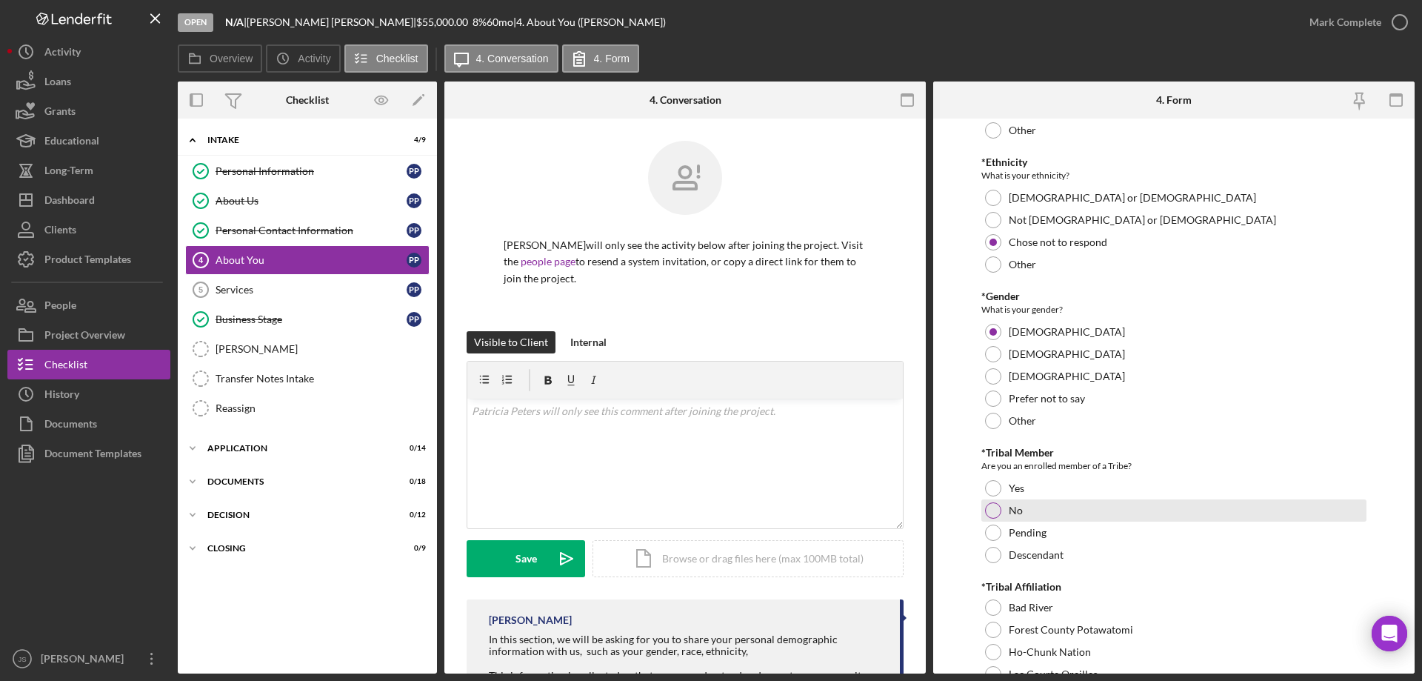
scroll to position [296, 0]
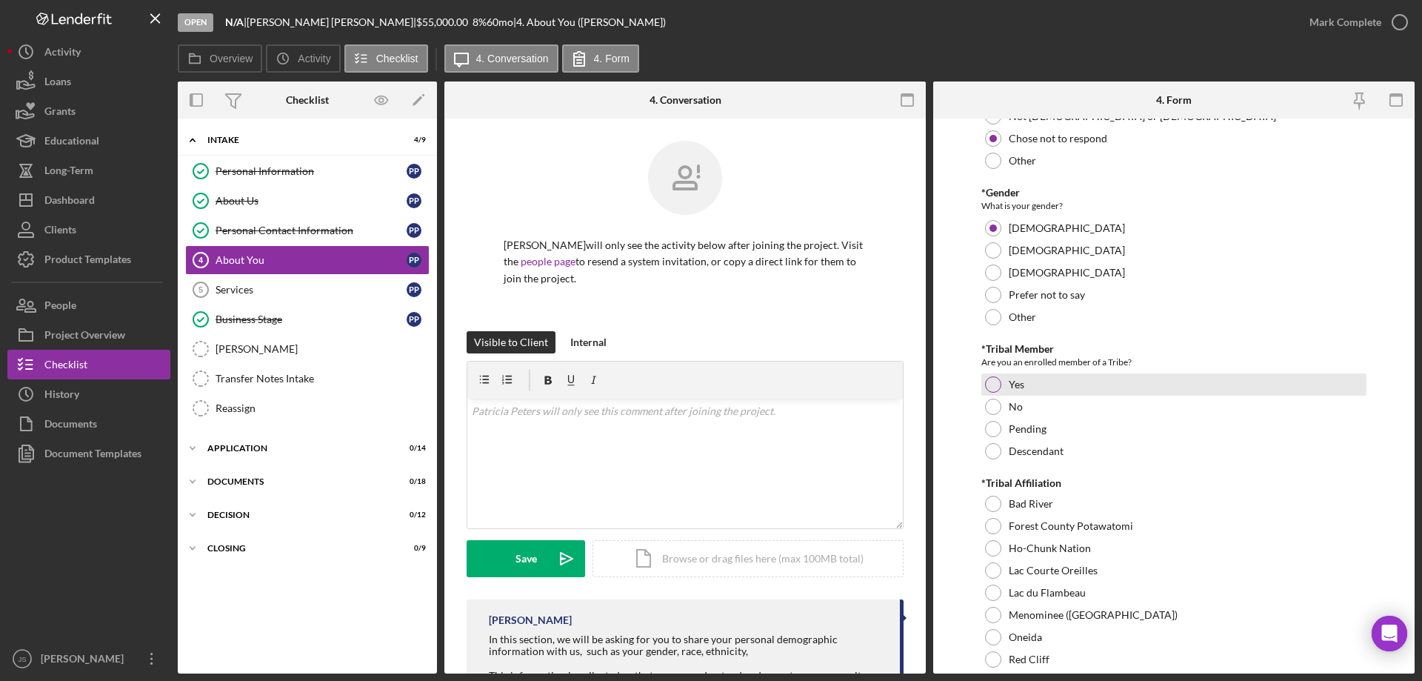
click at [990, 384] on div at bounding box center [993, 384] width 16 height 16
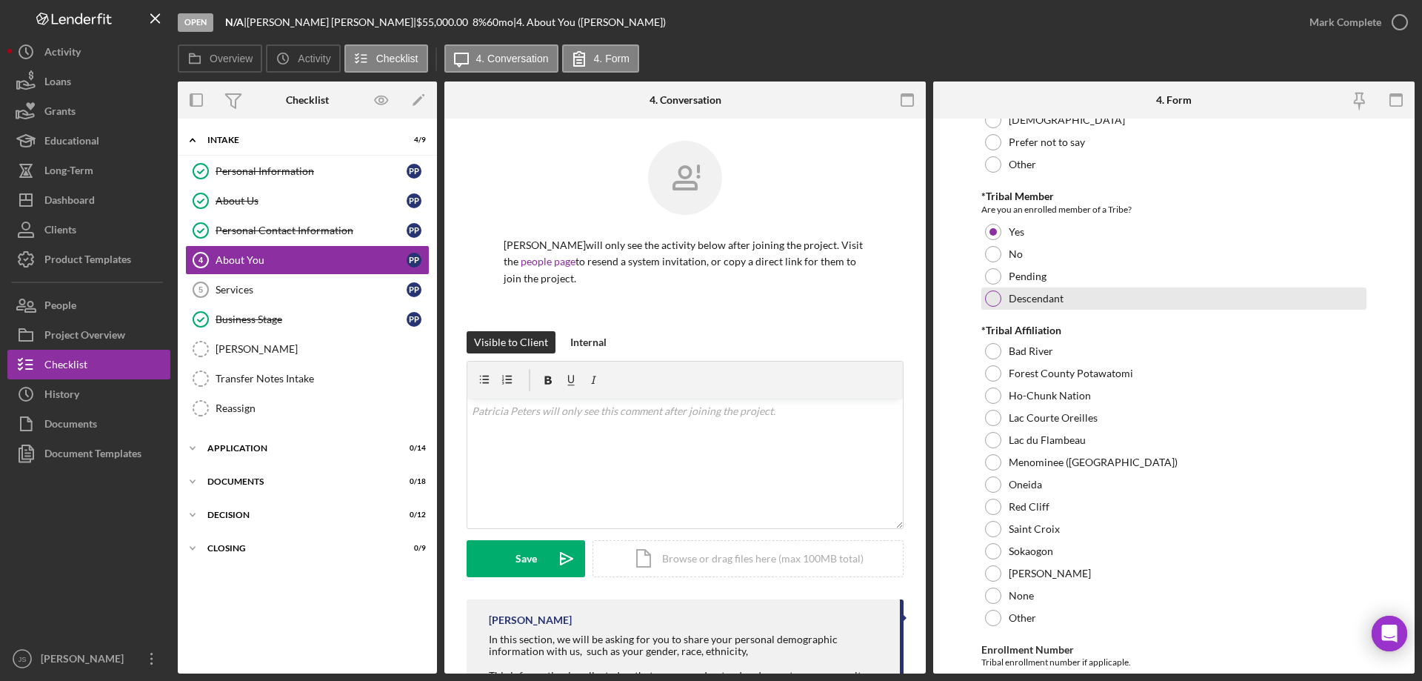
scroll to position [519, 0]
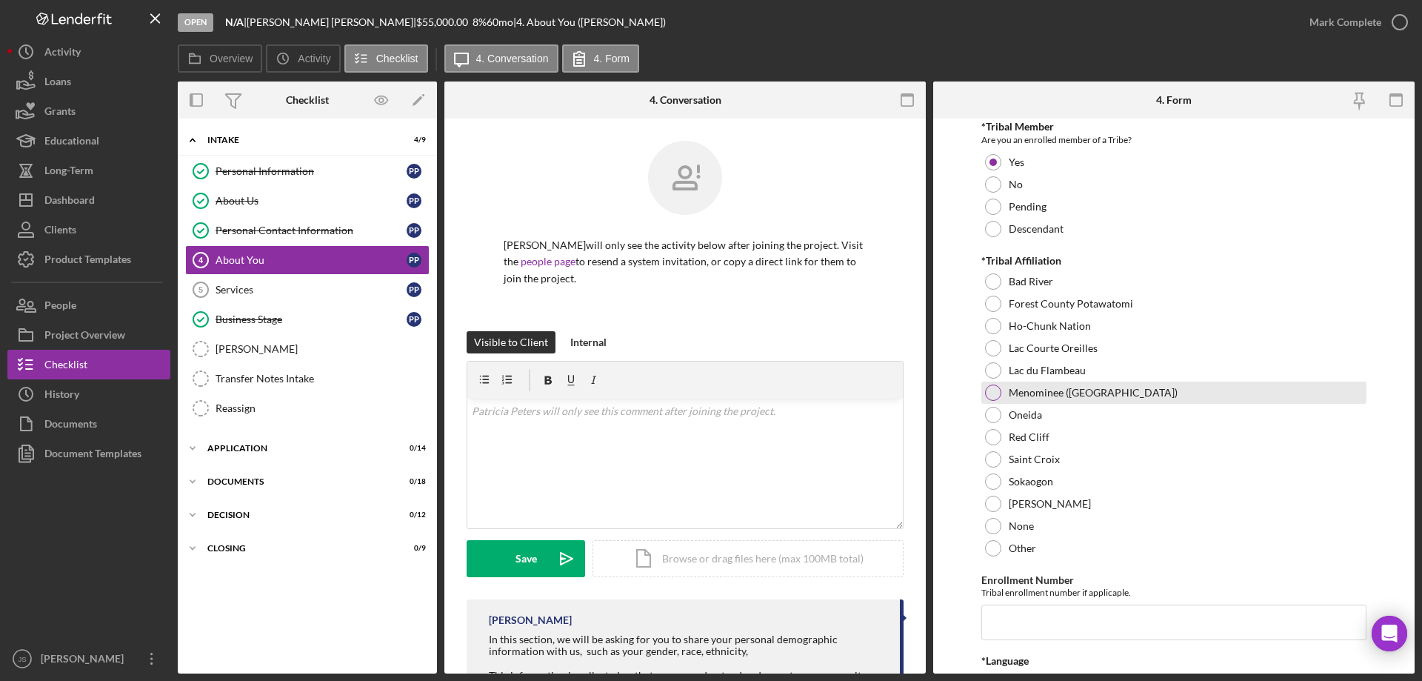
click at [995, 390] on div at bounding box center [993, 392] width 16 height 16
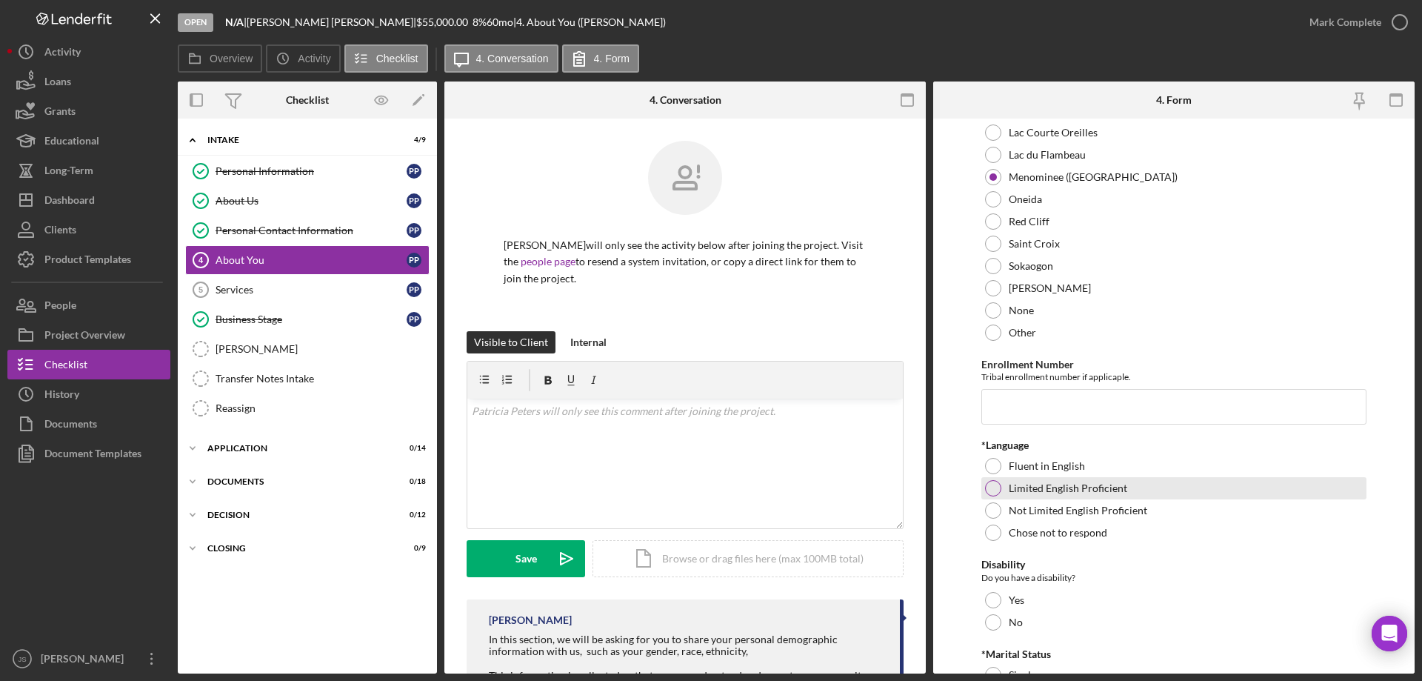
scroll to position [741, 0]
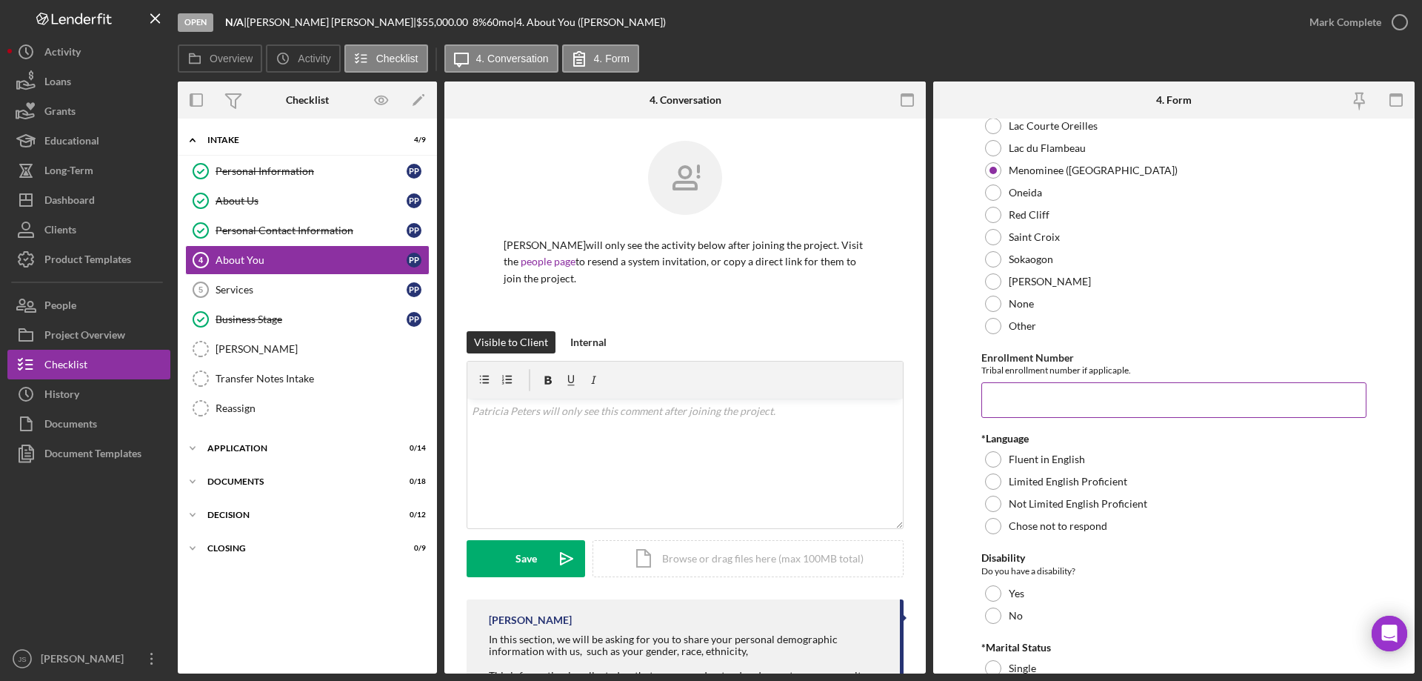
click at [1024, 402] on input "Enrollment Number" at bounding box center [1174, 400] width 385 height 36
type input "U00001143"
click at [994, 461] on div at bounding box center [993, 459] width 16 height 16
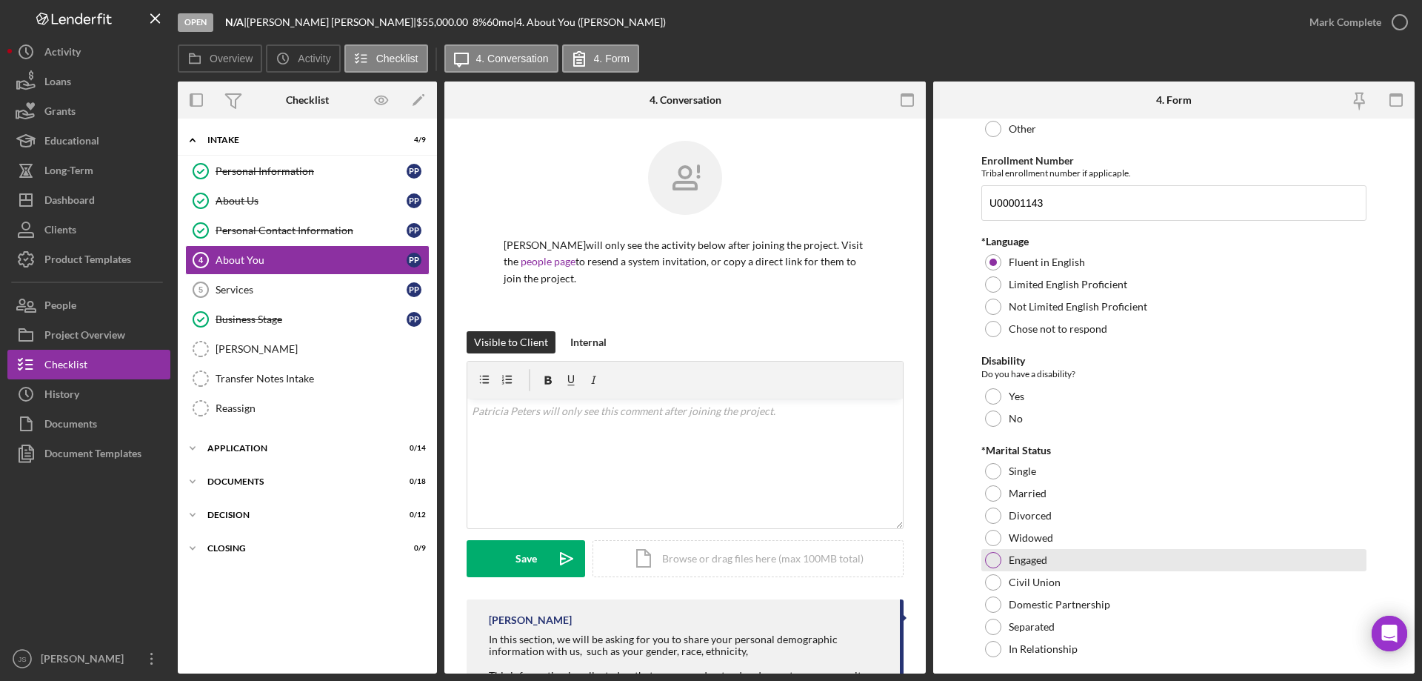
scroll to position [963, 0]
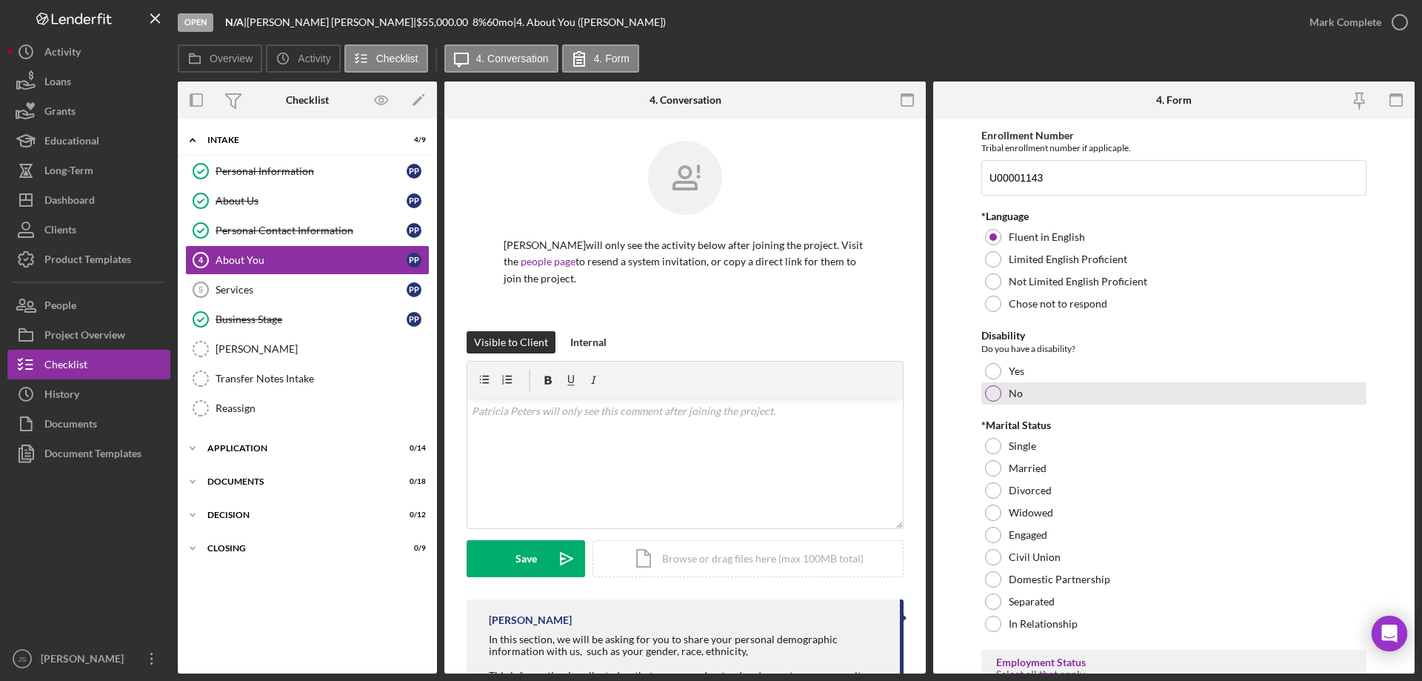
click at [990, 393] on div at bounding box center [993, 393] width 16 height 16
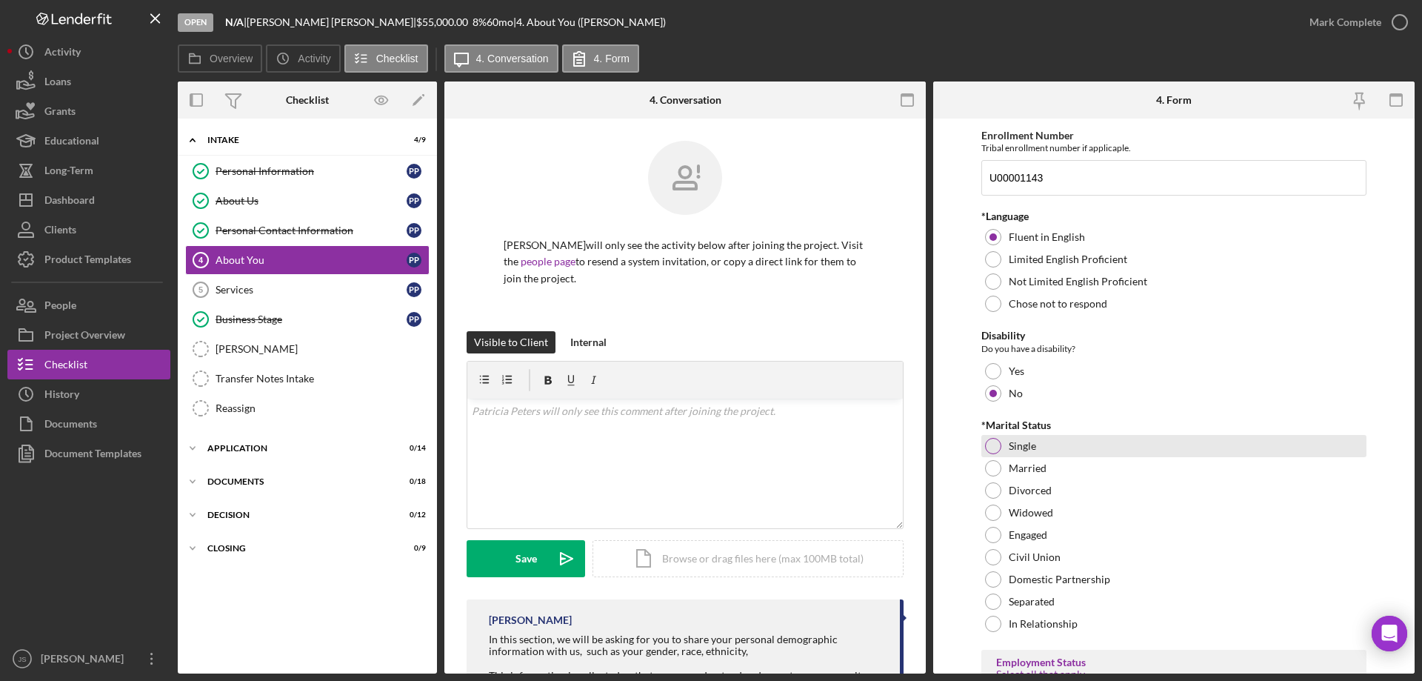
click at [985, 443] on div at bounding box center [993, 446] width 16 height 16
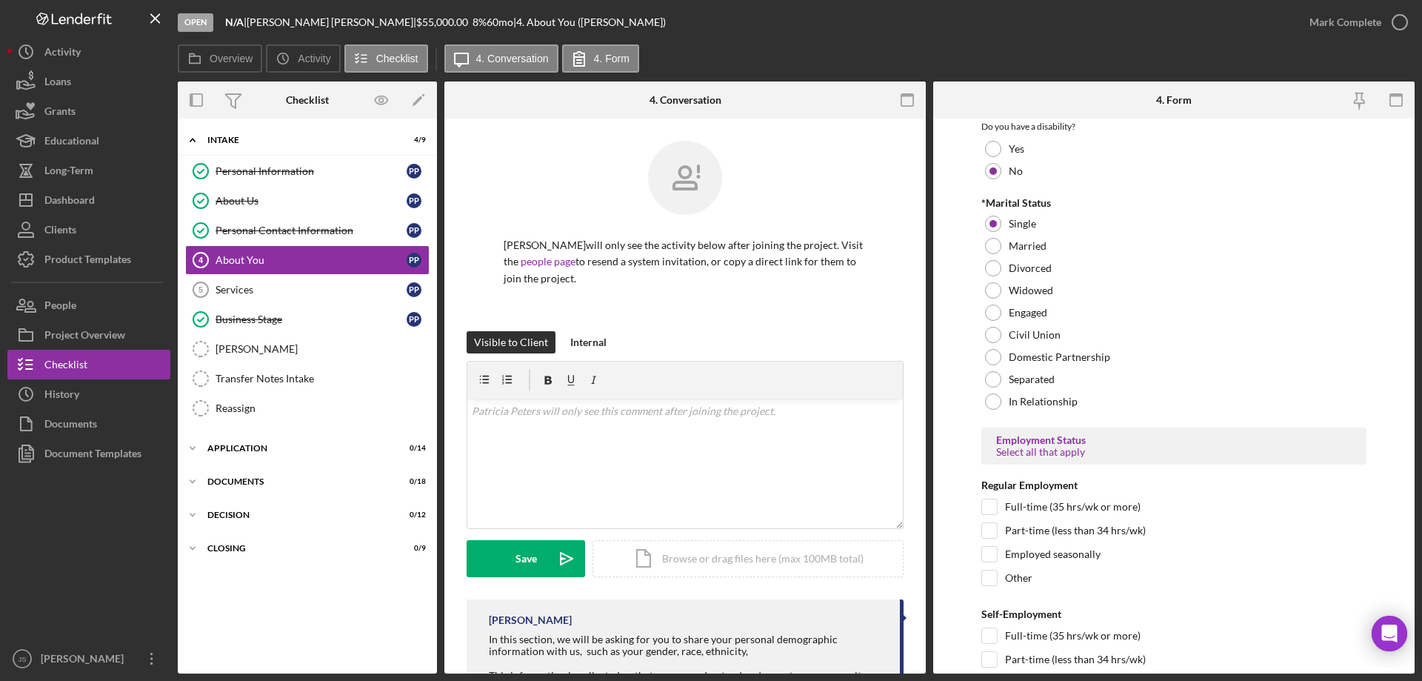
scroll to position [1259, 0]
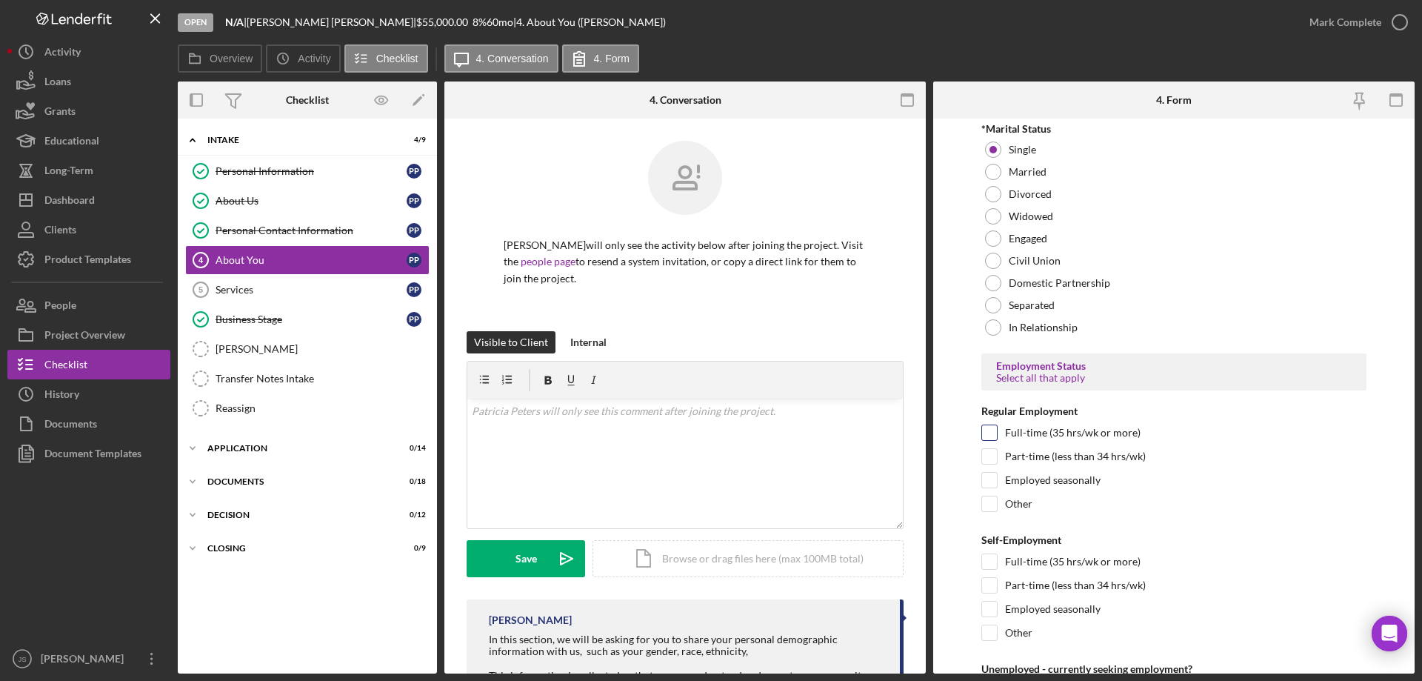
click at [990, 436] on input "Full-time (35 hrs/wk or more)" at bounding box center [989, 432] width 15 height 15
checkbox input "true"
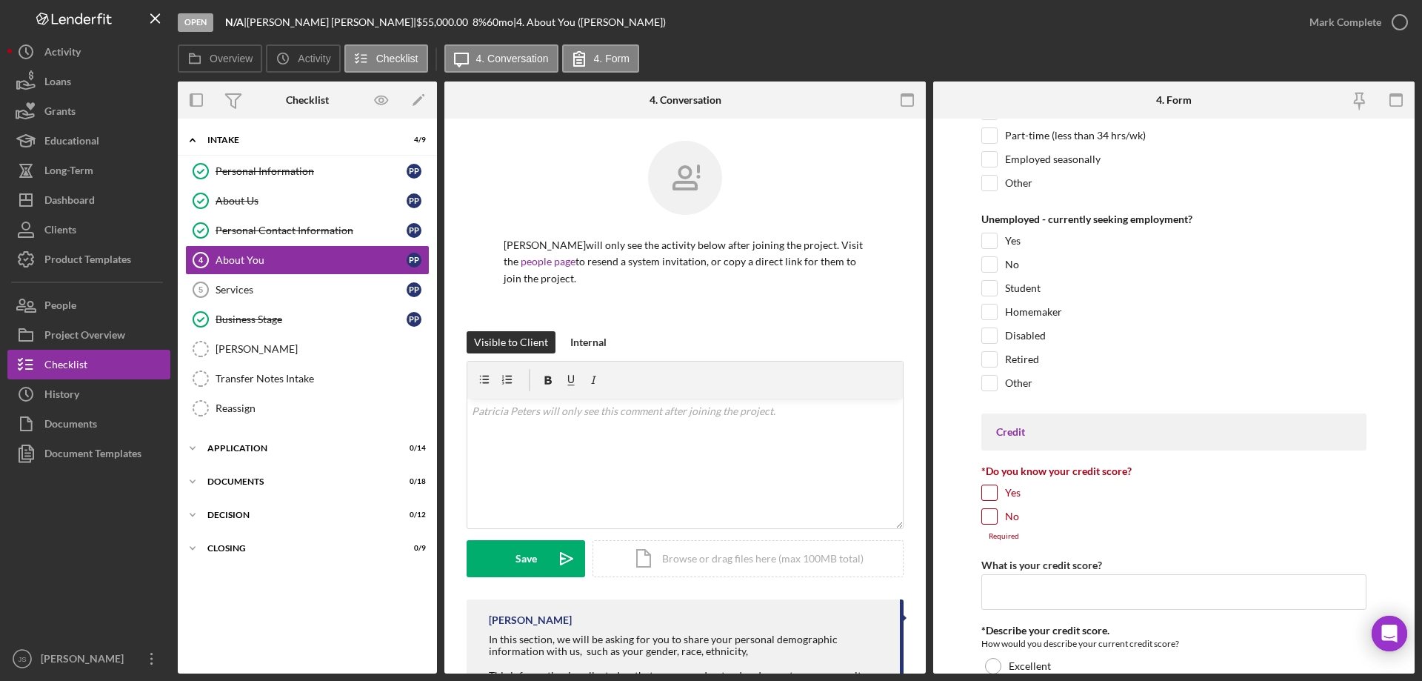
scroll to position [1778, 0]
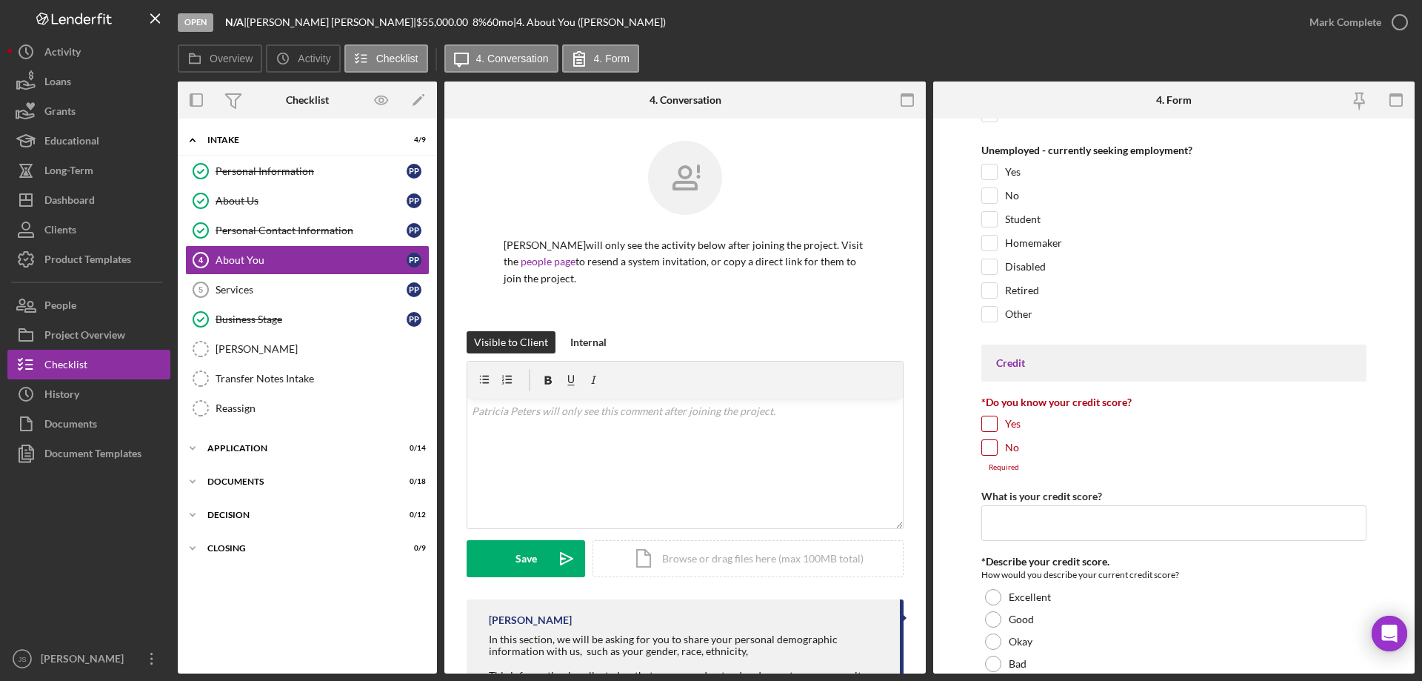
click at [985, 421] on input "Yes" at bounding box center [989, 423] width 15 height 15
checkbox input "true"
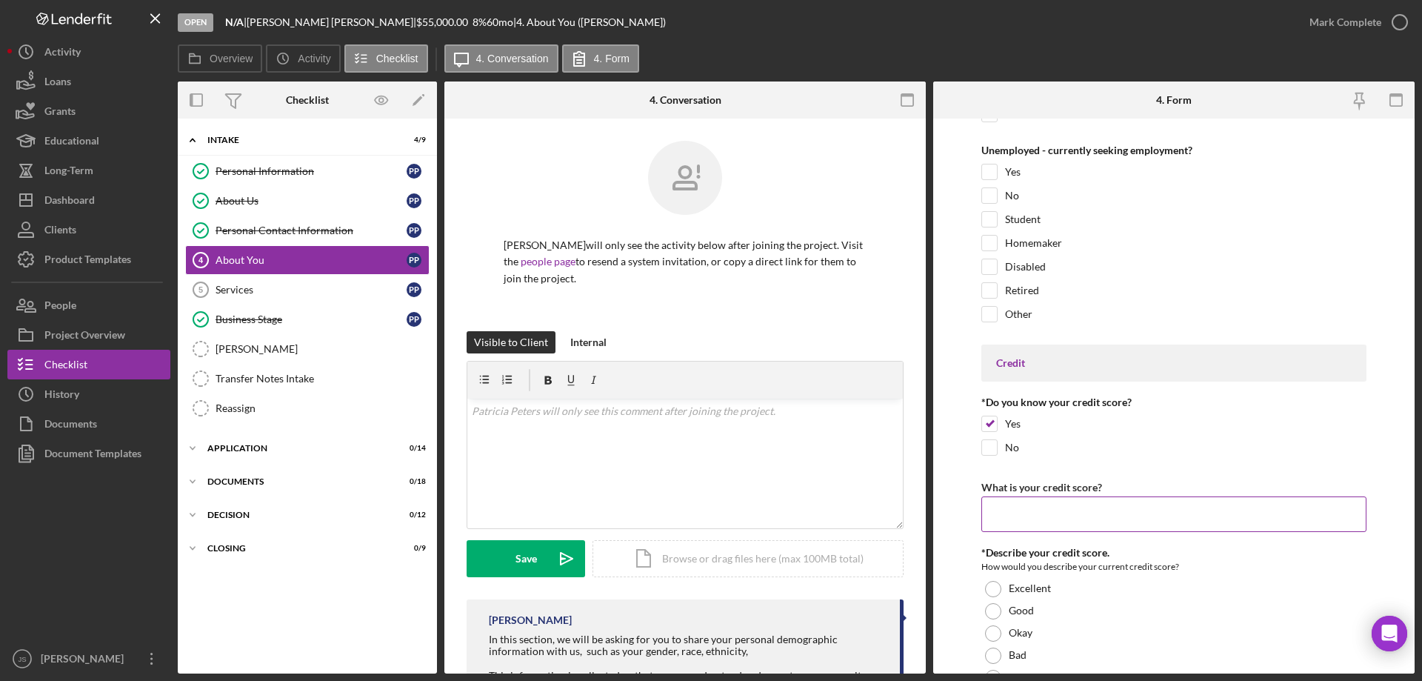
click at [1022, 507] on input "What is your credit score?" at bounding box center [1174, 514] width 385 height 36
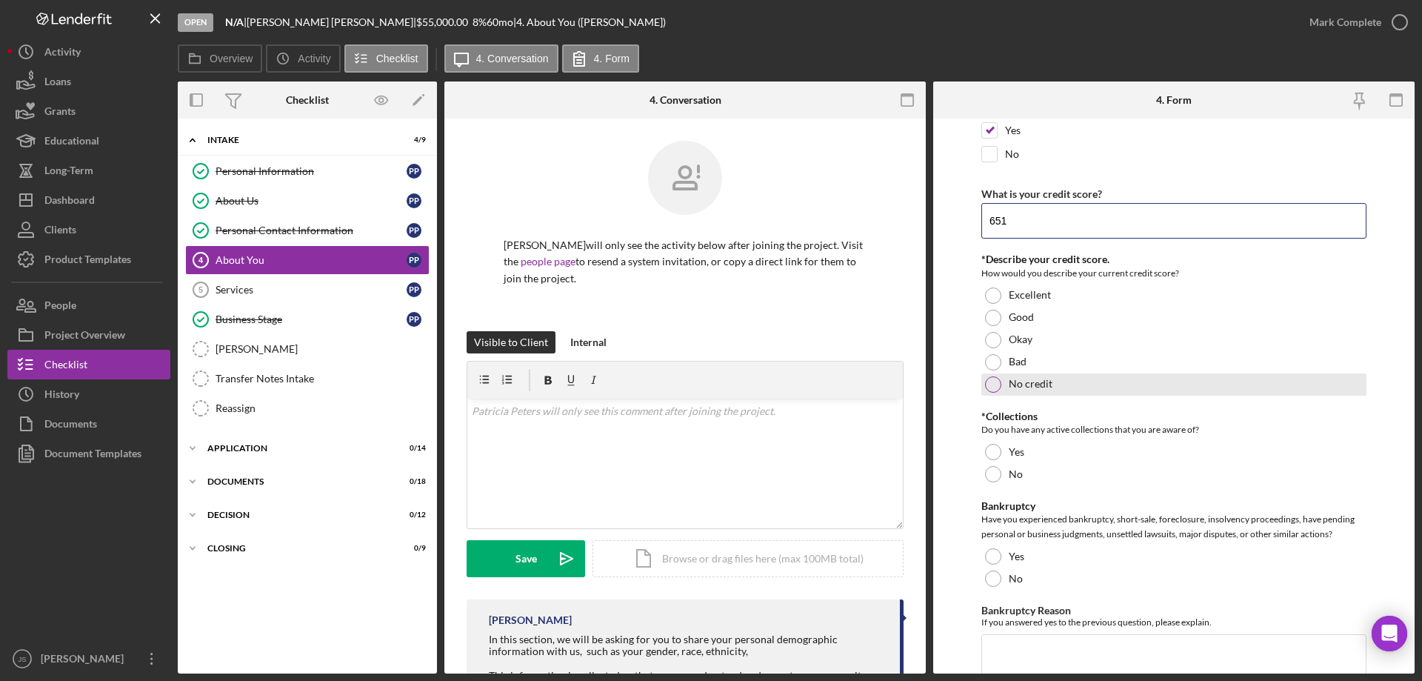
scroll to position [2074, 0]
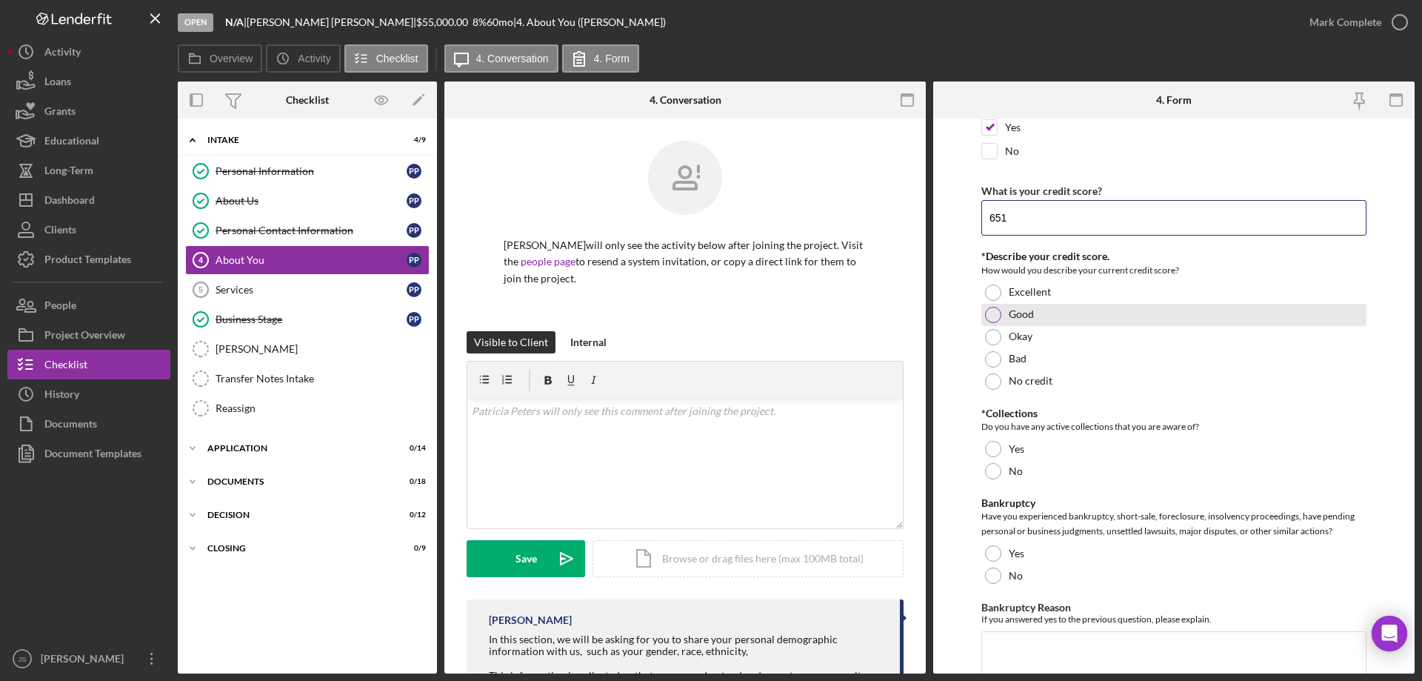
type input "651"
click at [995, 313] on div at bounding box center [993, 315] width 16 height 16
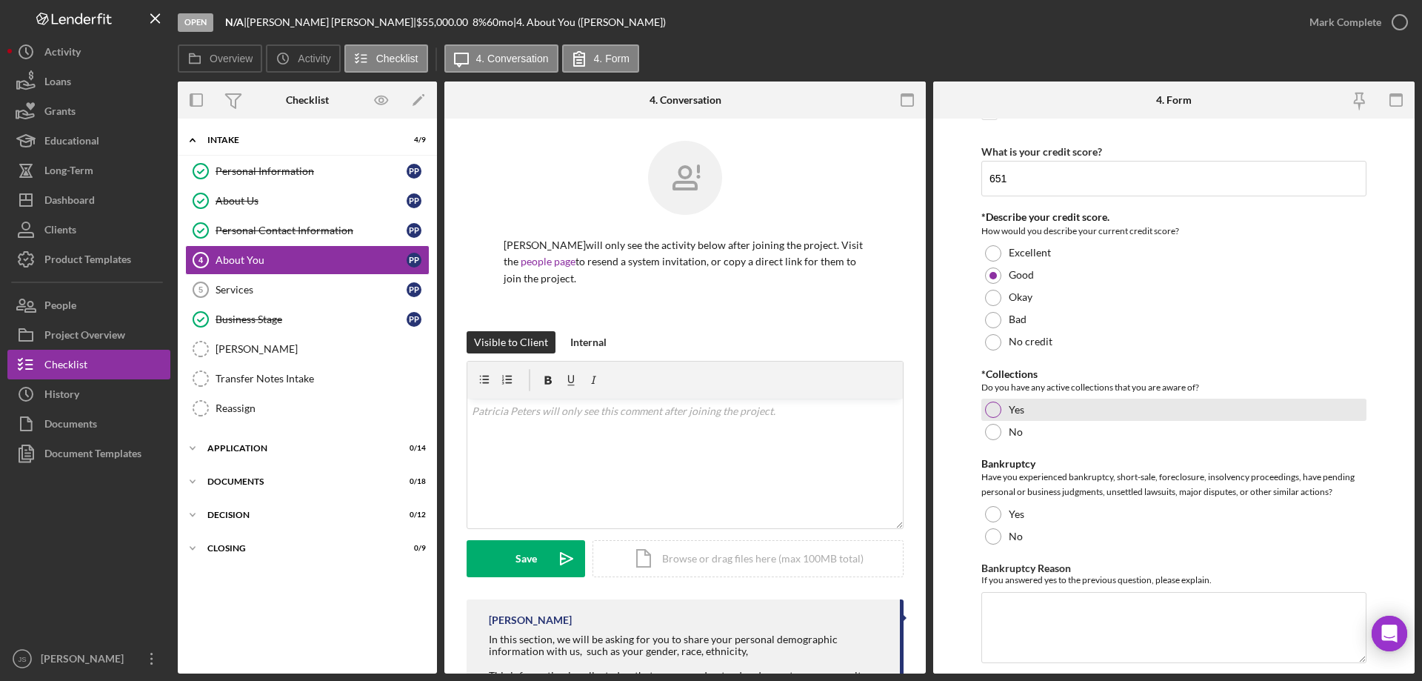
scroll to position [2148, 0]
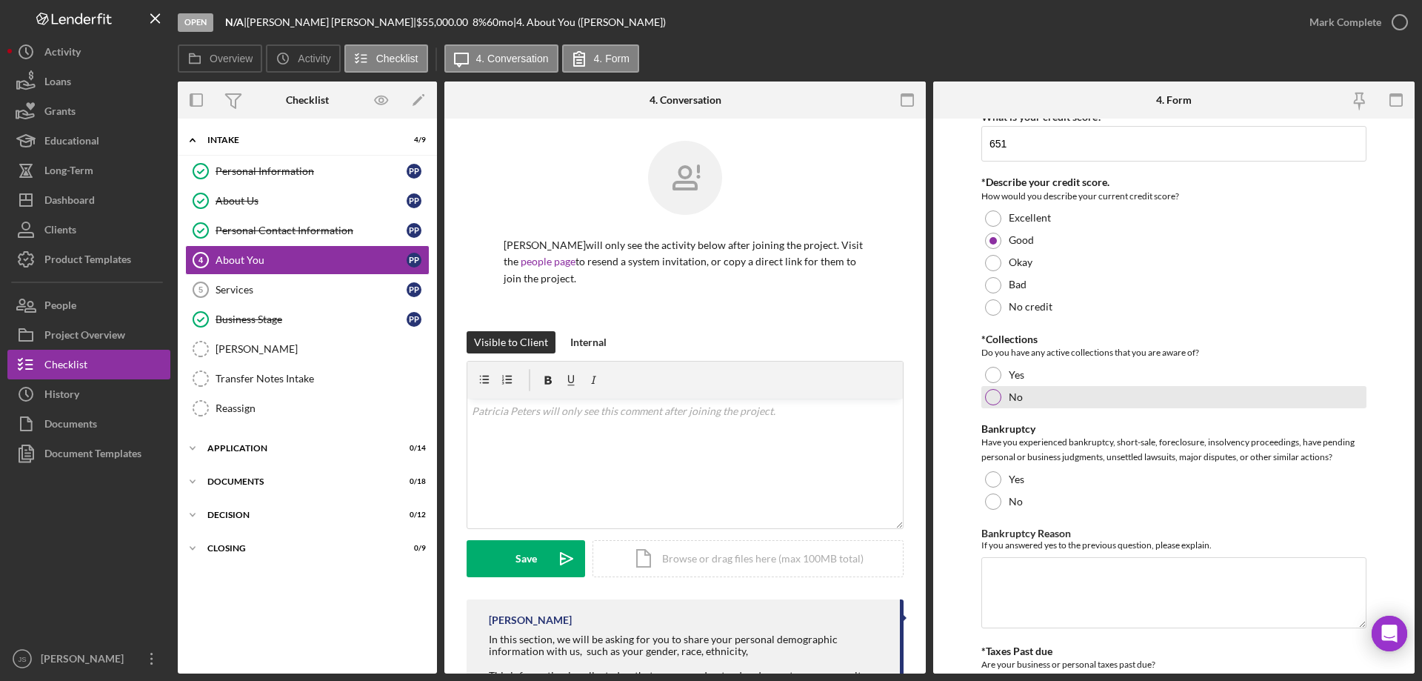
click at [992, 395] on div at bounding box center [993, 397] width 16 height 16
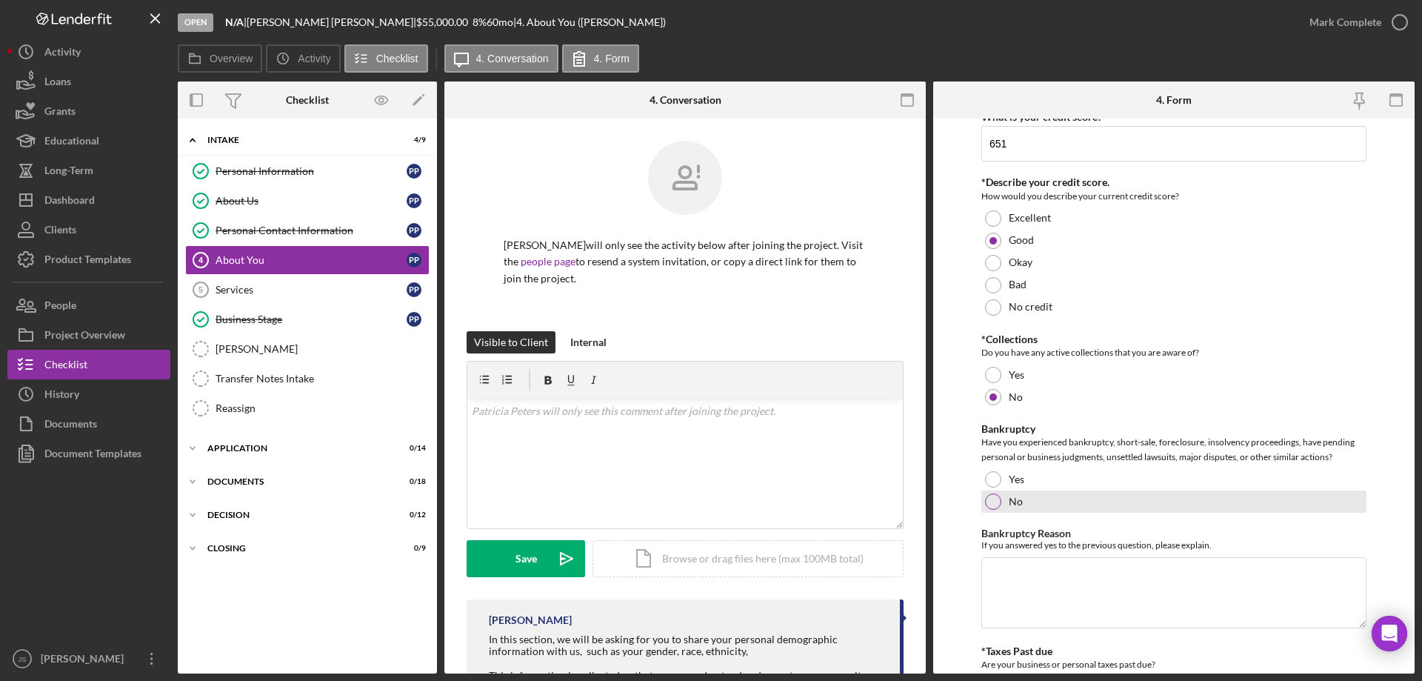
click at [988, 504] on div at bounding box center [993, 501] width 16 height 16
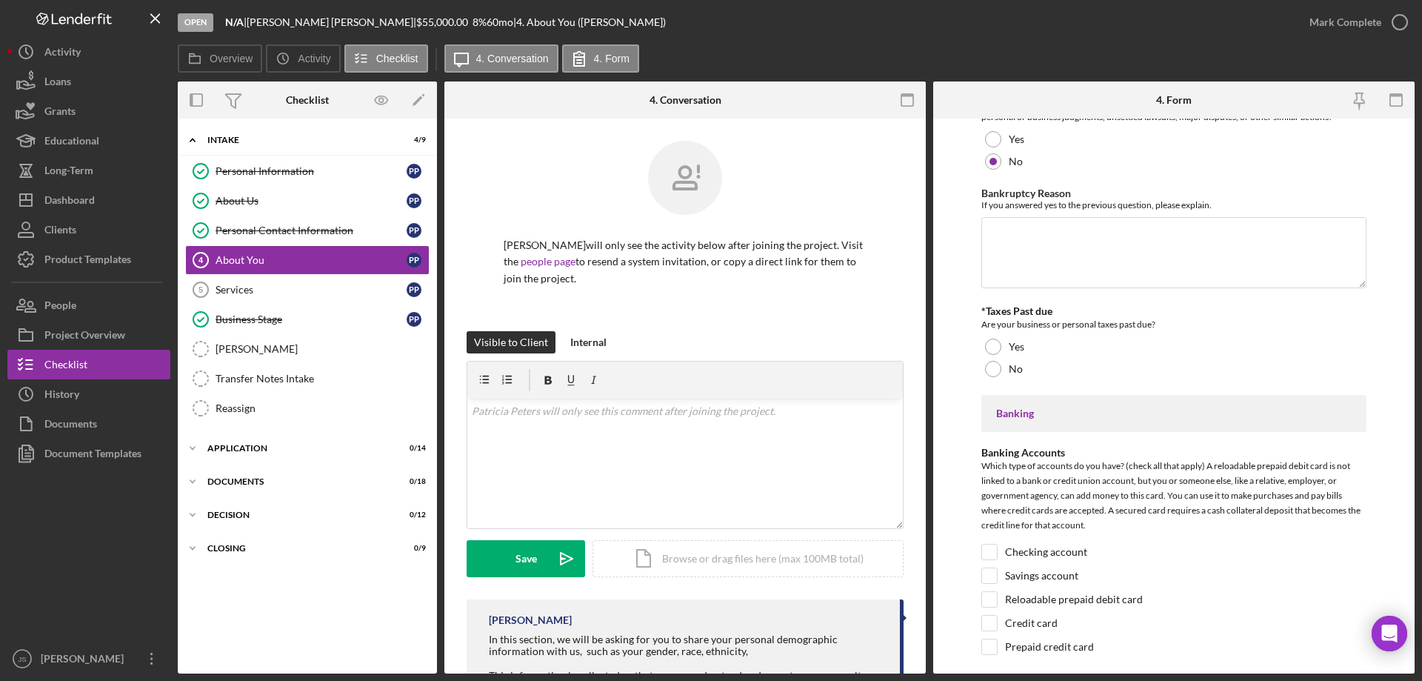
scroll to position [2519, 0]
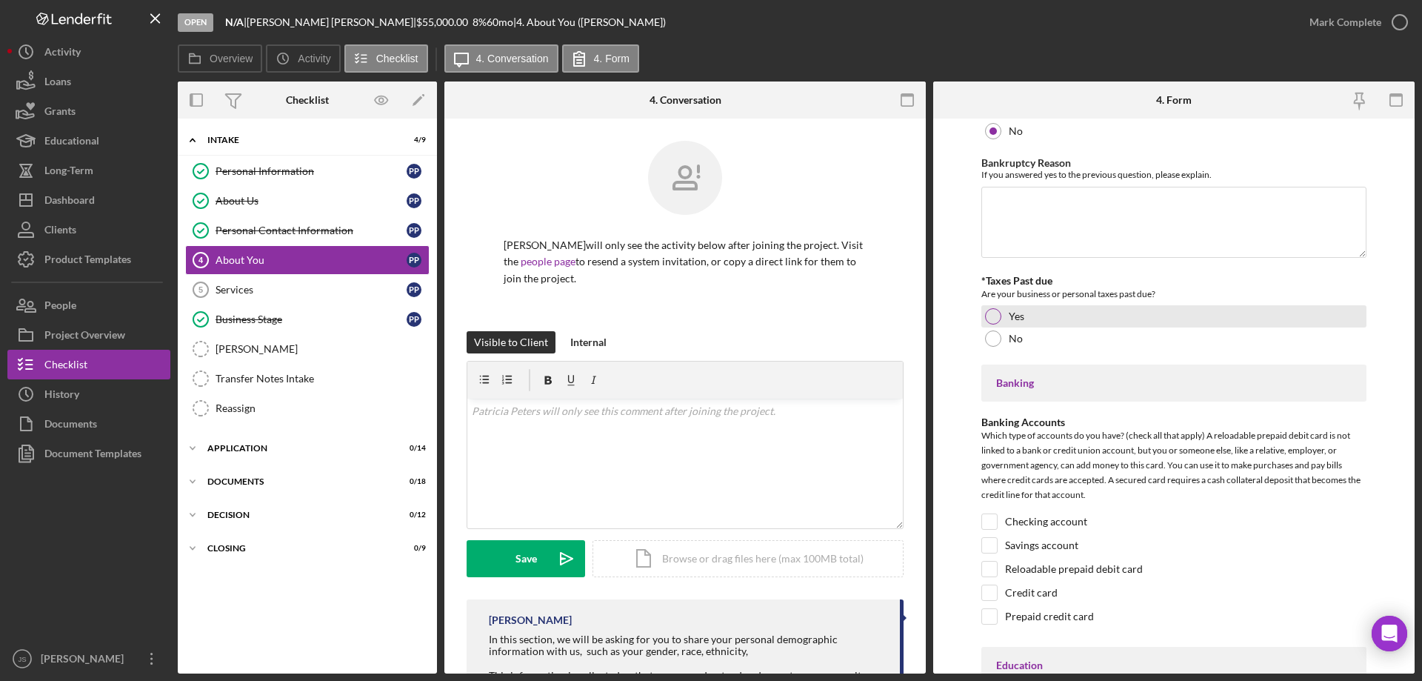
click at [990, 313] on div at bounding box center [993, 316] width 16 height 16
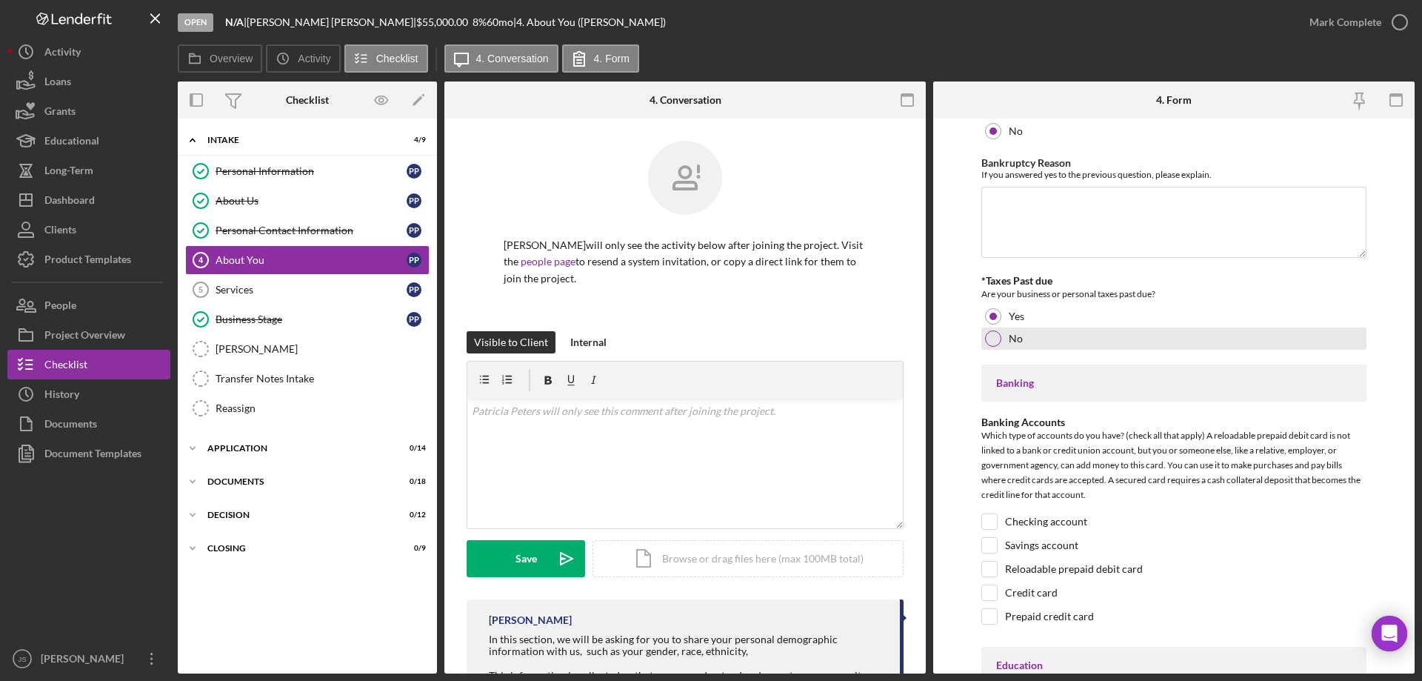
click at [992, 339] on div at bounding box center [993, 338] width 16 height 16
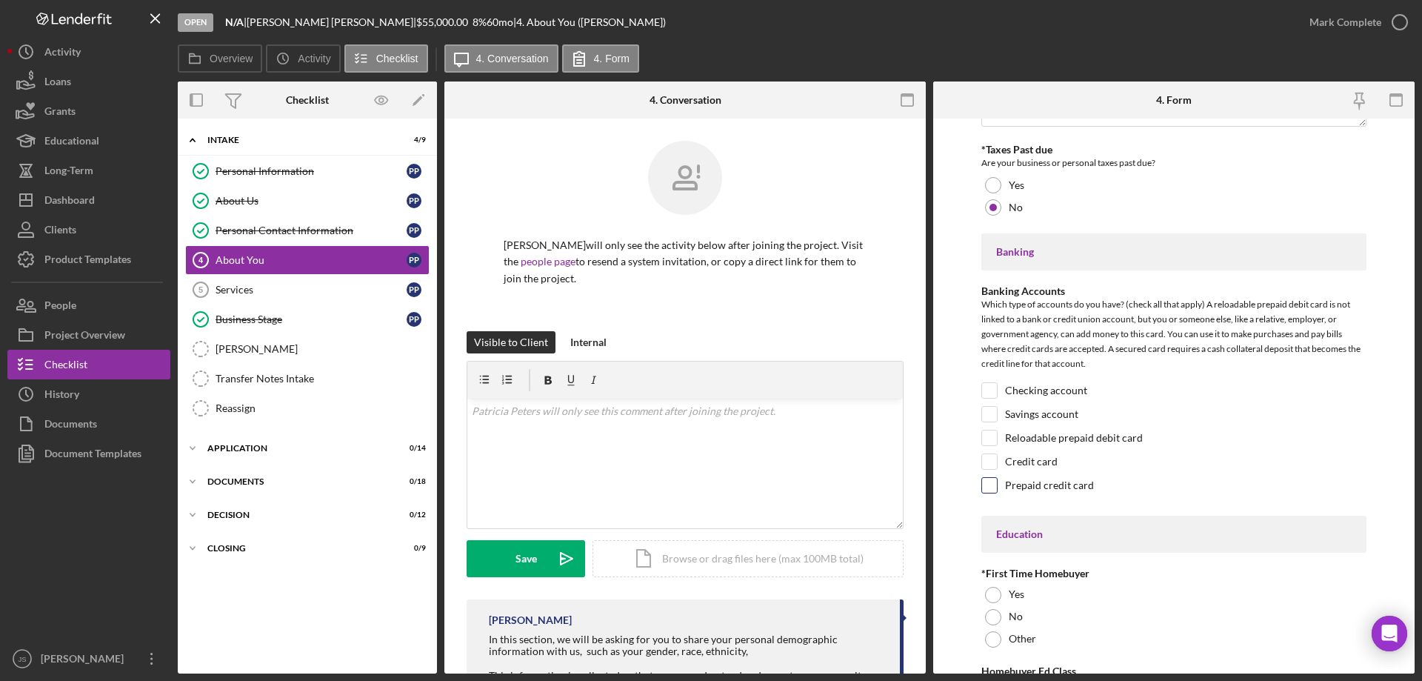
scroll to position [2667, 0]
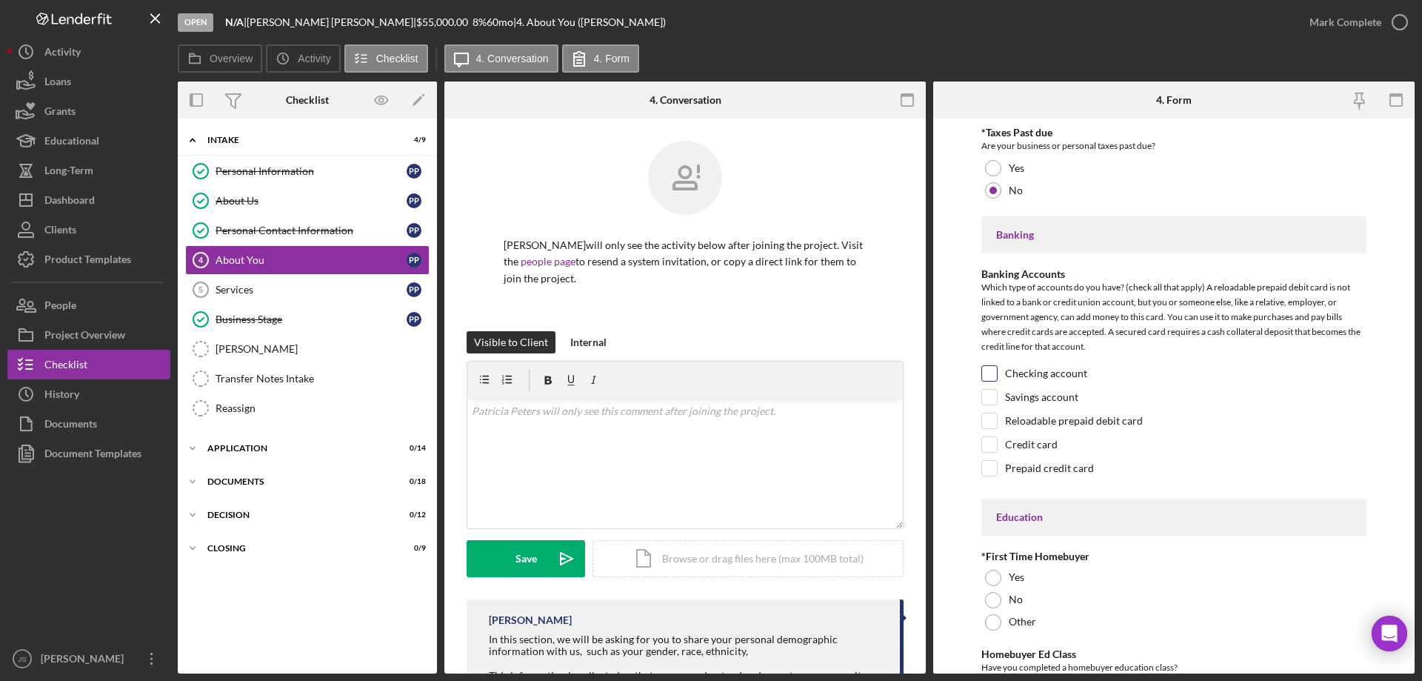
click at [984, 371] on input "Checking account" at bounding box center [989, 373] width 15 height 15
checkbox input "true"
click at [987, 402] on input "Savings account" at bounding box center [989, 397] width 15 height 15
checkbox input "true"
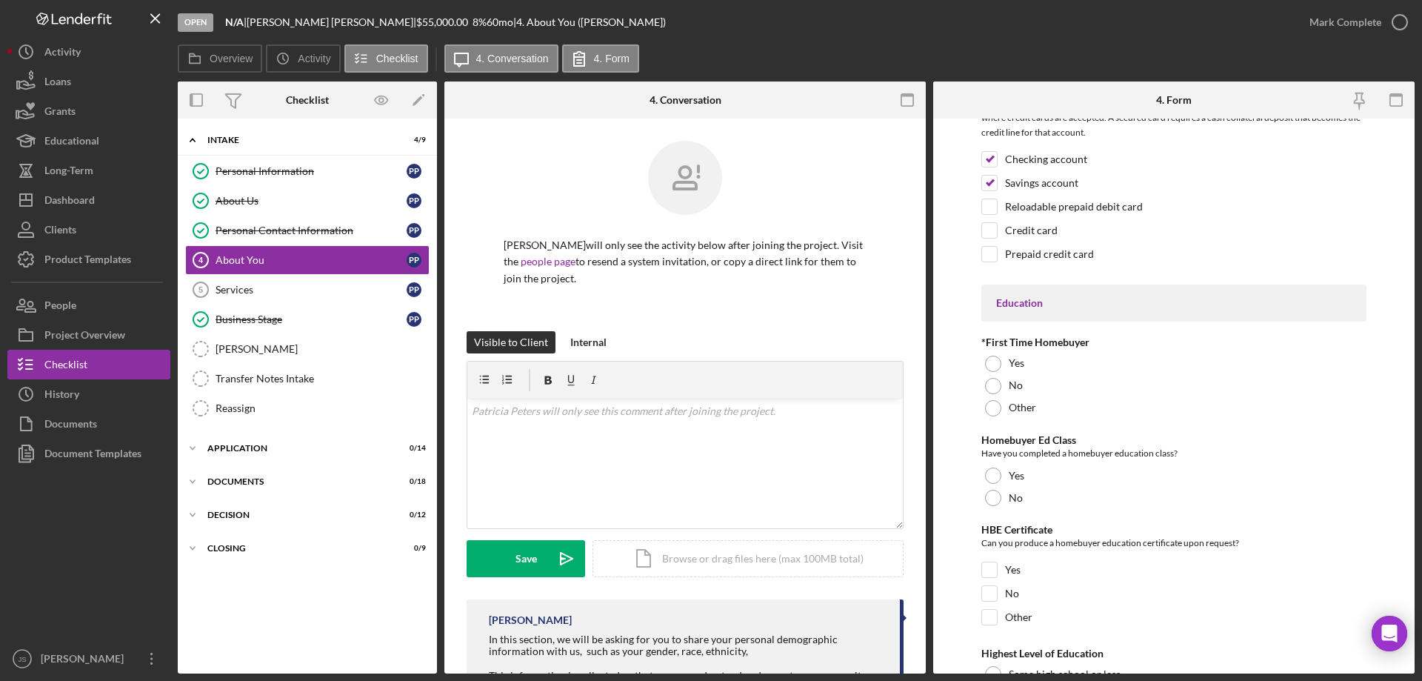
scroll to position [2889, 0]
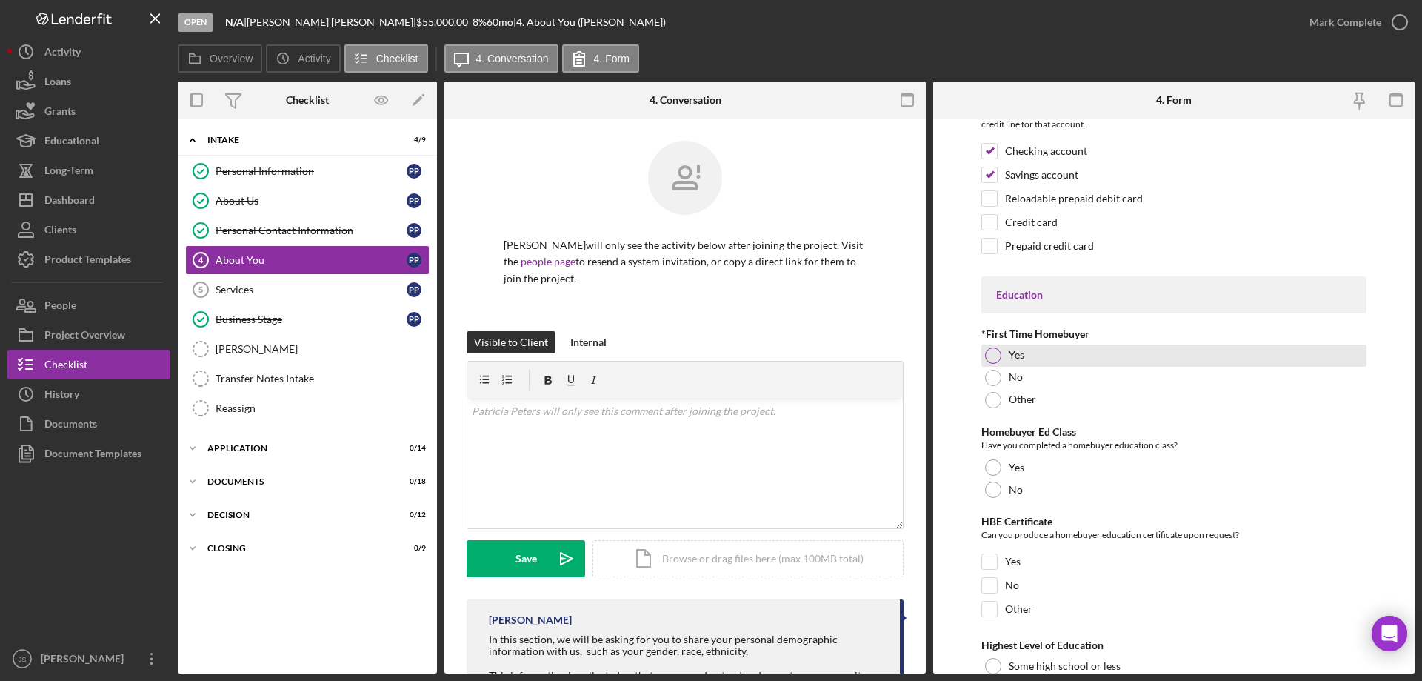
click at [987, 352] on div at bounding box center [993, 355] width 16 height 16
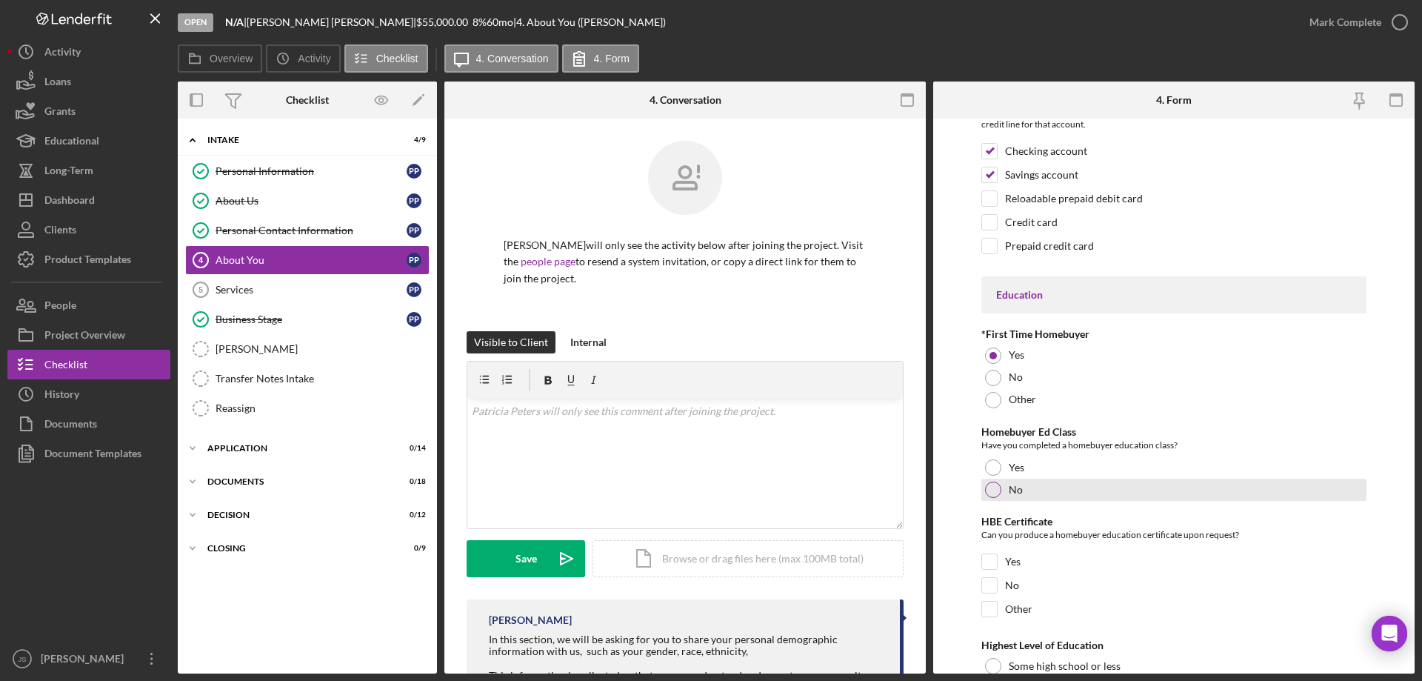
click at [991, 488] on div at bounding box center [993, 490] width 16 height 16
click at [987, 585] on input "No" at bounding box center [989, 585] width 15 height 15
checkbox input "true"
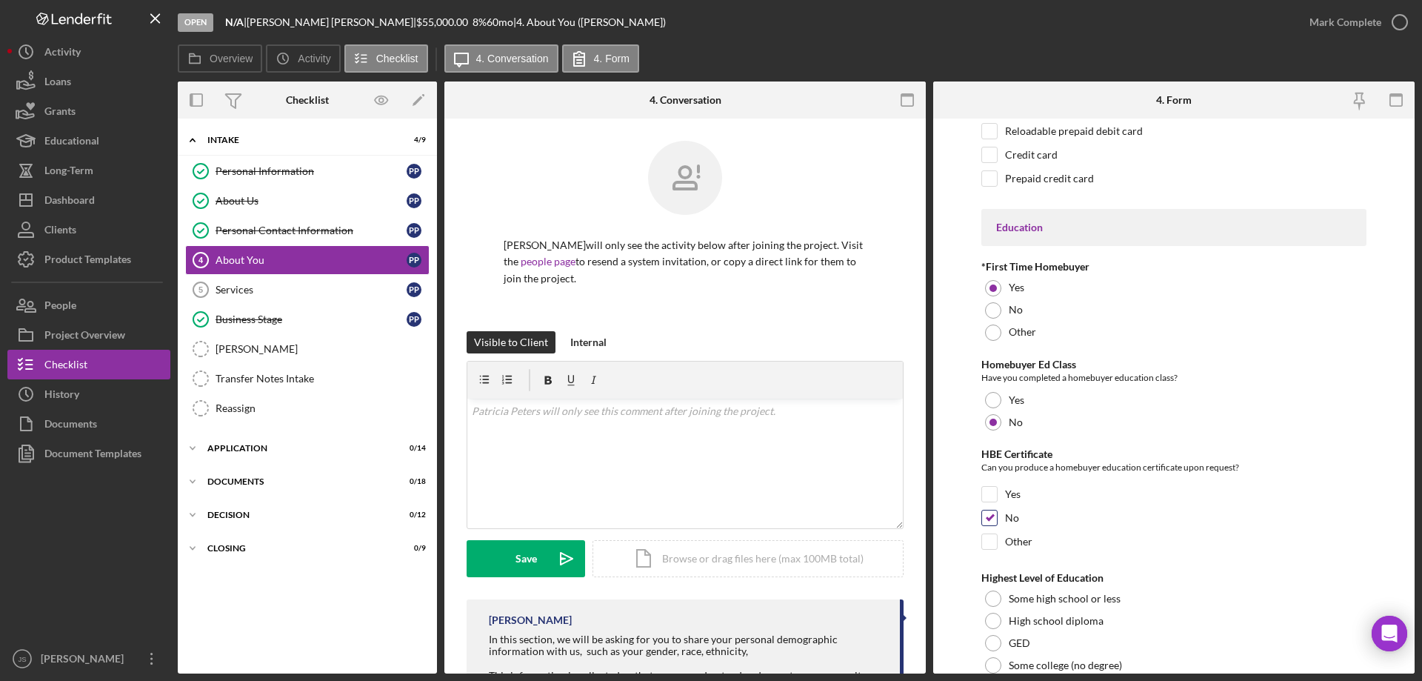
scroll to position [3080, 0]
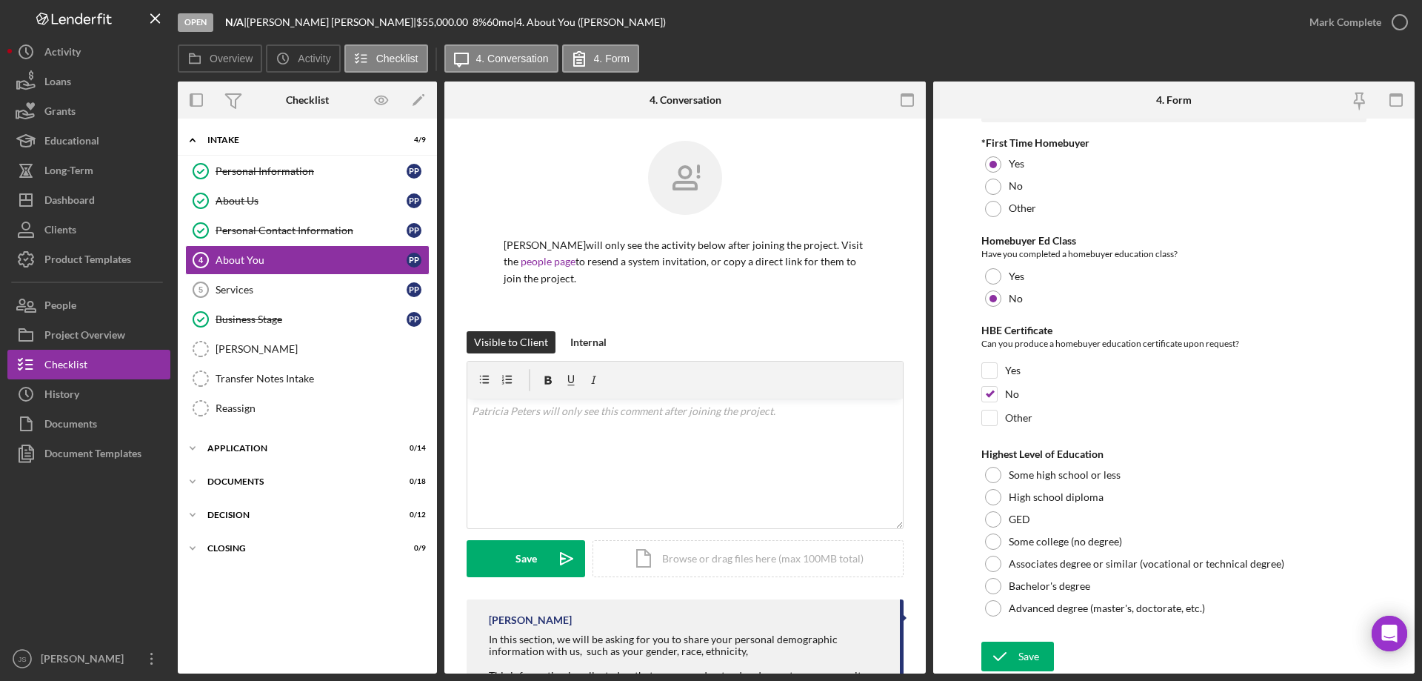
drag, startPoint x: 995, startPoint y: 609, endPoint x: 994, endPoint y: 620, distance: 11.1
click at [996, 609] on div at bounding box center [993, 608] width 16 height 16
click at [1013, 658] on icon "submit" at bounding box center [1000, 656] width 37 height 37
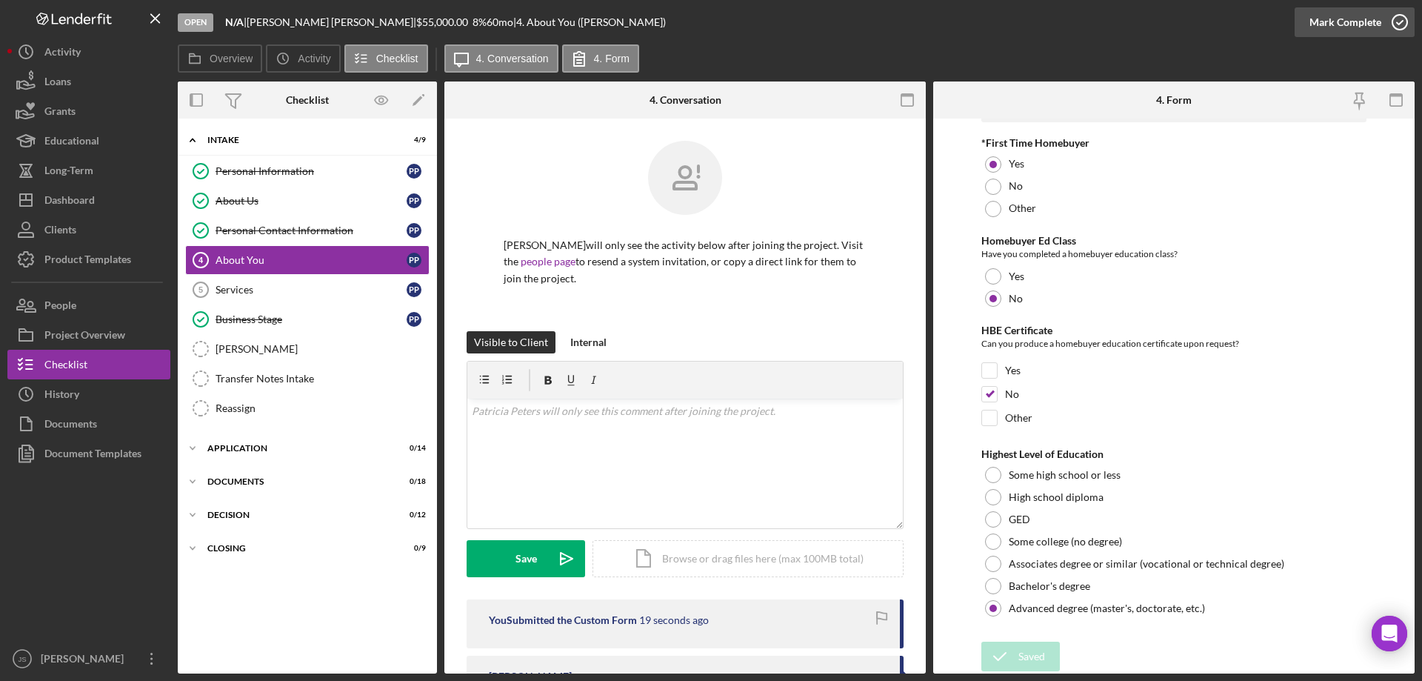
click at [1394, 23] on icon "button" at bounding box center [1400, 22] width 37 height 37
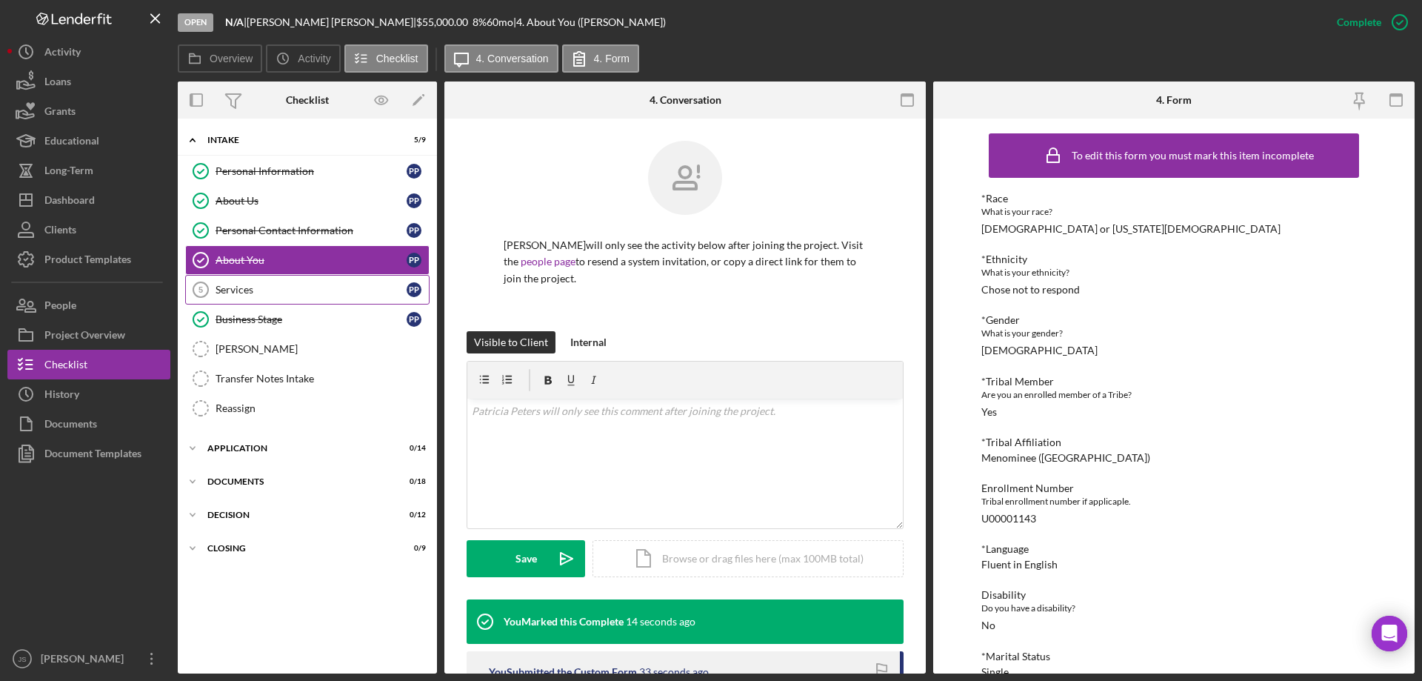
click at [264, 289] on div "Services" at bounding box center [311, 290] width 191 height 12
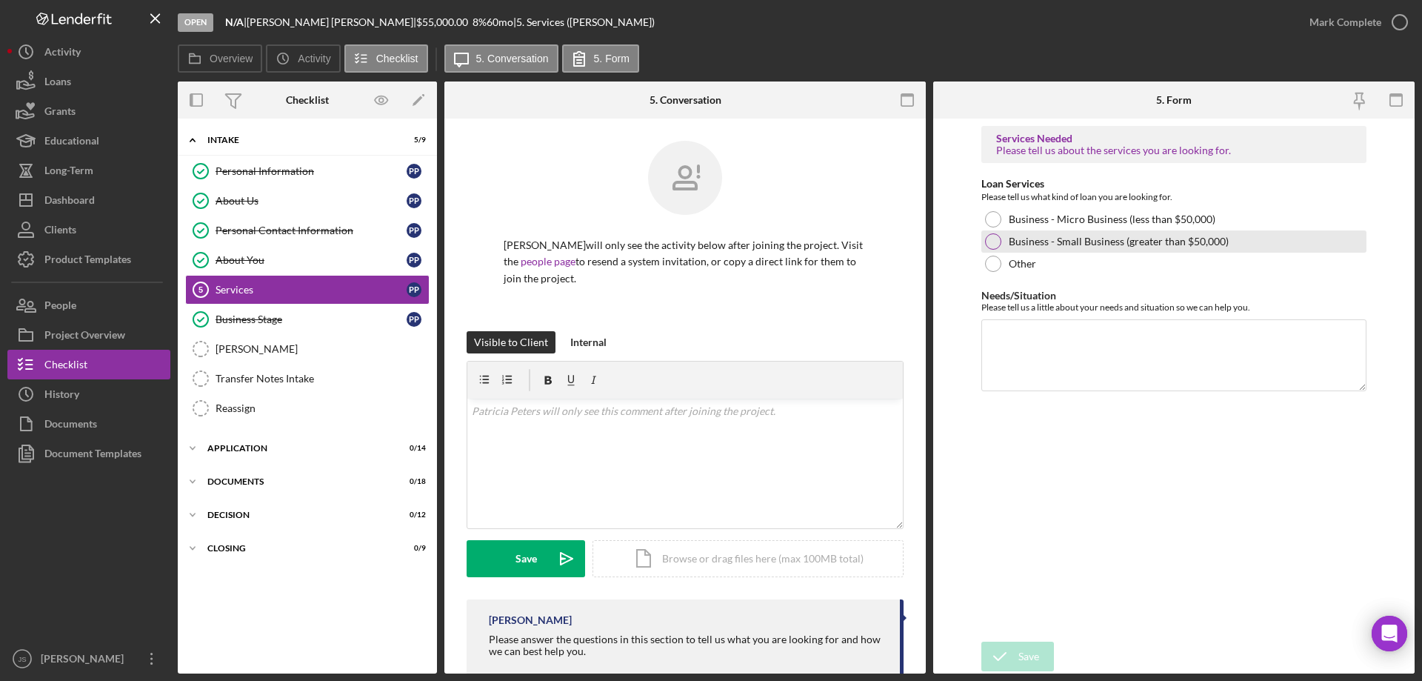
click at [994, 239] on div at bounding box center [993, 241] width 16 height 16
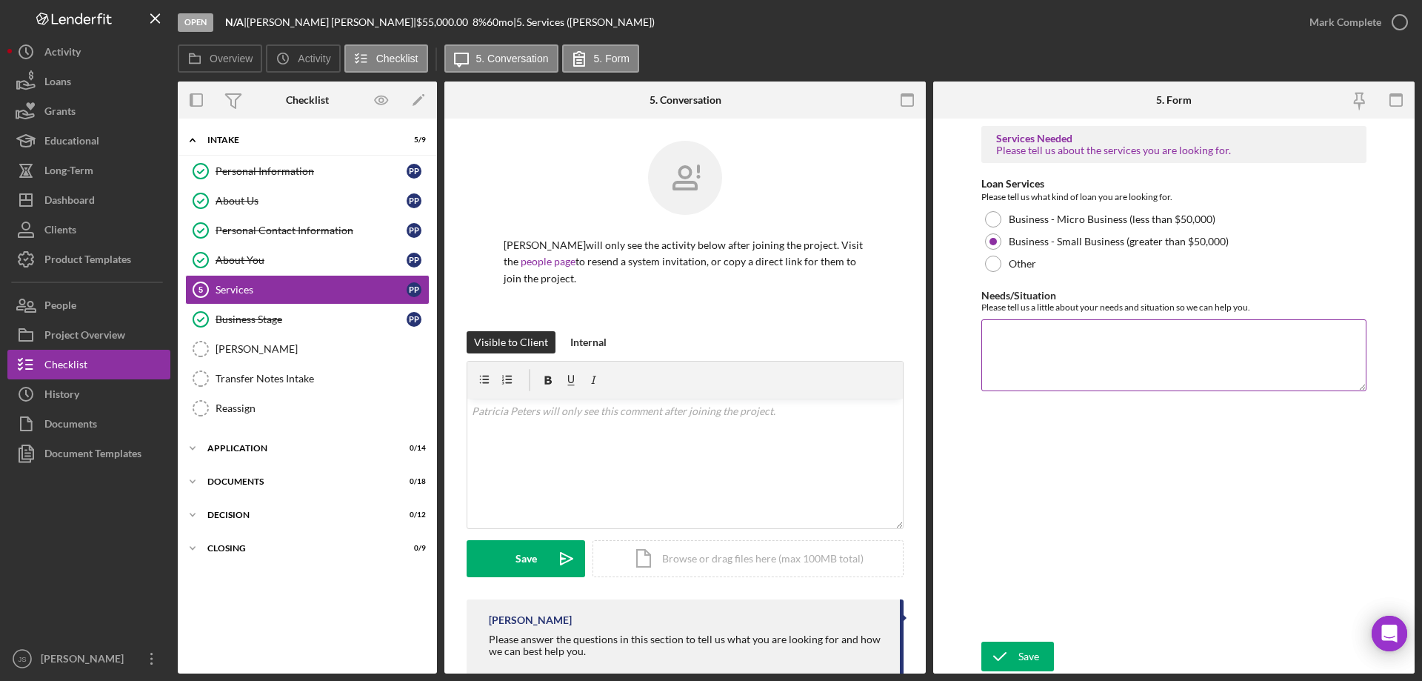
click at [1054, 359] on textarea "Needs/Situation" at bounding box center [1174, 354] width 385 height 71
type textarea "Looking to reestablish her business"
click at [1008, 659] on icon "submit" at bounding box center [1000, 656] width 37 height 37
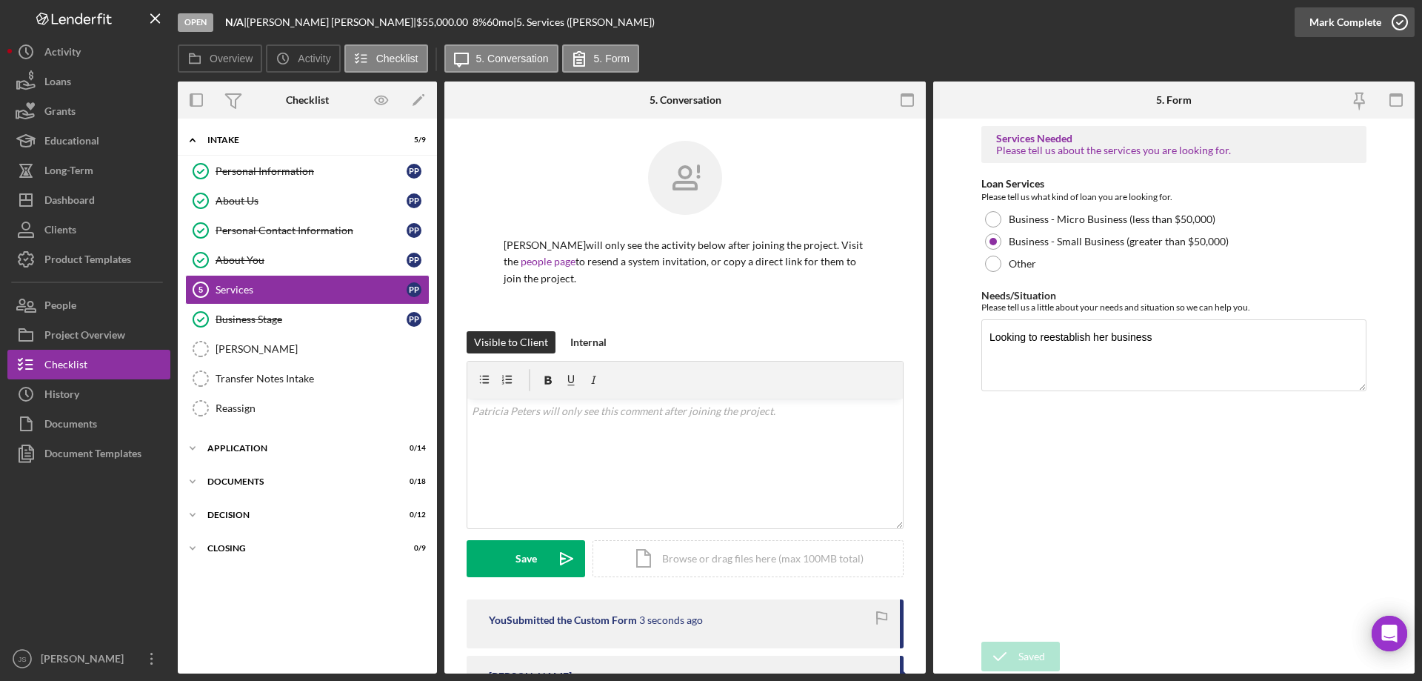
click at [1402, 21] on icon "button" at bounding box center [1400, 22] width 37 height 37
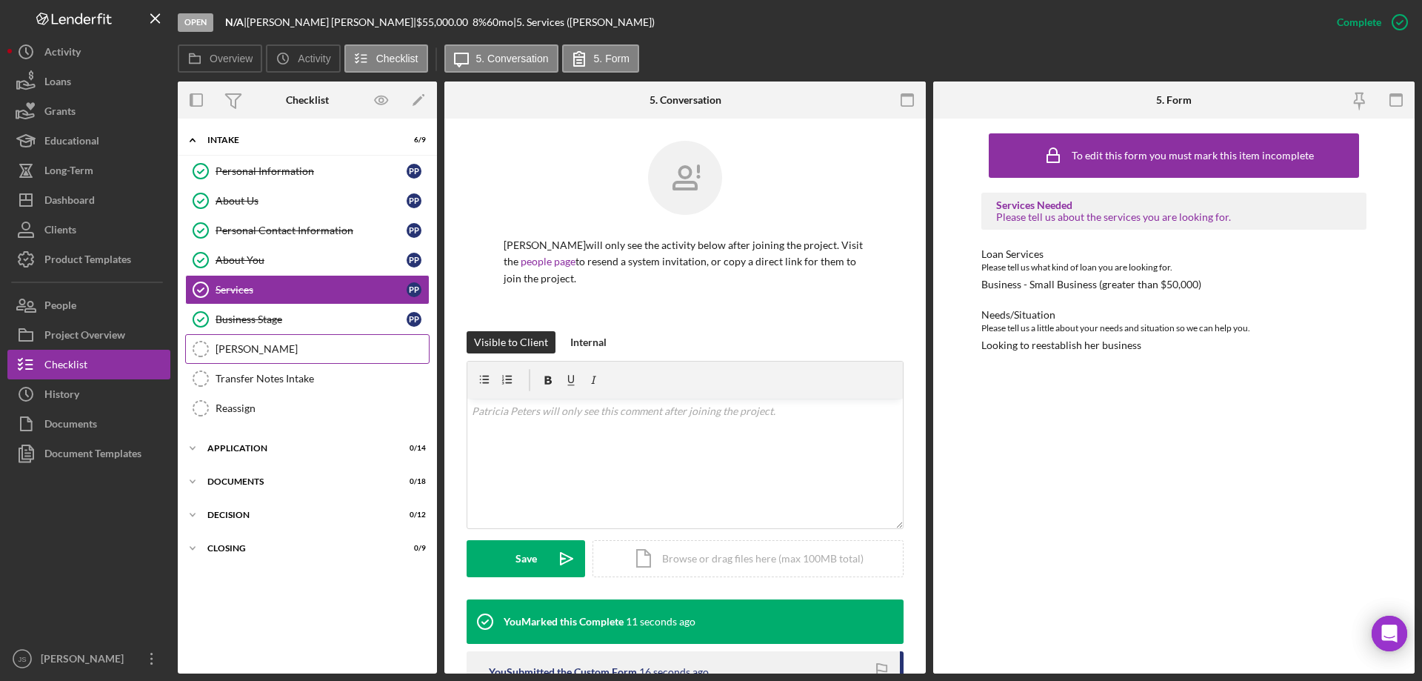
click at [283, 349] on div "[PERSON_NAME]" at bounding box center [322, 349] width 213 height 12
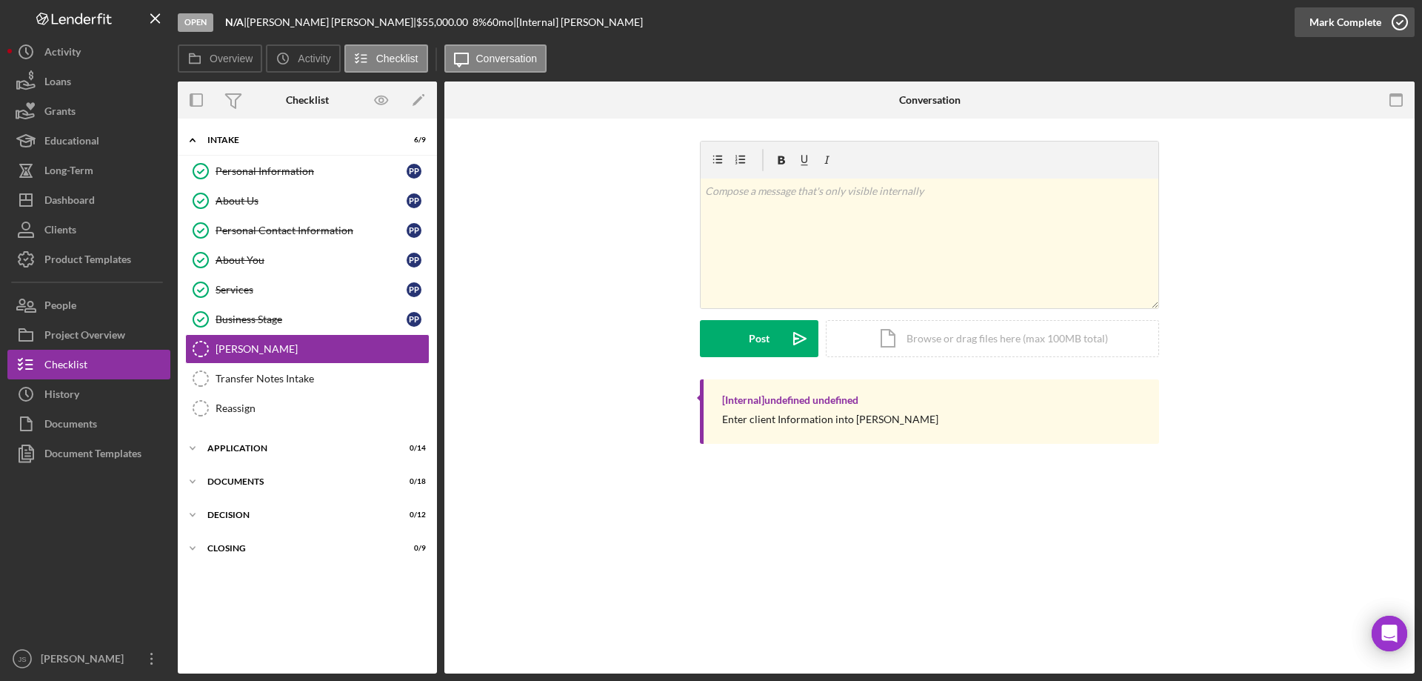
click at [1402, 19] on icon "button" at bounding box center [1400, 22] width 37 height 37
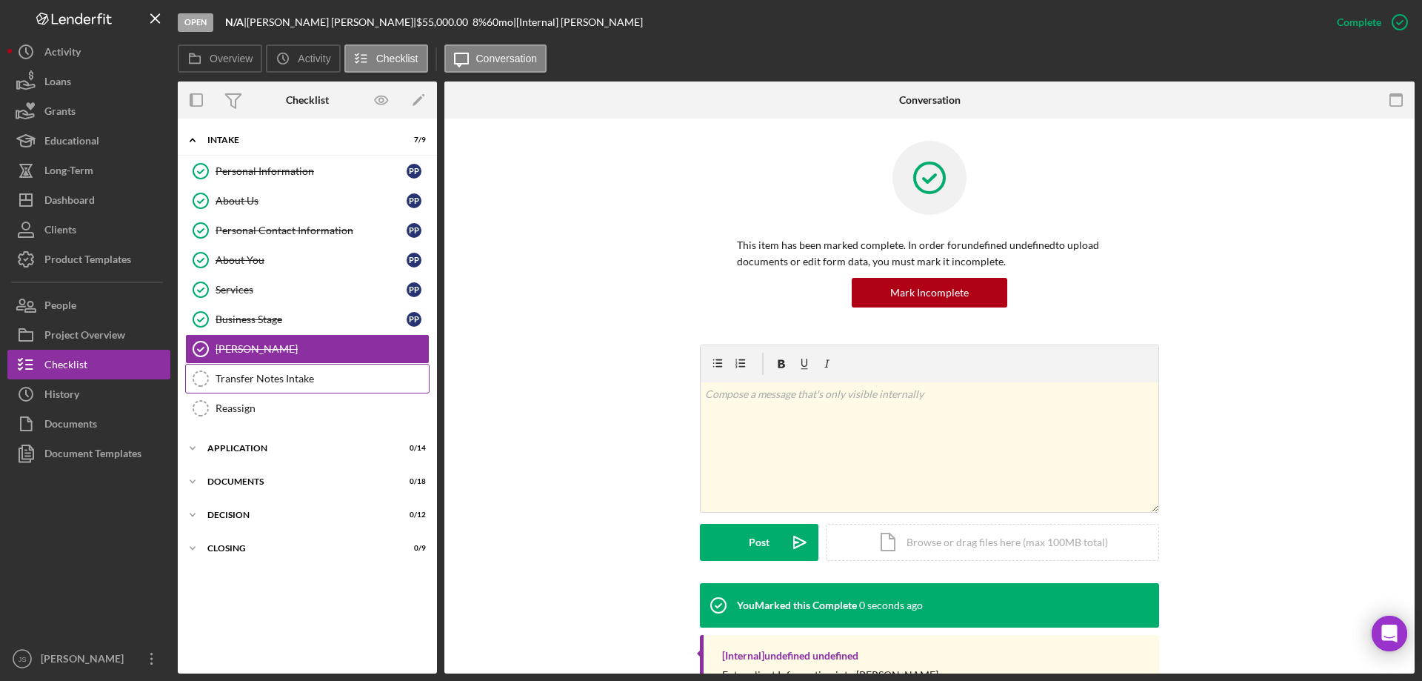
click at [287, 382] on div "Transfer Notes Intake" at bounding box center [322, 379] width 213 height 12
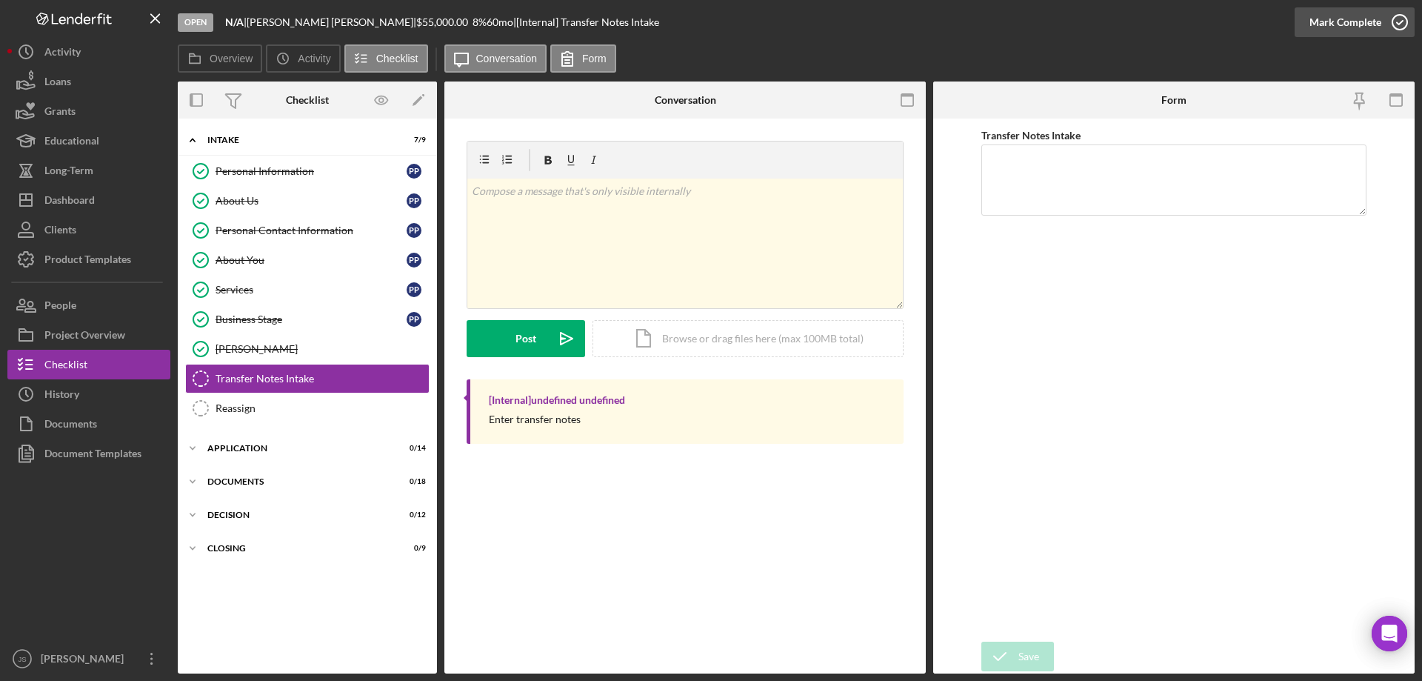
click at [1402, 18] on icon "button" at bounding box center [1400, 22] width 37 height 37
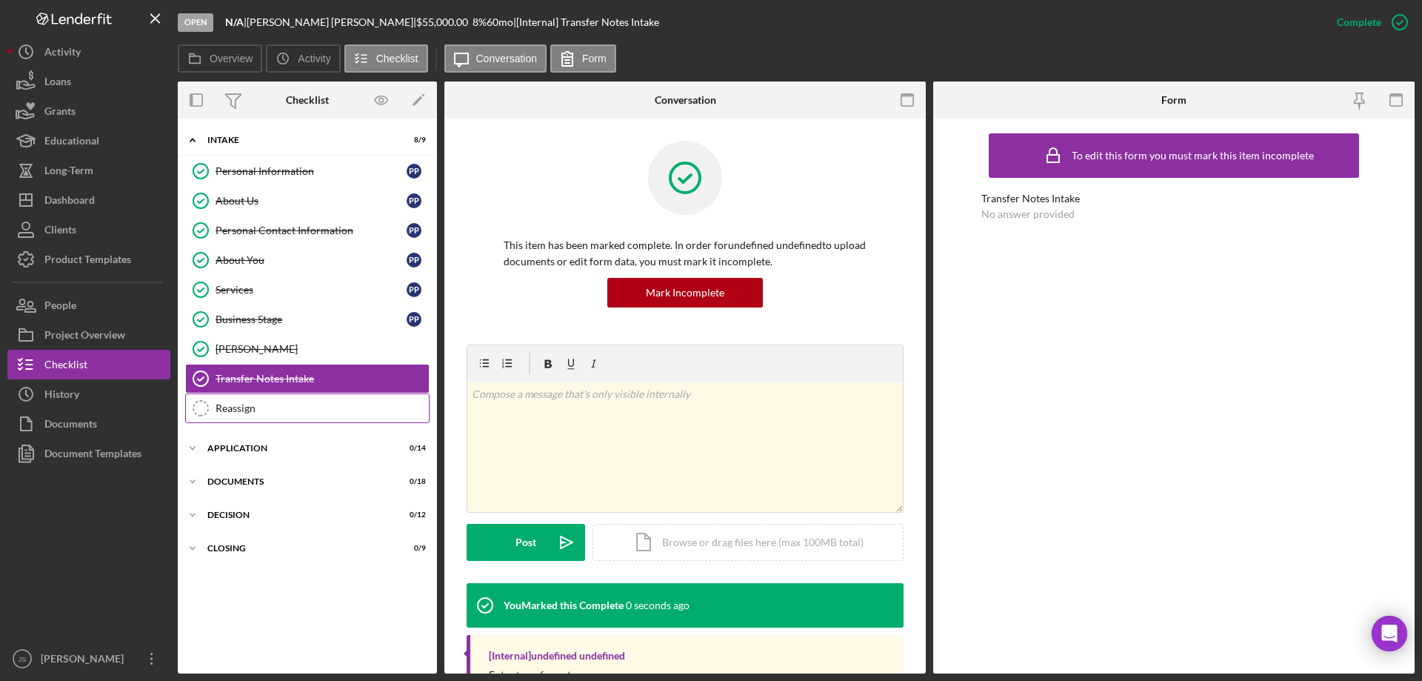
click at [256, 406] on div "Reassign" at bounding box center [322, 408] width 213 height 12
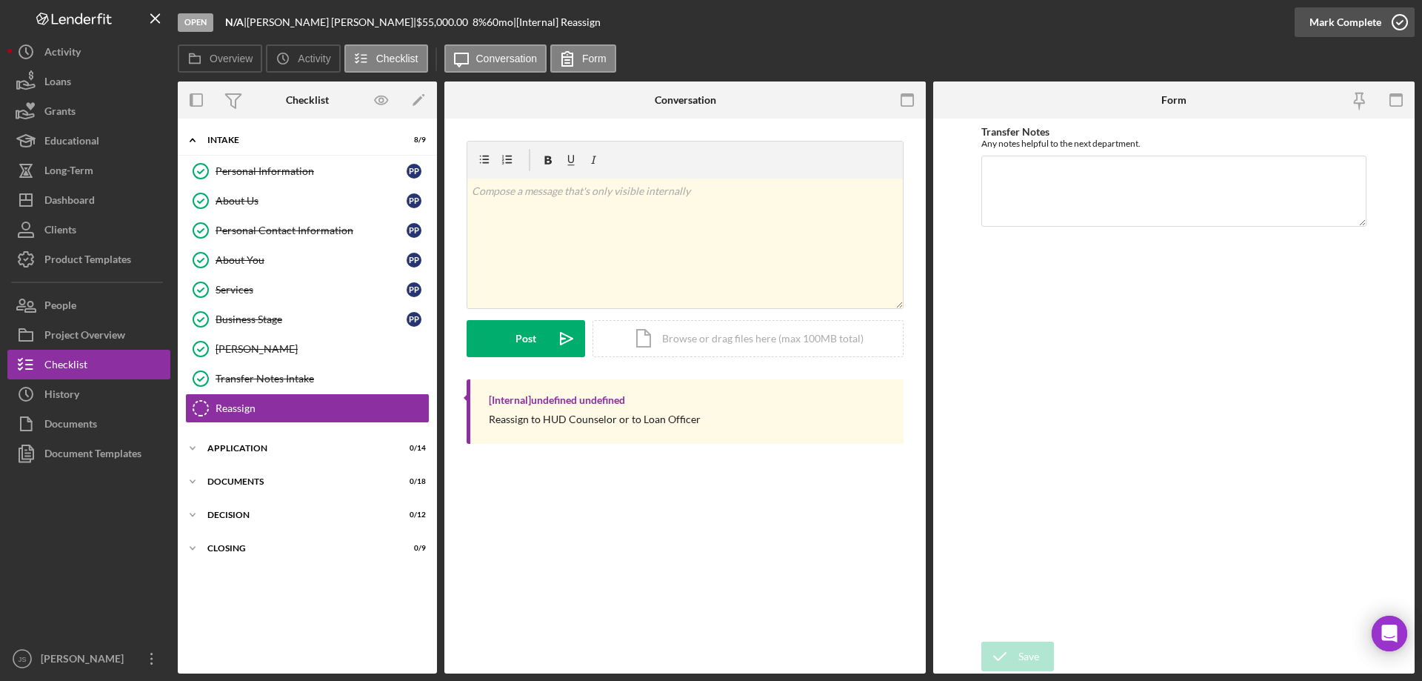
click at [1400, 21] on icon "button" at bounding box center [1400, 22] width 37 height 37
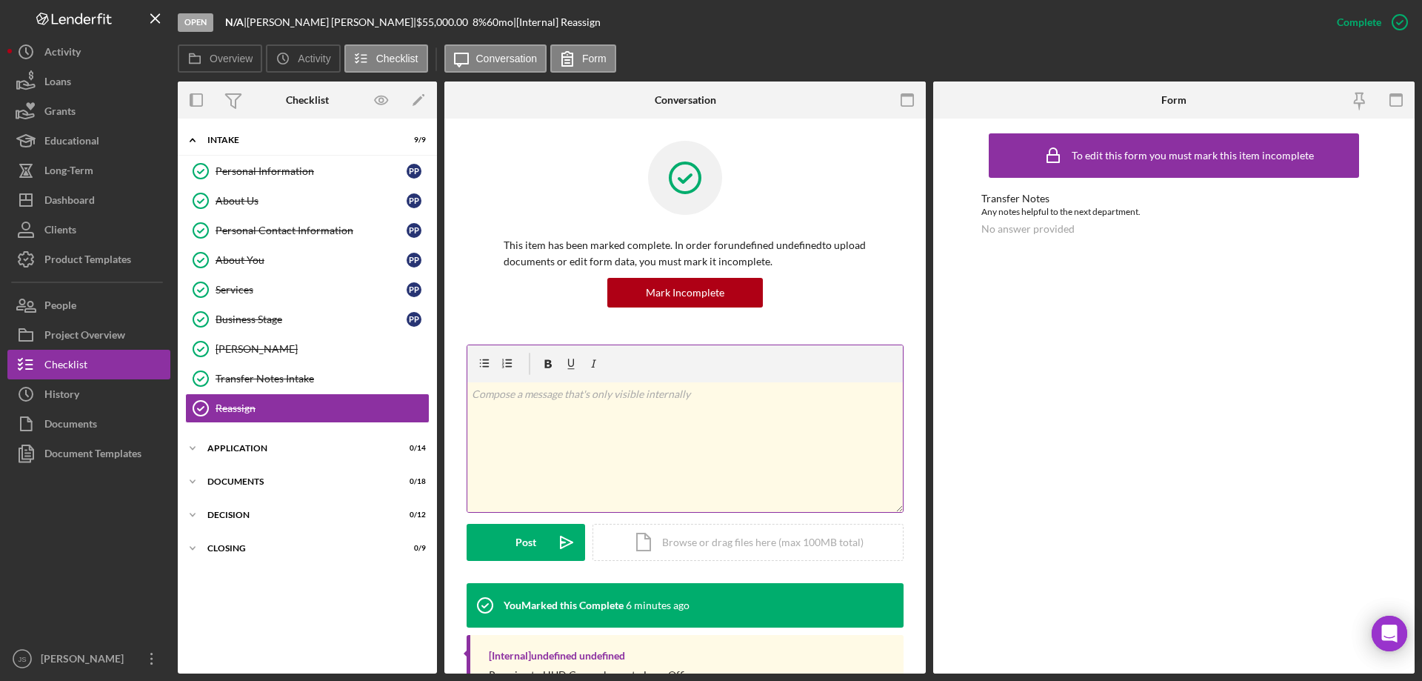
click at [529, 422] on div "v Color teal Color pink Remove color Add row above Add row below Add column bef…" at bounding box center [685, 447] width 436 height 130
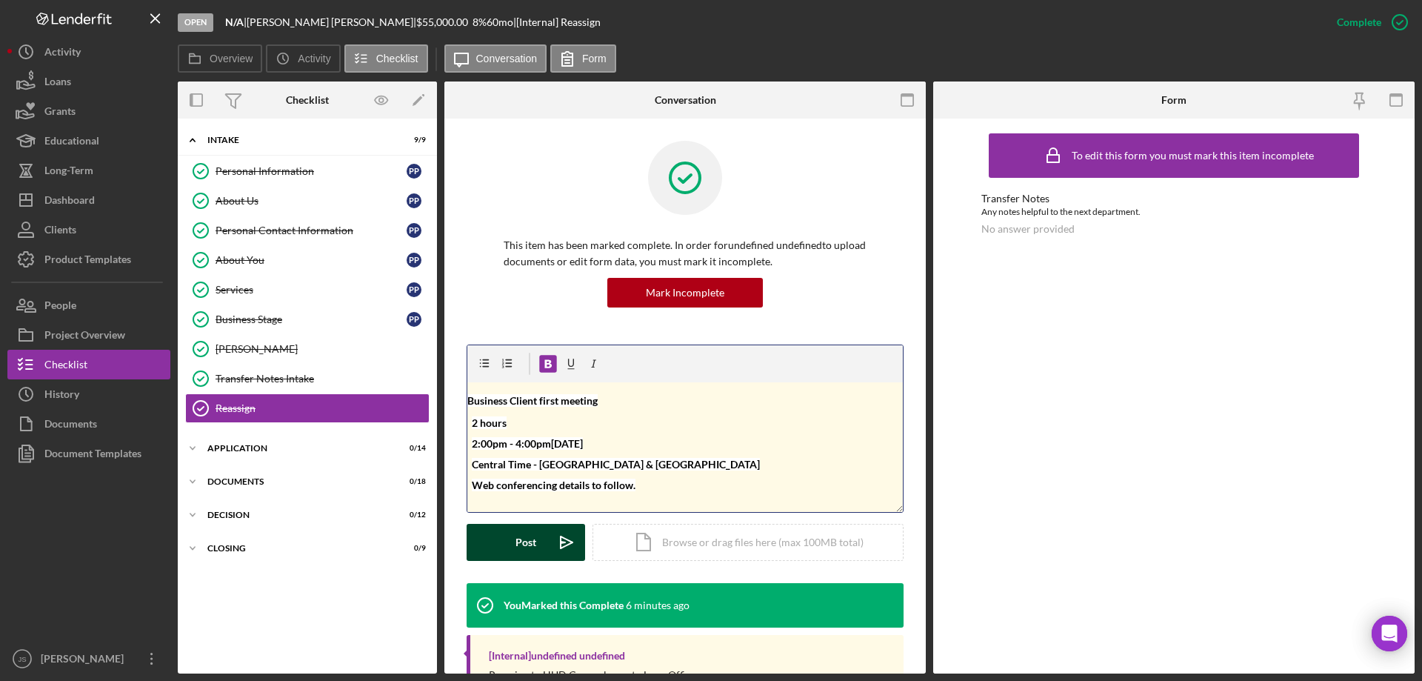
click at [521, 542] on div "Post" at bounding box center [526, 542] width 21 height 37
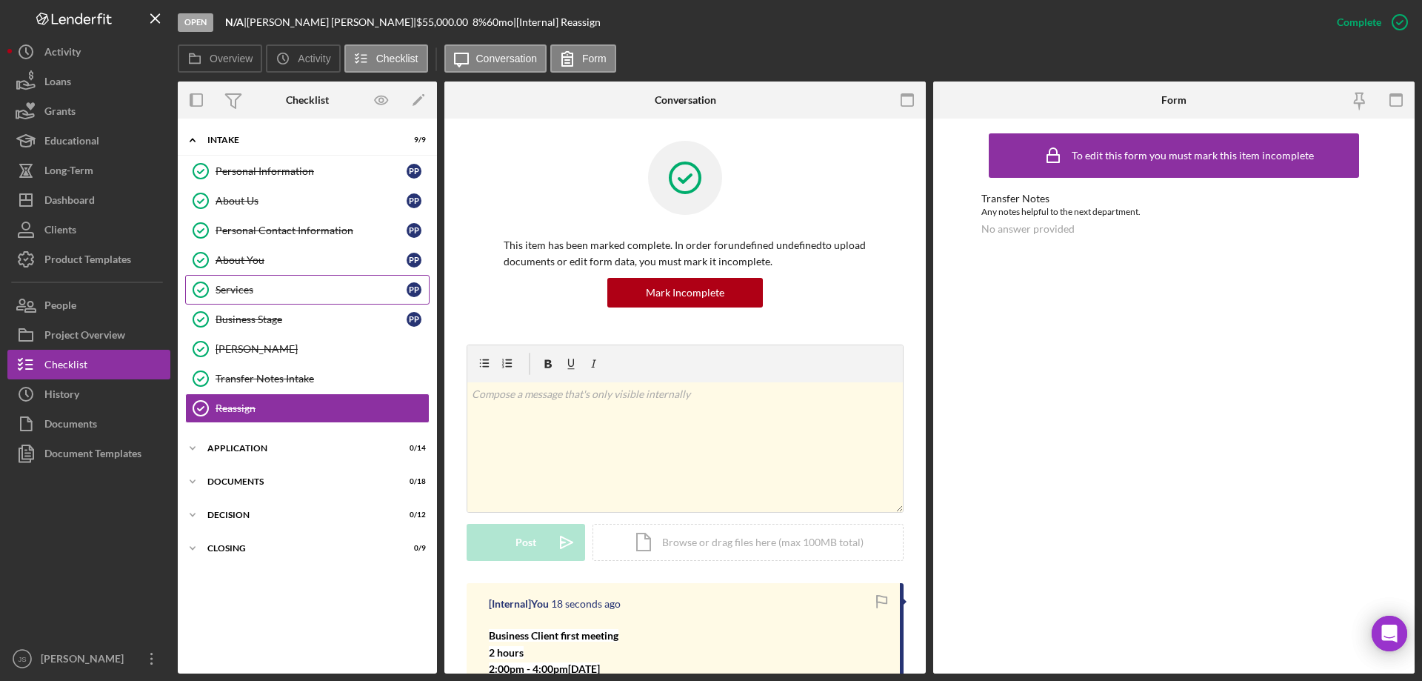
click at [287, 285] on div "Services" at bounding box center [311, 290] width 191 height 12
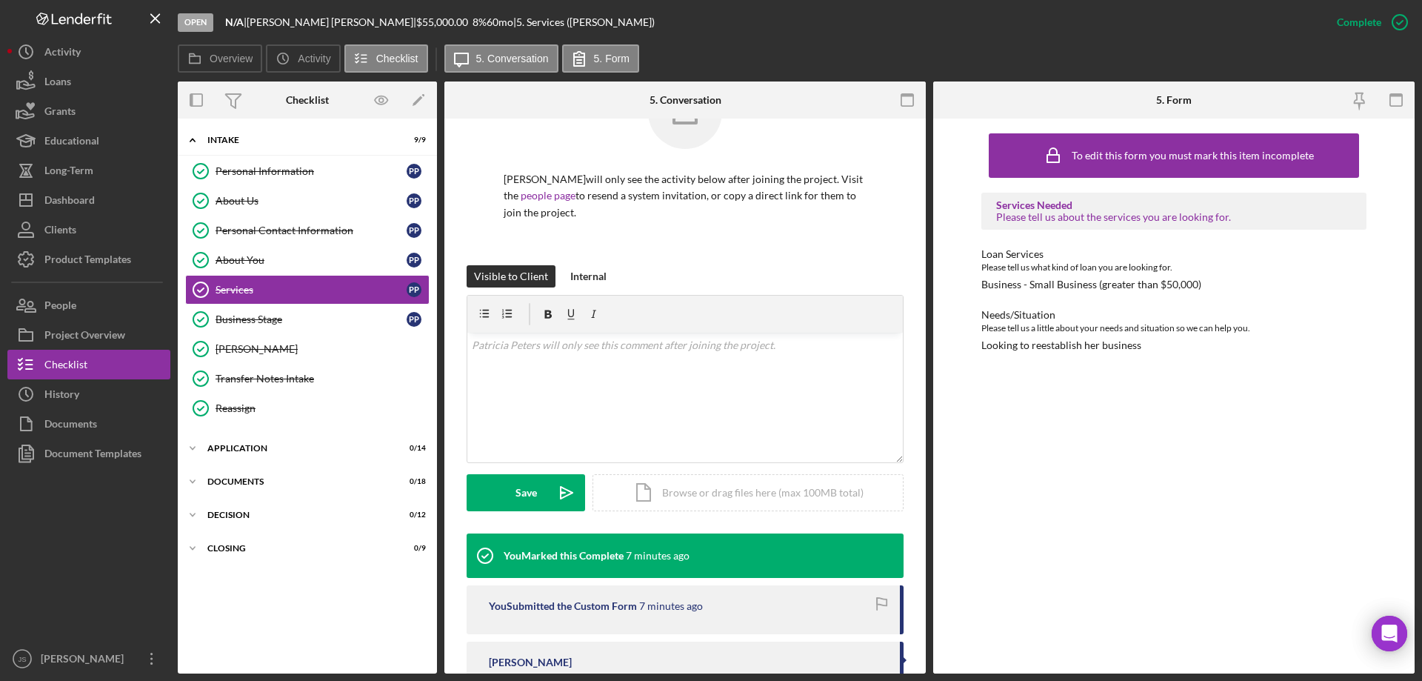
scroll to position [141, 0]
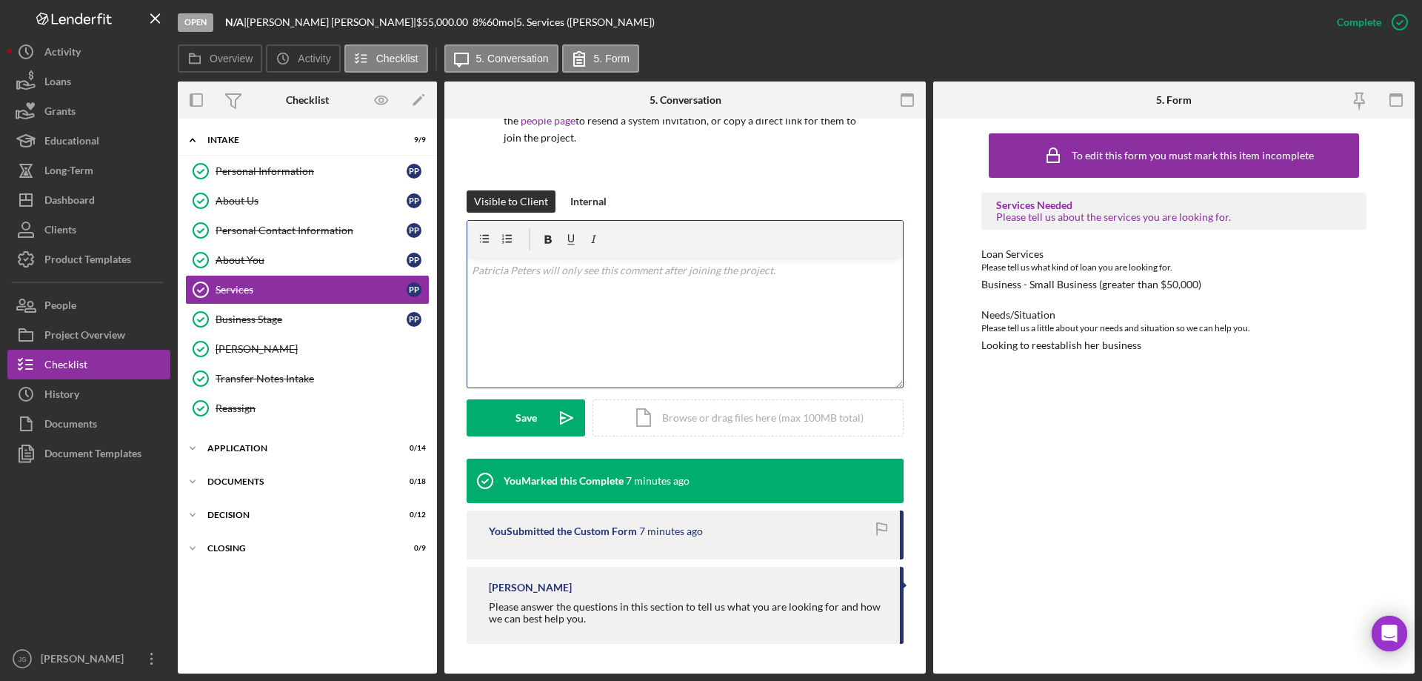
click at [525, 305] on div "v Color teal Color pink Remove color Add row above Add row below Add column bef…" at bounding box center [685, 323] width 436 height 130
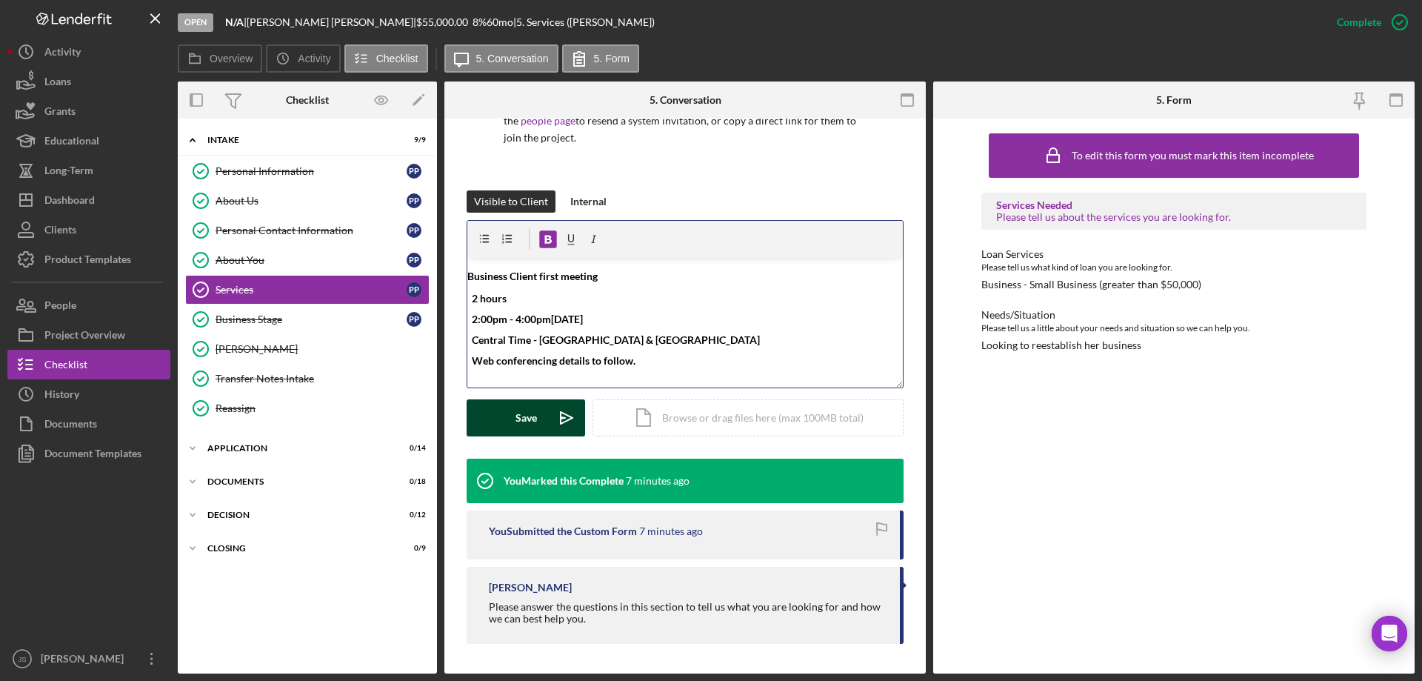
click at [521, 417] on div "Save" at bounding box center [526, 417] width 21 height 37
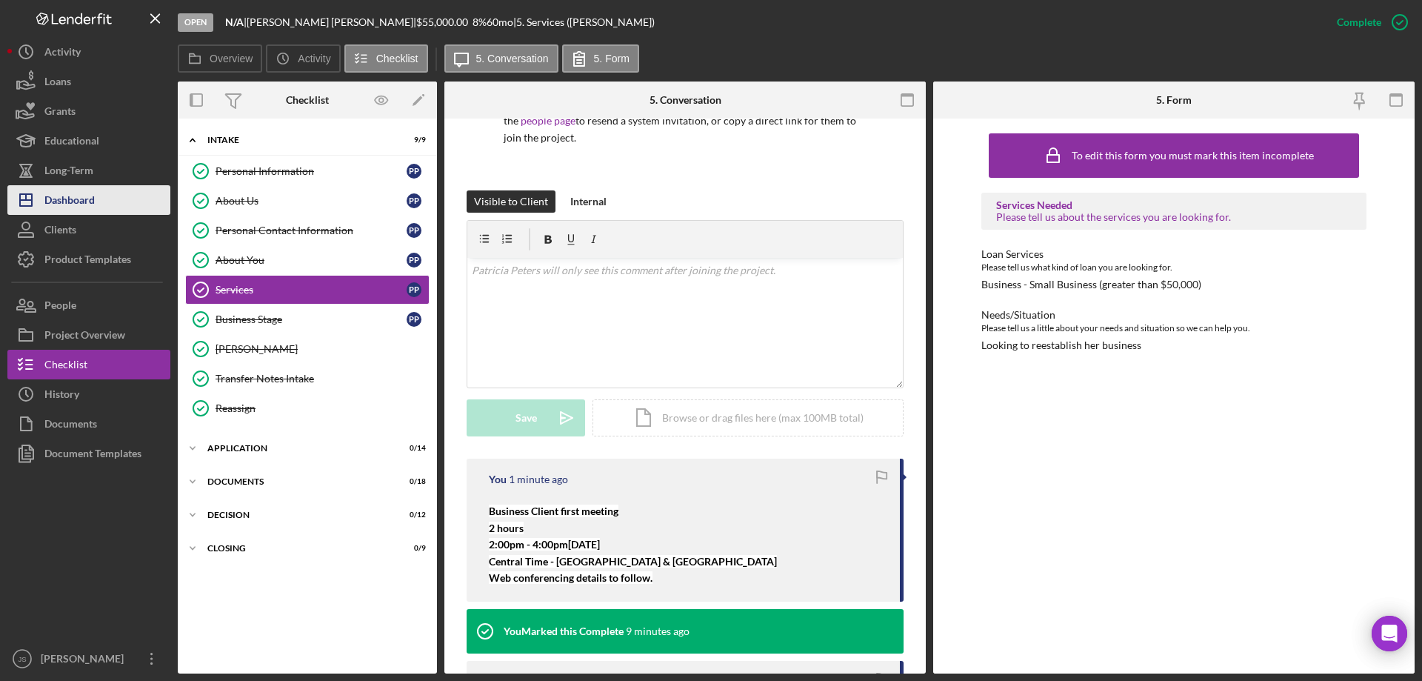
click at [86, 199] on div "Dashboard" at bounding box center [69, 201] width 50 height 33
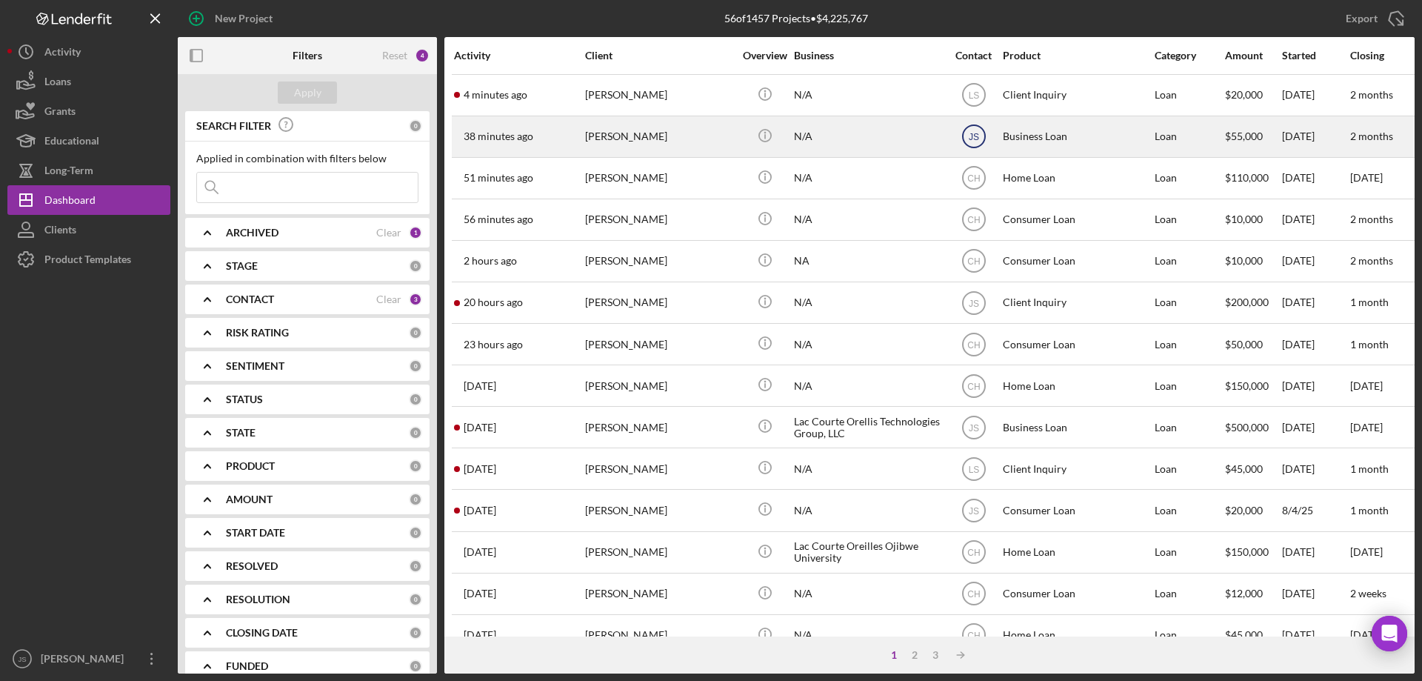
click at [973, 101] on text "JS" at bounding box center [973, 95] width 11 height 10
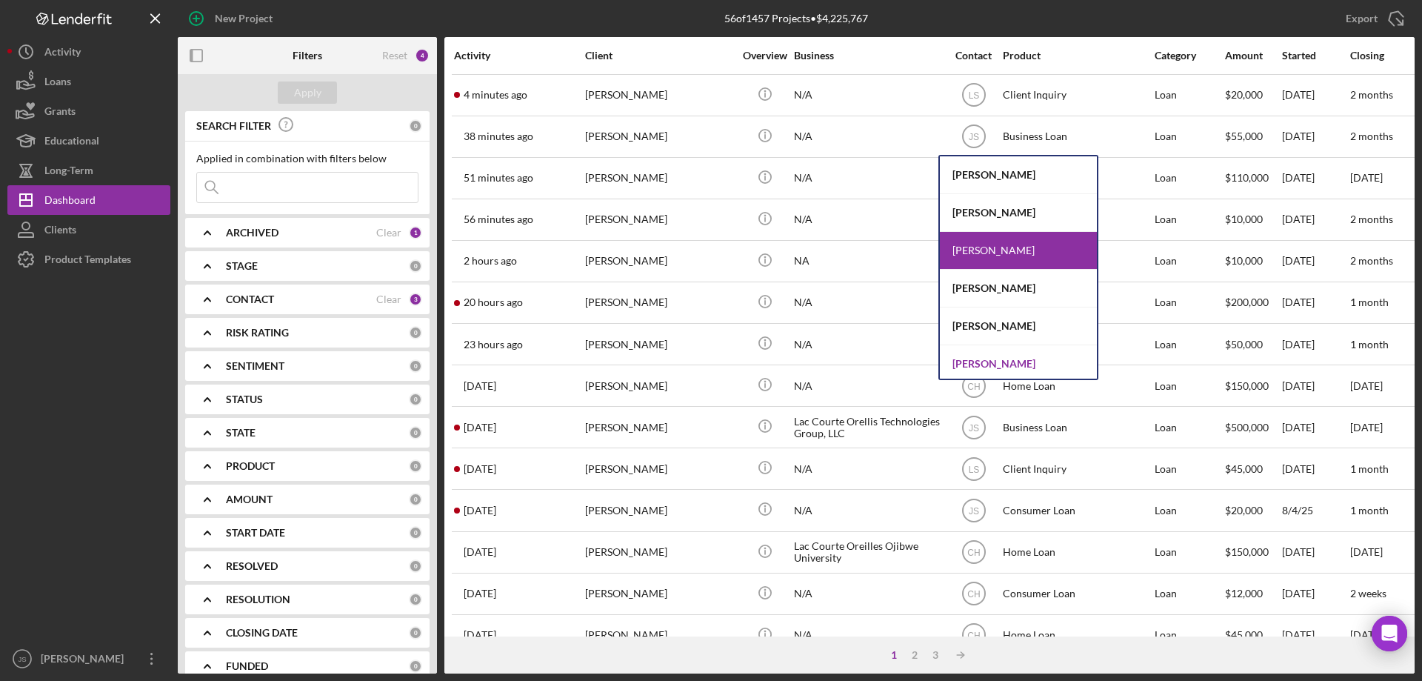
click at [976, 362] on div "[PERSON_NAME]" at bounding box center [1018, 363] width 157 height 37
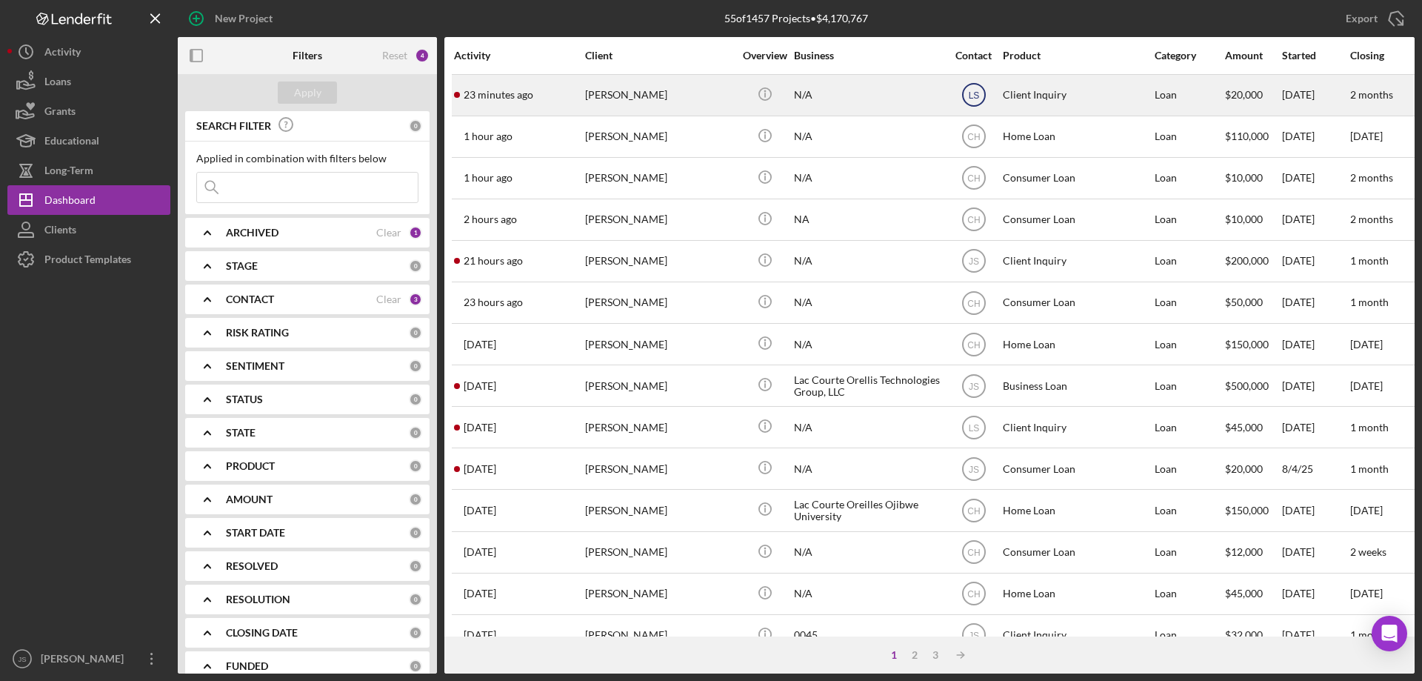
click at [975, 95] on text "LS" at bounding box center [973, 95] width 11 height 10
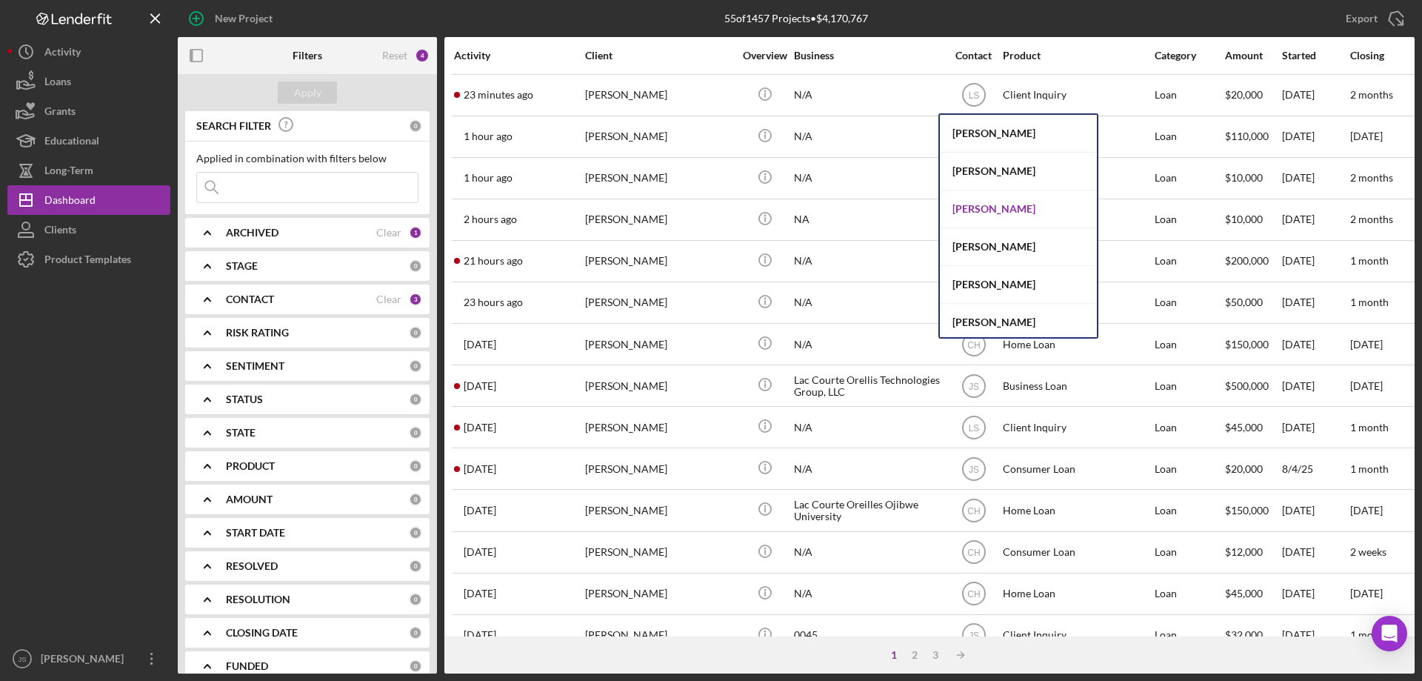
click at [999, 207] on div "[PERSON_NAME]" at bounding box center [1018, 209] width 157 height 38
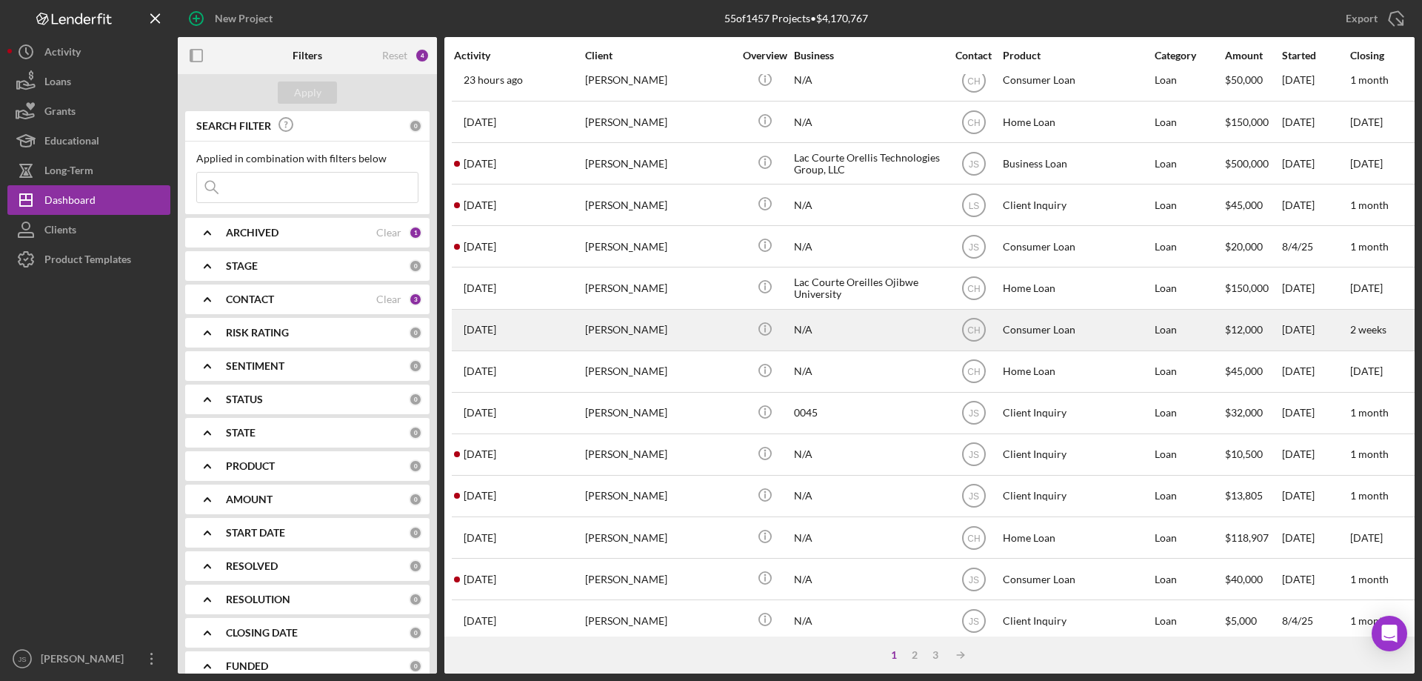
scroll to position [496, 0]
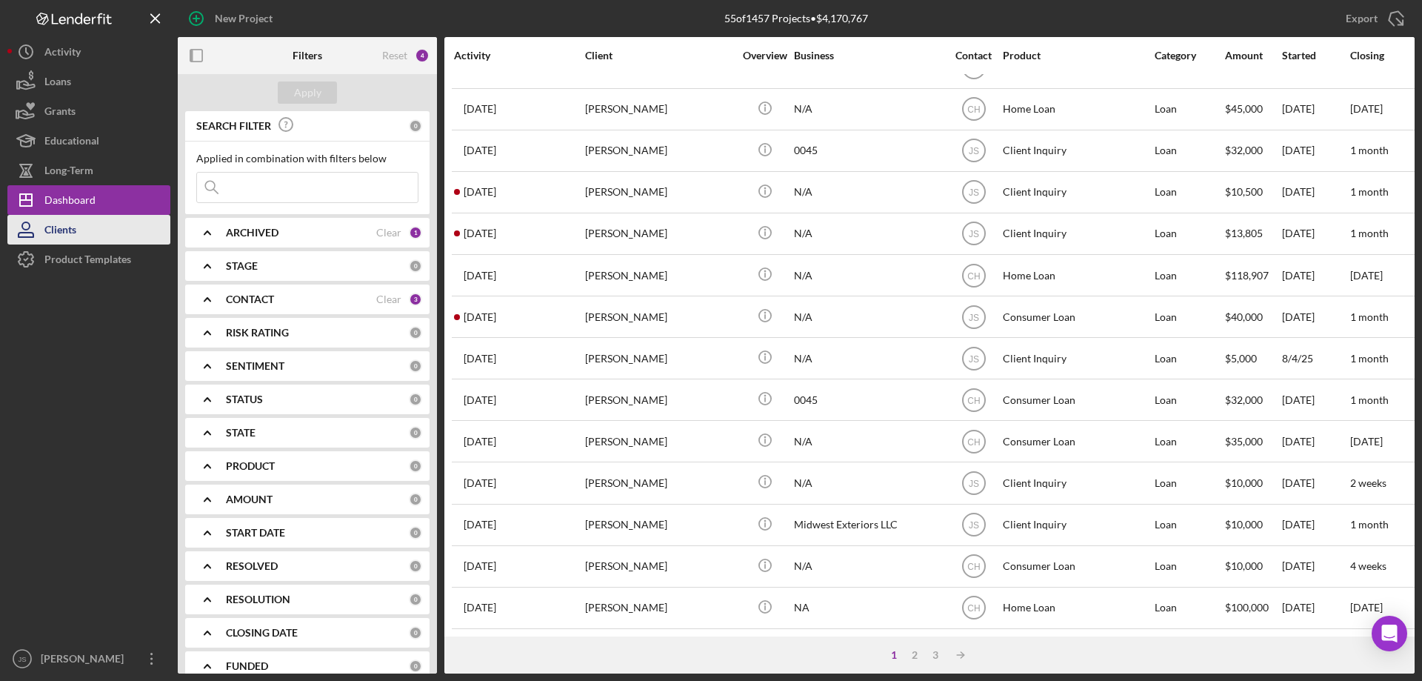
click at [90, 231] on button "Clients" at bounding box center [88, 230] width 163 height 30
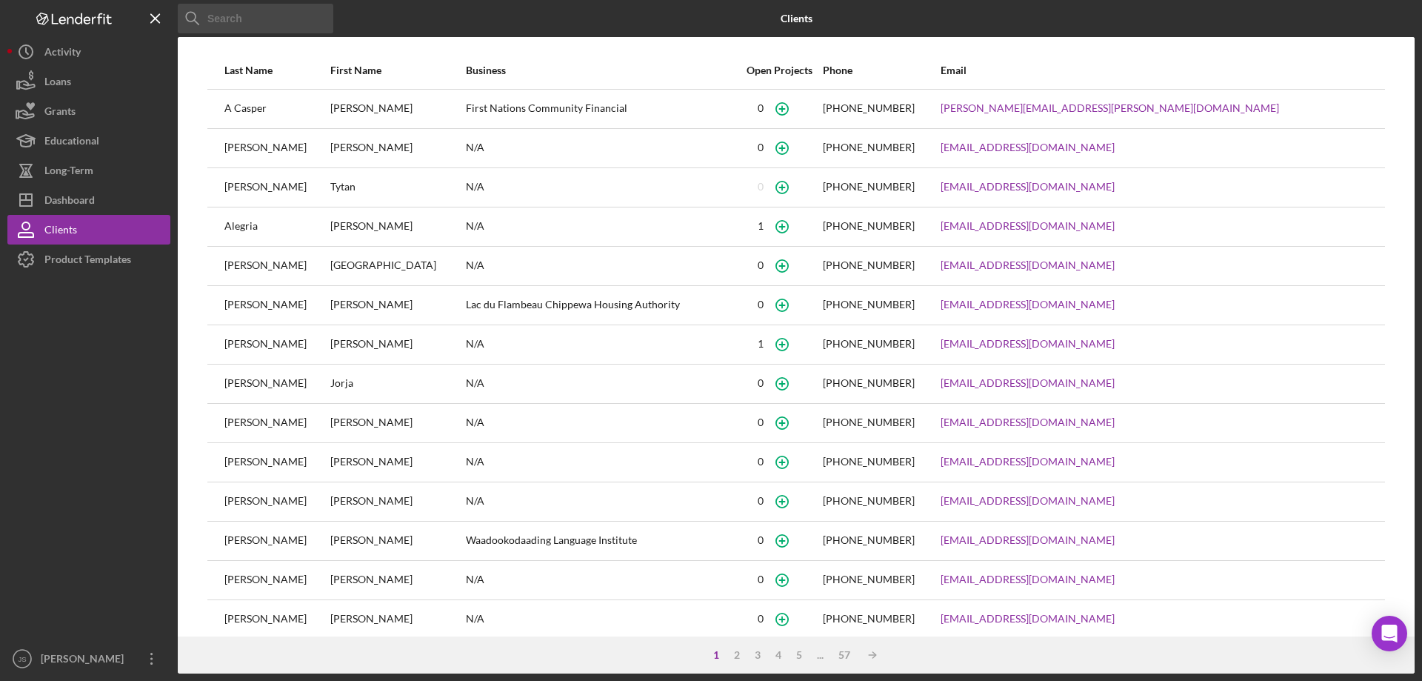
click at [271, 16] on input at bounding box center [256, 19] width 156 height 30
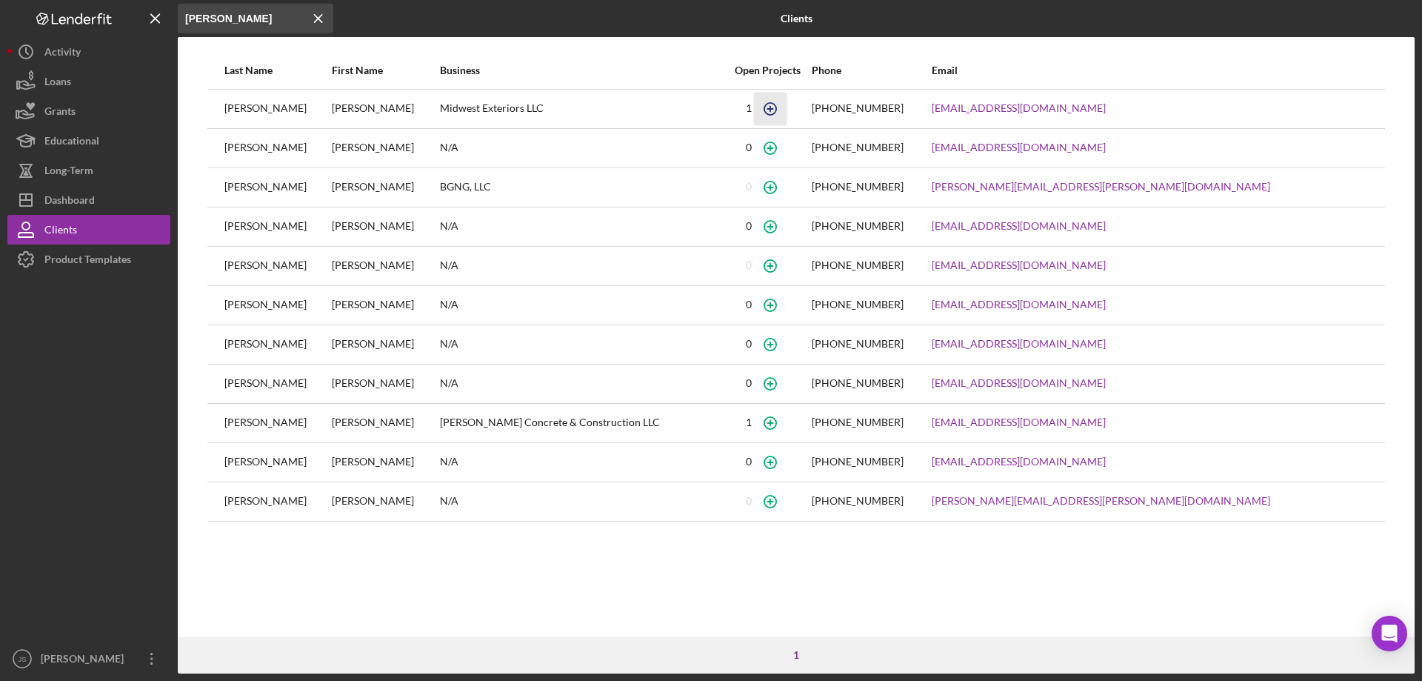
click at [787, 111] on icon "button" at bounding box center [770, 108] width 33 height 33
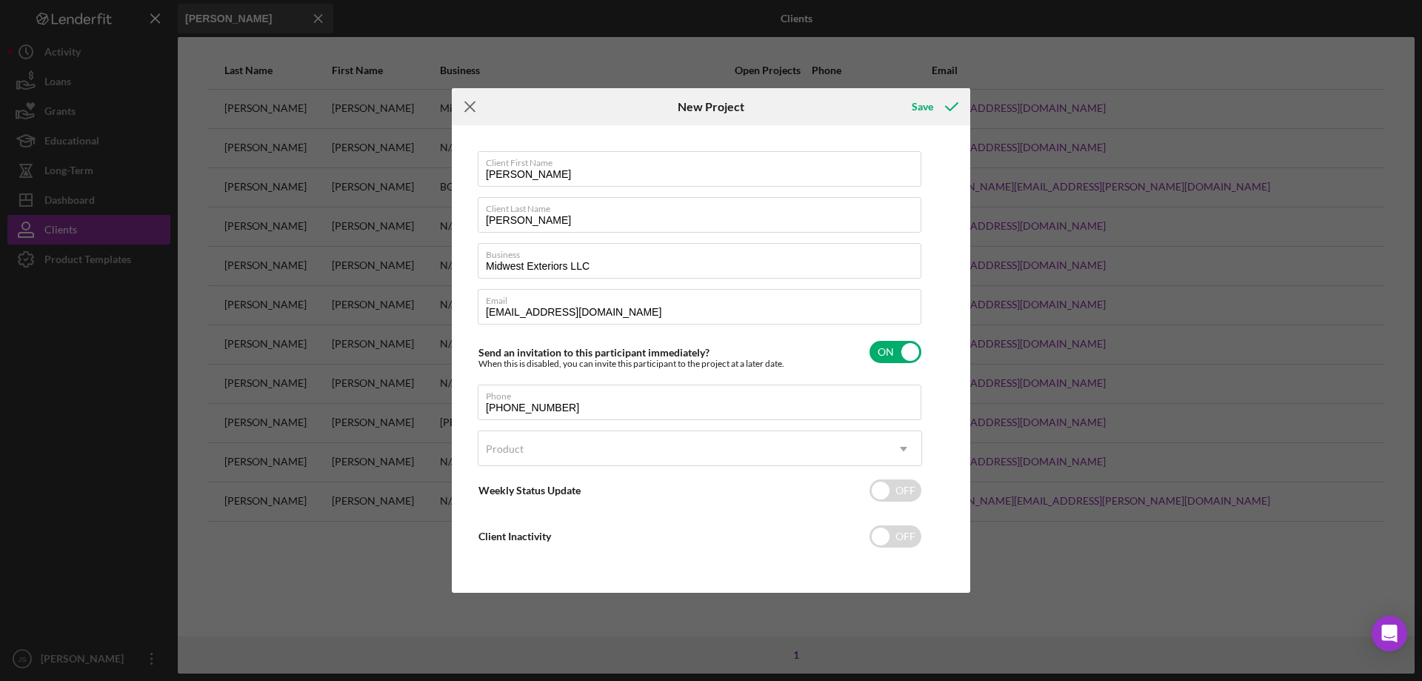
click at [474, 103] on line at bounding box center [470, 107] width 10 height 10
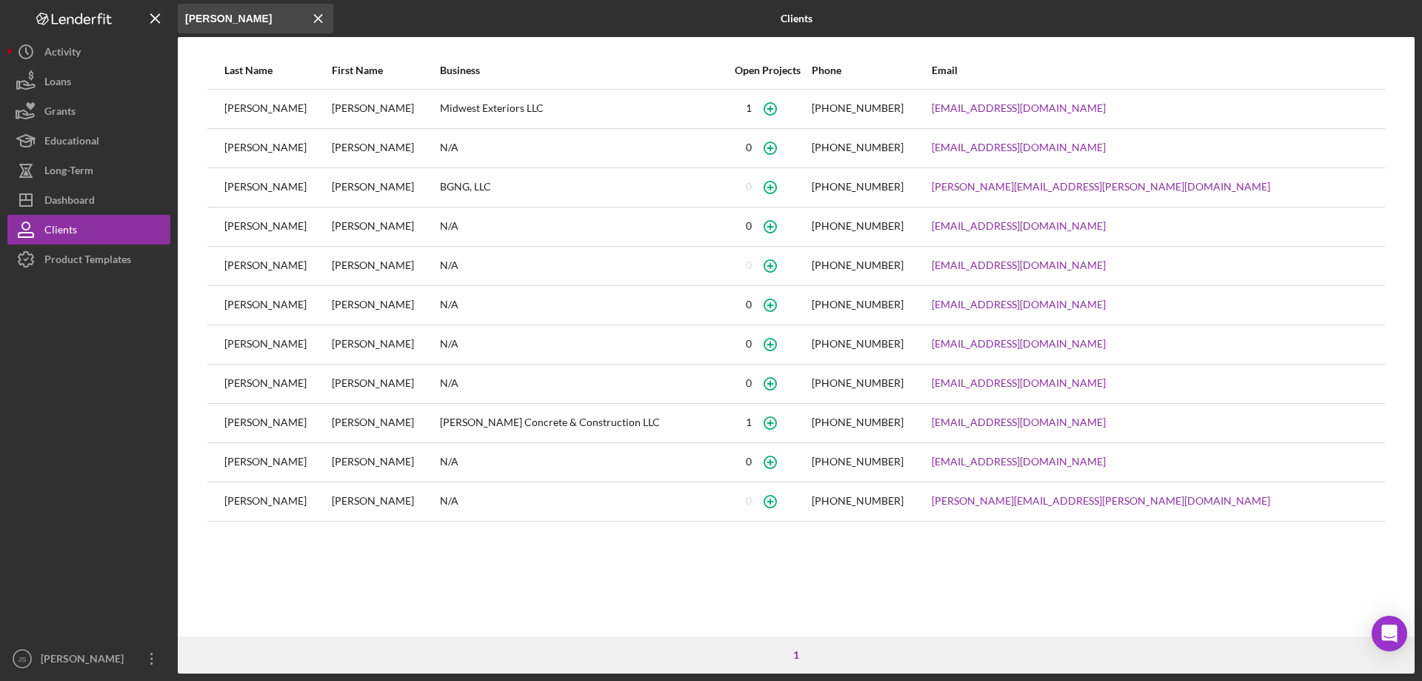
drag, startPoint x: 238, startPoint y: 21, endPoint x: 108, endPoint y: -1, distance: 131.5
click at [108, 0] on html "Icon/Menu Close jose Icon/Menu Close Clients Last Name First Name Business Open…" at bounding box center [711, 340] width 1422 height 681
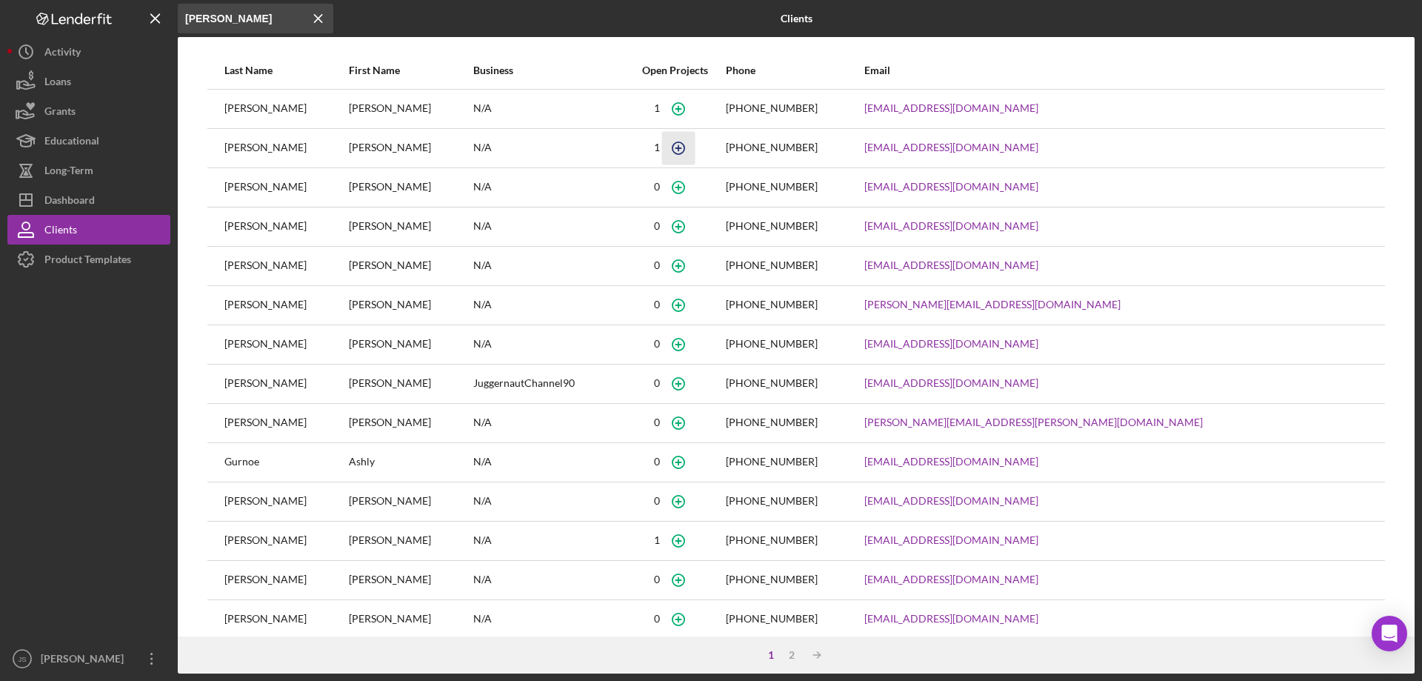
type input "hanna"
click at [695, 149] on icon "button" at bounding box center [678, 147] width 33 height 33
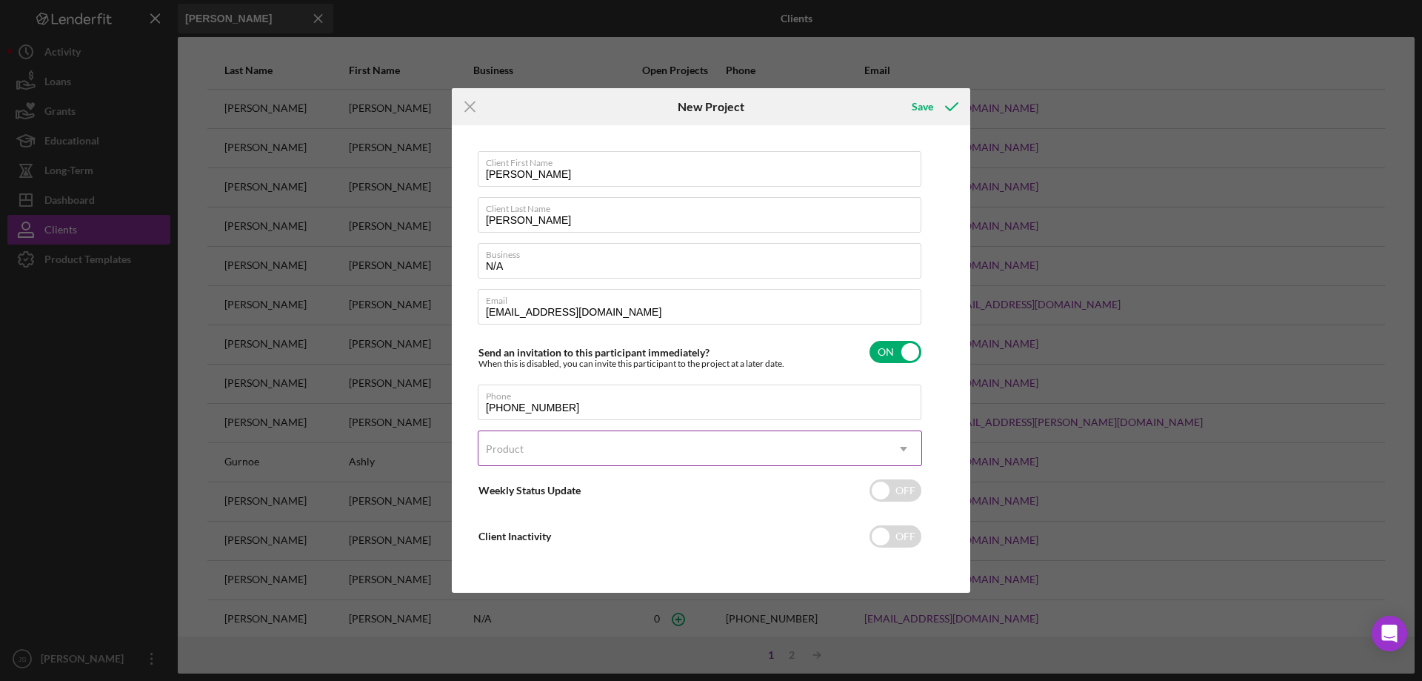
click at [667, 446] on div "Product" at bounding box center [682, 449] width 407 height 34
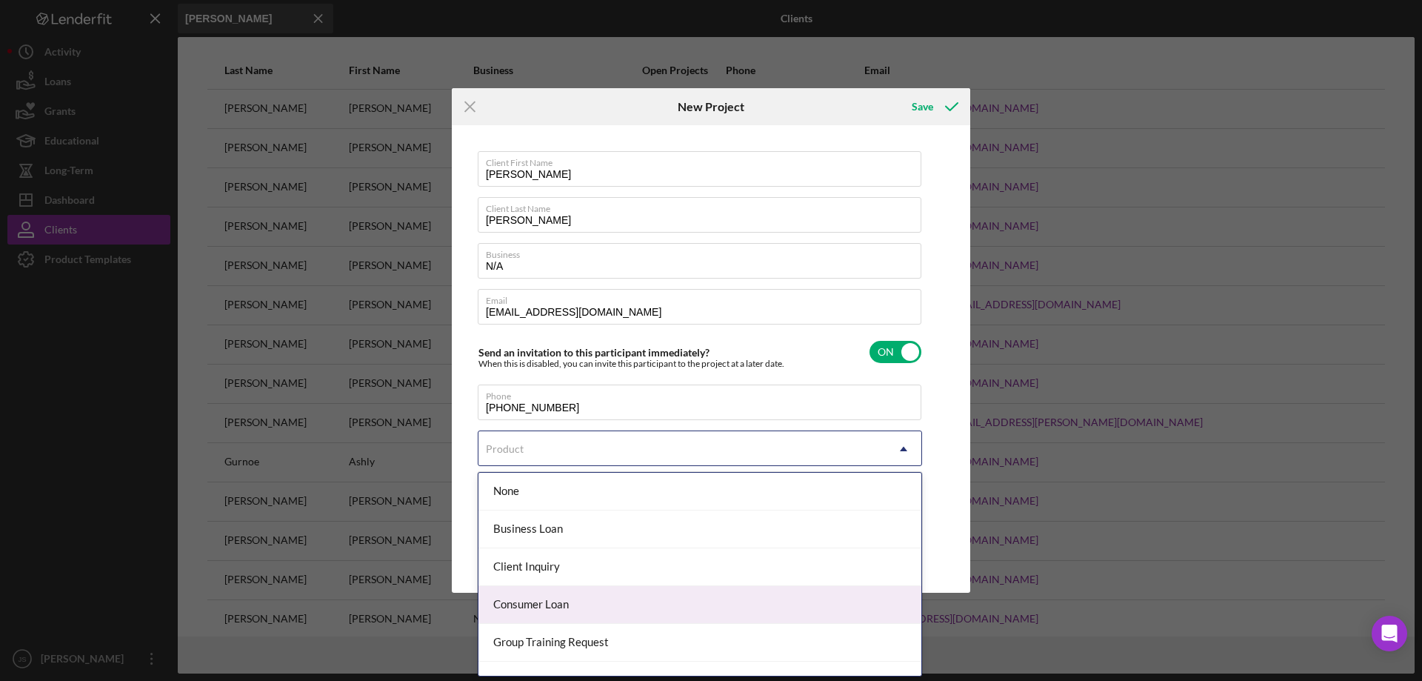
click at [619, 603] on div "Consumer Loan" at bounding box center [700, 605] width 443 height 38
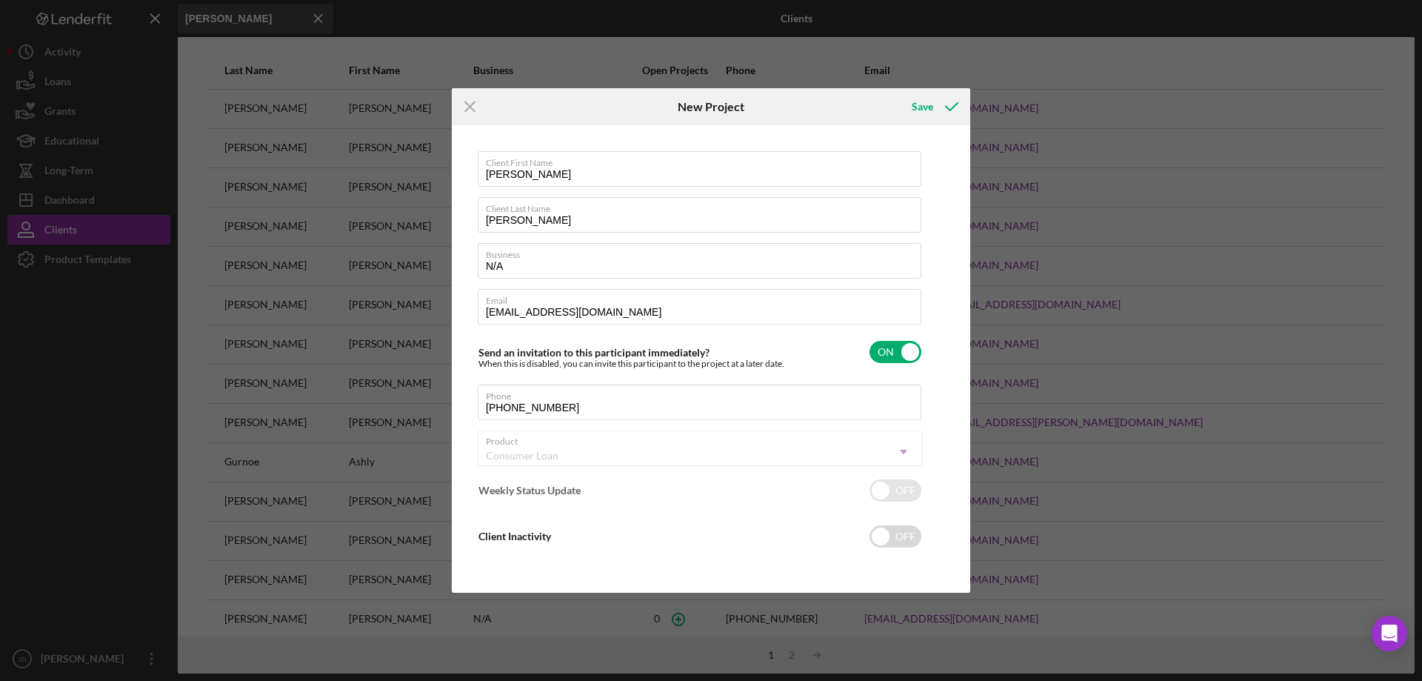
checkbox input "true"
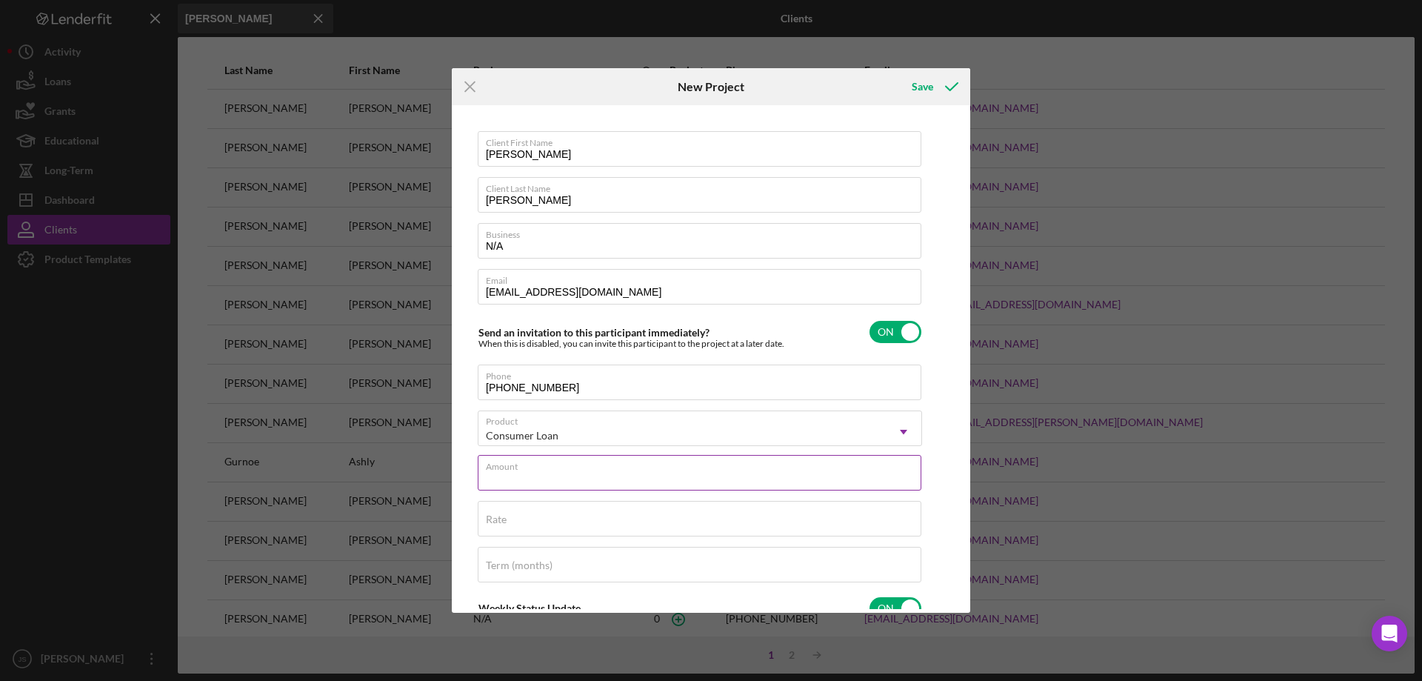
click at [648, 476] on input "Amount" at bounding box center [700, 473] width 444 height 36
type input "$2,500"
click at [605, 514] on div "Rate" at bounding box center [700, 519] width 444 height 37
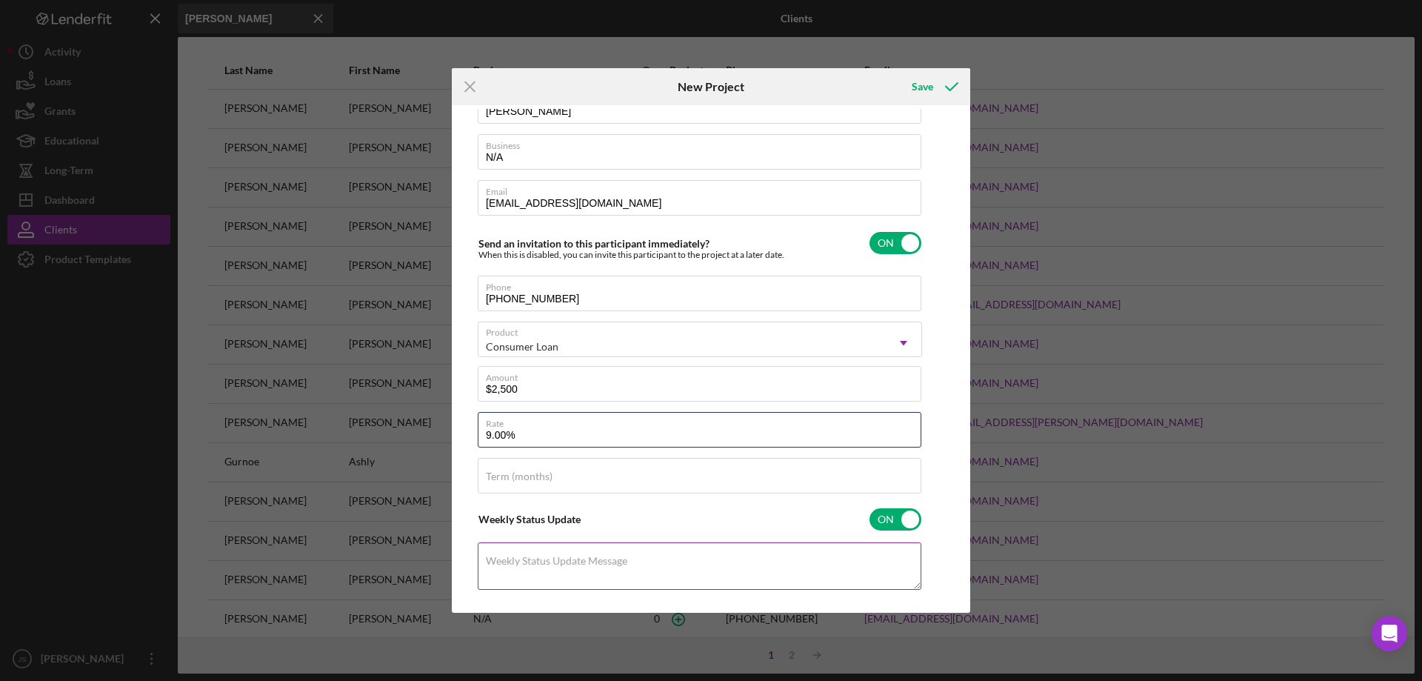
scroll to position [148, 0]
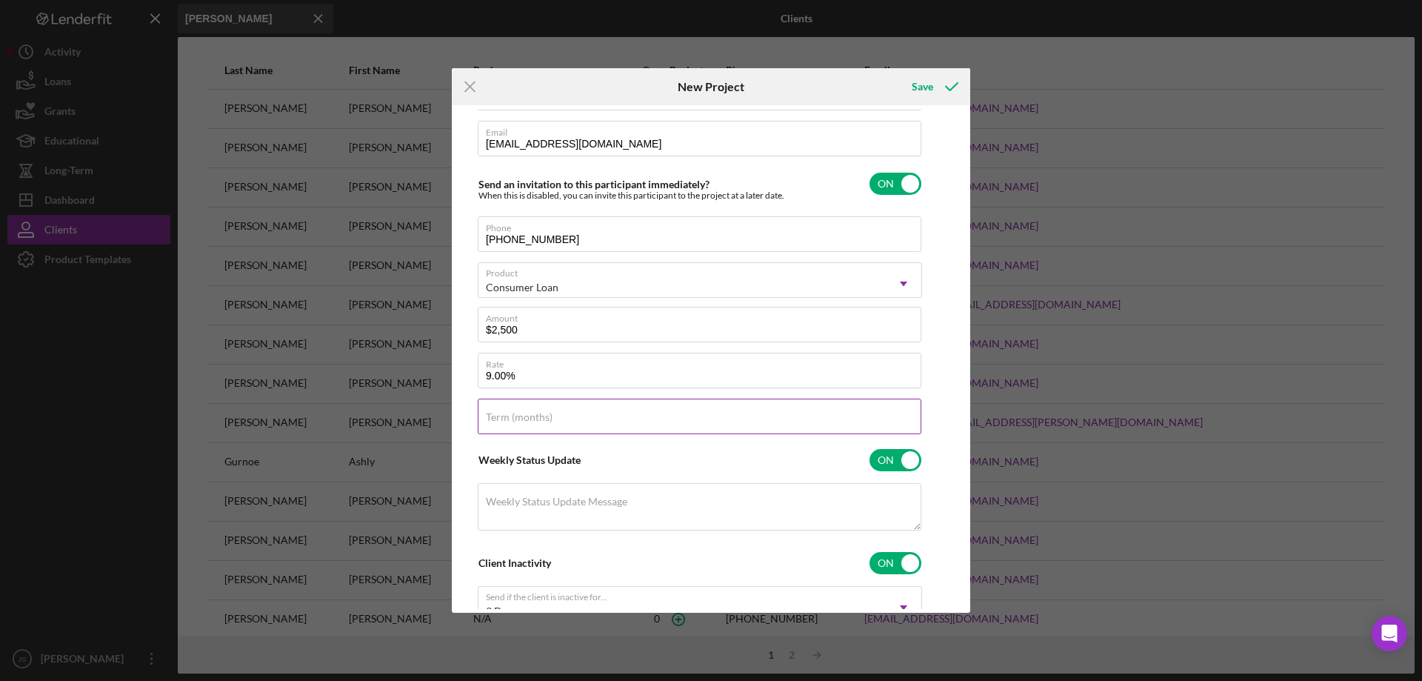
type input "9.000%"
click at [573, 418] on input "Term (months)" at bounding box center [700, 417] width 444 height 36
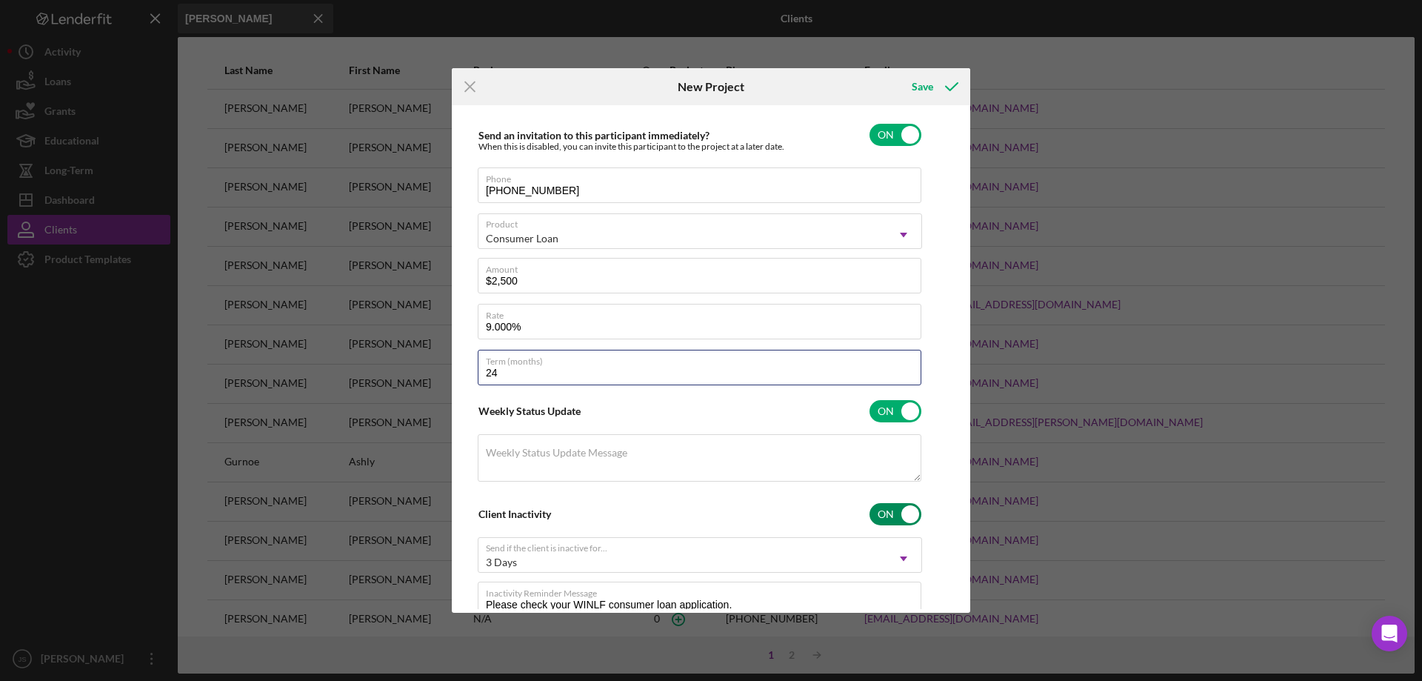
scroll to position [256, 0]
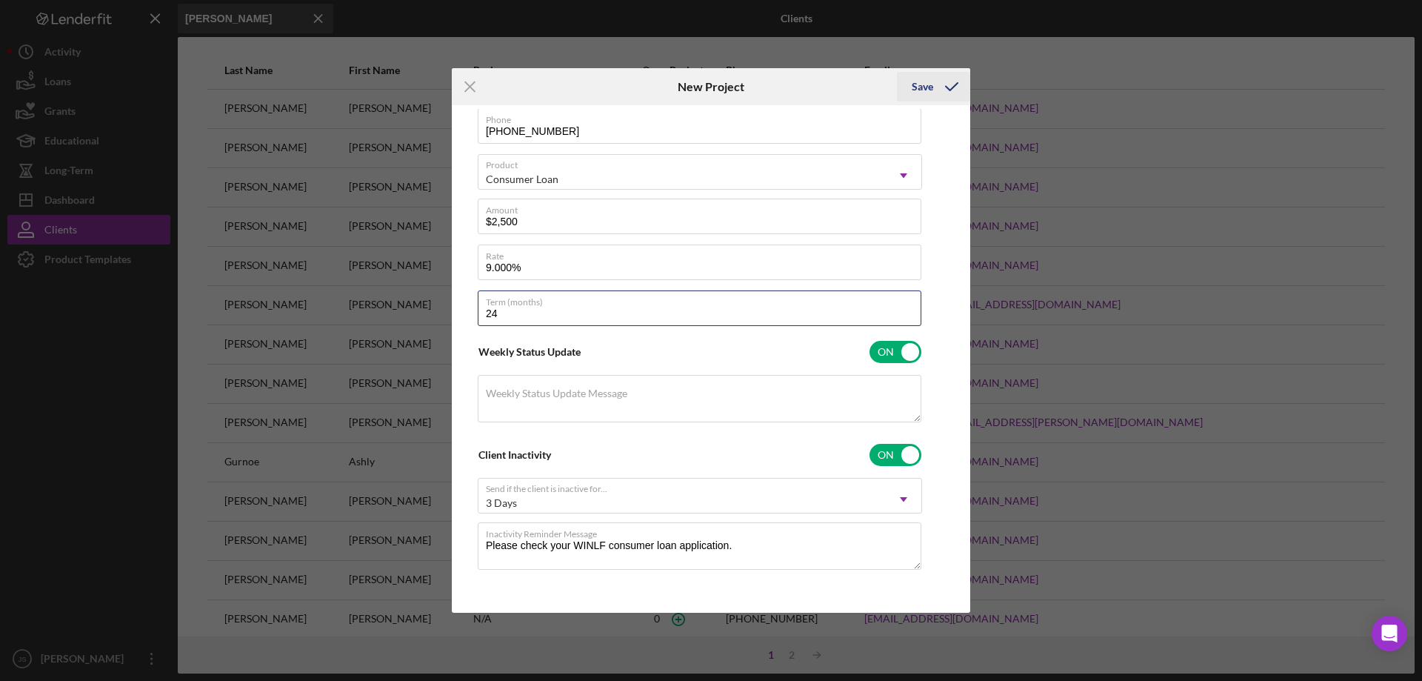
type input "24"
click at [917, 80] on div "Save" at bounding box center [922, 87] width 21 height 30
checkbox input "false"
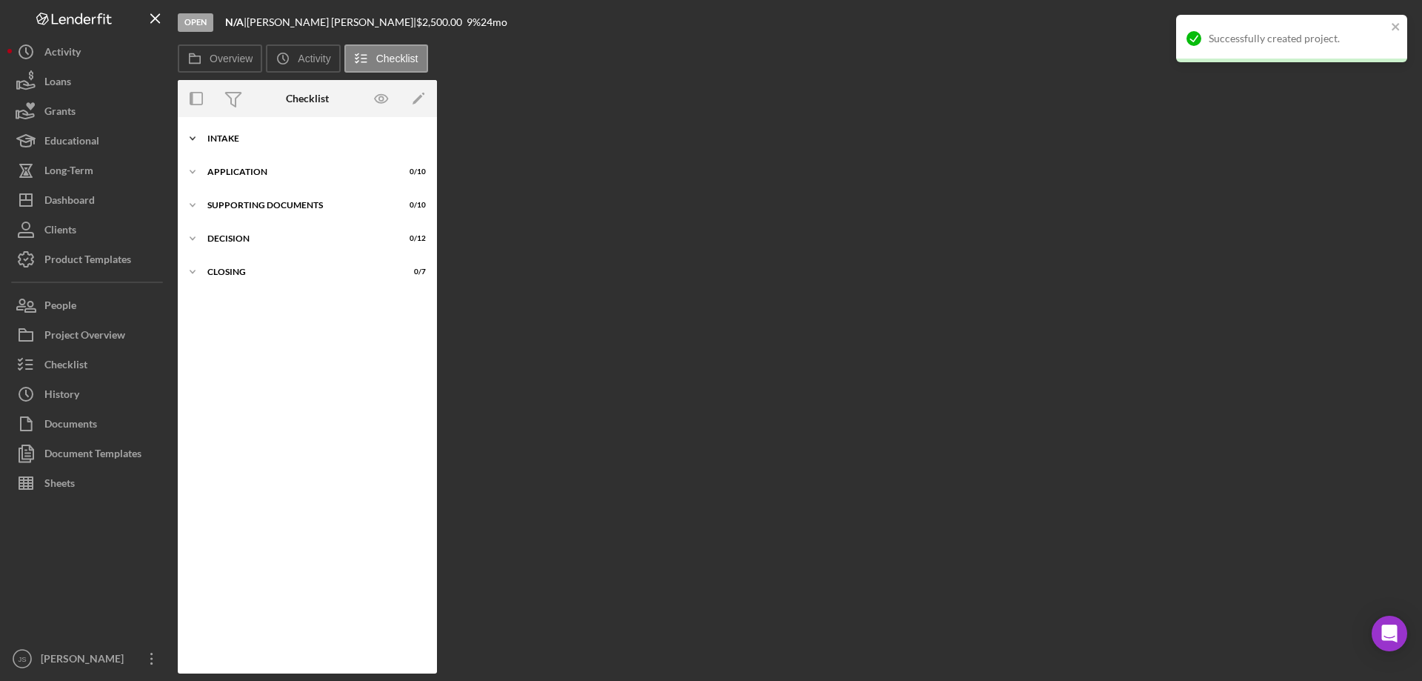
click at [190, 140] on icon "Icon/Expander" at bounding box center [193, 139] width 30 height 30
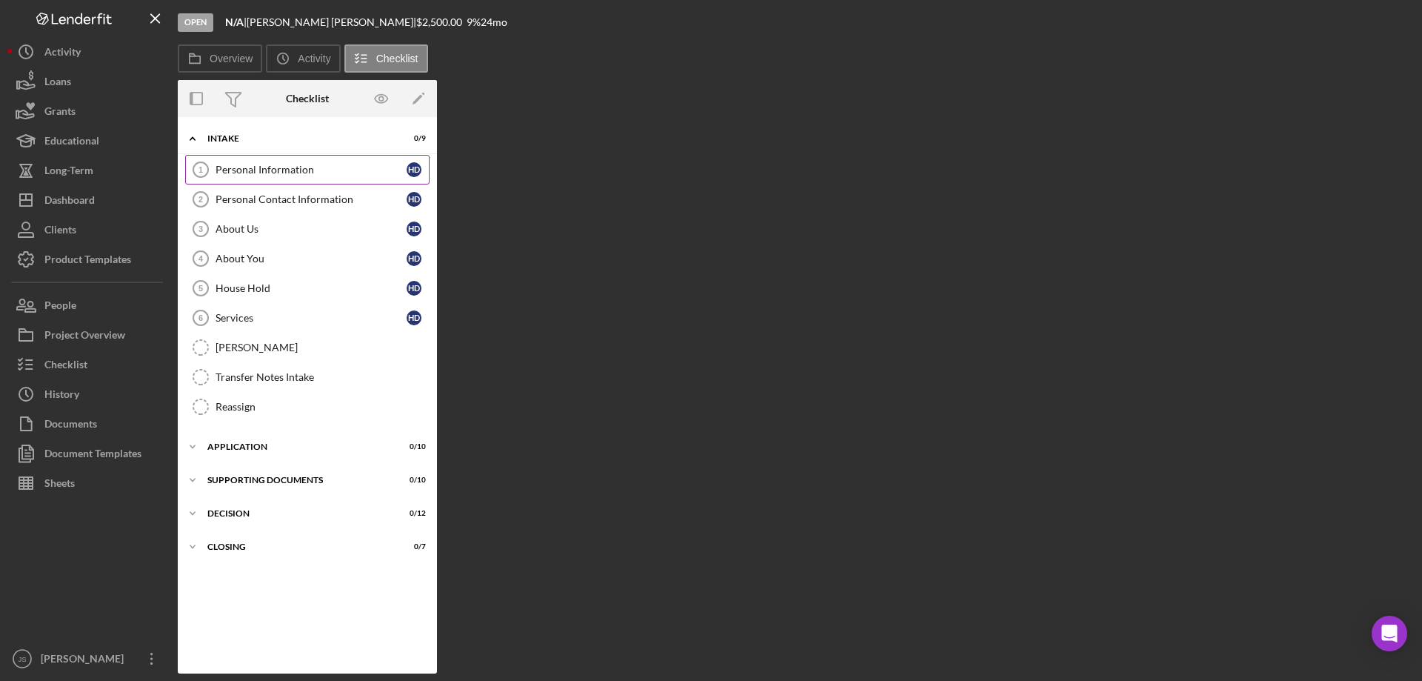
click at [276, 167] on div "Personal Information" at bounding box center [311, 170] width 191 height 12
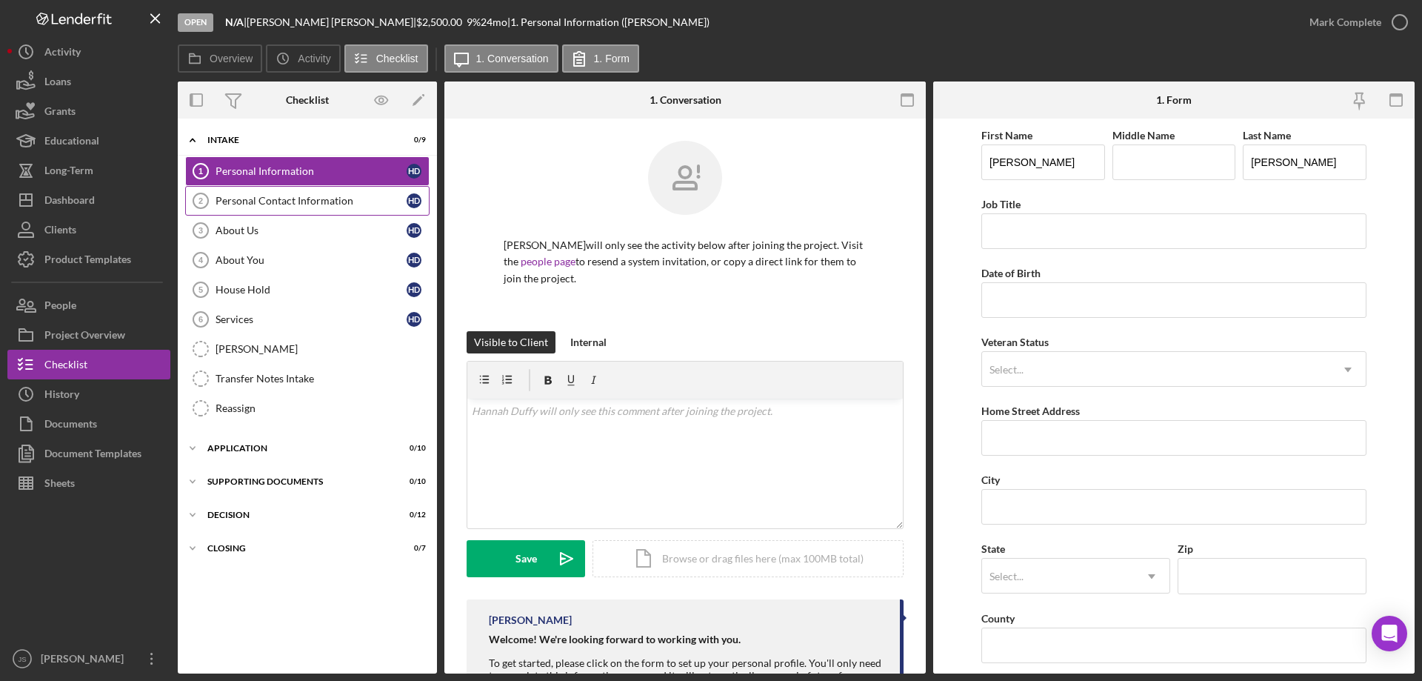
click at [293, 203] on div "Personal Contact Information" at bounding box center [311, 201] width 191 height 12
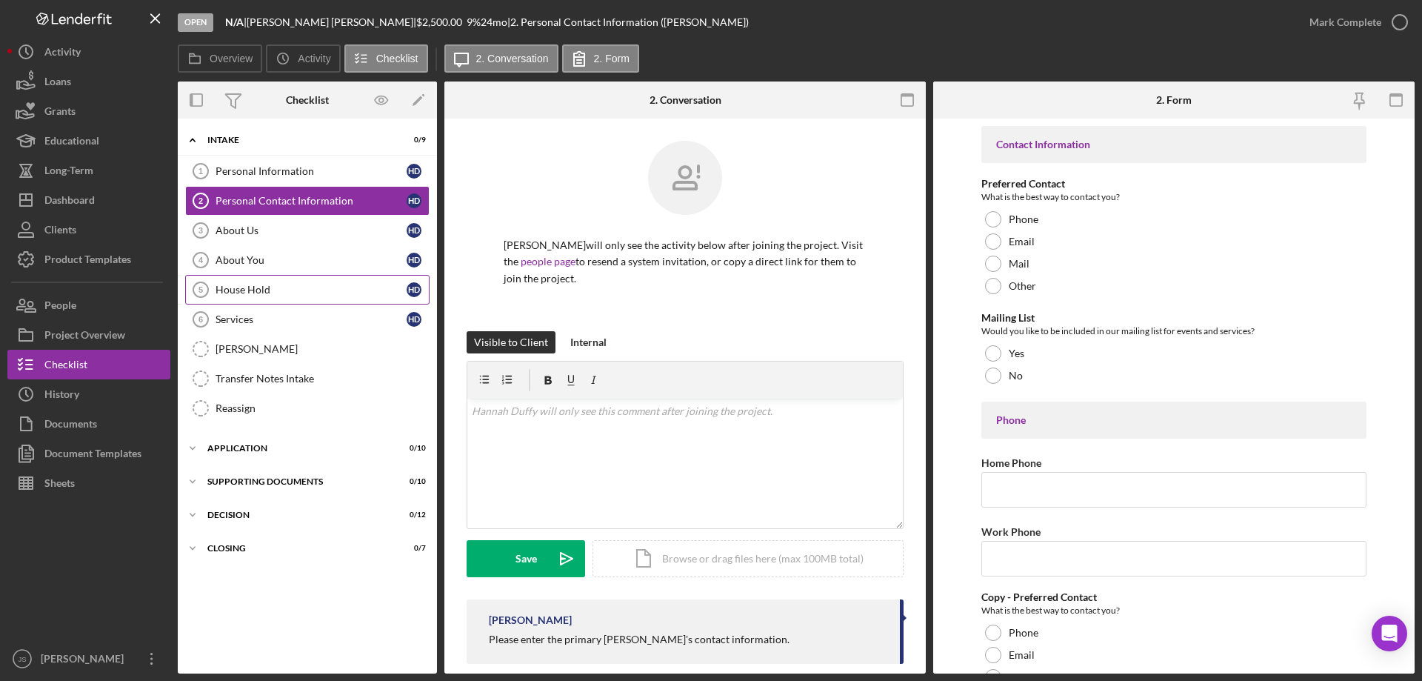
click at [287, 292] on div "House Hold" at bounding box center [311, 290] width 191 height 12
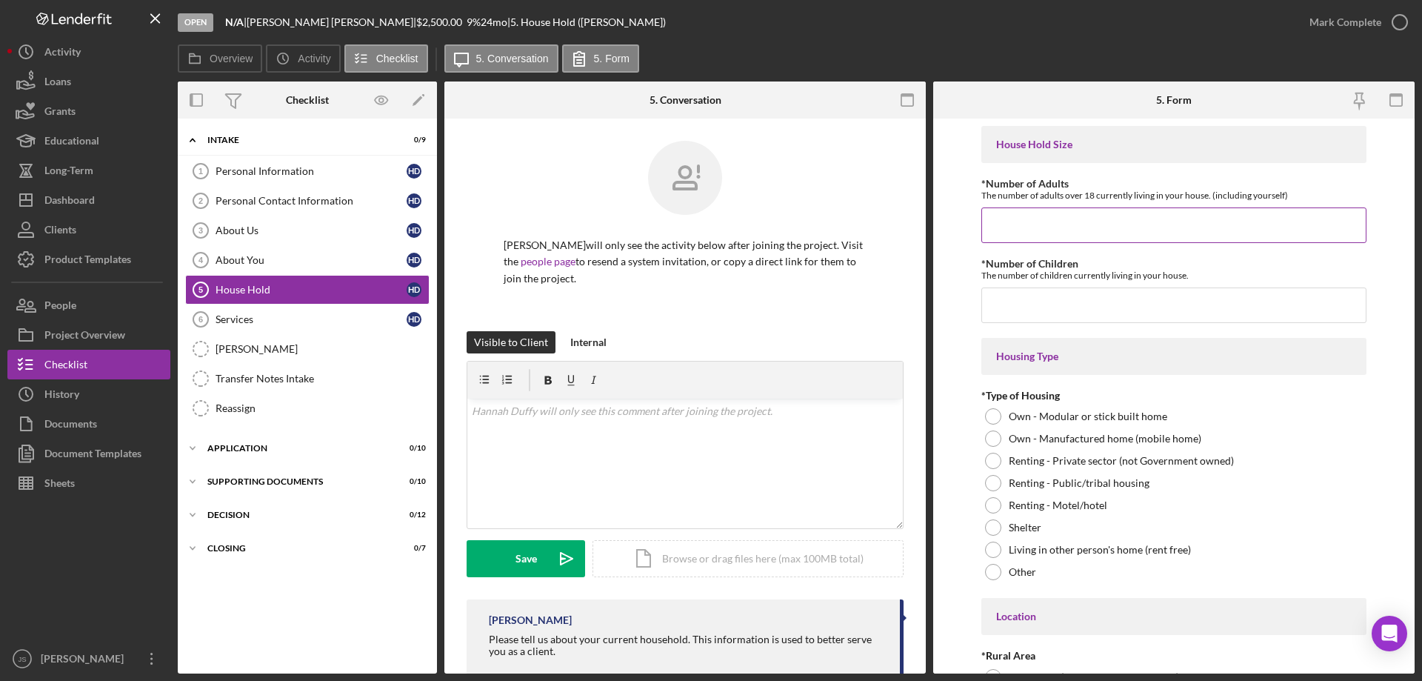
click at [1024, 226] on input "*Number of Adults" at bounding box center [1174, 225] width 385 height 36
type input "2"
click at [1022, 308] on input "*Number of Children" at bounding box center [1174, 305] width 385 height 36
type input "0"
click at [993, 551] on div at bounding box center [993, 550] width 16 height 16
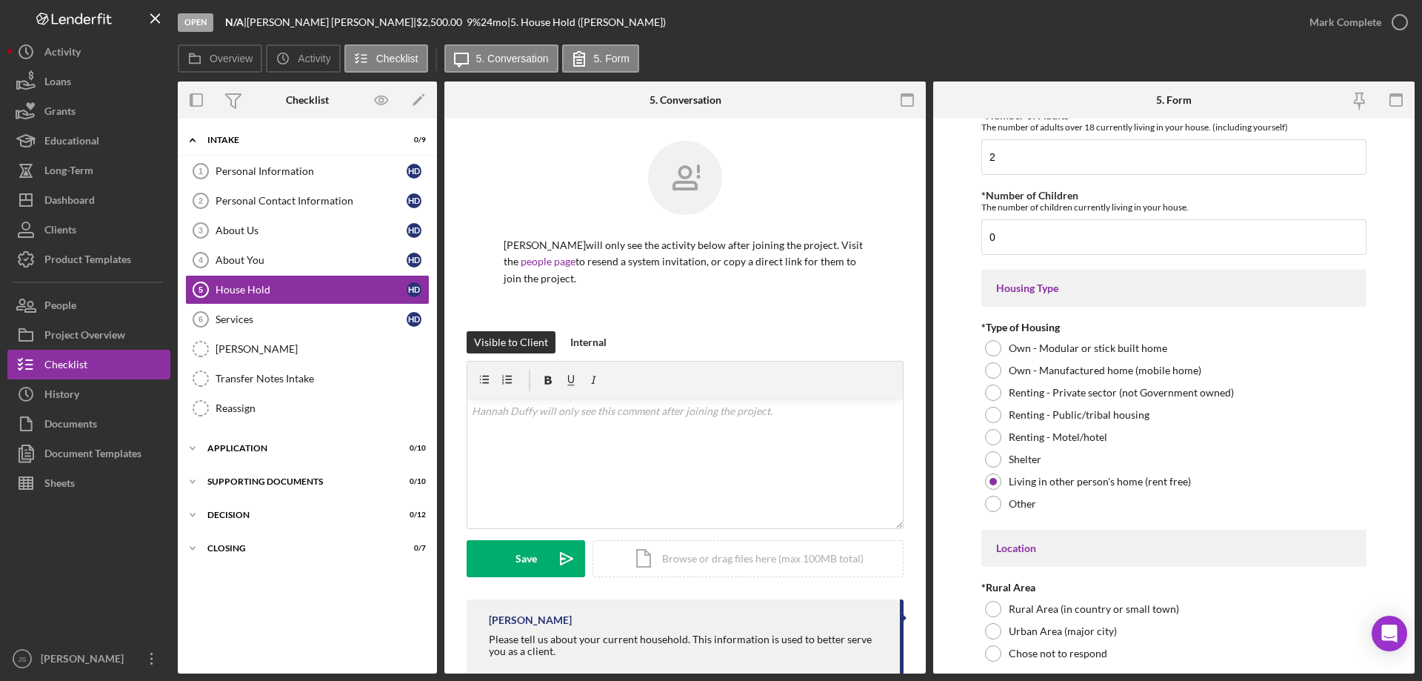
scroll to position [148, 0]
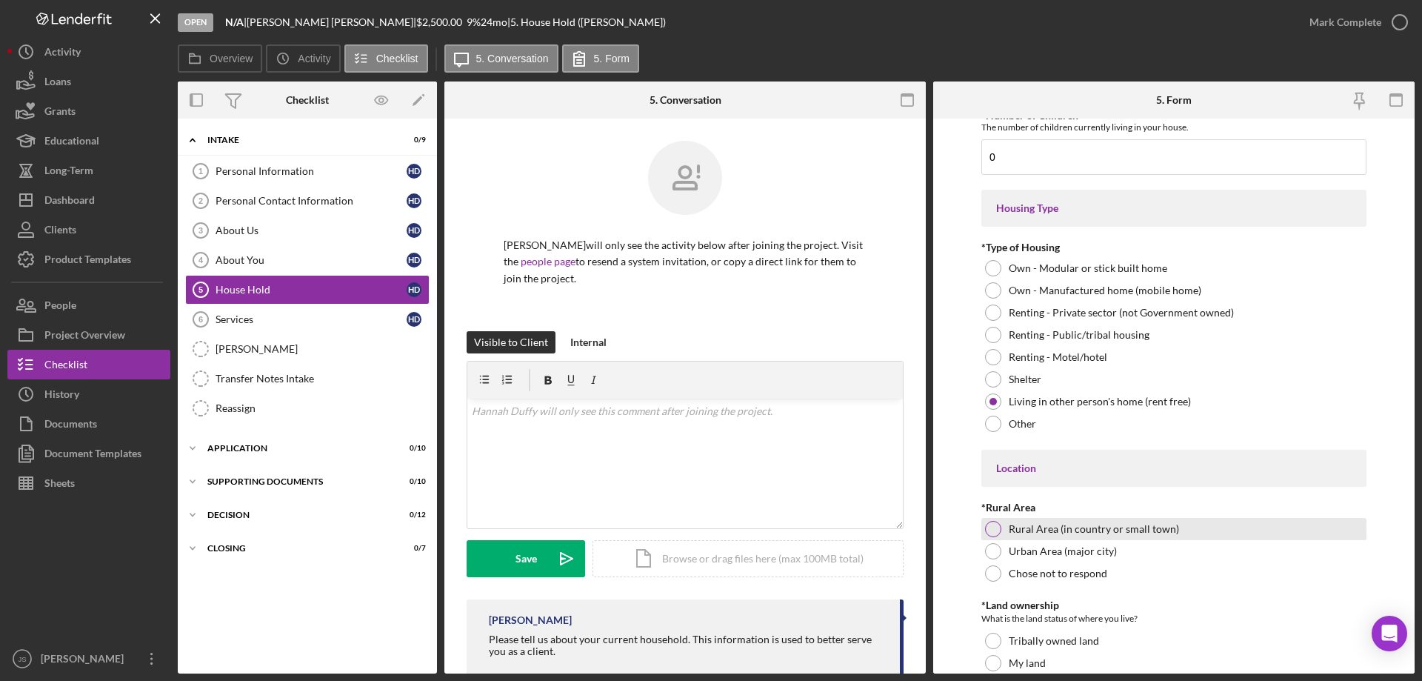
click at [991, 523] on div at bounding box center [993, 529] width 16 height 16
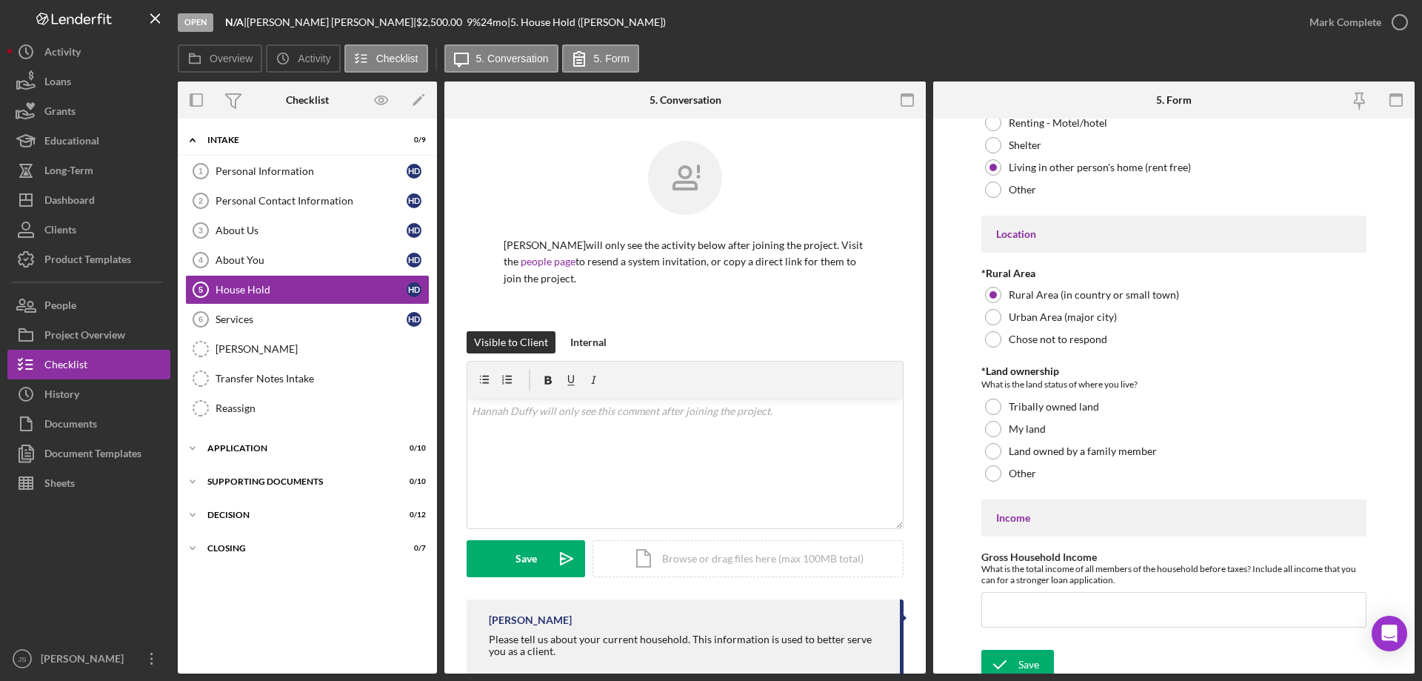
scroll to position [390, 0]
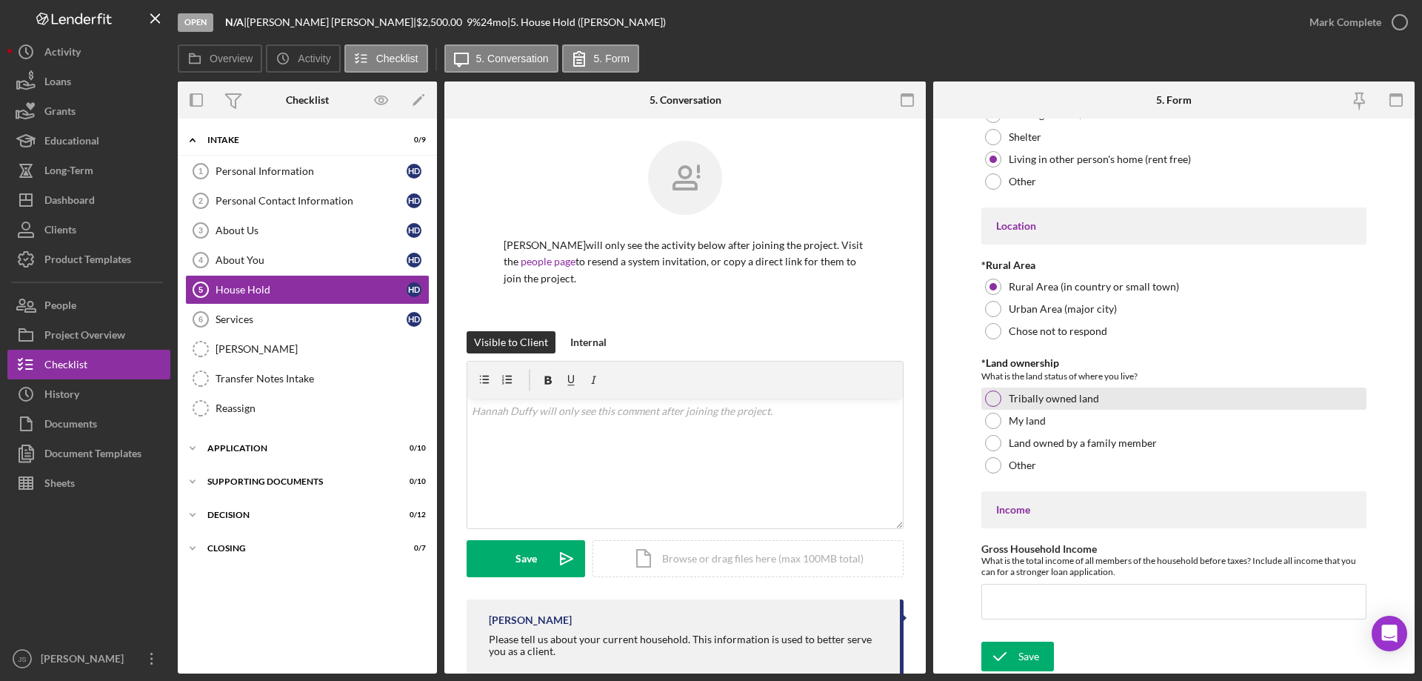
drag, startPoint x: 991, startPoint y: 399, endPoint x: 999, endPoint y: 398, distance: 8.2
click at [992, 399] on div at bounding box center [993, 398] width 16 height 16
click at [1017, 607] on input "Gross Household Income" at bounding box center [1174, 602] width 385 height 36
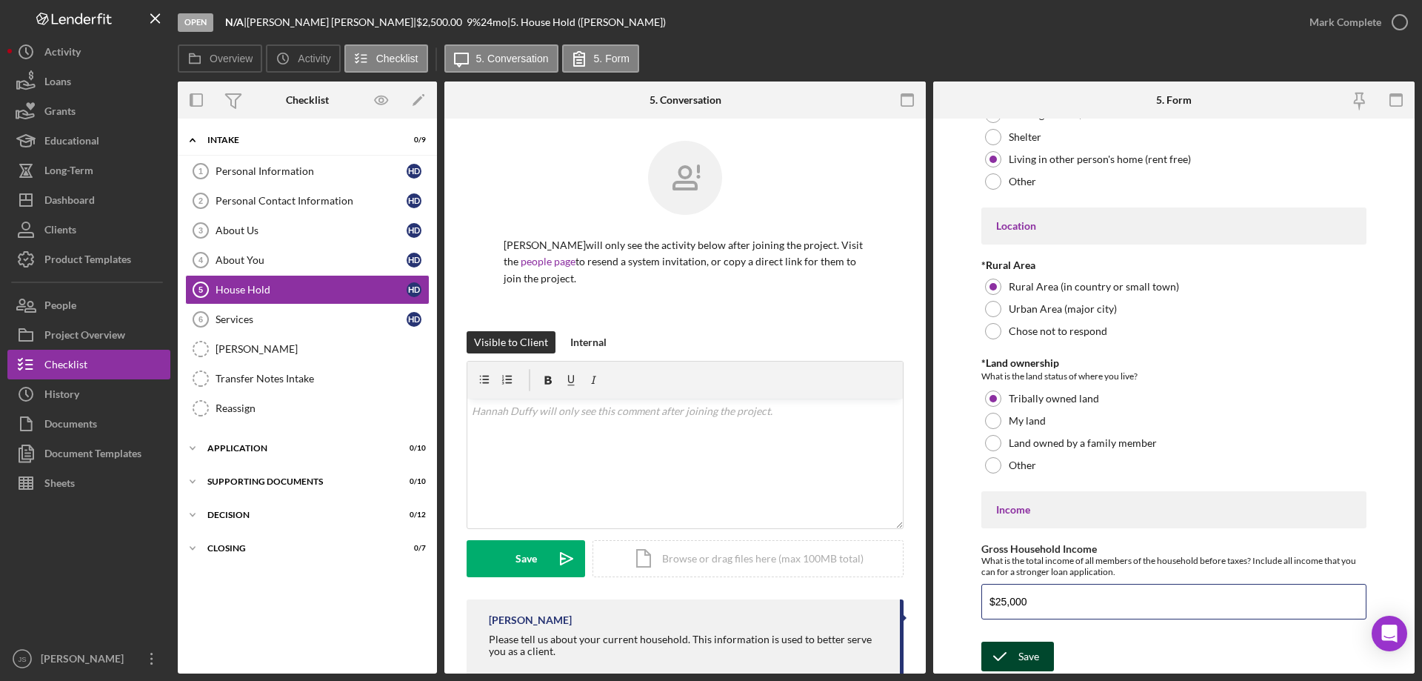
type input "$25,000"
click at [1023, 656] on div "Save" at bounding box center [1029, 657] width 21 height 30
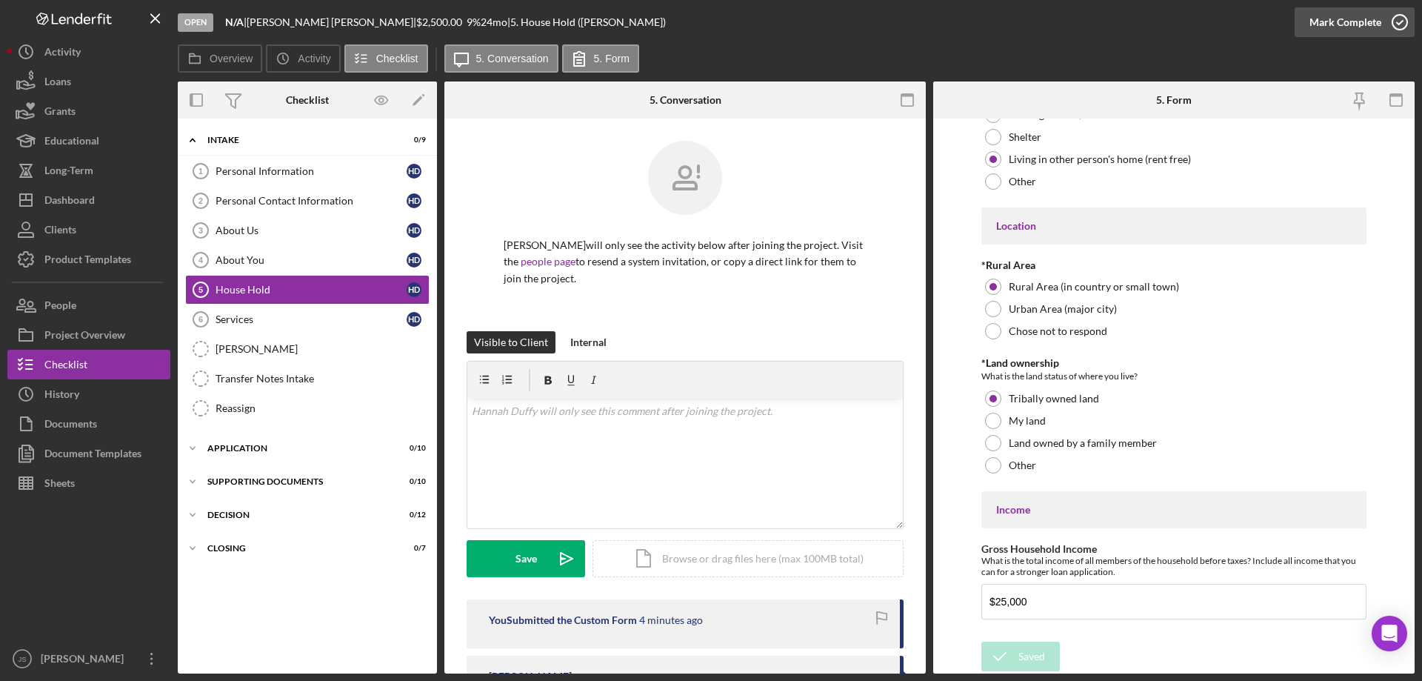
click at [1403, 23] on icon "button" at bounding box center [1400, 22] width 37 height 37
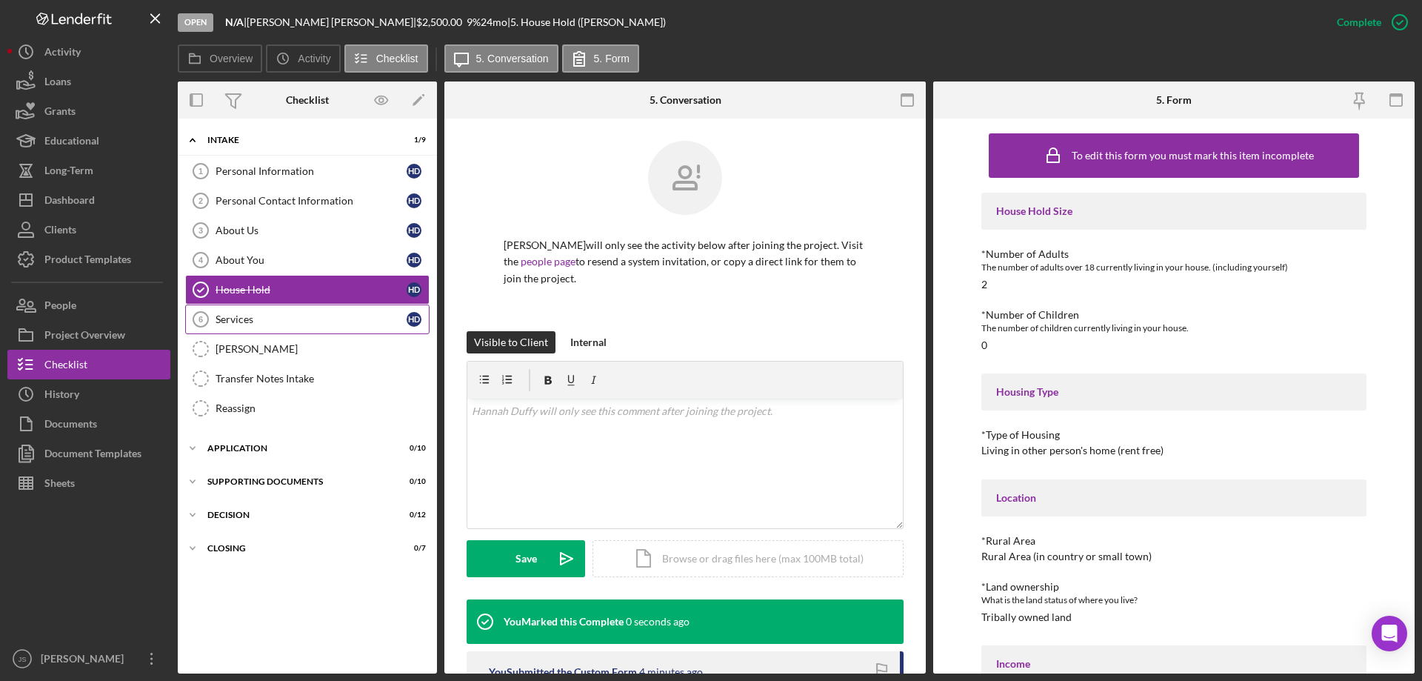
click at [259, 319] on div "Services" at bounding box center [311, 319] width 191 height 12
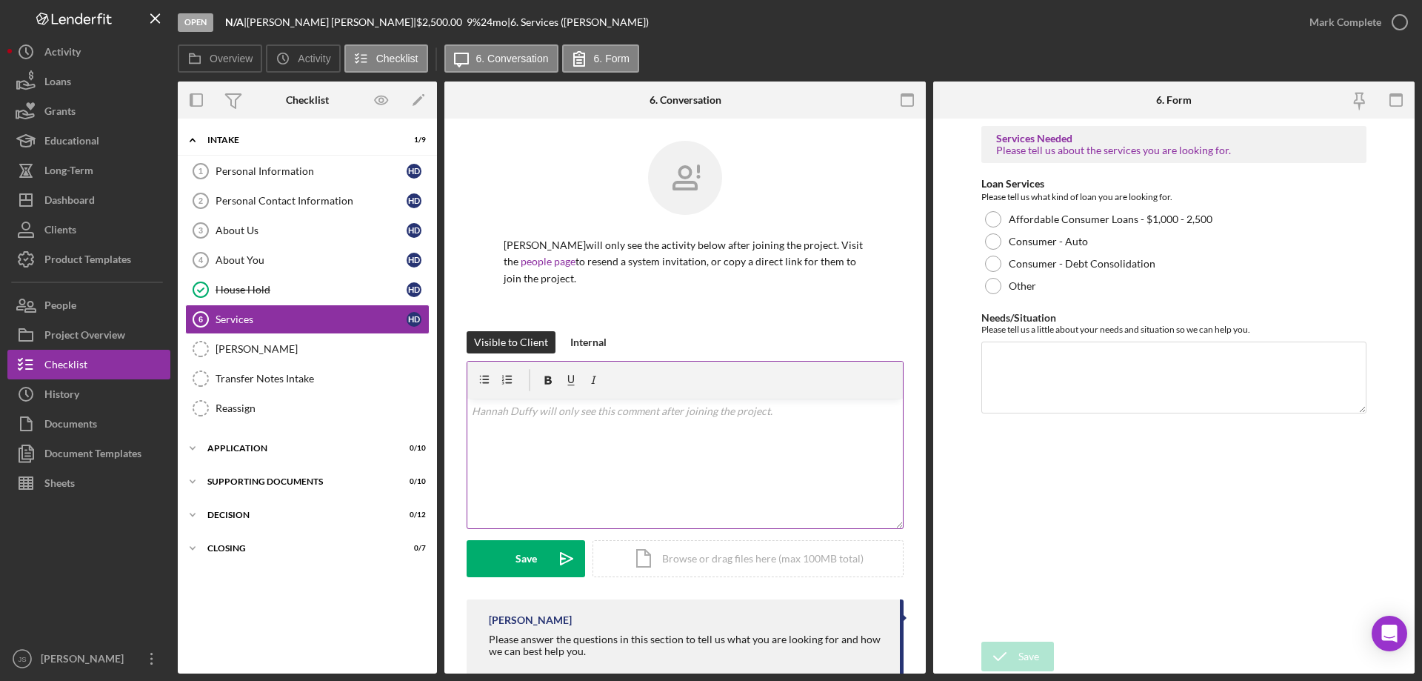
click at [565, 443] on div "v Color teal Color pink Remove color Add row above Add row below Add column bef…" at bounding box center [685, 464] width 436 height 130
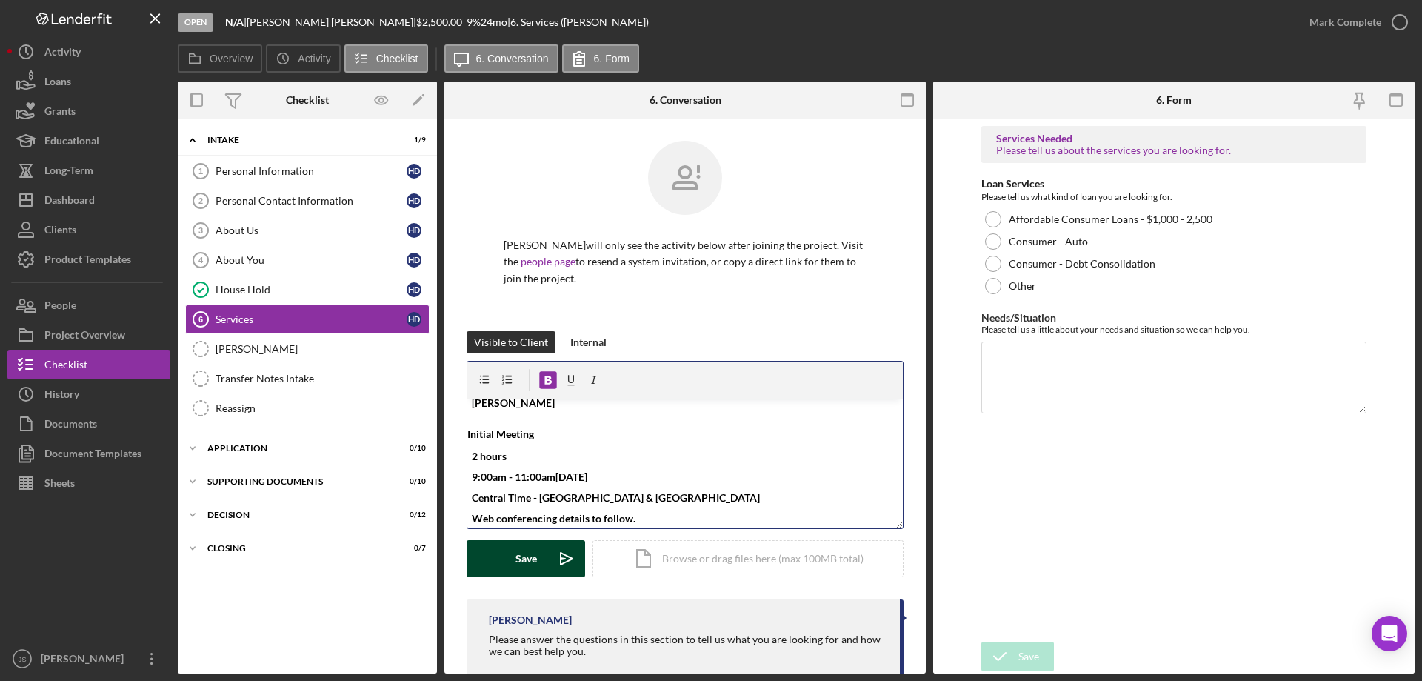
click at [519, 562] on div "Save" at bounding box center [526, 558] width 21 height 37
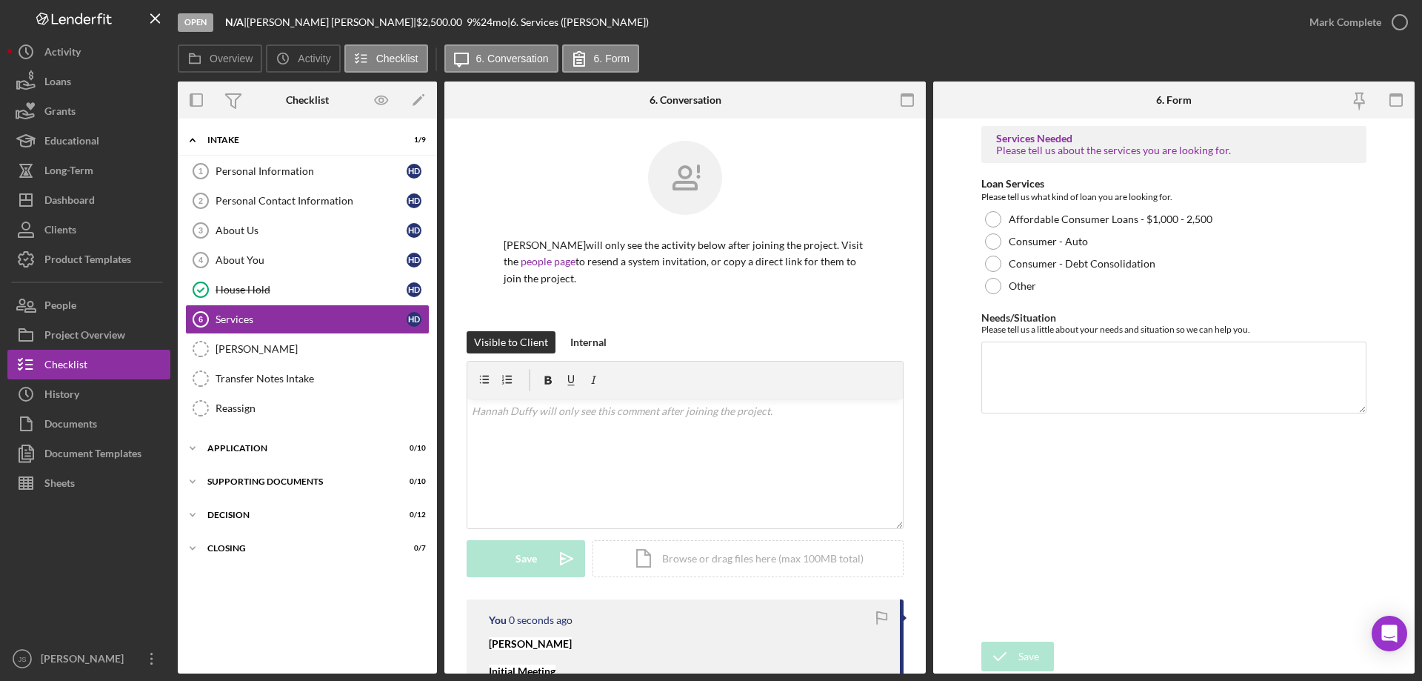
scroll to position [0, 0]
click at [283, 169] on div "Personal Information" at bounding box center [311, 171] width 191 height 12
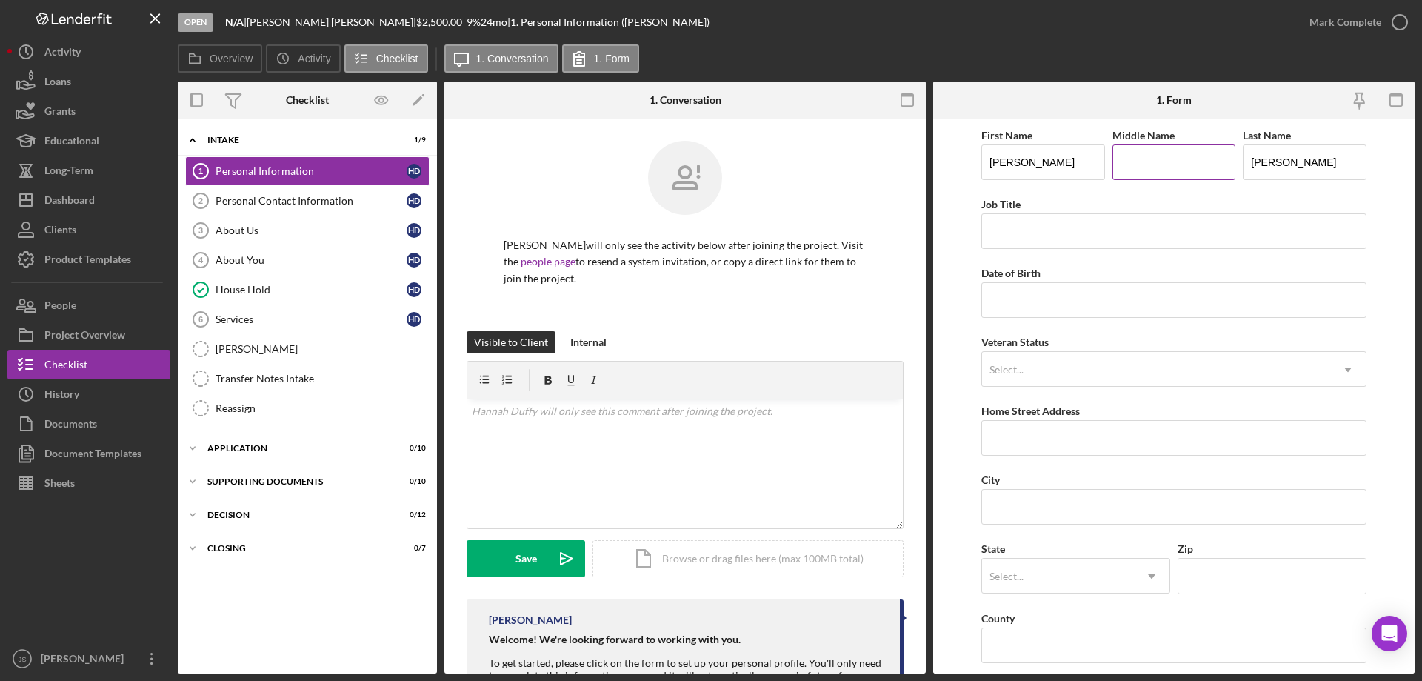
click at [1173, 169] on input "Middle Name" at bounding box center [1175, 162] width 124 height 36
type input "[PERSON_NAME]"
click at [1032, 231] on input "Job Title" at bounding box center [1174, 231] width 385 height 36
drag, startPoint x: 1038, startPoint y: 232, endPoint x: 1094, endPoint y: 342, distance: 123.3
click at [1038, 233] on input "Self Emplouyed" at bounding box center [1174, 231] width 385 height 36
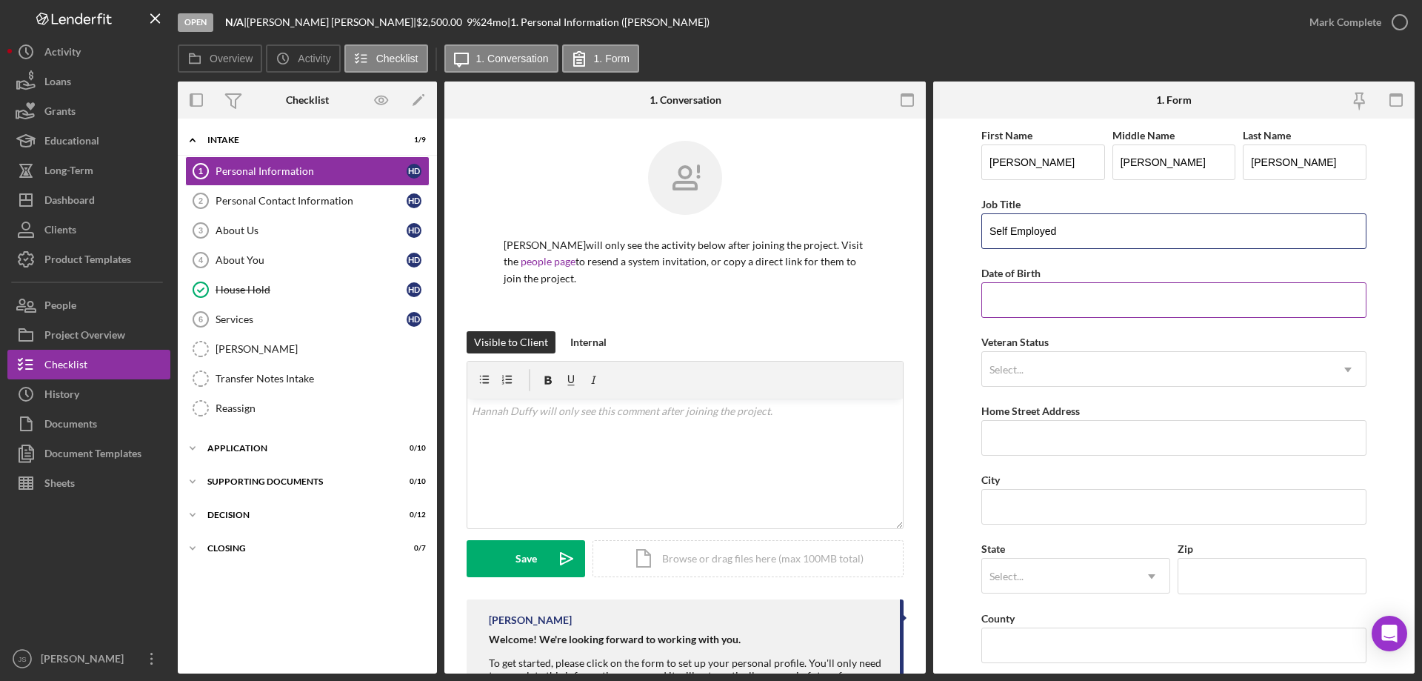
type input "Self Employed"
click at [1022, 307] on input "Date of Birth" at bounding box center [1174, 300] width 385 height 36
type input "[DATE]"
click at [1049, 370] on div "Select..." at bounding box center [1156, 370] width 348 height 34
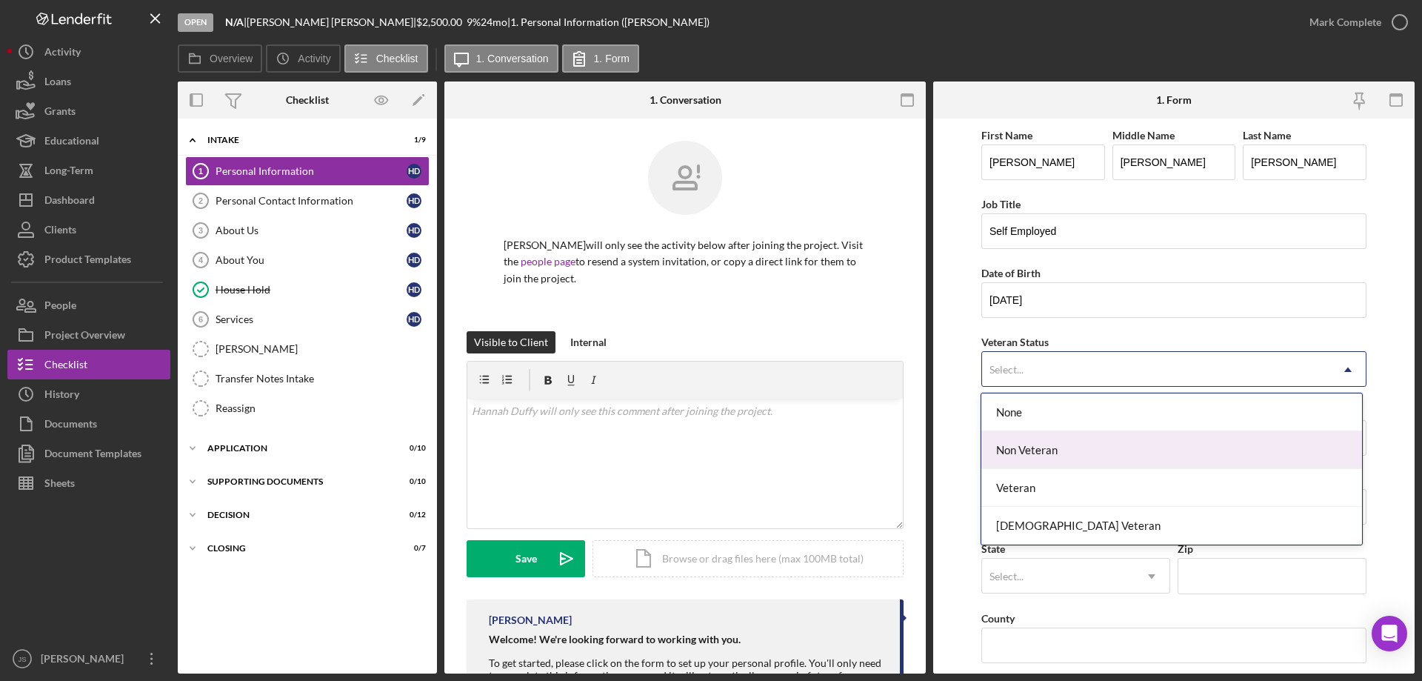
click at [1030, 453] on div "Non Veteran" at bounding box center [1172, 450] width 380 height 38
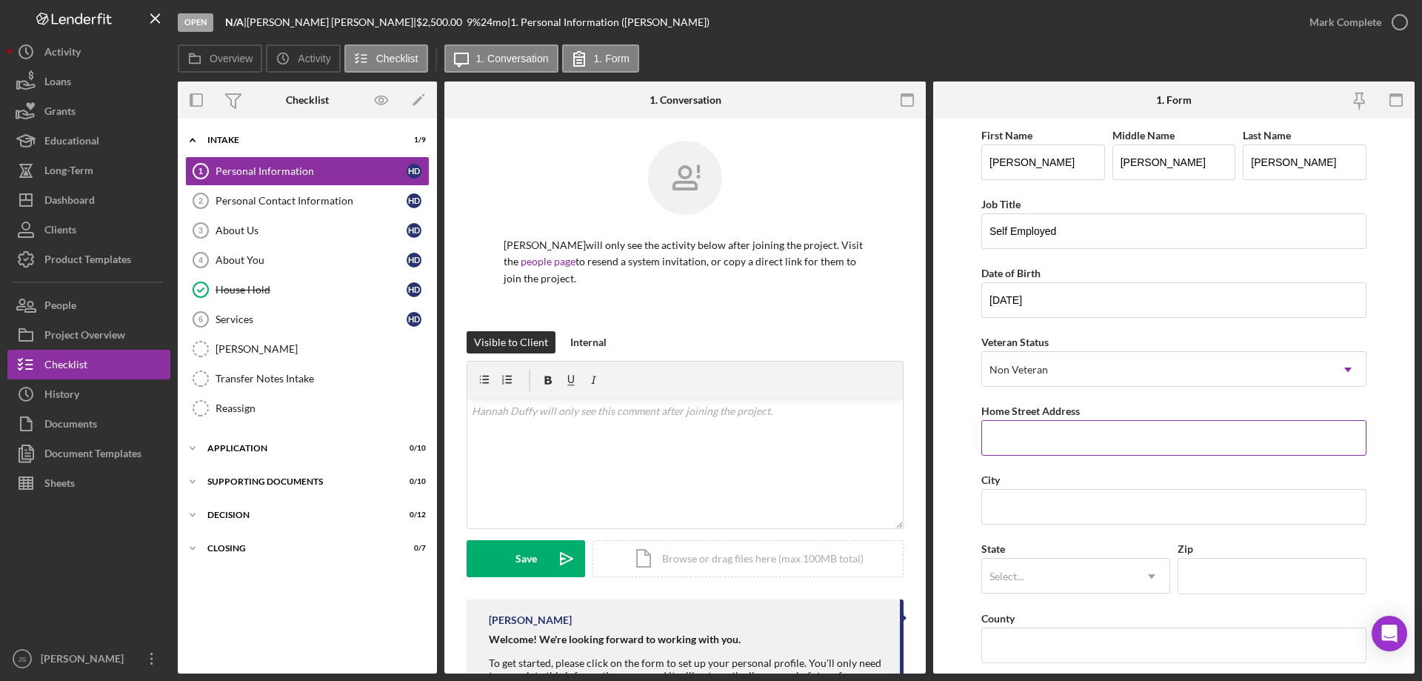
click at [1042, 441] on input "Home Street Address" at bounding box center [1174, 438] width 385 height 36
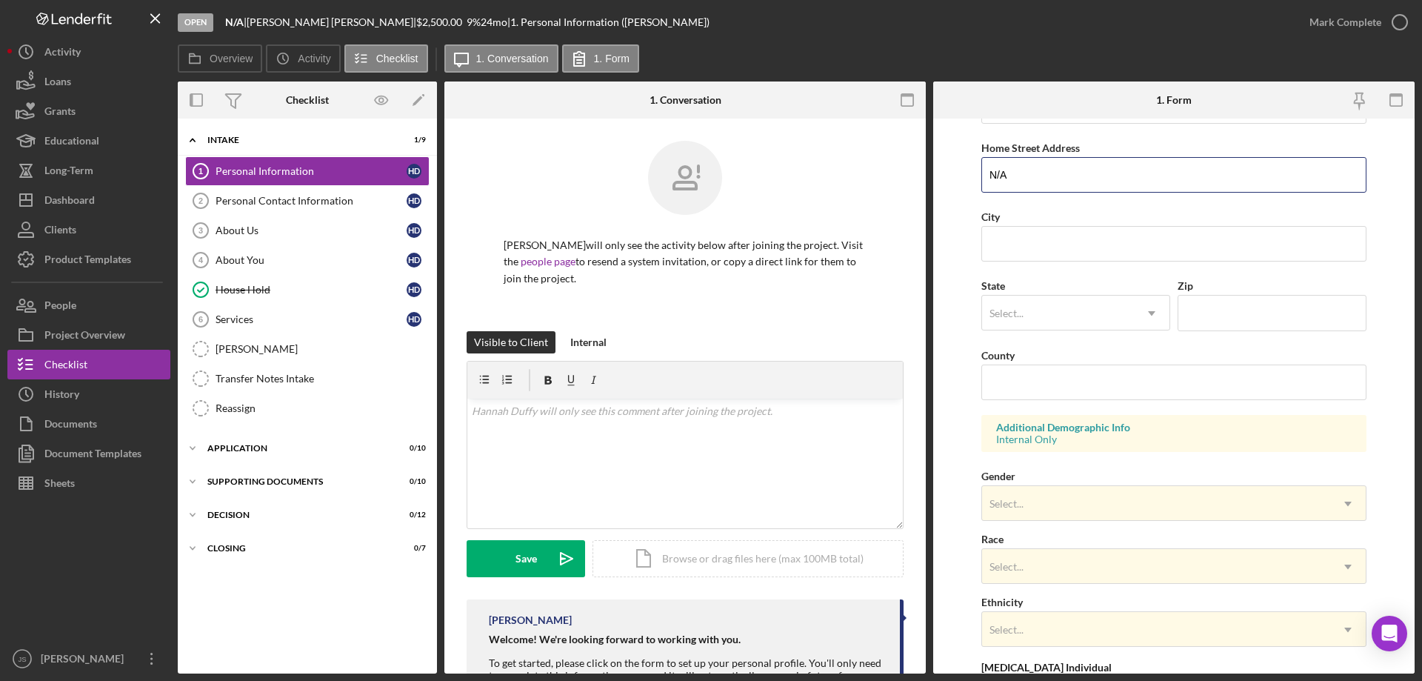
scroll to position [370, 0]
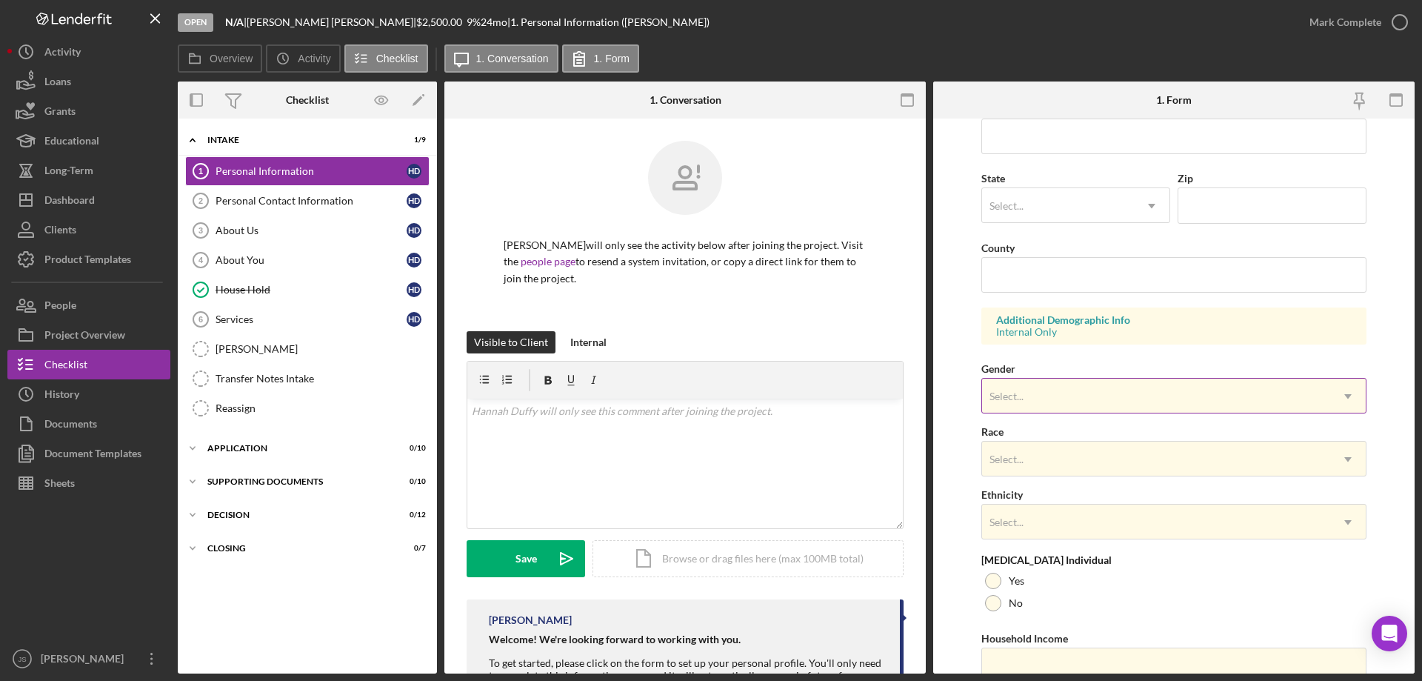
type input "N/A"
click at [1059, 395] on div "Select..." at bounding box center [1156, 396] width 348 height 34
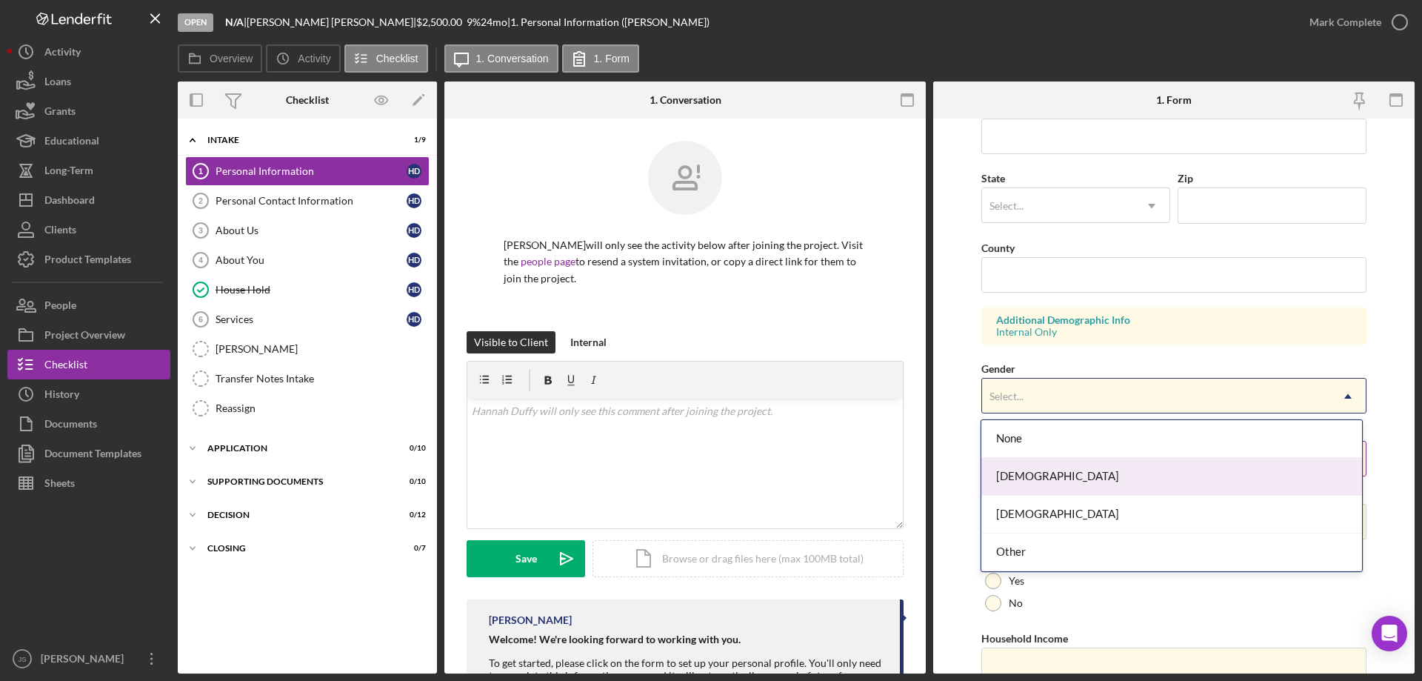
drag, startPoint x: 1028, startPoint y: 467, endPoint x: 1056, endPoint y: 468, distance: 27.4
click at [1029, 468] on div "[DEMOGRAPHIC_DATA]" at bounding box center [1172, 477] width 380 height 38
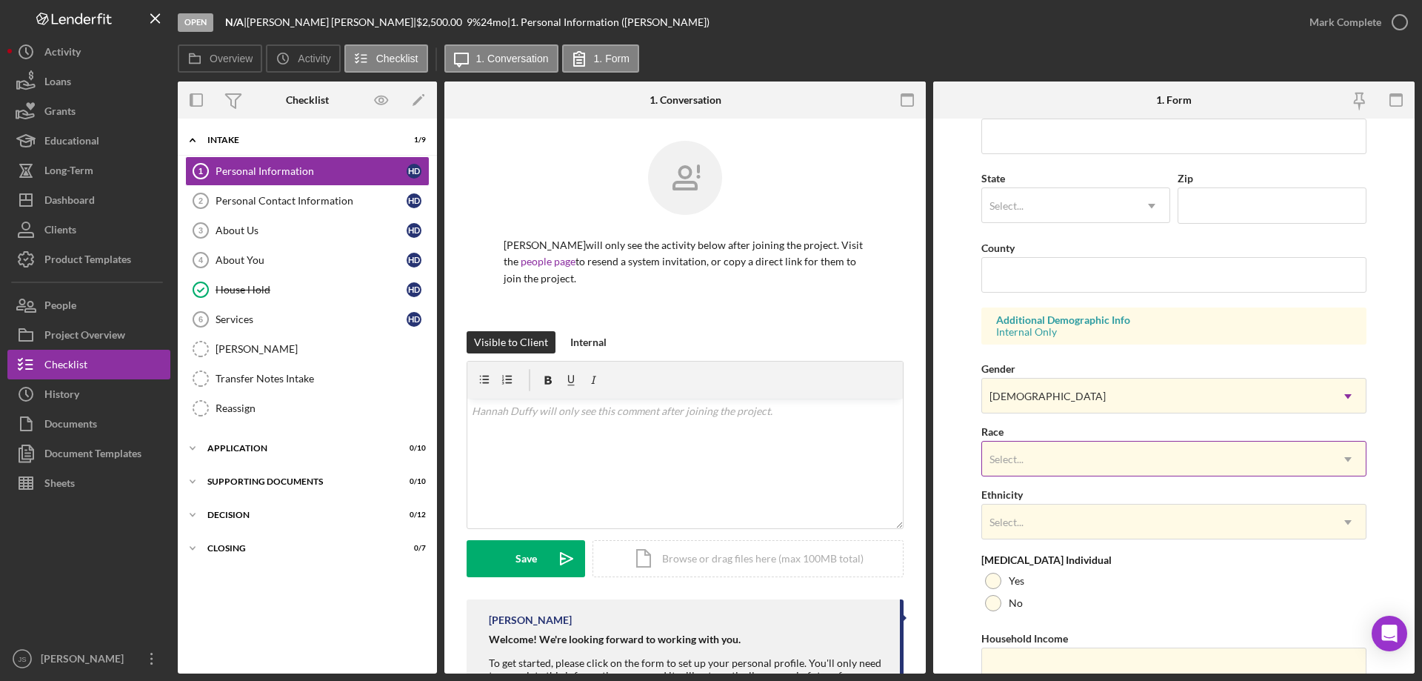
click at [1067, 449] on div "Select..." at bounding box center [1156, 459] width 348 height 34
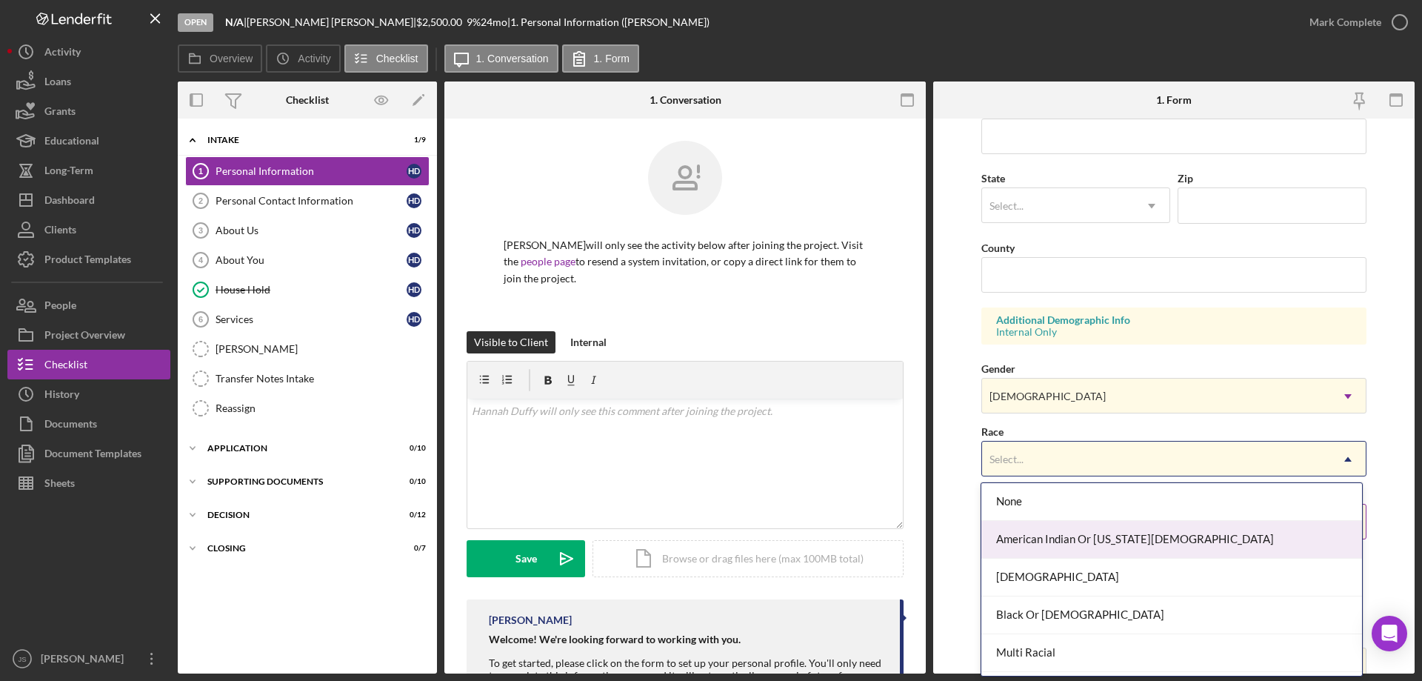
click at [1078, 533] on div "American Indian Or [US_STATE][DEMOGRAPHIC_DATA]" at bounding box center [1172, 540] width 380 height 38
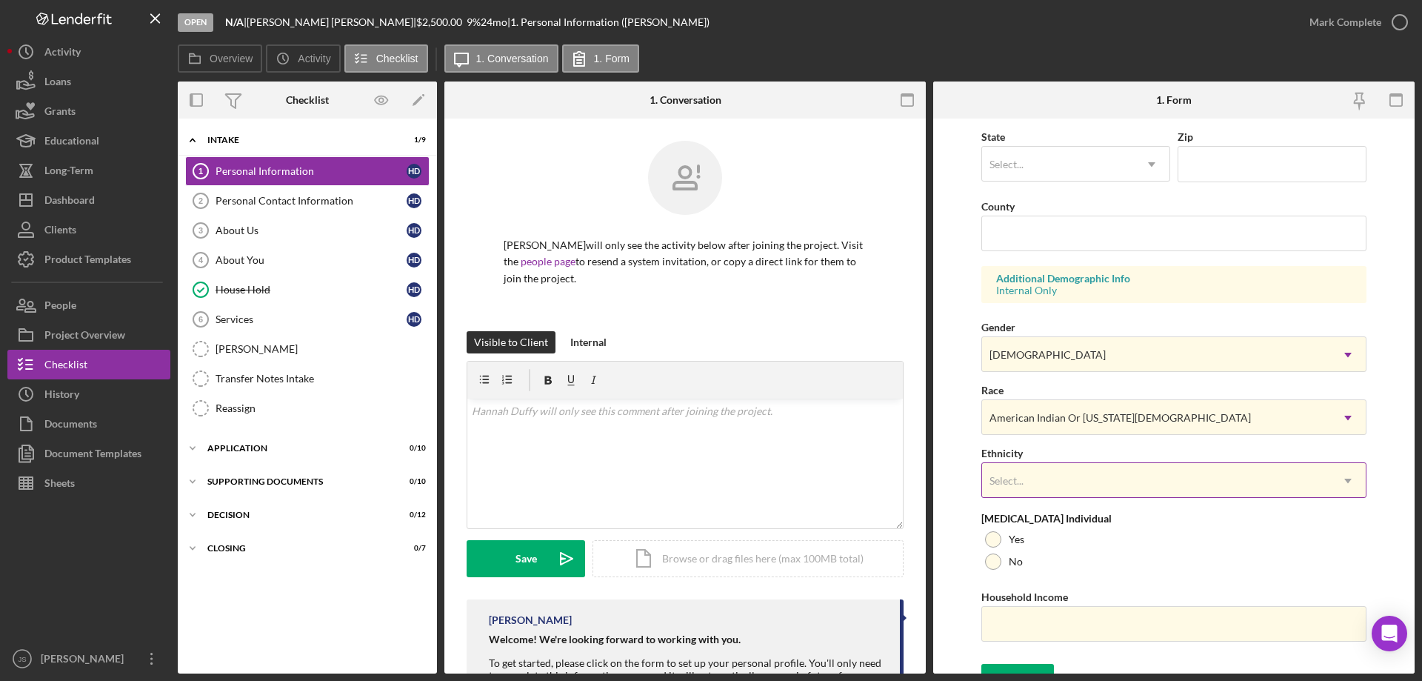
scroll to position [434, 0]
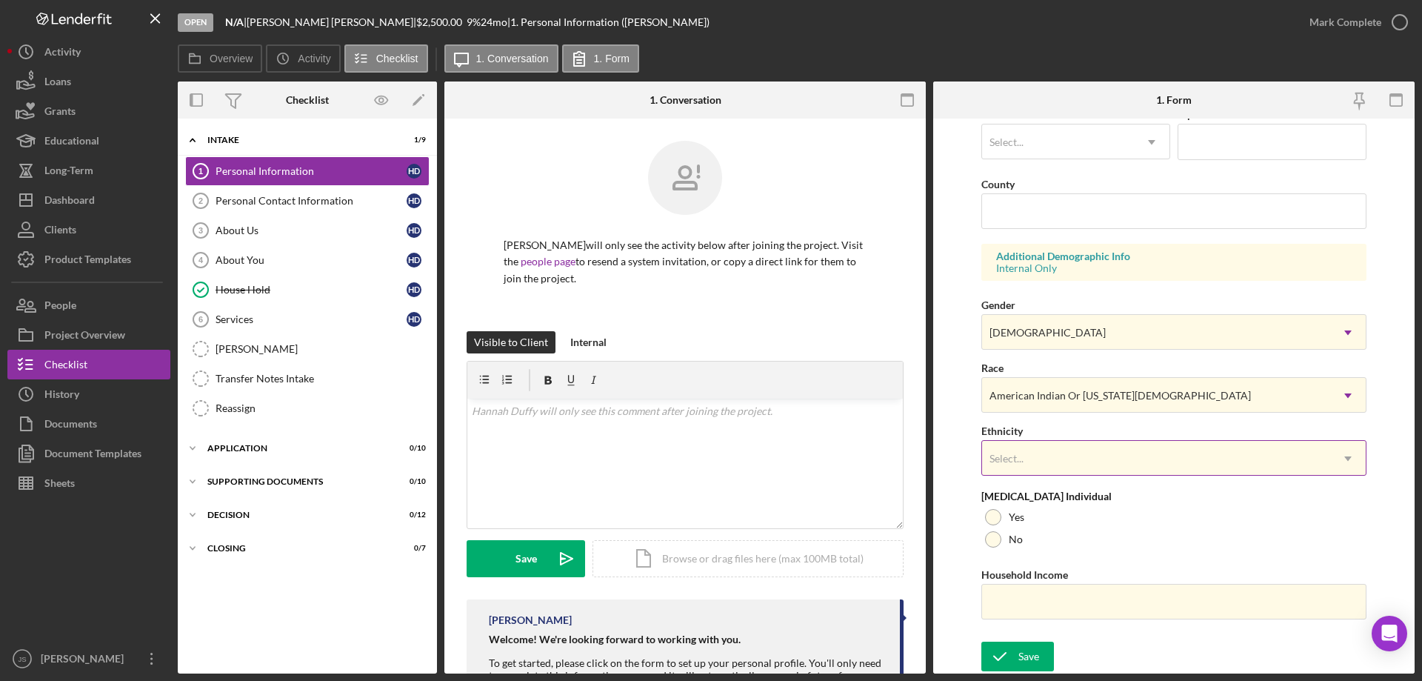
click at [1071, 459] on div "Select..." at bounding box center [1156, 459] width 348 height 34
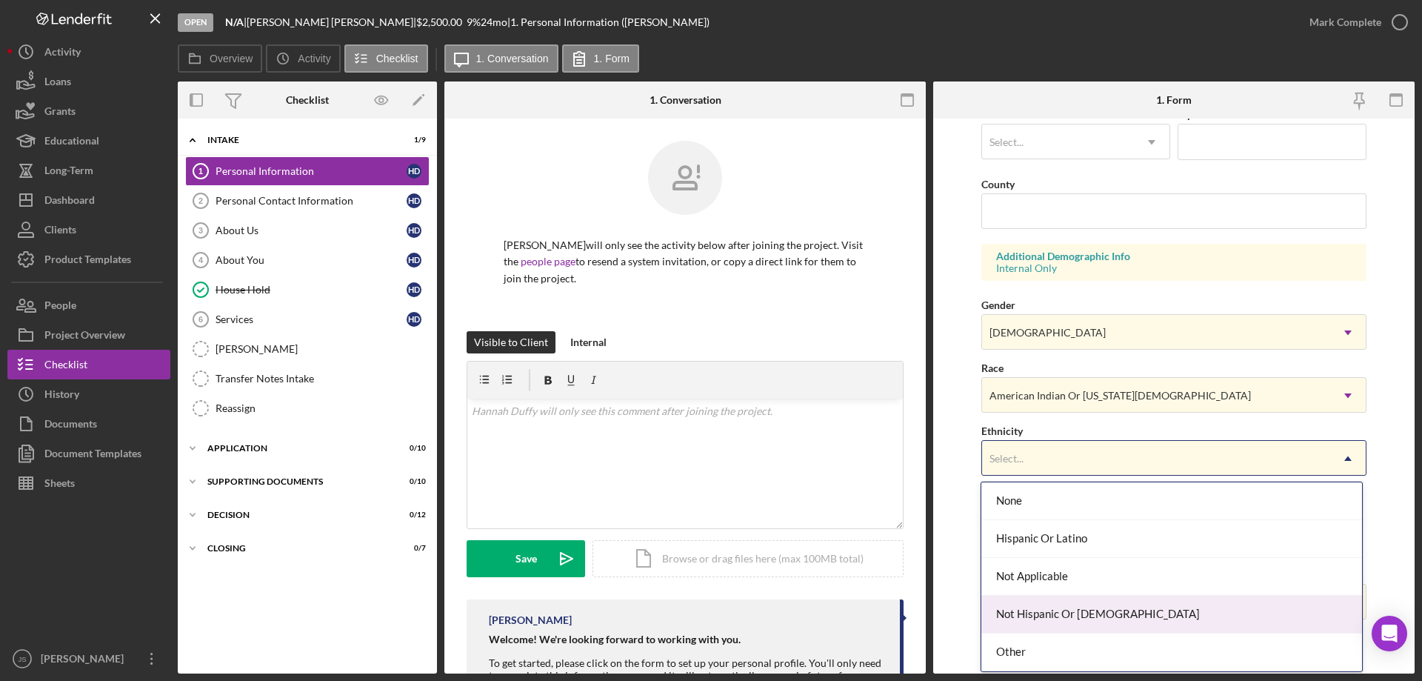
drag, startPoint x: 1106, startPoint y: 612, endPoint x: 1135, endPoint y: 559, distance: 60.0
click at [1107, 612] on div "Not Hispanic Or [DEMOGRAPHIC_DATA]" at bounding box center [1172, 615] width 380 height 38
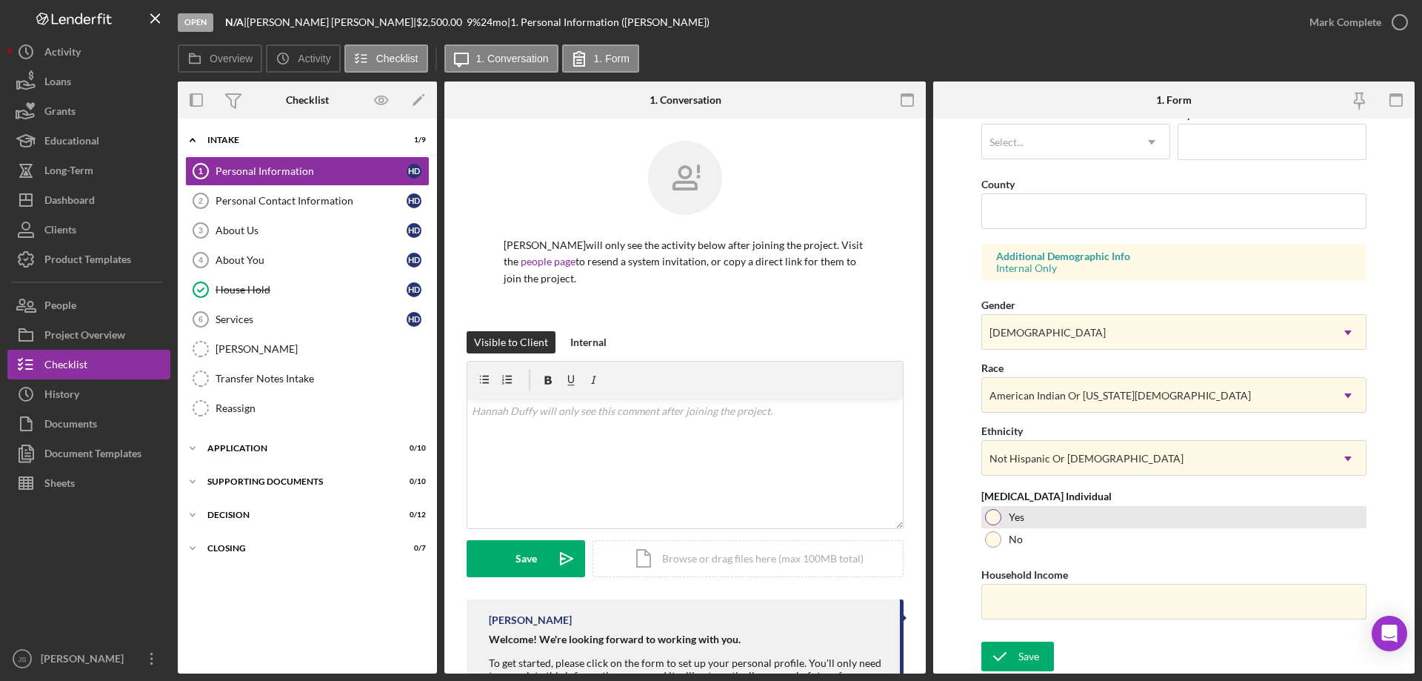
click at [993, 514] on div at bounding box center [993, 517] width 16 height 16
click at [1023, 604] on input "Household Income" at bounding box center [1174, 602] width 385 height 36
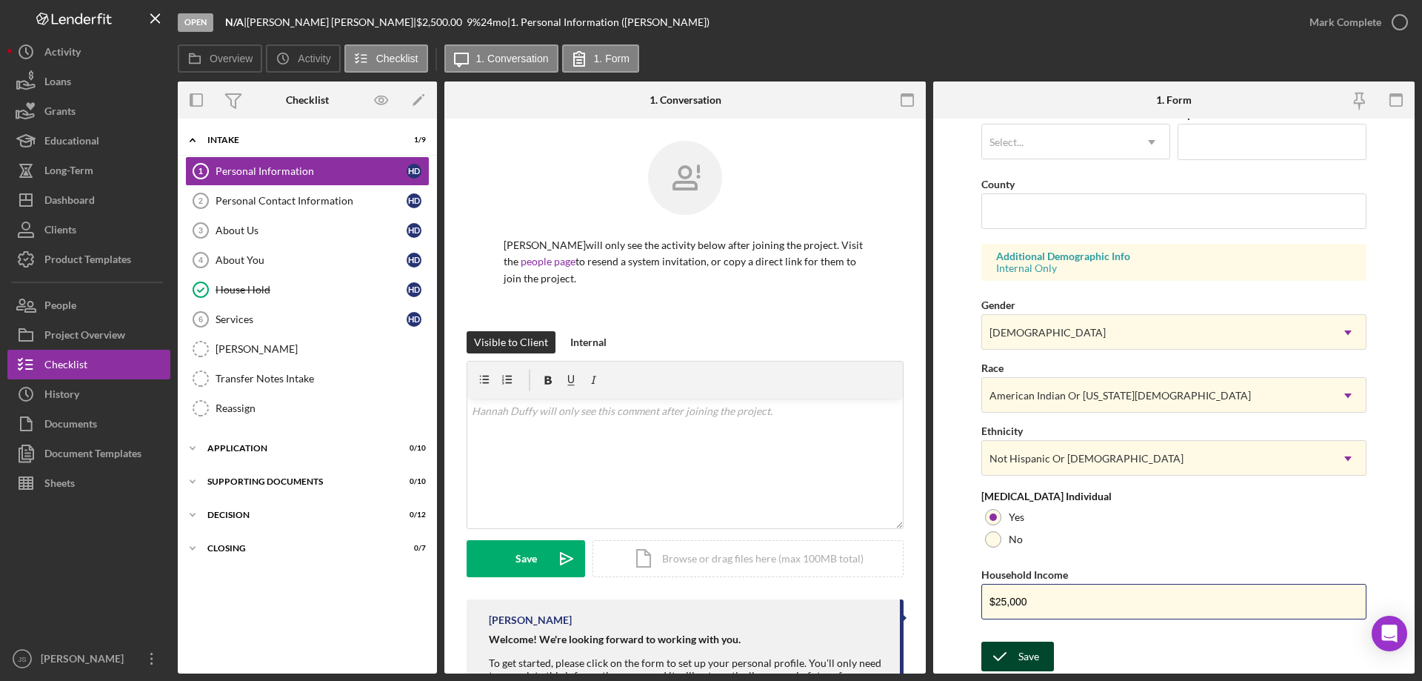
type input "$25,000"
click at [1014, 659] on icon "submit" at bounding box center [1000, 656] width 37 height 37
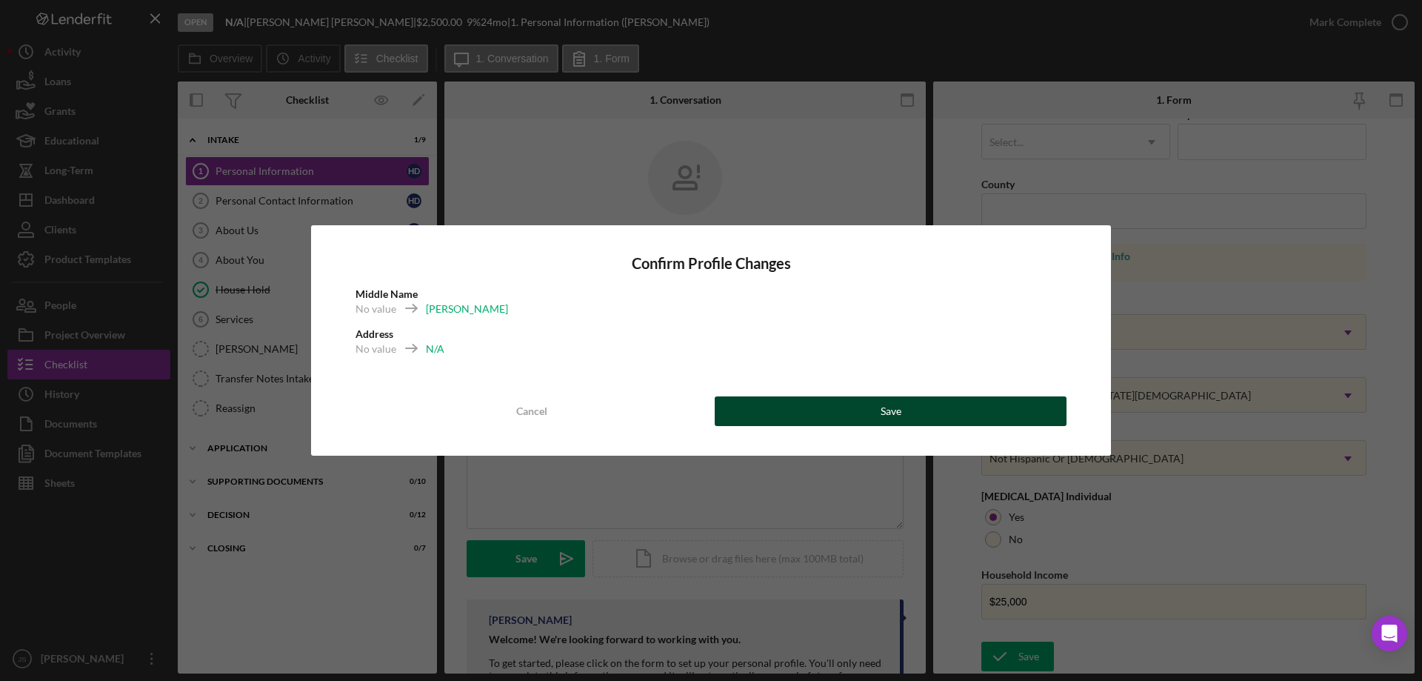
click at [850, 412] on button "Save" at bounding box center [891, 411] width 352 height 30
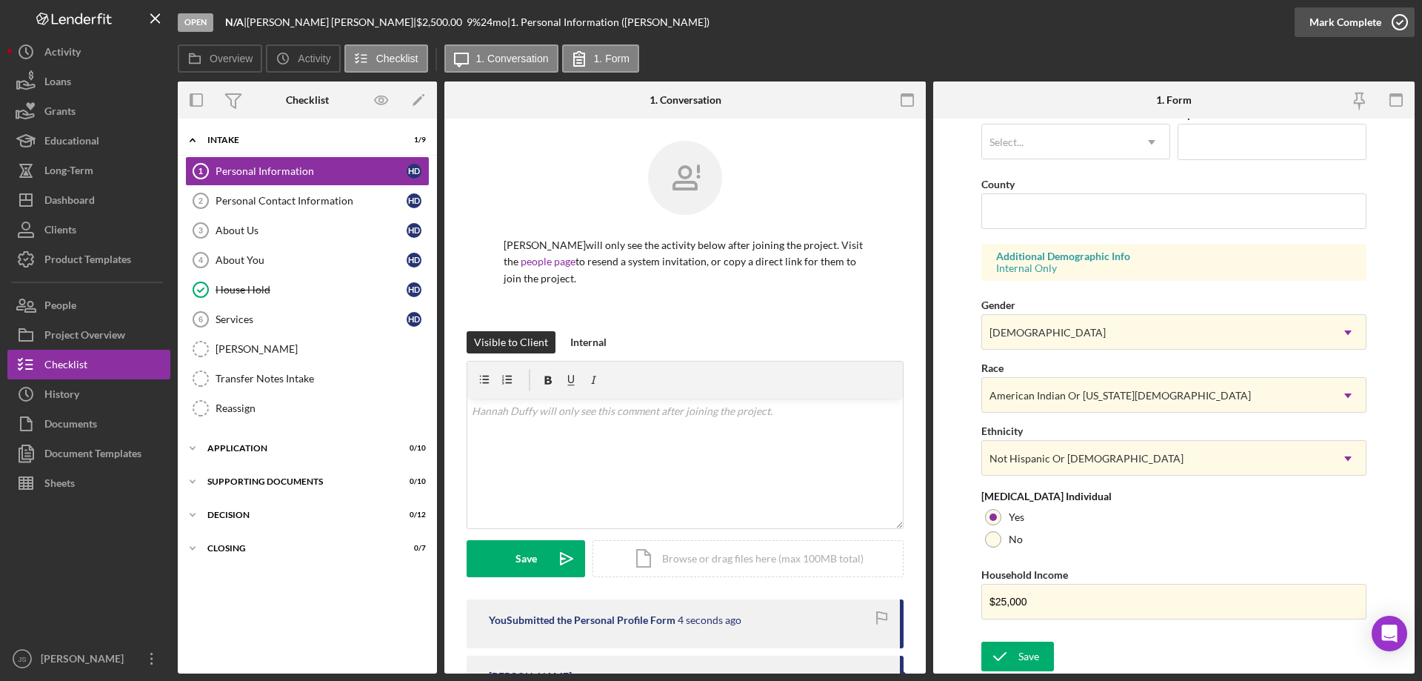
click at [1405, 23] on icon "button" at bounding box center [1400, 22] width 37 height 37
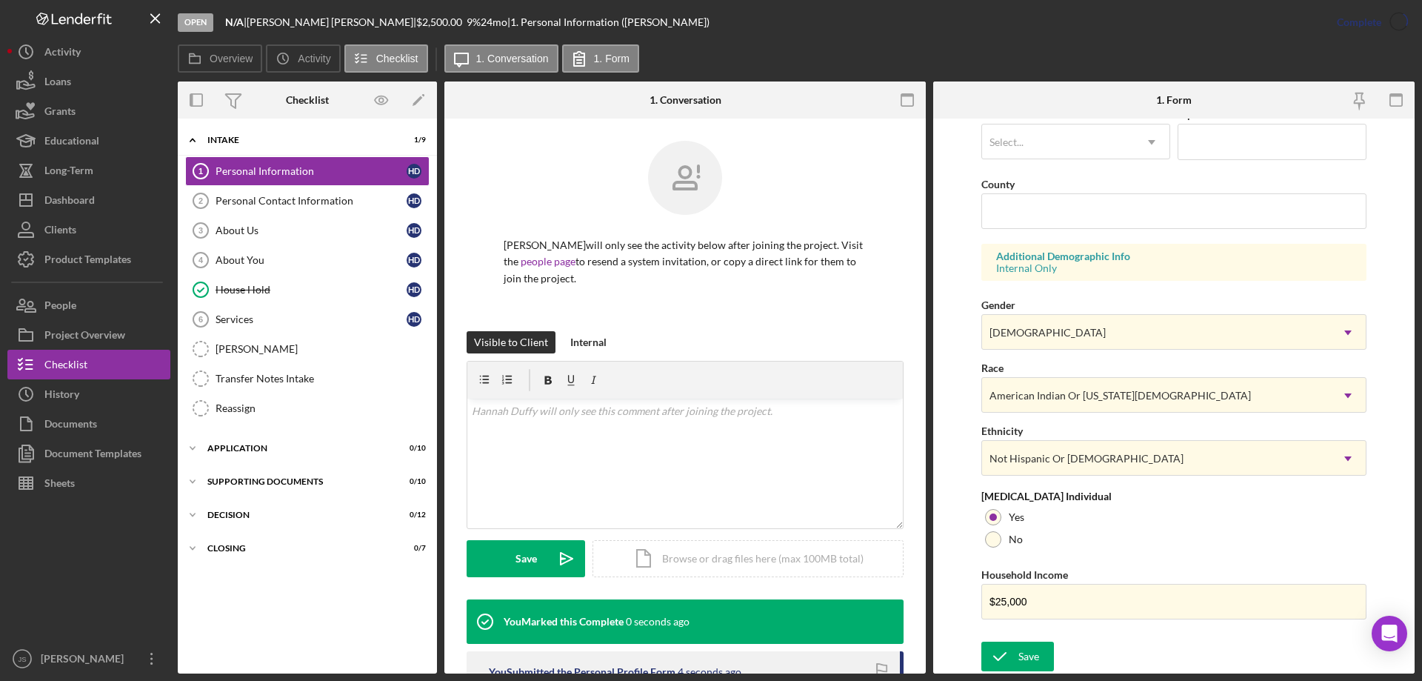
scroll to position [136, 0]
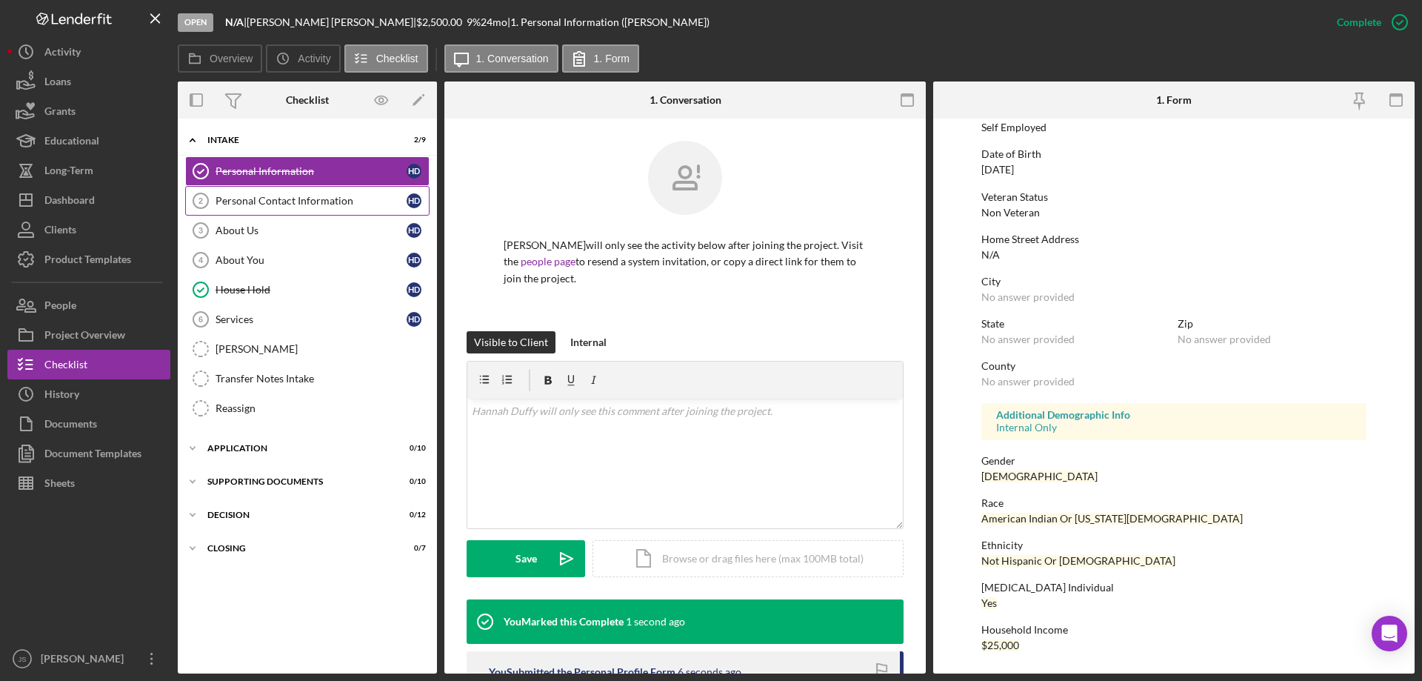
click at [278, 200] on div "Personal Contact Information" at bounding box center [311, 201] width 191 height 12
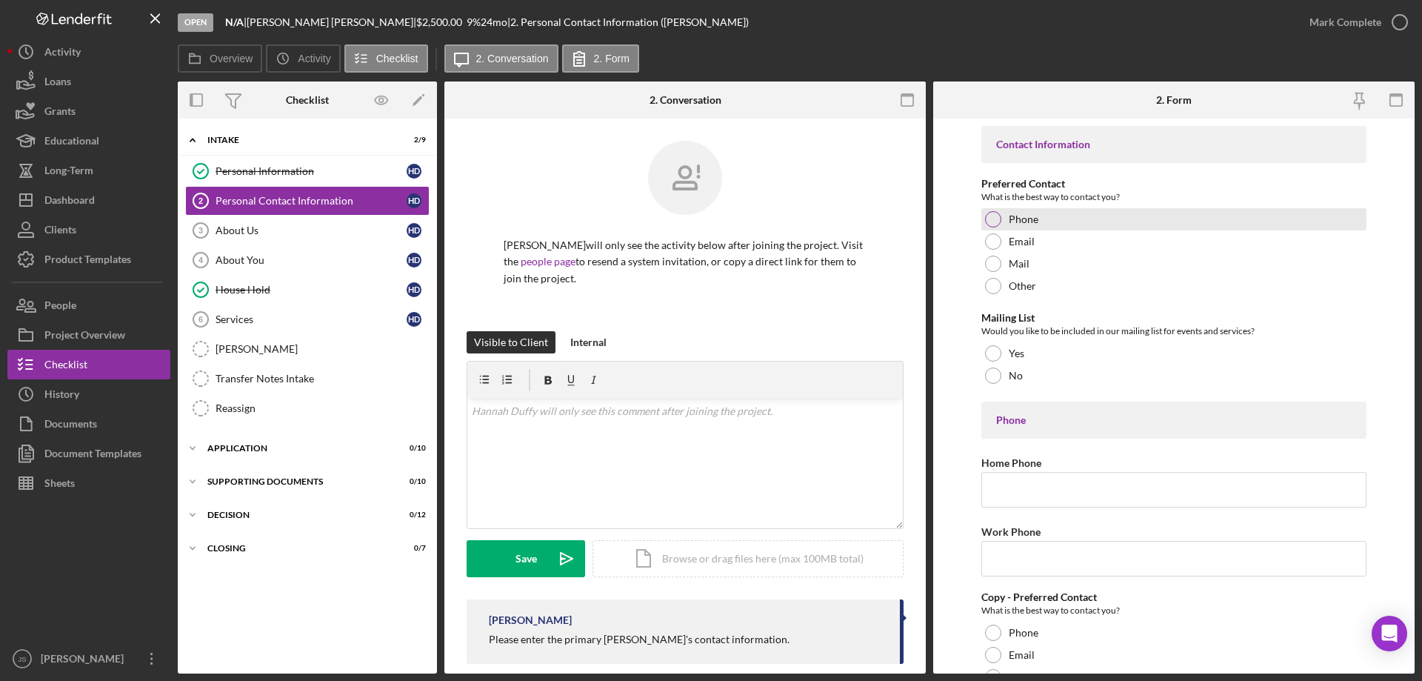
click at [992, 219] on div at bounding box center [993, 219] width 16 height 16
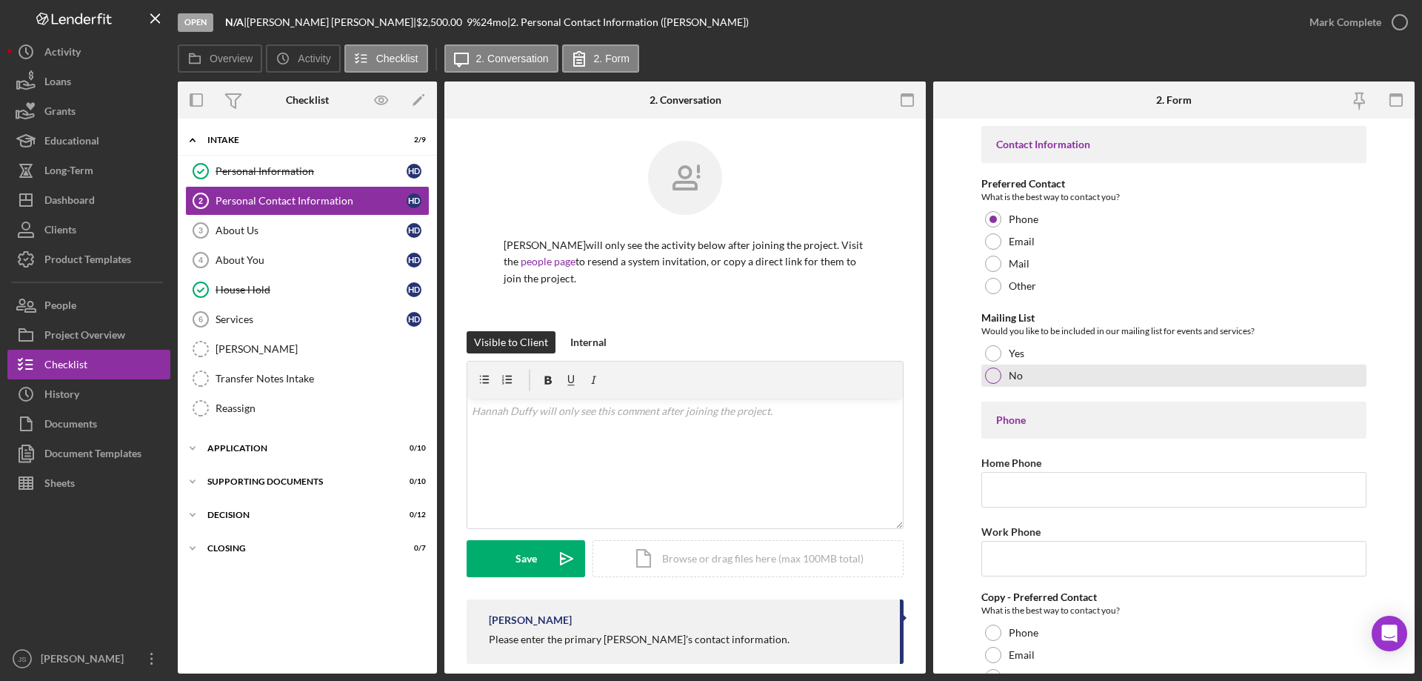
click at [993, 372] on div at bounding box center [993, 375] width 16 height 16
click at [1002, 490] on input "Home Phone" at bounding box center [1174, 490] width 385 height 36
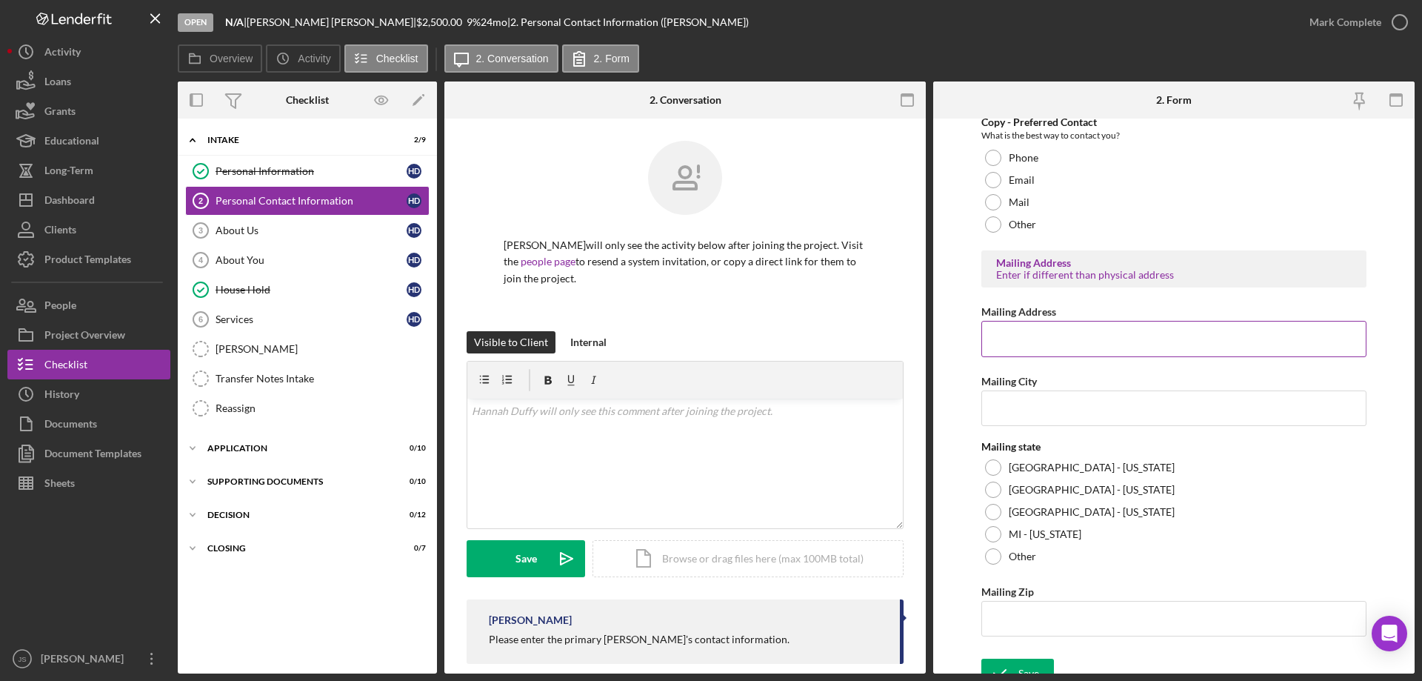
scroll to position [492, 0]
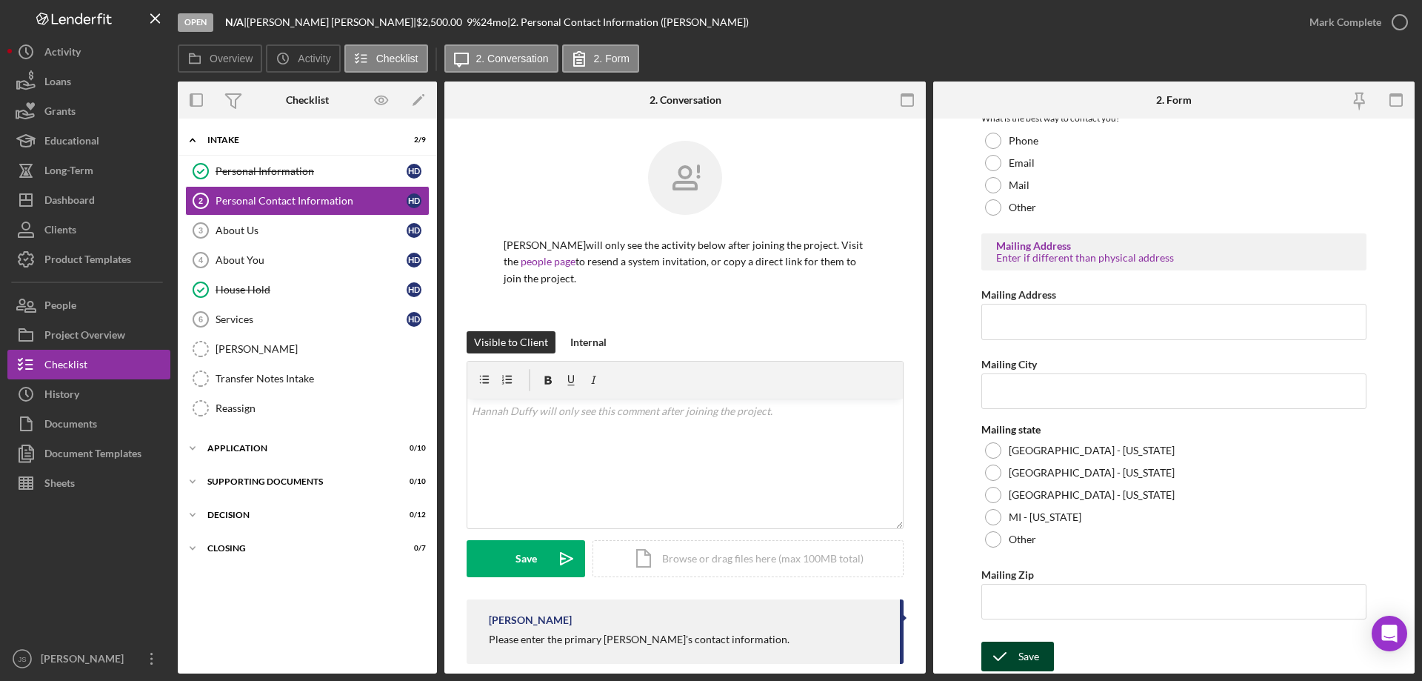
type input "[PHONE_NUMBER]"
click at [1011, 656] on icon "submit" at bounding box center [1000, 656] width 37 height 37
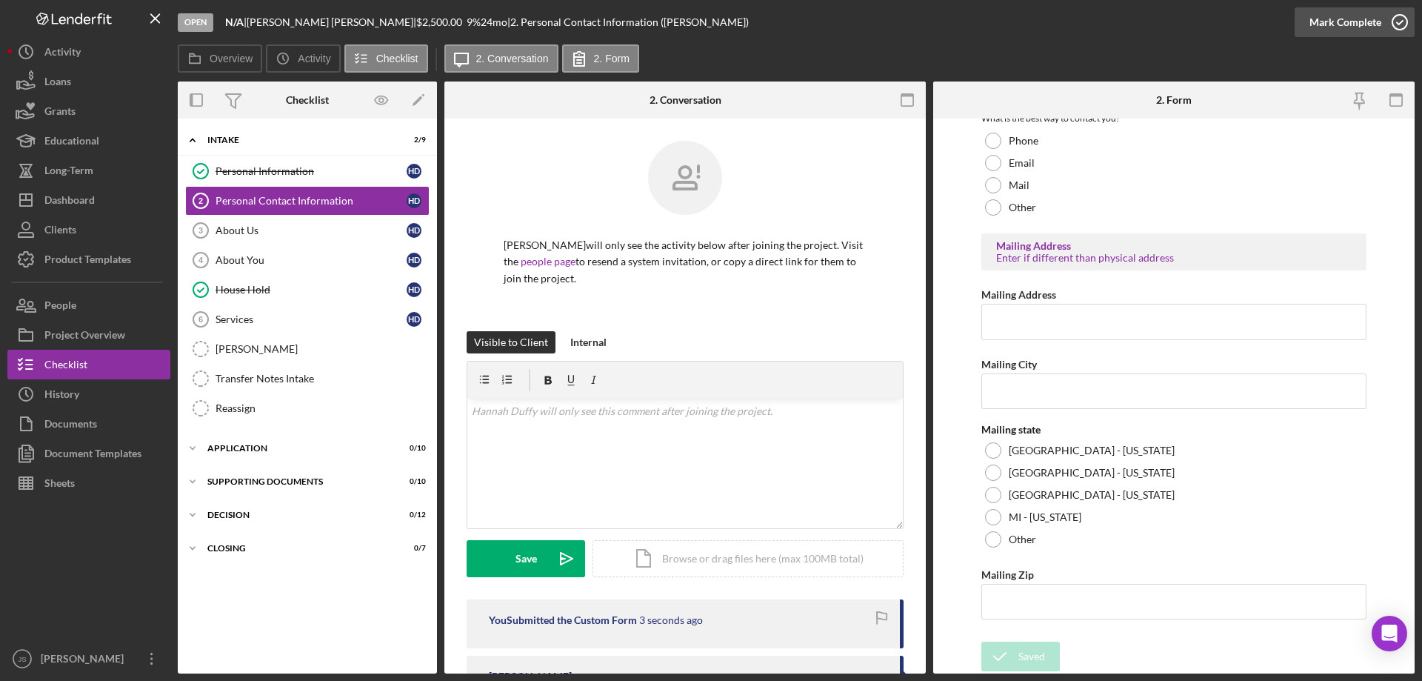
click at [1401, 20] on div "Open N/A | Hannah Duffy | $2,500.00 9 % 24 mo | 2. Personal Contact Information…" at bounding box center [711, 340] width 1422 height 681
click at [278, 230] on div "About Us" at bounding box center [311, 230] width 191 height 12
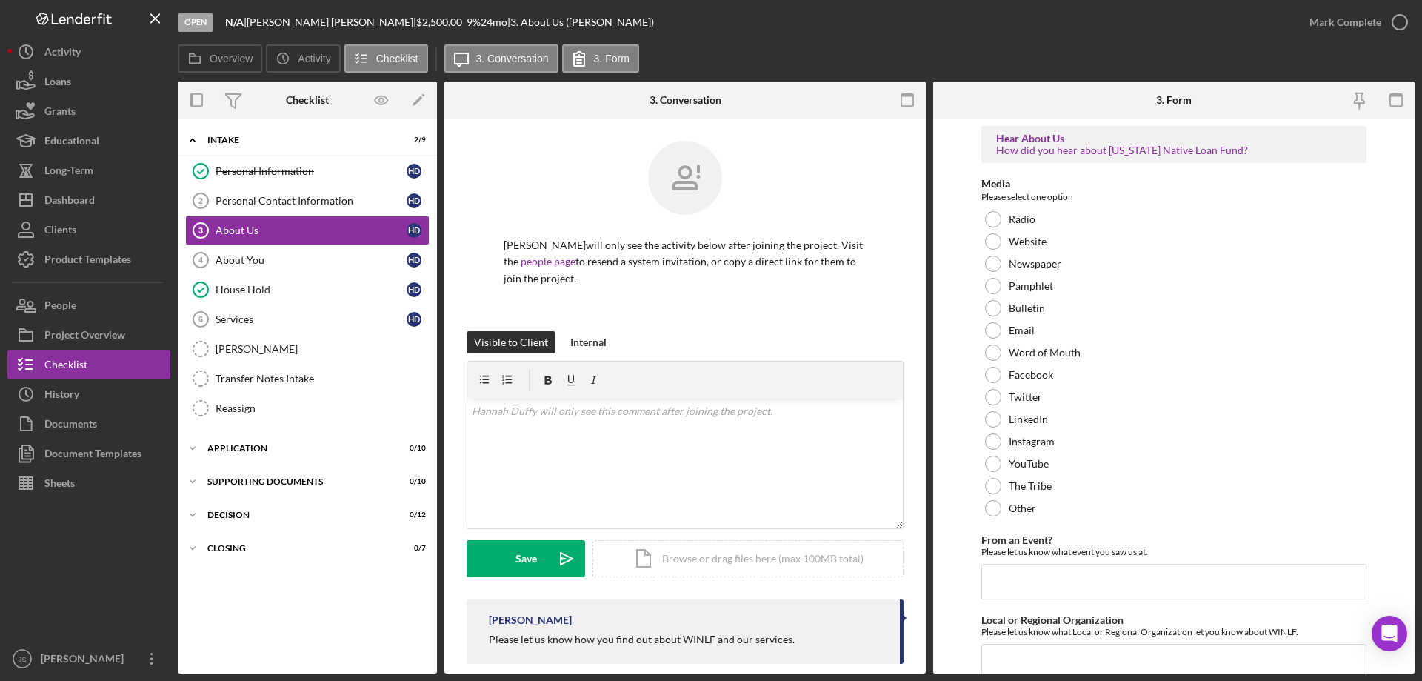
drag, startPoint x: 993, startPoint y: 507, endPoint x: 1022, endPoint y: 570, distance: 69.3
click at [994, 507] on div at bounding box center [993, 508] width 16 height 16
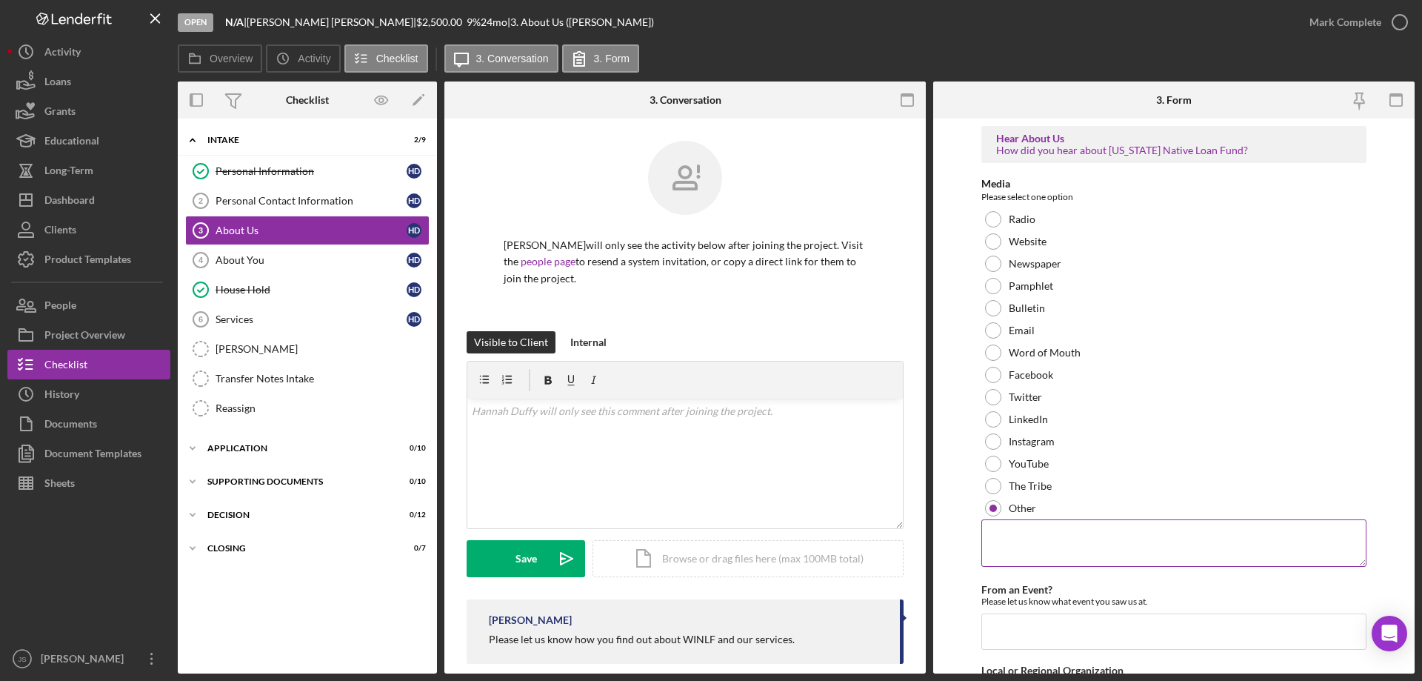
click at [1022, 543] on textarea at bounding box center [1174, 542] width 385 height 47
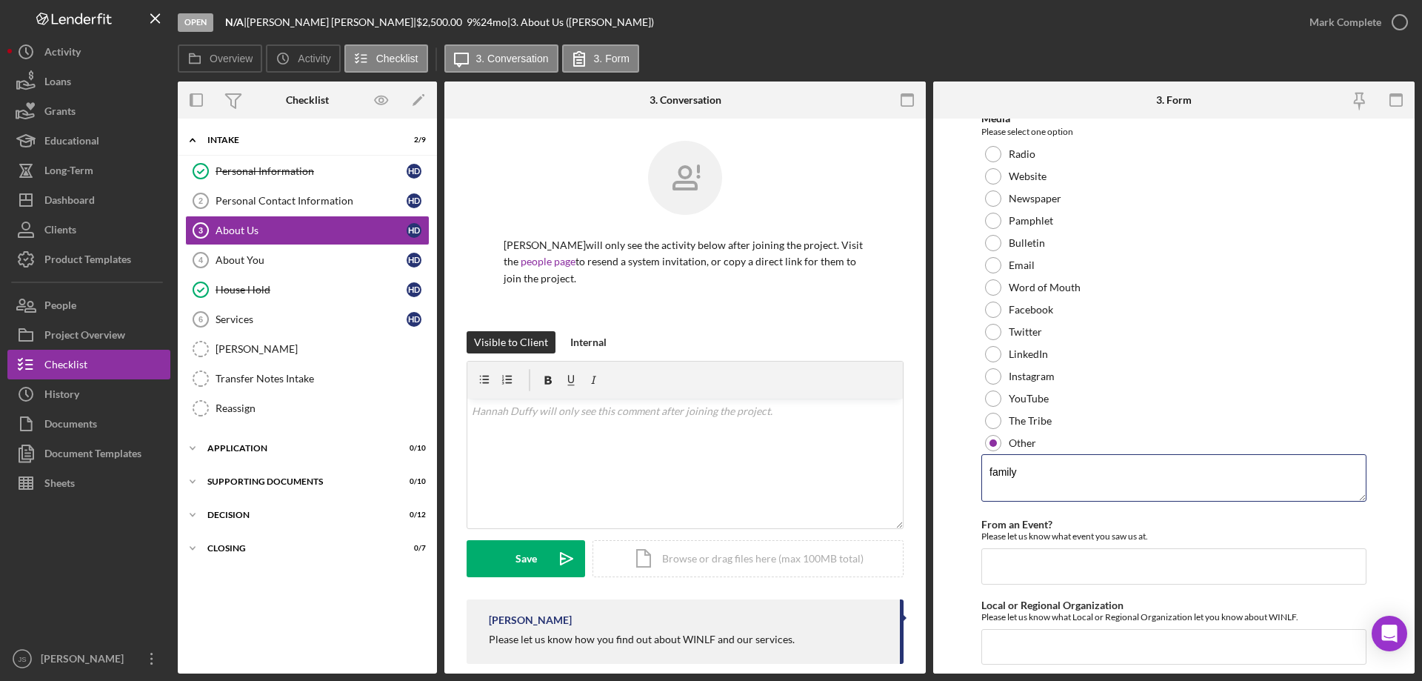
scroll to position [110, 0]
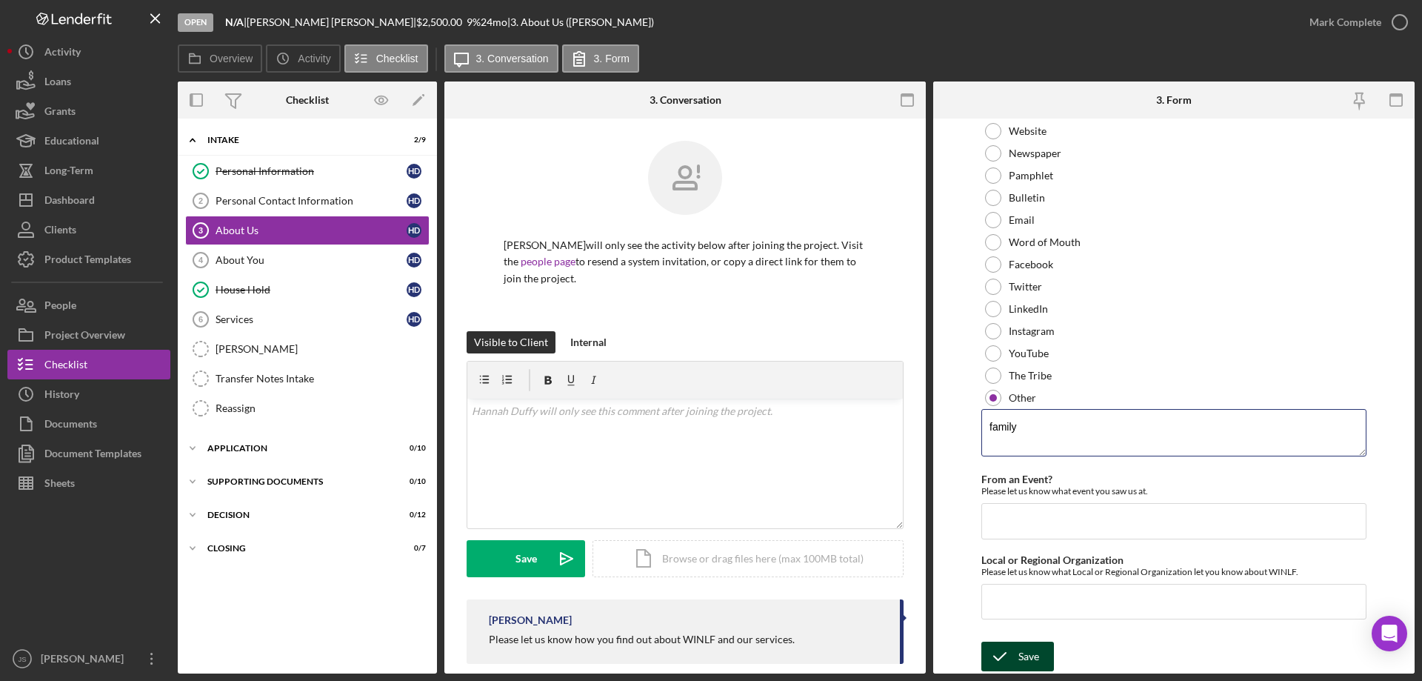
type textarea "family"
drag, startPoint x: 1026, startPoint y: 658, endPoint x: 1051, endPoint y: 650, distance: 26.3
click at [1027, 658] on div "Save" at bounding box center [1029, 657] width 21 height 30
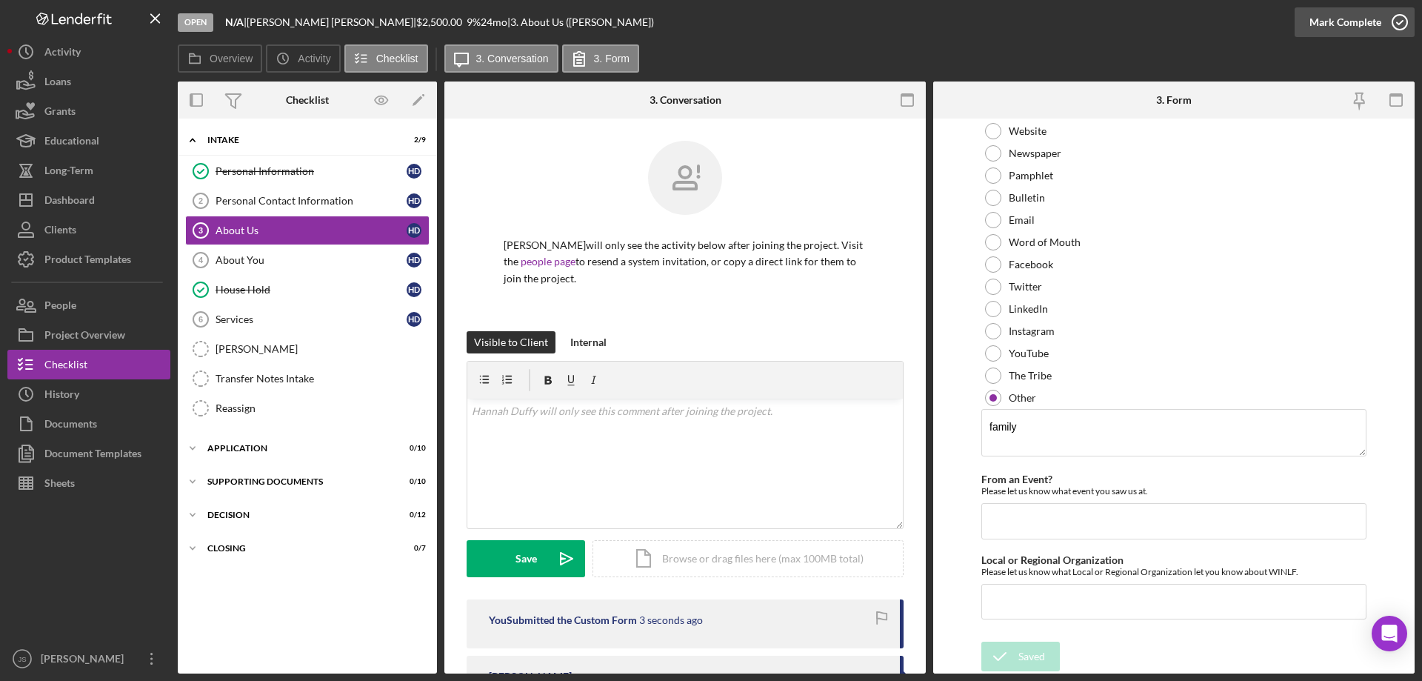
click at [1401, 22] on icon "button" at bounding box center [1400, 22] width 37 height 37
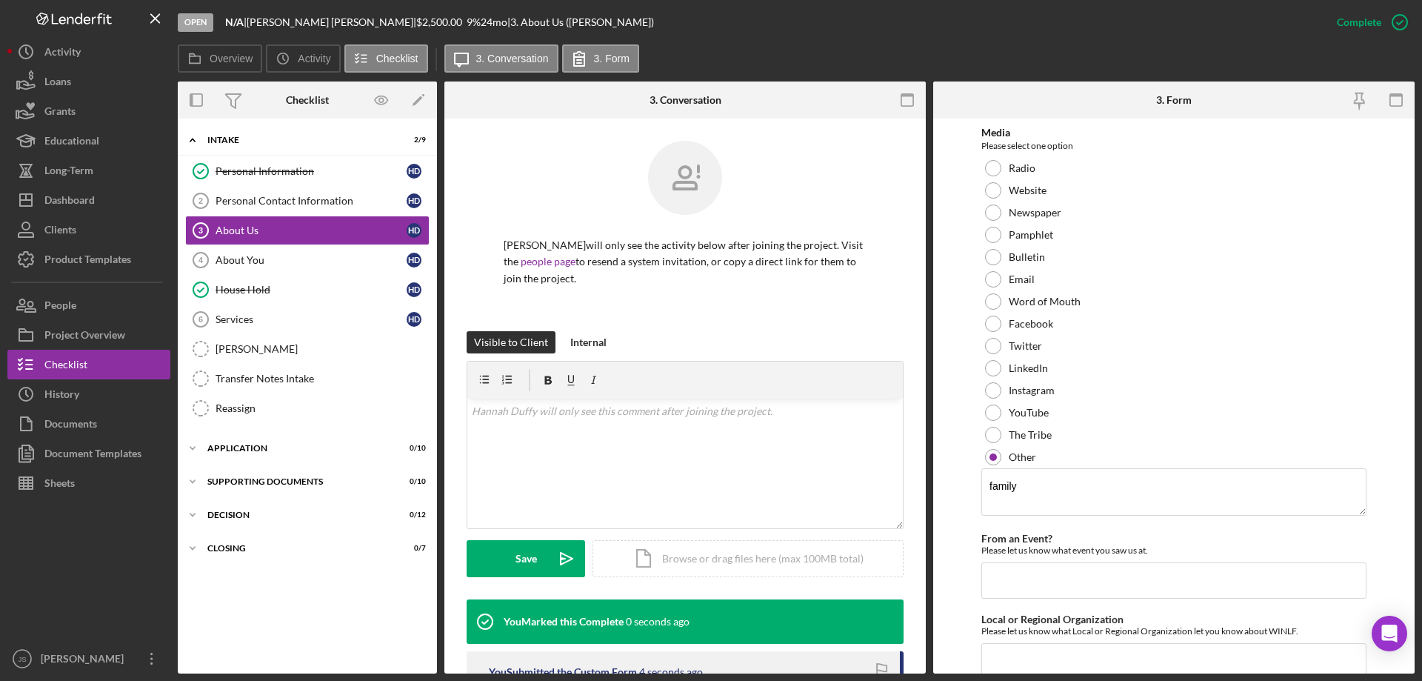
scroll to position [170, 0]
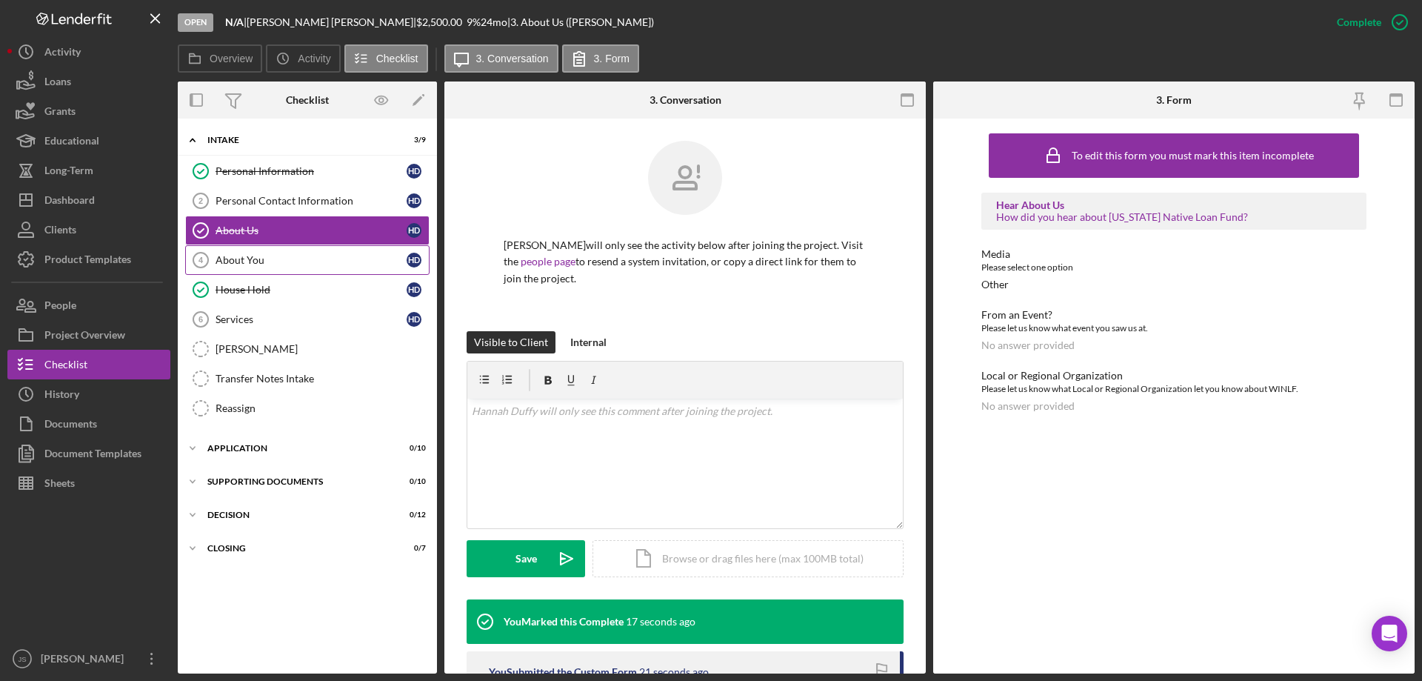
click at [293, 267] on link "About You 4 About You H D" at bounding box center [307, 260] width 244 height 30
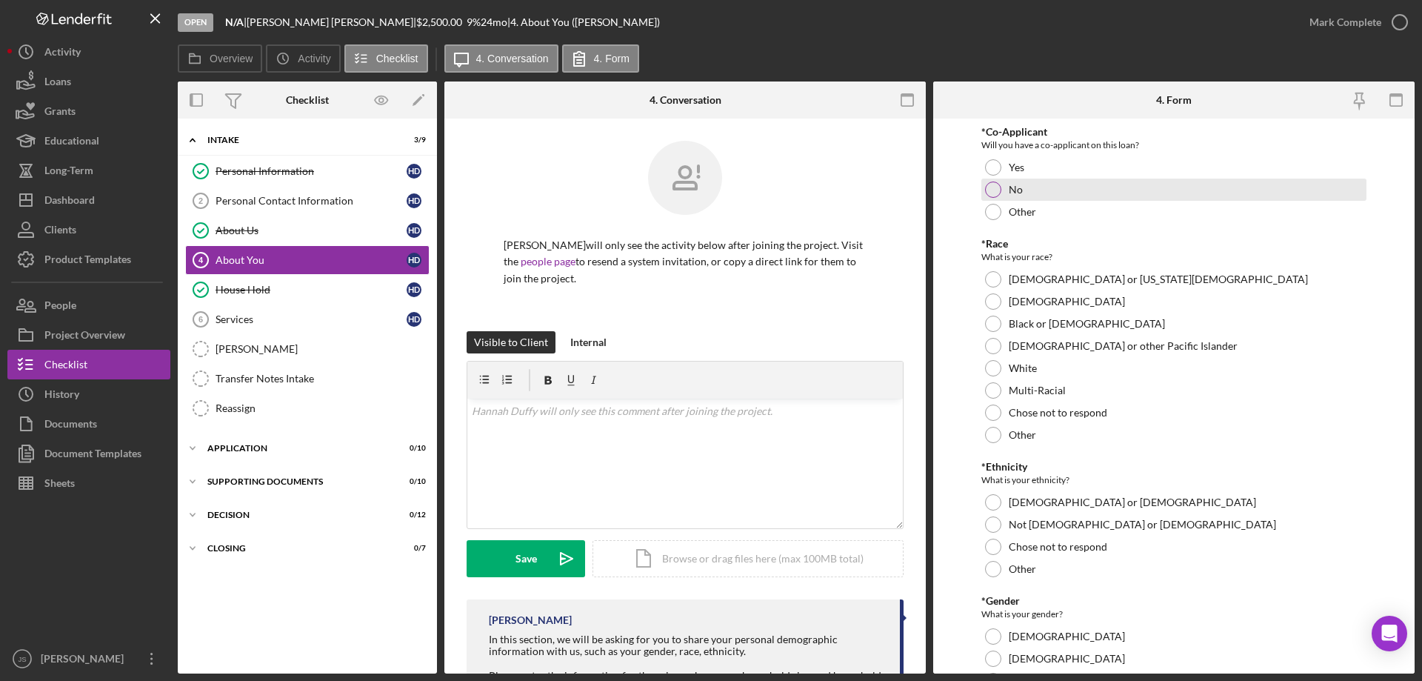
click at [994, 185] on div at bounding box center [993, 189] width 16 height 16
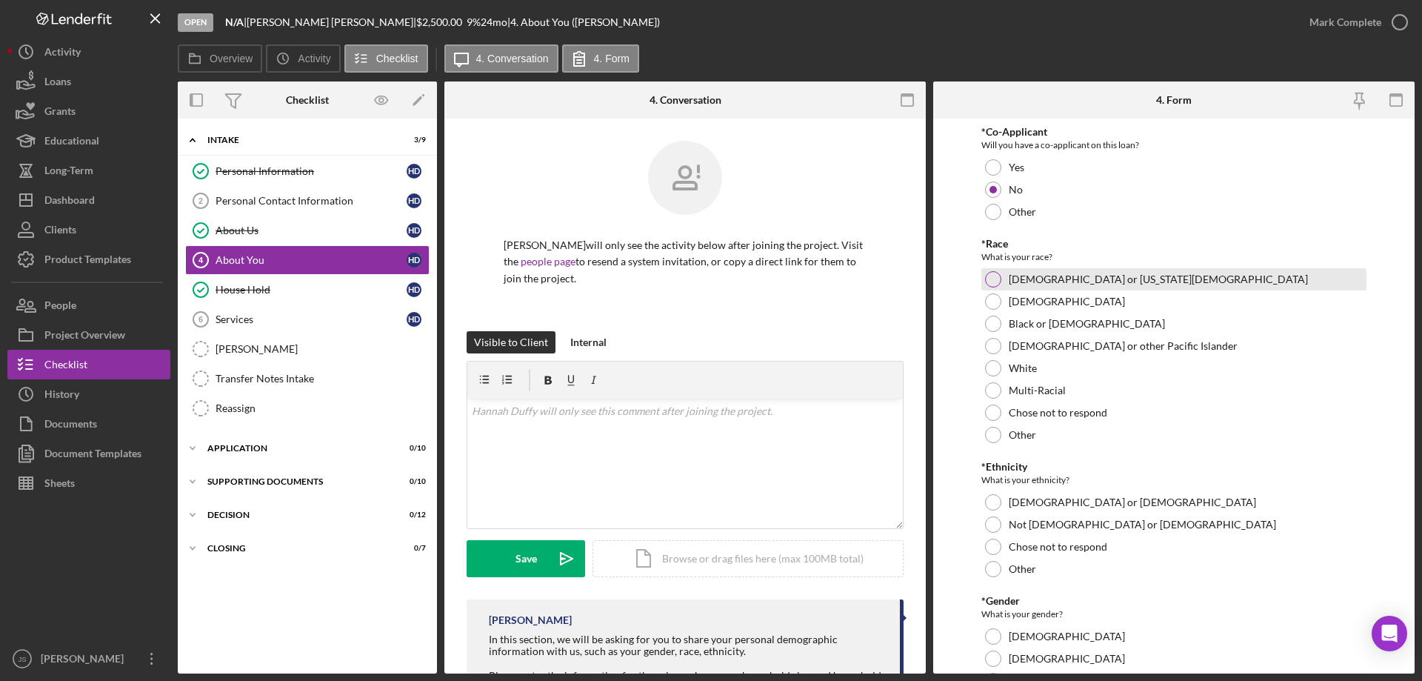
click at [990, 280] on div at bounding box center [993, 279] width 16 height 16
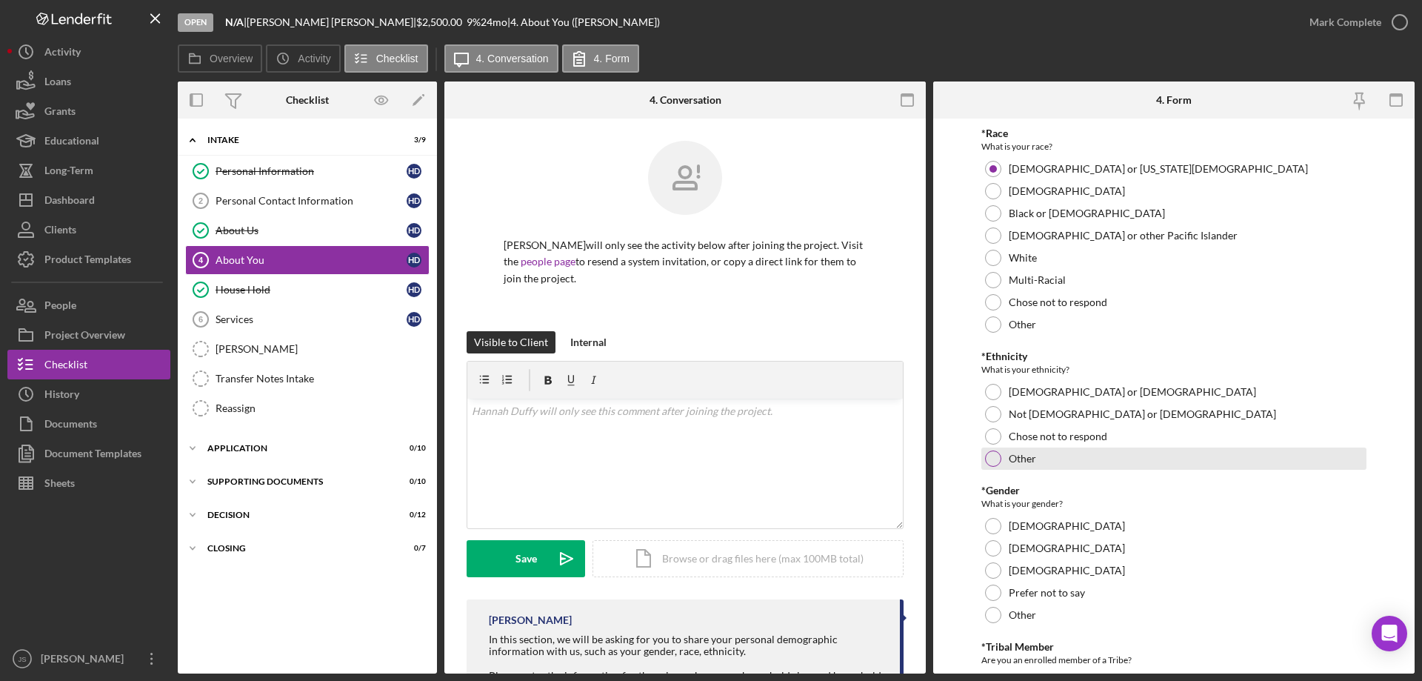
scroll to position [222, 0]
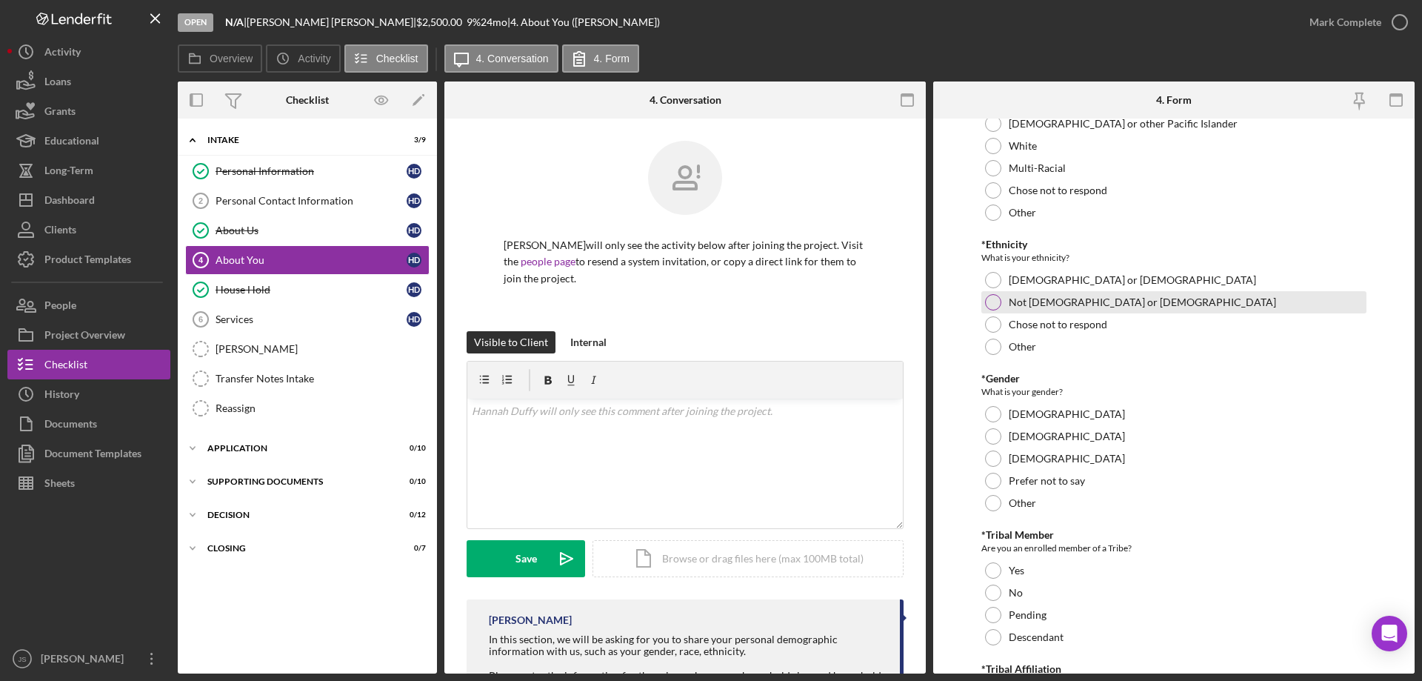
click at [991, 299] on div at bounding box center [993, 302] width 16 height 16
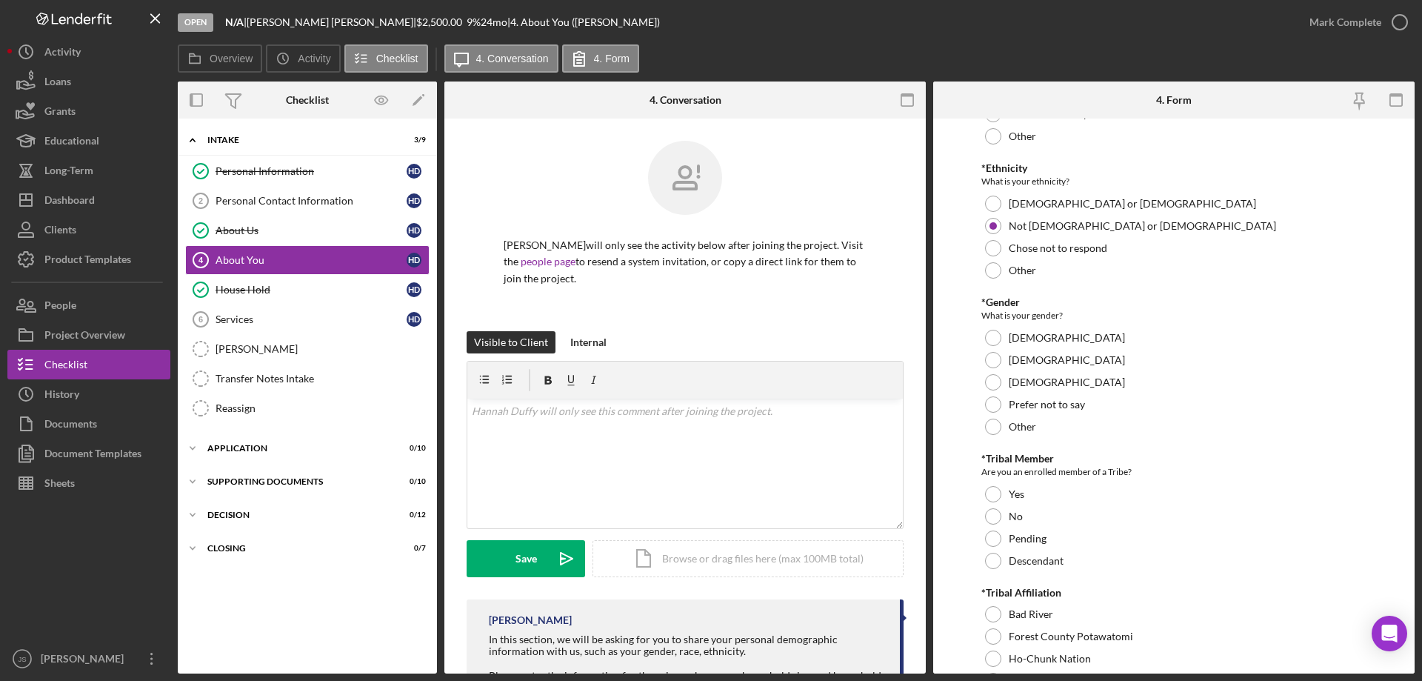
scroll to position [370, 0]
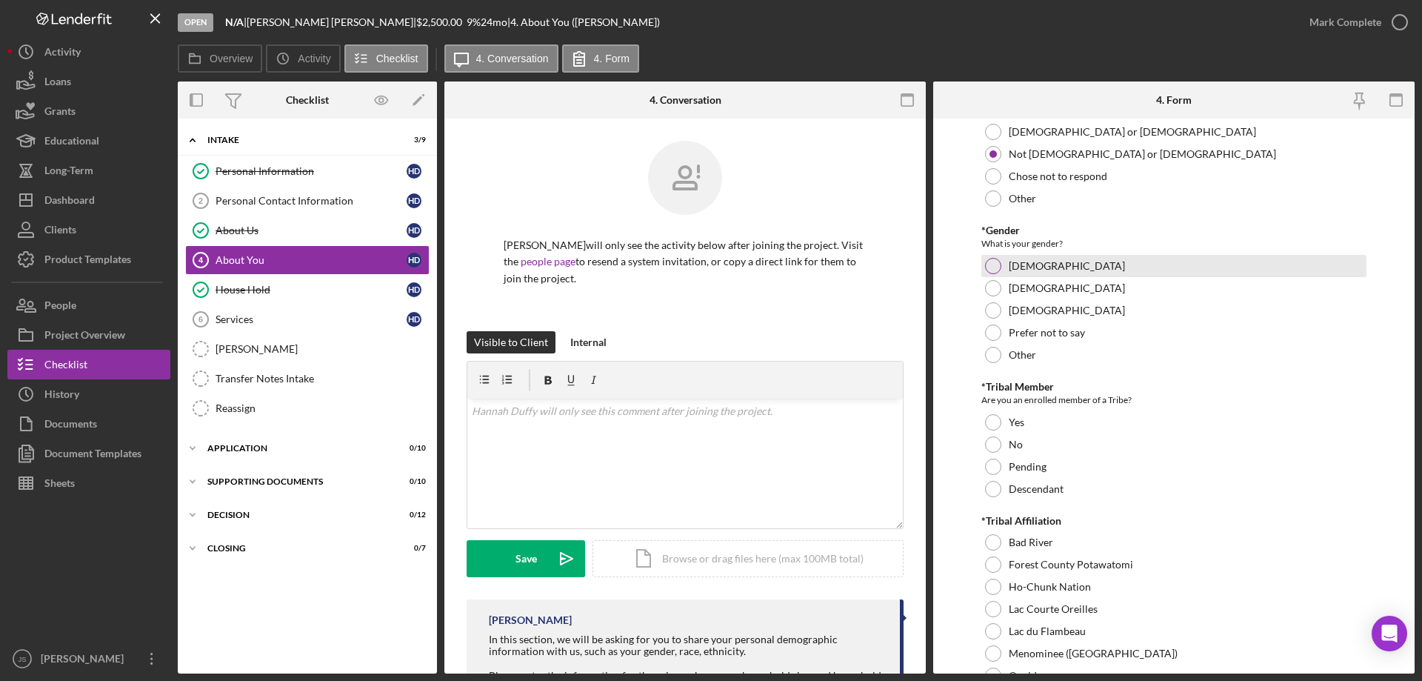
click at [1000, 267] on div "[DEMOGRAPHIC_DATA]" at bounding box center [1174, 266] width 385 height 22
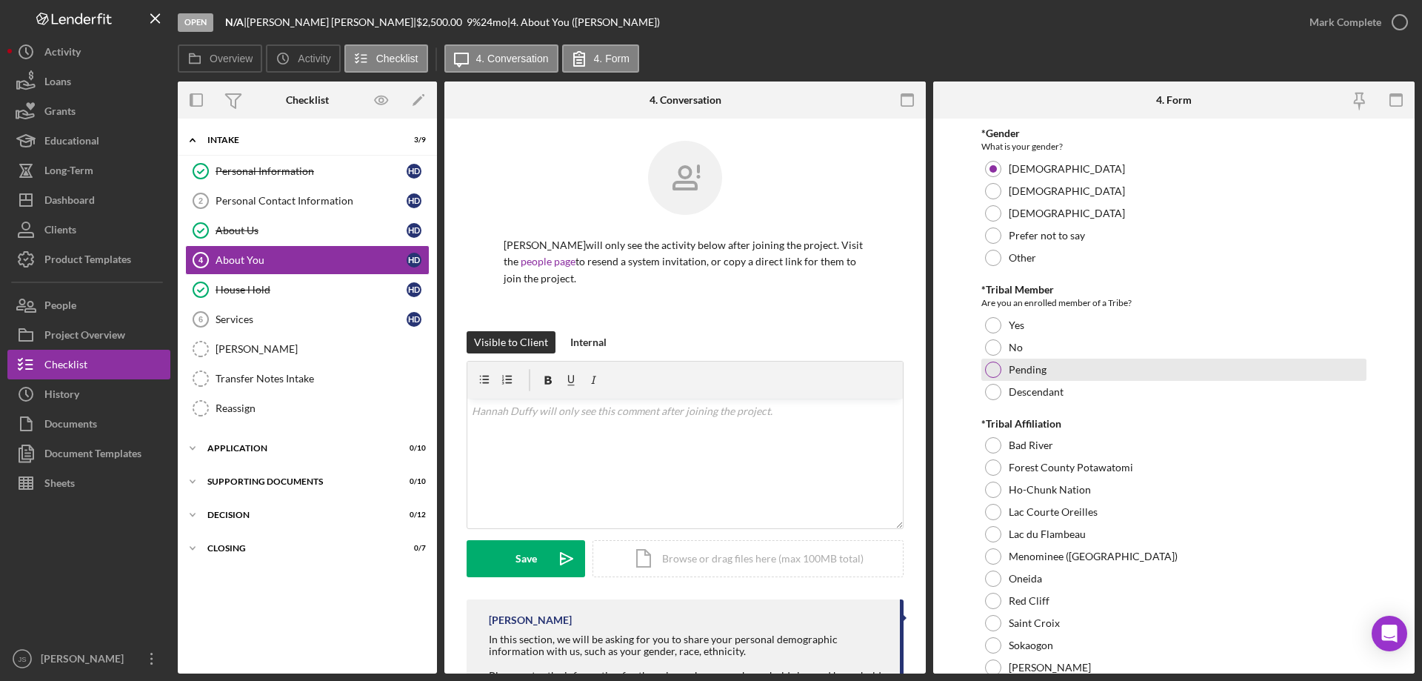
scroll to position [519, 0]
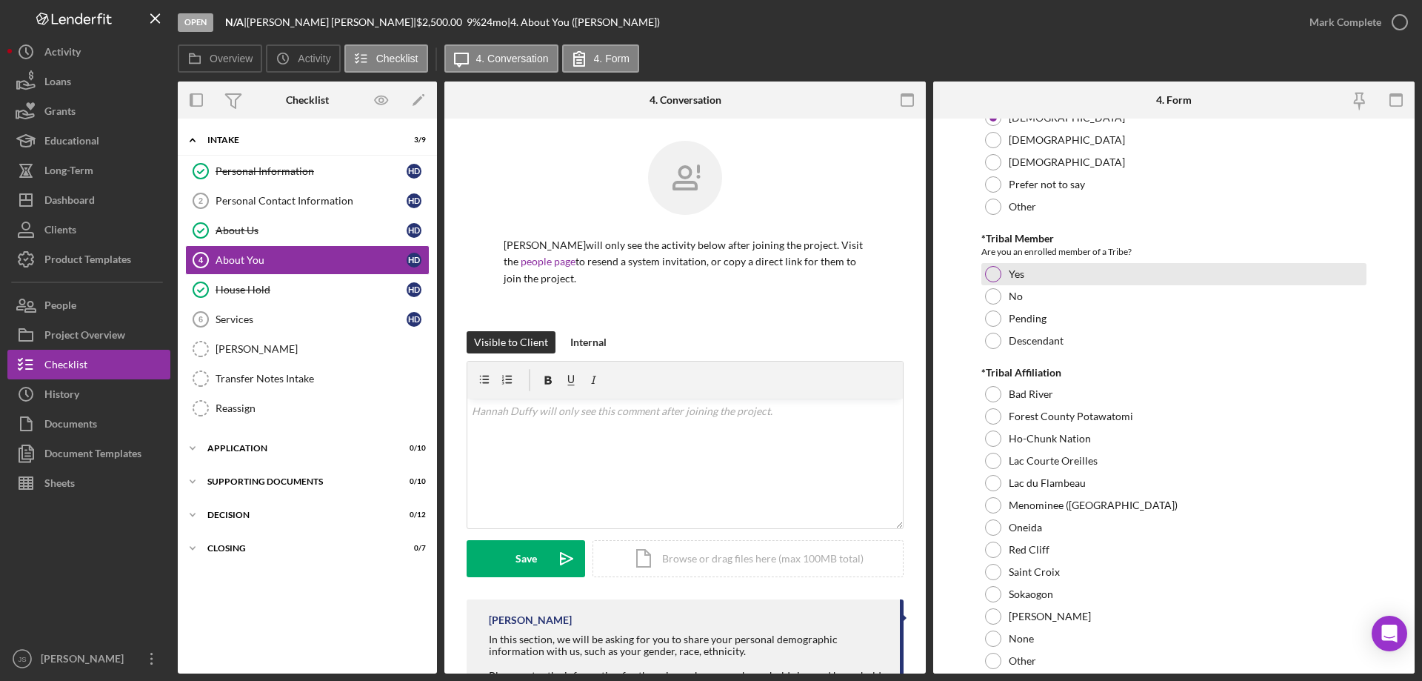
click at [993, 271] on div at bounding box center [993, 274] width 16 height 16
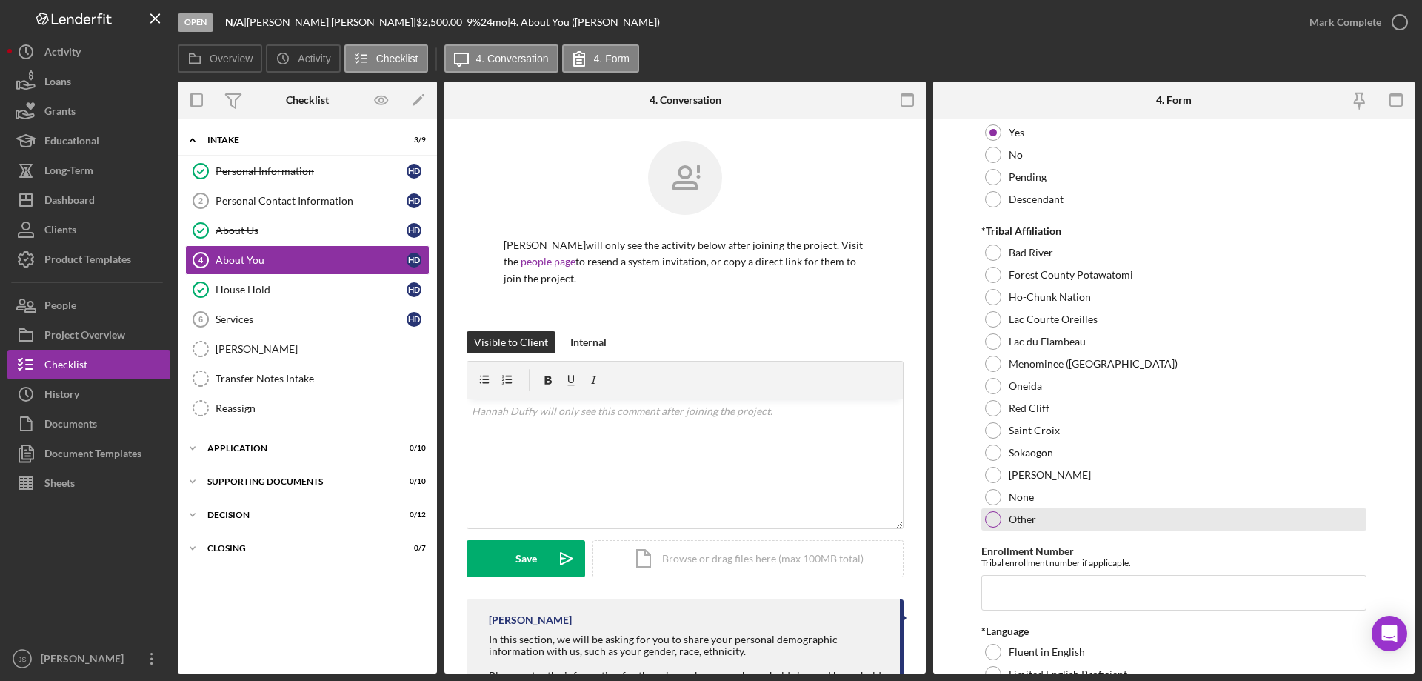
scroll to position [741, 0]
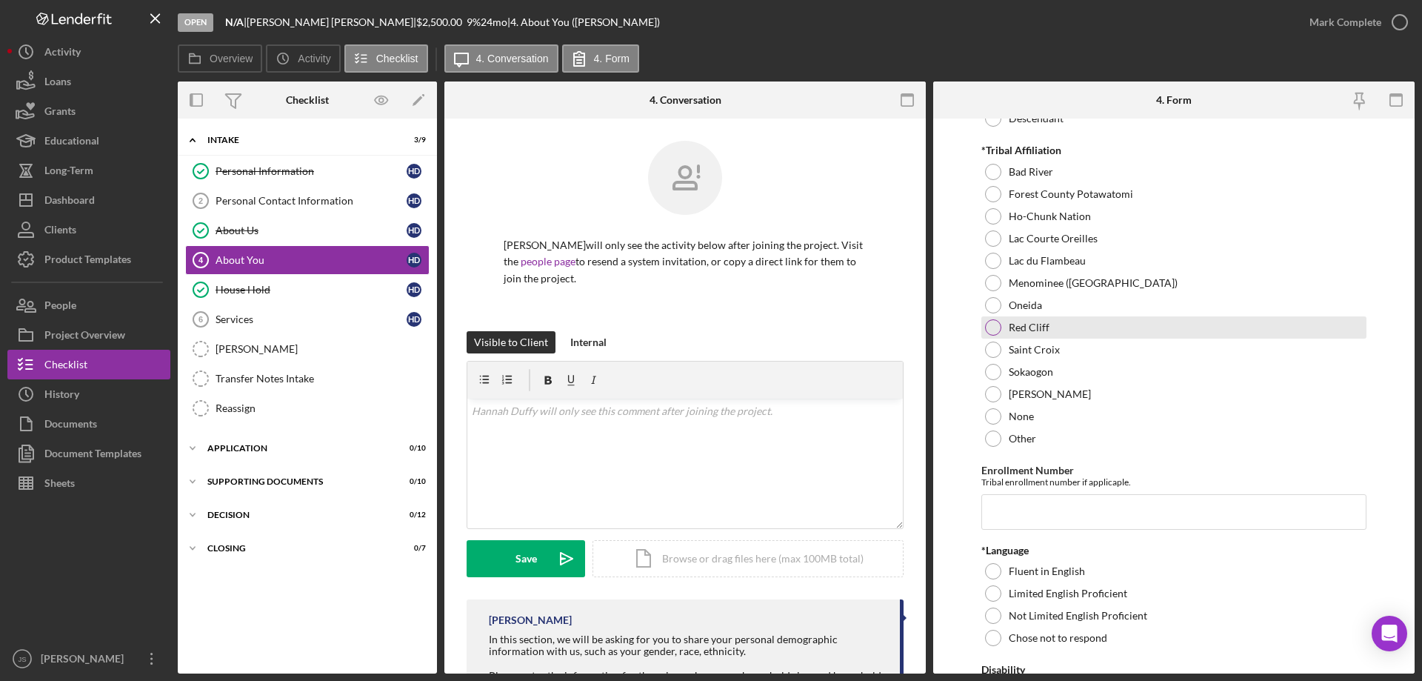
click at [991, 327] on div at bounding box center [993, 327] width 16 height 16
click at [1014, 513] on input "Enrollment Number" at bounding box center [1174, 512] width 385 height 36
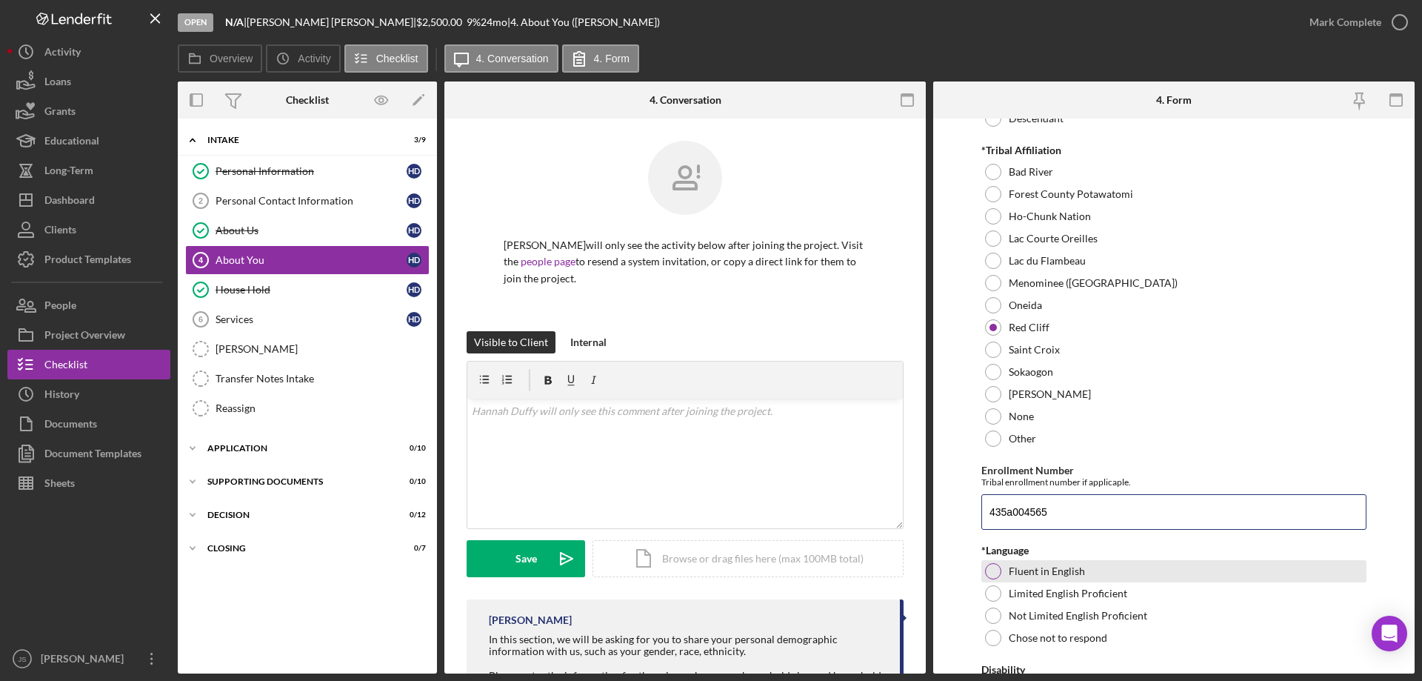
type input "435a004565"
drag, startPoint x: 994, startPoint y: 571, endPoint x: 832, endPoint y: 576, distance: 162.3
click at [995, 571] on div at bounding box center [993, 571] width 16 height 16
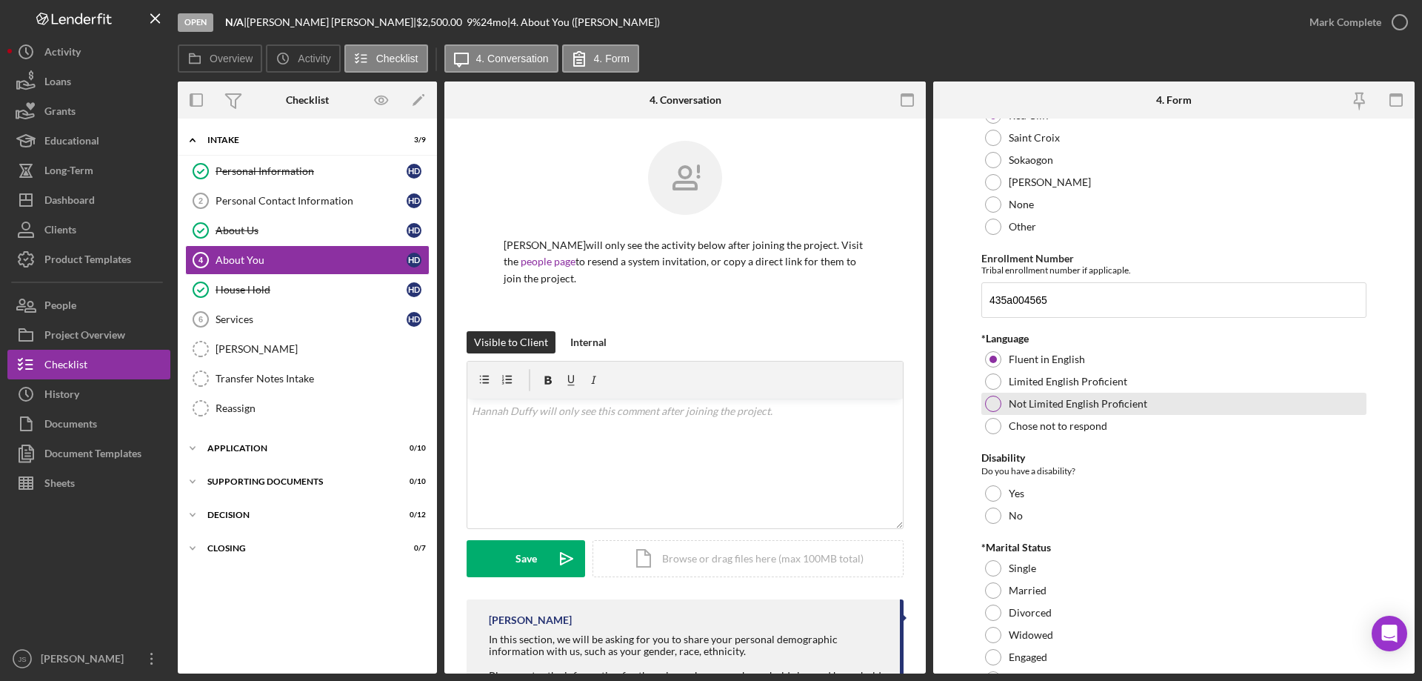
scroll to position [1037, 0]
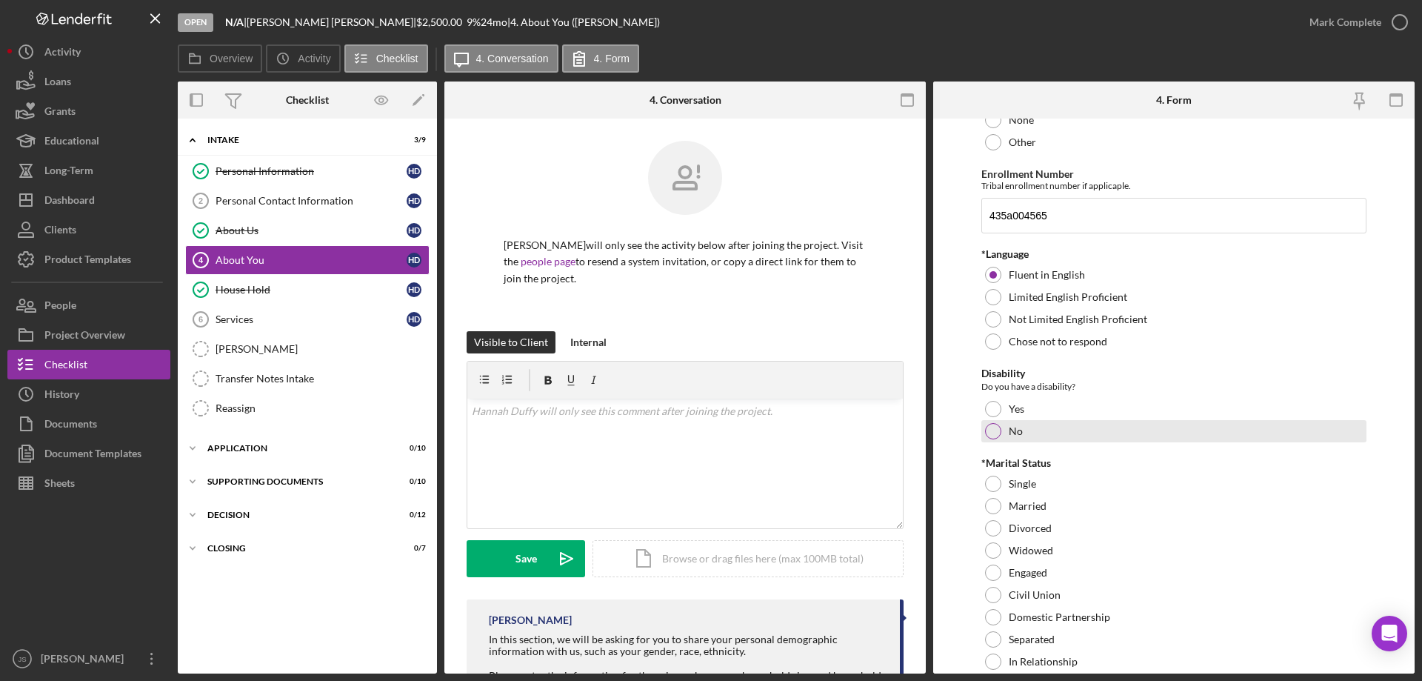
click at [992, 432] on div at bounding box center [993, 431] width 16 height 16
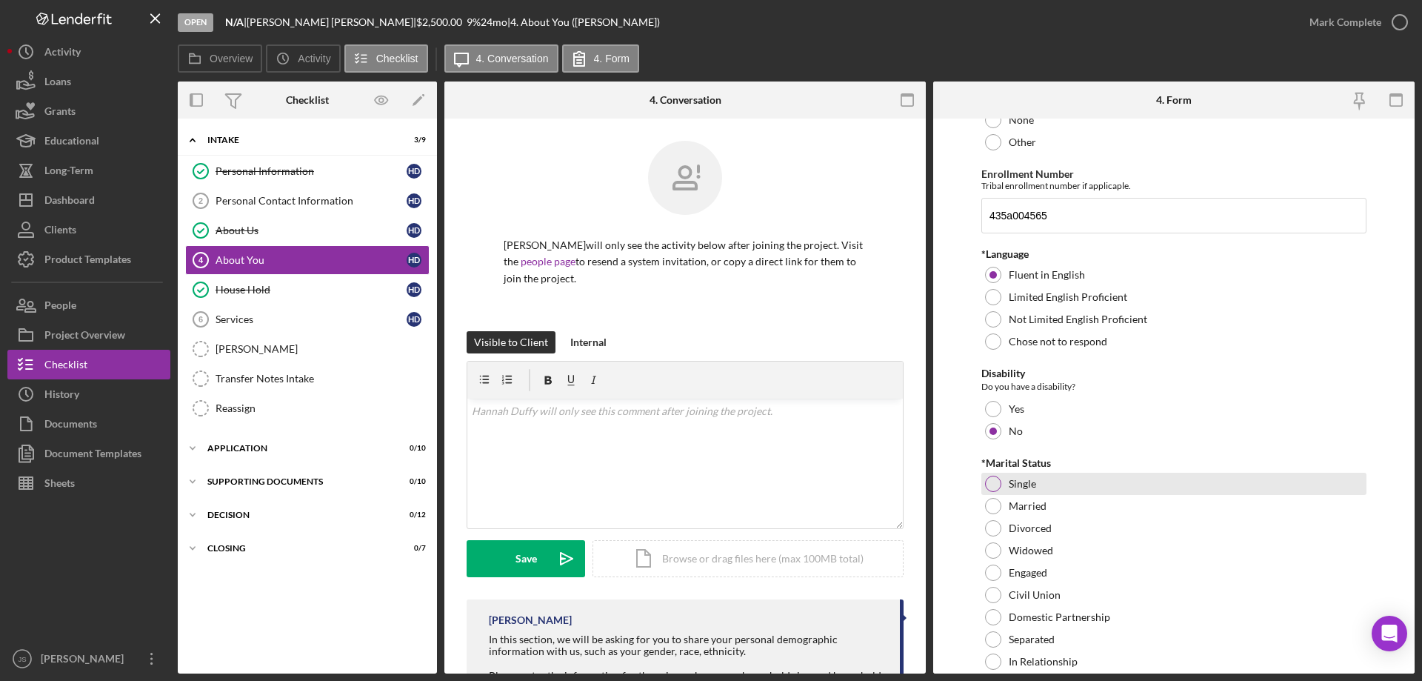
click at [996, 484] on div at bounding box center [993, 484] width 16 height 16
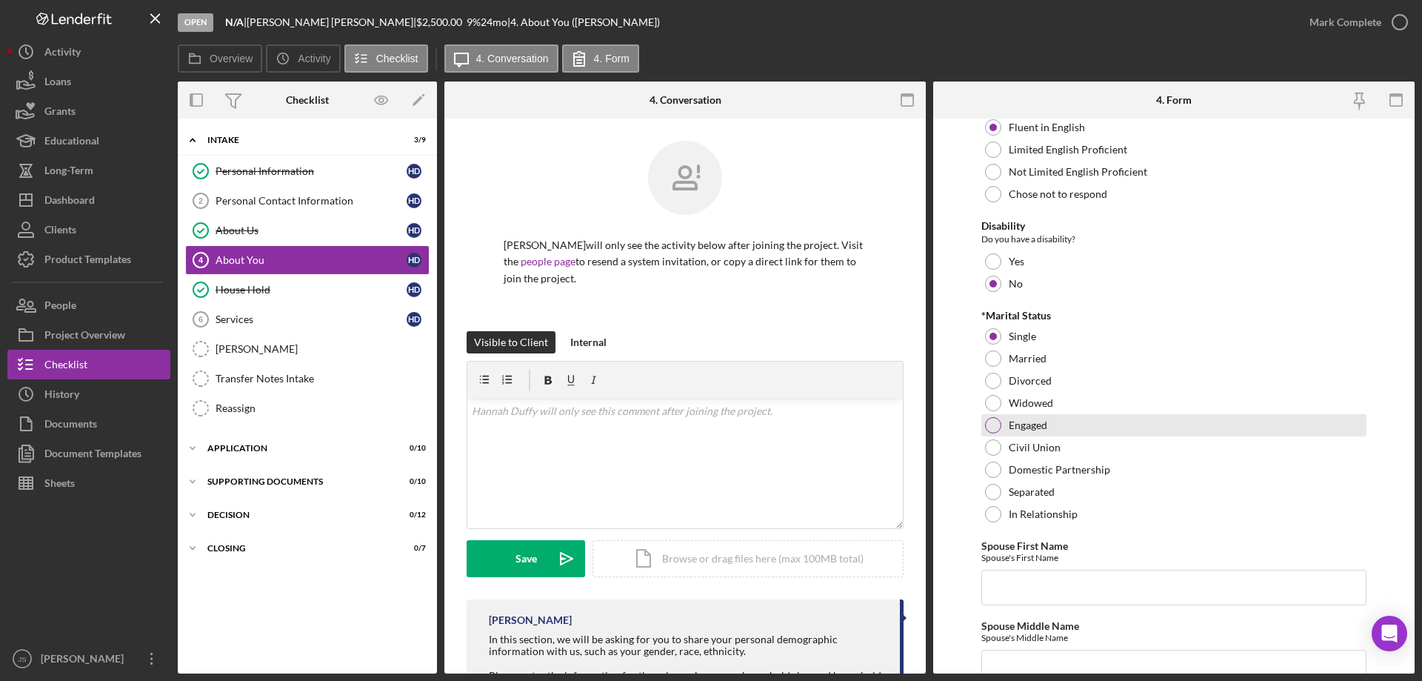
scroll to position [1185, 0]
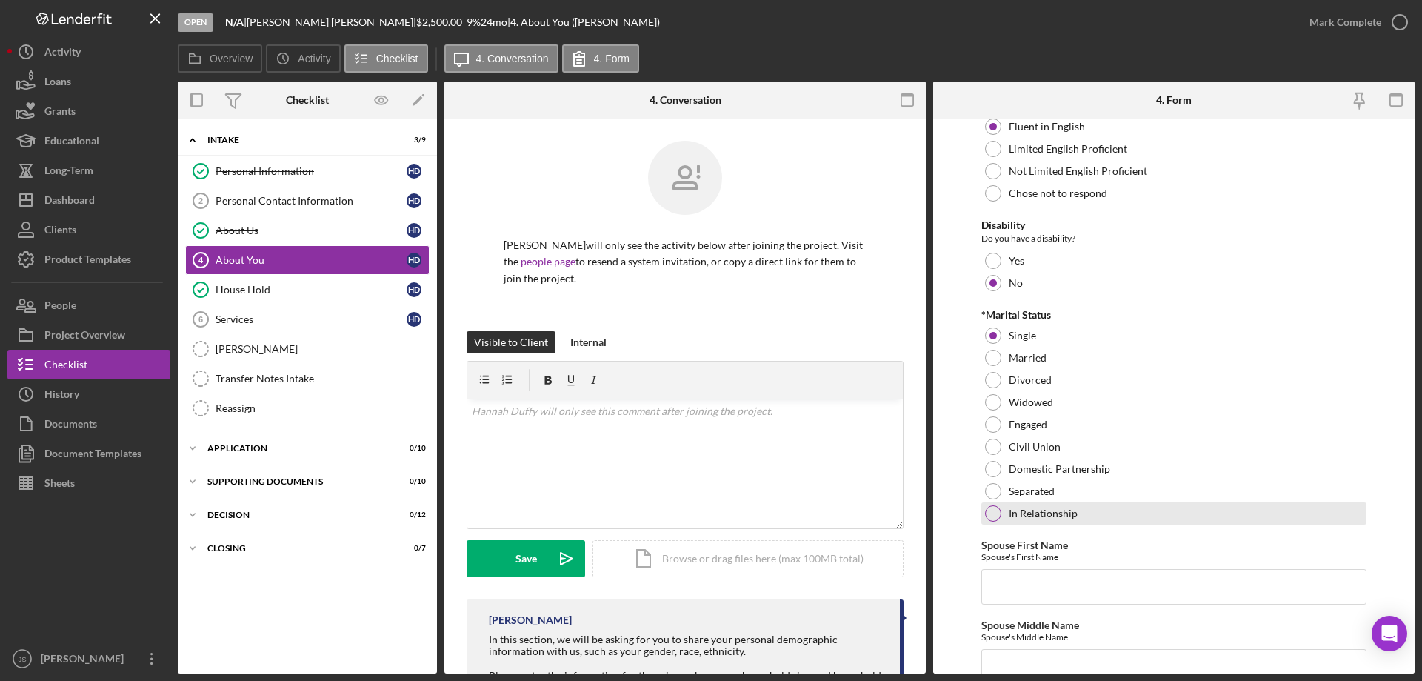
drag, startPoint x: 993, startPoint y: 510, endPoint x: 1007, endPoint y: 506, distance: 15.5
click at [993, 510] on div at bounding box center [993, 513] width 16 height 16
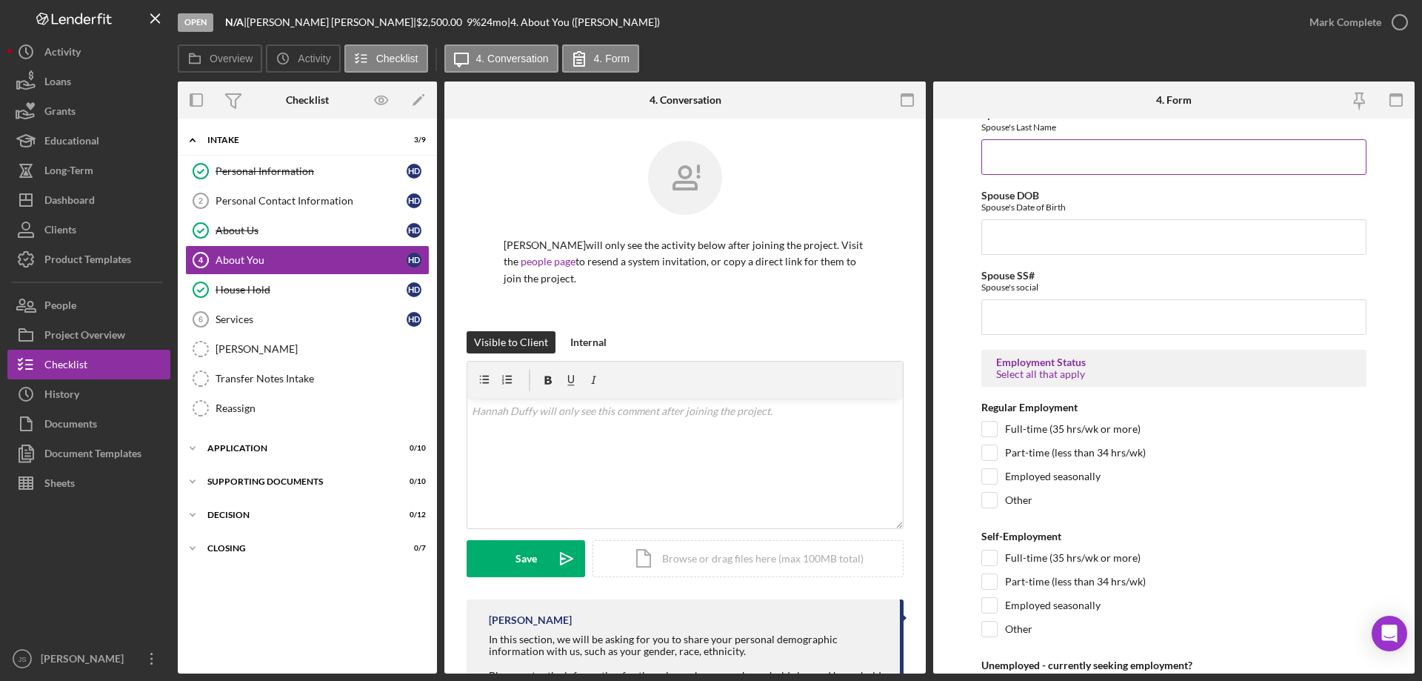
scroll to position [1926, 0]
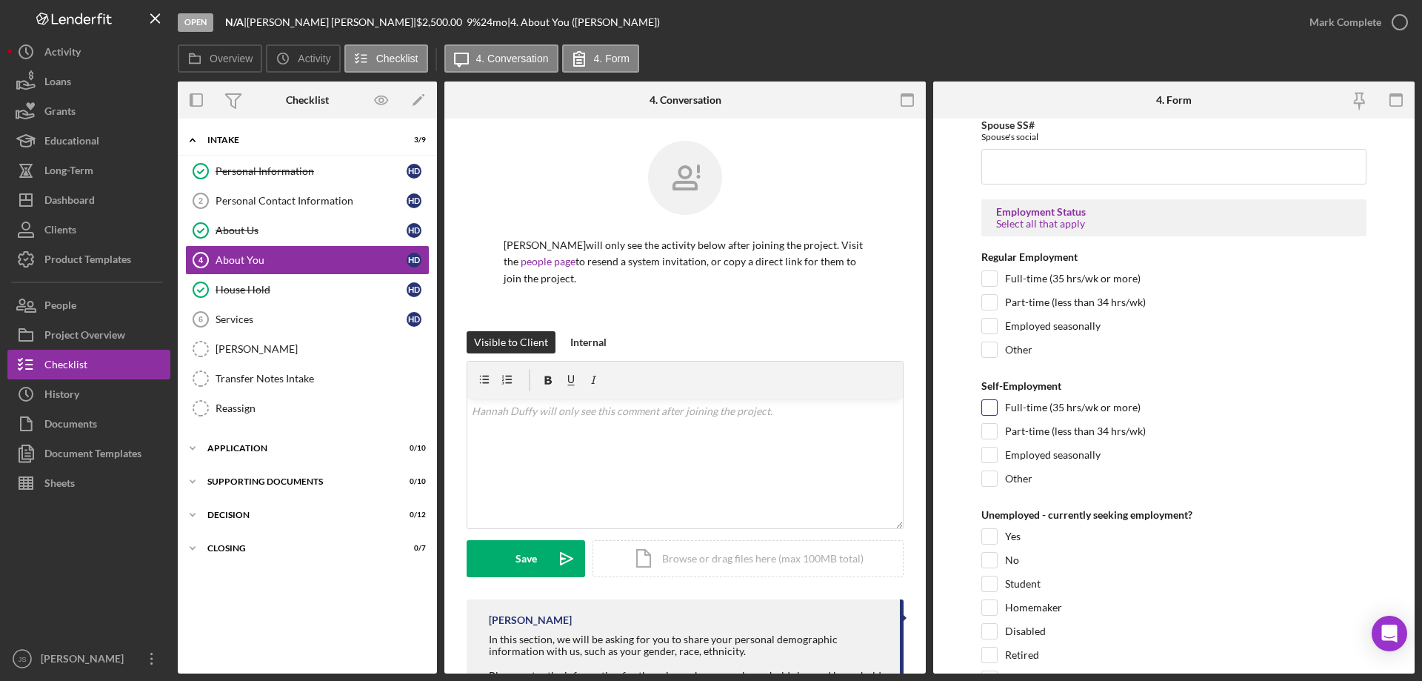
click at [987, 408] on input "Full-time (35 hrs/wk or more)" at bounding box center [989, 407] width 15 height 15
checkbox input "true"
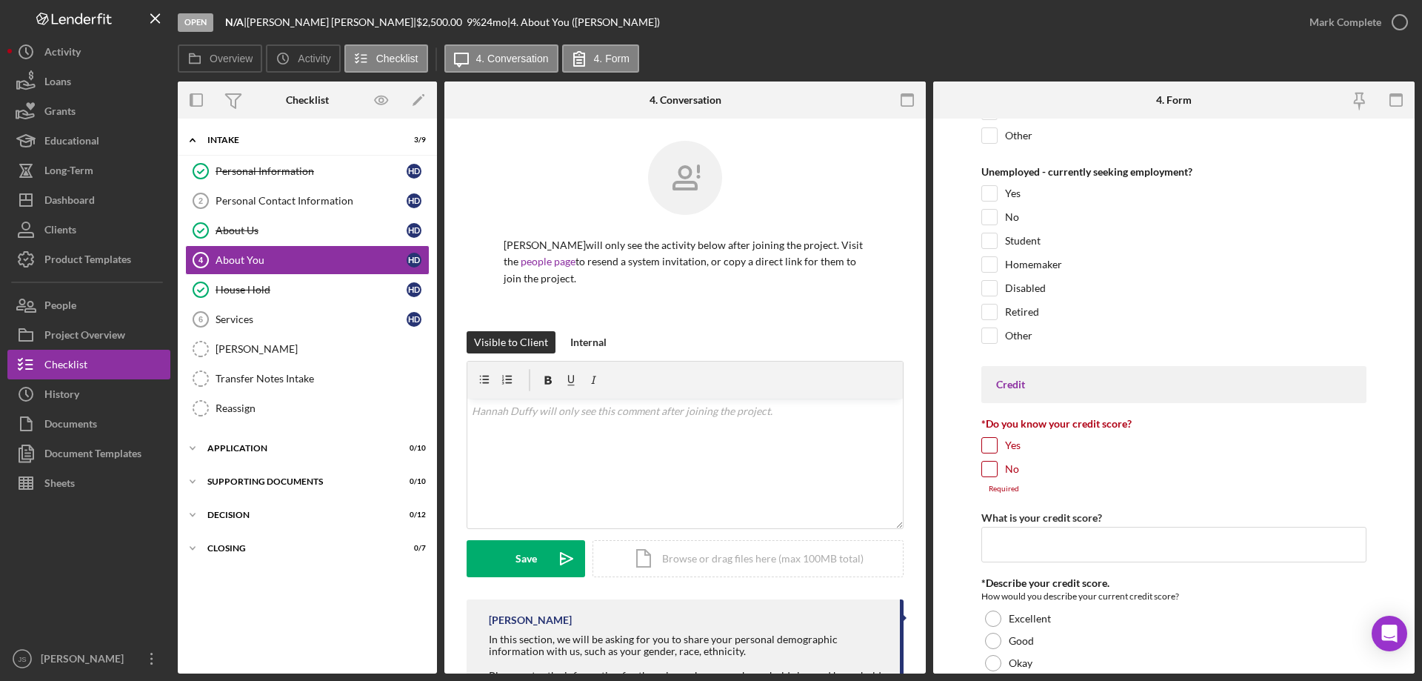
scroll to position [2296, 0]
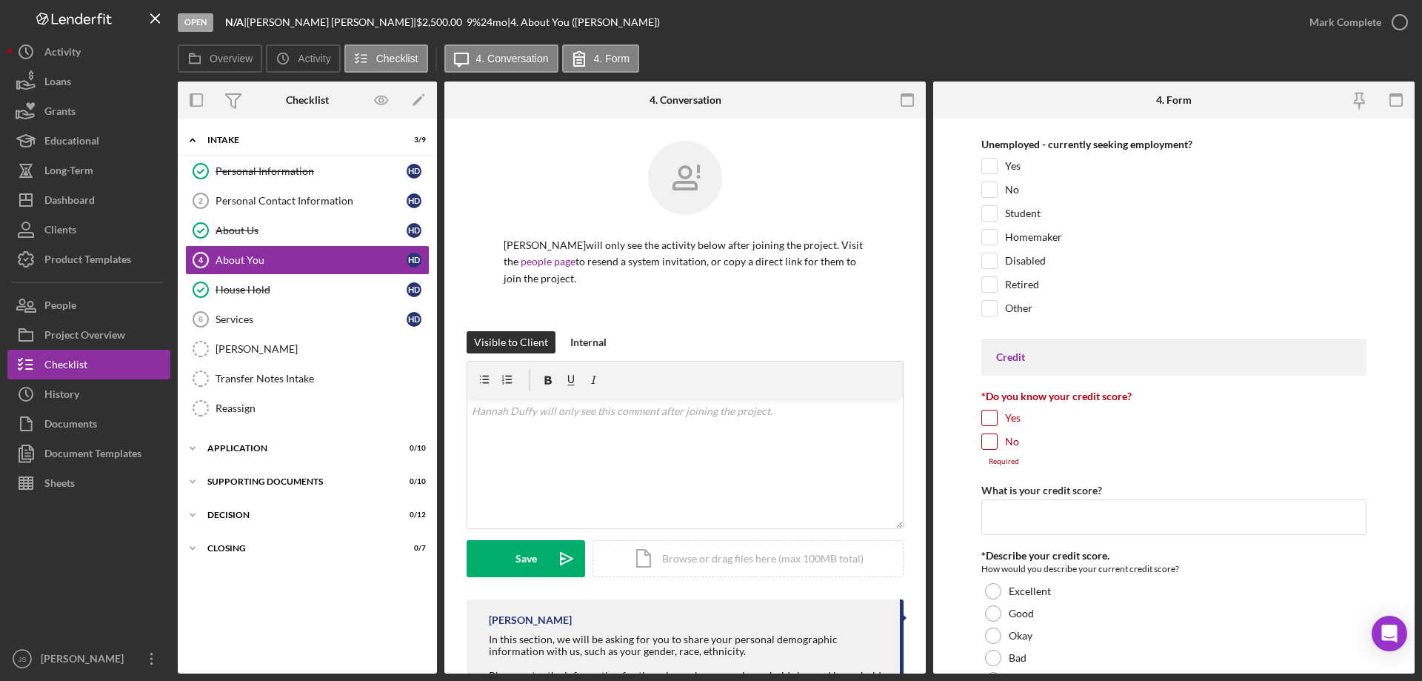
drag, startPoint x: 982, startPoint y: 415, endPoint x: 1011, endPoint y: 447, distance: 43.0
click at [983, 415] on input "Yes" at bounding box center [989, 417] width 15 height 15
checkbox input "true"
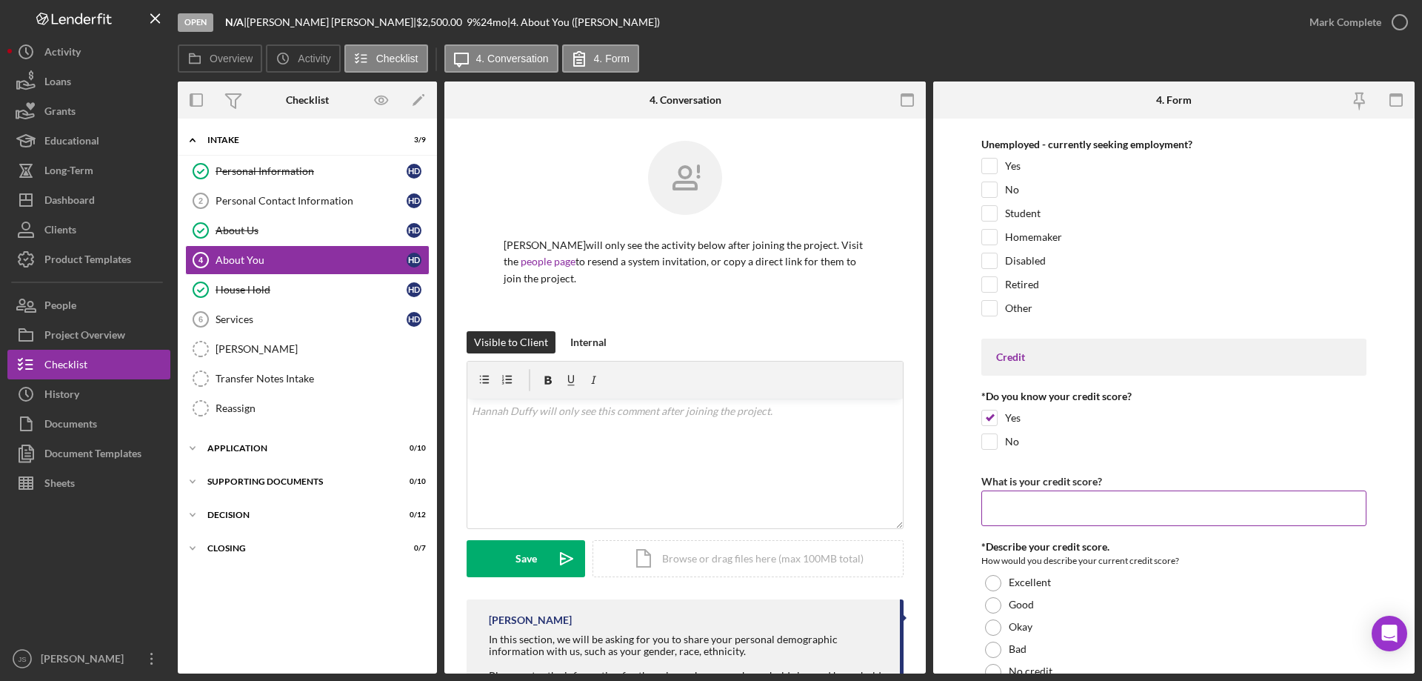
click at [1020, 511] on input "What is your credit score?" at bounding box center [1174, 508] width 385 height 36
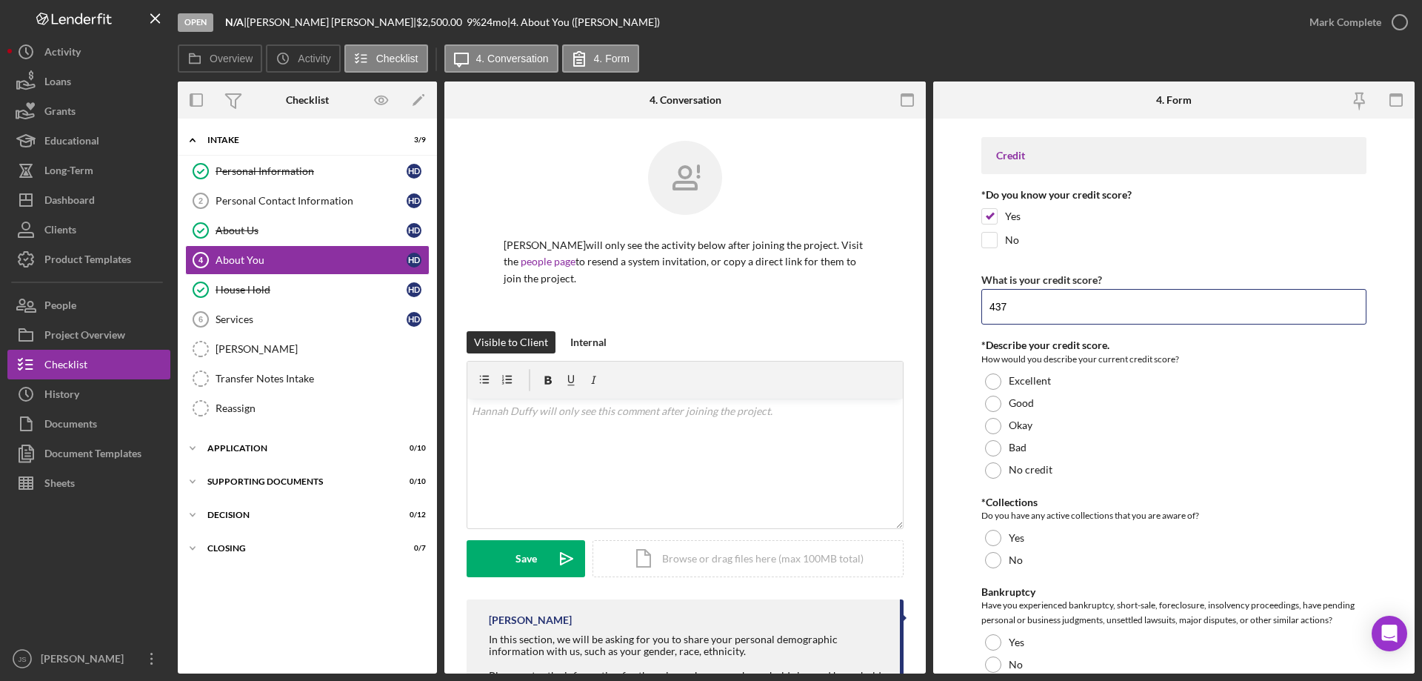
scroll to position [2519, 0]
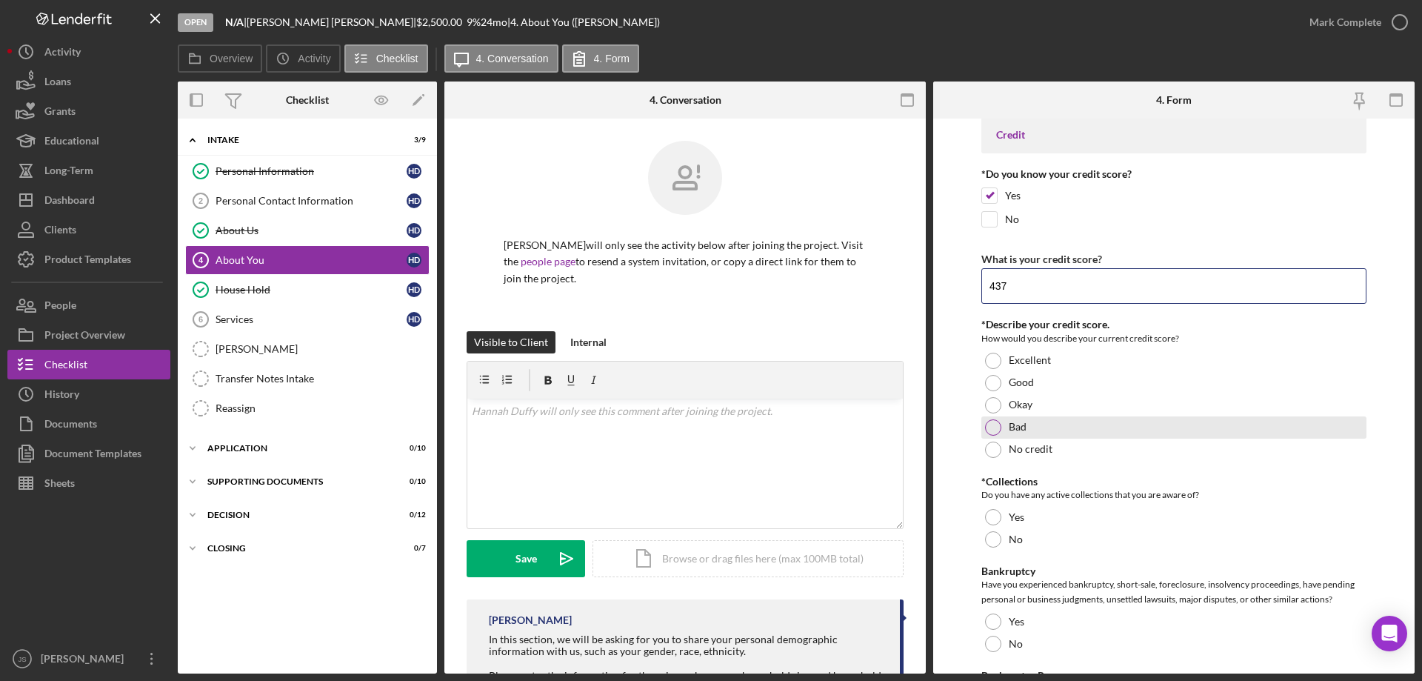
type input "437"
drag, startPoint x: 994, startPoint y: 430, endPoint x: 1218, endPoint y: 499, distance: 233.9
click at [995, 430] on div at bounding box center [993, 427] width 16 height 16
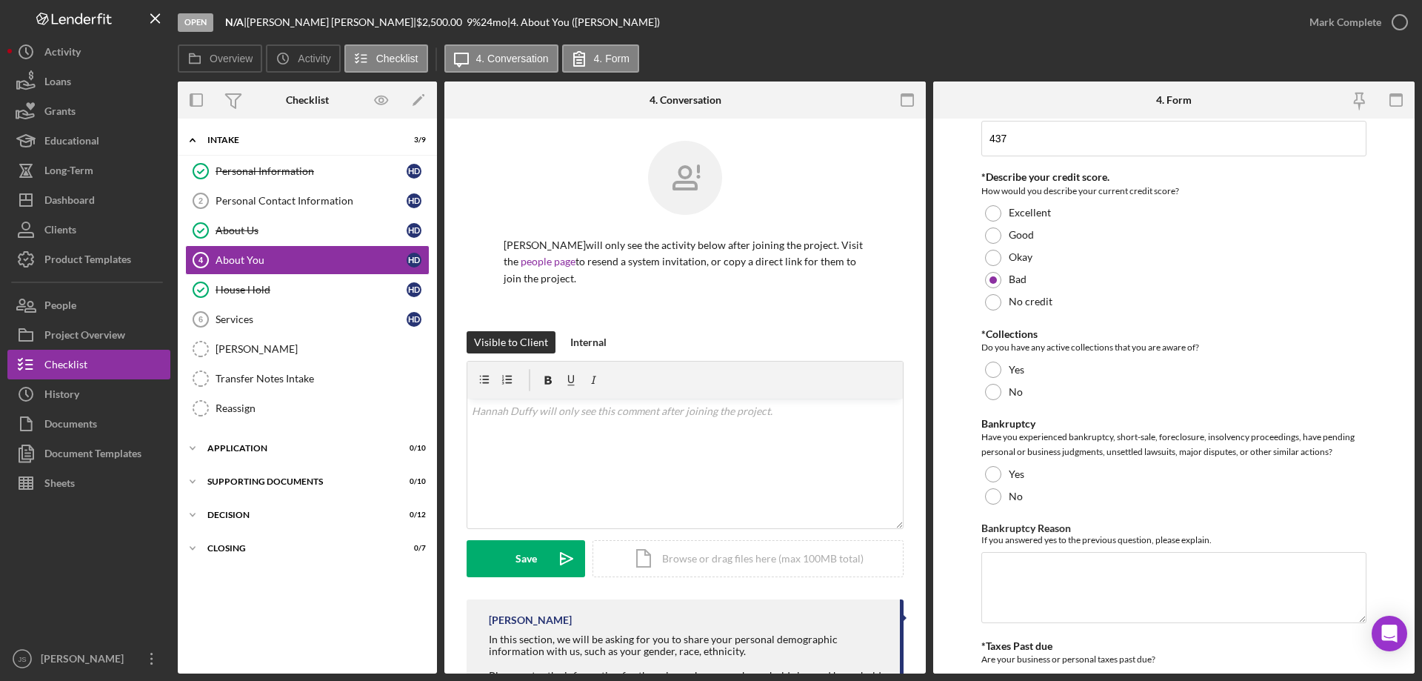
scroll to position [2667, 0]
click at [990, 368] on div at bounding box center [993, 369] width 16 height 16
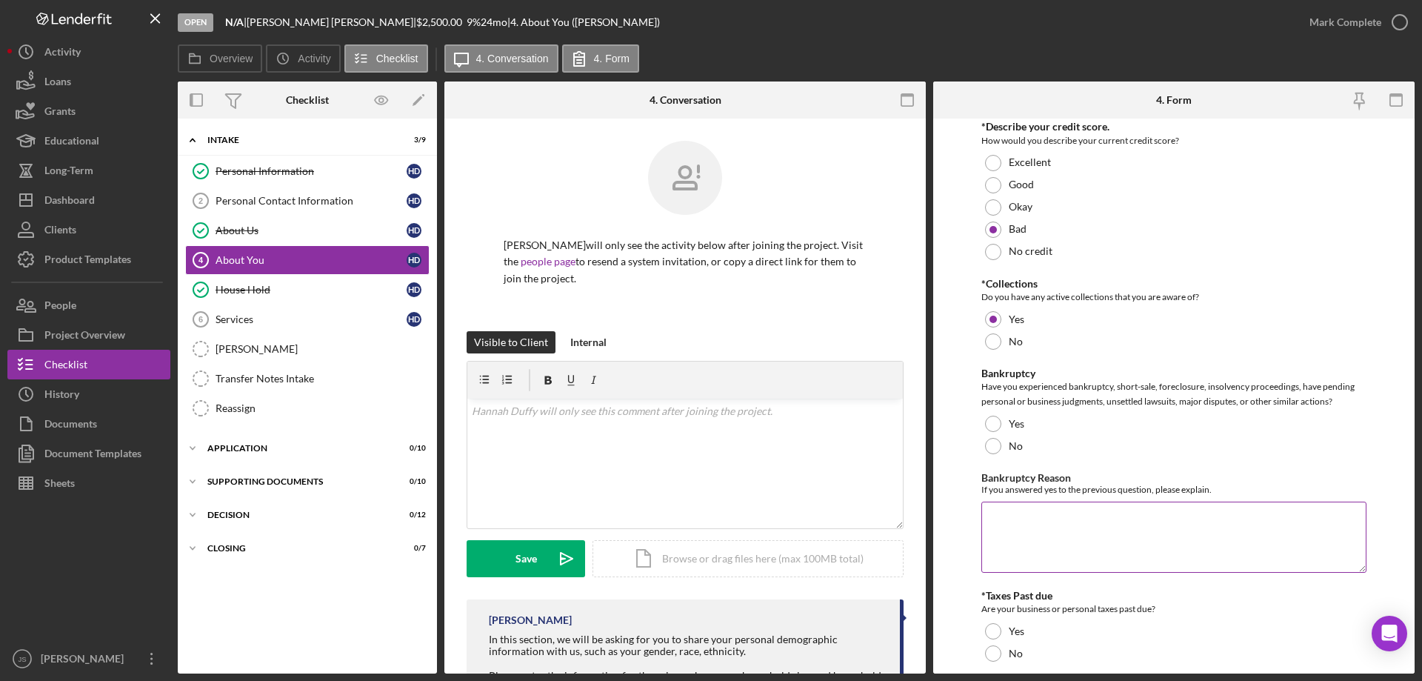
scroll to position [2741, 0]
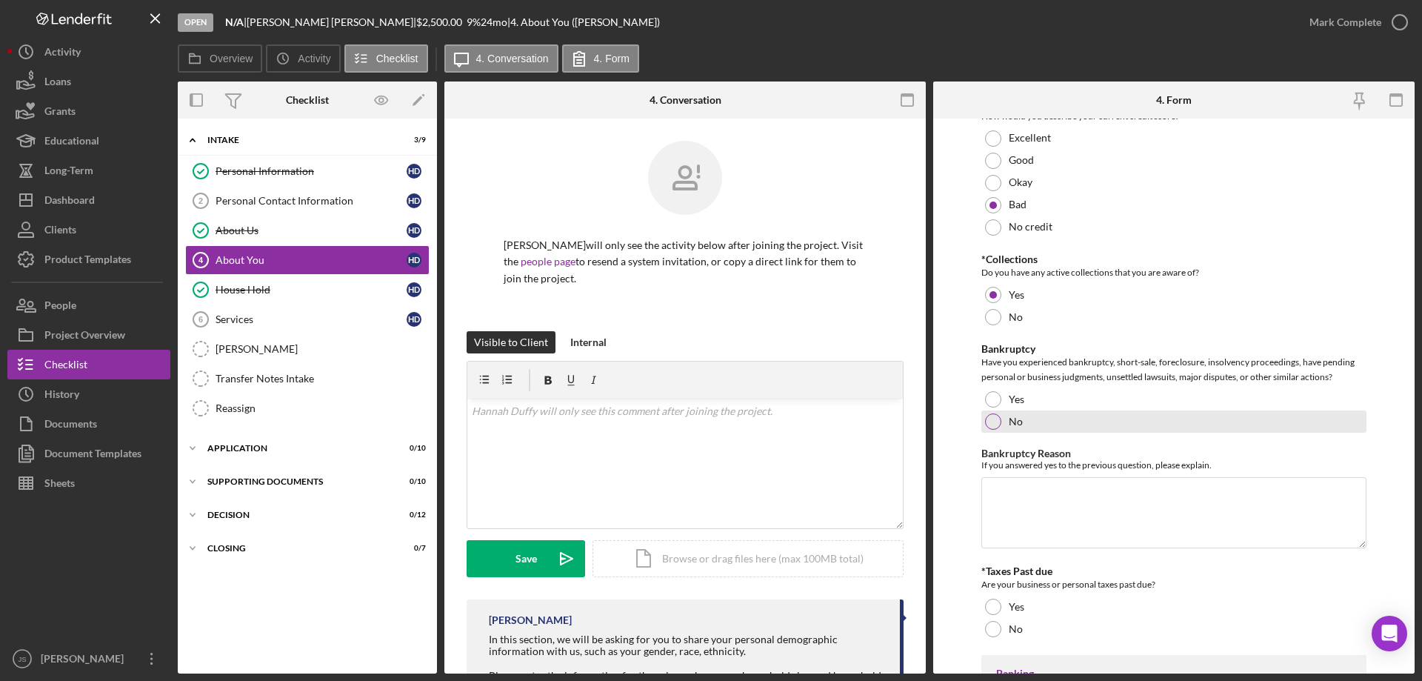
drag, startPoint x: 992, startPoint y: 419, endPoint x: 1033, endPoint y: 420, distance: 40.8
click at [994, 419] on div at bounding box center [993, 421] width 16 height 16
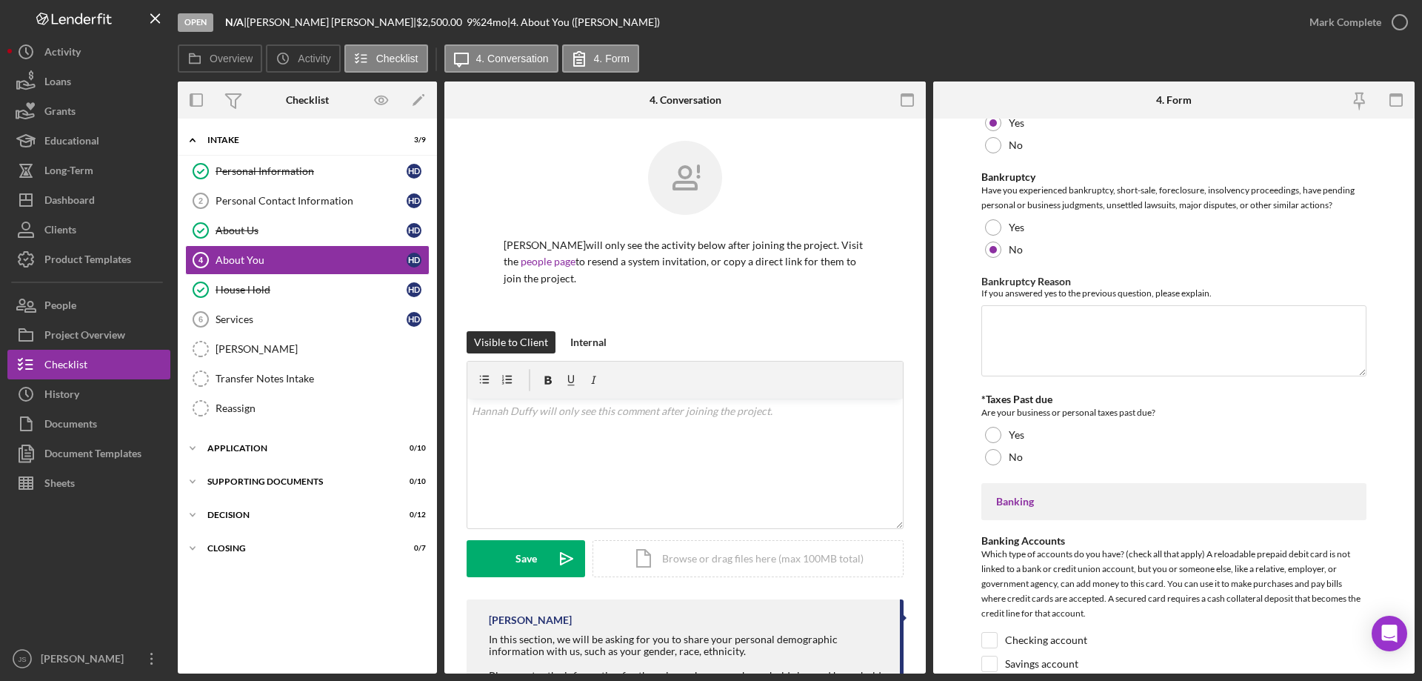
scroll to position [2963, 0]
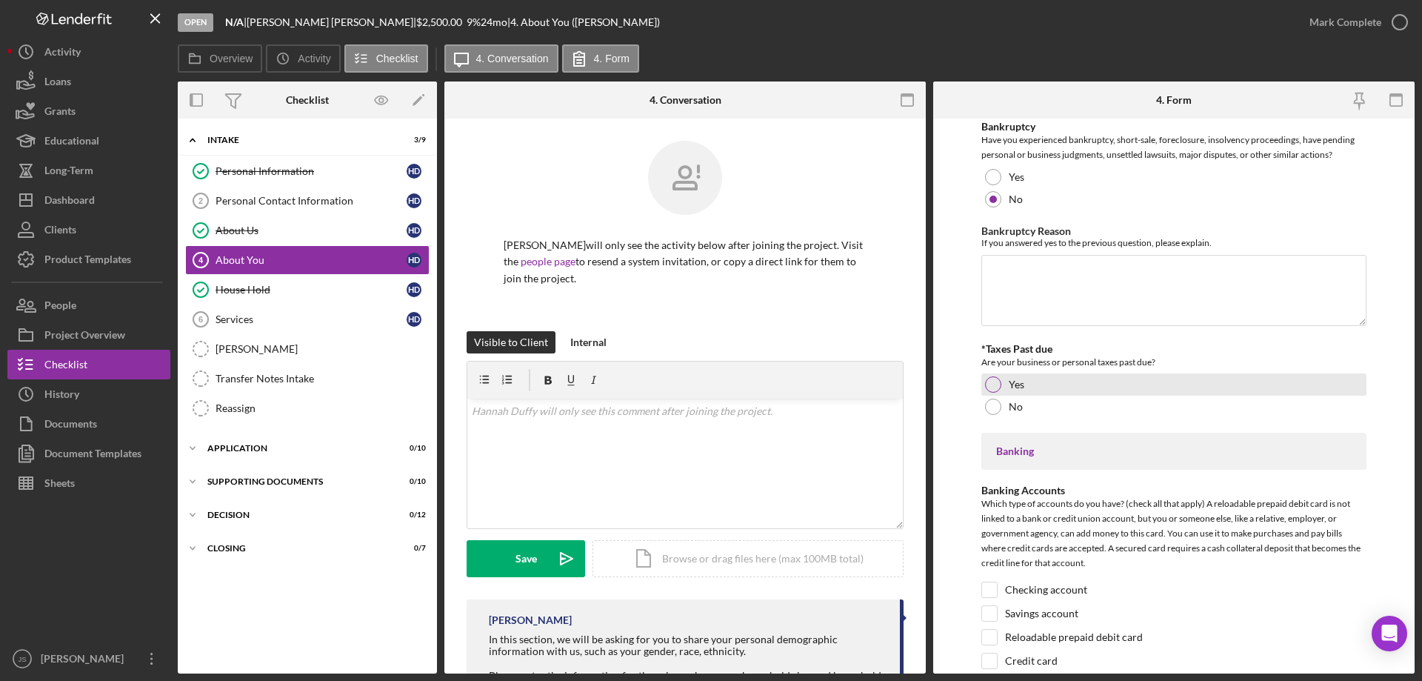
click at [1024, 386] on label "Yes" at bounding box center [1017, 385] width 16 height 12
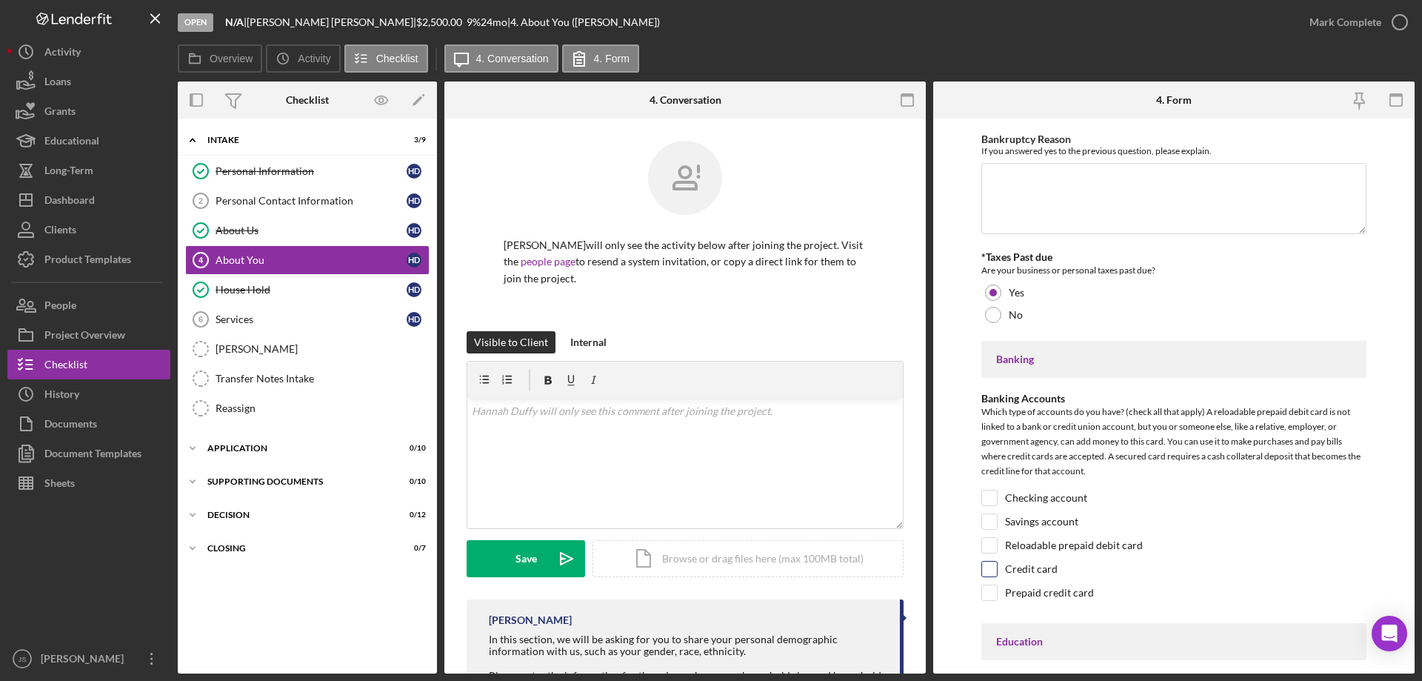
scroll to position [3260, 0]
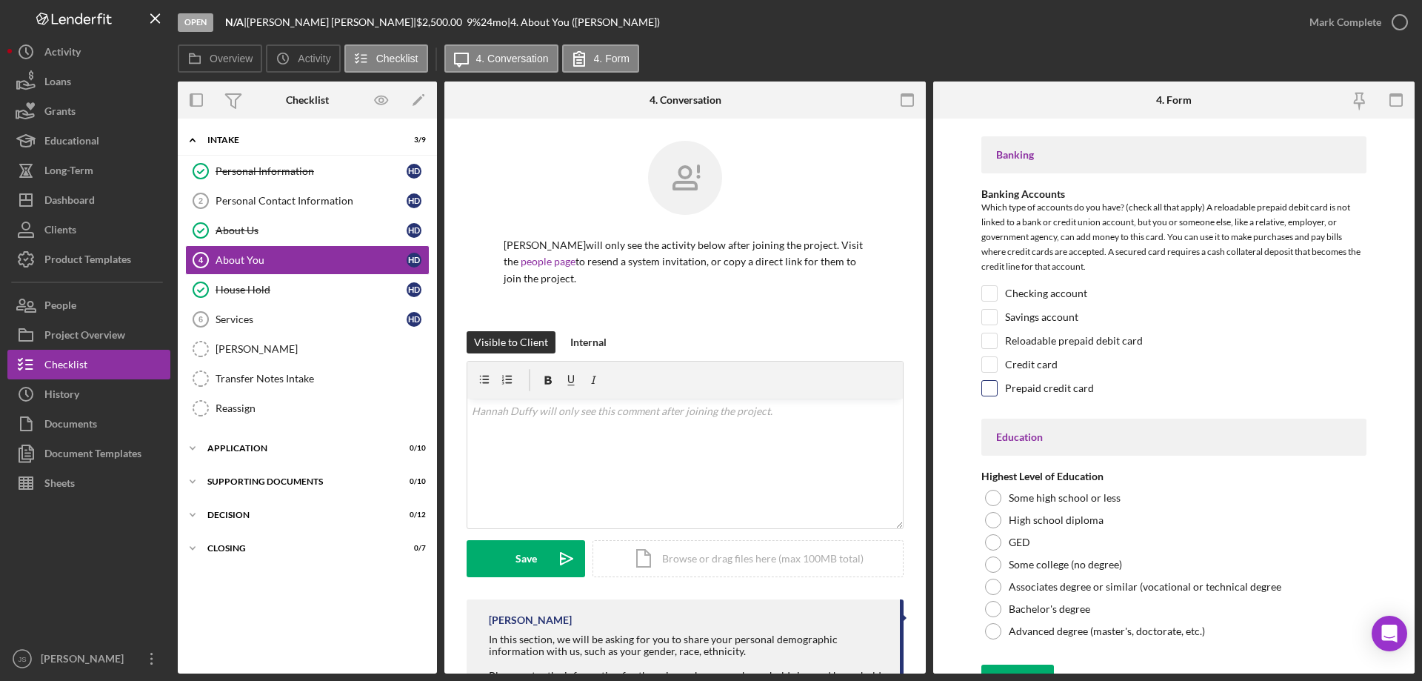
drag, startPoint x: 991, startPoint y: 384, endPoint x: 1122, endPoint y: 385, distance: 131.1
click at [994, 384] on input "Prepaid credit card" at bounding box center [989, 388] width 15 height 15
checkbox input "true"
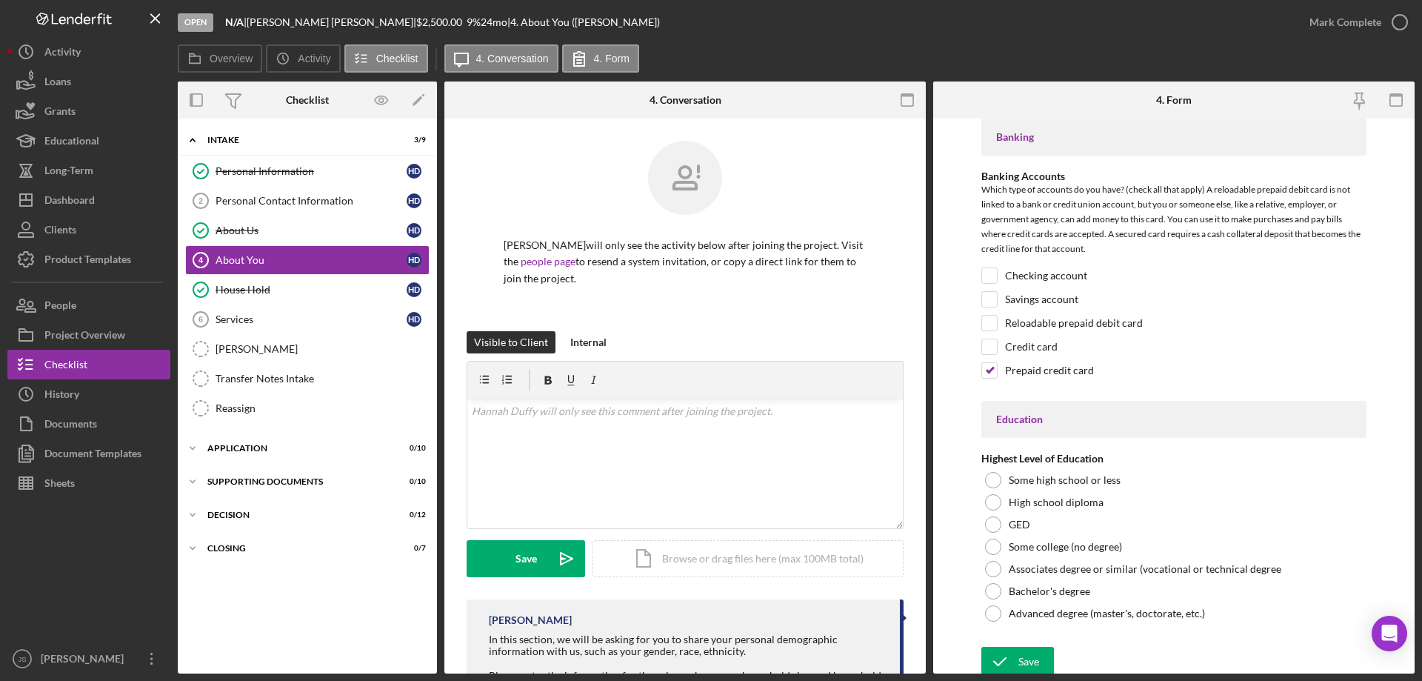
scroll to position [3283, 0]
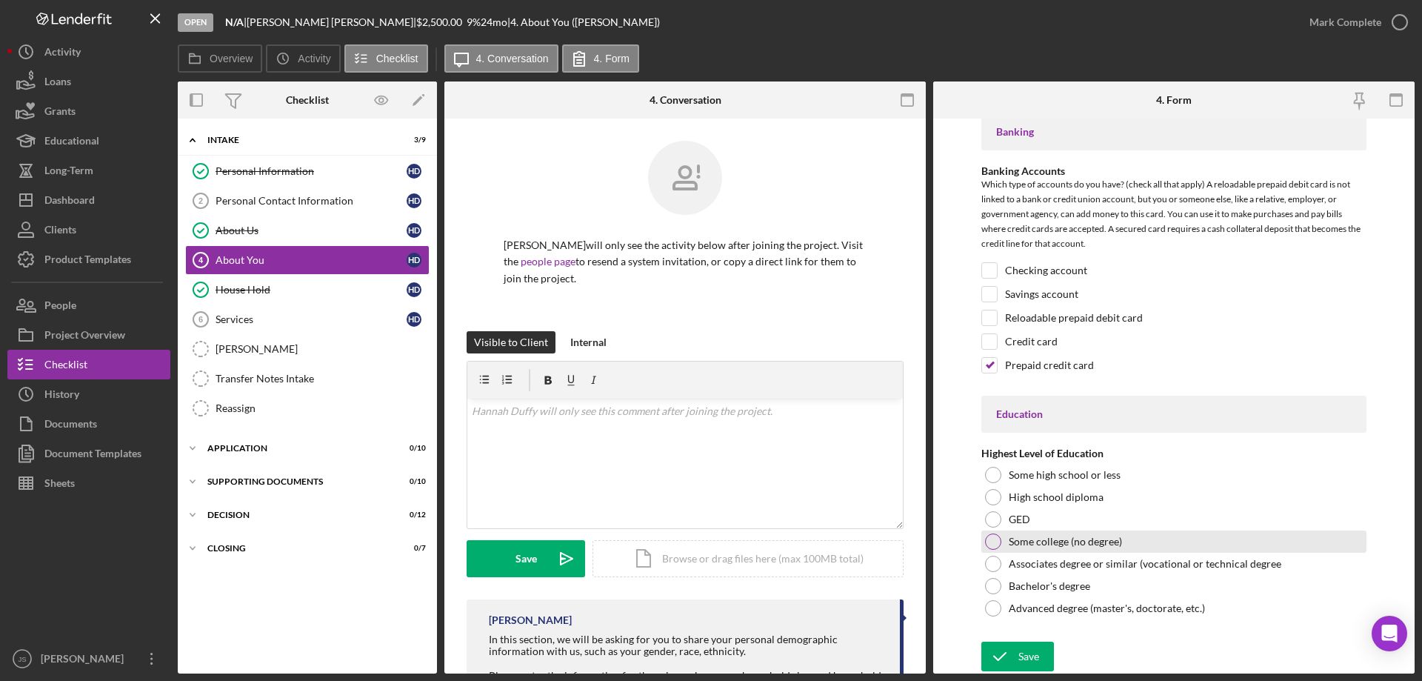
click at [986, 539] on div at bounding box center [993, 541] width 16 height 16
click at [1016, 656] on icon "submit" at bounding box center [1000, 656] width 37 height 37
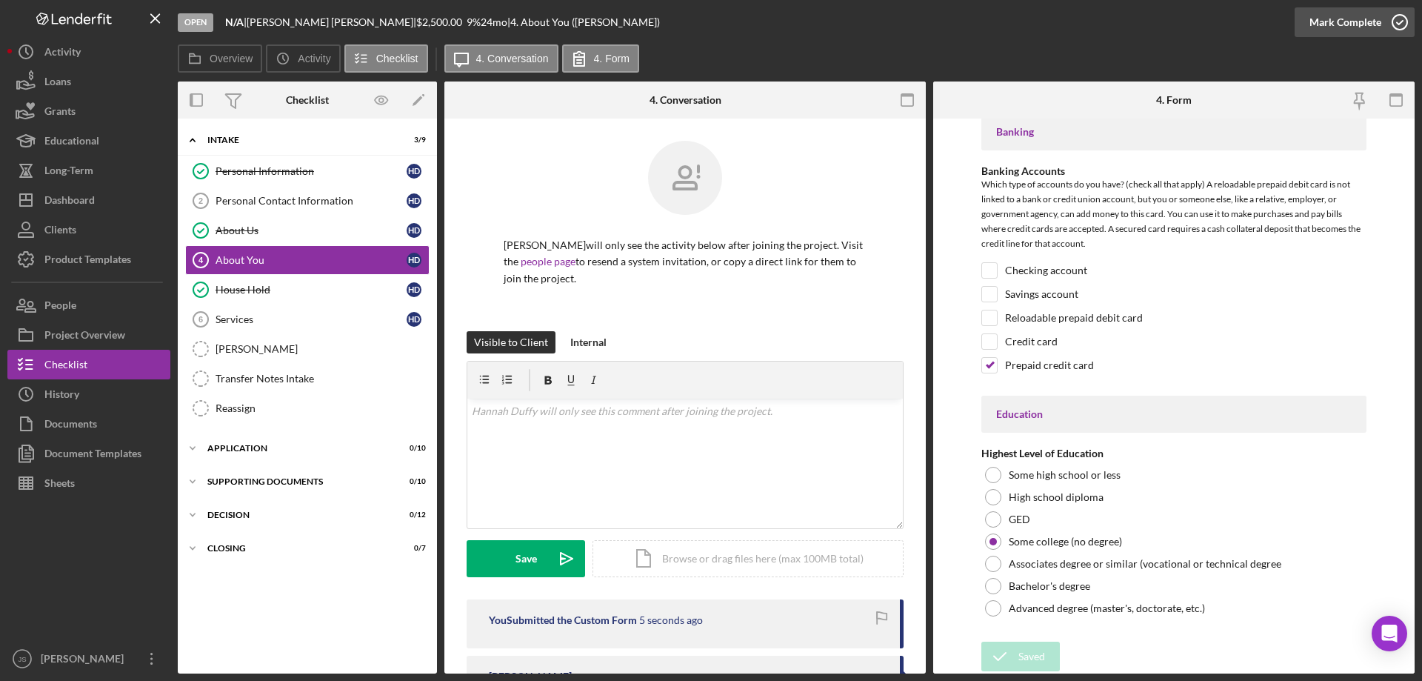
click at [1402, 19] on icon "button" at bounding box center [1400, 22] width 37 height 37
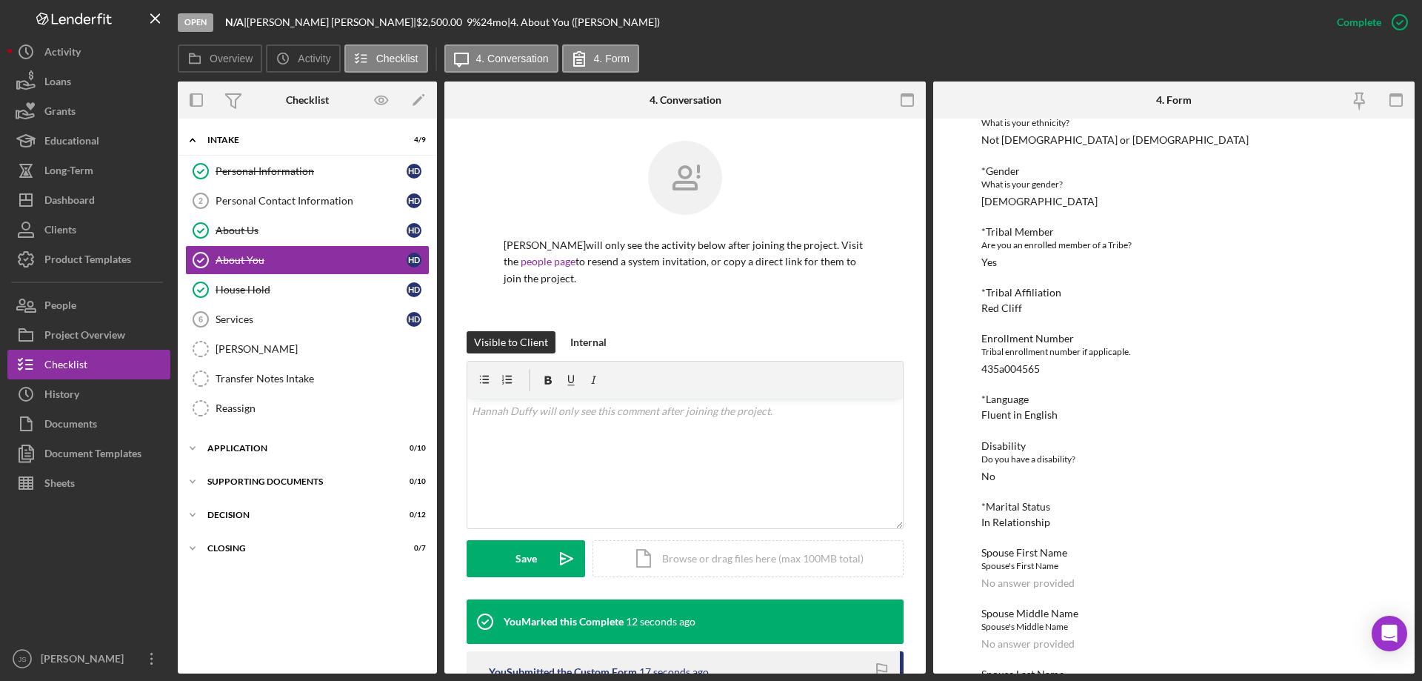
scroll to position [0, 0]
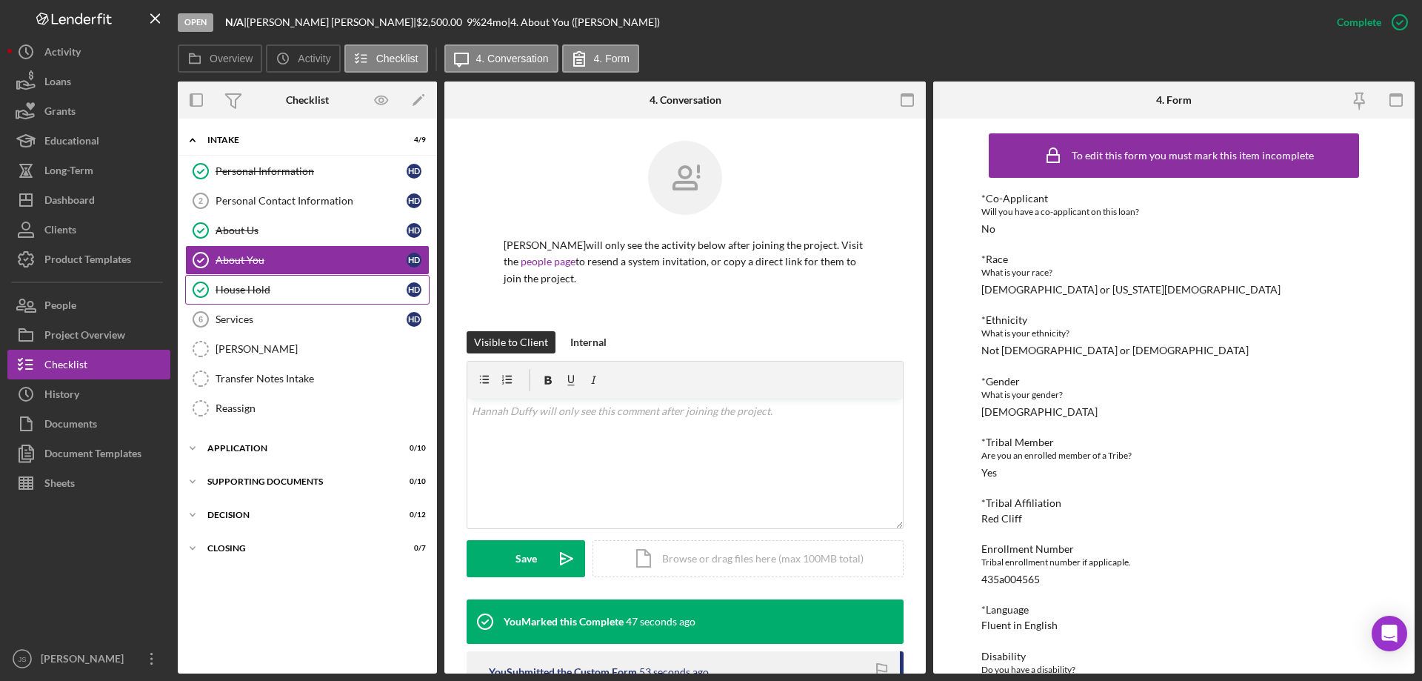
click at [299, 284] on div "House Hold" at bounding box center [311, 290] width 191 height 12
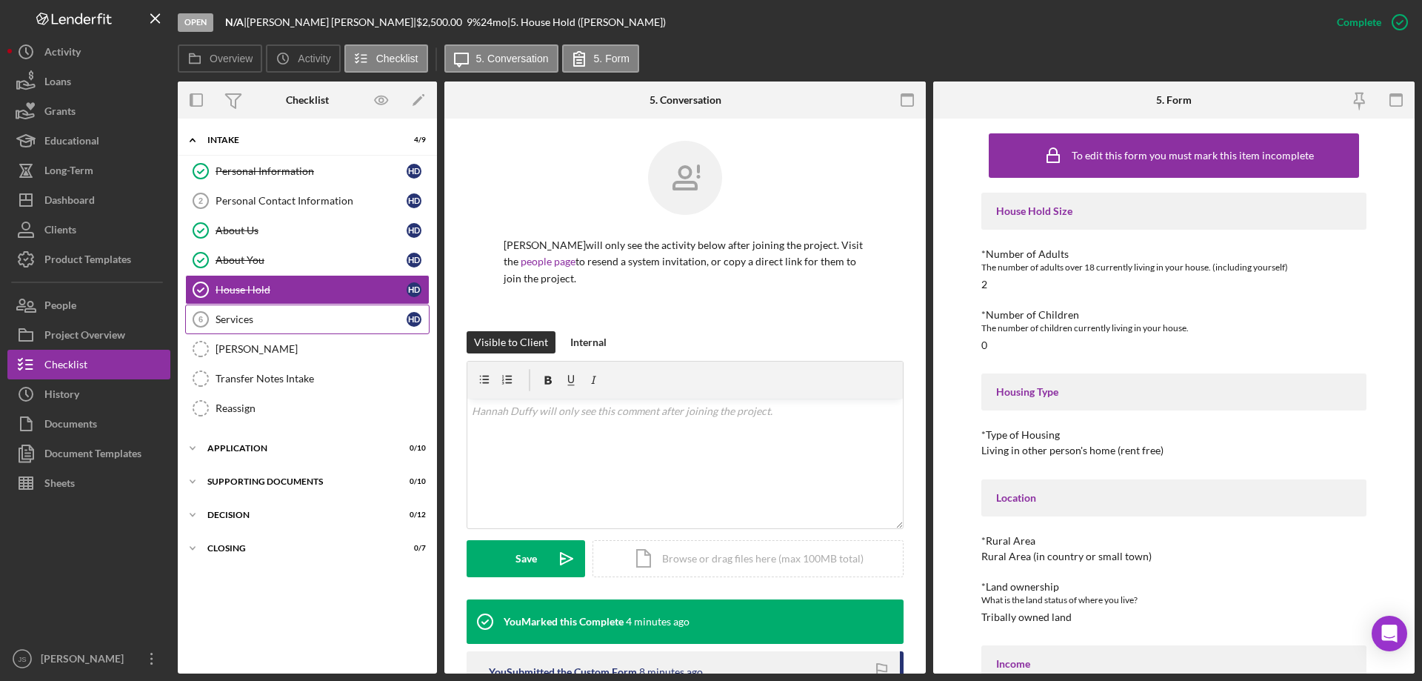
click at [292, 321] on div "Services" at bounding box center [311, 319] width 191 height 12
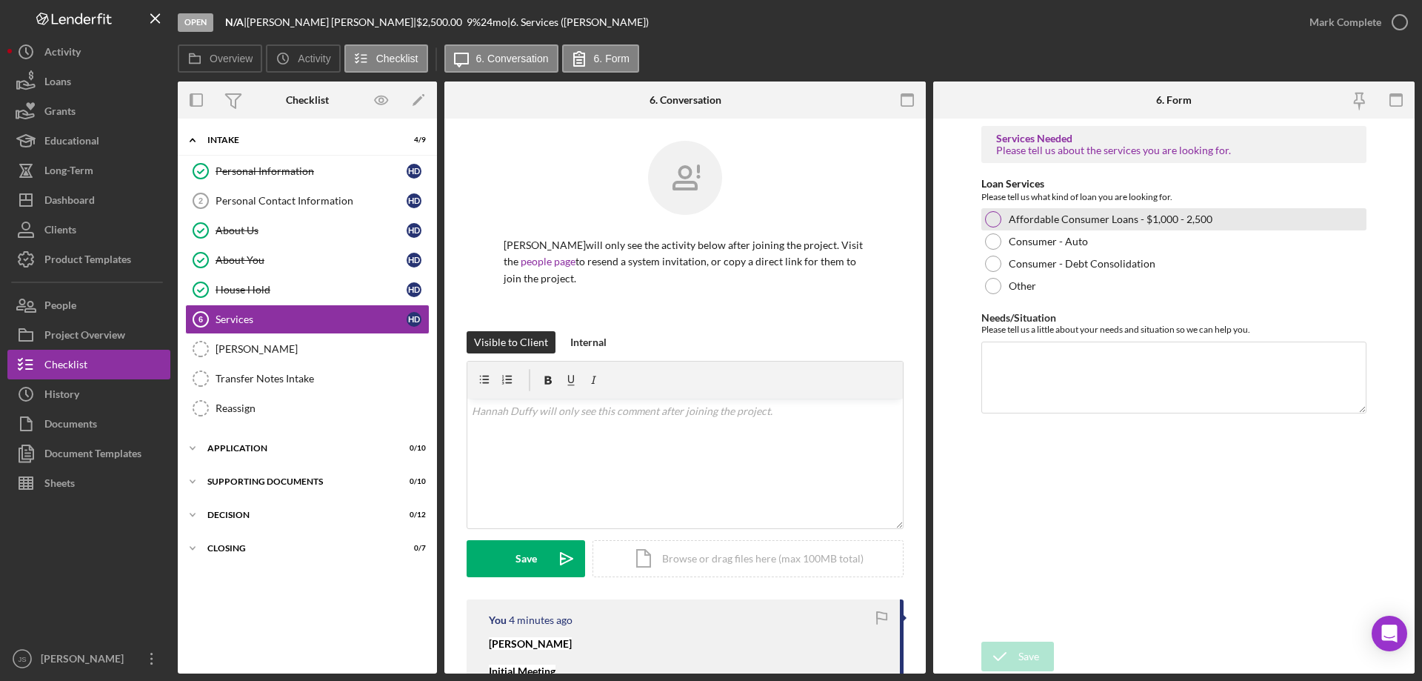
click at [997, 218] on div at bounding box center [993, 219] width 16 height 16
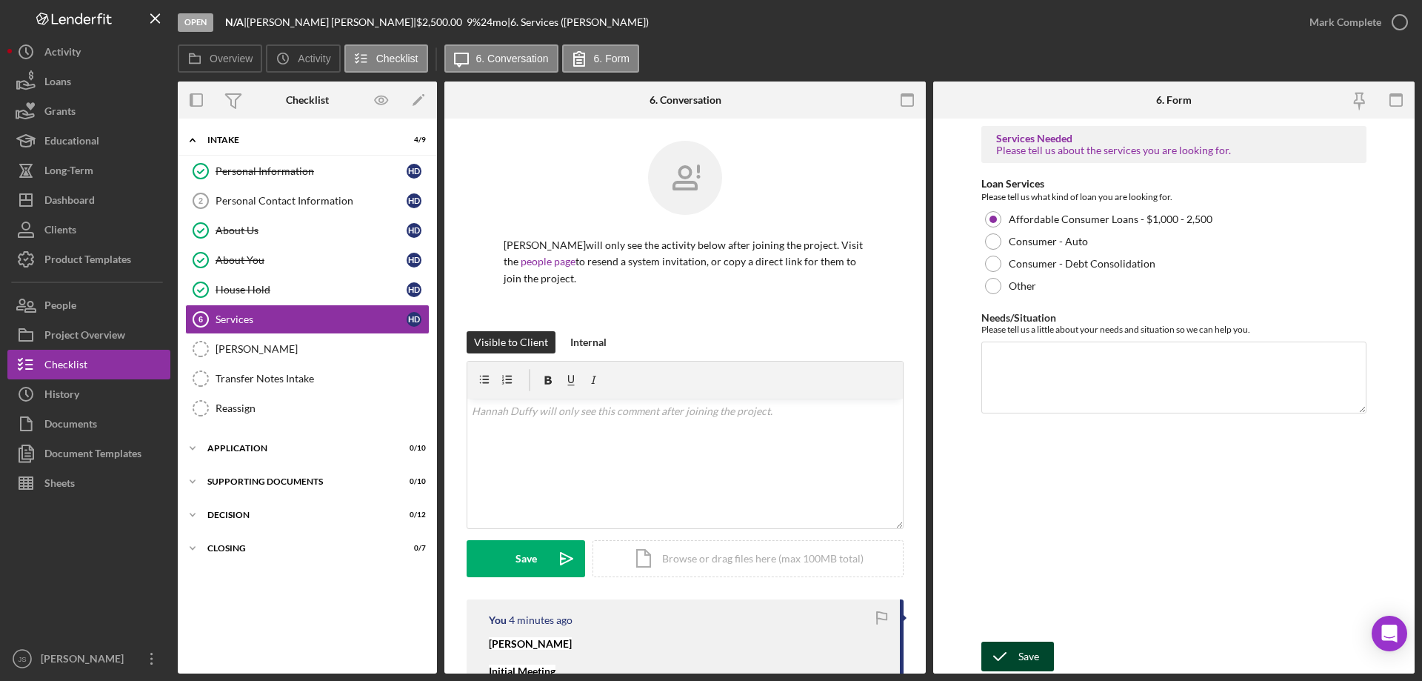
click at [1016, 659] on icon "submit" at bounding box center [1000, 656] width 37 height 37
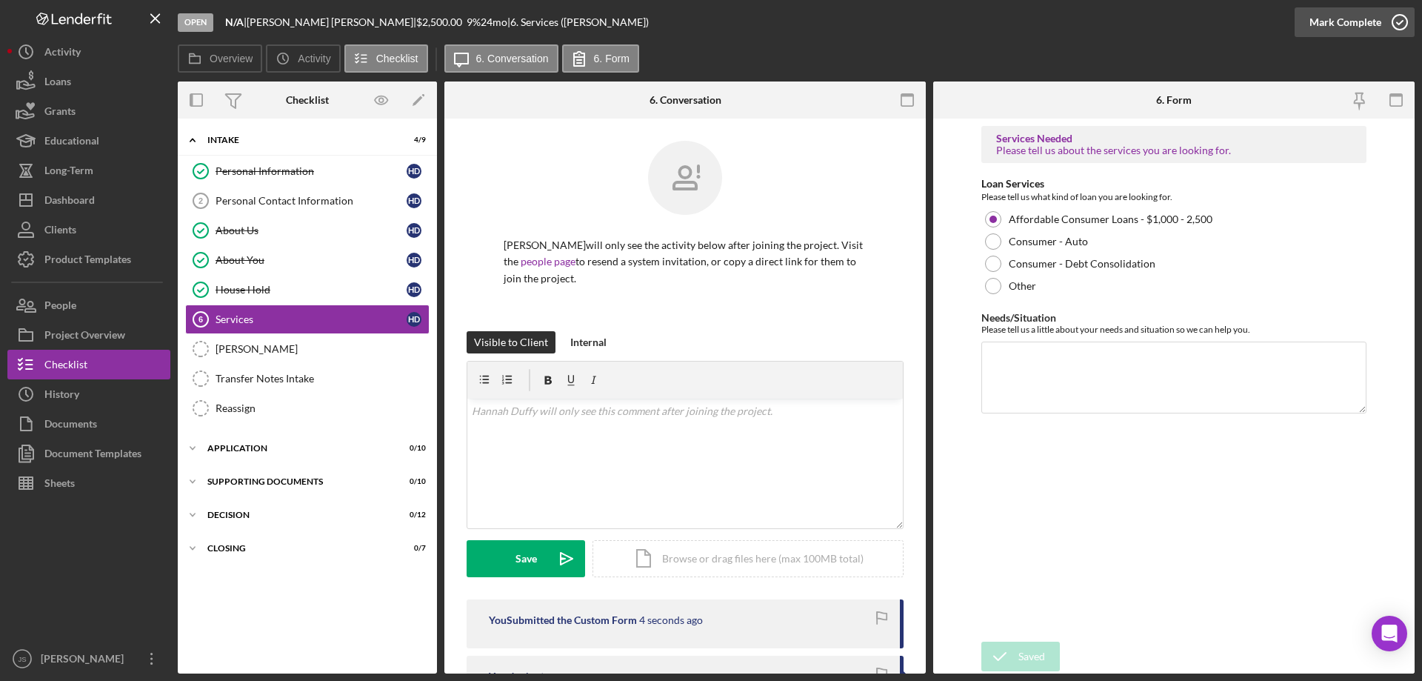
click at [1402, 23] on icon "button" at bounding box center [1400, 22] width 37 height 37
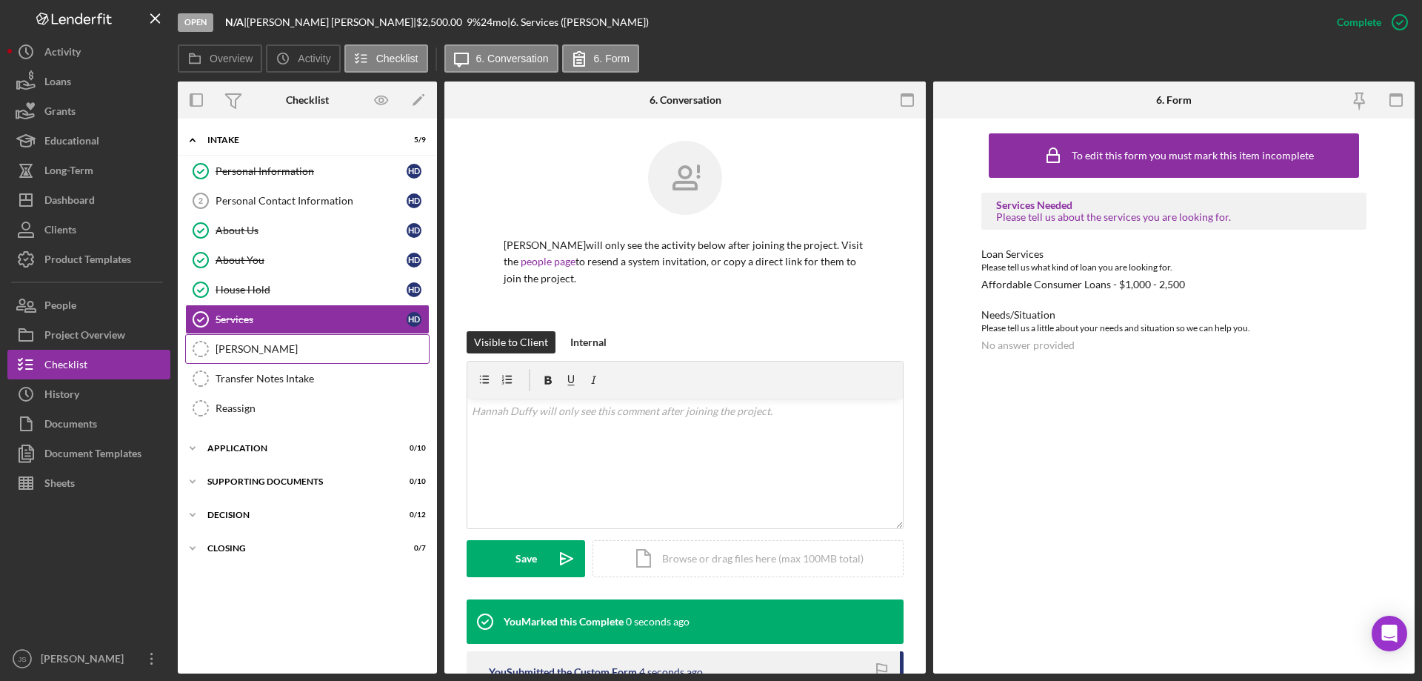
click at [278, 346] on div "[PERSON_NAME]" at bounding box center [322, 349] width 213 height 12
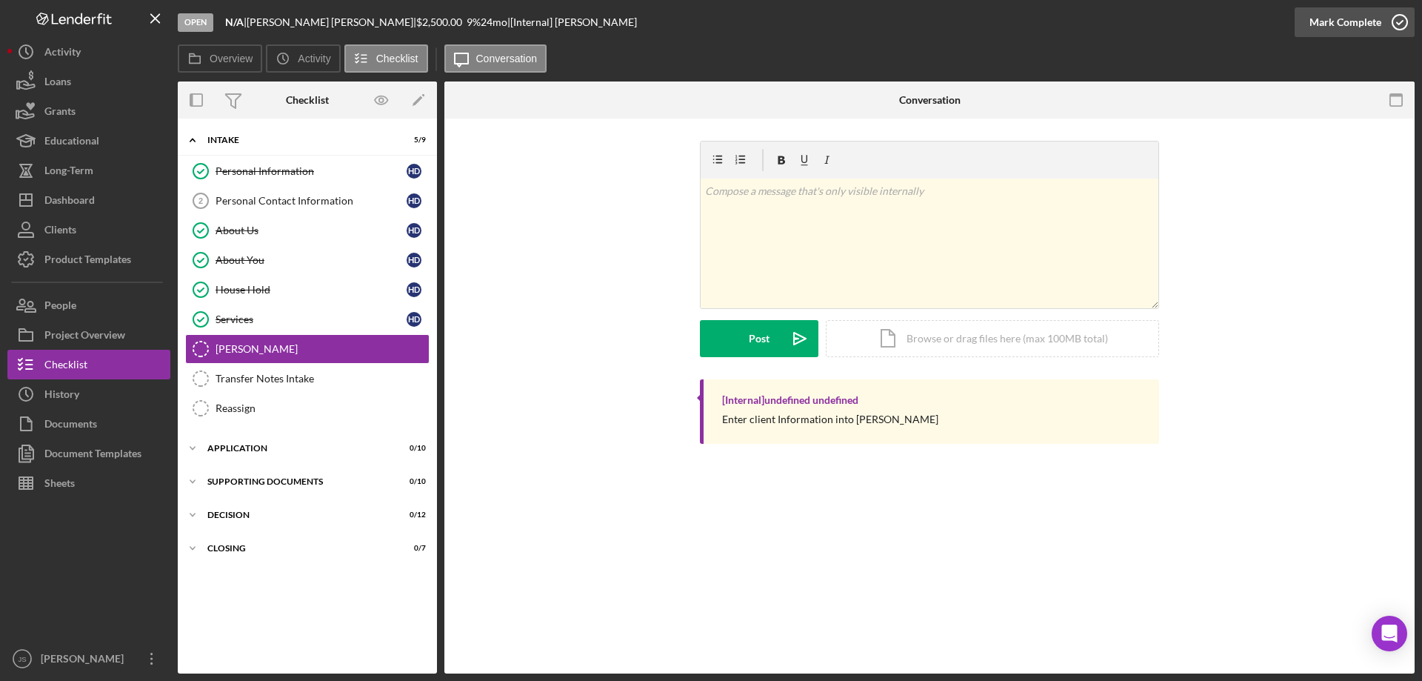
click at [1396, 19] on icon "button" at bounding box center [1400, 22] width 37 height 37
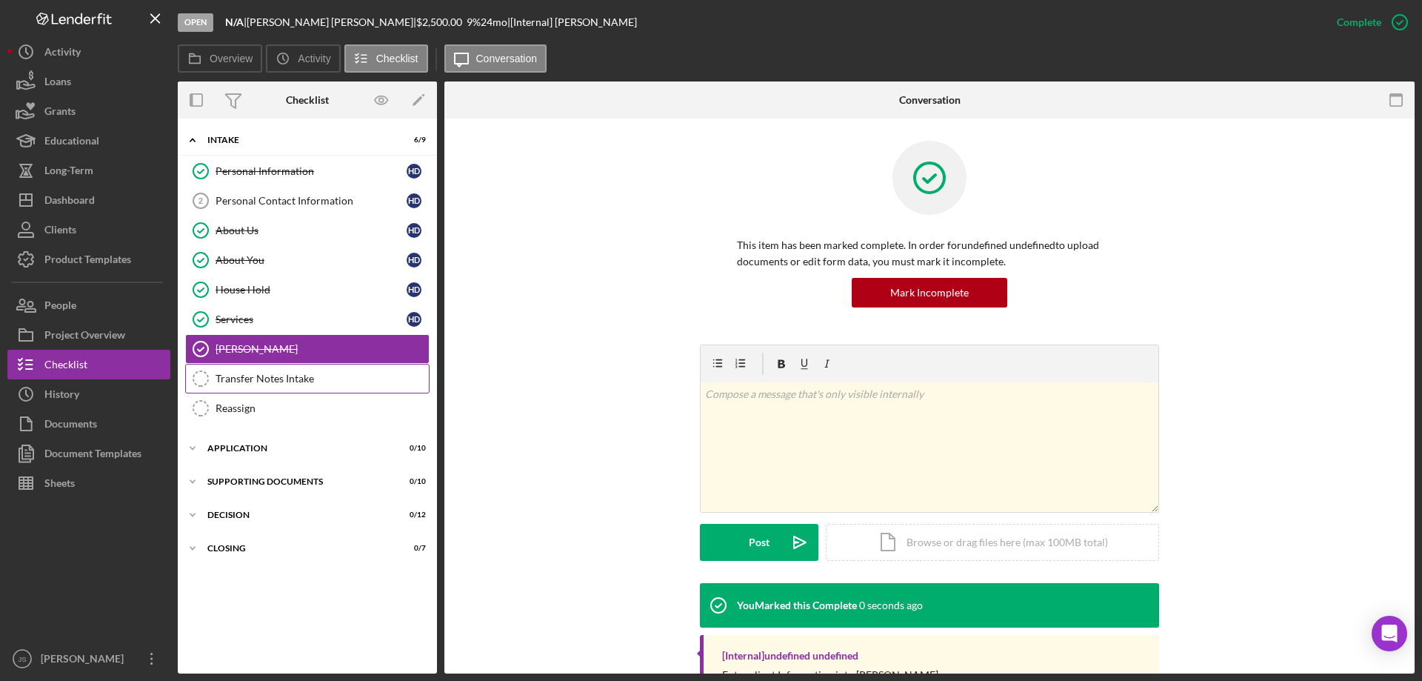
drag, startPoint x: 289, startPoint y: 383, endPoint x: 305, endPoint y: 380, distance: 16.6
click at [292, 383] on div "Transfer Notes Intake" at bounding box center [322, 379] width 213 height 12
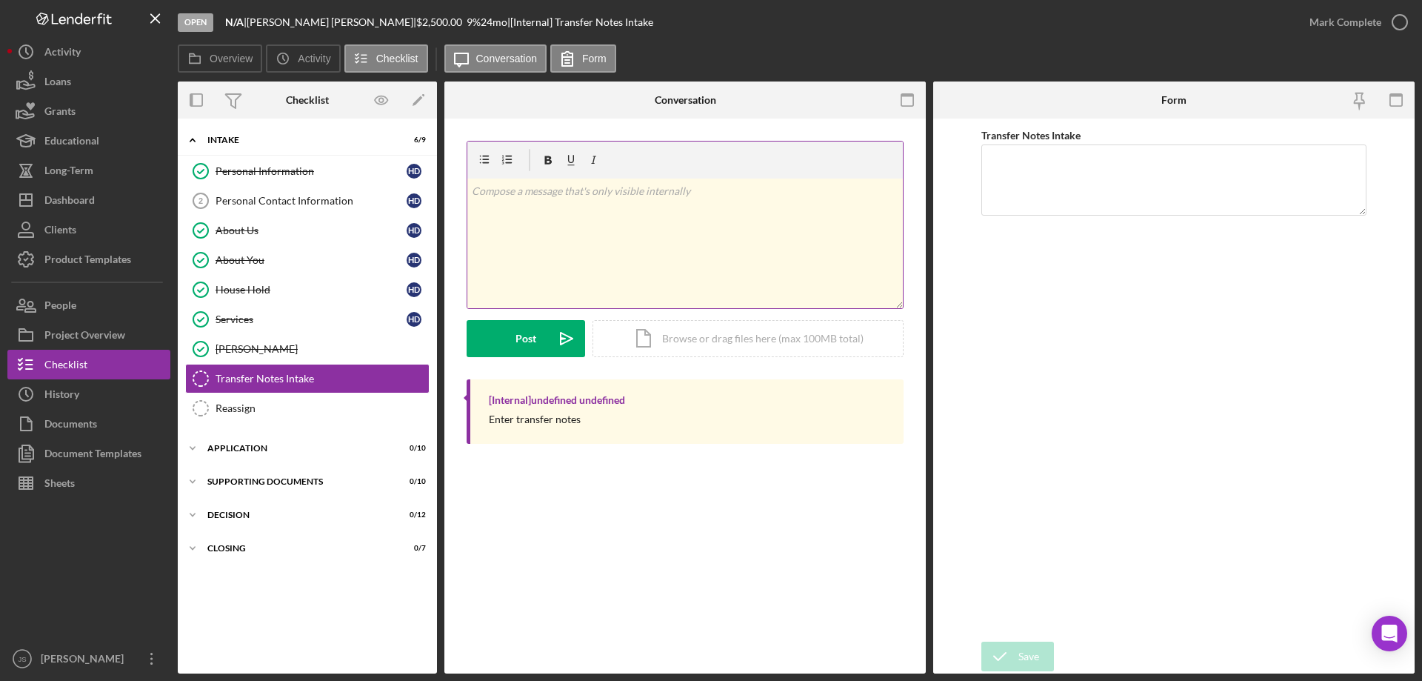
click at [520, 220] on div "v Color teal Color pink Remove color Add row above Add row below Add column bef…" at bounding box center [685, 244] width 436 height 130
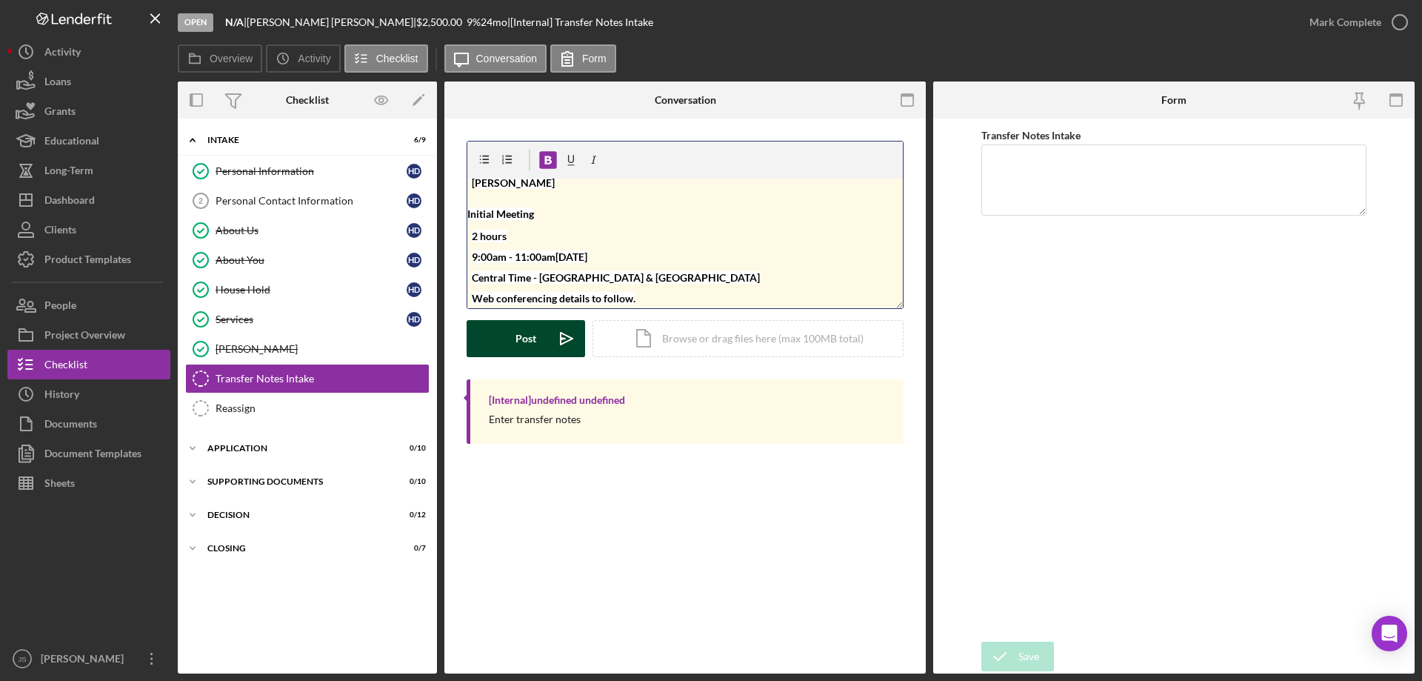
click at [525, 334] on div "Post" at bounding box center [526, 338] width 21 height 37
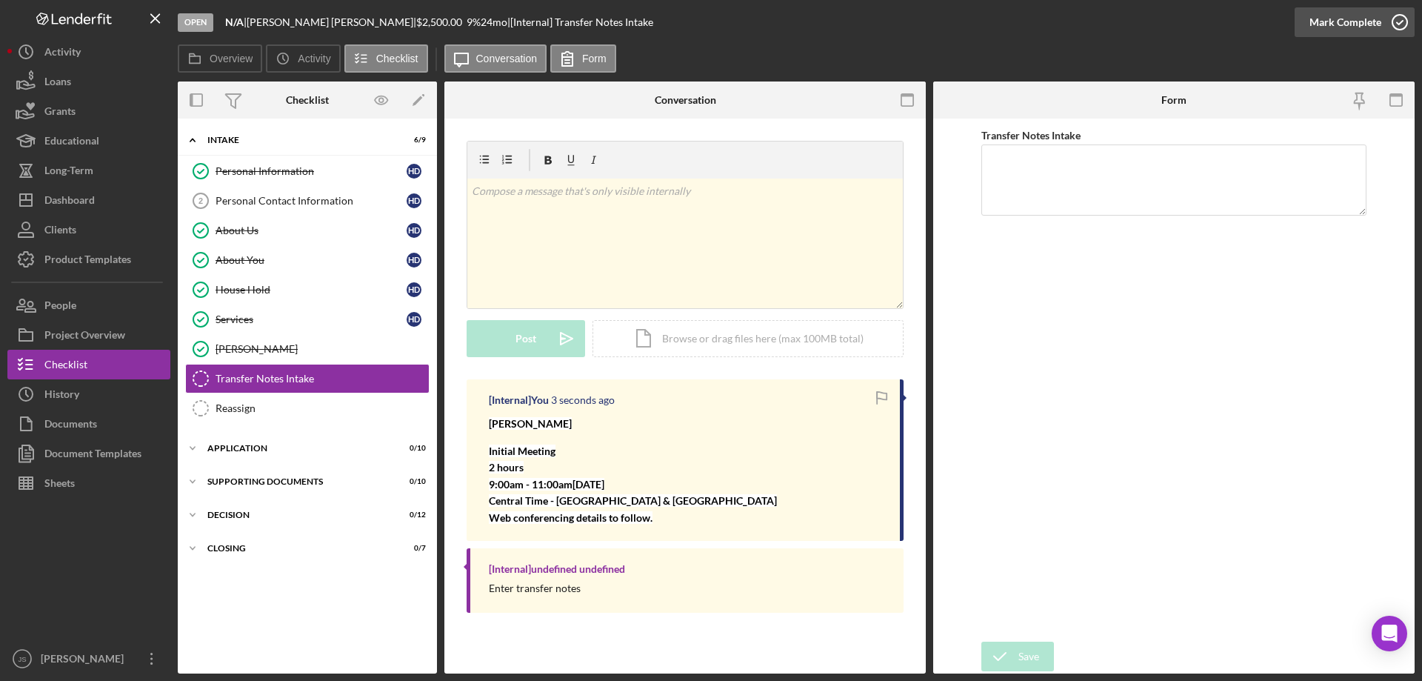
click at [1399, 20] on icon "button" at bounding box center [1400, 22] width 37 height 37
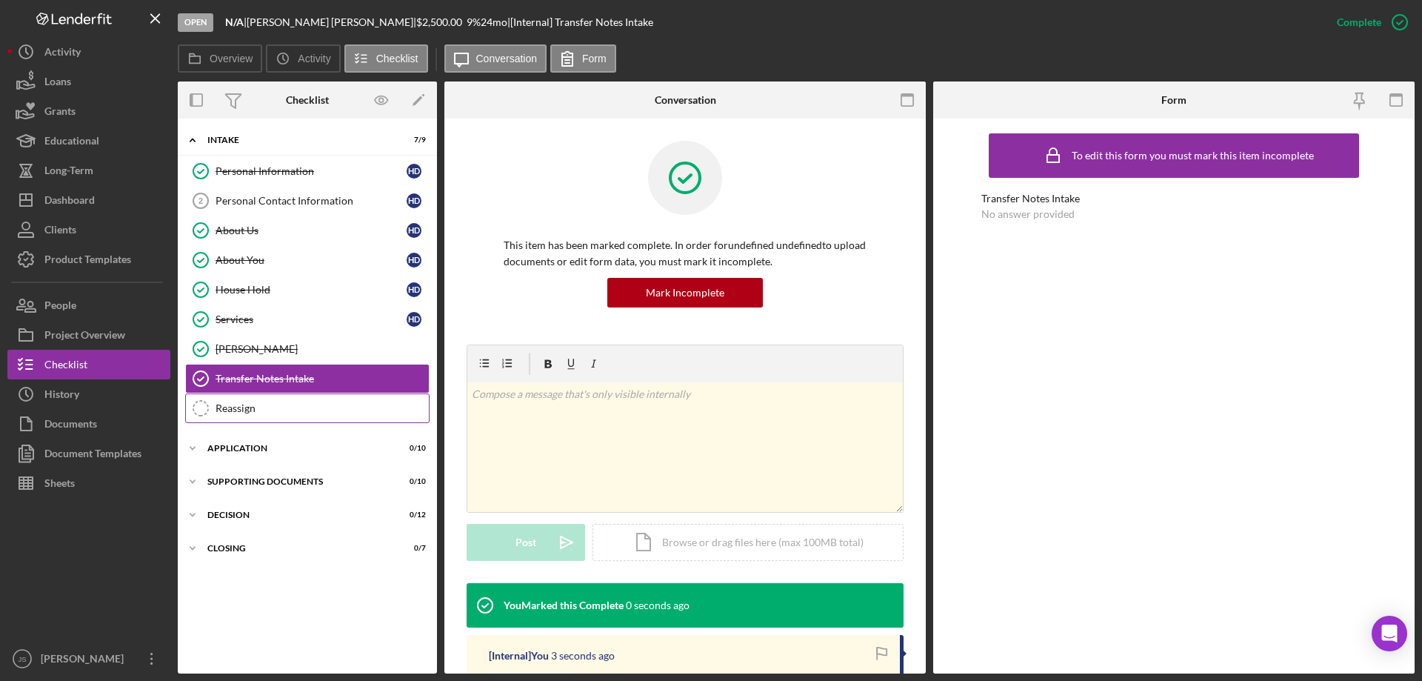
click at [280, 411] on div "Reassign" at bounding box center [322, 408] width 213 height 12
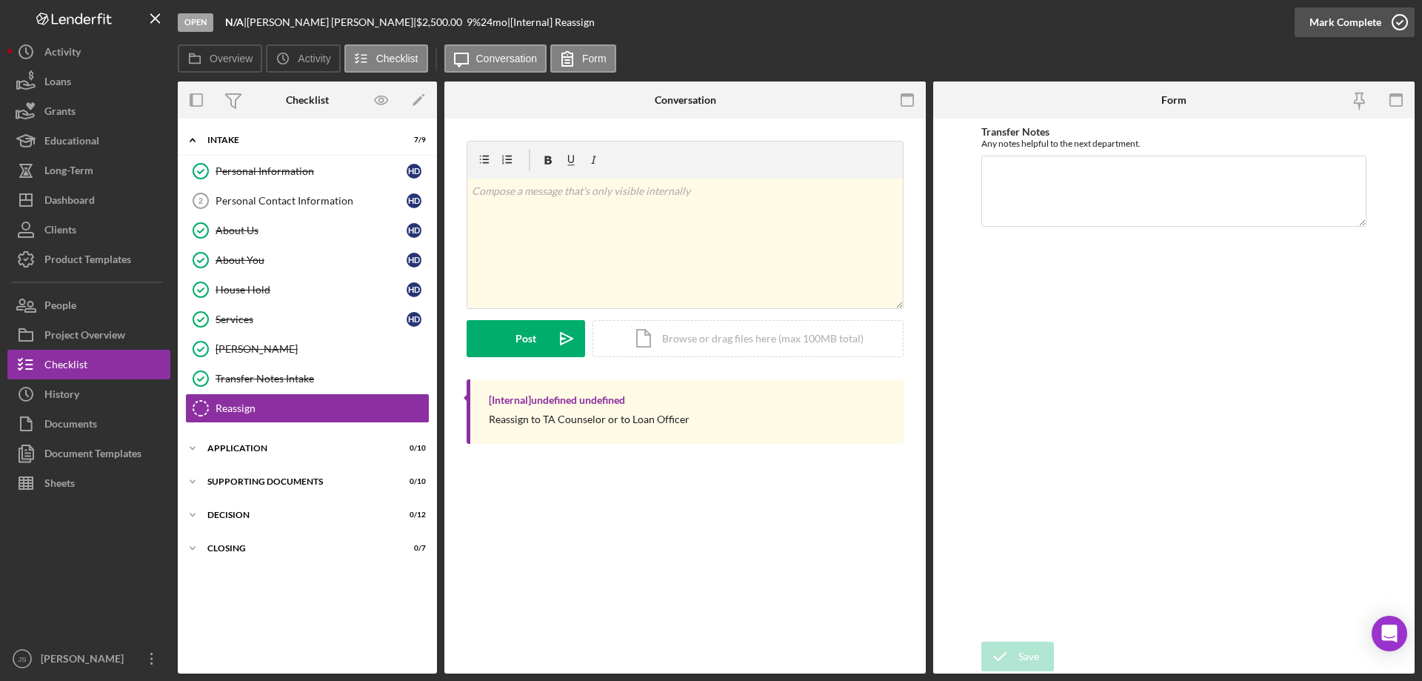
click at [1395, 23] on icon "button" at bounding box center [1400, 22] width 37 height 37
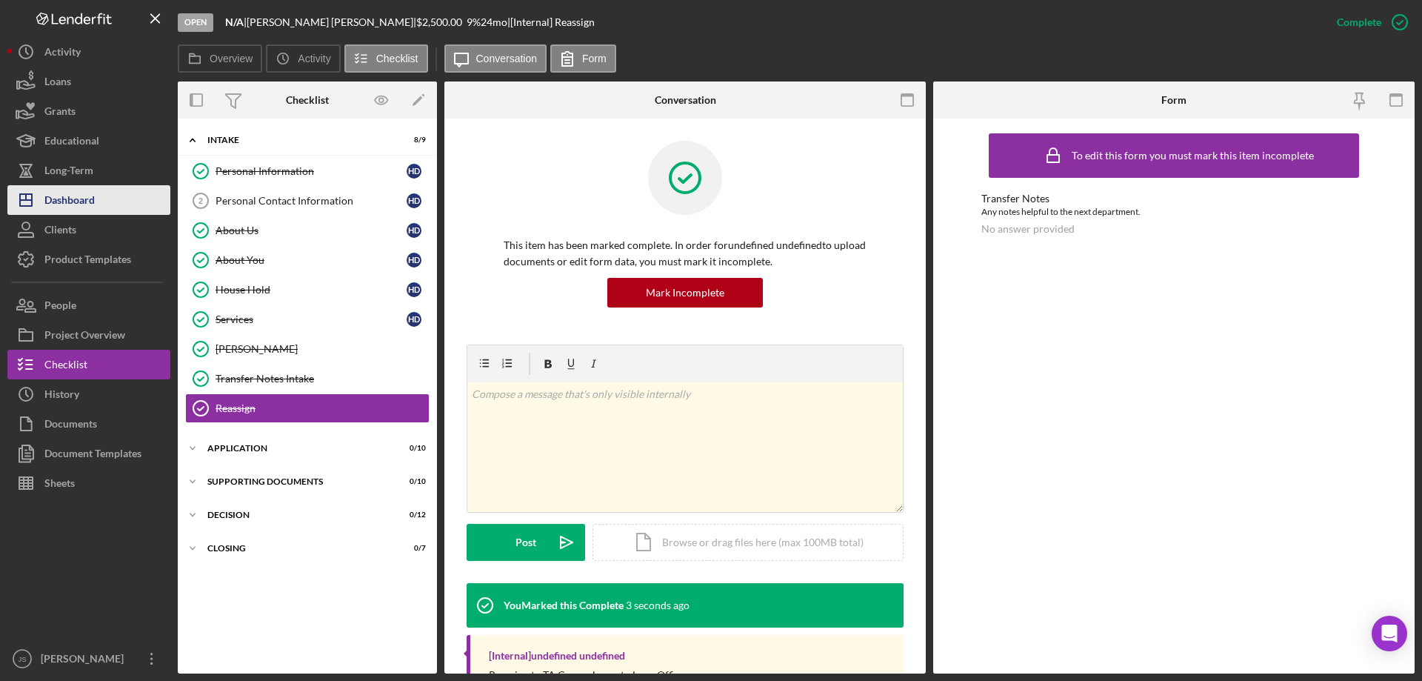
click at [68, 201] on div "Dashboard" at bounding box center [69, 201] width 50 height 33
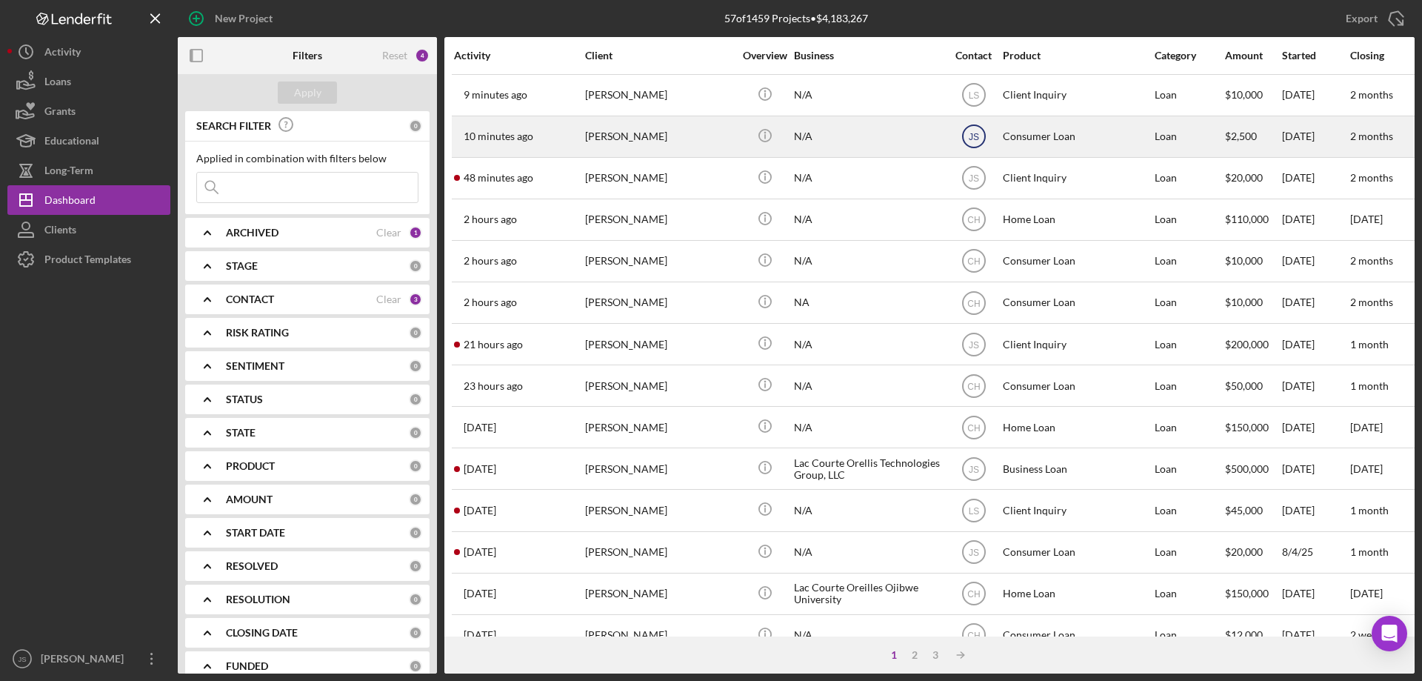
click at [970, 101] on text "JS" at bounding box center [973, 95] width 11 height 10
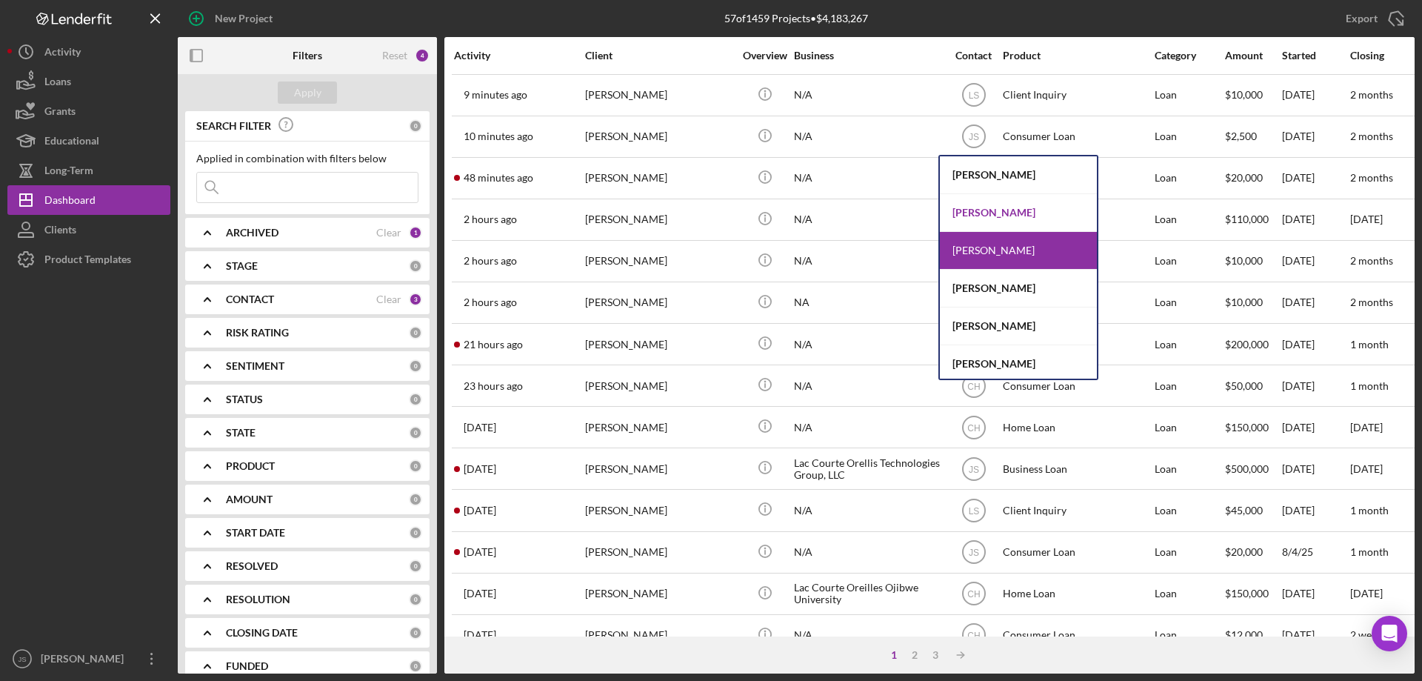
click at [987, 207] on div "[PERSON_NAME]" at bounding box center [1018, 213] width 157 height 38
